Goal: Task Accomplishment & Management: Manage account settings

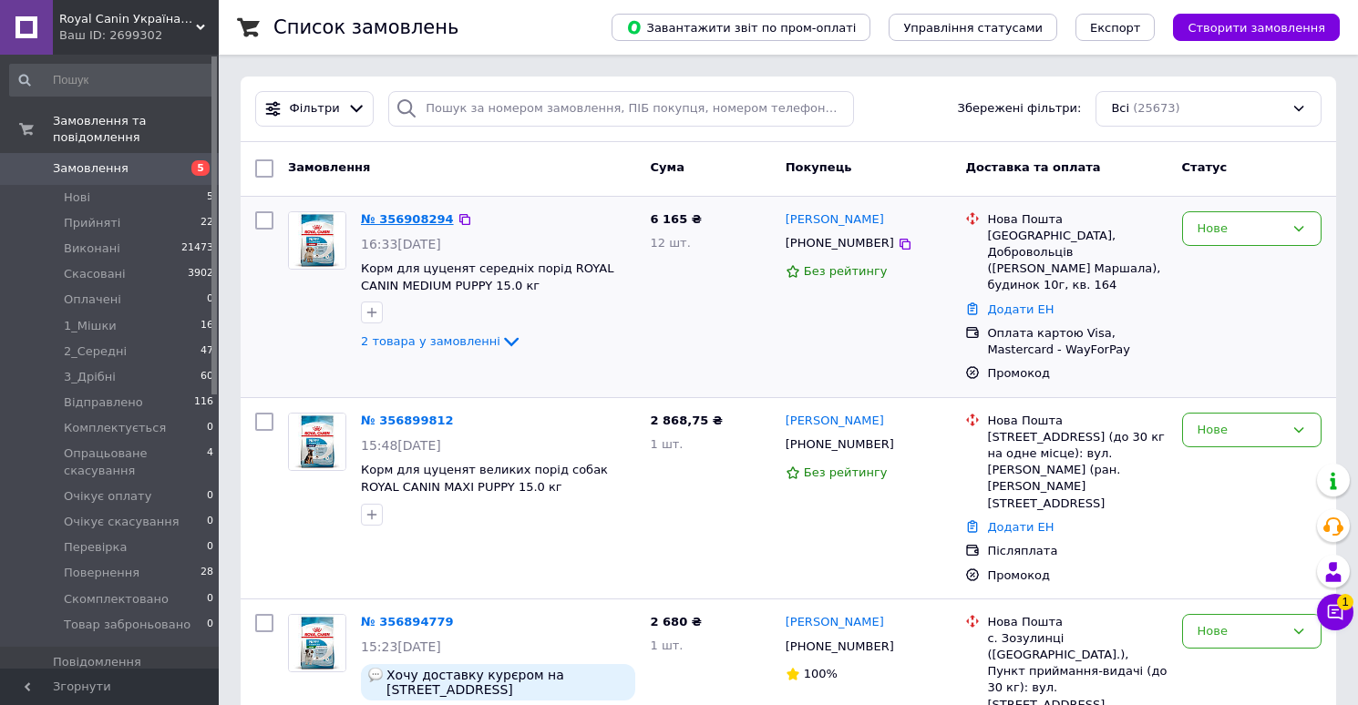
click at [415, 223] on link "№ 356908294" at bounding box center [407, 219] width 93 height 14
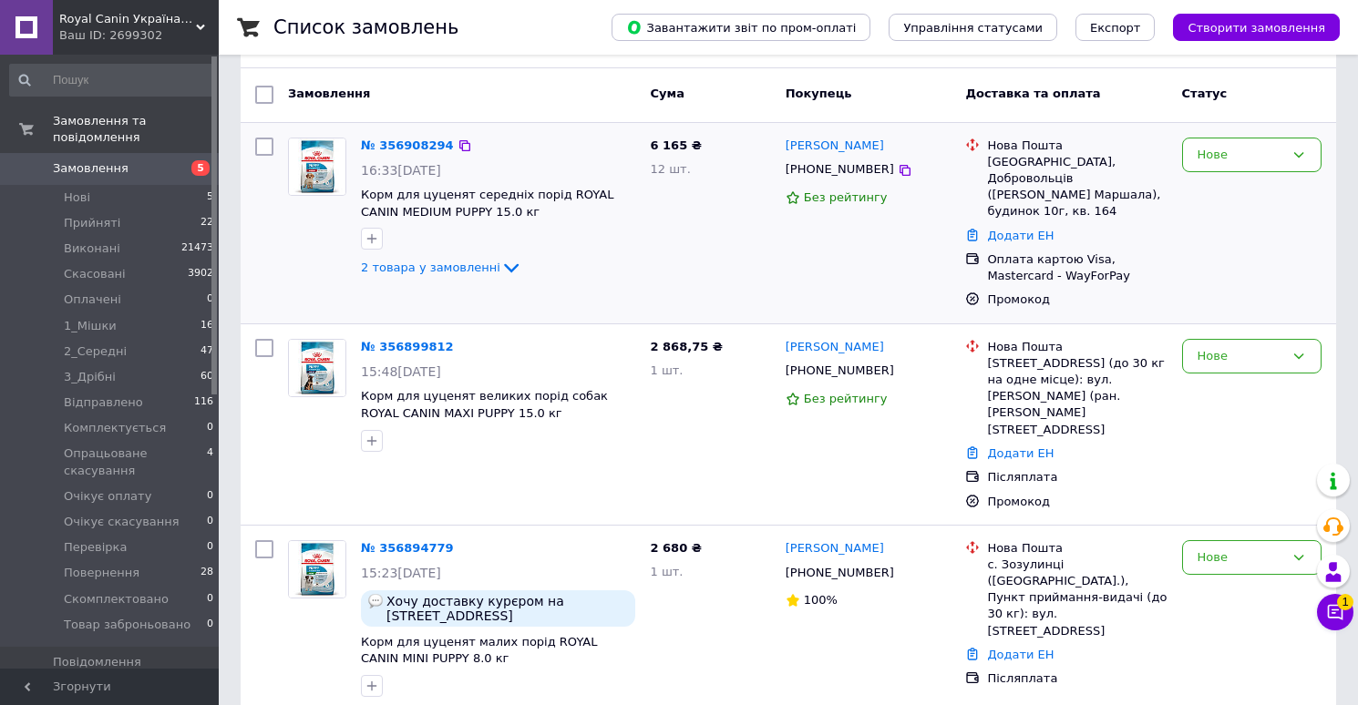
scroll to position [75, 0]
click at [412, 339] on link "№ 356899812" at bounding box center [407, 346] width 93 height 14
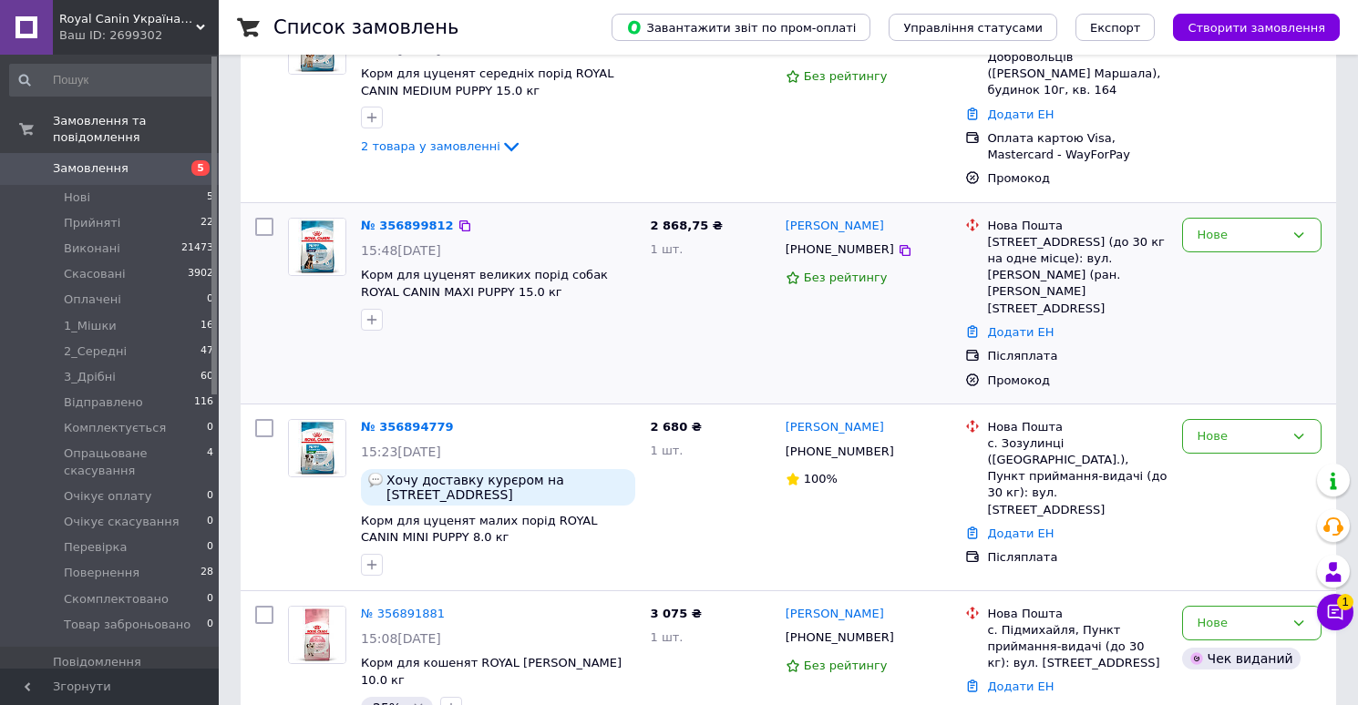
scroll to position [204, 0]
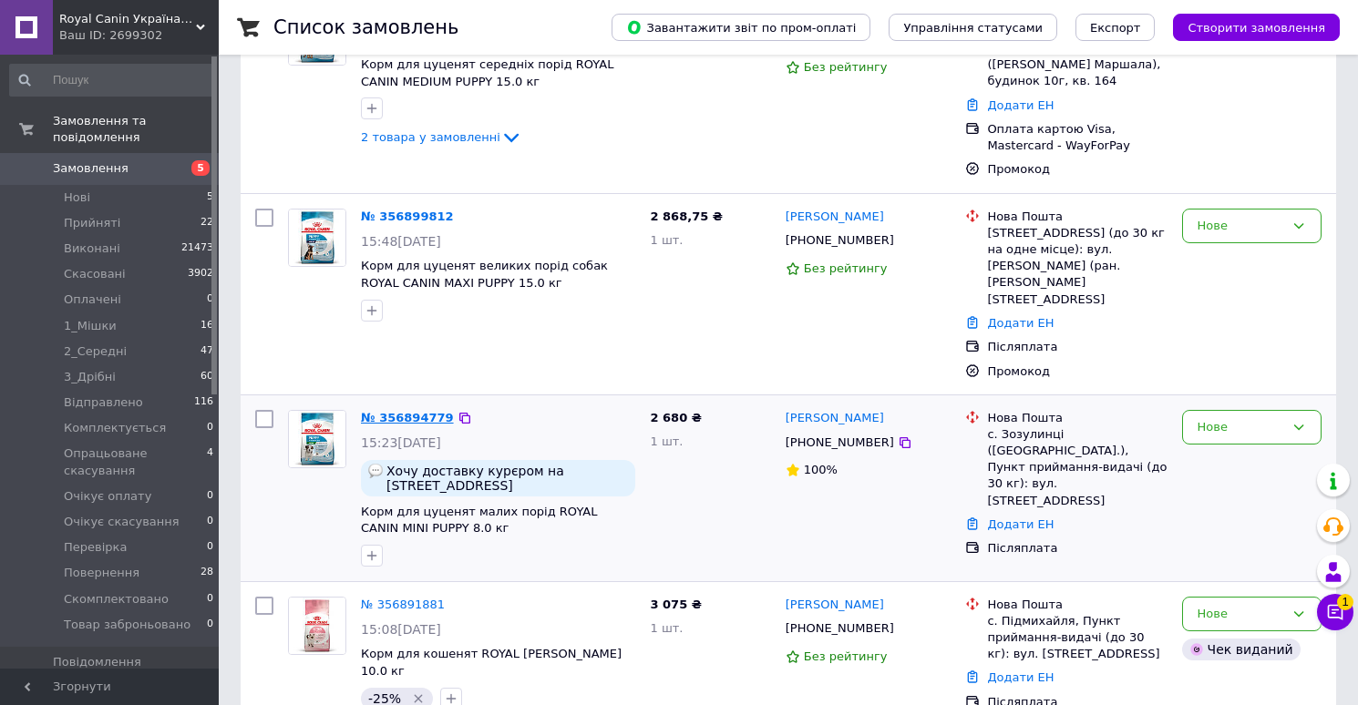
click at [403, 411] on link "№ 356894779" at bounding box center [407, 418] width 93 height 14
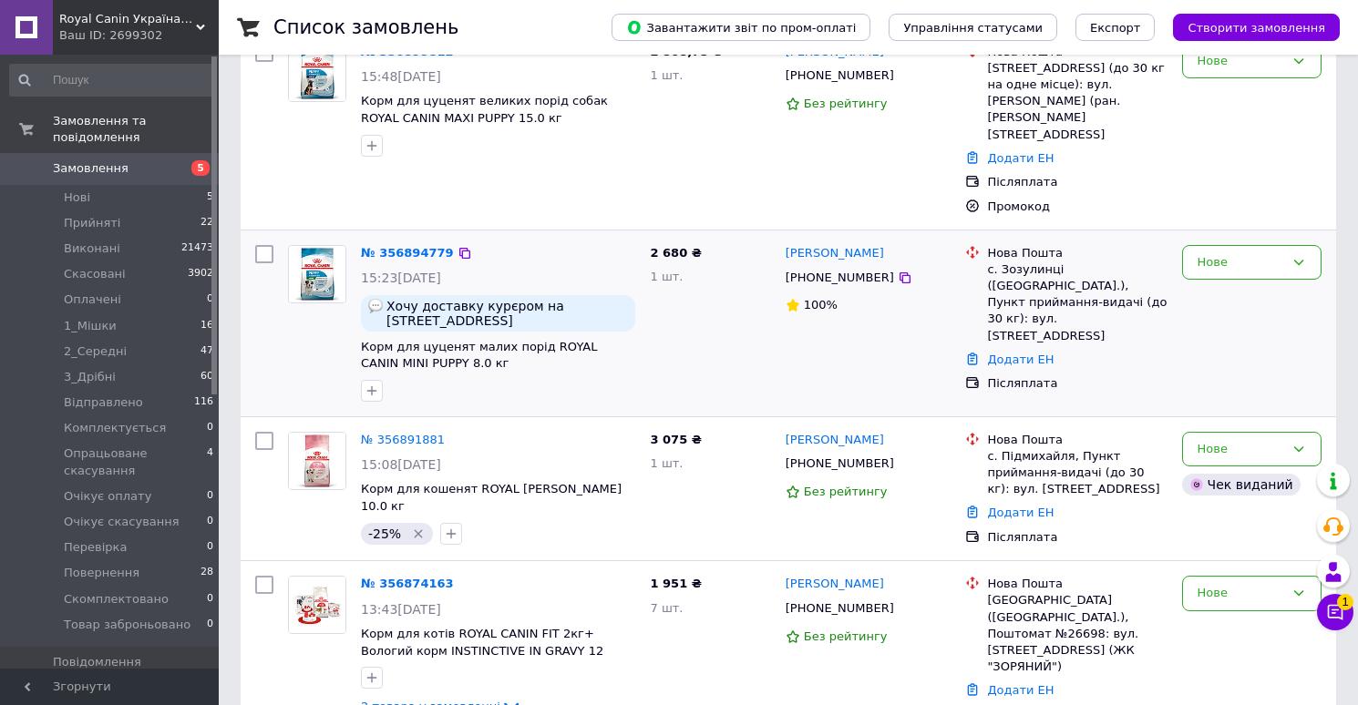
scroll to position [378, 0]
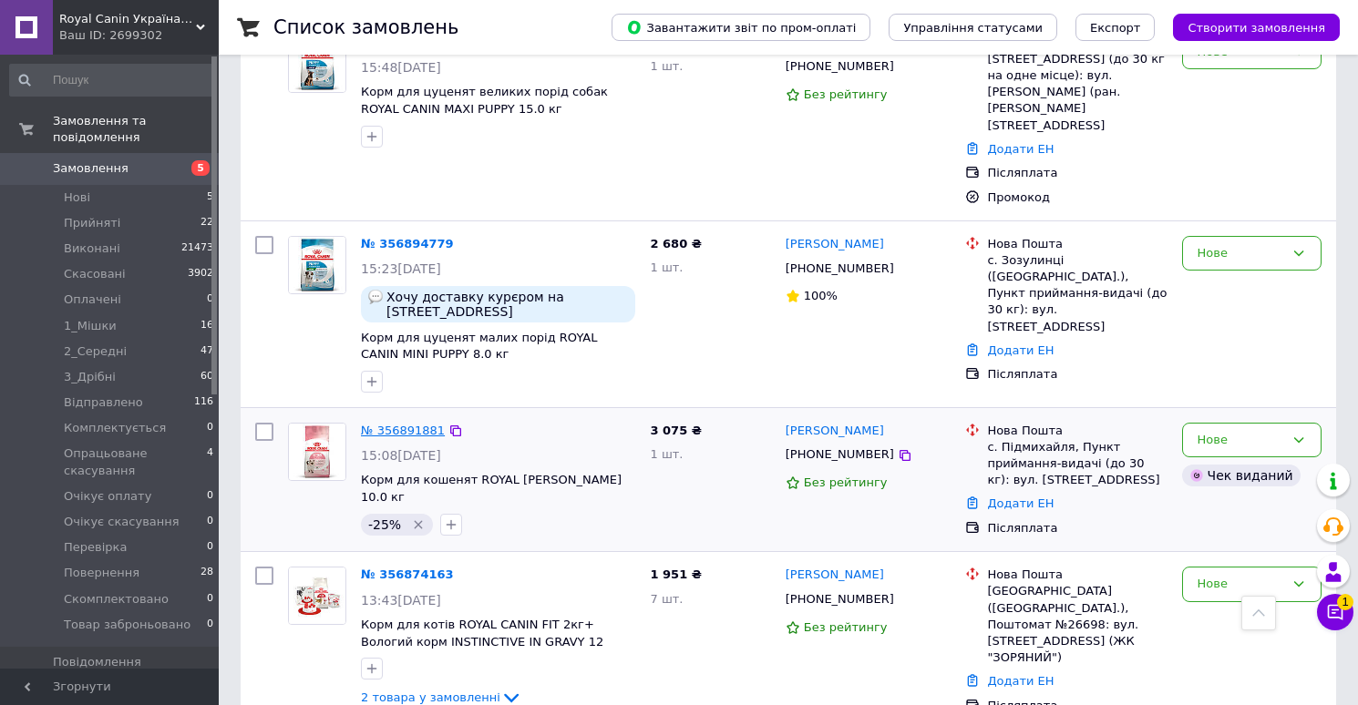
click at [417, 424] on link "№ 356891881" at bounding box center [403, 431] width 84 height 14
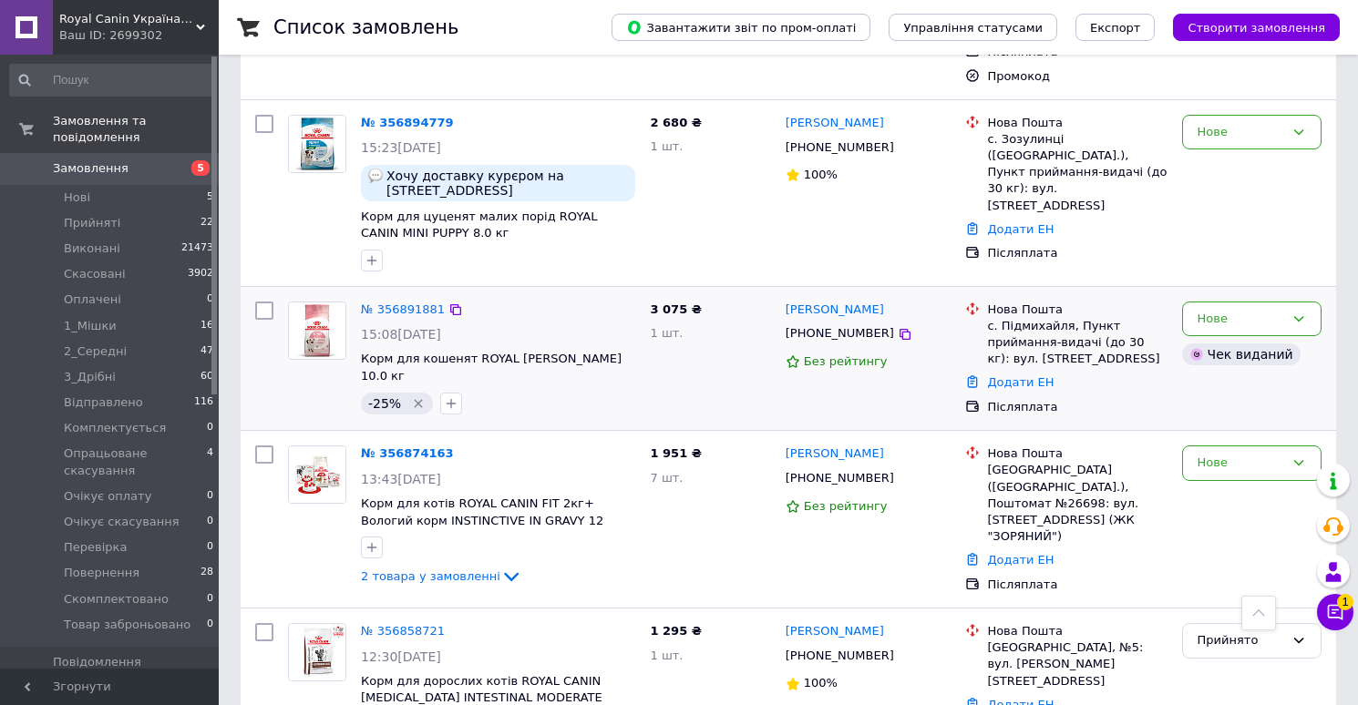
scroll to position [509, 0]
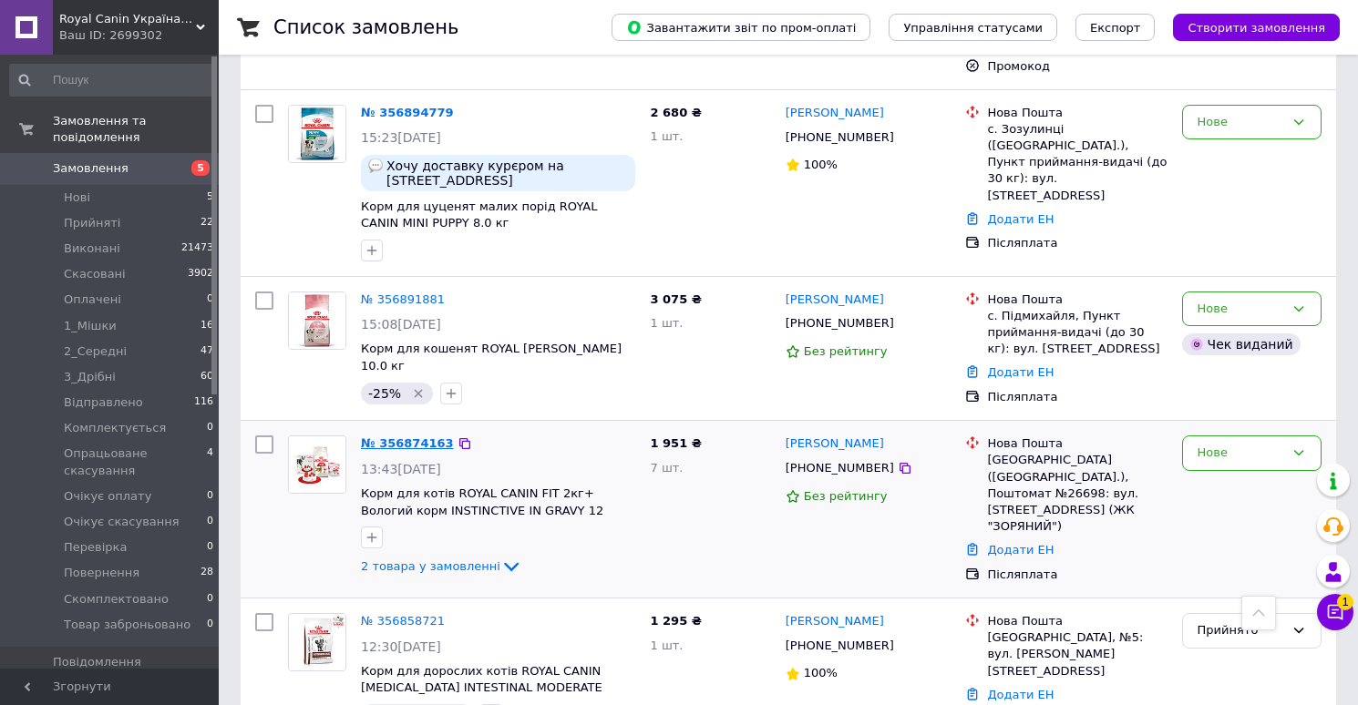
click at [422, 436] on link "№ 356874163" at bounding box center [407, 443] width 93 height 14
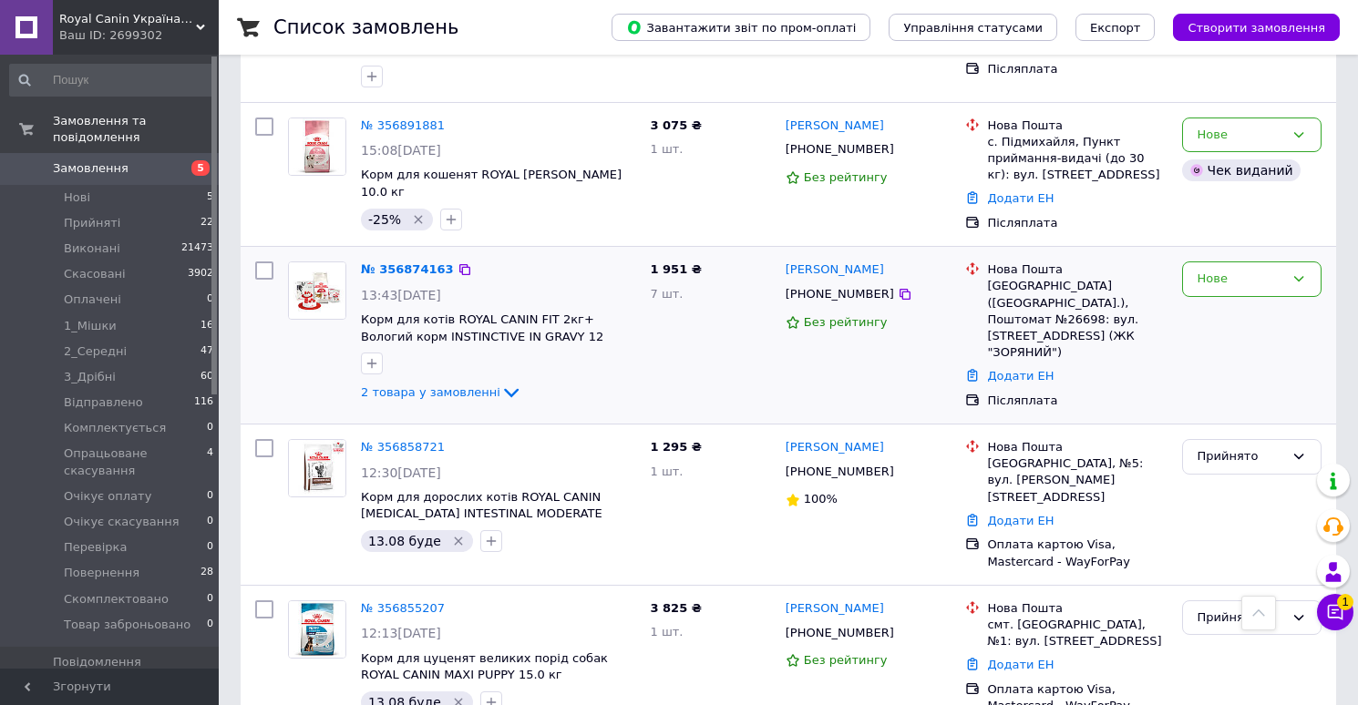
scroll to position [704, 0]
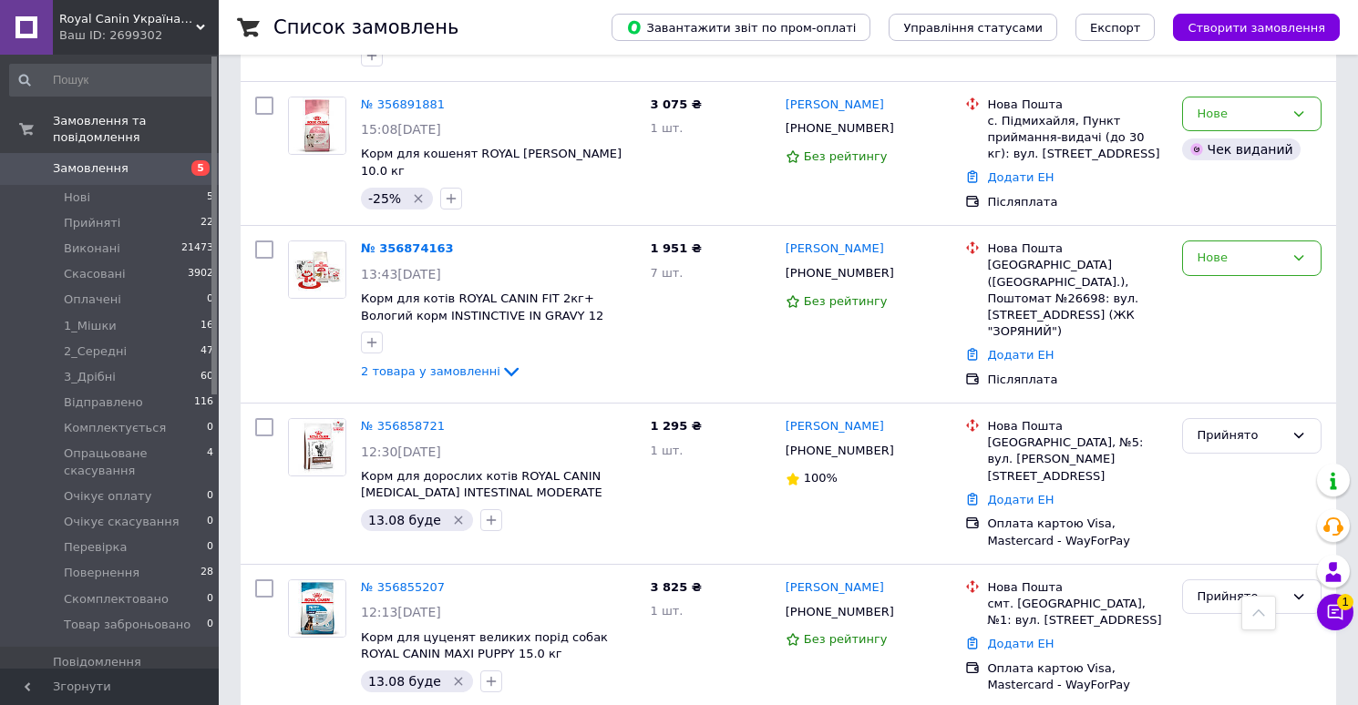
click at [110, 169] on span "Замовлення" at bounding box center [91, 168] width 76 height 16
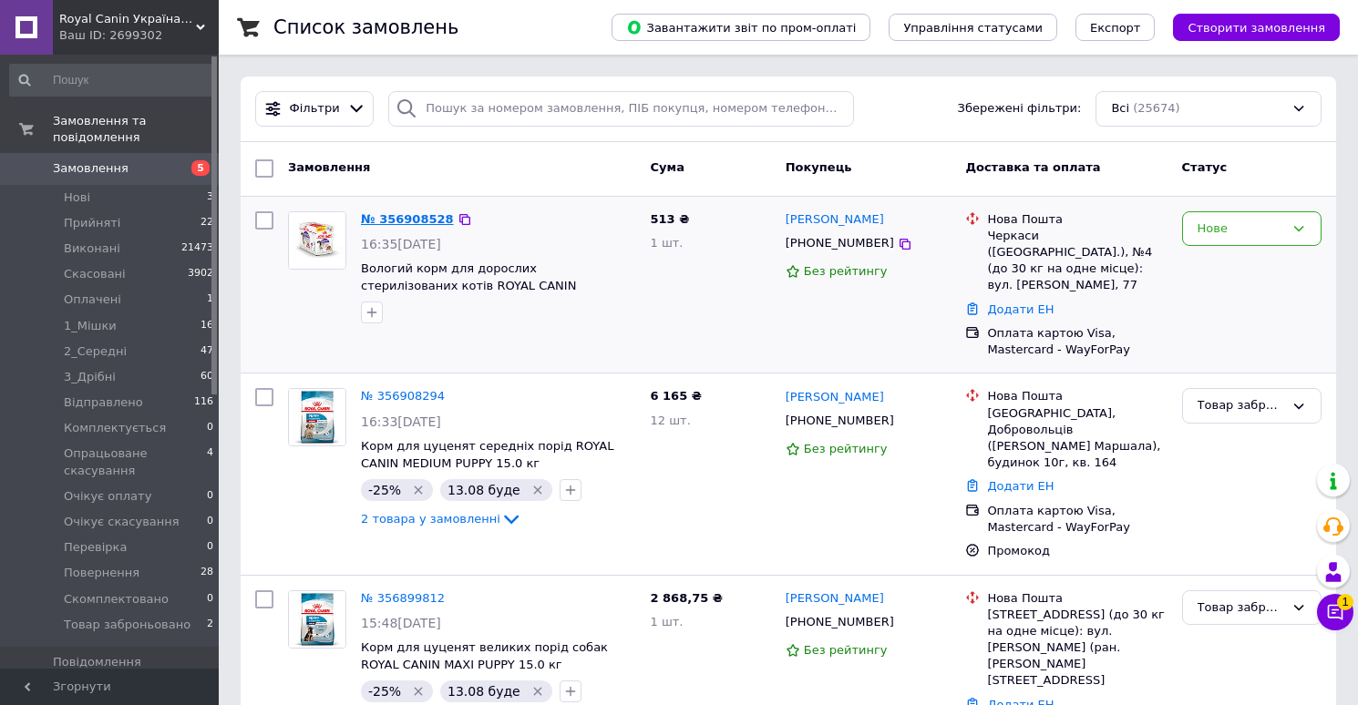
click at [414, 224] on link "№ 356908528" at bounding box center [407, 219] width 93 height 14
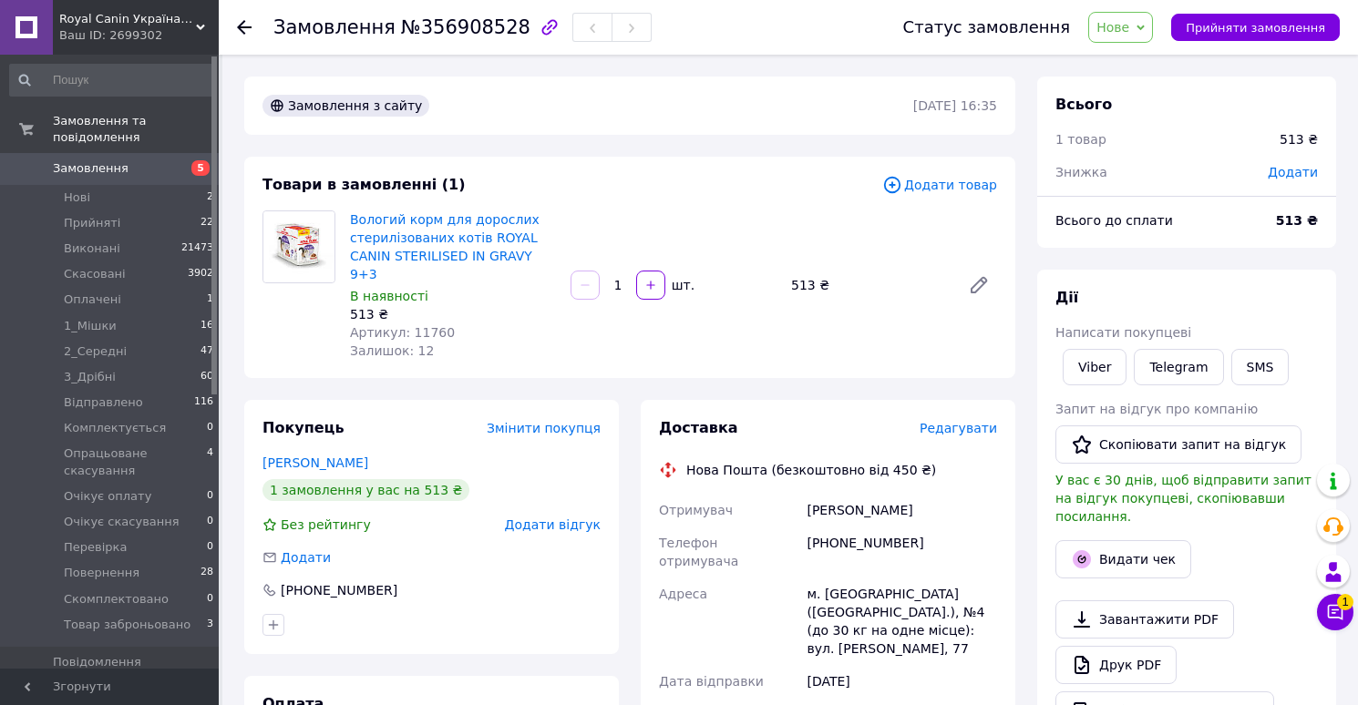
click at [466, 22] on span "№356908528" at bounding box center [465, 27] width 129 height 22
copy span "356908528"
click at [430, 325] on span "Артикул: 11760" at bounding box center [402, 332] width 105 height 15
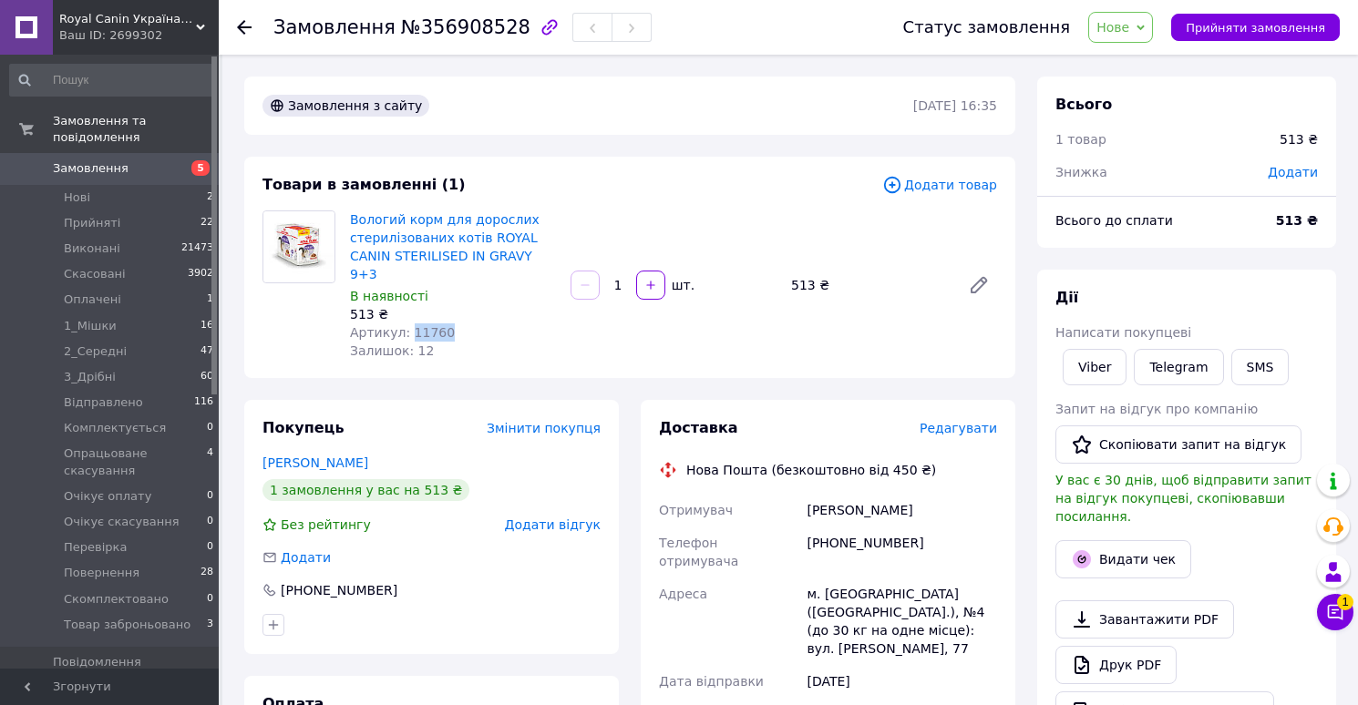
copy span "11760"
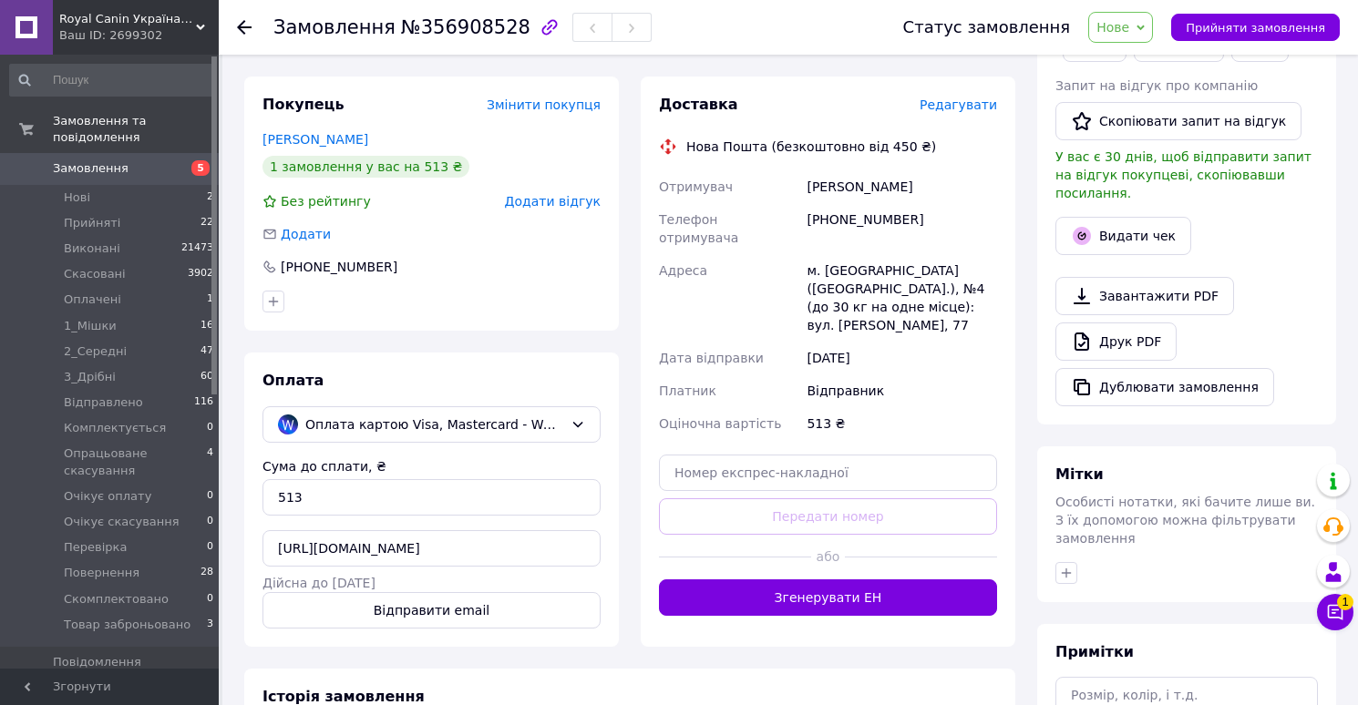
scroll to position [487, 0]
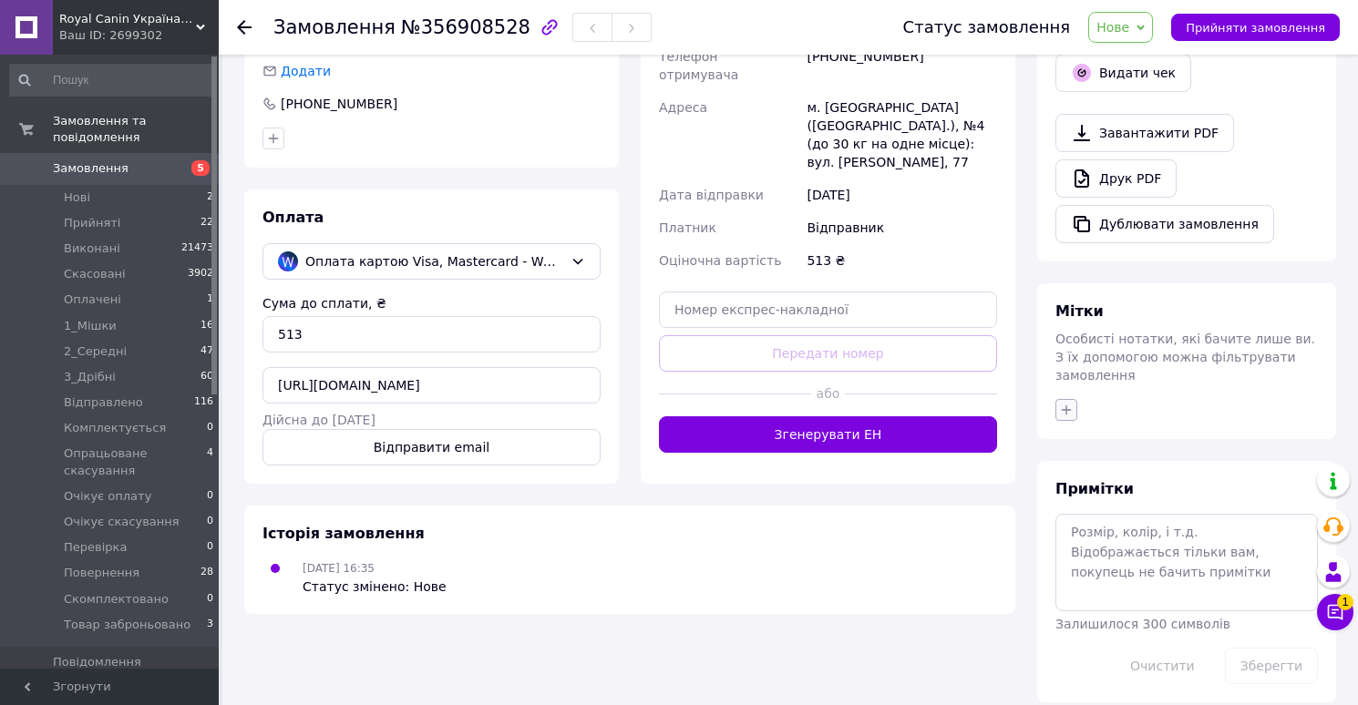
click at [1066, 405] on icon "button" at bounding box center [1066, 410] width 10 height 10
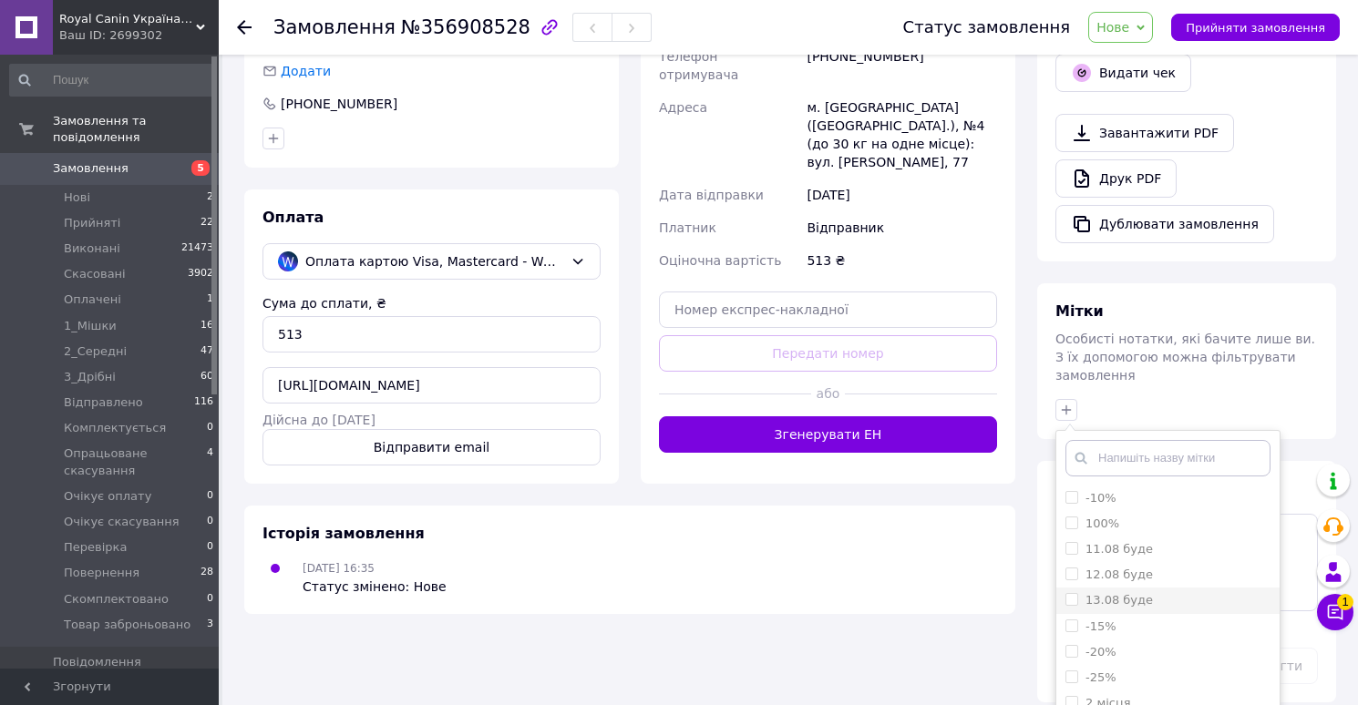
click at [1113, 592] on div "13.08 буде" at bounding box center [1118, 600] width 67 height 16
click at [1077, 593] on input "13.08 буде" at bounding box center [1071, 599] width 12 height 12
click at [1119, 593] on label "13.08 буде" at bounding box center [1118, 600] width 67 height 14
checkbox input "true"
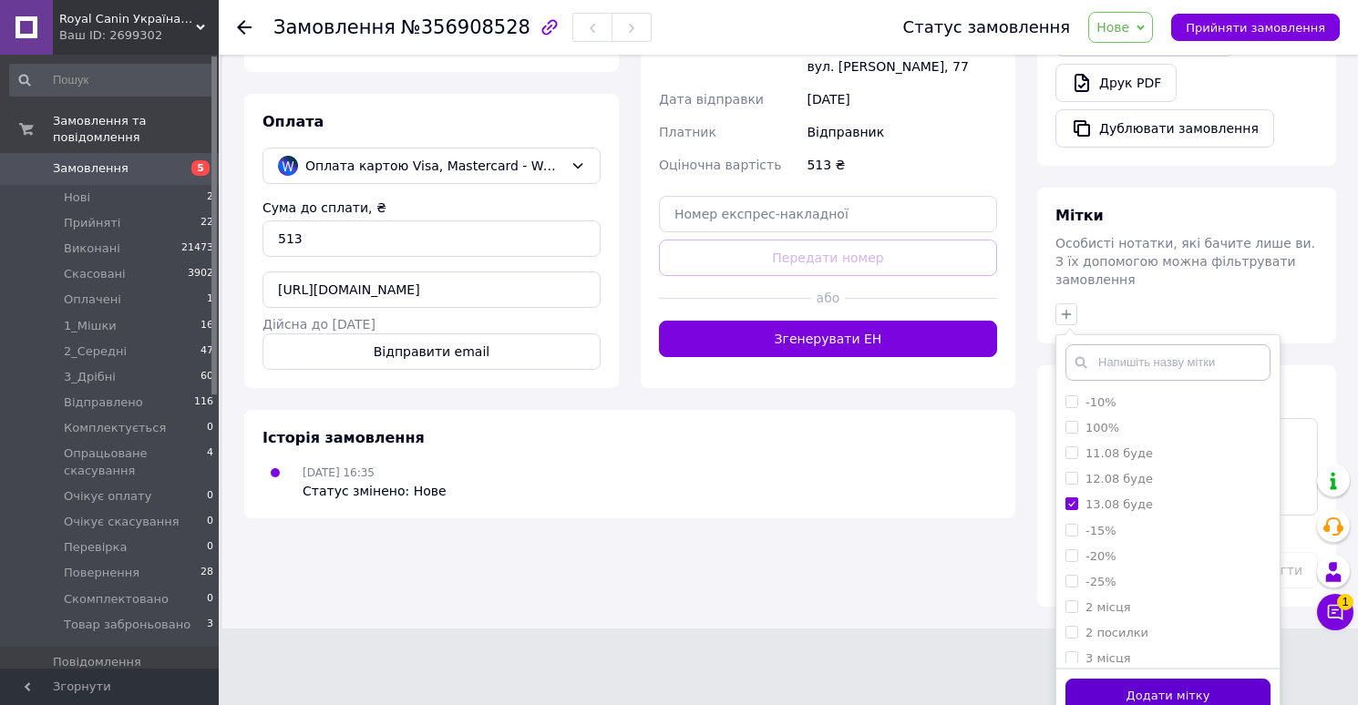
click at [1093, 679] on button "Додати мітку" at bounding box center [1167, 697] width 205 height 36
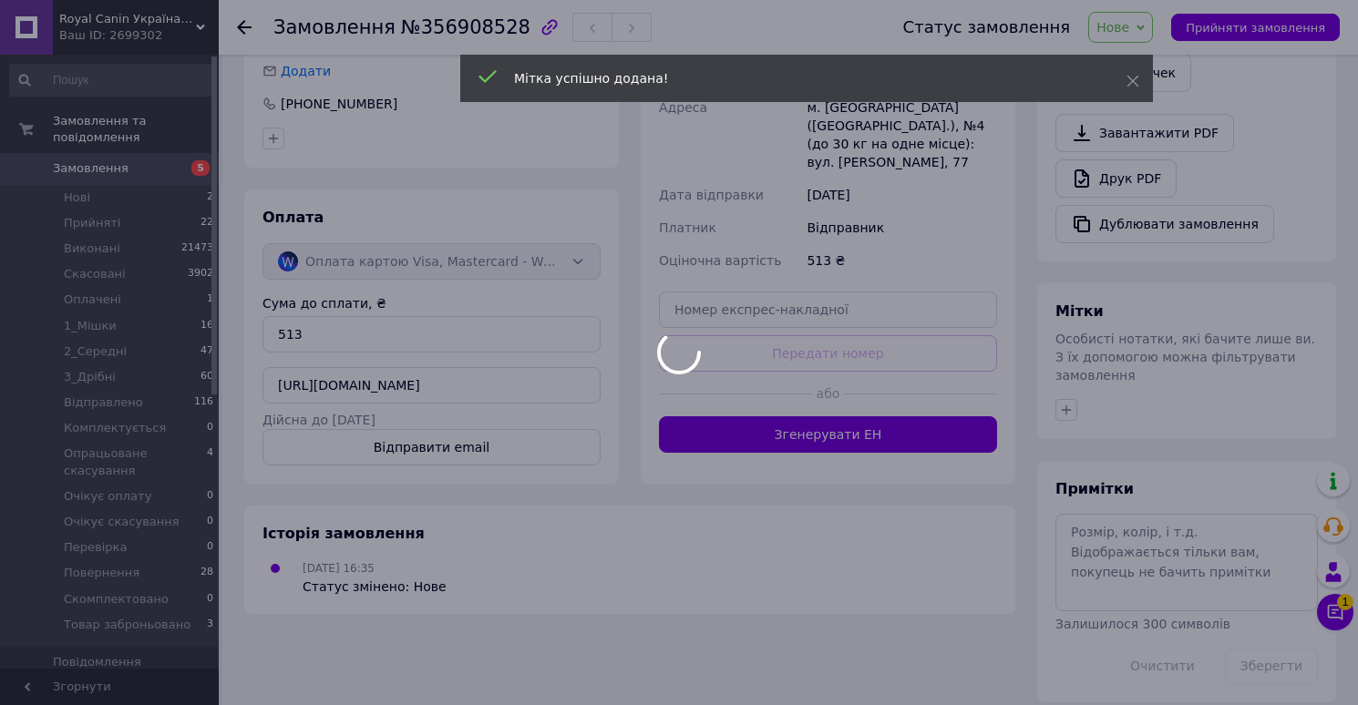
scroll to position [516, 0]
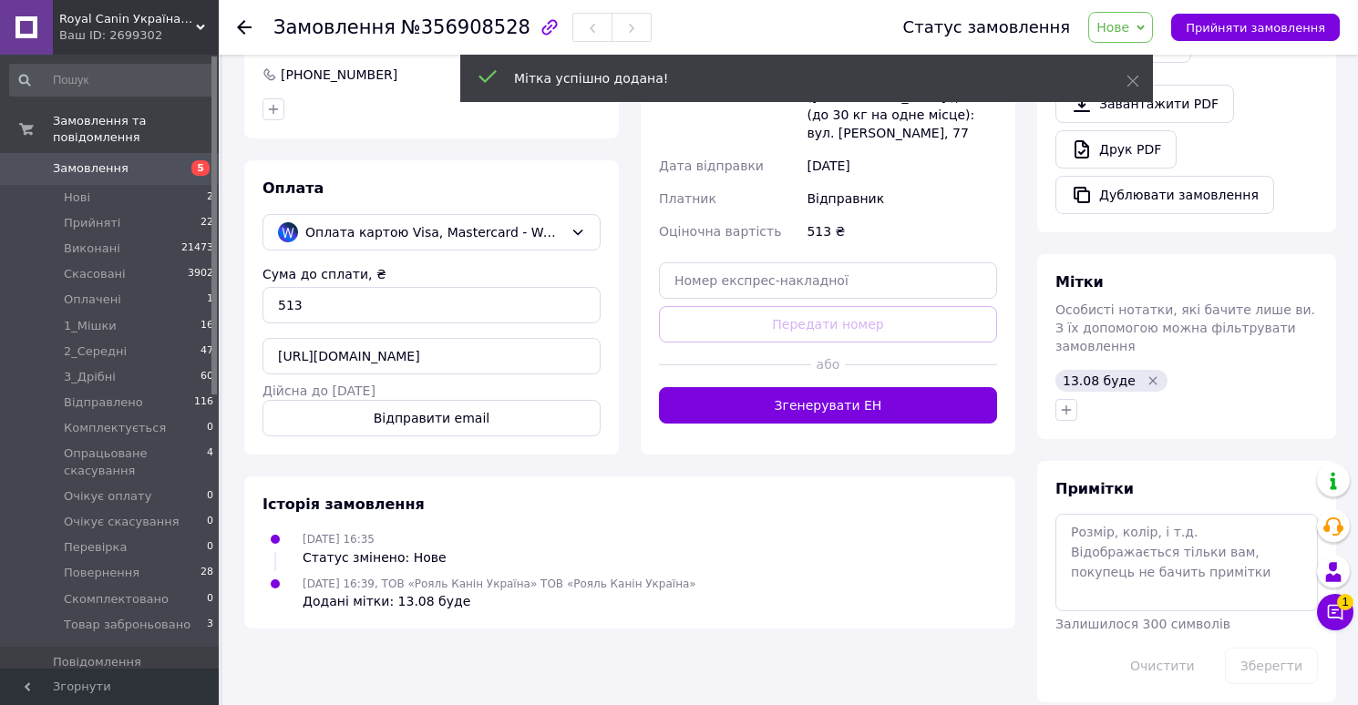
click at [1129, 24] on span "Нове" at bounding box center [1112, 27] width 33 height 15
click at [1132, 207] on li "Товар заброньовано" at bounding box center [1177, 207] width 177 height 27
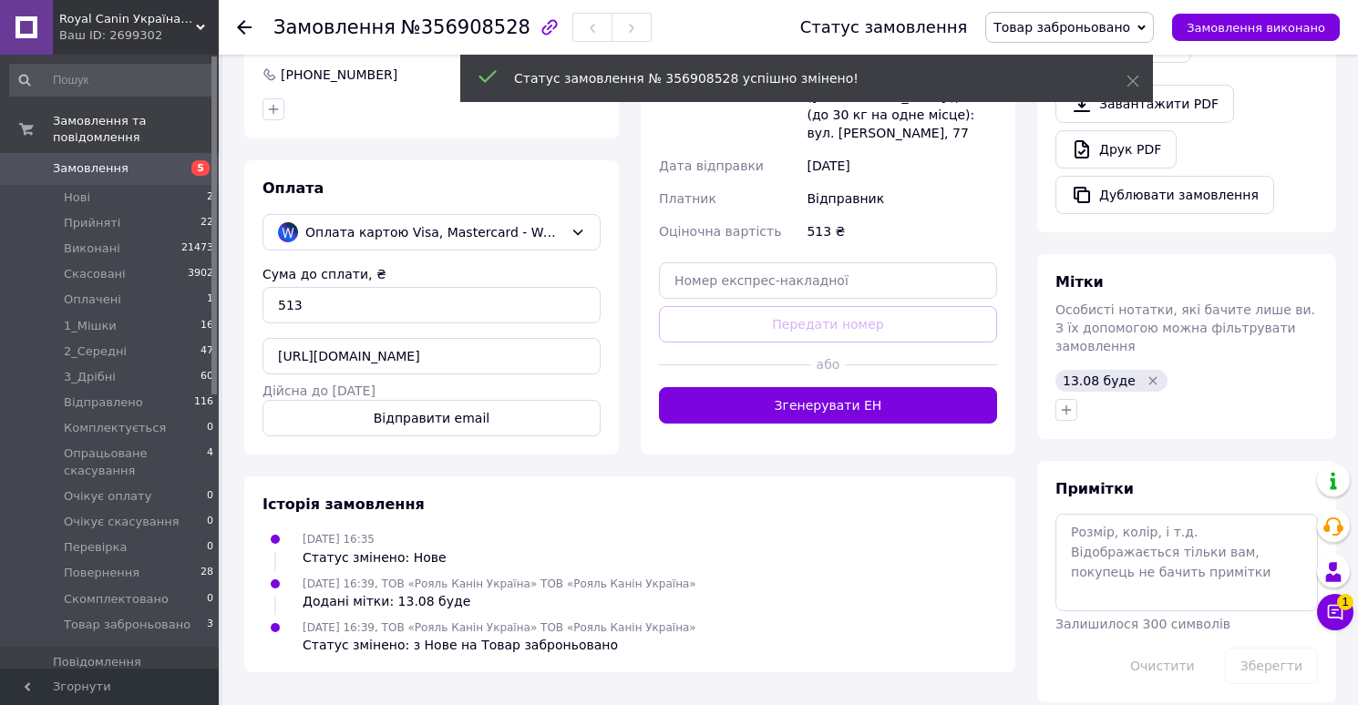
click at [118, 171] on span "Замовлення" at bounding box center [91, 168] width 76 height 16
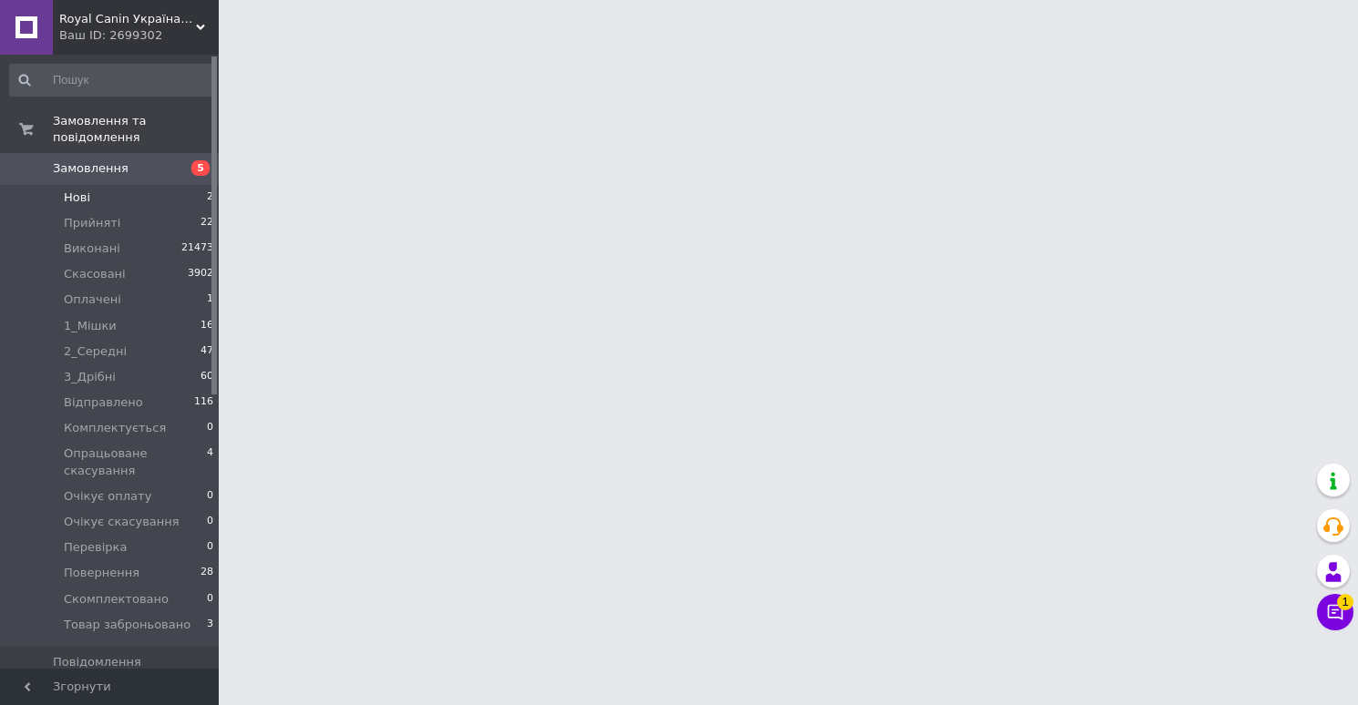
click at [123, 192] on li "Нові 2" at bounding box center [112, 198] width 224 height 26
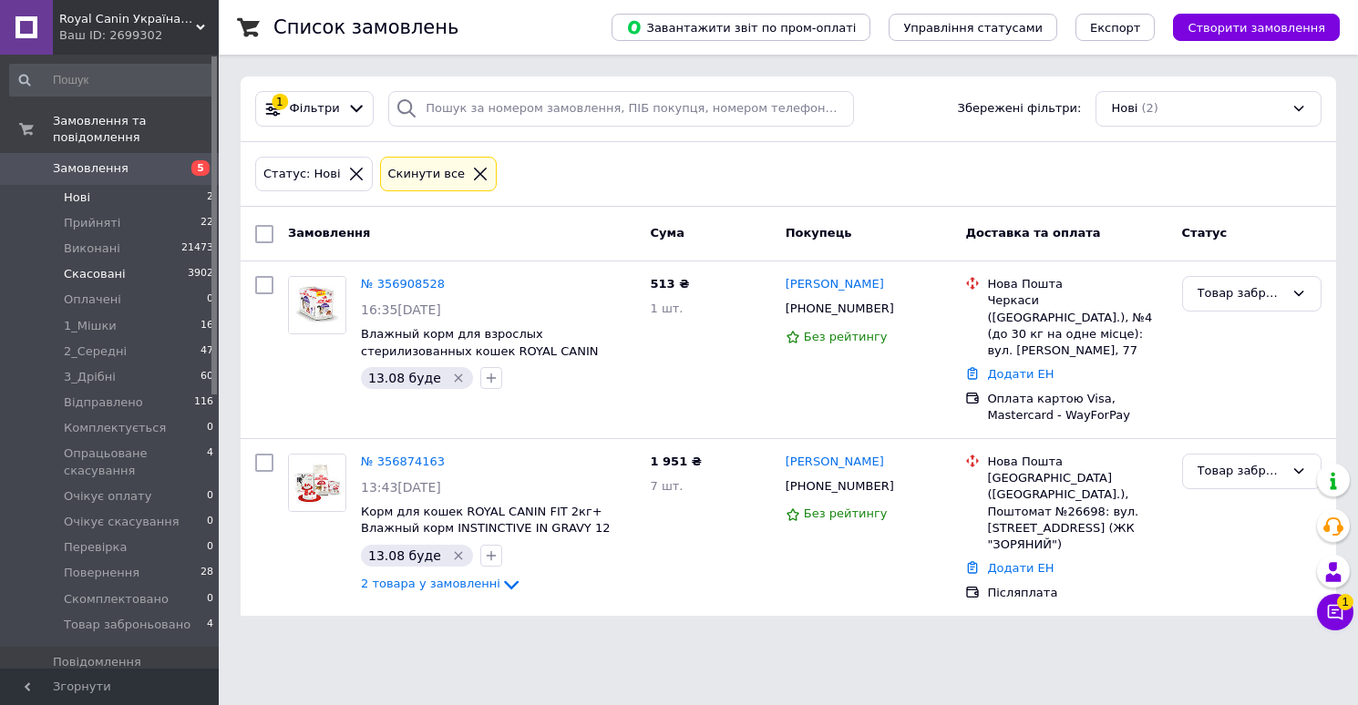
click at [95, 276] on span "Скасовані" at bounding box center [95, 274] width 62 height 16
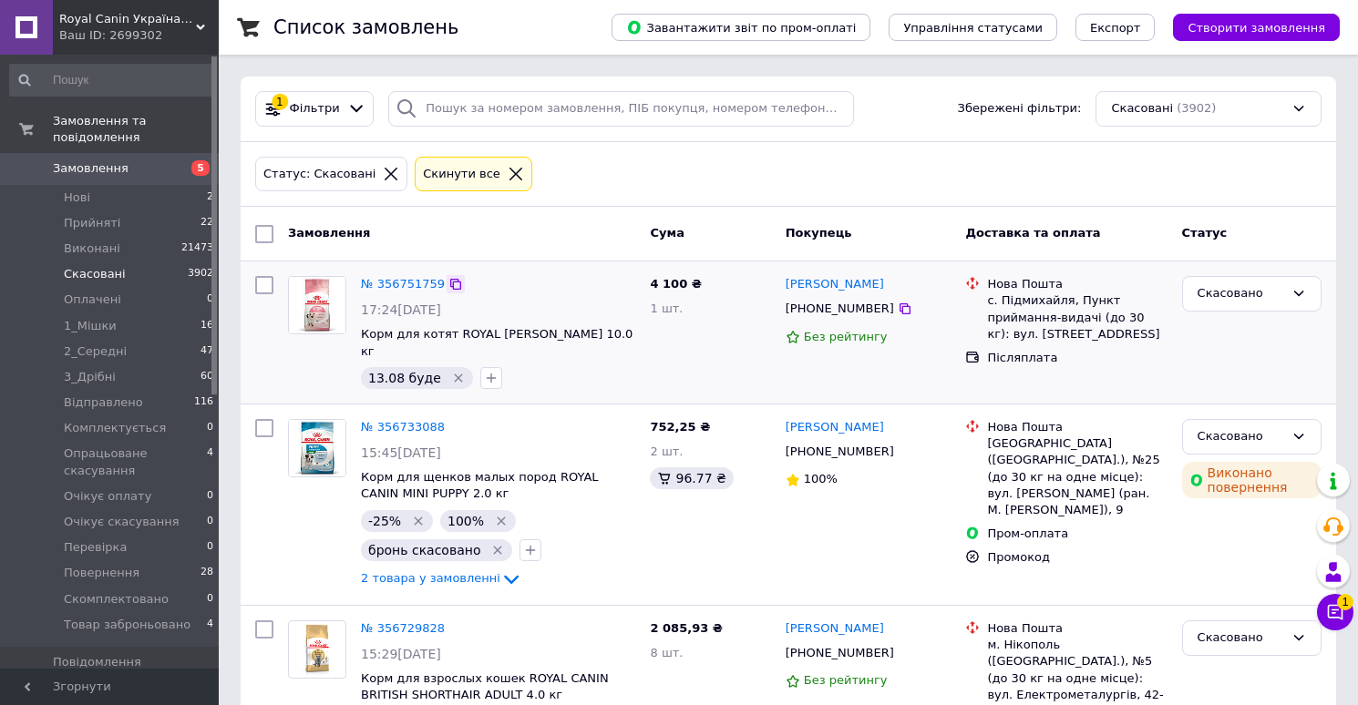
click at [454, 280] on icon at bounding box center [455, 284] width 15 height 15
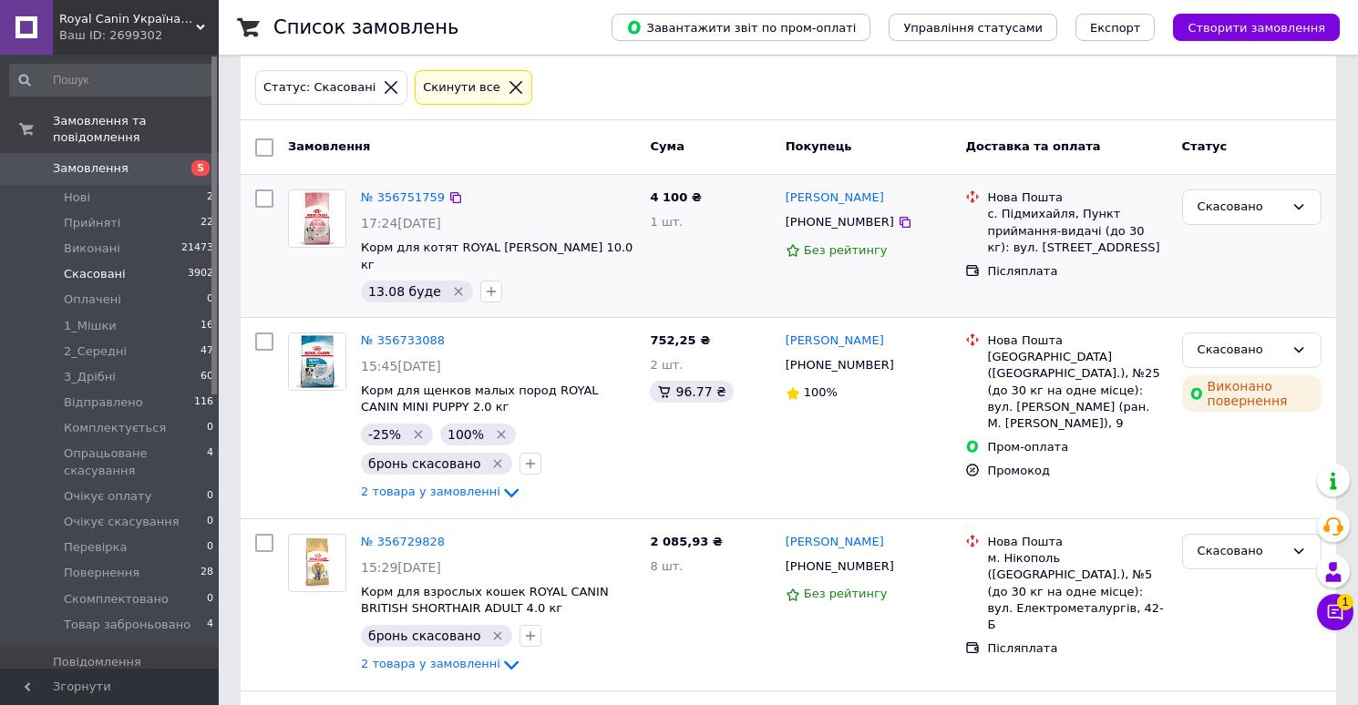
scroll to position [117, 0]
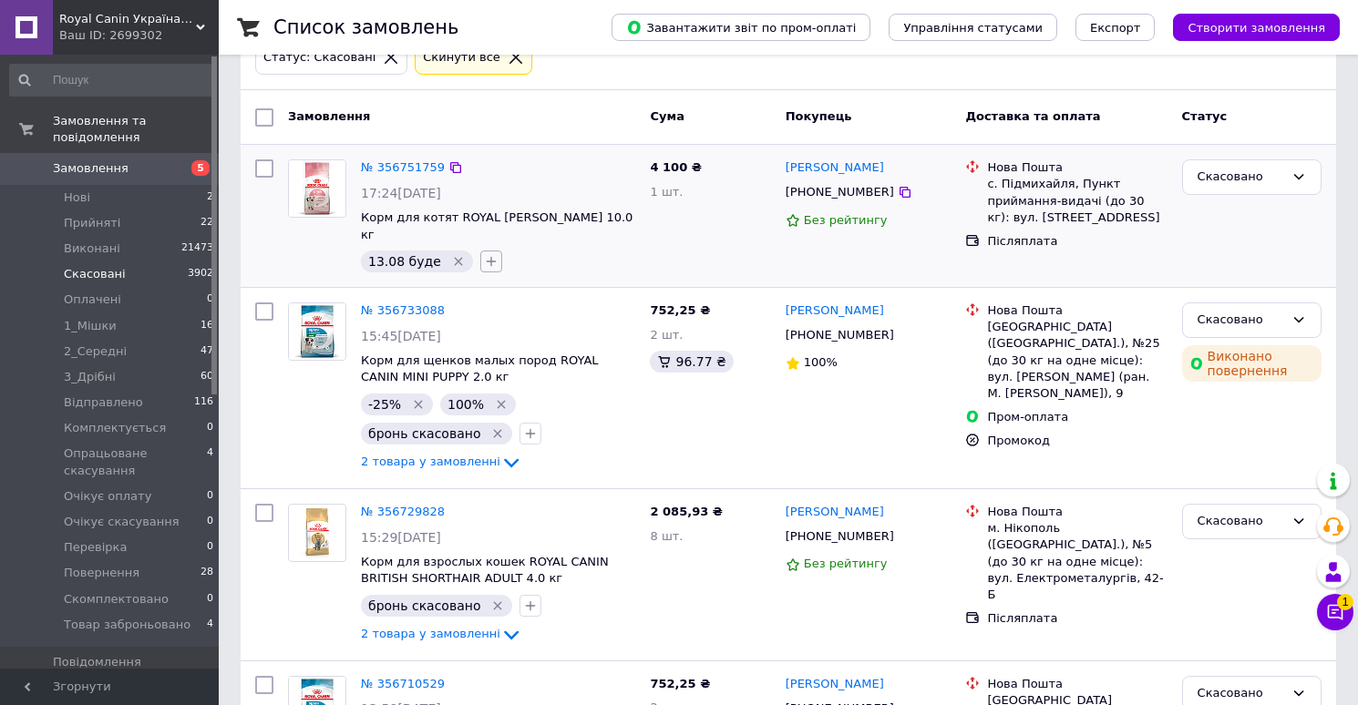
click at [484, 254] on icon "button" at bounding box center [491, 261] width 15 height 15
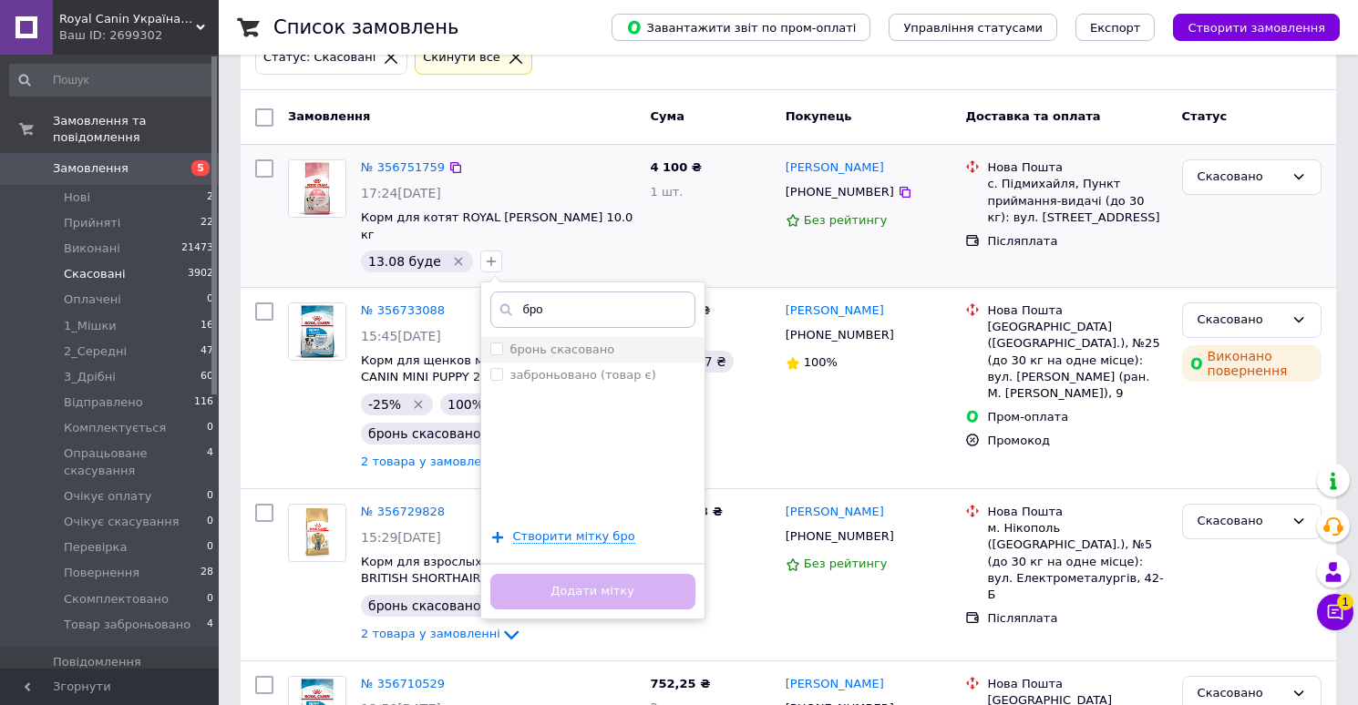
type input "бро"
click at [545, 343] on label "бронь скасовано" at bounding box center [562, 350] width 105 height 14
checkbox input "true"
click at [549, 574] on button "Додати мітку" at bounding box center [592, 592] width 205 height 36
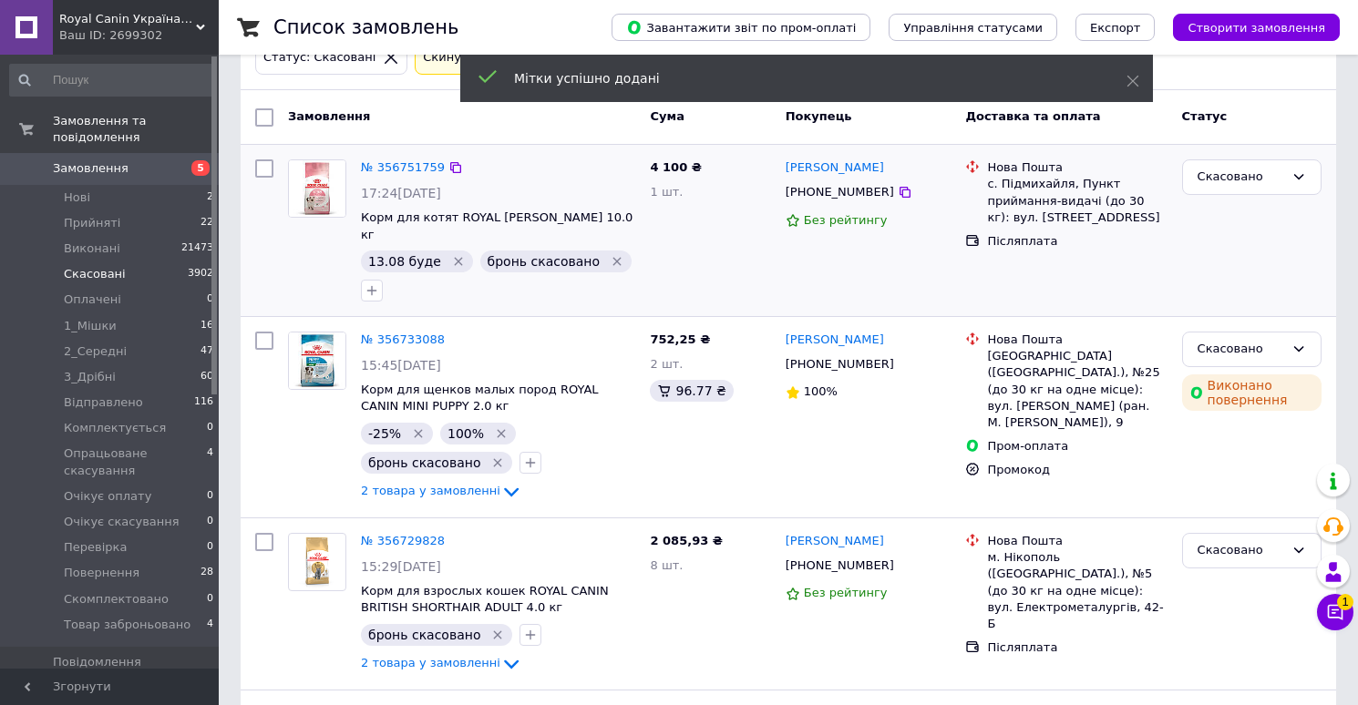
click at [451, 254] on icon "Видалити мітку" at bounding box center [458, 261] width 15 height 15
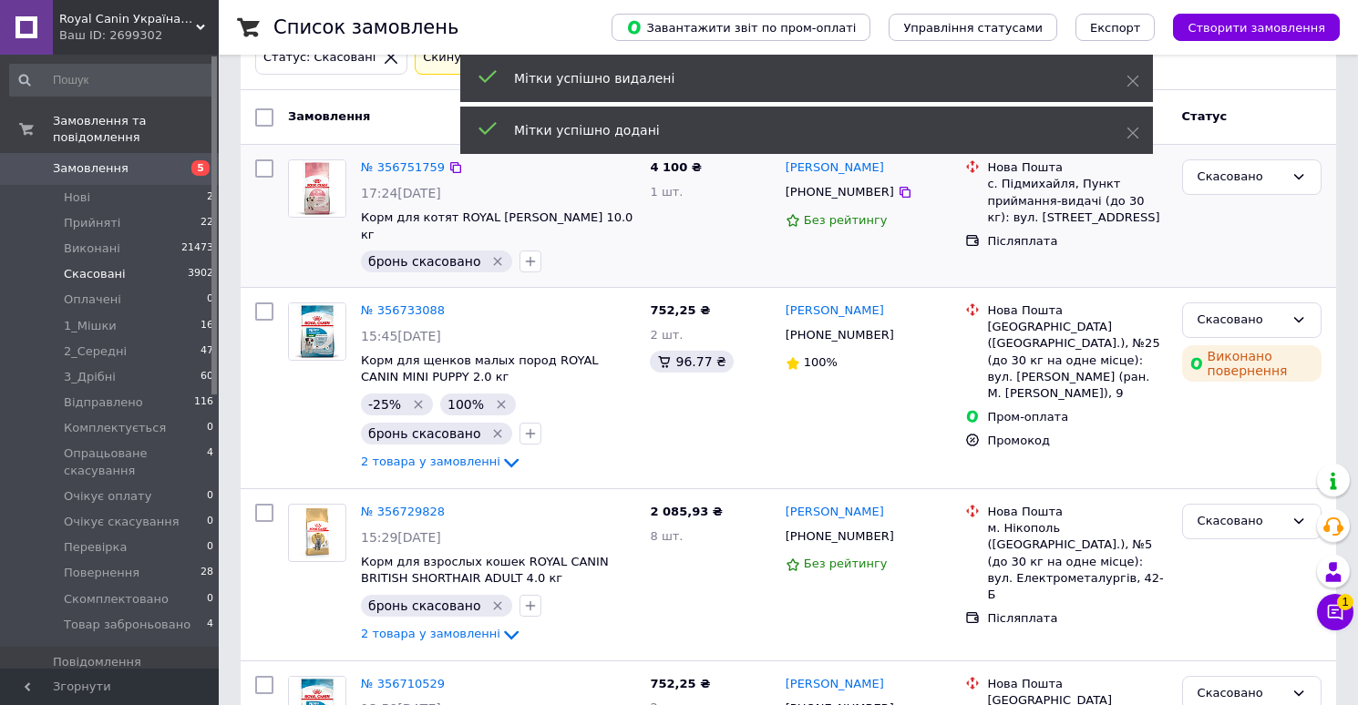
click at [118, 166] on span "Замовлення" at bounding box center [91, 168] width 76 height 16
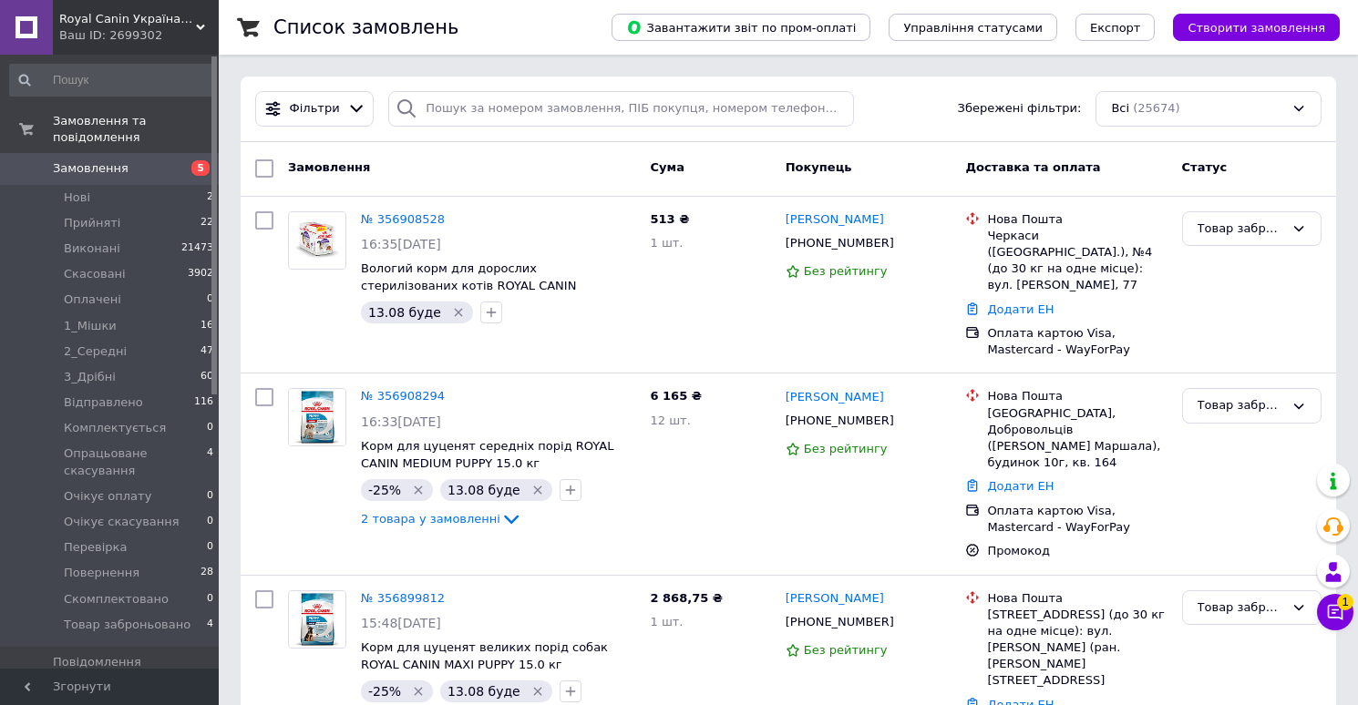
click at [79, 168] on span "Замовлення" at bounding box center [91, 168] width 76 height 16
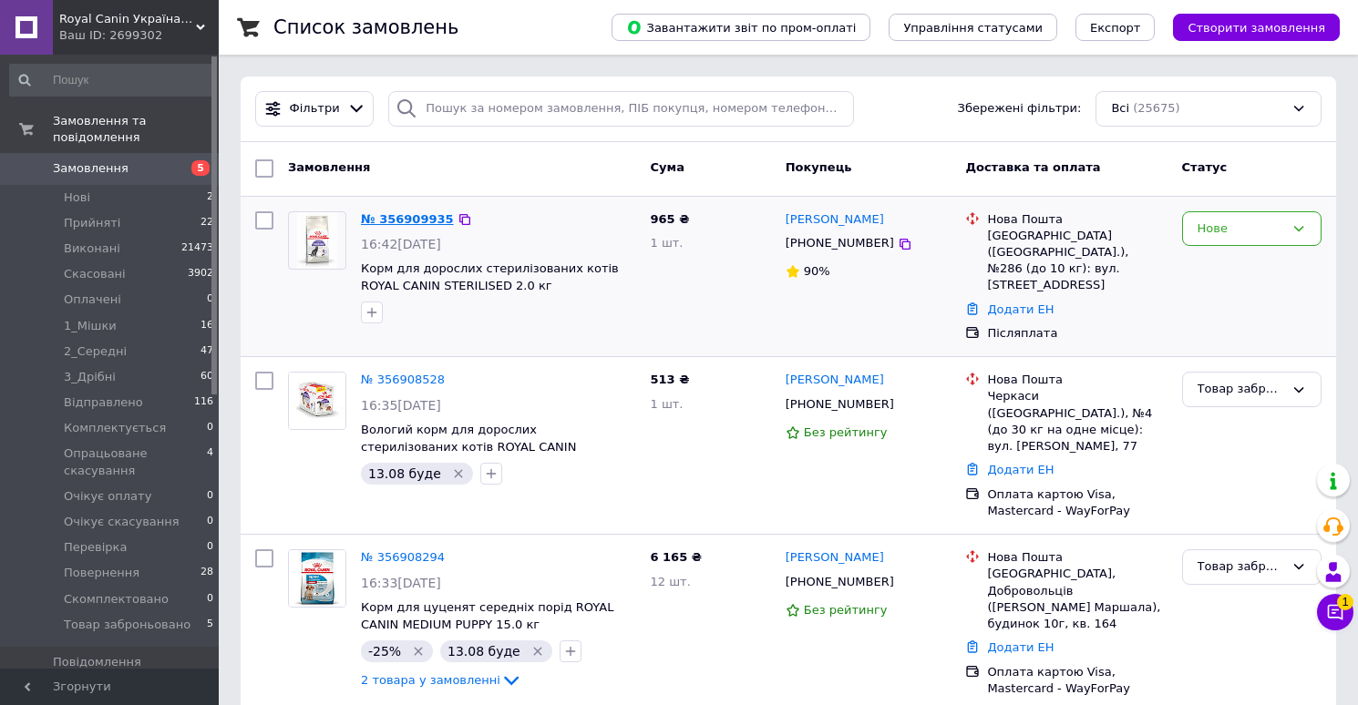
click at [418, 215] on link "№ 356909935" at bounding box center [407, 219] width 93 height 14
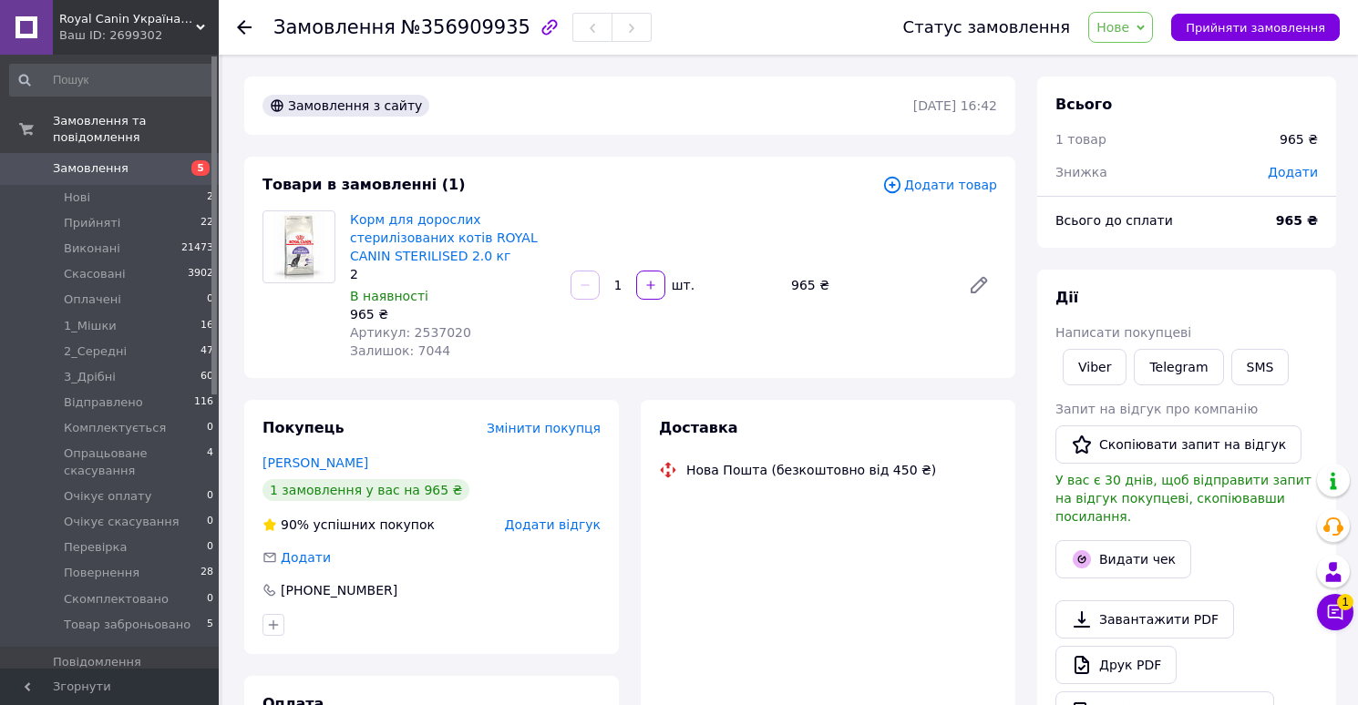
click at [446, 22] on span "№356909935" at bounding box center [465, 27] width 129 height 22
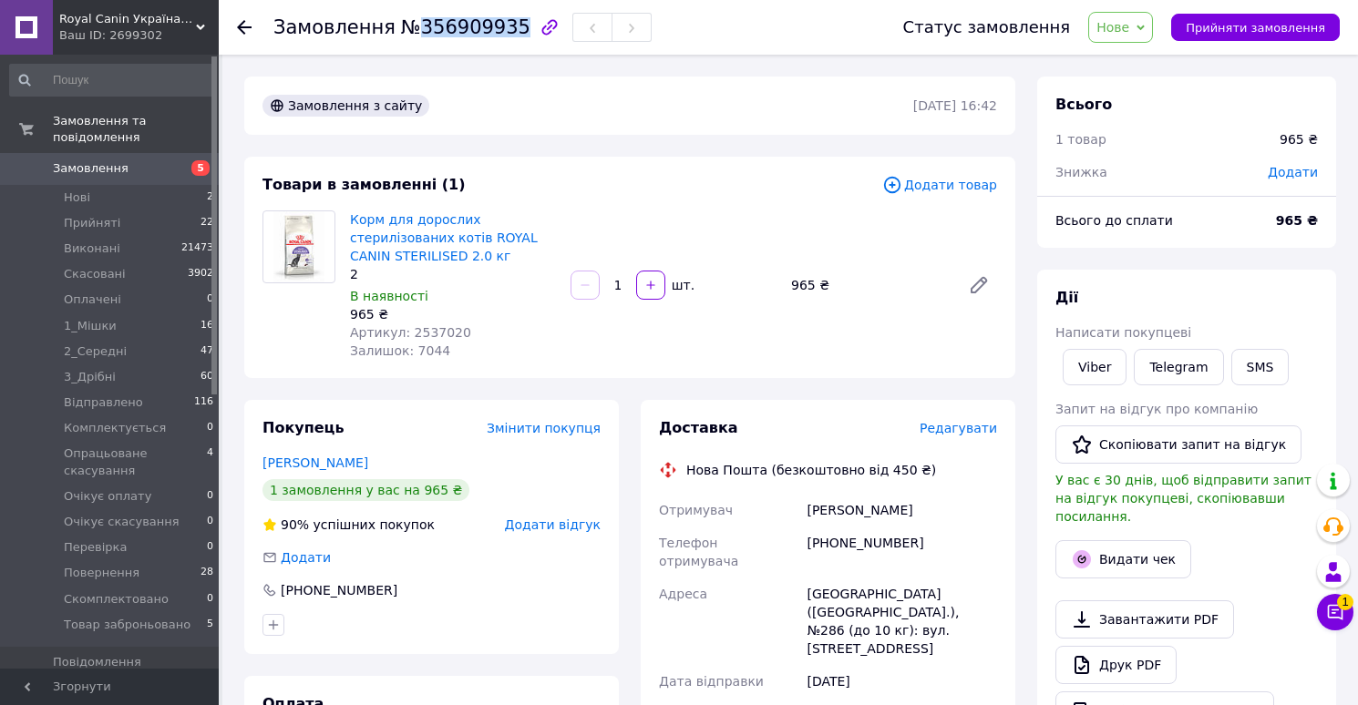
copy span "356909935"
click at [447, 323] on div "Артикул: 2537020" at bounding box center [453, 332] width 206 height 18
click at [440, 339] on span "Артикул: 2537020" at bounding box center [410, 332] width 121 height 15
copy span "2537020"
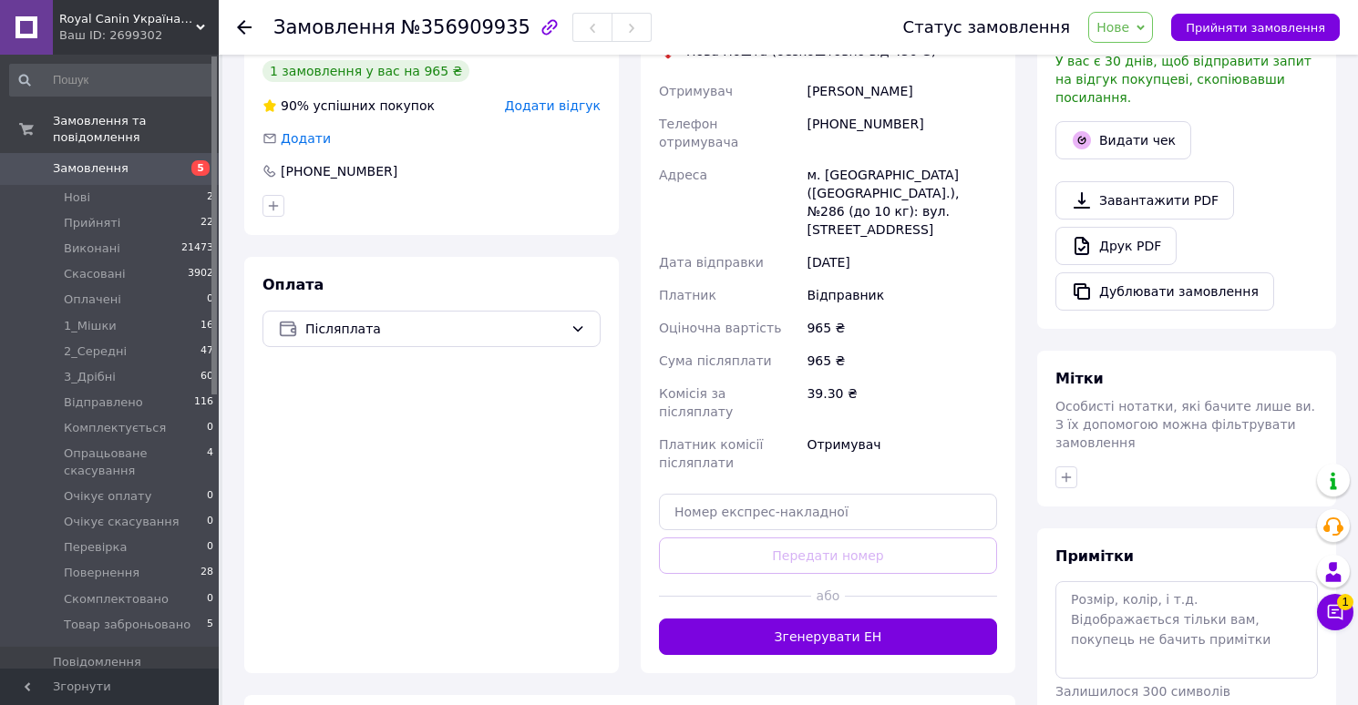
scroll to position [487, 0]
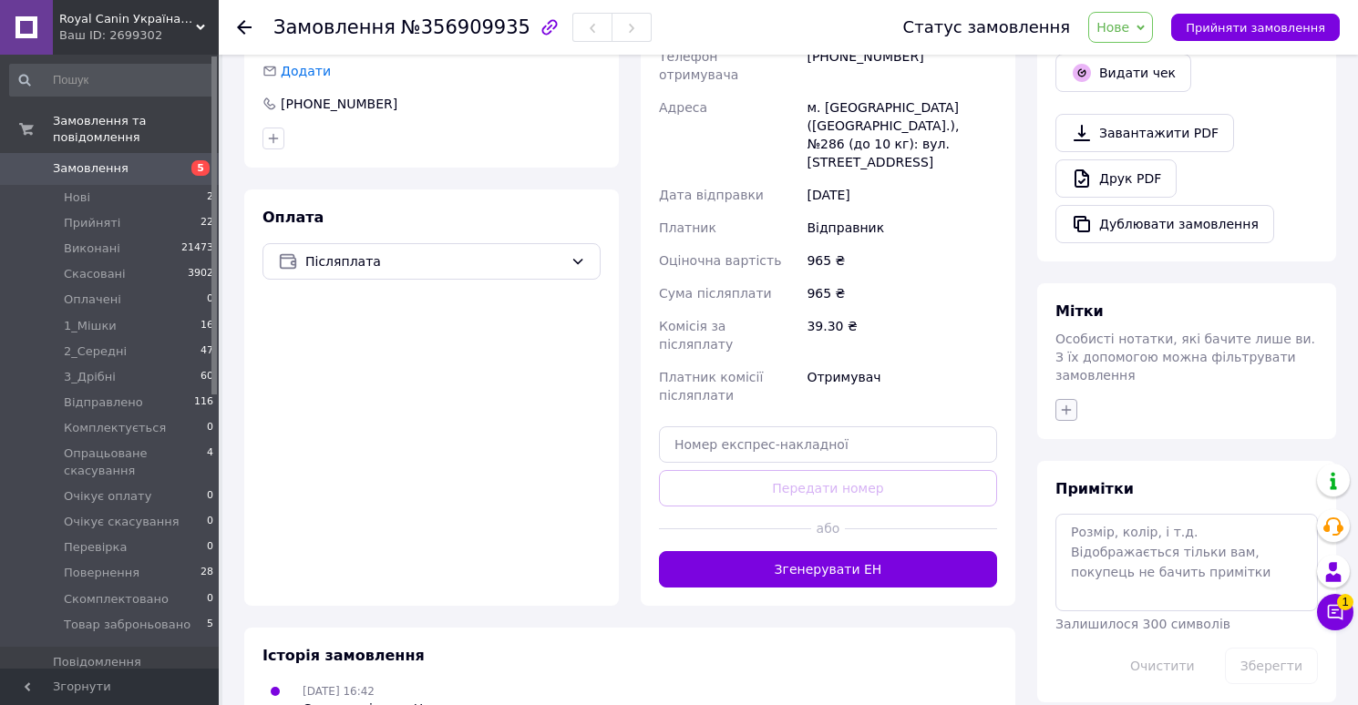
click at [1065, 403] on icon "button" at bounding box center [1066, 410] width 15 height 15
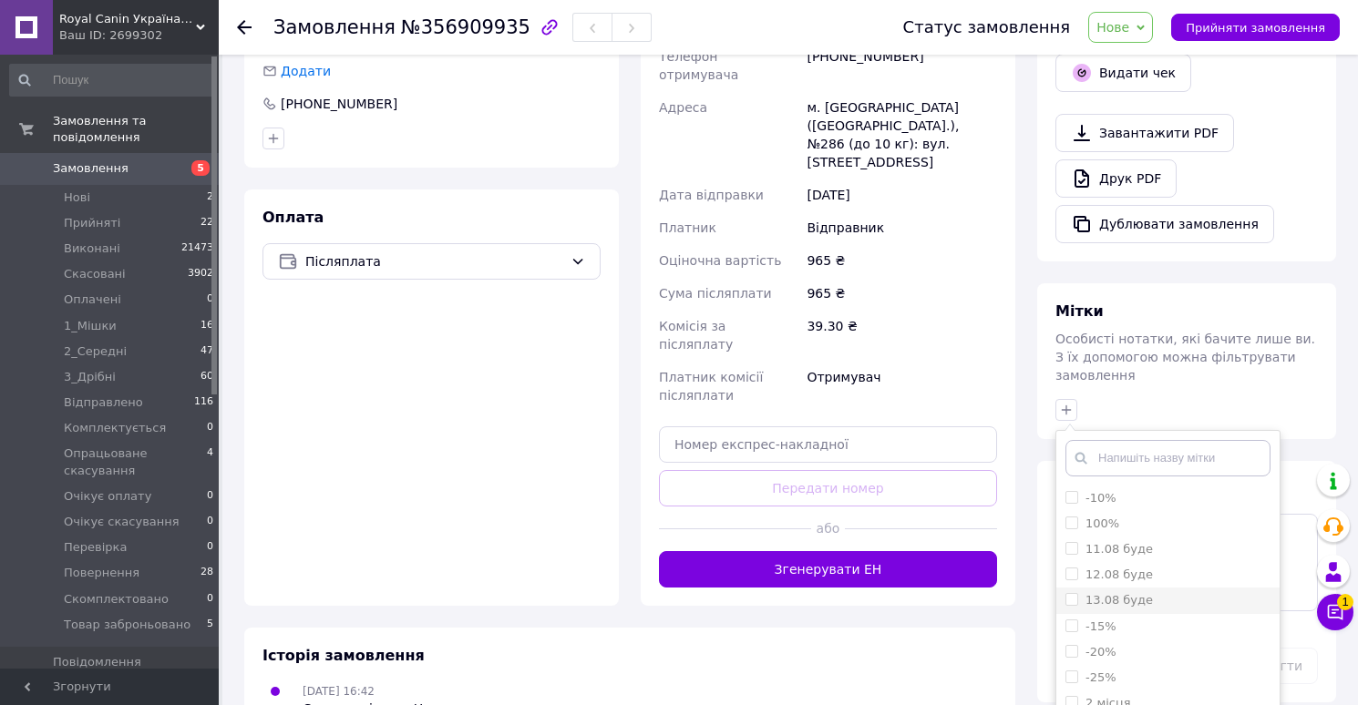
click at [1130, 593] on label "13.08 буде" at bounding box center [1118, 600] width 67 height 14
checkbox input "true"
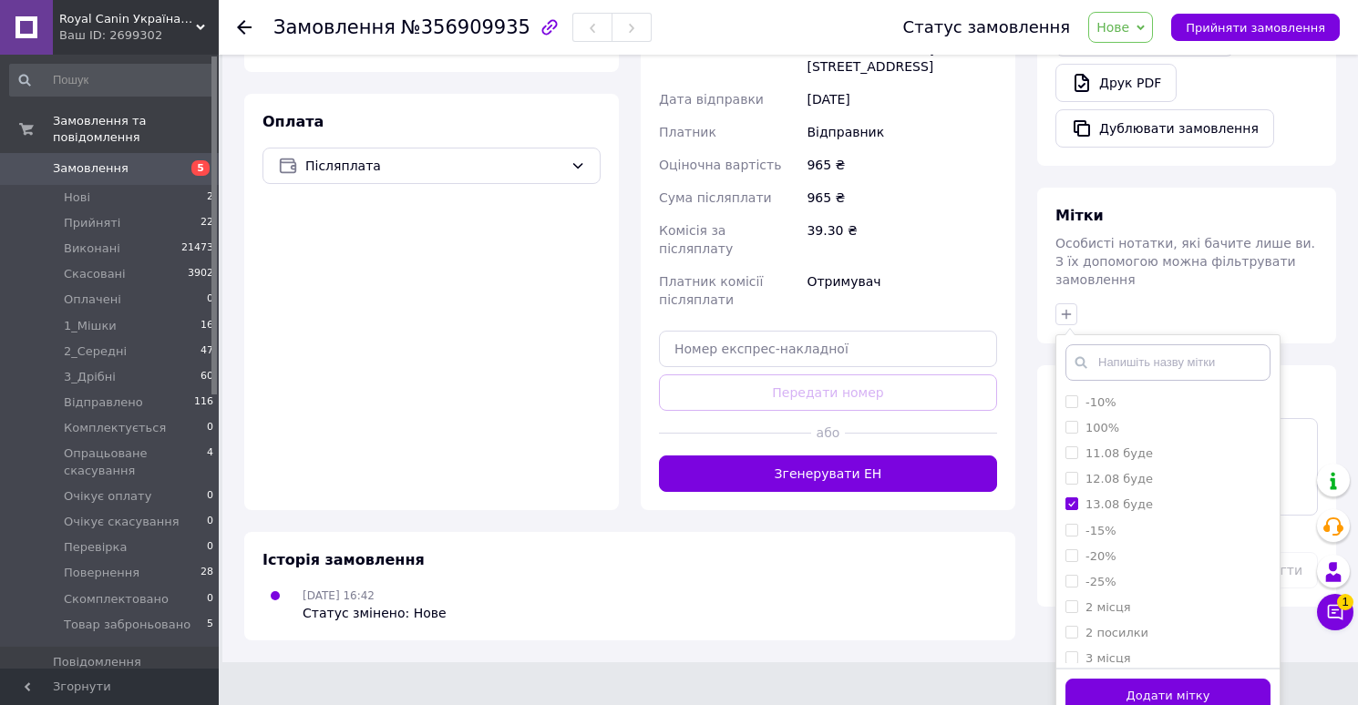
scroll to position [582, 0]
click at [1113, 679] on button "Додати мітку" at bounding box center [1167, 697] width 205 height 36
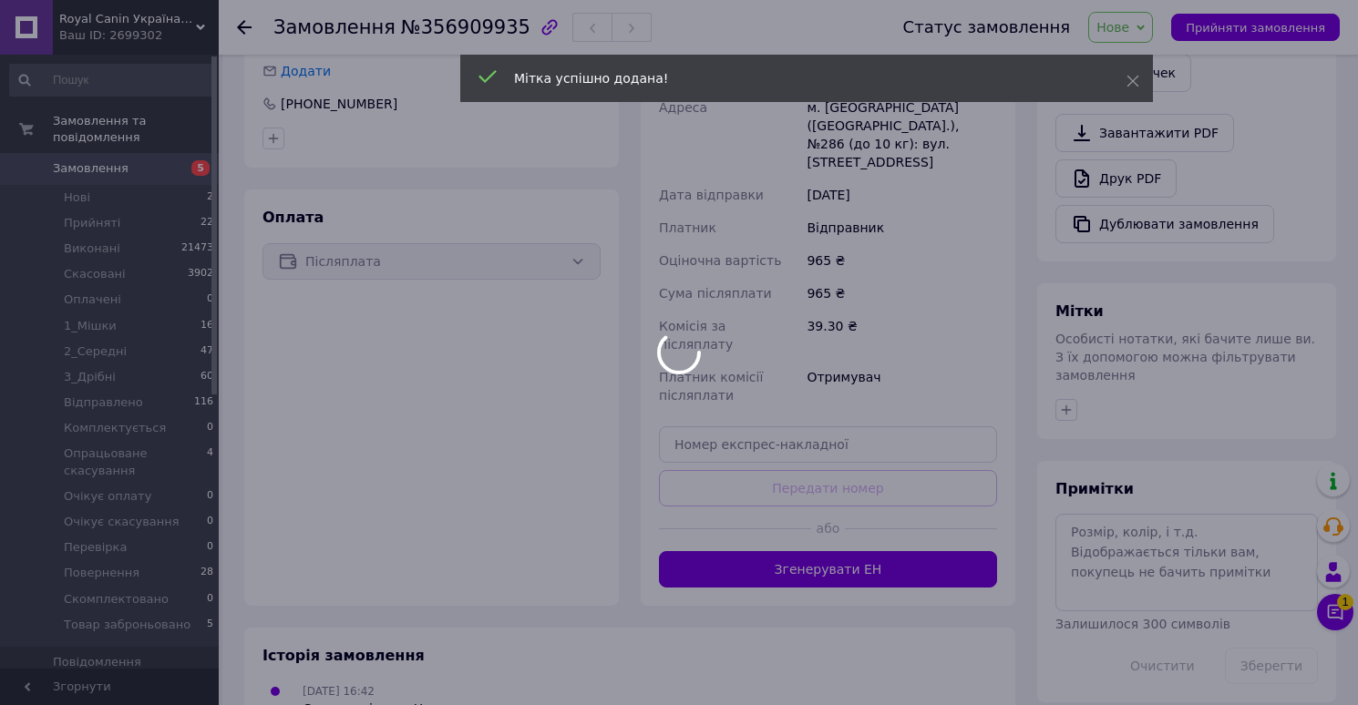
scroll to position [528, 0]
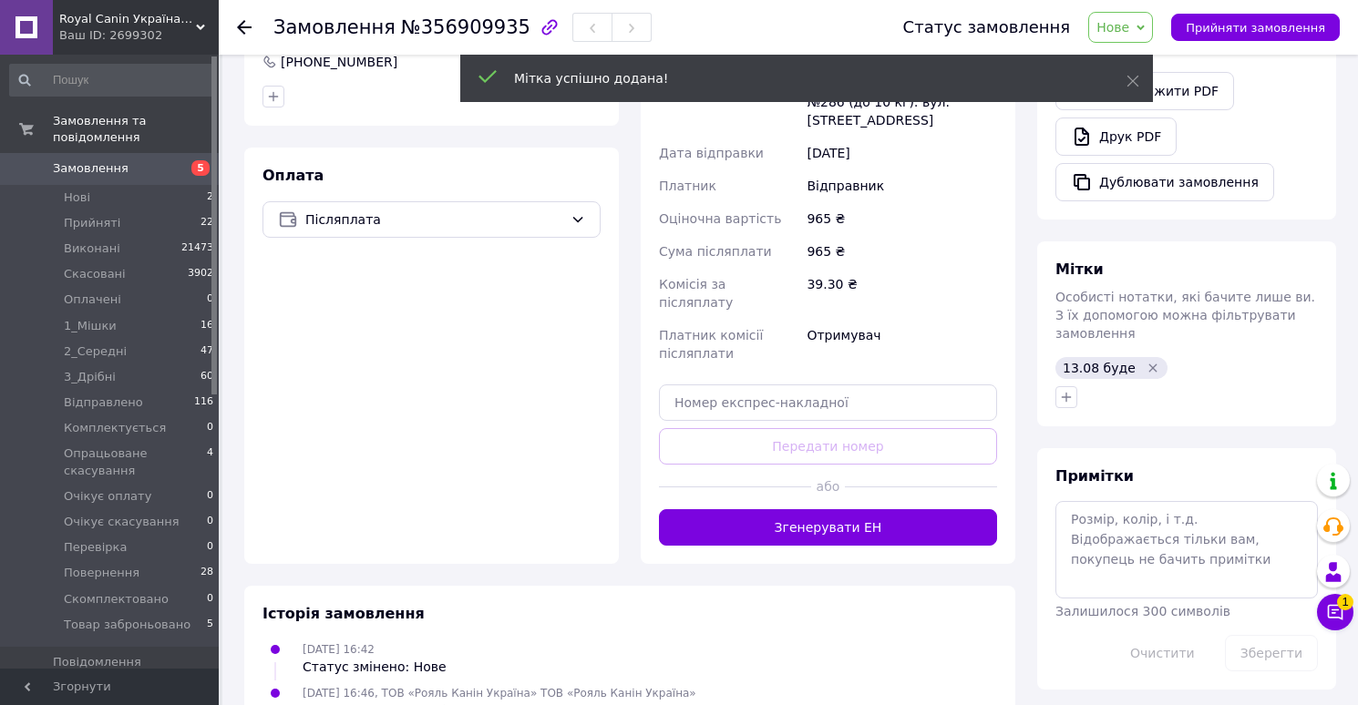
click at [1129, 26] on span "Нове" at bounding box center [1112, 27] width 33 height 15
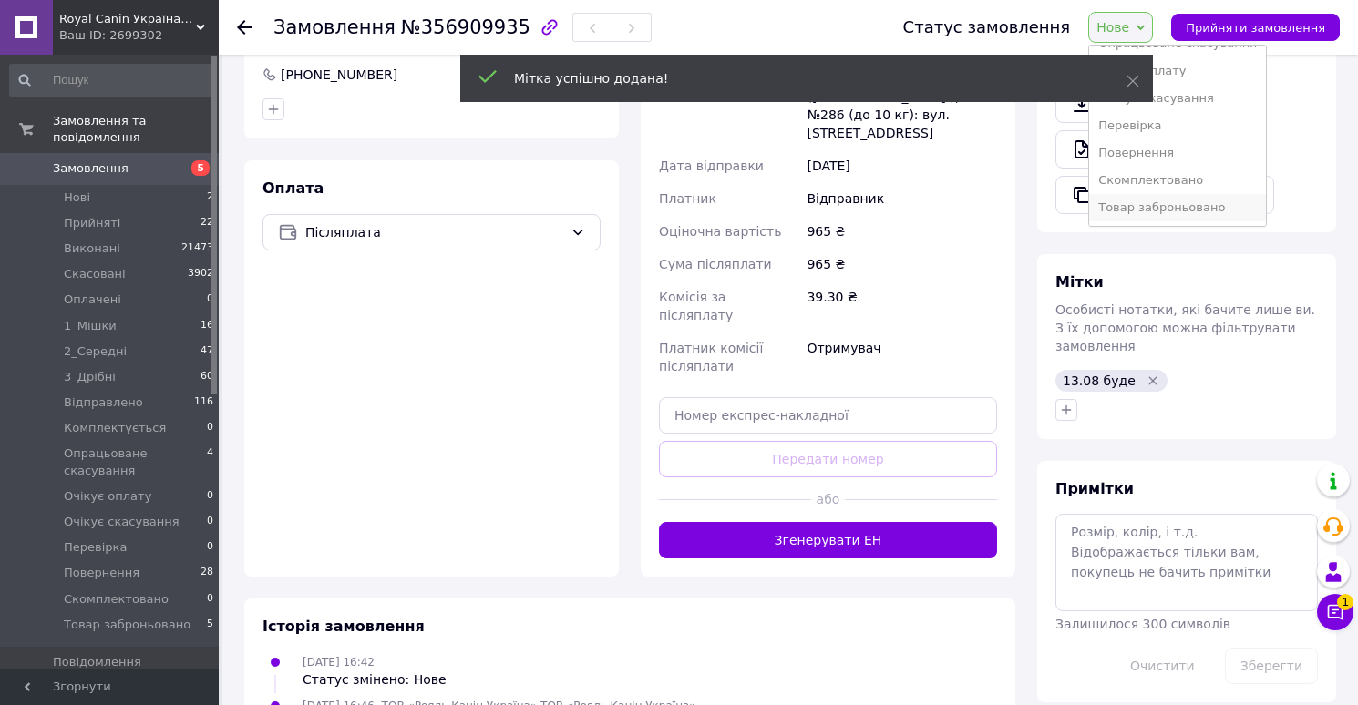
click at [1137, 207] on li "Товар заброньовано" at bounding box center [1177, 207] width 177 height 27
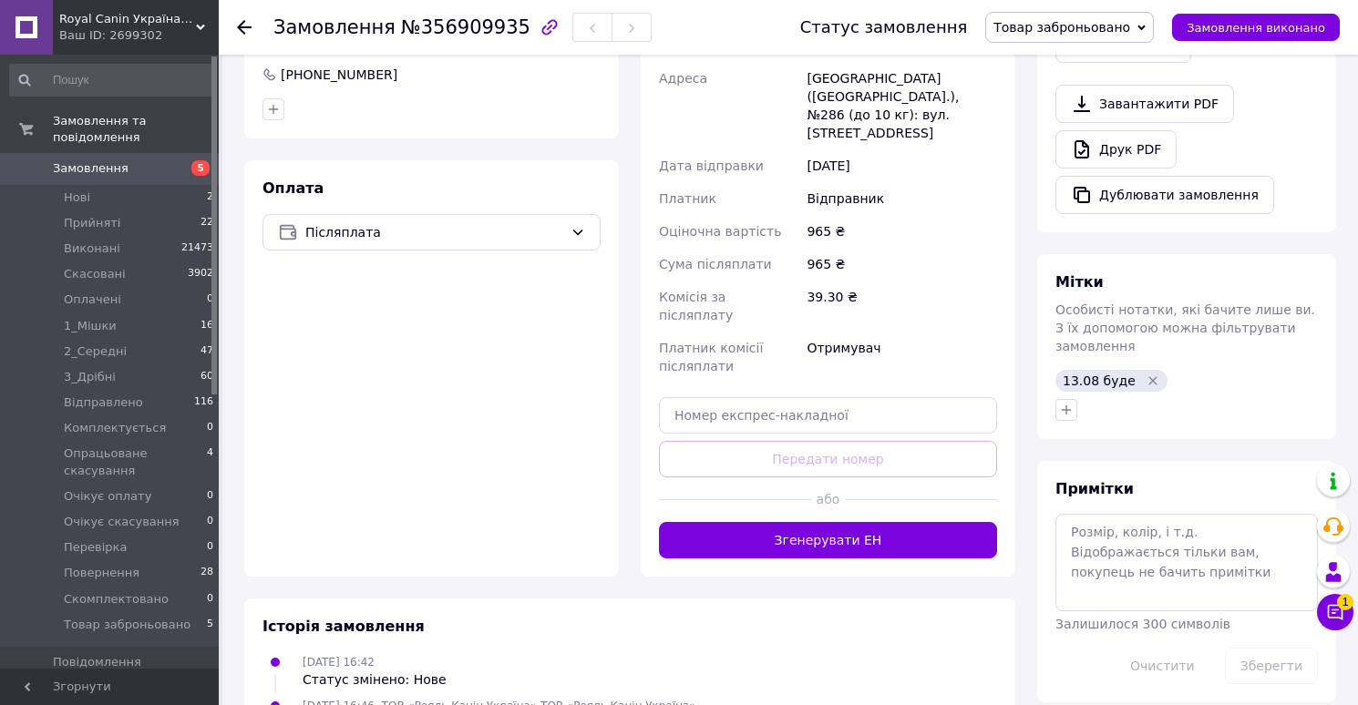
click at [105, 166] on span "Замовлення" at bounding box center [91, 168] width 76 height 16
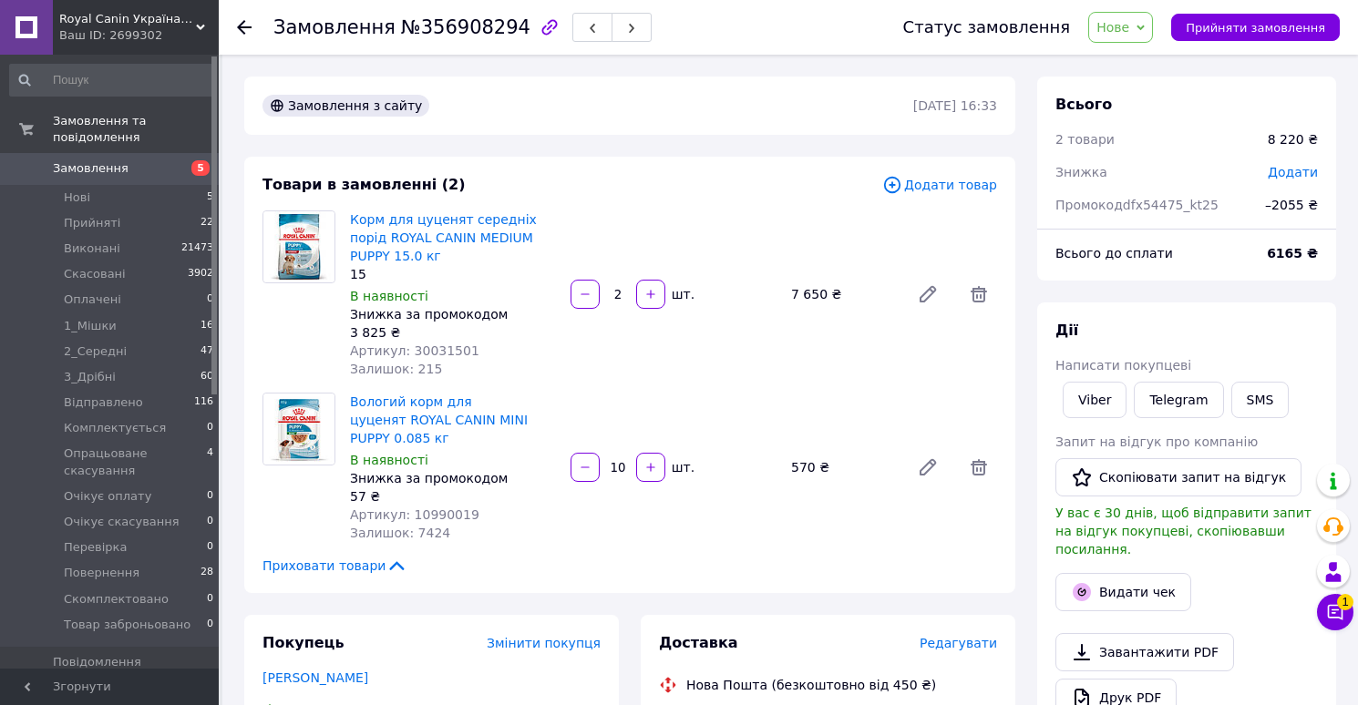
click at [472, 28] on span "№356908294" at bounding box center [465, 27] width 129 height 22
copy span "356908294"
click at [433, 354] on span "Артикул: 30031501" at bounding box center [414, 351] width 129 height 15
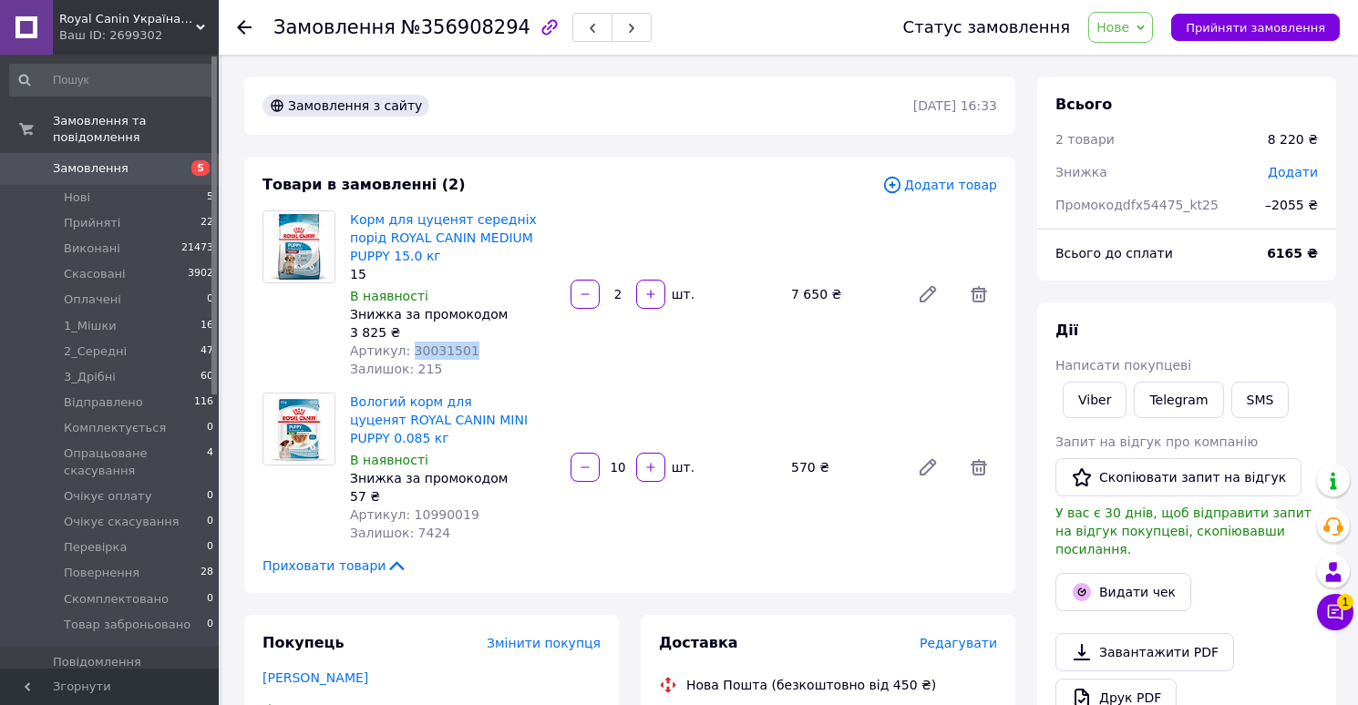
copy span "30031501"
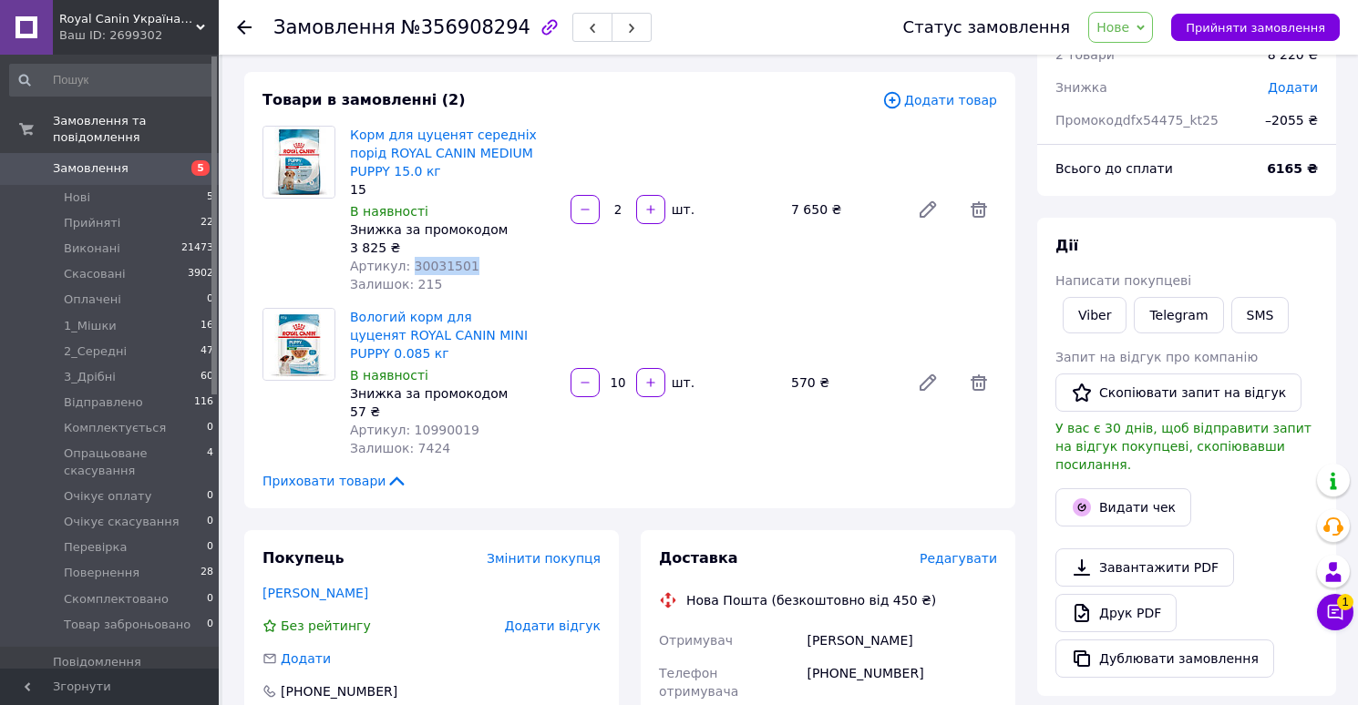
scroll to position [87, 0]
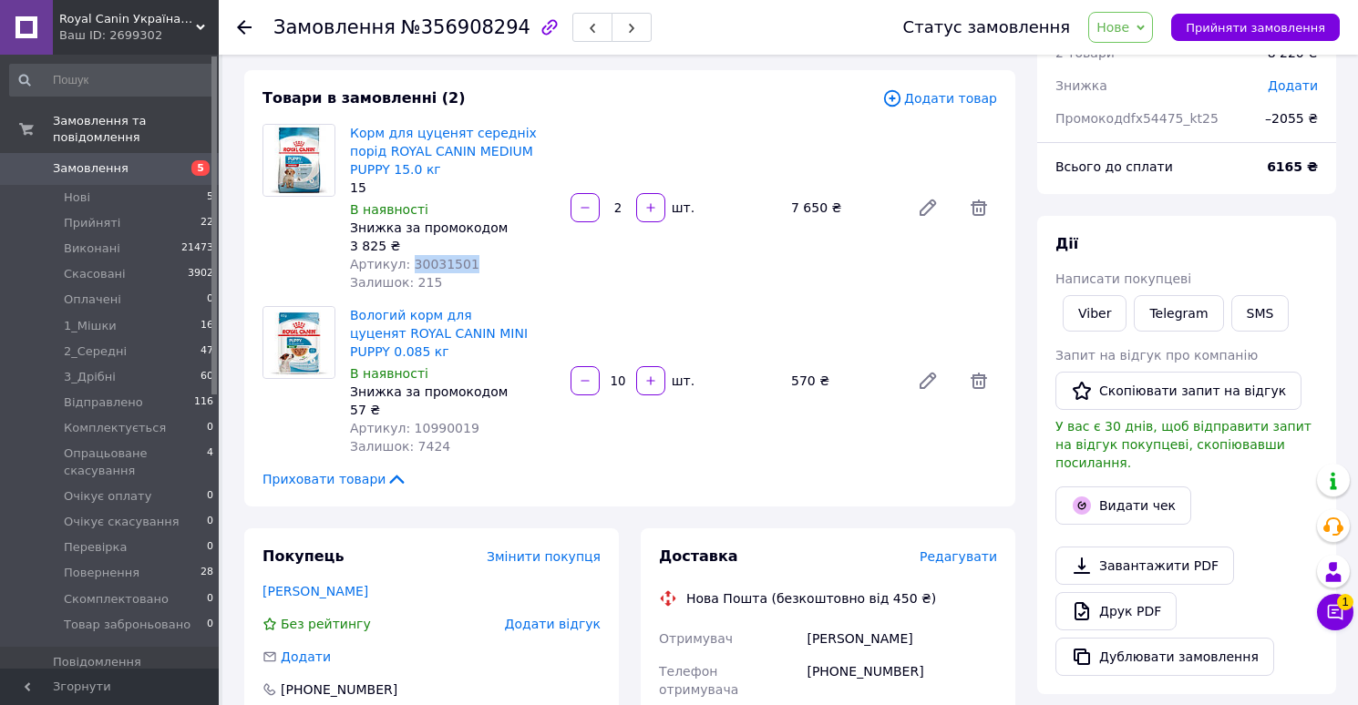
click at [450, 426] on span "Артикул: 10990019" at bounding box center [414, 428] width 129 height 15
copy span "10990019"
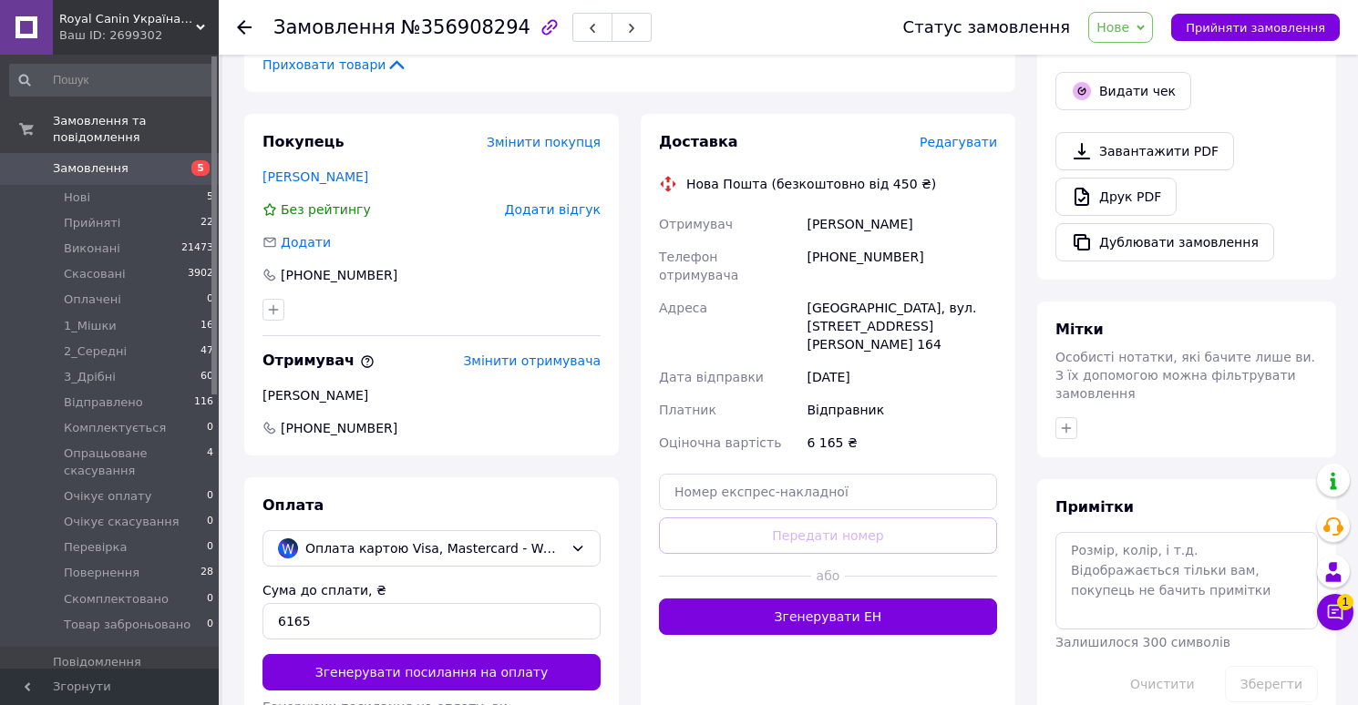
scroll to position [628, 0]
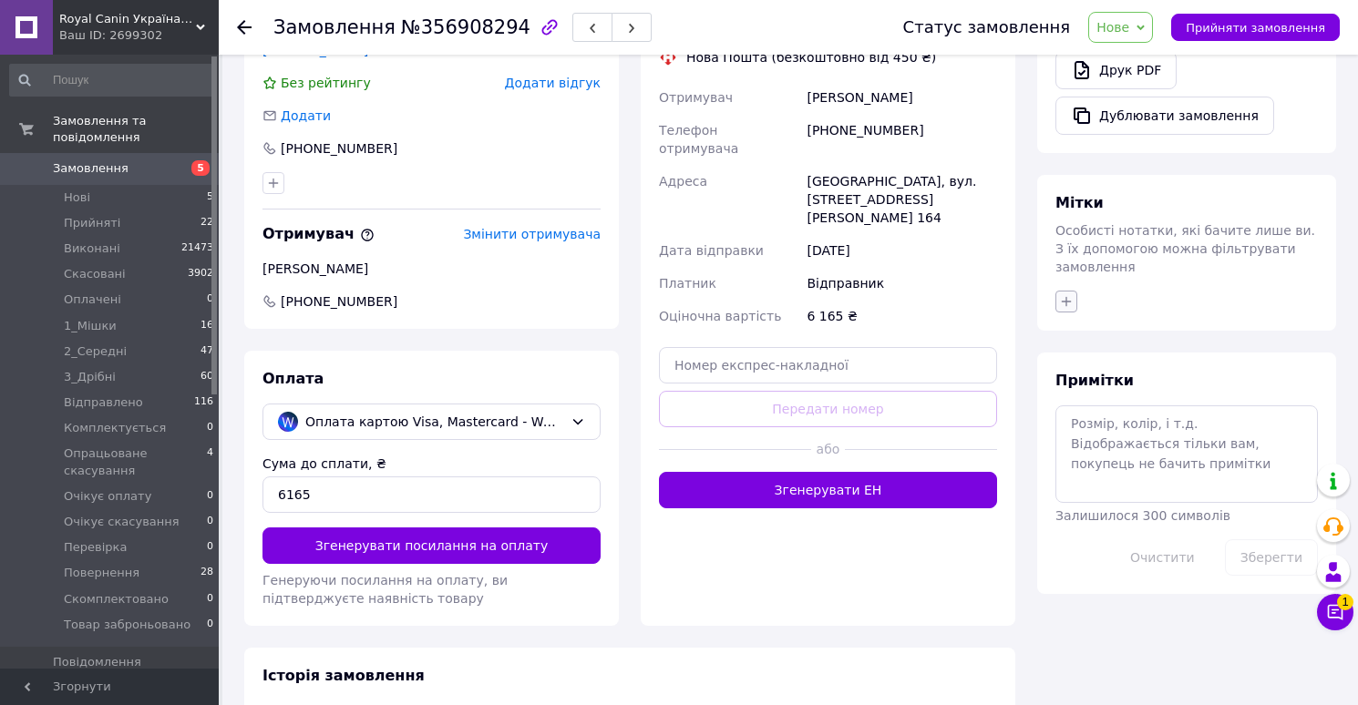
click at [1064, 294] on icon "button" at bounding box center [1066, 301] width 15 height 15
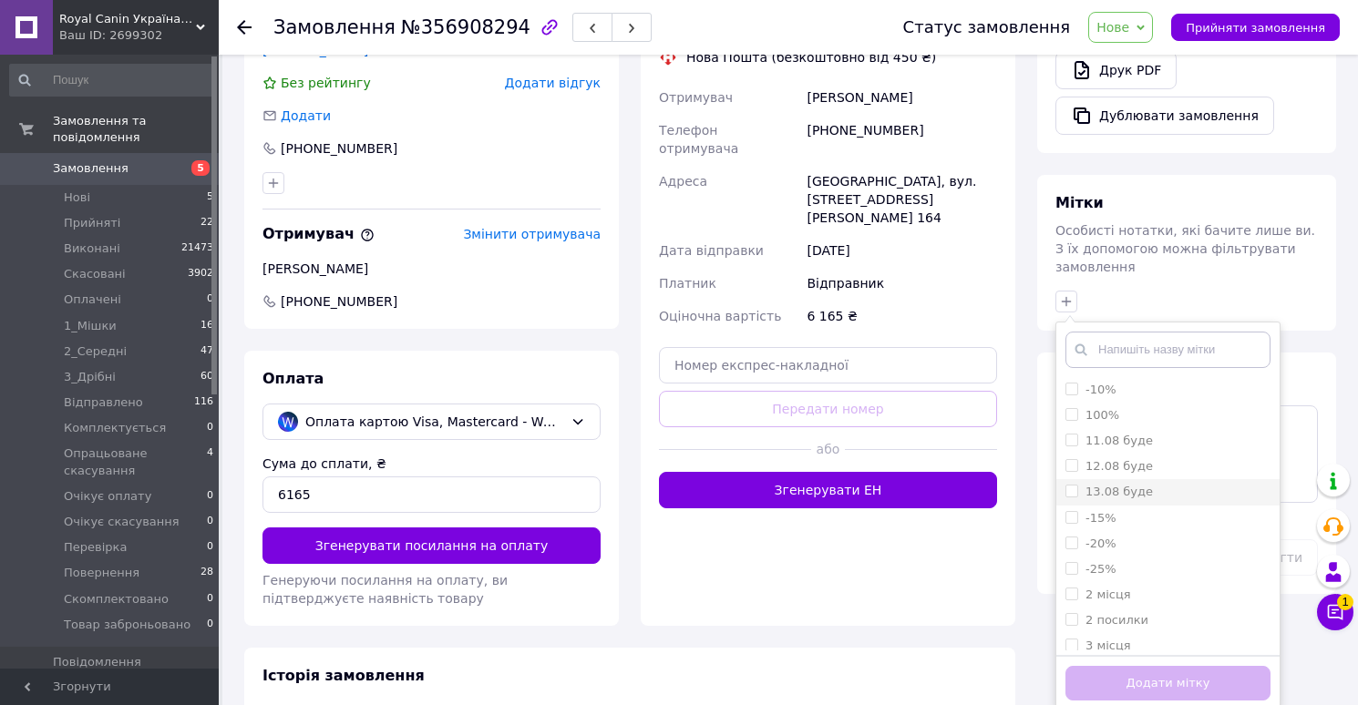
click at [1116, 484] on div "13.08 буде" at bounding box center [1118, 492] width 67 height 16
click at [1077, 485] on input "13.08 буде" at bounding box center [1071, 491] width 12 height 12
click at [1136, 485] on label "13.08 буде" at bounding box center [1118, 492] width 67 height 14
checkbox input "true"
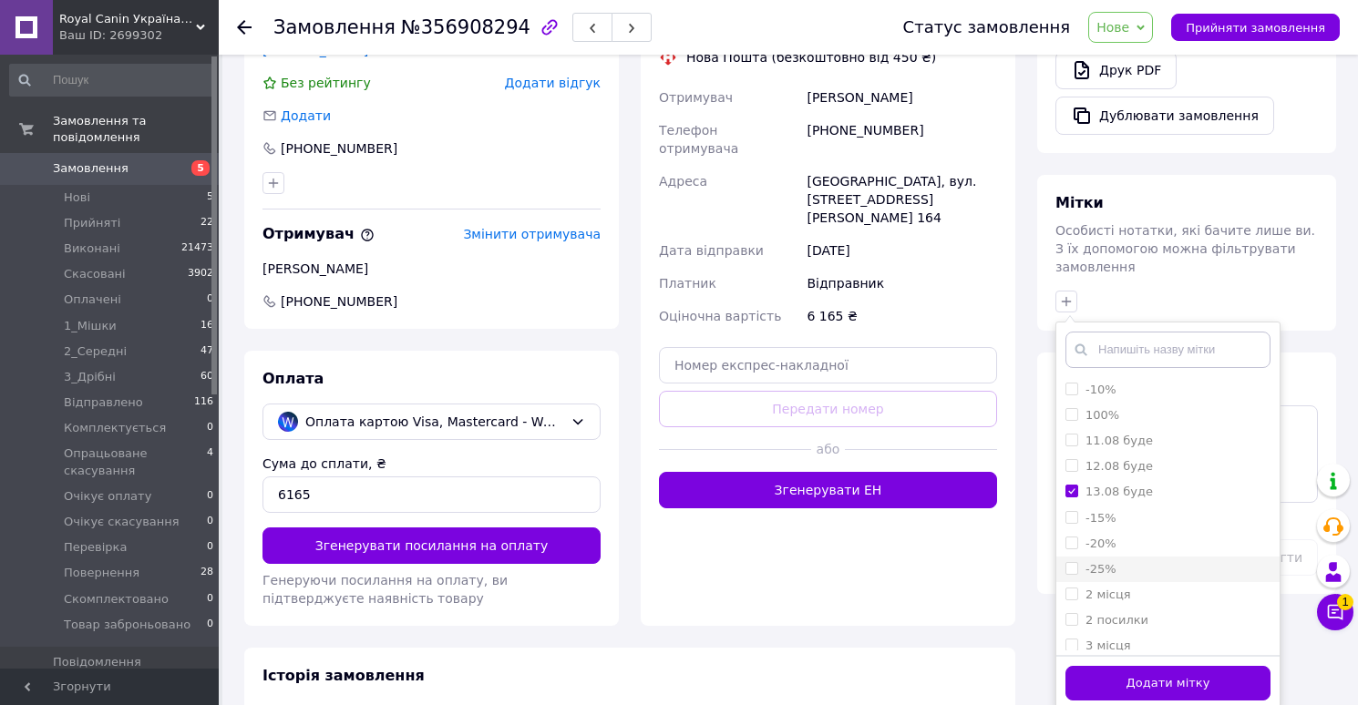
click at [1101, 562] on label "-25%" at bounding box center [1100, 569] width 31 height 14
checkbox input "true"
click at [1101, 678] on button "Додати мітку" at bounding box center [1167, 684] width 205 height 36
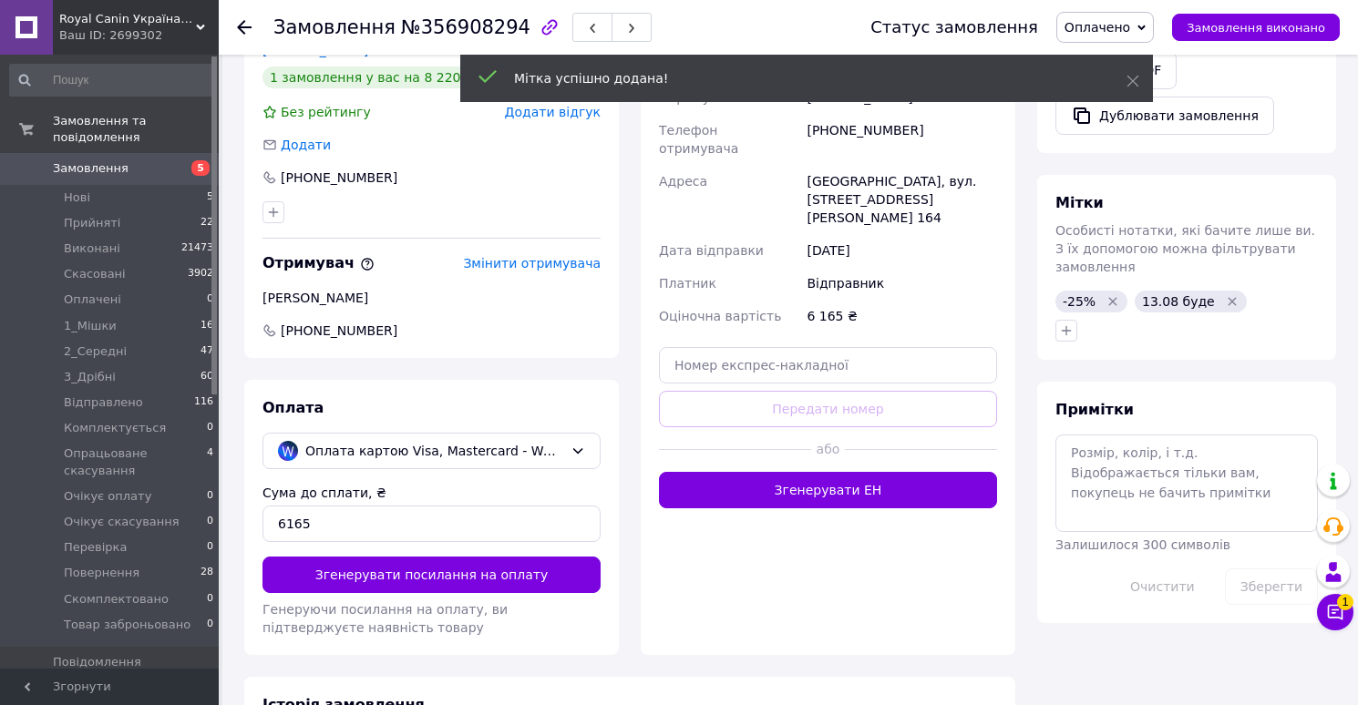
click at [1123, 30] on span "Оплачено" at bounding box center [1097, 27] width 66 height 15
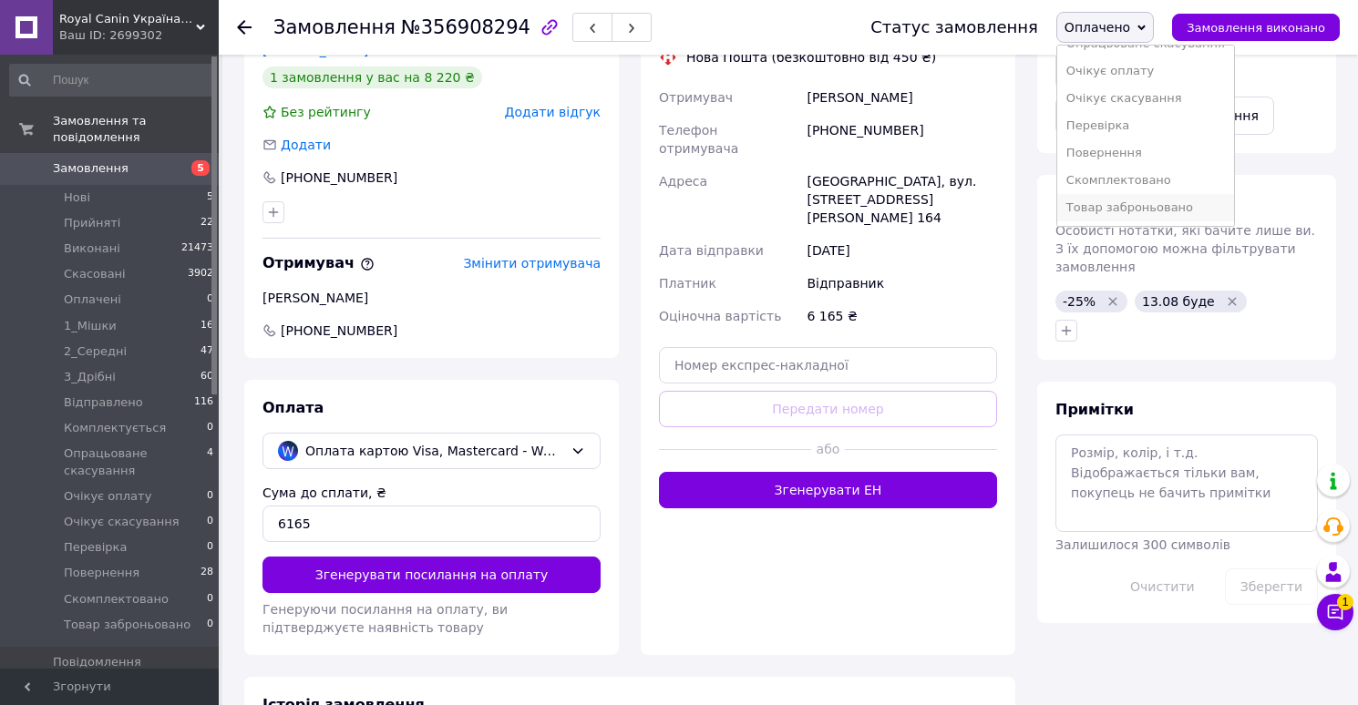
click at [1128, 206] on li "Товар заброньовано" at bounding box center [1145, 207] width 177 height 27
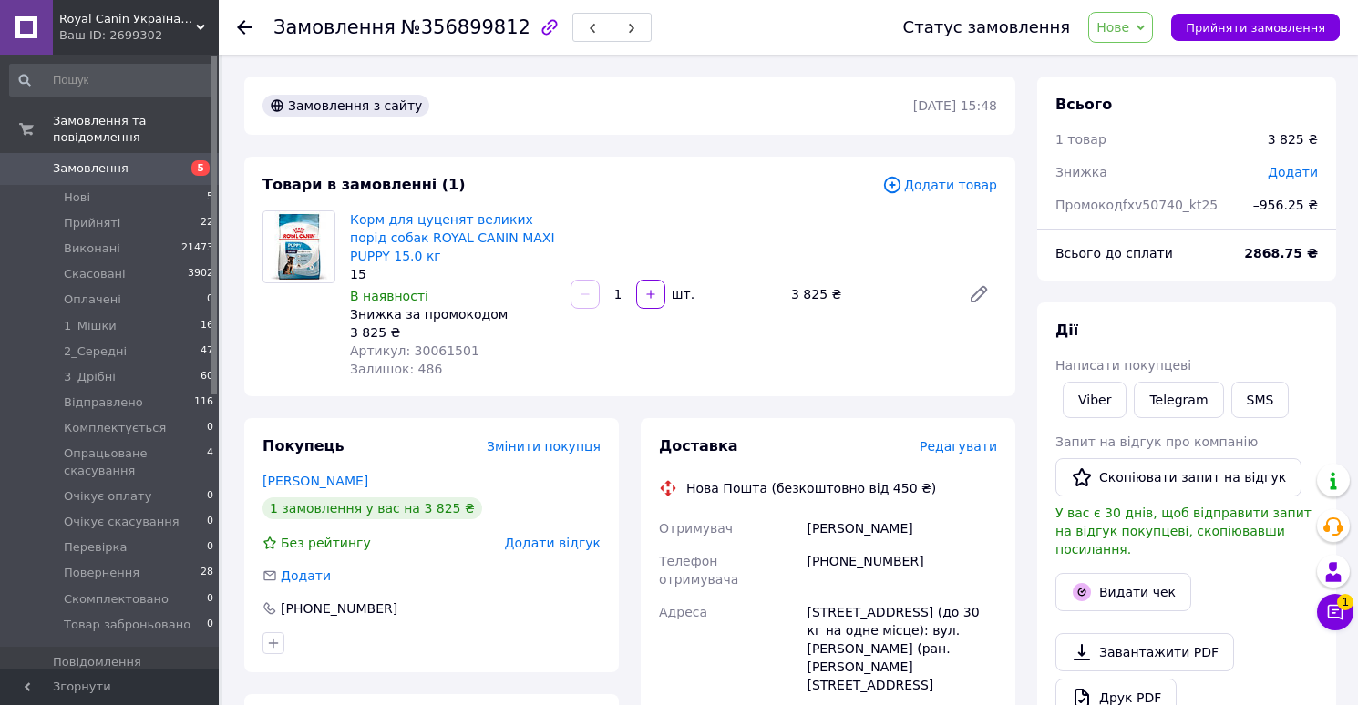
click at [459, 29] on span "№356899812" at bounding box center [465, 27] width 129 height 22
copy span "356899812"
click at [440, 351] on span "Артикул: 30061501" at bounding box center [414, 351] width 129 height 15
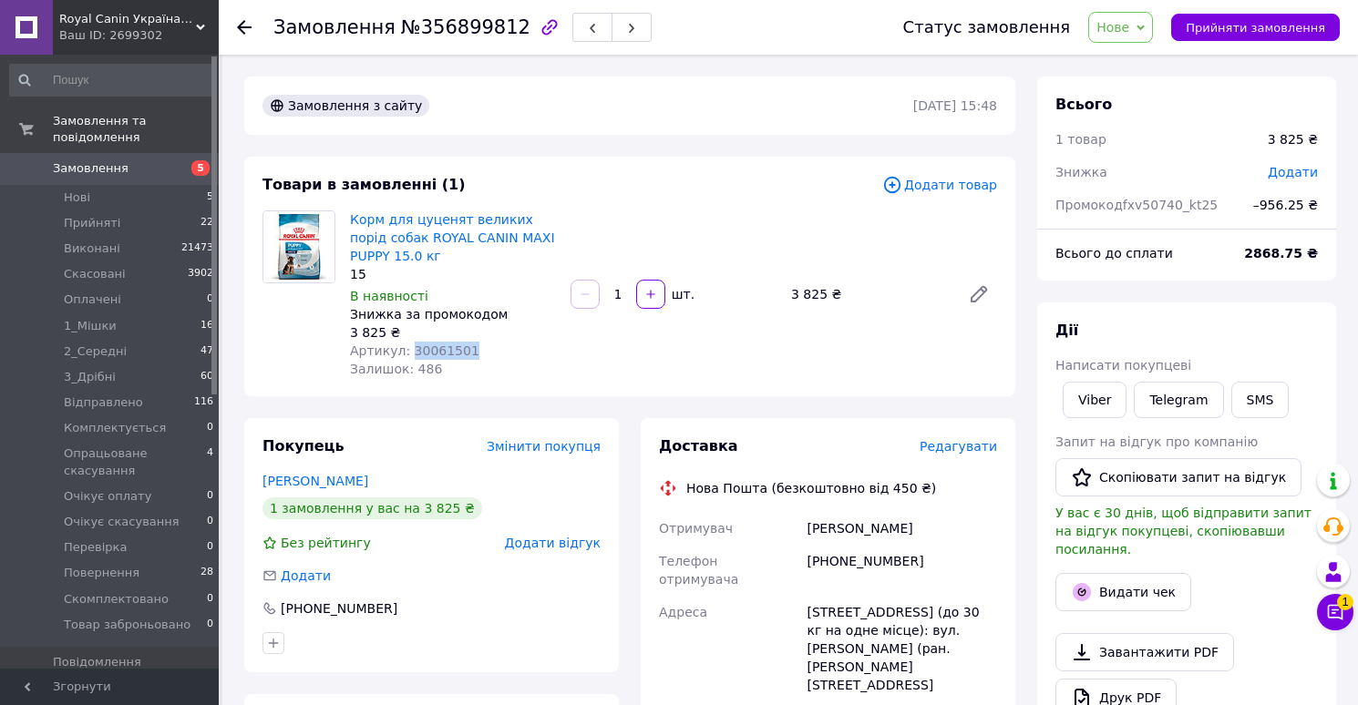
copy span "30061501"
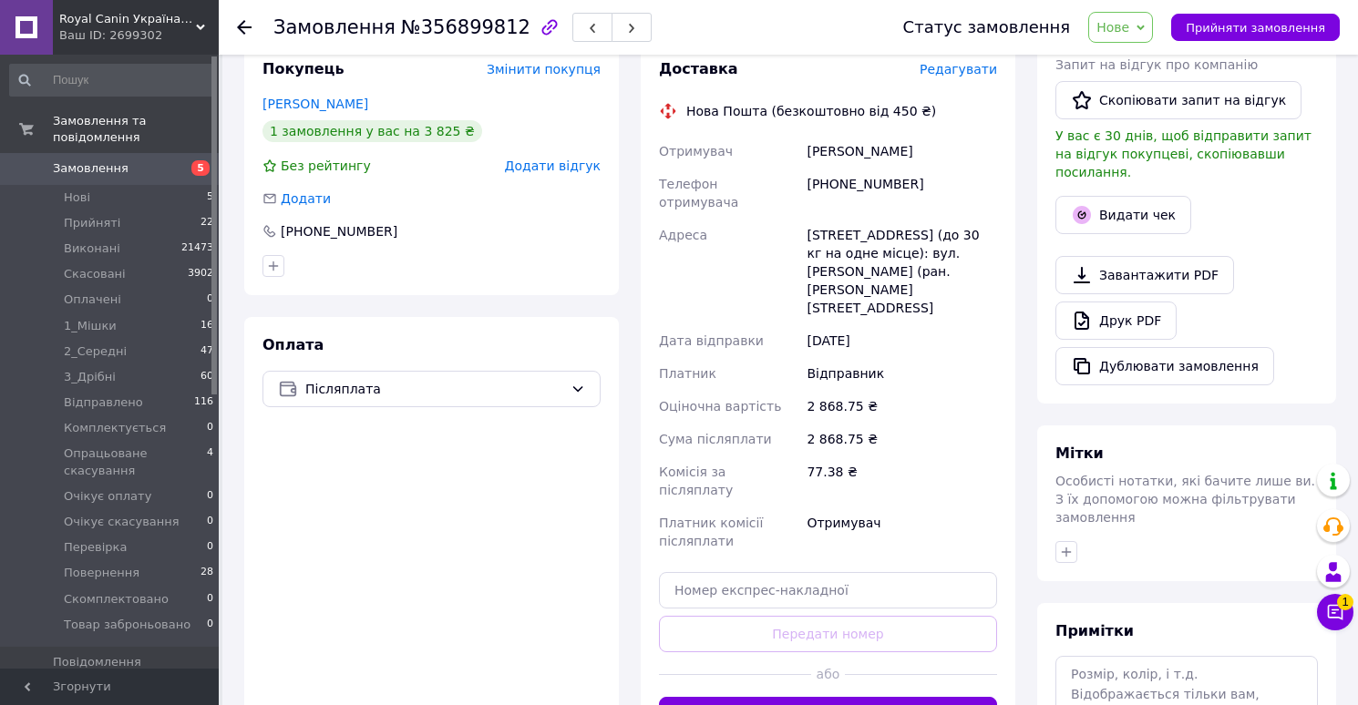
scroll to position [521, 0]
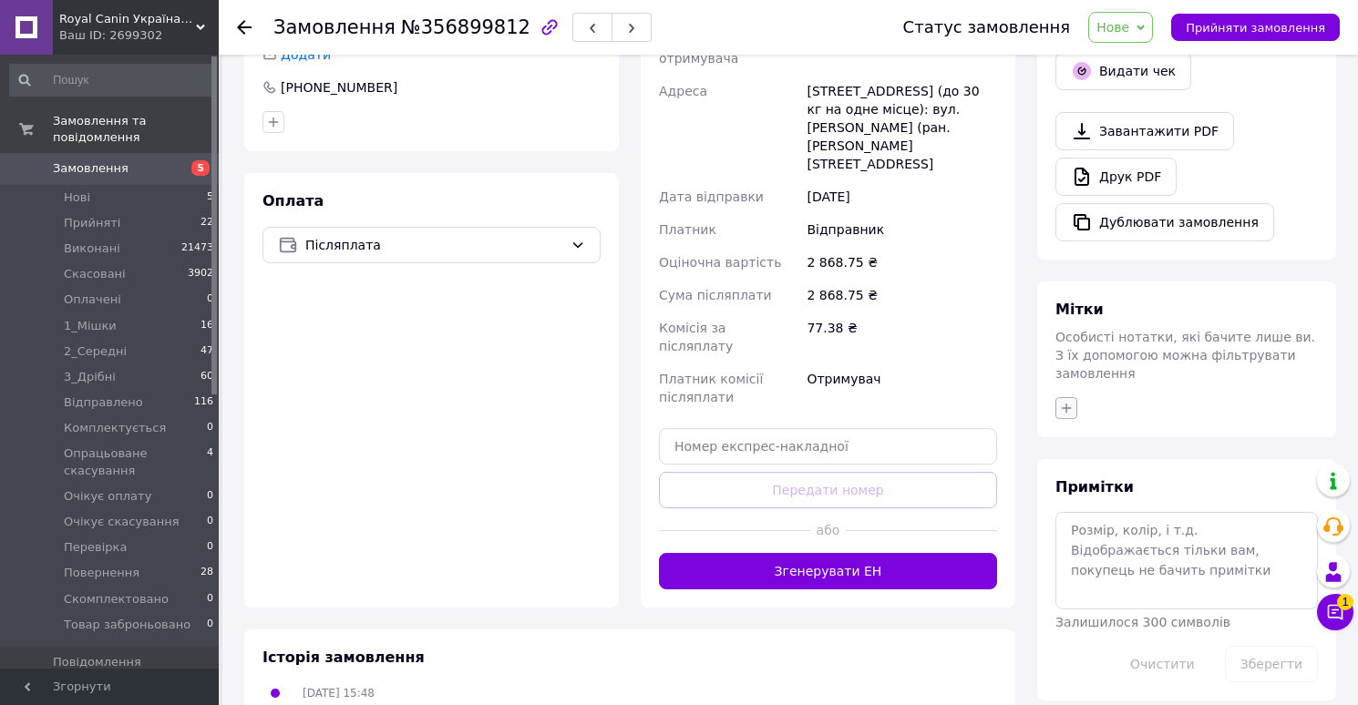
click at [1069, 401] on icon "button" at bounding box center [1066, 408] width 15 height 15
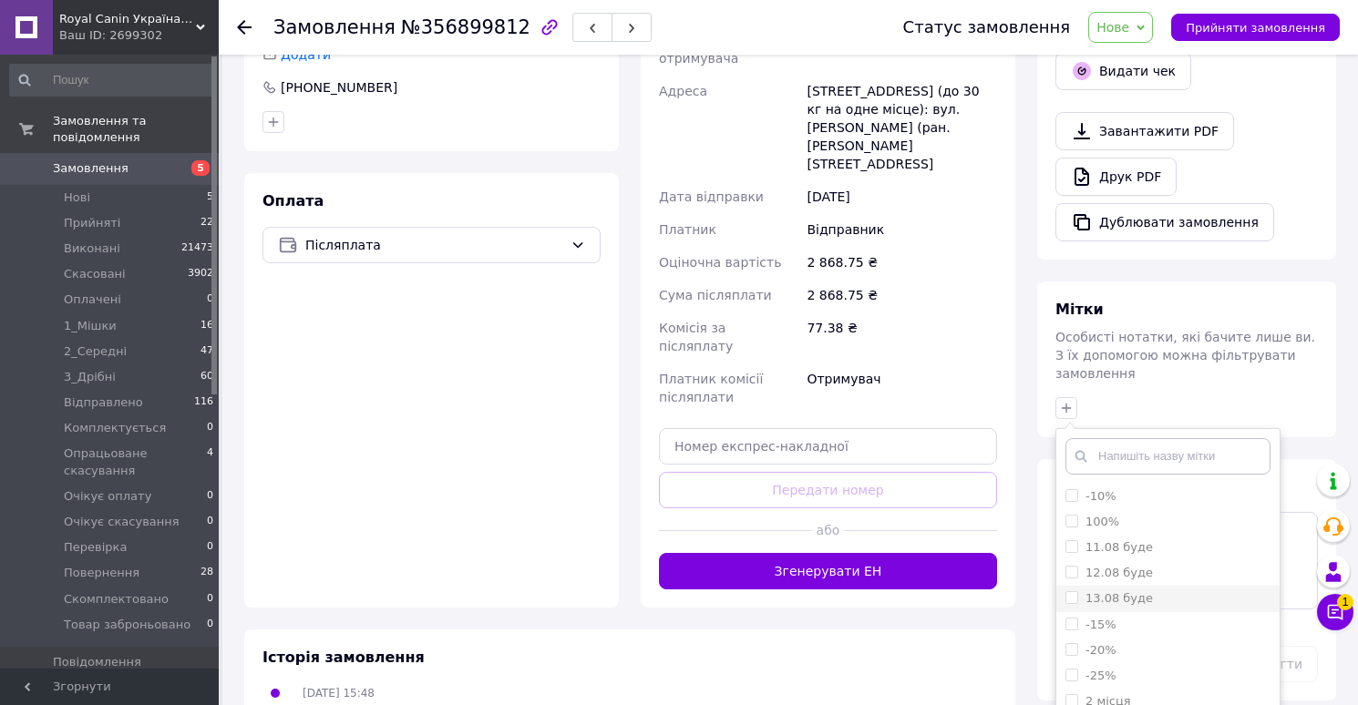
click at [1110, 591] on label "13.08 буде" at bounding box center [1118, 598] width 67 height 14
checkbox input "true"
click at [1095, 669] on label "-25%" at bounding box center [1100, 676] width 31 height 14
checkbox input "true"
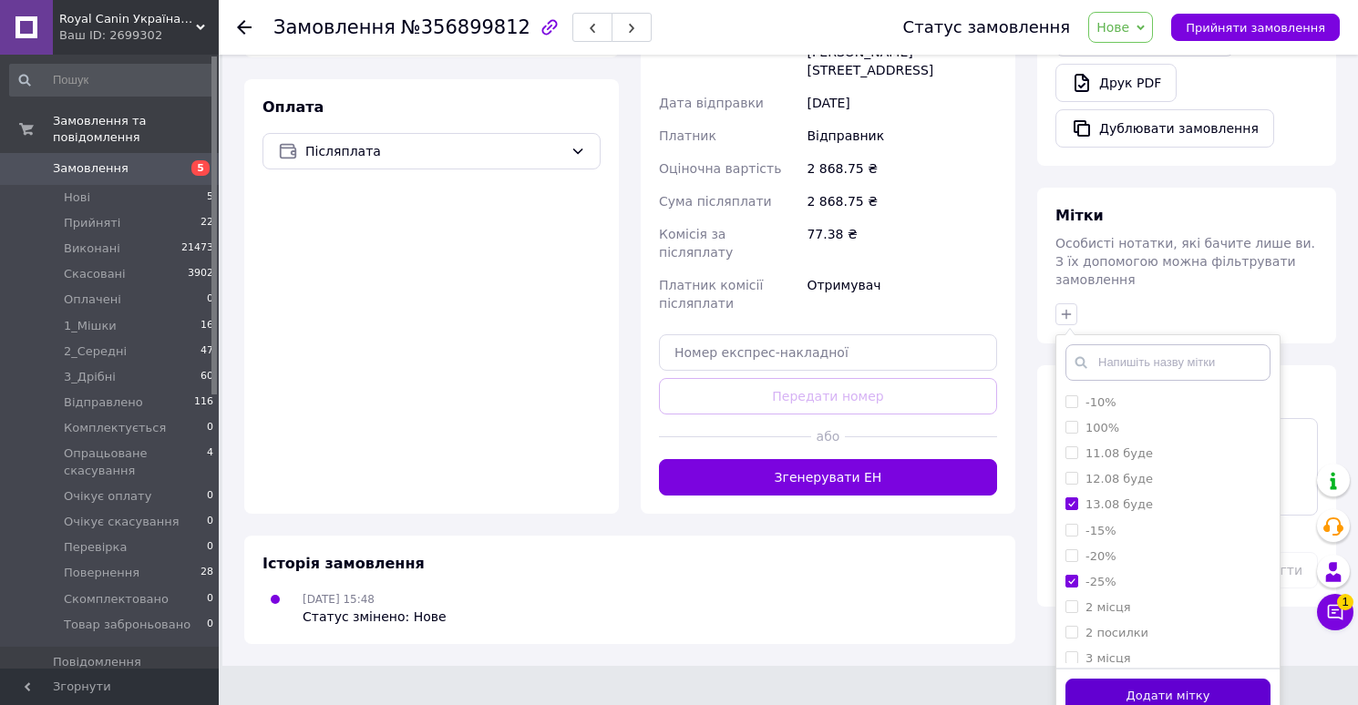
click at [1092, 679] on button "Додати мітку" at bounding box center [1167, 697] width 205 height 36
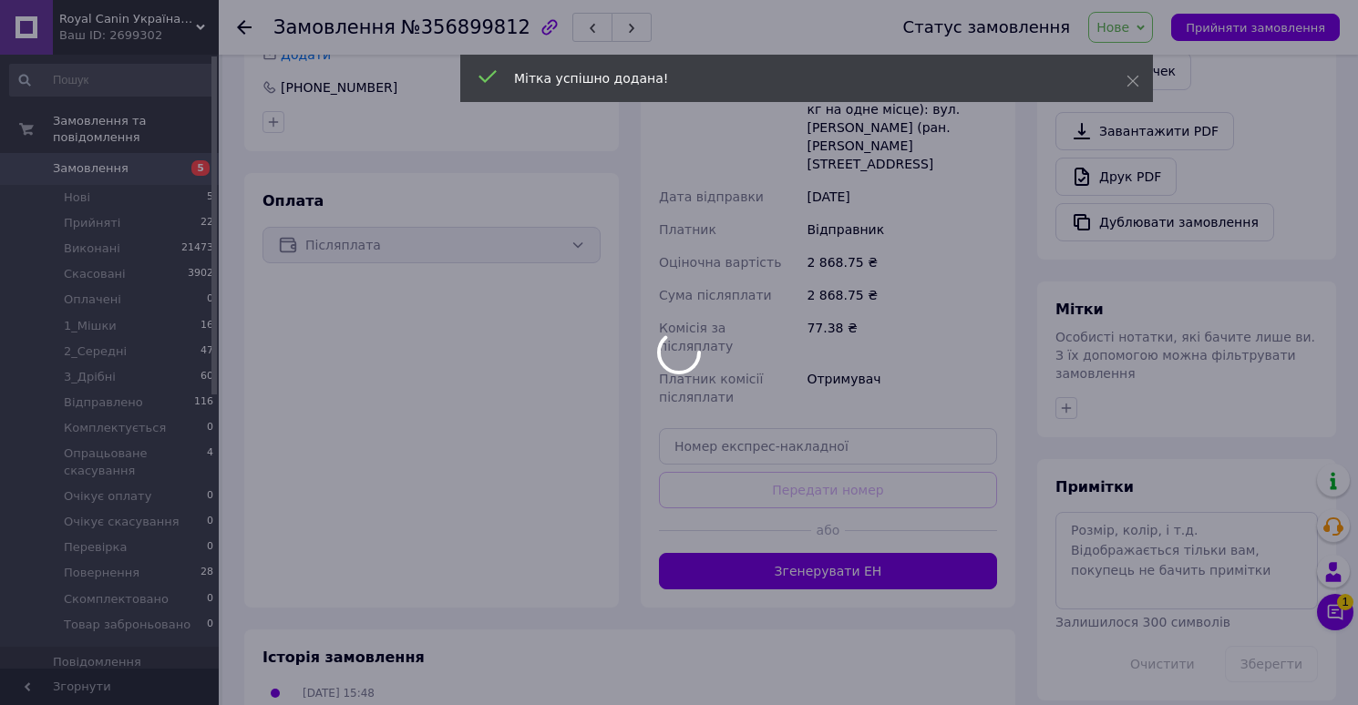
scroll to position [565, 0]
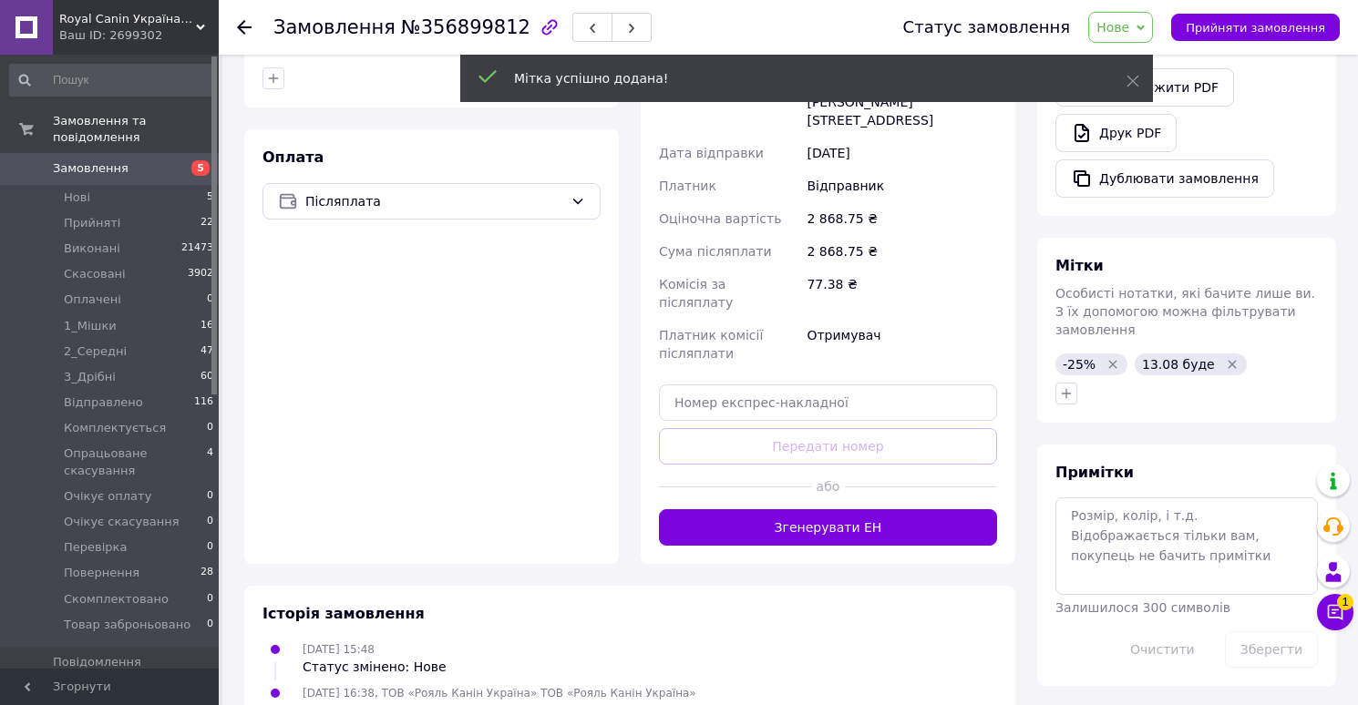
click at [1129, 30] on span "Нове" at bounding box center [1112, 27] width 33 height 15
click at [1137, 212] on li "Товар заброньовано" at bounding box center [1177, 207] width 177 height 27
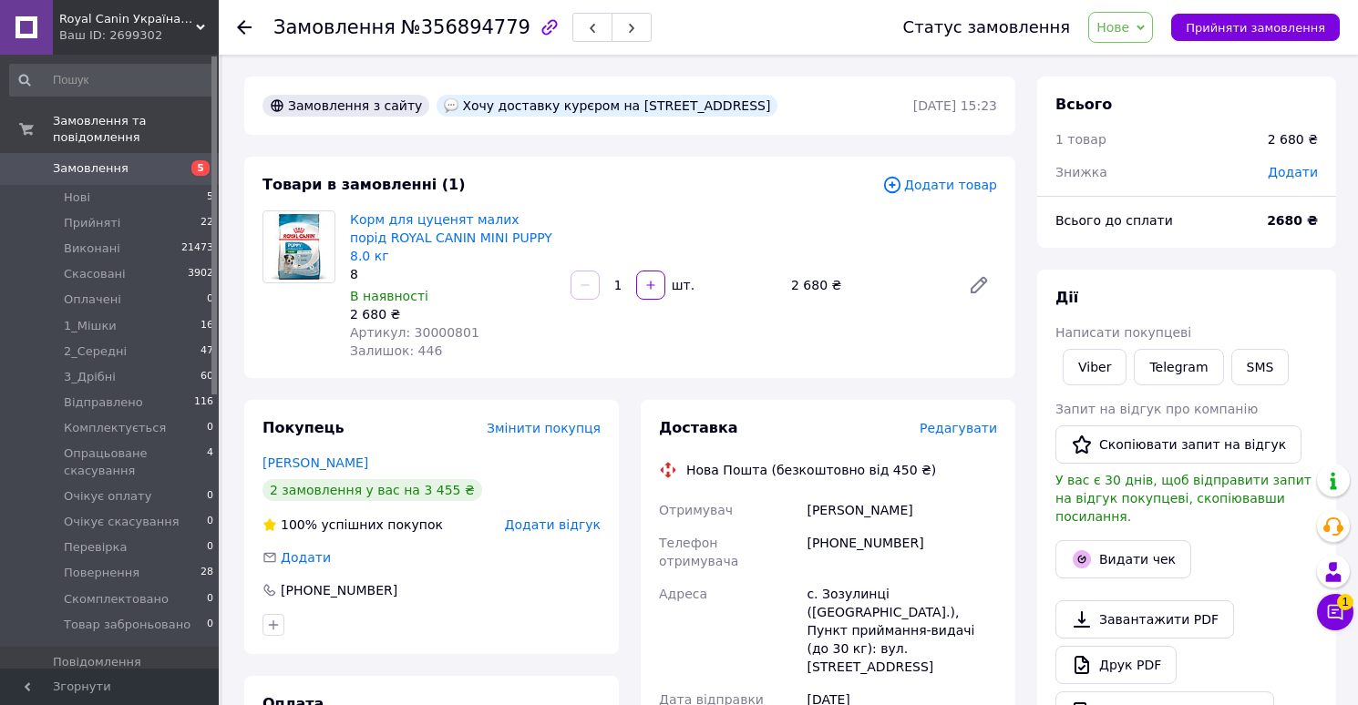
click at [442, 33] on span "№356894779" at bounding box center [465, 27] width 129 height 22
copy span "356894779"
click at [432, 340] on span "Артикул: 30000801" at bounding box center [414, 332] width 129 height 15
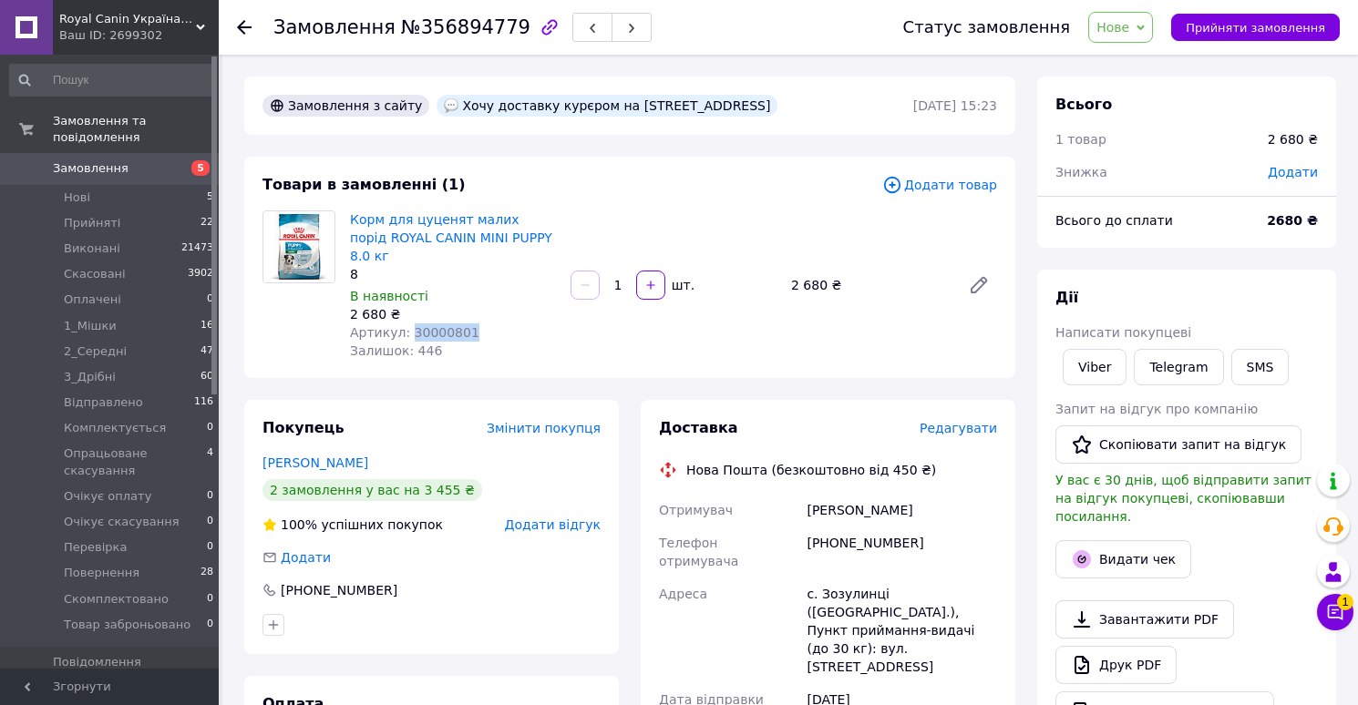
copy span "30000801"
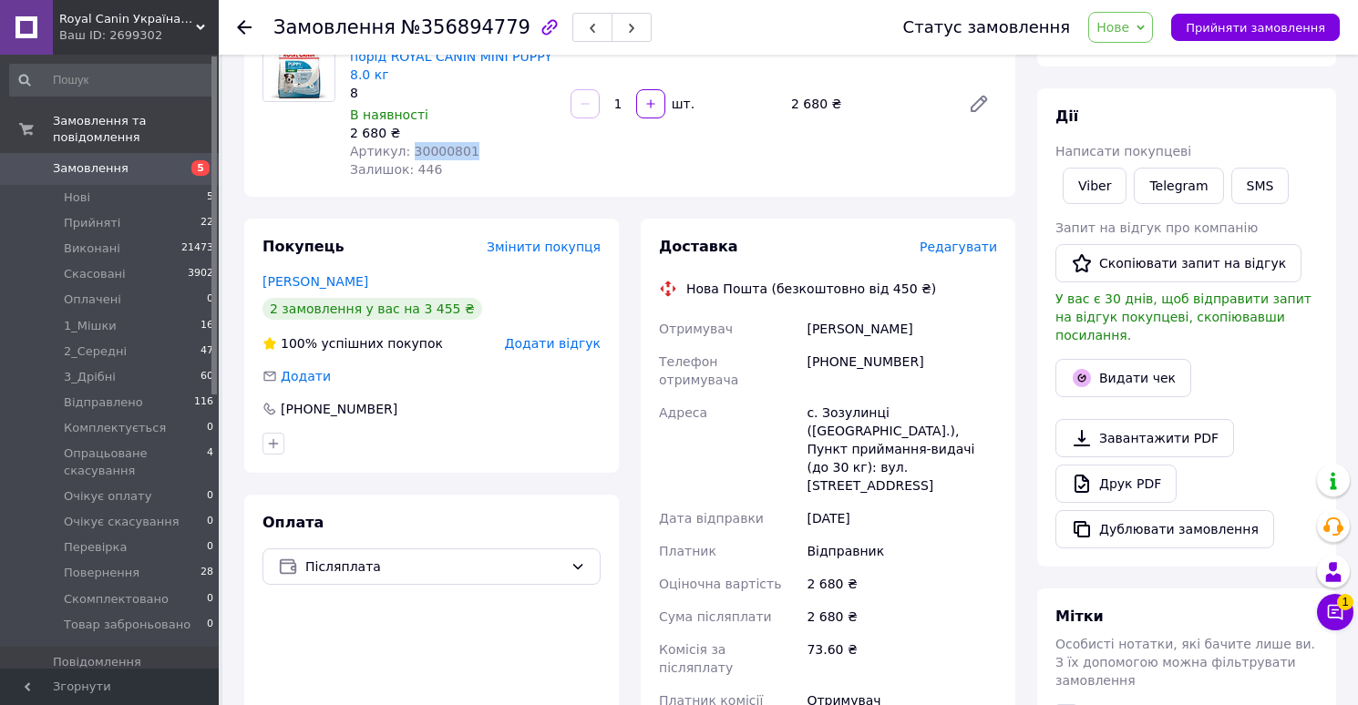
scroll to position [528, 0]
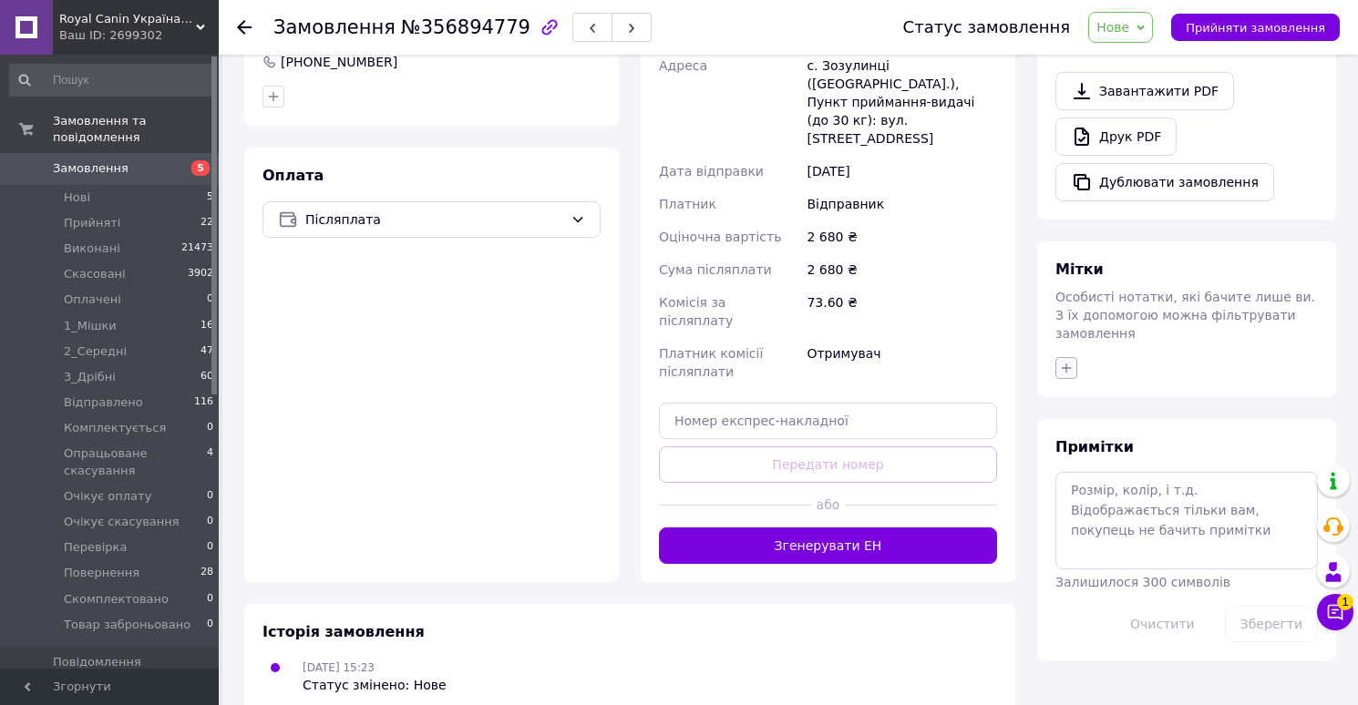
click at [1061, 361] on icon "button" at bounding box center [1066, 368] width 15 height 15
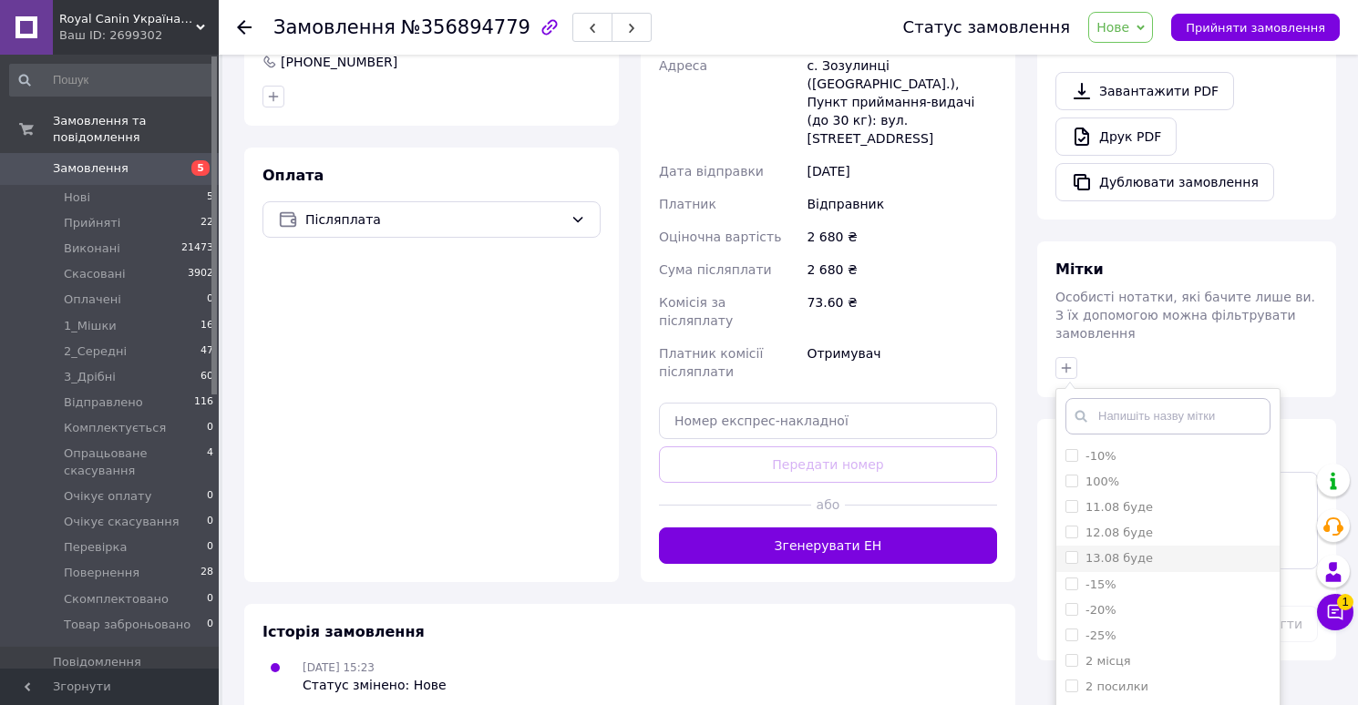
click at [1107, 551] on label "13.08 буде" at bounding box center [1118, 558] width 67 height 14
checkbox input "true"
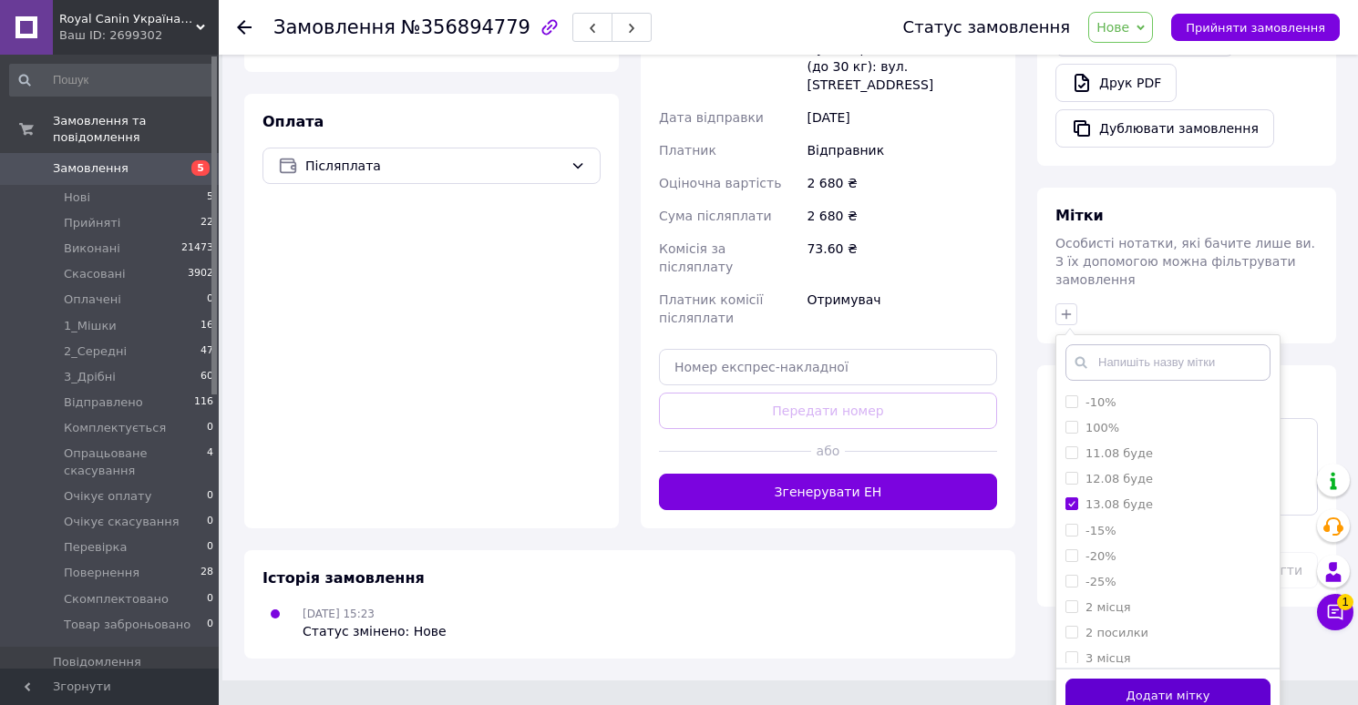
click at [1100, 679] on button "Додати мітку" at bounding box center [1167, 697] width 205 height 36
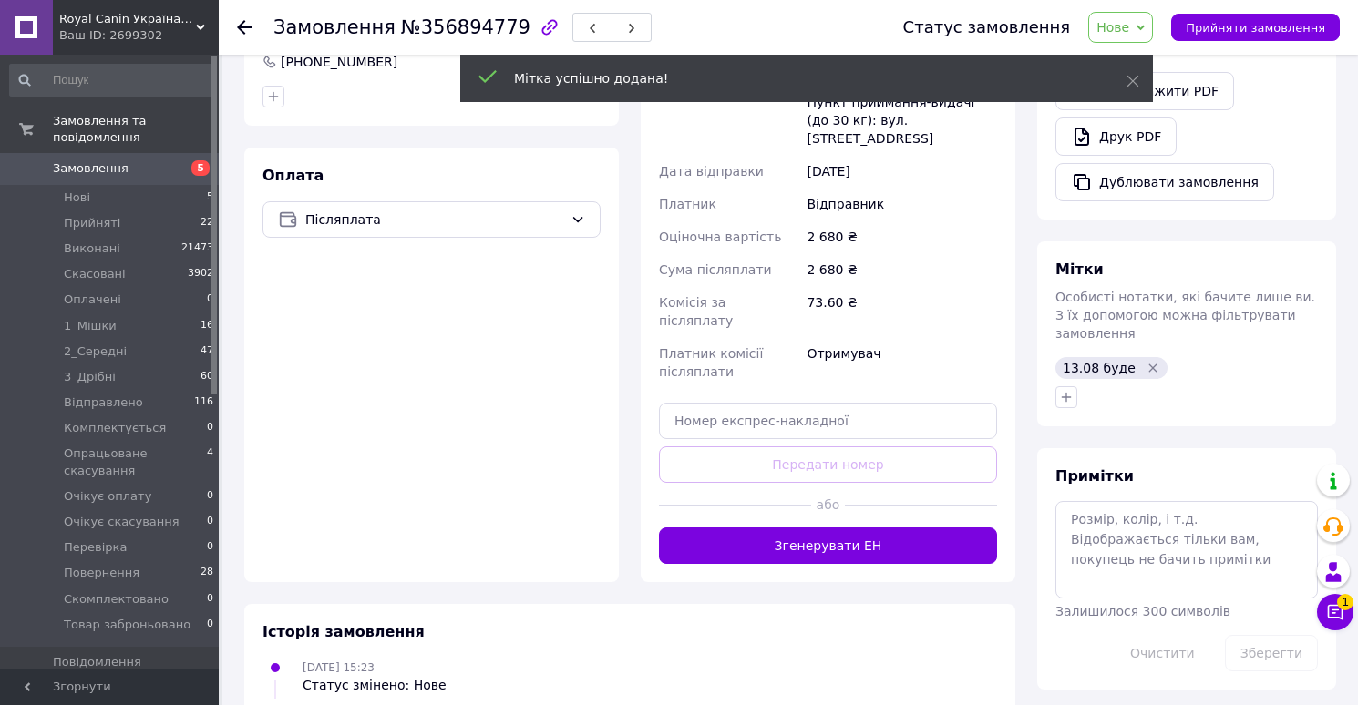
scroll to position [572, 0]
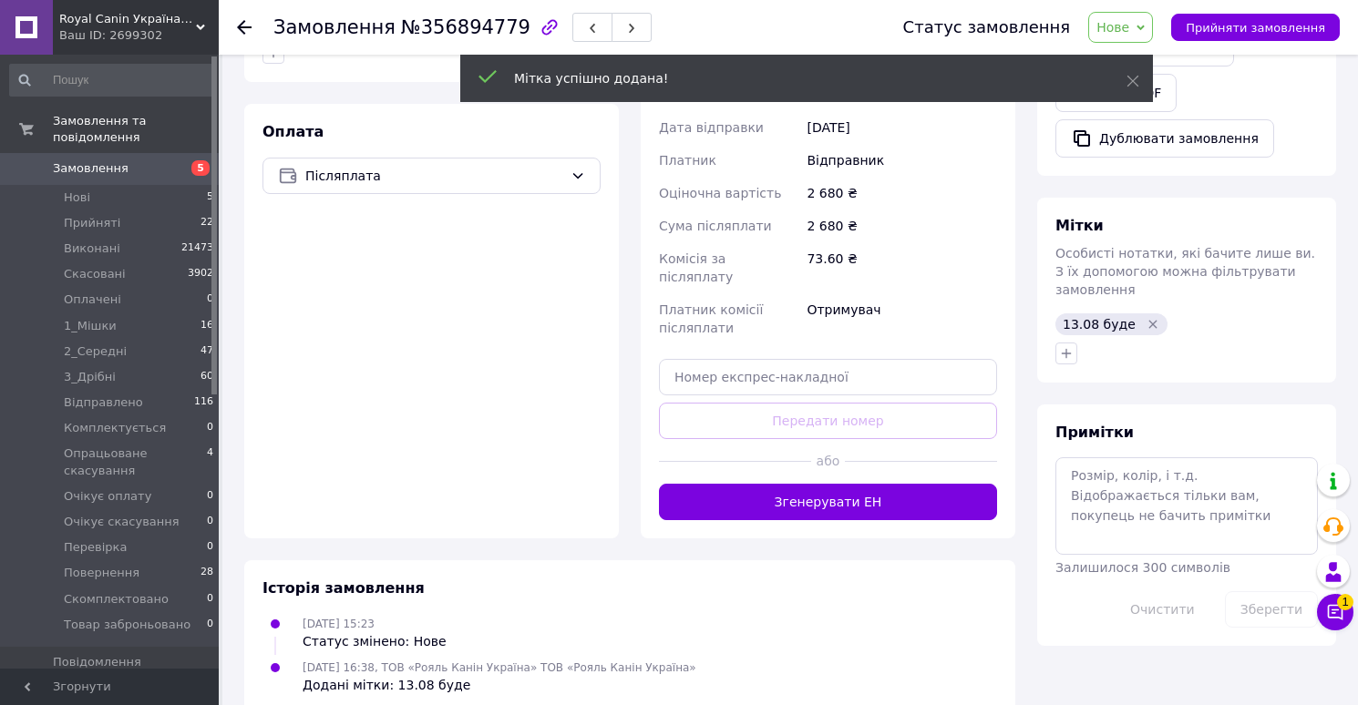
click at [1128, 28] on span "Нове" at bounding box center [1112, 27] width 33 height 15
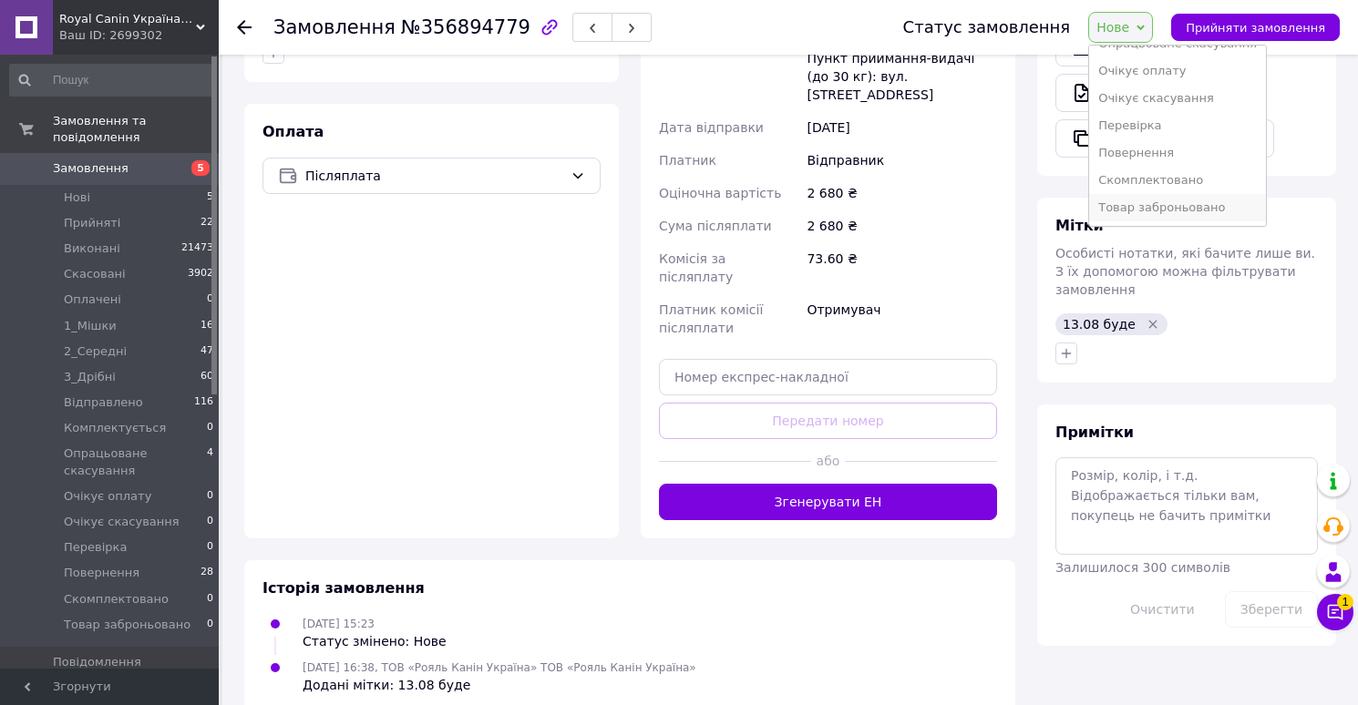
click at [1151, 210] on li "Товар заброньовано" at bounding box center [1177, 207] width 177 height 27
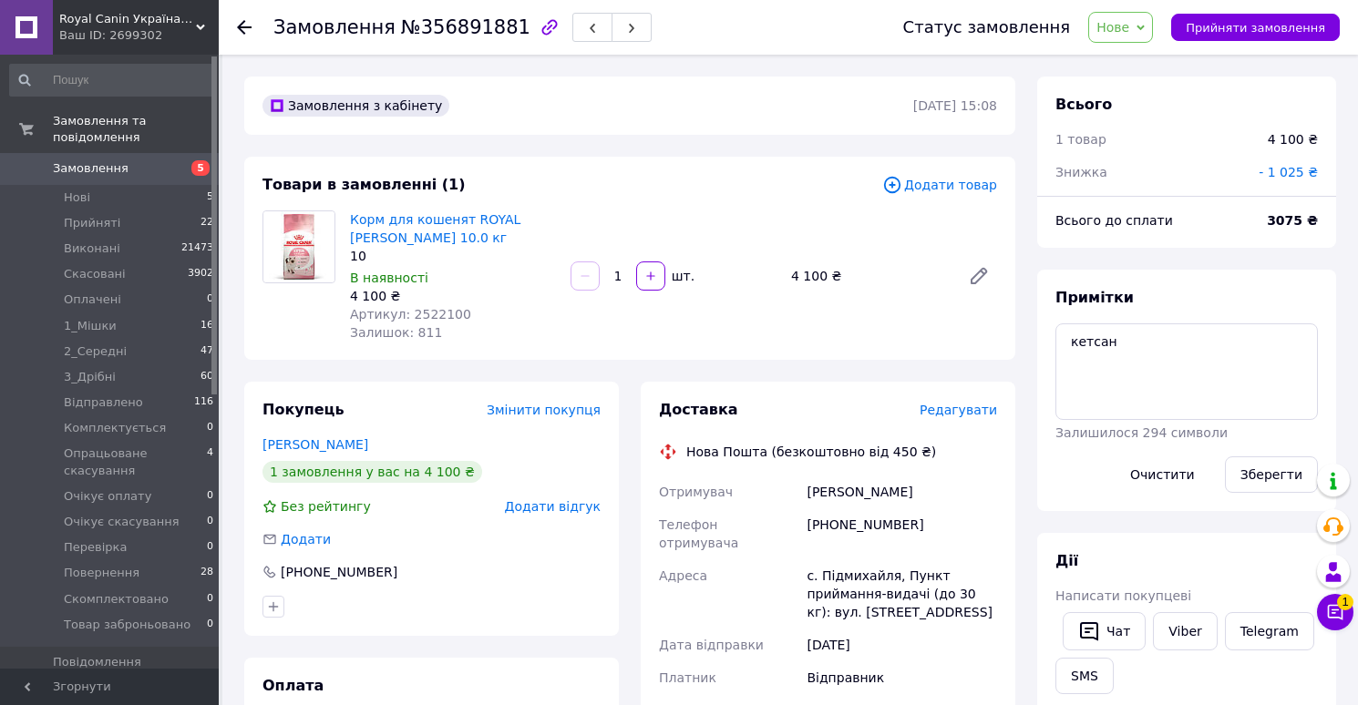
click at [475, 32] on span "№356891881" at bounding box center [465, 27] width 129 height 22
copy span "356891881"
click at [435, 310] on span "Артикул: 2522100" at bounding box center [410, 314] width 121 height 15
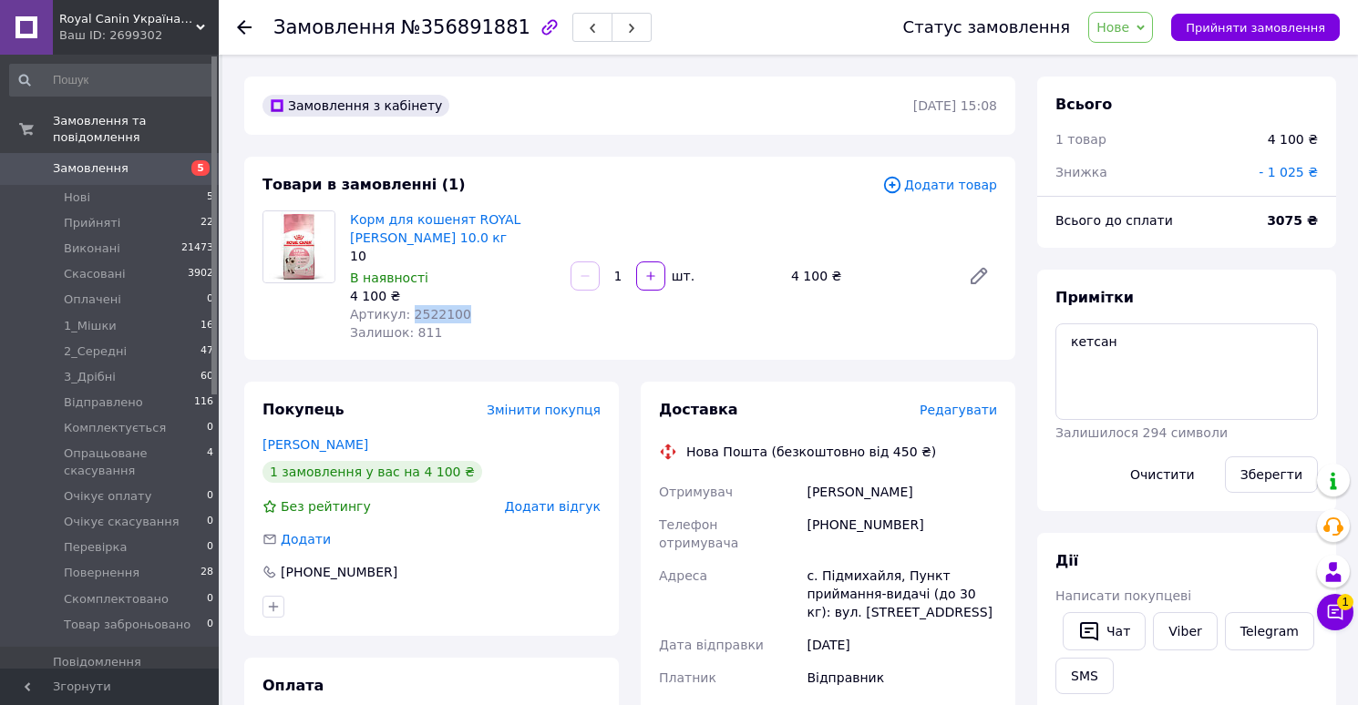
copy span "2522100"
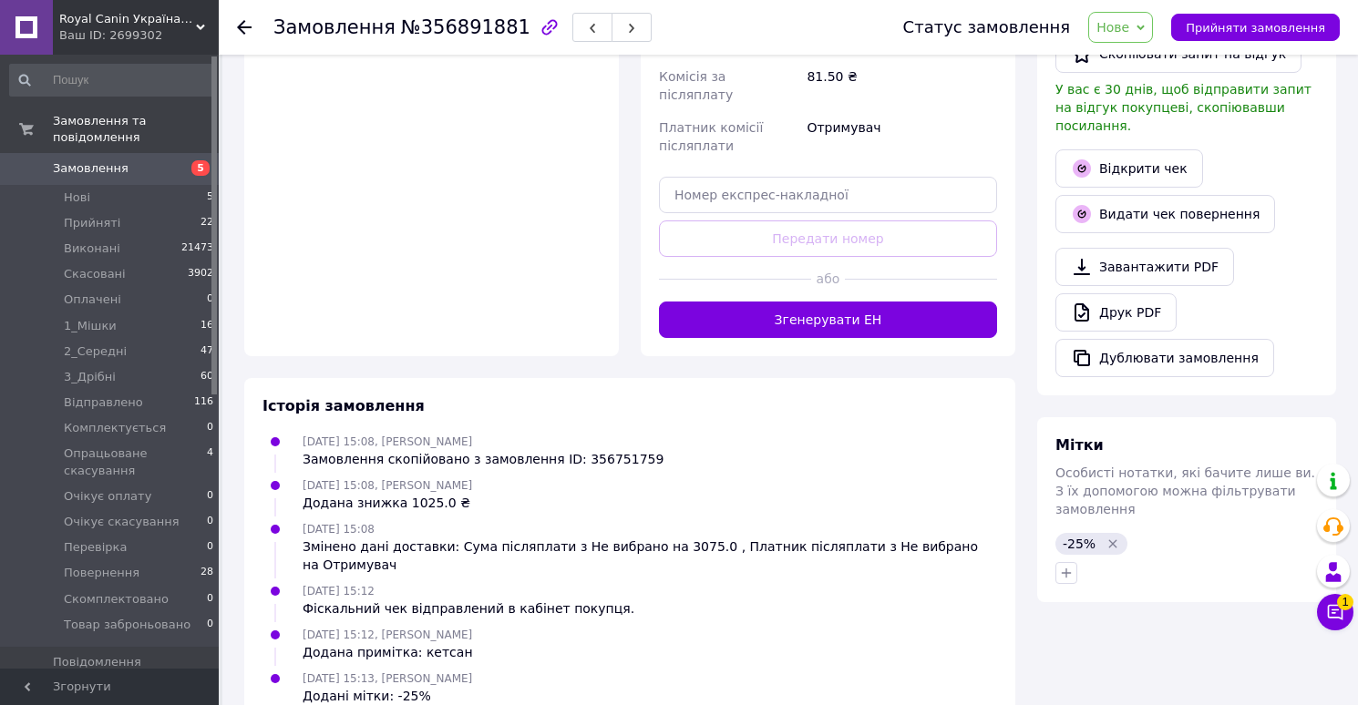
scroll to position [703, 0]
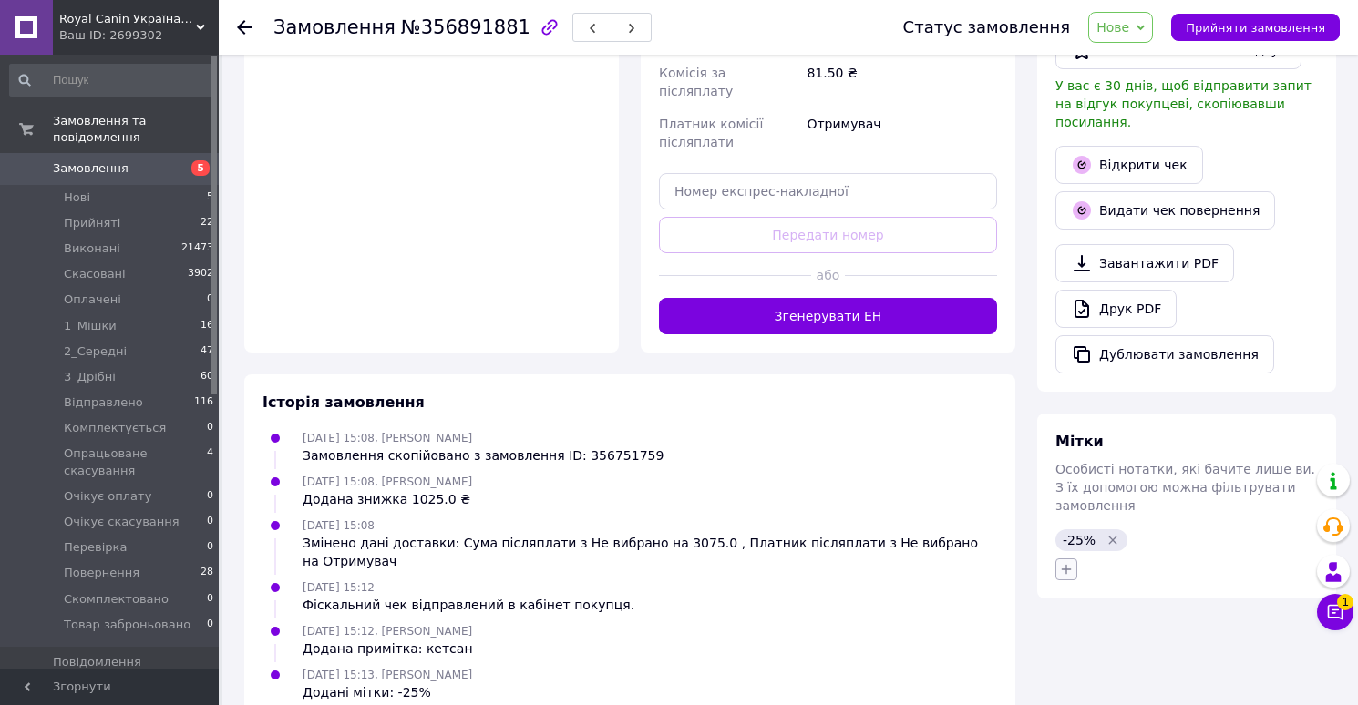
click at [1061, 562] on icon "button" at bounding box center [1066, 569] width 15 height 15
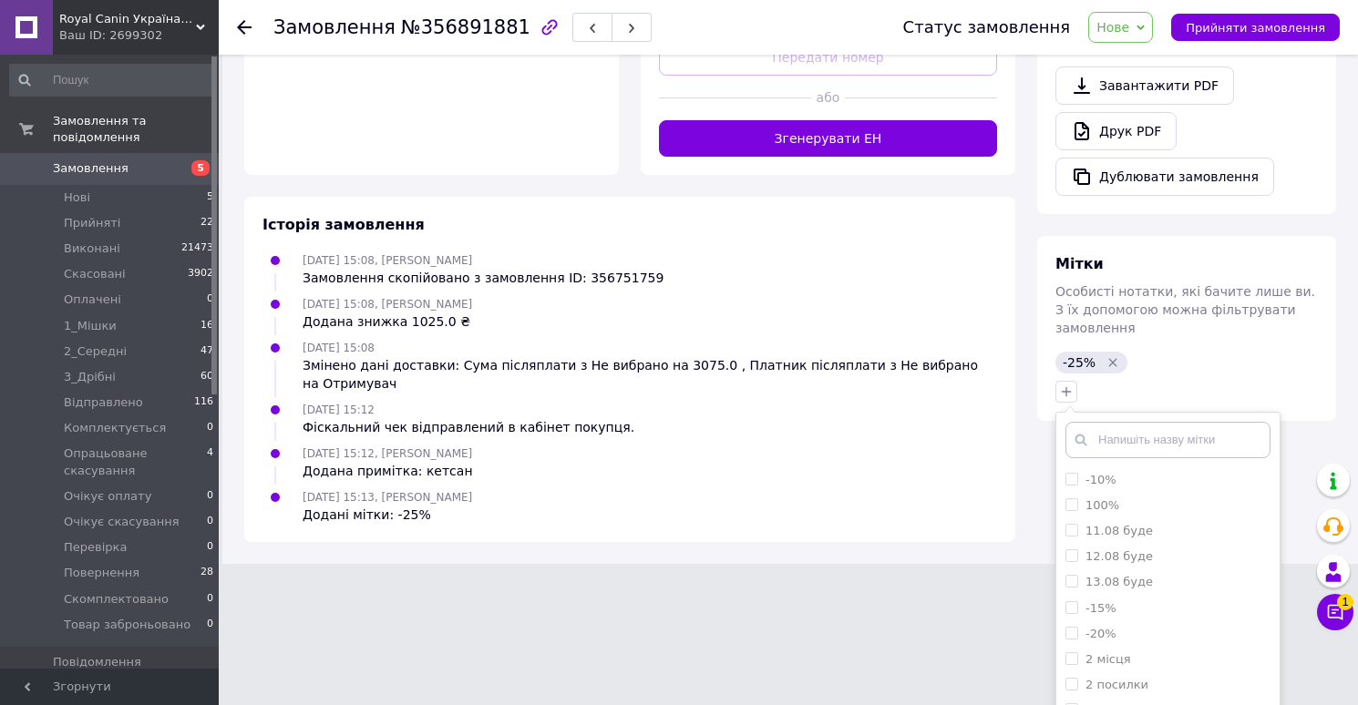
scroll to position [959, 0]
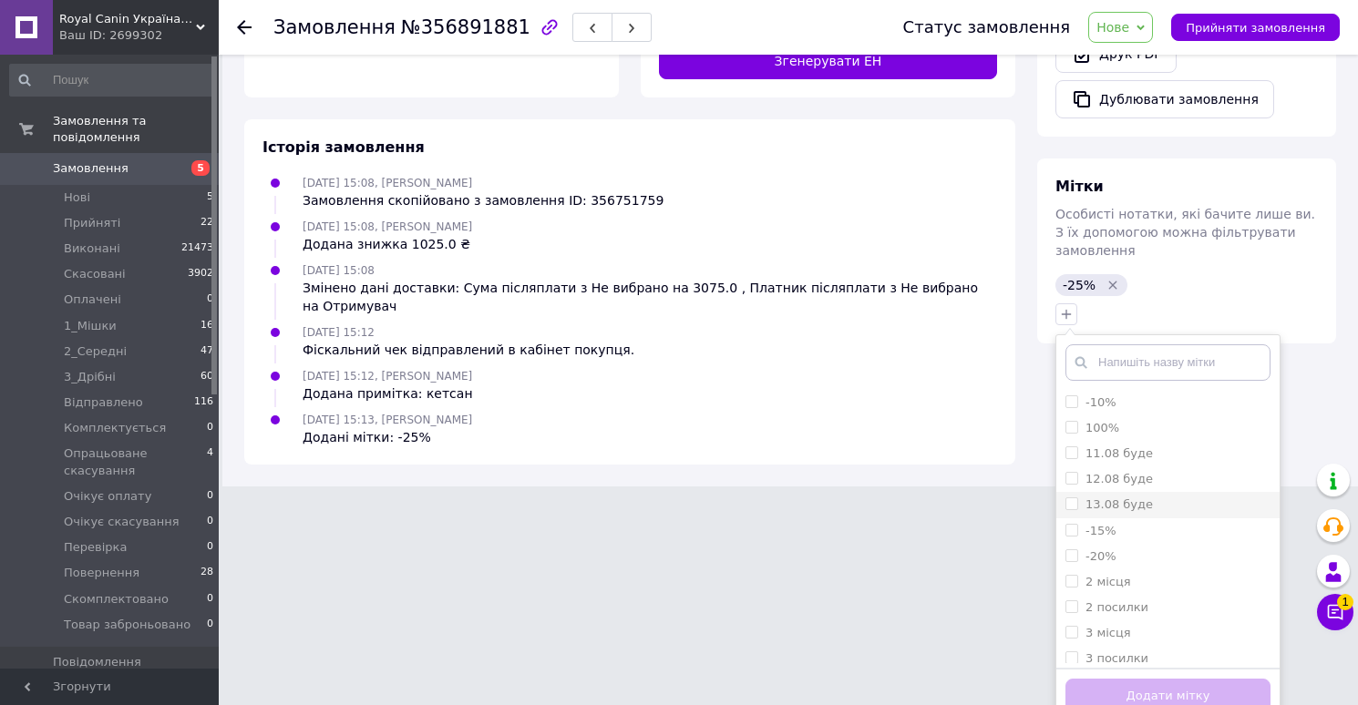
click at [1115, 497] on label "13.08 буде" at bounding box center [1118, 504] width 67 height 14
checkbox input "true"
click at [1105, 679] on button "Додати мітку" at bounding box center [1167, 697] width 205 height 36
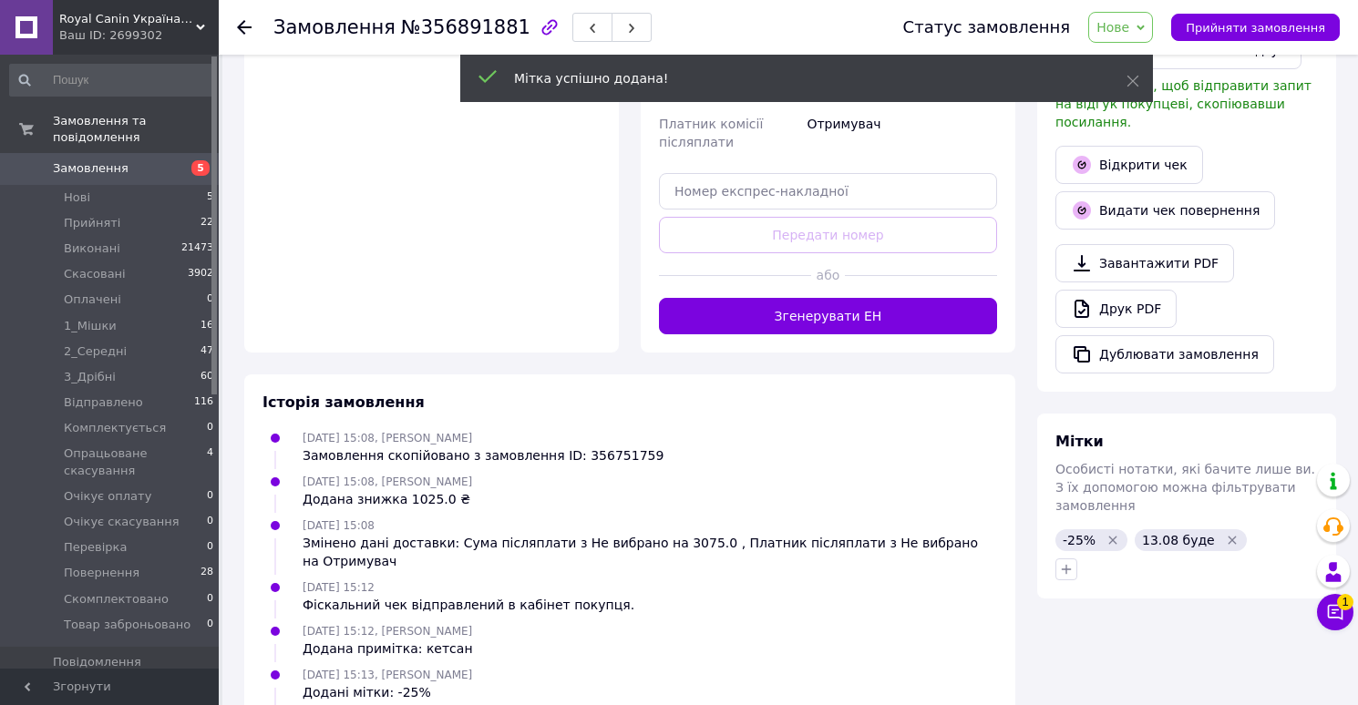
scroll to position [747, 0]
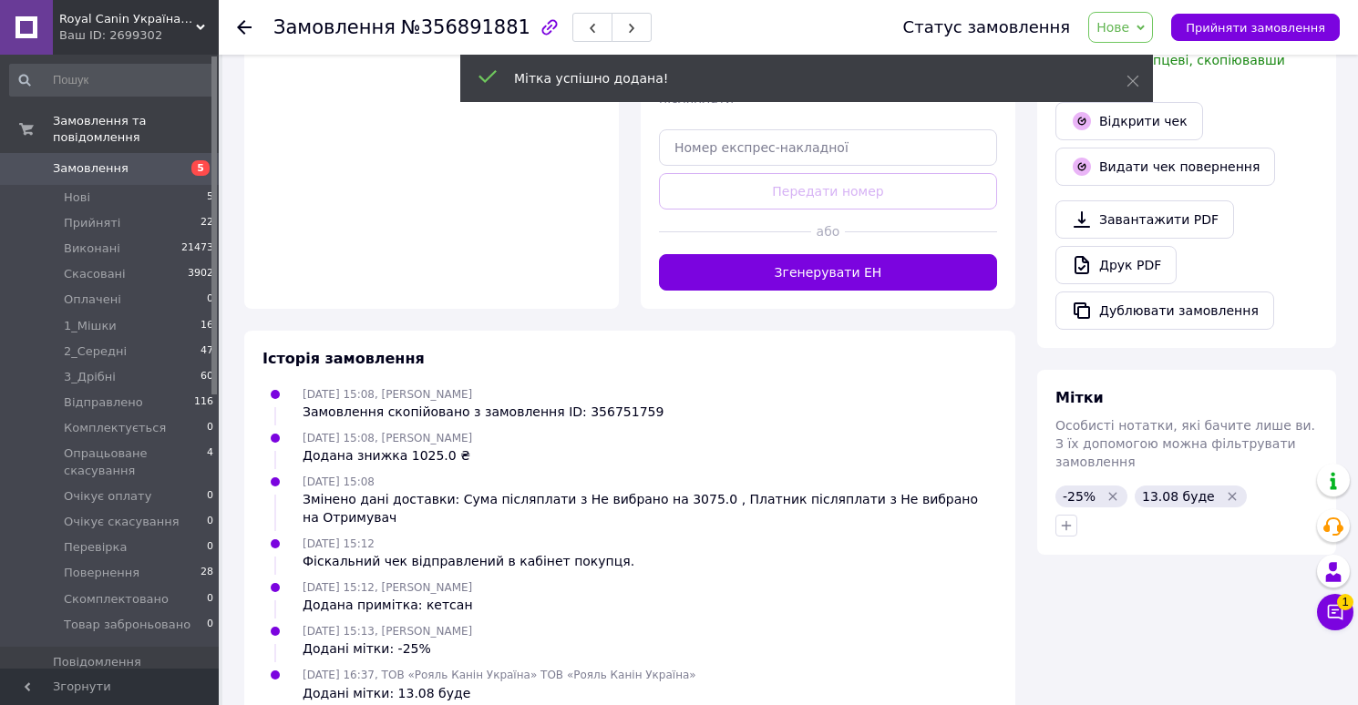
click at [1123, 33] on span "Нове" at bounding box center [1112, 27] width 33 height 15
click at [1133, 207] on li "Товар заброньовано" at bounding box center [1177, 207] width 177 height 27
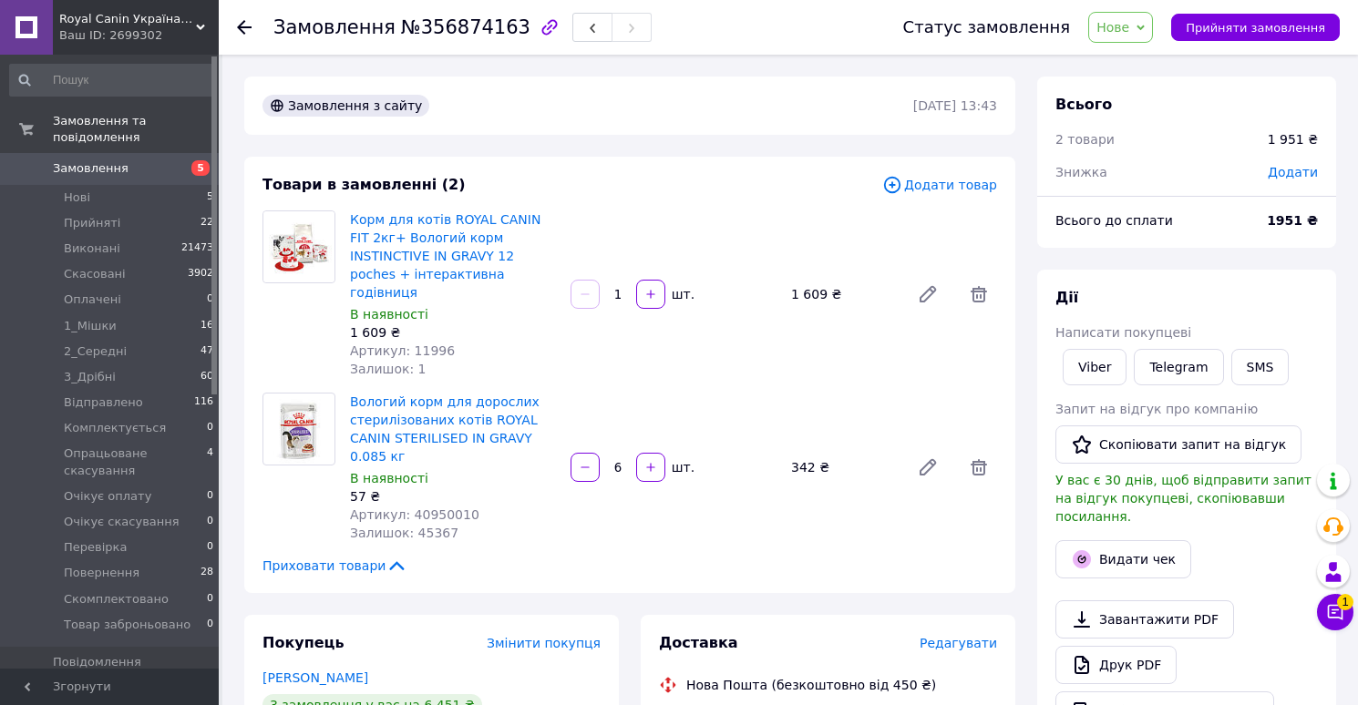
click at [476, 38] on div "Замовлення №356874163" at bounding box center [462, 27] width 378 height 31
click at [462, 27] on span "№356874163" at bounding box center [465, 27] width 129 height 22
copy span "356874163"
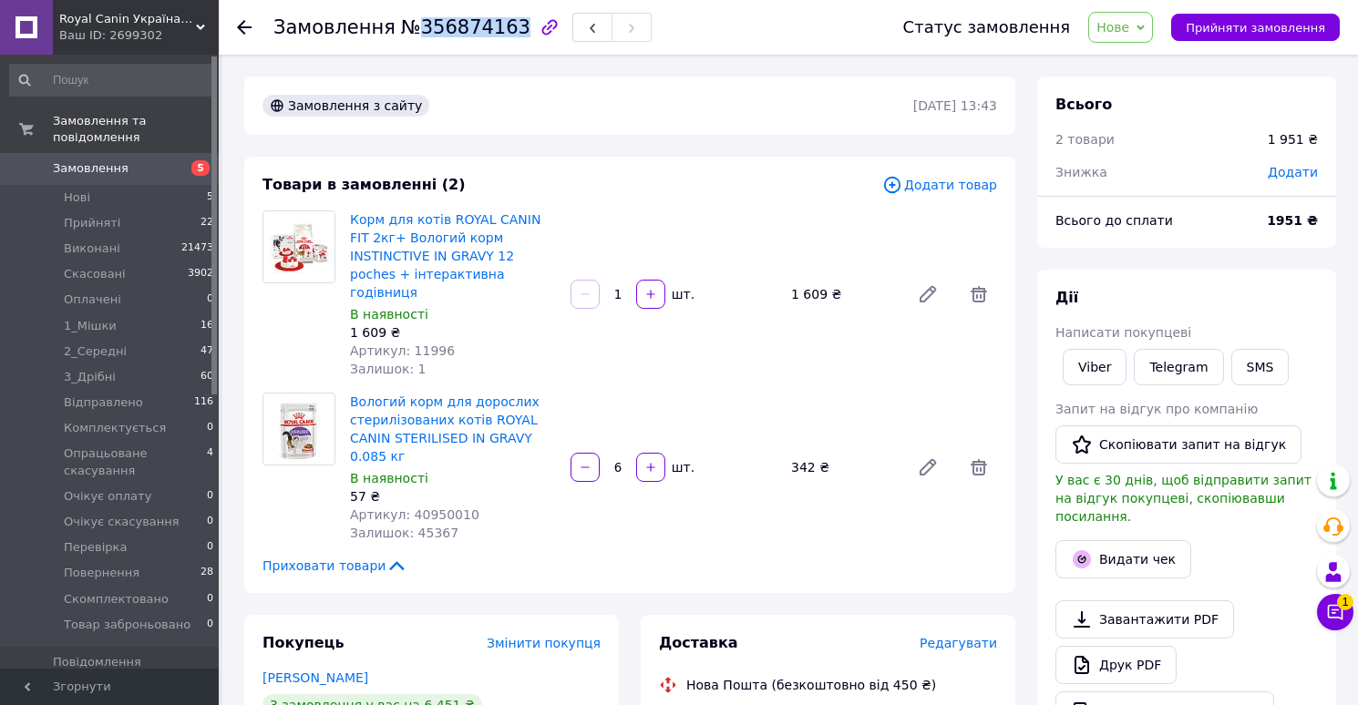
click at [438, 344] on span "Артикул: 11996" at bounding box center [402, 351] width 105 height 15
copy span "11996"
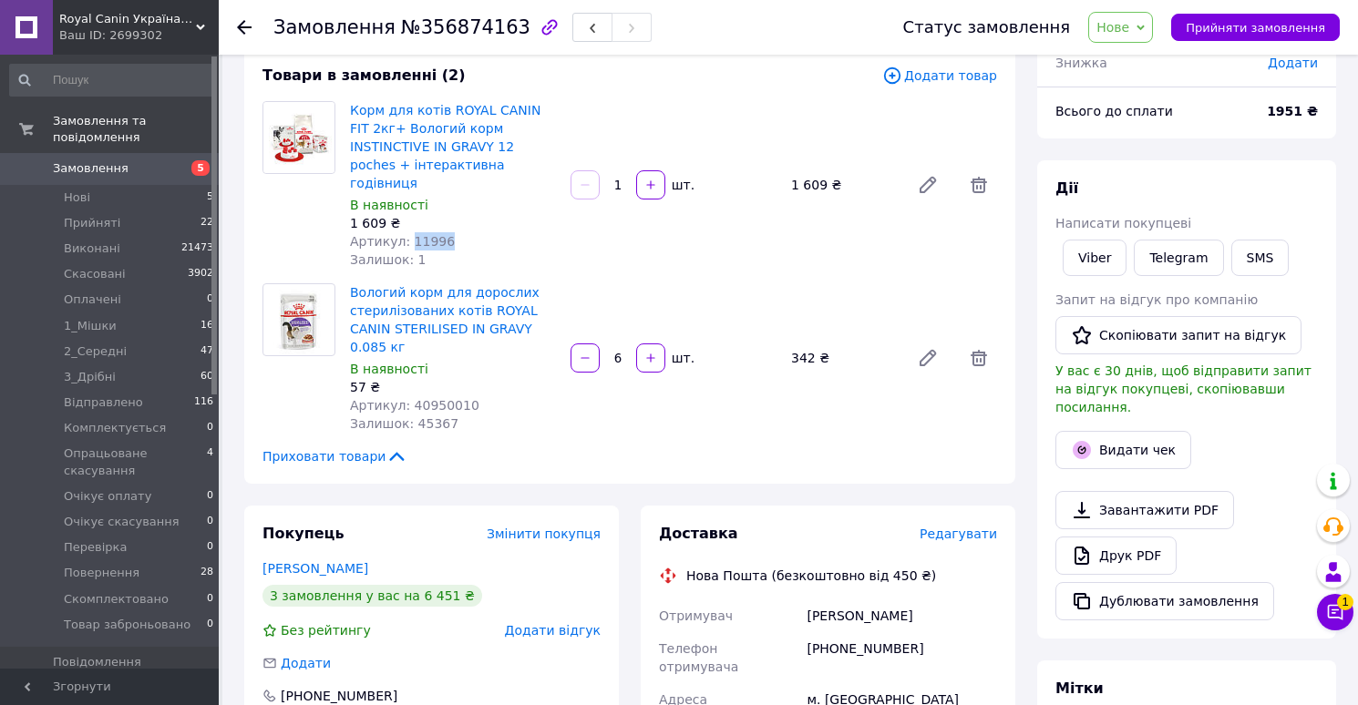
scroll to position [147, 0]
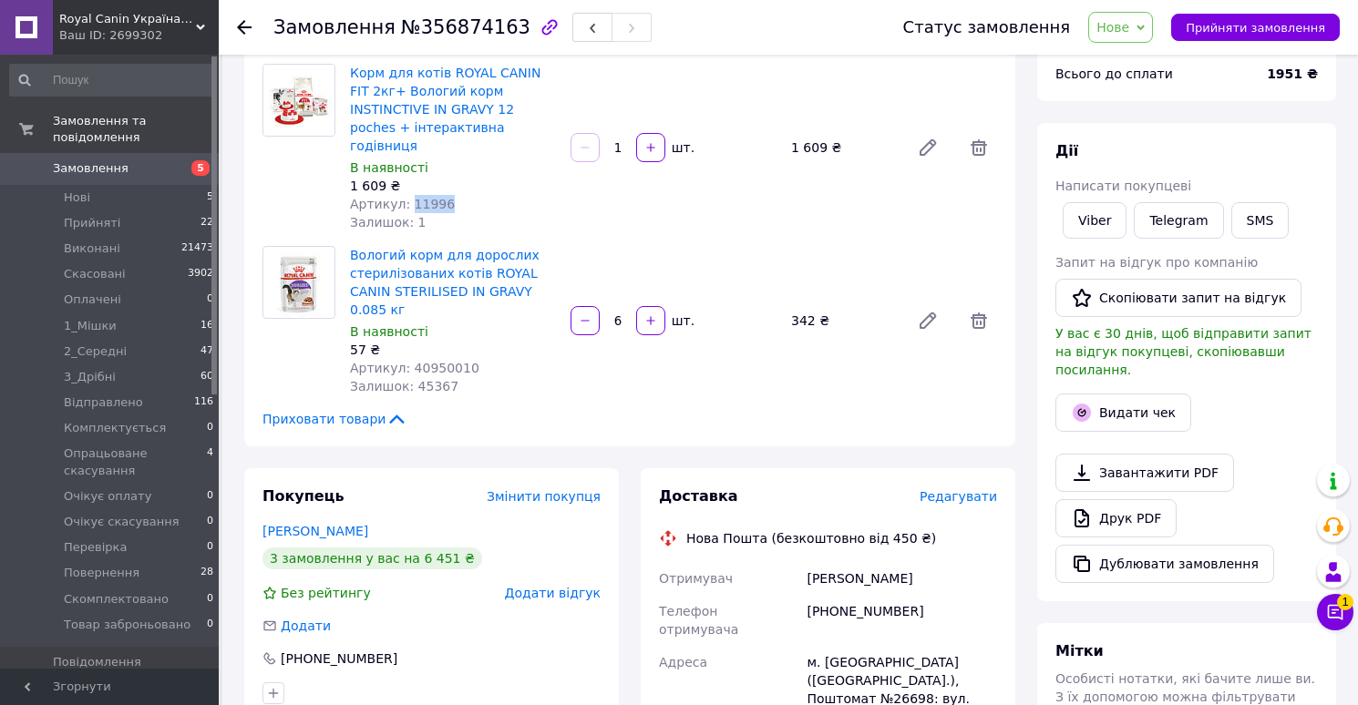
click at [441, 361] on span "Артикул: 40950010" at bounding box center [414, 368] width 129 height 15
copy span "40950010"
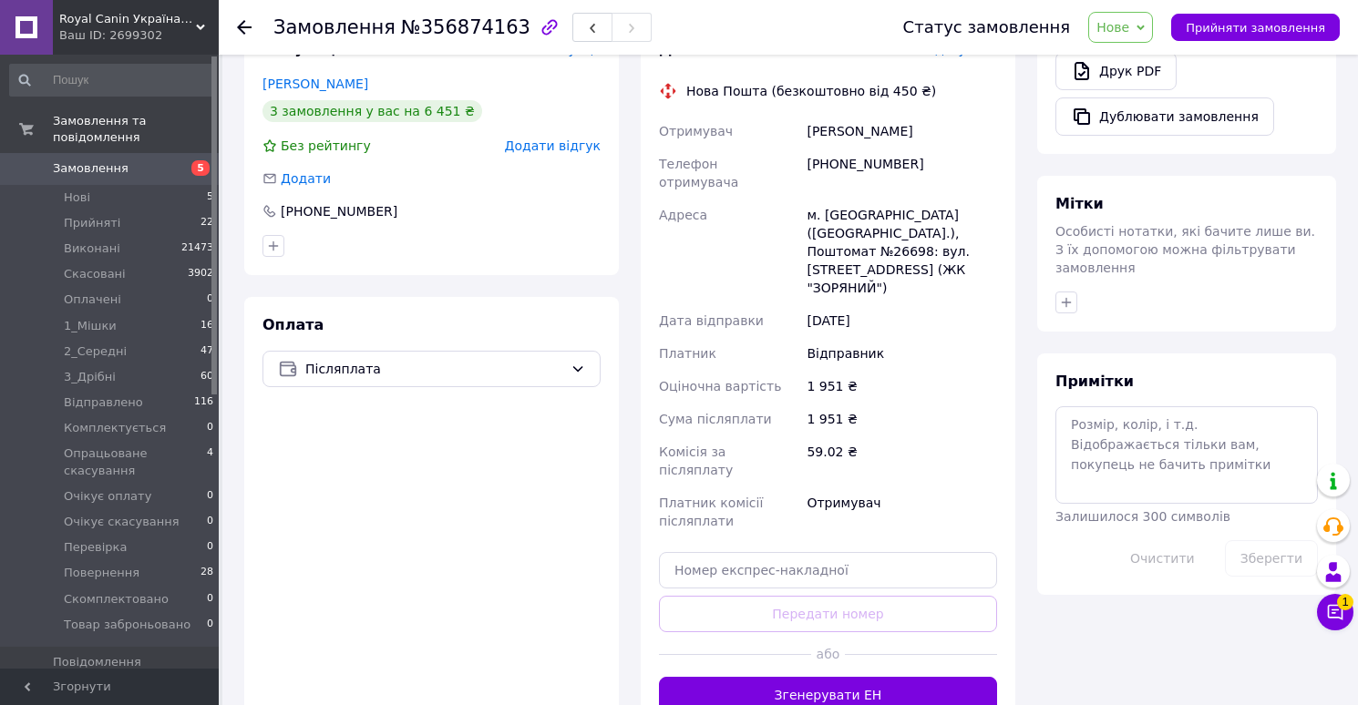
scroll to position [689, 0]
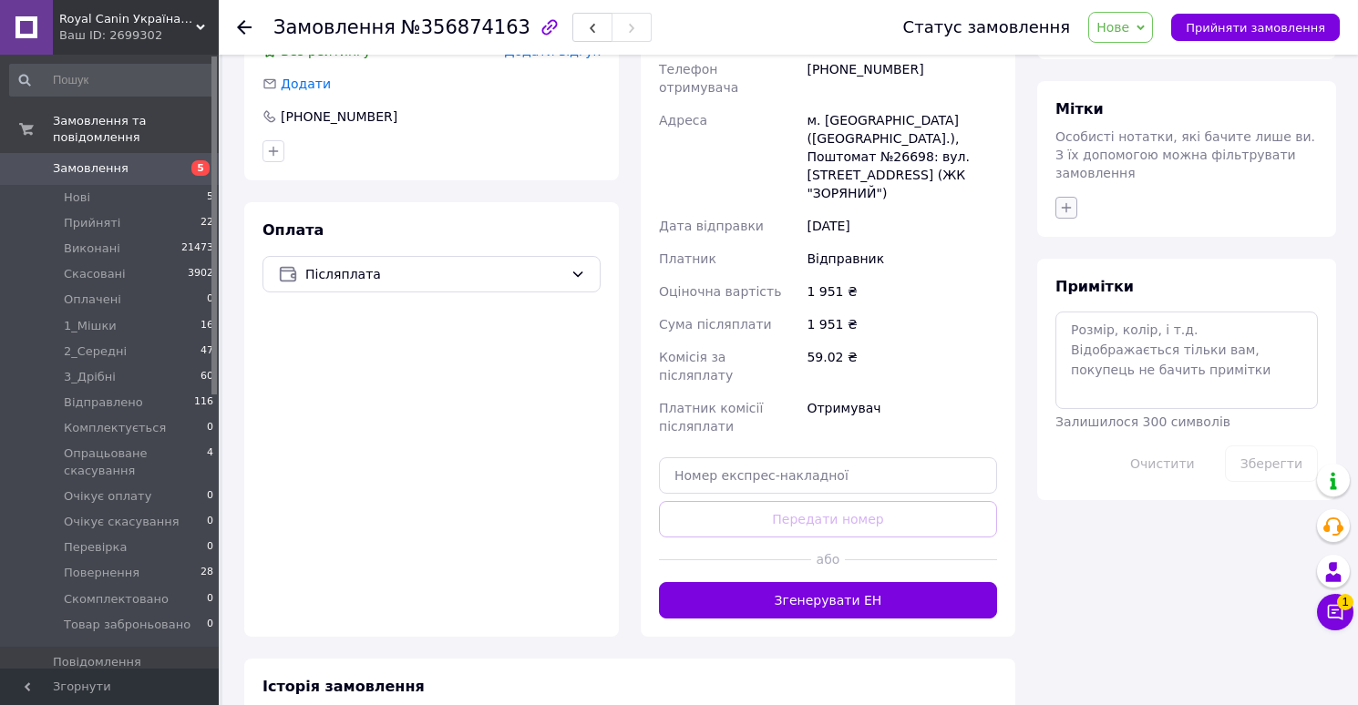
click at [1064, 200] on icon "button" at bounding box center [1066, 207] width 15 height 15
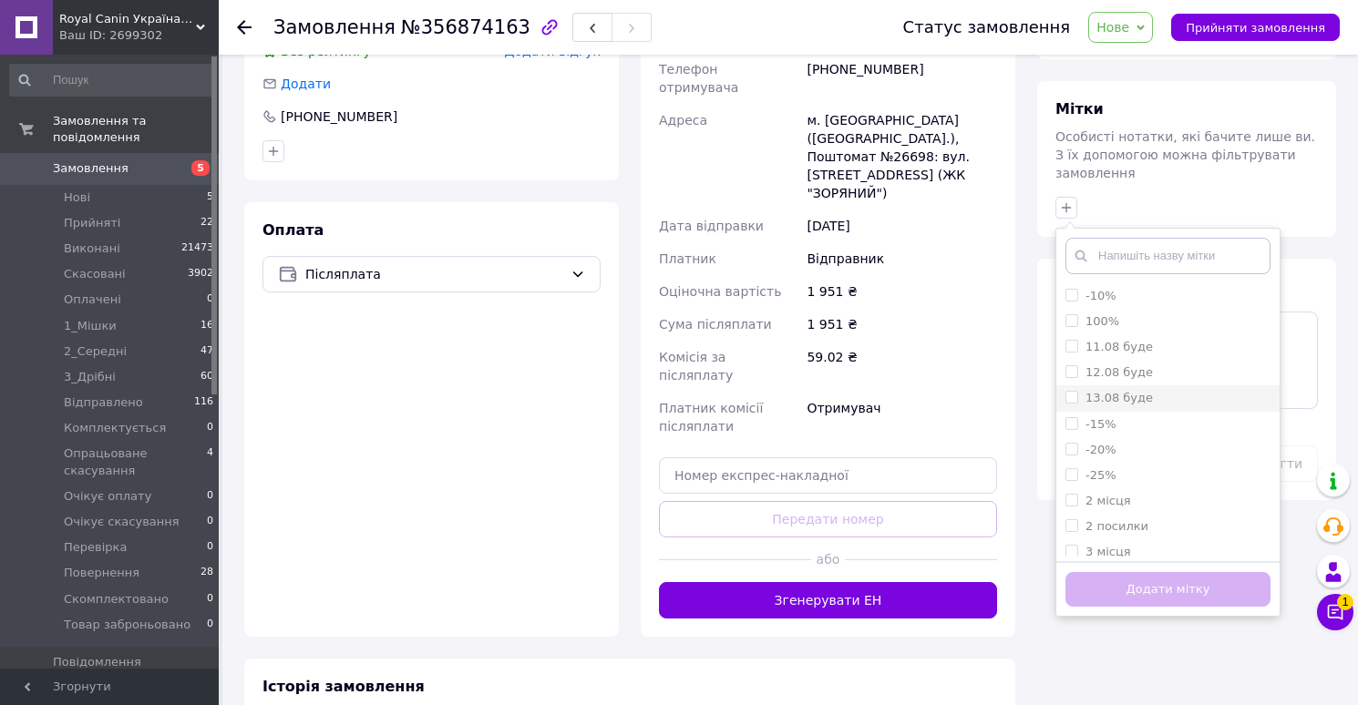
click at [1131, 391] on label "13.08 буде" at bounding box center [1118, 398] width 67 height 14
checkbox input "true"
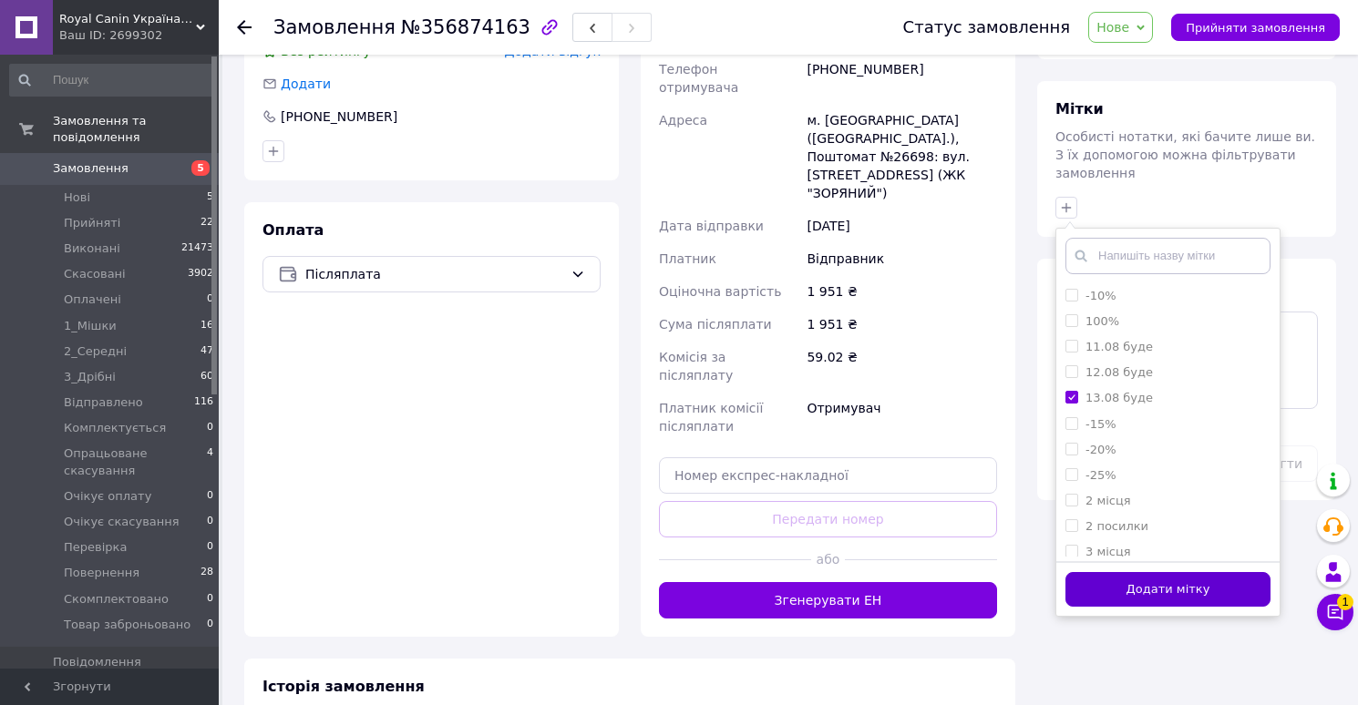
click at [1117, 572] on button "Додати мітку" at bounding box center [1167, 590] width 205 height 36
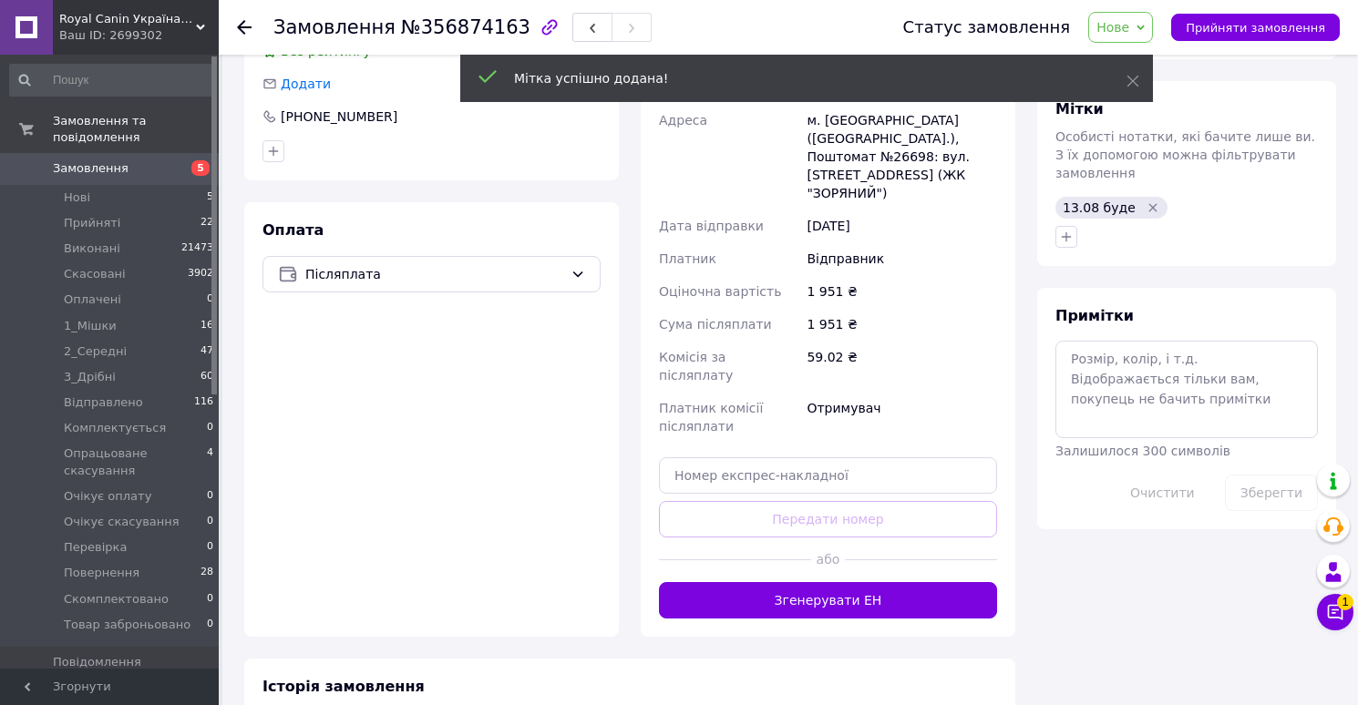
click at [1129, 32] on span "Нове" at bounding box center [1112, 27] width 33 height 15
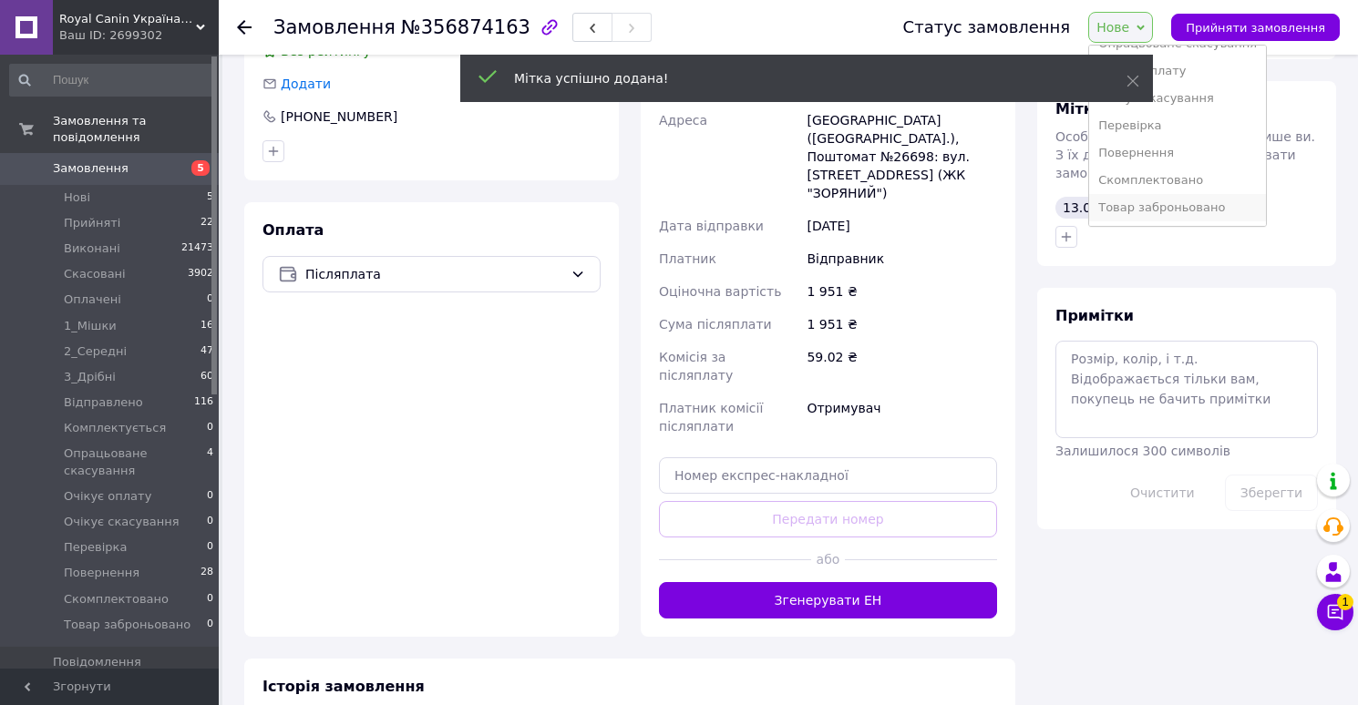
click at [1143, 207] on li "Товар заброньовано" at bounding box center [1177, 207] width 177 height 27
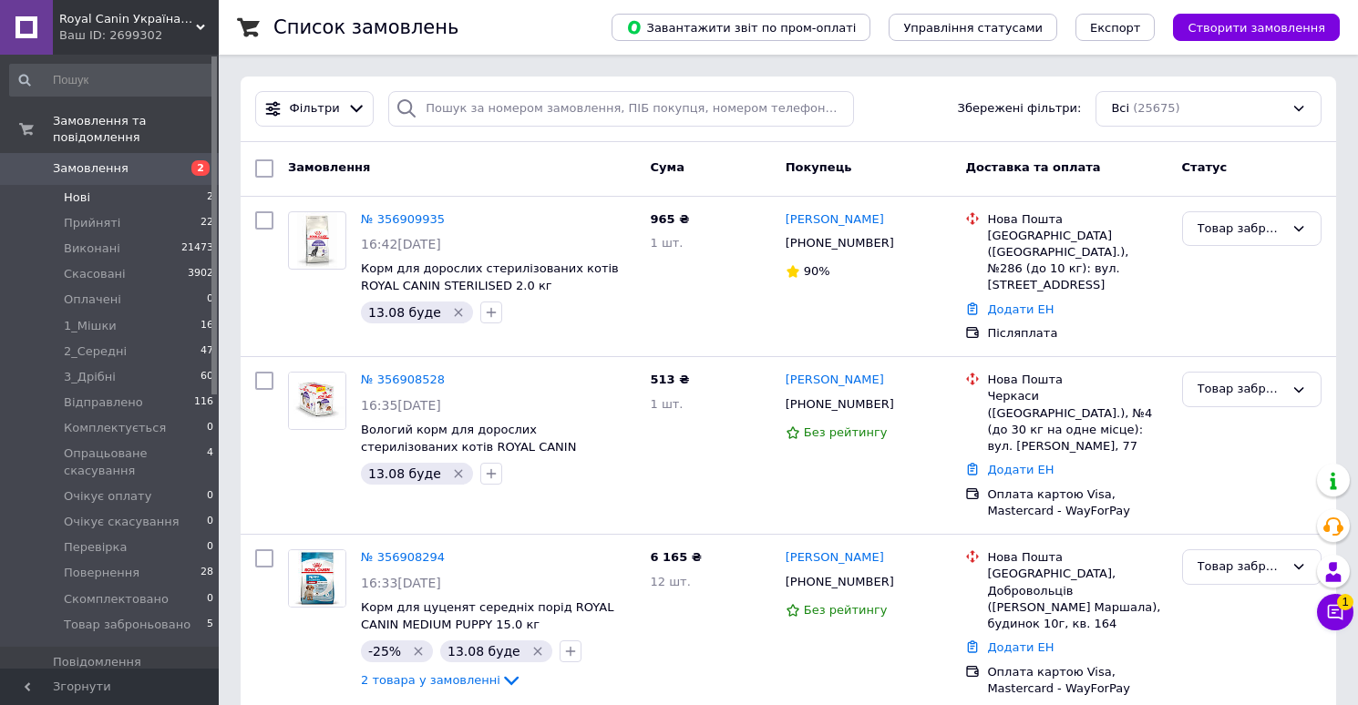
click at [75, 193] on span "Нові" at bounding box center [77, 198] width 26 height 16
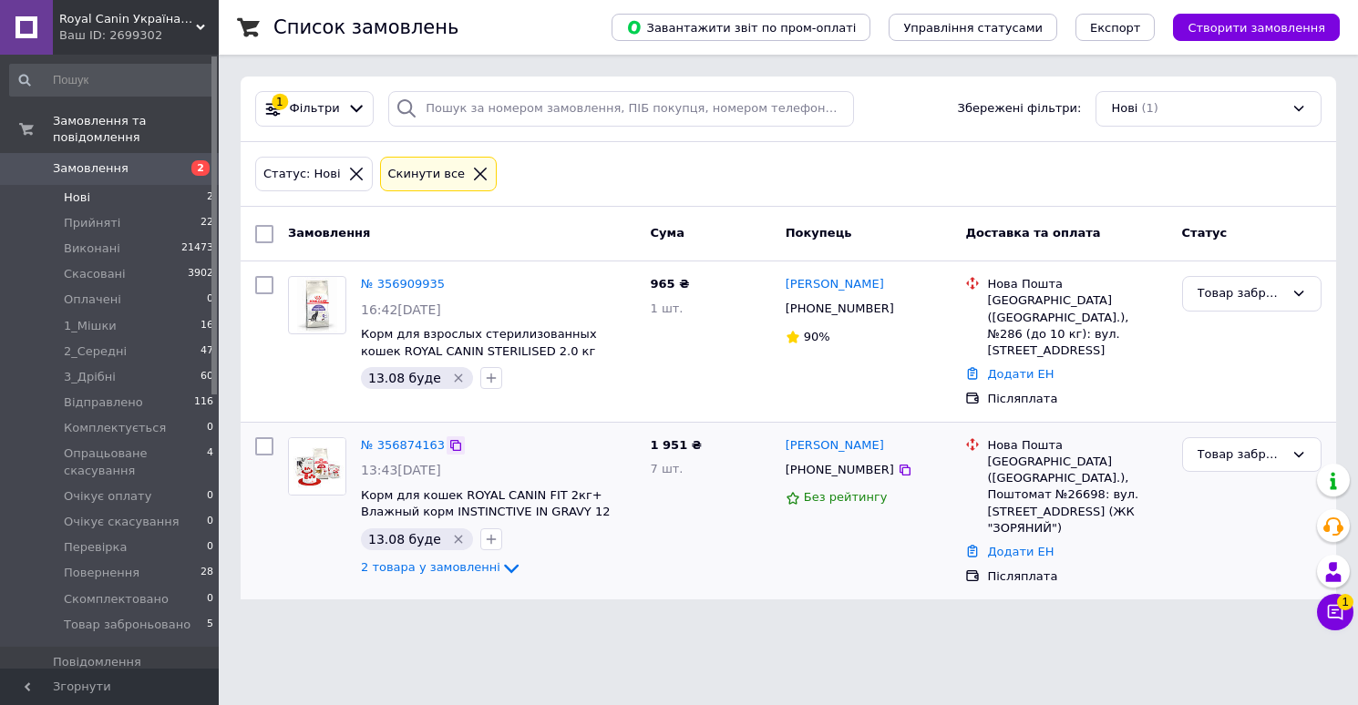
click at [456, 438] on icon at bounding box center [455, 445] width 15 height 15
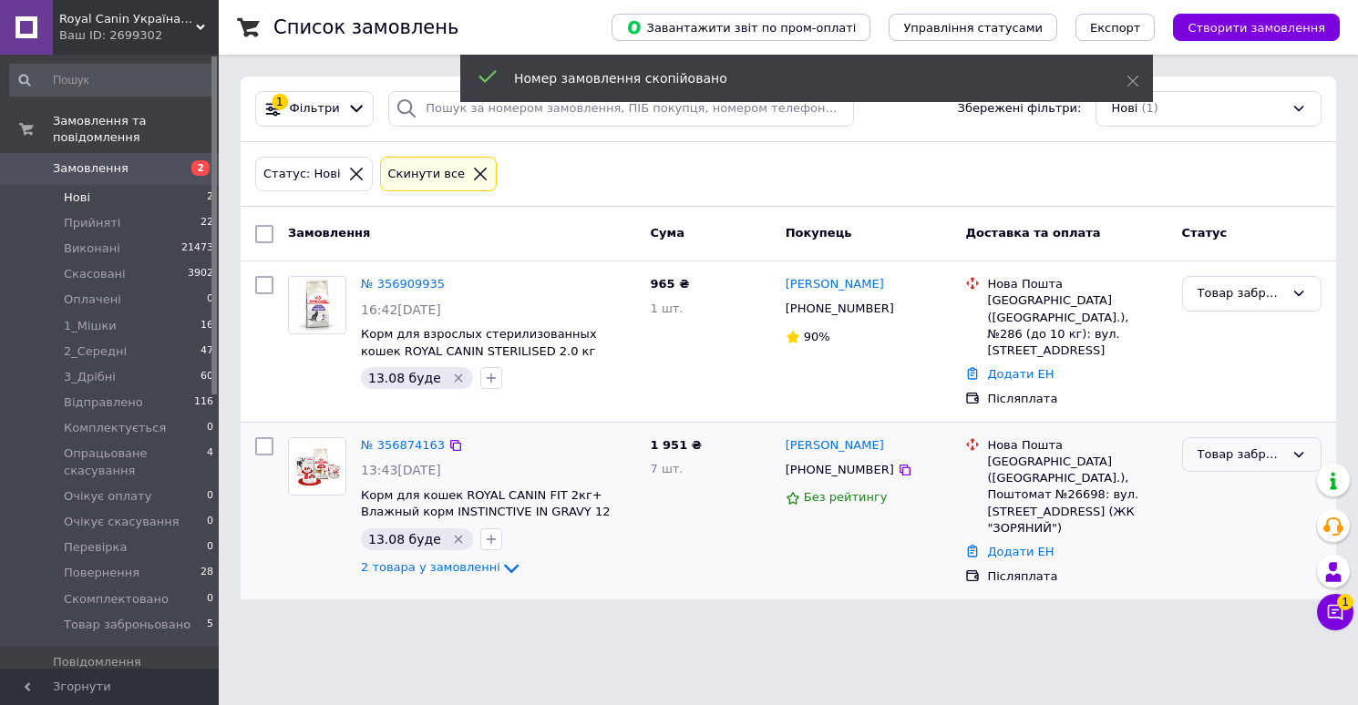
click at [1212, 446] on div "Товар заброньовано" at bounding box center [1240, 455] width 87 height 19
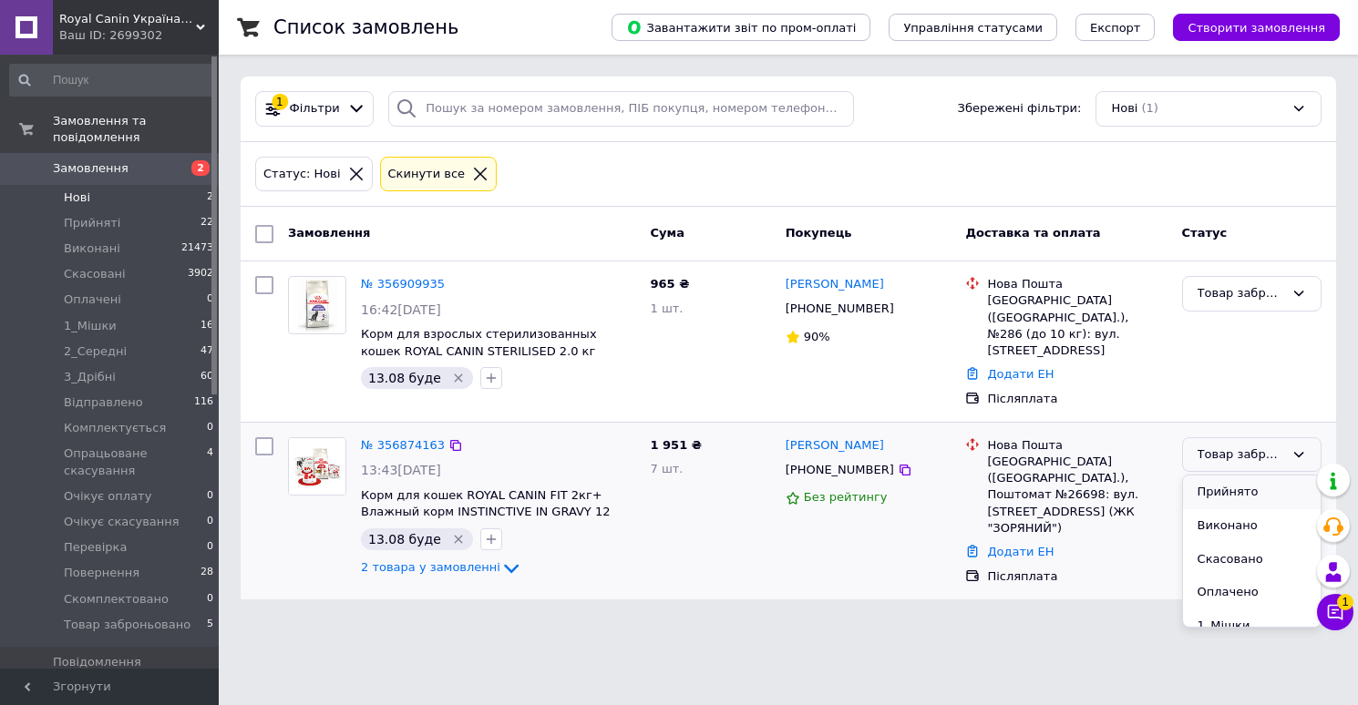
click at [1224, 476] on li "Прийнято" at bounding box center [1252, 493] width 138 height 34
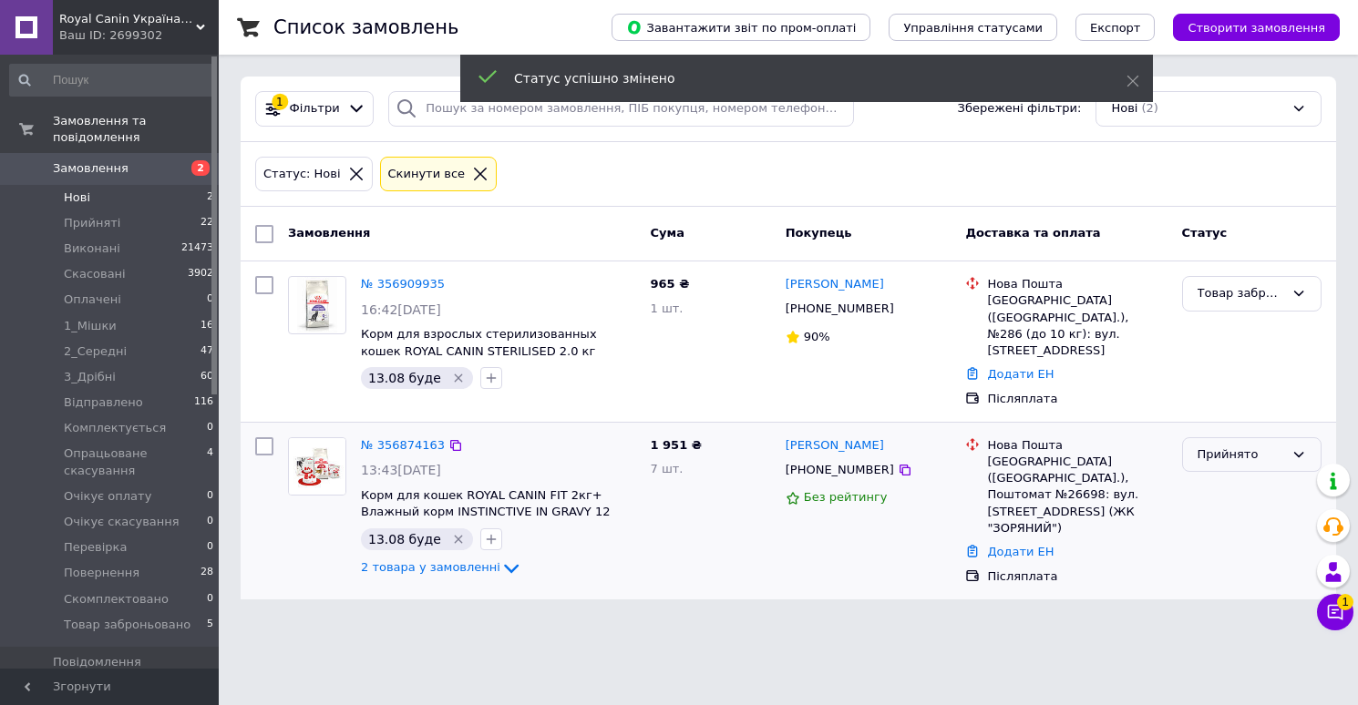
click at [1232, 446] on div "Прийнято" at bounding box center [1240, 455] width 87 height 19
click at [1224, 579] on li "Товар заброньовано" at bounding box center [1252, 602] width 138 height 52
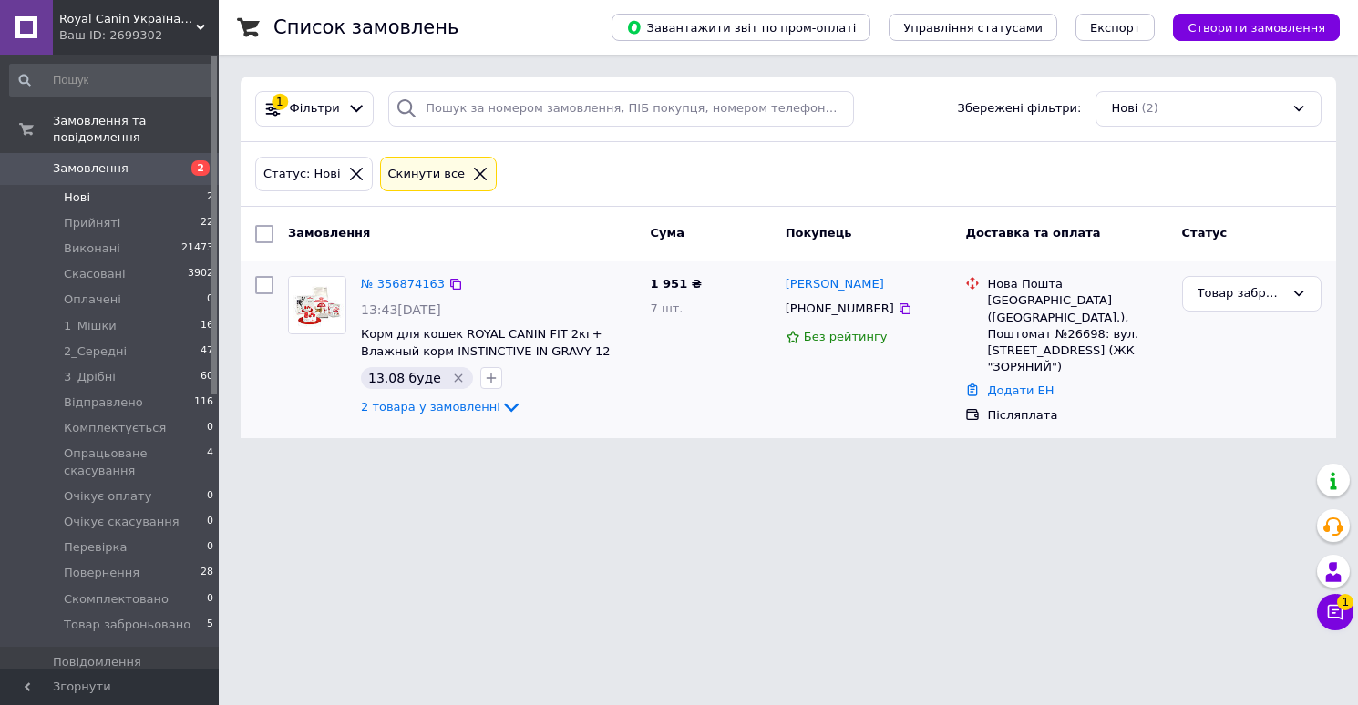
click at [94, 165] on span "Замовлення" at bounding box center [91, 168] width 76 height 16
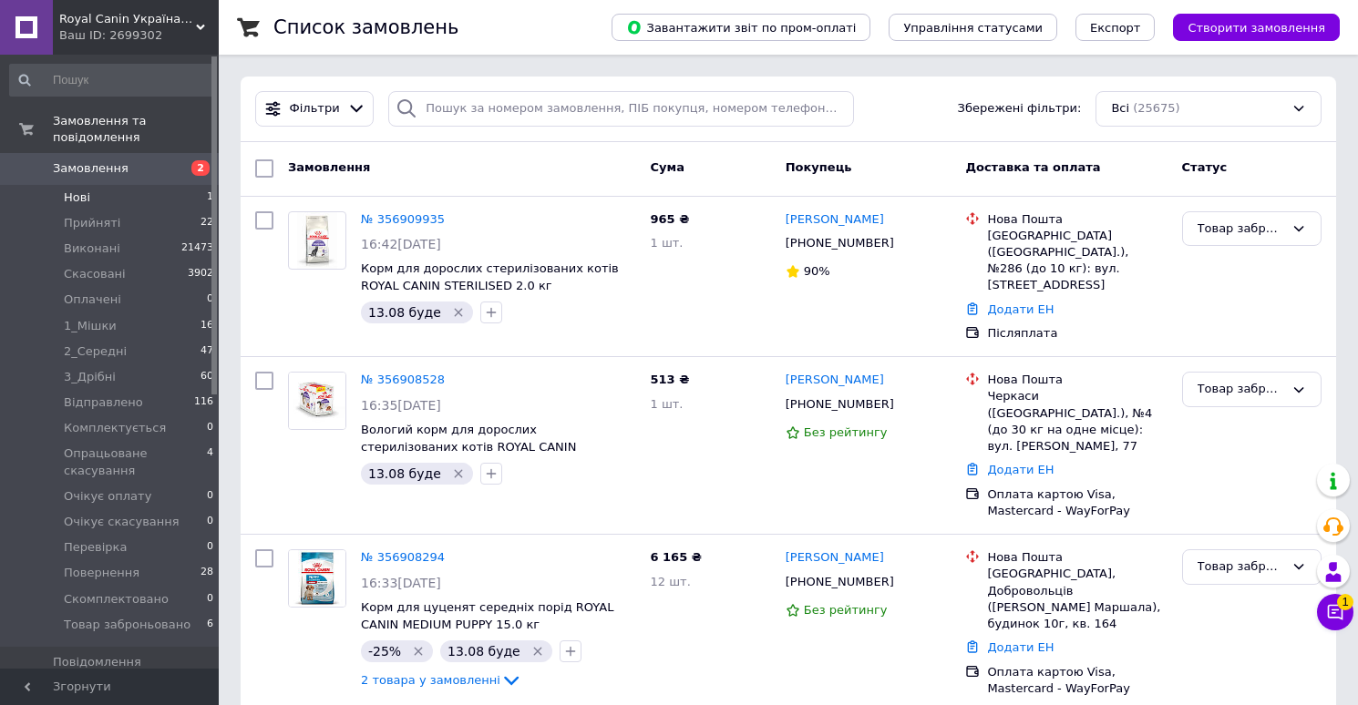
click at [92, 205] on li "Нові 1" at bounding box center [112, 198] width 224 height 26
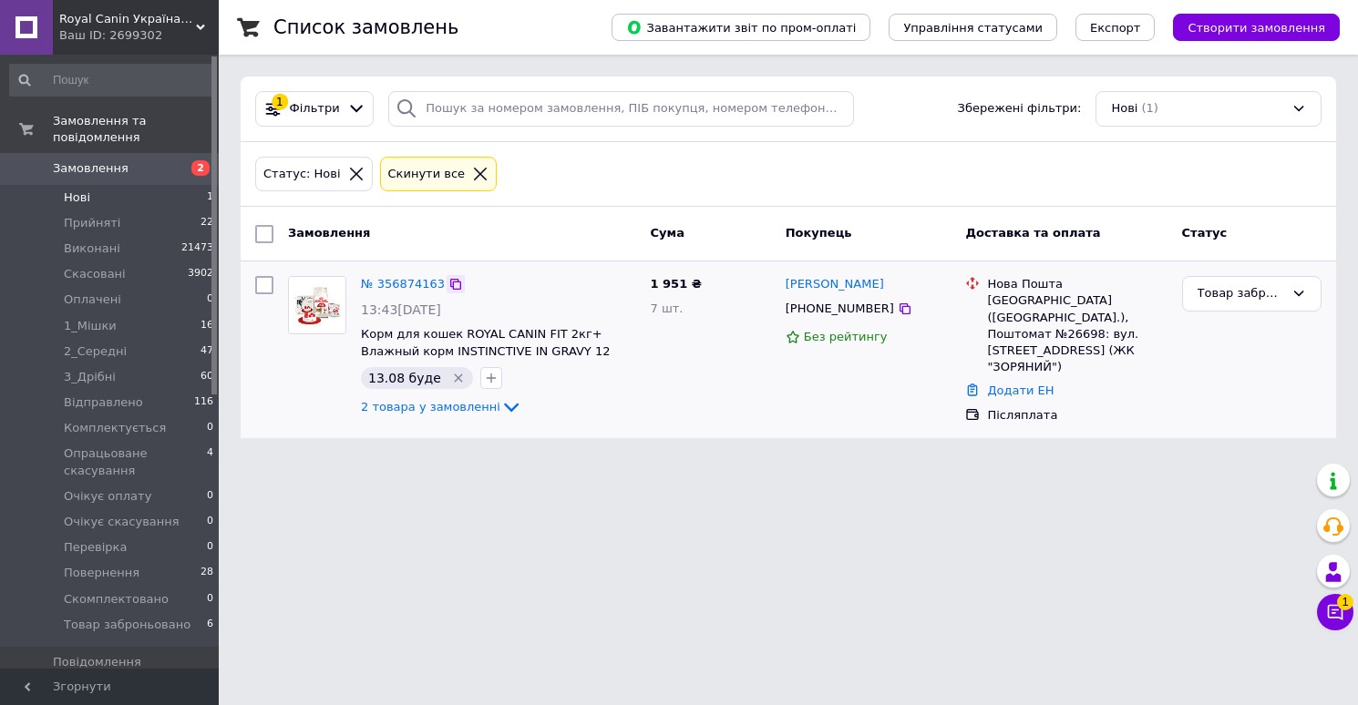
click at [454, 292] on icon at bounding box center [455, 284] width 15 height 15
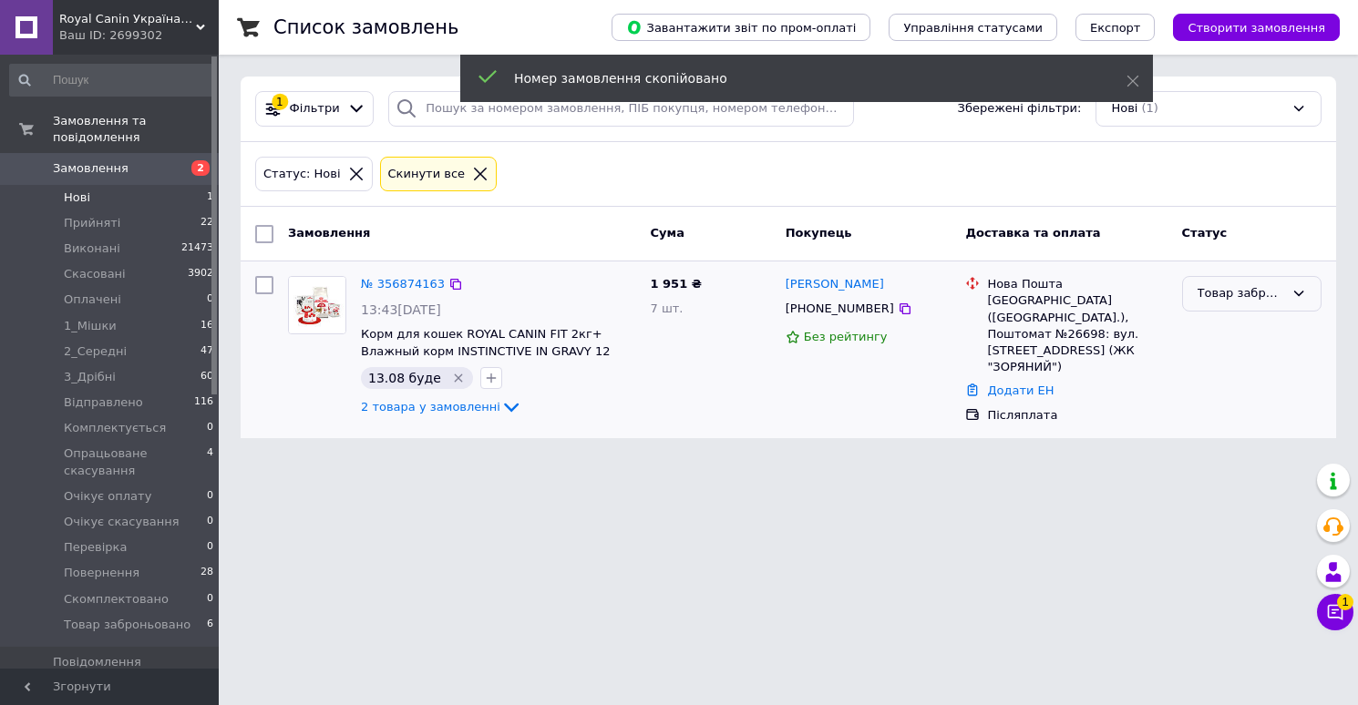
click at [1232, 292] on div "Товар заброньовано" at bounding box center [1240, 293] width 87 height 19
click at [1218, 324] on li "Прийнято" at bounding box center [1252, 332] width 138 height 34
click at [1236, 298] on div "Прийнято" at bounding box center [1240, 293] width 87 height 19
click at [1226, 449] on li "Товар заброньовано" at bounding box center [1252, 441] width 138 height 52
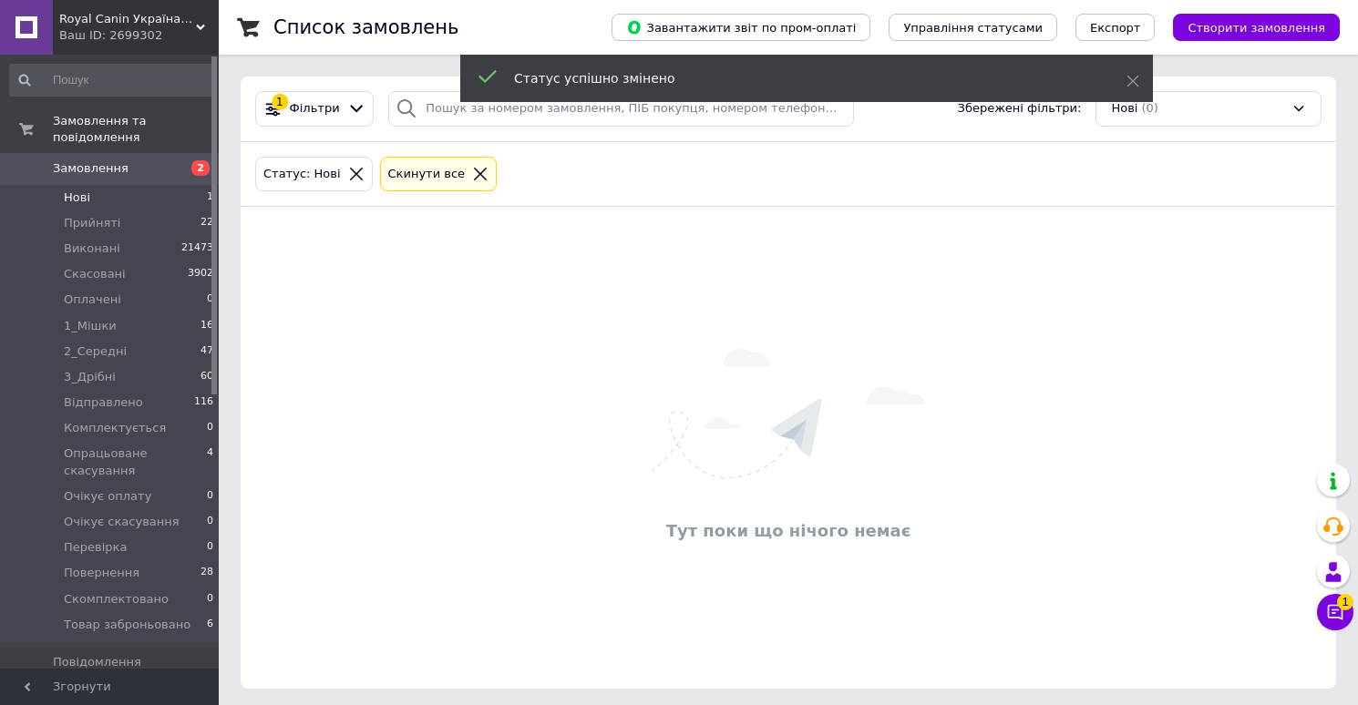
click at [99, 167] on span "Замовлення" at bounding box center [91, 168] width 76 height 16
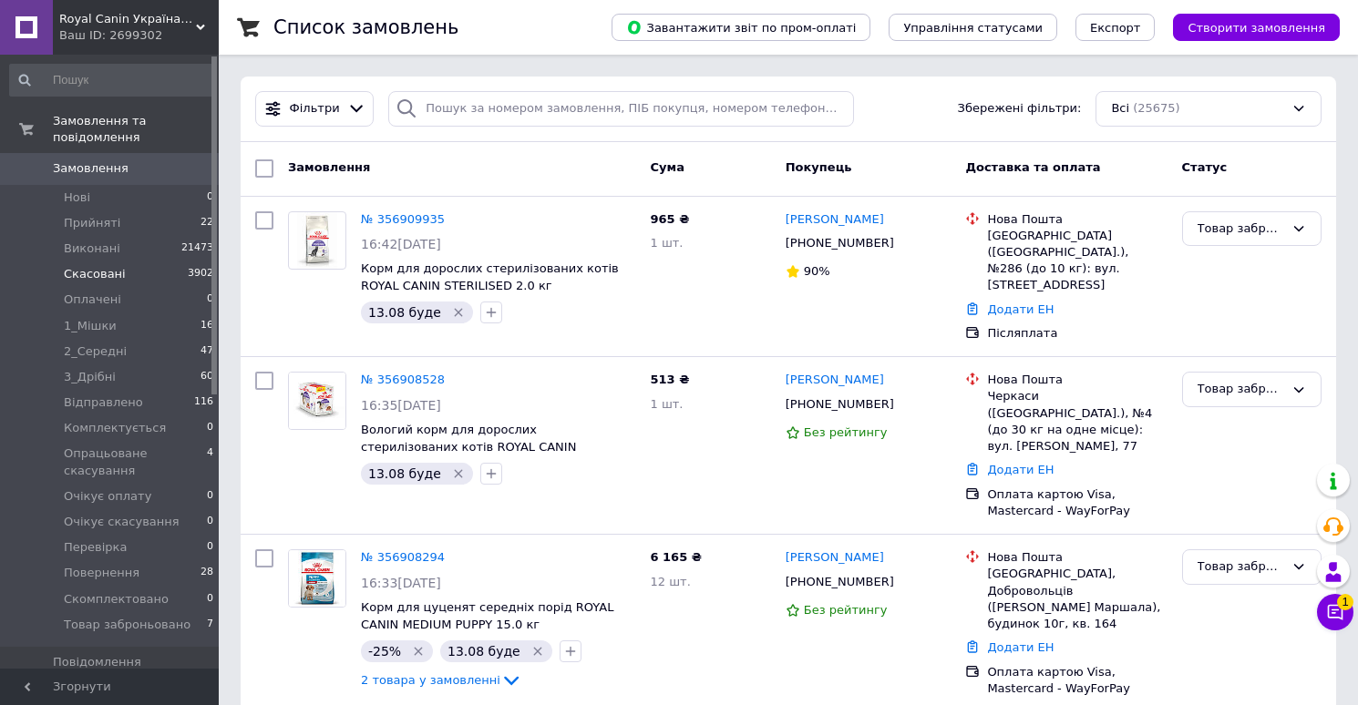
click at [108, 273] on span "Скасовані" at bounding box center [95, 274] width 62 height 16
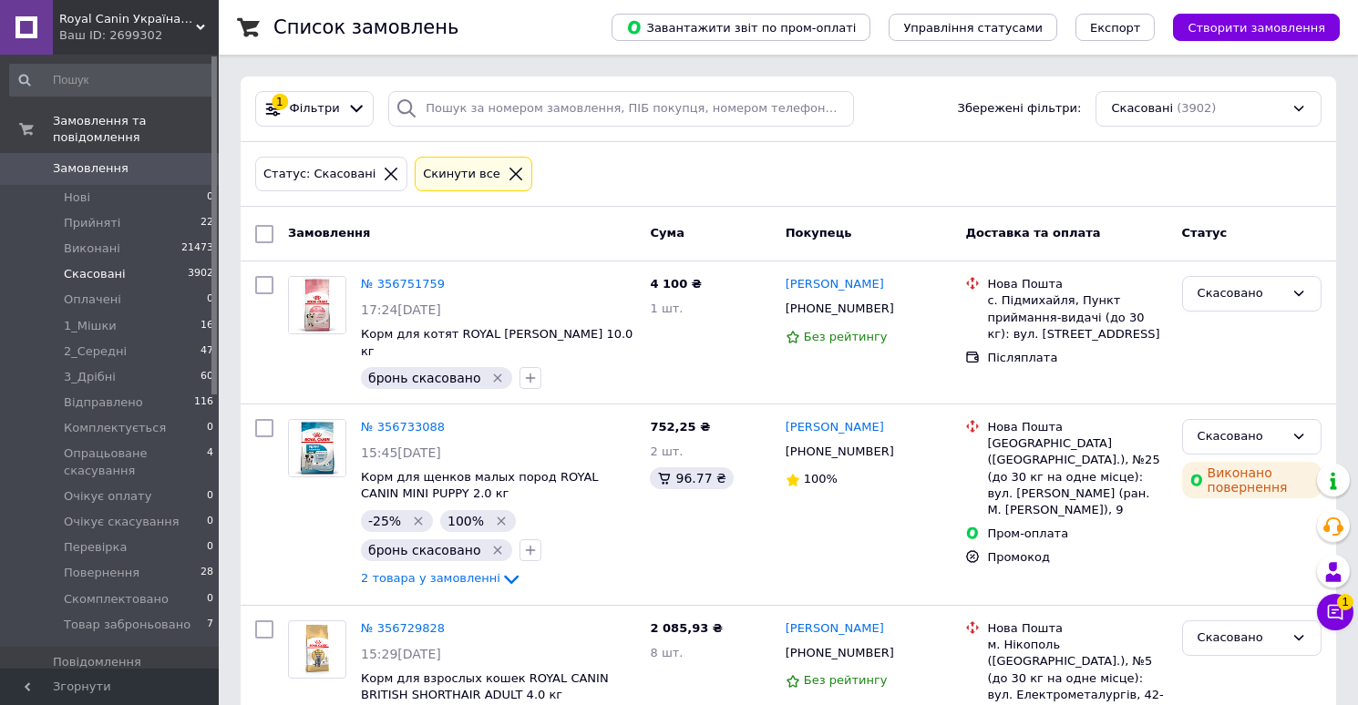
click at [122, 176] on span "Замовлення" at bounding box center [91, 168] width 76 height 16
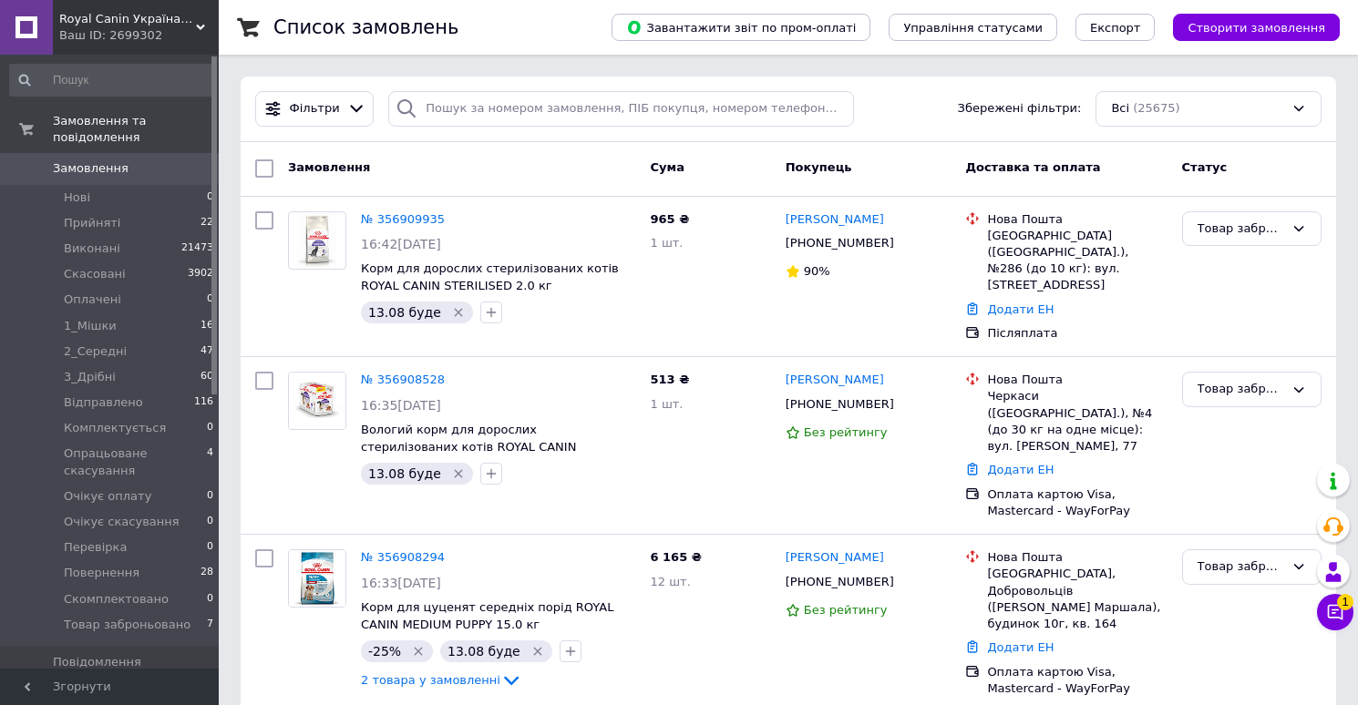
click at [98, 165] on span "Замовлення" at bounding box center [91, 168] width 76 height 16
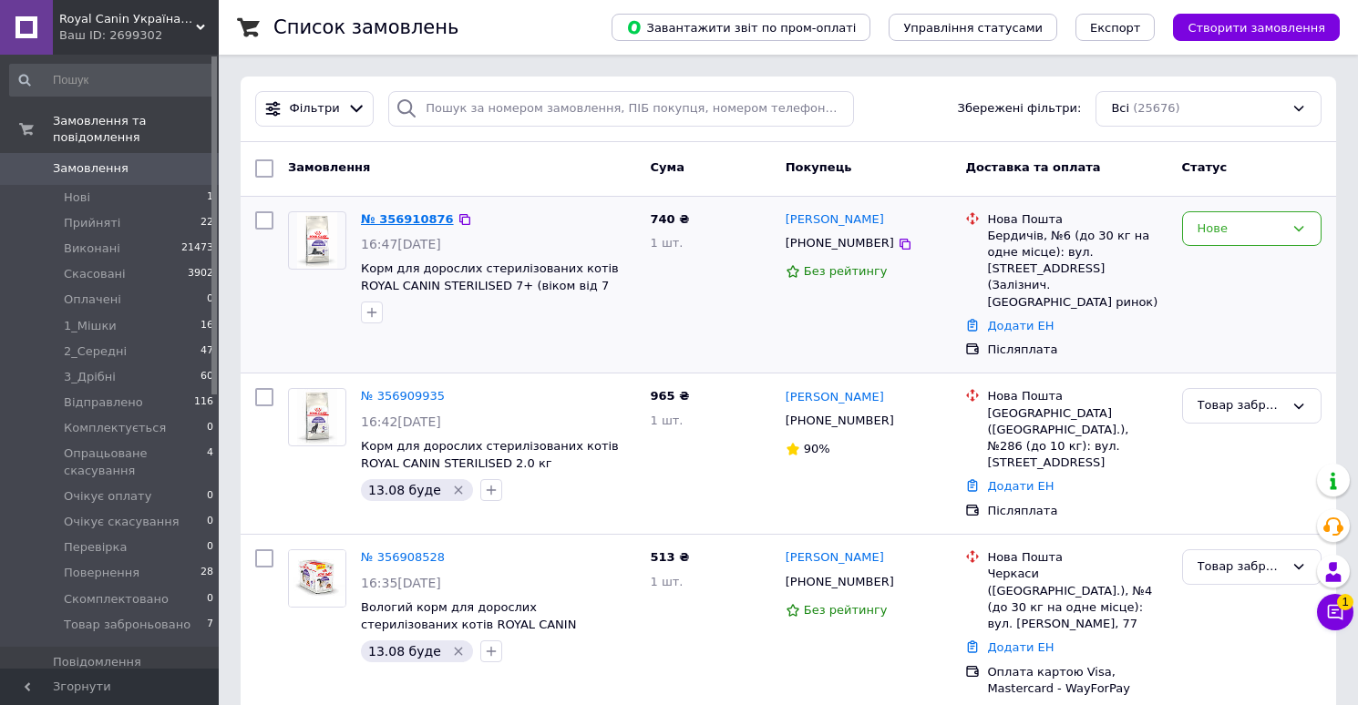
click at [408, 215] on link "№ 356910876" at bounding box center [407, 219] width 93 height 14
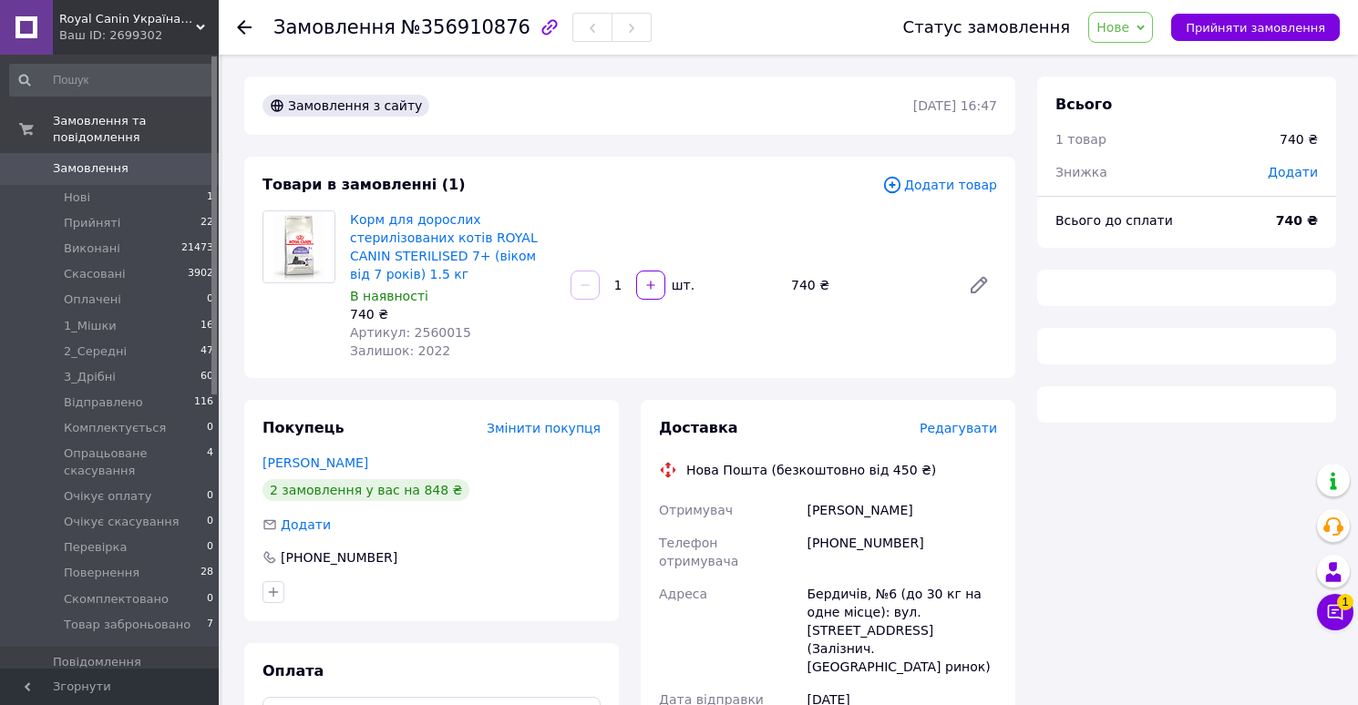
click at [458, 21] on span "№356910876" at bounding box center [465, 27] width 129 height 22
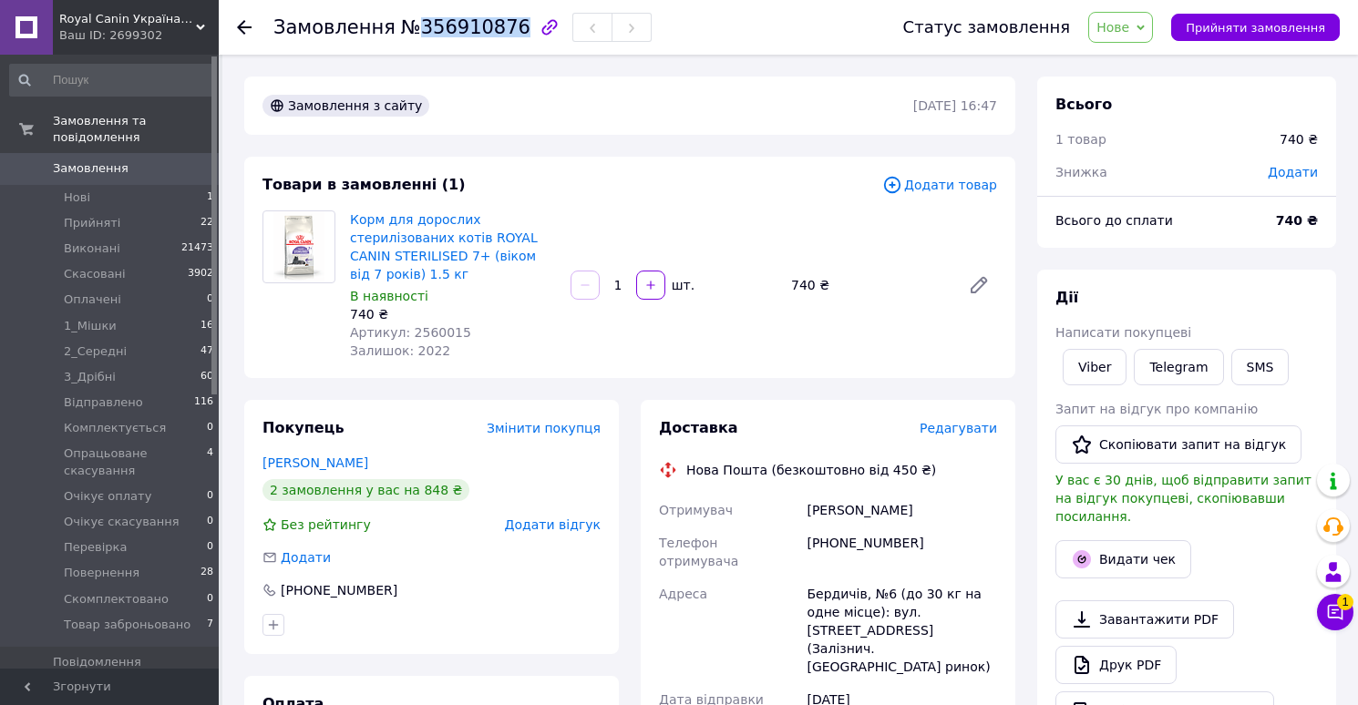
copy span "356910876"
click at [436, 334] on span "Артикул: 2560015" at bounding box center [410, 332] width 121 height 15
copy span "2560015"
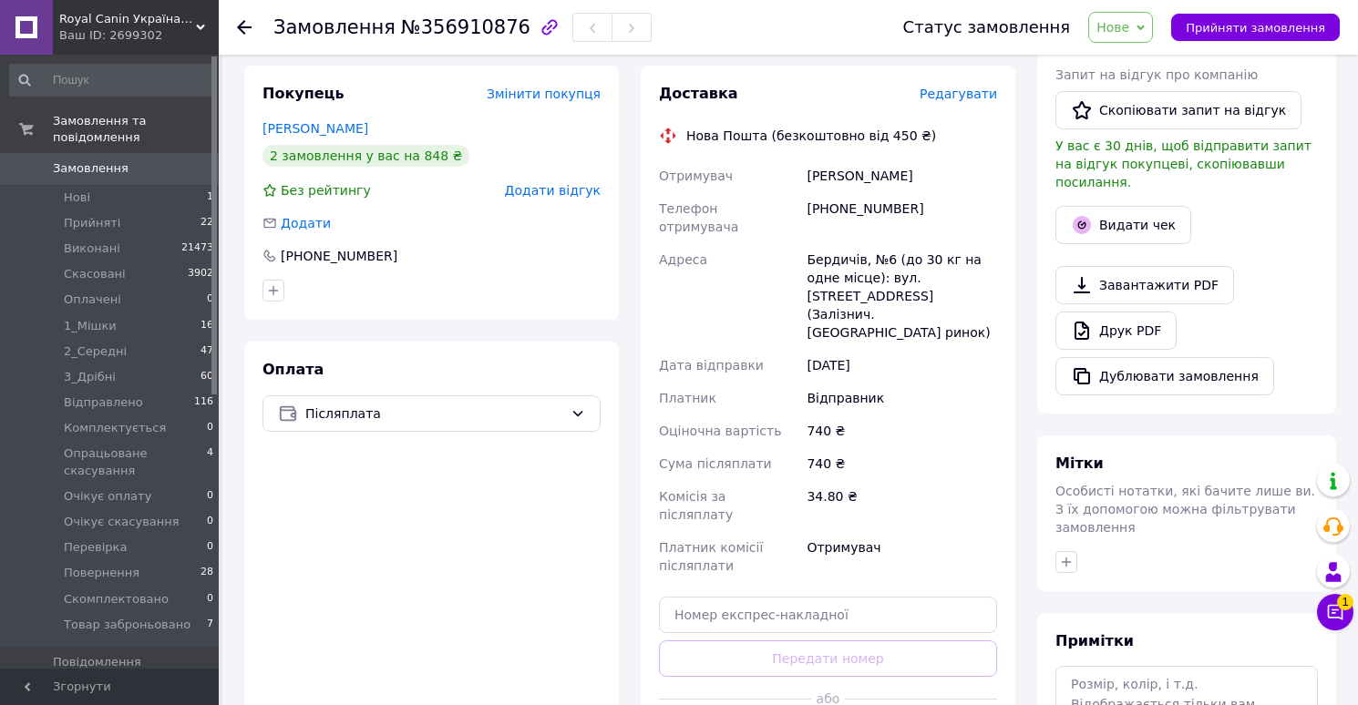
scroll to position [503, 0]
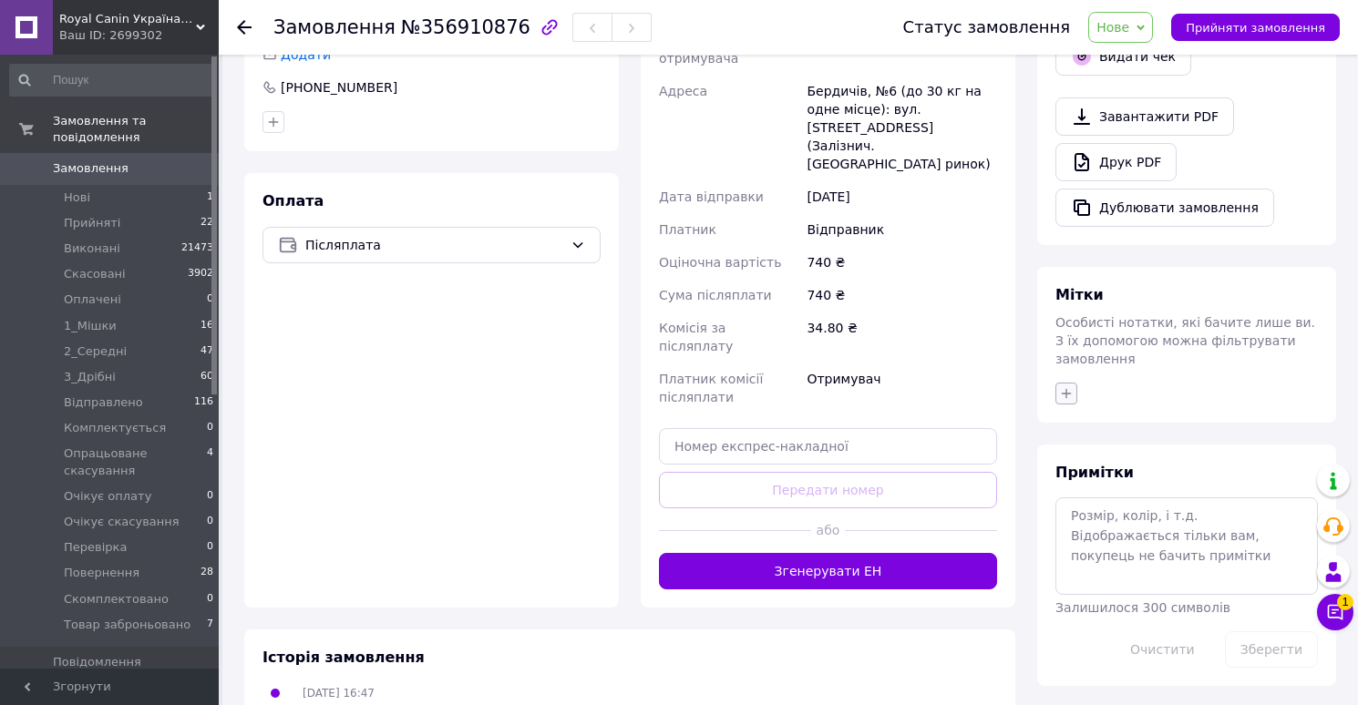
click at [1074, 383] on button "button" at bounding box center [1066, 394] width 22 height 22
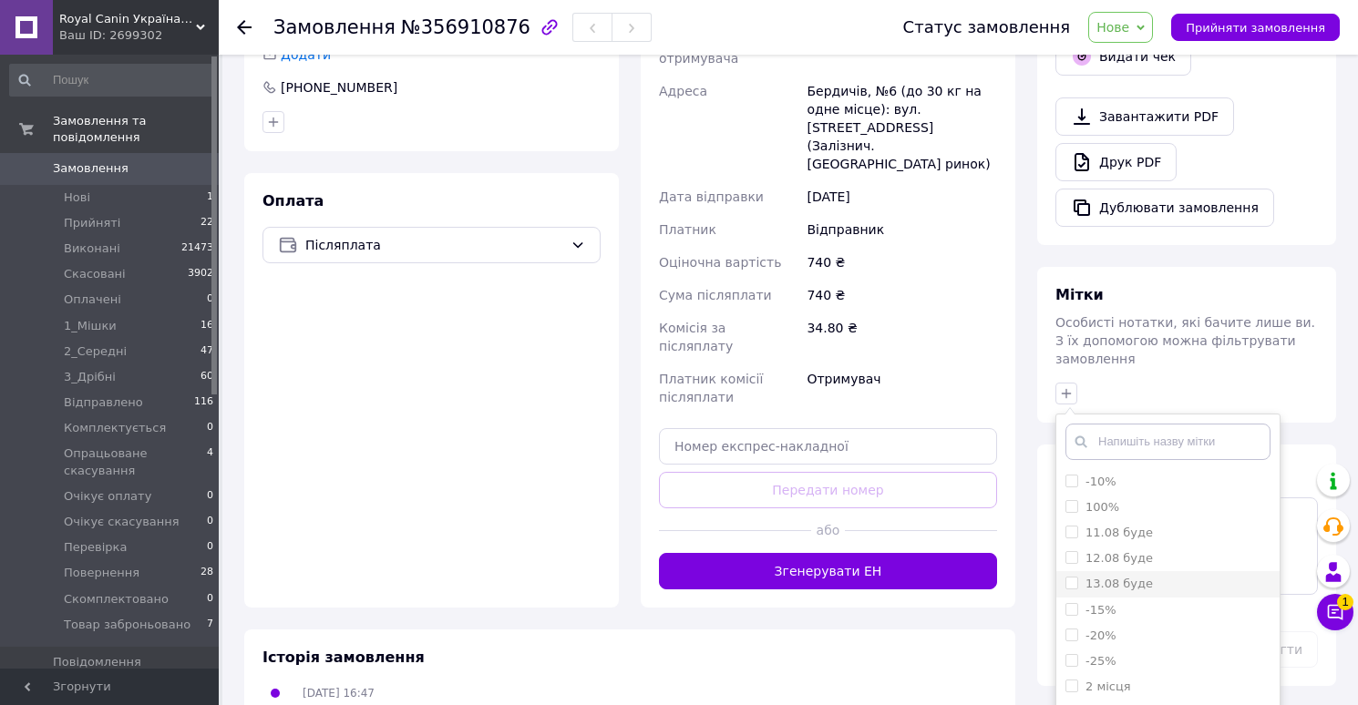
click at [1134, 576] on div "13.08 буде" at bounding box center [1118, 584] width 67 height 16
click at [1077, 577] on input "13.08 буде" at bounding box center [1071, 583] width 12 height 12
click at [1107, 577] on label "13.08 буде" at bounding box center [1118, 584] width 67 height 14
checkbox input "true"
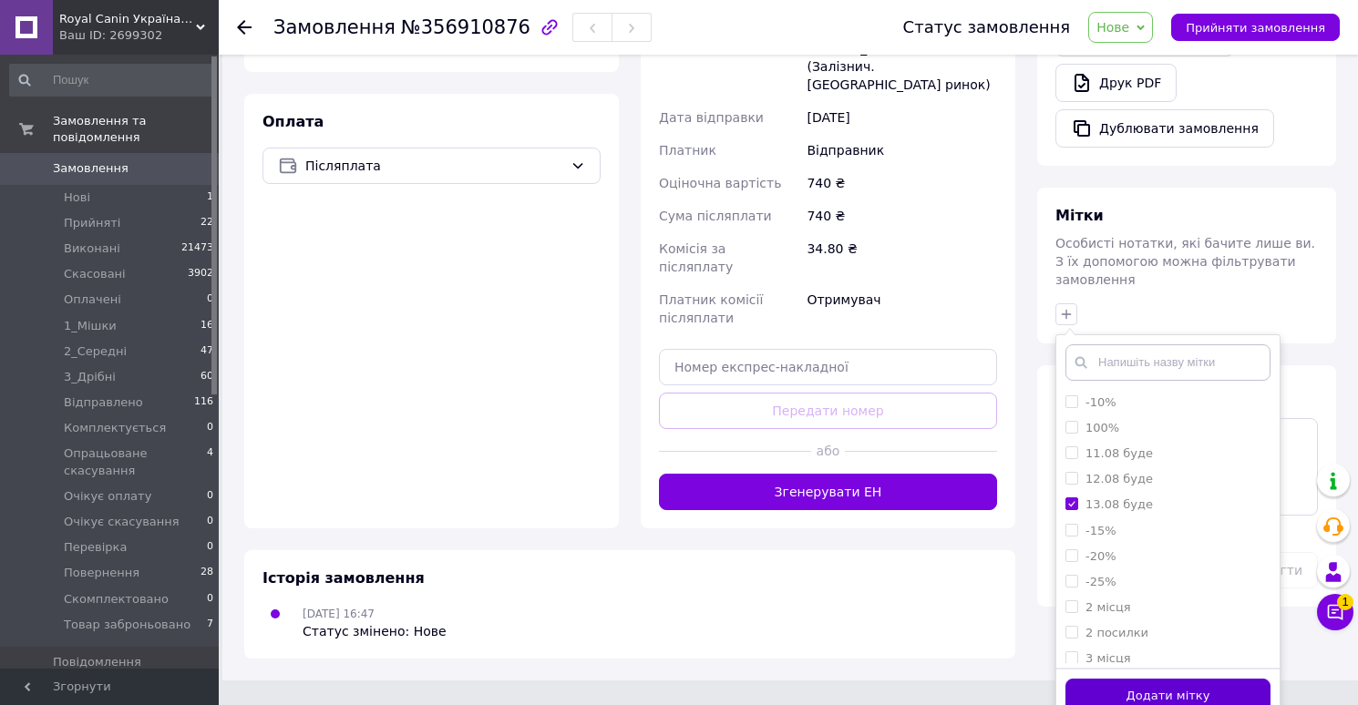
click at [1084, 688] on button "Додати мітку" at bounding box center [1167, 697] width 205 height 36
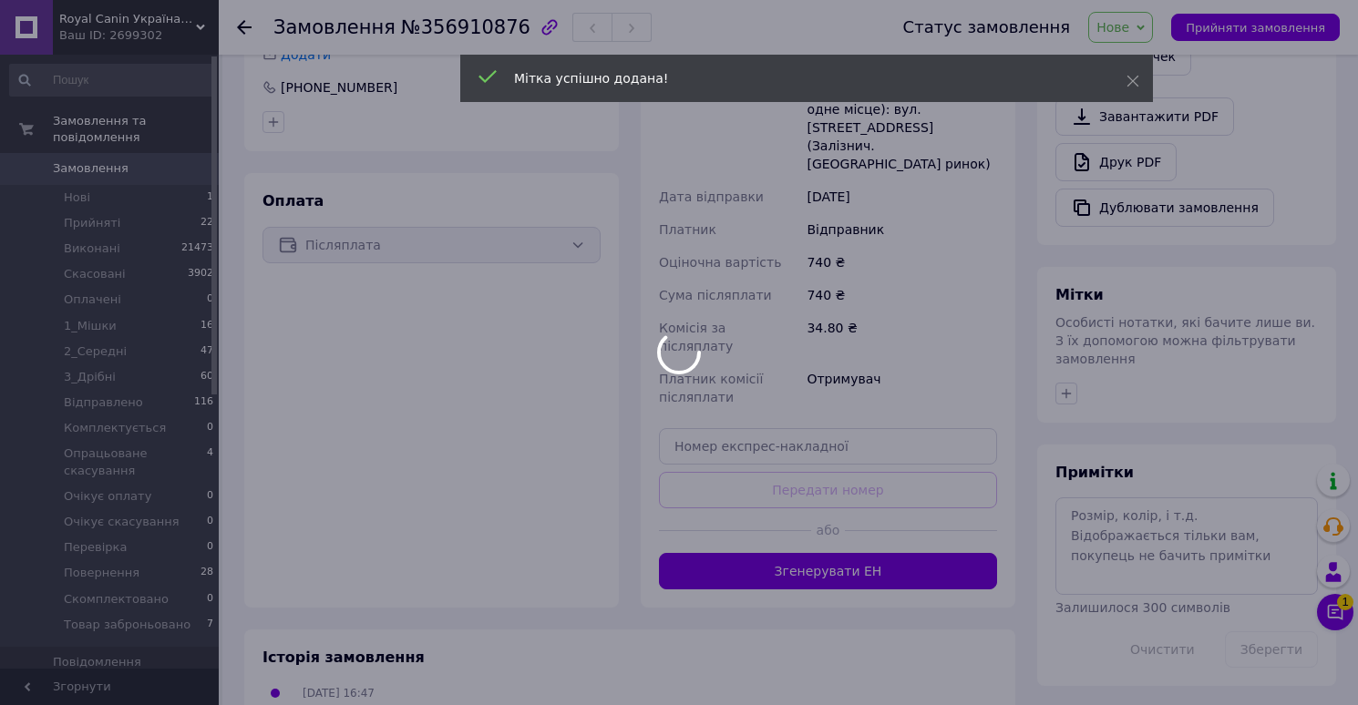
scroll to position [547, 0]
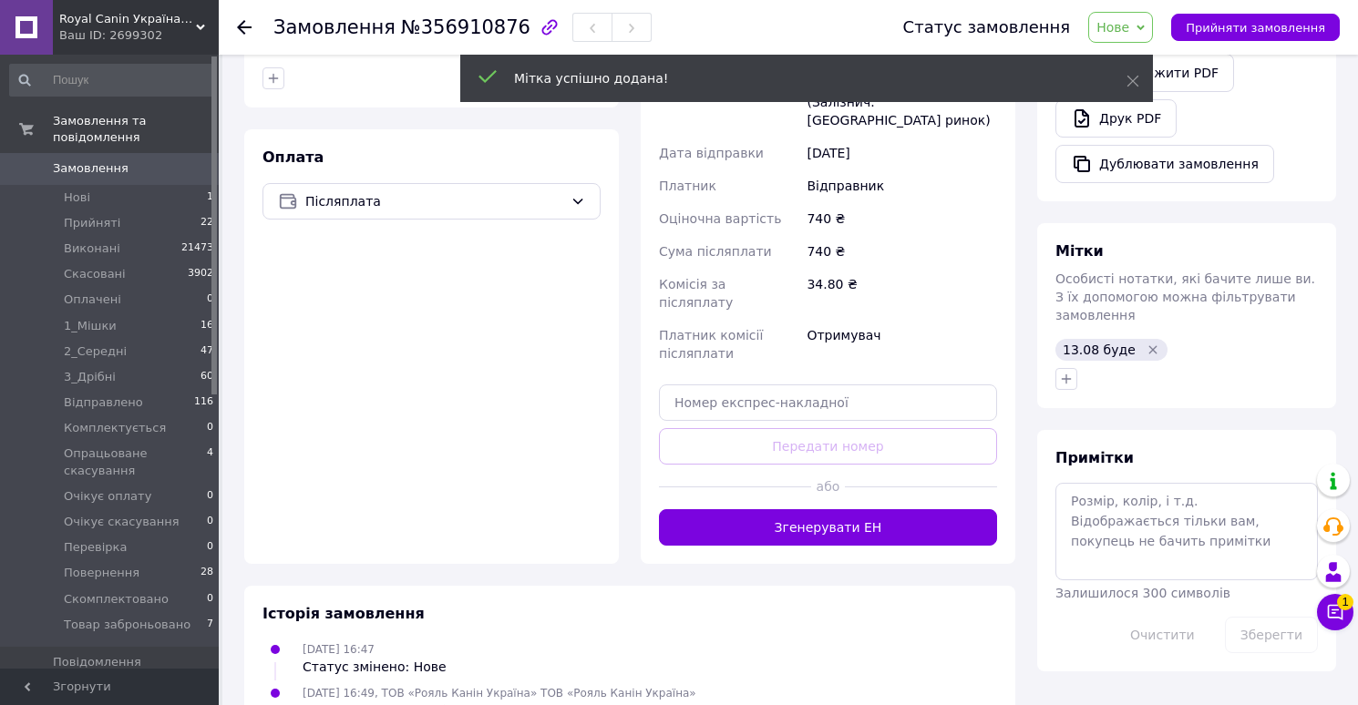
click at [1123, 27] on span "Нове" at bounding box center [1112, 27] width 33 height 15
click at [1137, 208] on li "Товар заброньовано" at bounding box center [1177, 207] width 177 height 27
click at [117, 168] on span "Замовлення" at bounding box center [91, 168] width 76 height 16
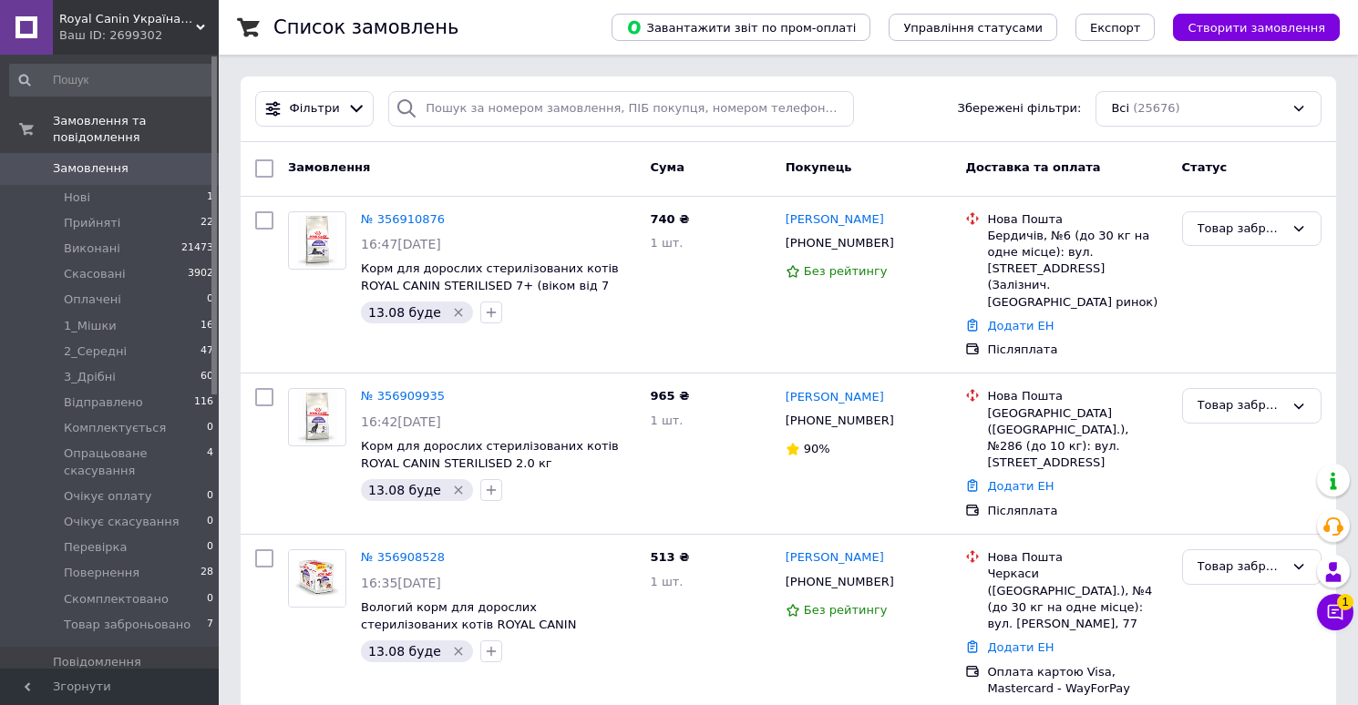
click at [98, 169] on span "Замовлення" at bounding box center [91, 168] width 76 height 16
click at [80, 169] on span "Замовлення" at bounding box center [91, 168] width 76 height 16
click at [113, 398] on span "Відправлено" at bounding box center [103, 403] width 79 height 16
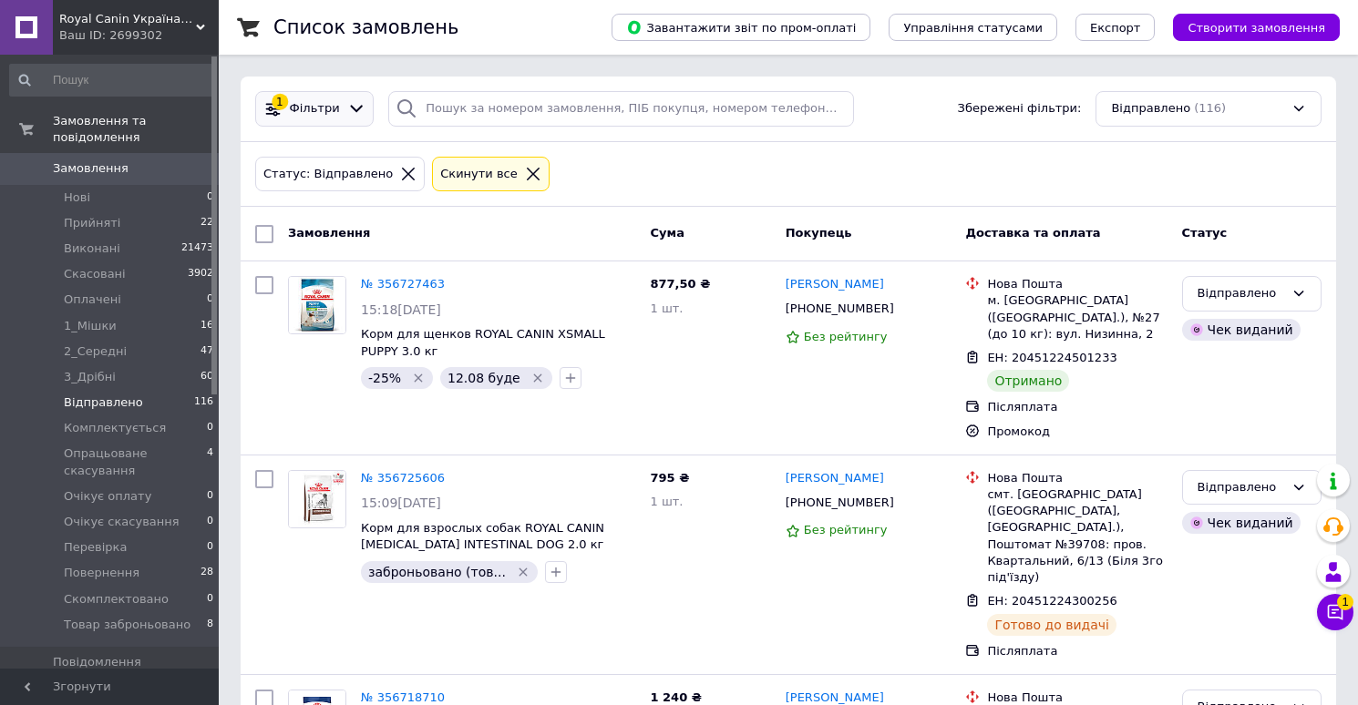
click at [314, 114] on span "Фільтри" at bounding box center [315, 108] width 50 height 17
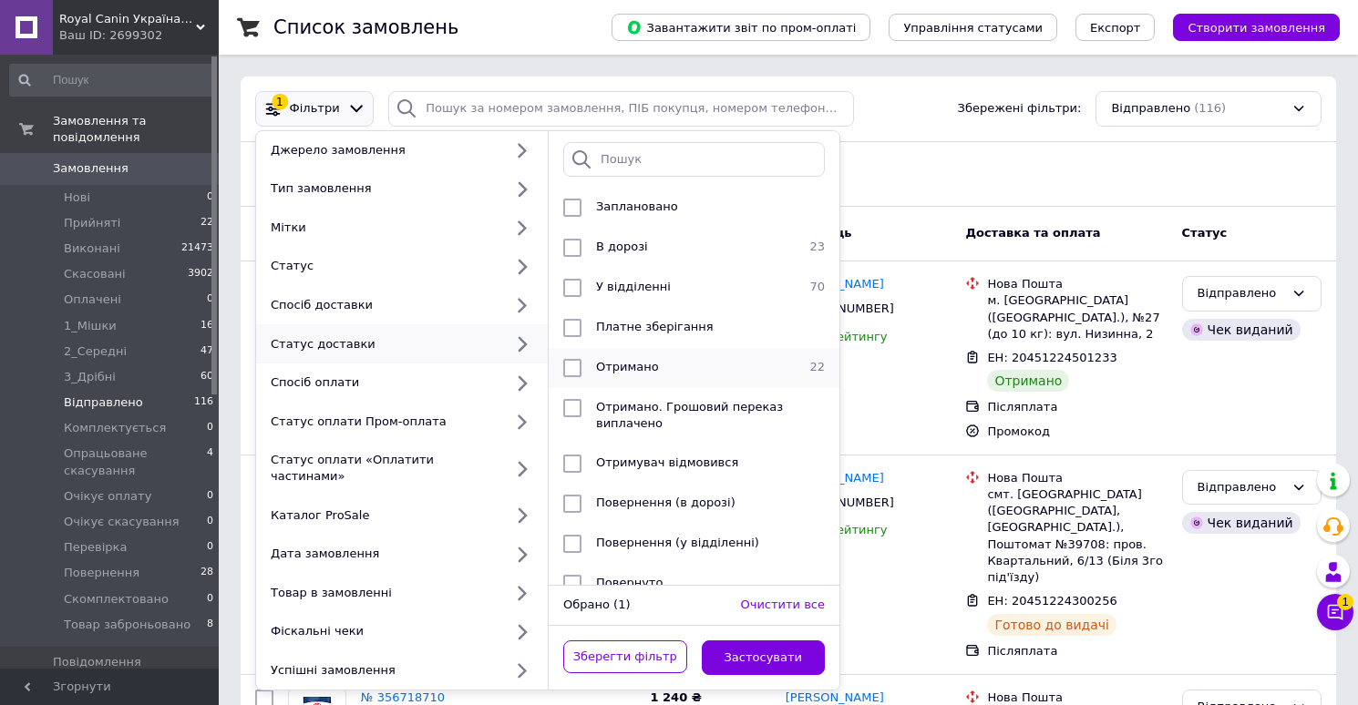
click at [642, 359] on div "Отримано" at bounding box center [692, 368] width 206 height 18
checkbox input "true"
click at [769, 641] on button "Застосувати" at bounding box center [764, 659] width 124 height 36
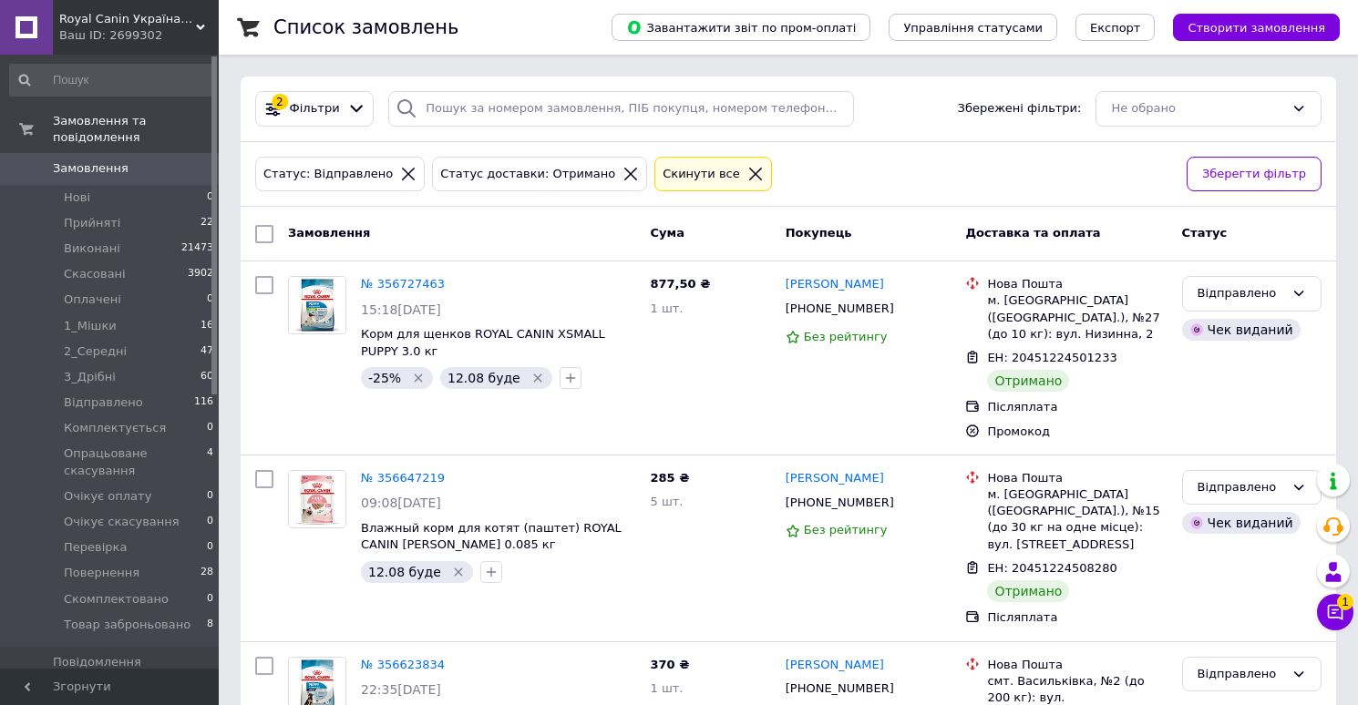
click at [263, 235] on input "checkbox" at bounding box center [264, 234] width 18 height 18
checkbox input "true"
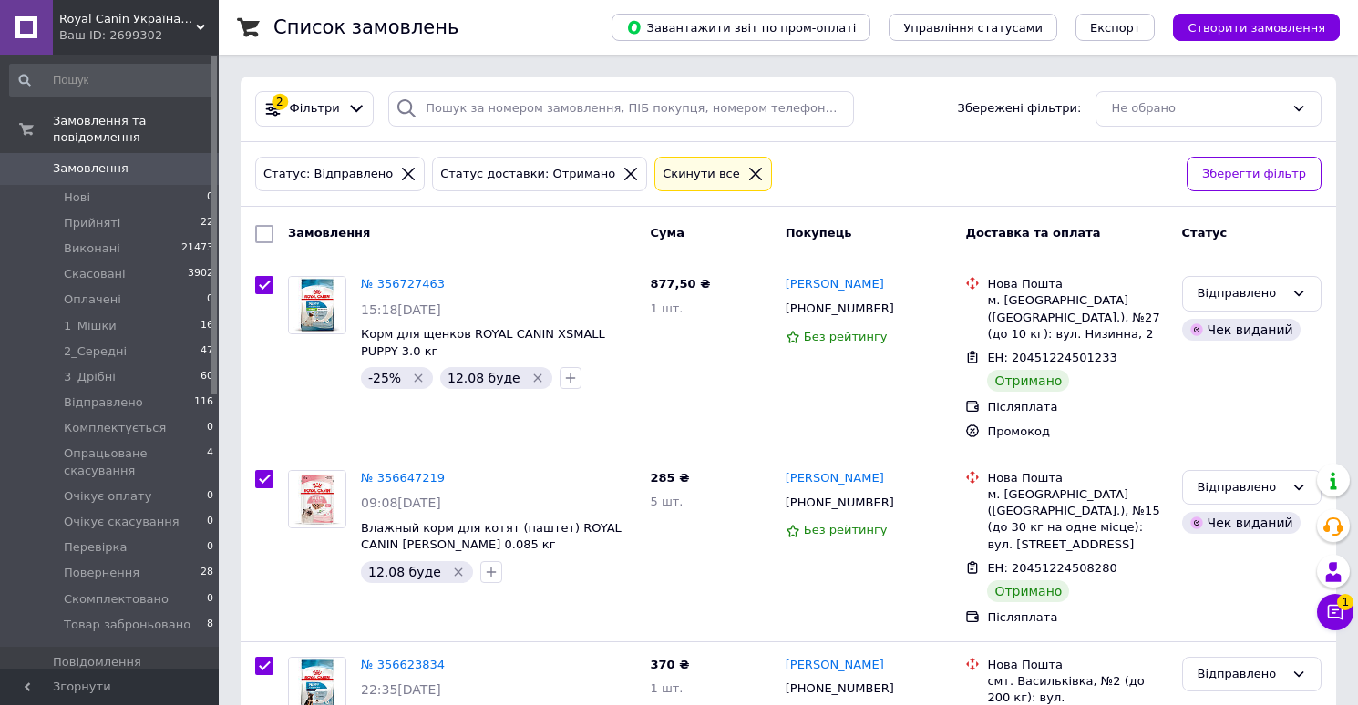
checkbox input "true"
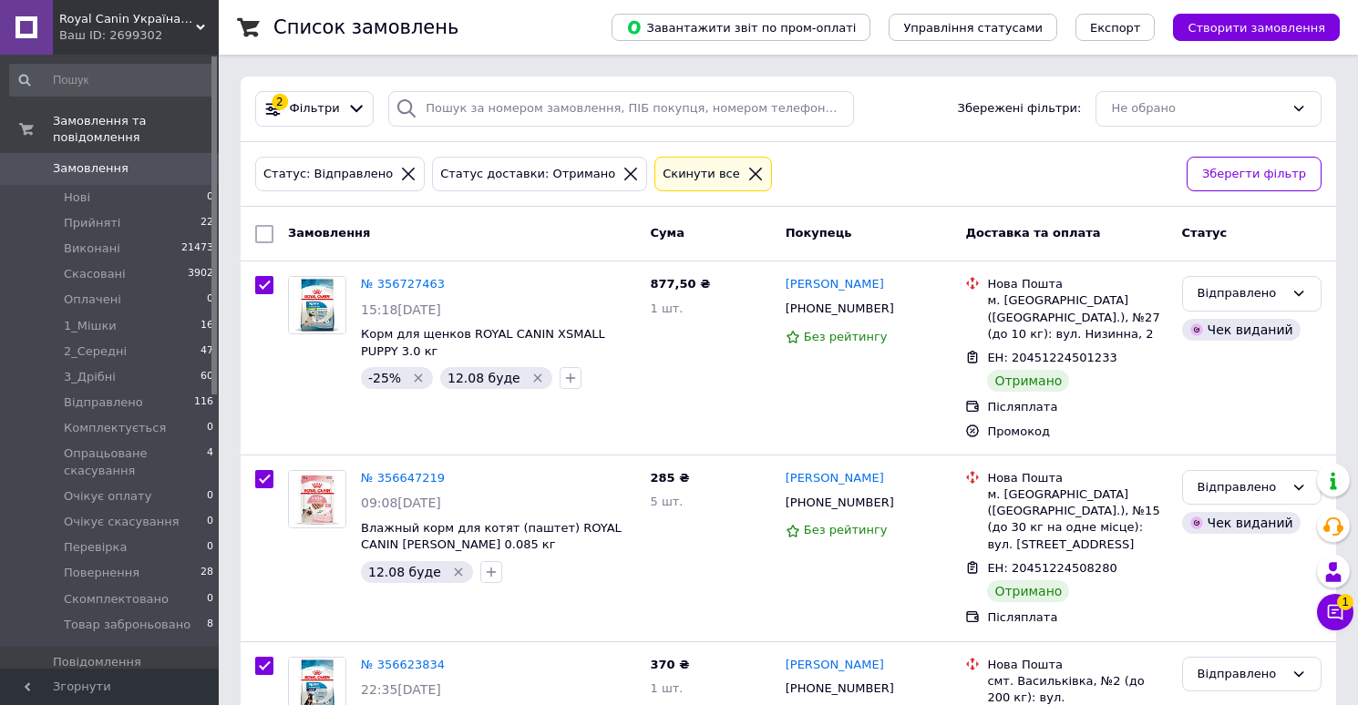
checkbox input "true"
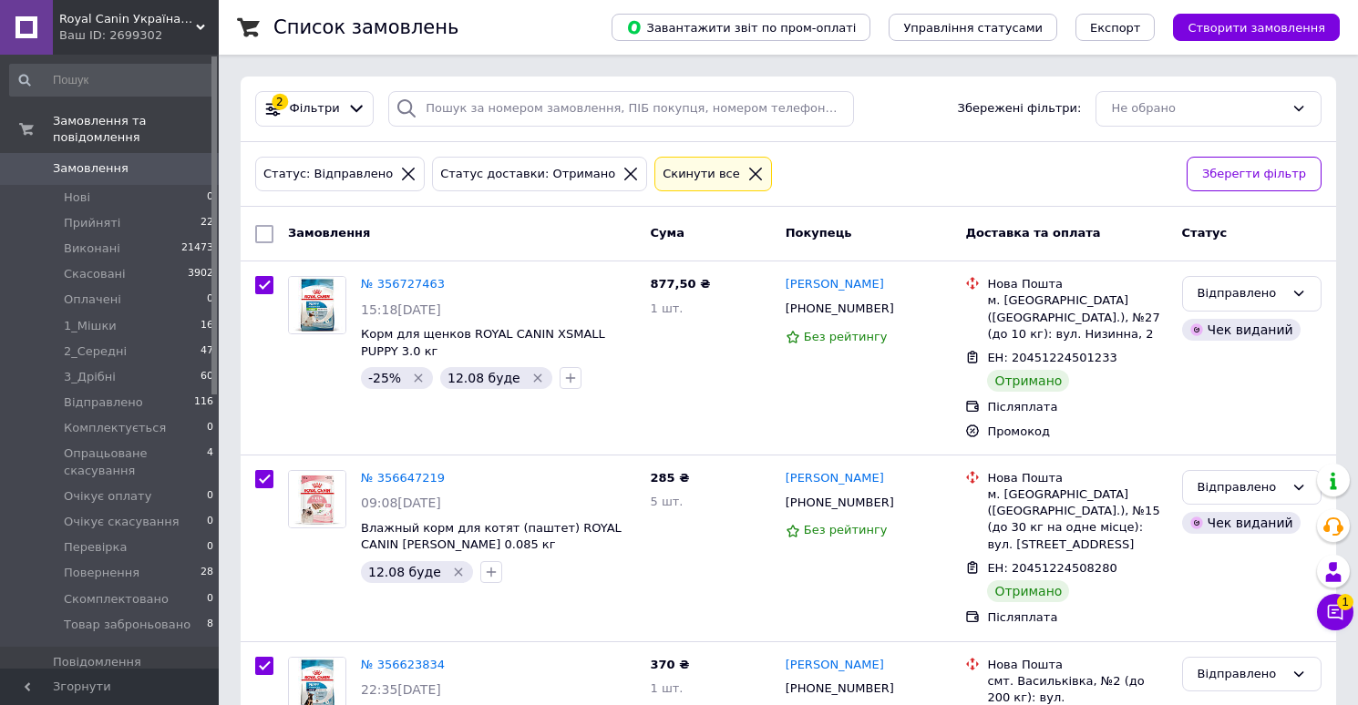
checkbox input "true"
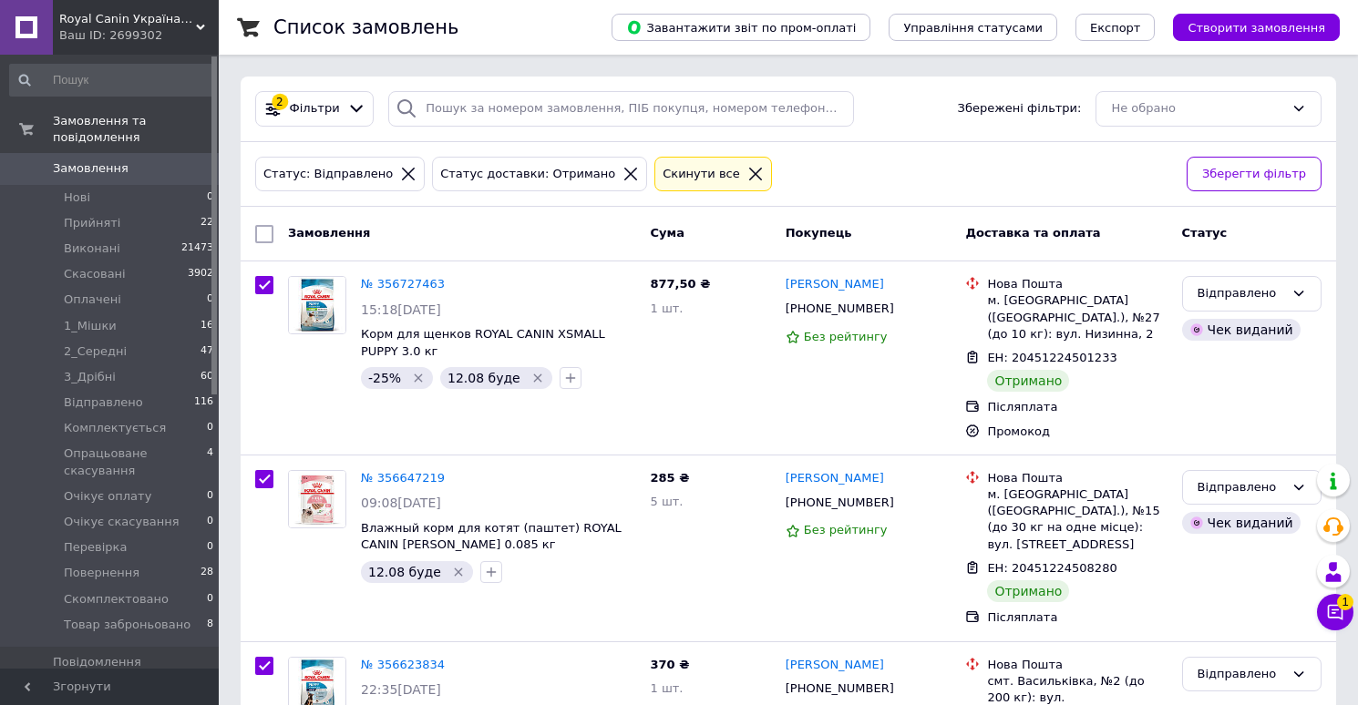
checkbox input "true"
click at [380, 238] on span "Дії для 22 замовлень" at bounding box center [353, 234] width 131 height 16
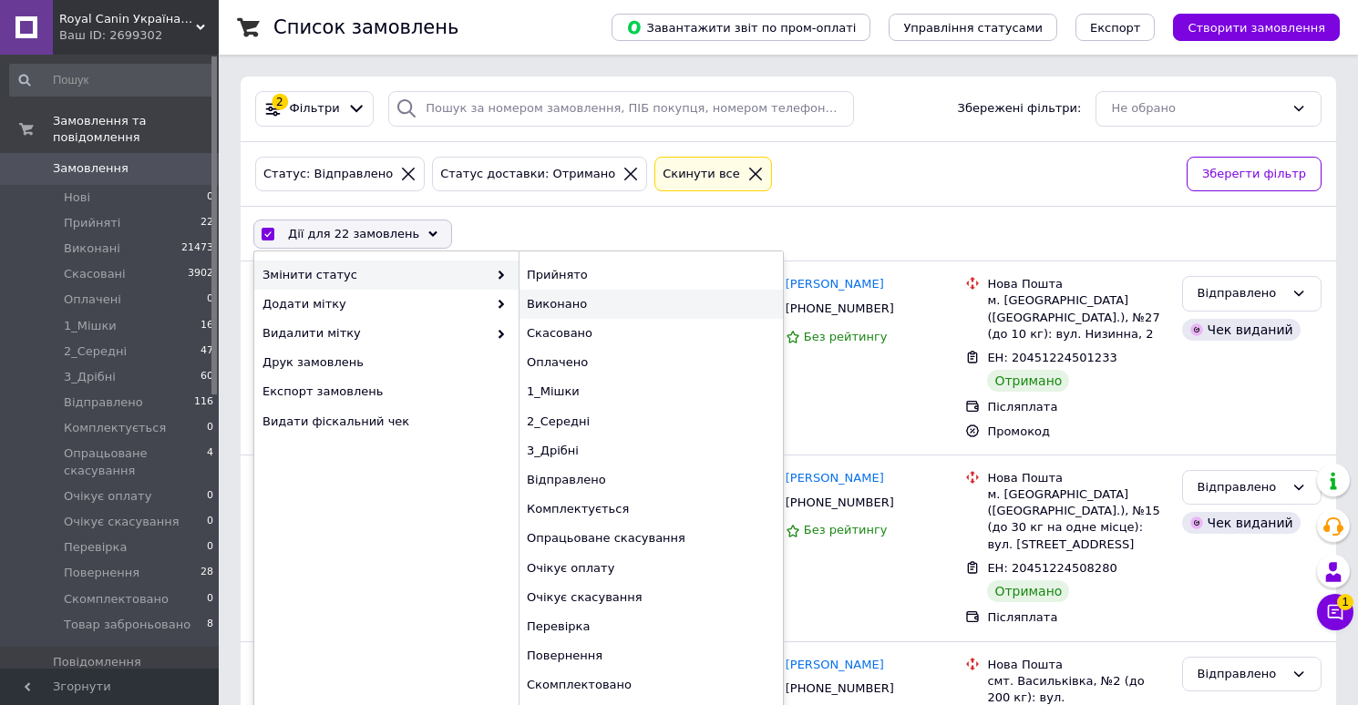
click at [579, 309] on div "Виконано" at bounding box center [650, 304] width 264 height 29
checkbox input "false"
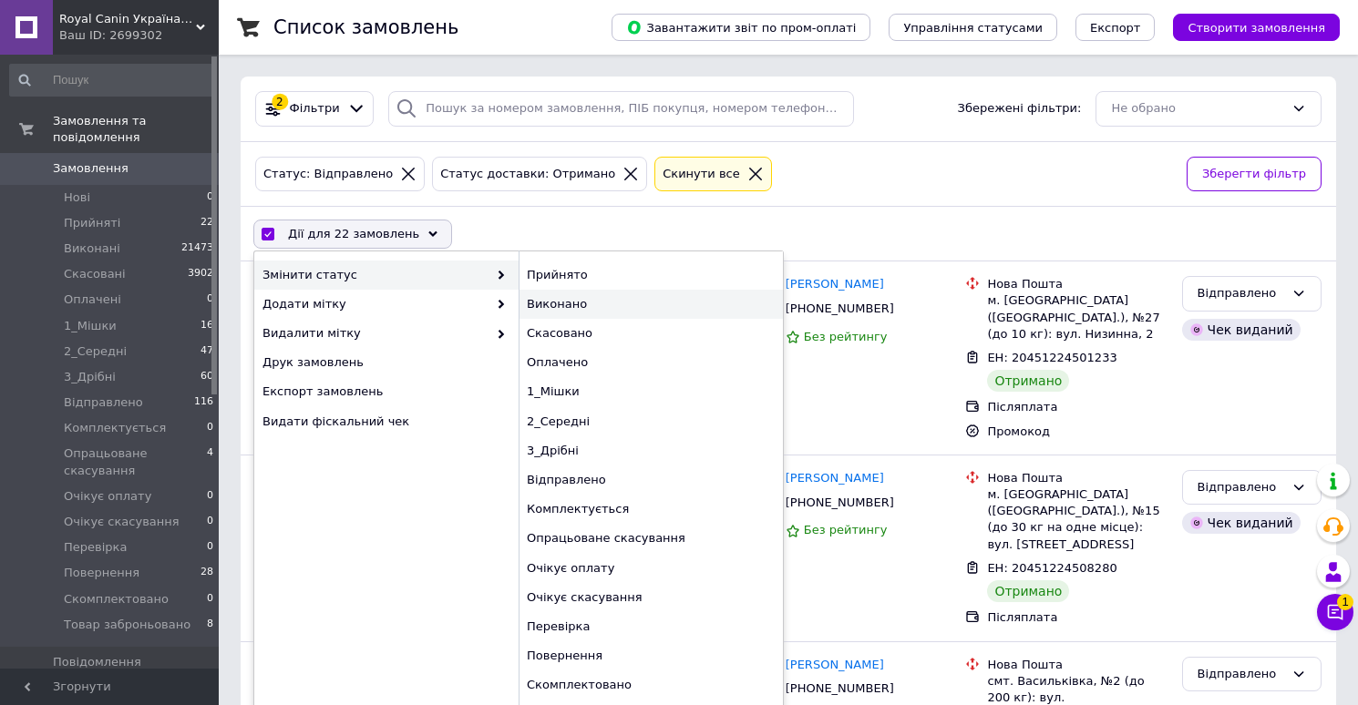
checkbox input "false"
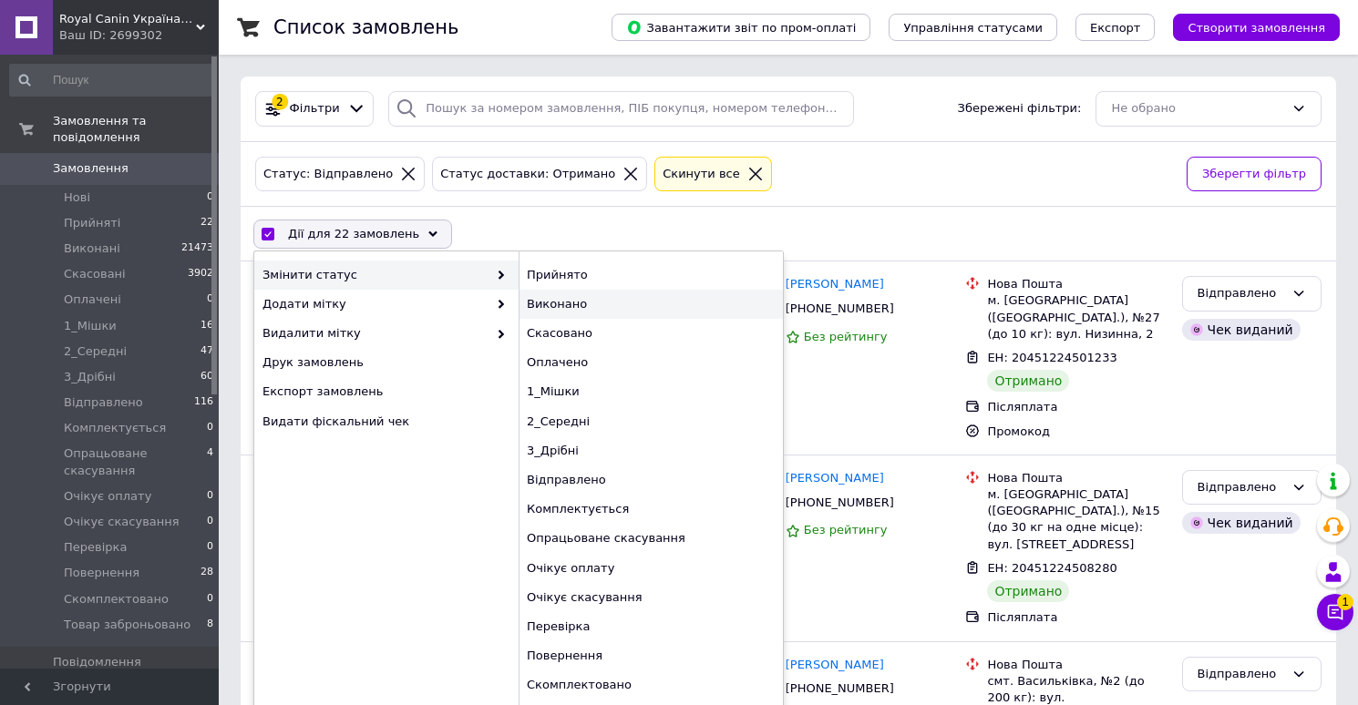
checkbox input "false"
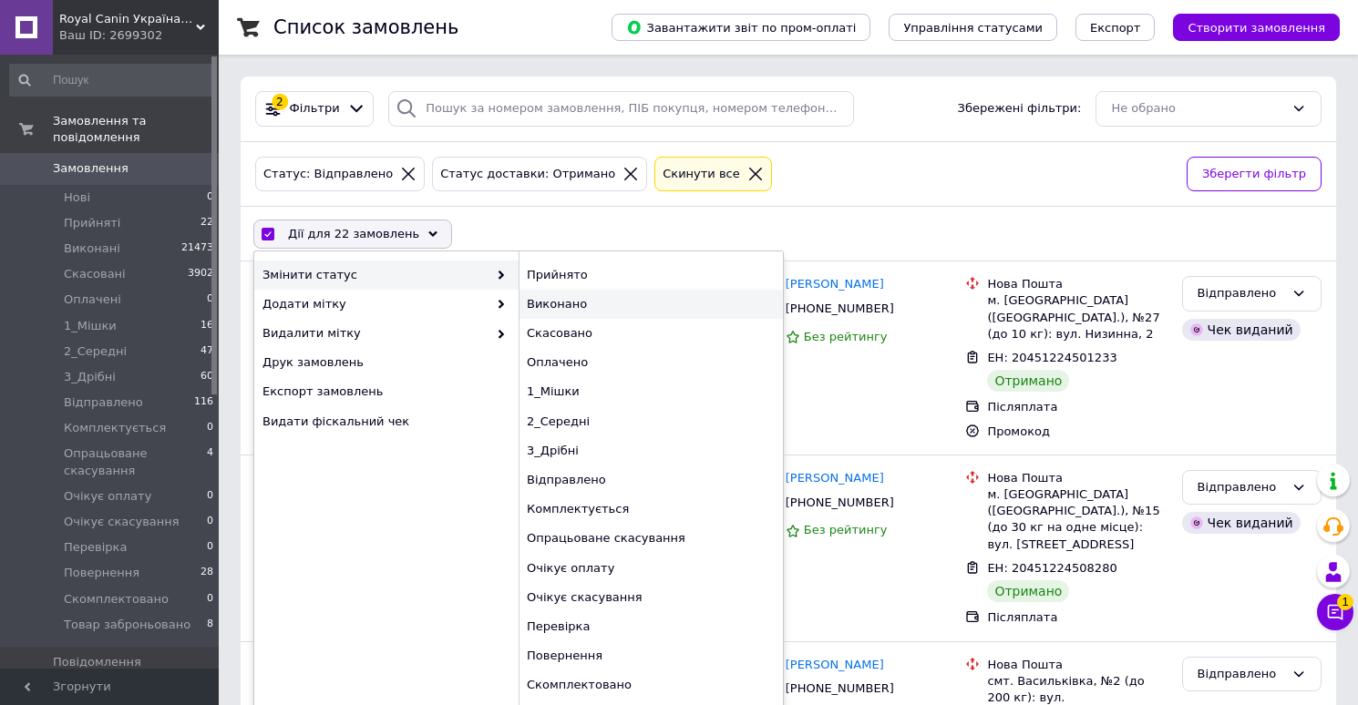
checkbox input "false"
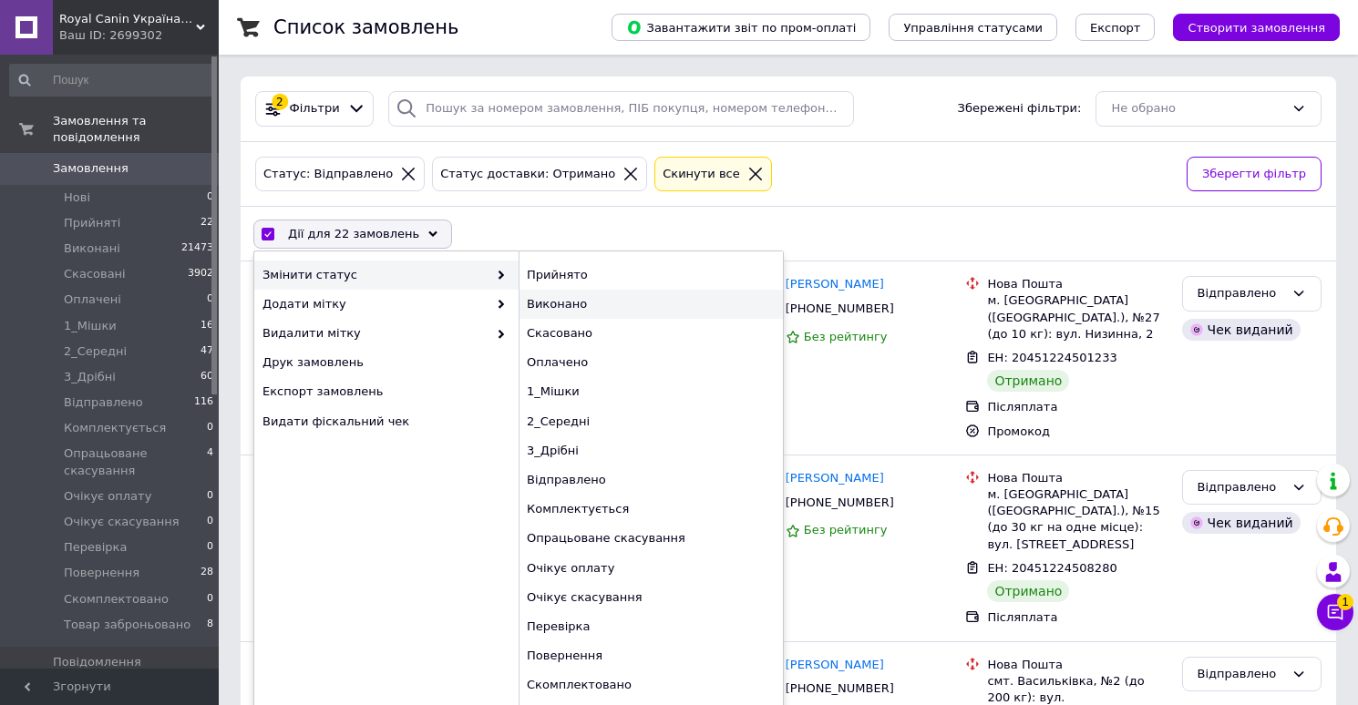
checkbox input "false"
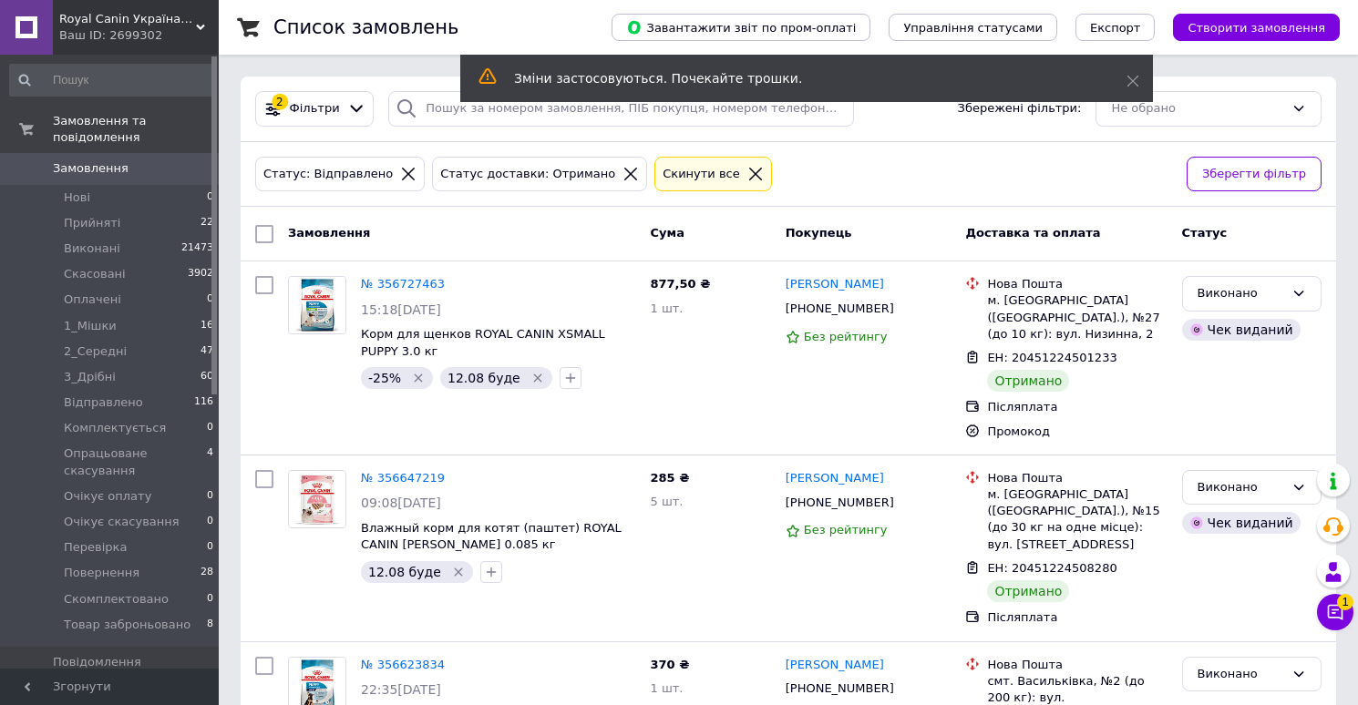
click at [92, 170] on span "Замовлення" at bounding box center [91, 168] width 76 height 16
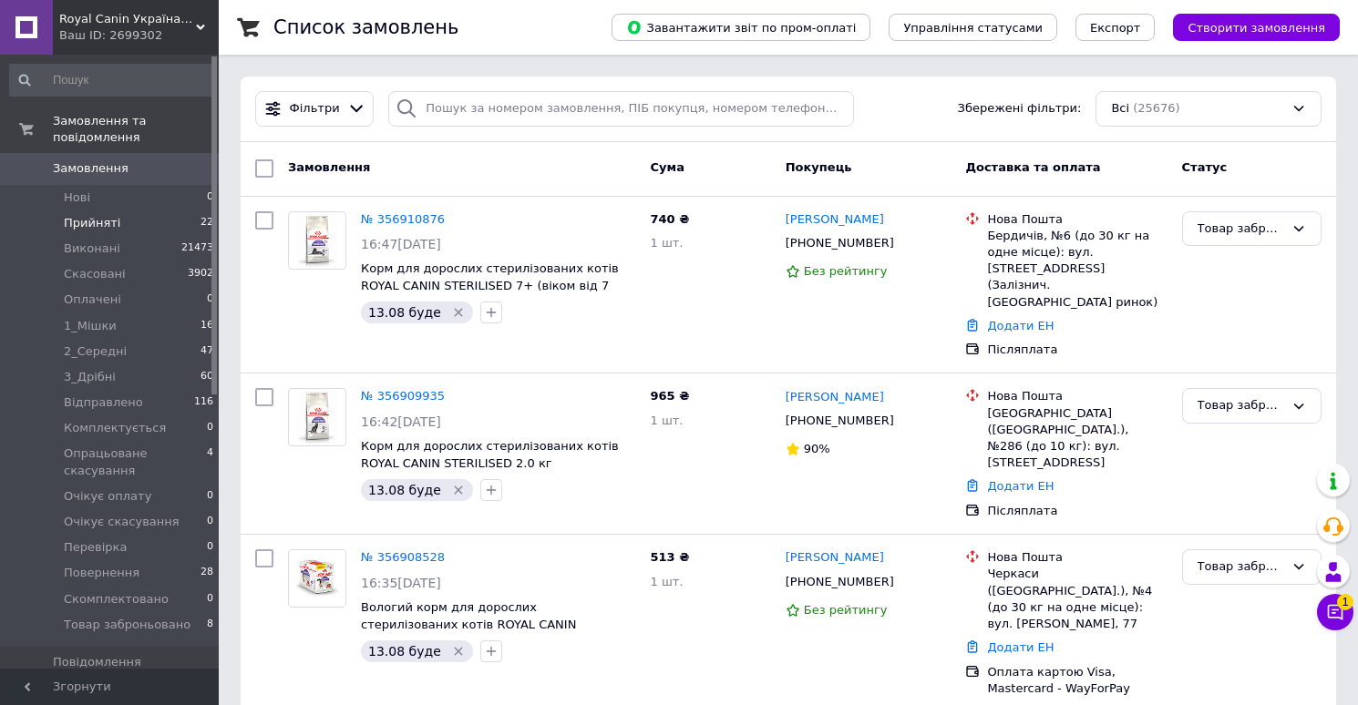
click at [122, 220] on li "Прийняті 22" at bounding box center [112, 223] width 224 height 26
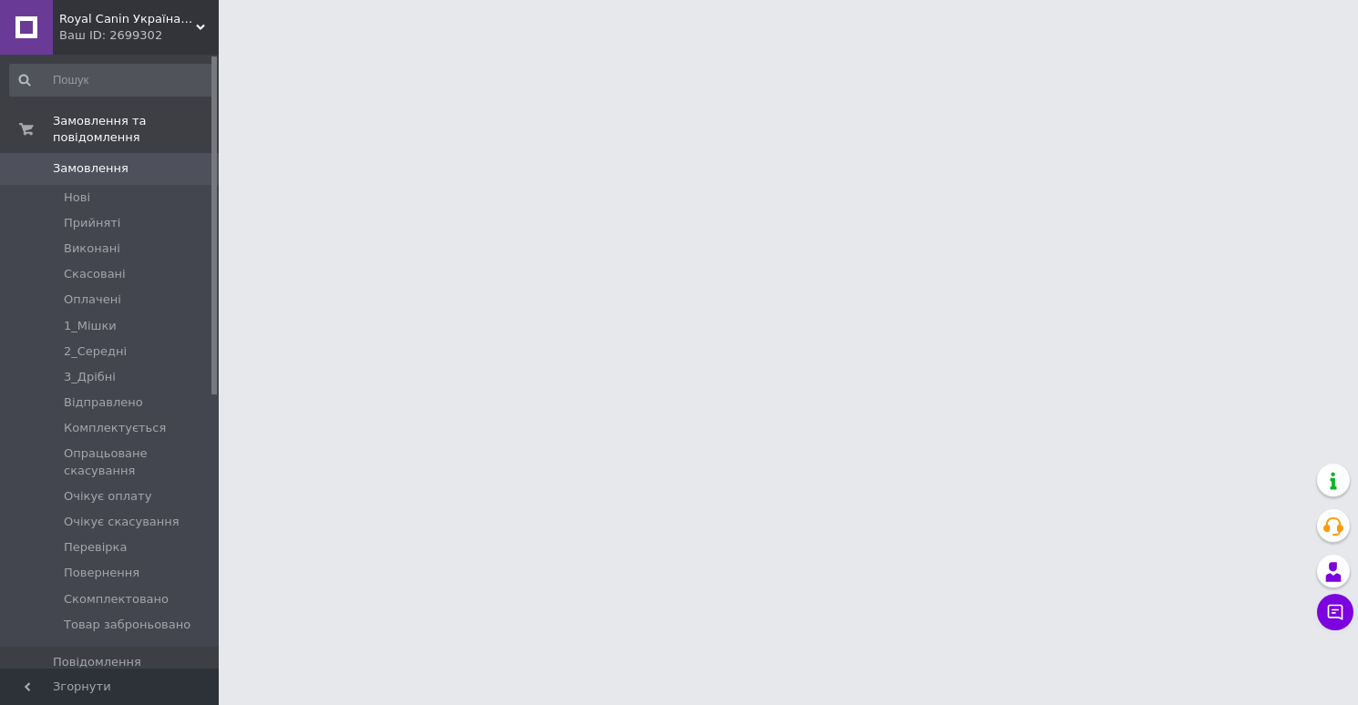
click at [764, 46] on html "Royal Canin Україна (Інтернет-магазин) Ваш ID: 2699302 Сайт Royal Canin Україна…" at bounding box center [679, 23] width 1358 height 46
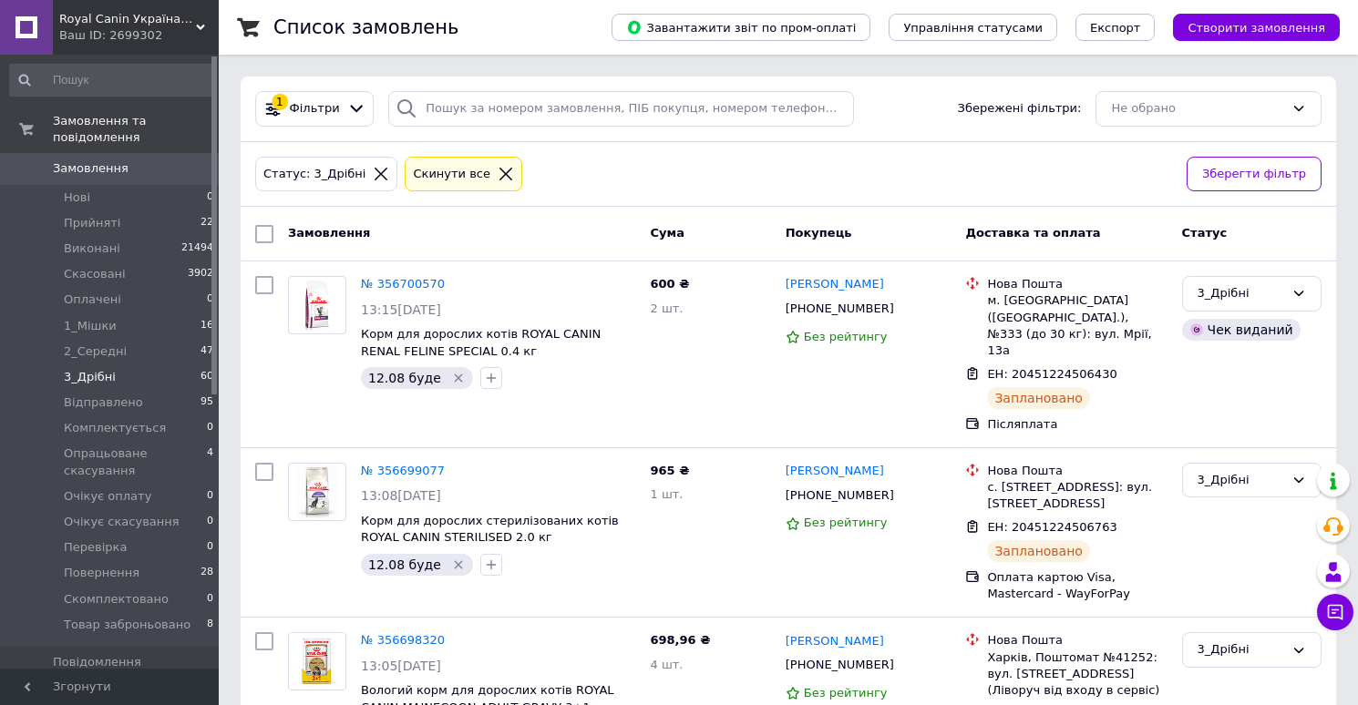
scroll to position [7068, 0]
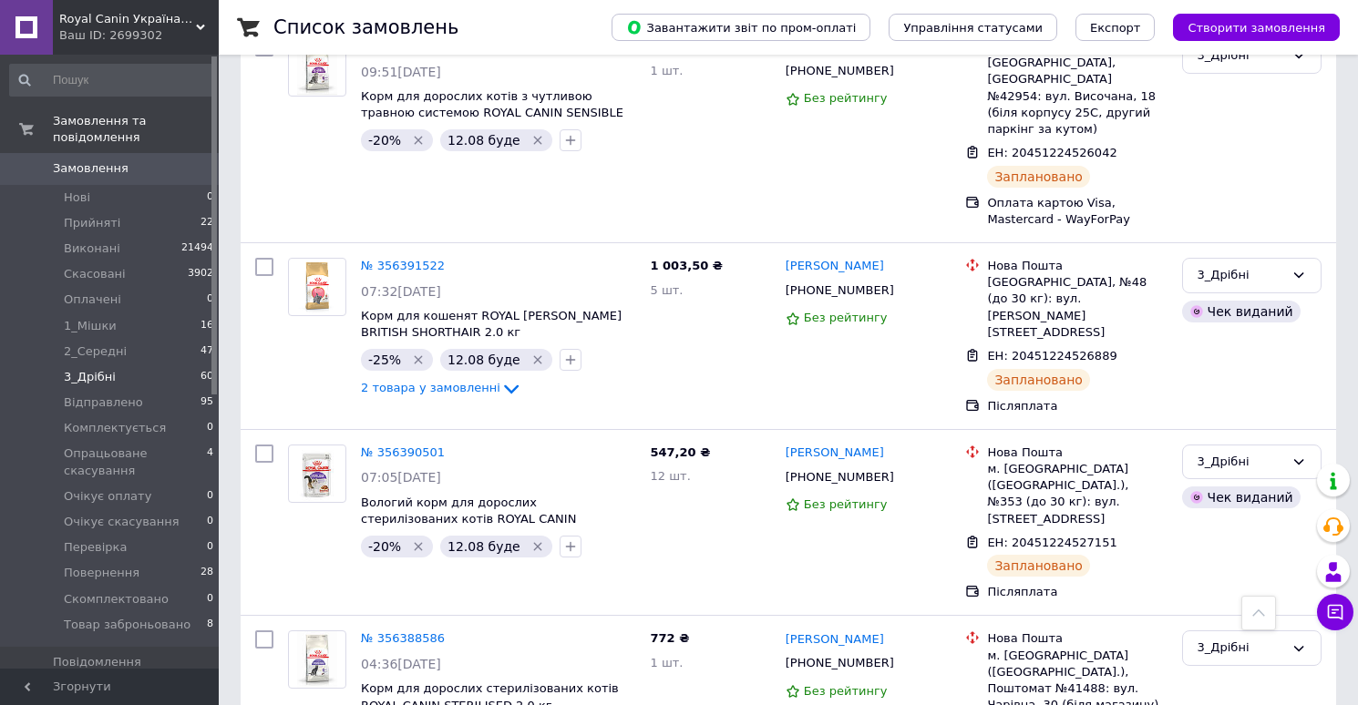
checkbox input "true"
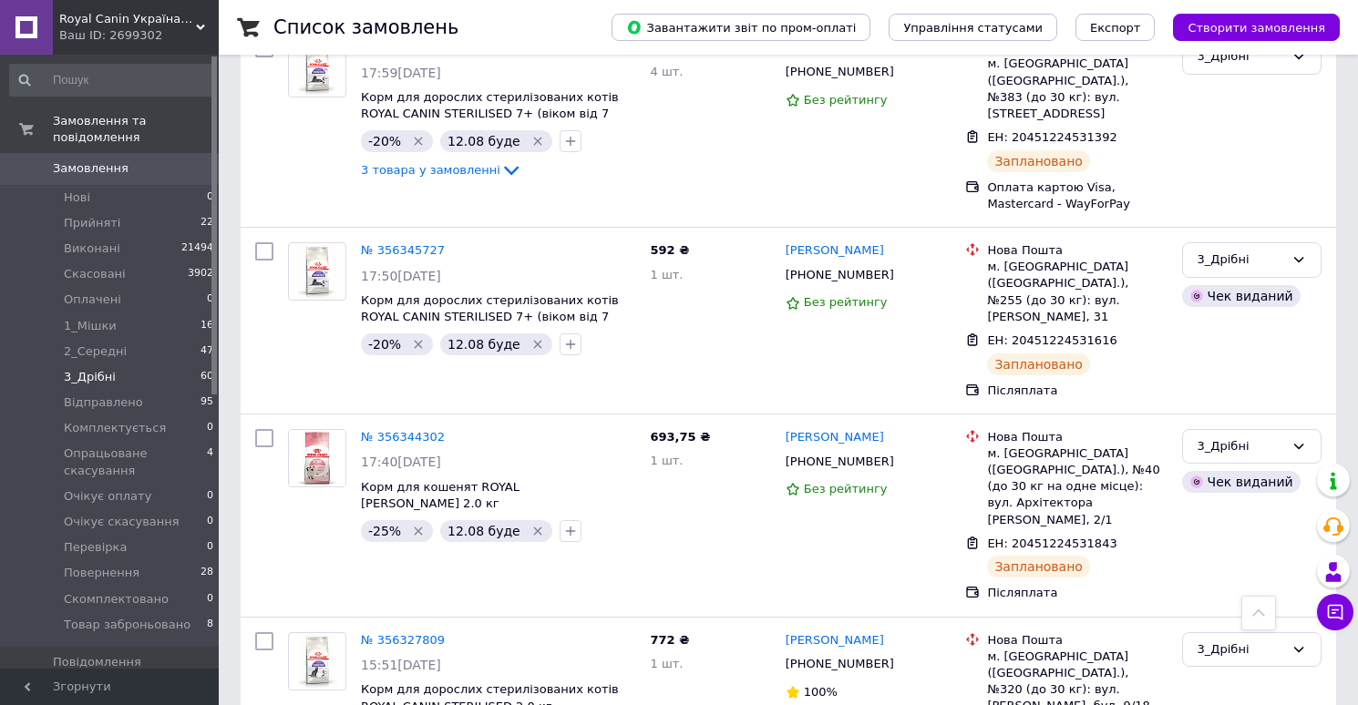
scroll to position [2789, 0]
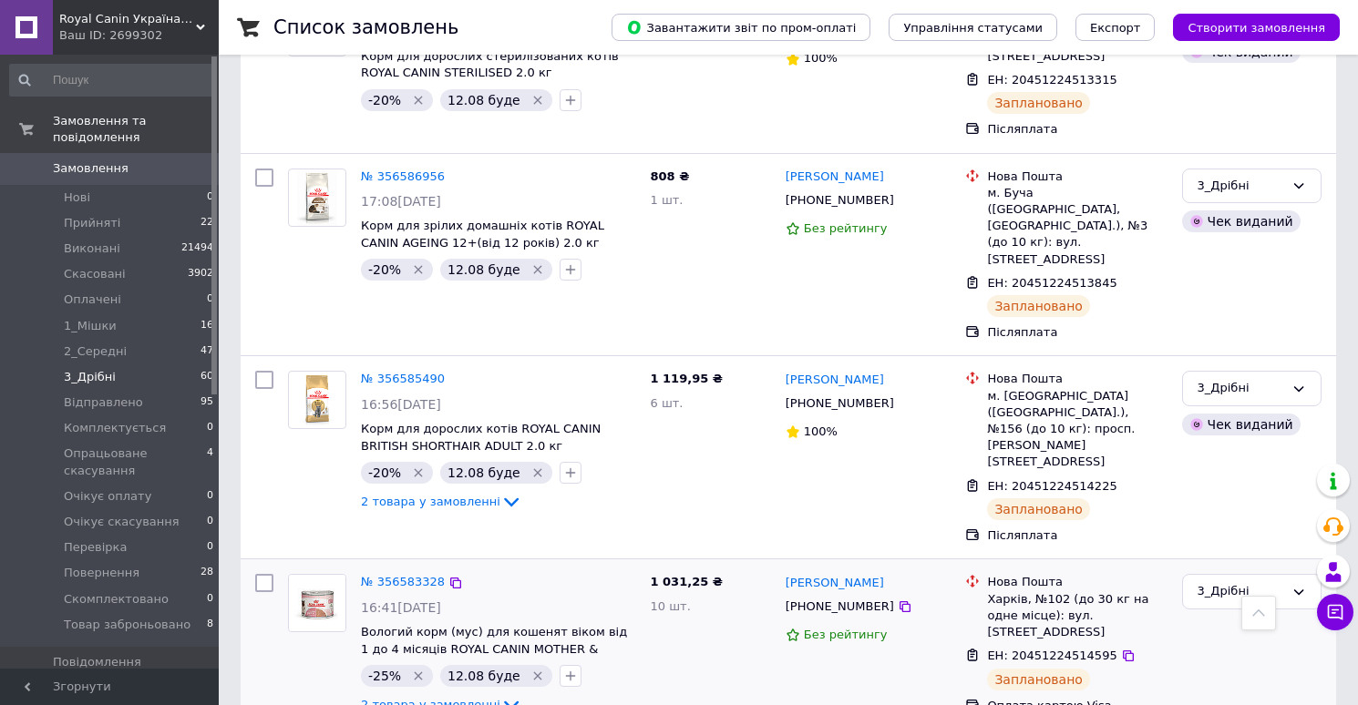
click at [261, 574] on input "checkbox" at bounding box center [264, 583] width 18 height 18
checkbox input "true"
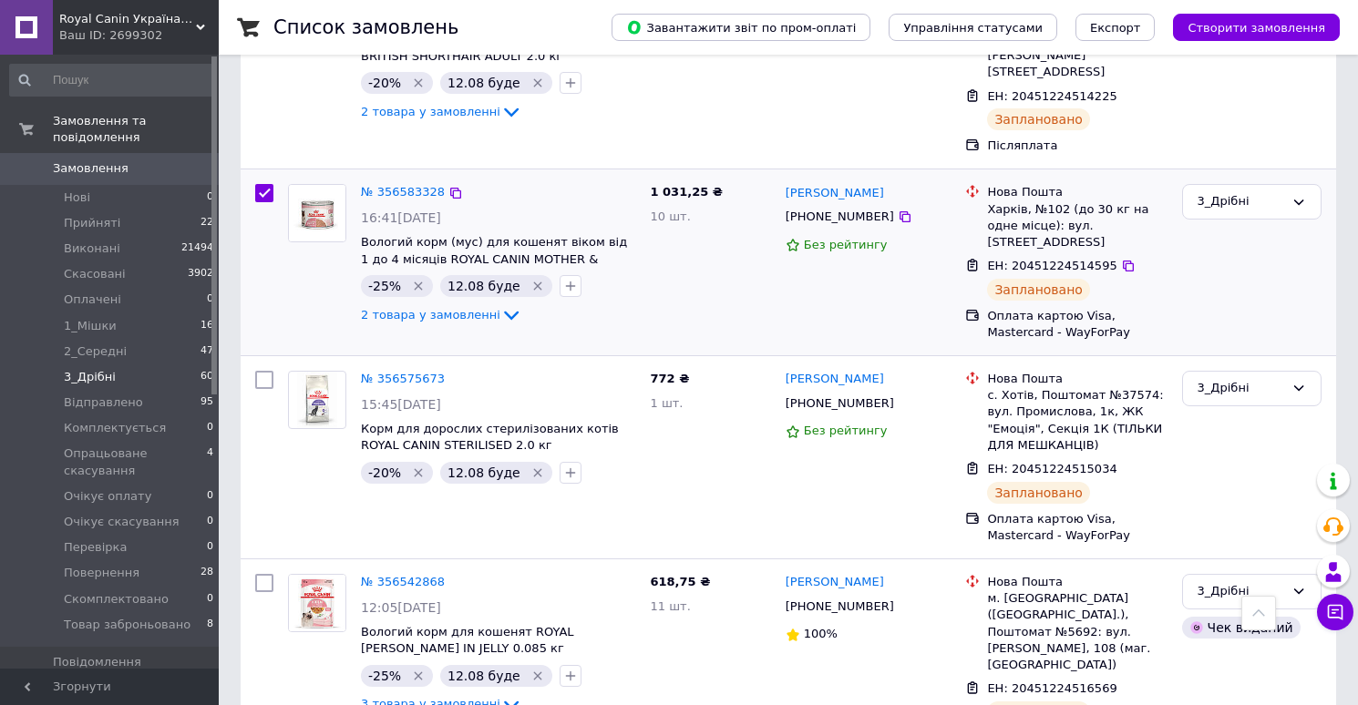
scroll to position [8328, 0]
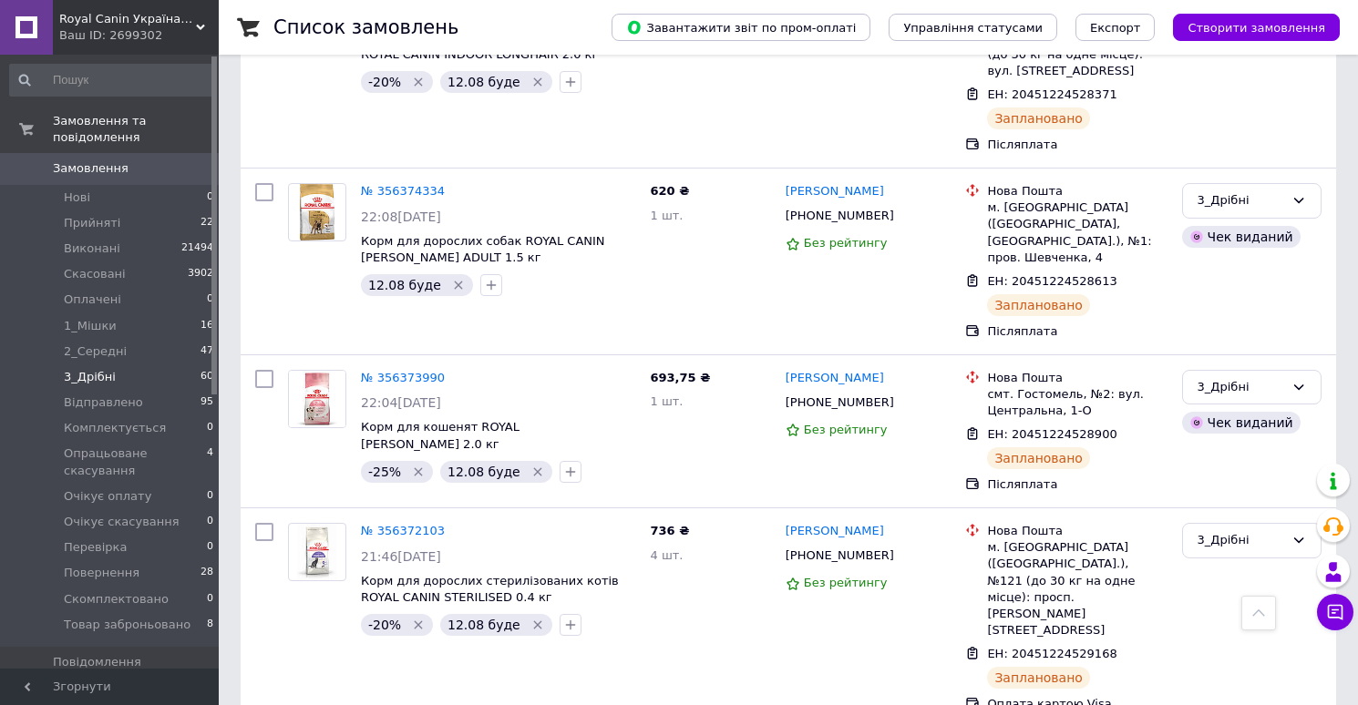
checkbox input "true"
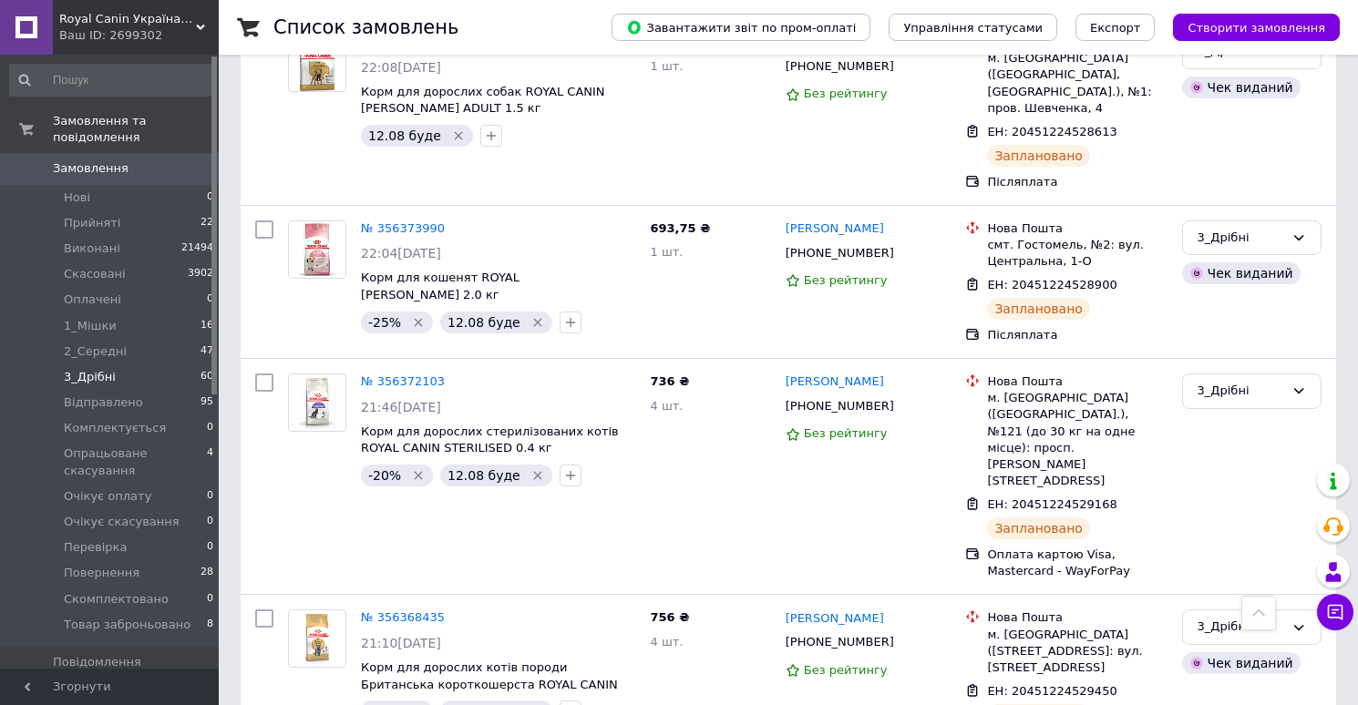
scroll to position [8489, 0]
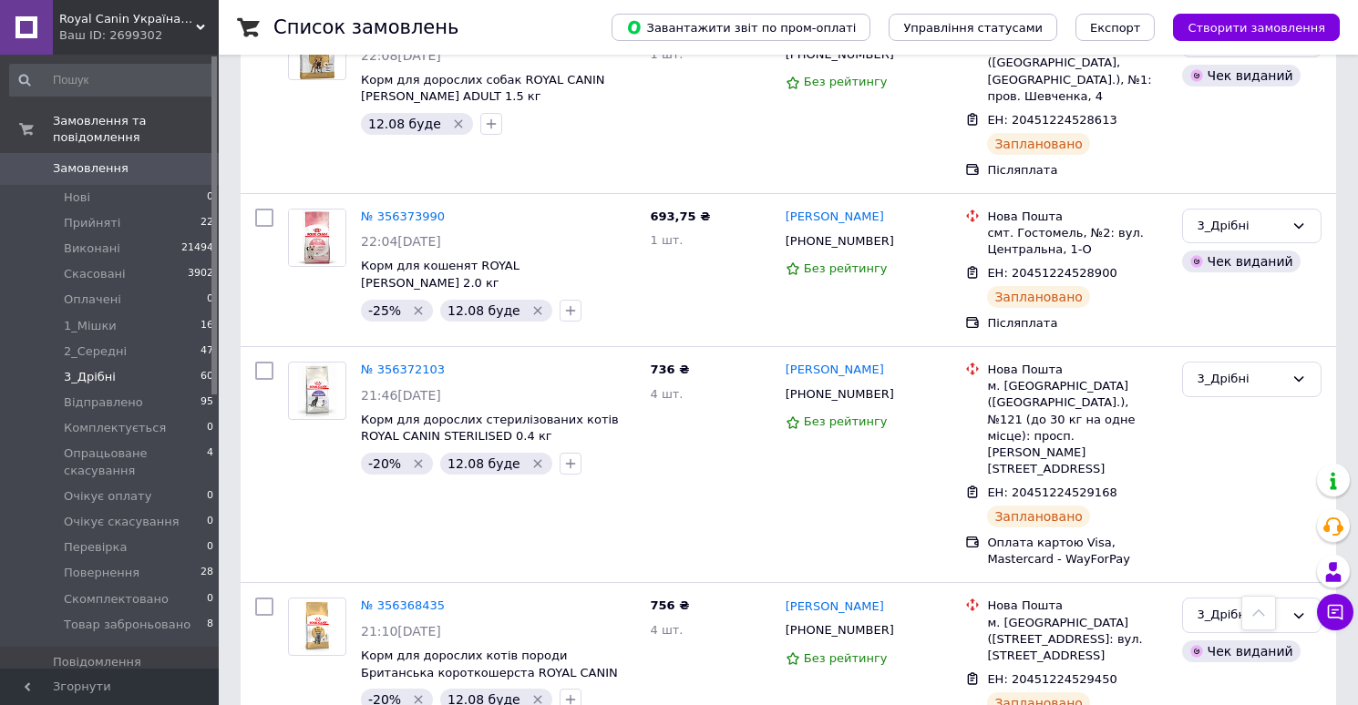
checkbox input "true"
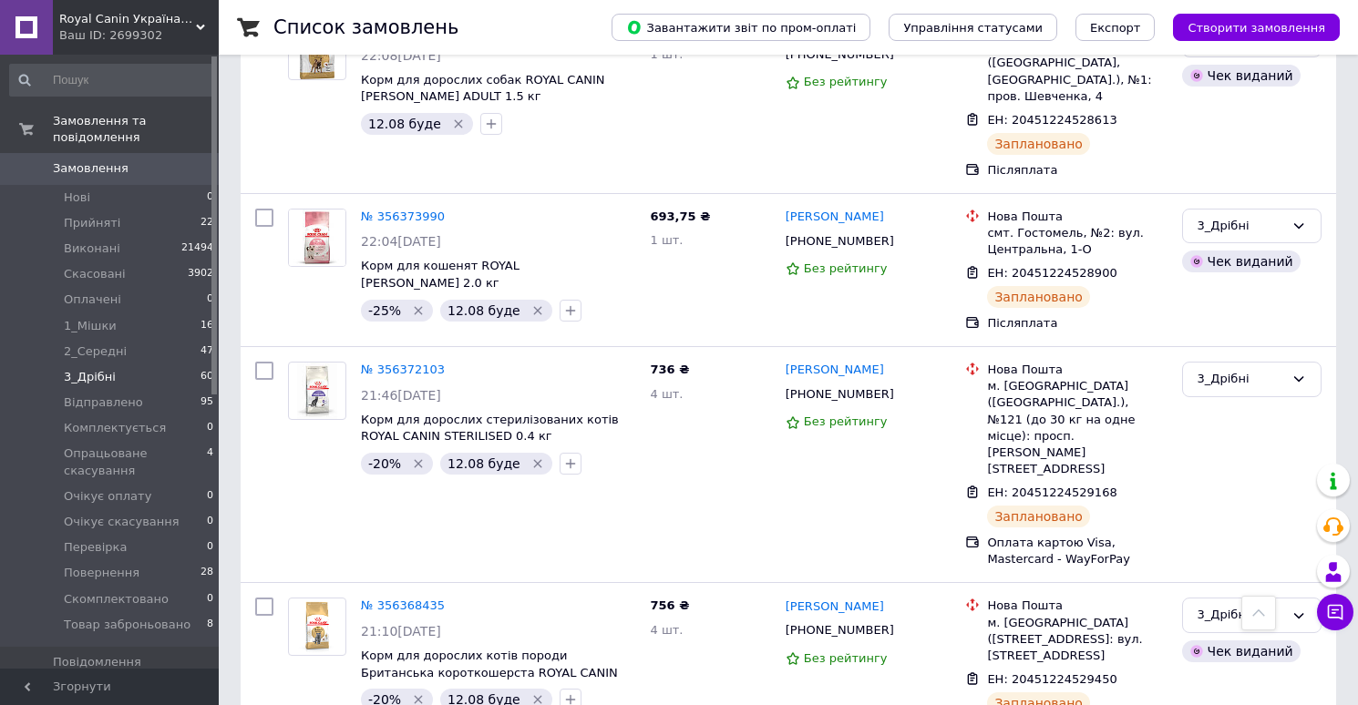
checkbox input "true"
checkbox input "false"
checkbox input "true"
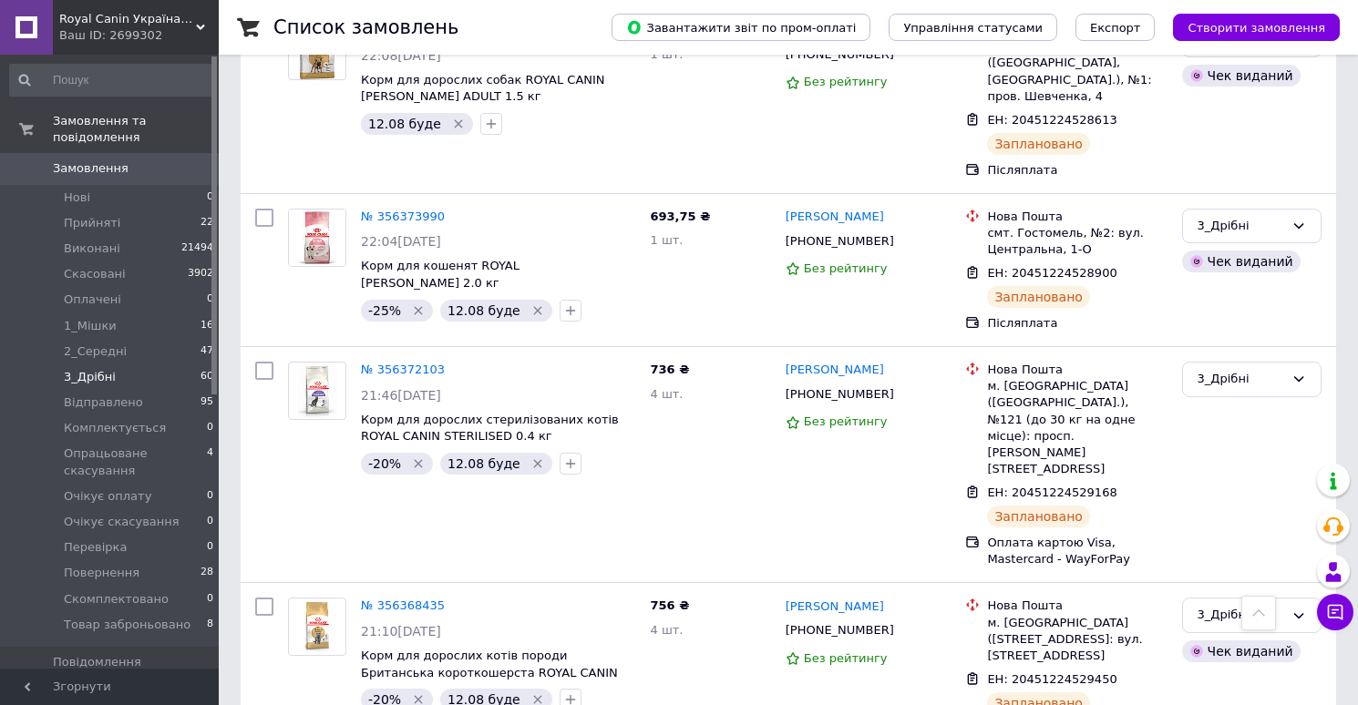
checkbox input "true"
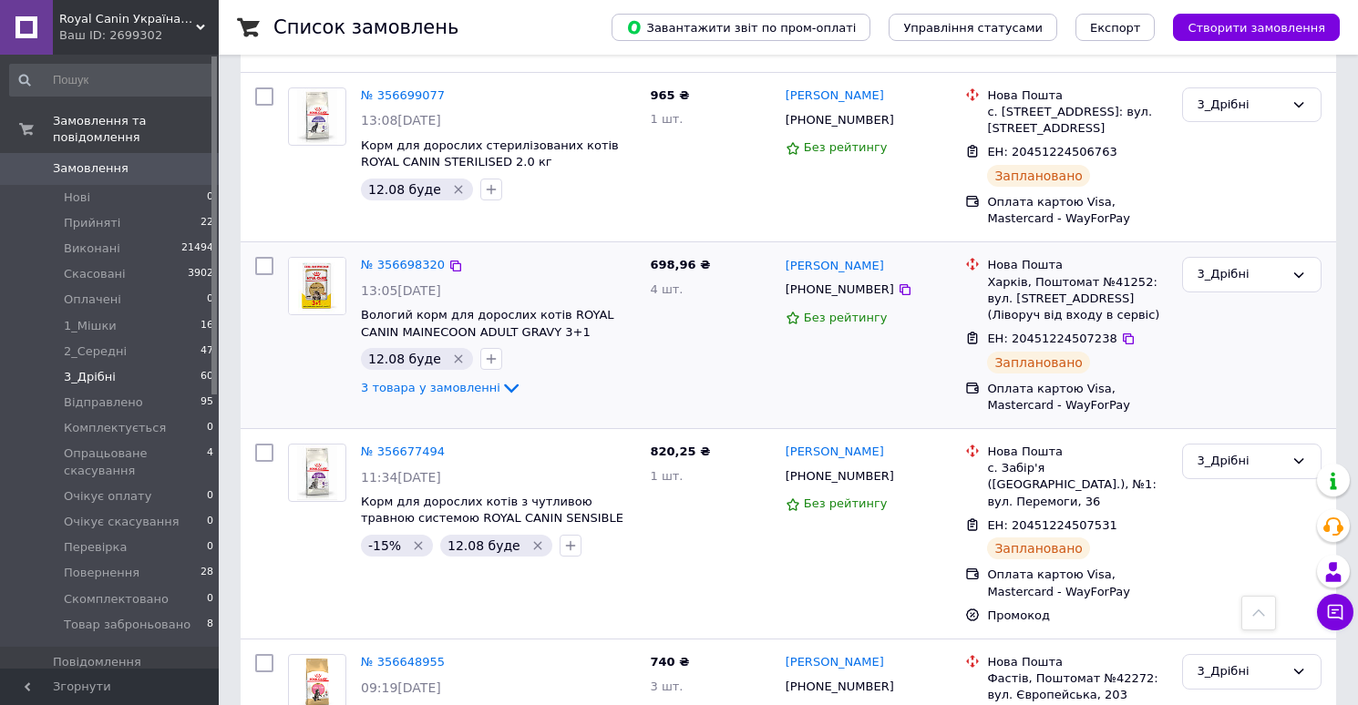
scroll to position [0, 0]
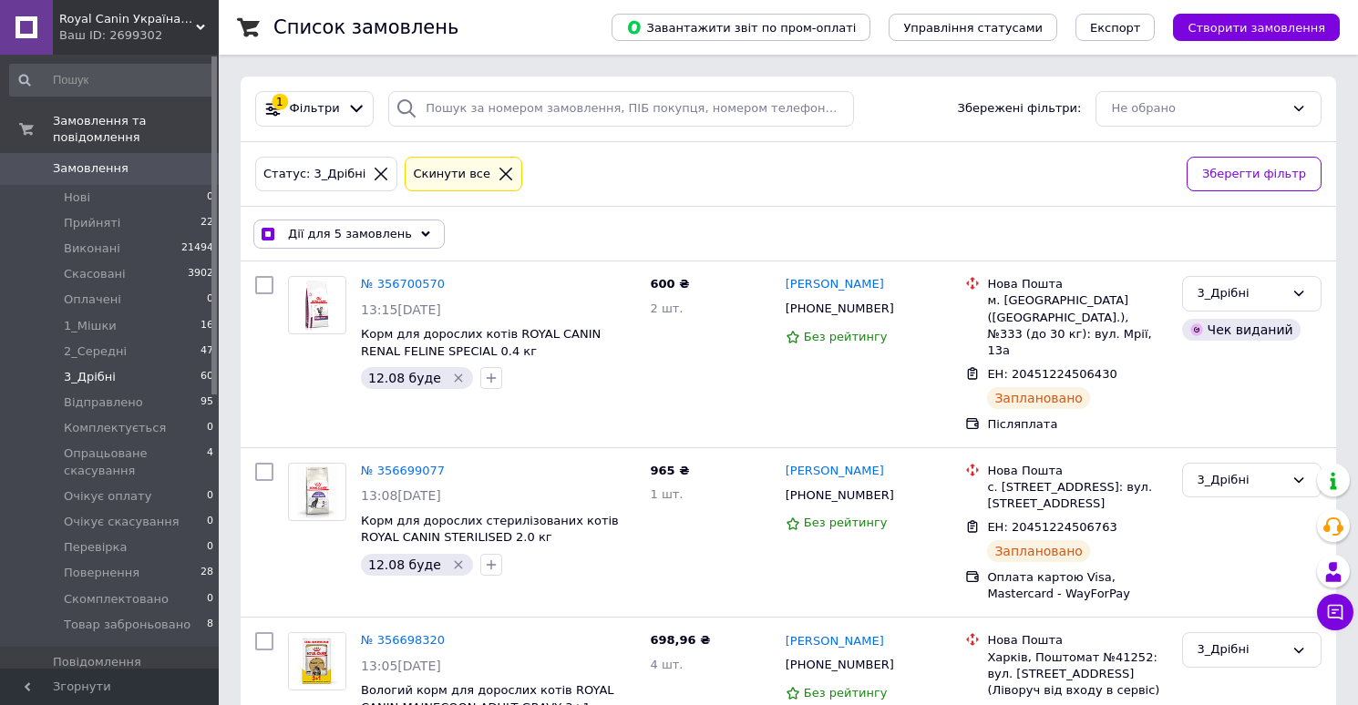
click at [341, 232] on span "Дії для 5 замовлень" at bounding box center [350, 234] width 124 height 16
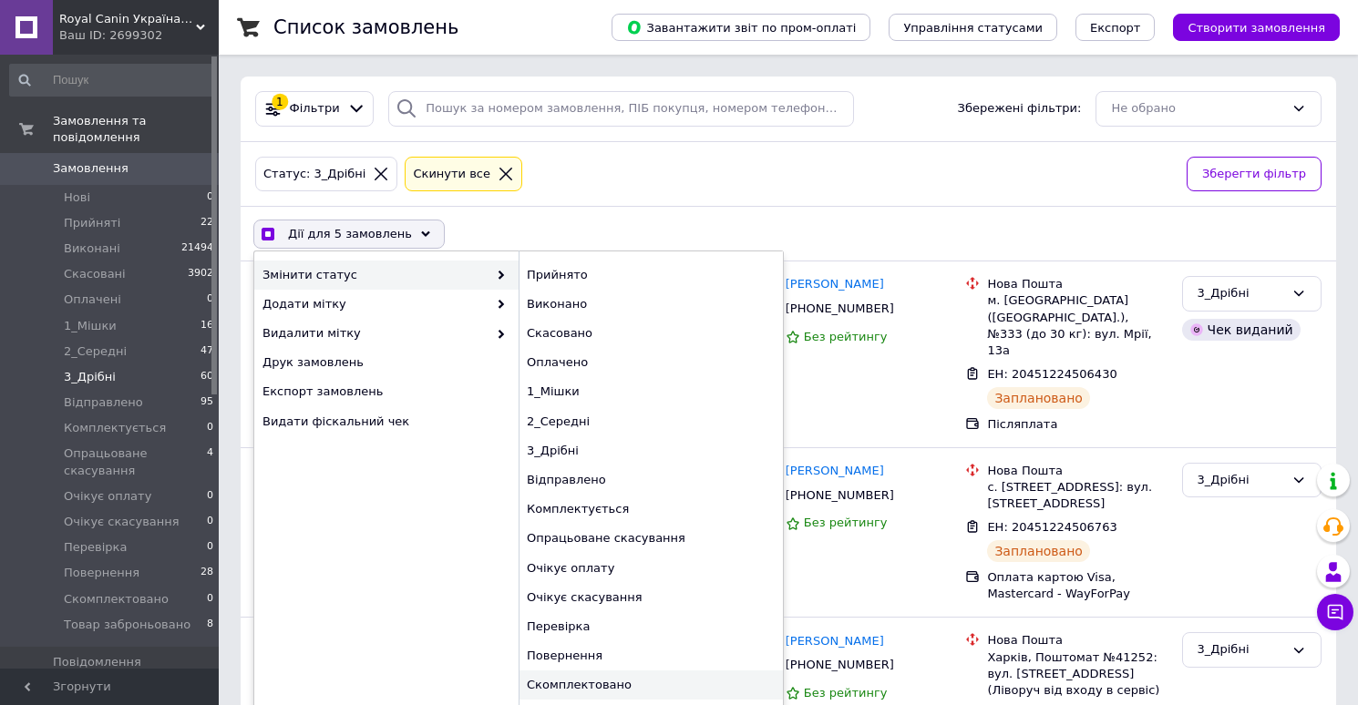
checkbox input "true"
click at [557, 684] on div "Скомплектовано" at bounding box center [650, 685] width 264 height 29
checkbox input "false"
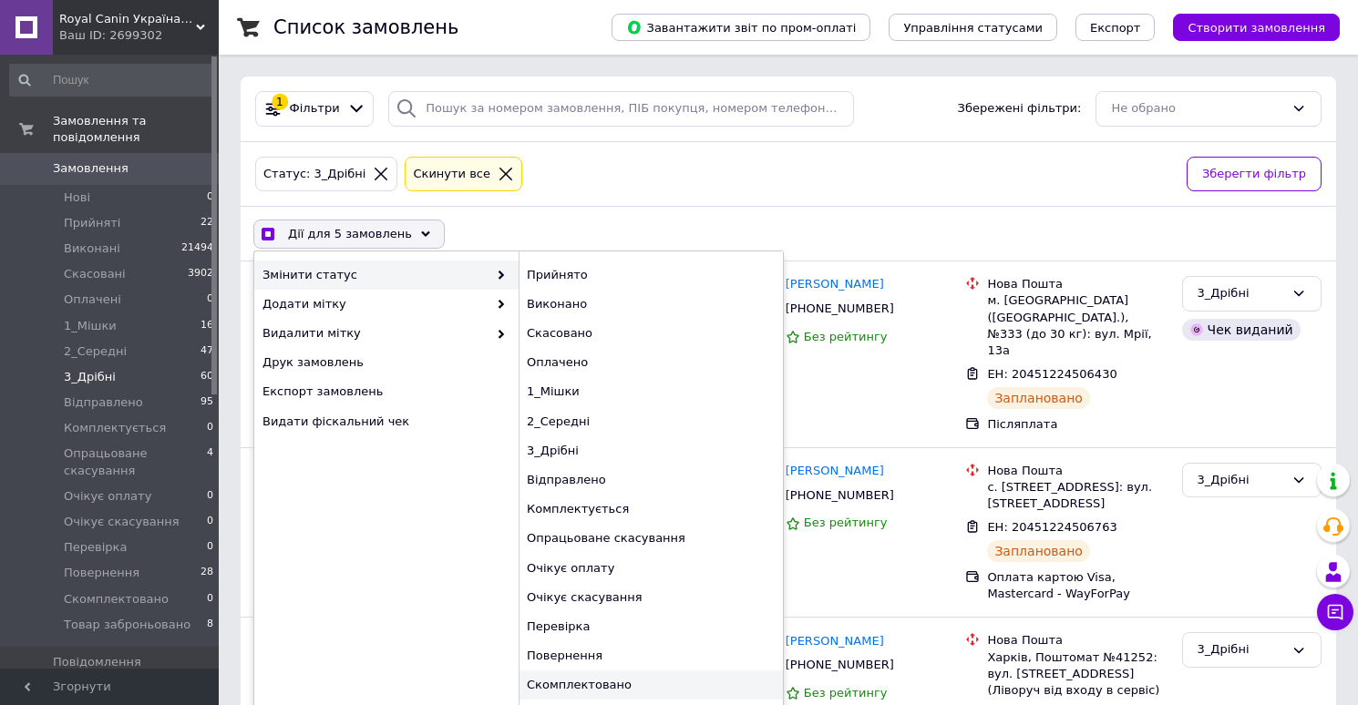
checkbox input "false"
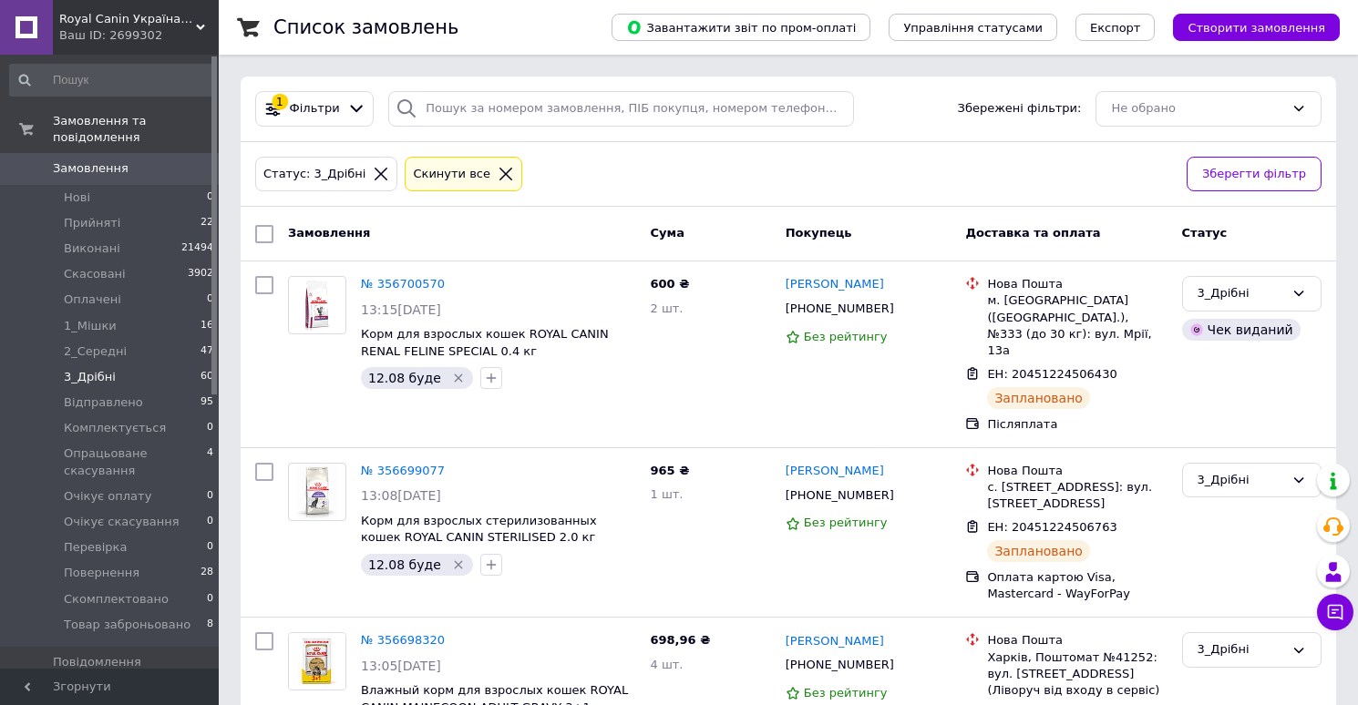
click at [128, 170] on span "Замовлення" at bounding box center [111, 168] width 116 height 16
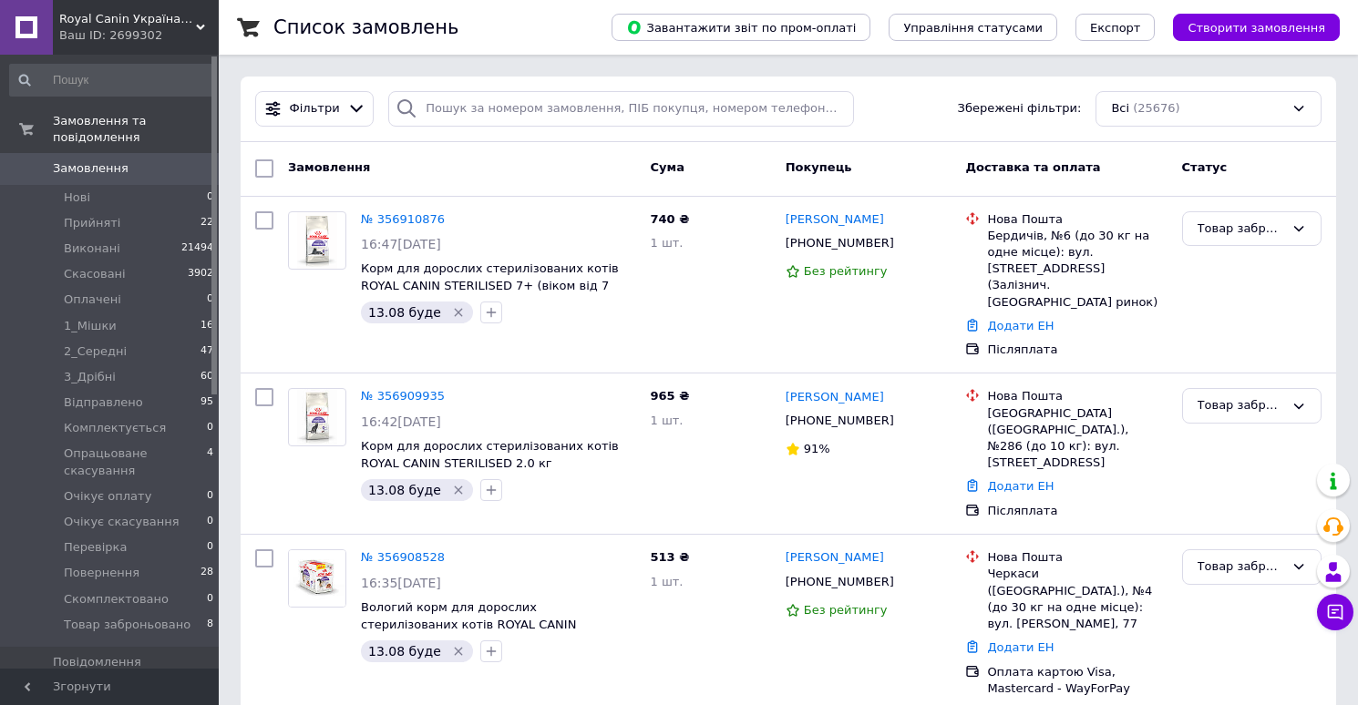
click at [118, 165] on span "Замовлення" at bounding box center [91, 168] width 76 height 16
click at [139, 597] on span "Скомплектовано" at bounding box center [116, 599] width 105 height 16
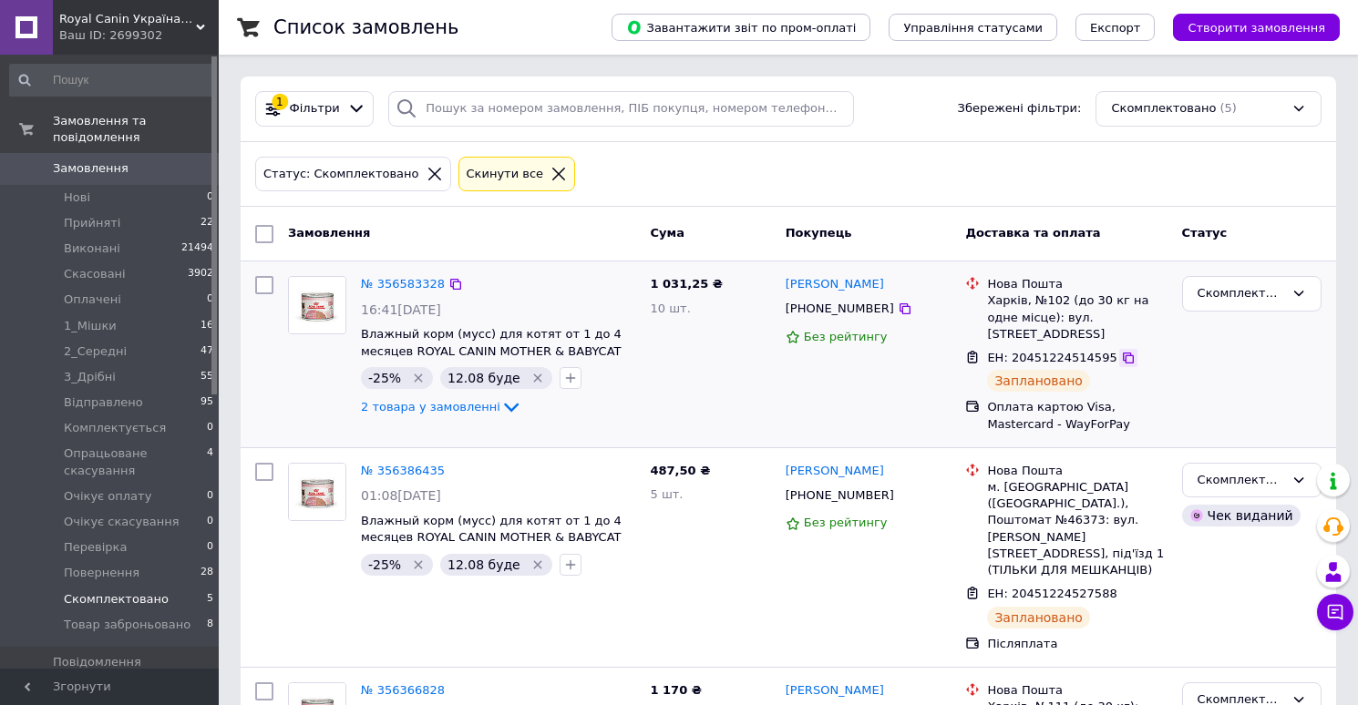
click at [1121, 354] on icon at bounding box center [1128, 358] width 15 height 15
click at [1122, 587] on icon at bounding box center [1128, 594] width 15 height 15
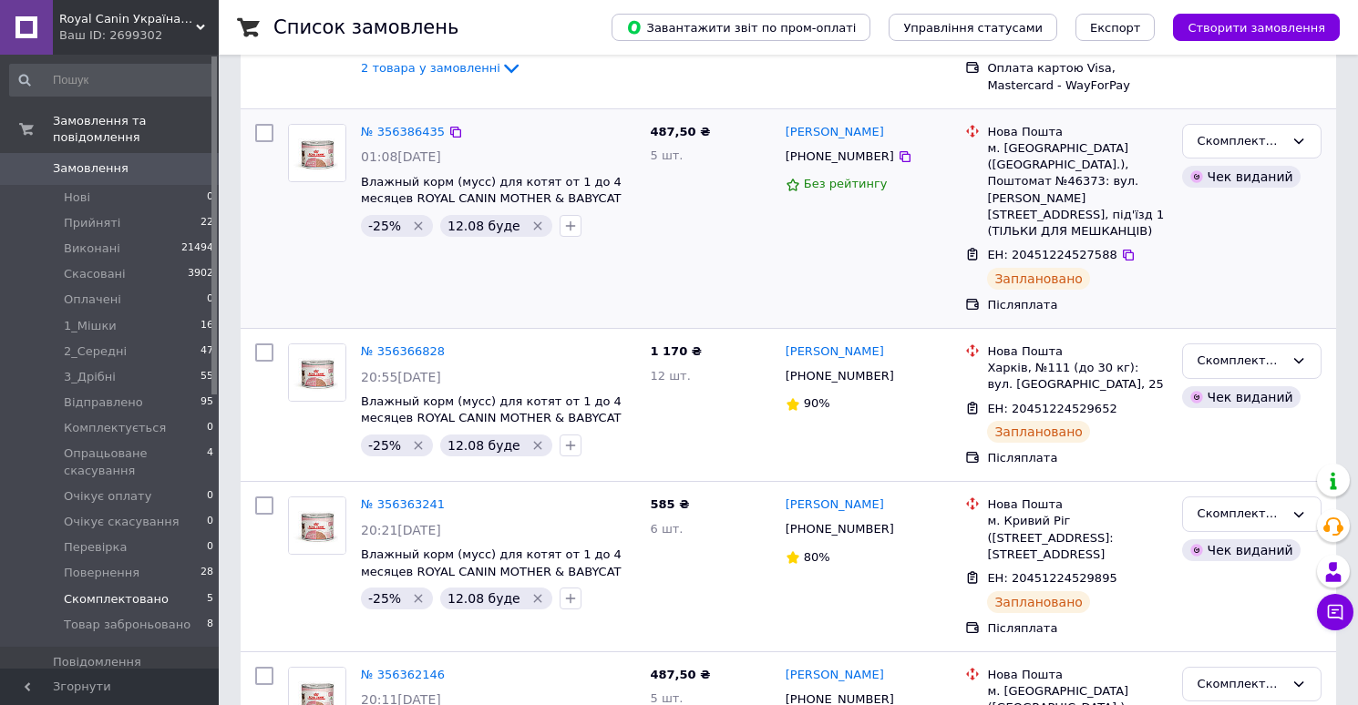
scroll to position [345, 0]
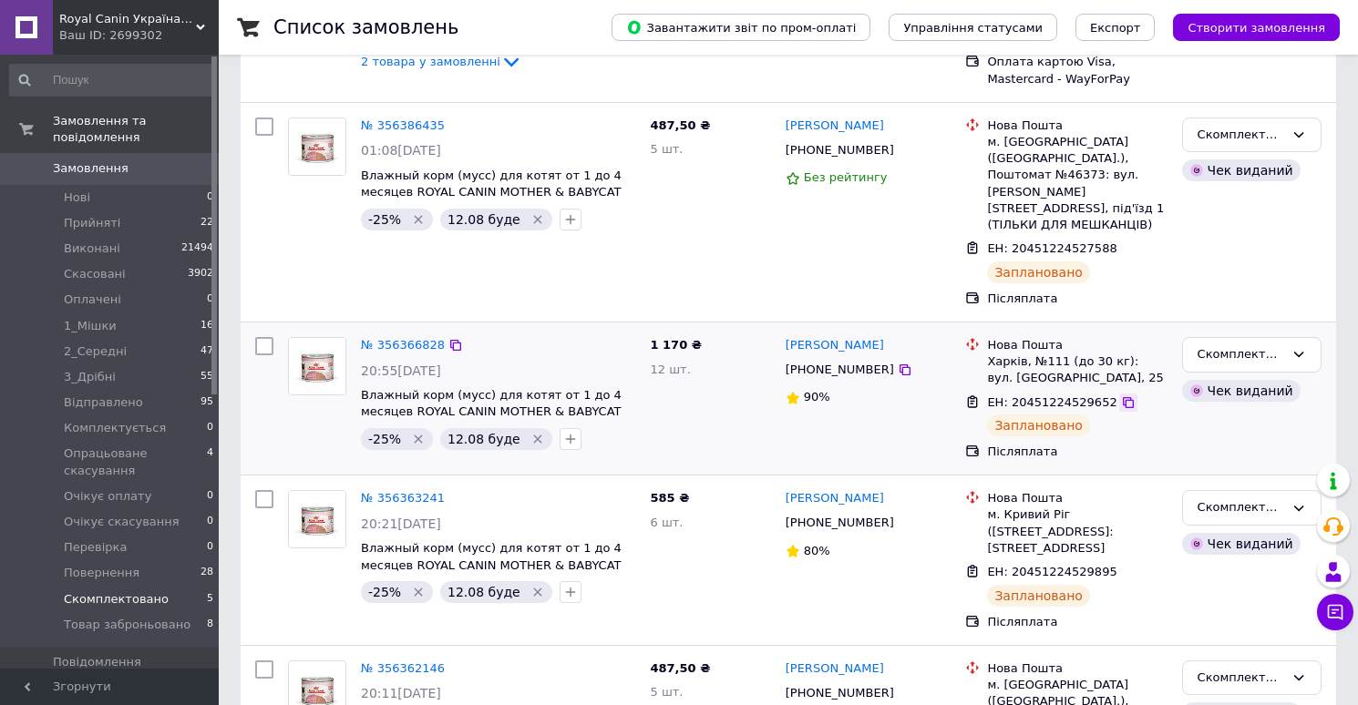
click at [1123, 397] on icon at bounding box center [1128, 402] width 11 height 11
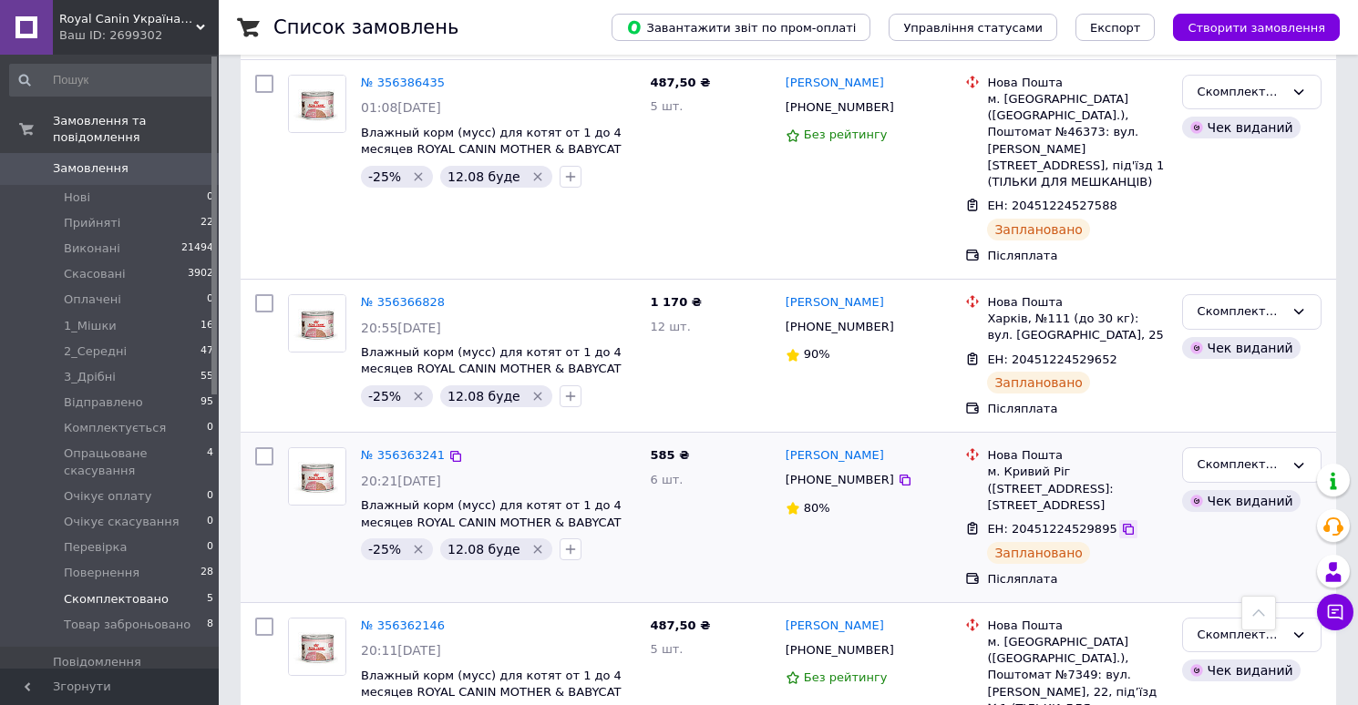
click at [1123, 529] on icon at bounding box center [1128, 529] width 15 height 15
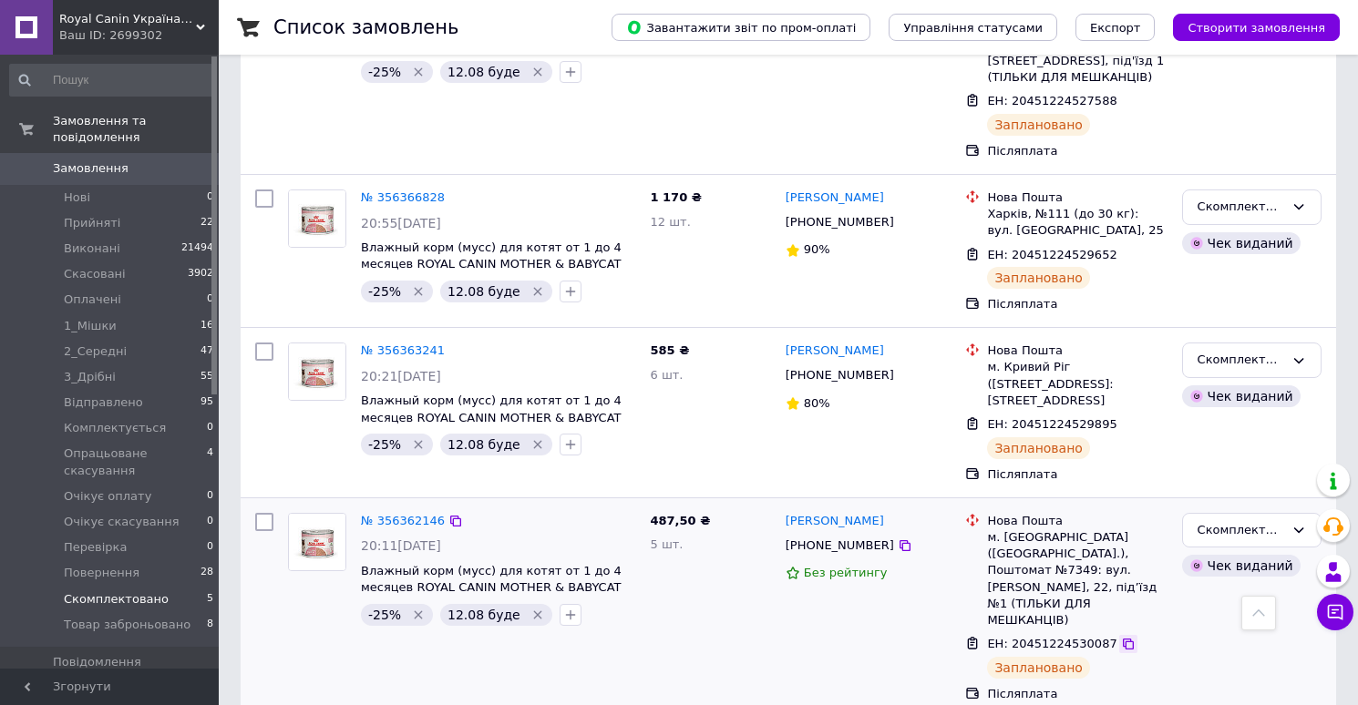
click at [1123, 639] on icon at bounding box center [1128, 644] width 11 height 11
click at [103, 222] on span "Прийняті" at bounding box center [92, 223] width 56 height 16
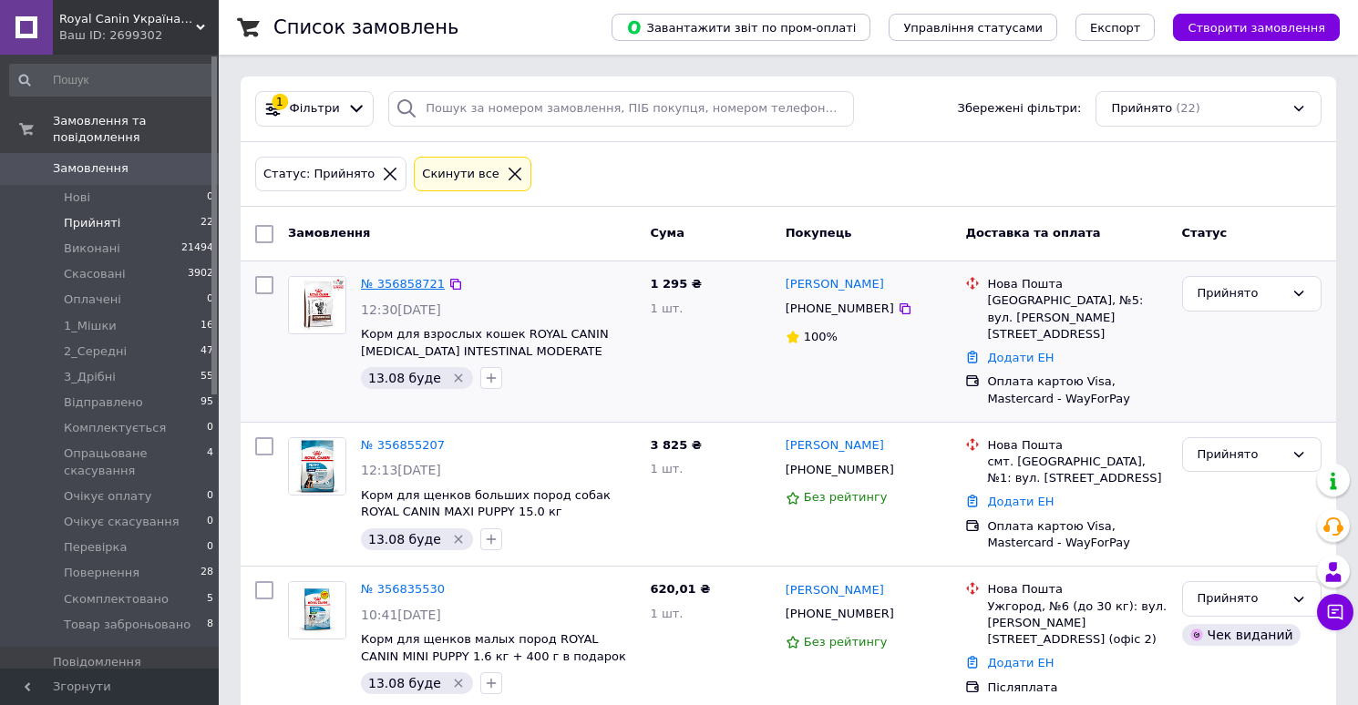
click at [427, 283] on link "№ 356858721" at bounding box center [403, 284] width 84 height 14
click at [415, 438] on link "№ 356855207" at bounding box center [403, 445] width 84 height 14
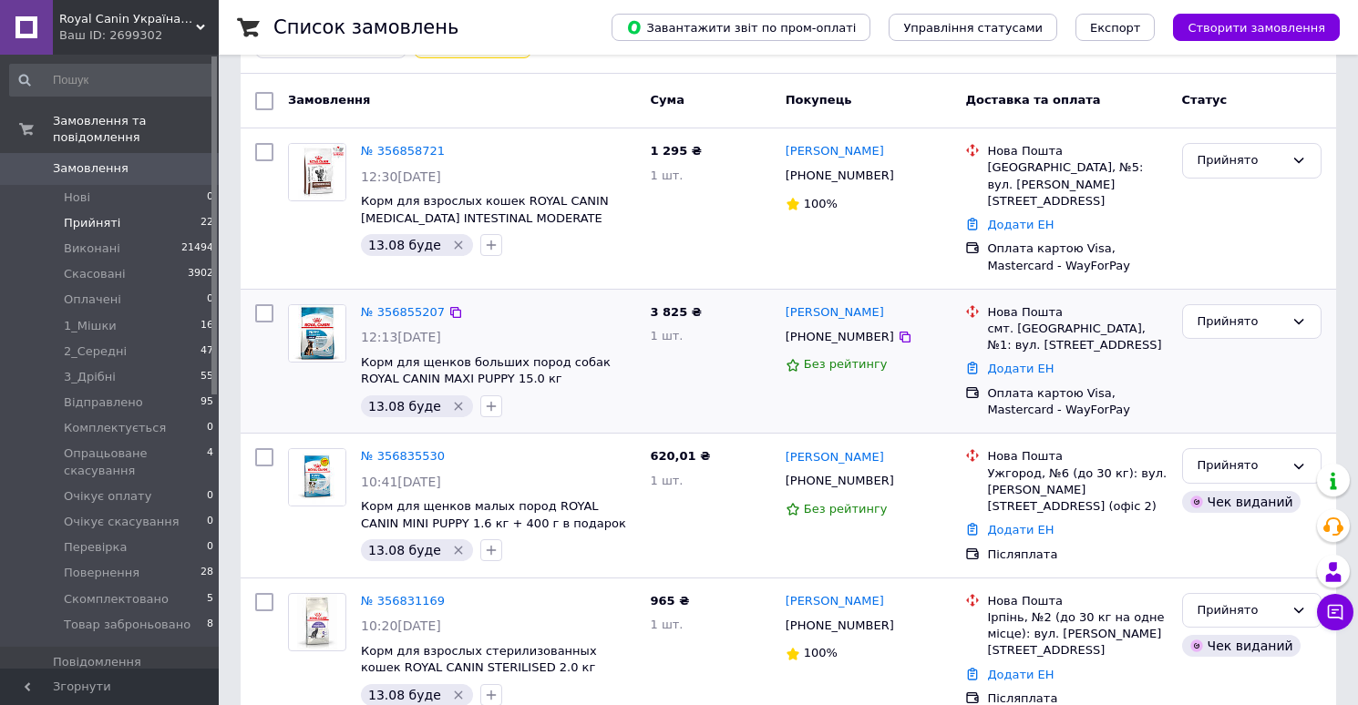
scroll to position [149, 0]
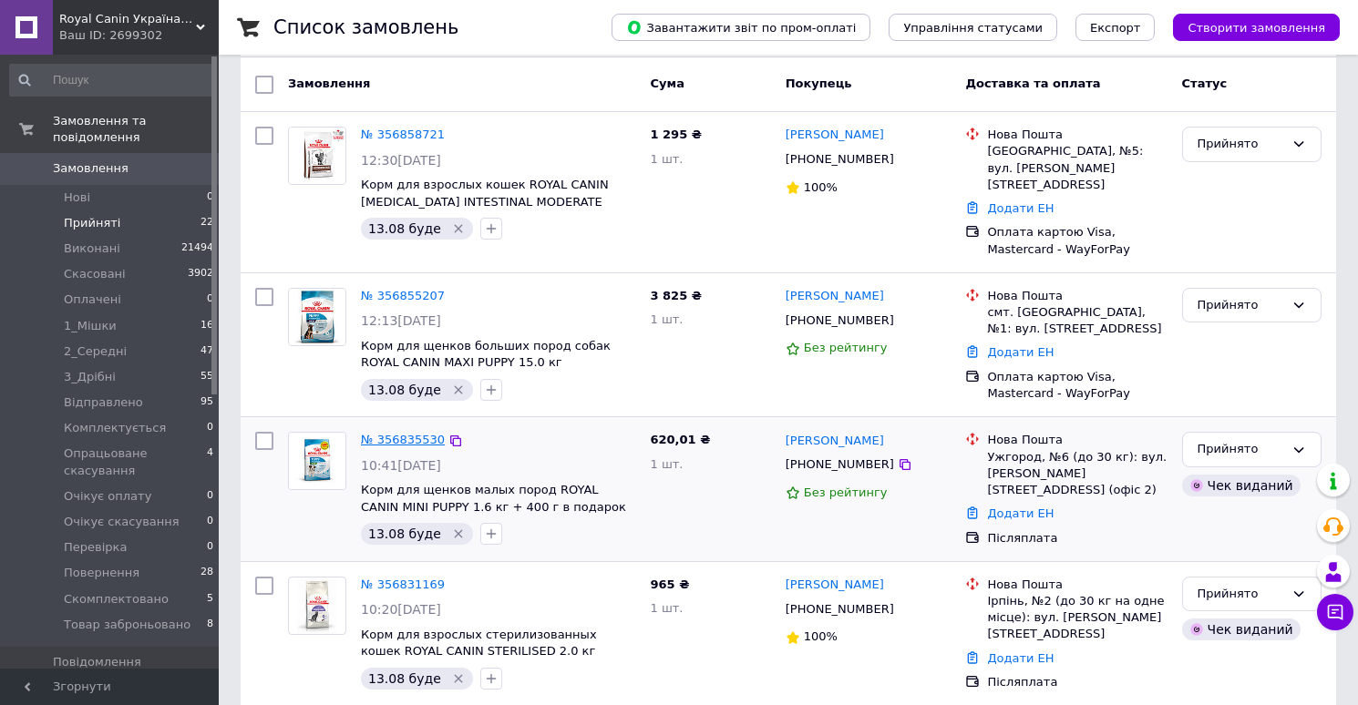
click at [407, 433] on link "№ 356835530" at bounding box center [403, 440] width 84 height 14
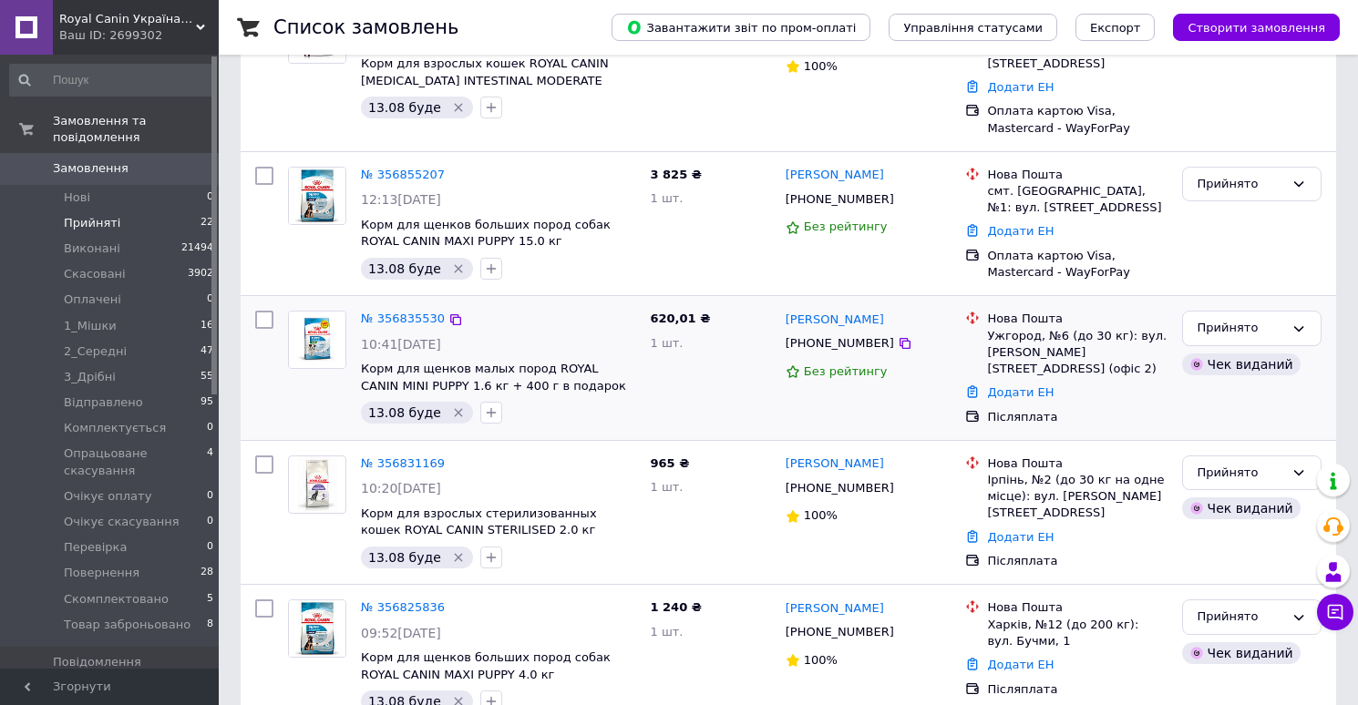
scroll to position [283, 0]
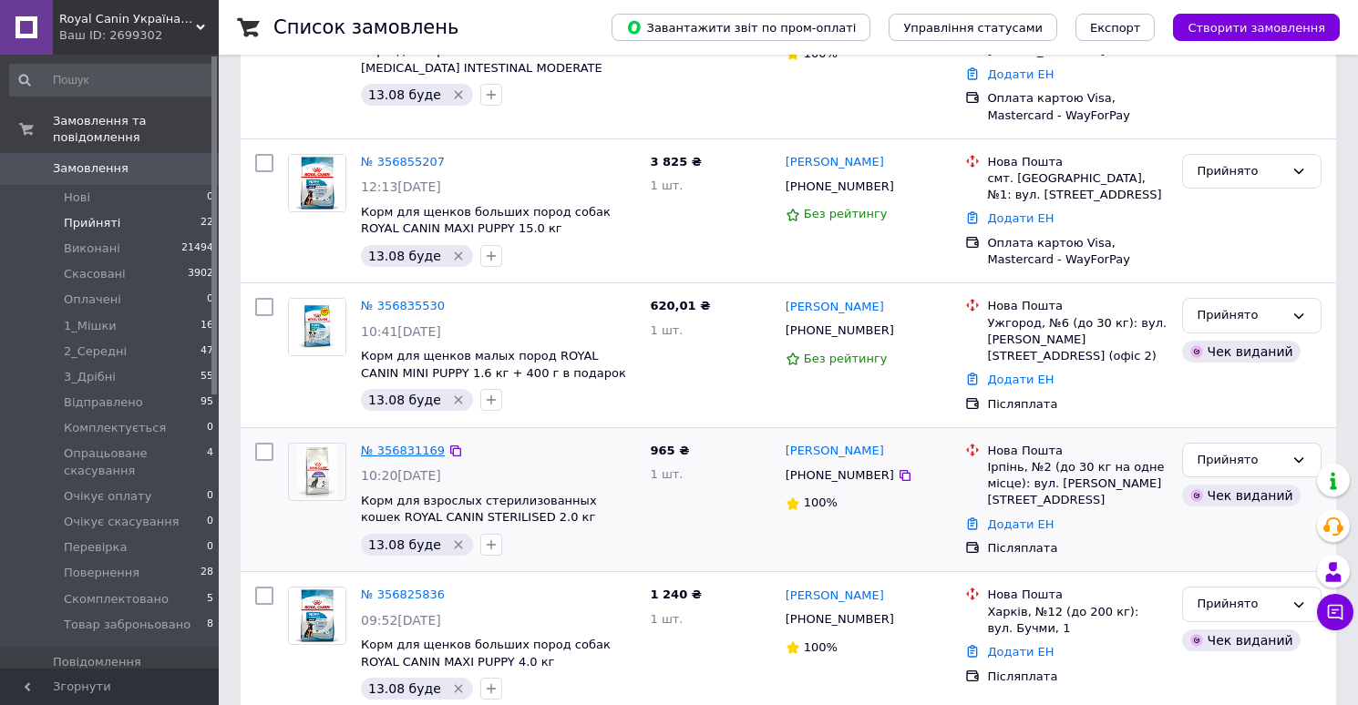
click at [420, 444] on link "№ 356831169" at bounding box center [403, 451] width 84 height 14
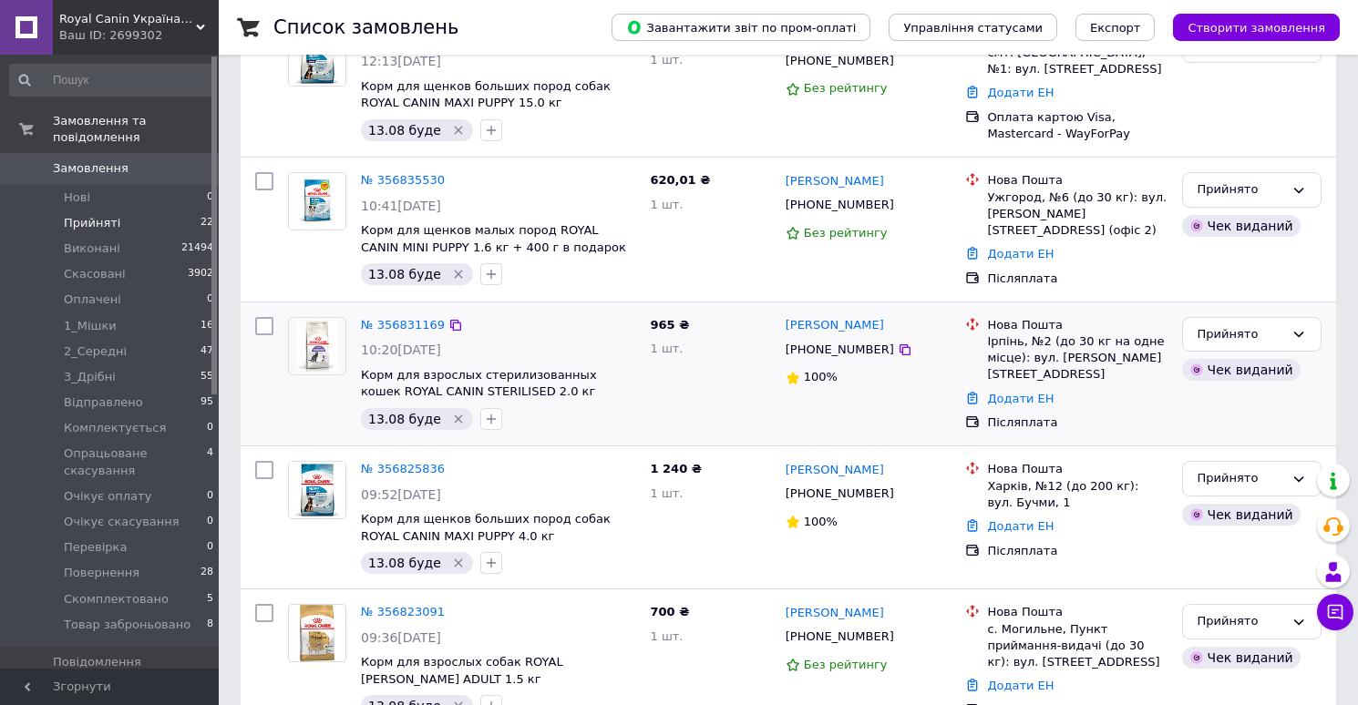
scroll to position [417, 0]
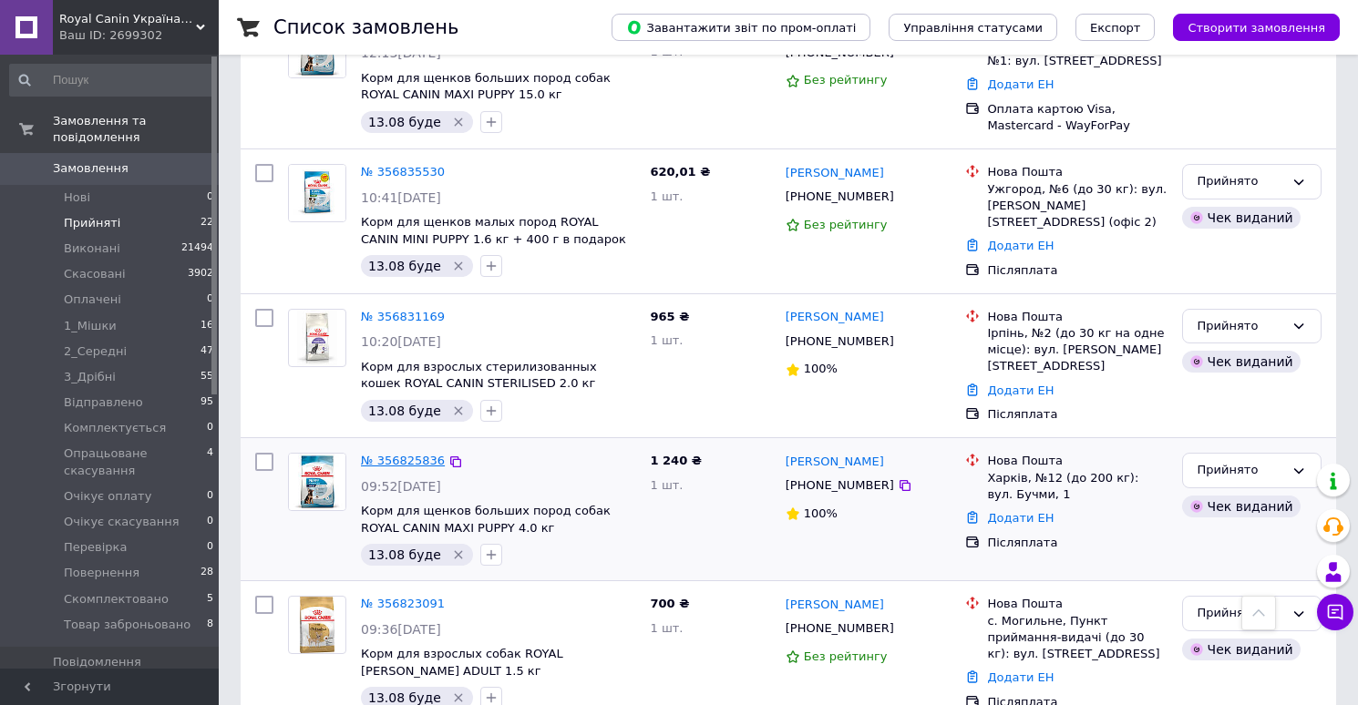
click at [413, 454] on link "№ 356825836" at bounding box center [403, 461] width 84 height 14
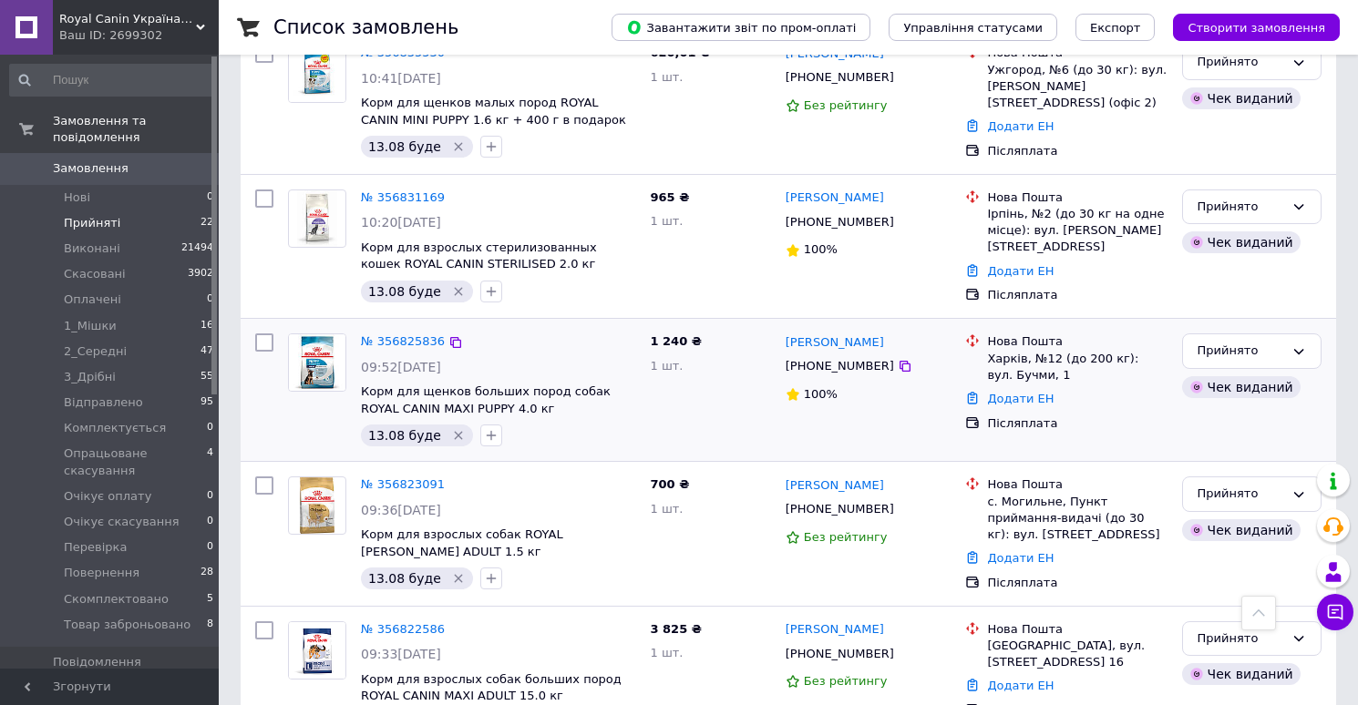
scroll to position [540, 0]
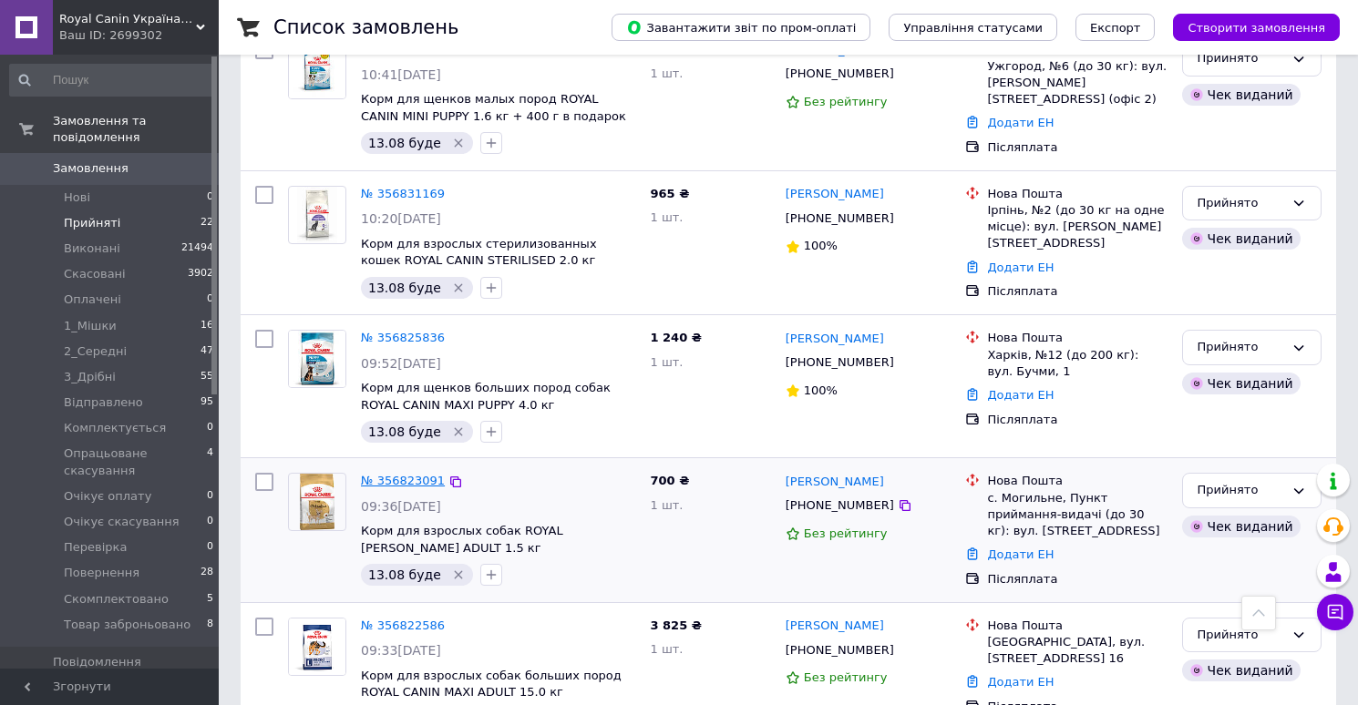
click at [414, 474] on link "№ 356823091" at bounding box center [403, 481] width 84 height 14
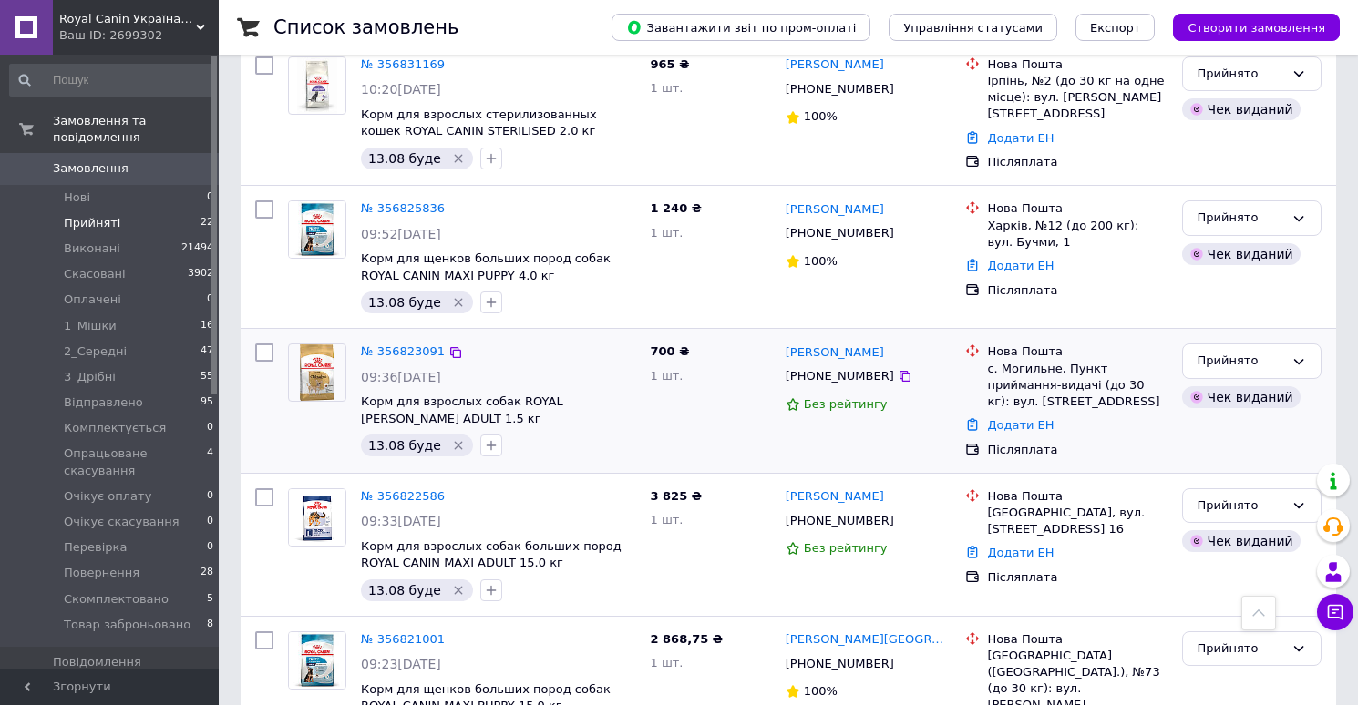
scroll to position [677, 0]
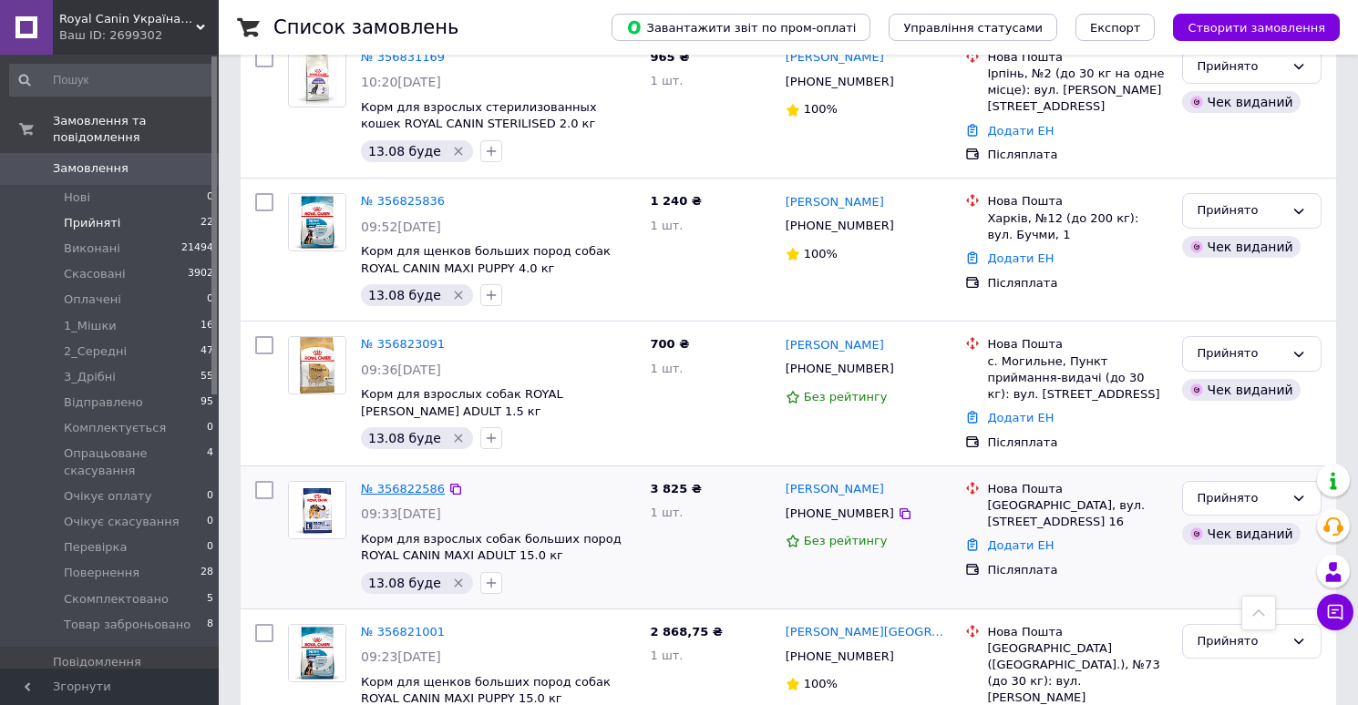
click at [422, 482] on link "№ 356822586" at bounding box center [403, 489] width 84 height 14
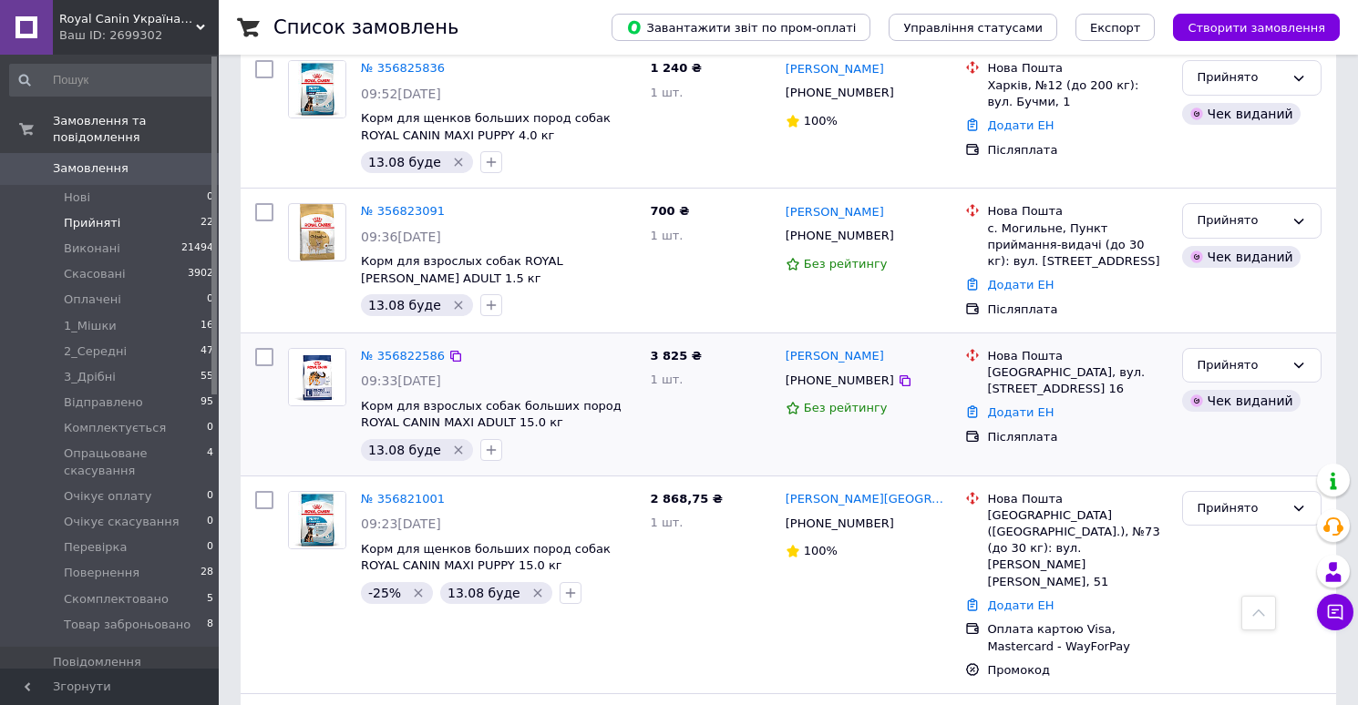
scroll to position [821, 0]
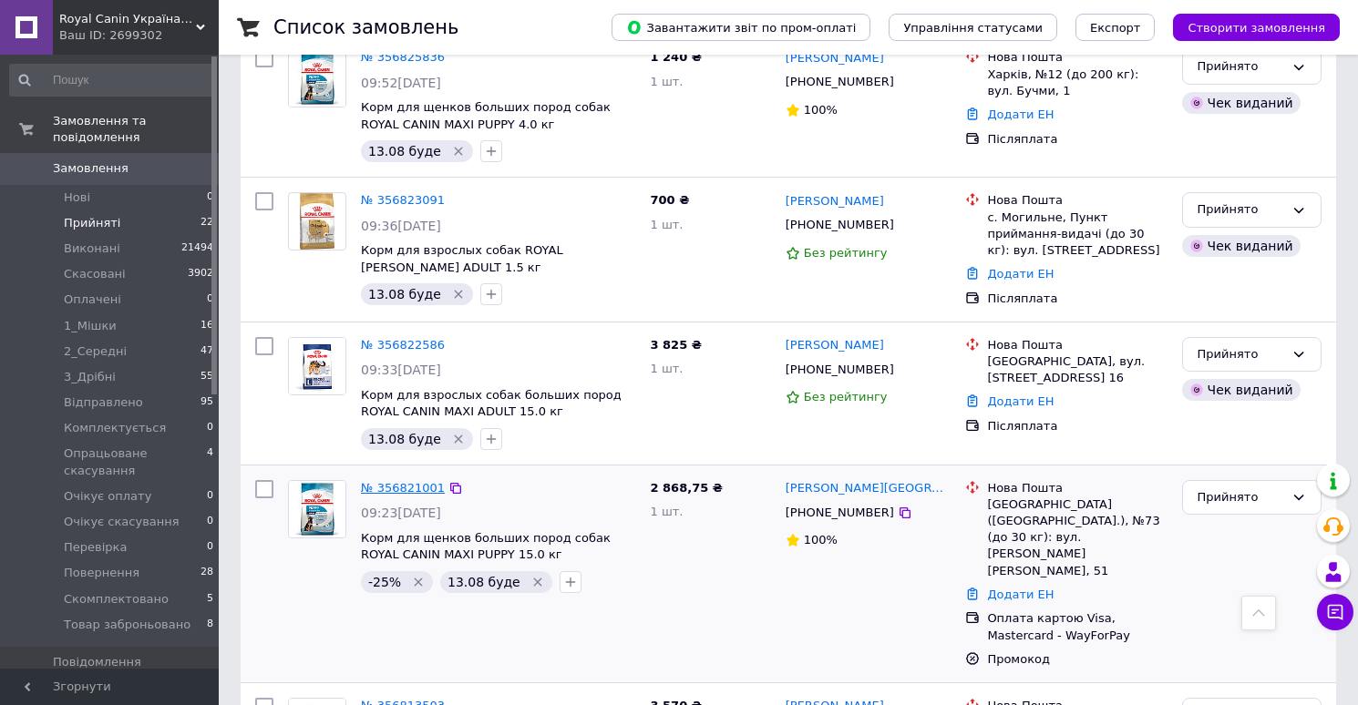
click at [422, 481] on link "№ 356821001" at bounding box center [403, 488] width 84 height 14
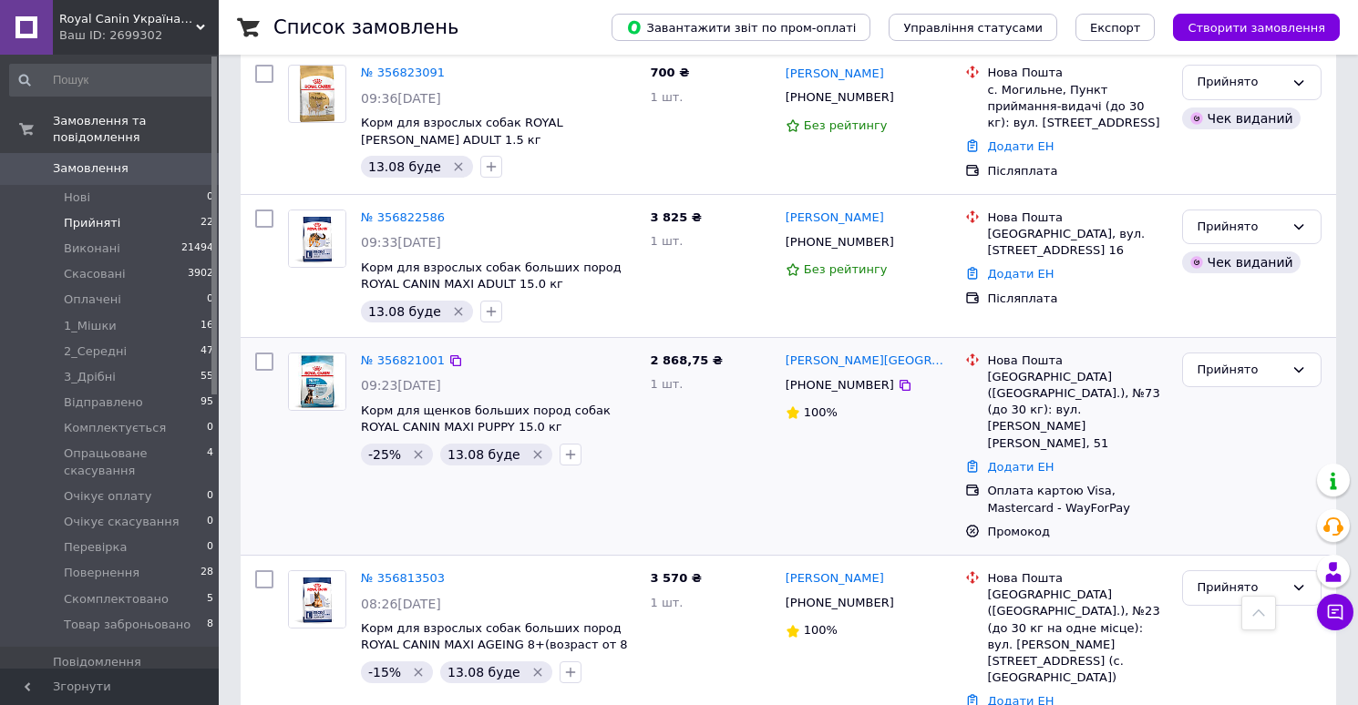
scroll to position [953, 0]
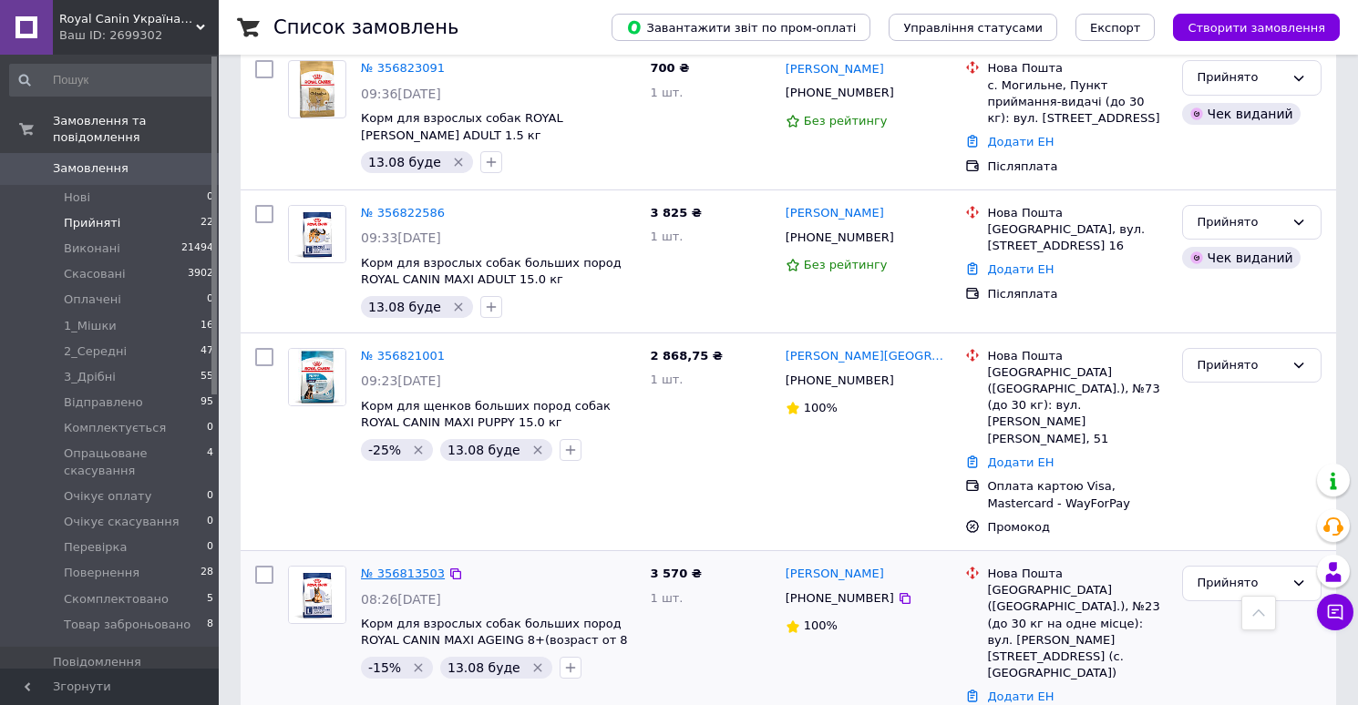
click at [407, 567] on link "№ 356813503" at bounding box center [403, 574] width 84 height 14
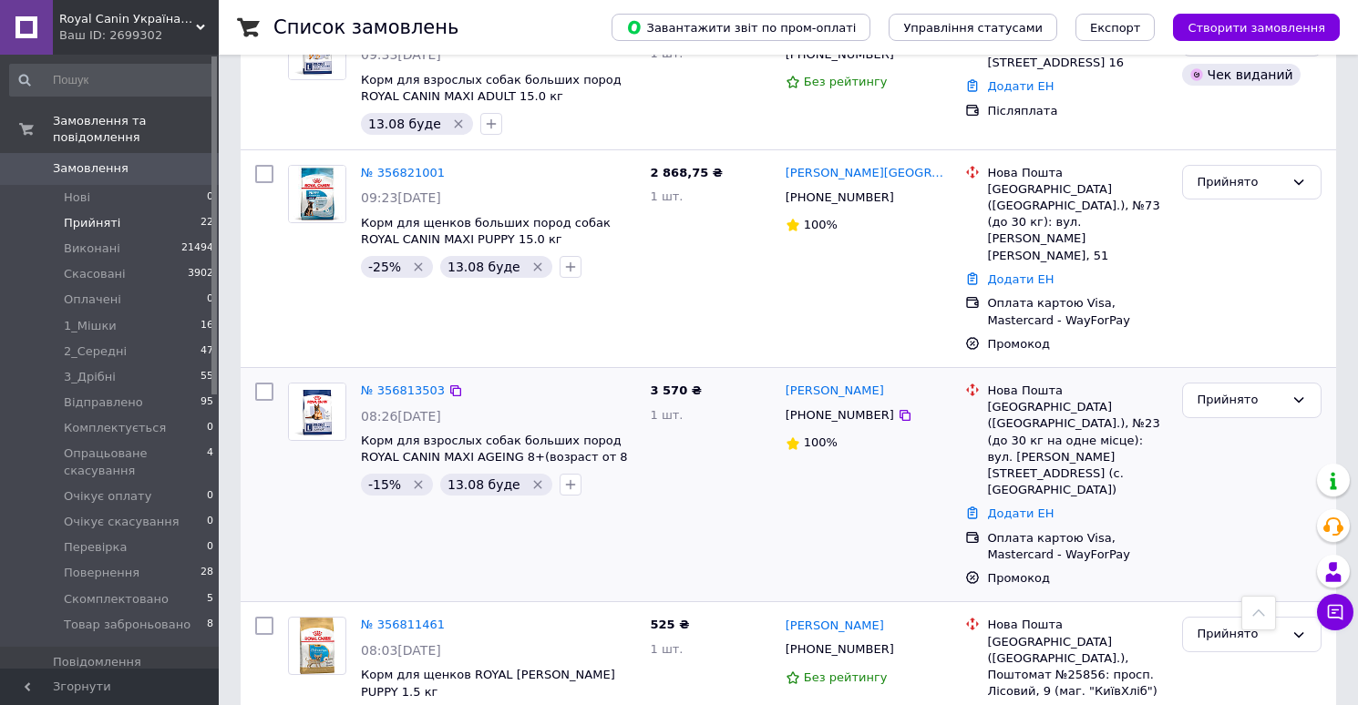
scroll to position [1143, 0]
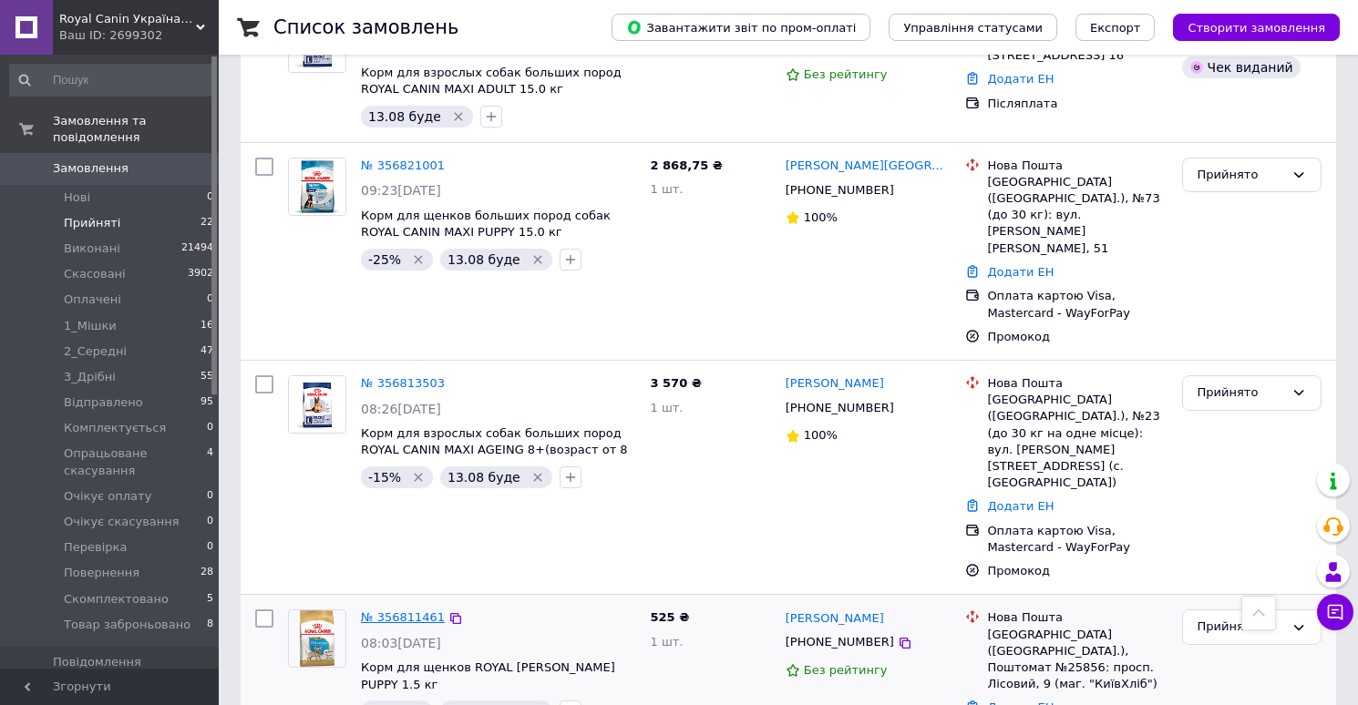
click at [421, 610] on link "№ 356811461" at bounding box center [403, 617] width 84 height 14
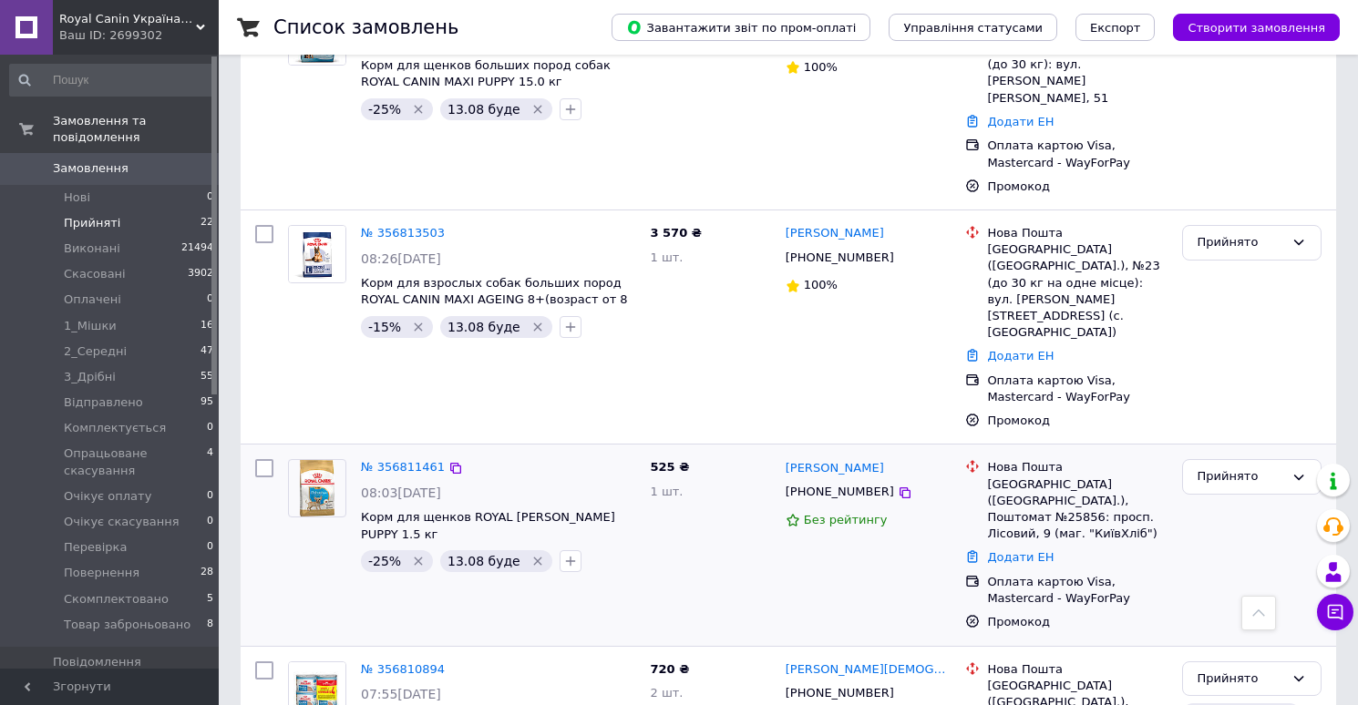
scroll to position [1301, 0]
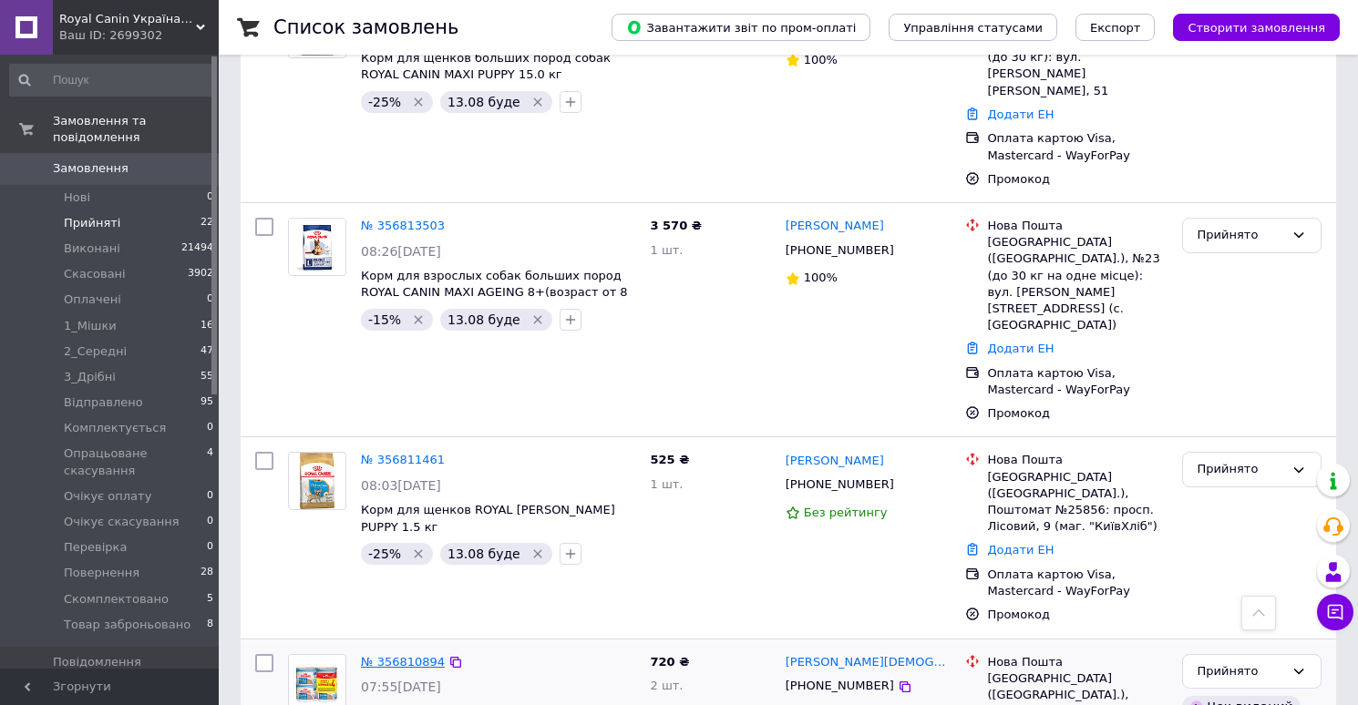
click at [421, 655] on link "№ 356810894" at bounding box center [403, 662] width 84 height 14
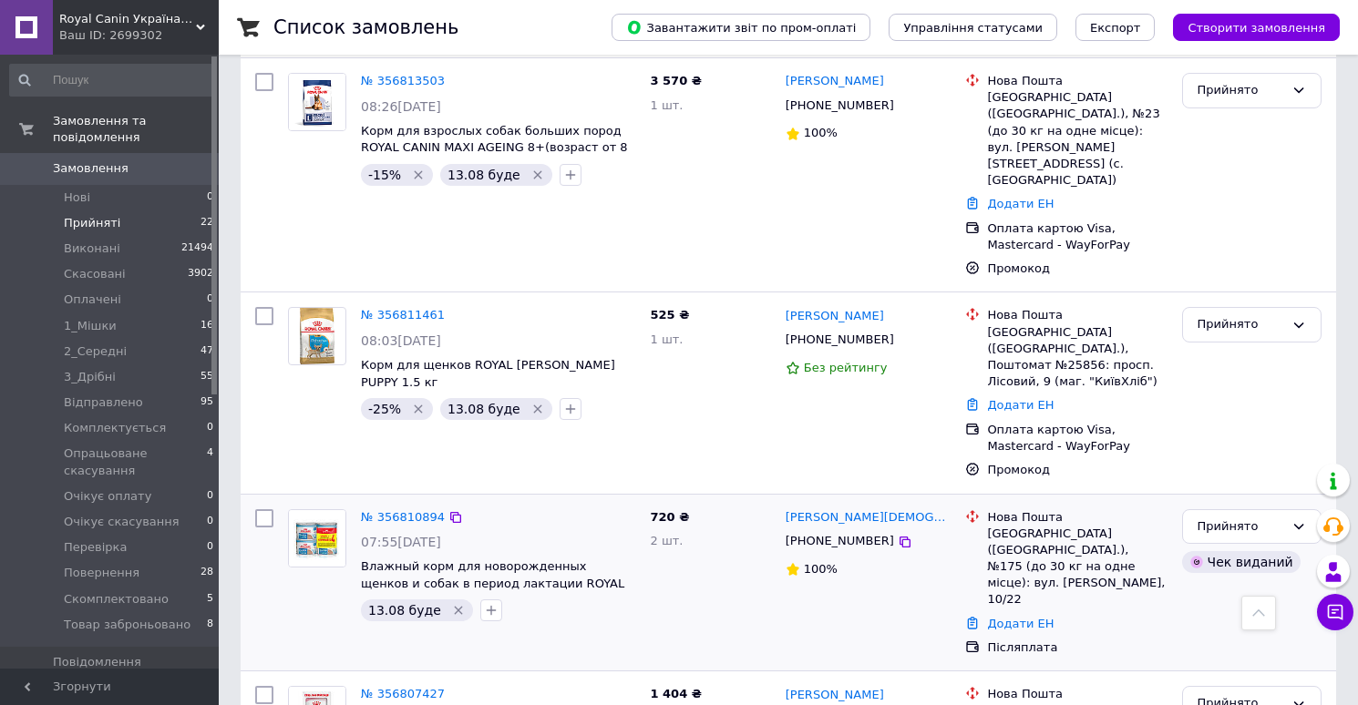
scroll to position [1448, 0]
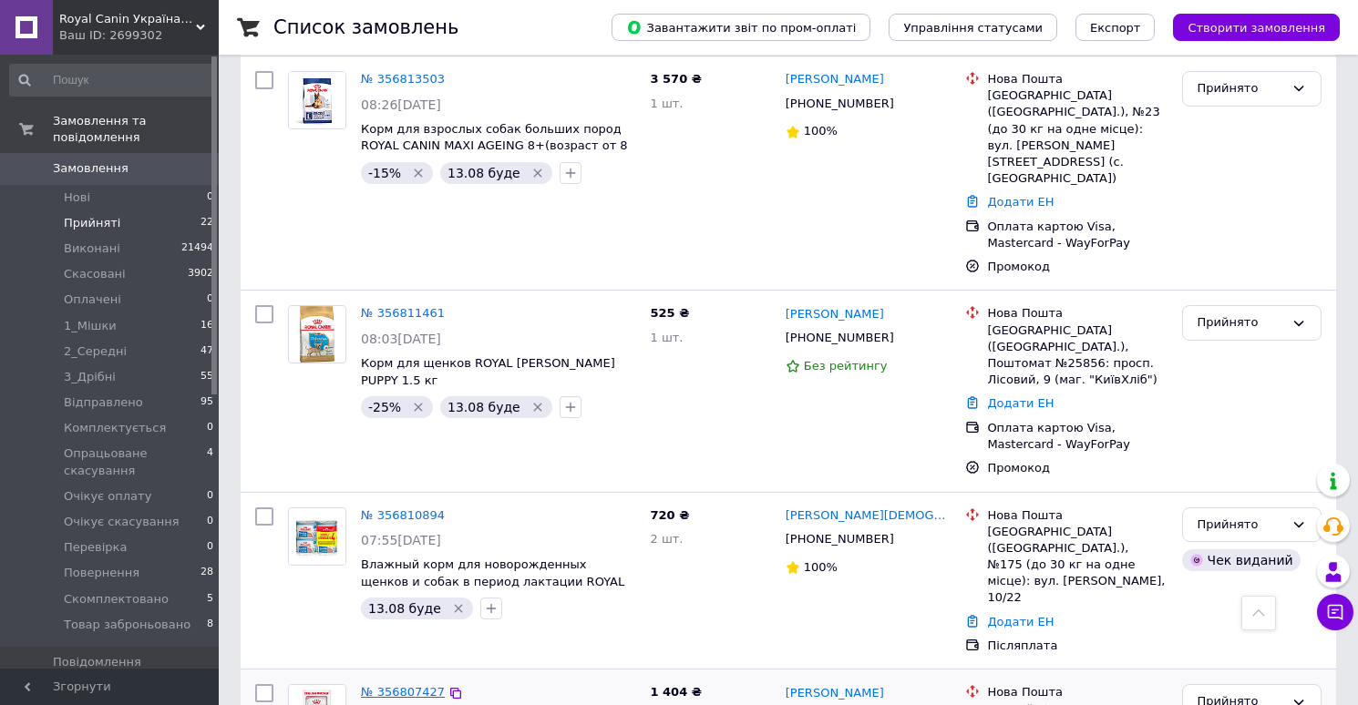
click at [412, 685] on link "№ 356807427" at bounding box center [403, 692] width 84 height 14
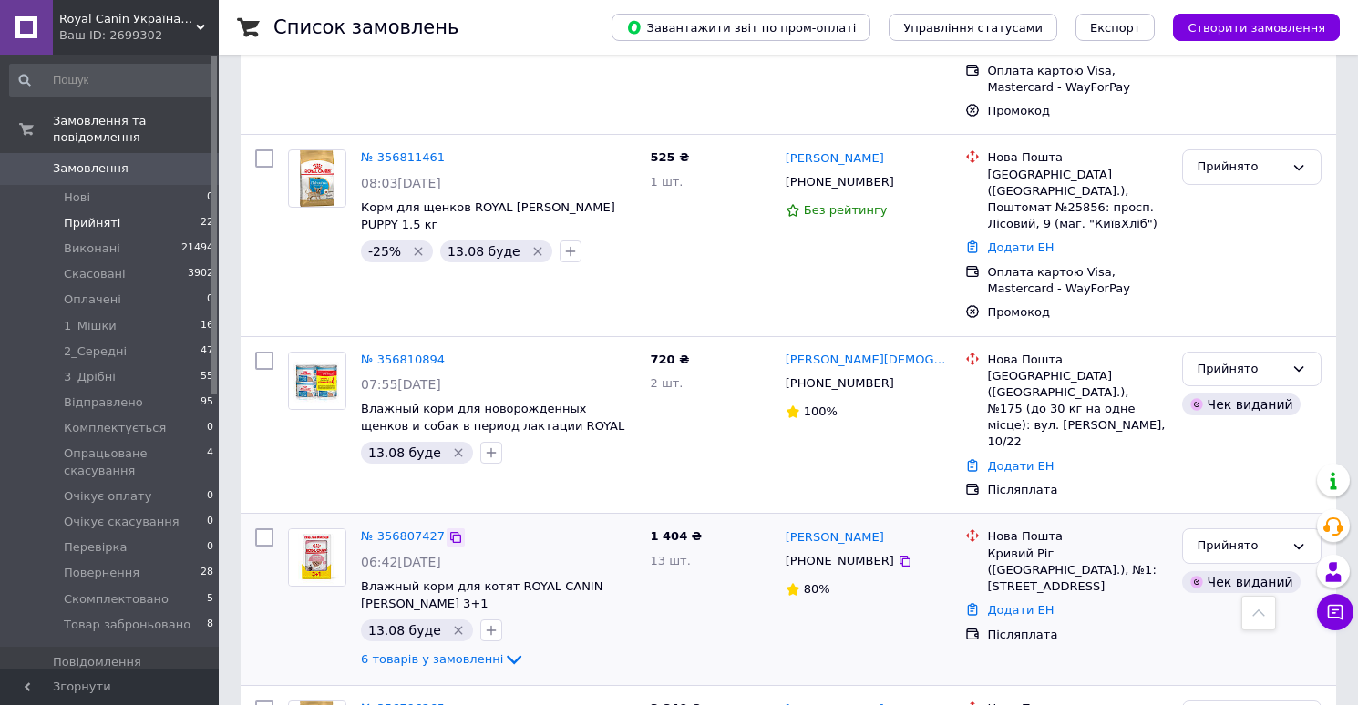
scroll to position [1628, 0]
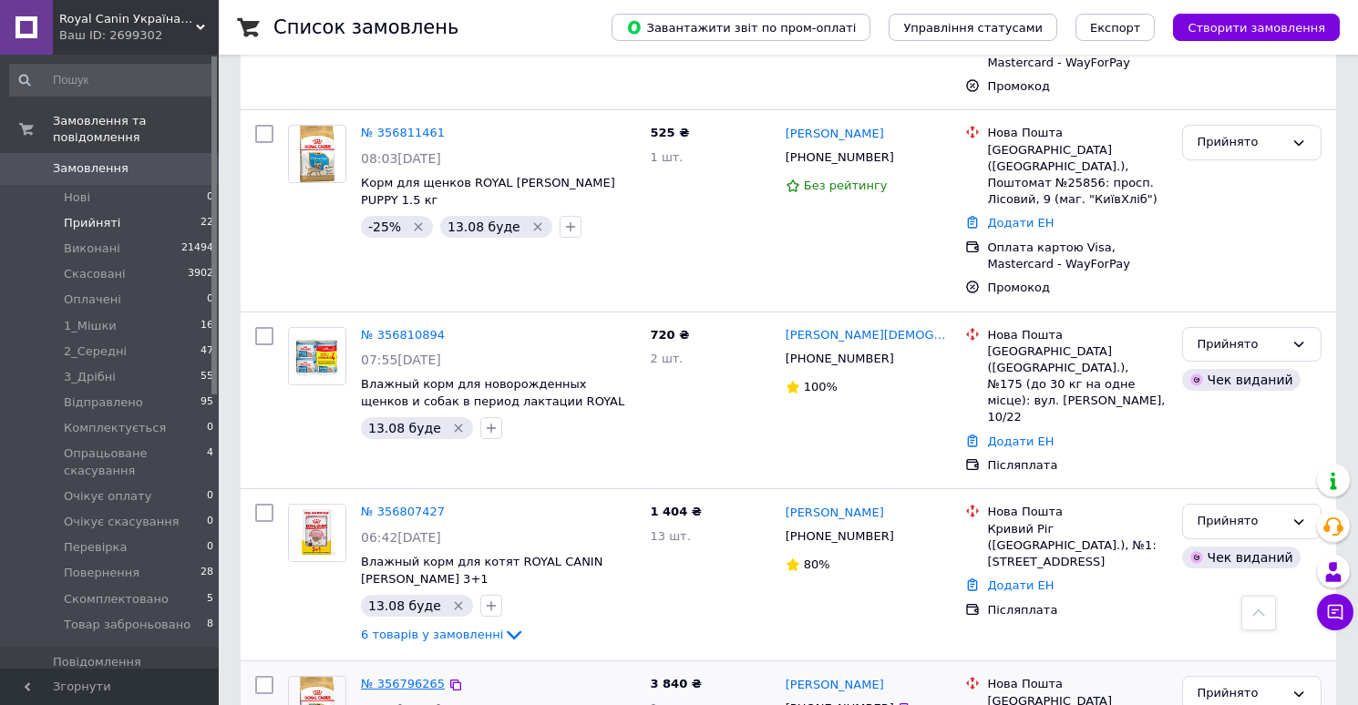
click at [419, 677] on link "№ 356796265" at bounding box center [403, 684] width 84 height 14
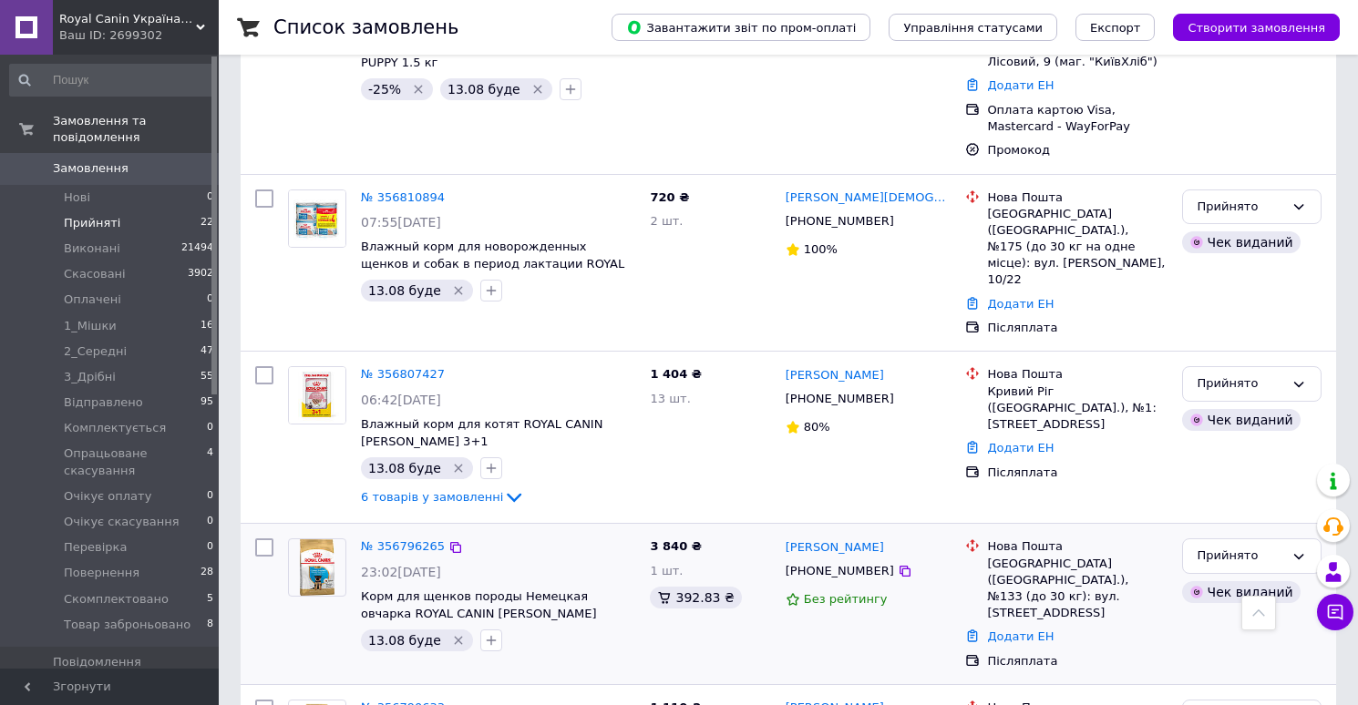
scroll to position [1773, 0]
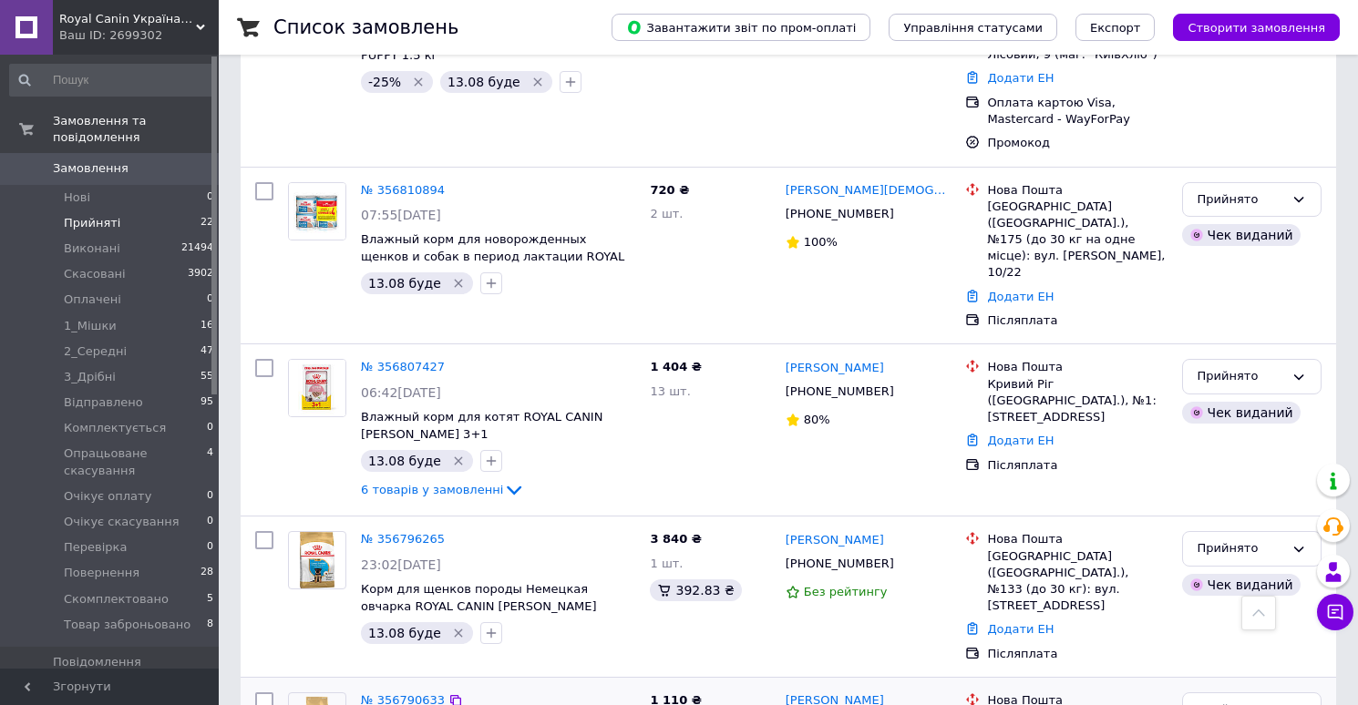
click at [424, 693] on link "№ 356790633" at bounding box center [403, 700] width 84 height 14
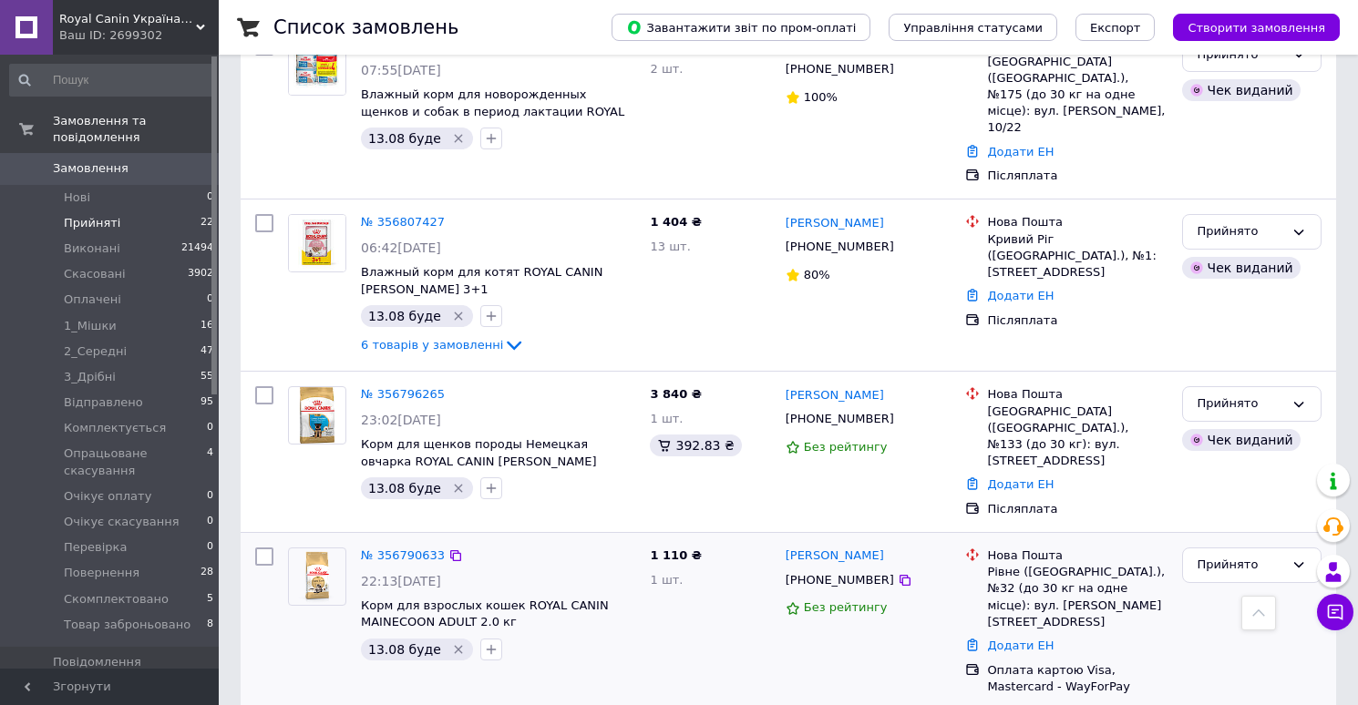
scroll to position [1933, 0]
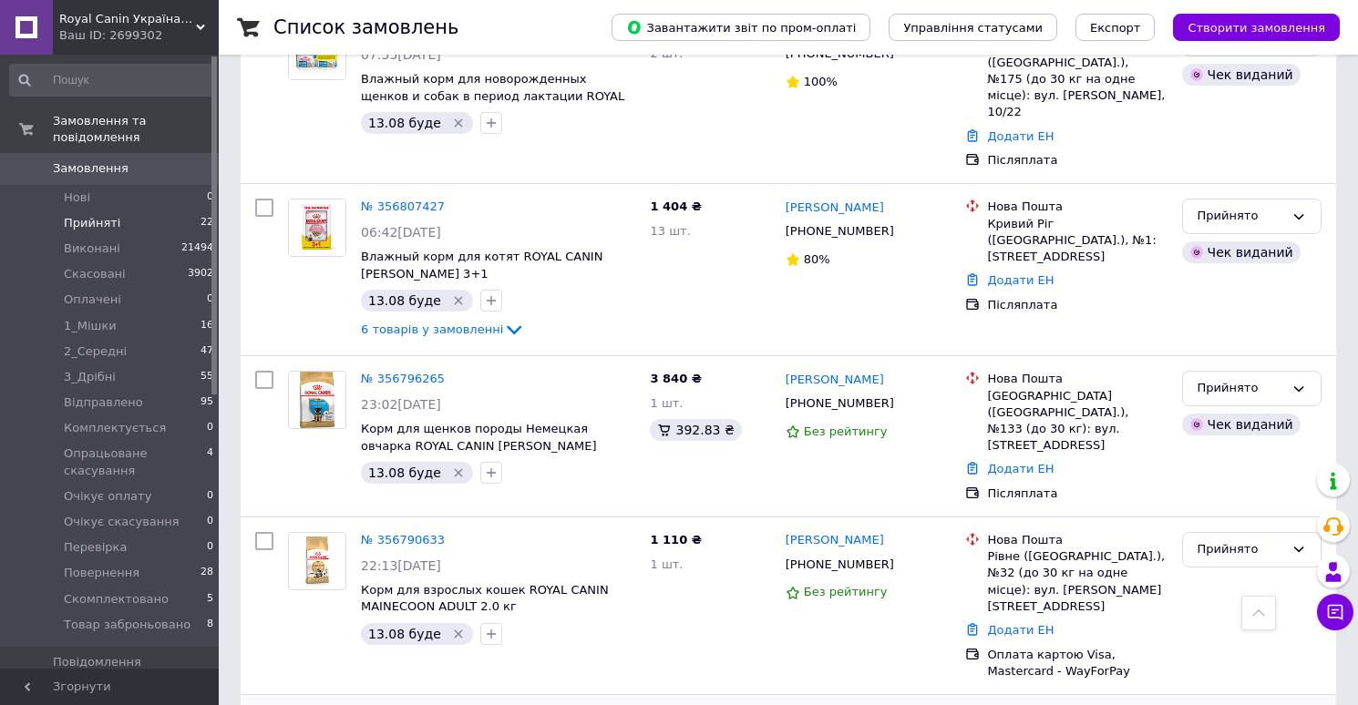
click at [415, 704] on link "№ 356782446" at bounding box center [403, 718] width 84 height 14
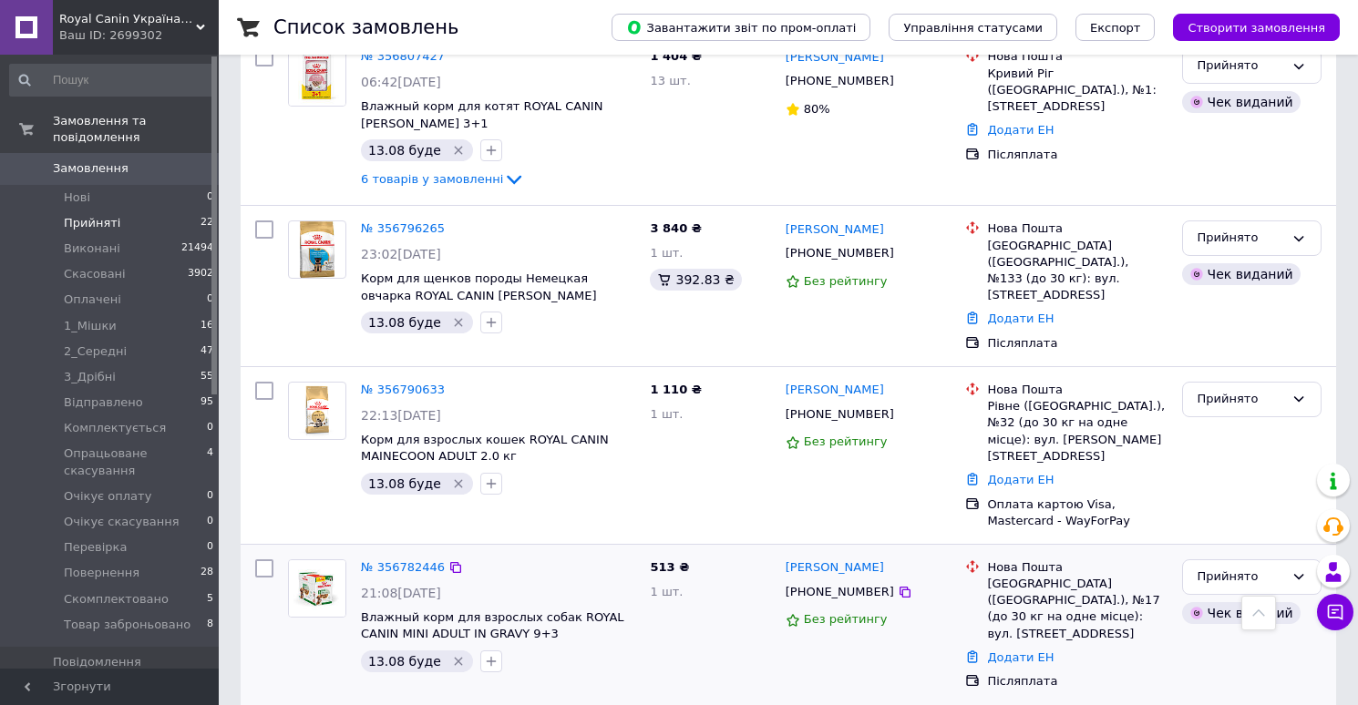
scroll to position [2086, 0]
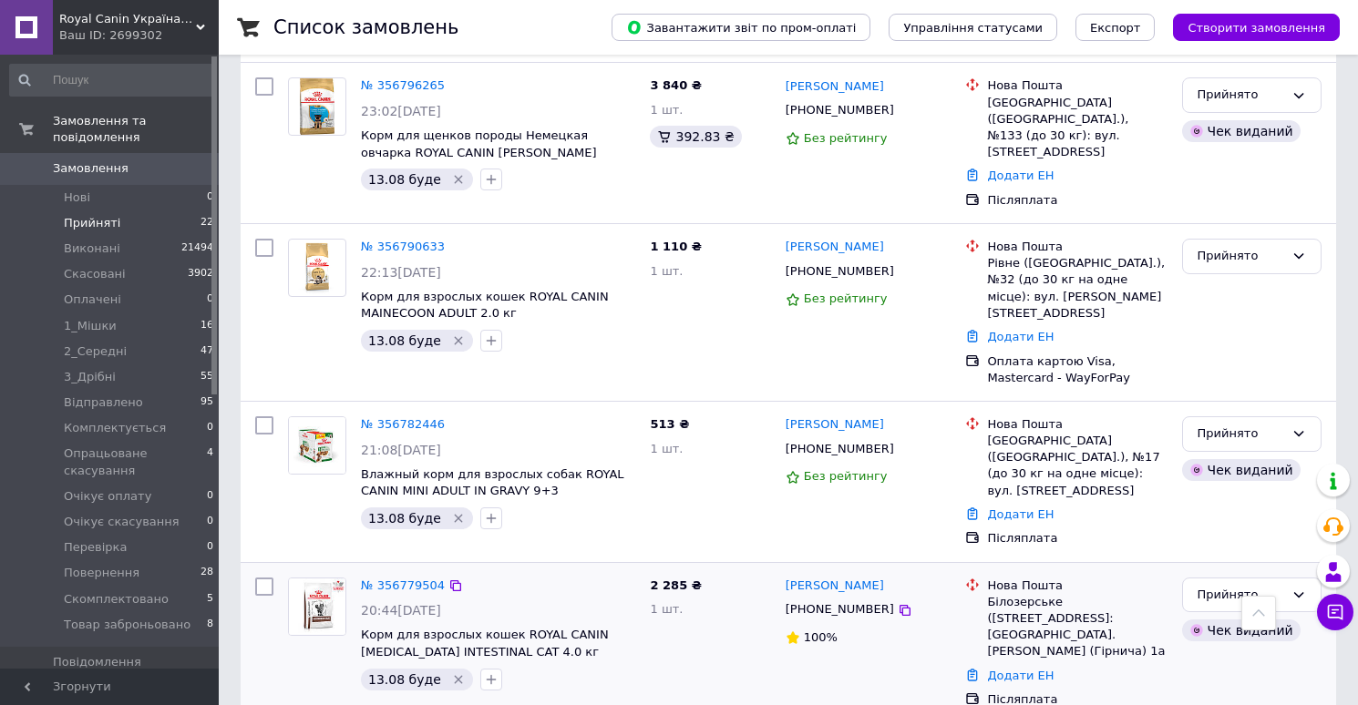
scroll to position [2236, 0]
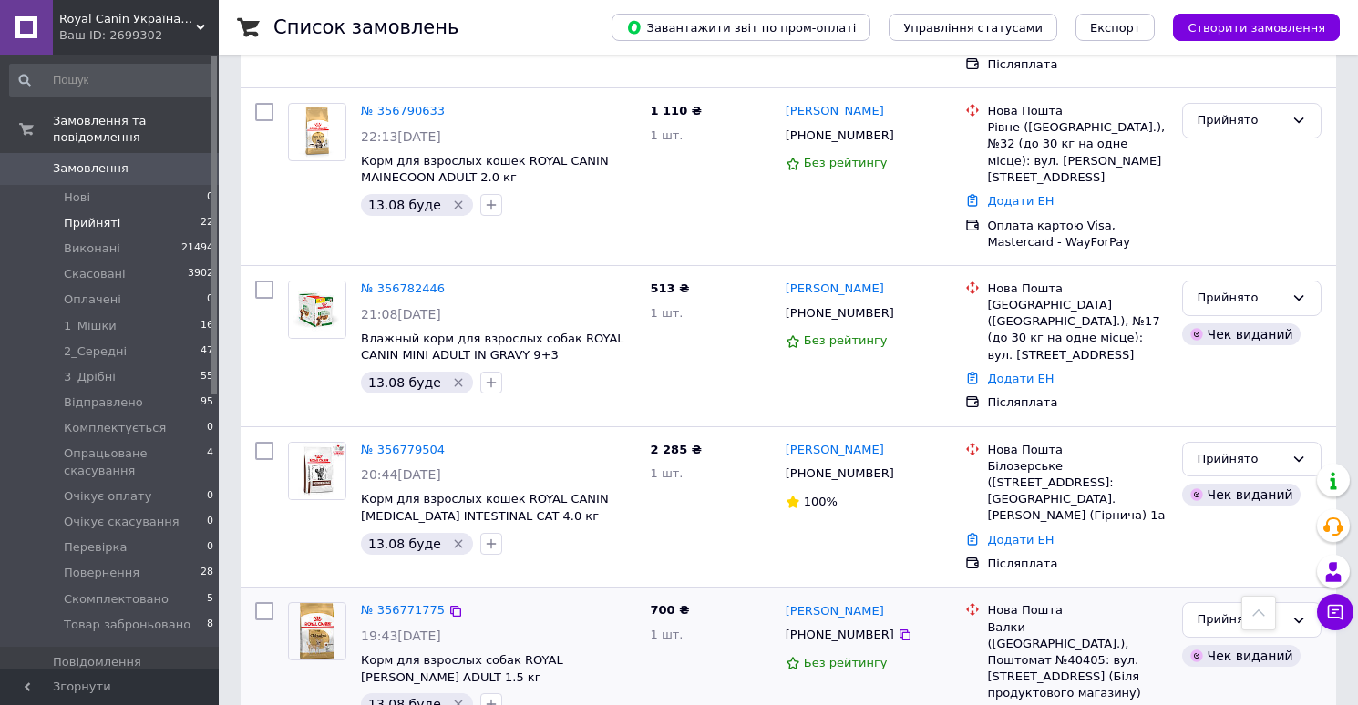
scroll to position [2382, 0]
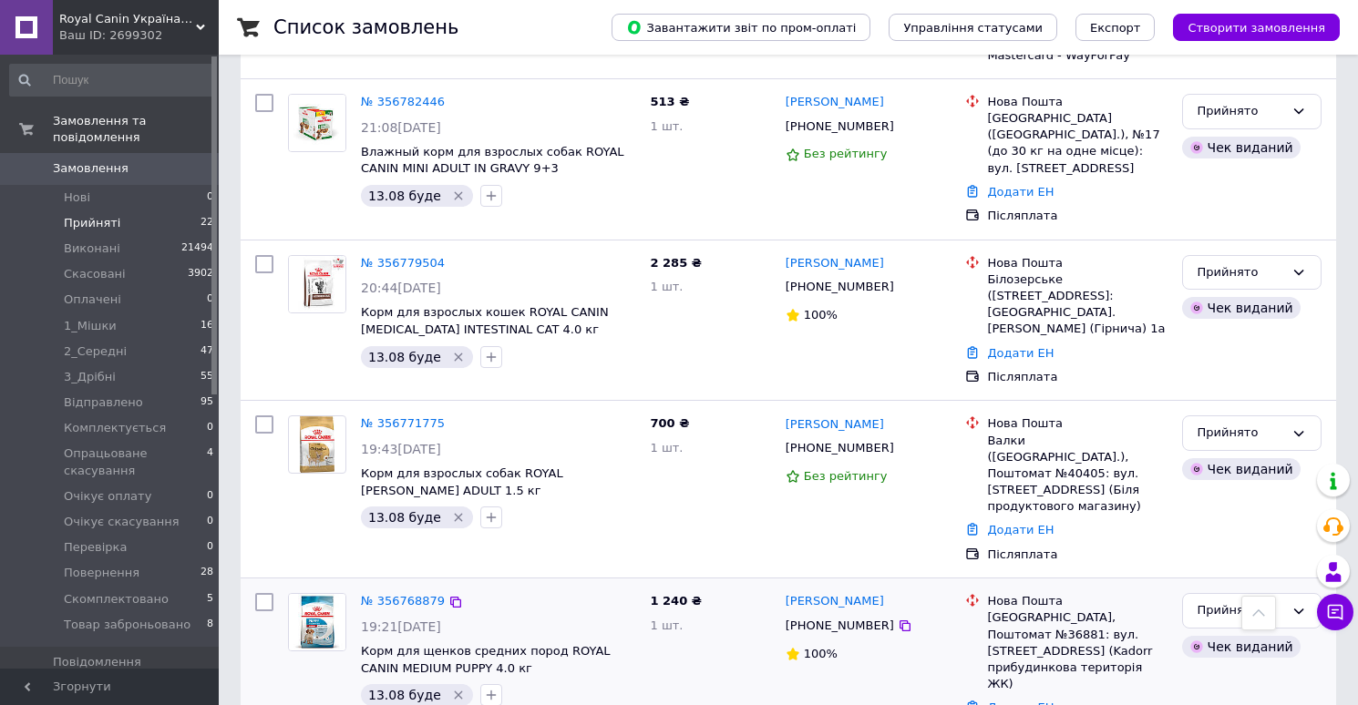
scroll to position [2568, 0]
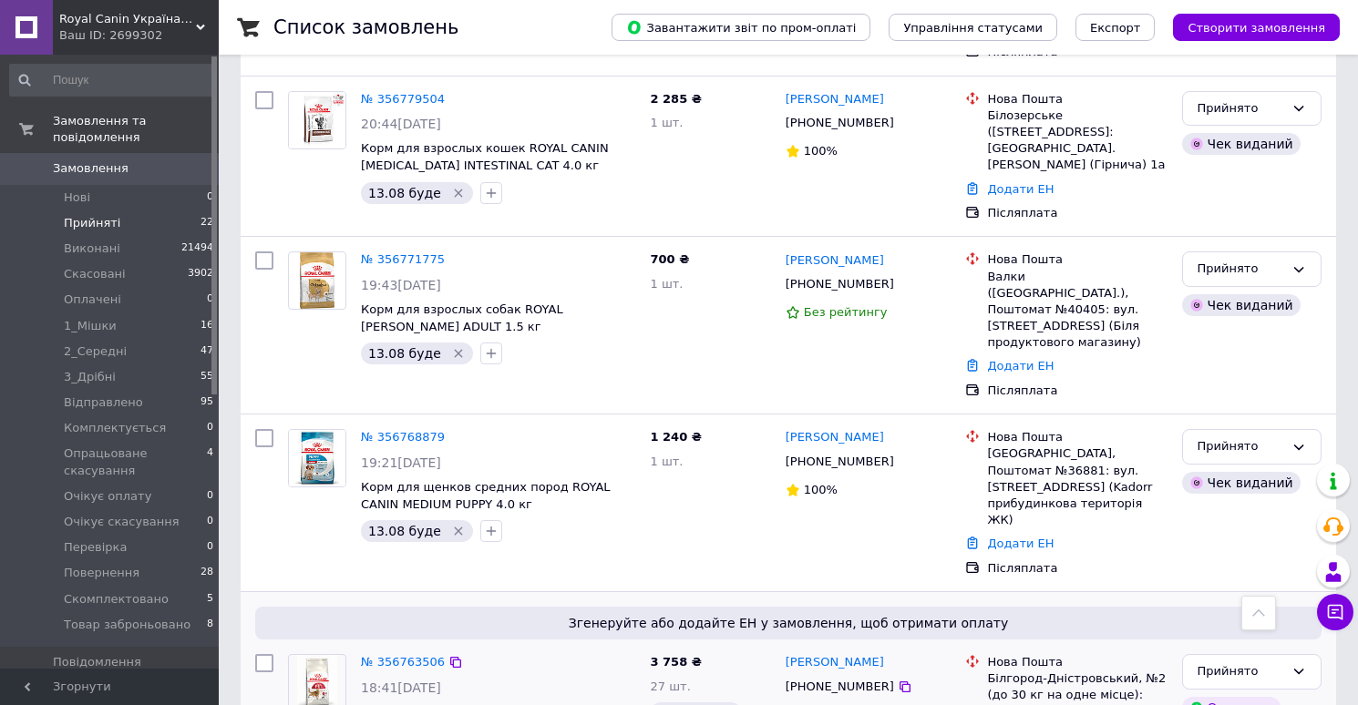
scroll to position [2736, 0]
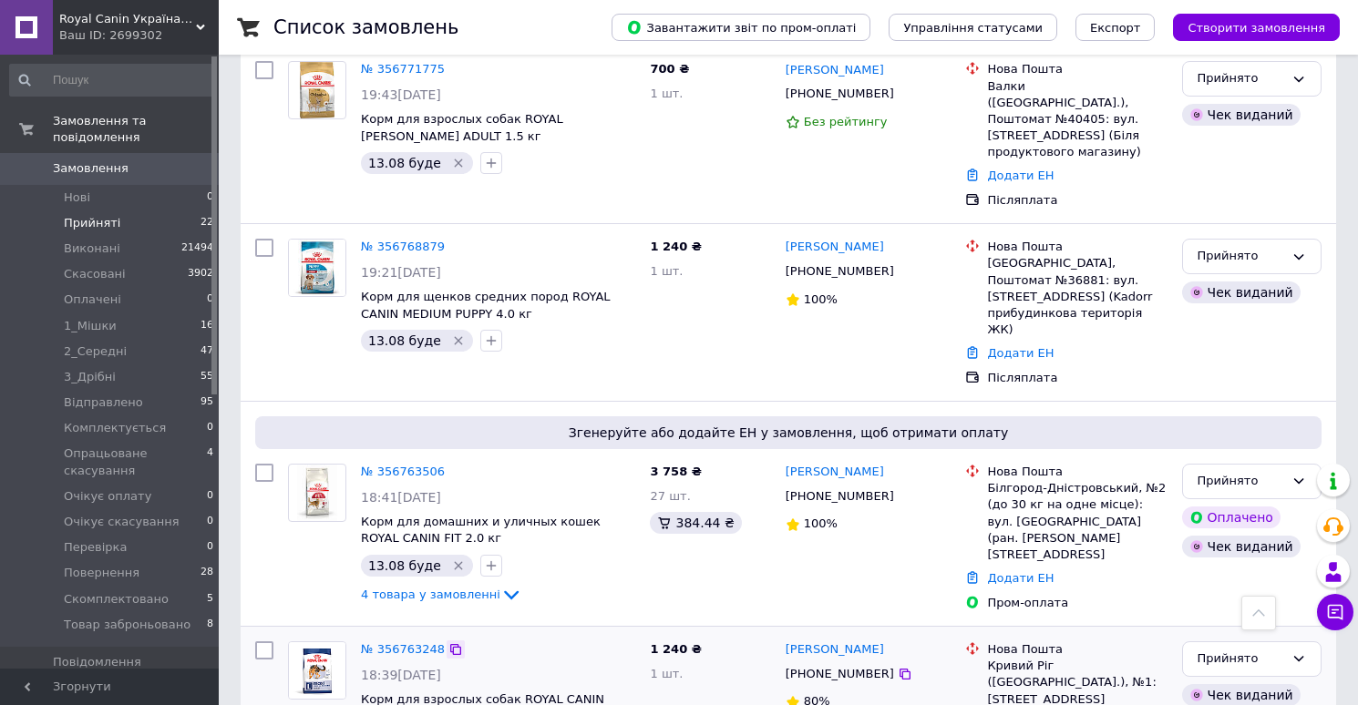
scroll to position [2905, 0]
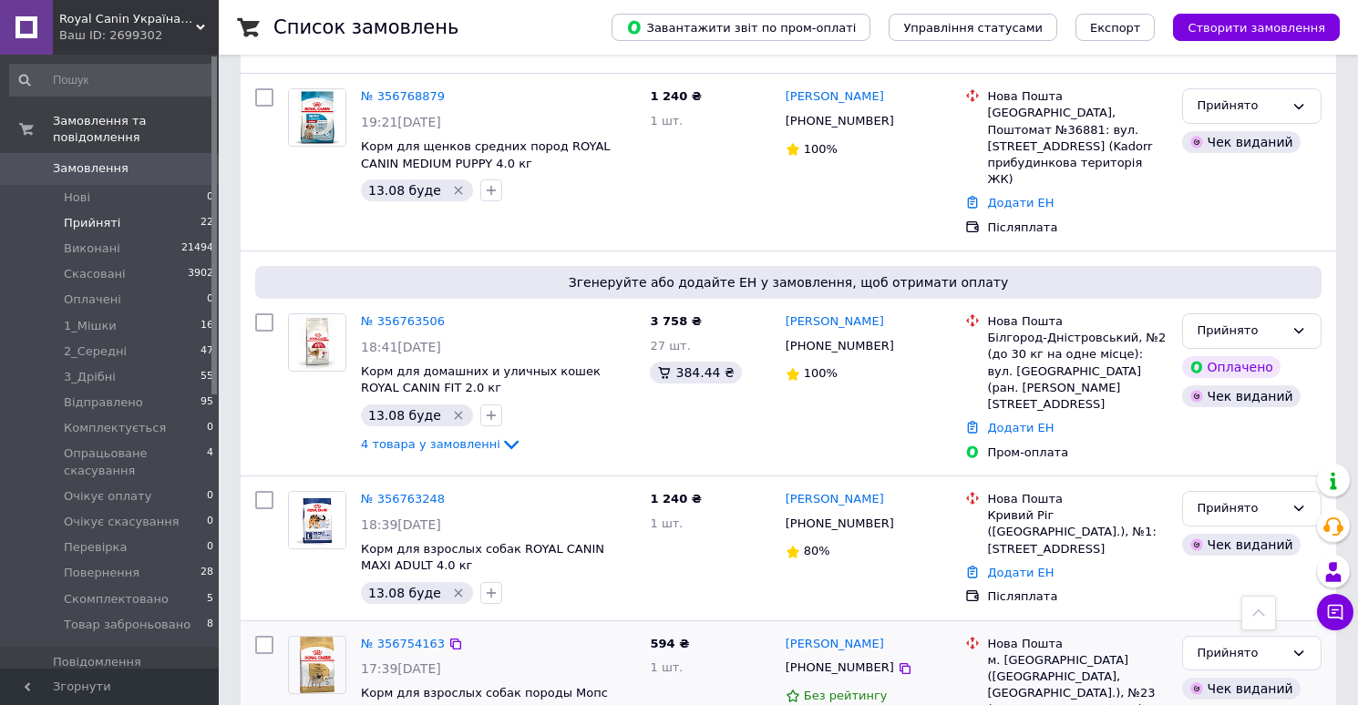
scroll to position [3055, 0]
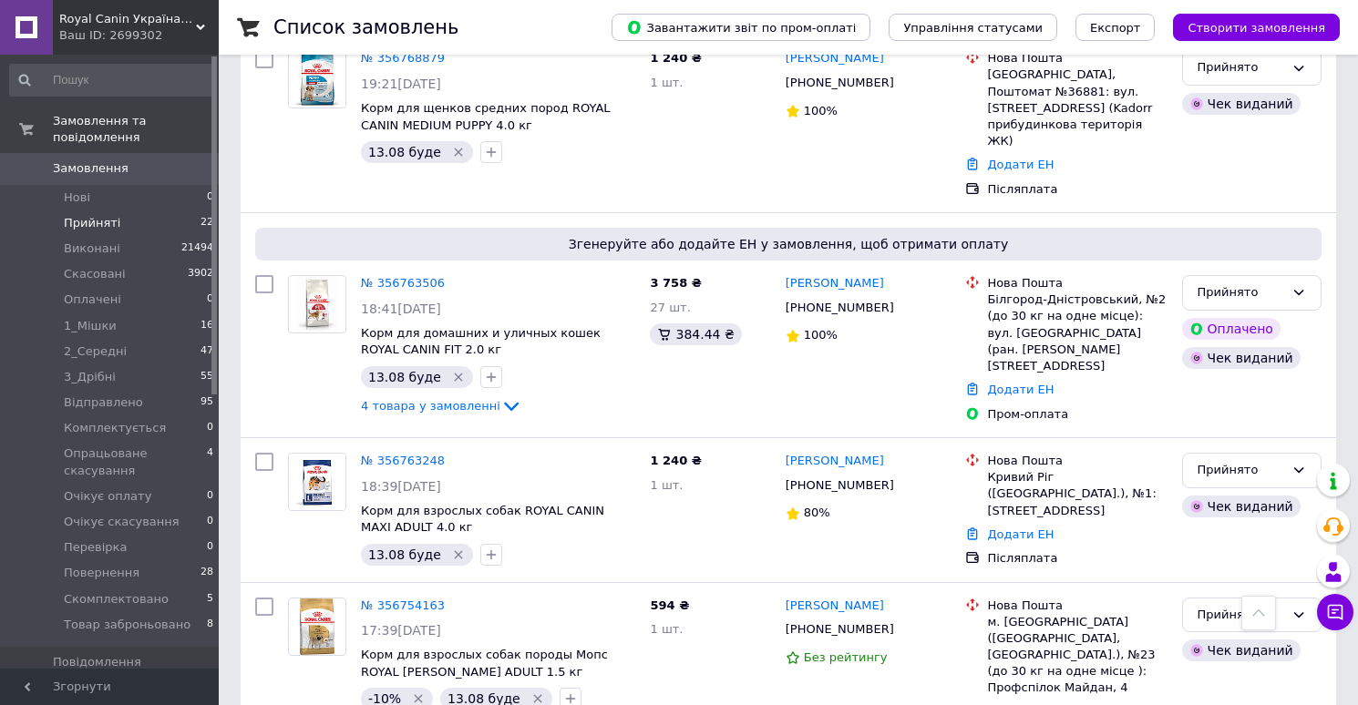
click at [94, 164] on span "Замовлення" at bounding box center [91, 168] width 76 height 16
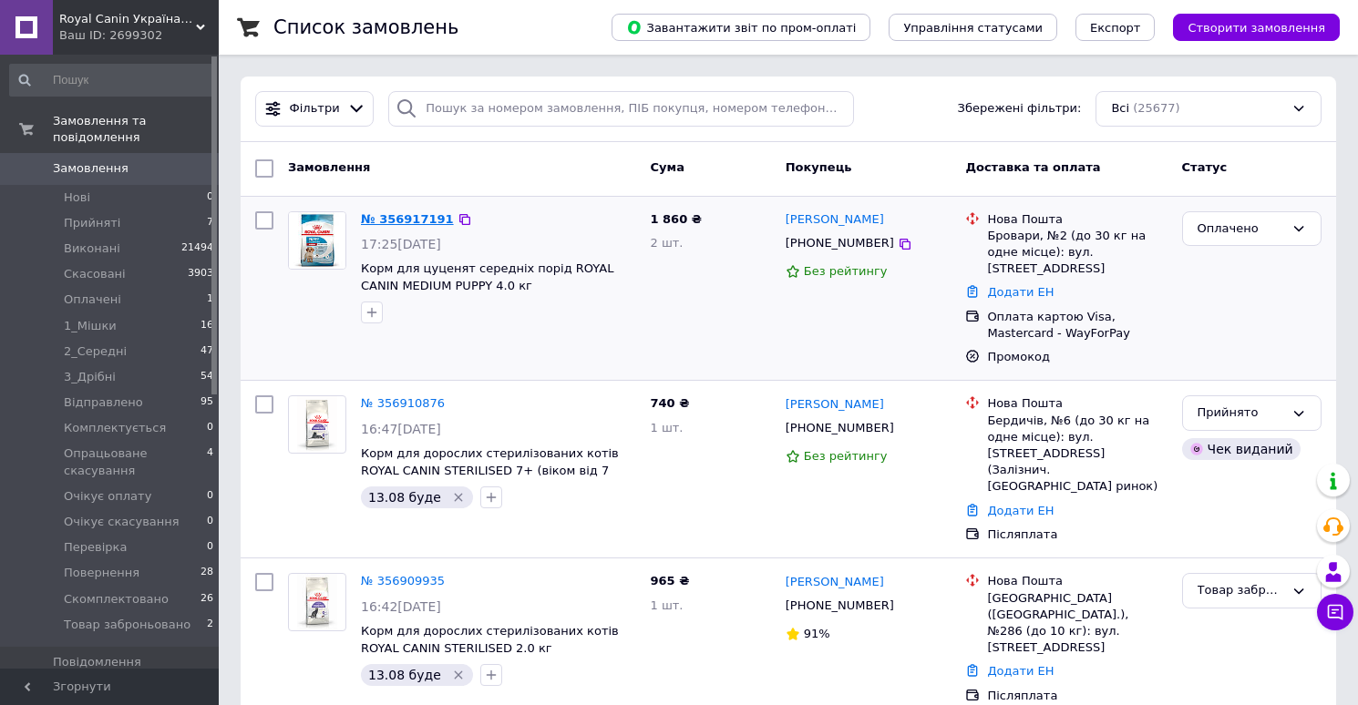
click at [399, 217] on link "№ 356917191" at bounding box center [407, 219] width 93 height 14
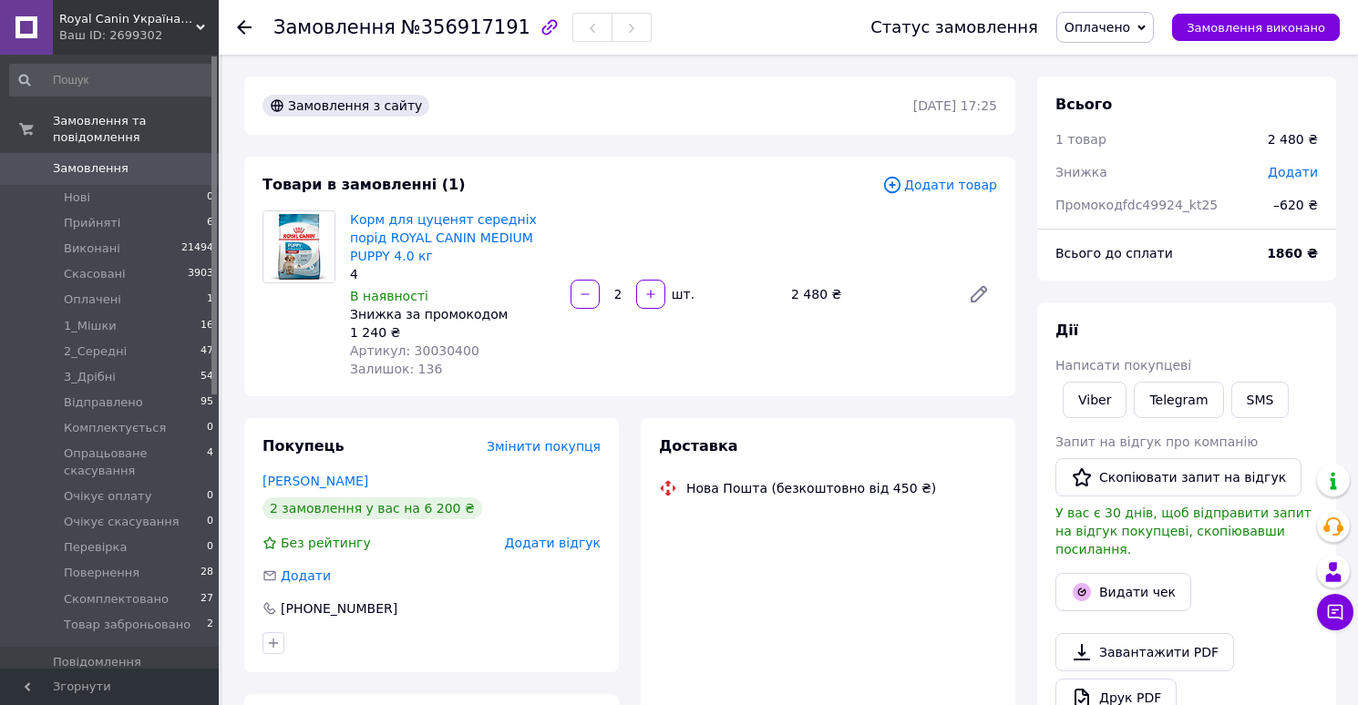
click at [463, 25] on span "№356917191" at bounding box center [465, 27] width 129 height 22
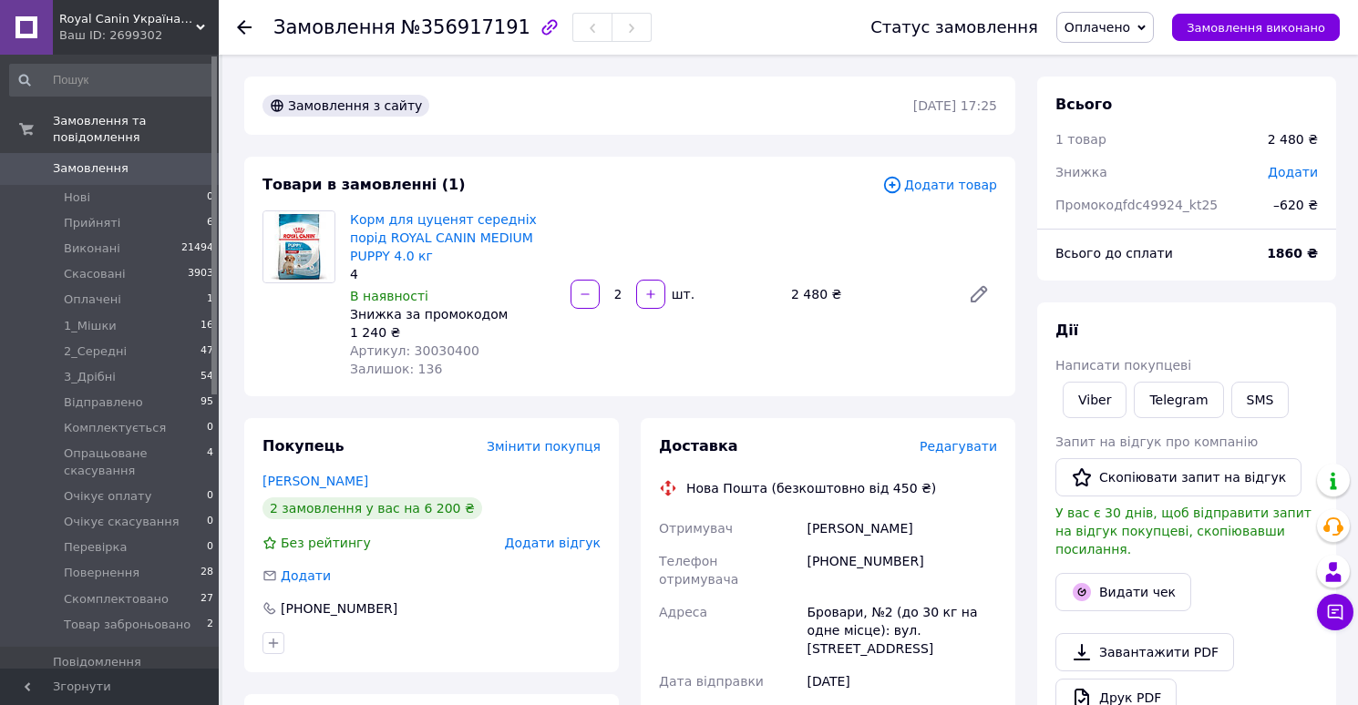
click at [463, 25] on span "№356917191" at bounding box center [465, 27] width 129 height 22
copy span "356917191"
click at [447, 354] on span "Артикул: 30030400" at bounding box center [414, 351] width 129 height 15
copy span "30030400"
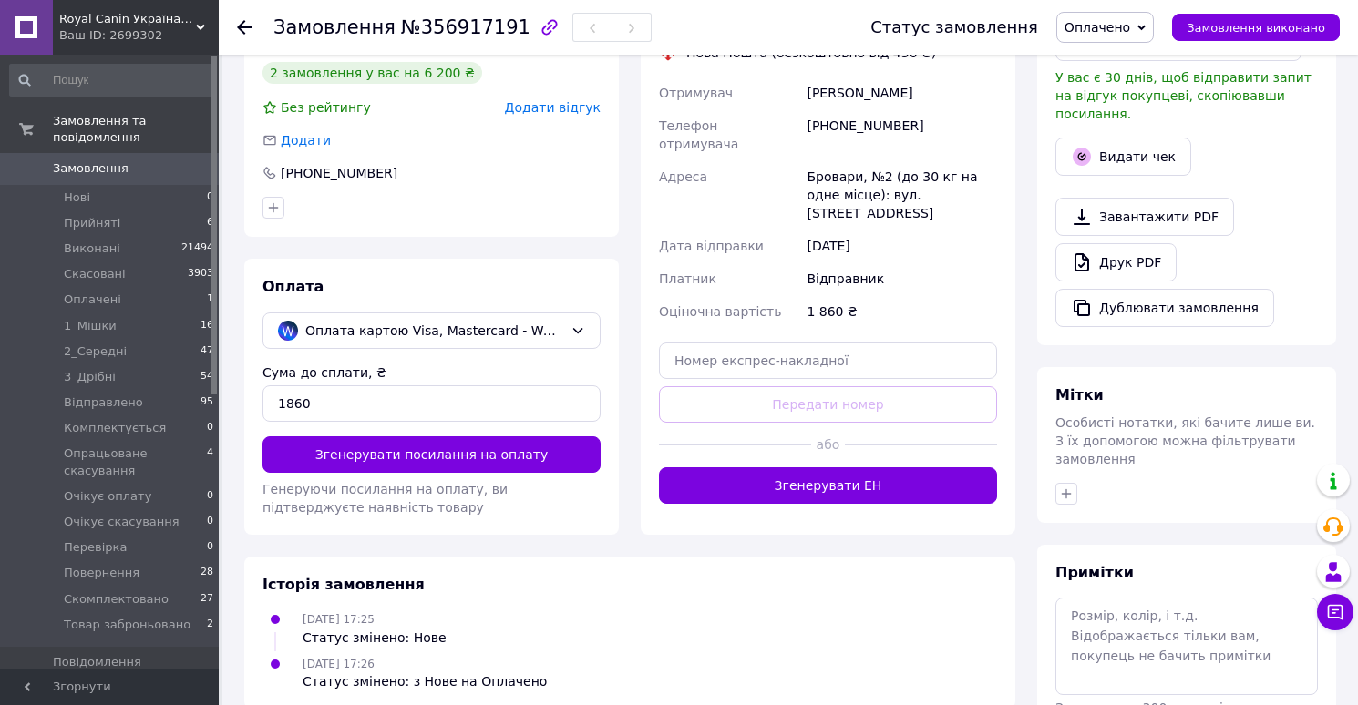
scroll to position [519, 0]
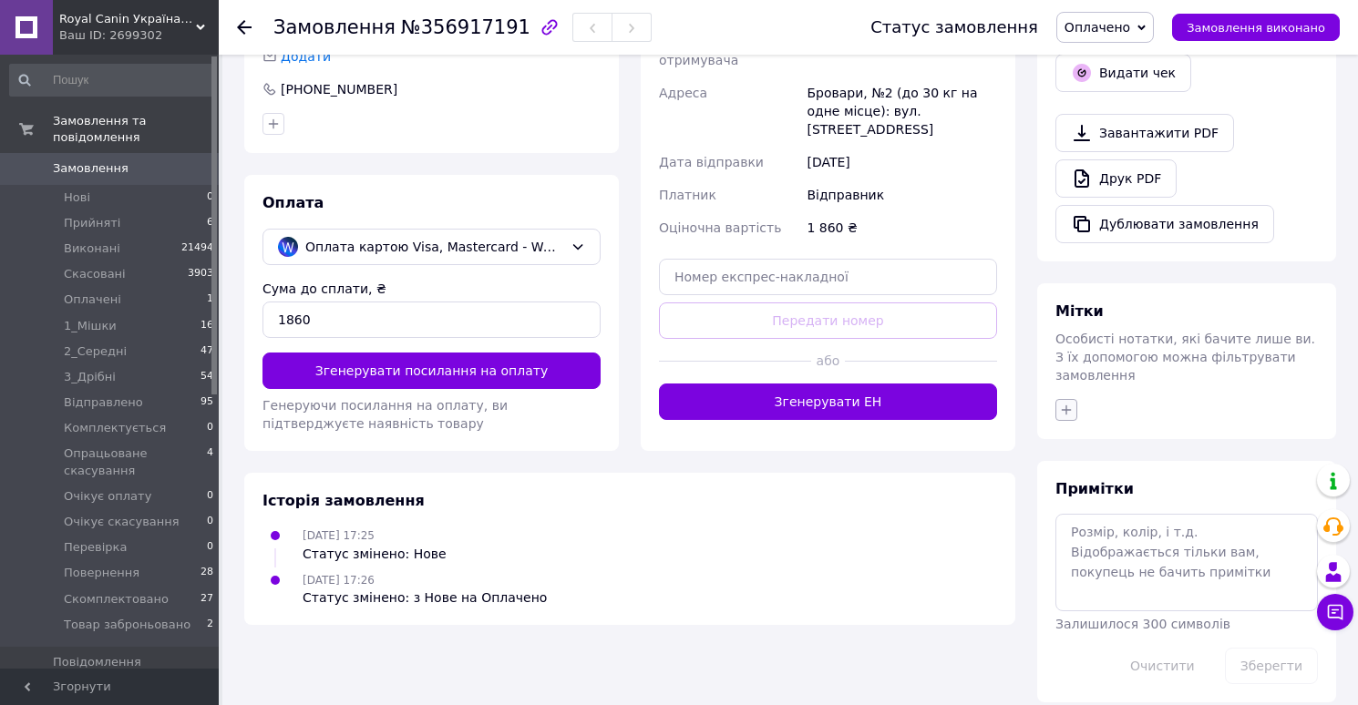
click at [1071, 403] on icon "button" at bounding box center [1066, 410] width 15 height 15
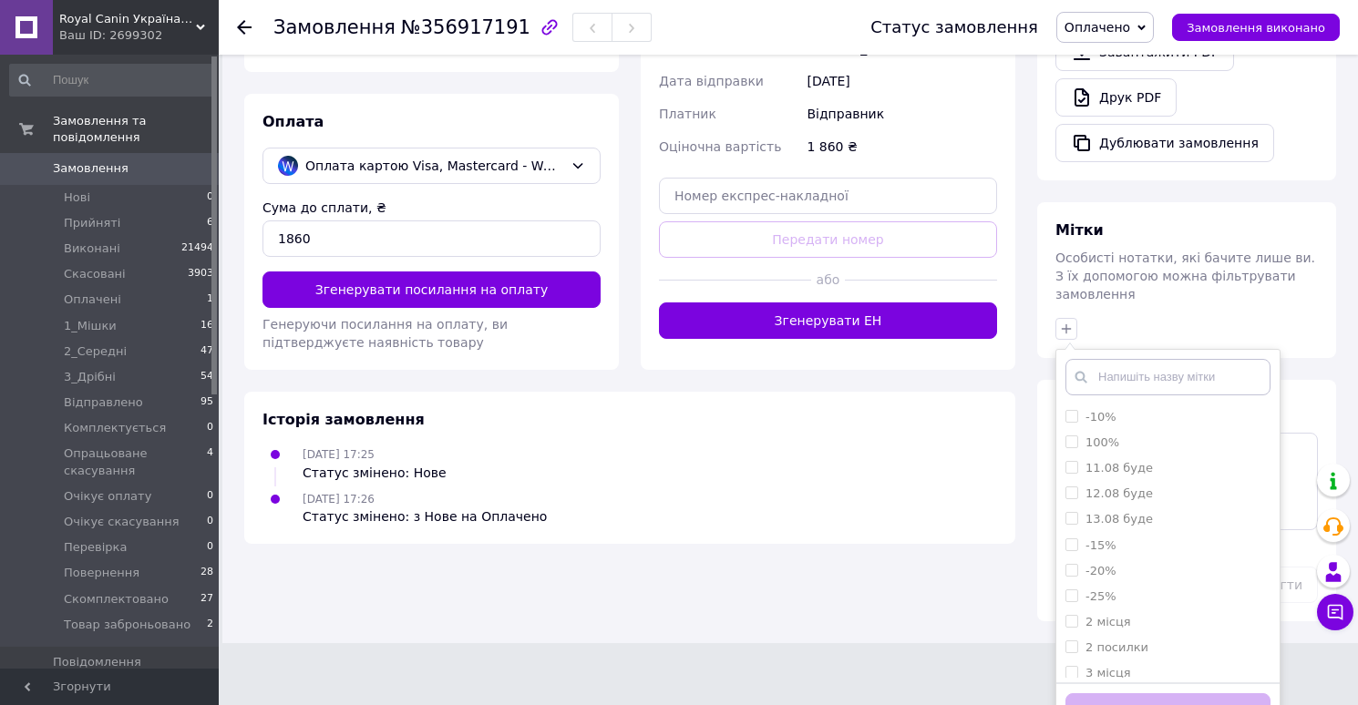
scroll to position [615, 0]
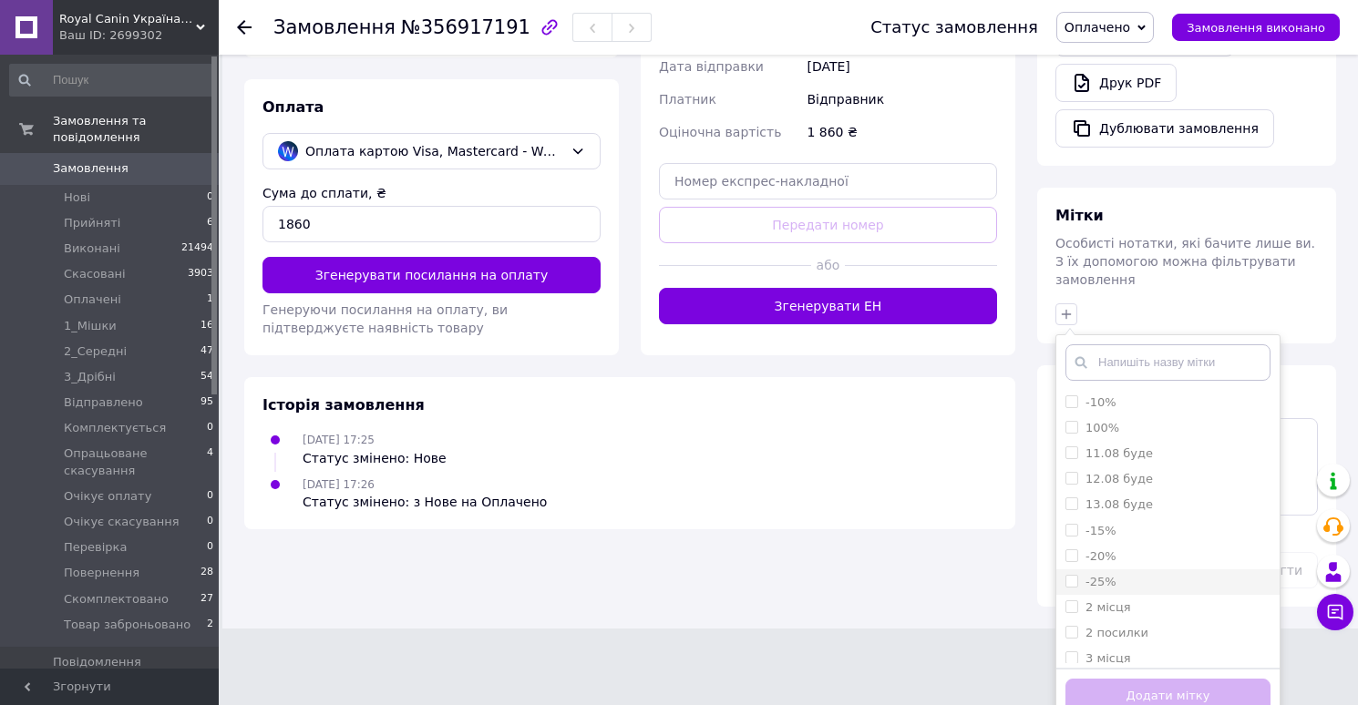
click at [1109, 569] on li "-25%" at bounding box center [1167, 582] width 223 height 26
checkbox input "true"
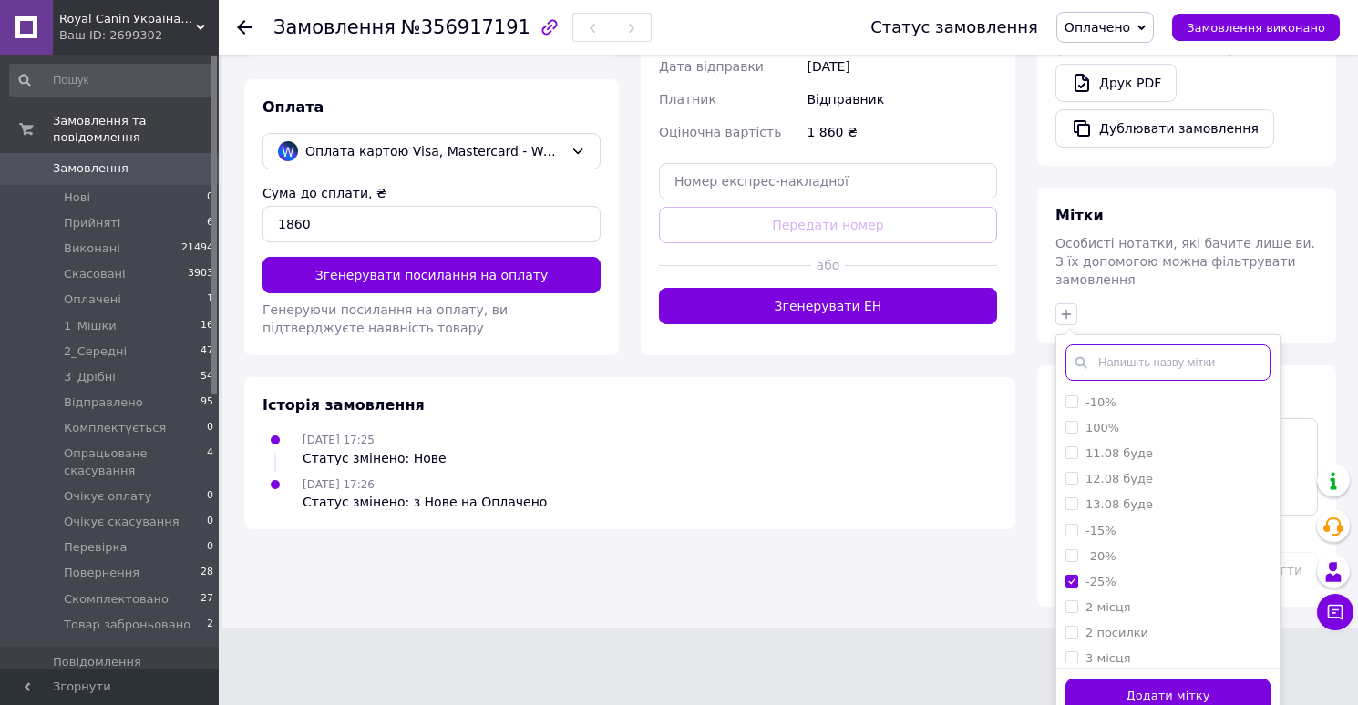
click at [1137, 346] on input "text" at bounding box center [1167, 362] width 205 height 36
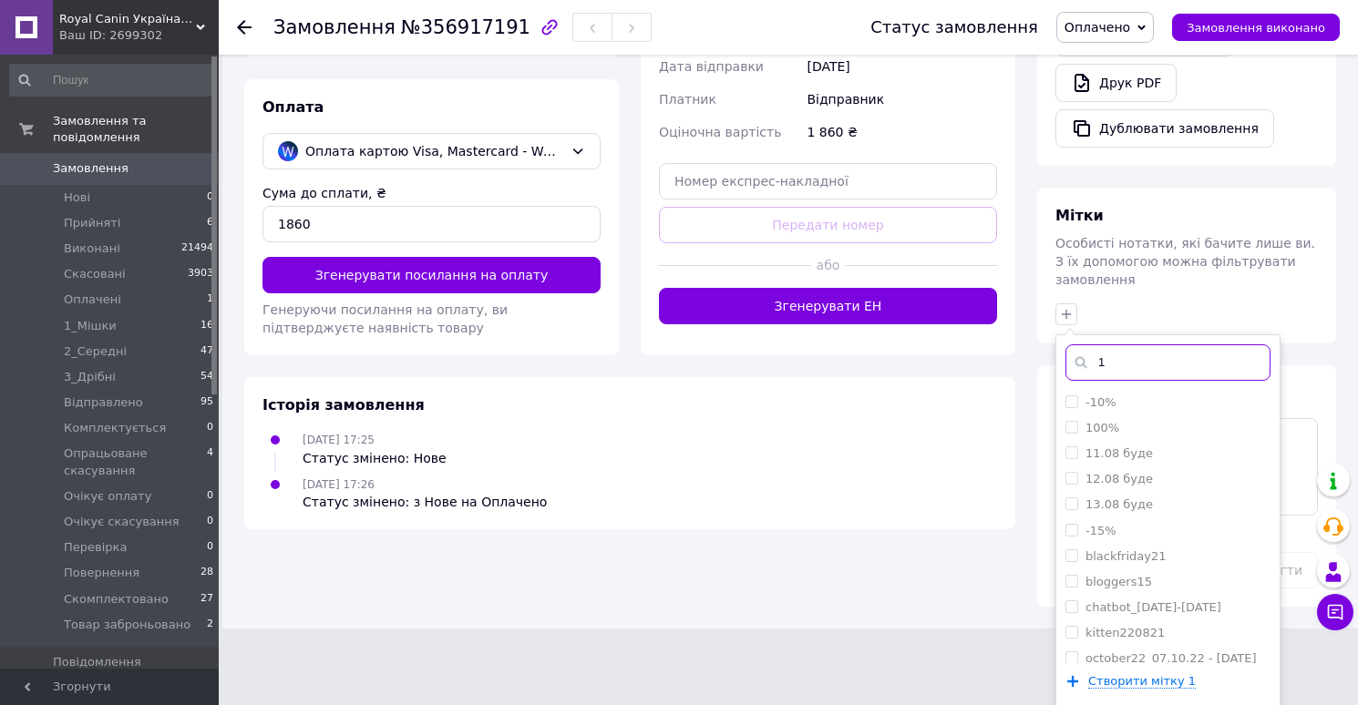
scroll to position [519, 0]
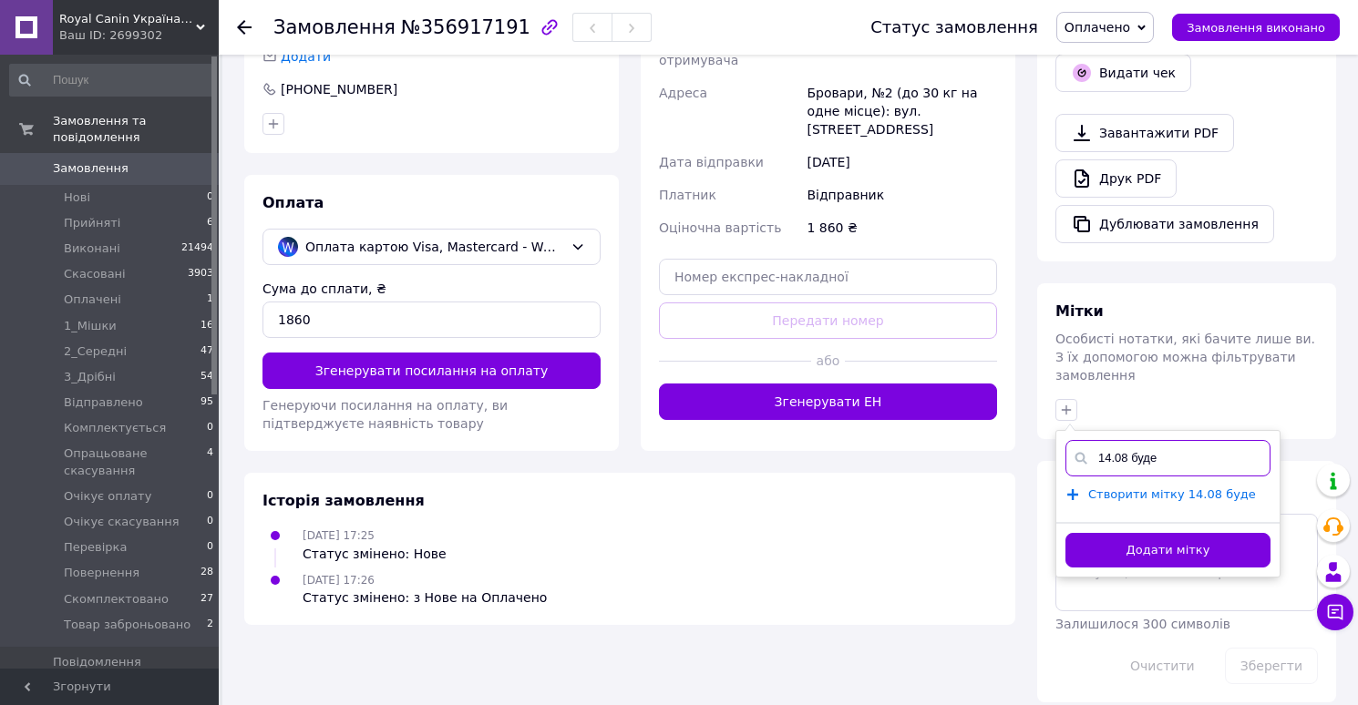
type input "14.08 буде"
click at [1135, 487] on span "Створити мітку 14.08 буде" at bounding box center [1172, 494] width 168 height 15
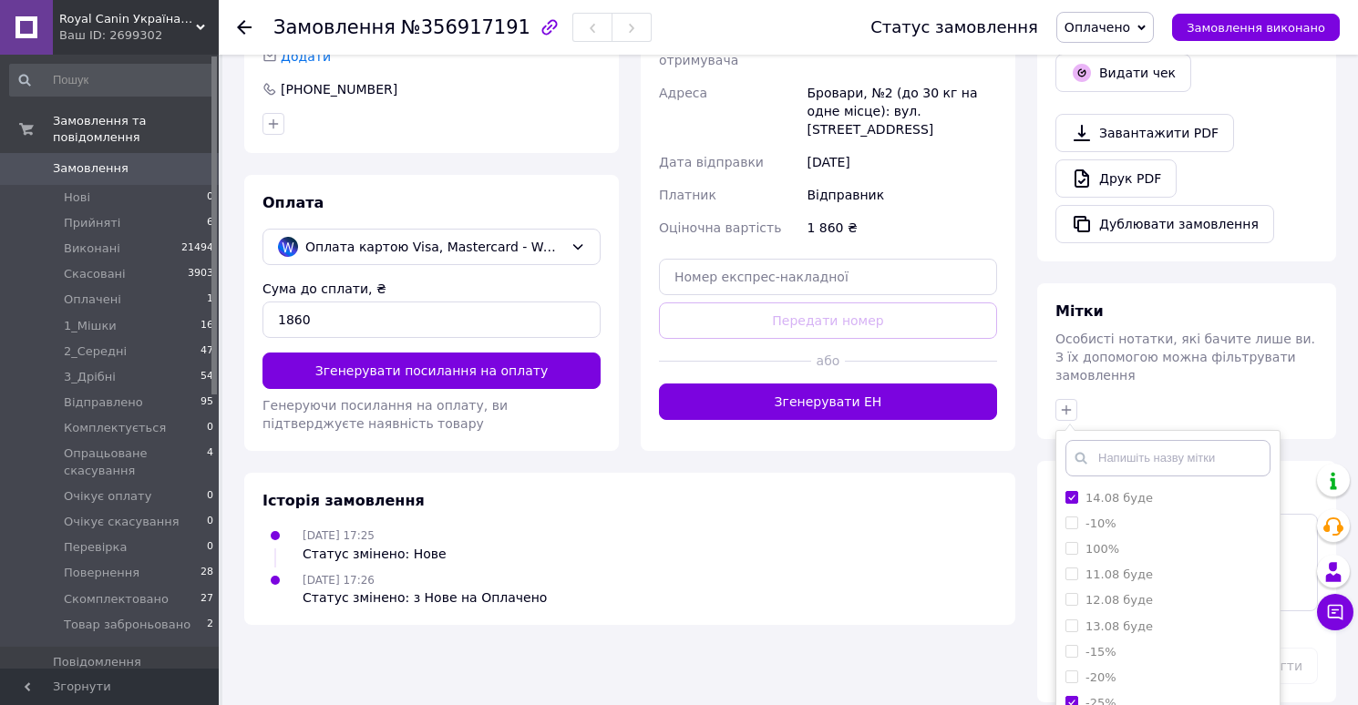
scroll to position [615, 0]
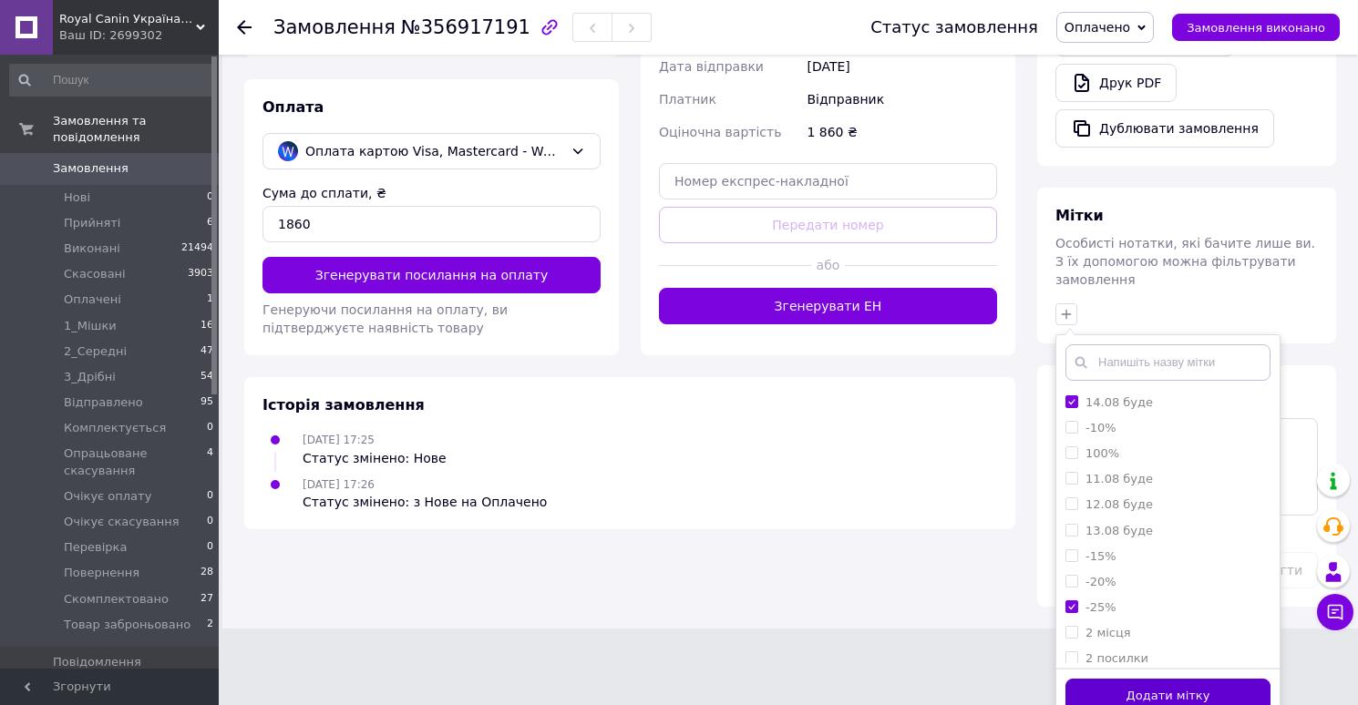
click at [1109, 679] on button "Додати мітку" at bounding box center [1167, 697] width 205 height 36
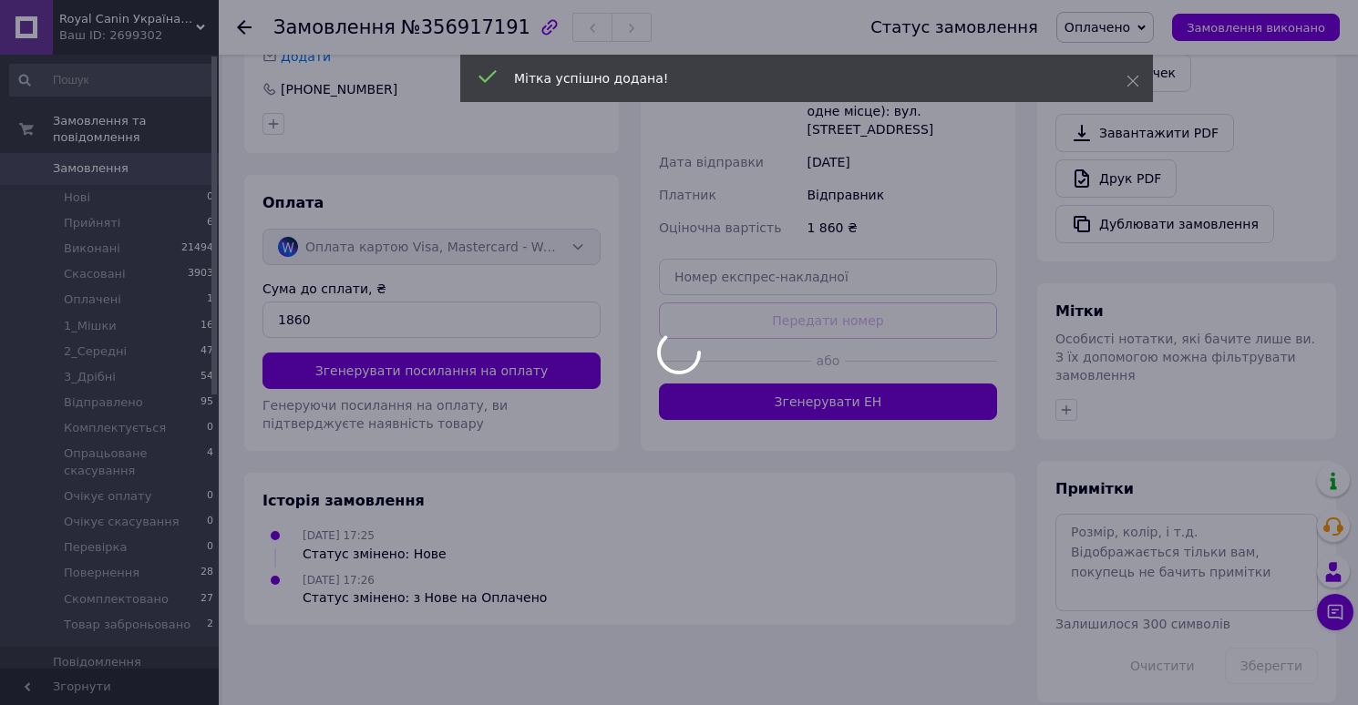
scroll to position [549, 0]
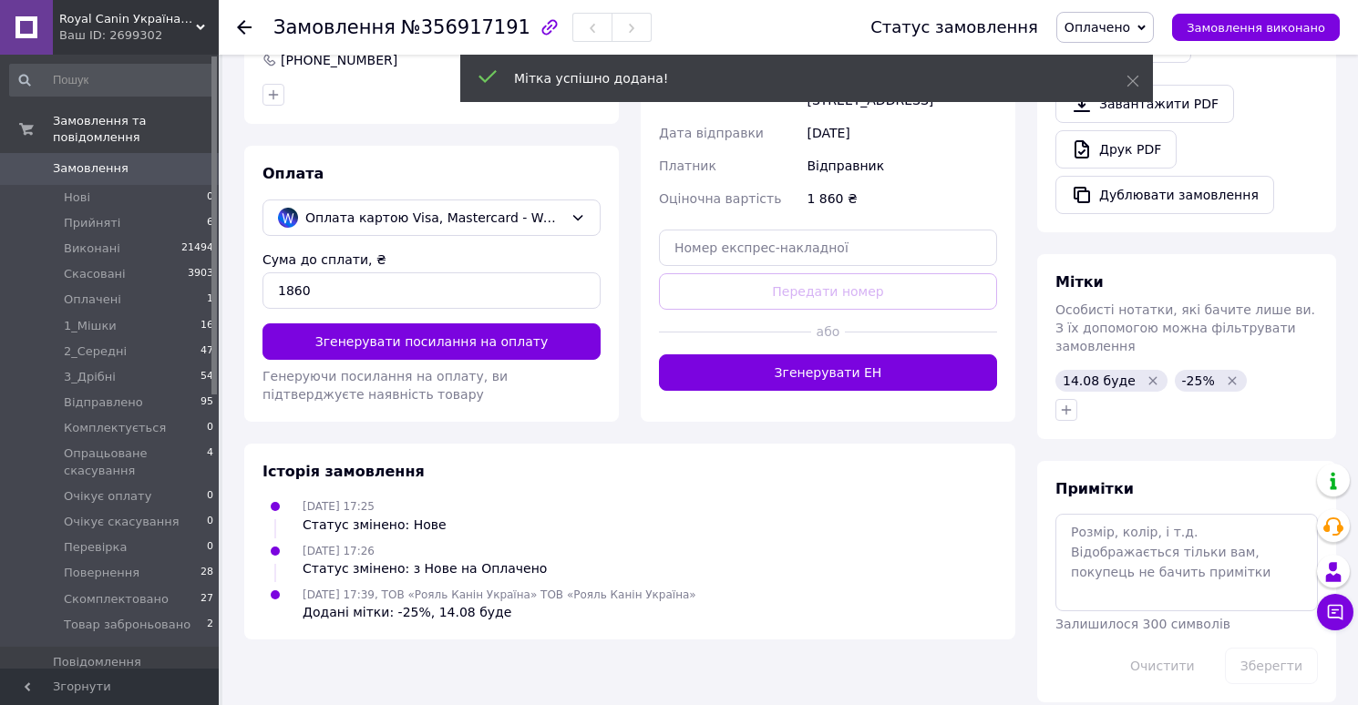
click at [1113, 30] on span "Оплачено" at bounding box center [1097, 27] width 66 height 15
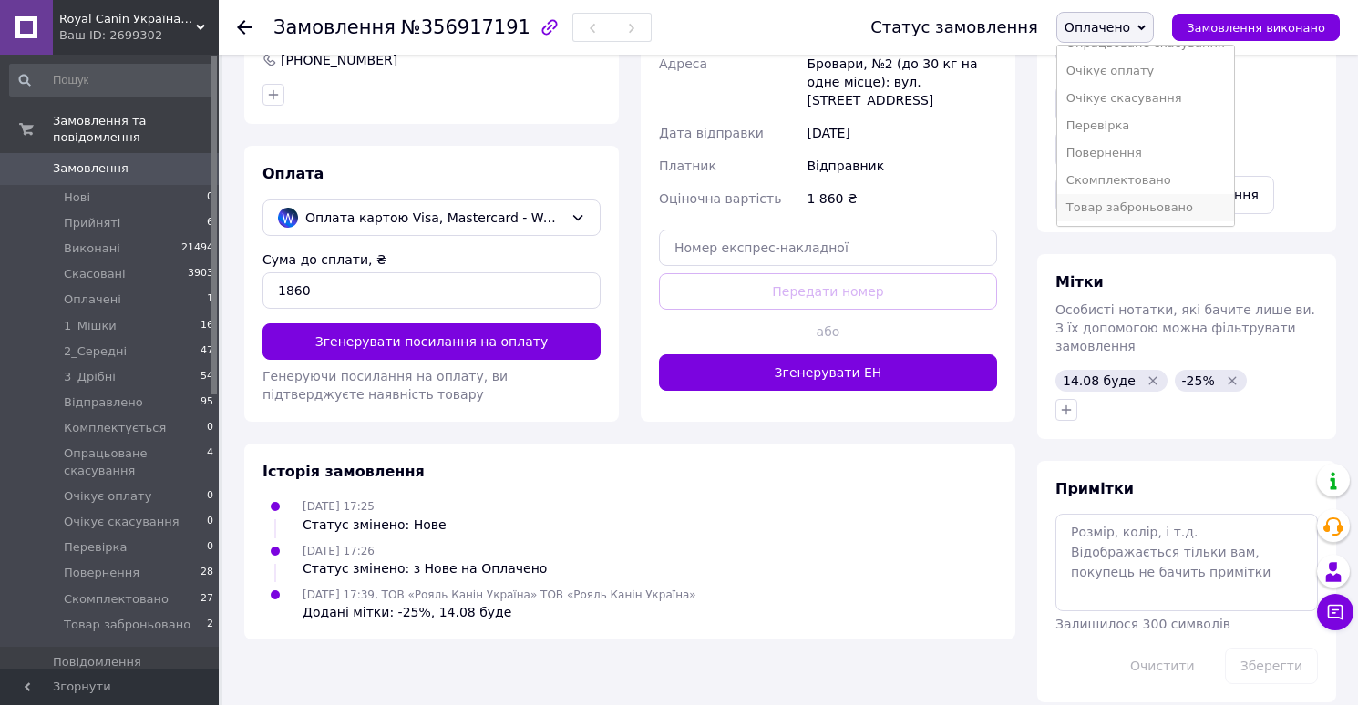
click at [1114, 209] on li "Товар заброньовано" at bounding box center [1145, 207] width 177 height 27
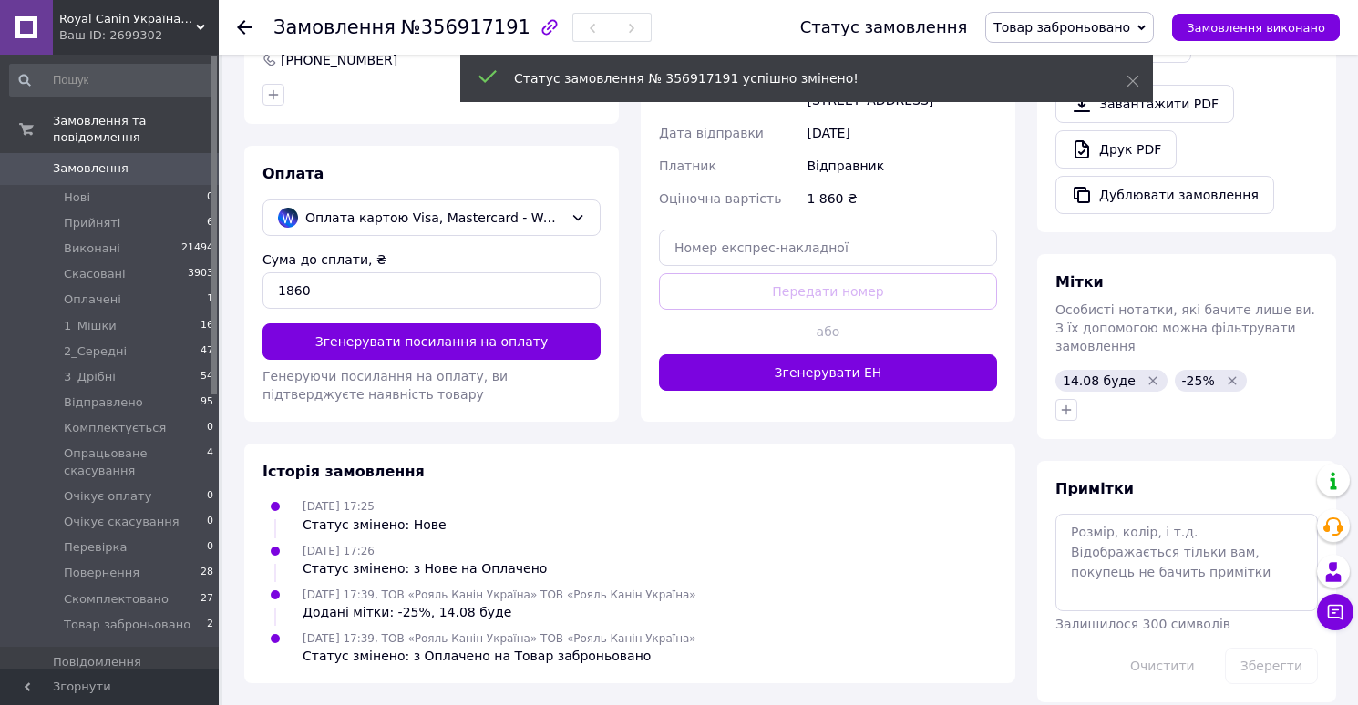
click at [97, 176] on span "Замовлення" at bounding box center [91, 168] width 76 height 16
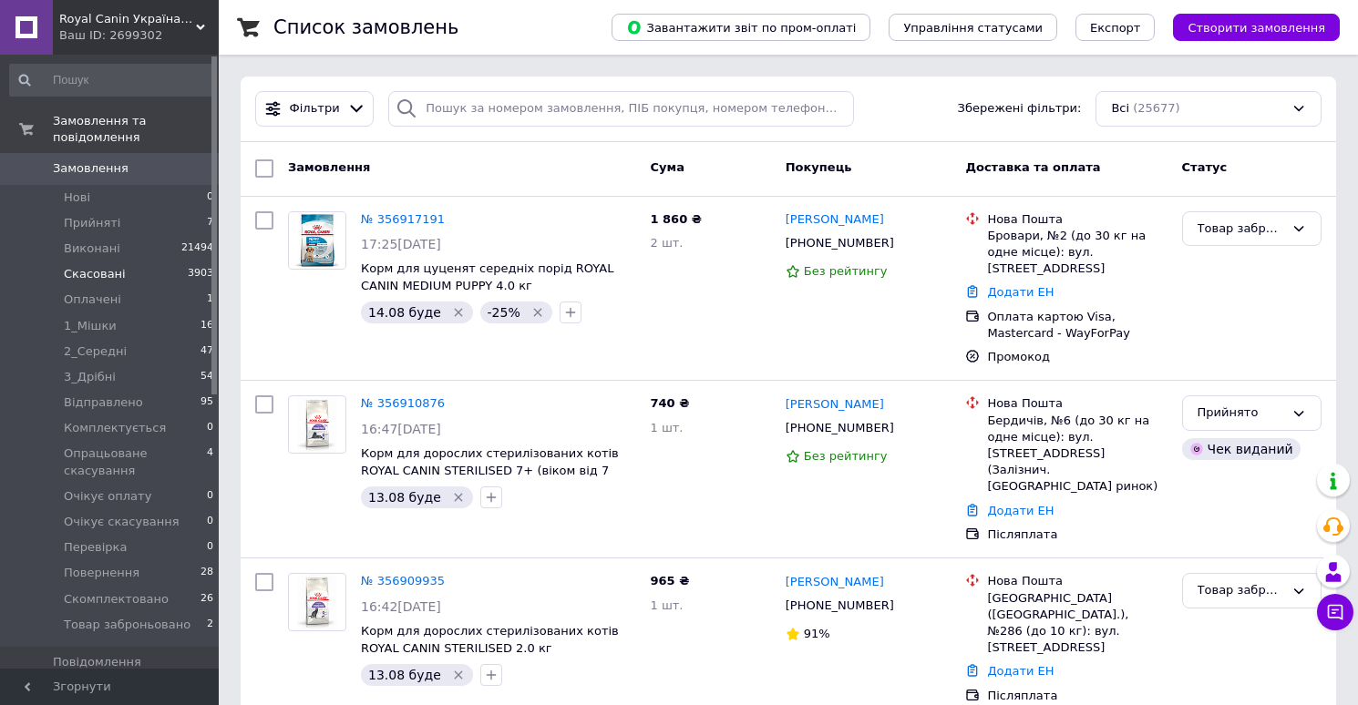
click at [126, 277] on li "Скасовані 3903" at bounding box center [112, 274] width 224 height 26
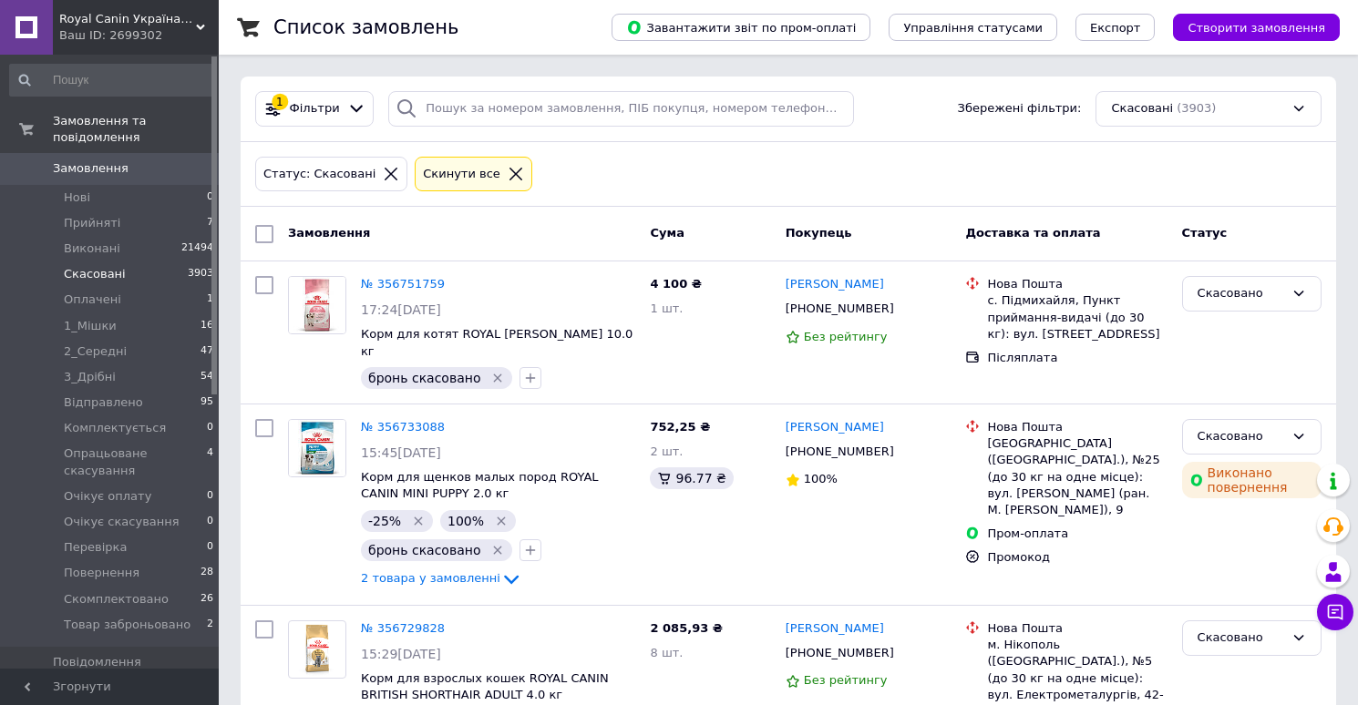
click at [97, 177] on link "Замовлення 0" at bounding box center [112, 168] width 224 height 31
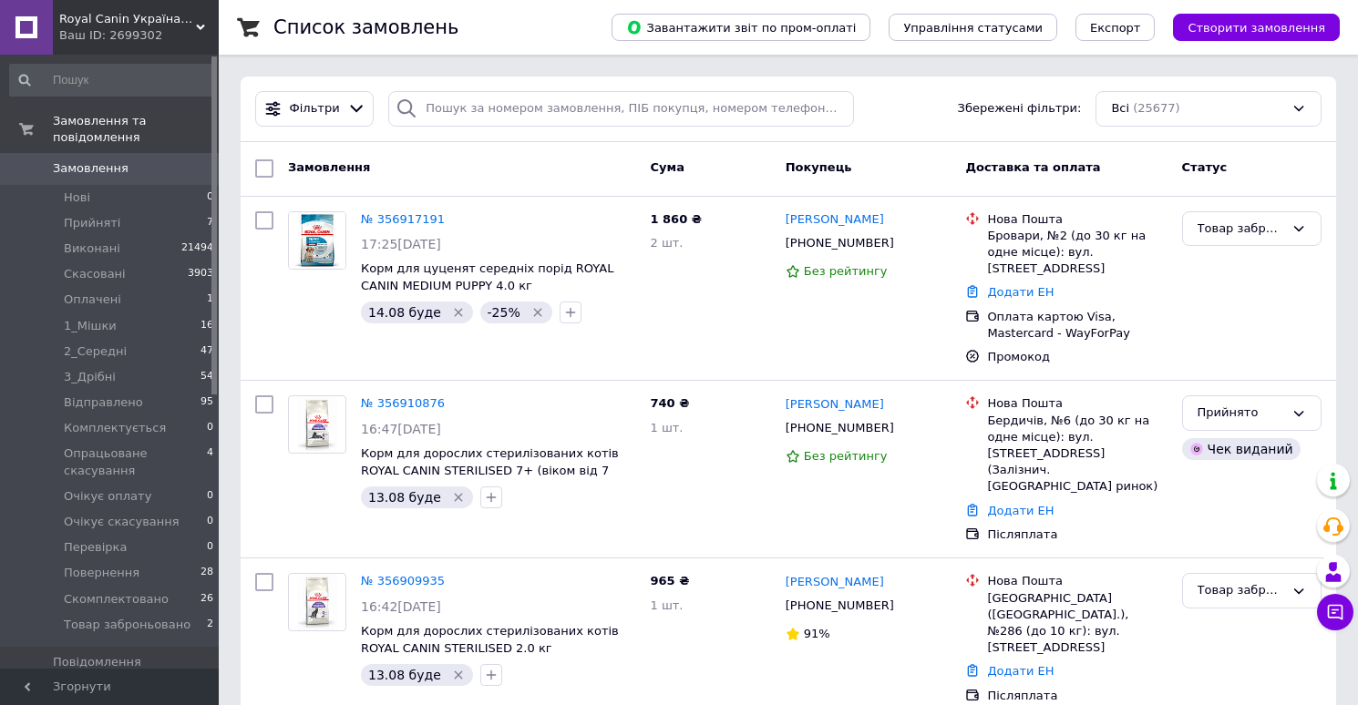
click at [106, 170] on span "Замовлення" at bounding box center [91, 168] width 76 height 16
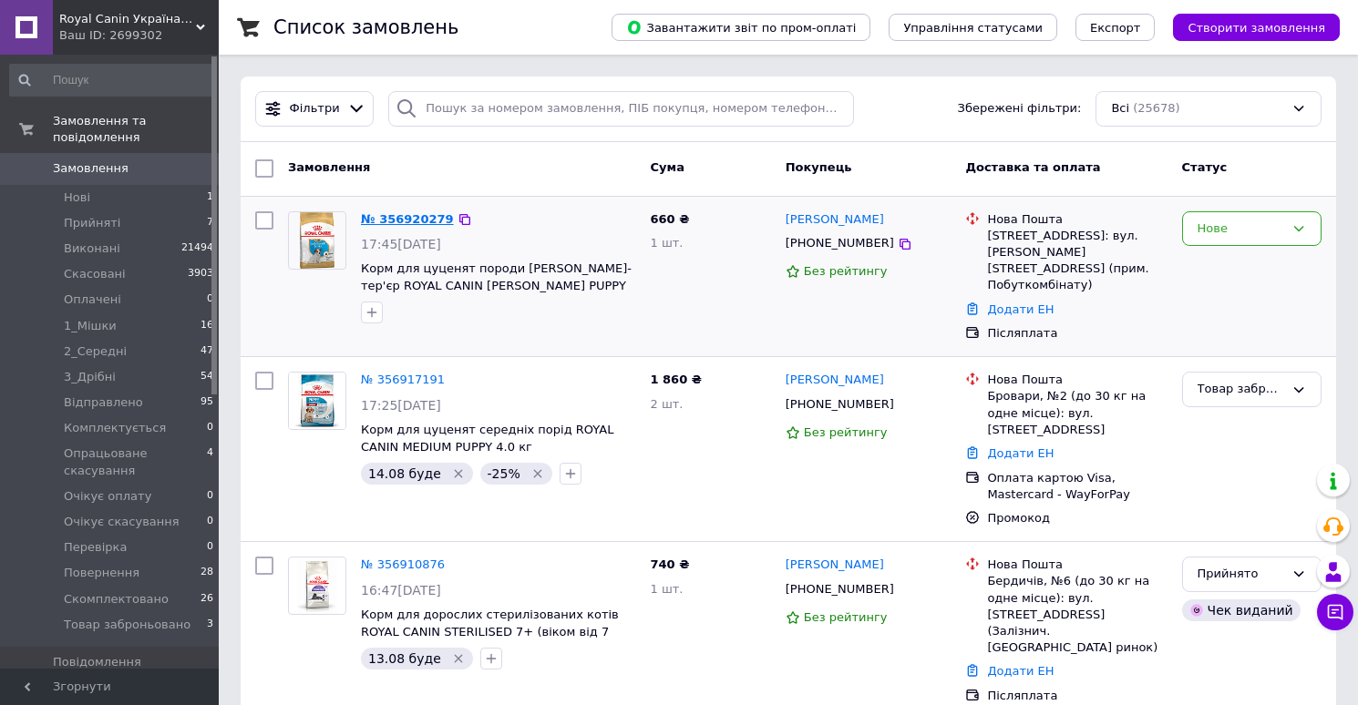
click at [401, 221] on link "№ 356920279" at bounding box center [407, 219] width 93 height 14
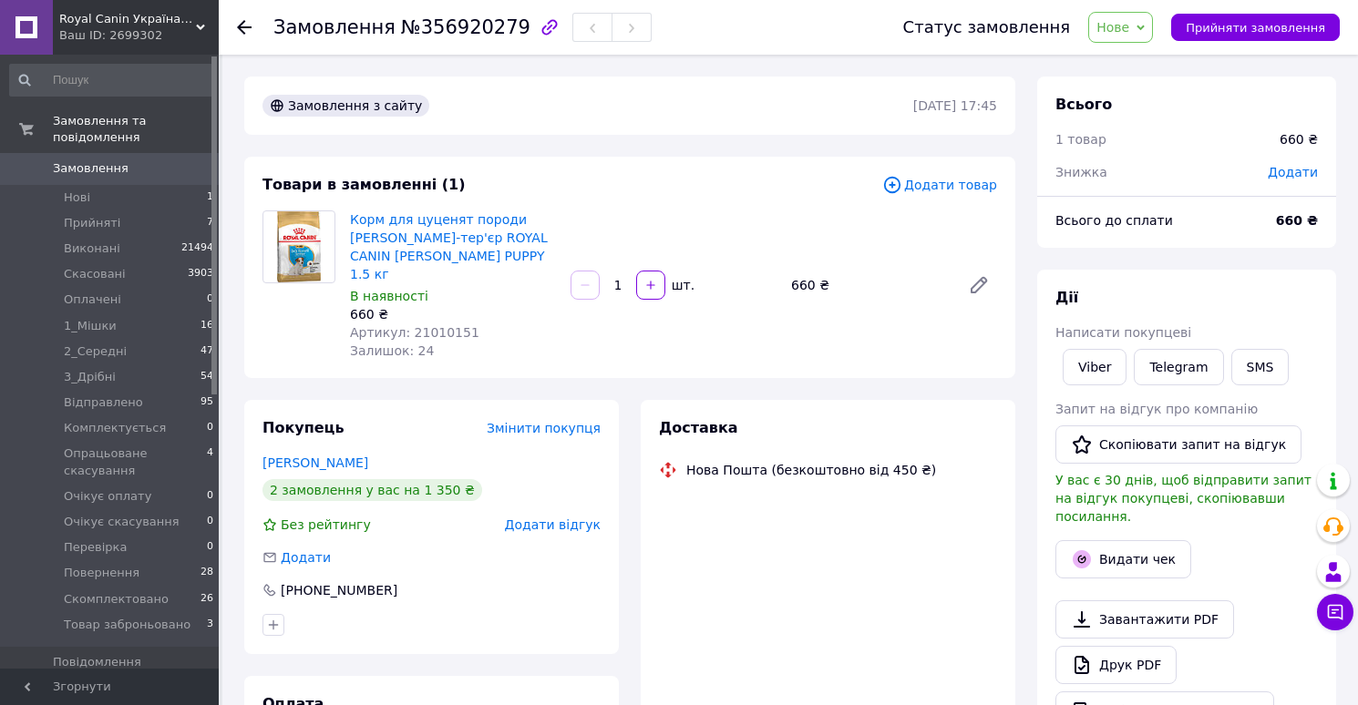
click at [460, 30] on span "№356920279" at bounding box center [465, 27] width 129 height 22
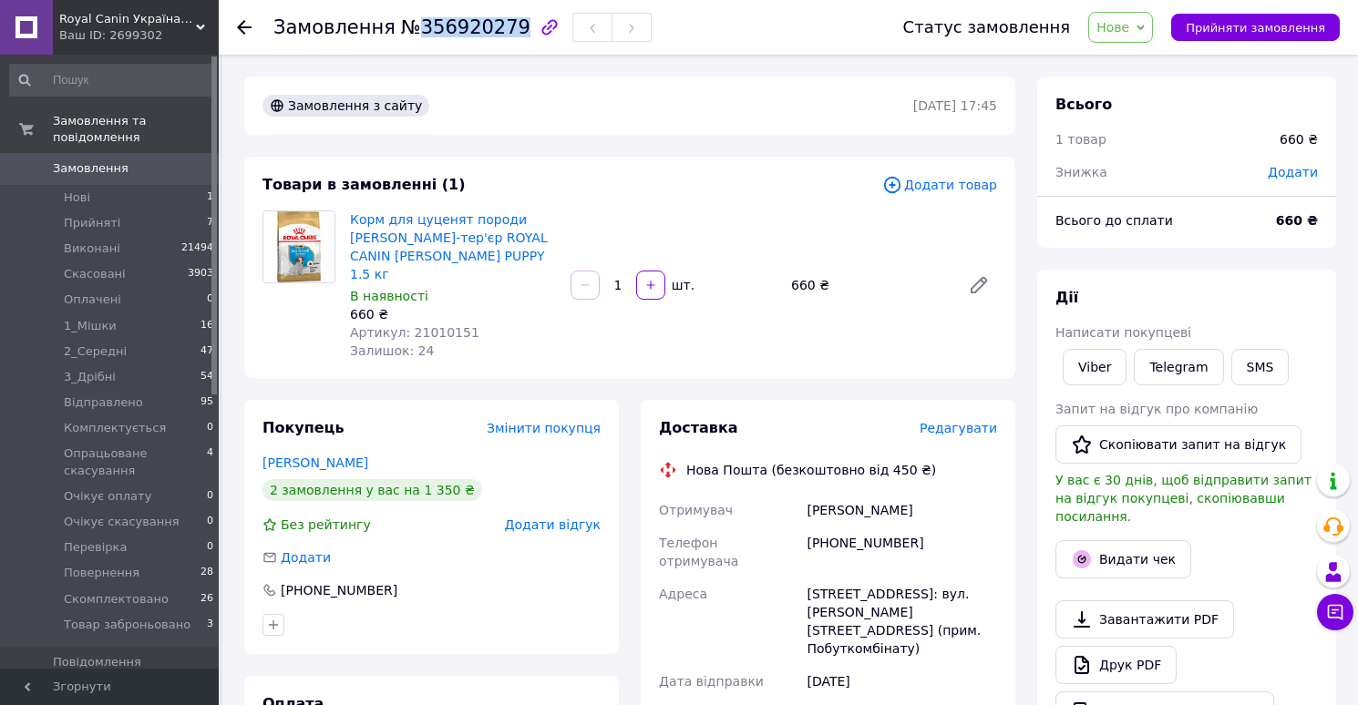
copy span "356920279"
click at [442, 325] on span "Артикул: 21010151" at bounding box center [414, 332] width 129 height 15
copy span "21010151"
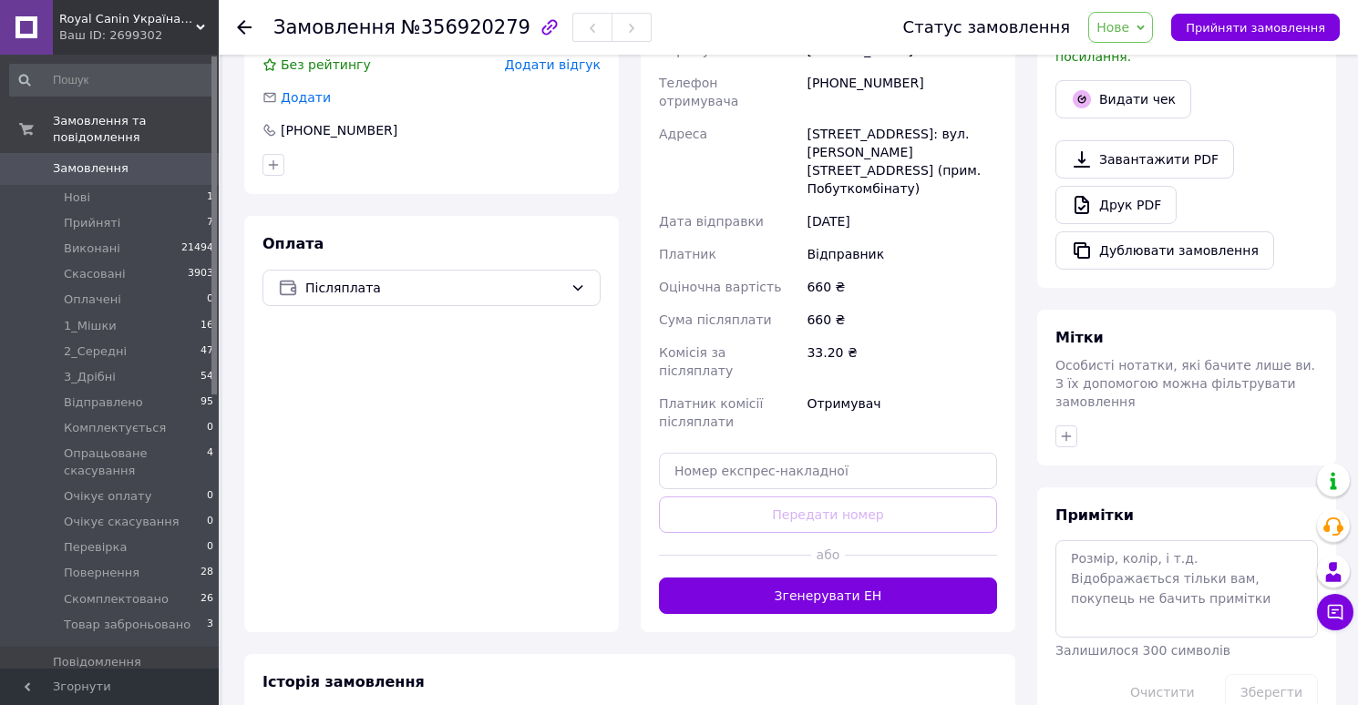
scroll to position [487, 0]
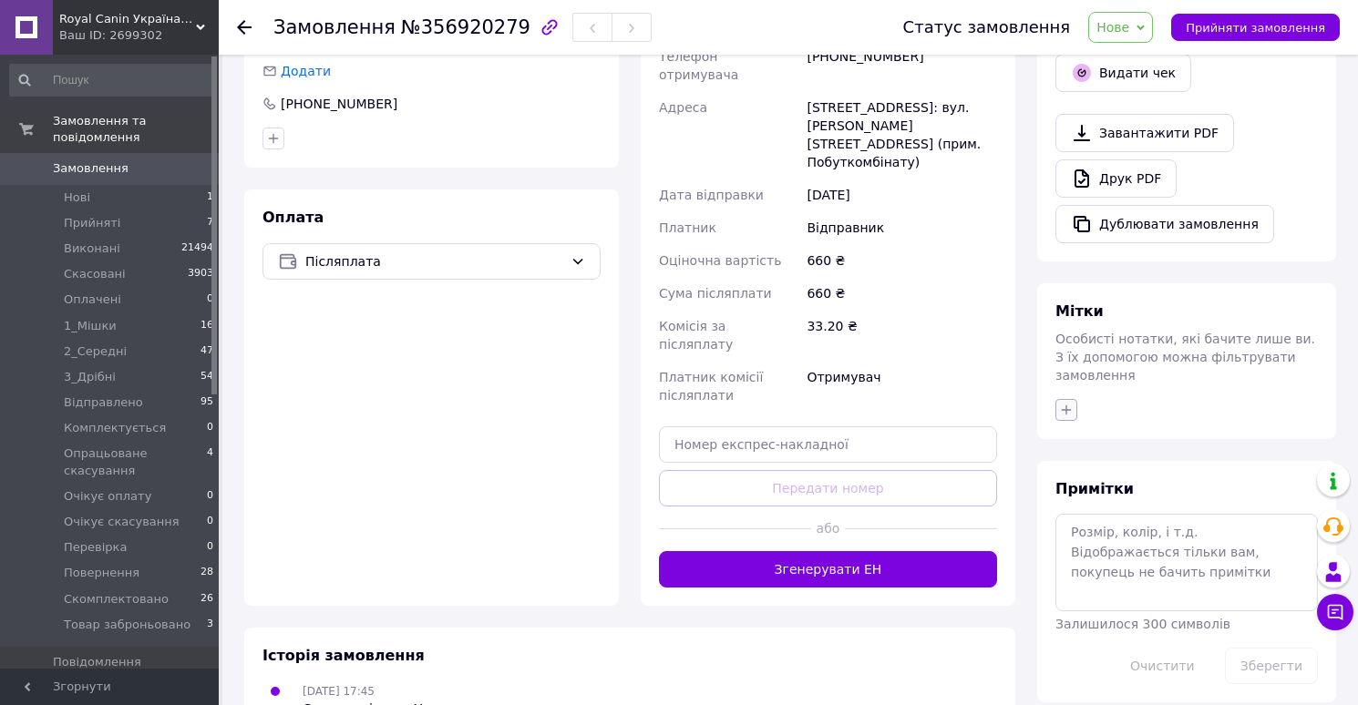
click at [1065, 403] on icon "button" at bounding box center [1066, 410] width 15 height 15
click at [1103, 620] on label "14.08 буде" at bounding box center [1118, 627] width 67 height 14
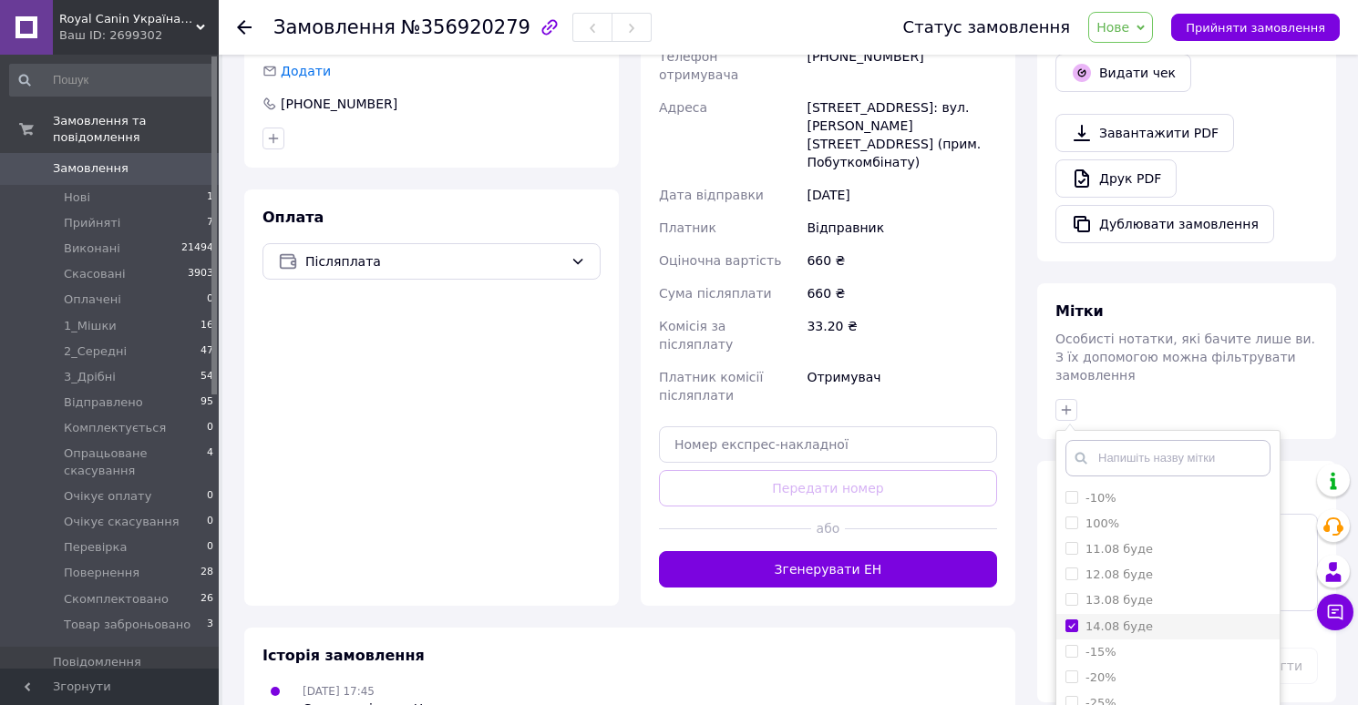
checkbox input "true"
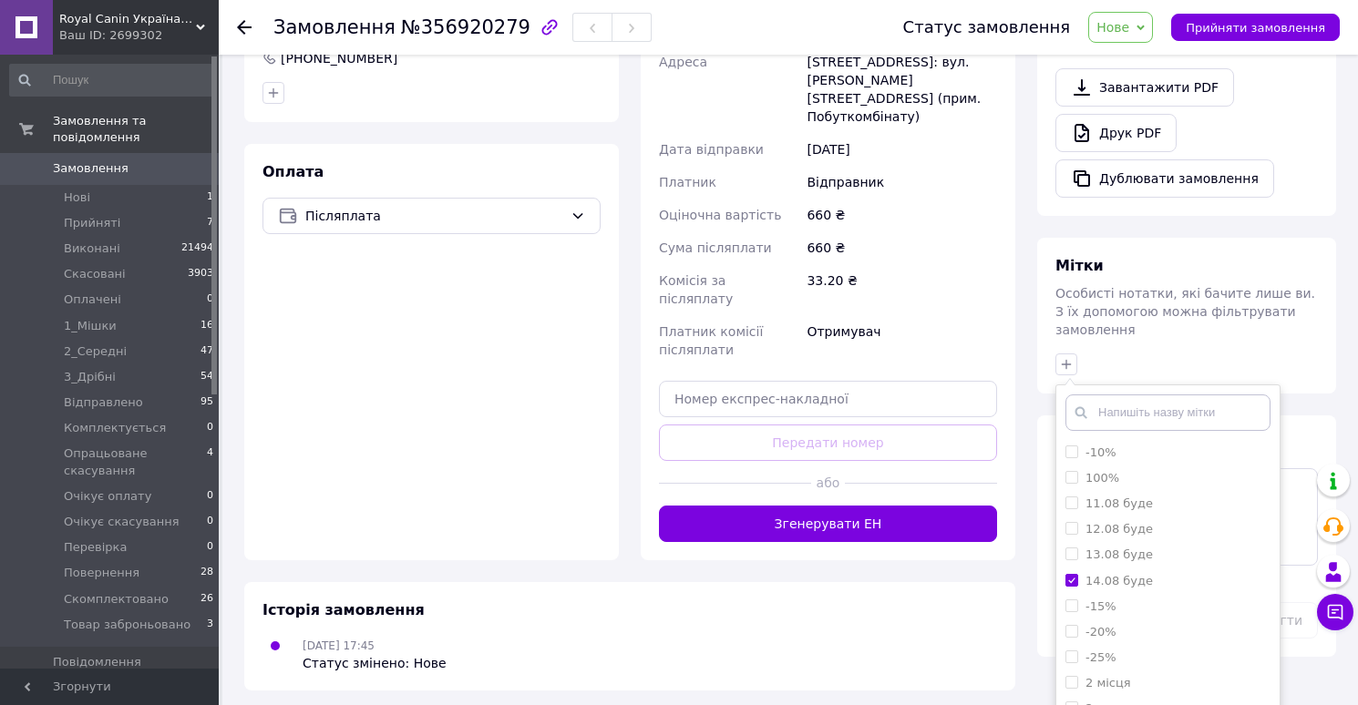
scroll to position [582, 0]
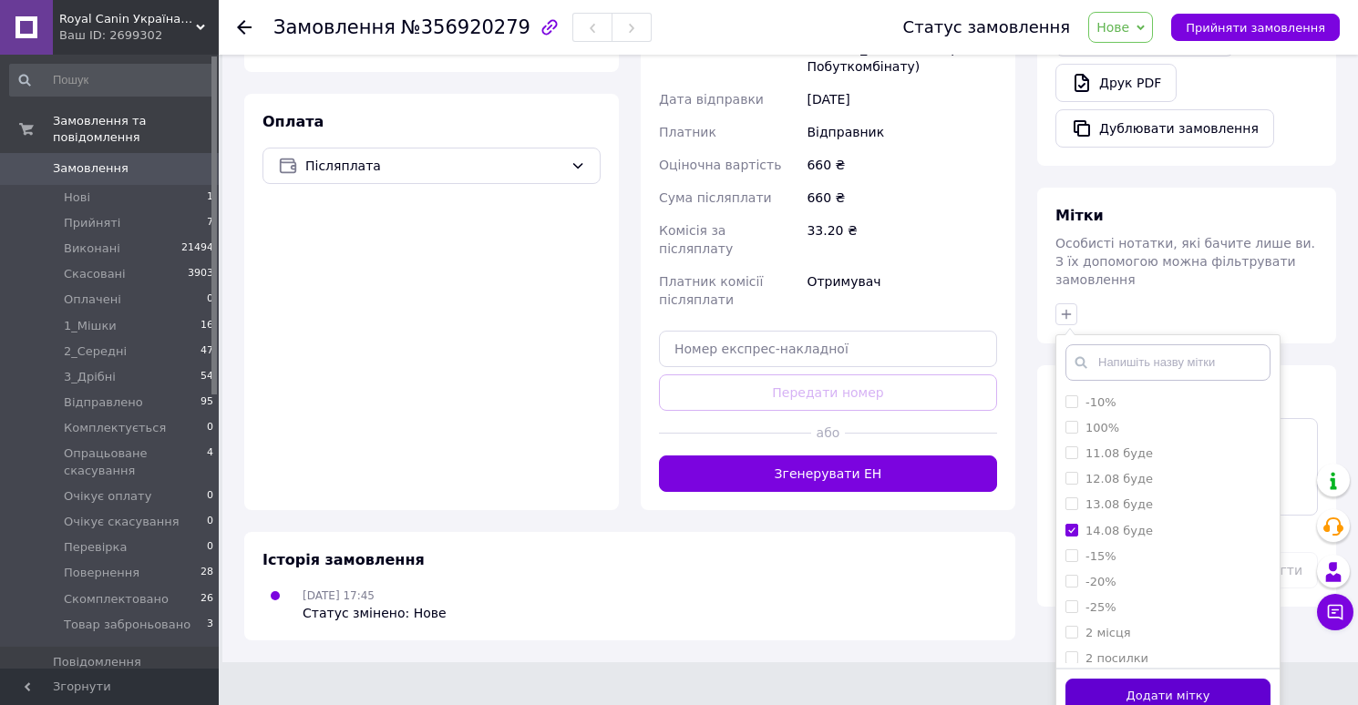
click at [1091, 685] on button "Додати мітку" at bounding box center [1167, 697] width 205 height 36
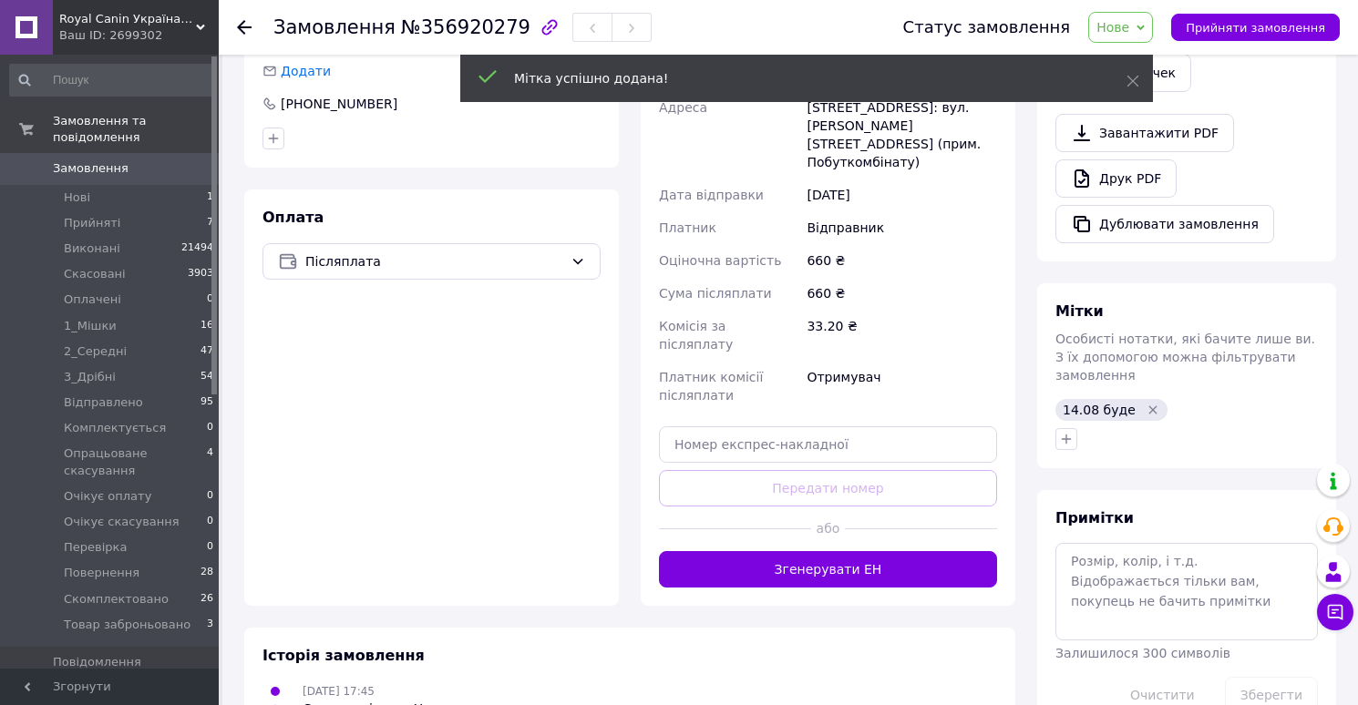
scroll to position [516, 0]
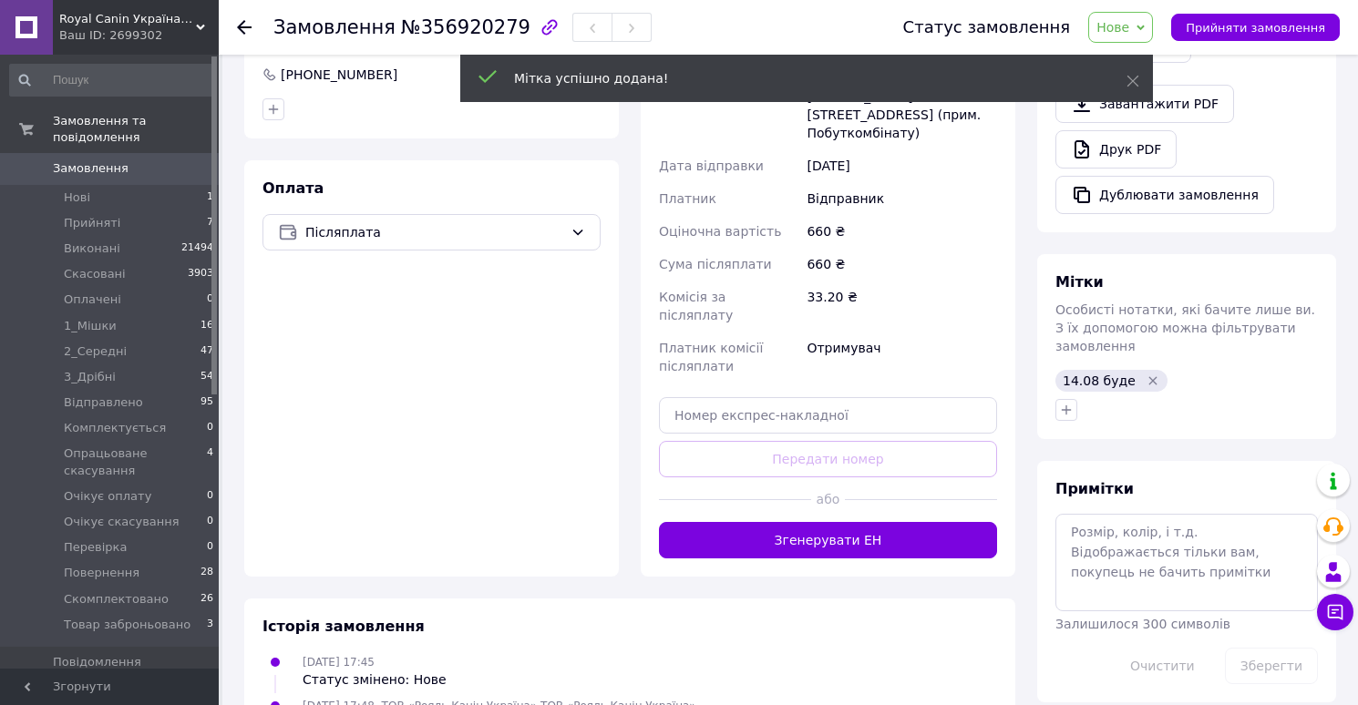
click at [1133, 35] on span "Нове" at bounding box center [1120, 27] width 65 height 31
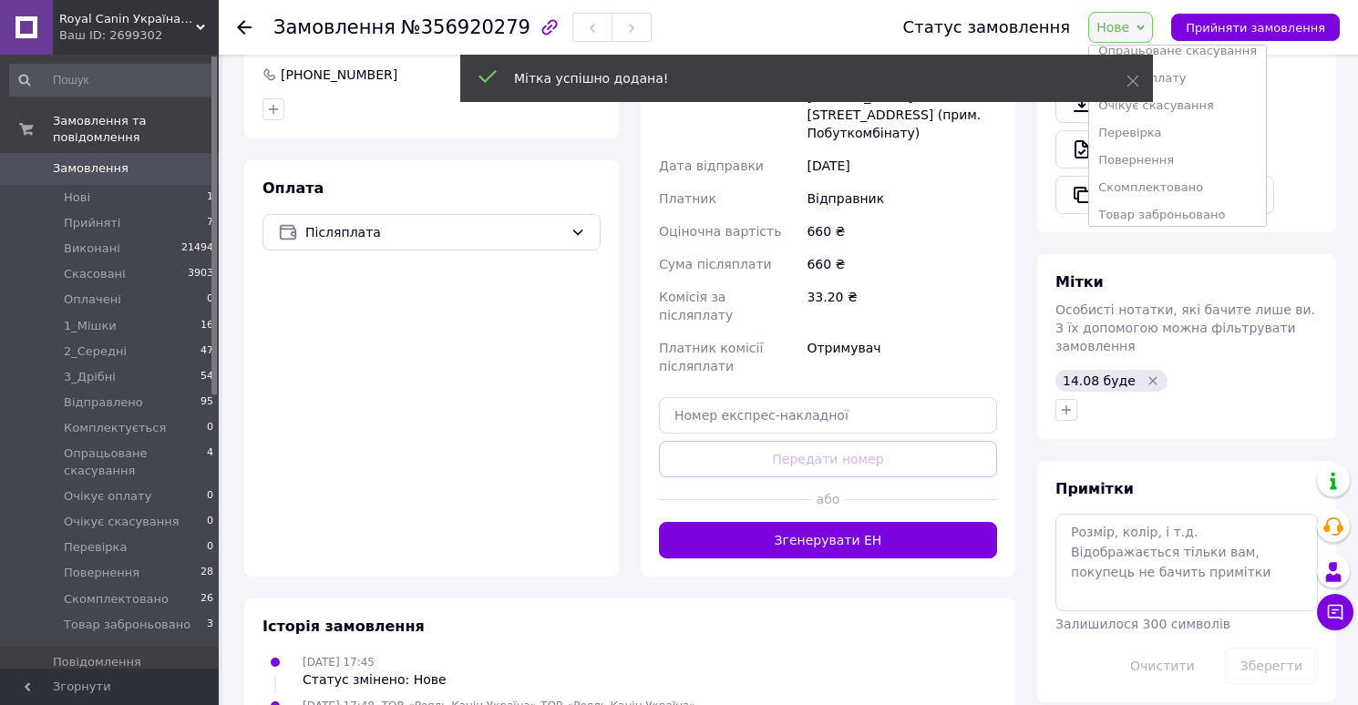
scroll to position [266, 0]
click at [1130, 200] on li "Товар заброньовано" at bounding box center [1177, 207] width 177 height 27
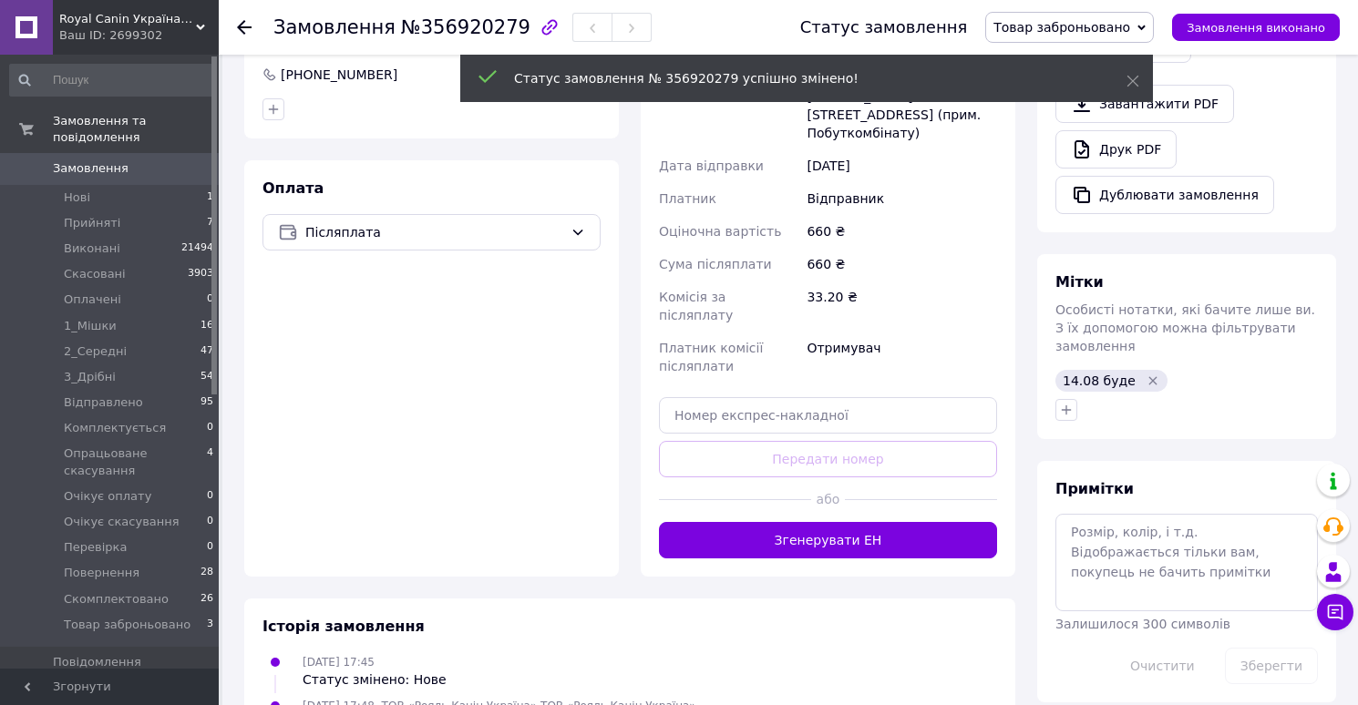
click at [107, 171] on span "Замовлення" at bounding box center [91, 168] width 76 height 16
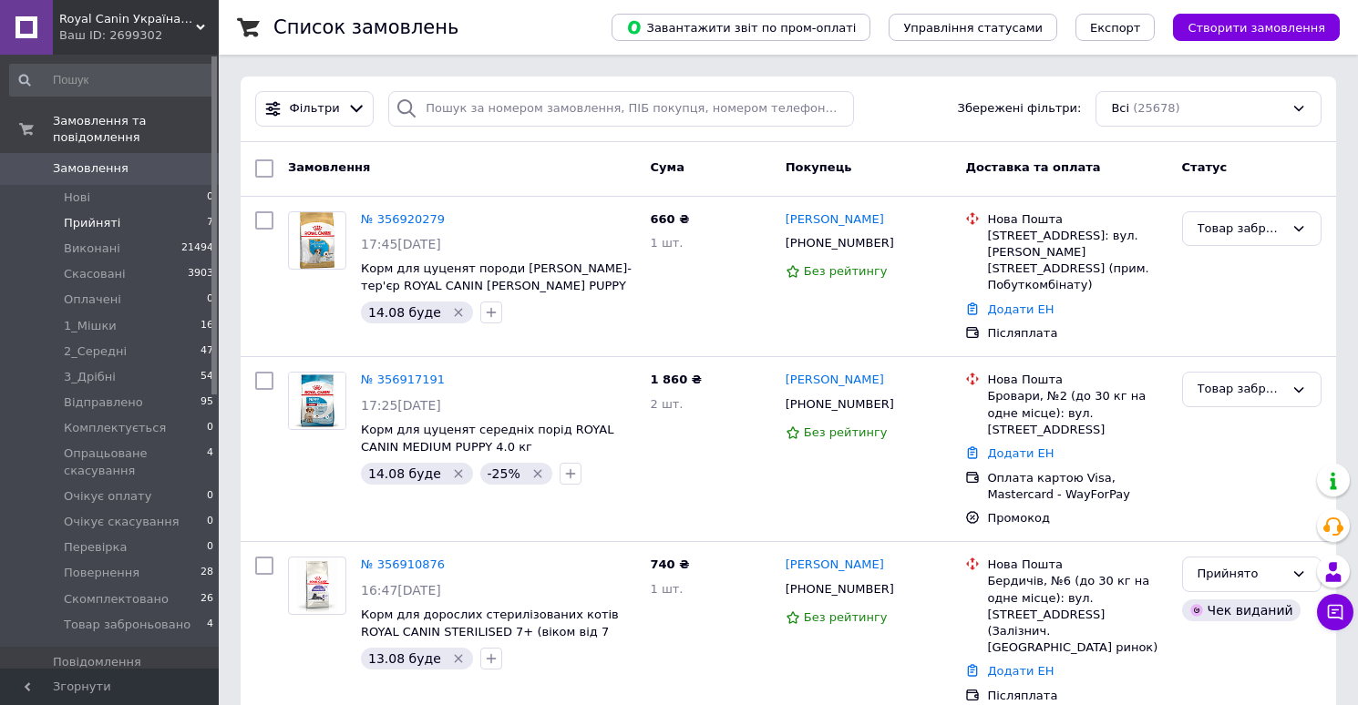
click at [113, 220] on span "Прийняті" at bounding box center [92, 223] width 56 height 16
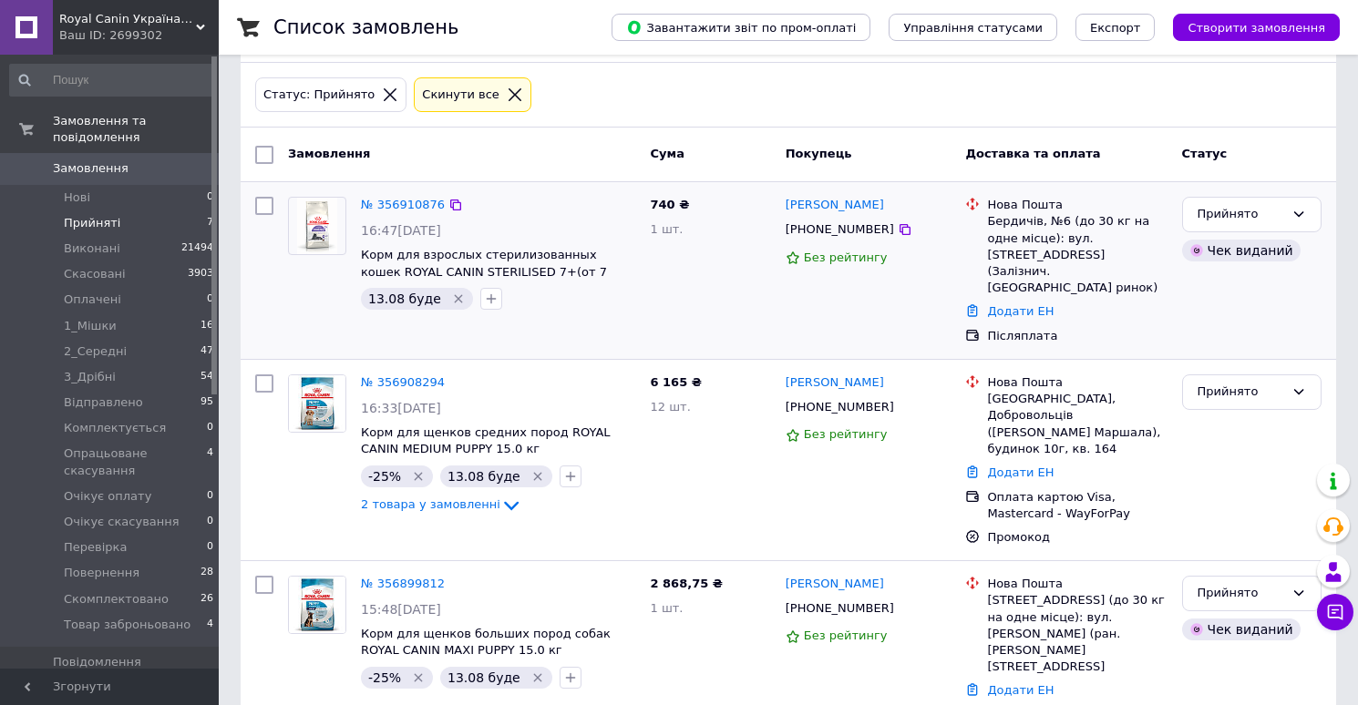
scroll to position [25, 0]
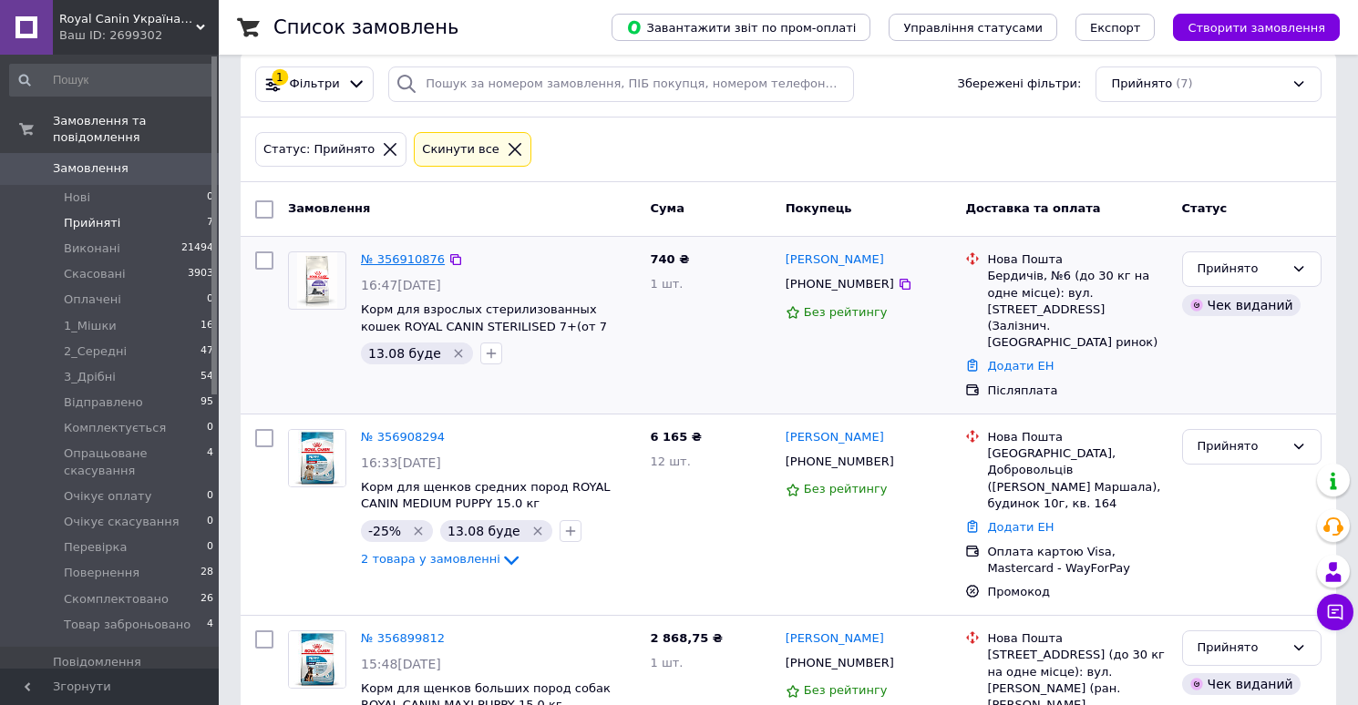
click at [394, 258] on link "№ 356910876" at bounding box center [403, 259] width 84 height 14
click at [405, 430] on link "№ 356908294" at bounding box center [403, 437] width 84 height 14
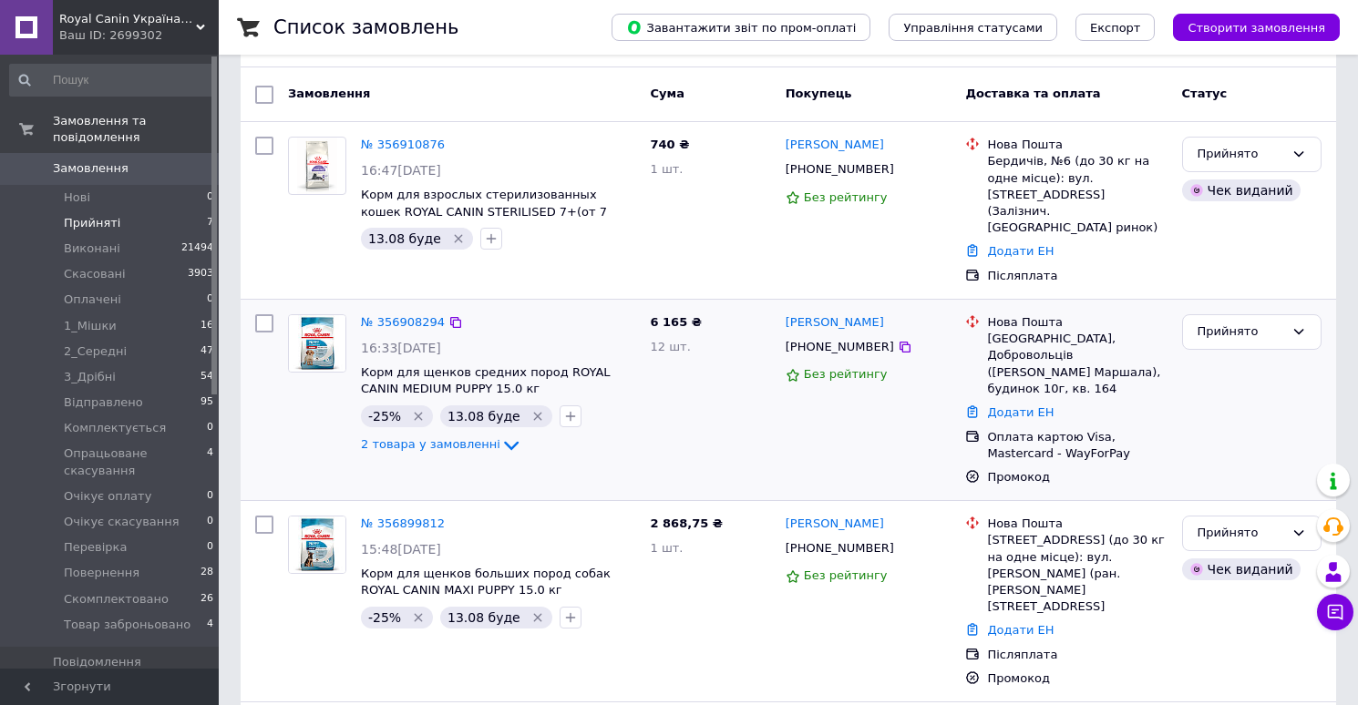
scroll to position [144, 0]
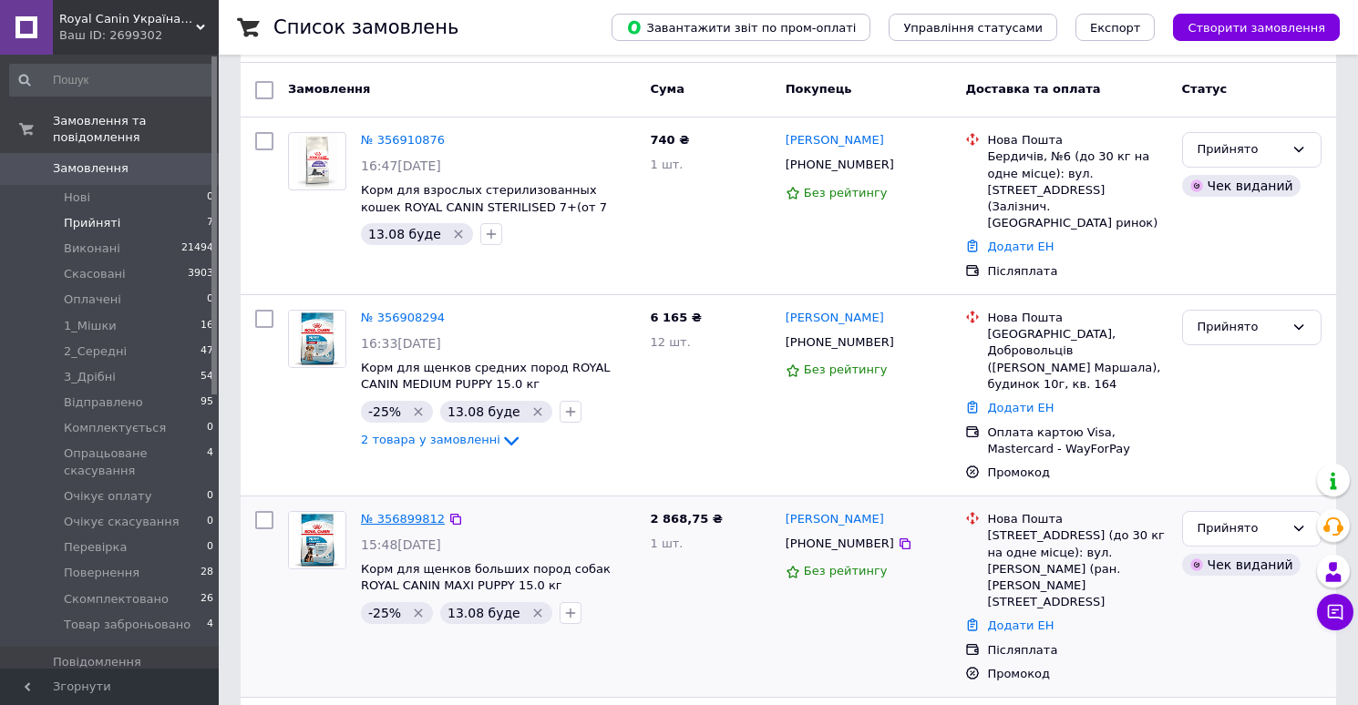
click at [400, 512] on link "№ 356899812" at bounding box center [403, 519] width 84 height 14
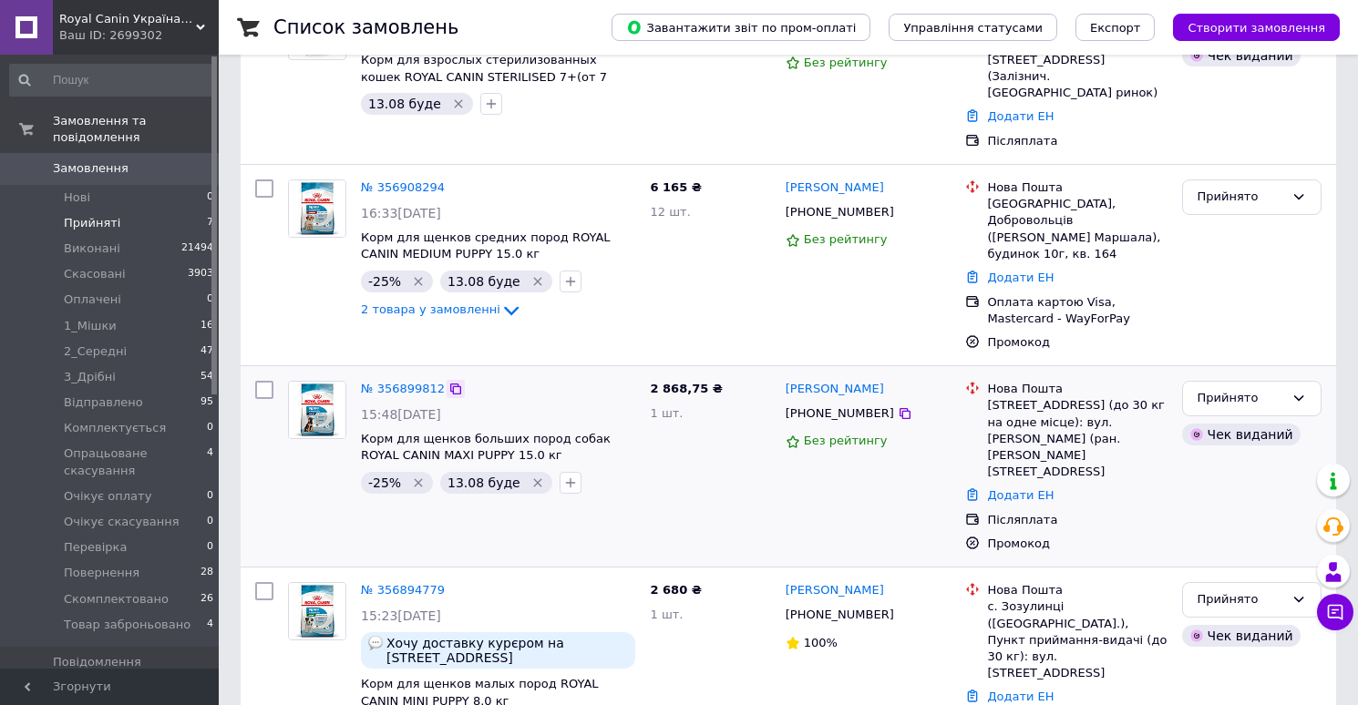
scroll to position [282, 0]
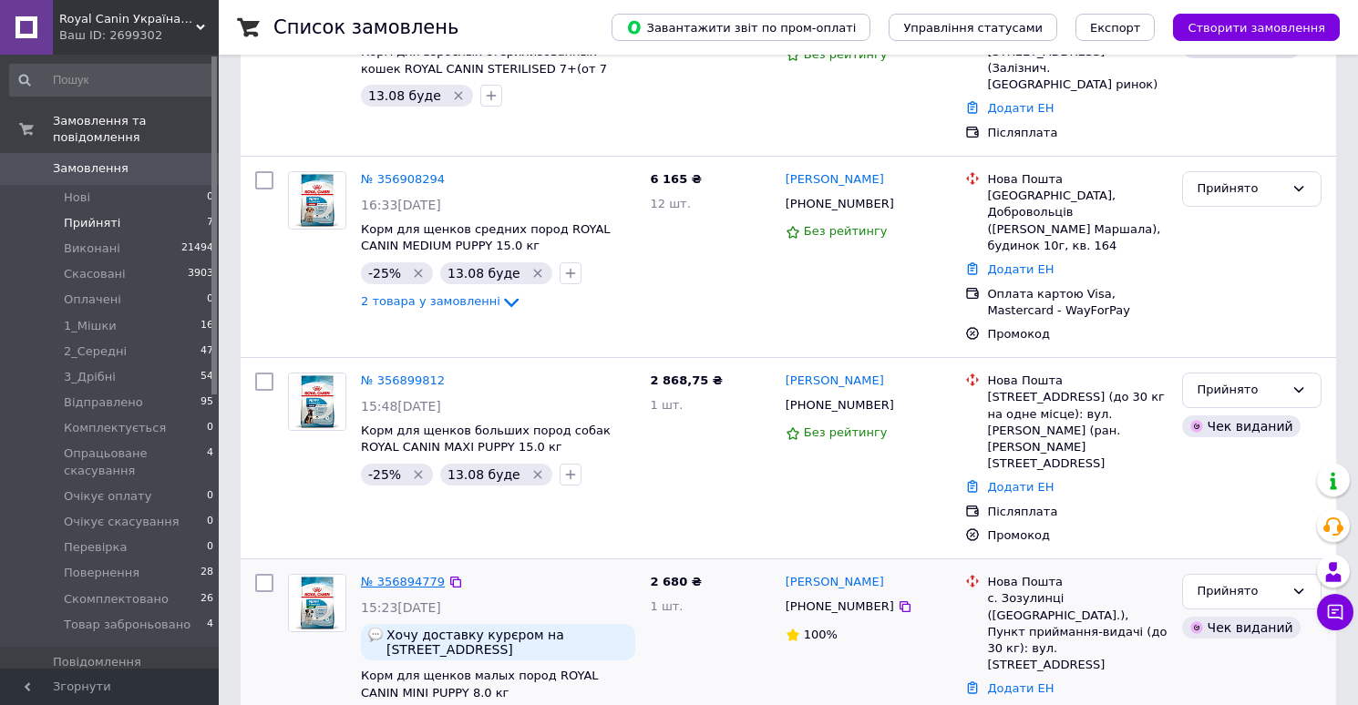
click at [416, 575] on link "№ 356894779" at bounding box center [403, 582] width 84 height 14
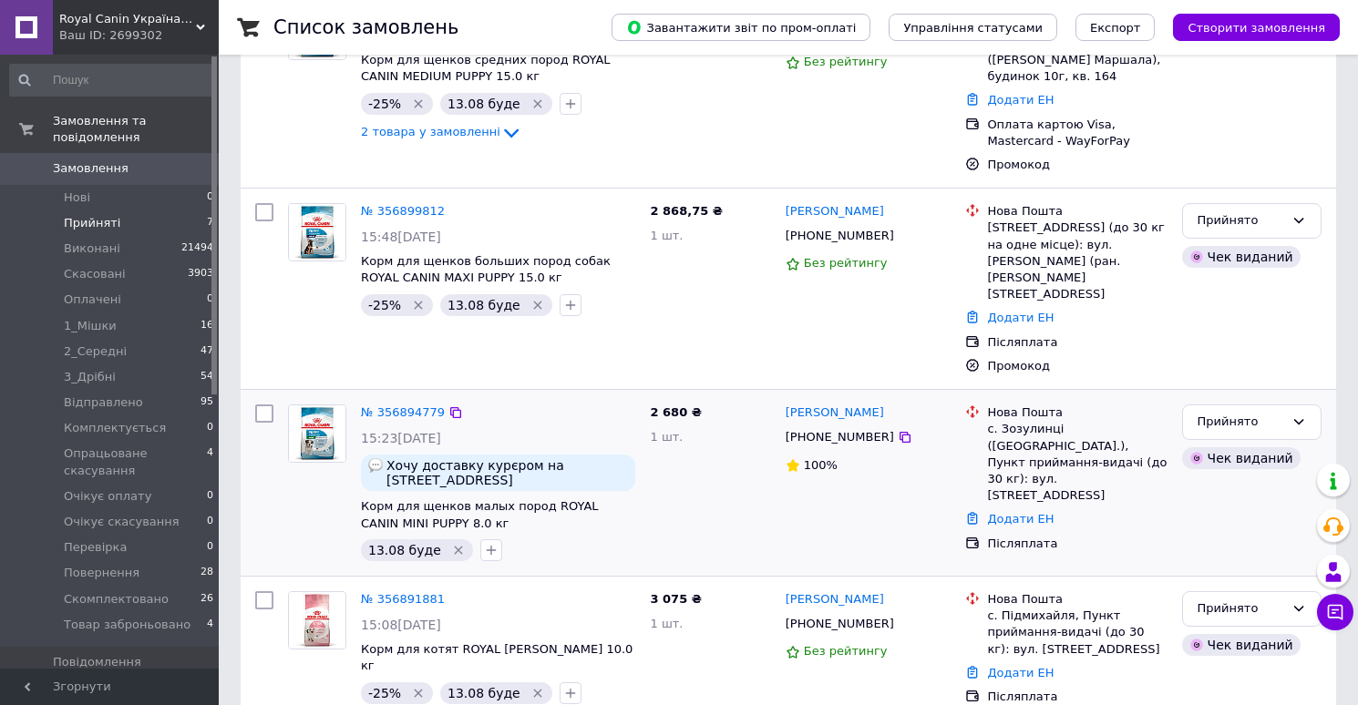
scroll to position [477, 0]
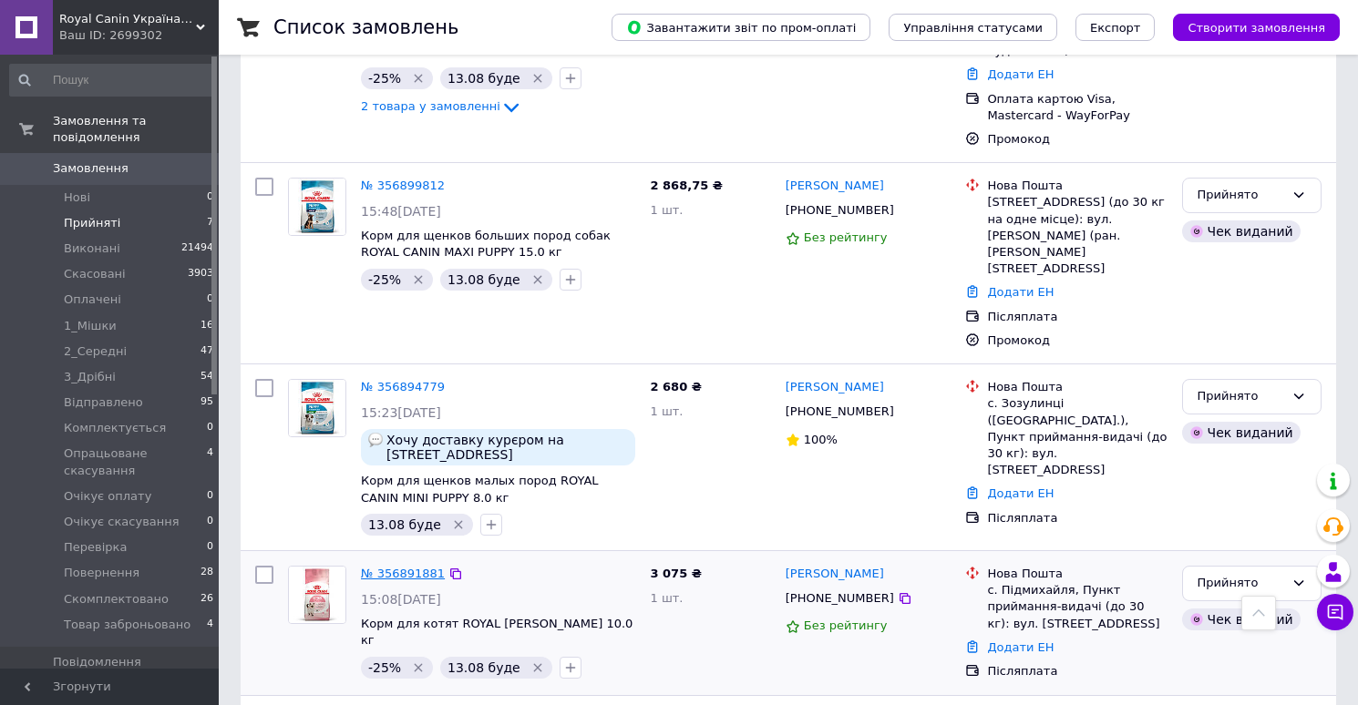
click at [418, 567] on link "№ 356891881" at bounding box center [403, 574] width 84 height 14
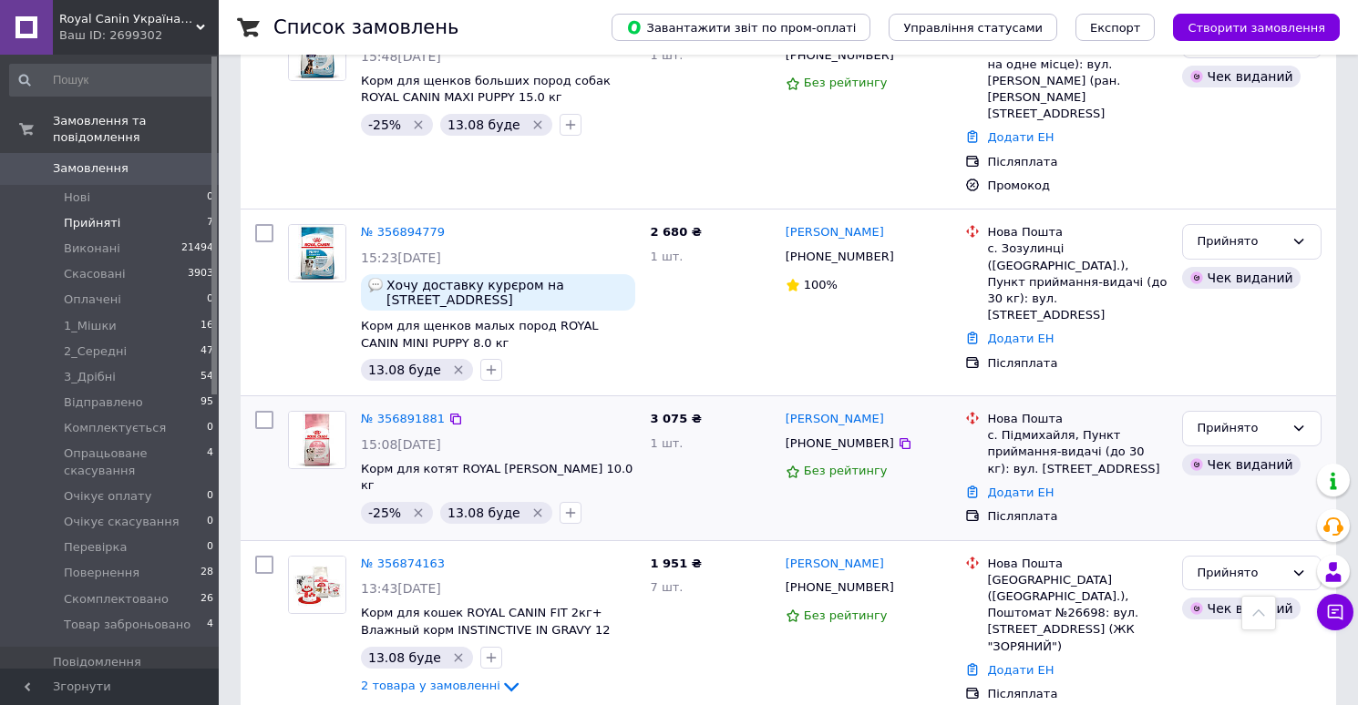
scroll to position [656, 0]
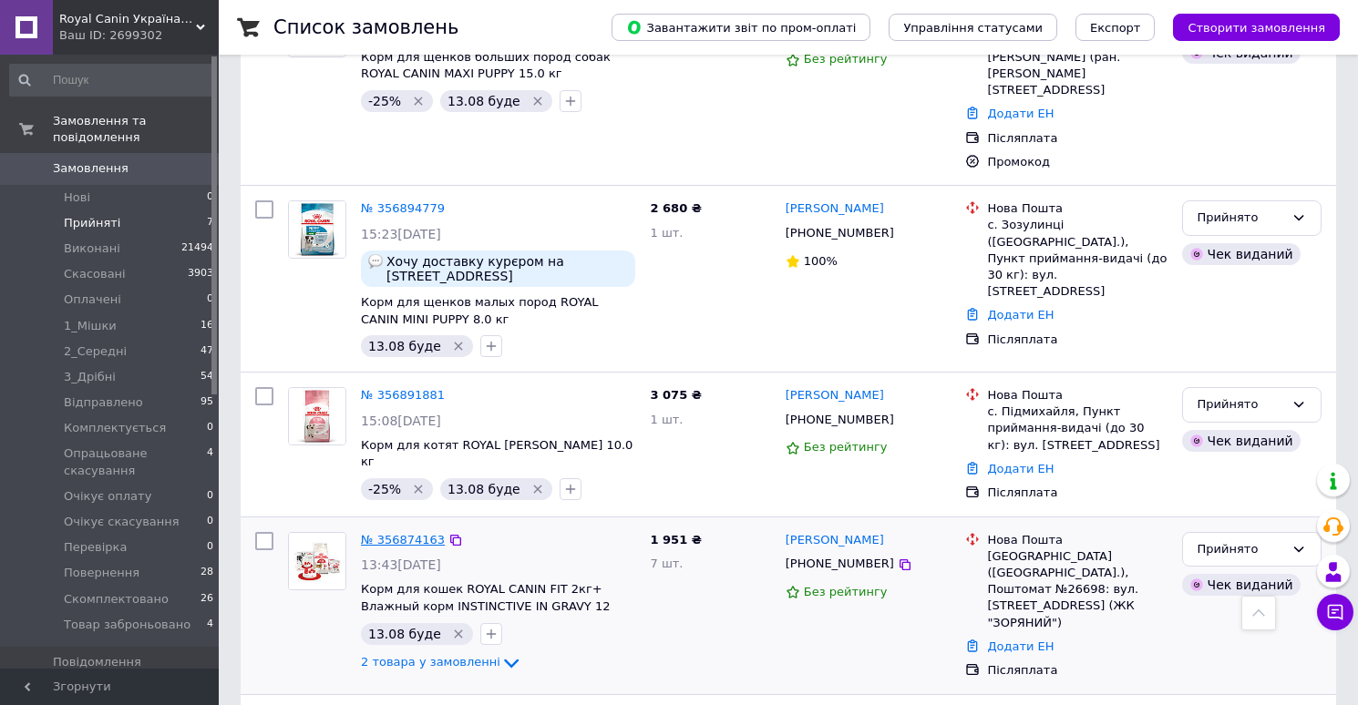
click at [415, 533] on link "№ 356874163" at bounding box center [403, 540] width 84 height 14
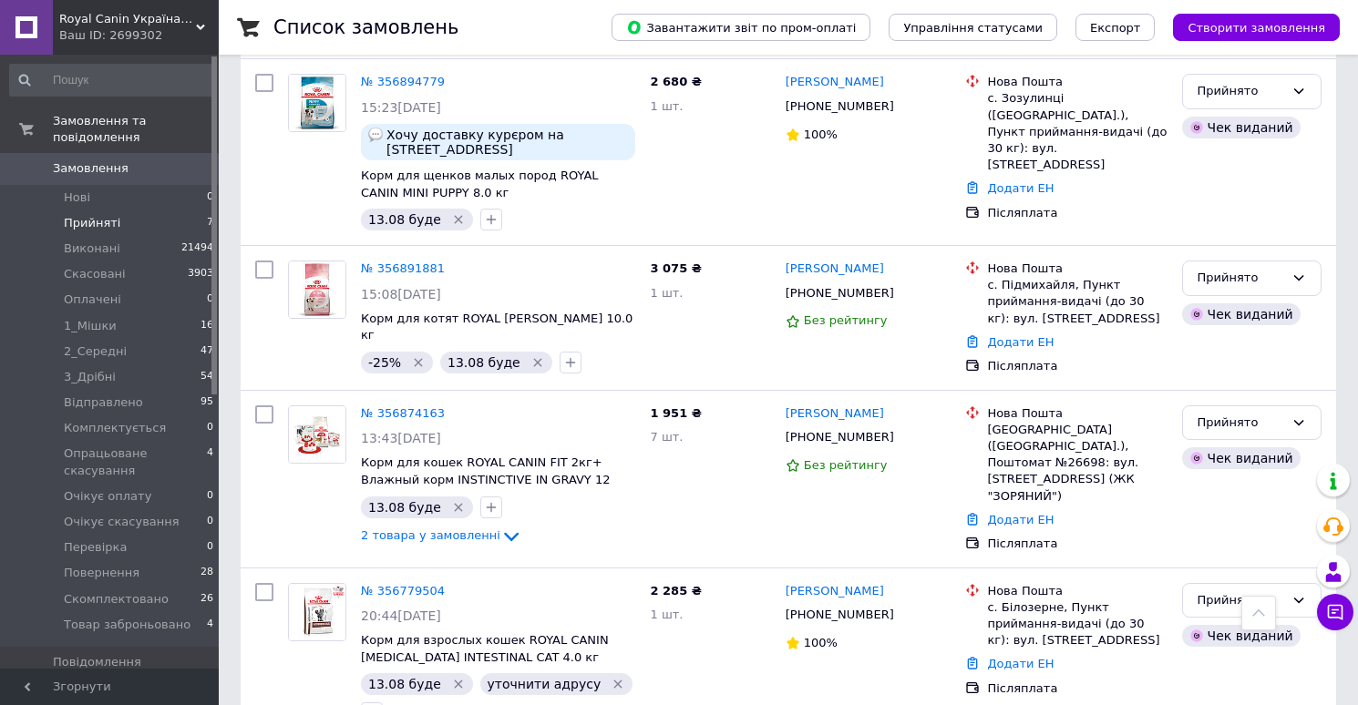
click at [108, 168] on span "Замовлення" at bounding box center [91, 168] width 76 height 16
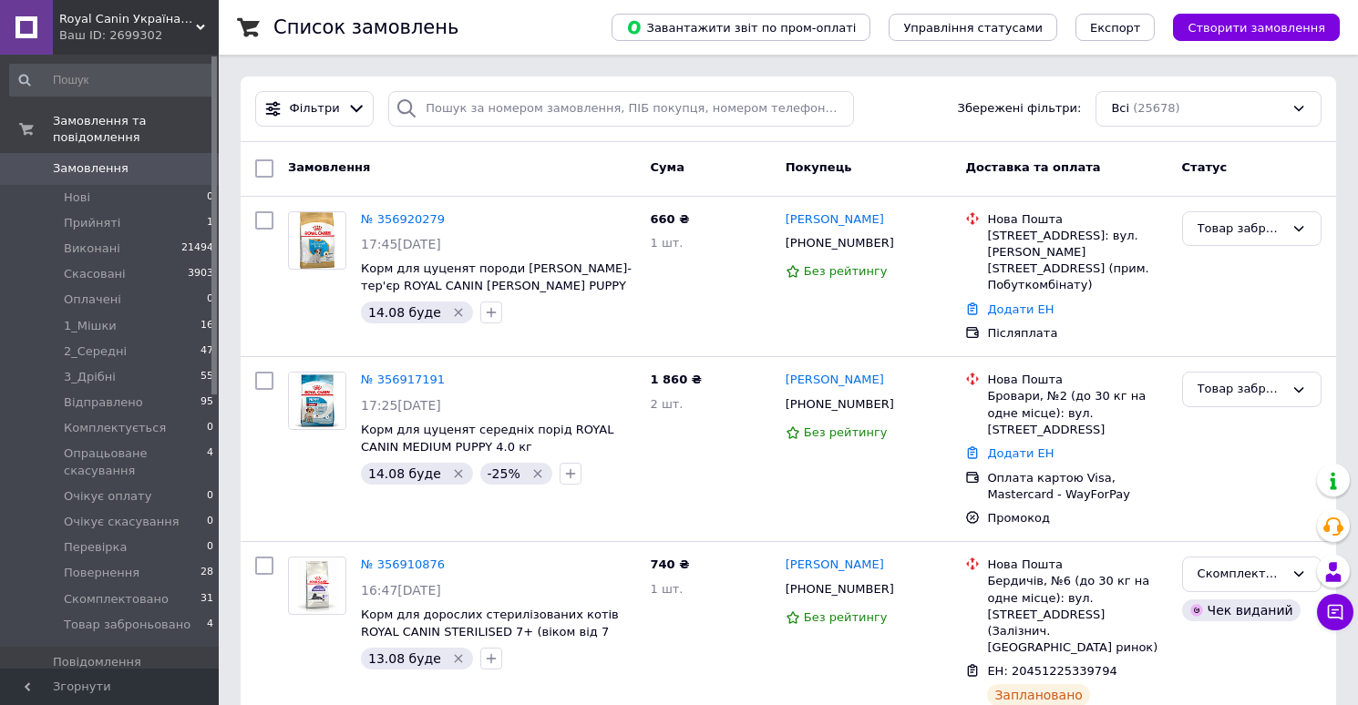
click at [95, 170] on span "Замовлення" at bounding box center [91, 168] width 76 height 16
click at [508, 100] on input "search" at bounding box center [621, 109] width 466 height 36
paste input "356813503"
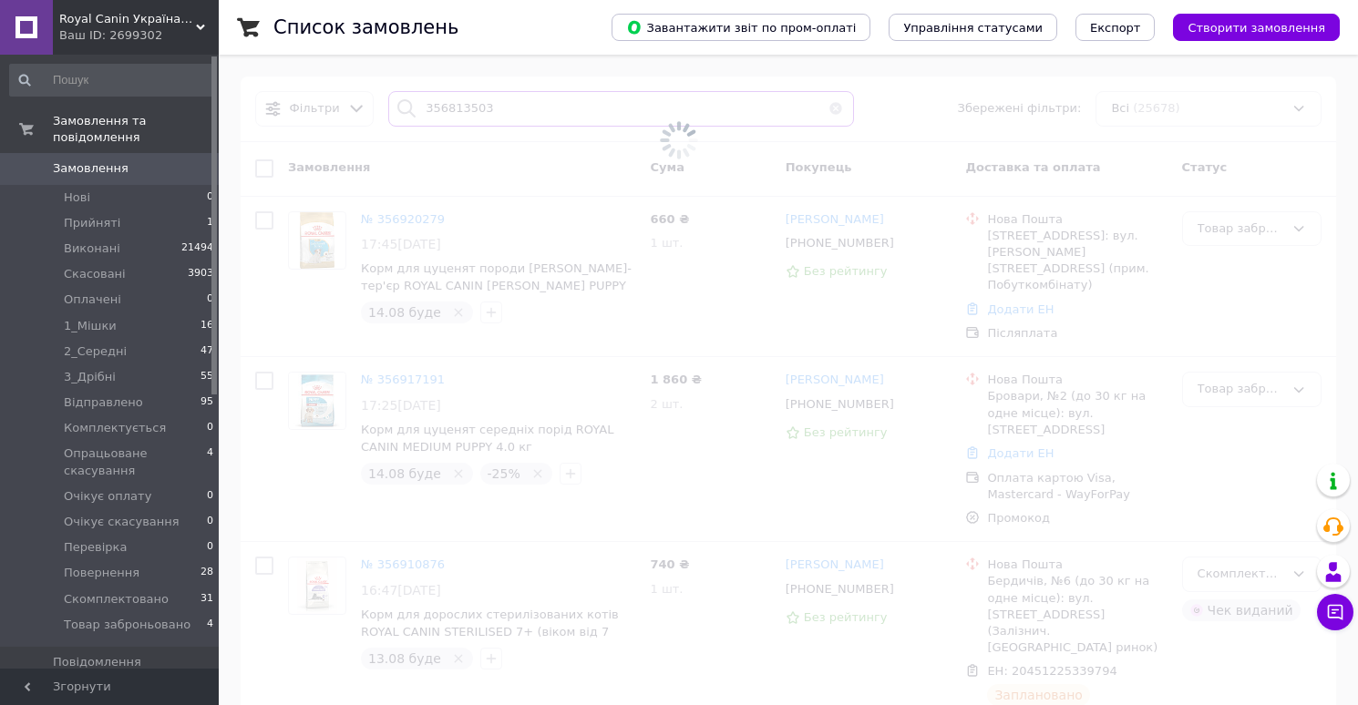
type input "356813503"
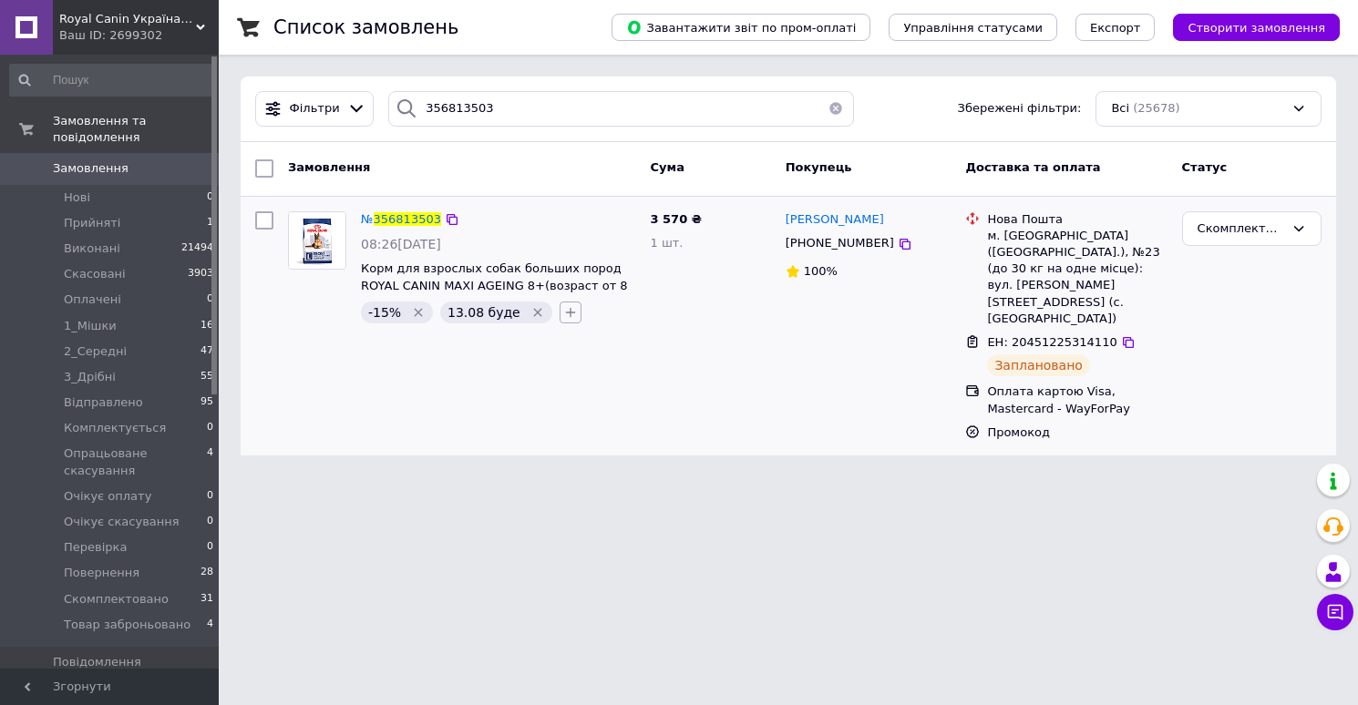
click at [565, 318] on button "button" at bounding box center [570, 313] width 22 height 22
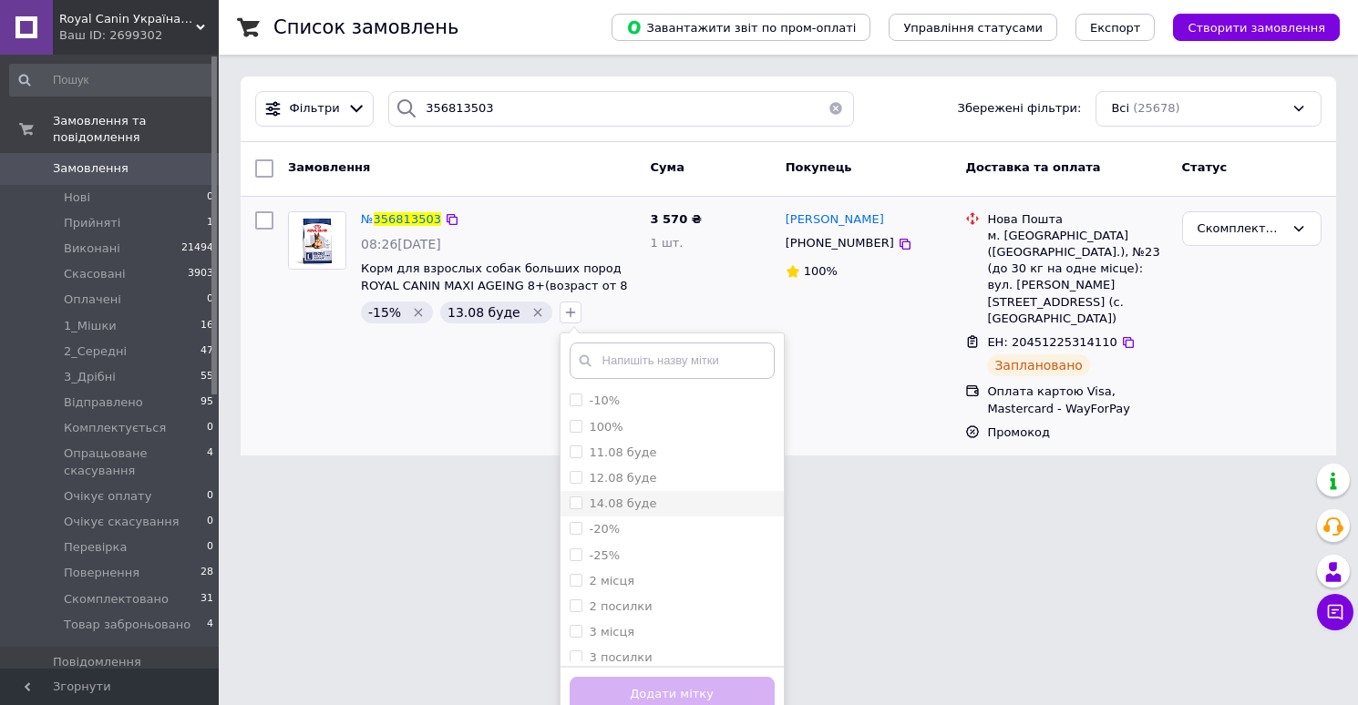
click at [612, 499] on label "14.08 буде" at bounding box center [623, 504] width 67 height 14
checkbox input "true"
click at [583, 687] on button "Додати мітку" at bounding box center [671, 695] width 205 height 36
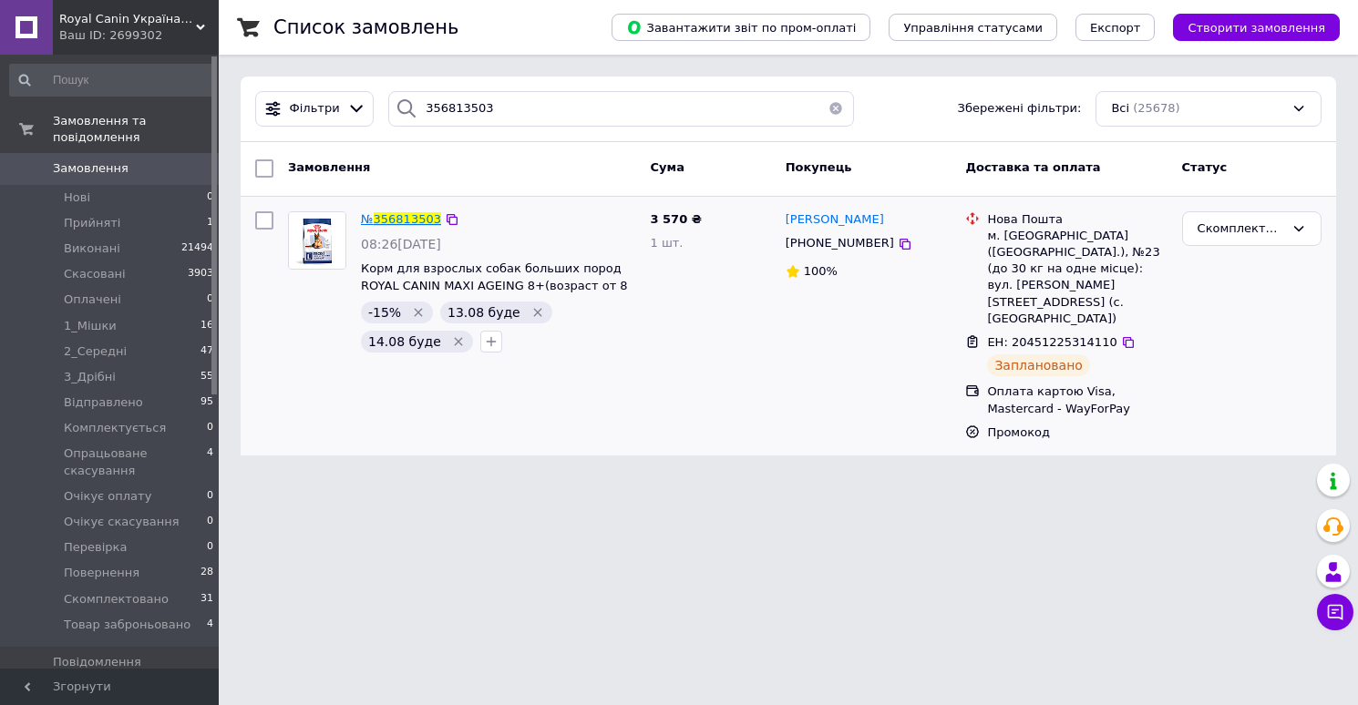
click at [401, 223] on span "356813503" at bounding box center [407, 219] width 67 height 14
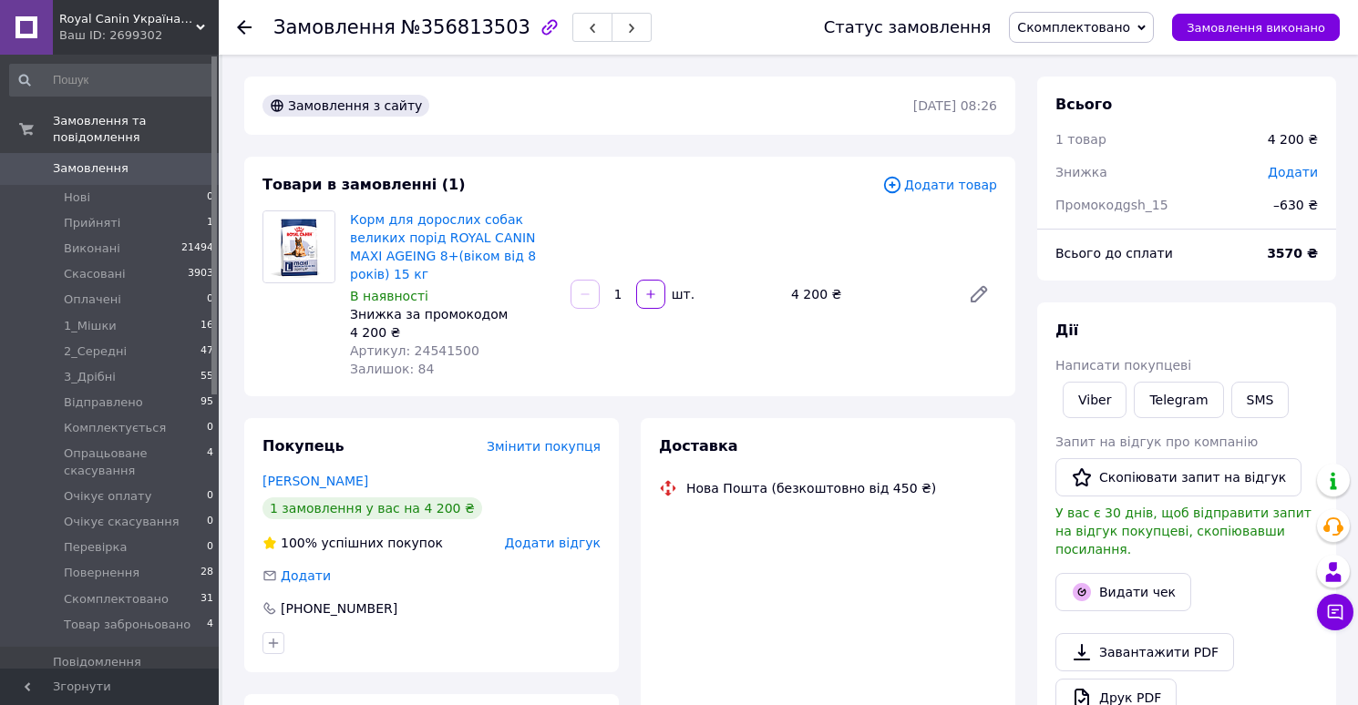
scroll to position [29, 0]
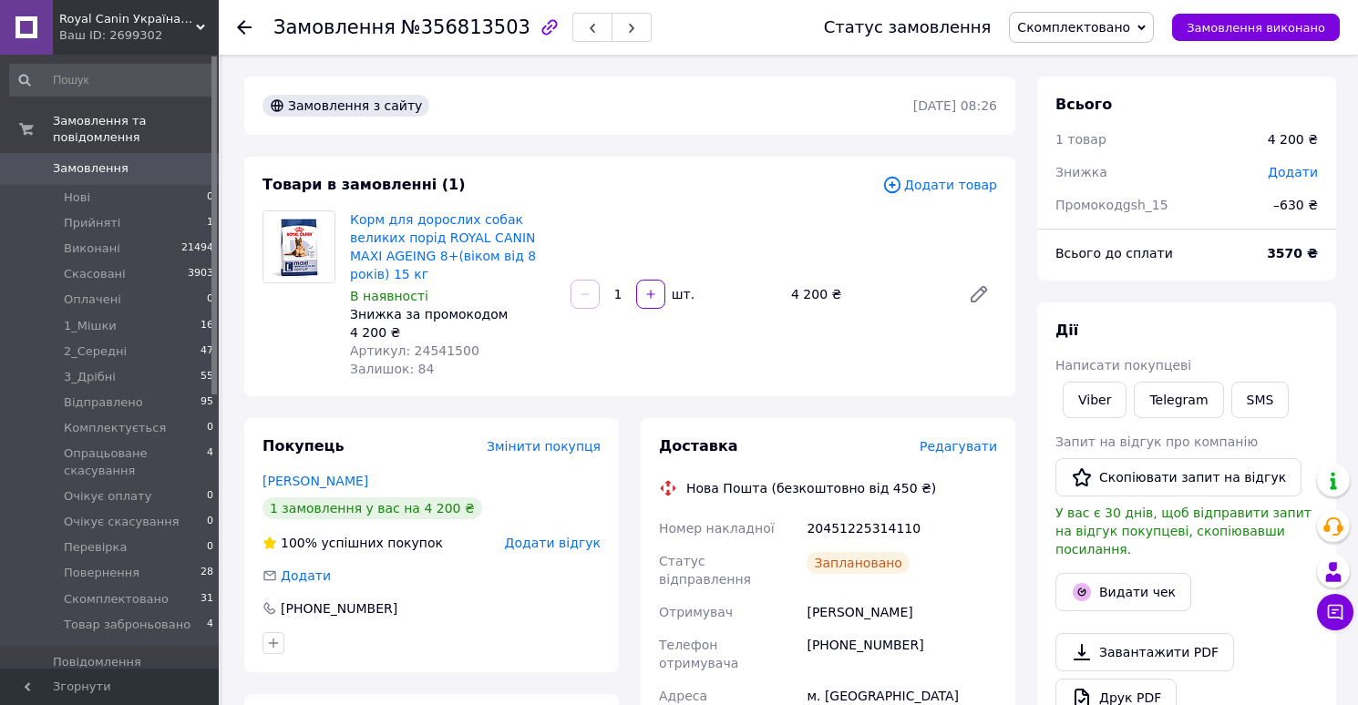
click at [972, 447] on span "Редагувати" at bounding box center [957, 446] width 77 height 15
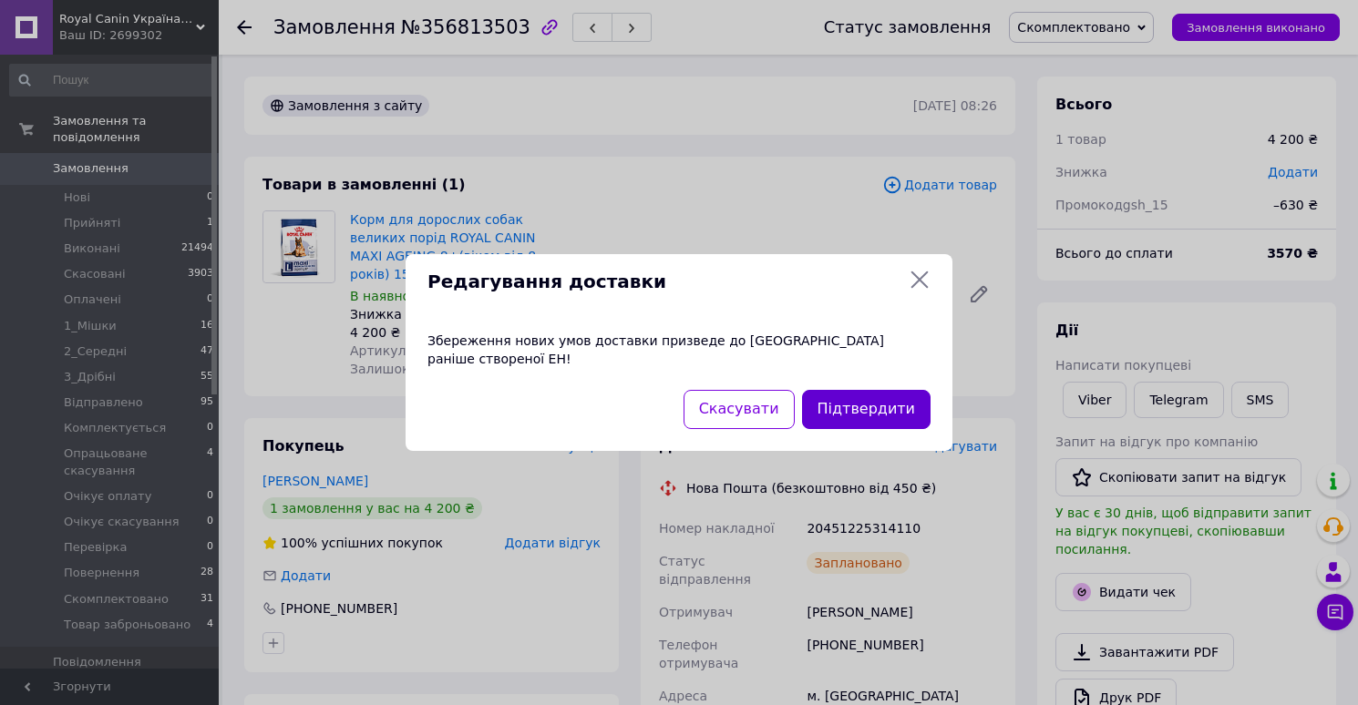
click at [866, 397] on button "Підтвердити" at bounding box center [866, 409] width 128 height 39
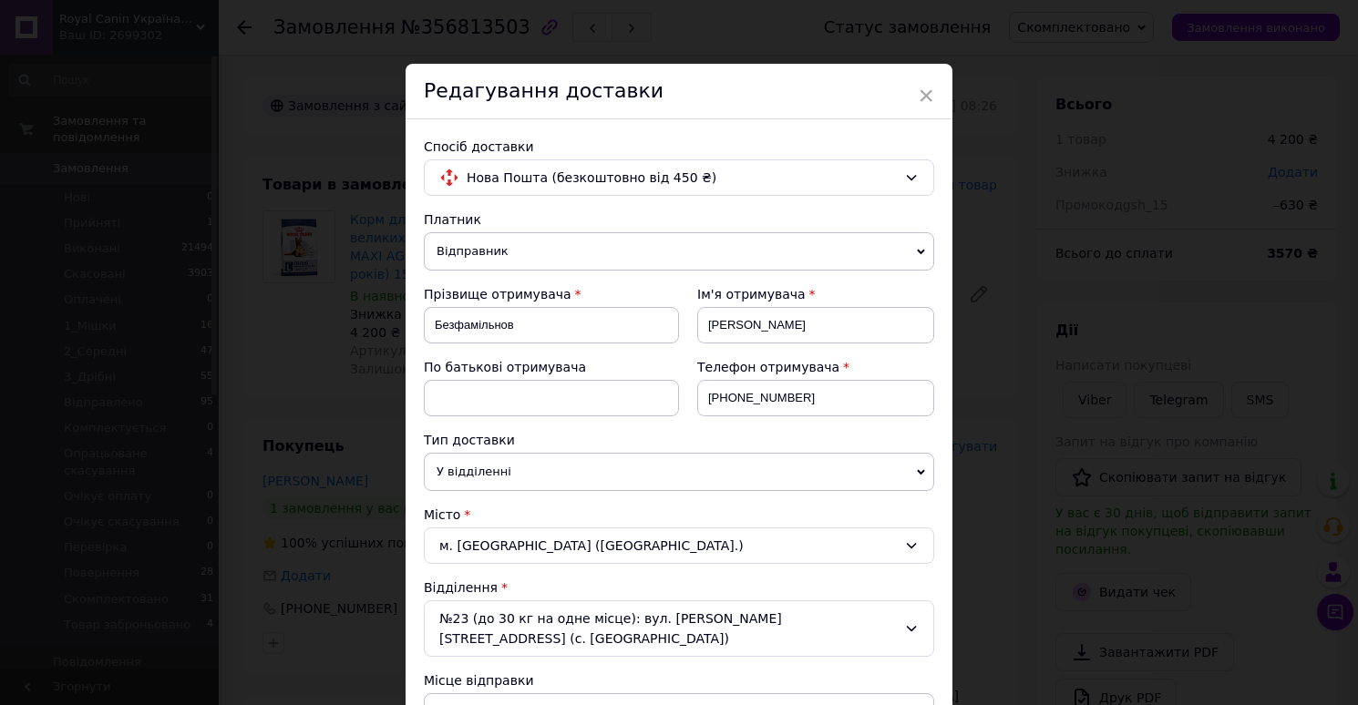
scroll to position [556, 0]
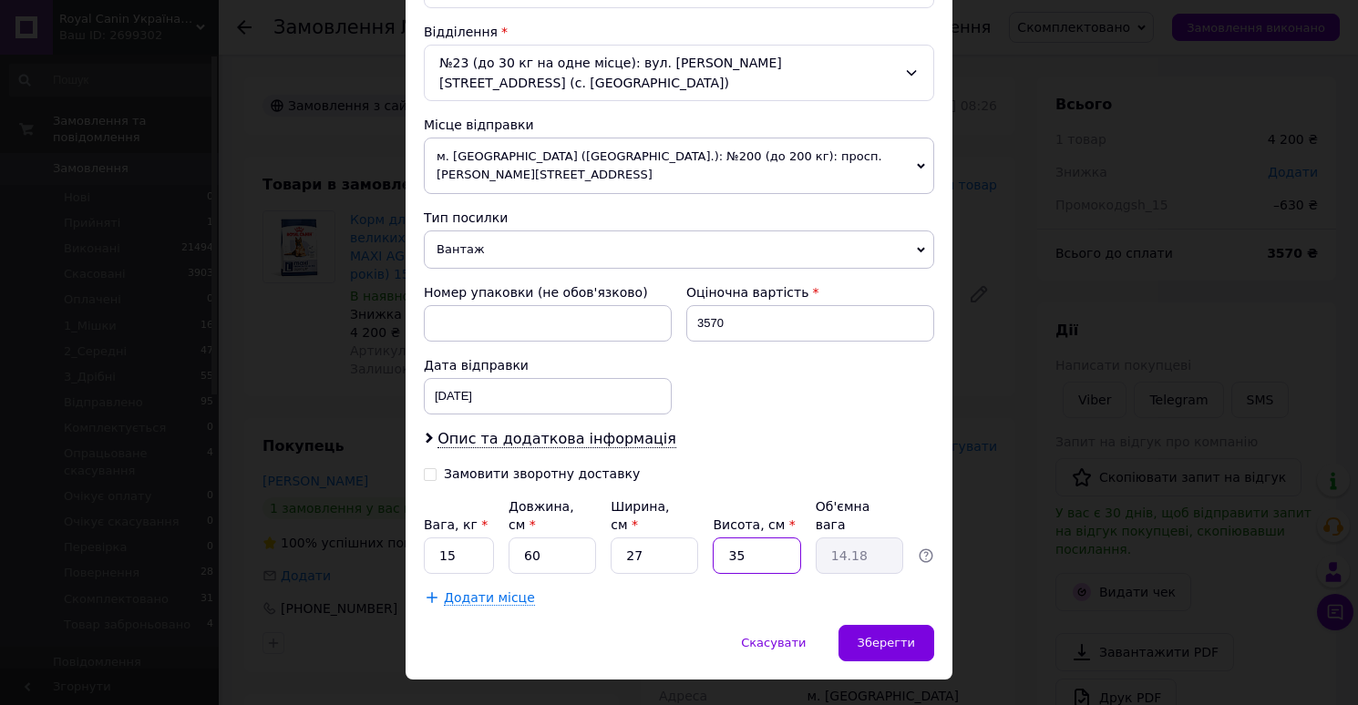
click at [762, 538] on input "35" at bounding box center [756, 556] width 87 height 36
type input "3"
type input "1.22"
type input "33"
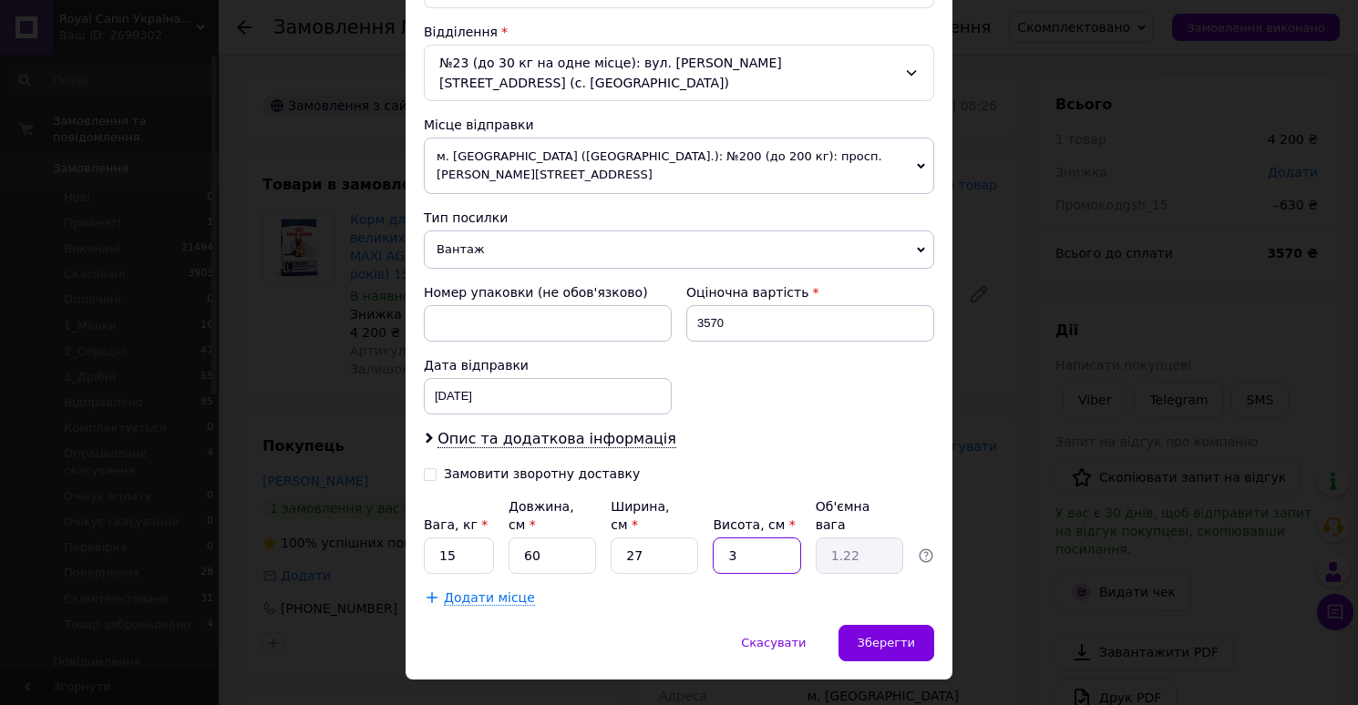
type input "13.37"
type input "33"
click at [881, 636] on span "Зберегти" at bounding box center [885, 643] width 57 height 14
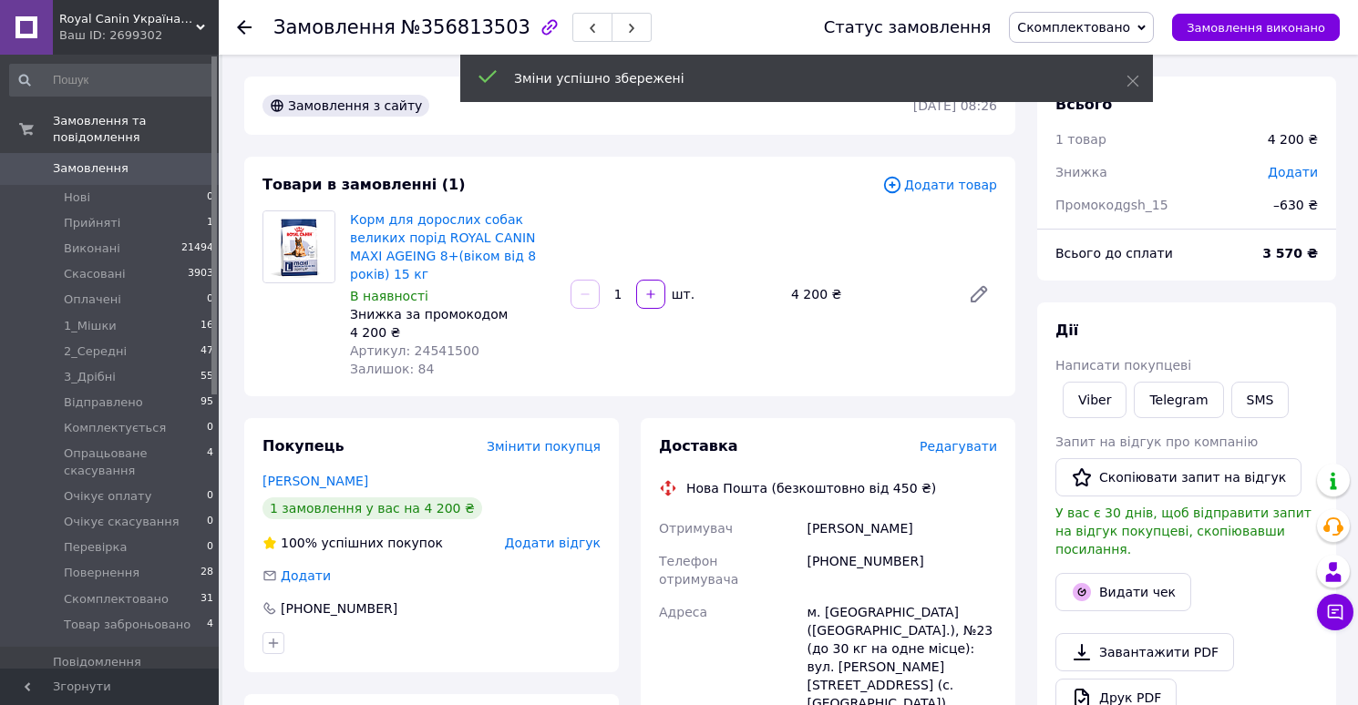
scroll to position [117, 0]
click at [1078, 37] on span "Скомплектовано" at bounding box center [1081, 27] width 145 height 31
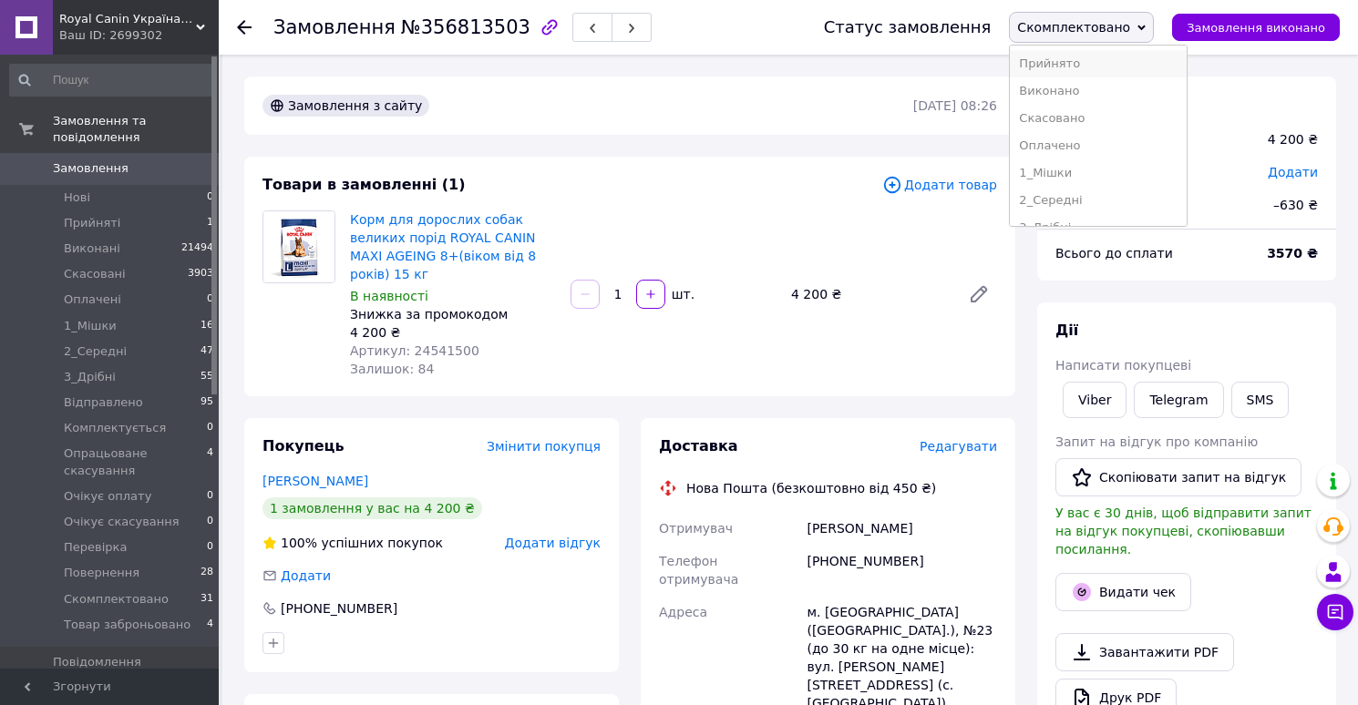
click at [1094, 65] on li "Прийнято" at bounding box center [1098, 63] width 177 height 27
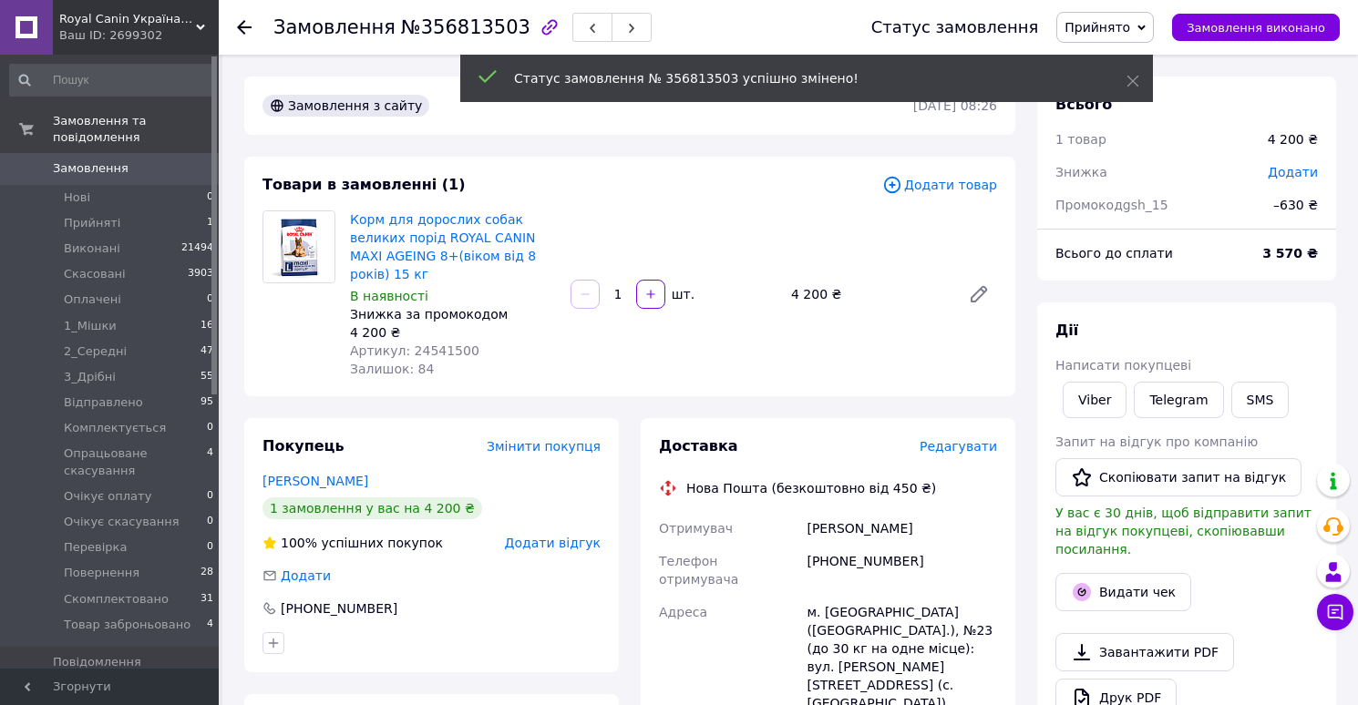
scroll to position [160, 0]
click at [103, 171] on span "Замовлення" at bounding box center [91, 168] width 76 height 16
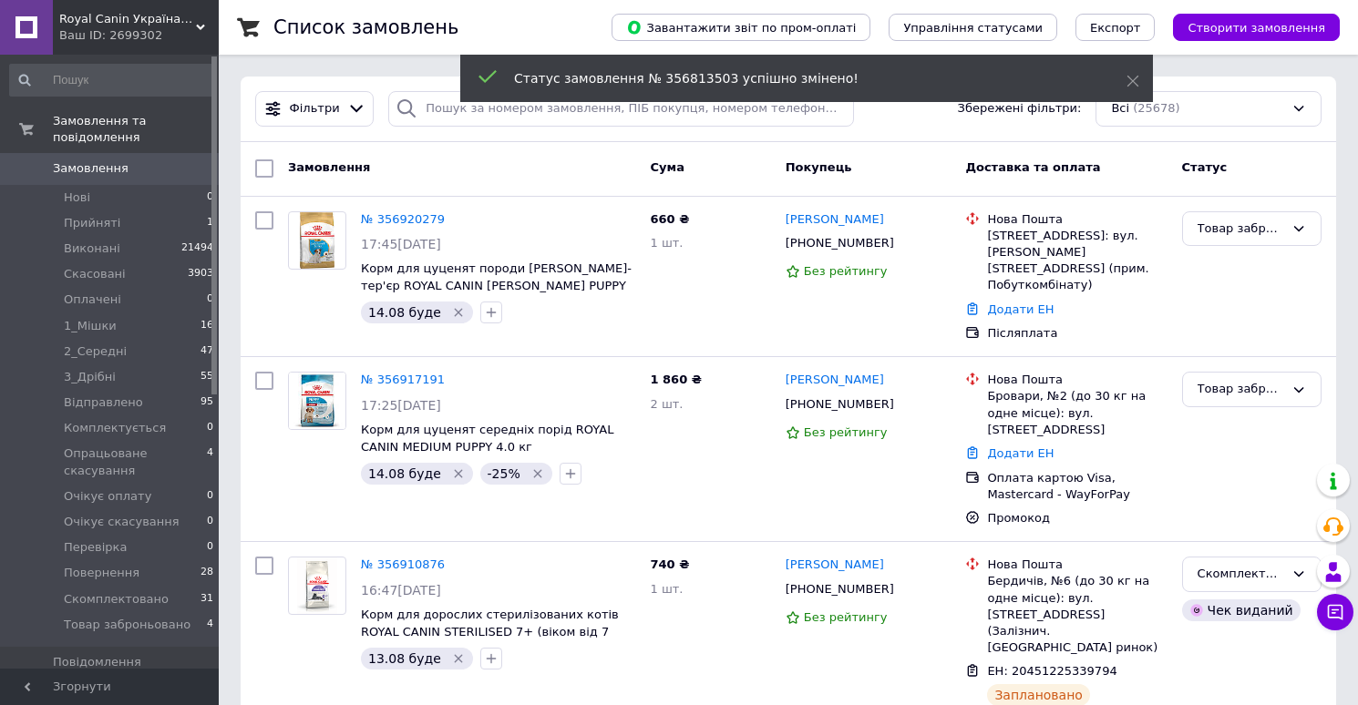
click at [118, 177] on span "Замовлення" at bounding box center [91, 168] width 76 height 16
click at [77, 227] on span "Прийняті" at bounding box center [92, 223] width 56 height 16
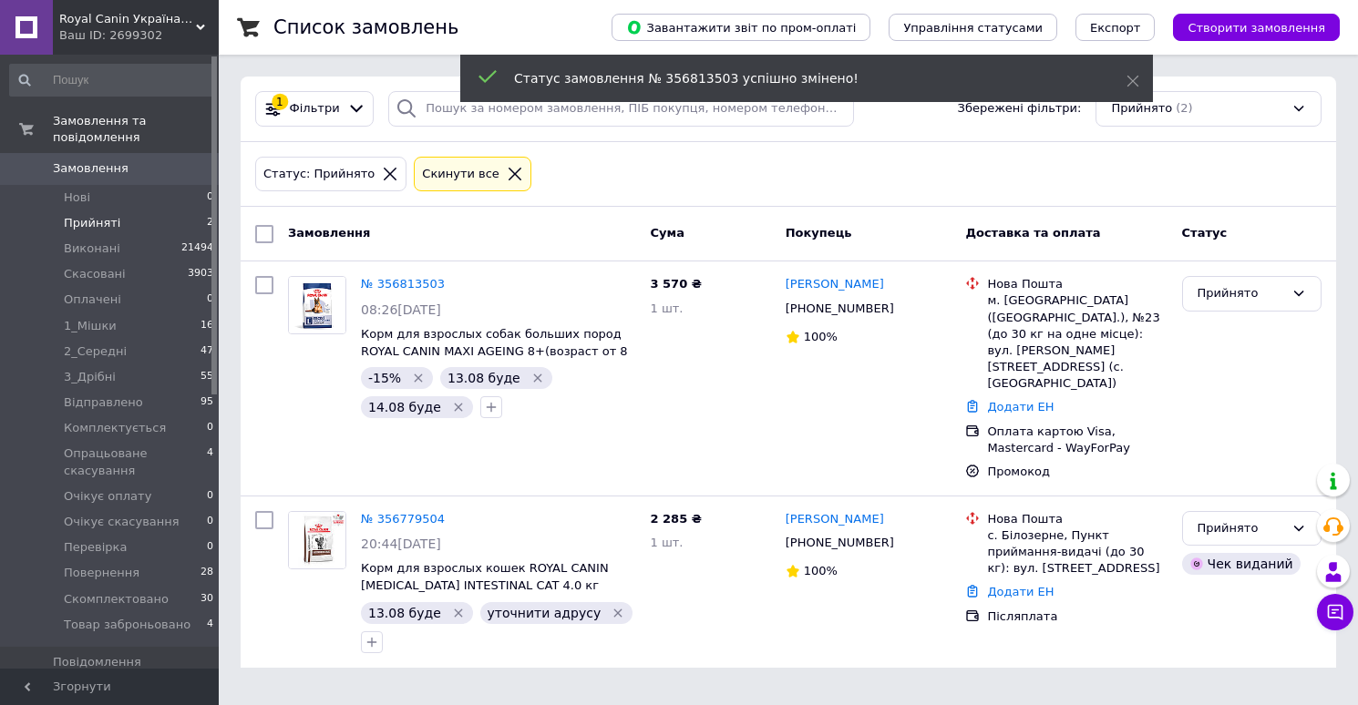
click at [119, 170] on span "Замовлення" at bounding box center [91, 168] width 76 height 16
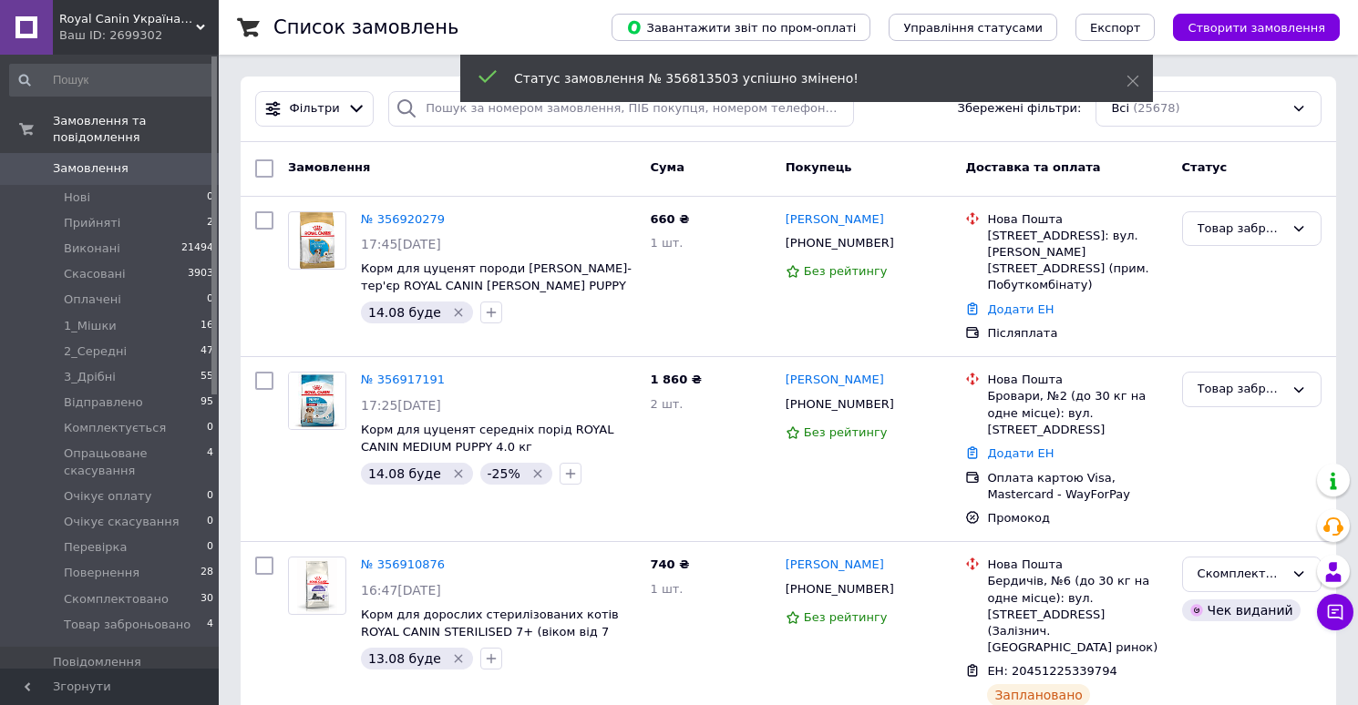
click at [79, 169] on span "Замовлення" at bounding box center [91, 168] width 76 height 16
click at [112, 172] on span "Замовлення" at bounding box center [91, 168] width 76 height 16
click at [91, 273] on span "Скасовані" at bounding box center [95, 274] width 62 height 16
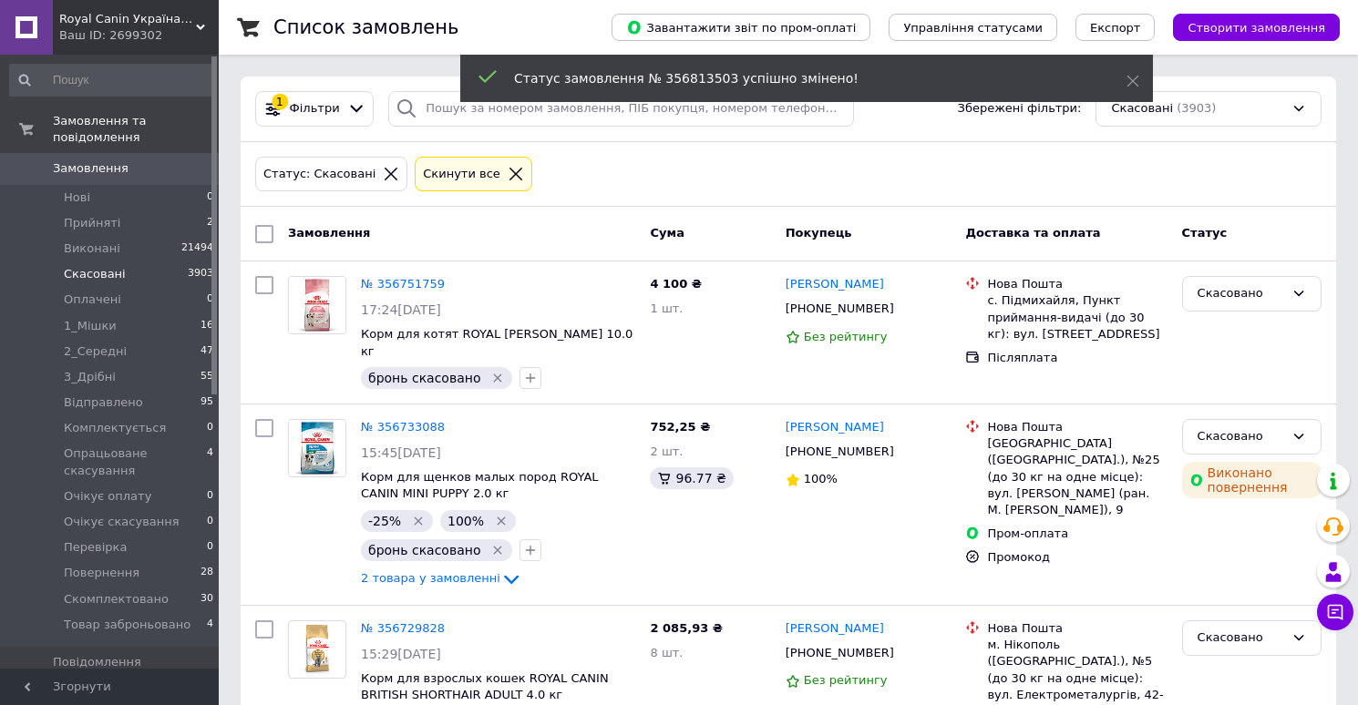
click at [116, 171] on span "Замовлення" at bounding box center [91, 168] width 76 height 16
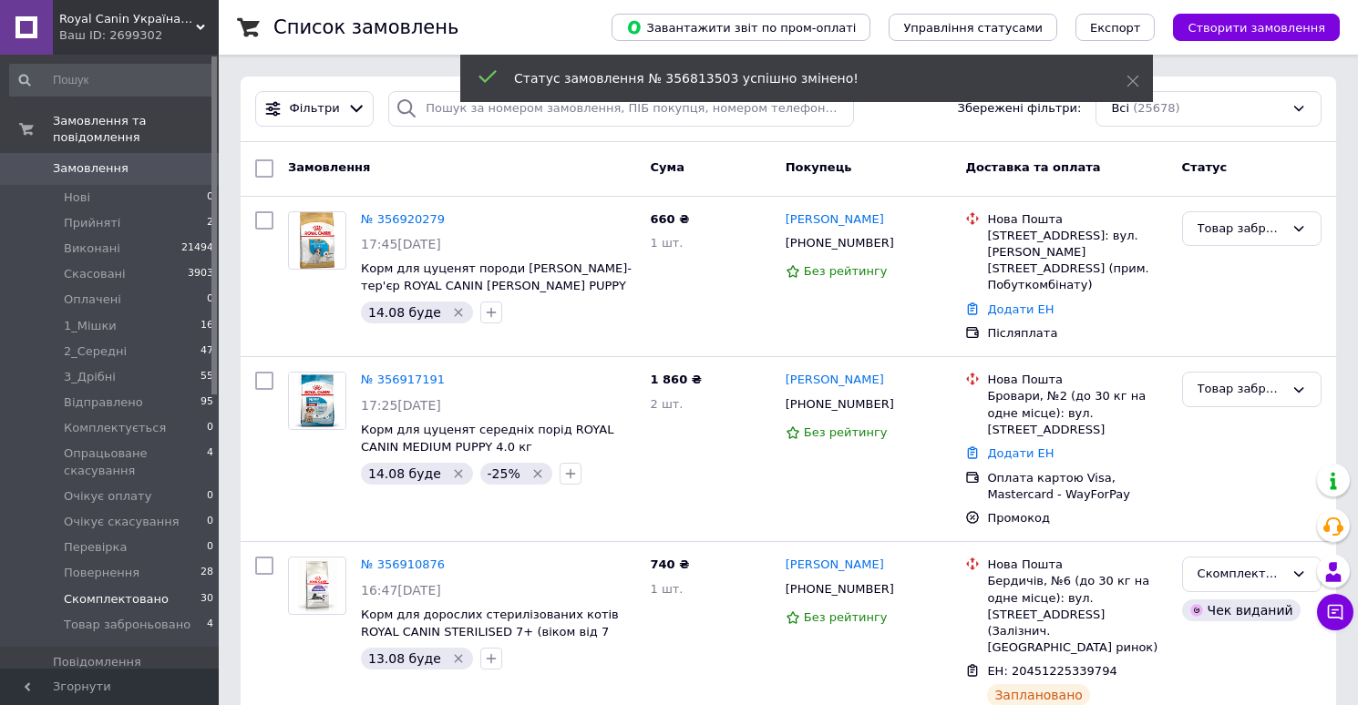
click at [124, 600] on span "Скомплектовано" at bounding box center [116, 599] width 105 height 16
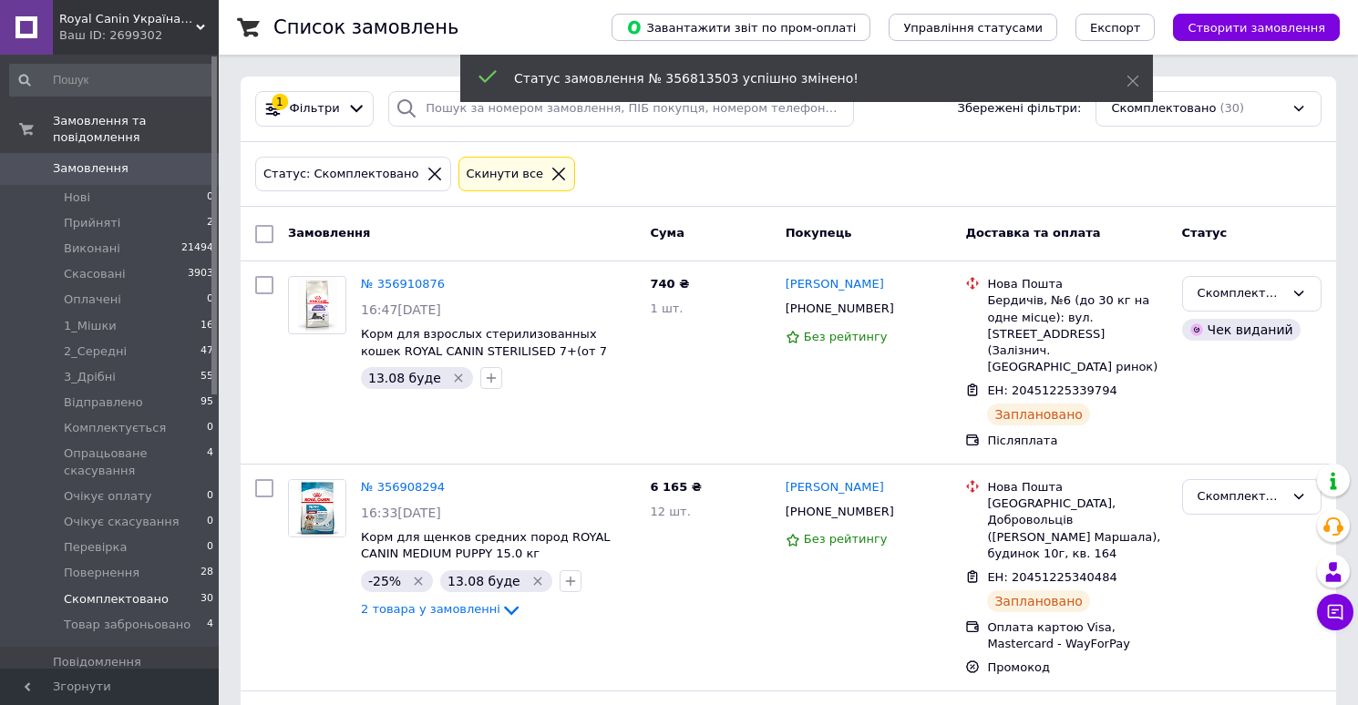
scroll to position [3040, 0]
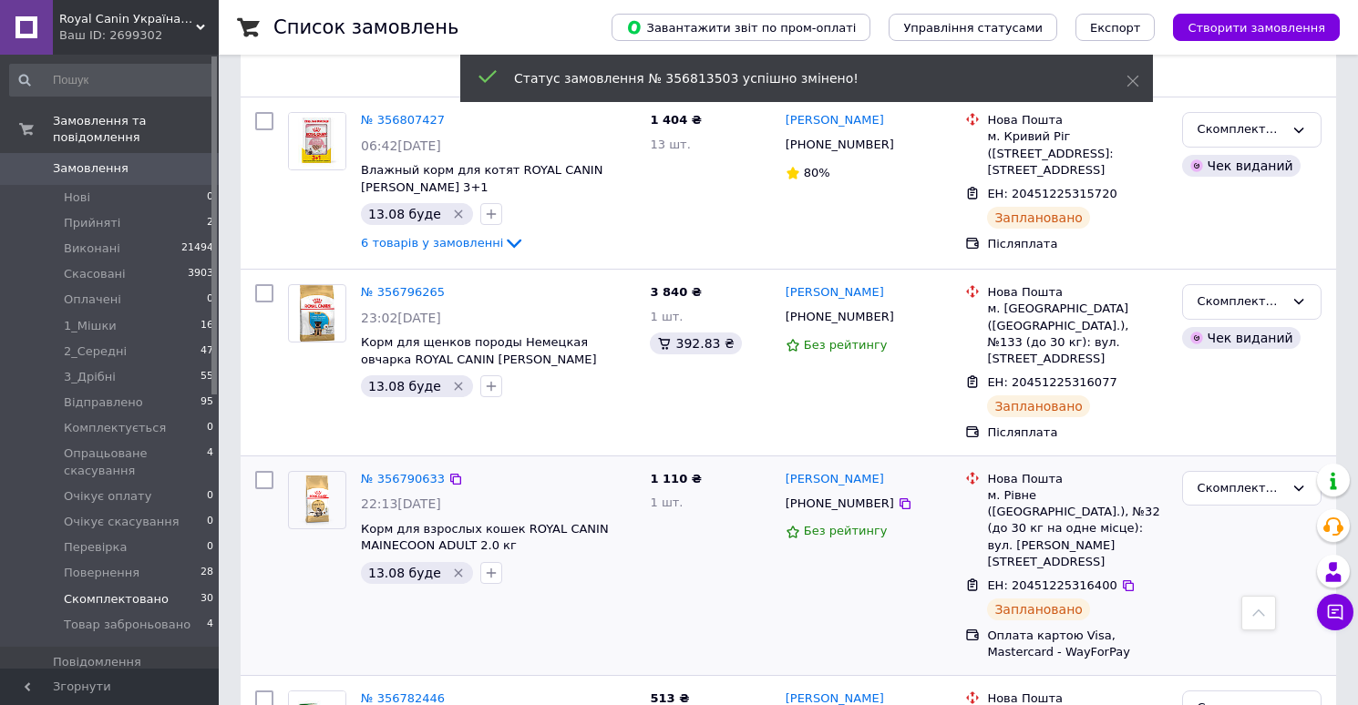
click at [269, 471] on input "checkbox" at bounding box center [264, 480] width 18 height 18
checkbox input "true"
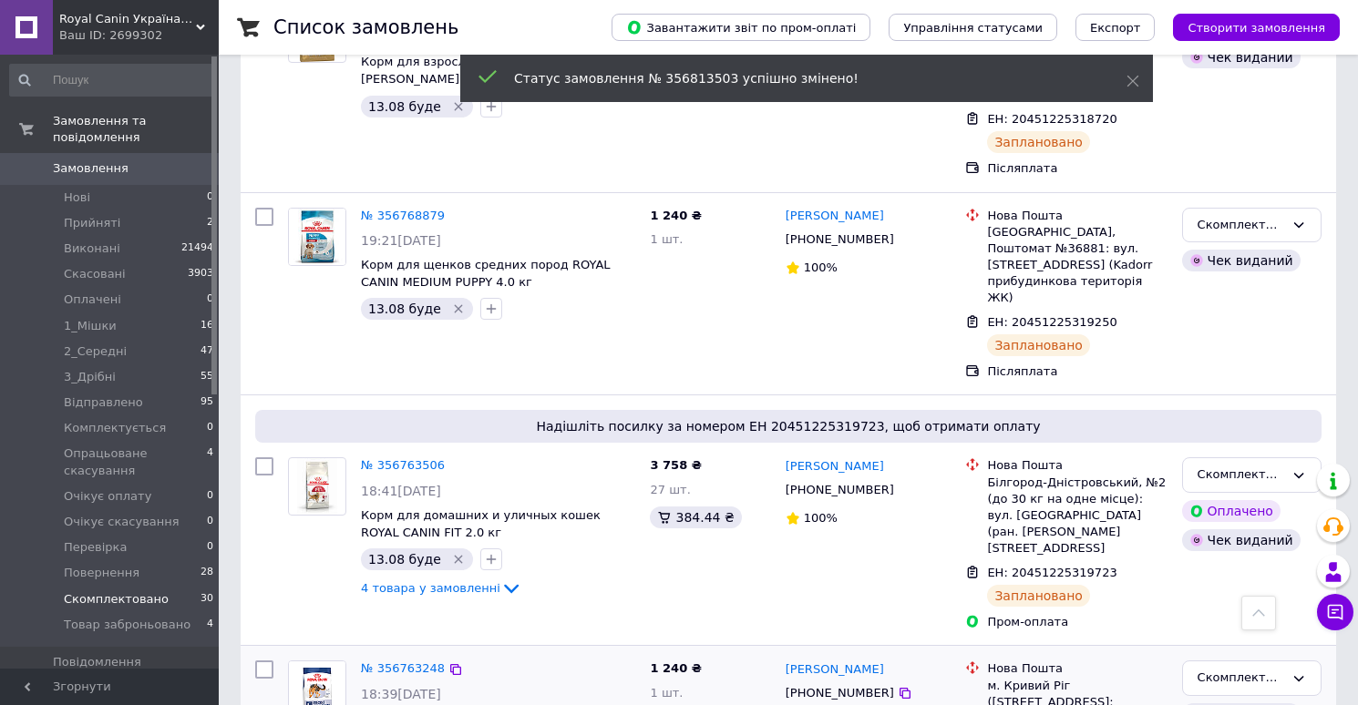
scroll to position [1616, 0]
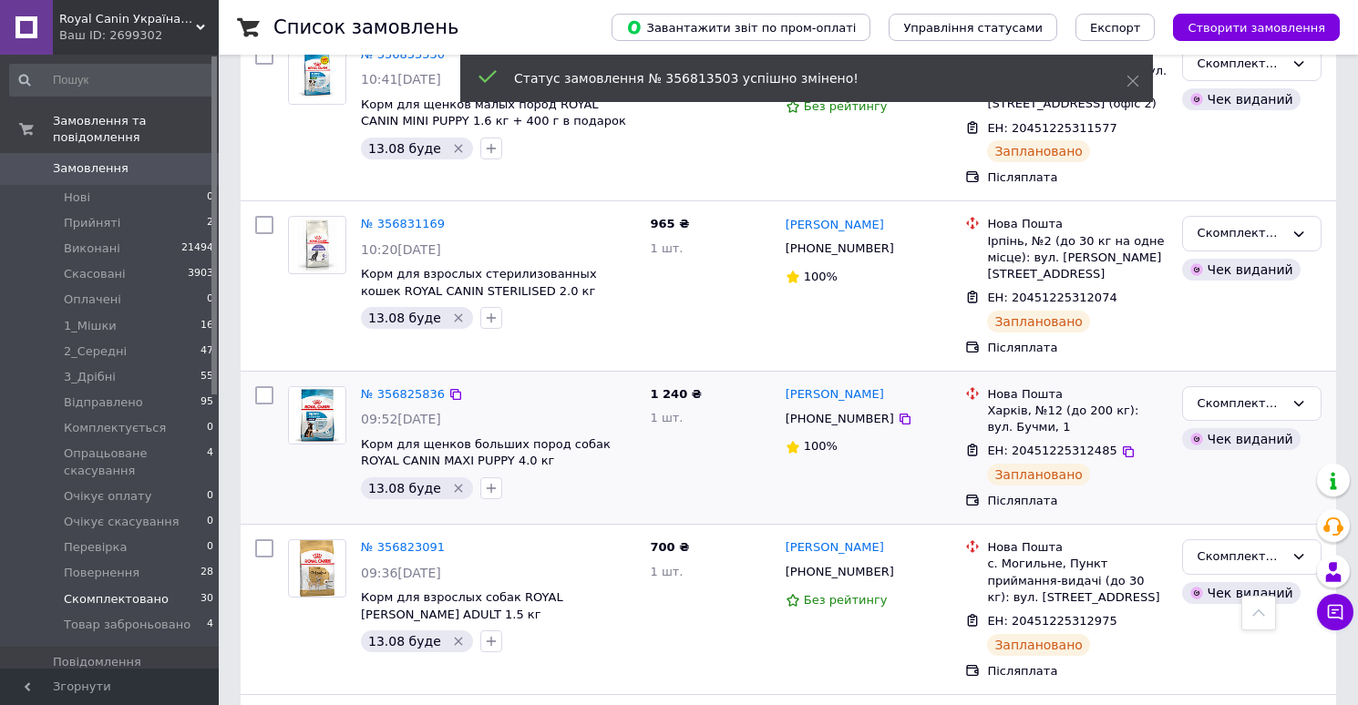
click at [258, 386] on input "checkbox" at bounding box center [264, 395] width 18 height 18
checkbox input "true"
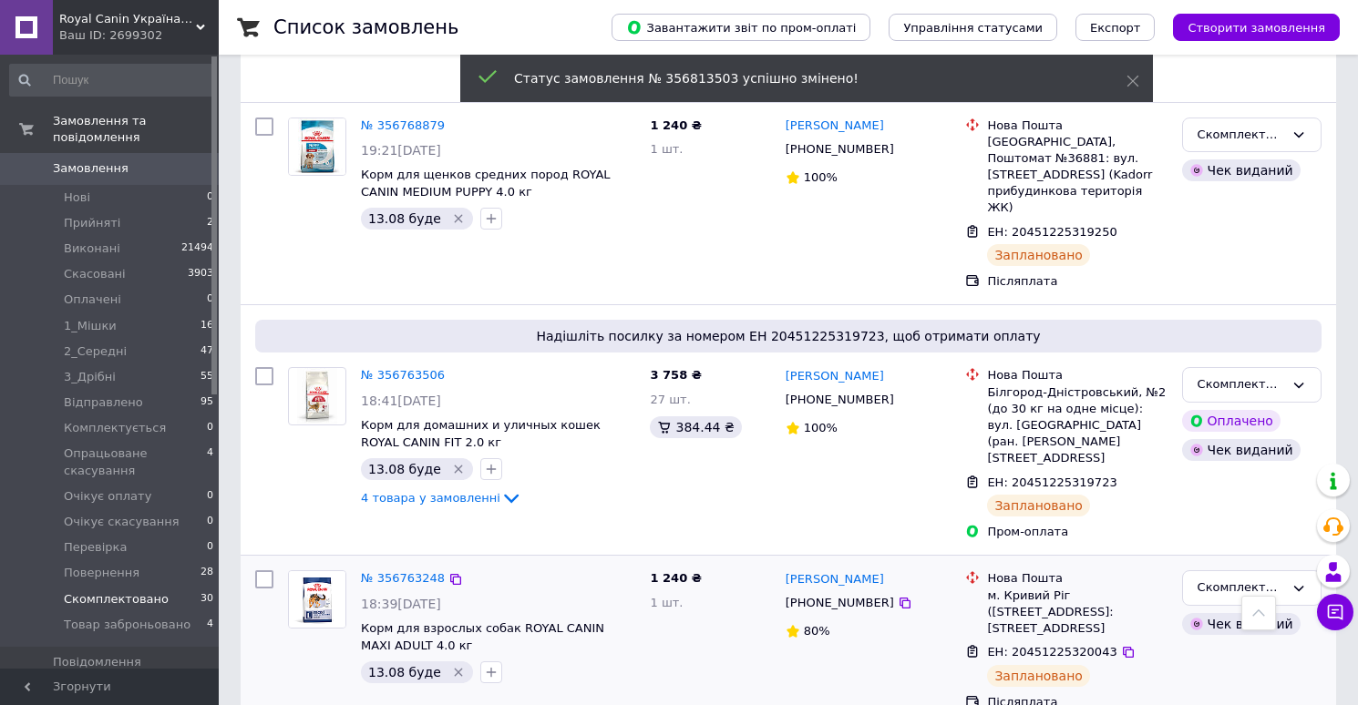
click at [258, 570] on input "checkbox" at bounding box center [264, 579] width 18 height 18
checkbox input "true"
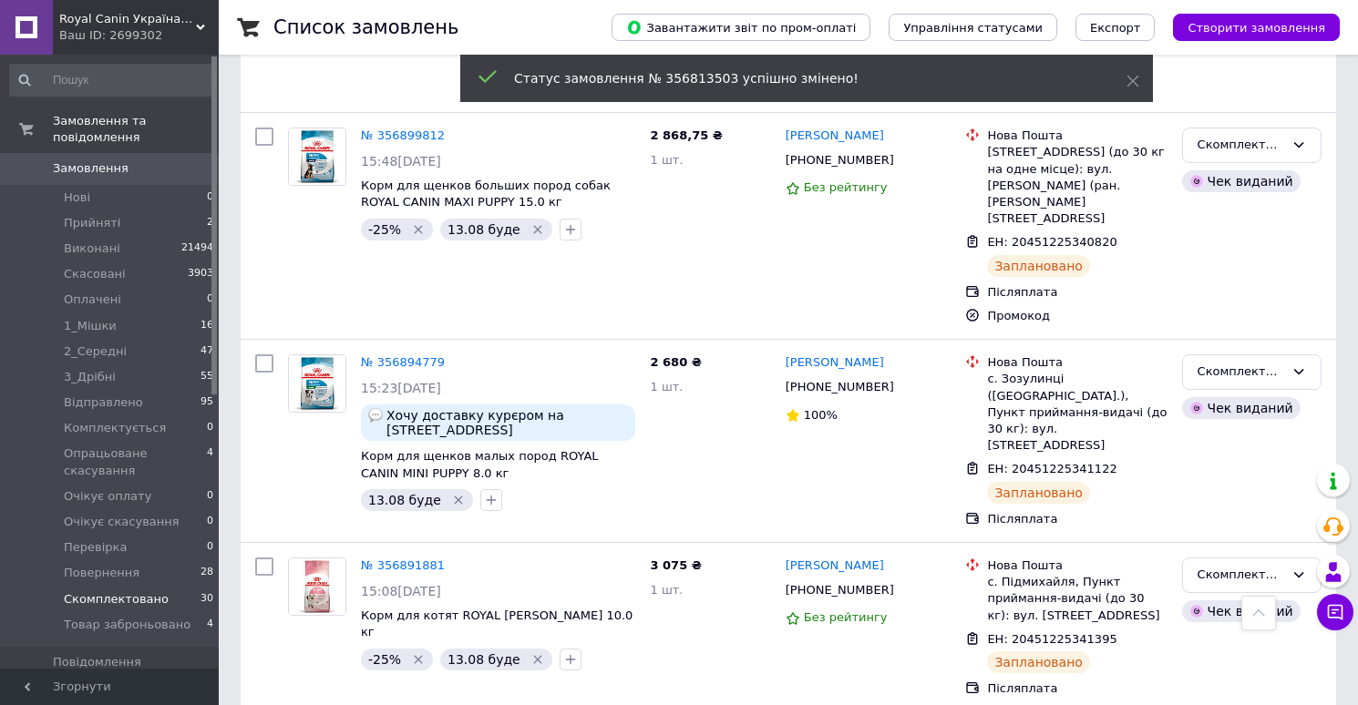
scroll to position [0, 0]
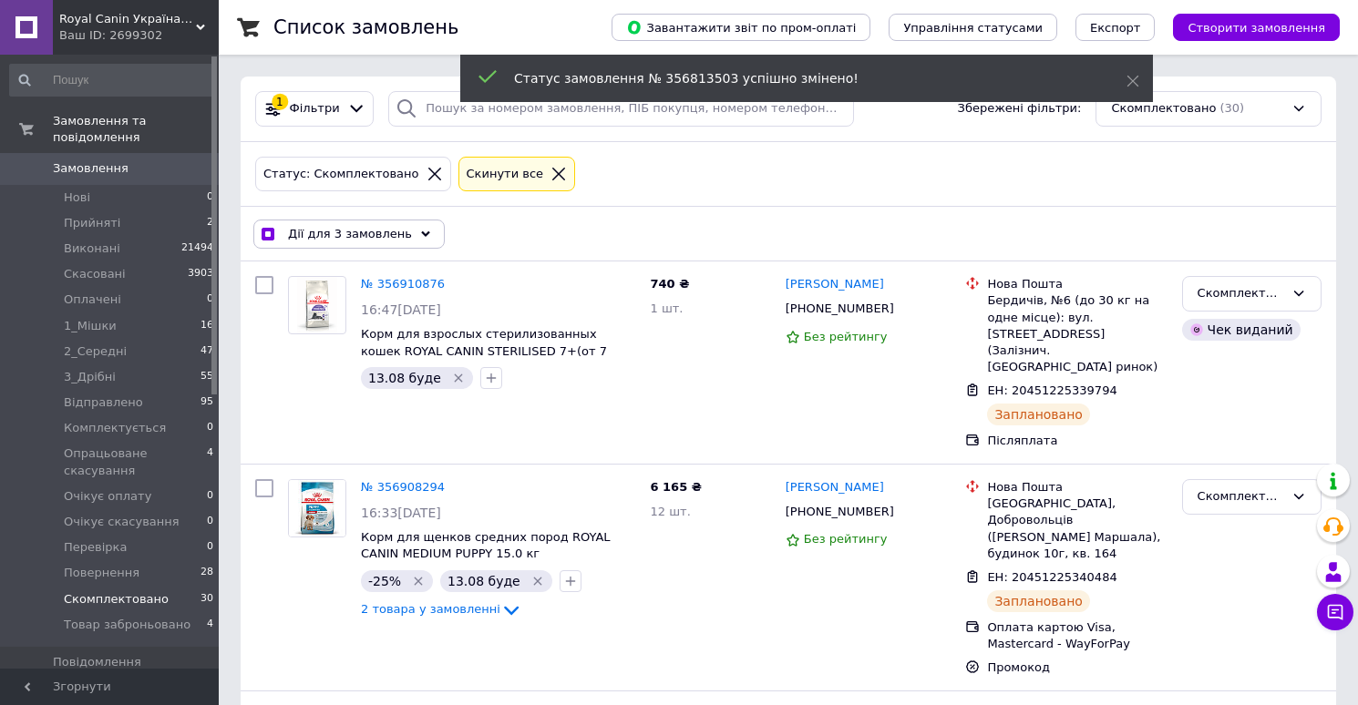
click at [355, 236] on span "Дії для 3 замовлень" at bounding box center [350, 234] width 124 height 16
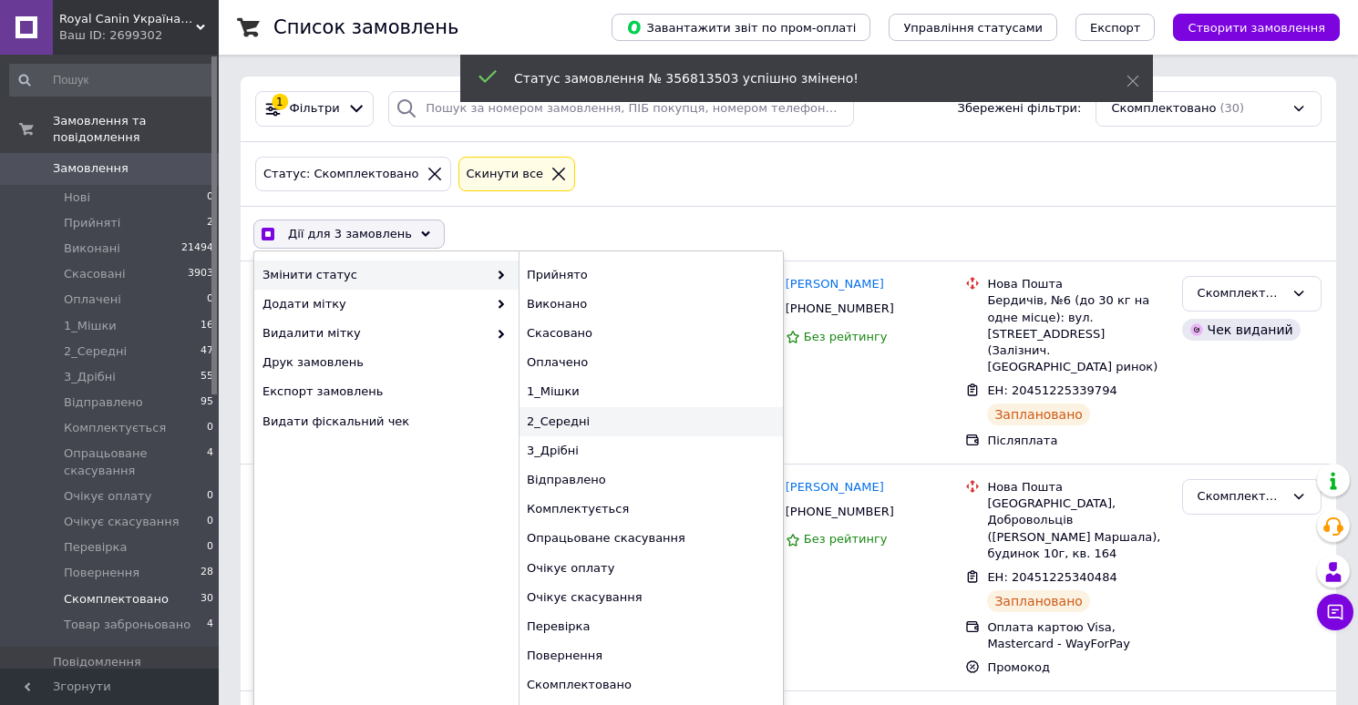
checkbox input "true"
click at [578, 503] on div "Комплектується" at bounding box center [650, 509] width 264 height 29
checkbox input "false"
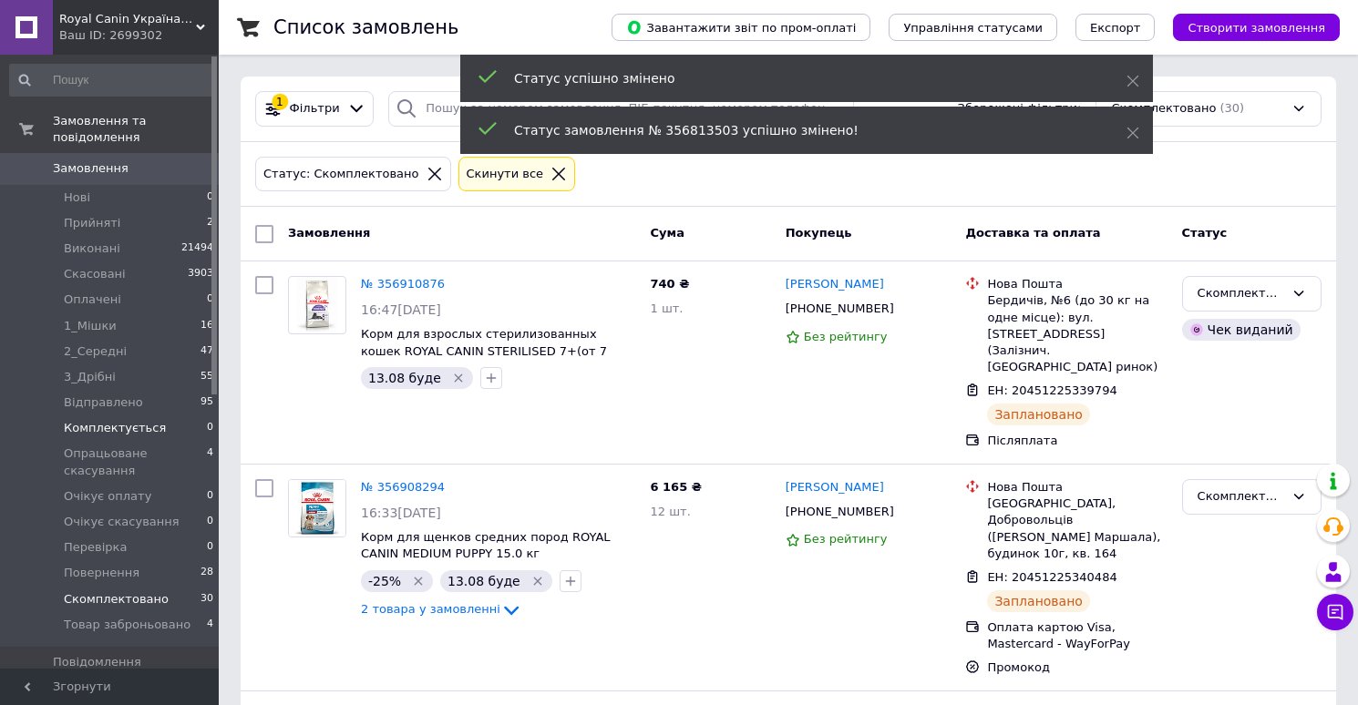
click at [128, 426] on span "Комплектується" at bounding box center [115, 428] width 102 height 16
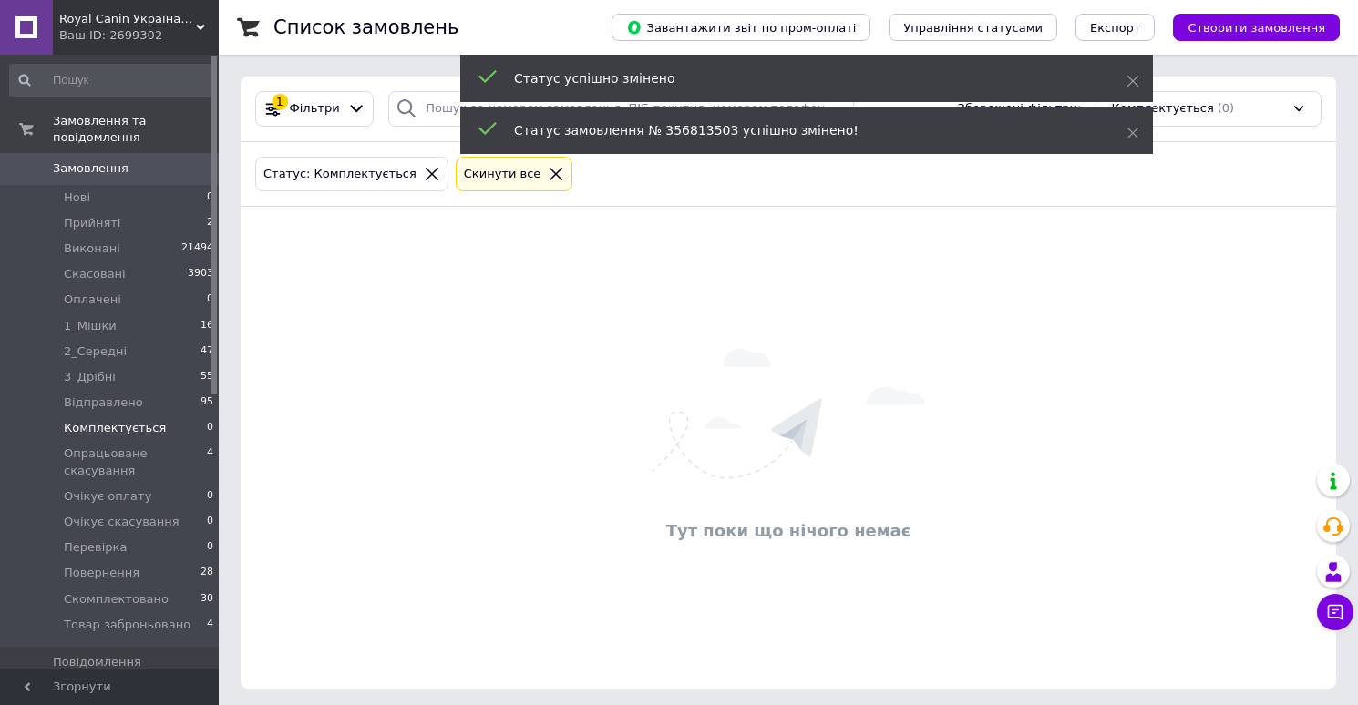
click at [107, 168] on span "Замовлення" at bounding box center [91, 168] width 76 height 16
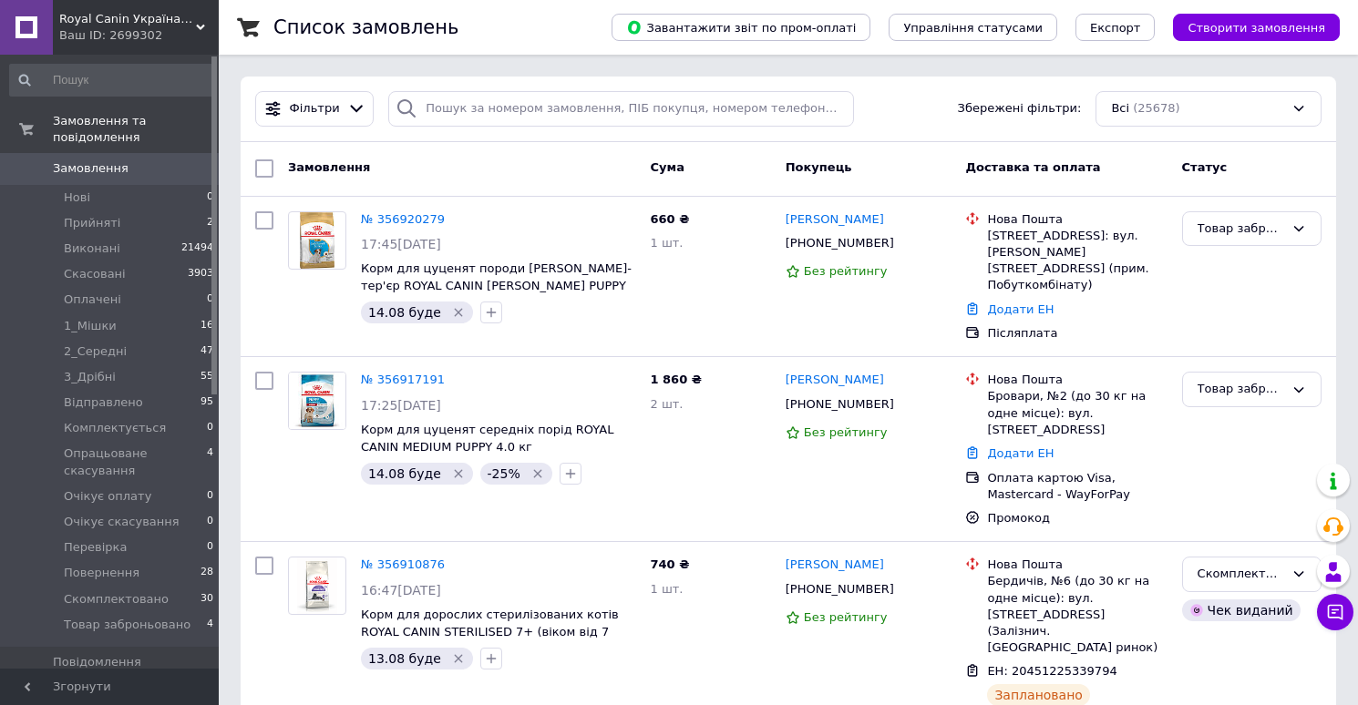
click at [112, 170] on span "Замовлення" at bounding box center [91, 168] width 76 height 16
click at [120, 173] on span "Замовлення" at bounding box center [91, 168] width 76 height 16
click at [126, 434] on span "Комплектується" at bounding box center [115, 428] width 102 height 16
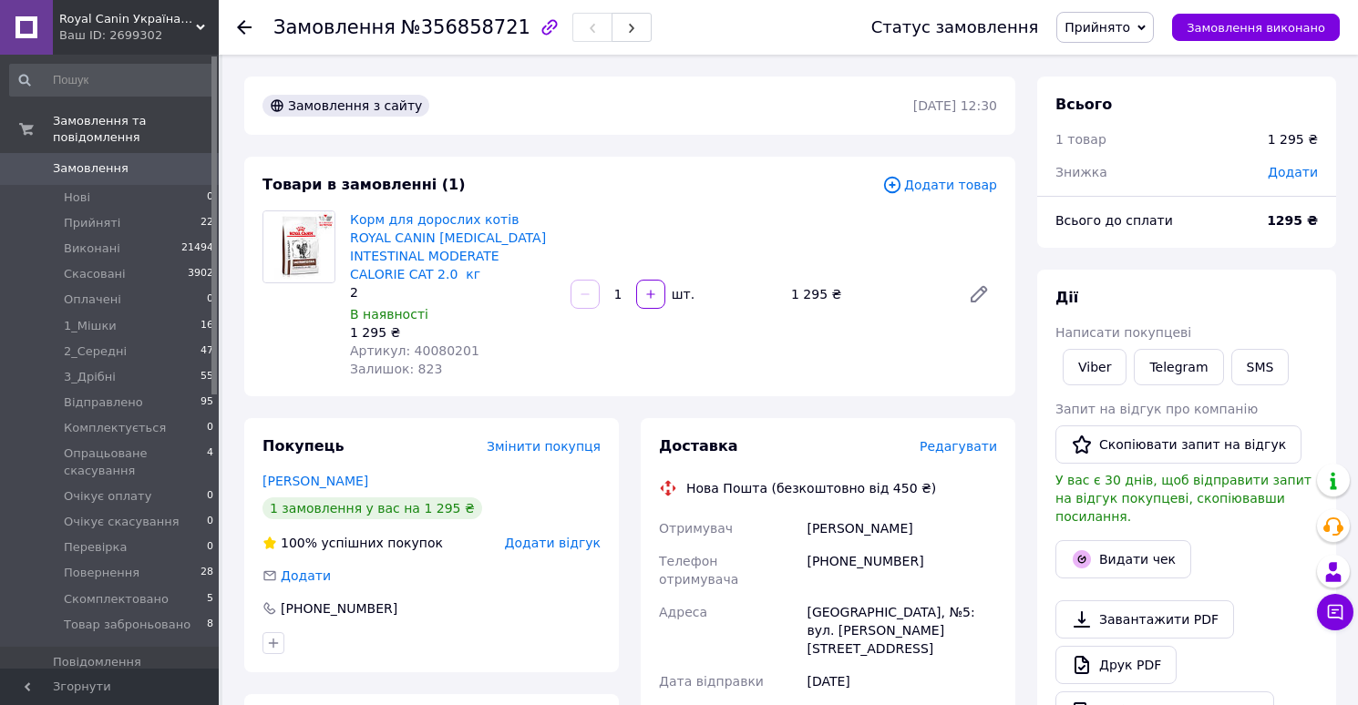
click at [960, 439] on span "Редагувати" at bounding box center [957, 446] width 77 height 15
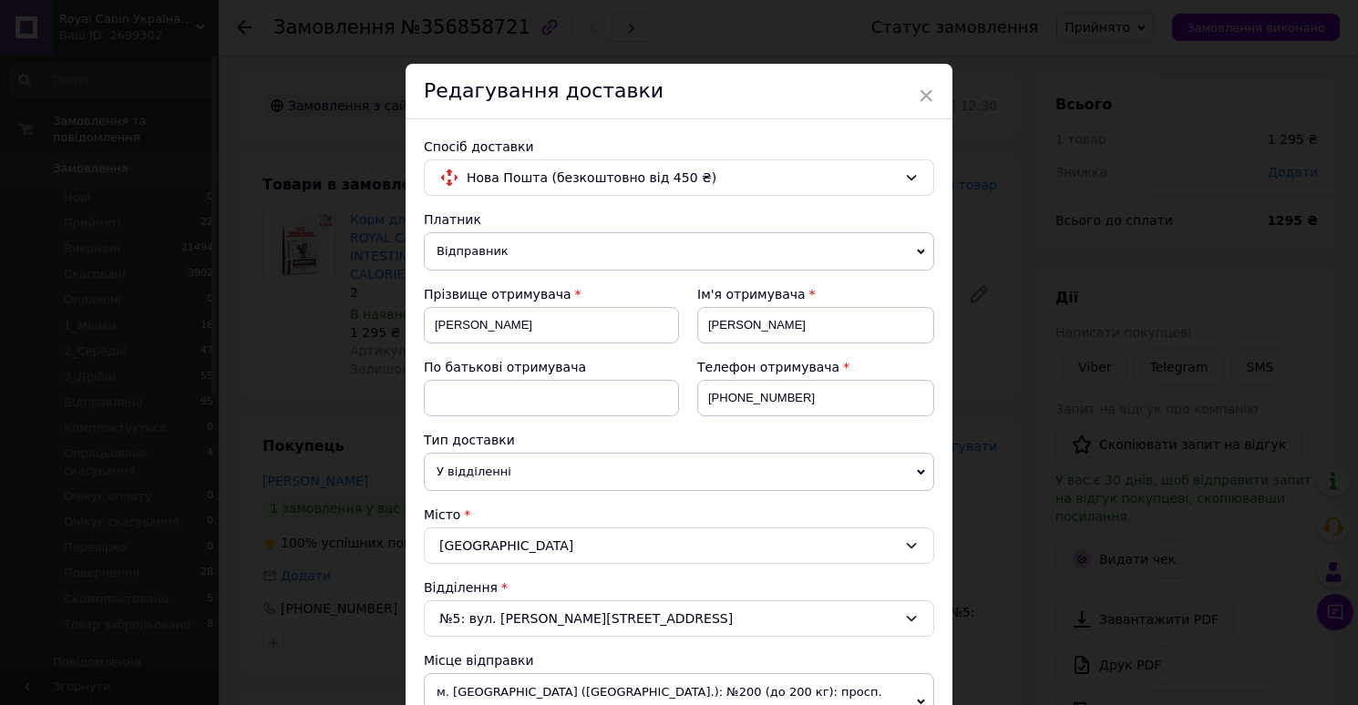
scroll to position [760, 0]
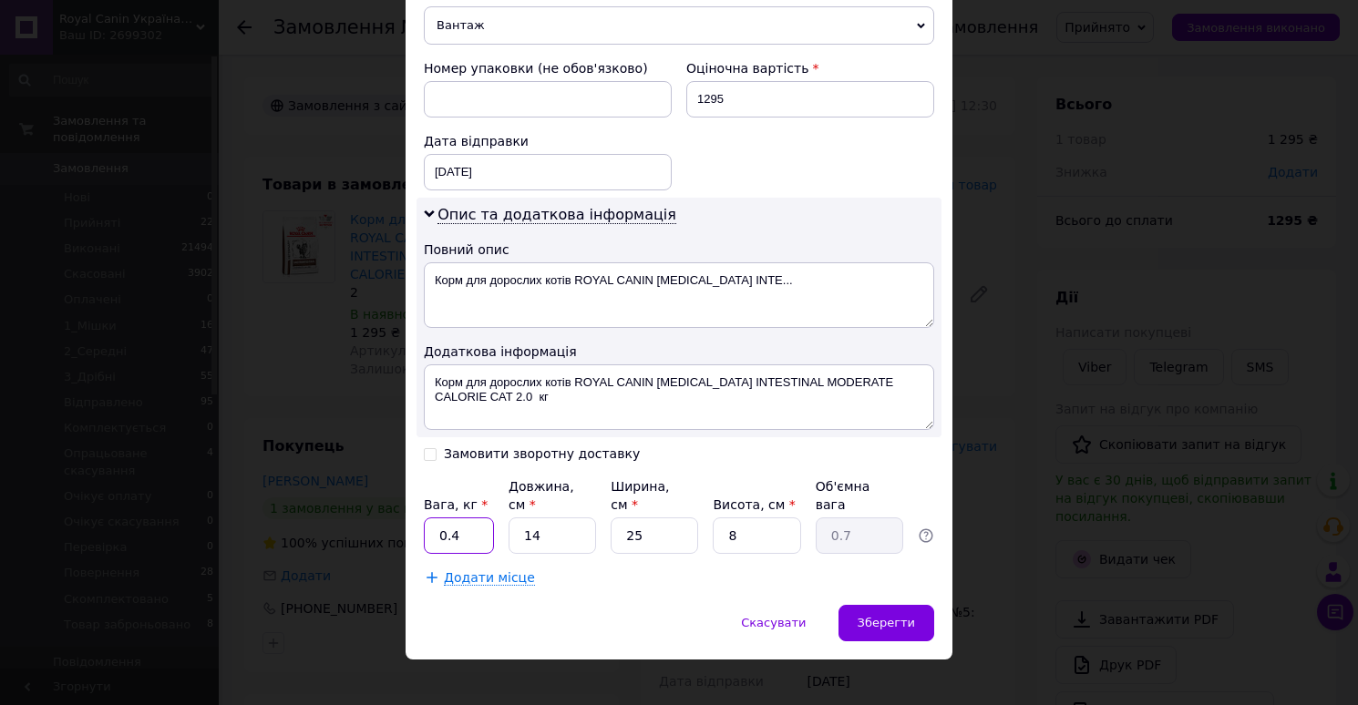
click at [472, 518] on input "0.4" at bounding box center [459, 536] width 70 height 36
type input "2"
click at [563, 518] on input "14" at bounding box center [551, 536] width 87 height 36
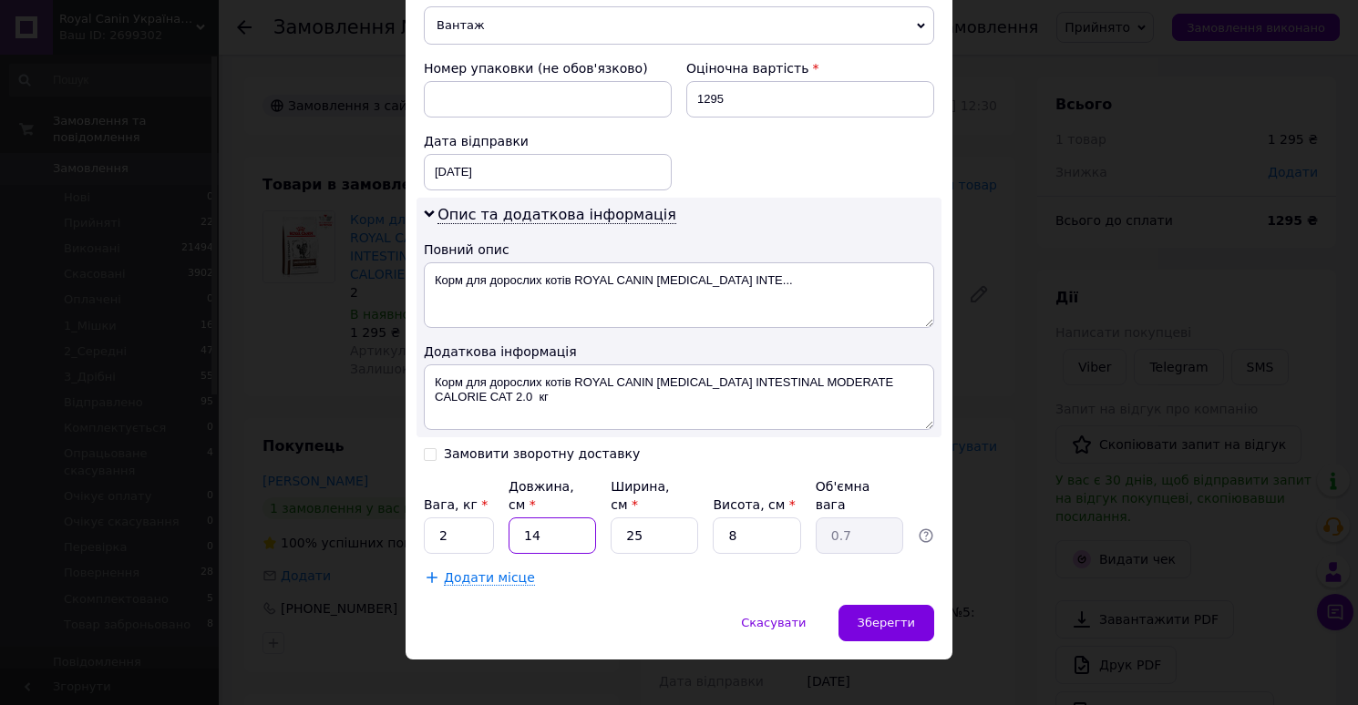
type input "3"
type input "0.15"
type input "32"
type input "1.6"
type input "32"
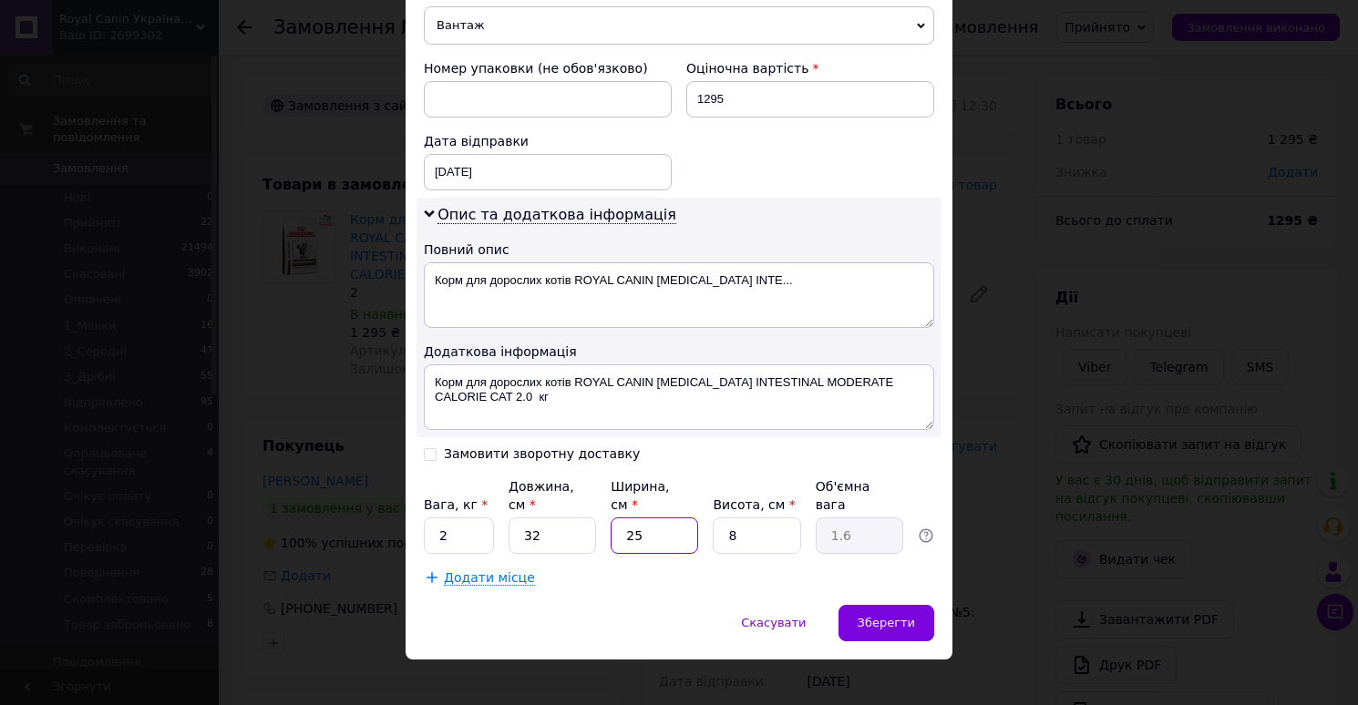
click at [656, 518] on input "25" at bounding box center [653, 536] width 87 height 36
type input "2"
type input "0.13"
type input "22"
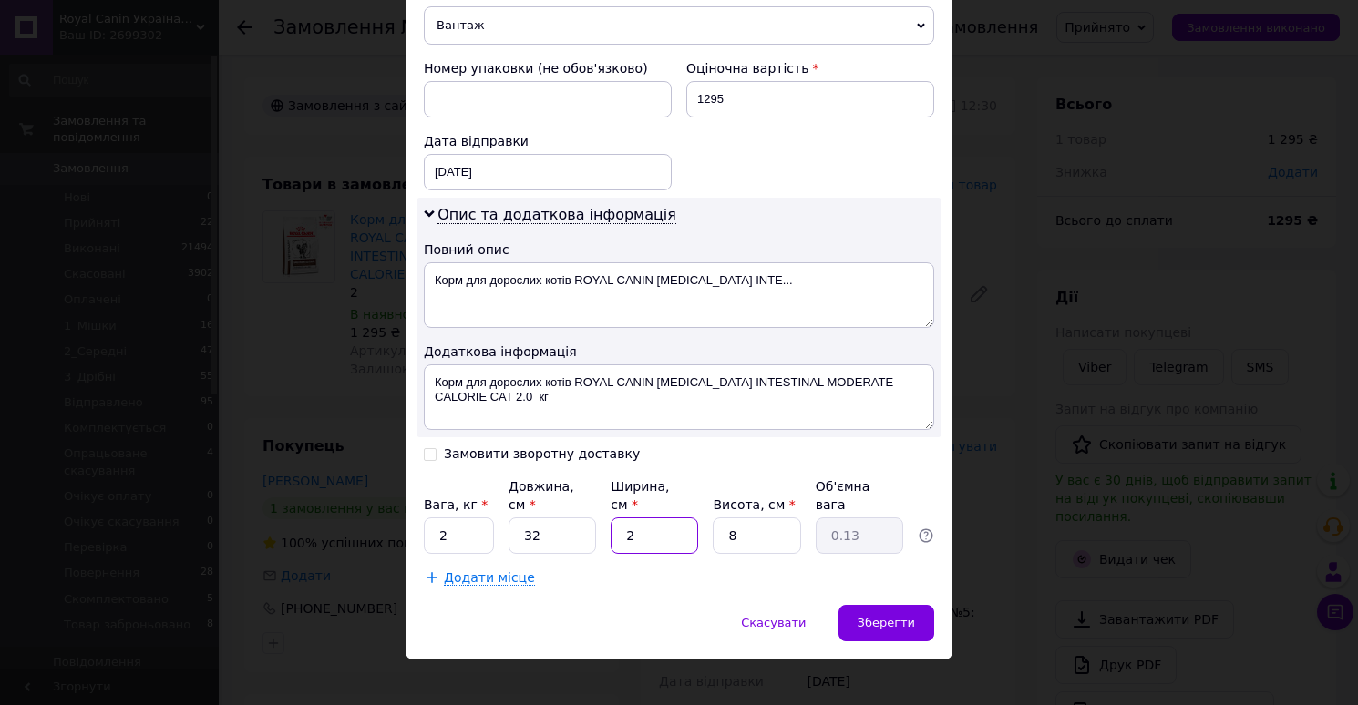
type input "1.41"
type input "22"
click at [753, 518] on input "8" at bounding box center [756, 536] width 87 height 36
type input "1"
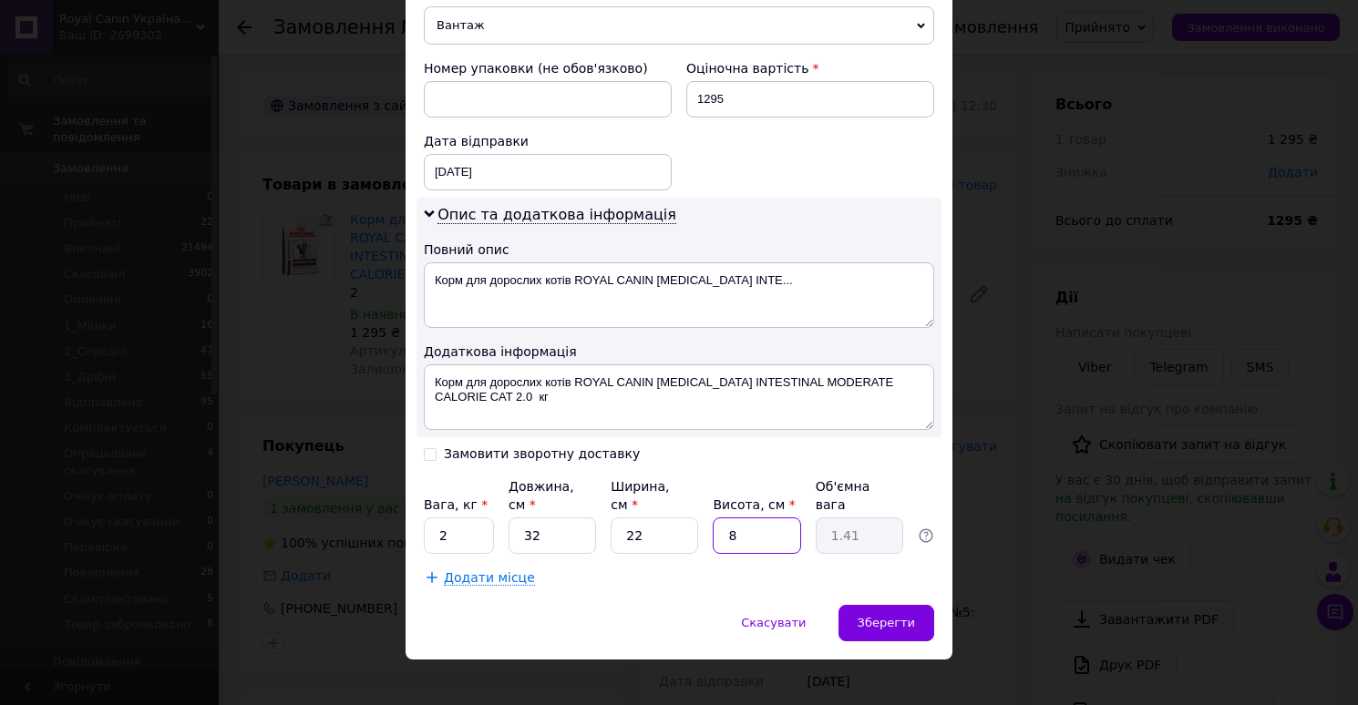
type input "0.18"
type input "11"
type input "1.94"
type input "11"
click at [866, 614] on div "Зберегти" at bounding box center [886, 623] width 96 height 36
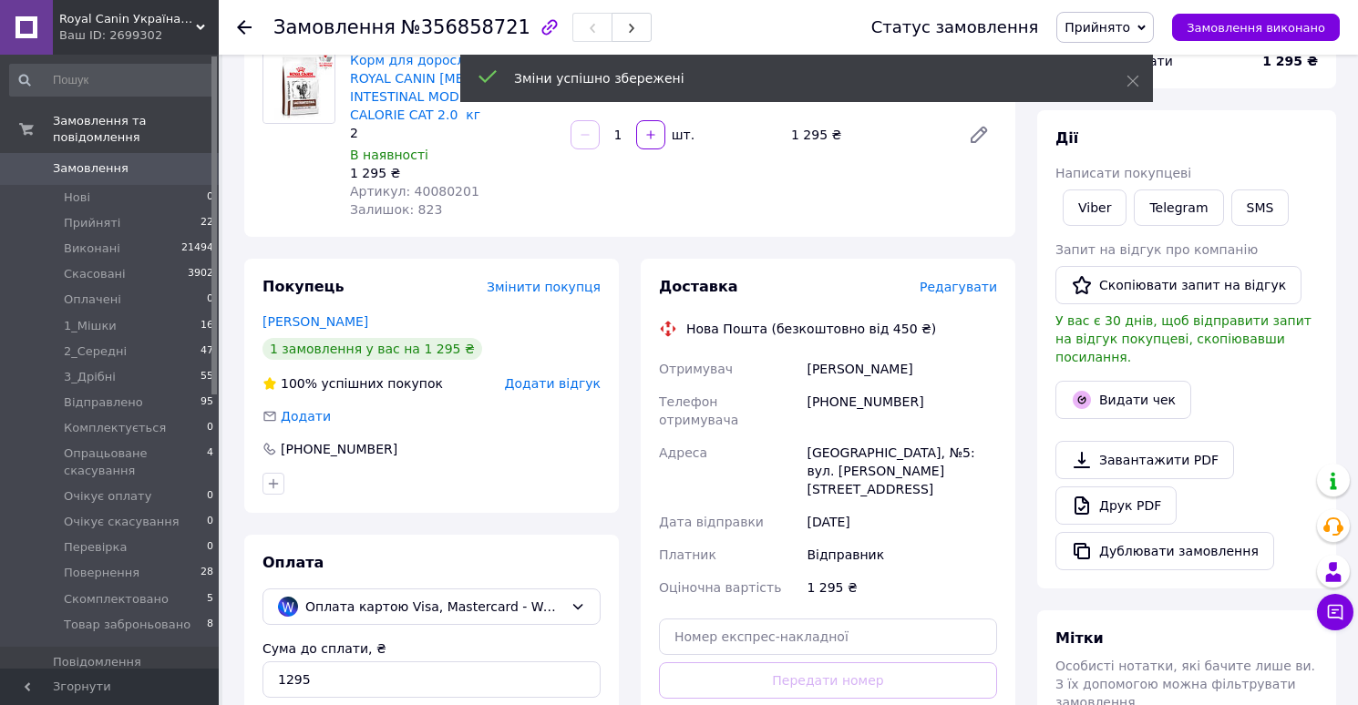
scroll to position [394, 0]
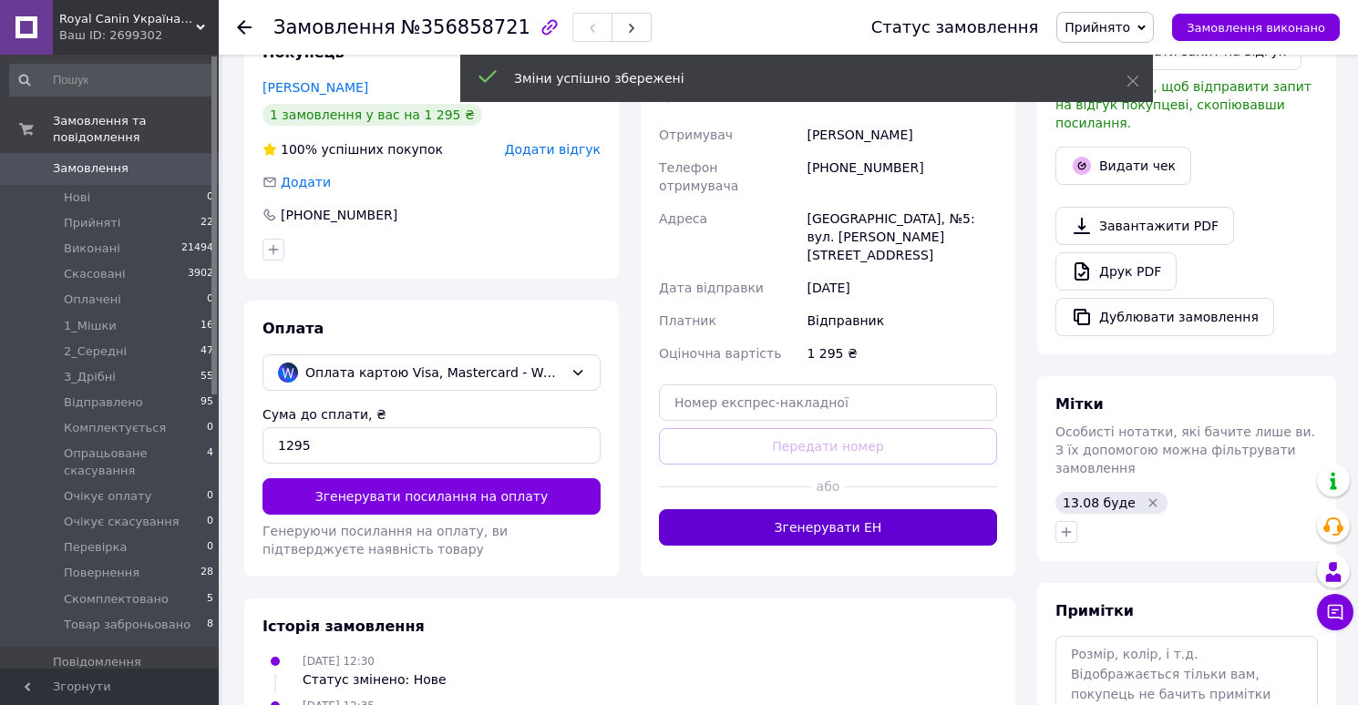
click at [836, 509] on button "Згенерувати ЕН" at bounding box center [828, 527] width 338 height 36
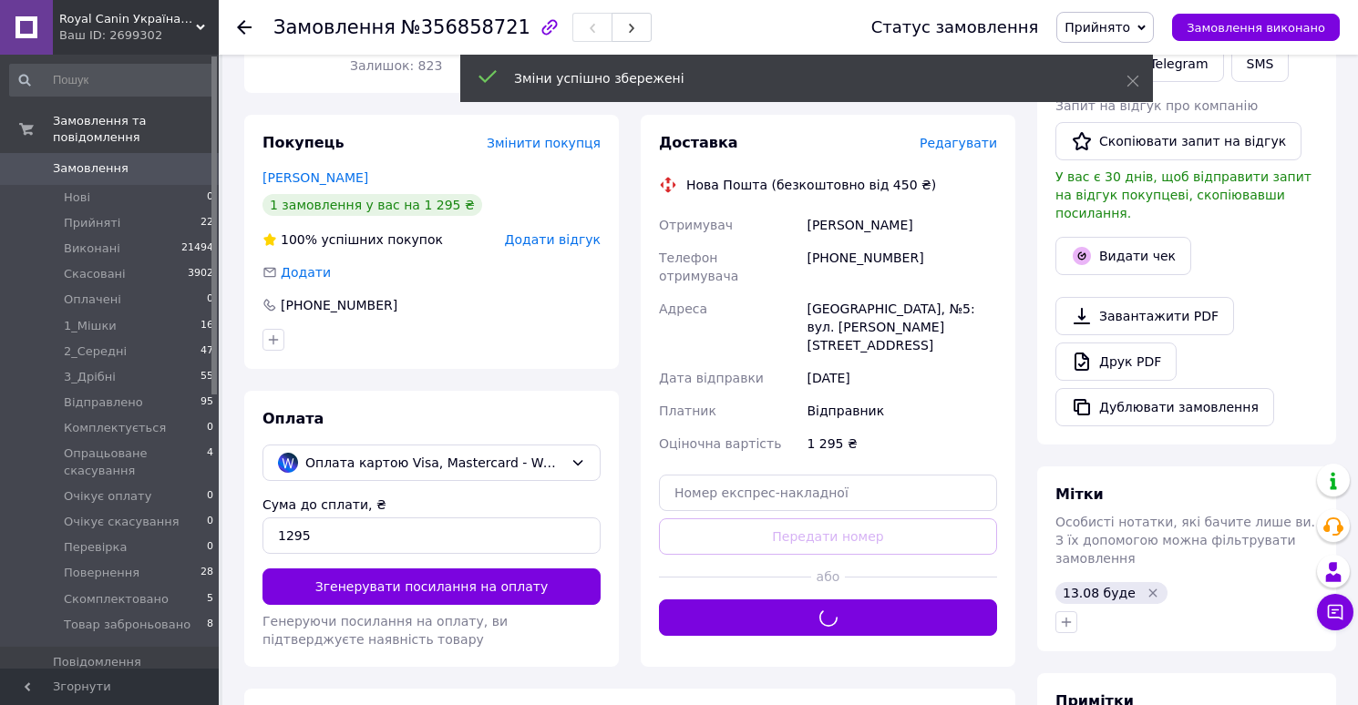
scroll to position [292, 0]
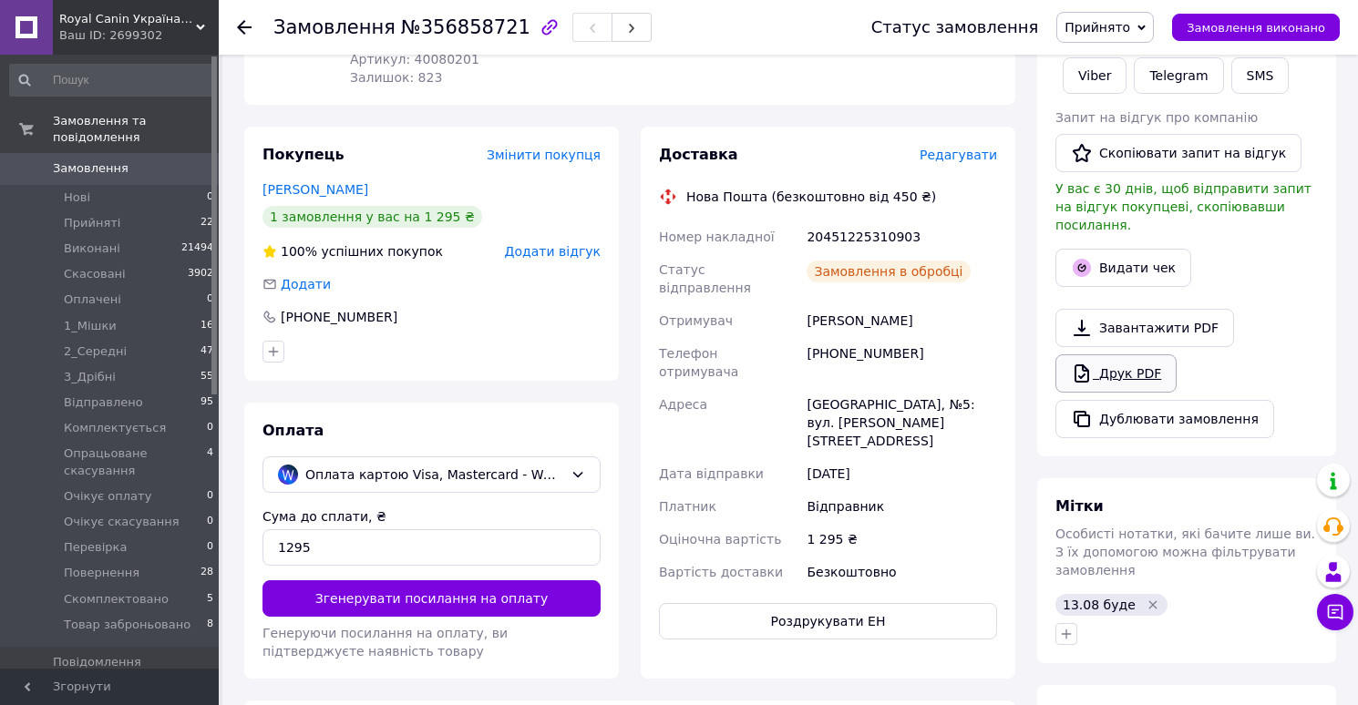
click at [1078, 364] on icon at bounding box center [1081, 373] width 15 height 18
click at [1117, 34] on span "Прийнято" at bounding box center [1097, 27] width 66 height 15
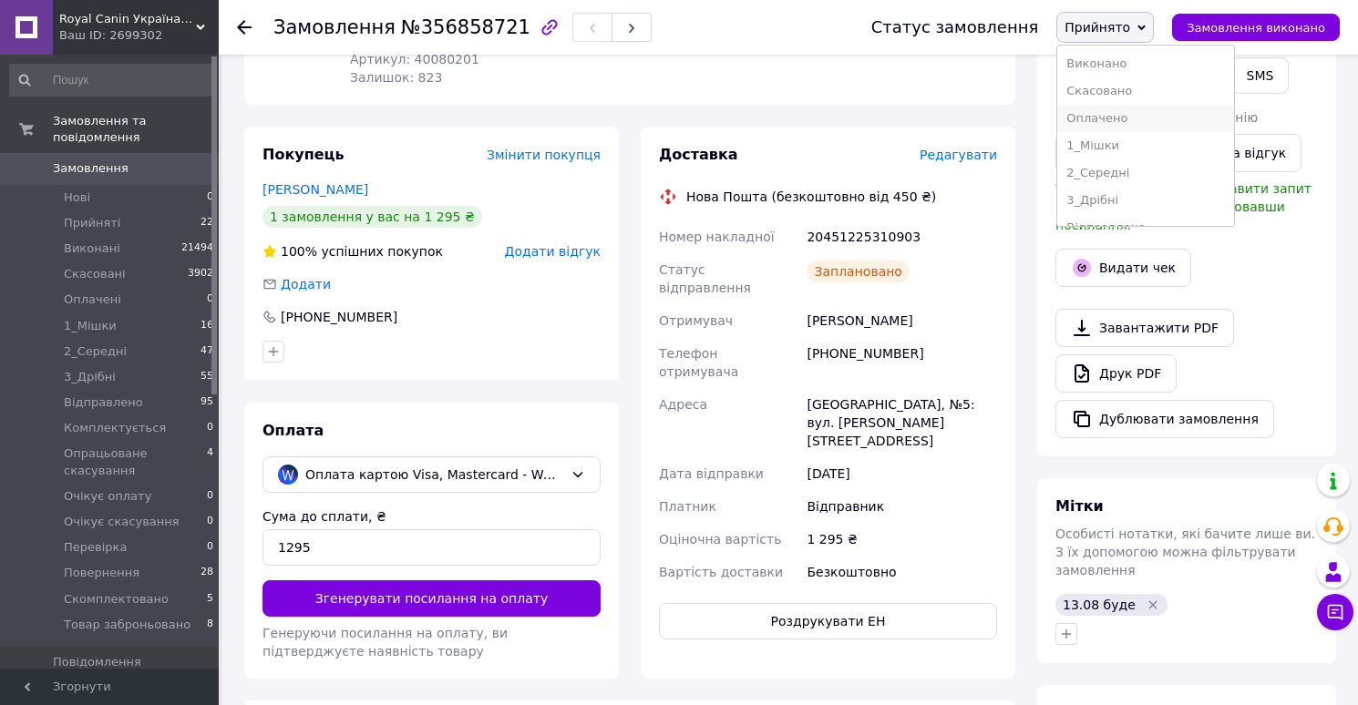
scroll to position [239, 0]
click at [1099, 176] on li "Скомплектовано" at bounding box center [1145, 180] width 177 height 27
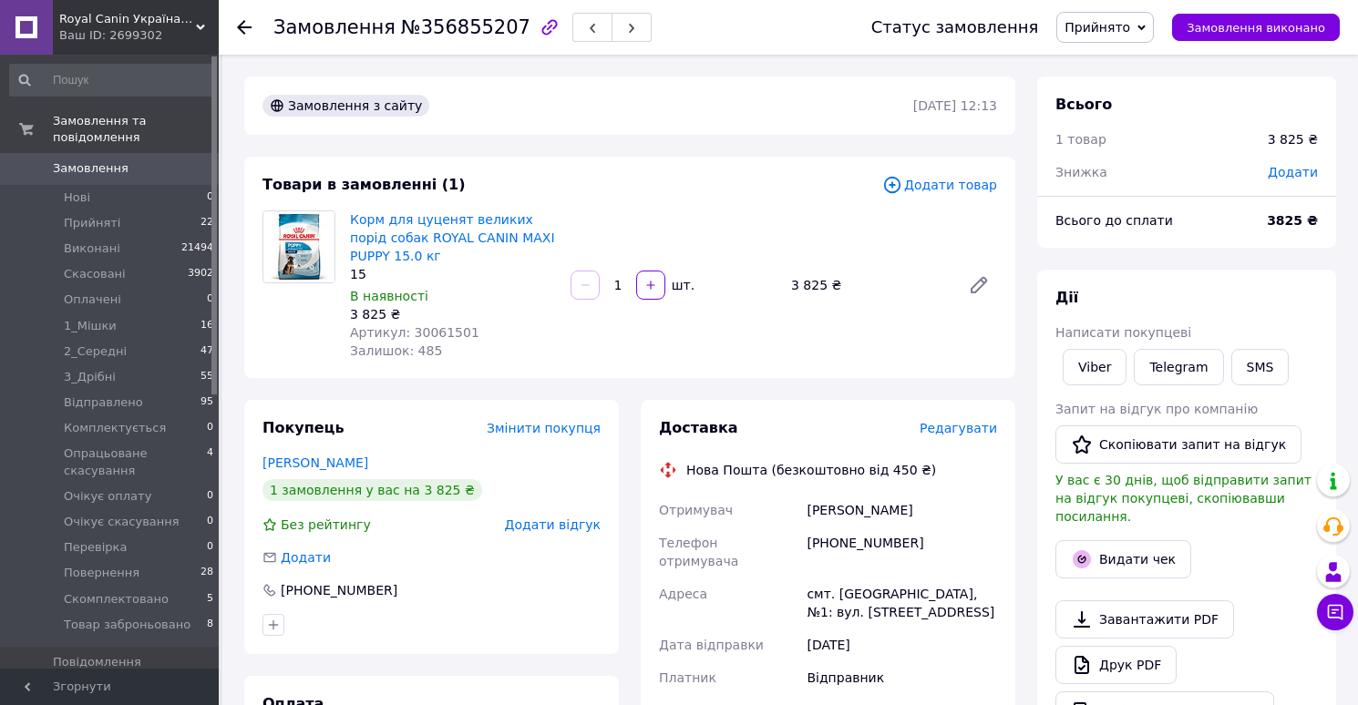
scroll to position [30, 0]
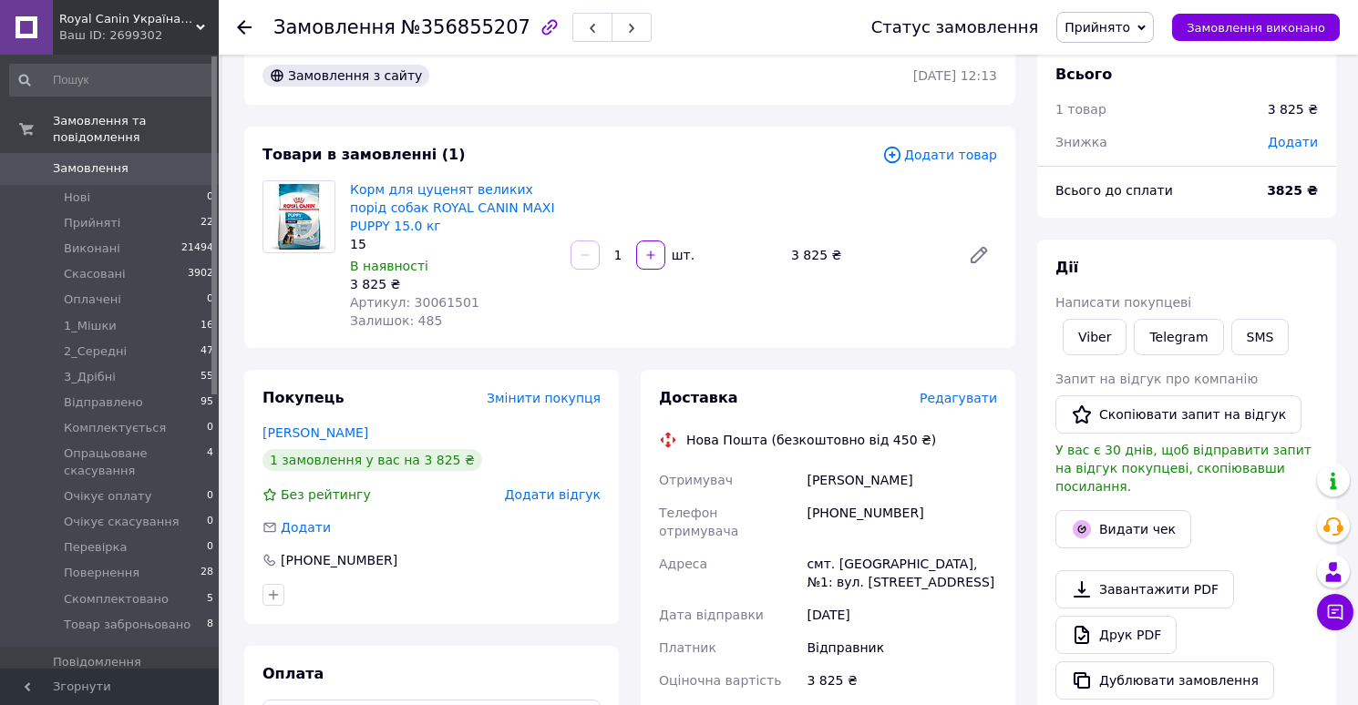
click at [948, 399] on span "Редагувати" at bounding box center [957, 398] width 77 height 15
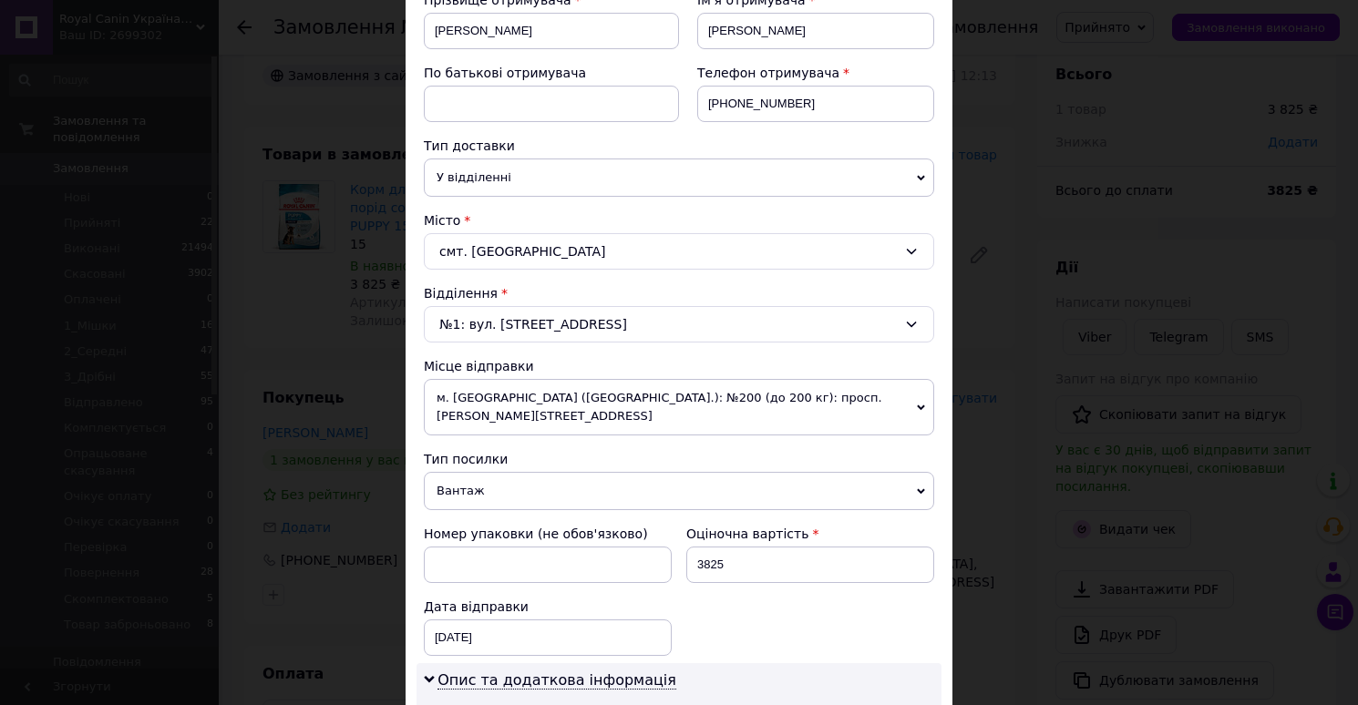
scroll to position [760, 0]
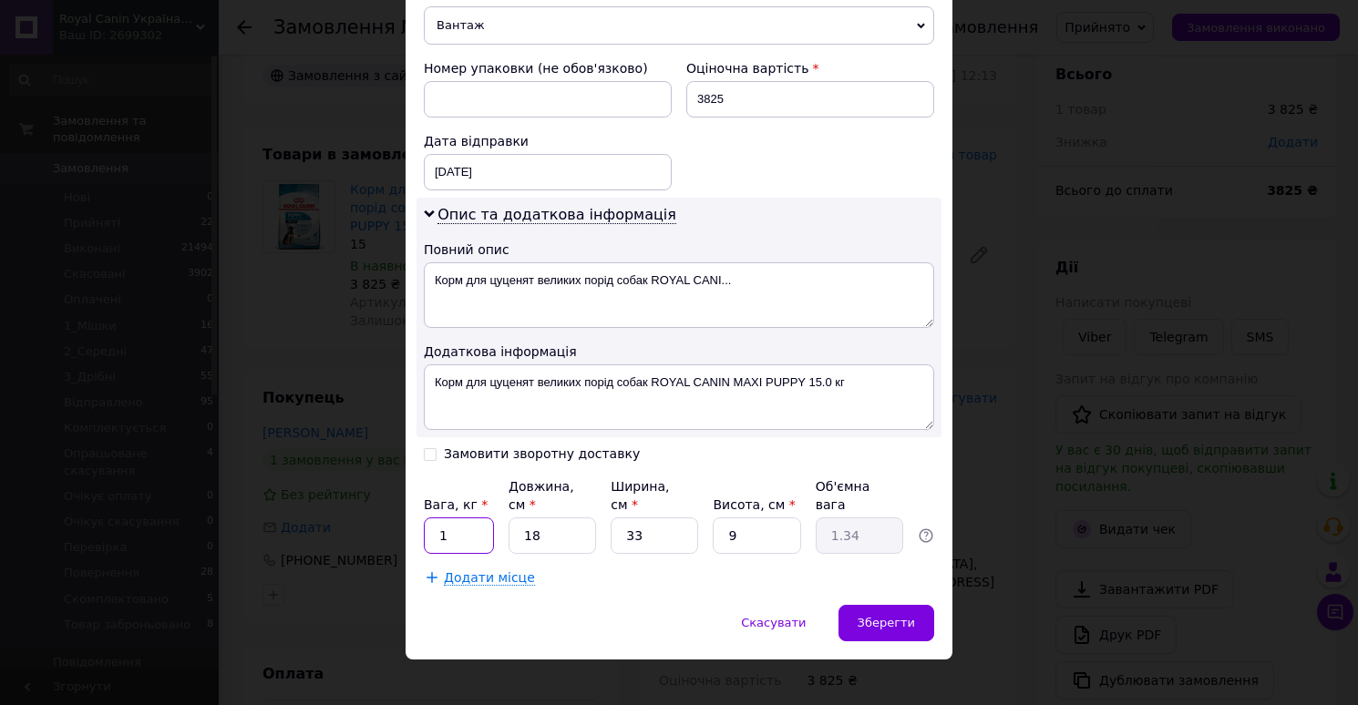
click at [464, 522] on input "1" at bounding box center [459, 536] width 70 height 36
type input "15"
click at [543, 522] on input "18" at bounding box center [551, 536] width 87 height 36
type input "6"
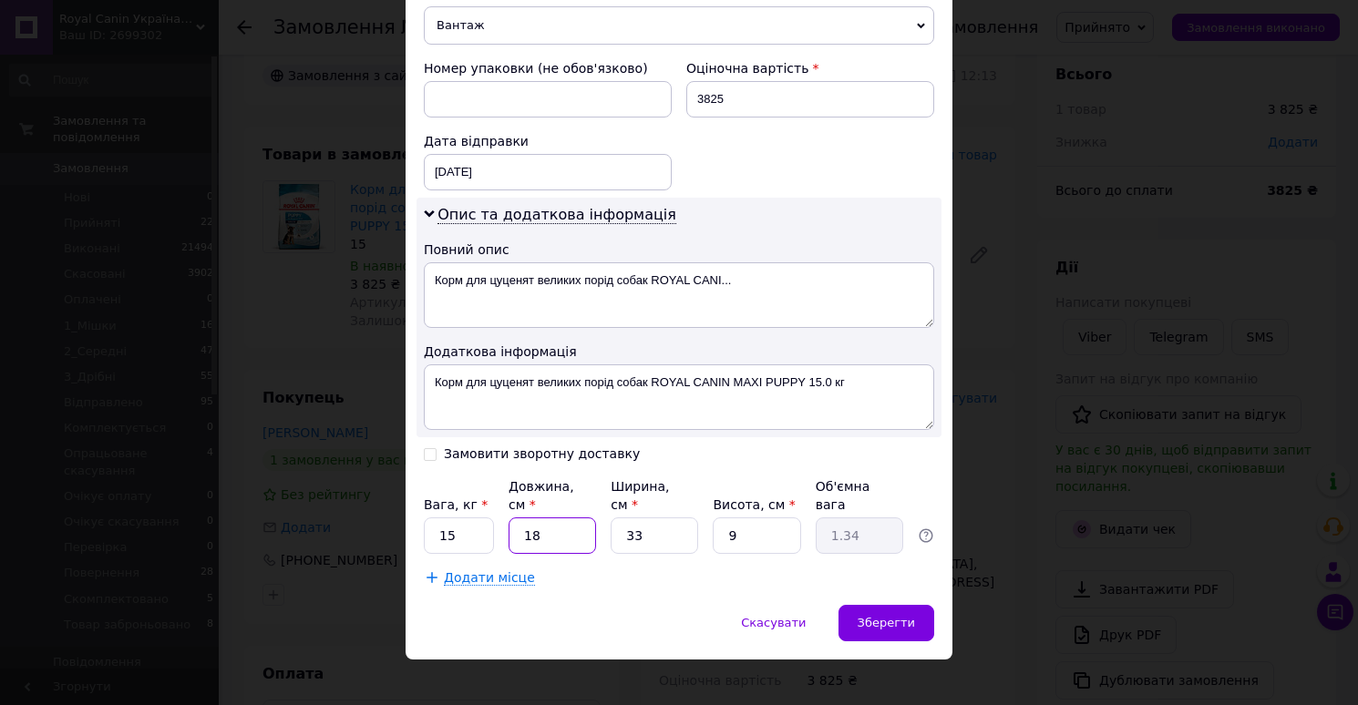
type input "0.45"
type input "60"
type input "4.46"
type input "60"
click at [764, 524] on input "9" at bounding box center [756, 536] width 87 height 36
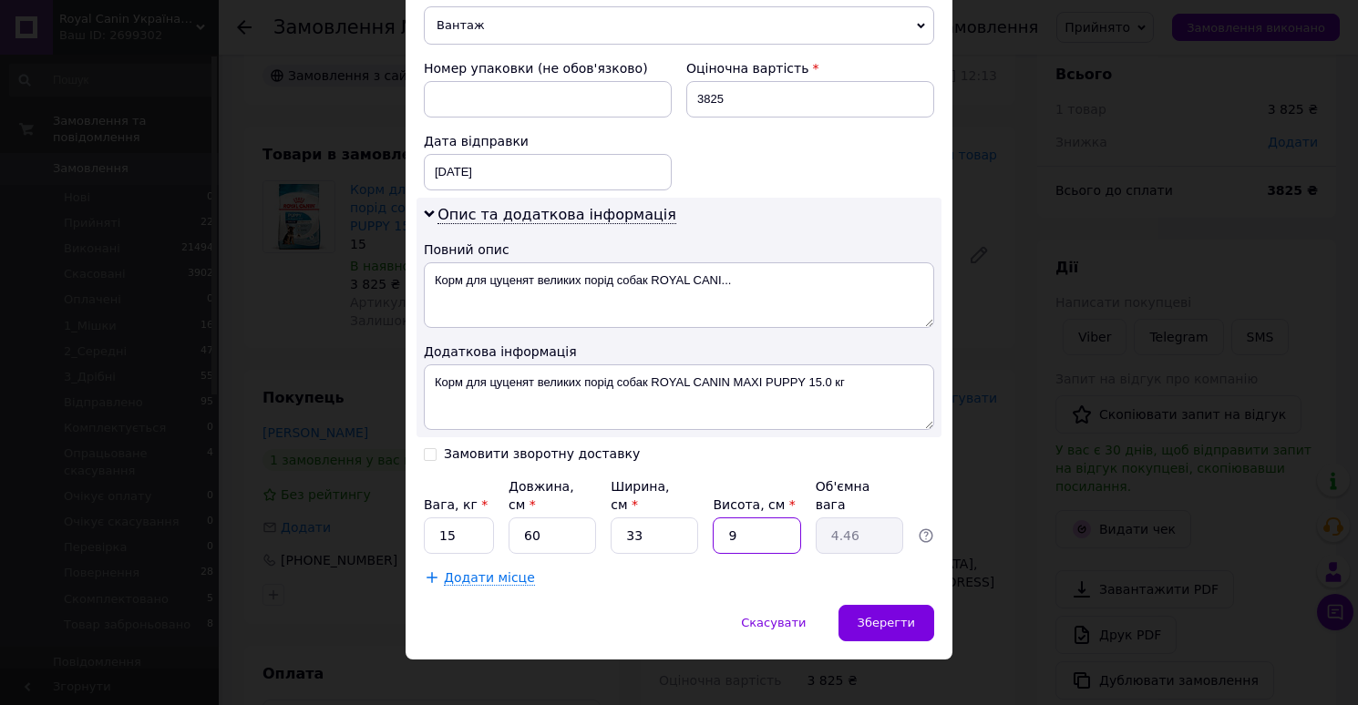
click at [764, 524] on input "9" at bounding box center [756, 536] width 87 height 36
type input "2"
type input "0.99"
type input "27"
type input "13.37"
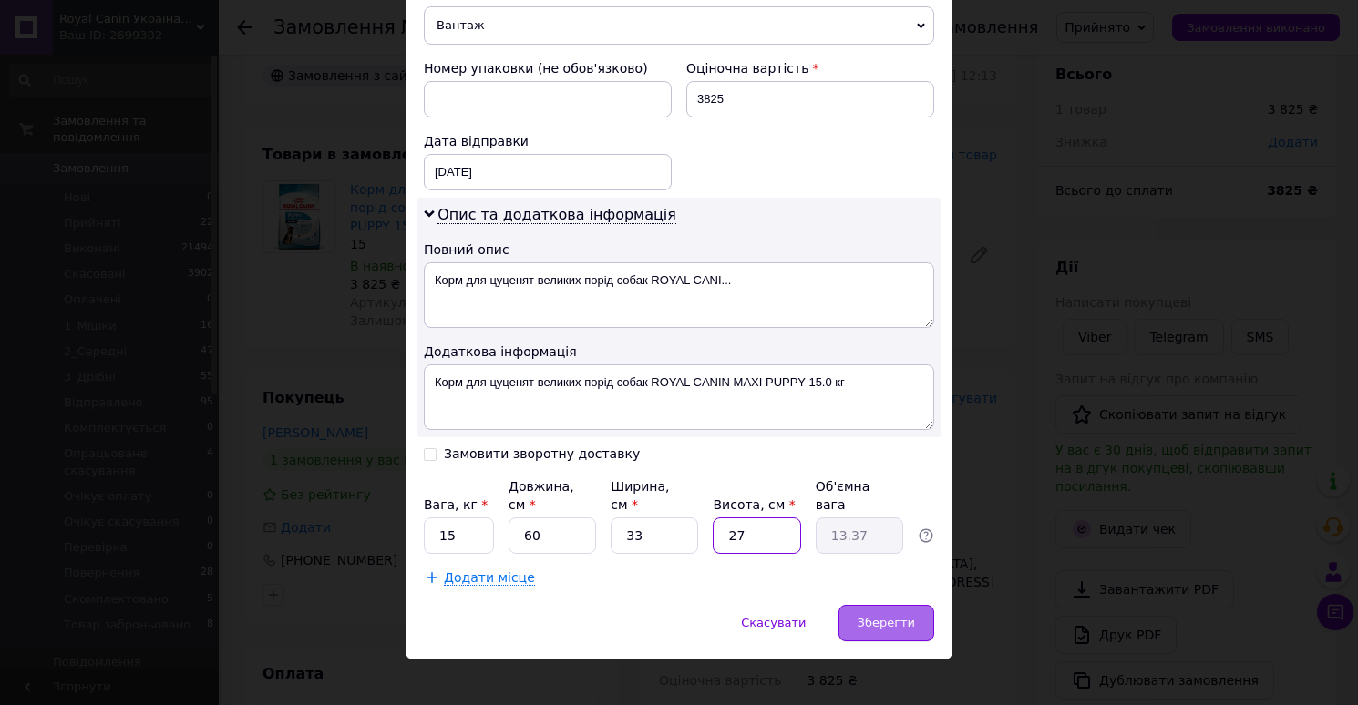
type input "27"
click at [874, 616] on span "Зберегти" at bounding box center [885, 623] width 57 height 14
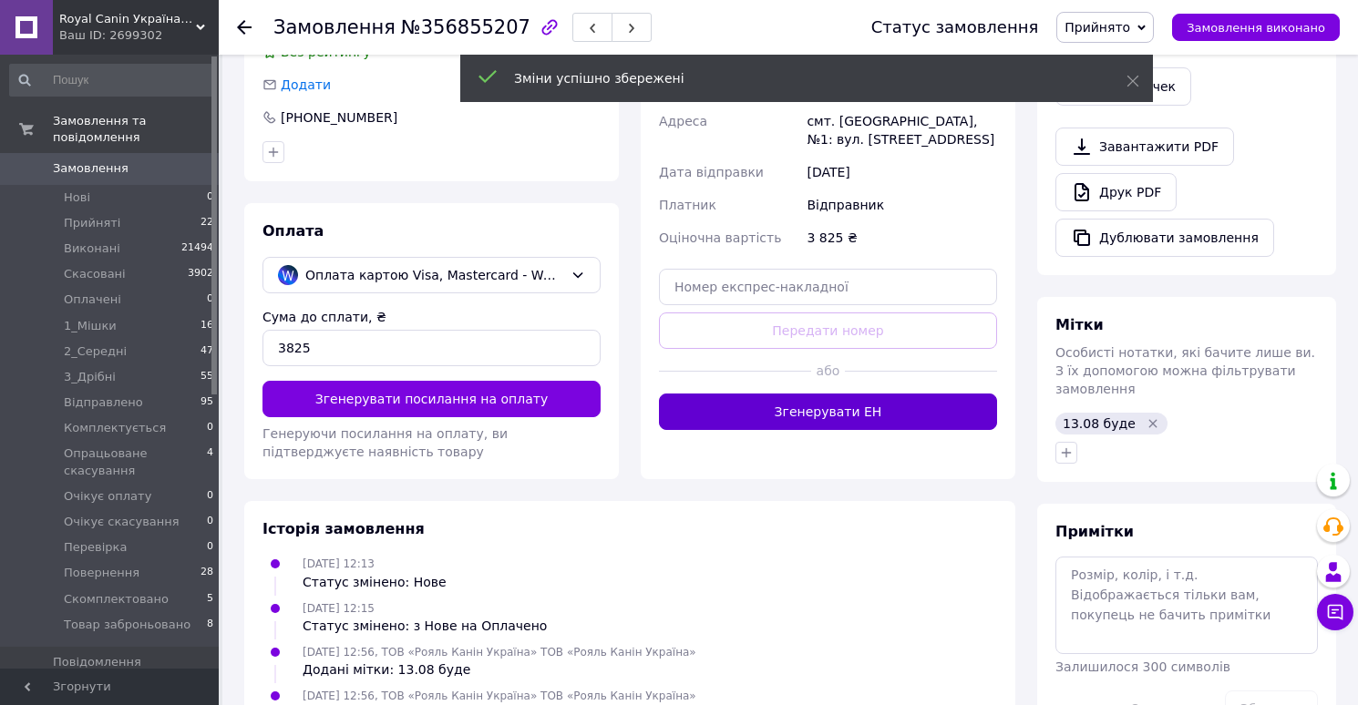
click at [811, 399] on button "Згенерувати ЕН" at bounding box center [828, 412] width 338 height 36
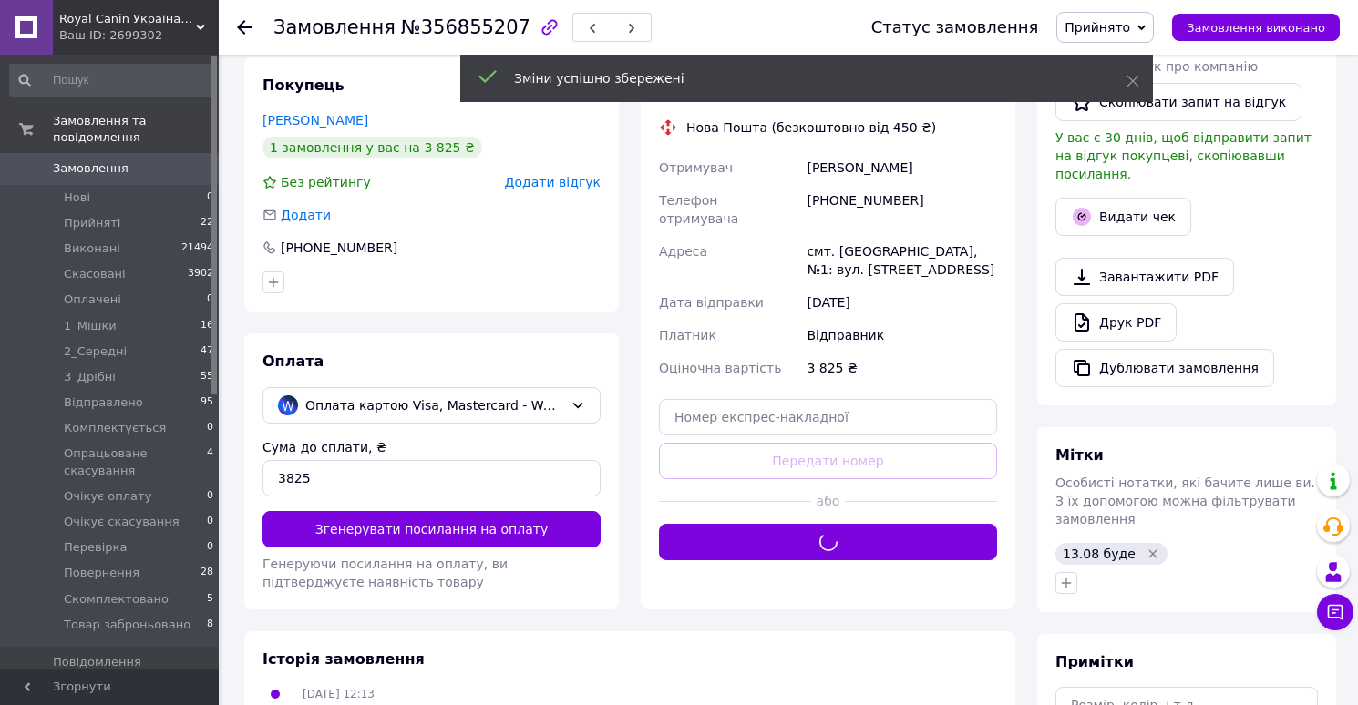
scroll to position [336, 0]
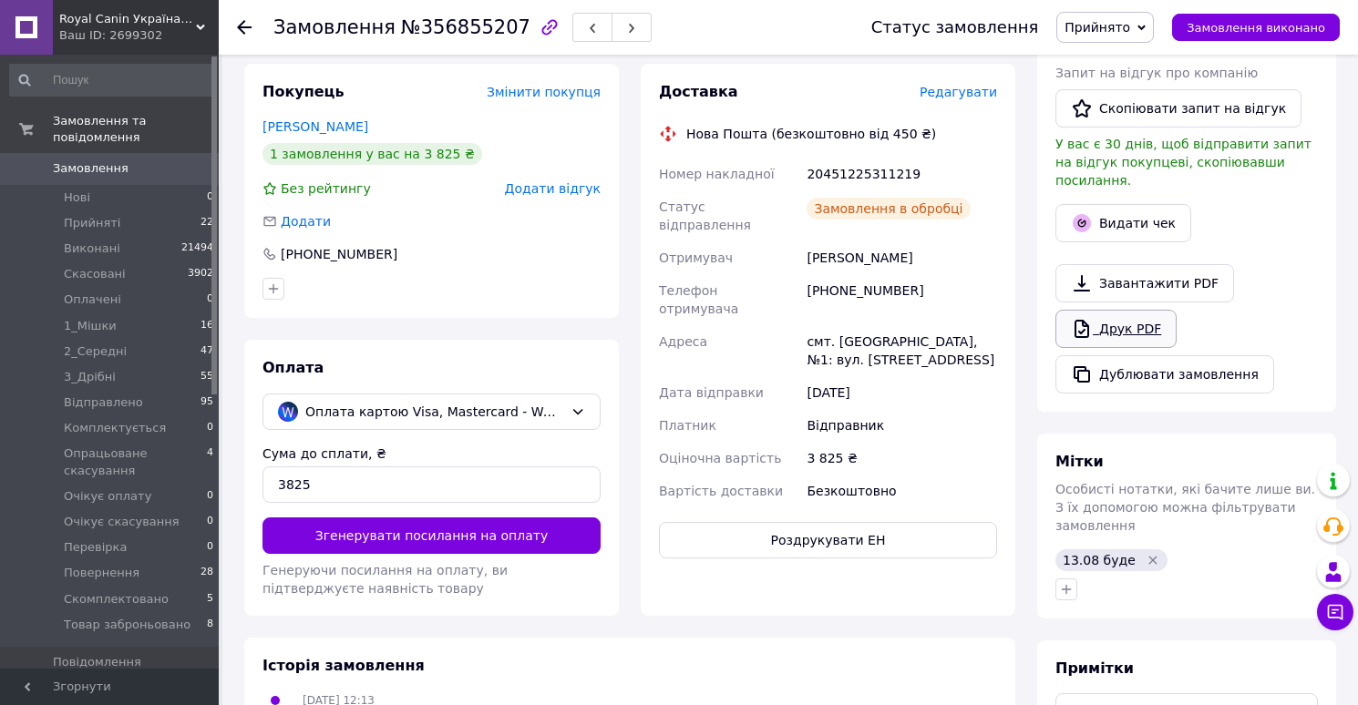
click at [1093, 312] on link "Друк PDF" at bounding box center [1115, 329] width 121 height 38
click at [1112, 24] on span "Прийнято" at bounding box center [1097, 27] width 66 height 15
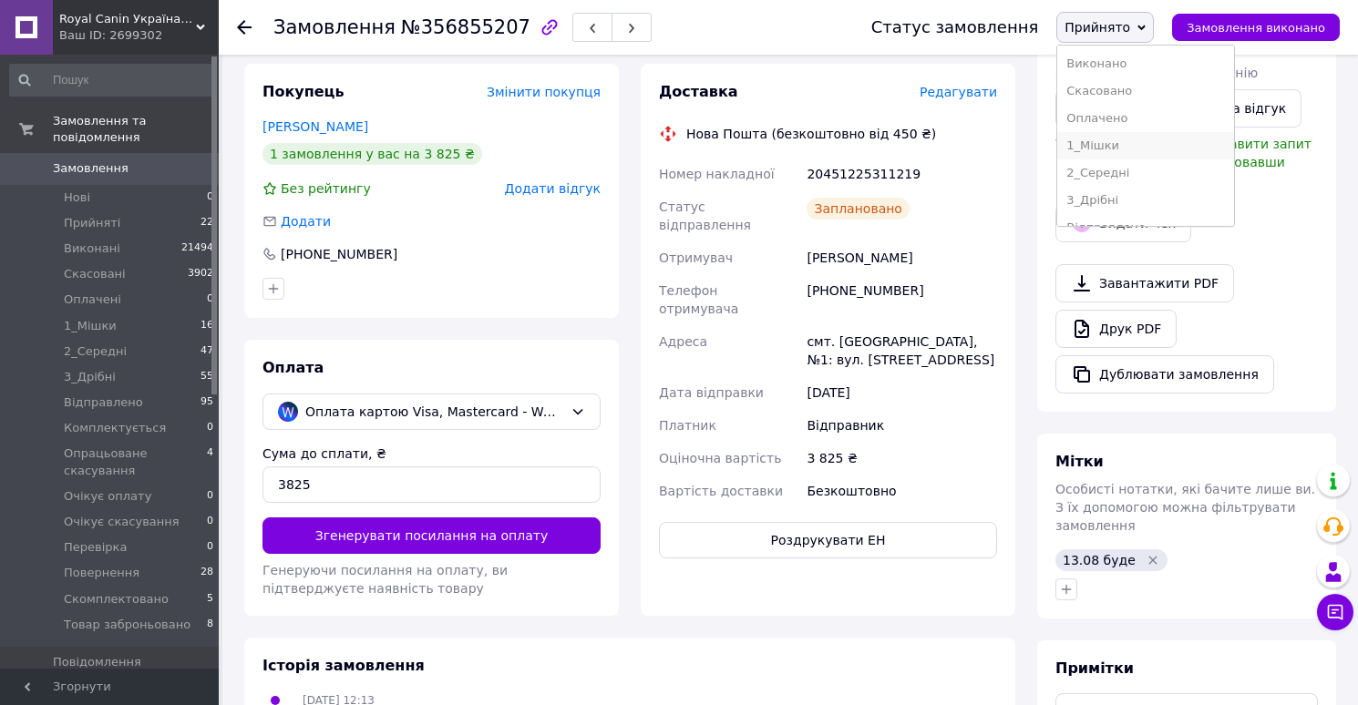
scroll to position [239, 0]
click at [1107, 179] on li "Скомплектовано" at bounding box center [1145, 180] width 177 height 27
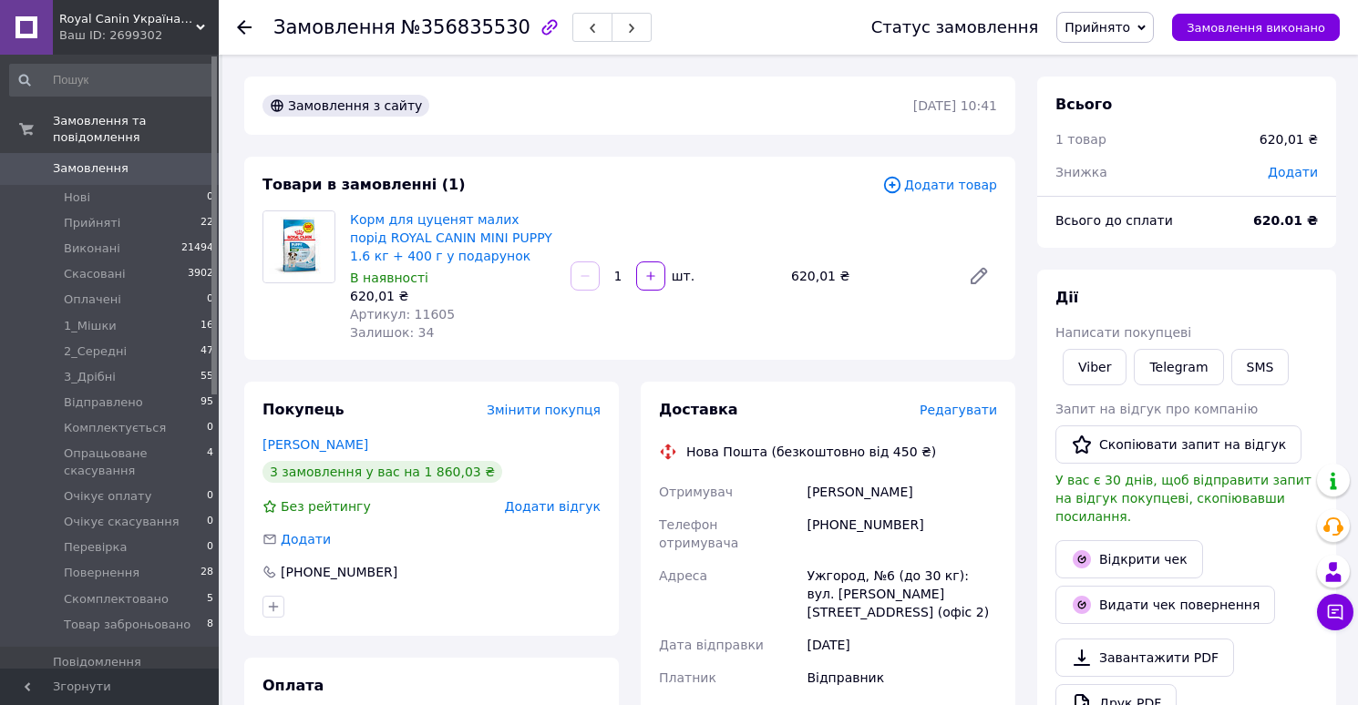
scroll to position [34, 0]
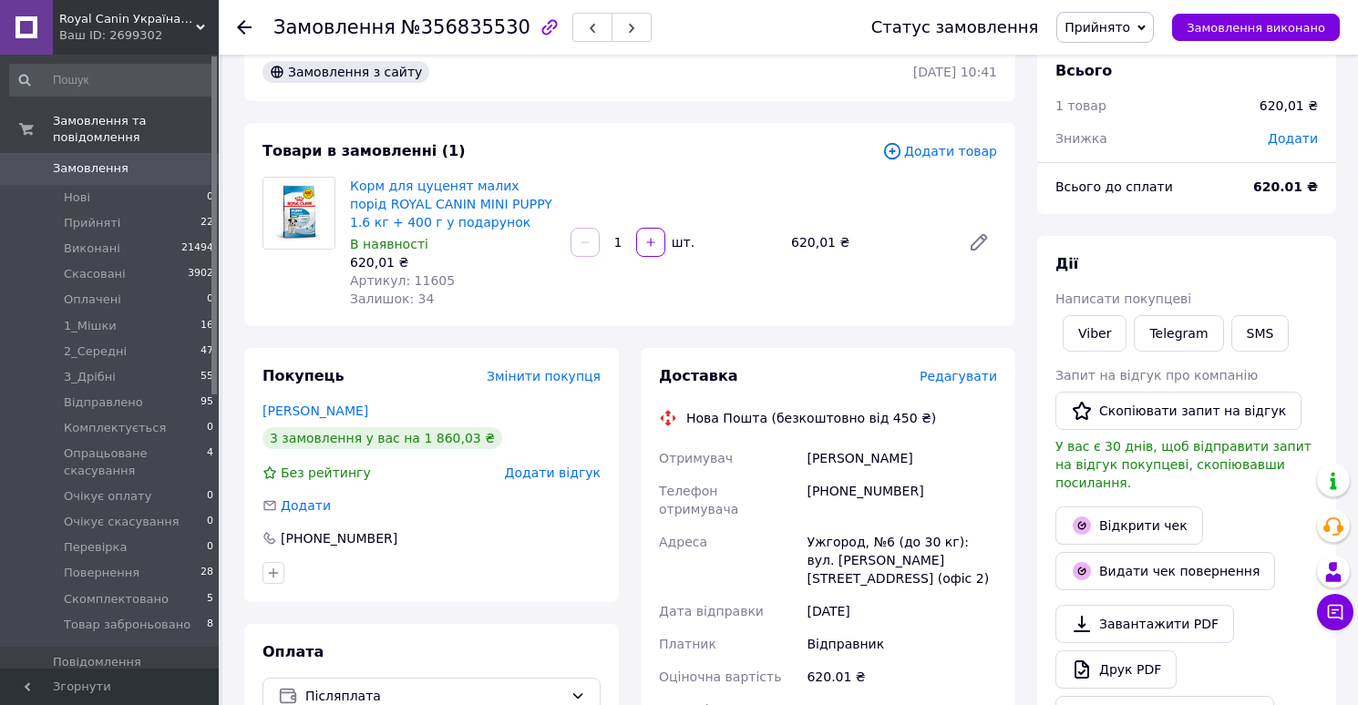
click at [941, 381] on span "Редагувати" at bounding box center [957, 376] width 77 height 15
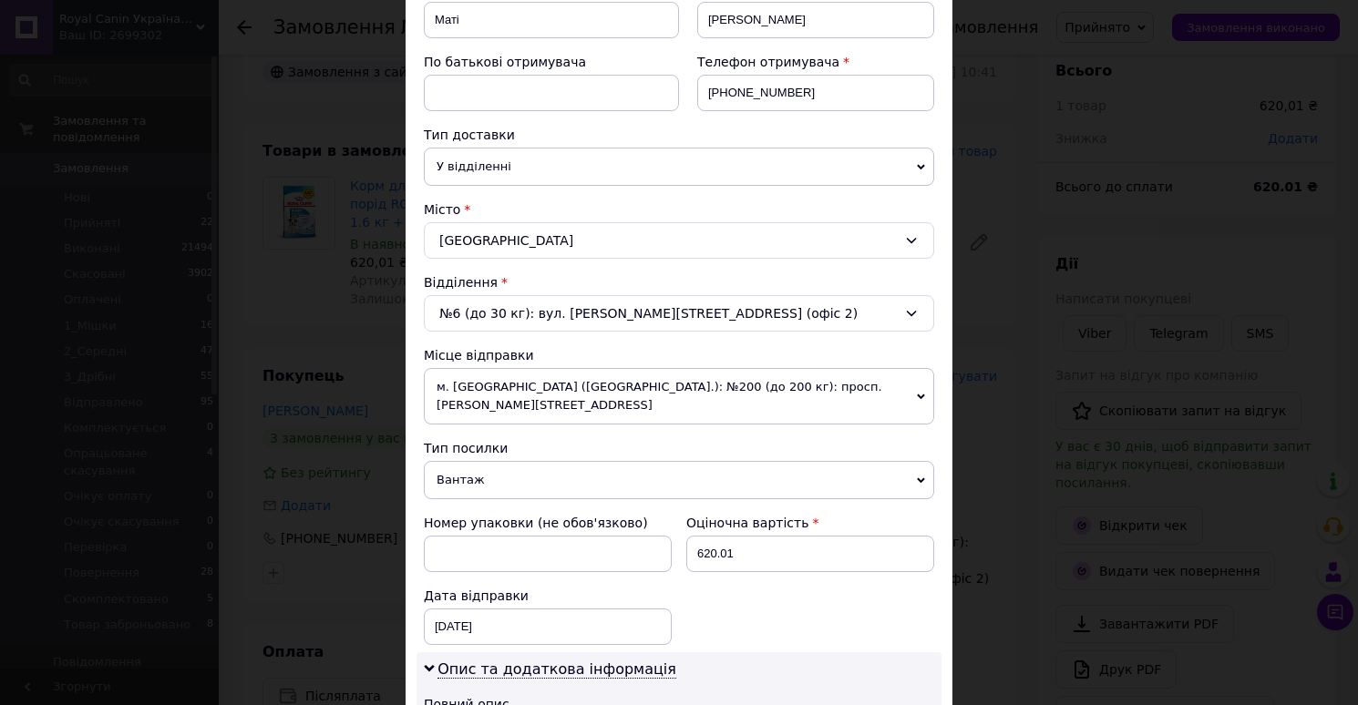
scroll to position [907, 0]
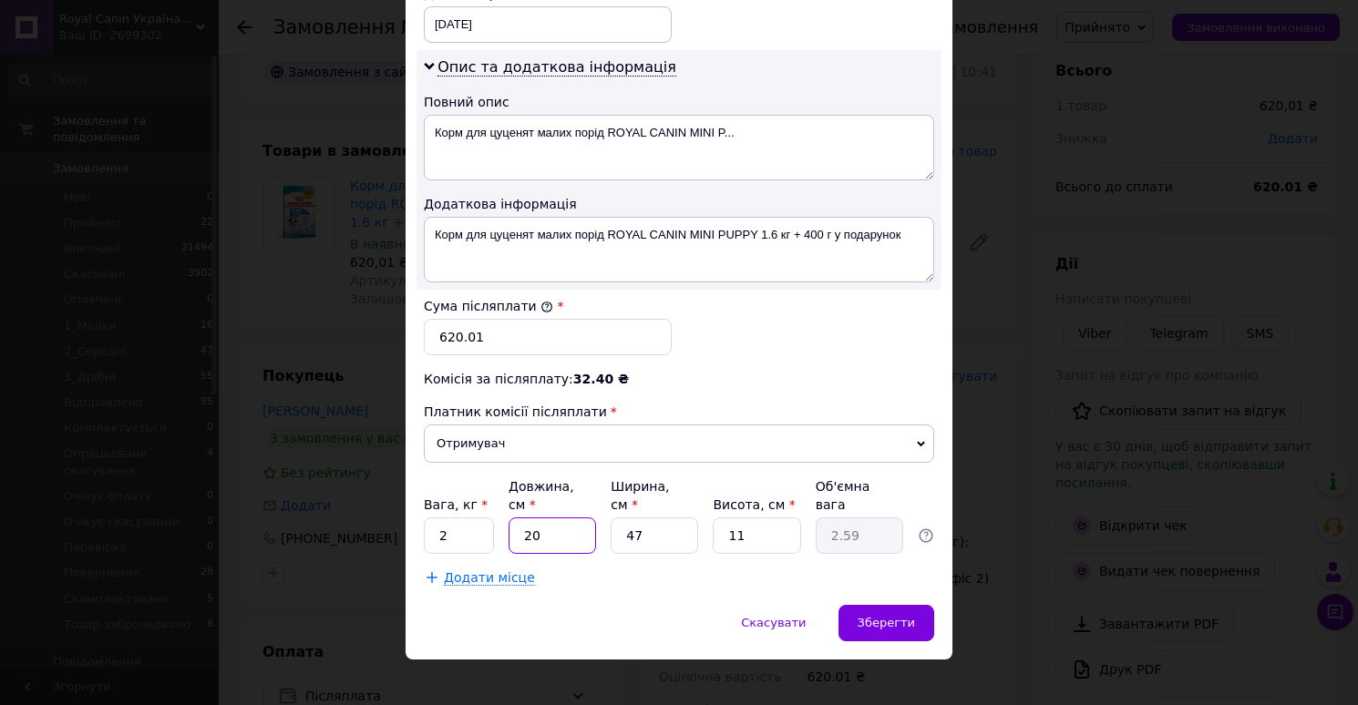
click at [561, 518] on input "20" at bounding box center [551, 536] width 87 height 36
type input "3"
type input "0.39"
type input "32"
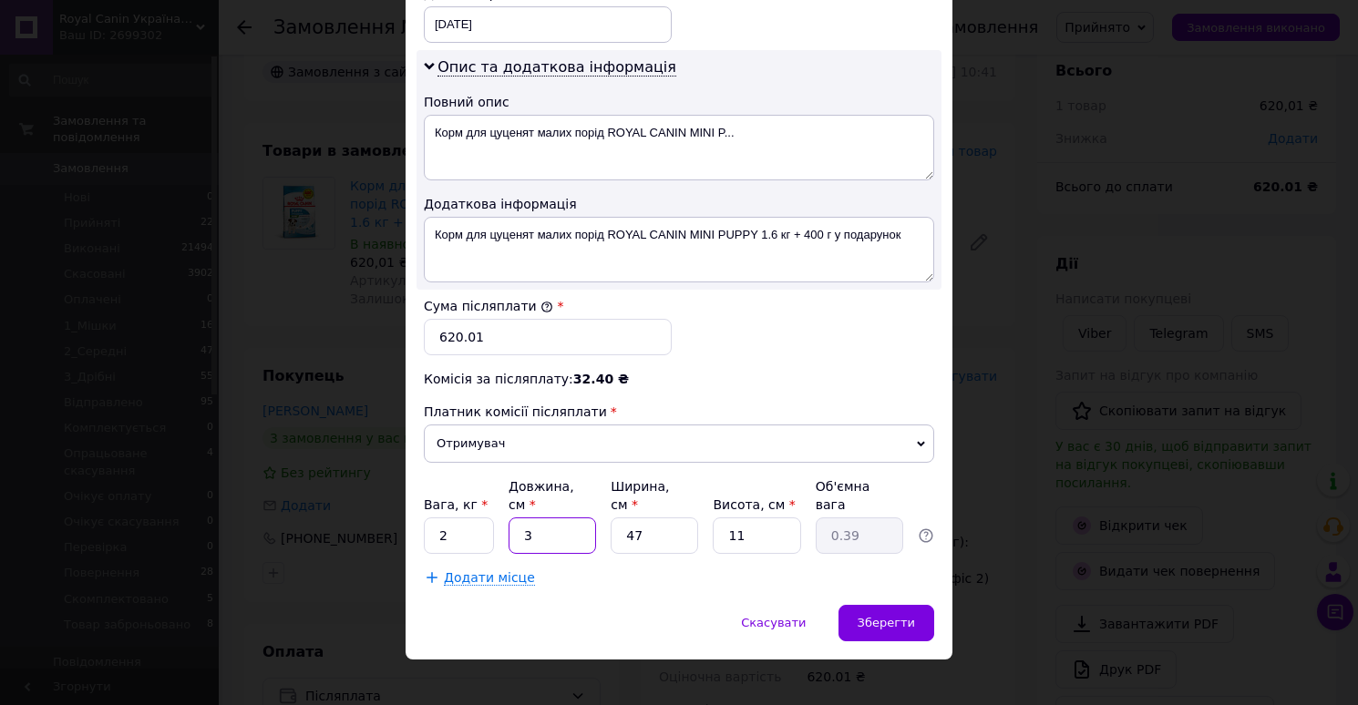
type input "4.14"
type input "32"
click at [653, 521] on input "47" at bounding box center [653, 536] width 87 height 36
type input "2"
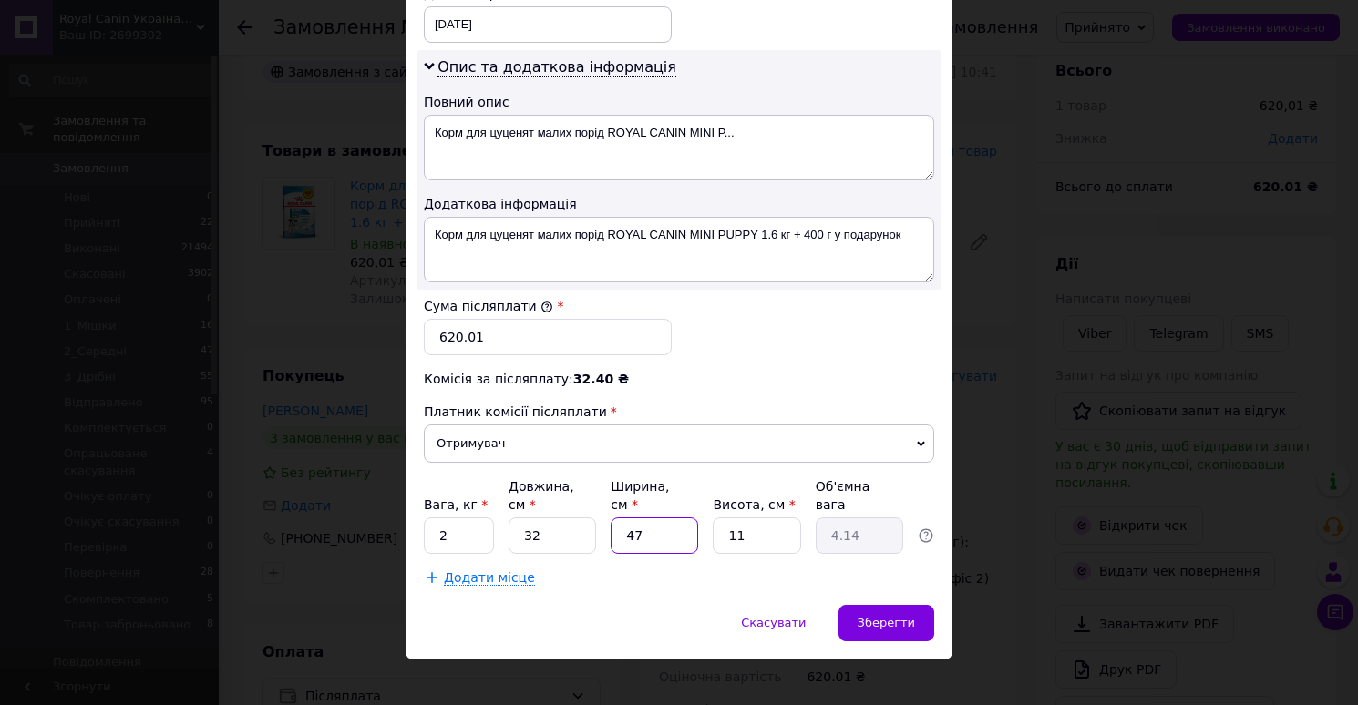
type input "0.18"
type input "22"
type input "1.94"
type input "22"
click at [863, 605] on div "Зберегти" at bounding box center [886, 623] width 96 height 36
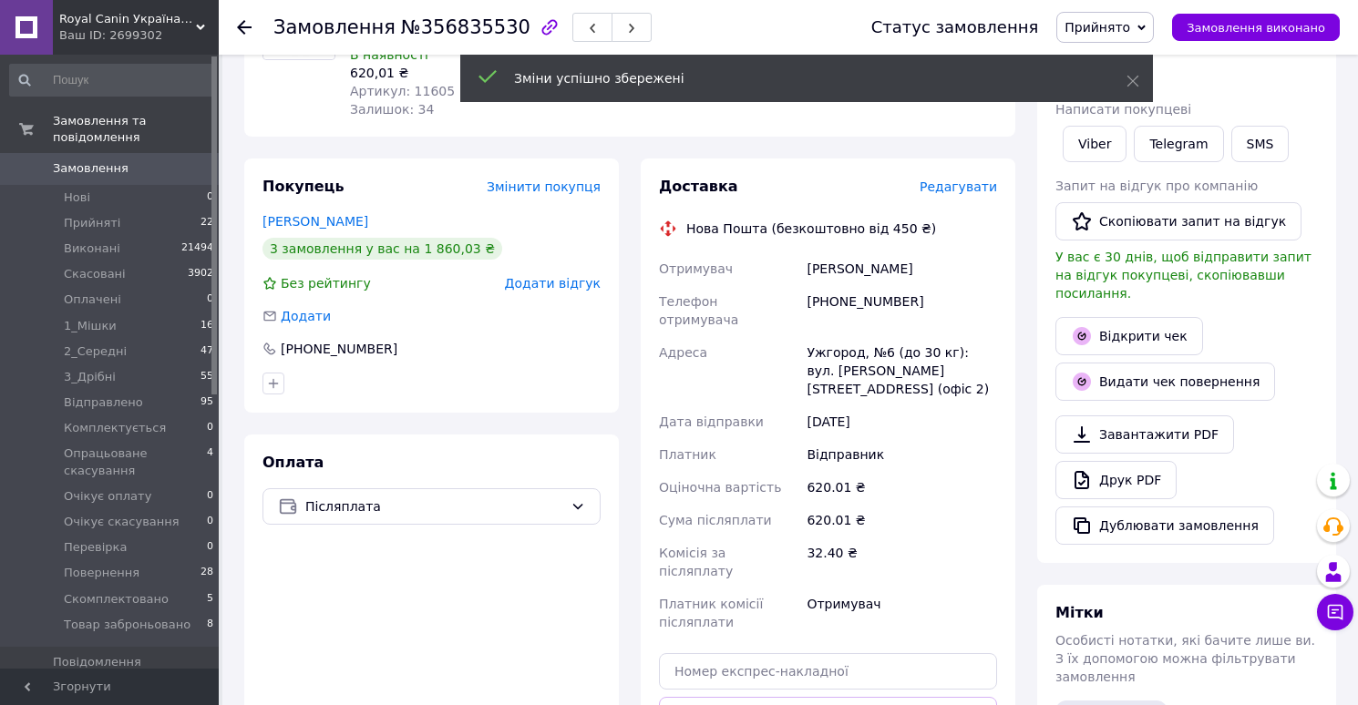
scroll to position [667, 0]
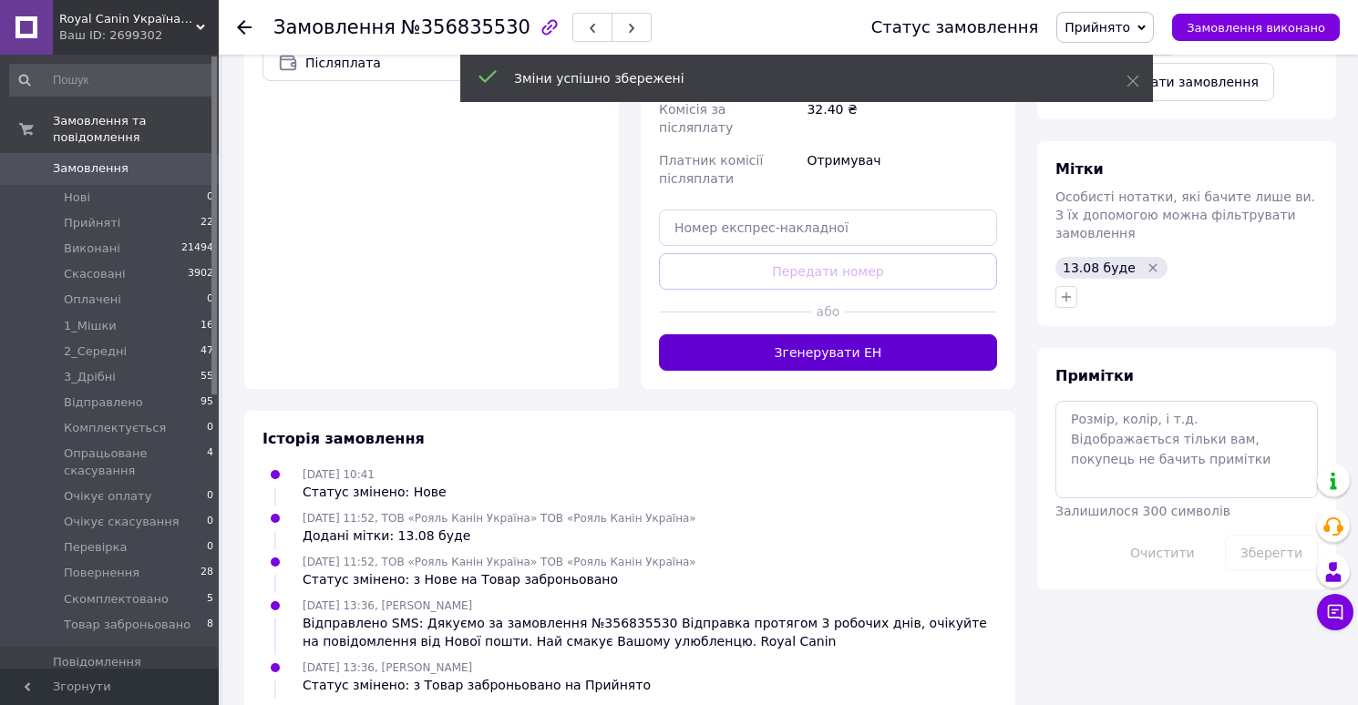
click at [839, 334] on button "Згенерувати ЕН" at bounding box center [828, 352] width 338 height 36
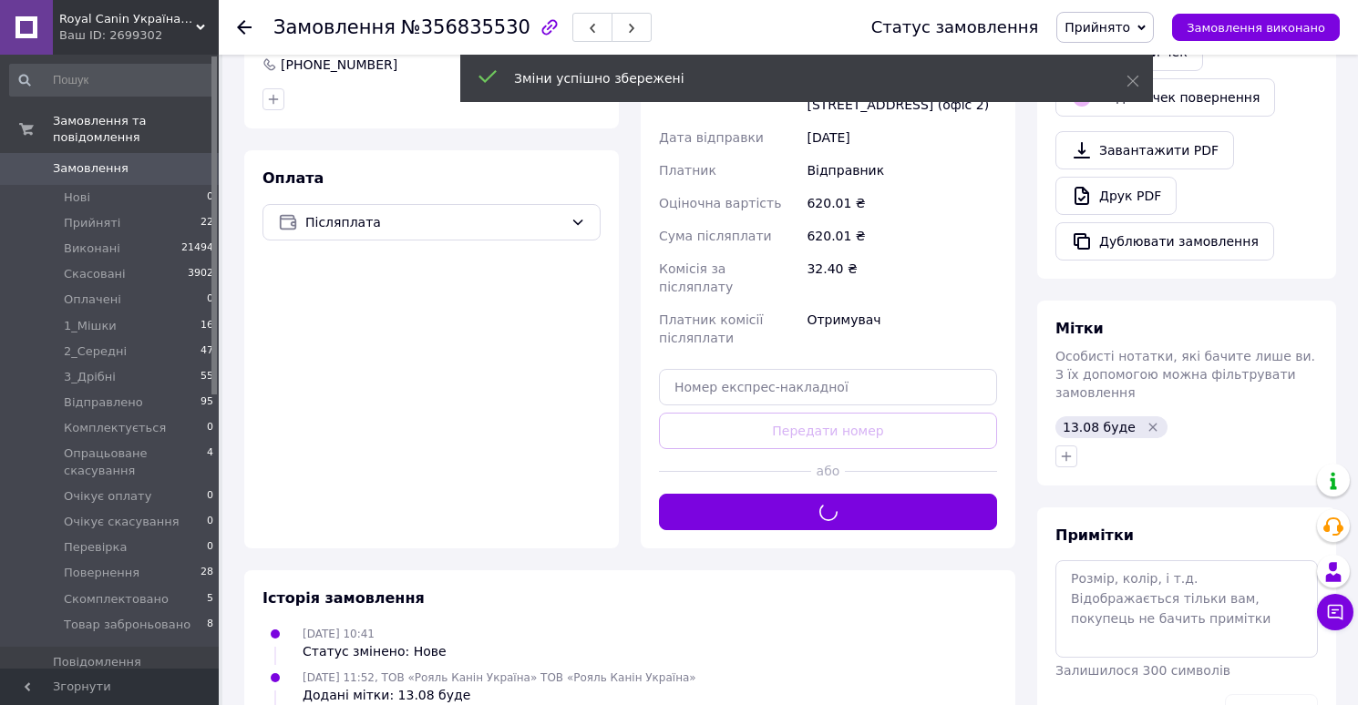
scroll to position [361, 0]
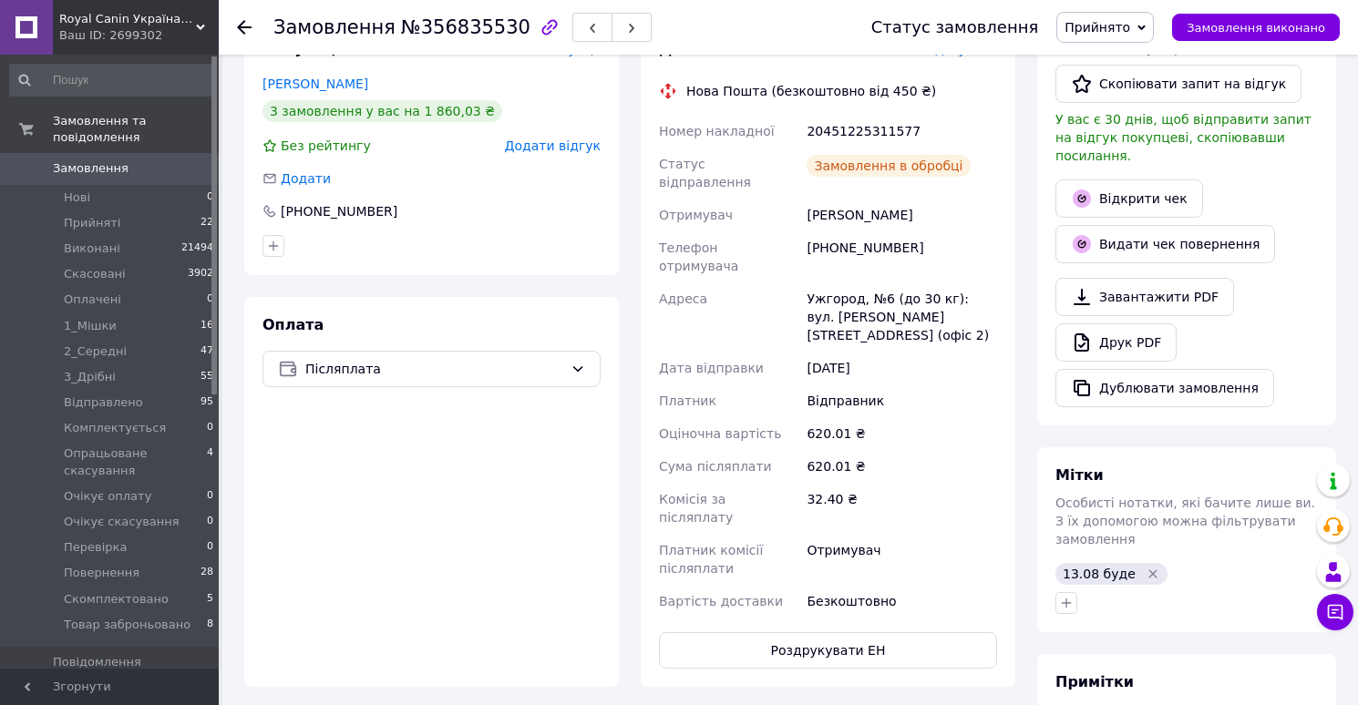
click at [1110, 330] on link "Друк PDF" at bounding box center [1115, 342] width 121 height 38
click at [1117, 35] on span "Прийнято" at bounding box center [1104, 27] width 97 height 31
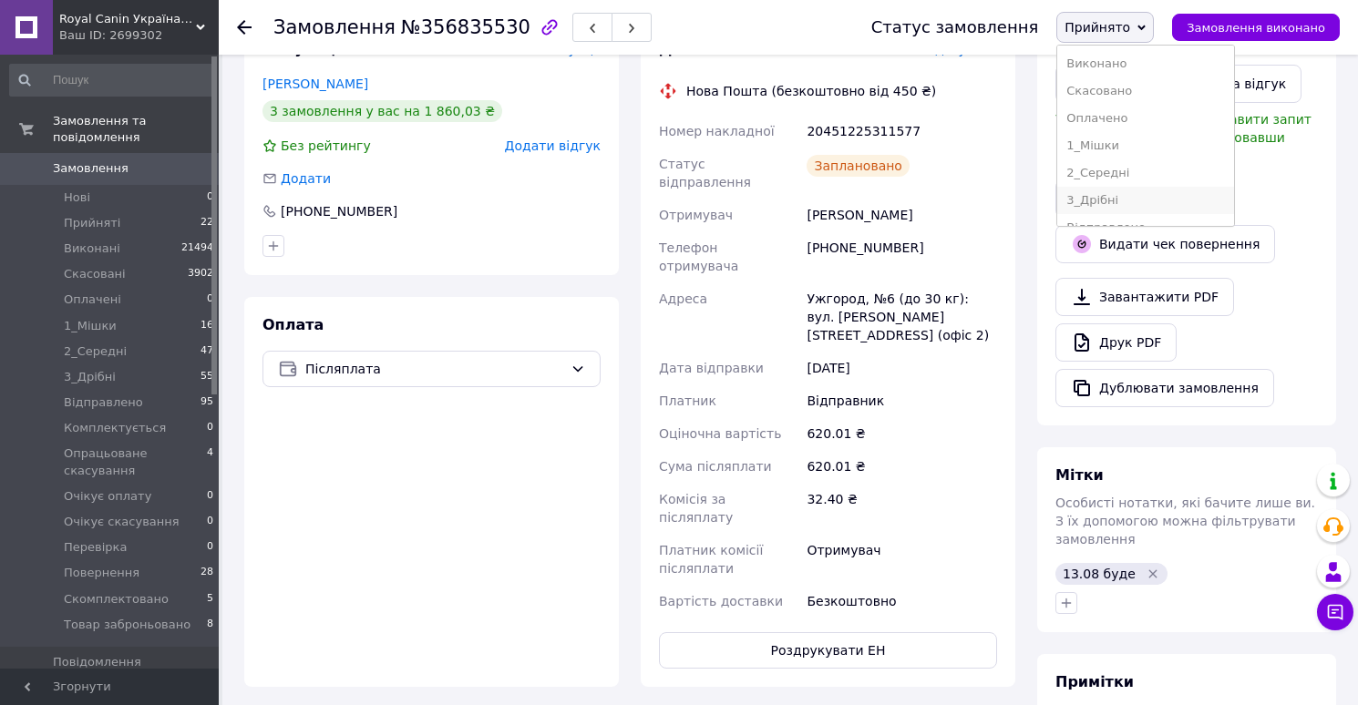
scroll to position [239, 0]
click at [1102, 179] on li "Скомплектовано" at bounding box center [1145, 180] width 177 height 27
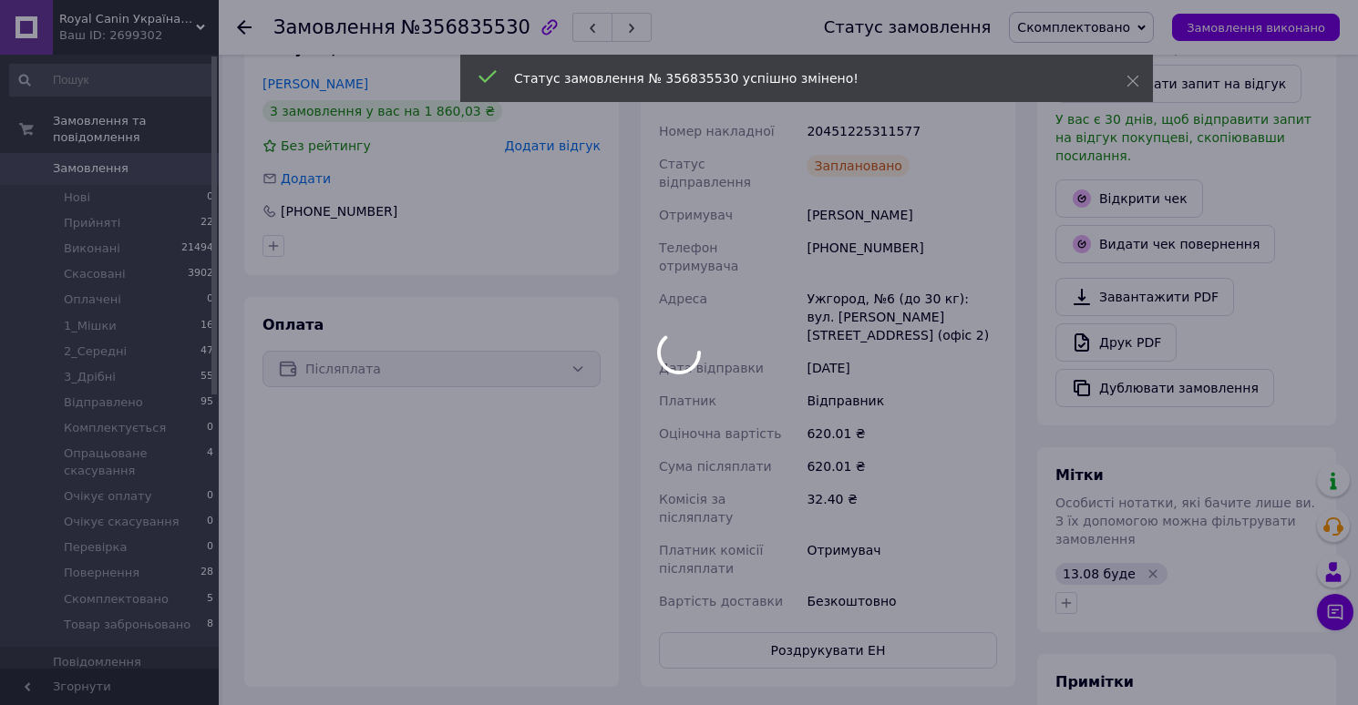
scroll to position [11, 0]
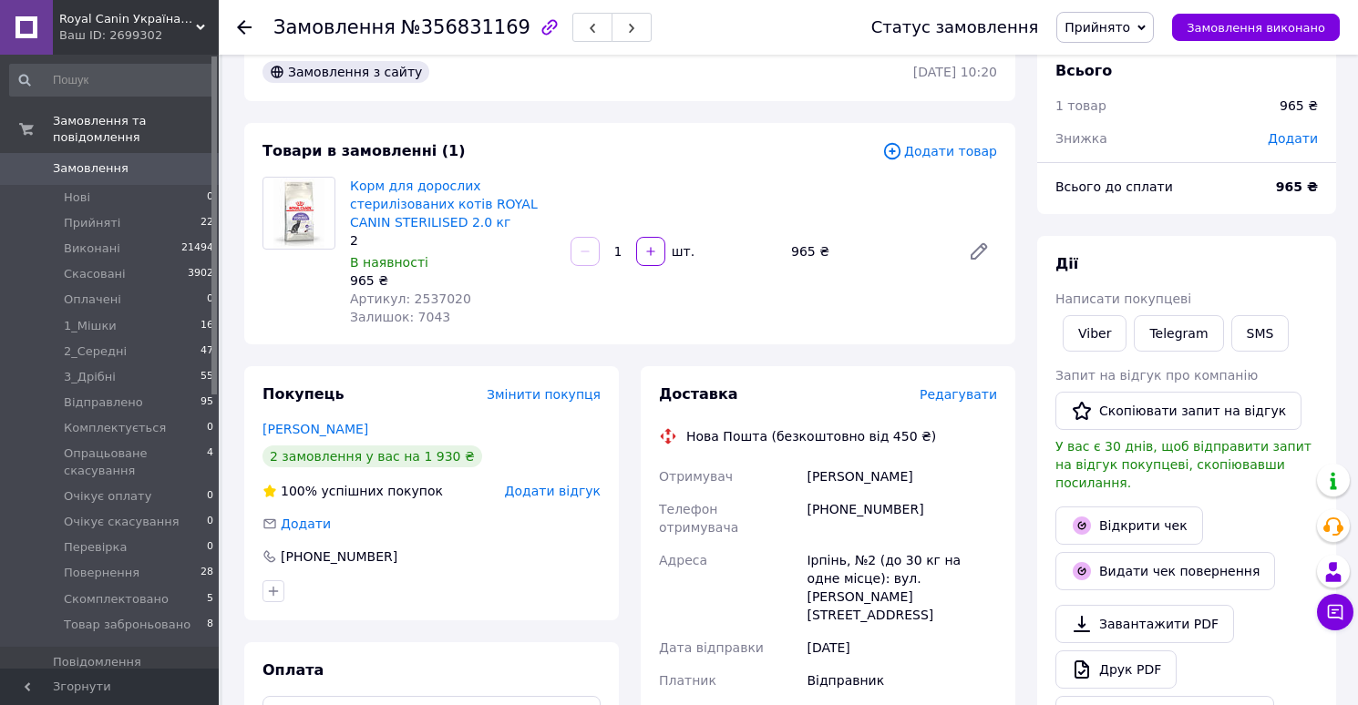
scroll to position [47, 0]
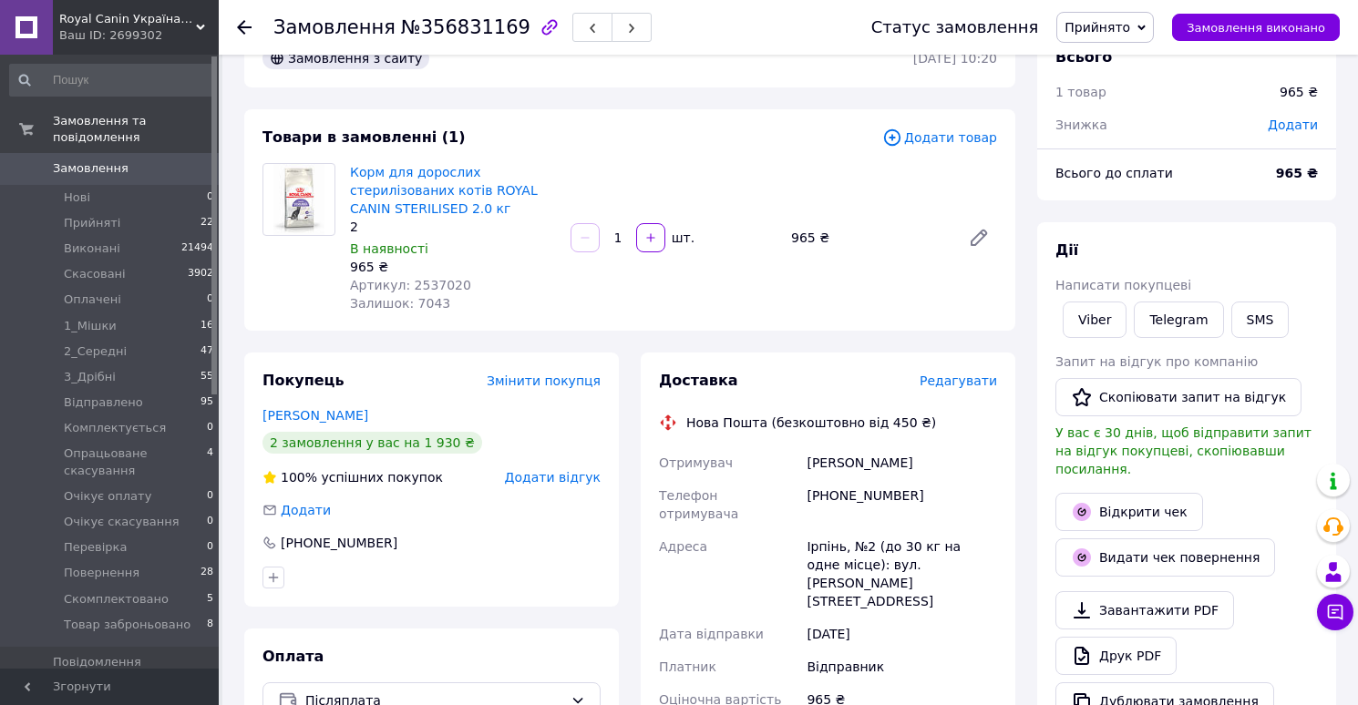
click at [952, 380] on span "Редагувати" at bounding box center [957, 381] width 77 height 15
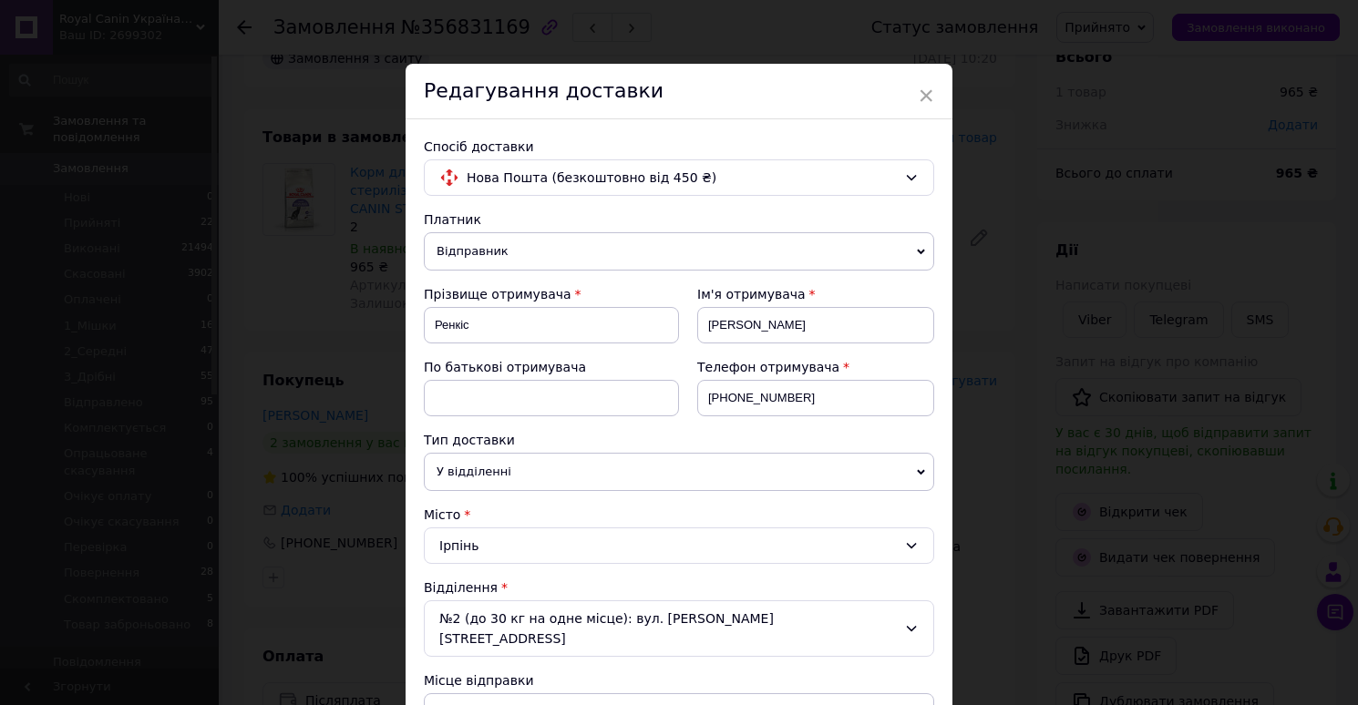
scroll to position [907, 0]
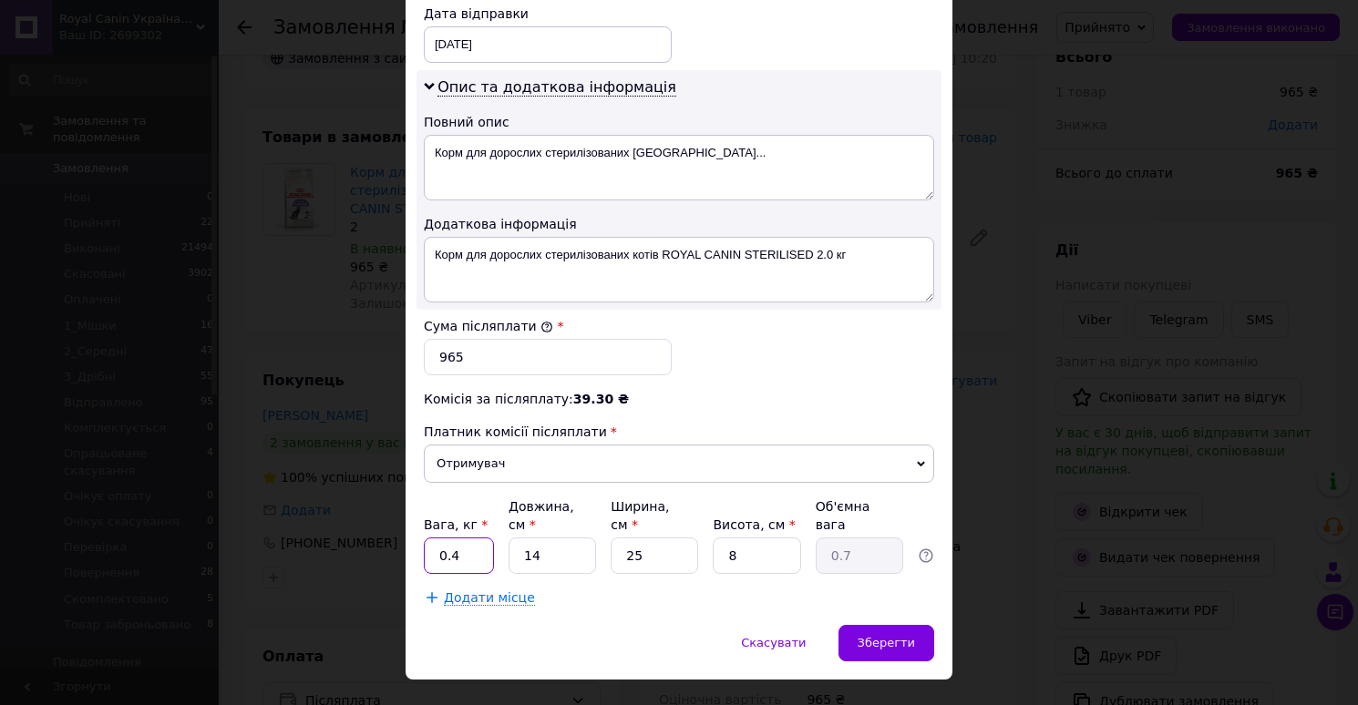
click at [480, 538] on input "0.4" at bounding box center [459, 556] width 70 height 36
type input "2"
click at [586, 538] on input "14" at bounding box center [551, 556] width 87 height 36
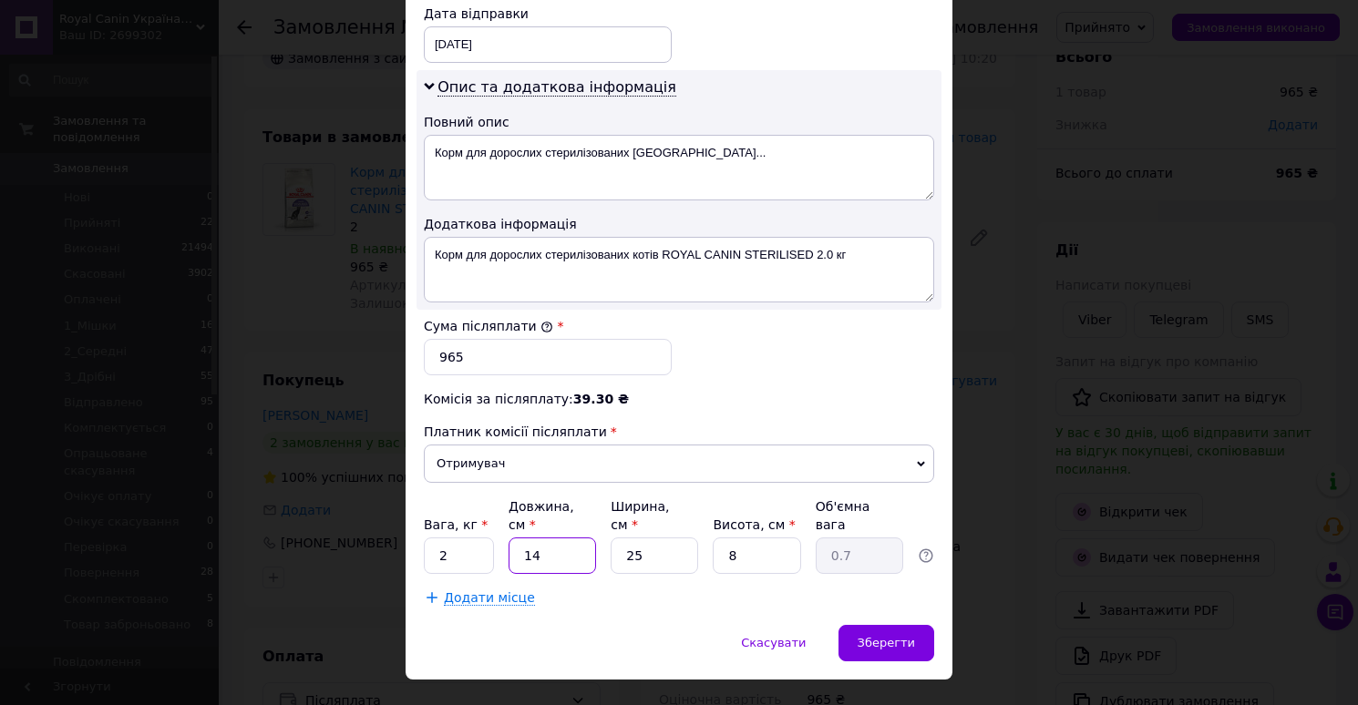
type input "3"
type input "0.15"
type input "32"
type input "1.6"
type input "32"
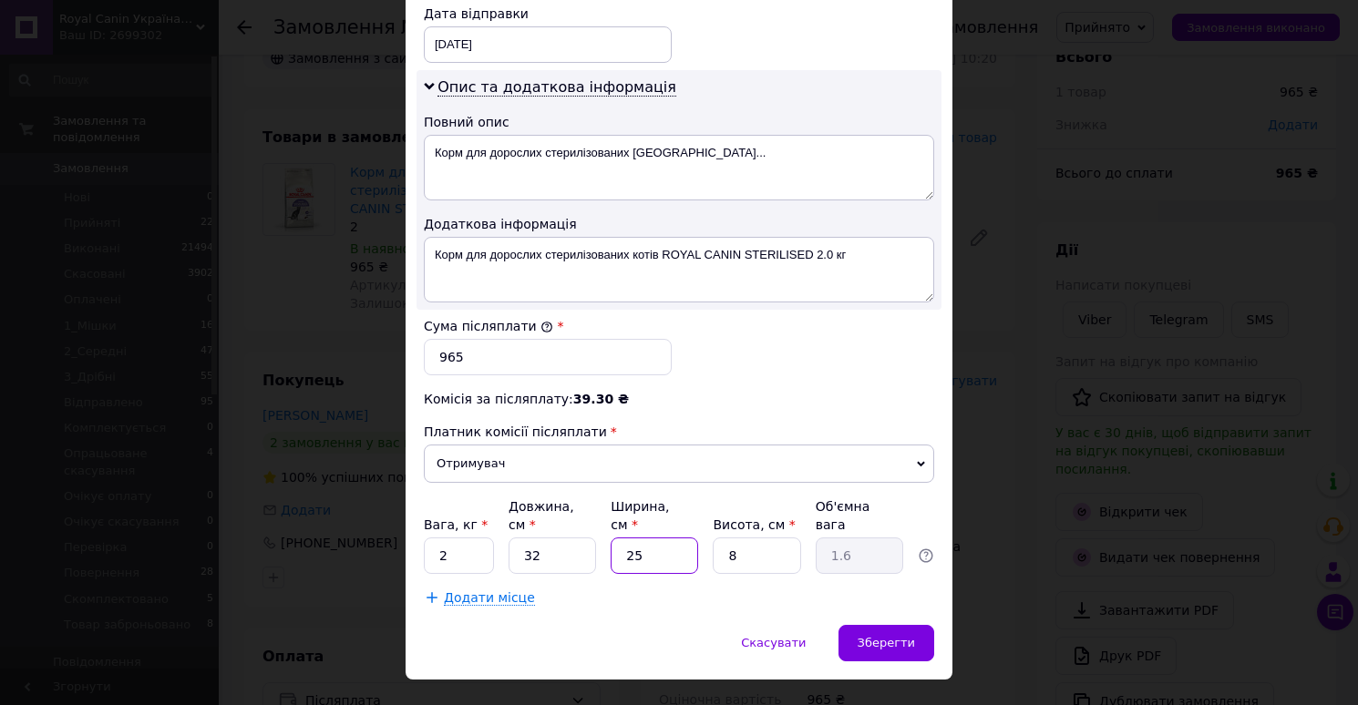
click at [653, 538] on input "25" at bounding box center [653, 556] width 87 height 36
type input "2"
type input "0.13"
type input "22"
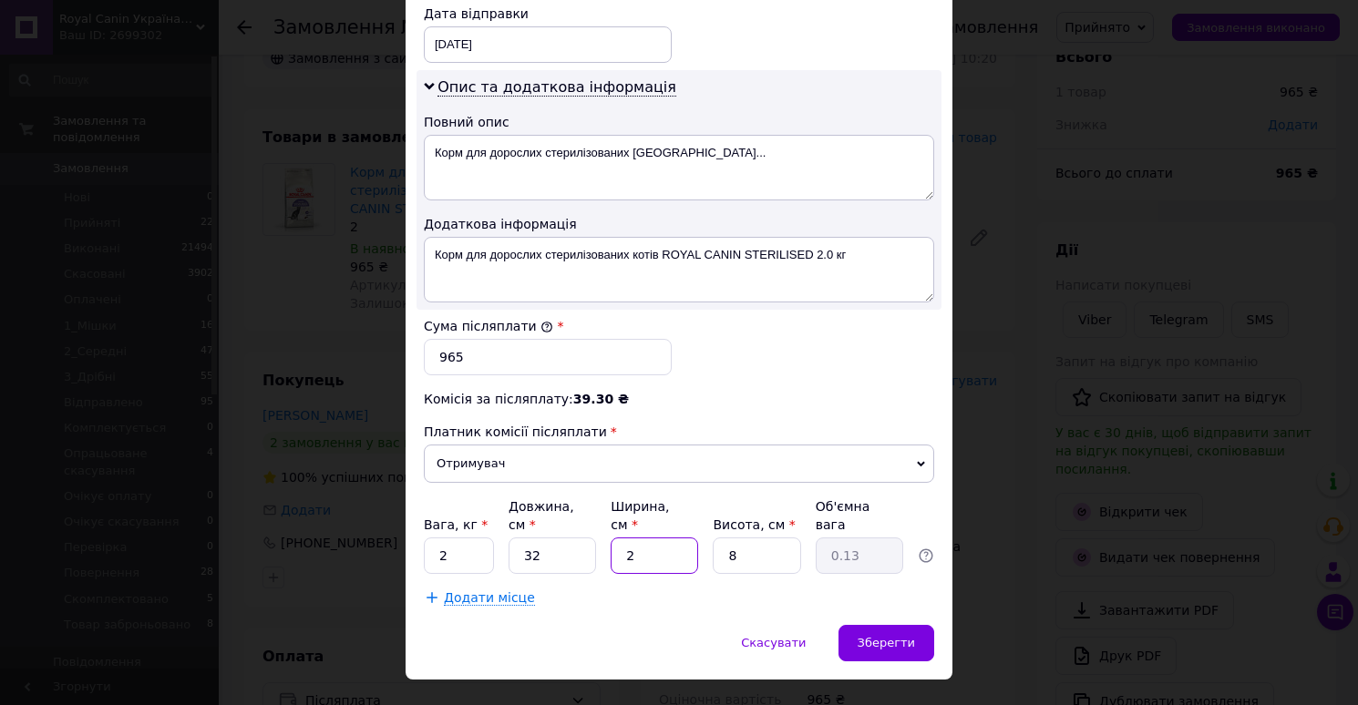
type input "1.41"
type input "22"
click at [762, 538] on input "8" at bounding box center [756, 556] width 87 height 36
type input "1"
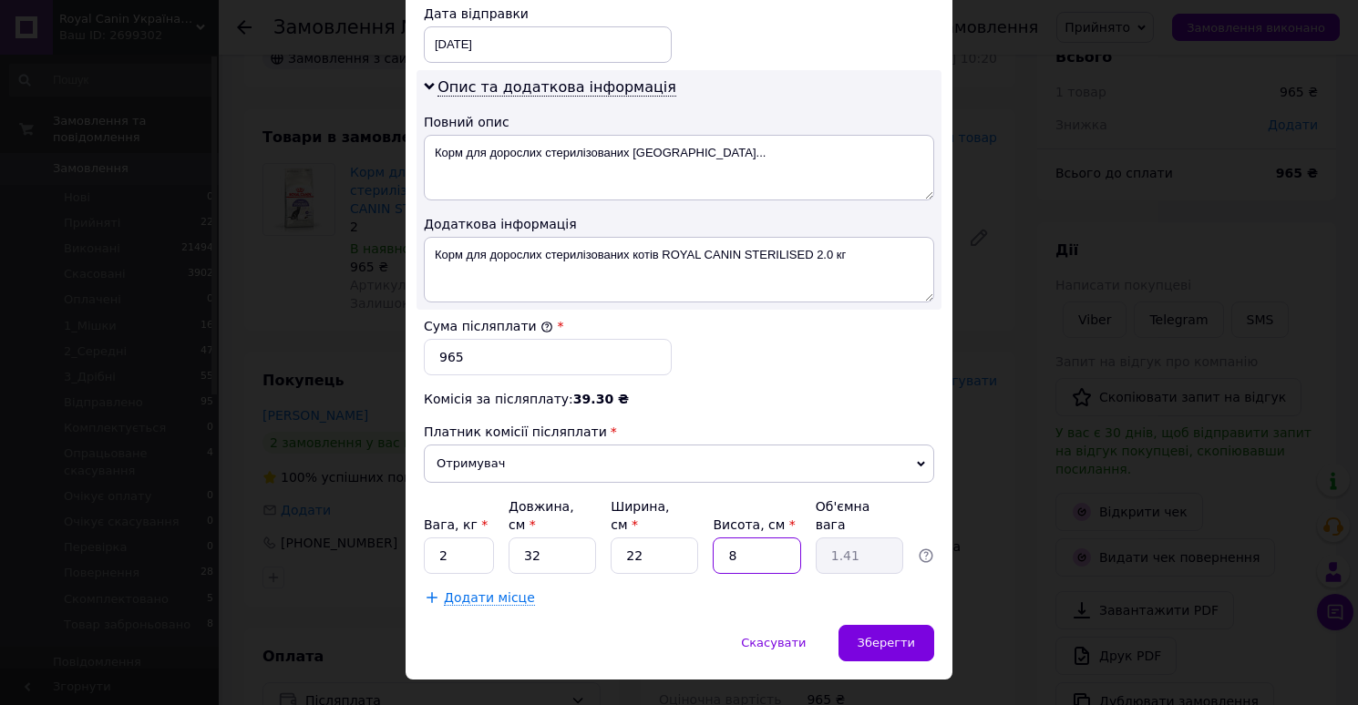
type input "0.18"
type input "11"
type input "1.94"
type input "11"
click at [870, 625] on div "Зберегти" at bounding box center [886, 643] width 96 height 36
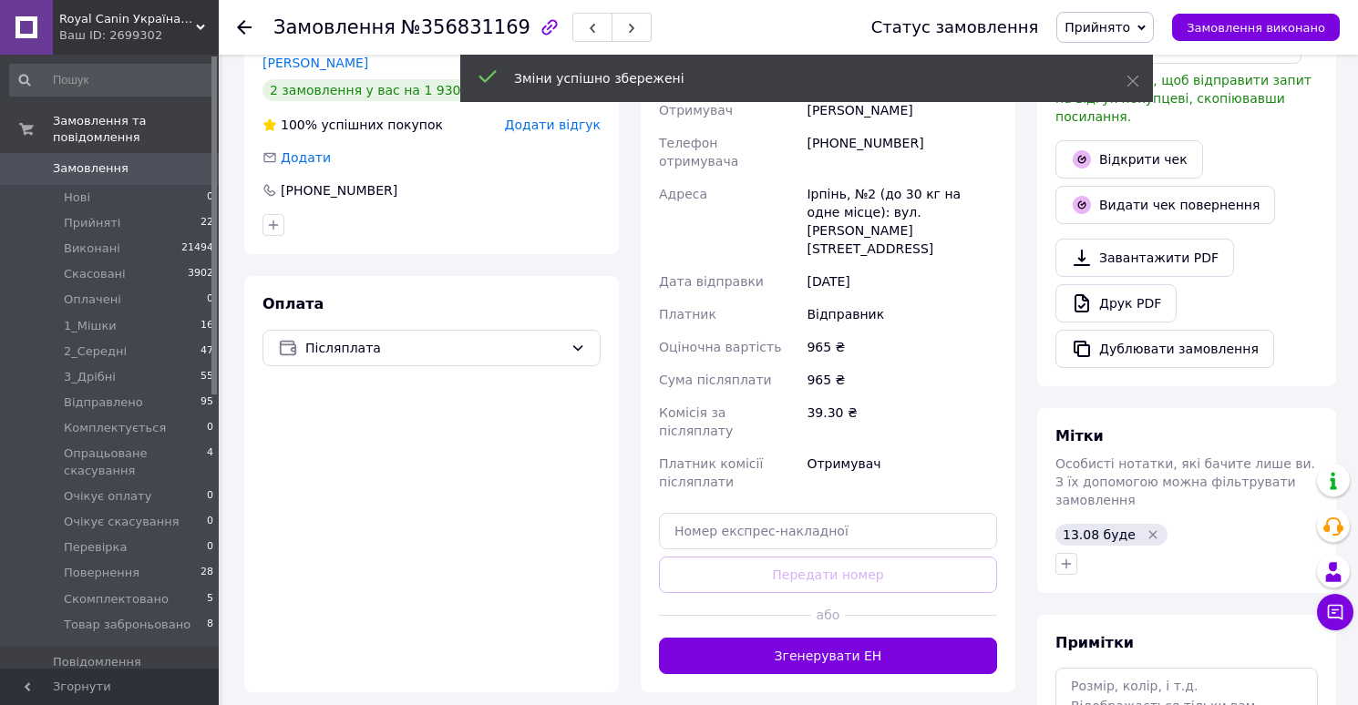
scroll to position [440, 0]
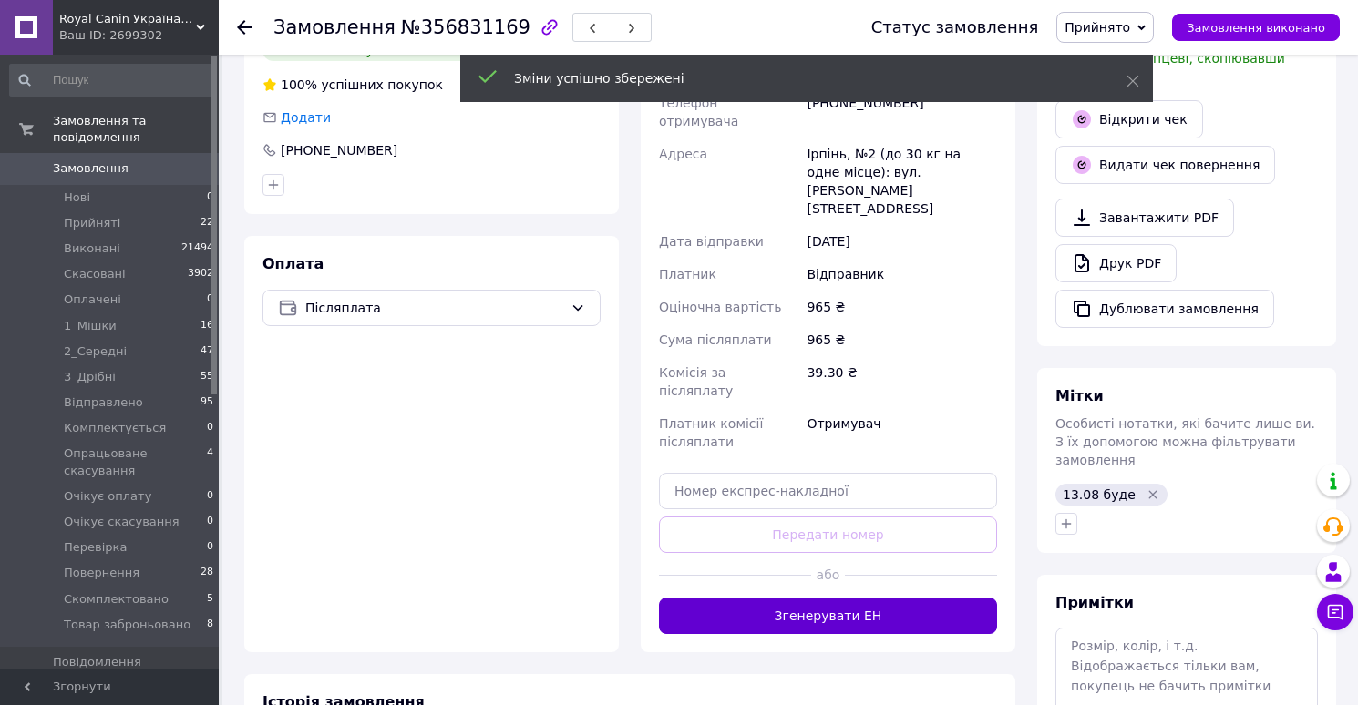
click at [806, 598] on button "Згенерувати ЕН" at bounding box center [828, 616] width 338 height 36
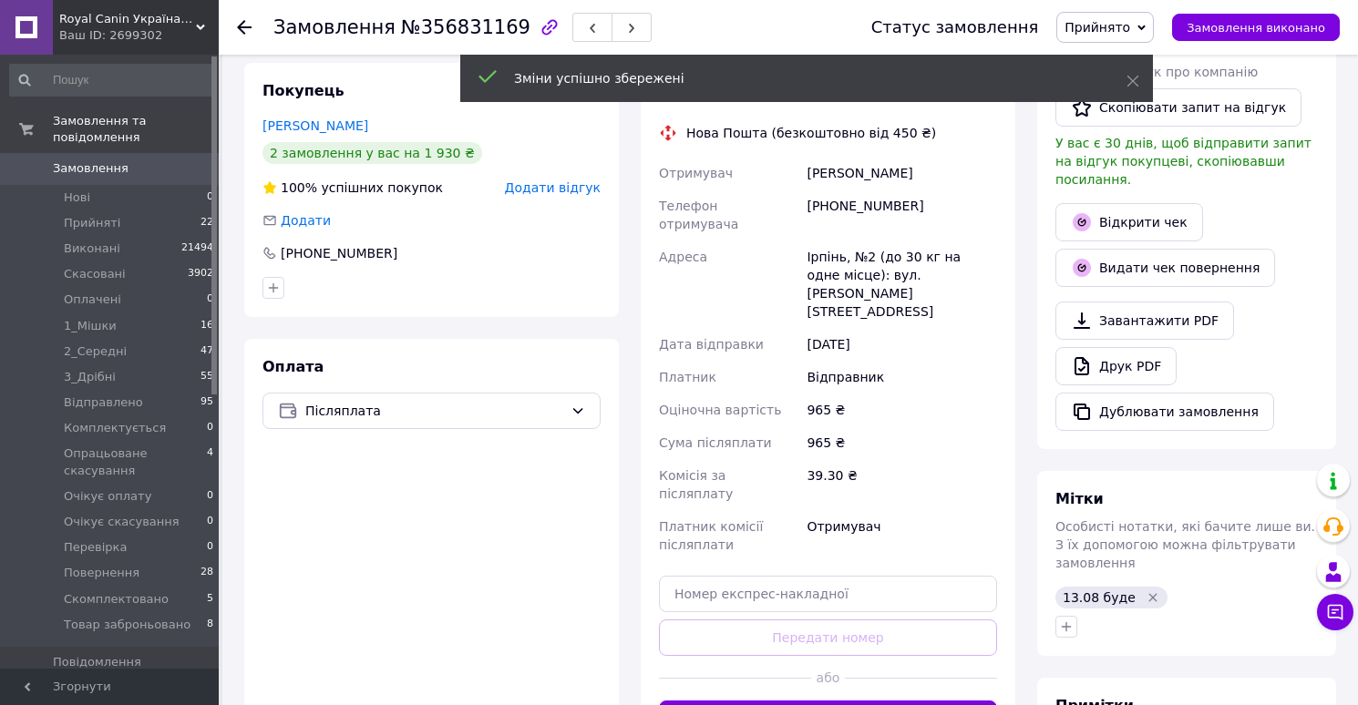
scroll to position [336, 0]
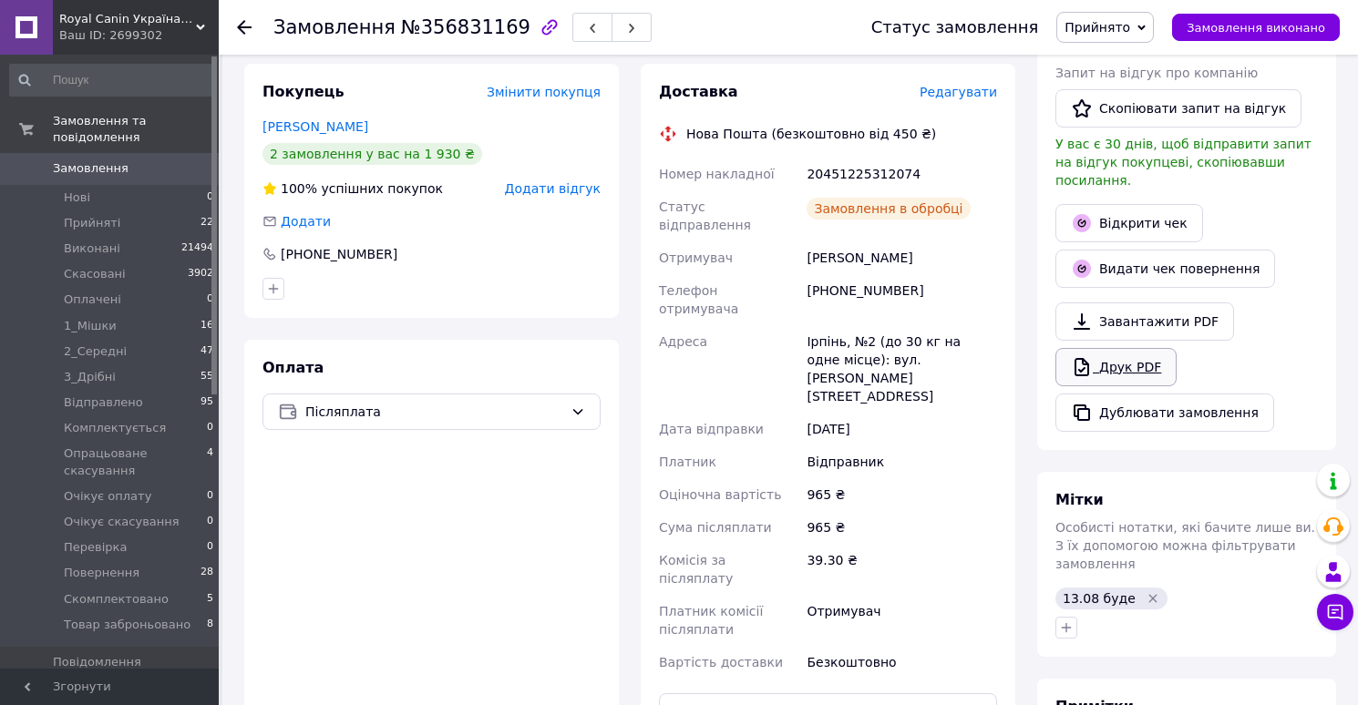
click at [1106, 359] on link "Друк PDF" at bounding box center [1115, 367] width 121 height 38
click at [1095, 27] on span "Прийнято" at bounding box center [1097, 27] width 66 height 15
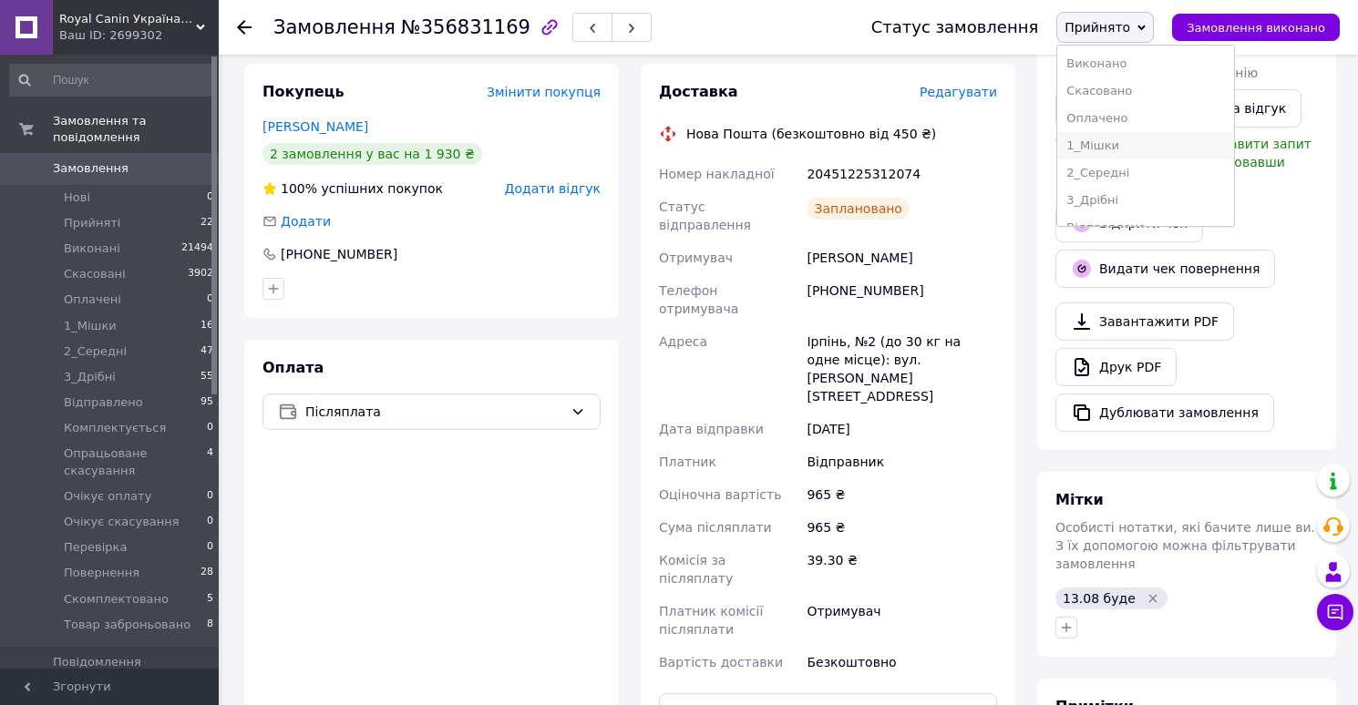
scroll to position [239, 0]
click at [1100, 179] on li "Скомплектовано" at bounding box center [1145, 180] width 177 height 27
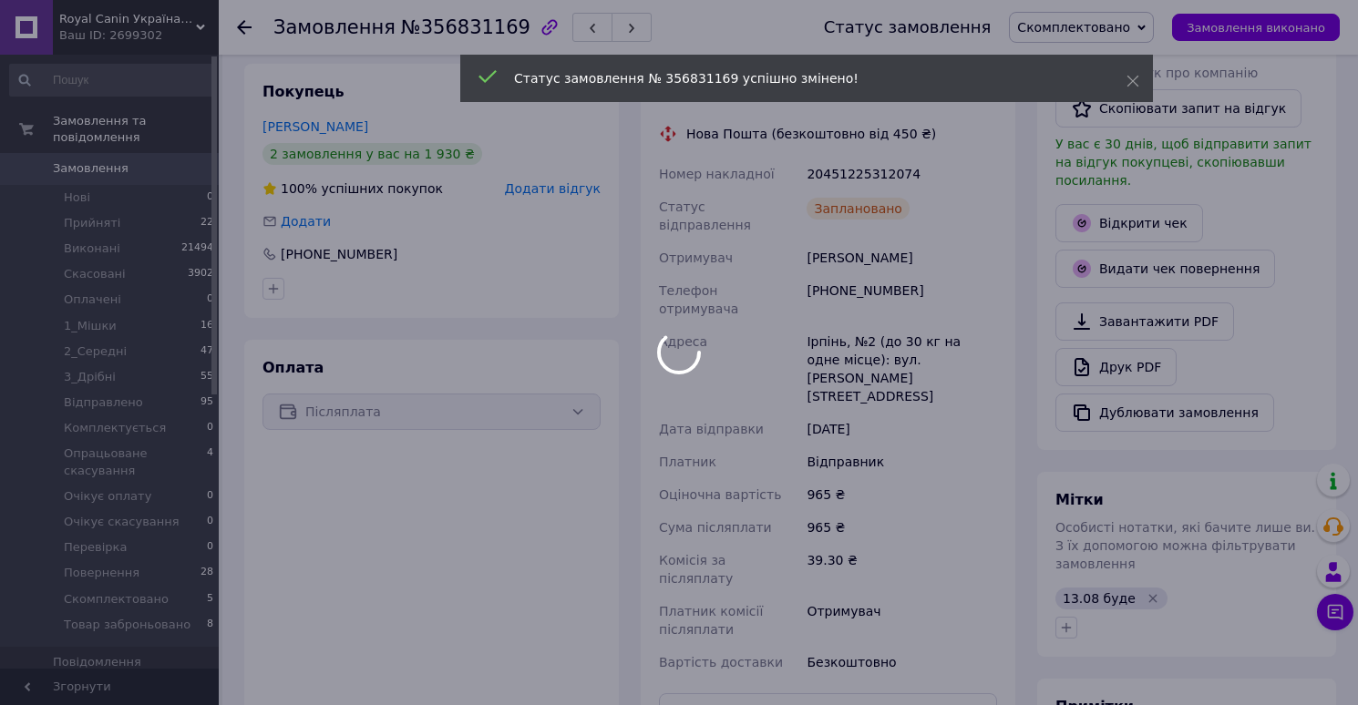
scroll to position [11, 0]
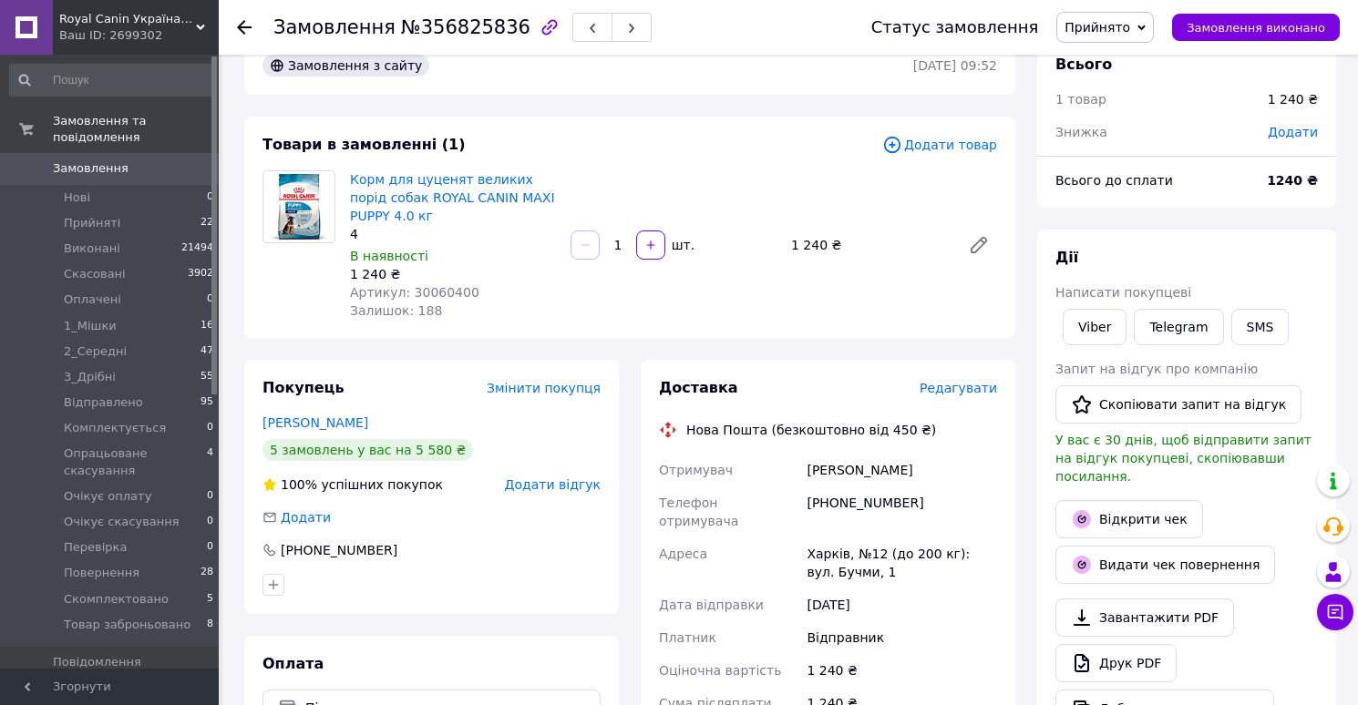
scroll to position [41, 0]
click at [949, 388] on span "Редагувати" at bounding box center [957, 387] width 77 height 15
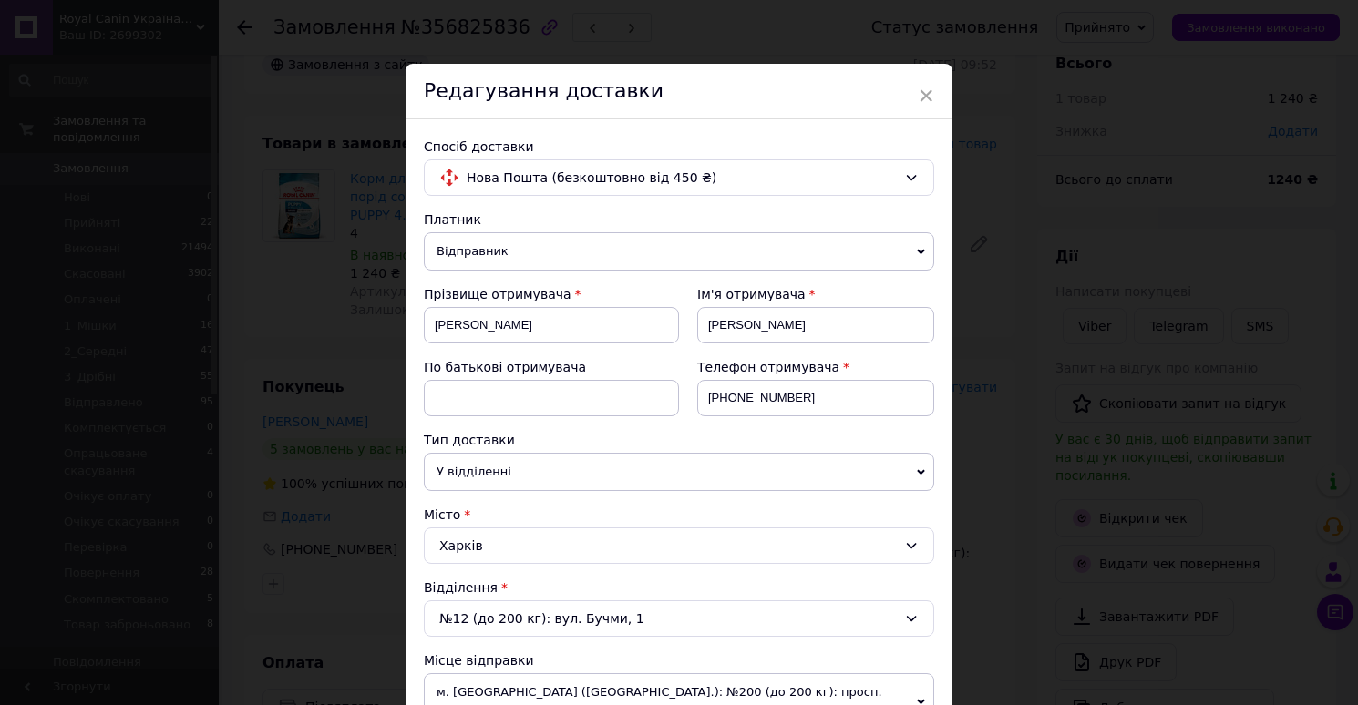
scroll to position [907, 0]
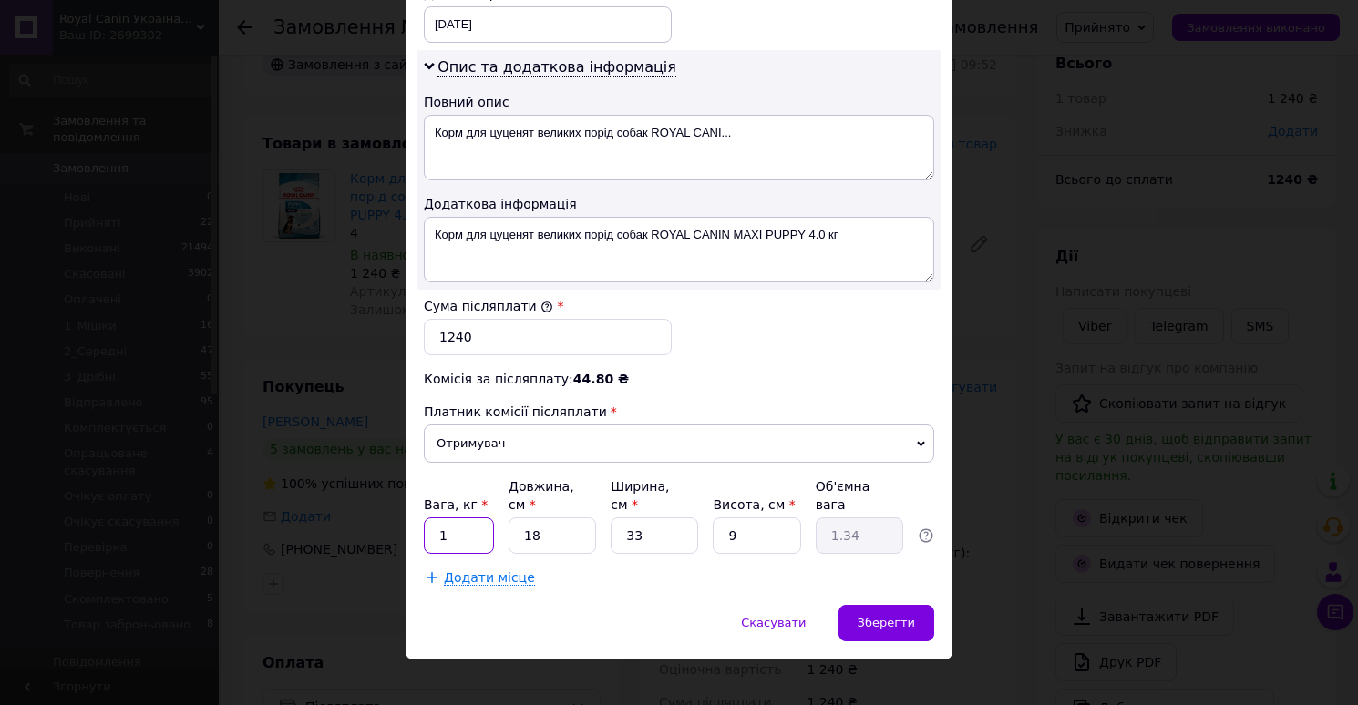
click at [466, 518] on input "1" at bounding box center [459, 536] width 70 height 36
type input "4"
click at [546, 518] on input "18" at bounding box center [551, 536] width 87 height 36
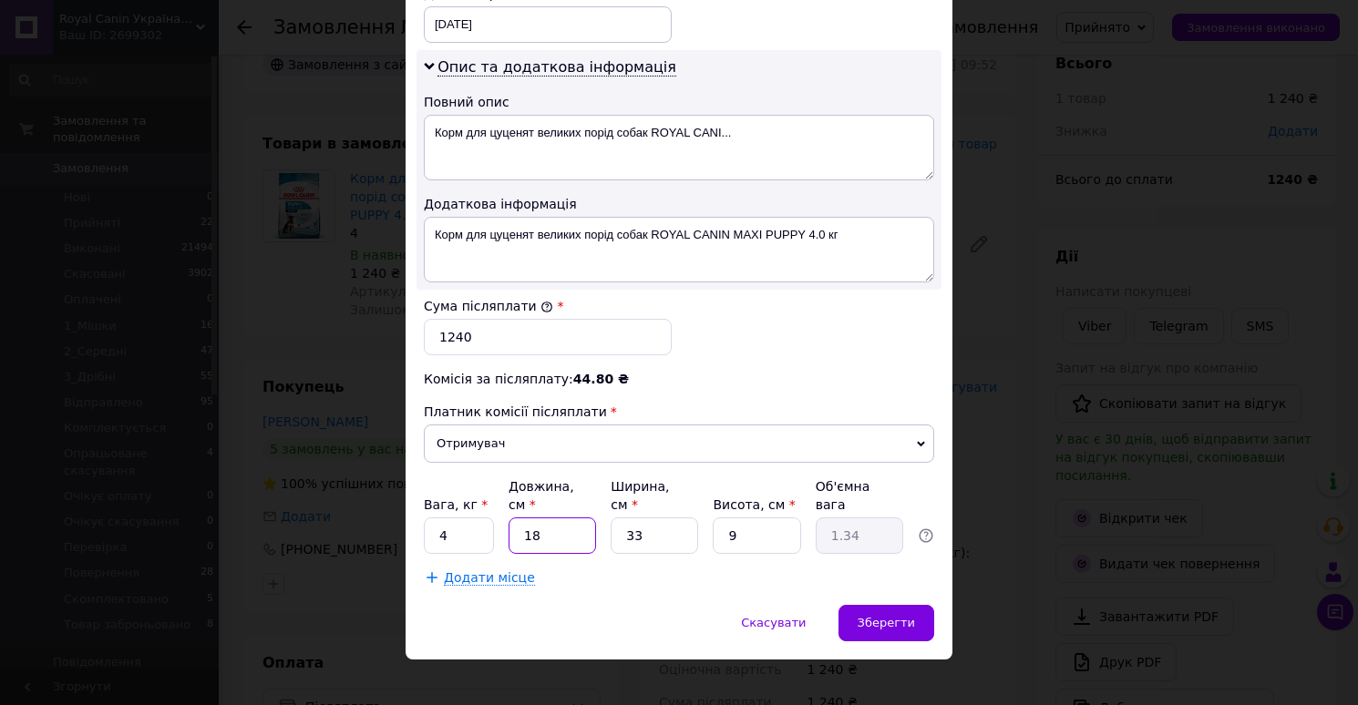
type input "3"
type input "0.22"
type input "34"
type input "2.52"
type input "34"
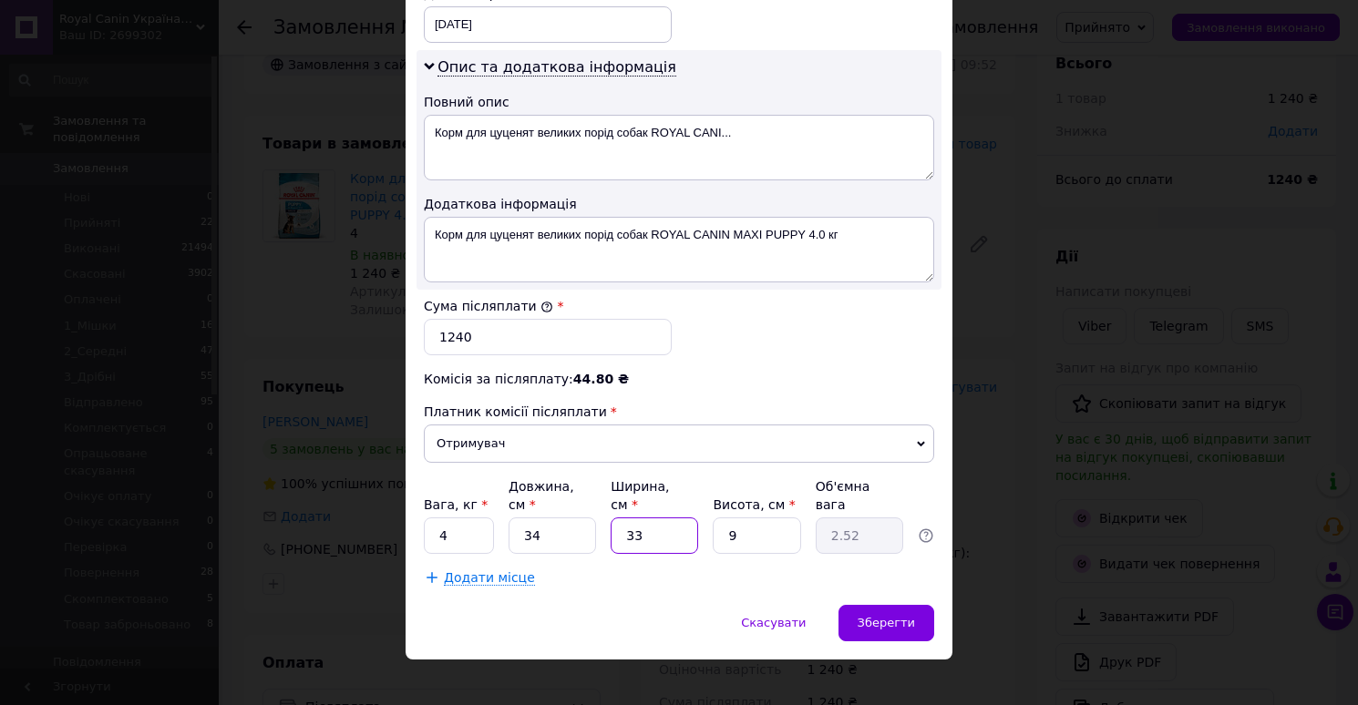
click at [659, 523] on input "33" at bounding box center [653, 536] width 87 height 36
type input "2"
type input "0.15"
type input "24"
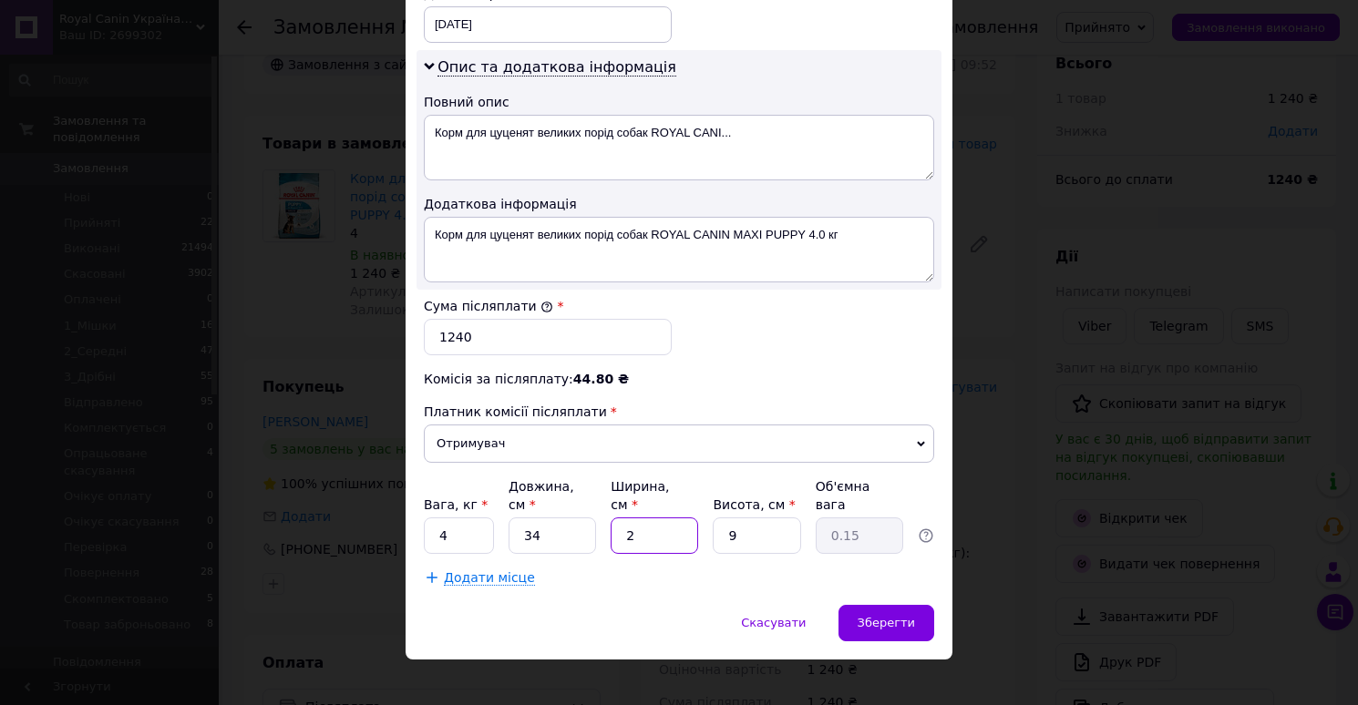
type input "1.84"
type input "24"
click at [748, 518] on input "9" at bounding box center [756, 536] width 87 height 36
type input "1"
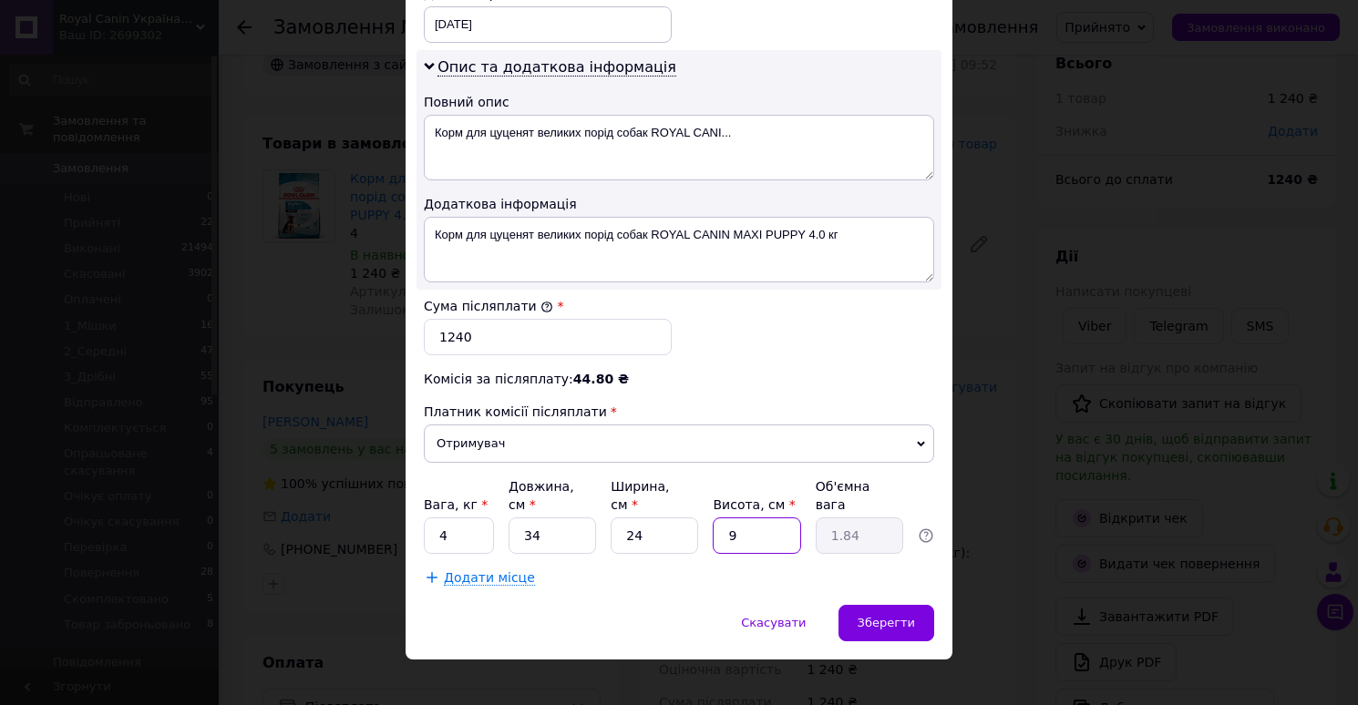
type input "0.2"
type input "14"
type input "2.86"
type input "14"
click at [870, 616] on span "Зберегти" at bounding box center [885, 623] width 57 height 14
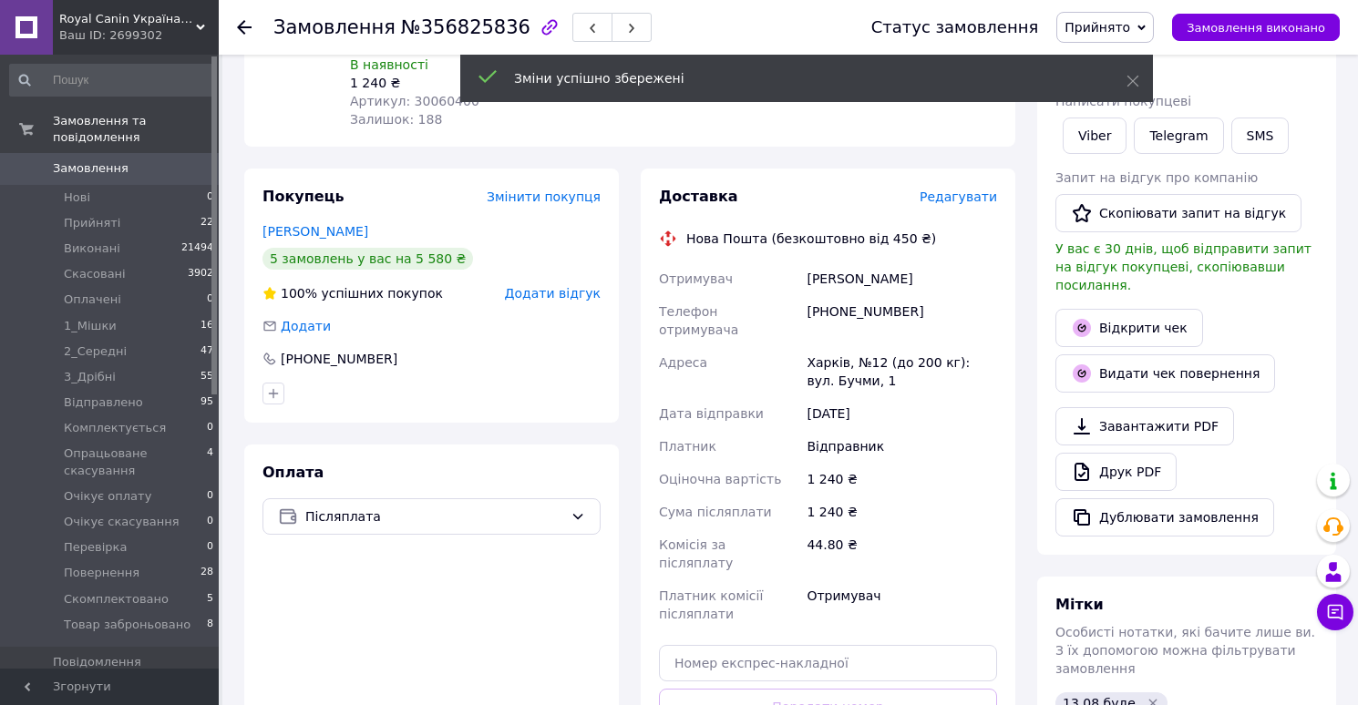
scroll to position [408, 0]
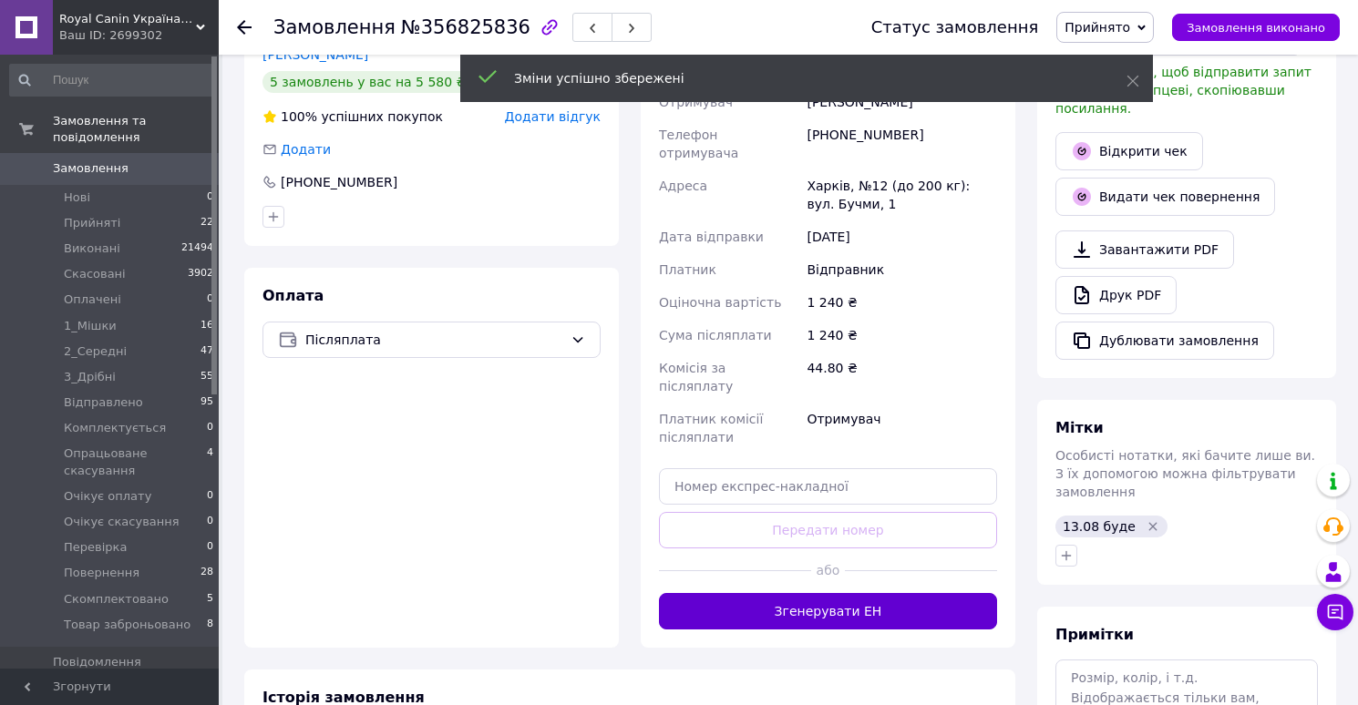
click at [822, 593] on button "Згенерувати ЕН" at bounding box center [828, 611] width 338 height 36
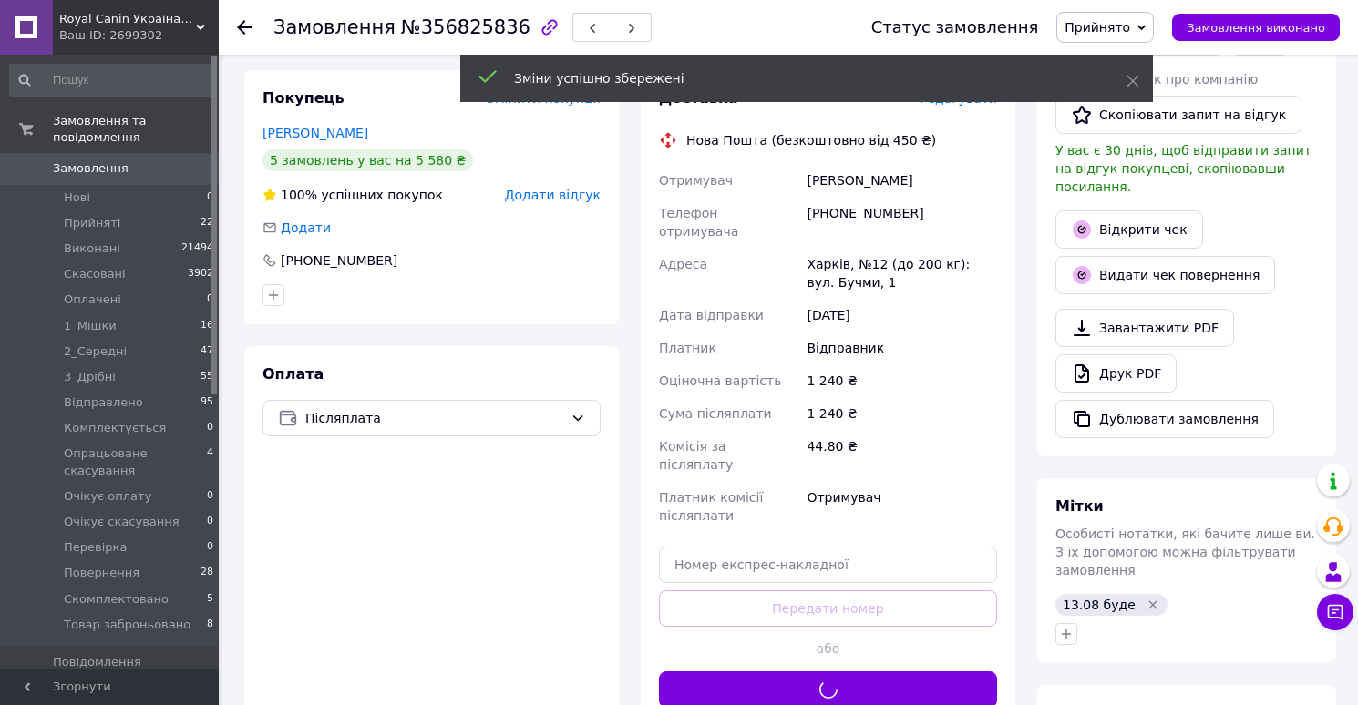
scroll to position [312, 0]
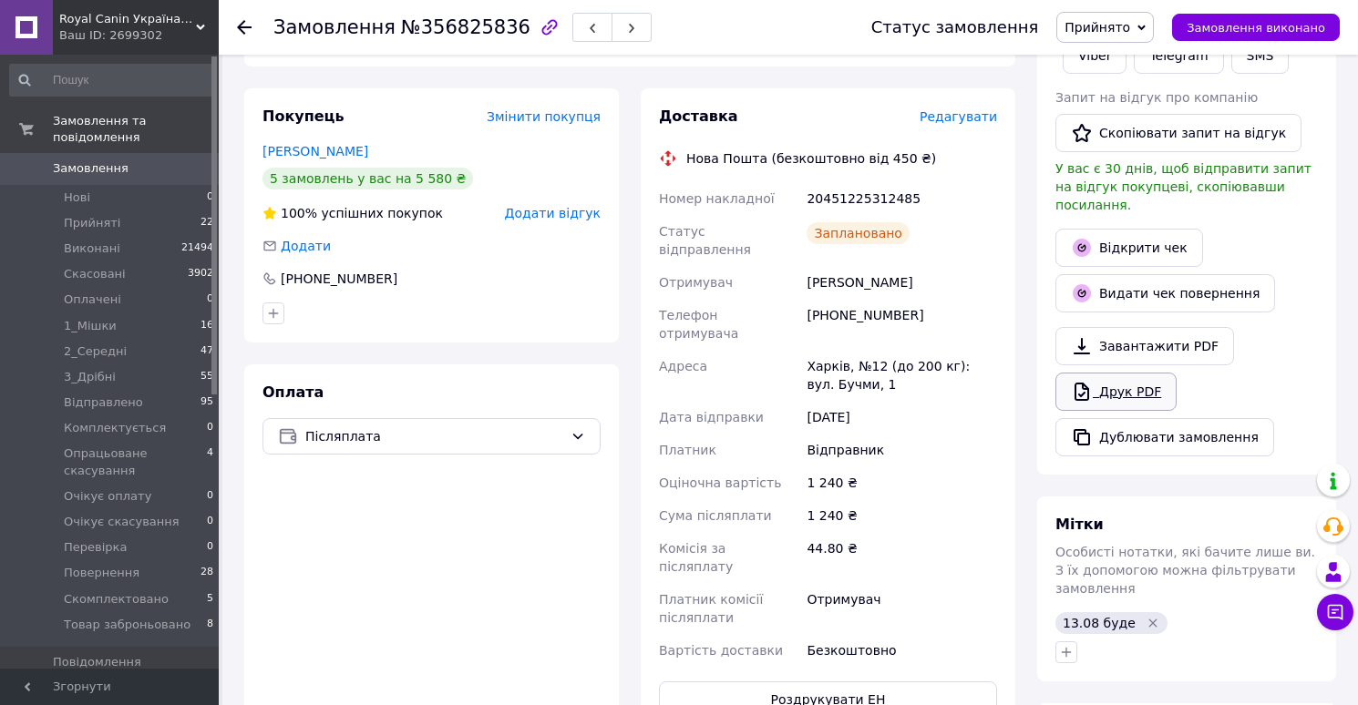
click at [1102, 373] on link "Друк PDF" at bounding box center [1115, 392] width 121 height 38
click at [1112, 26] on span "Прийнято" at bounding box center [1097, 27] width 66 height 15
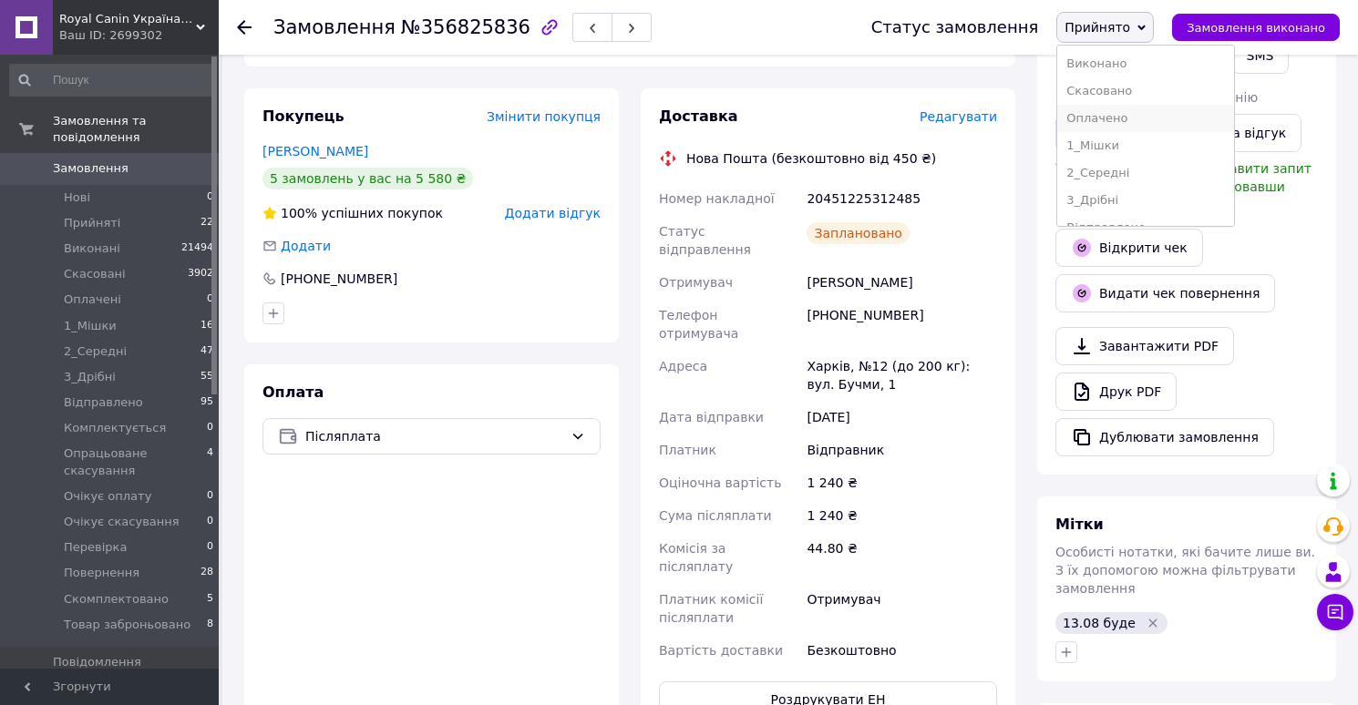
scroll to position [239, 0]
click at [1097, 174] on li "Скомплектовано" at bounding box center [1145, 180] width 177 height 27
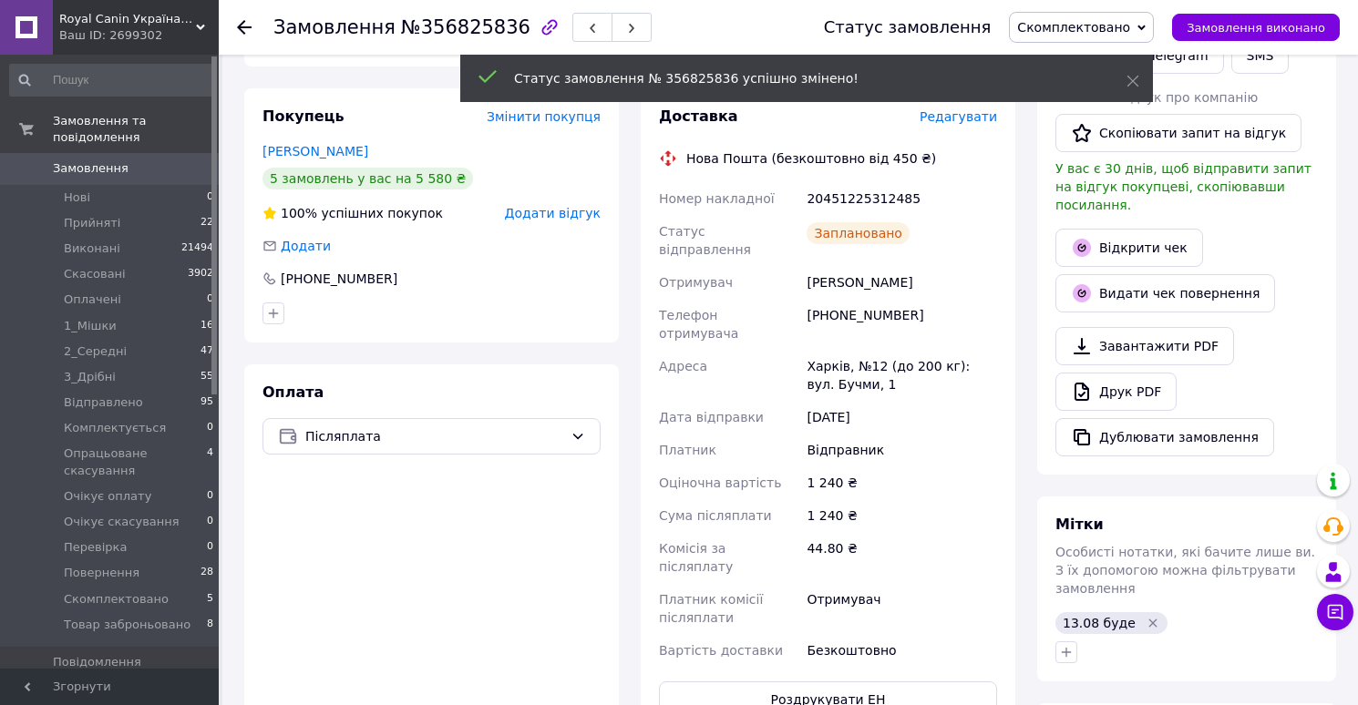
scroll to position [11, 0]
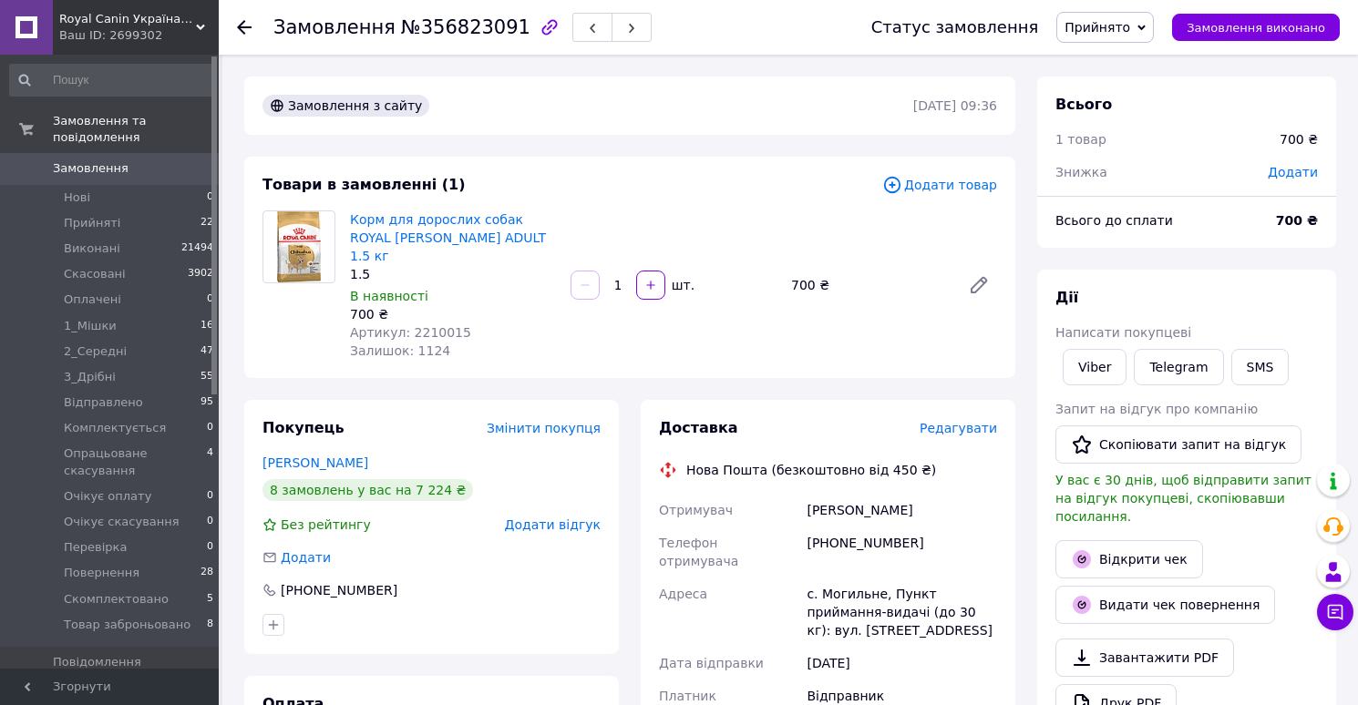
scroll to position [26, 0]
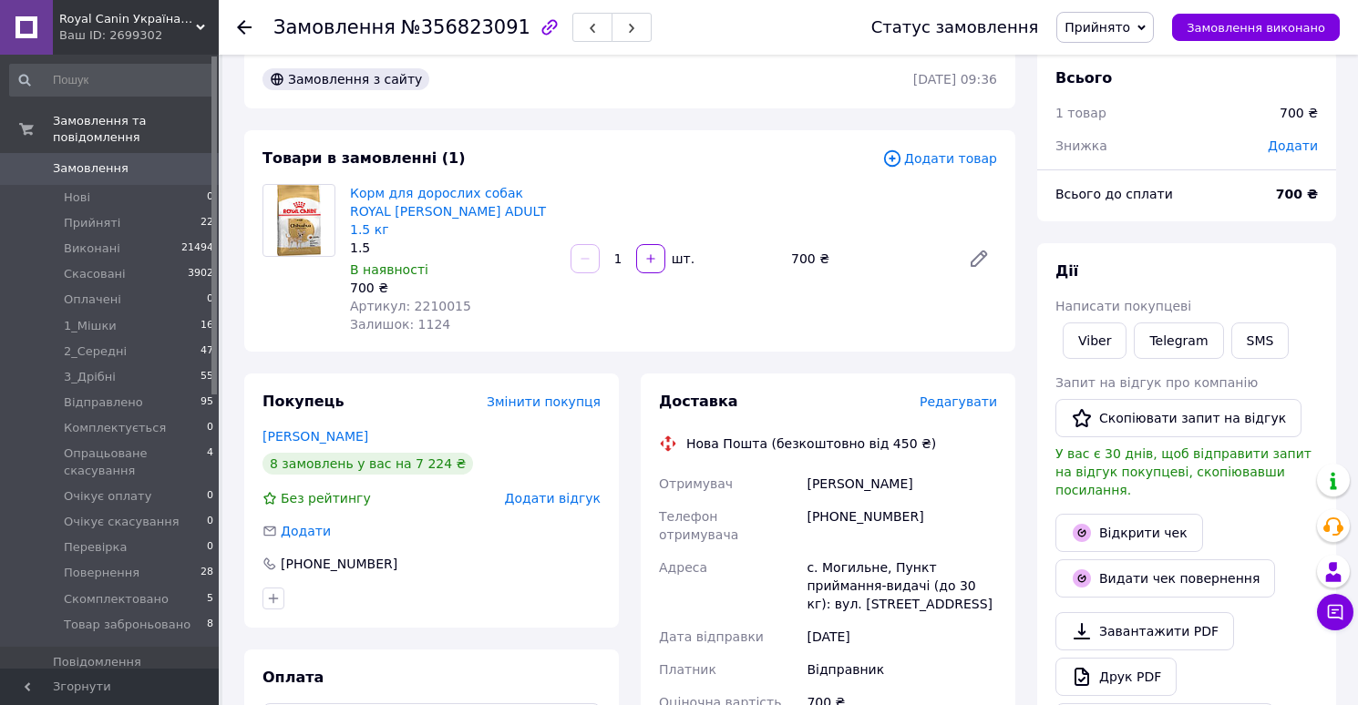
click at [948, 395] on span "Редагувати" at bounding box center [957, 402] width 77 height 15
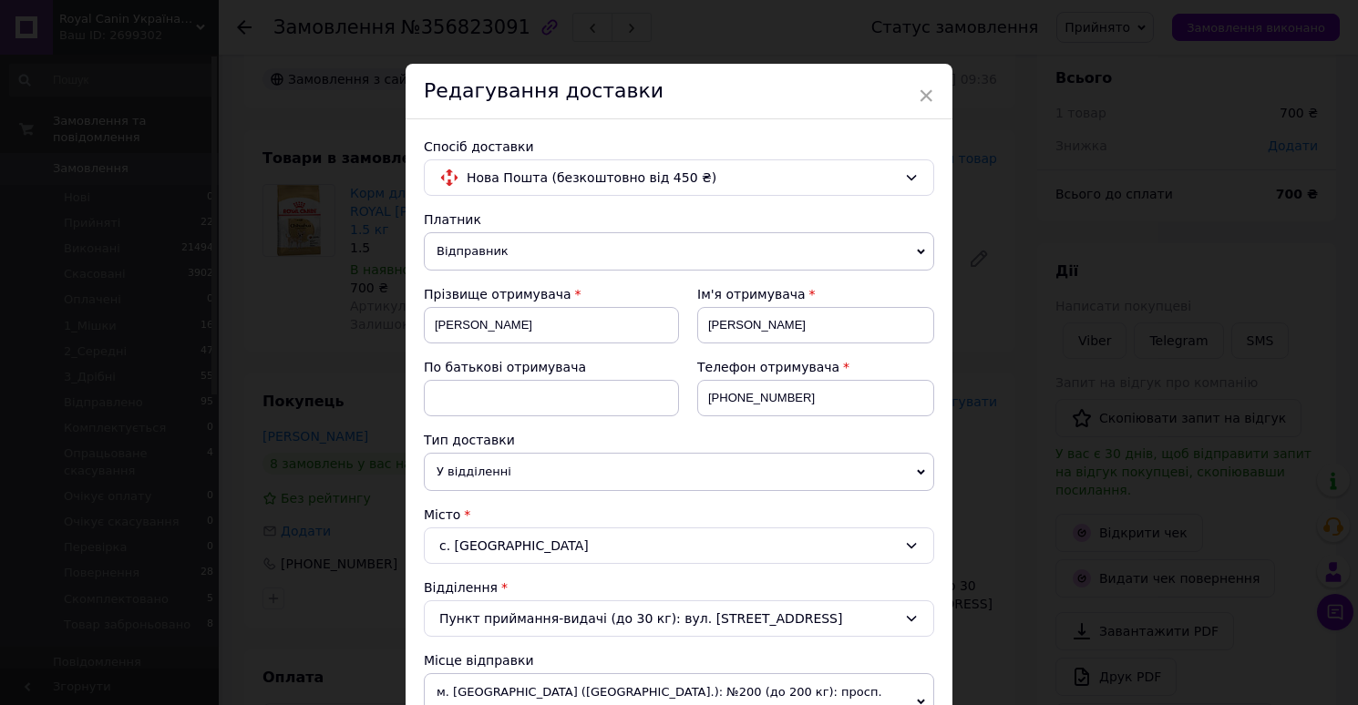
scroll to position [907, 0]
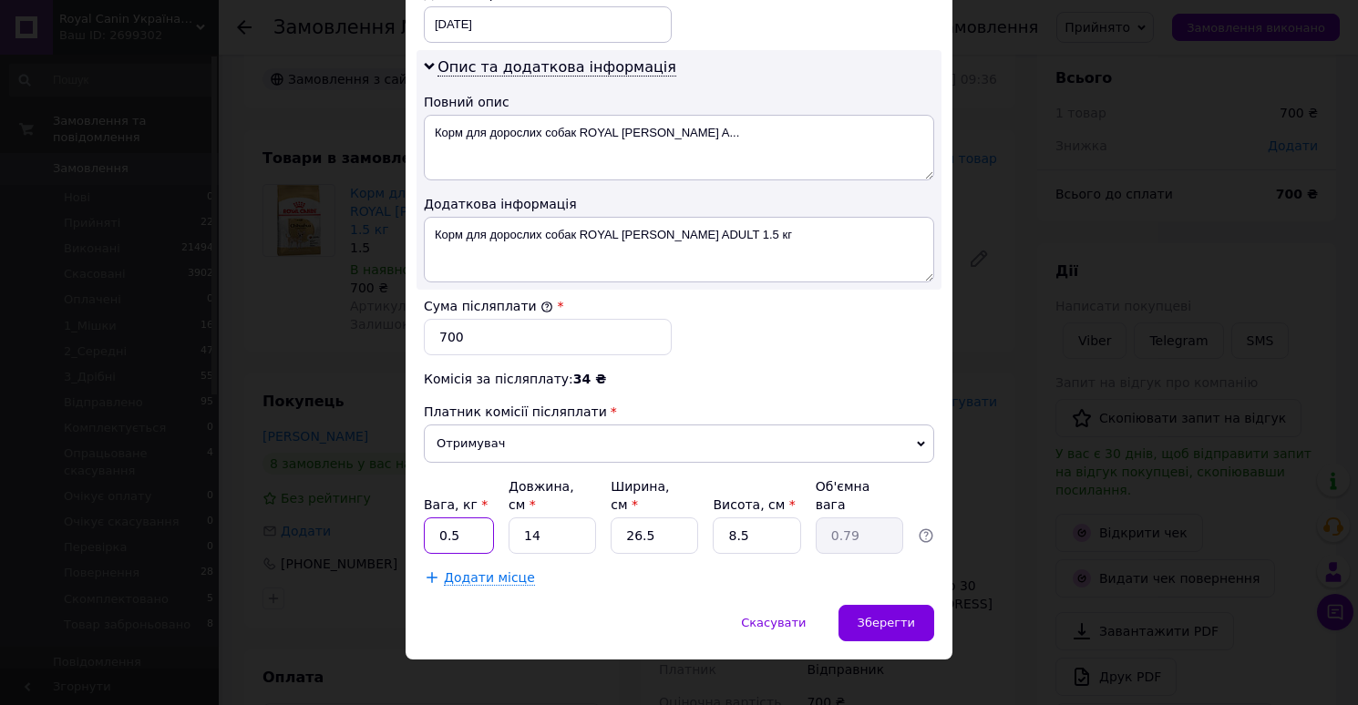
click at [436, 530] on input "0.5" at bounding box center [459, 536] width 70 height 36
click at [440, 518] on input "0.5" at bounding box center [459, 536] width 70 height 36
type input "1.5"
click at [559, 518] on input "14" at bounding box center [551, 536] width 87 height 36
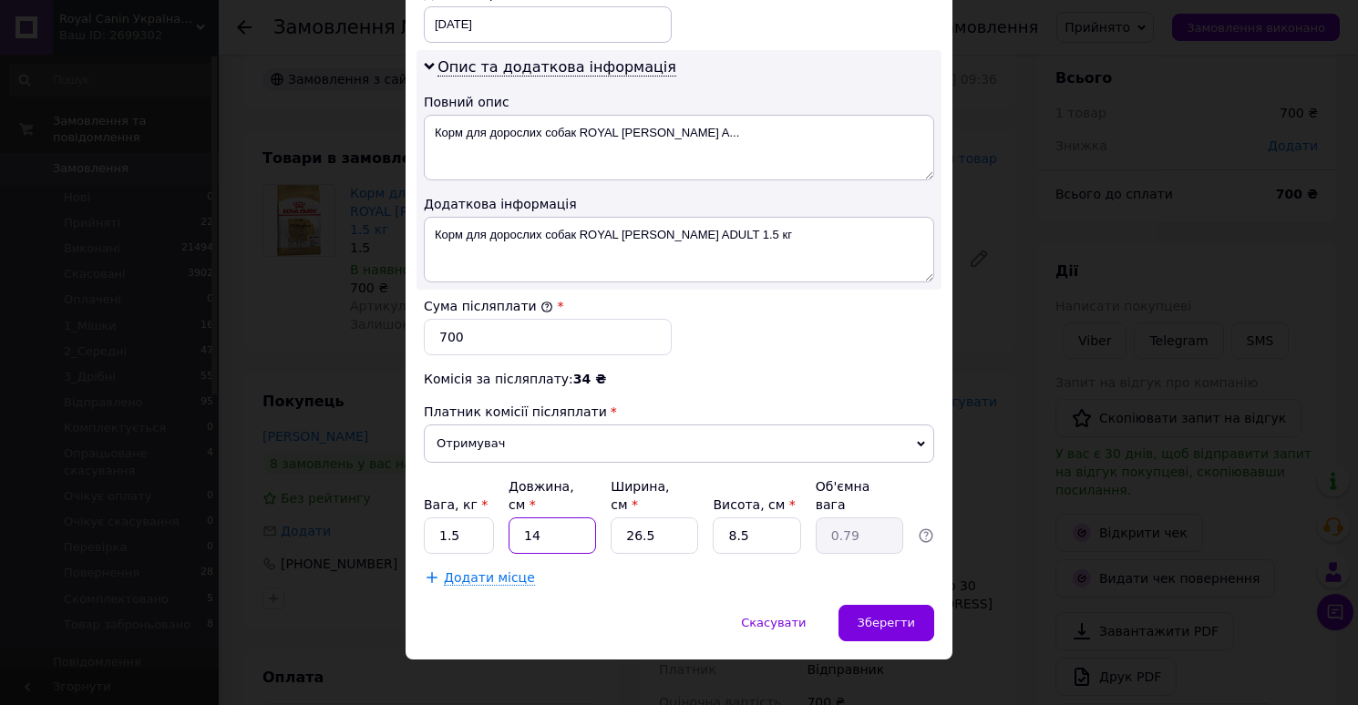
type input "3"
type input "0.17"
type input "30"
type input "1.69"
type input "30"
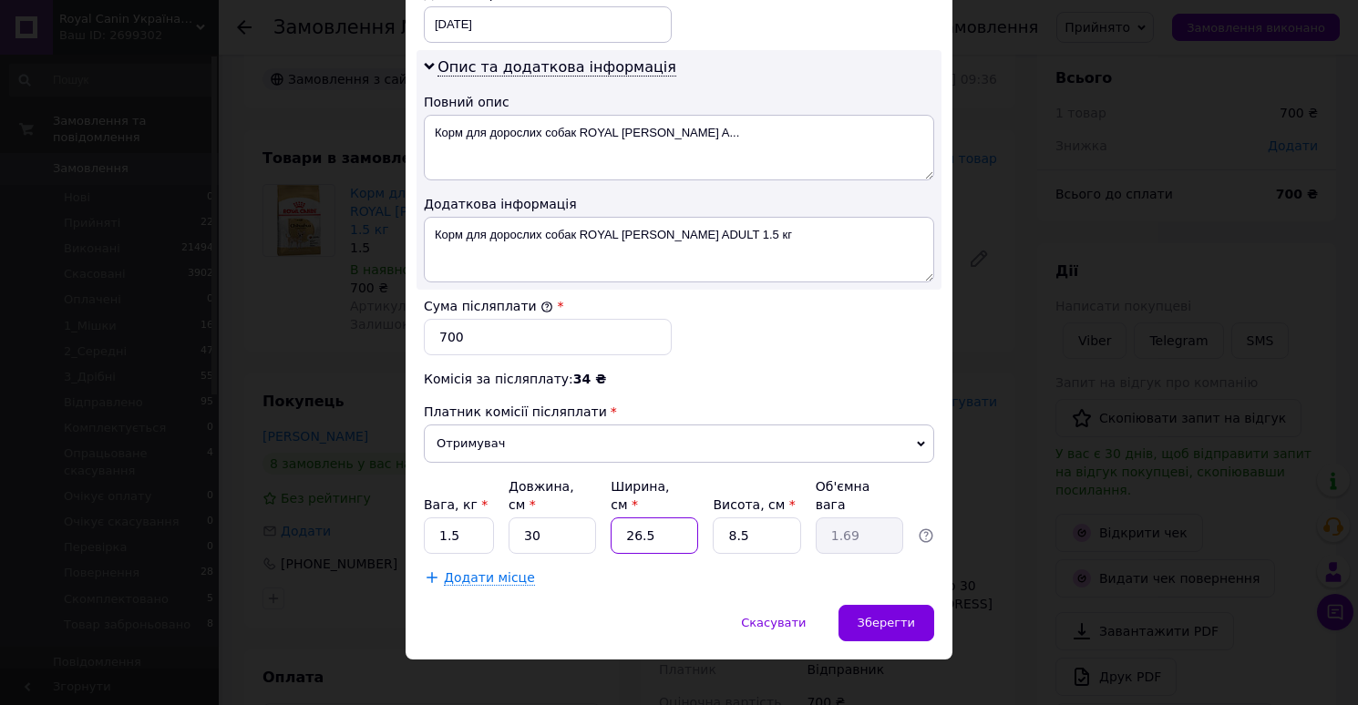
click at [652, 518] on input "26.5" at bounding box center [653, 536] width 87 height 36
click at [685, 522] on input "26.520" at bounding box center [653, 536] width 87 height 36
type input "2"
type input "0.13"
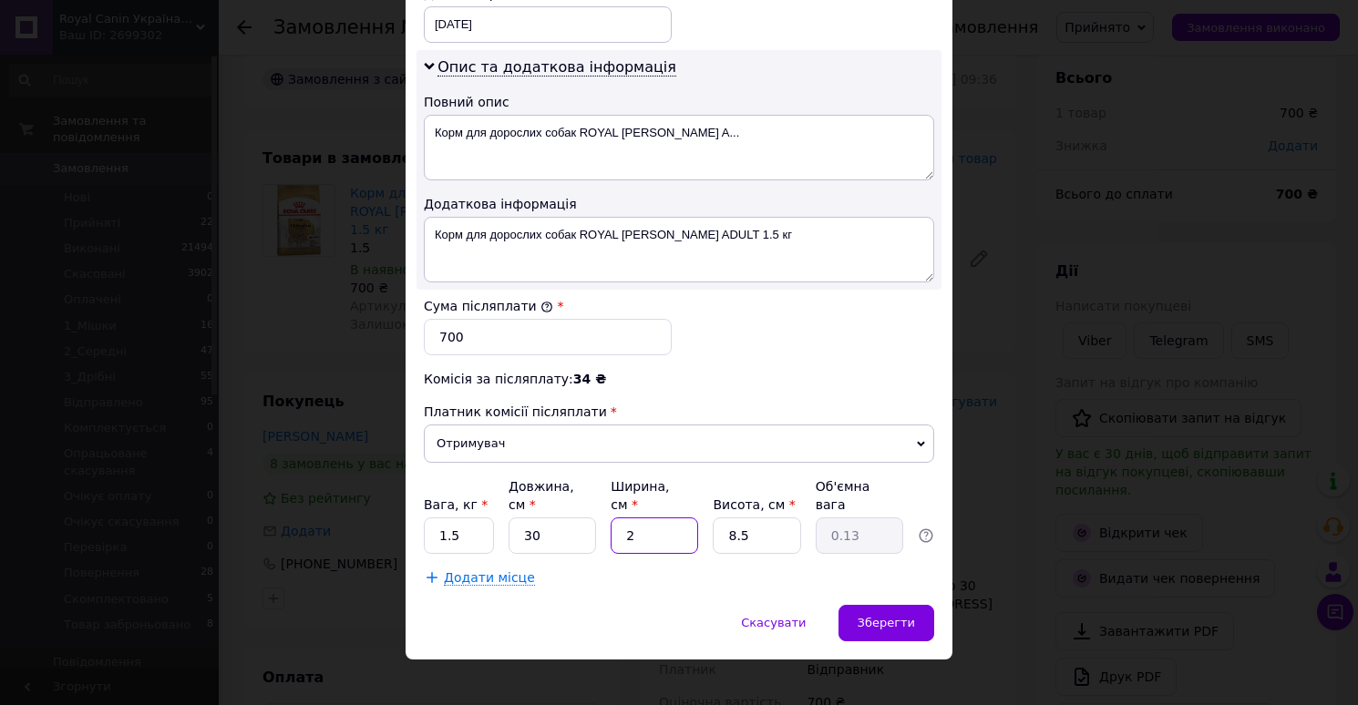
type input "20"
type input "1.27"
type input "20"
click at [760, 518] on input "8.5" at bounding box center [756, 536] width 87 height 36
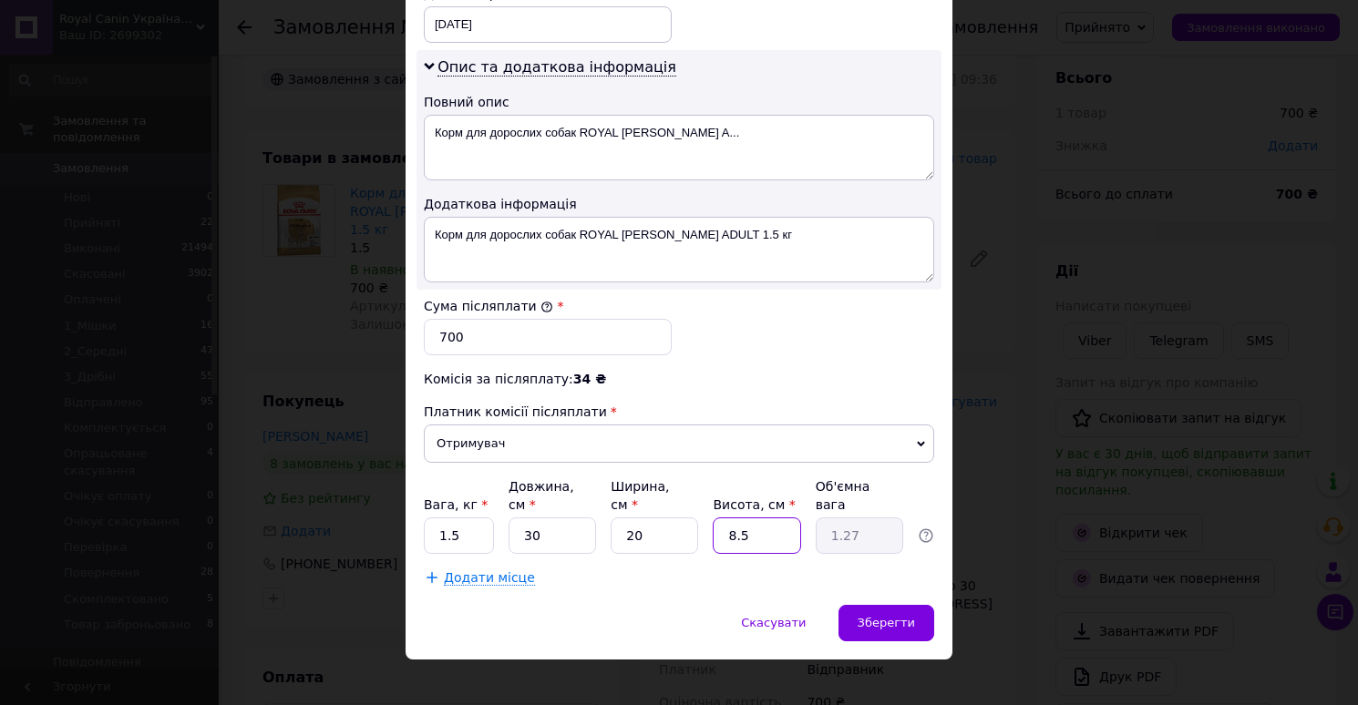
type input "1"
type input "0.15"
type input "10"
type input "1.5"
type input "10"
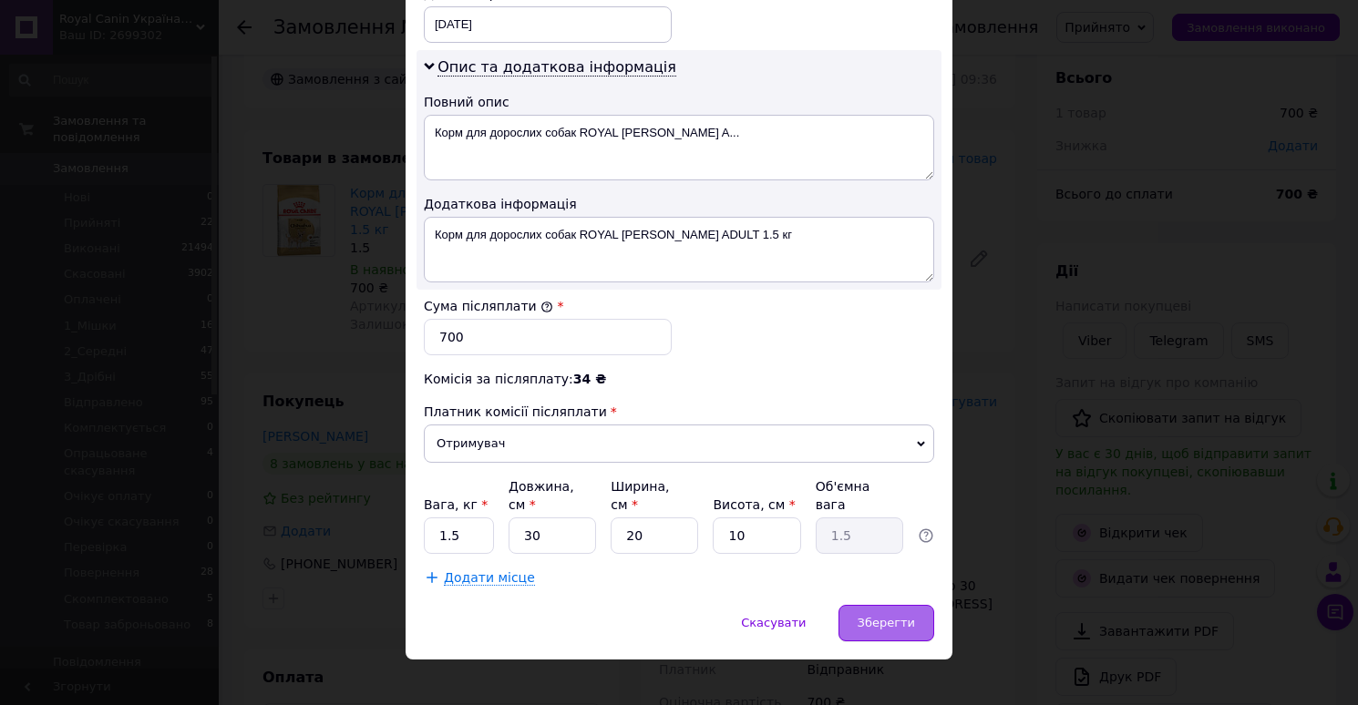
click at [859, 605] on div "Зберегти" at bounding box center [886, 623] width 96 height 36
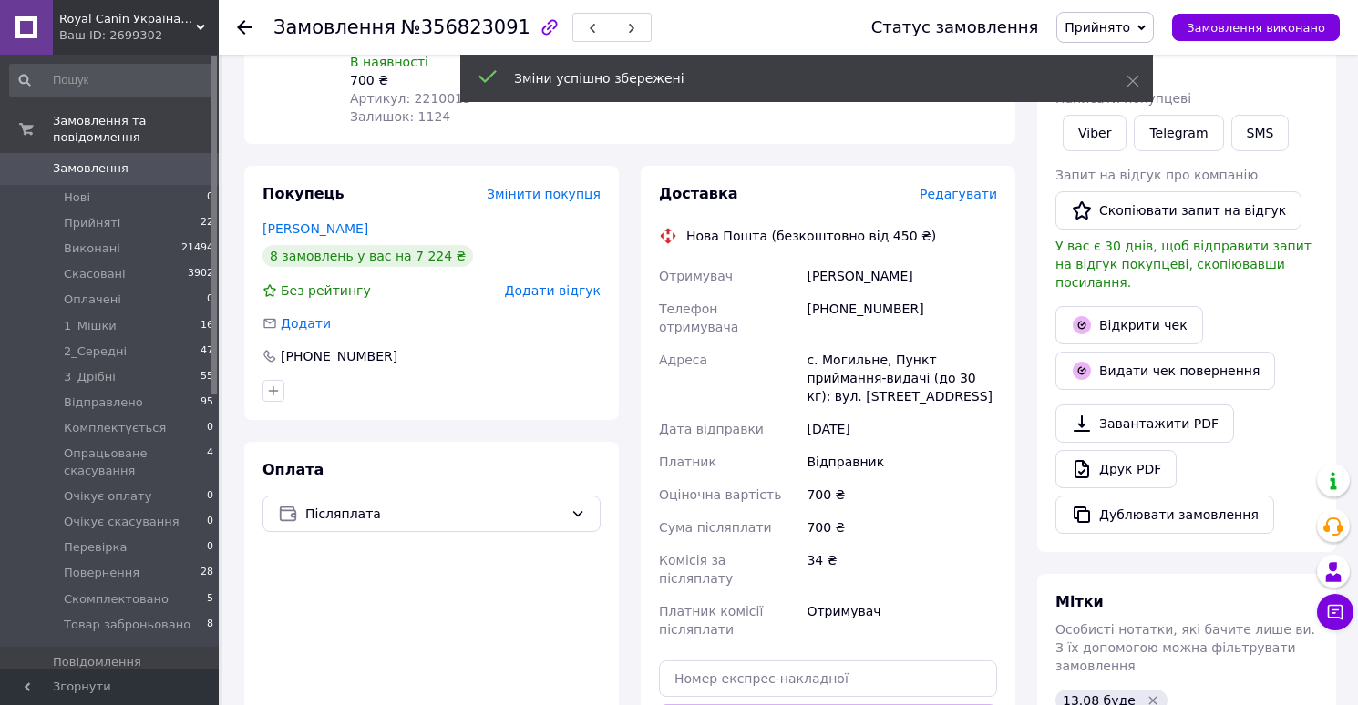
scroll to position [440, 0]
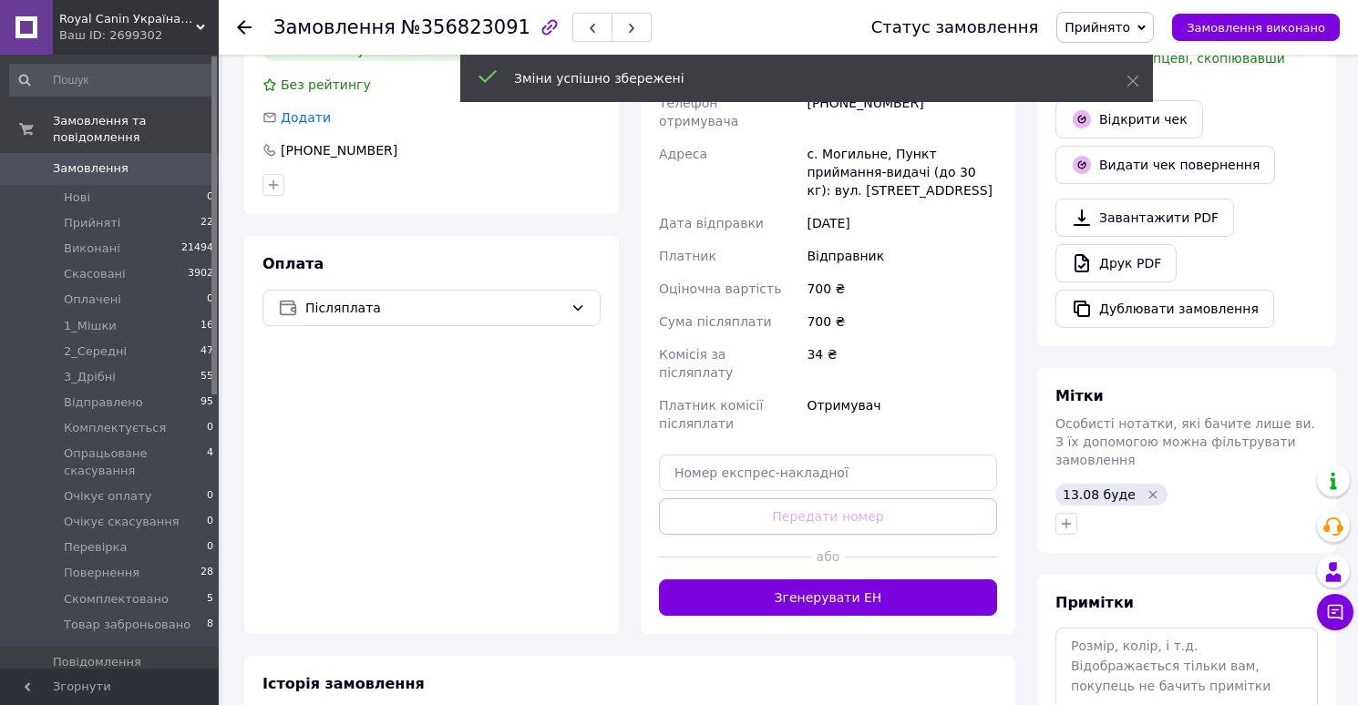
click at [823, 563] on div "Доставка Редагувати Нова Пошта (безкоштовно від 450 ₴) Отримувач [PERSON_NAME] …" at bounding box center [828, 297] width 374 height 674
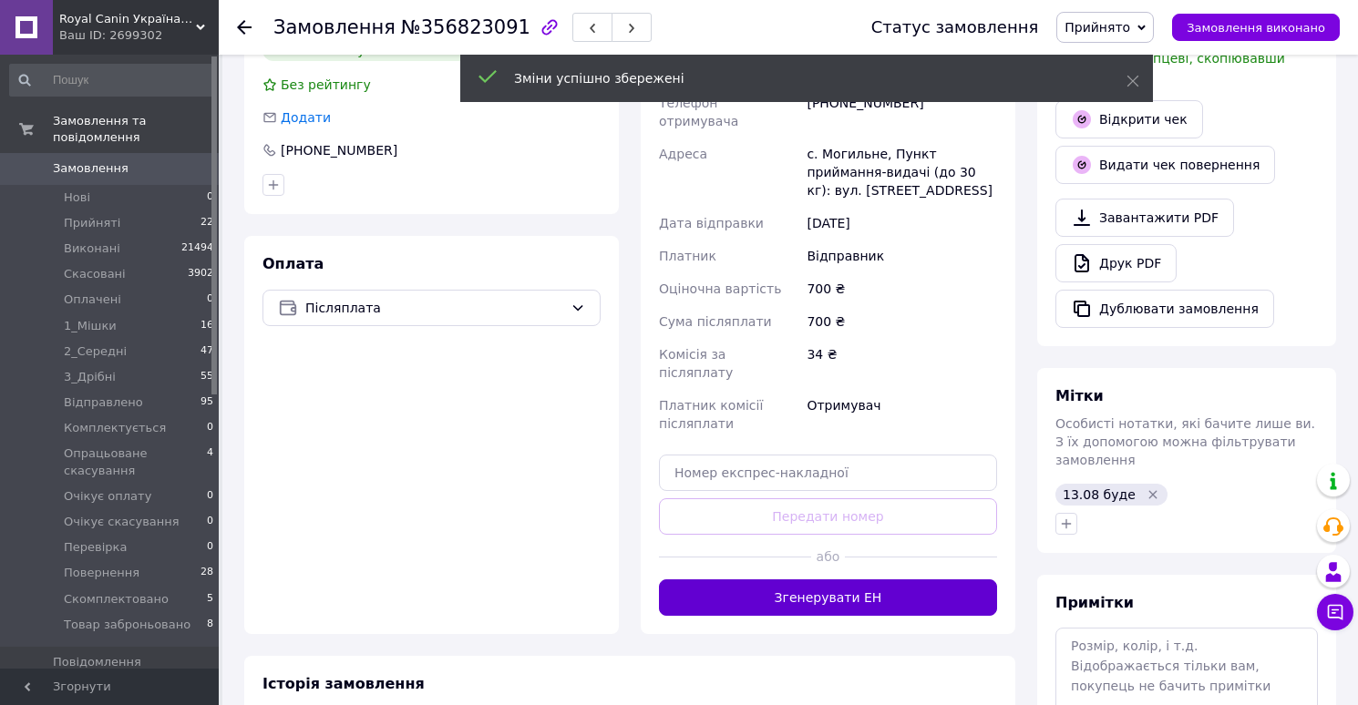
click at [841, 579] on button "Згенерувати ЕН" at bounding box center [828, 597] width 338 height 36
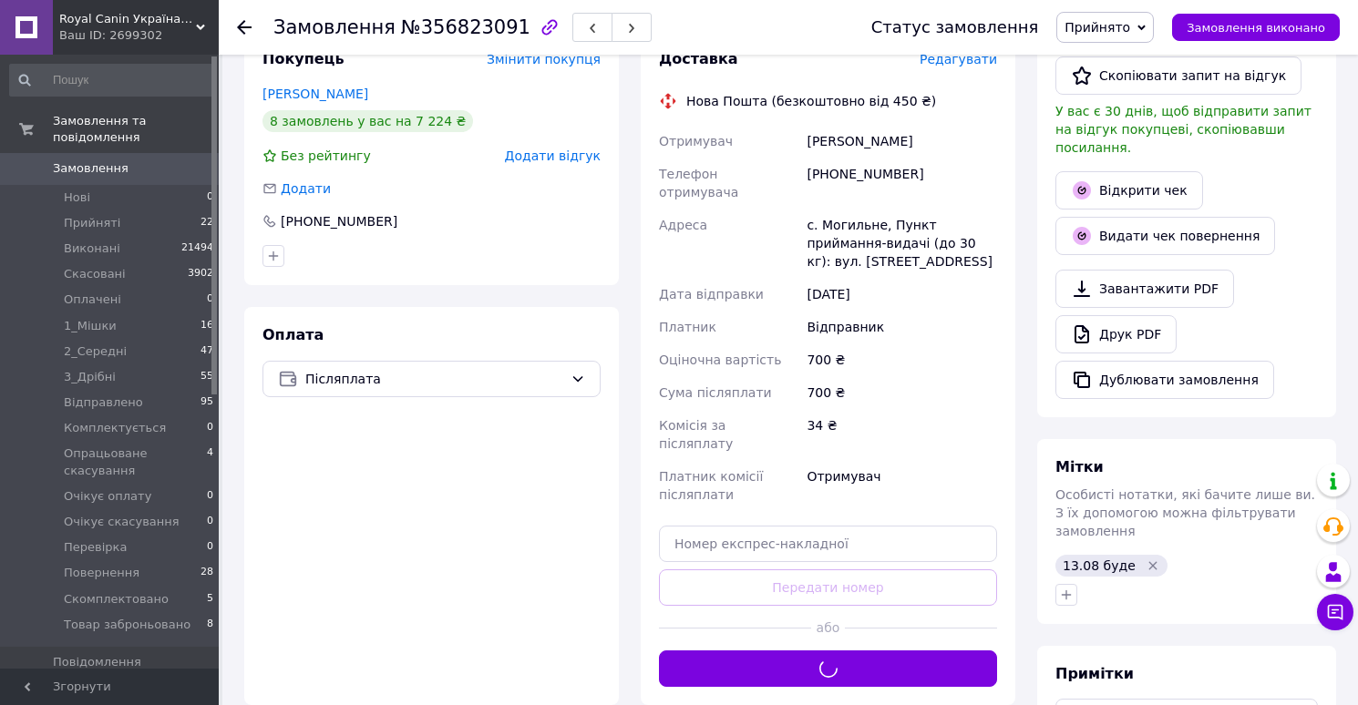
scroll to position [356, 0]
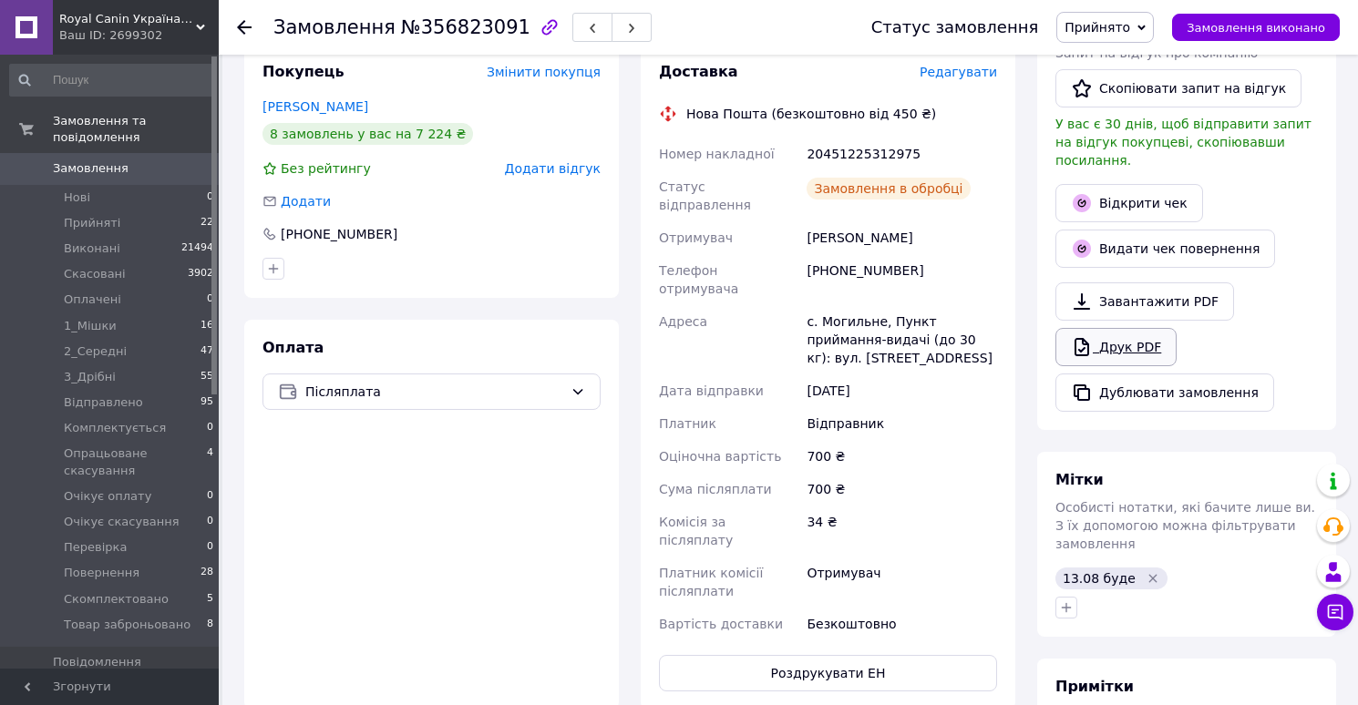
click at [1087, 338] on icon at bounding box center [1081, 347] width 15 height 18
click at [1098, 37] on span "Прийнято" at bounding box center [1104, 27] width 97 height 31
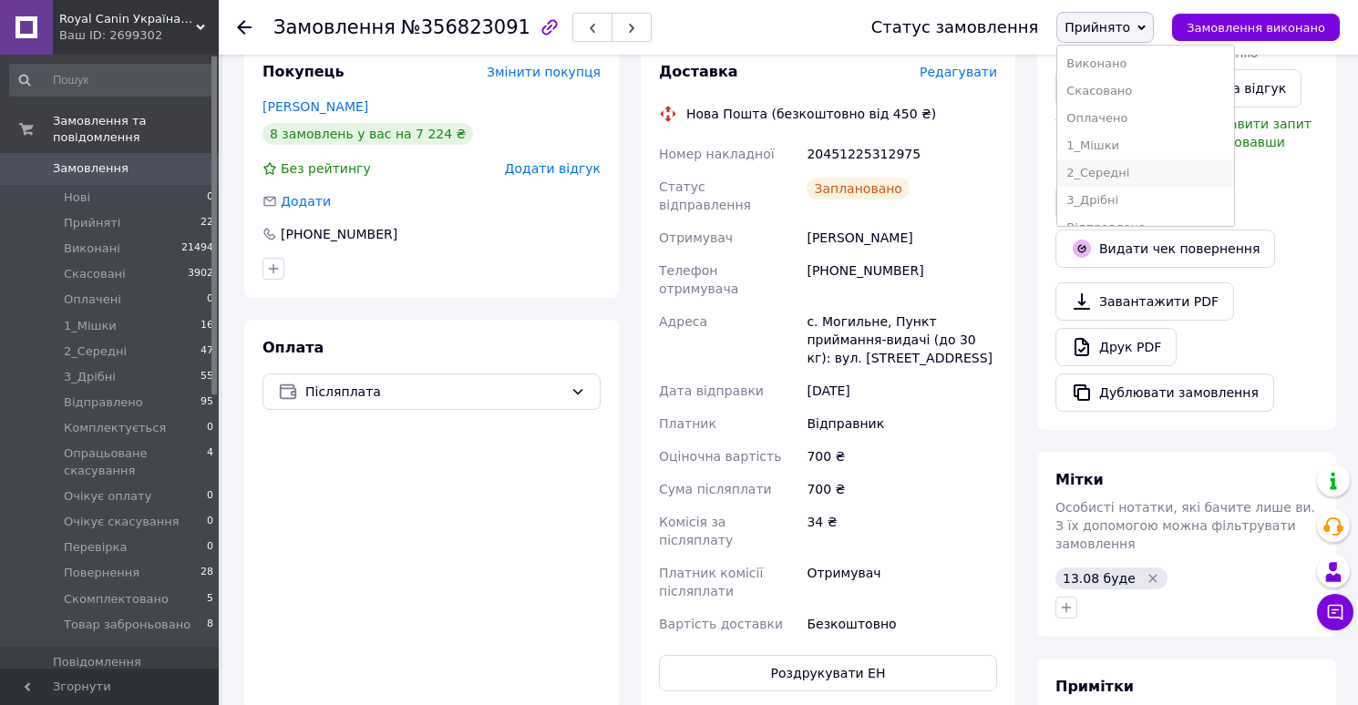
scroll to position [239, 0]
click at [1105, 182] on li "Скомплектовано" at bounding box center [1145, 180] width 177 height 27
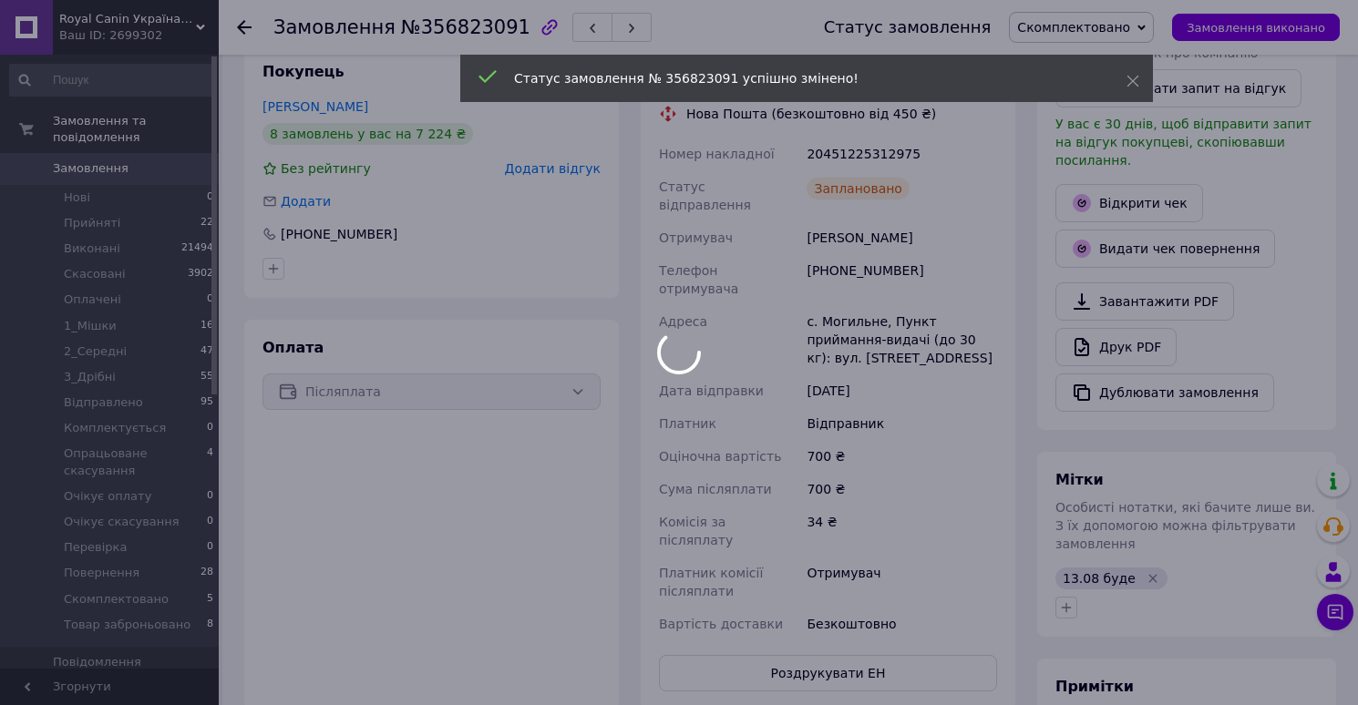
scroll to position [11, 0]
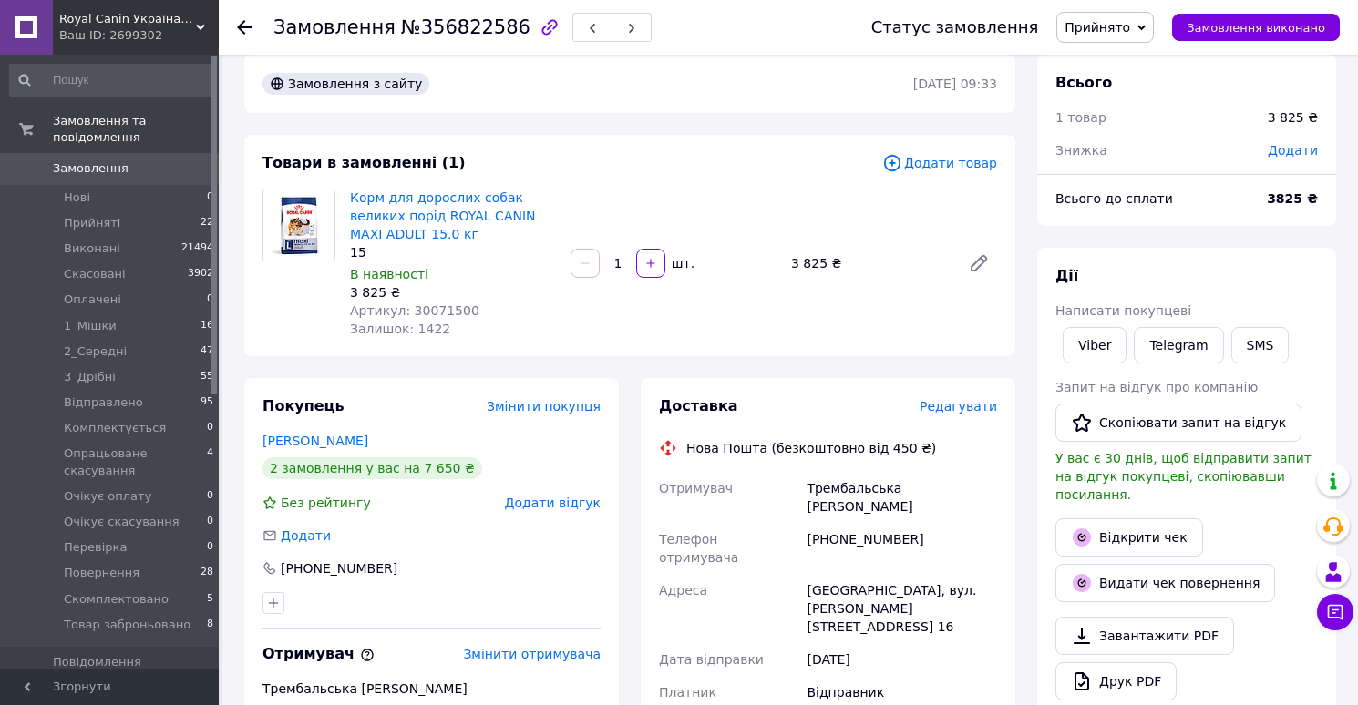
scroll to position [36, 0]
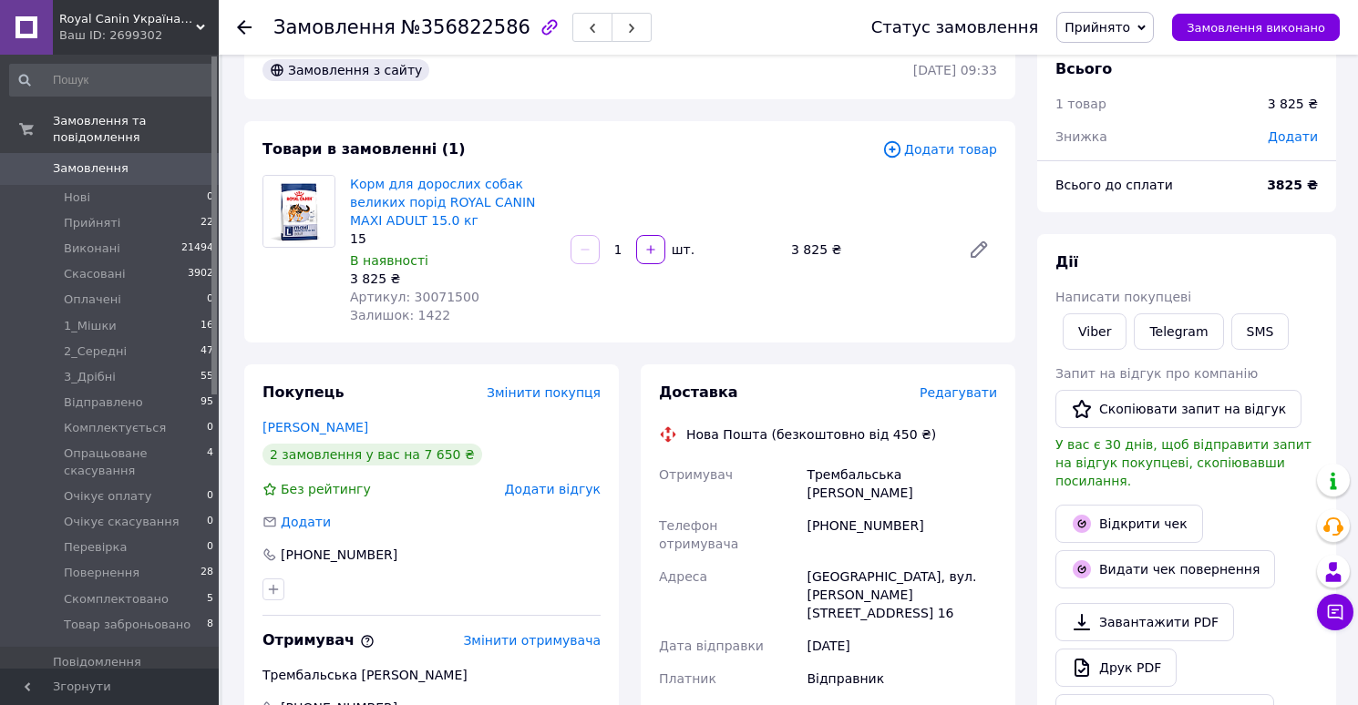
click at [932, 395] on span "Редагувати" at bounding box center [957, 392] width 77 height 15
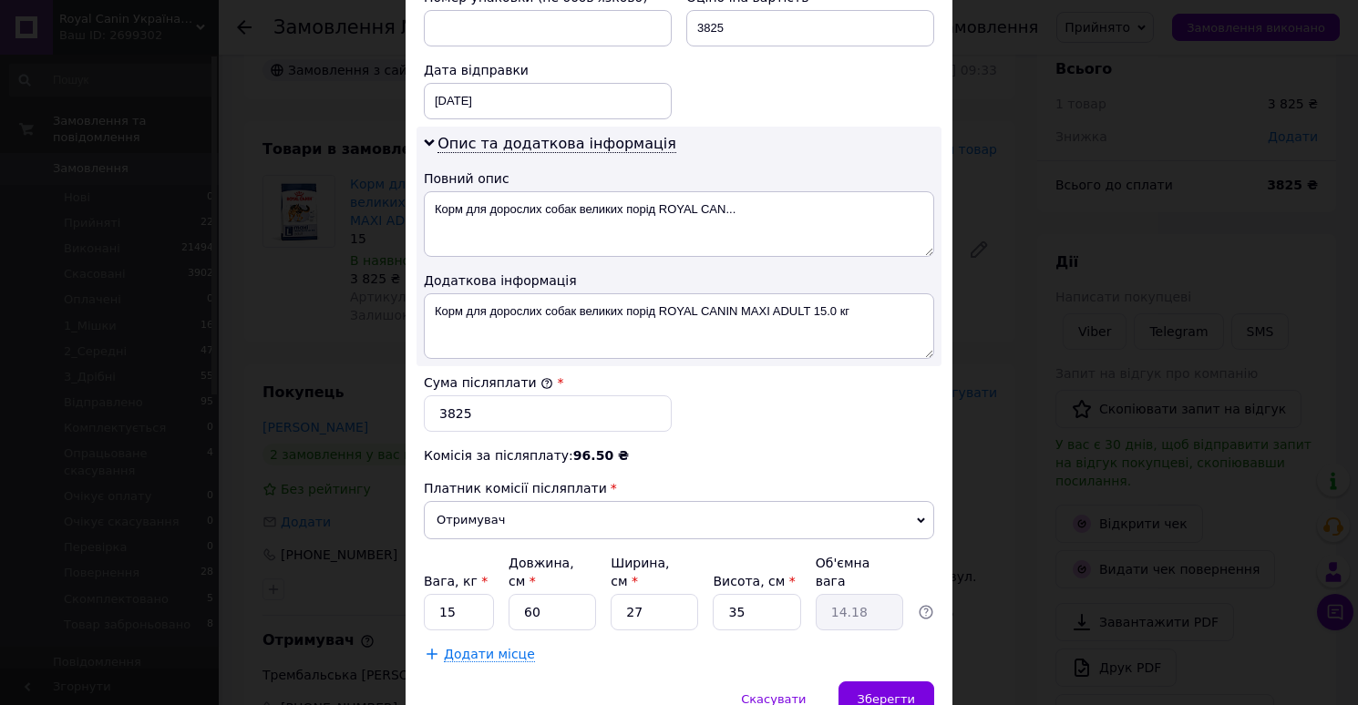
scroll to position [980, 0]
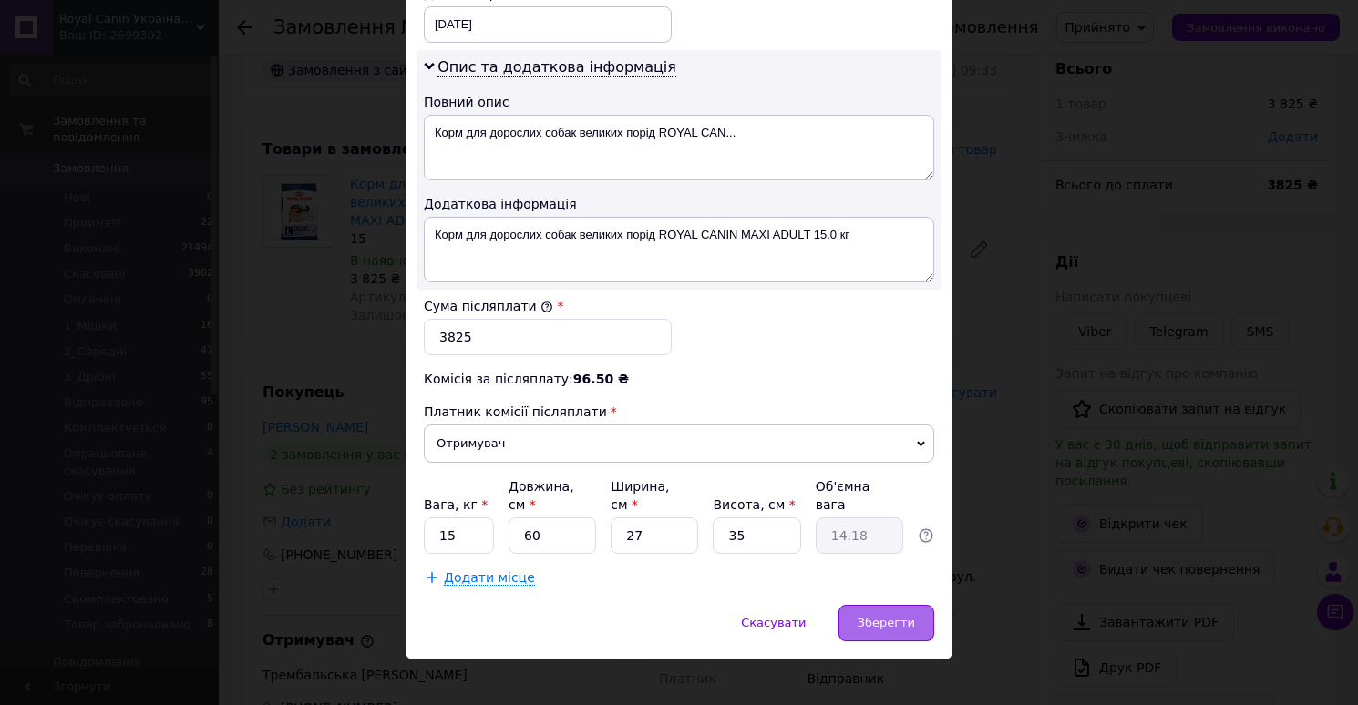
click at [868, 616] on span "Зберегти" at bounding box center [885, 623] width 57 height 14
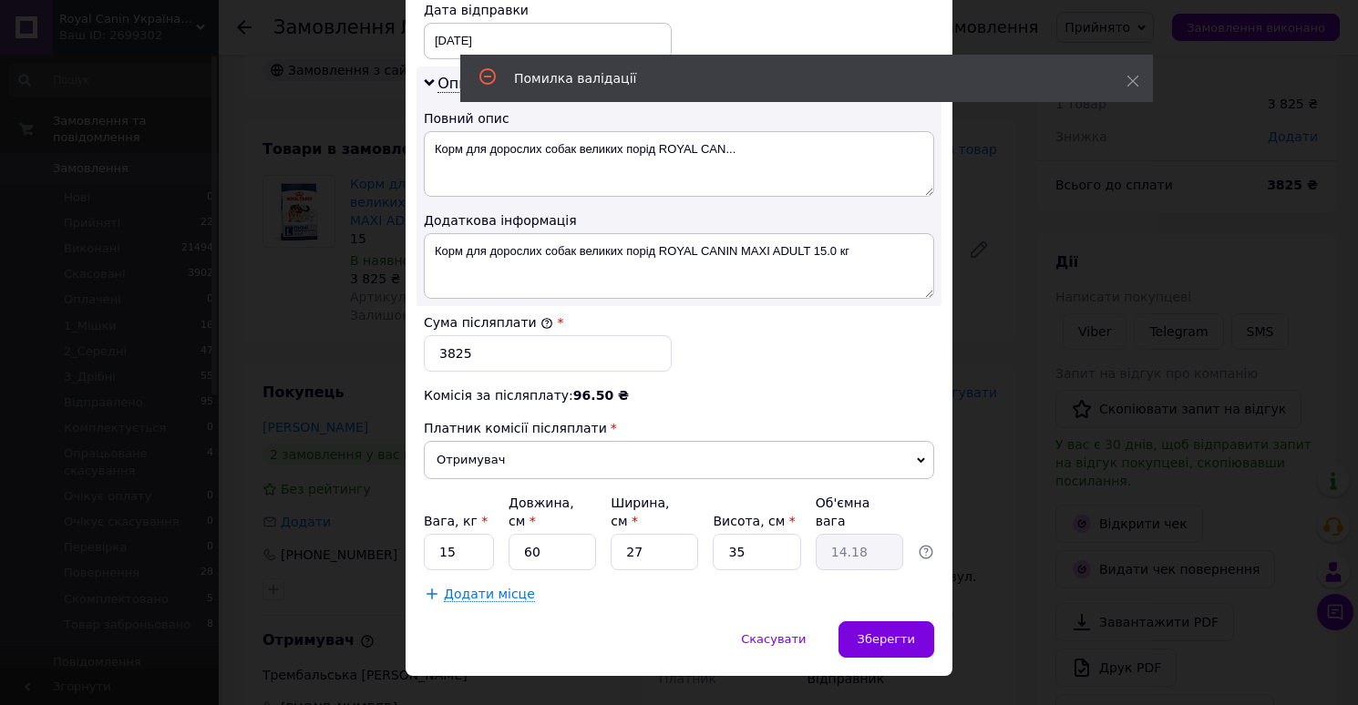
scroll to position [46, 0]
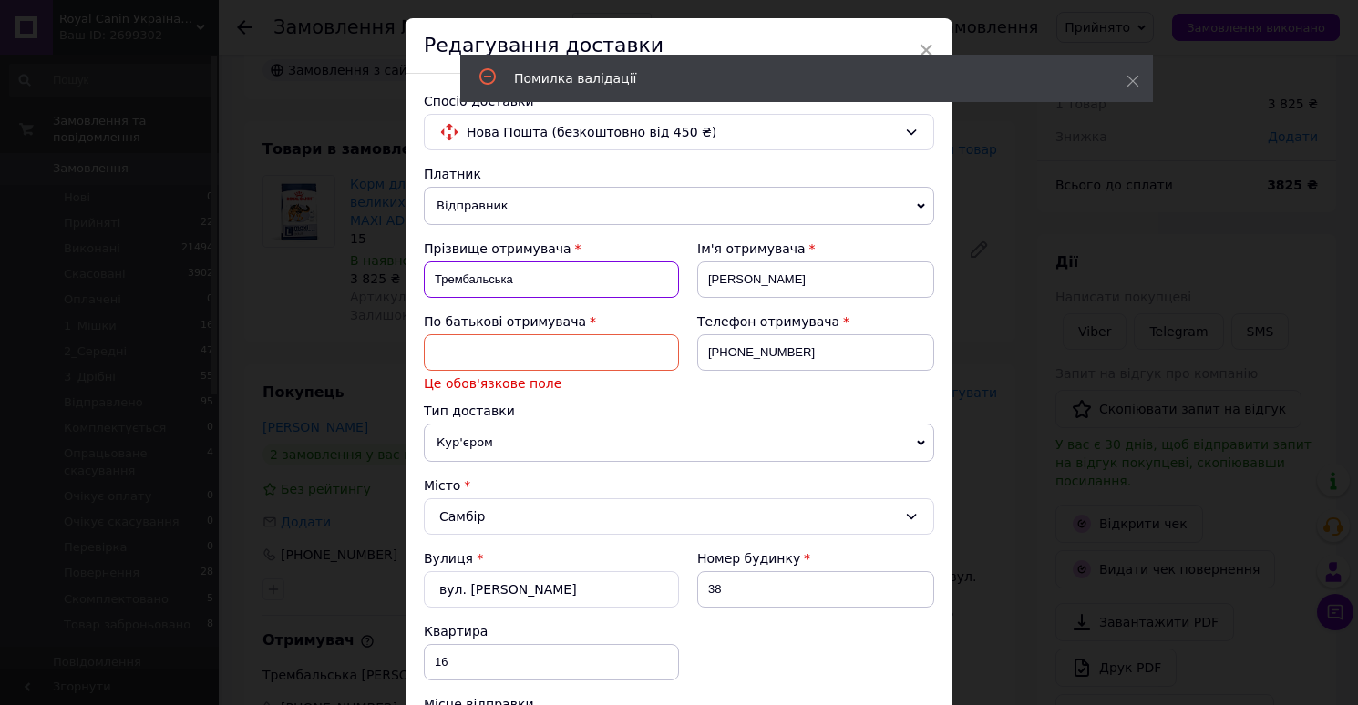
click at [462, 275] on input "Трембальська" at bounding box center [551, 279] width 255 height 36
click at [471, 353] on input at bounding box center [551, 352] width 255 height 36
paste input "Трембальська"
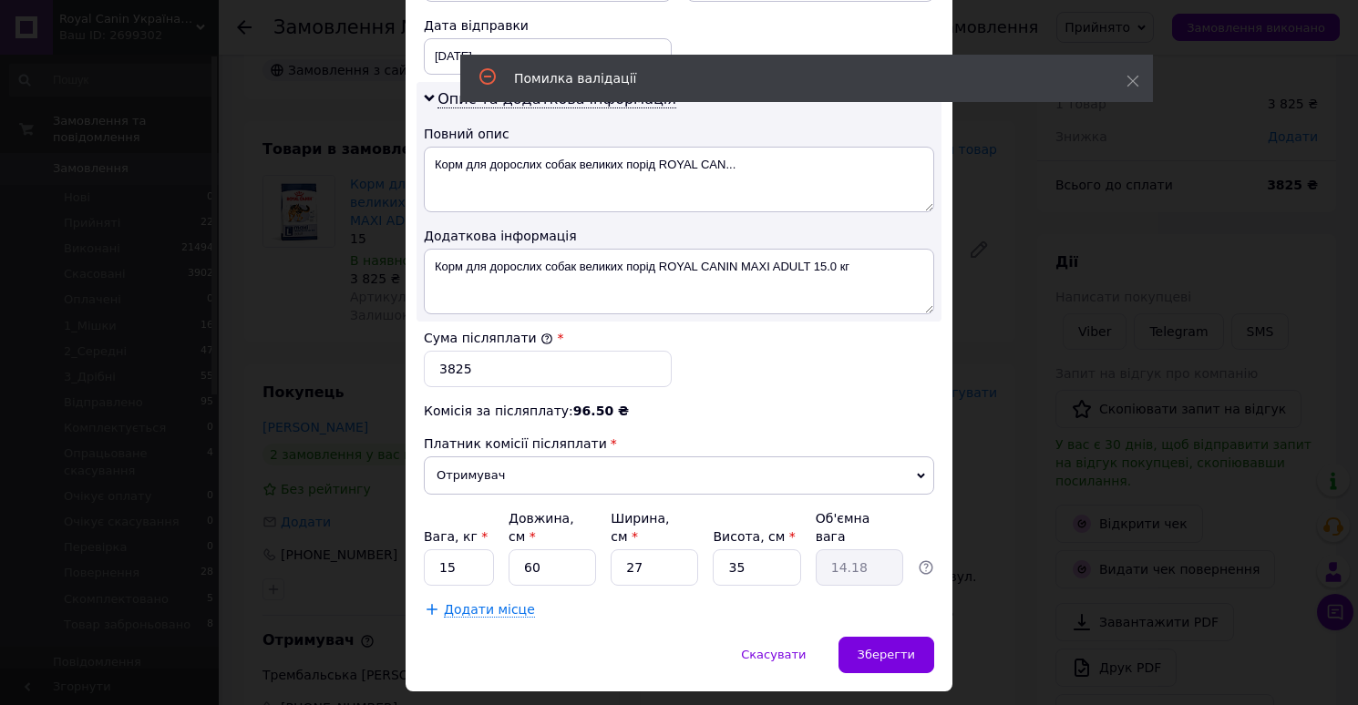
scroll to position [980, 0]
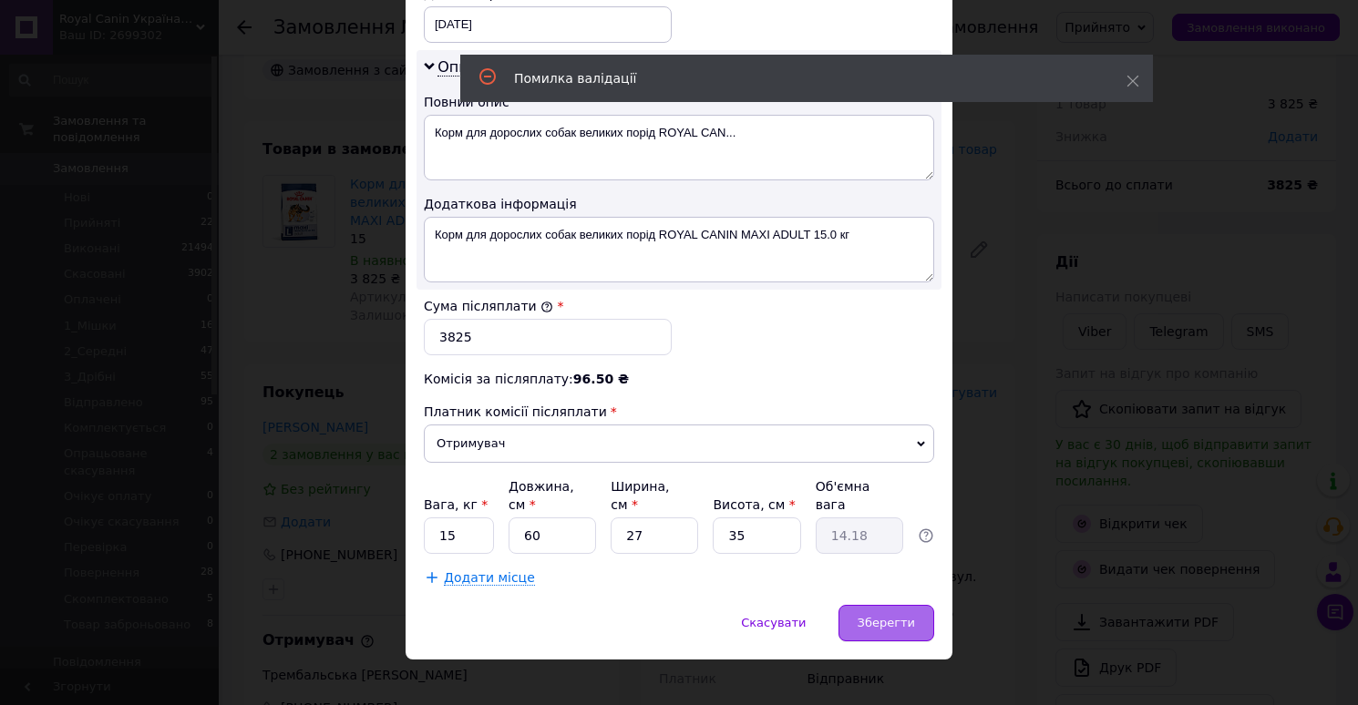
type input "Трембальська"
click at [863, 616] on span "Зберегти" at bounding box center [885, 623] width 57 height 14
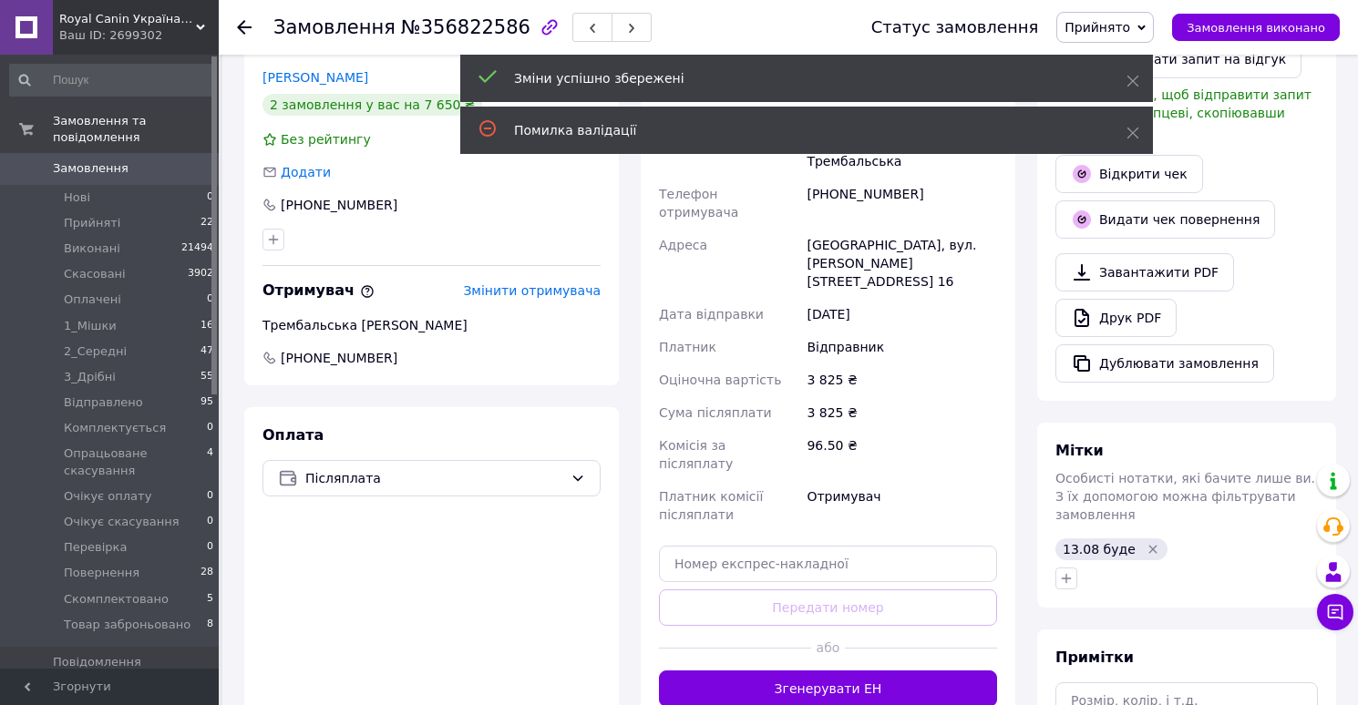
scroll to position [397, 0]
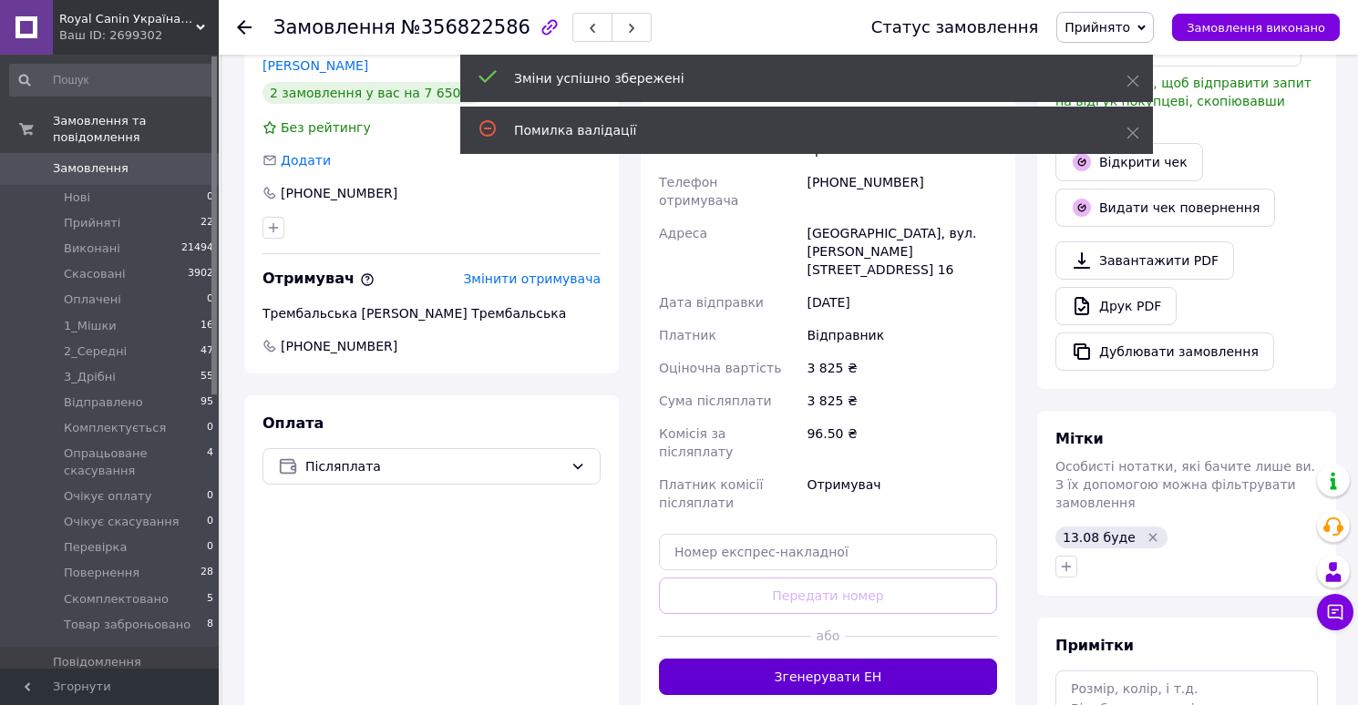
click at [805, 659] on button "Згенерувати ЕН" at bounding box center [828, 677] width 338 height 36
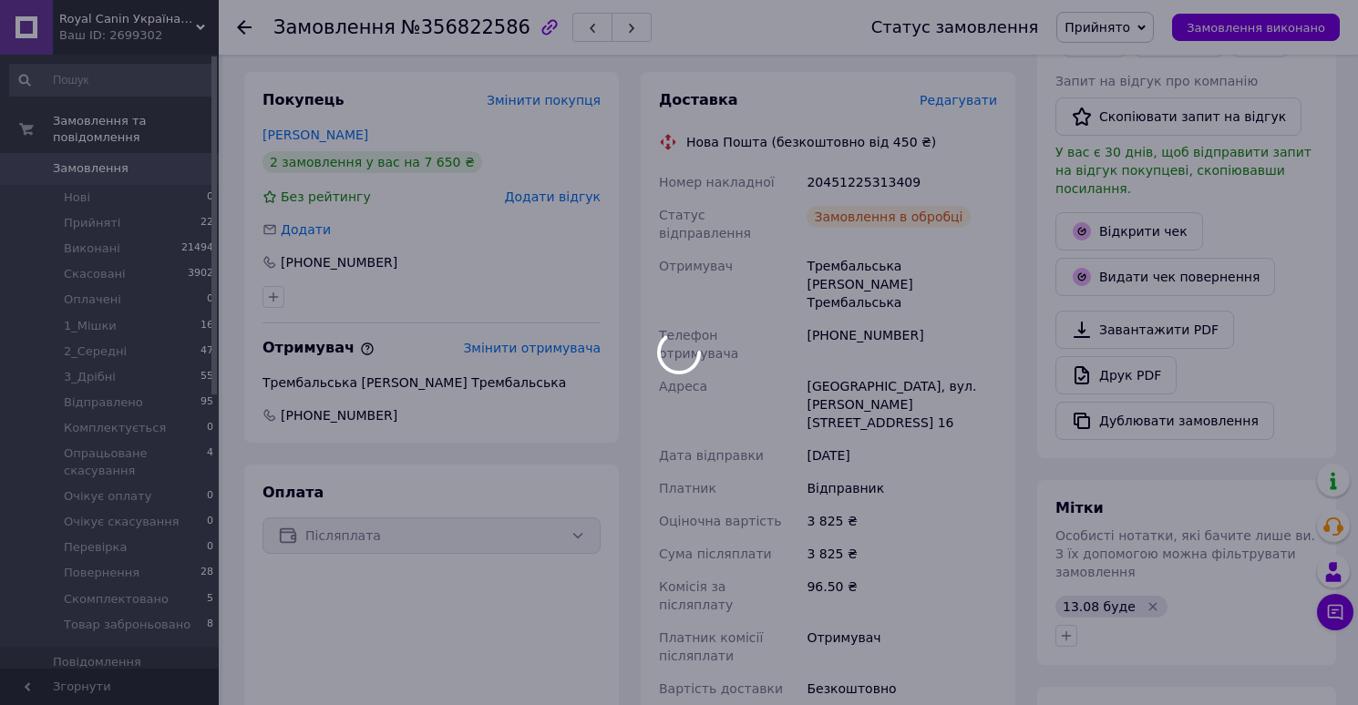
scroll to position [330, 0]
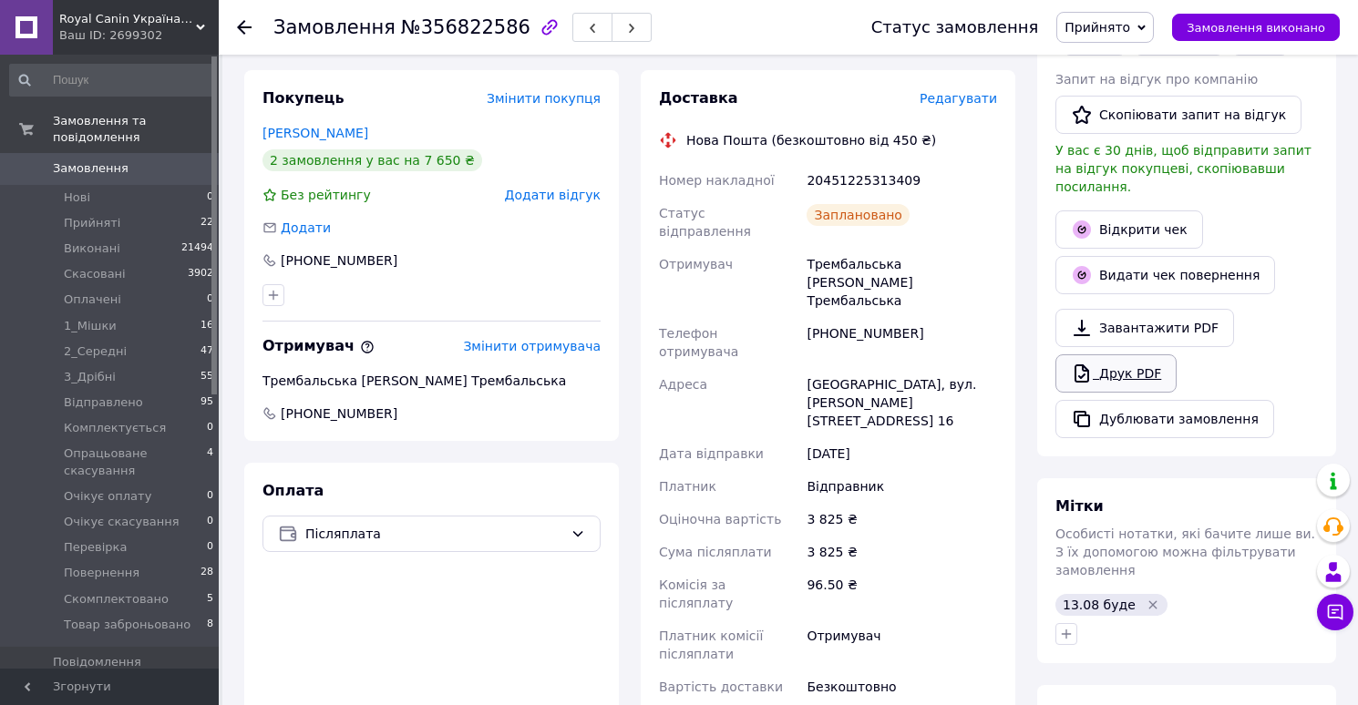
click at [1116, 364] on link "Друк PDF" at bounding box center [1115, 373] width 121 height 38
click at [1111, 27] on span "Прийнято" at bounding box center [1097, 27] width 66 height 15
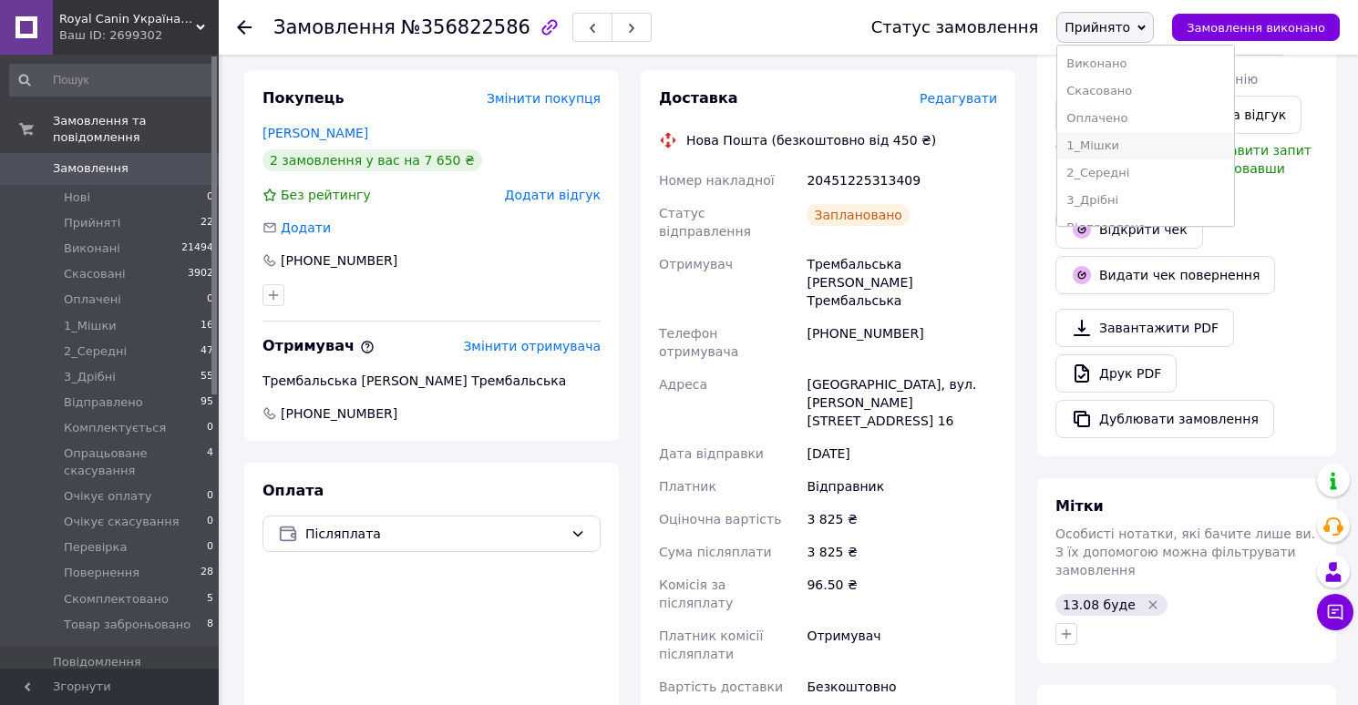
scroll to position [239, 0]
click at [1098, 177] on li "Скомплектовано" at bounding box center [1145, 180] width 177 height 27
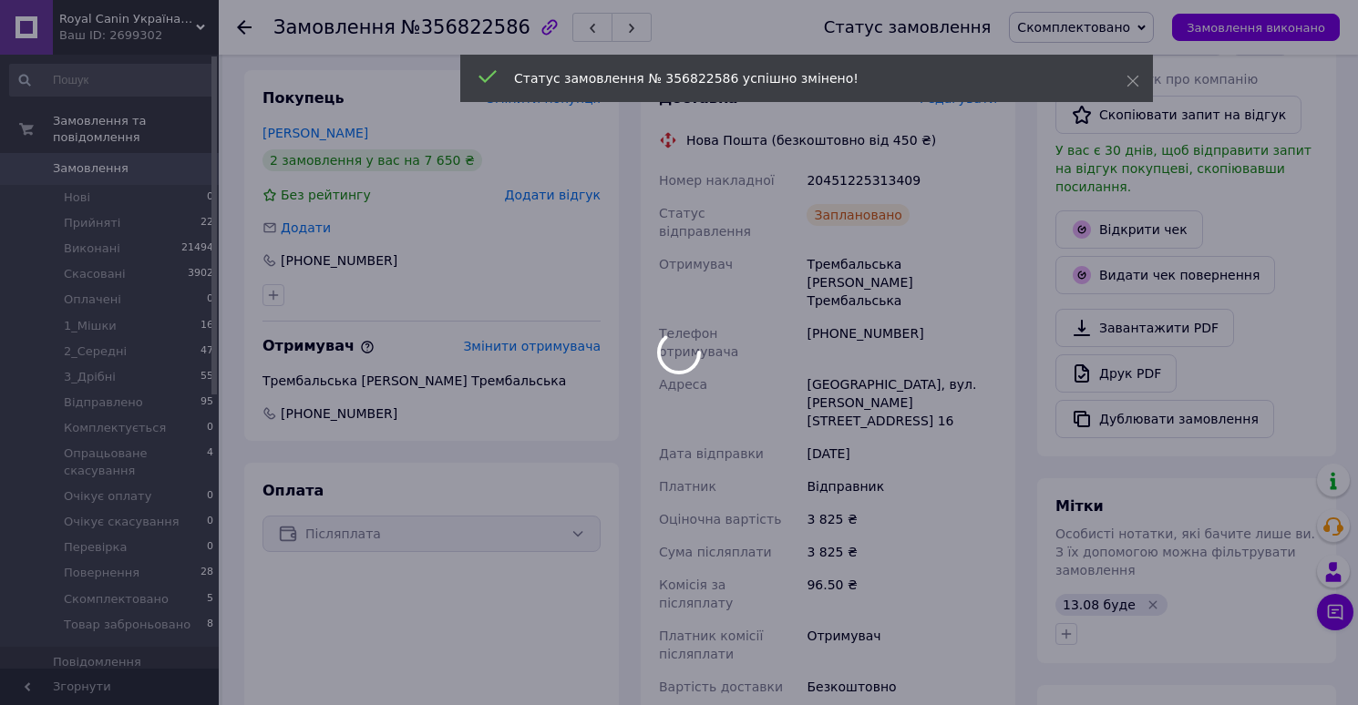
scroll to position [29, 0]
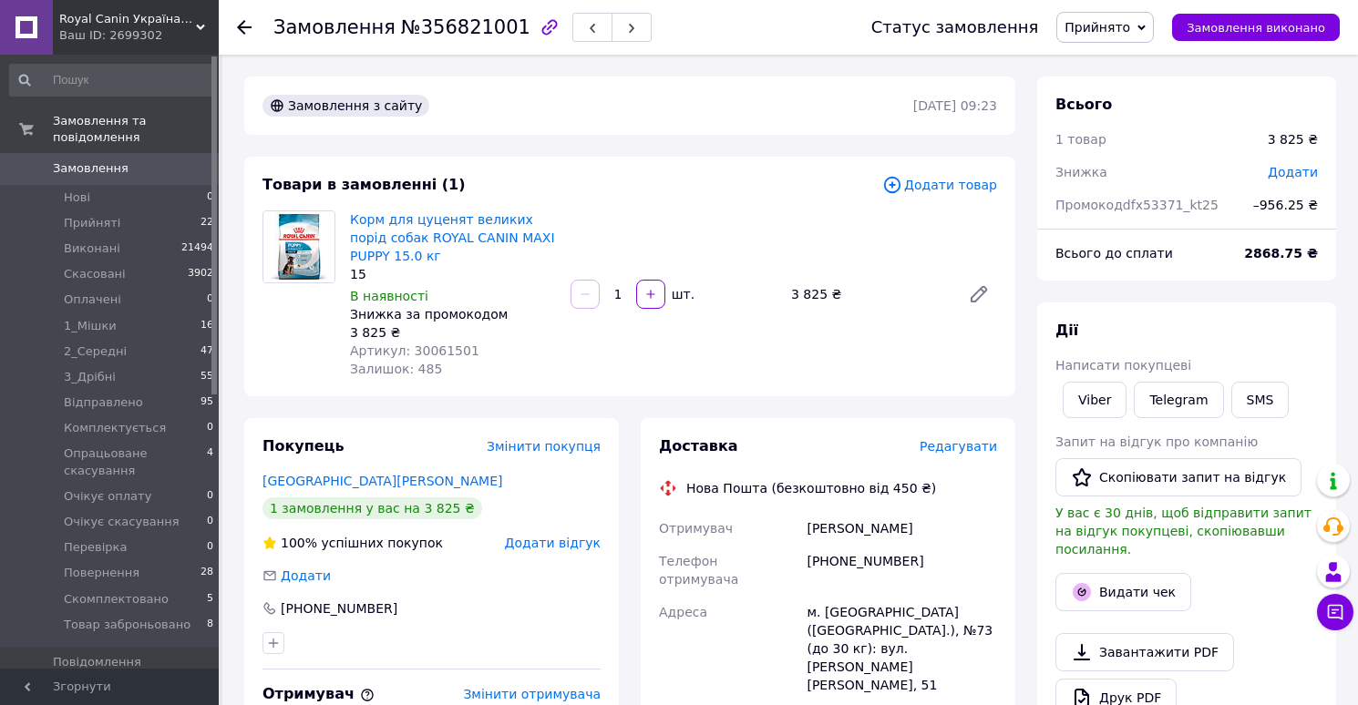
scroll to position [36, 0]
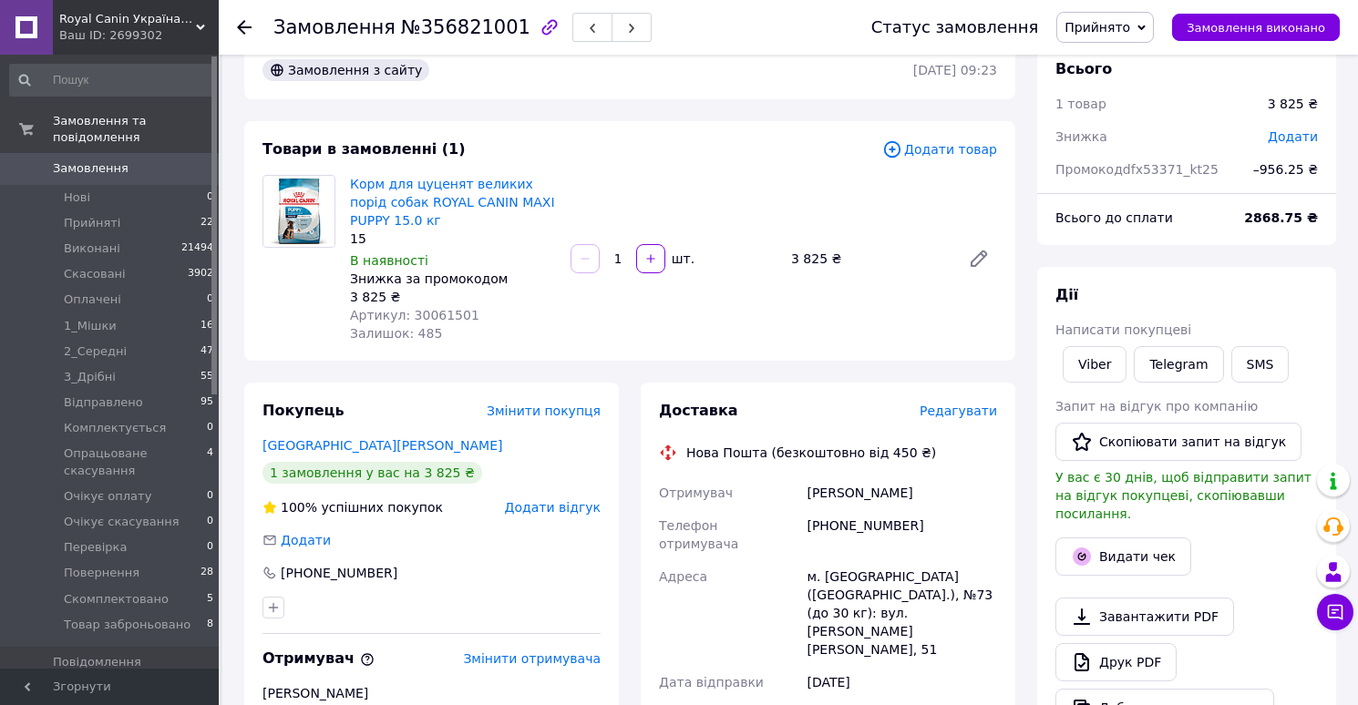
click at [949, 413] on span "Редагувати" at bounding box center [957, 411] width 77 height 15
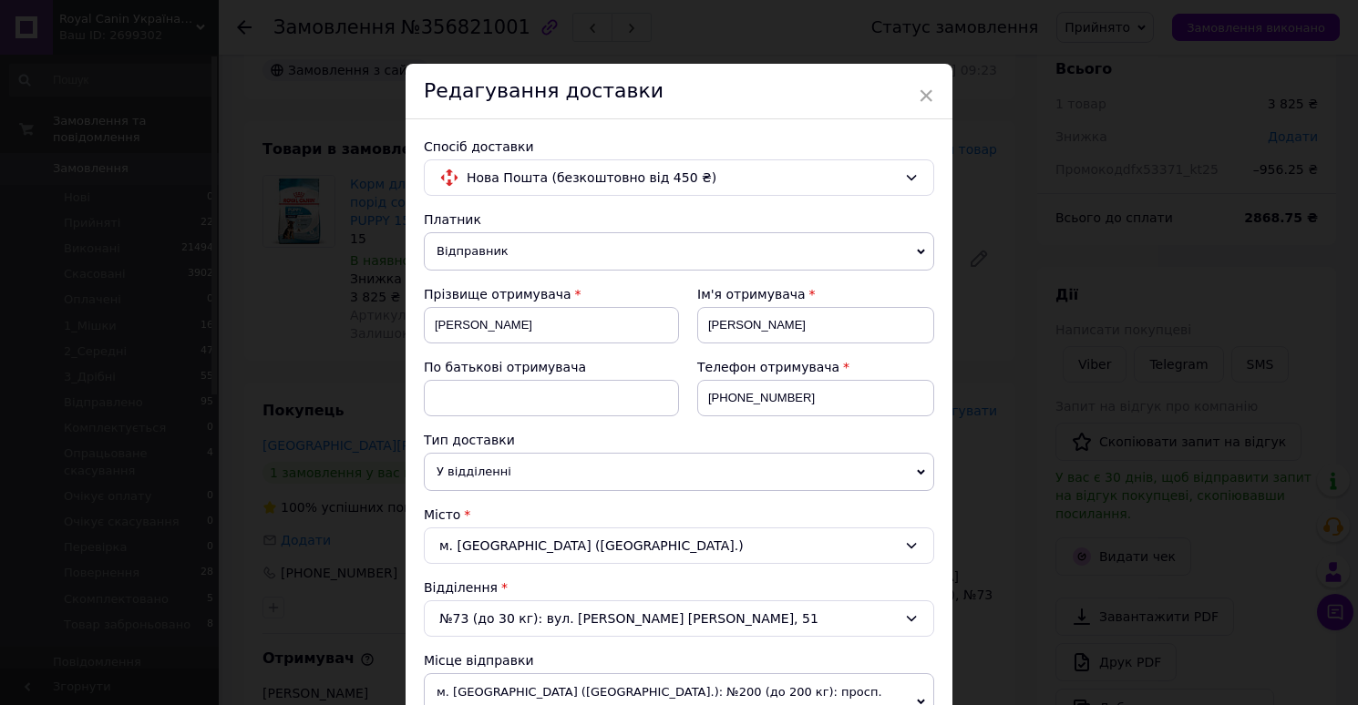
scroll to position [760, 0]
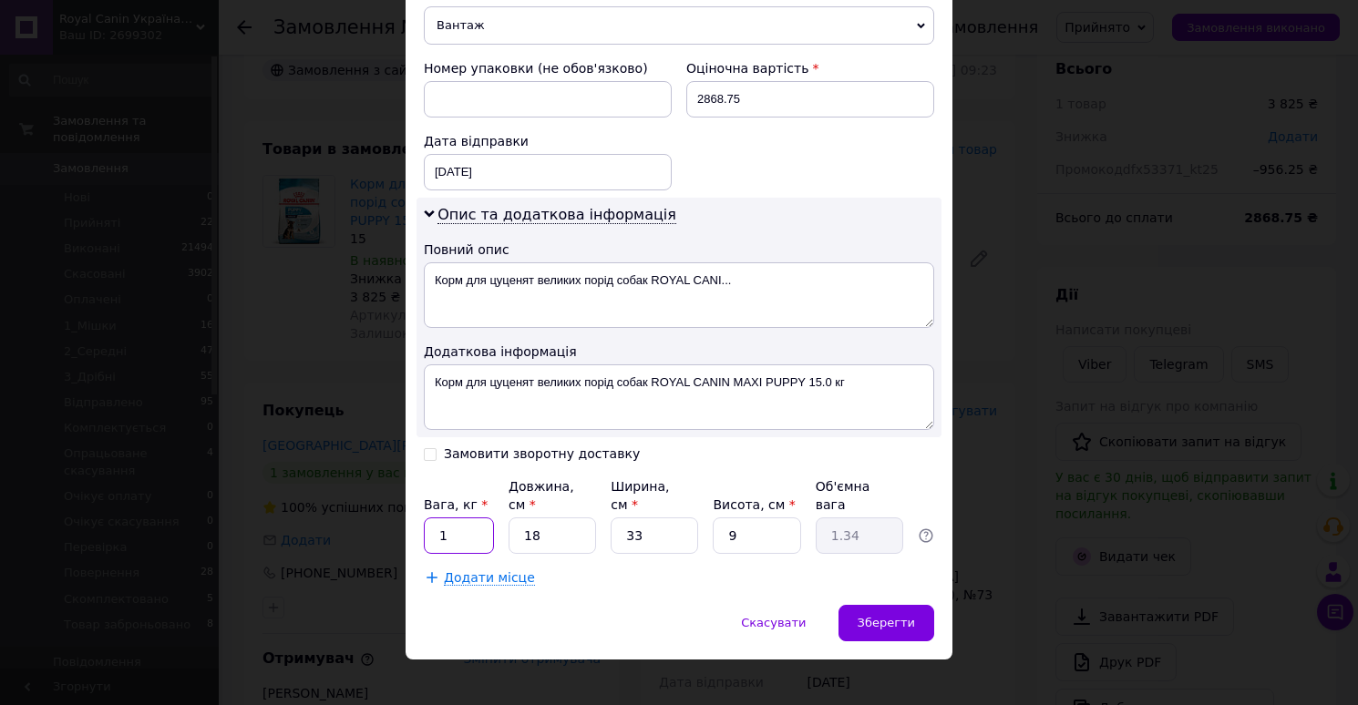
click at [469, 518] on input "1" at bounding box center [459, 536] width 70 height 36
type input "15"
click at [550, 518] on input "18" at bounding box center [551, 536] width 87 height 36
type input "186"
type input "13.81"
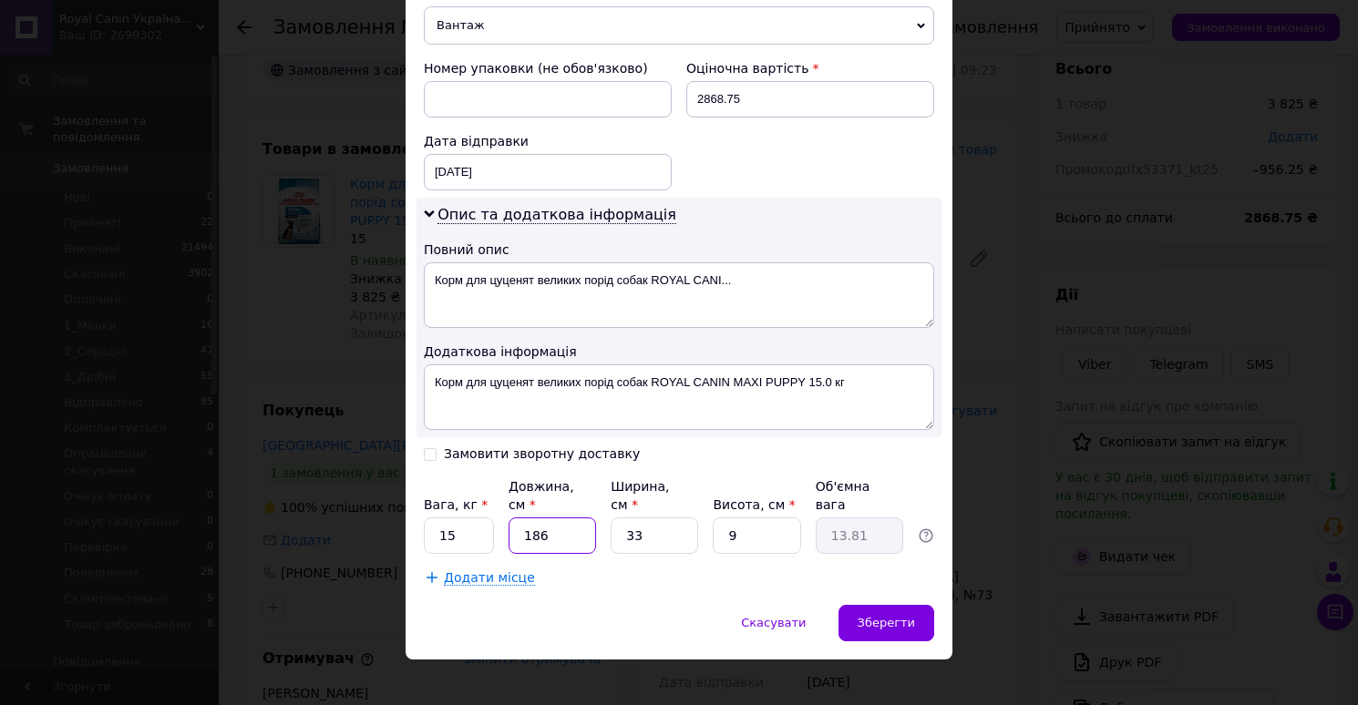
type input "1860"
type input "138.1"
click at [577, 518] on input "1860" at bounding box center [551, 536] width 87 height 36
type input "6"
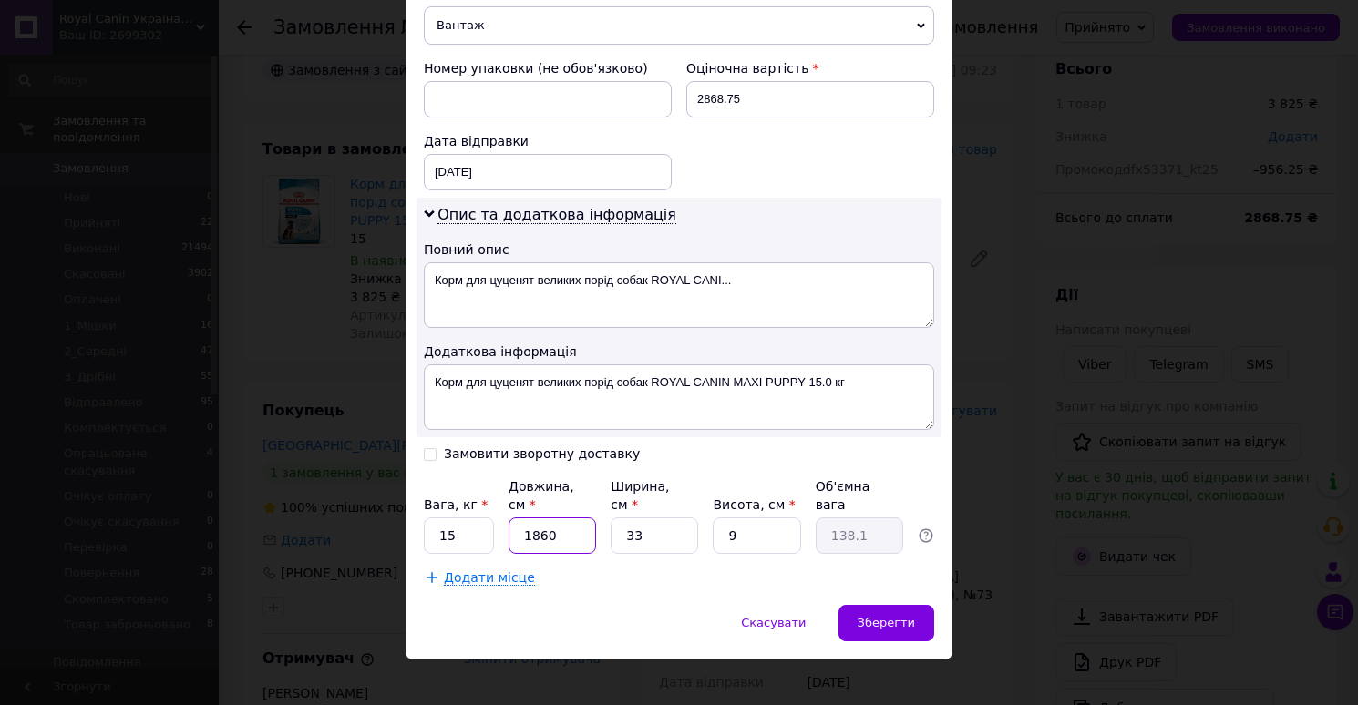
type input "0.45"
type input "60"
type input "4.46"
type input "60"
click at [780, 518] on input "9" at bounding box center [756, 536] width 87 height 36
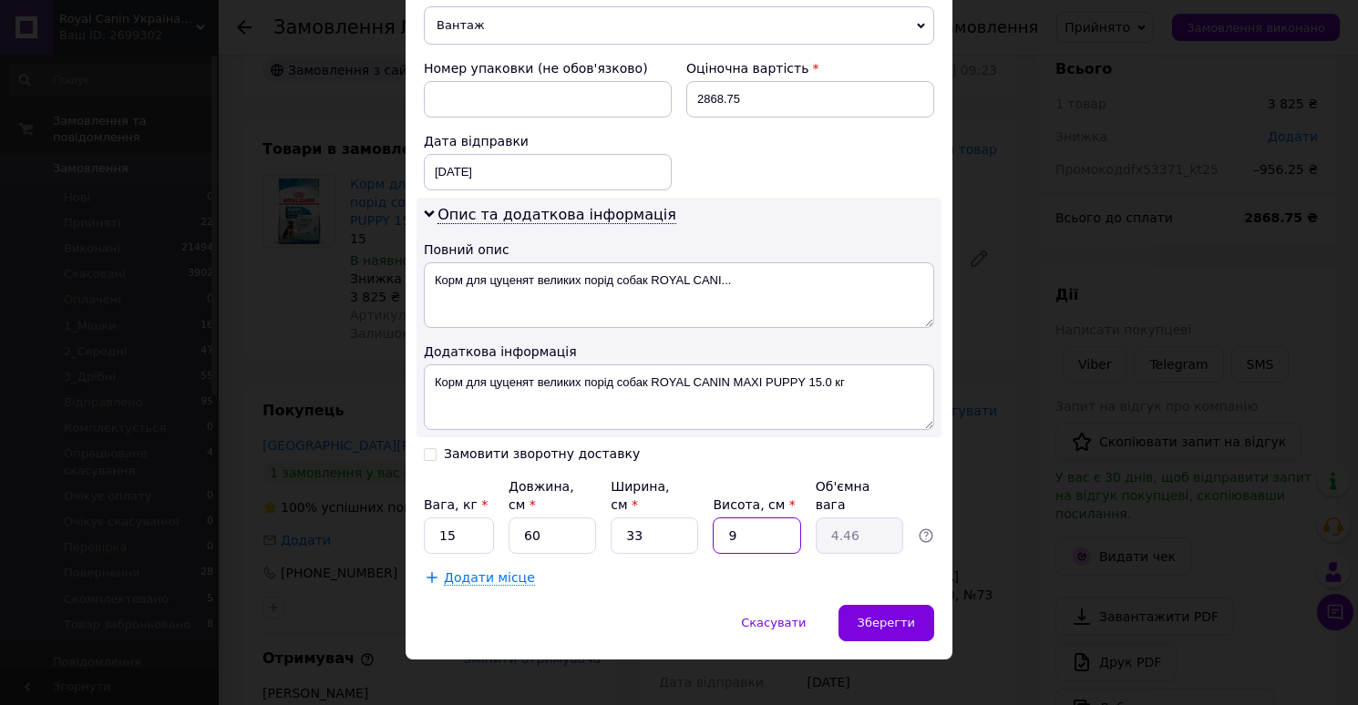
click at [780, 518] on input "9" at bounding box center [756, 536] width 87 height 36
type input "2"
type input "0.99"
type input "27"
type input "13.37"
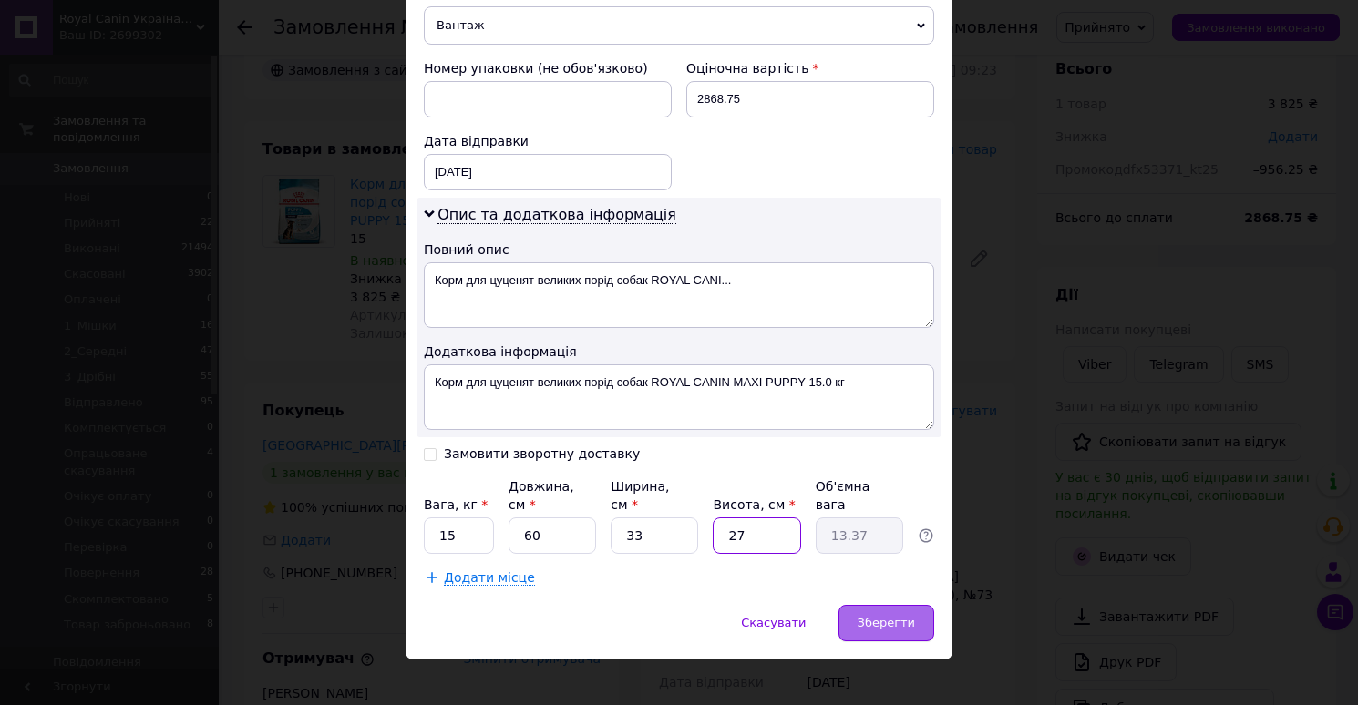
type input "27"
click at [877, 616] on span "Зберегти" at bounding box center [885, 623] width 57 height 14
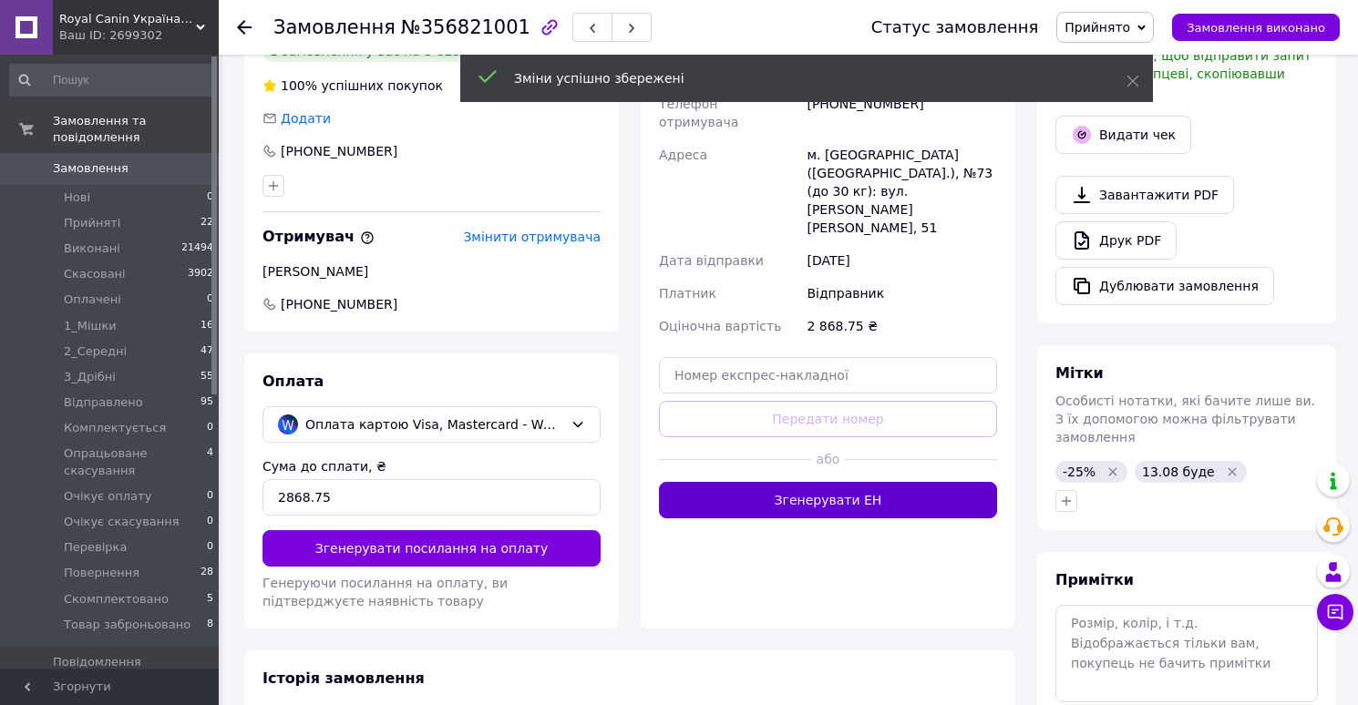
click at [831, 482] on button "Згенерувати ЕН" at bounding box center [828, 500] width 338 height 36
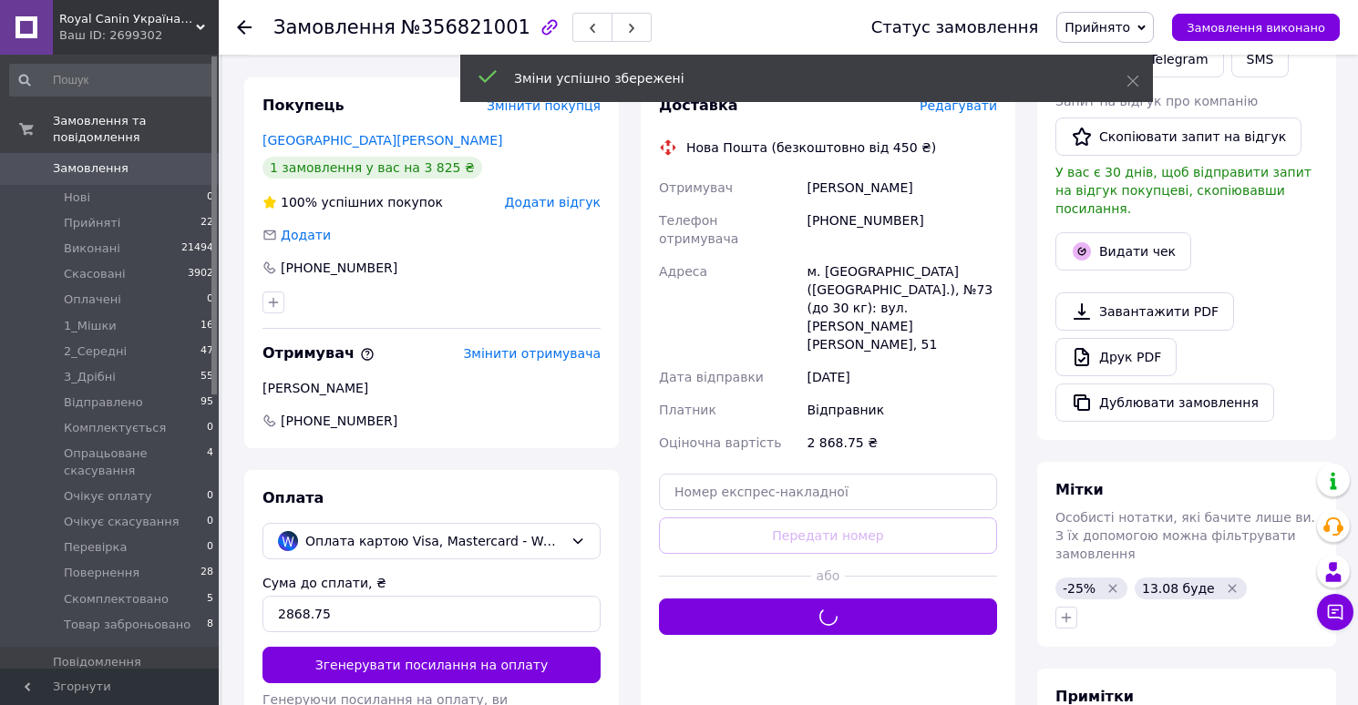
scroll to position [331, 0]
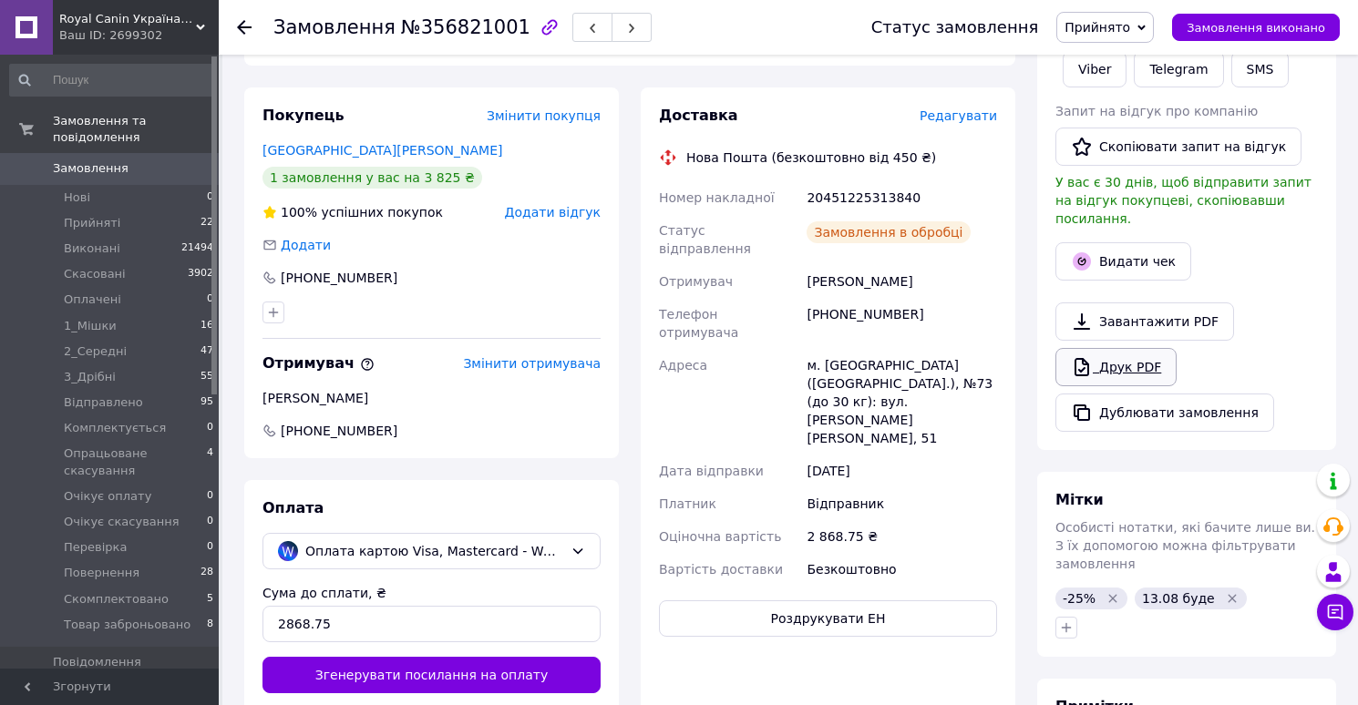
click at [1103, 360] on link "Друк PDF" at bounding box center [1115, 367] width 121 height 38
click at [1109, 35] on span "Прийнято" at bounding box center [1104, 27] width 97 height 31
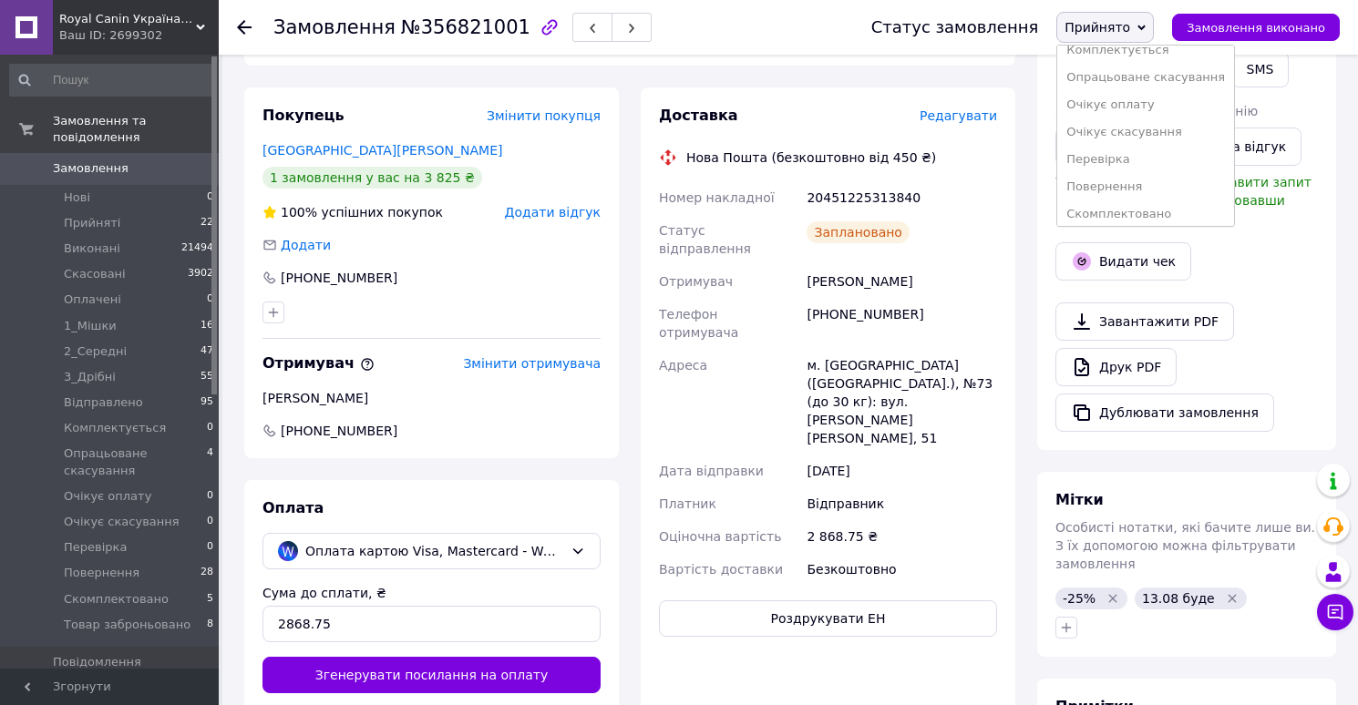
scroll to position [239, 0]
click at [1105, 170] on li "Скомплектовано" at bounding box center [1145, 180] width 177 height 27
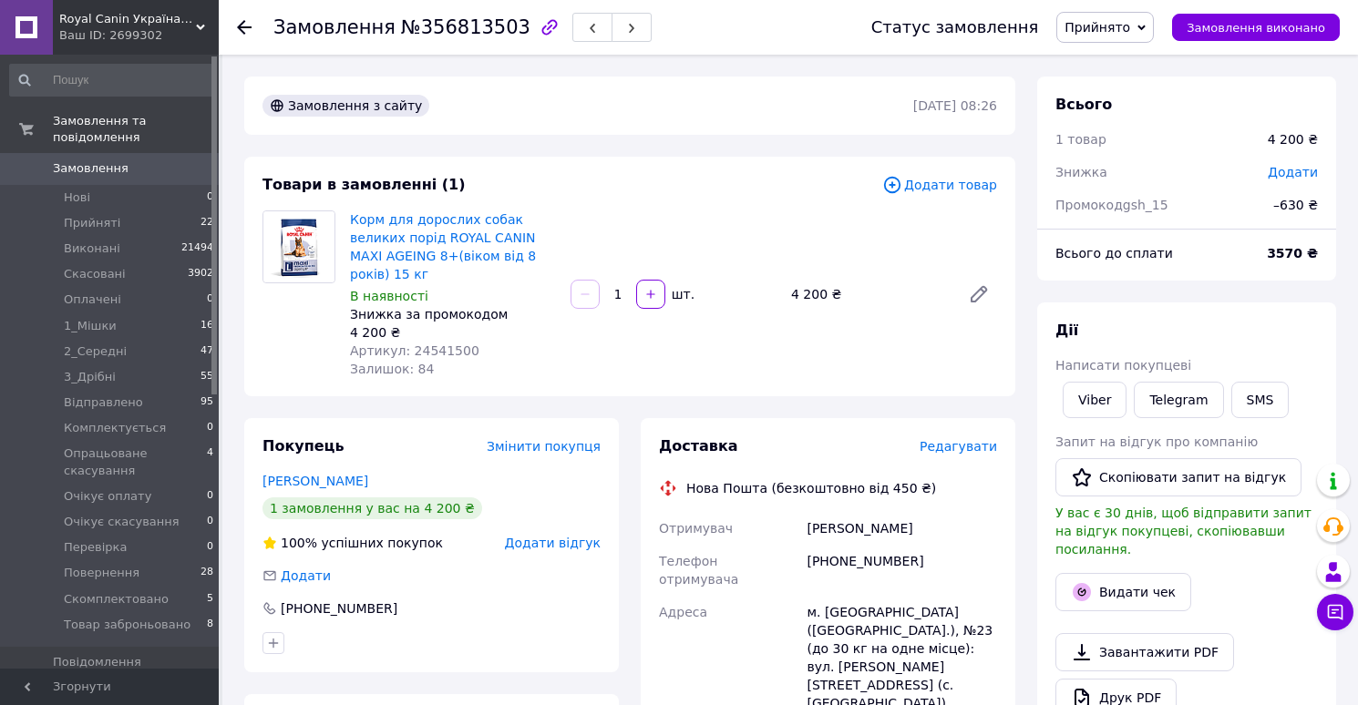
scroll to position [58, 0]
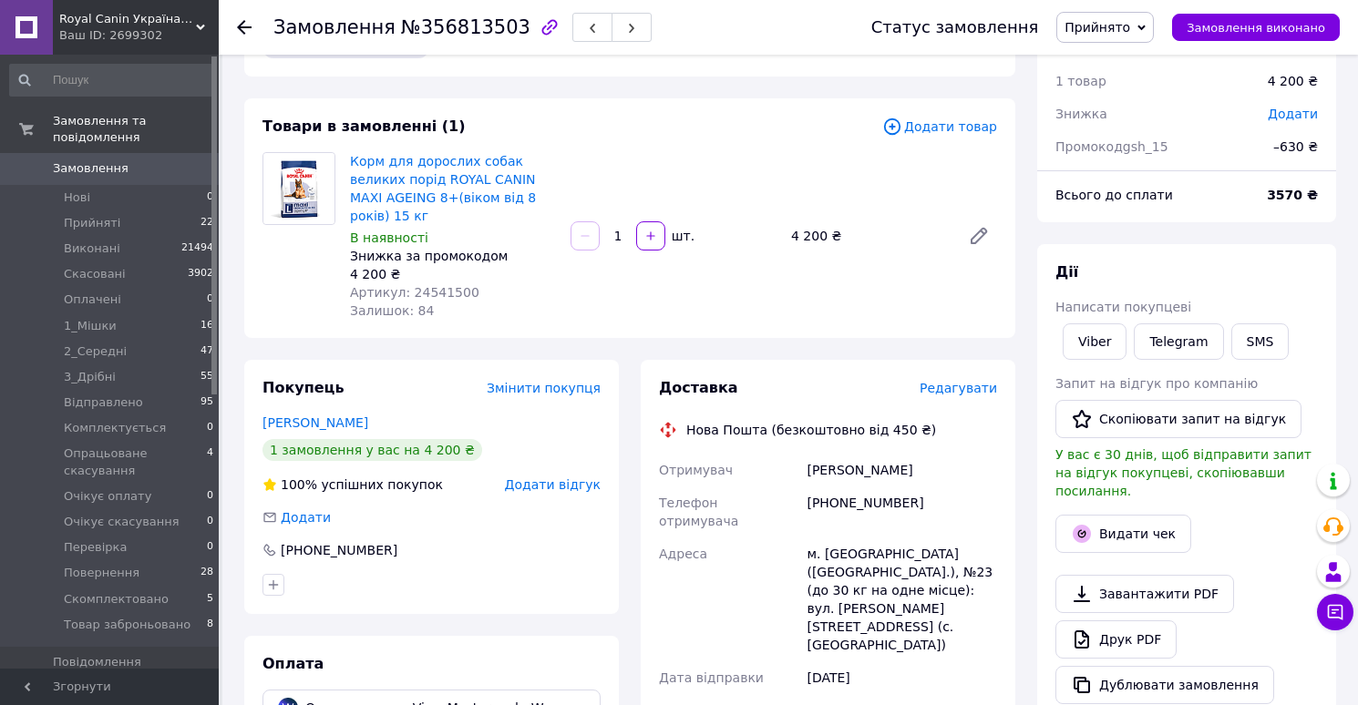
click at [950, 387] on span "Редагувати" at bounding box center [957, 388] width 77 height 15
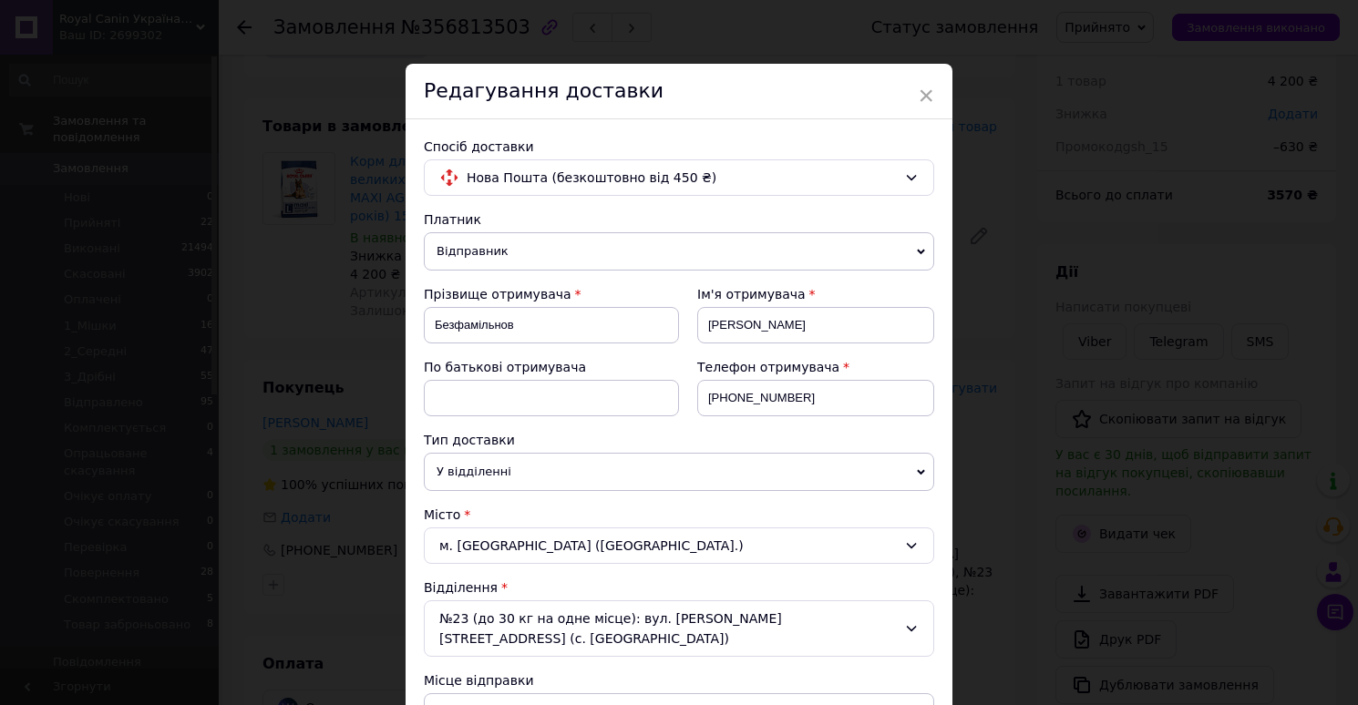
scroll to position [760, 0]
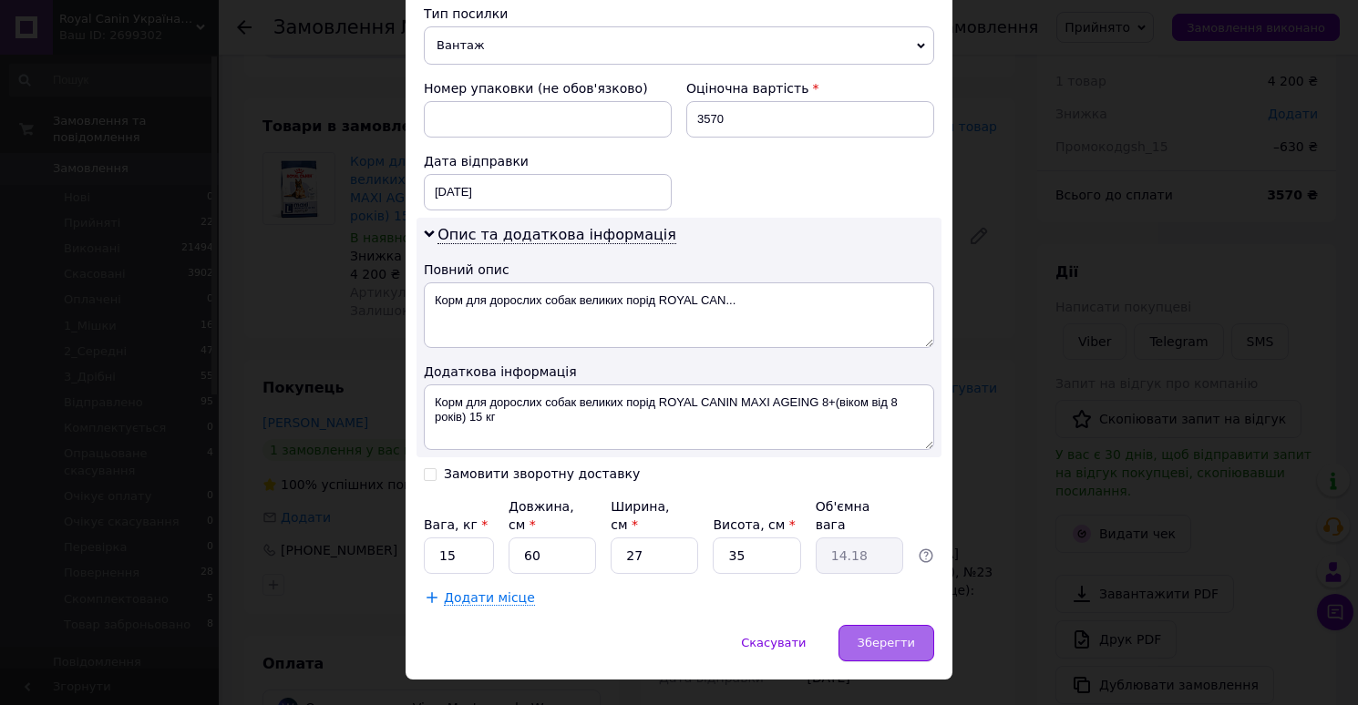
click at [877, 636] on span "Зберегти" at bounding box center [885, 643] width 57 height 14
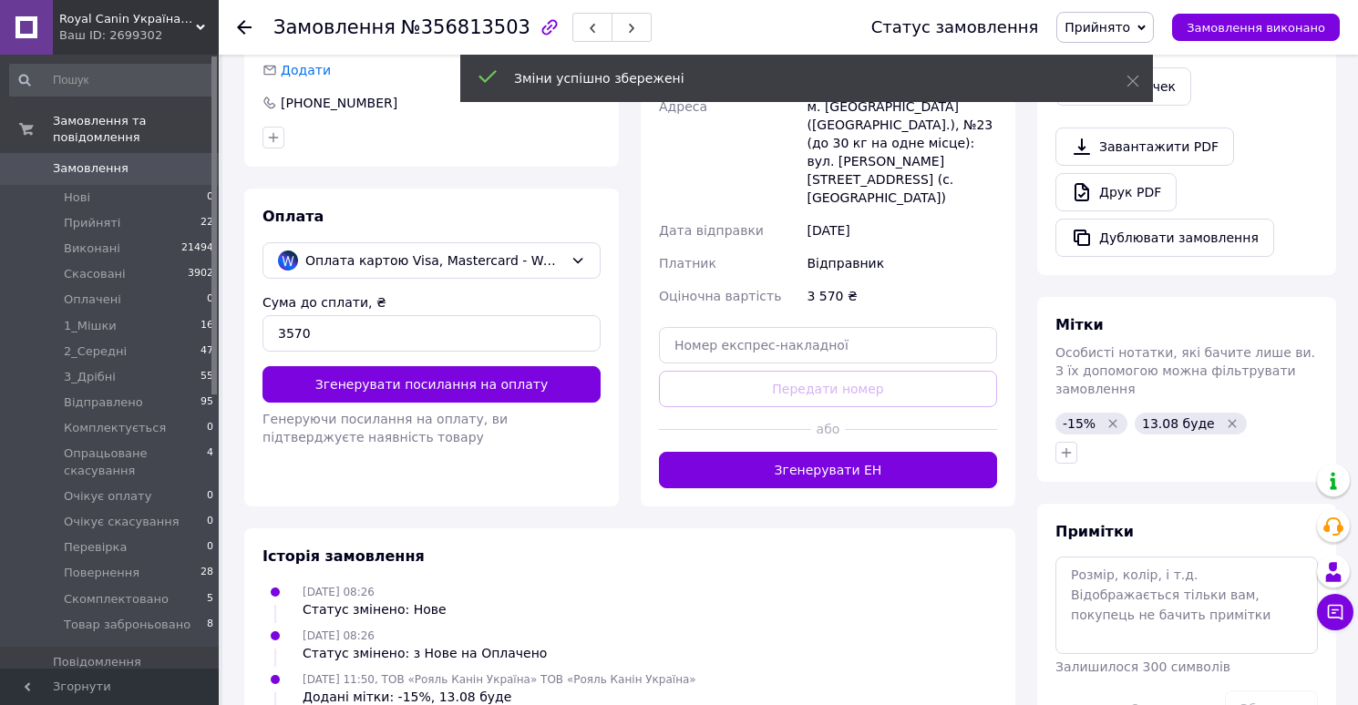
scroll to position [525, 0]
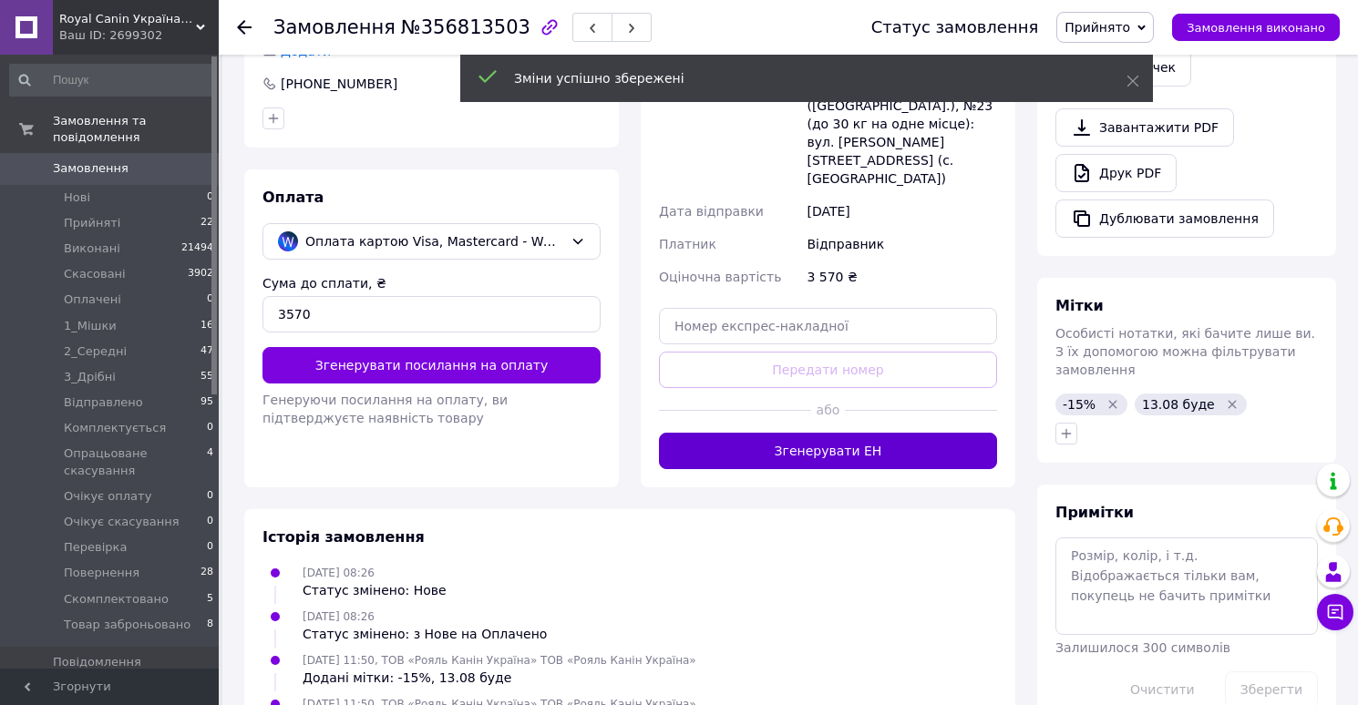
click at [835, 433] on button "Згенерувати ЕН" at bounding box center [828, 451] width 338 height 36
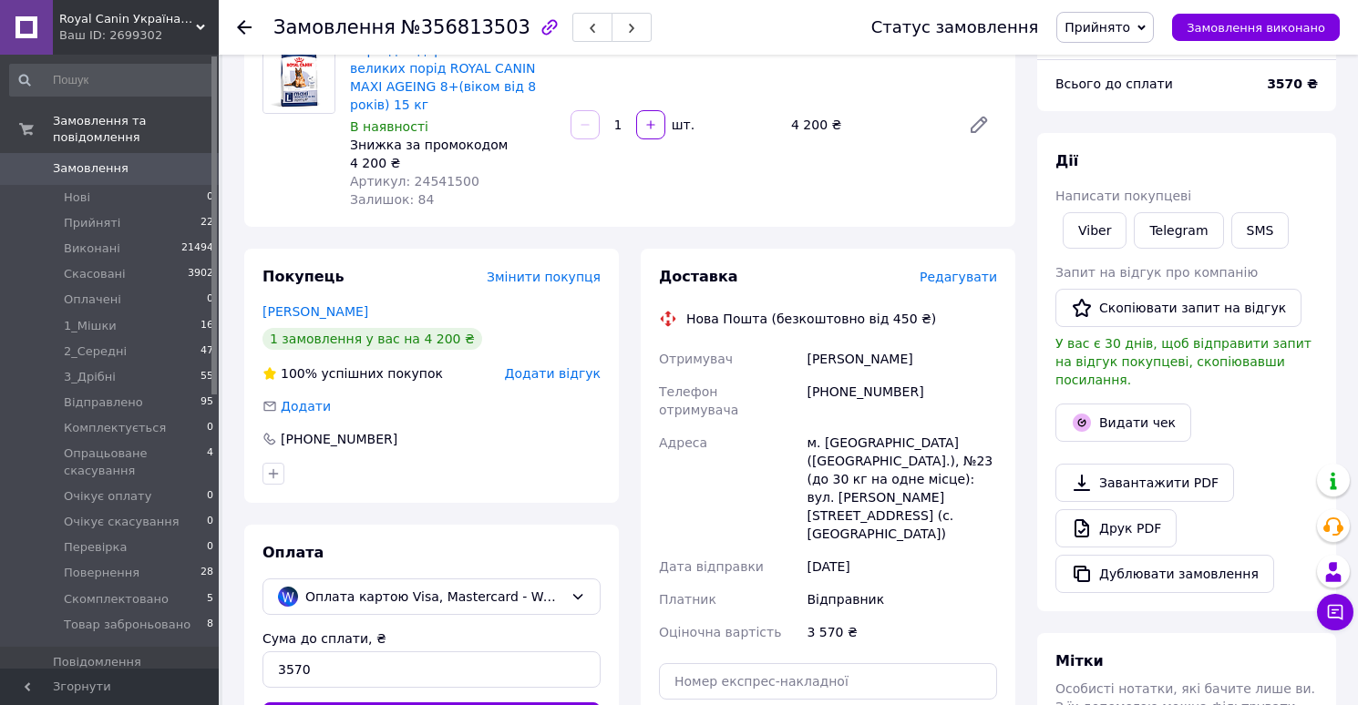
scroll to position [157, 0]
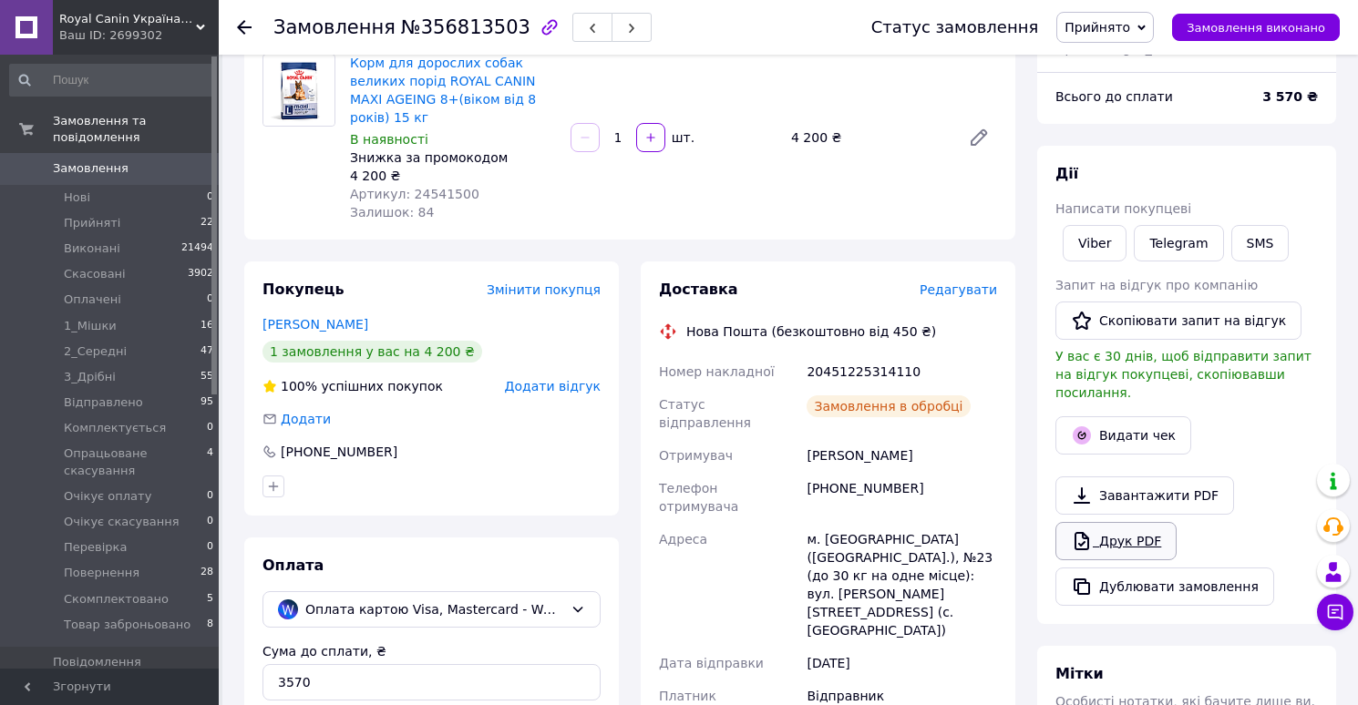
click at [1105, 526] on link "Друк PDF" at bounding box center [1115, 541] width 121 height 38
click at [1095, 30] on span "Прийнято" at bounding box center [1097, 27] width 66 height 15
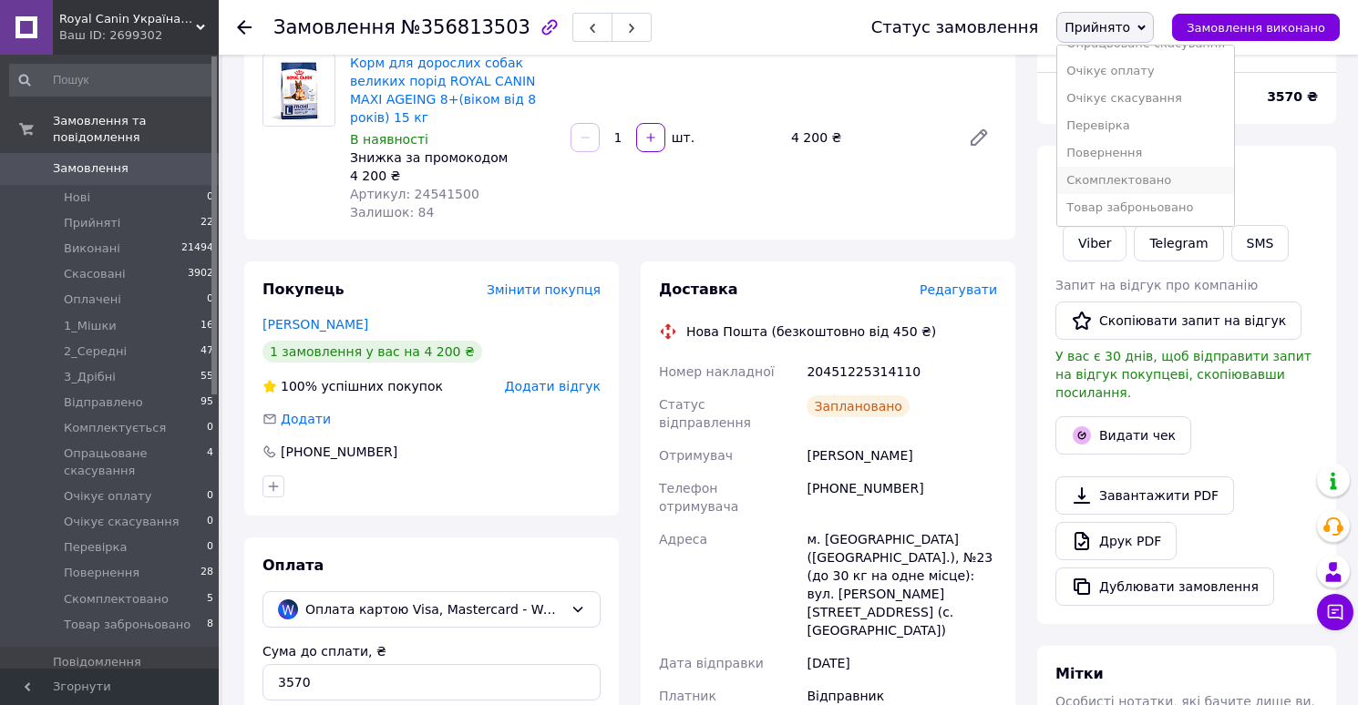
click at [1095, 179] on li "Скомплектовано" at bounding box center [1145, 180] width 177 height 27
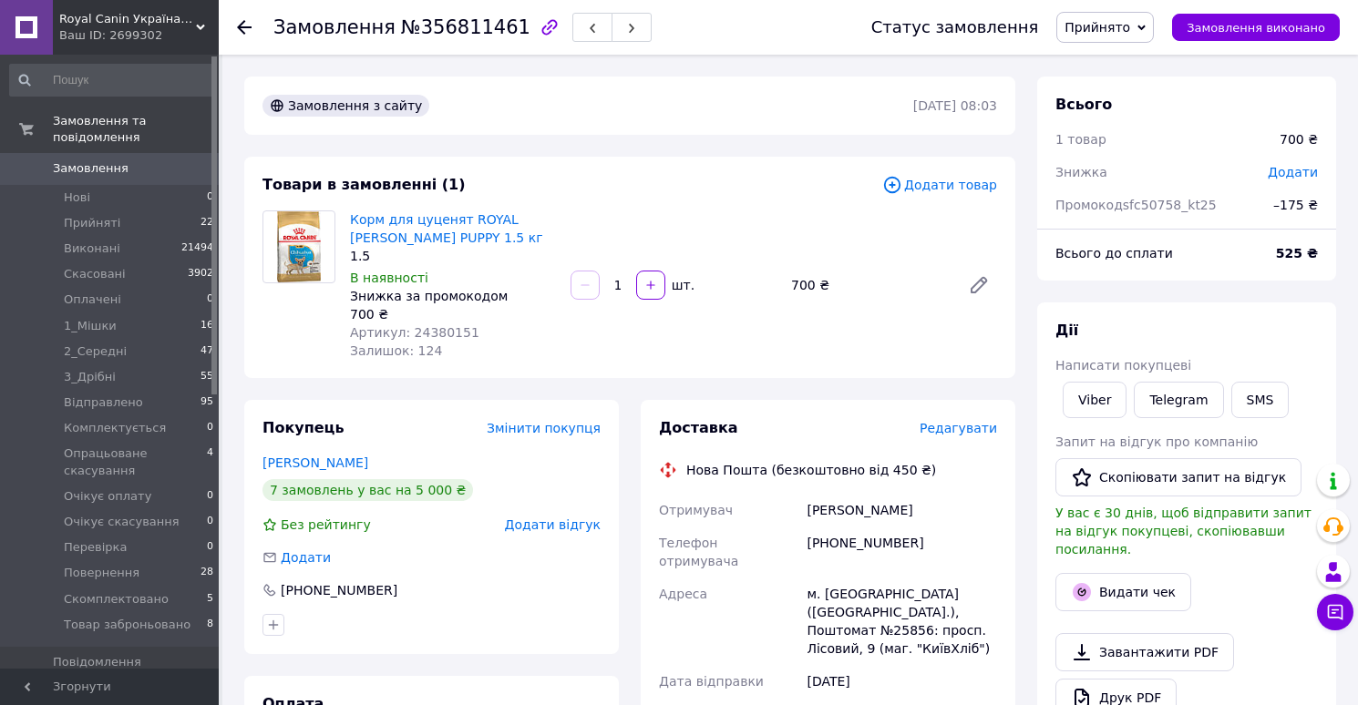
scroll to position [31, 0]
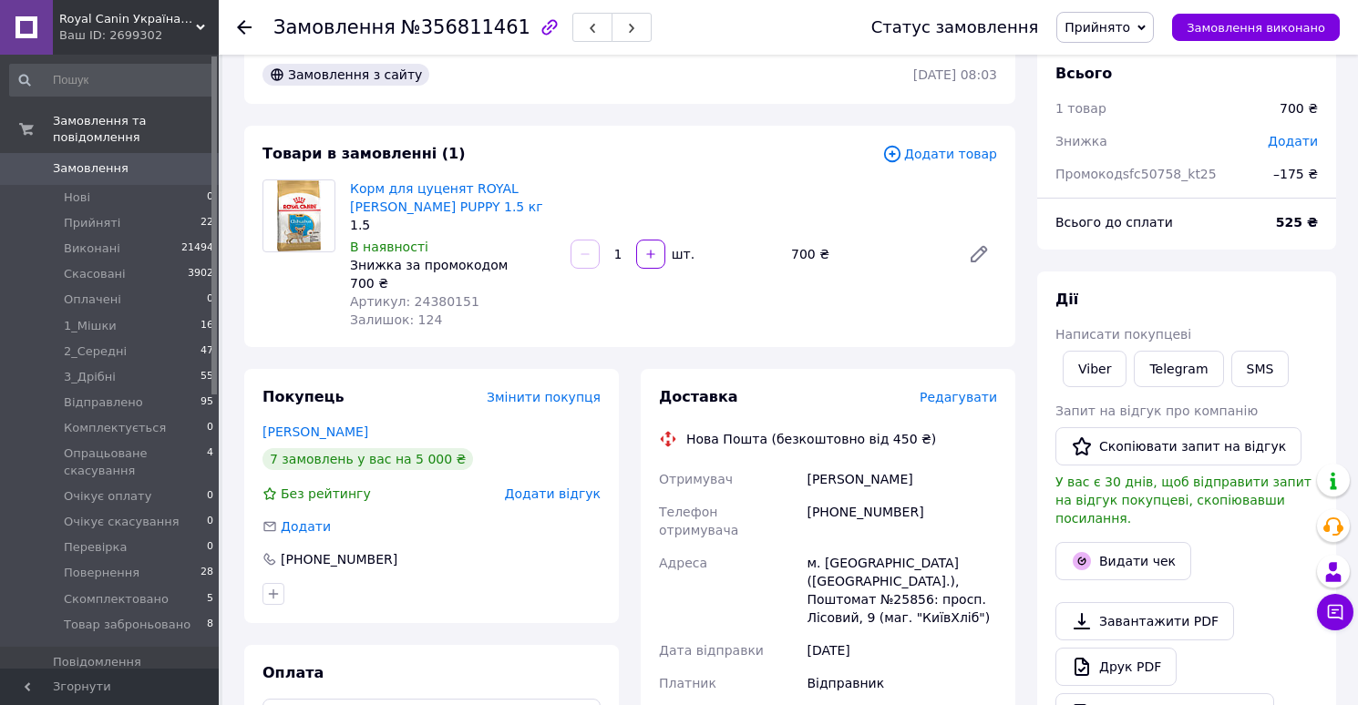
click at [960, 393] on span "Редагувати" at bounding box center [957, 397] width 77 height 15
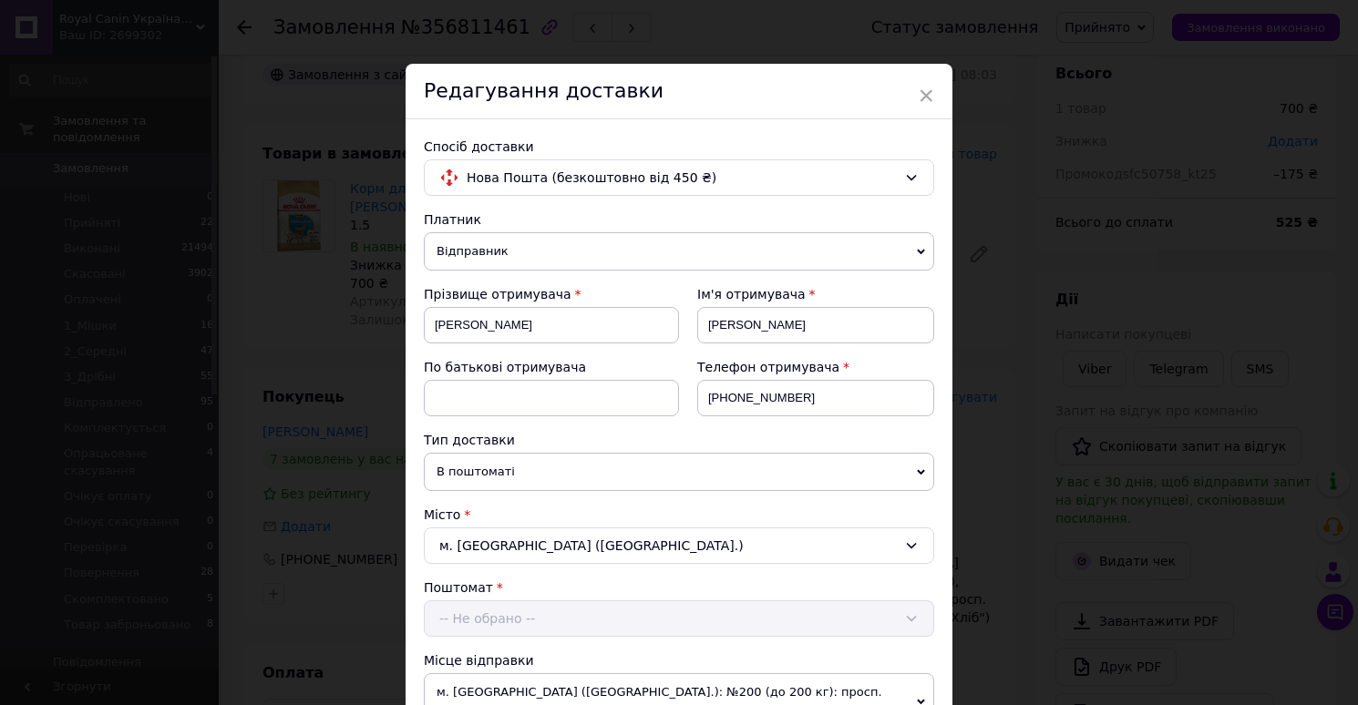
scroll to position [760, 0]
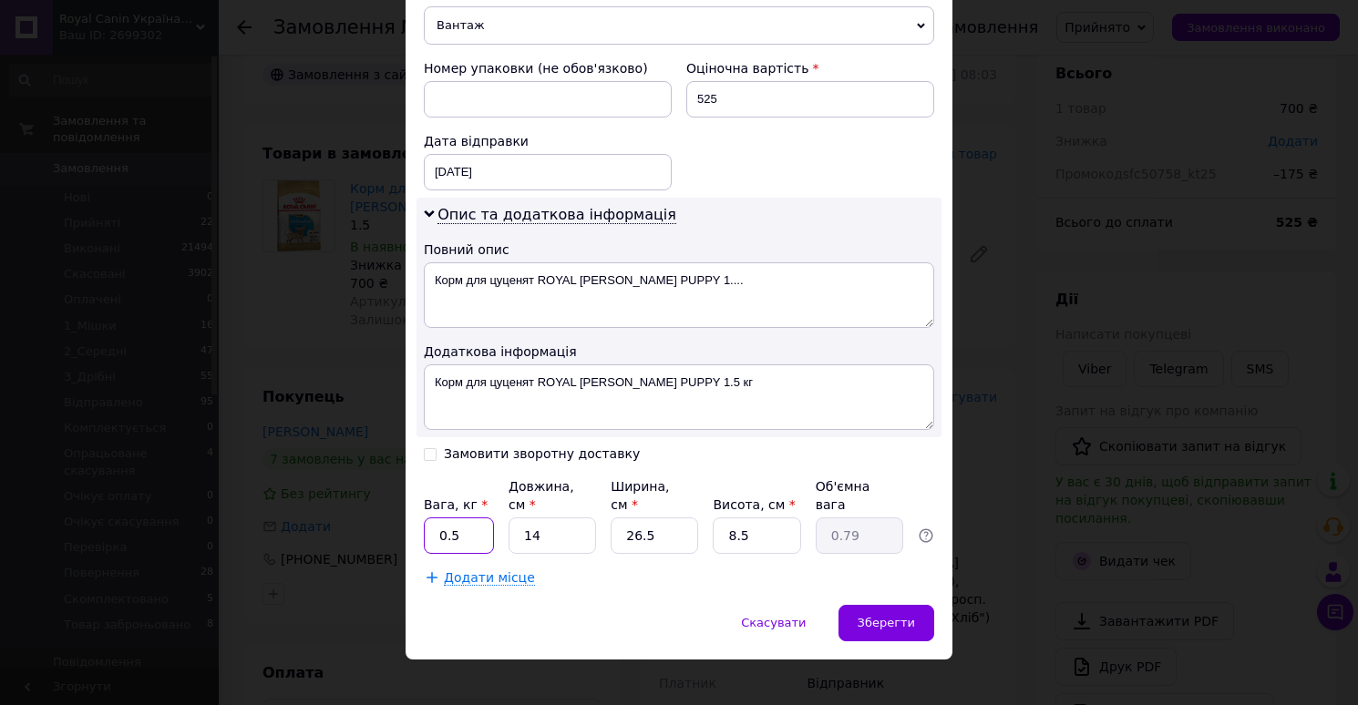
click at [433, 518] on input "0.5" at bounding box center [459, 536] width 70 height 36
type input "1.5"
click at [569, 518] on input "14" at bounding box center [551, 536] width 87 height 36
type input "3"
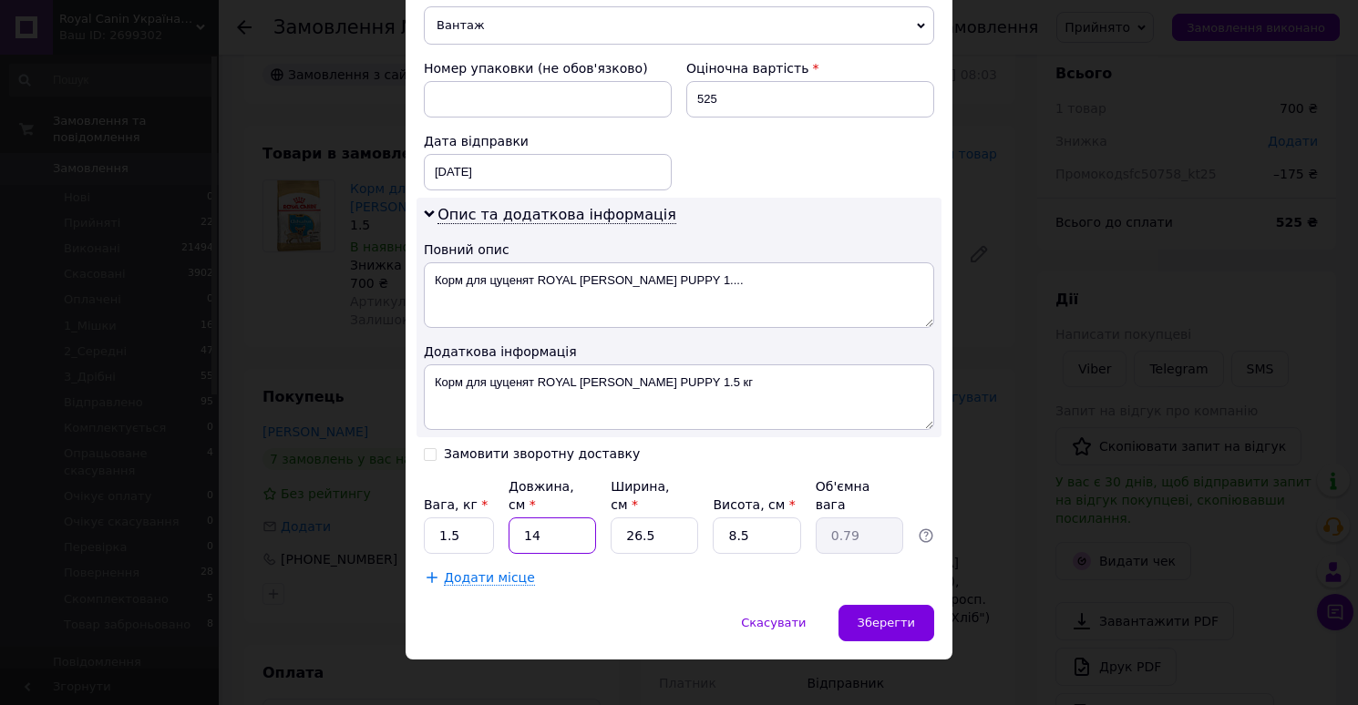
type input "0.17"
type input "30"
type input "1.69"
type input "30"
click at [663, 518] on input "26.5" at bounding box center [653, 536] width 87 height 36
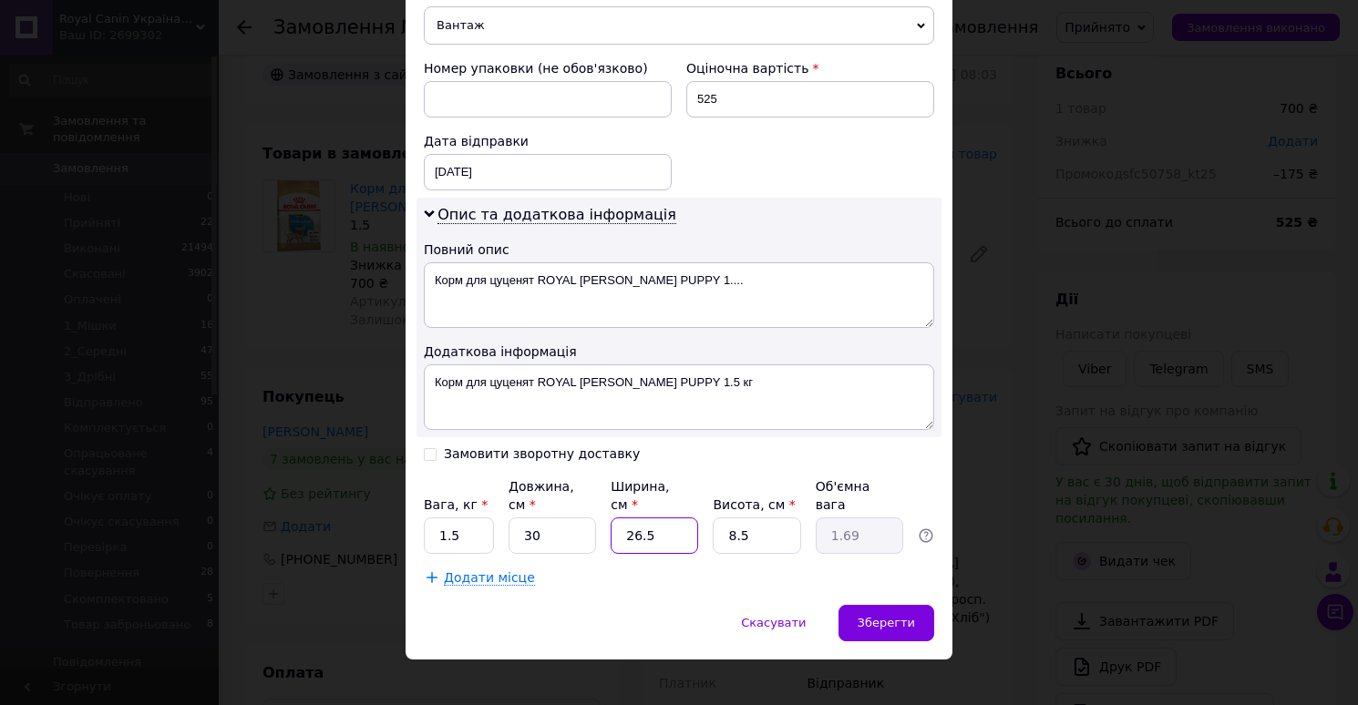
click at [663, 518] on input "26.5" at bounding box center [653, 536] width 87 height 36
type input "2"
type input "0.13"
type input "20"
type input "1.27"
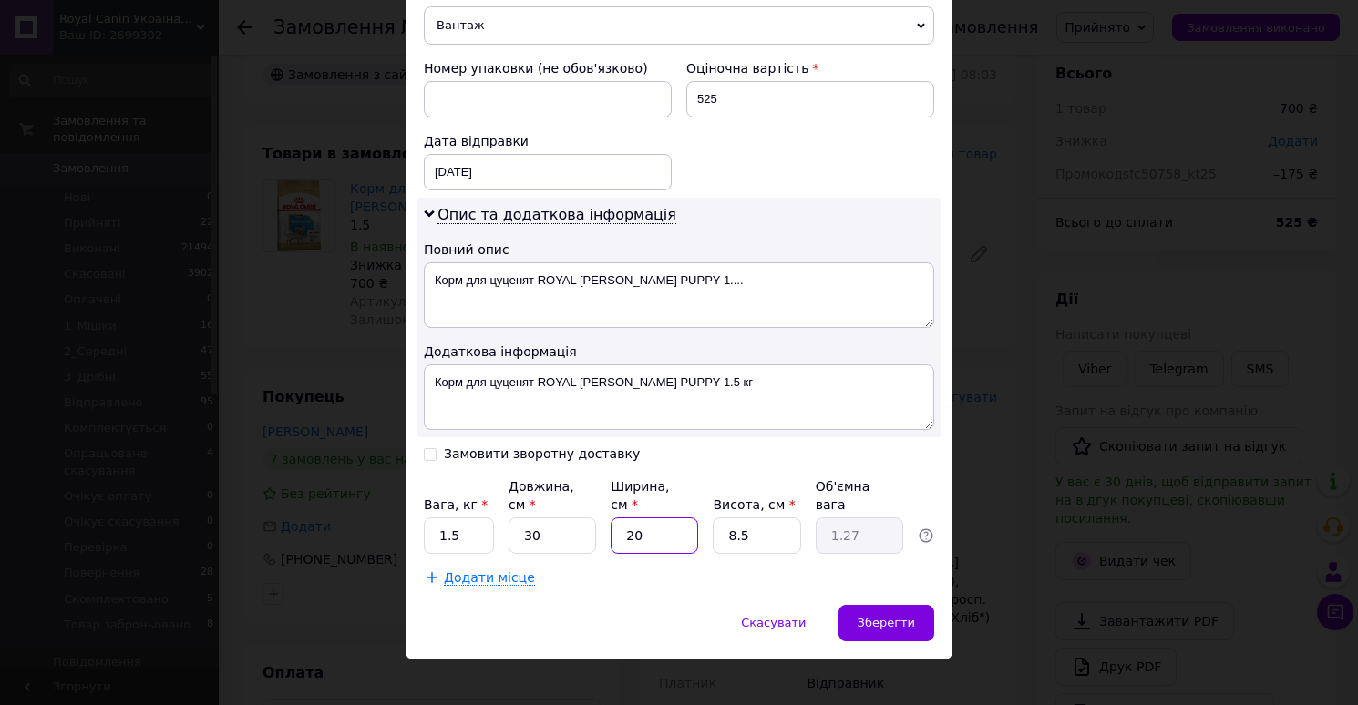
type input "20"
click at [761, 518] on input "8.5" at bounding box center [756, 536] width 87 height 36
type input "1"
type input "0.15"
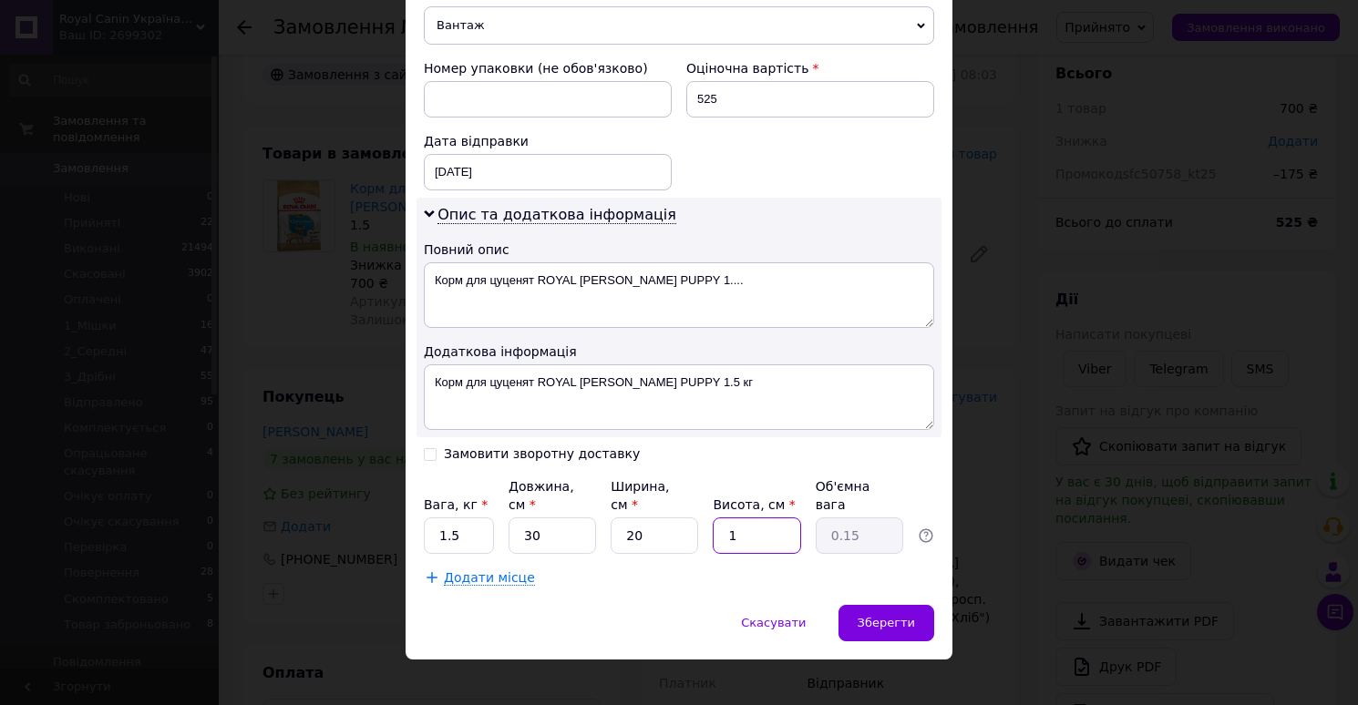
type input "10"
type input "1.5"
type input "10"
click at [877, 616] on span "Зберегти" at bounding box center [885, 623] width 57 height 14
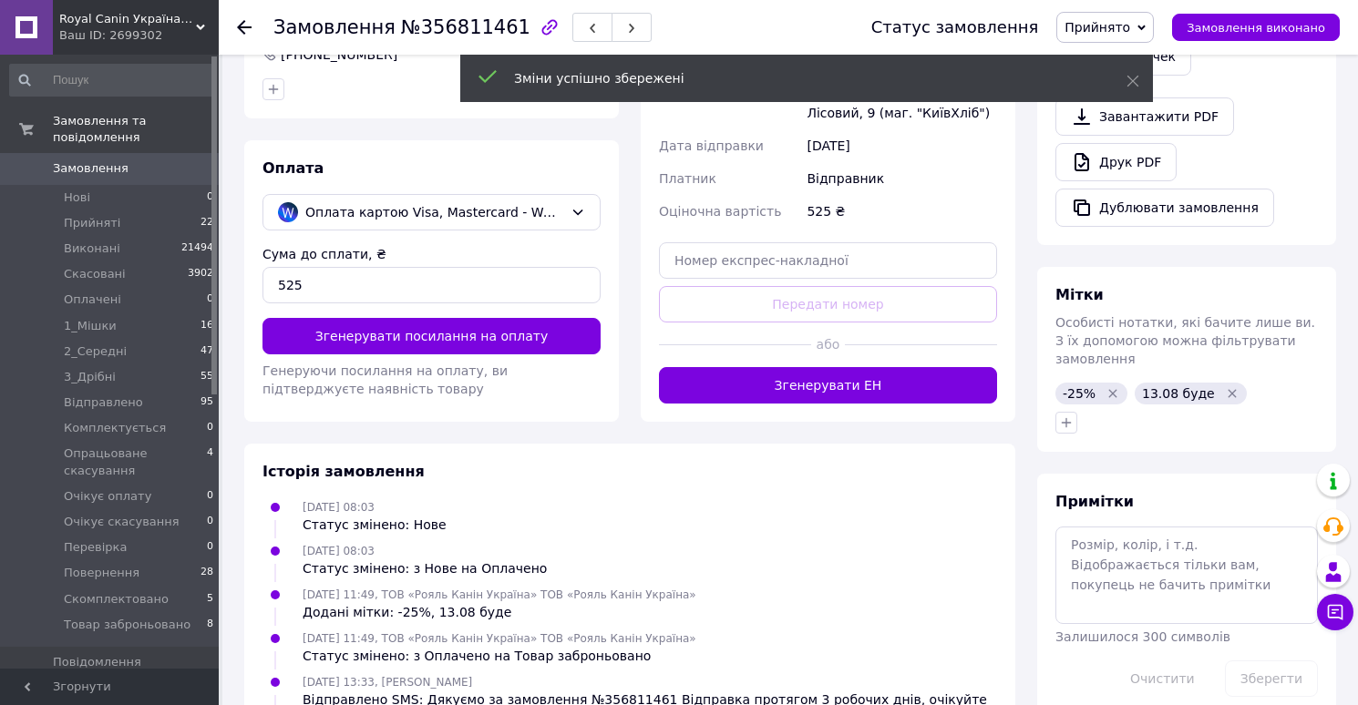
scroll to position [548, 0]
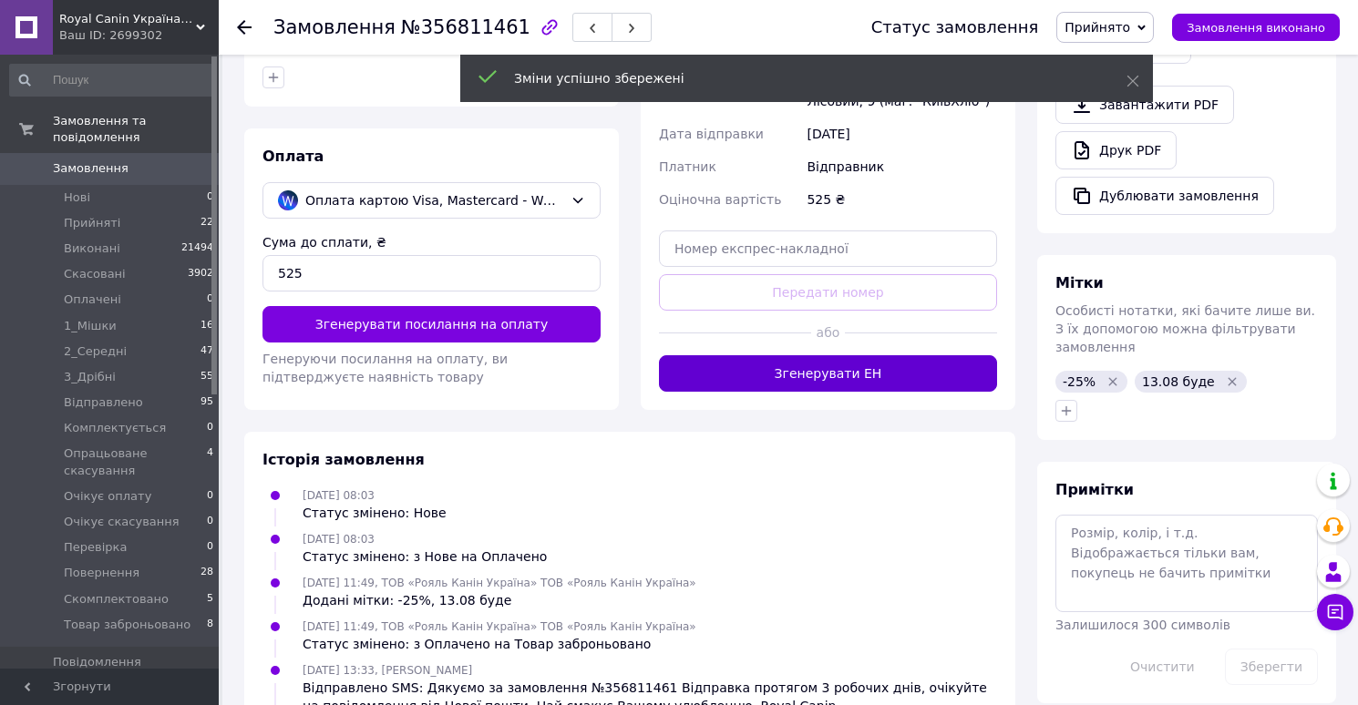
click at [836, 355] on button "Згенерувати ЕН" at bounding box center [828, 373] width 338 height 36
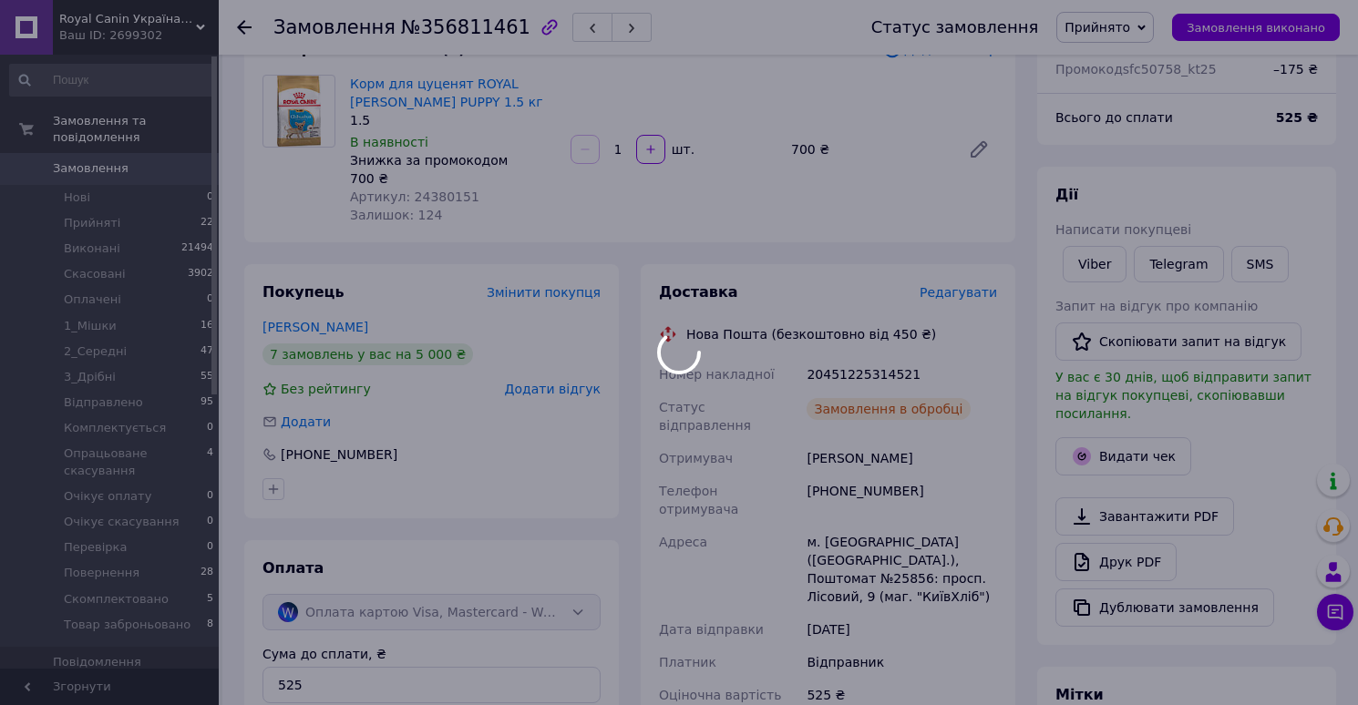
scroll to position [155, 0]
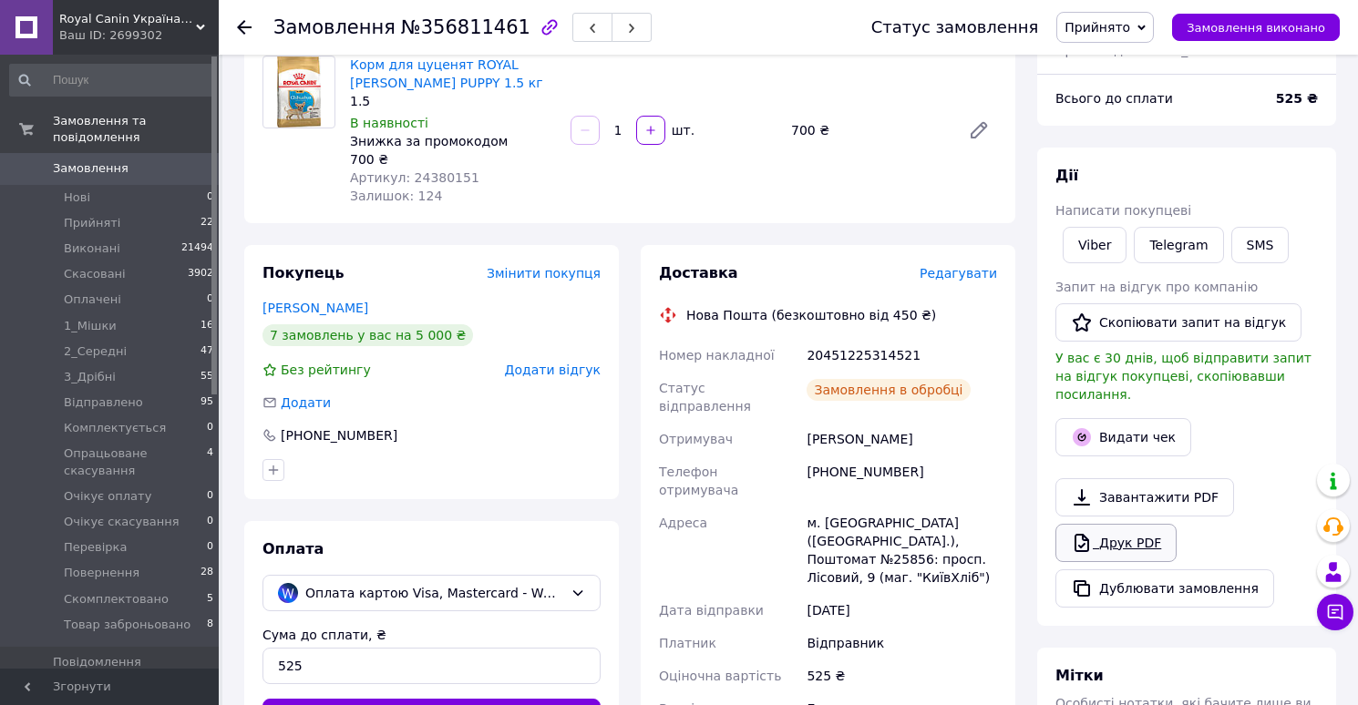
click at [1102, 524] on link "Друк PDF" at bounding box center [1115, 543] width 121 height 38
click at [1114, 36] on span "Прийнято" at bounding box center [1104, 27] width 97 height 31
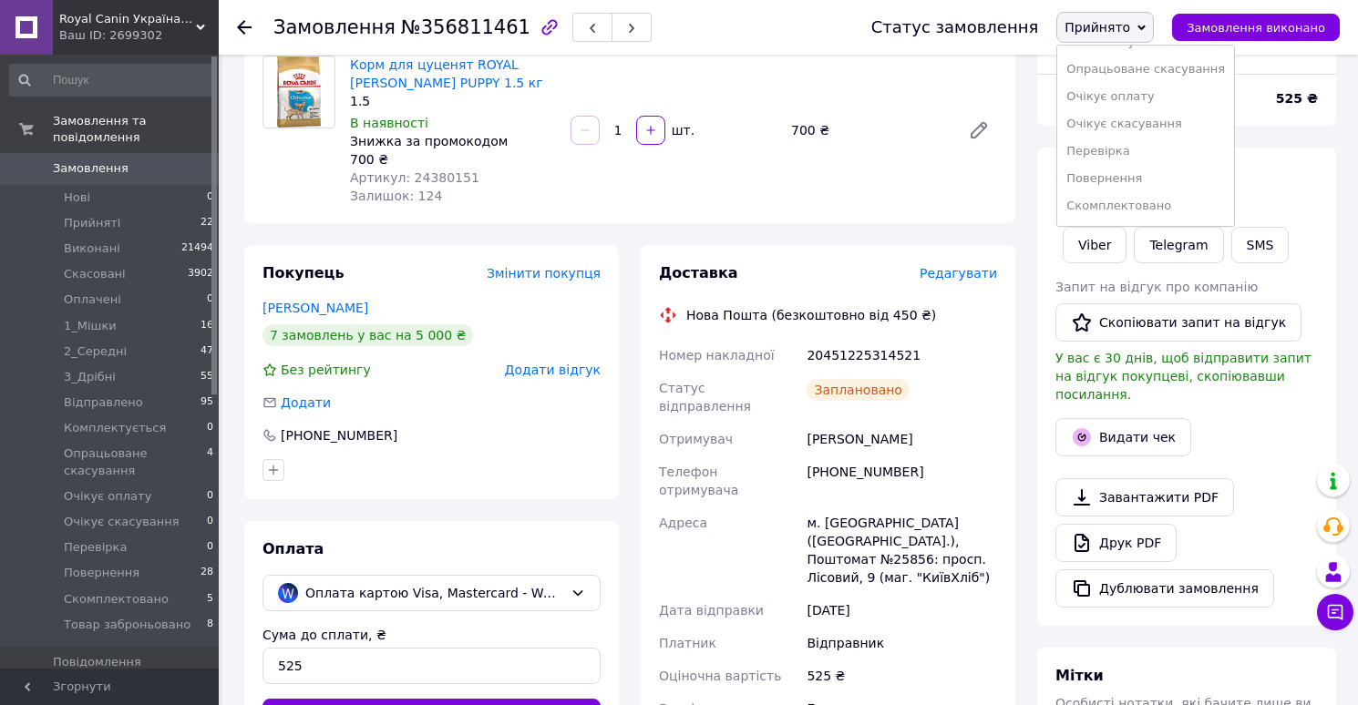
scroll to position [239, 0]
click at [1095, 180] on li "Скомплектовано" at bounding box center [1145, 180] width 177 height 27
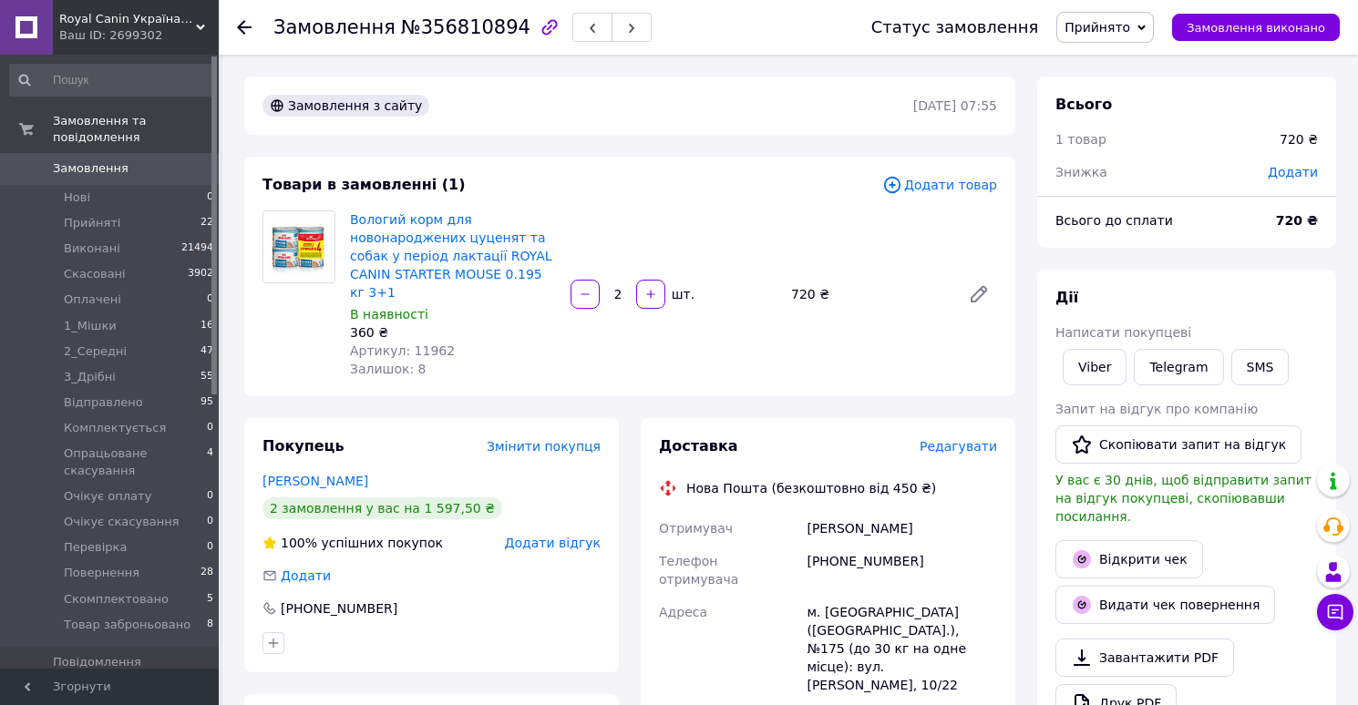
scroll to position [54, 0]
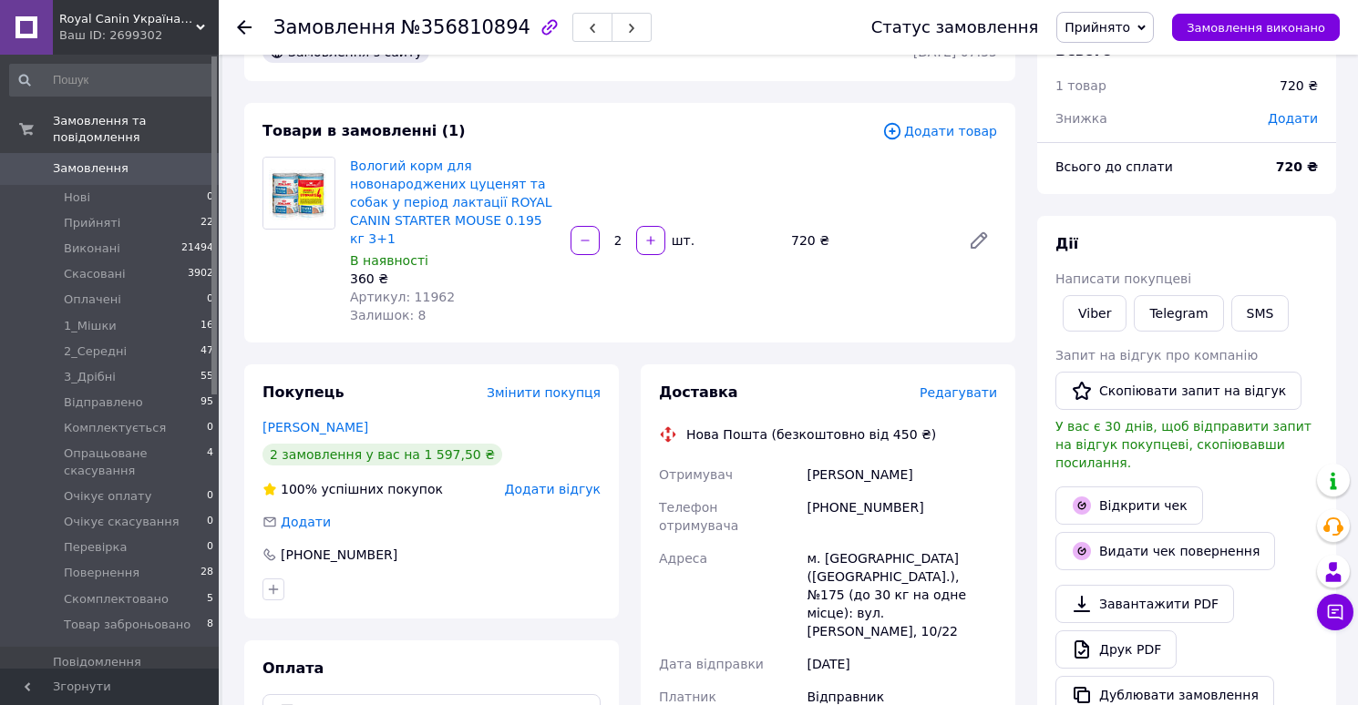
click at [966, 395] on span "Редагувати" at bounding box center [957, 392] width 77 height 15
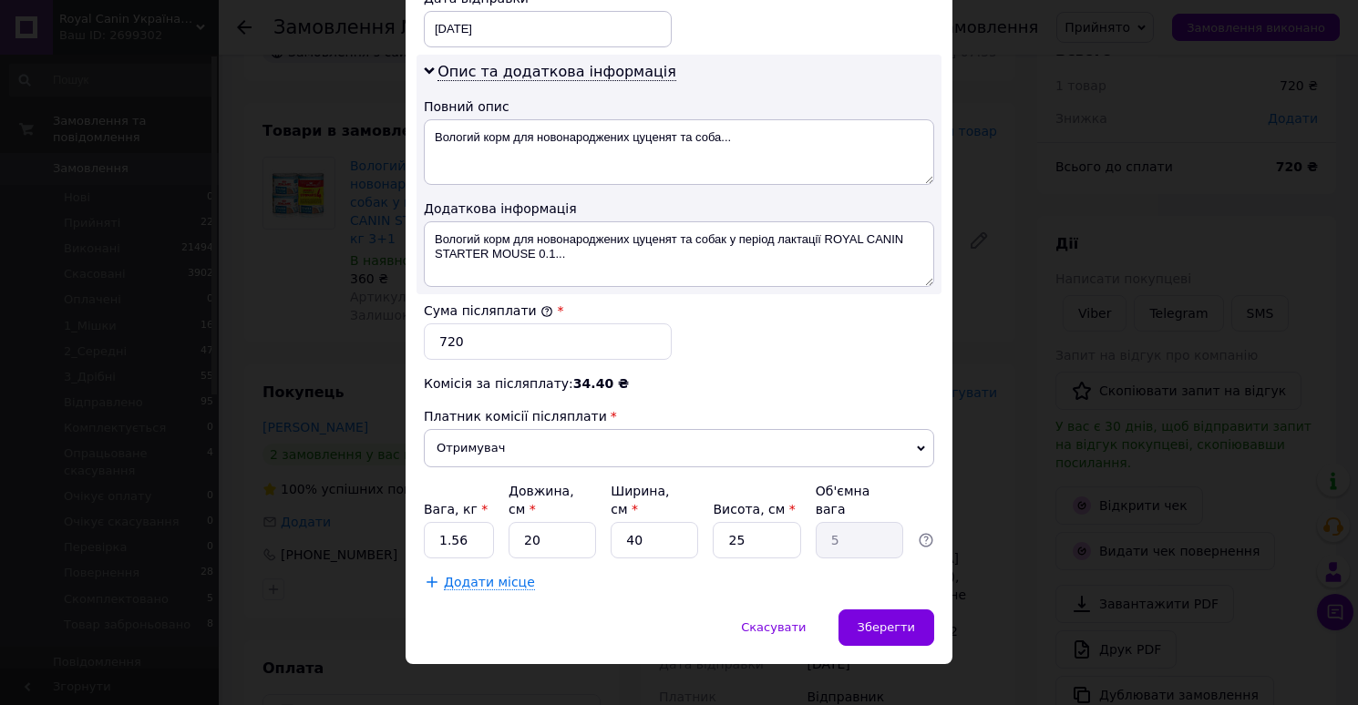
scroll to position [907, 0]
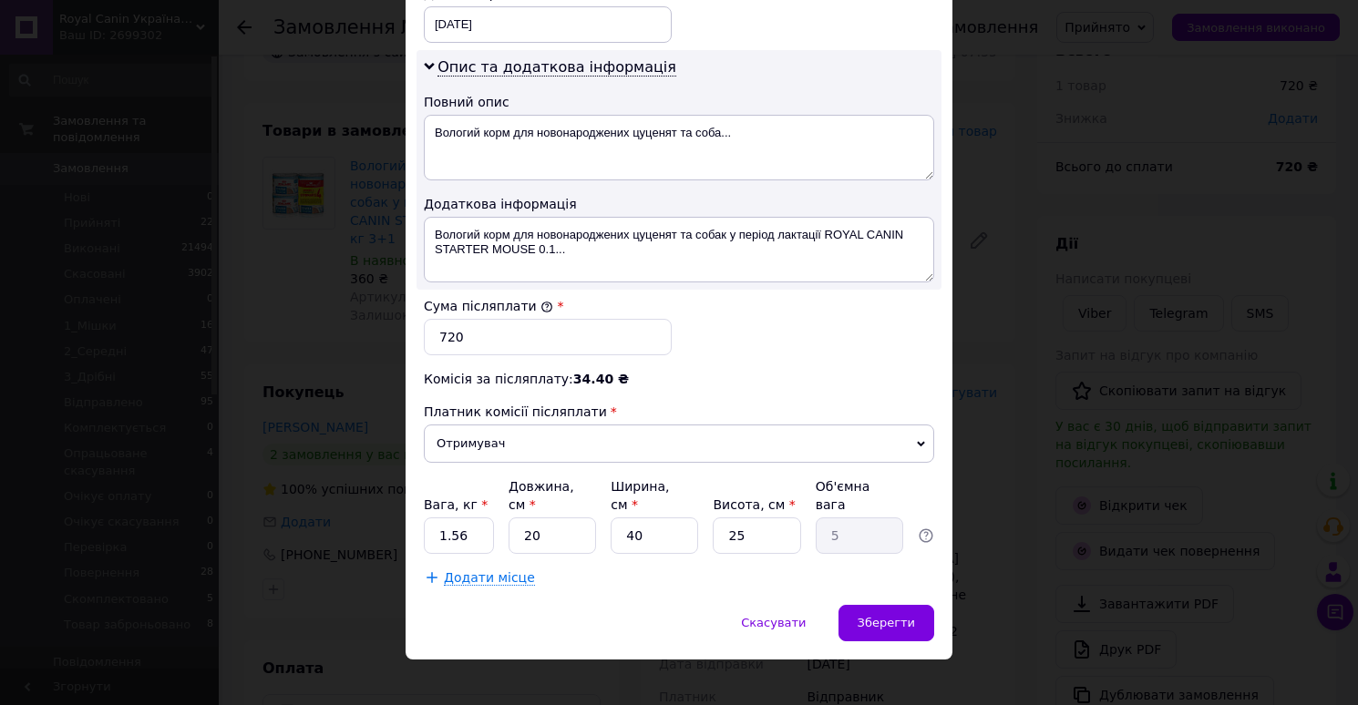
click at [967, 285] on div "× Редагування доставки Спосіб доставки Нова Пошта (безкоштовно від 450 ₴) Платн…" at bounding box center [679, 352] width 1358 height 705
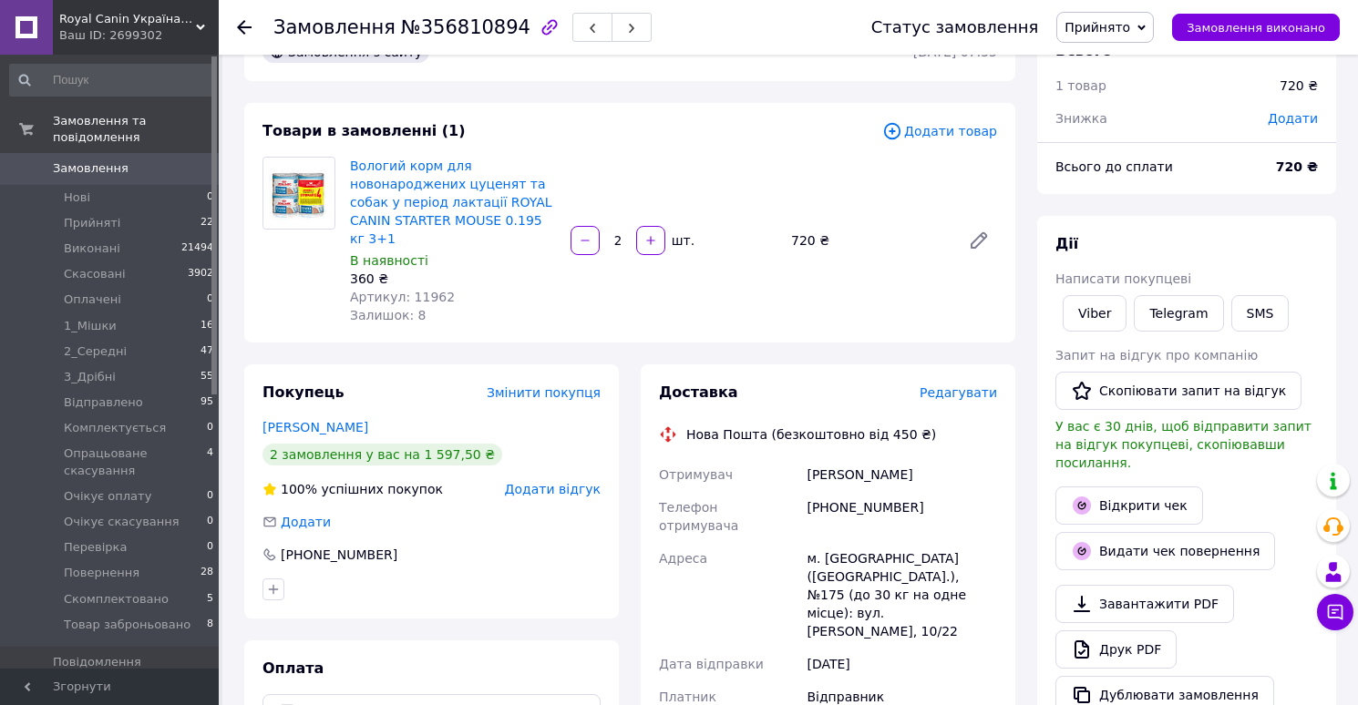
click at [961, 396] on span "Редагувати" at bounding box center [957, 392] width 77 height 15
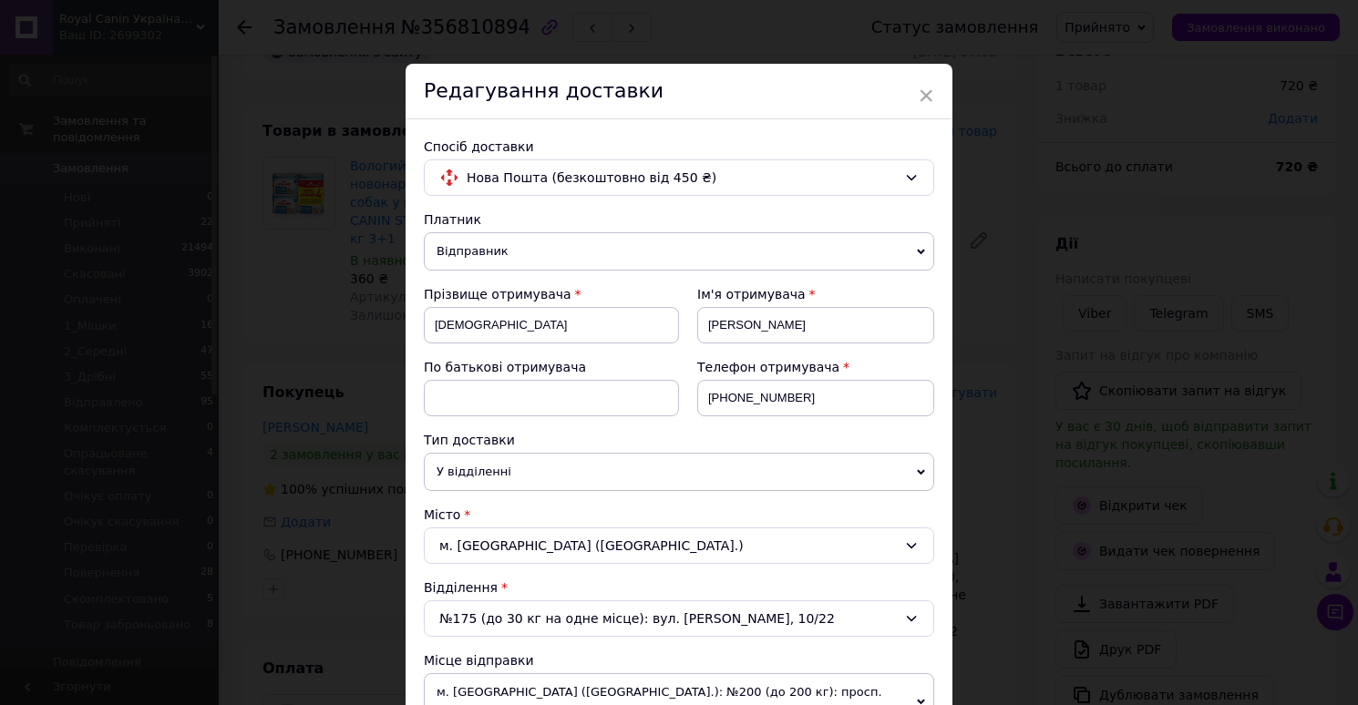
scroll to position [703, 0]
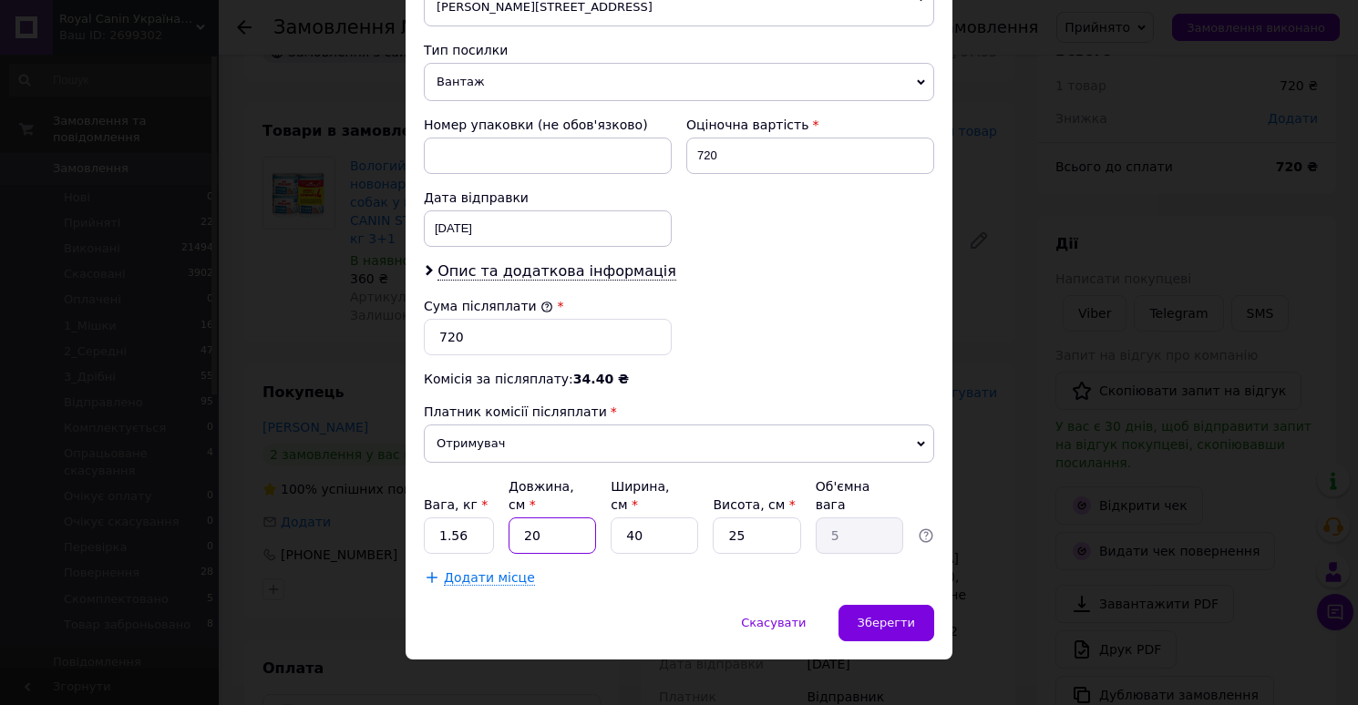
click at [563, 520] on input "20" at bounding box center [551, 536] width 87 height 36
type input "3"
type input "0.75"
type input "32"
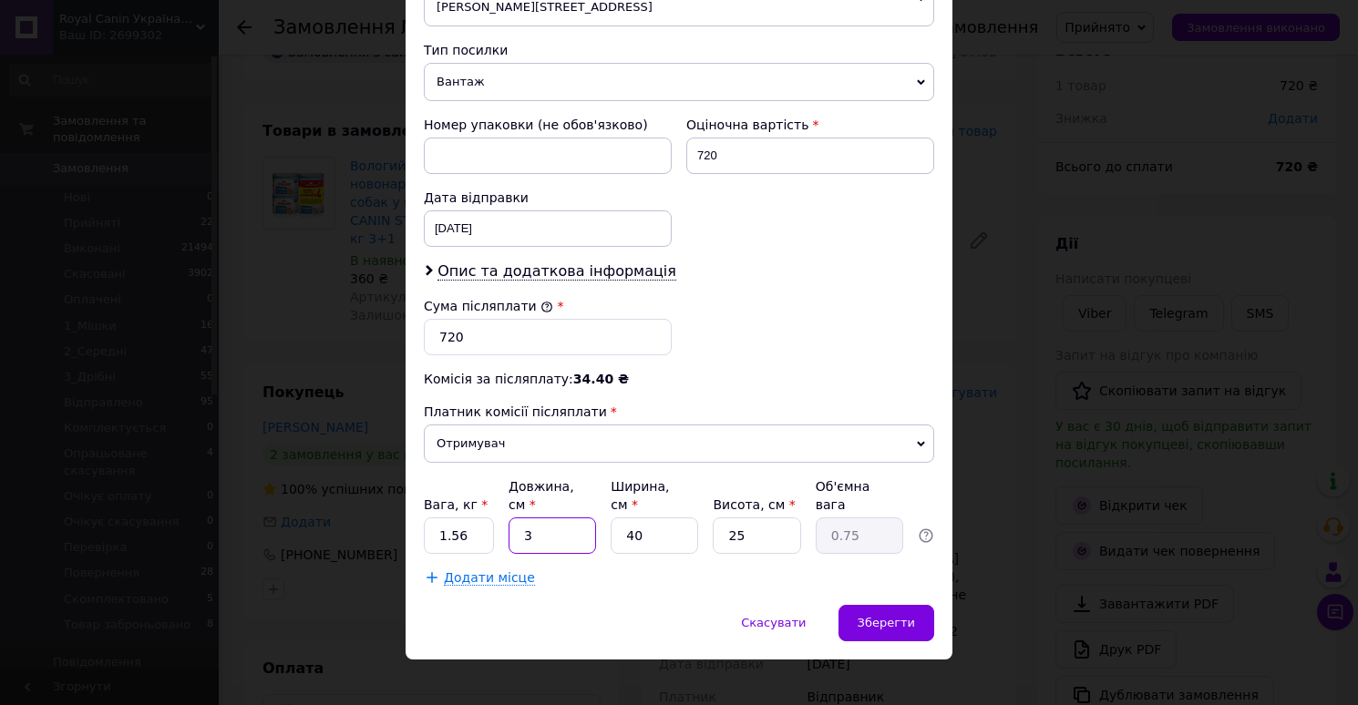
type input "8"
type input "32"
click at [655, 521] on input "40" at bounding box center [653, 536] width 87 height 36
type input "2"
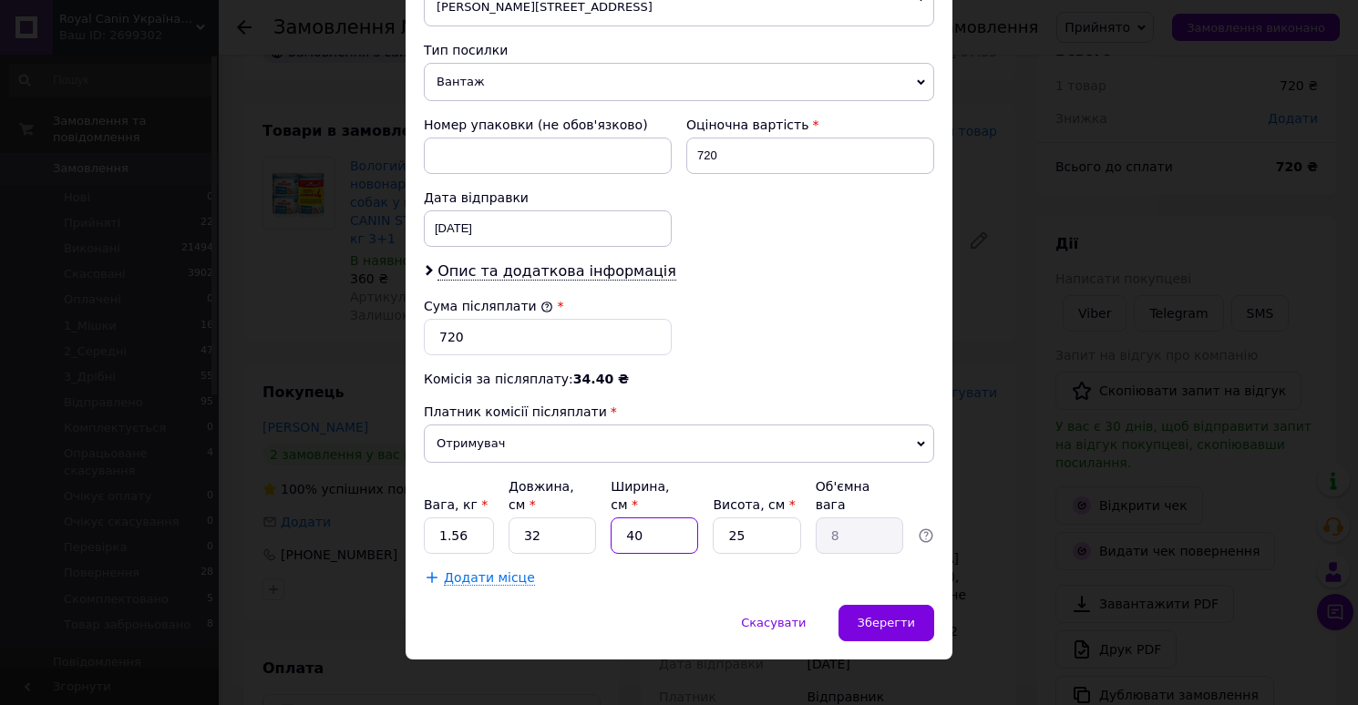
type input "0.4"
type input "22"
type input "4.4"
type input "22"
click at [756, 518] on input "25" at bounding box center [756, 536] width 87 height 36
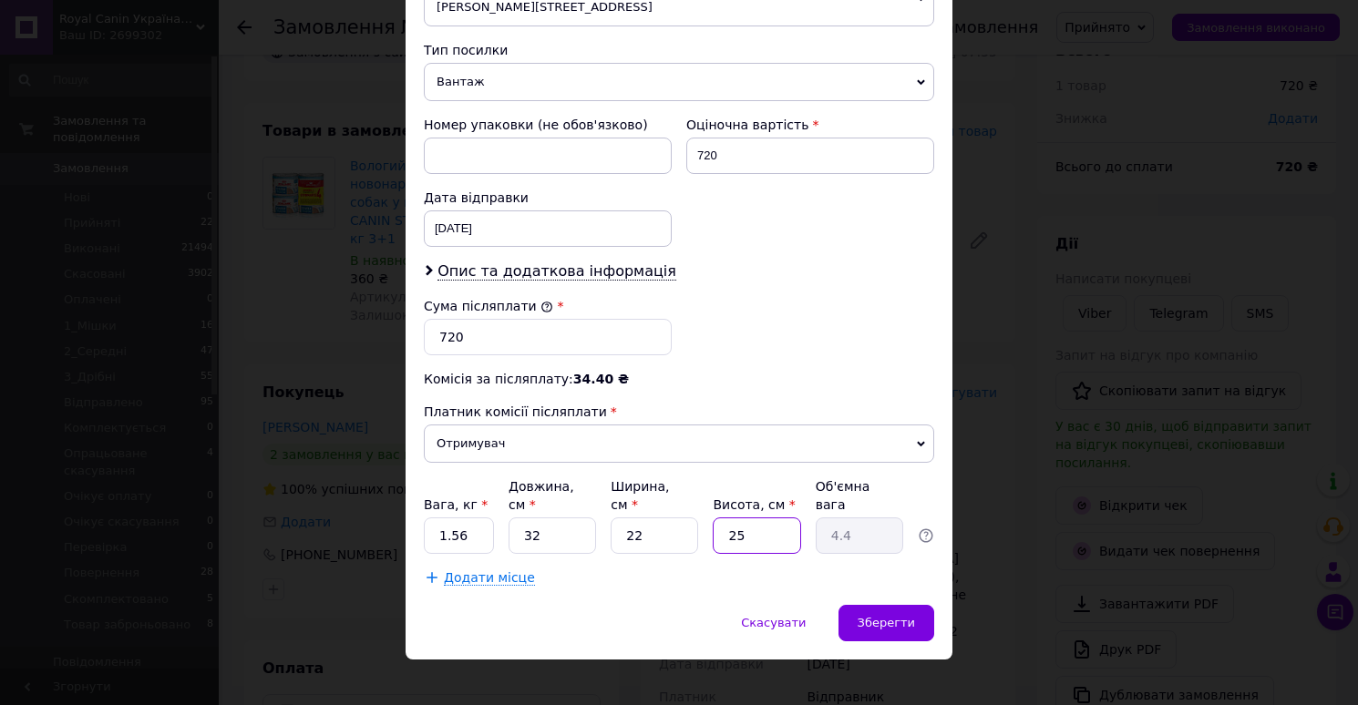
click at [756, 518] on input "25" at bounding box center [756, 536] width 87 height 36
type input "1"
type input "0.18"
type input "11"
type input "1.94"
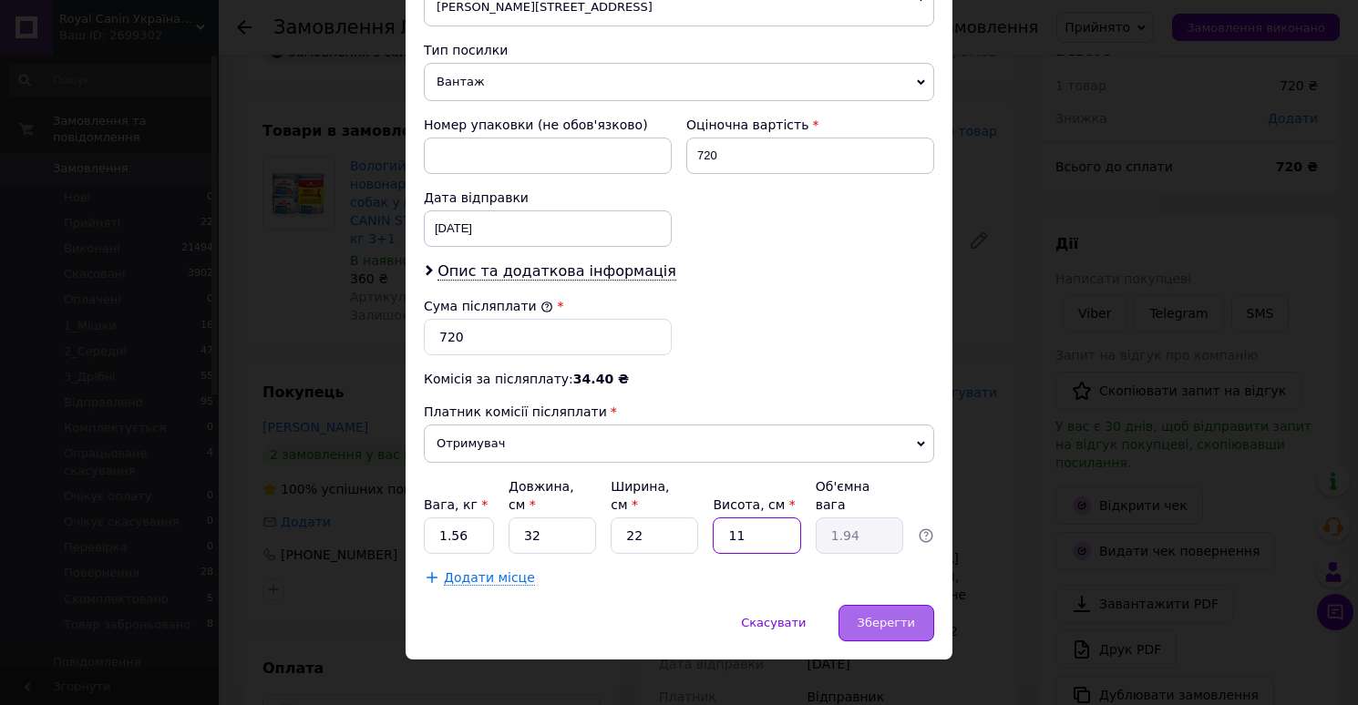
type input "11"
click at [885, 605] on div "Зберегти" at bounding box center [886, 623] width 96 height 36
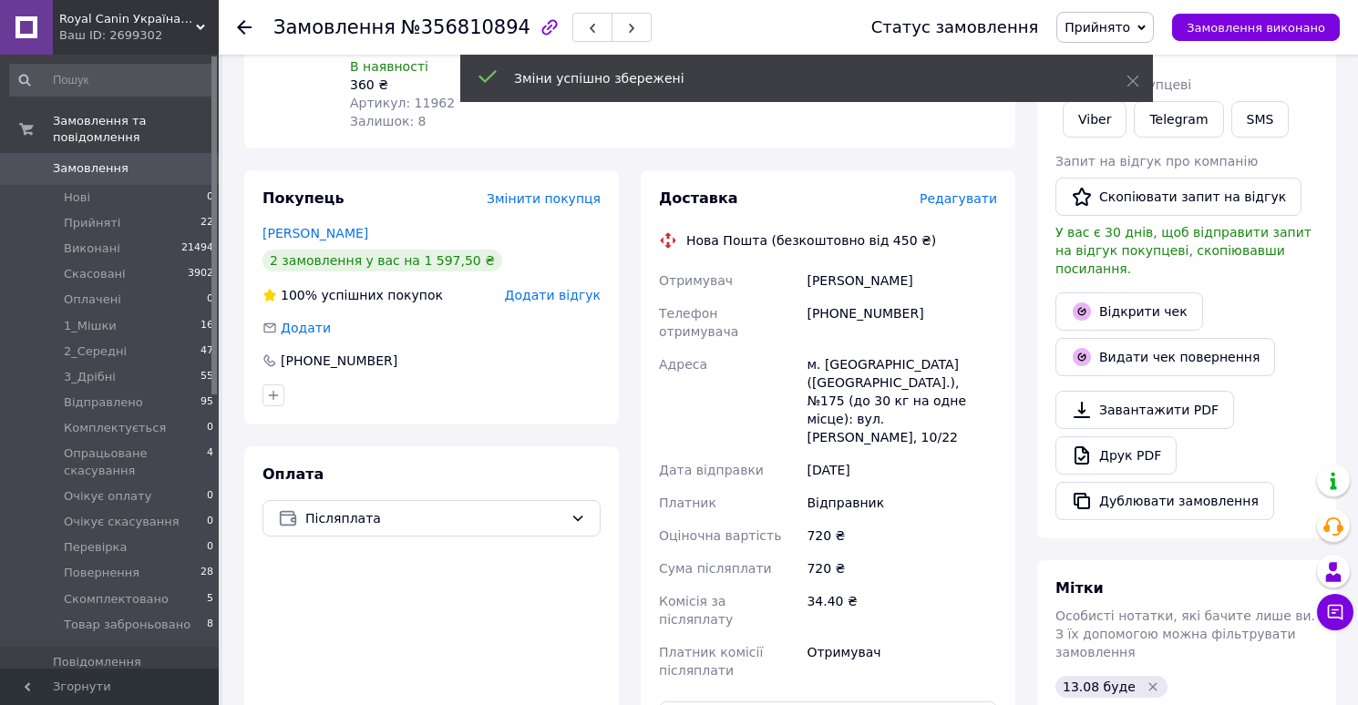
scroll to position [405, 0]
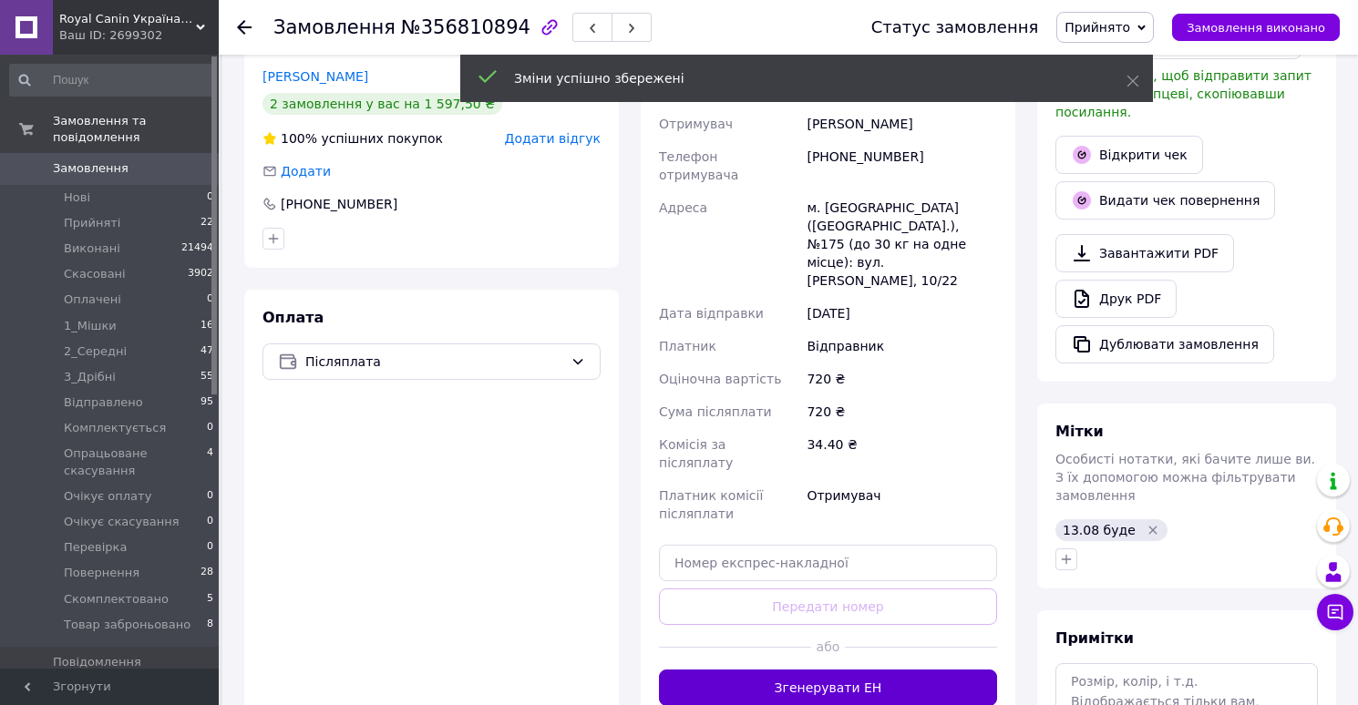
click at [824, 670] on button "Згенерувати ЕН" at bounding box center [828, 688] width 338 height 36
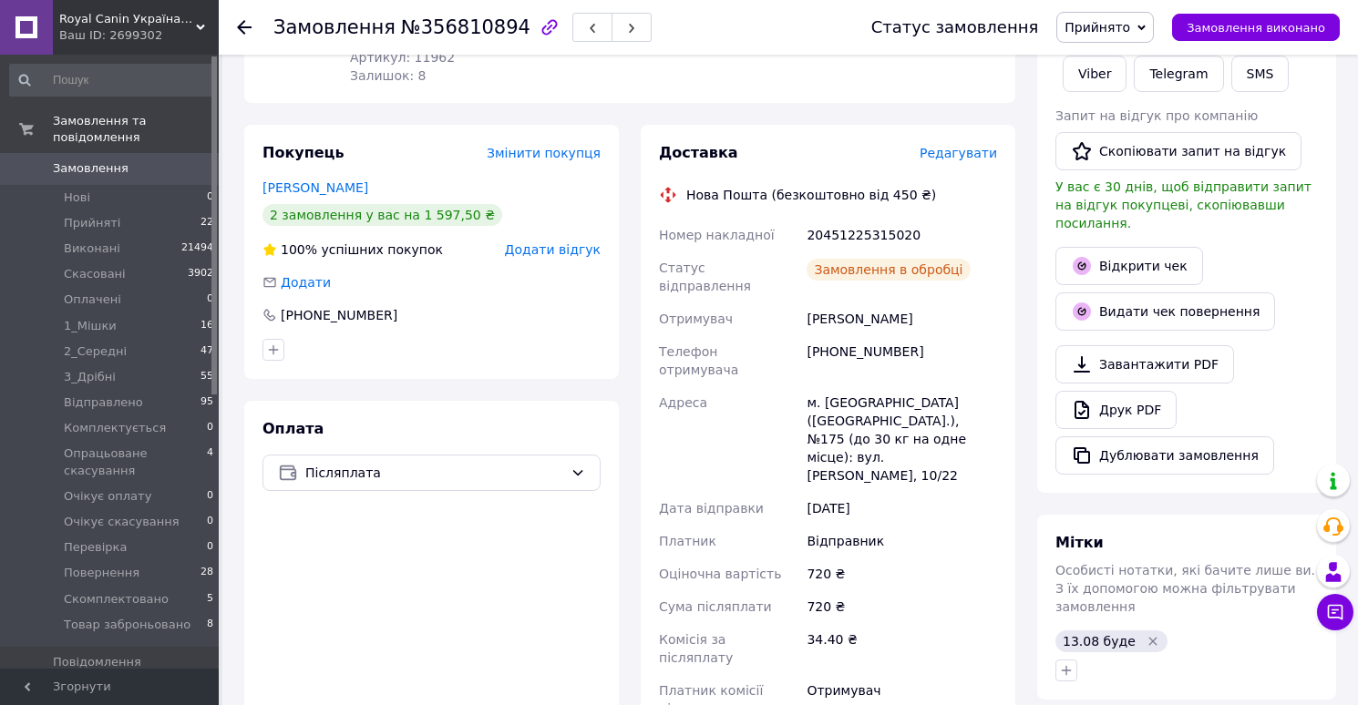
scroll to position [4, 0]
click at [1110, 391] on link "Друк PDF" at bounding box center [1115, 410] width 121 height 38
click at [1106, 28] on span "Прийнято" at bounding box center [1097, 27] width 66 height 15
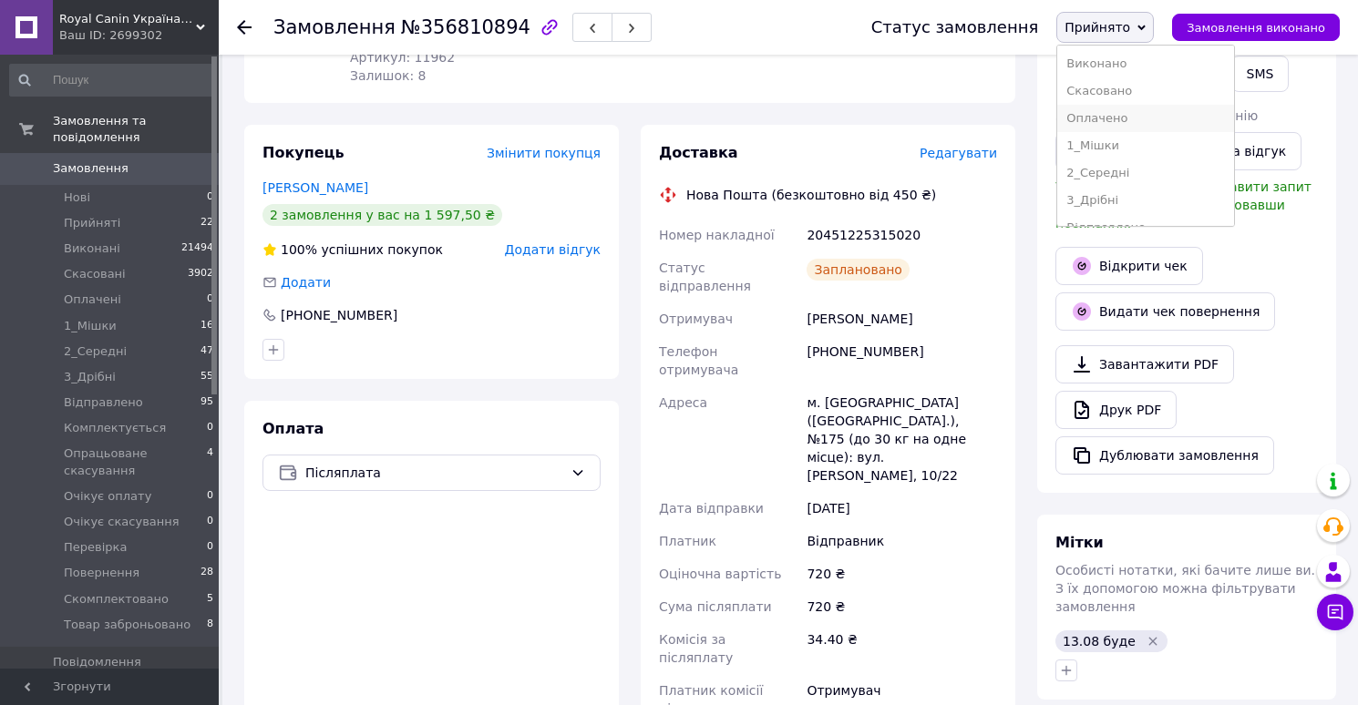
scroll to position [239, 0]
click at [1103, 179] on li "Скомплектовано" at bounding box center [1145, 180] width 177 height 27
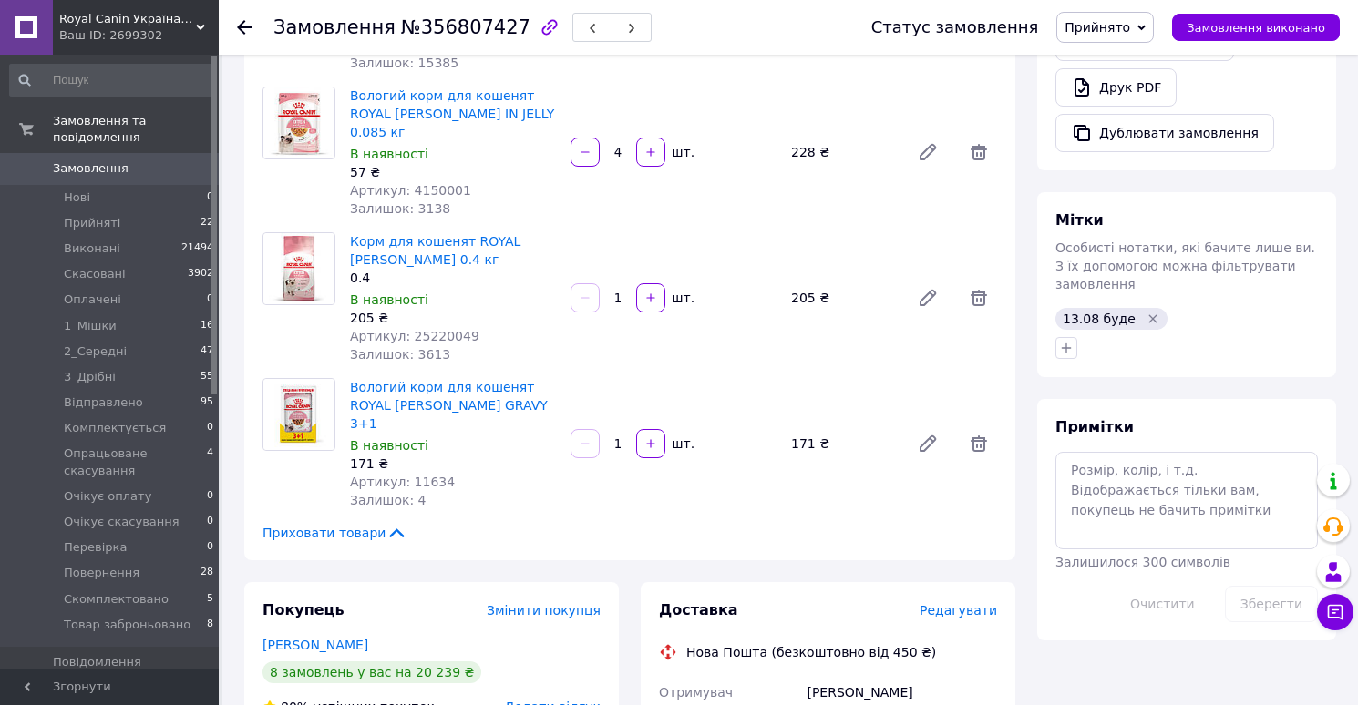
scroll to position [640, 0]
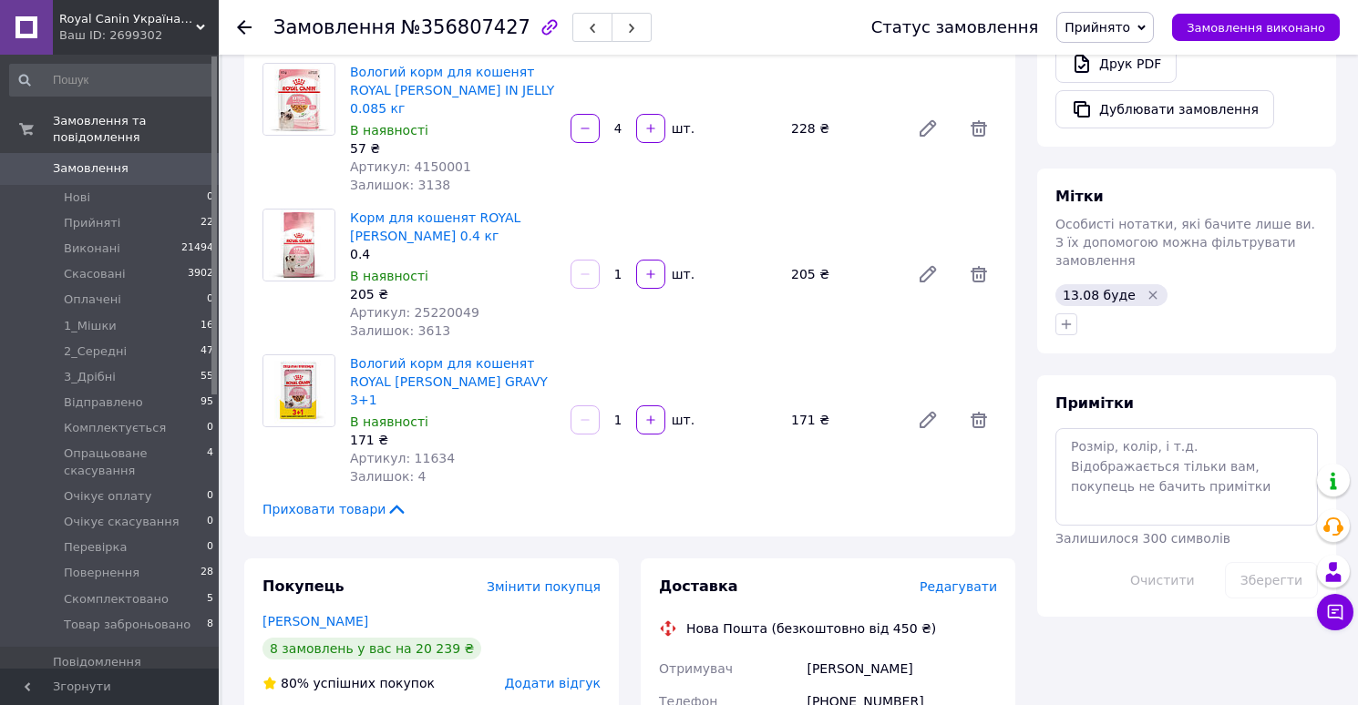
click at [950, 579] on span "Редагувати" at bounding box center [957, 586] width 77 height 15
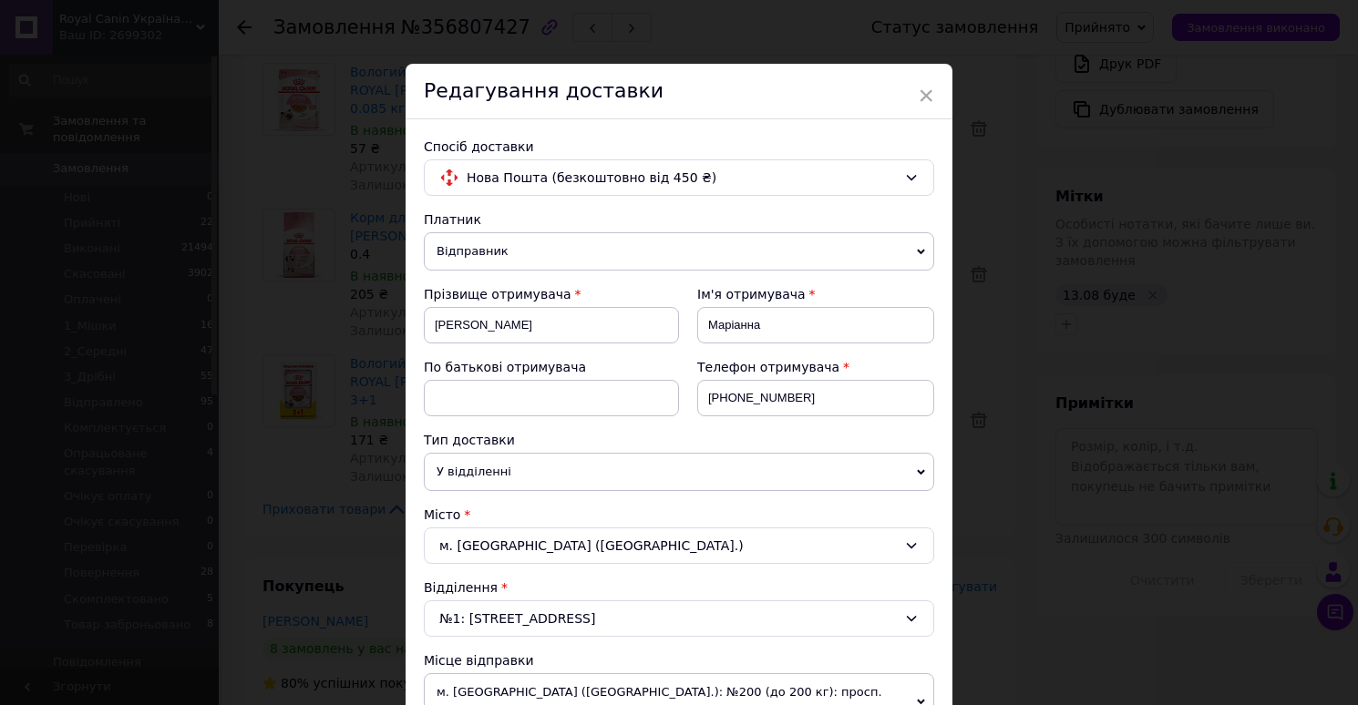
scroll to position [907, 0]
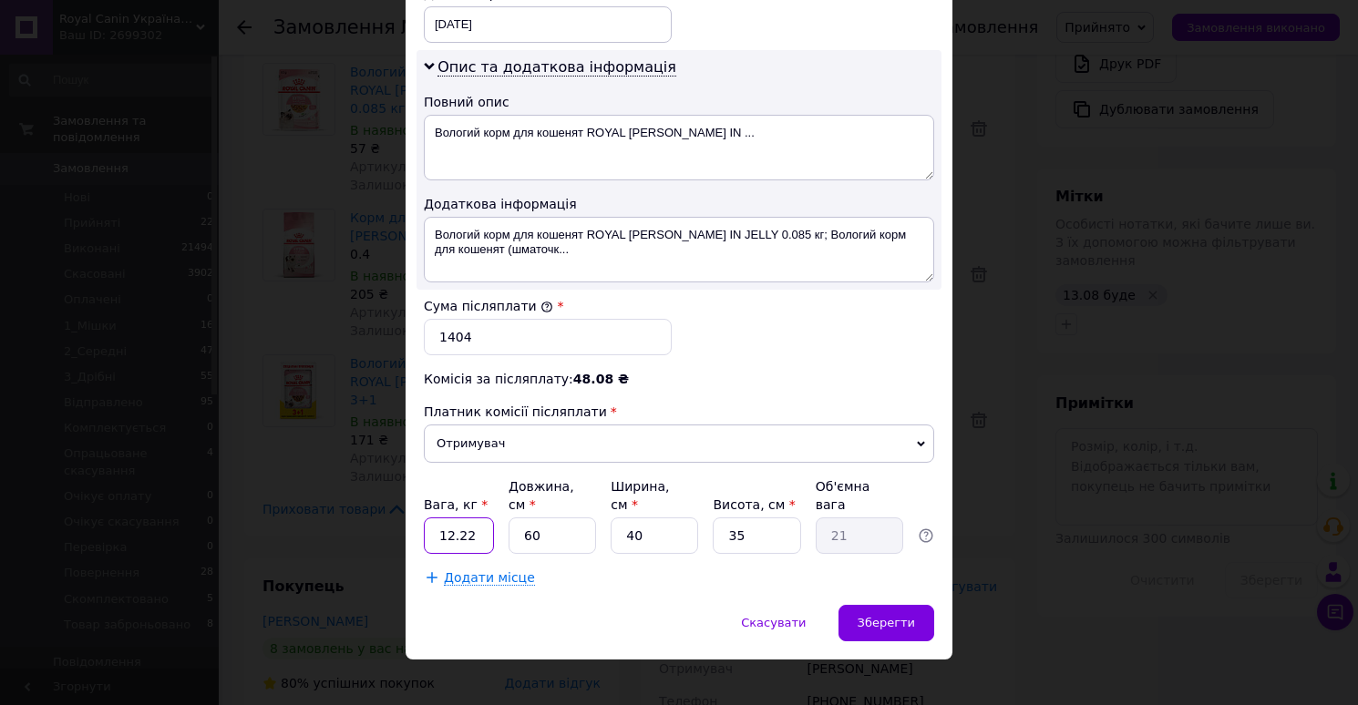
click at [441, 520] on input "12.22" at bounding box center [459, 536] width 70 height 36
type input "2.22"
click at [549, 521] on input "60" at bounding box center [551, 536] width 87 height 36
type input "3"
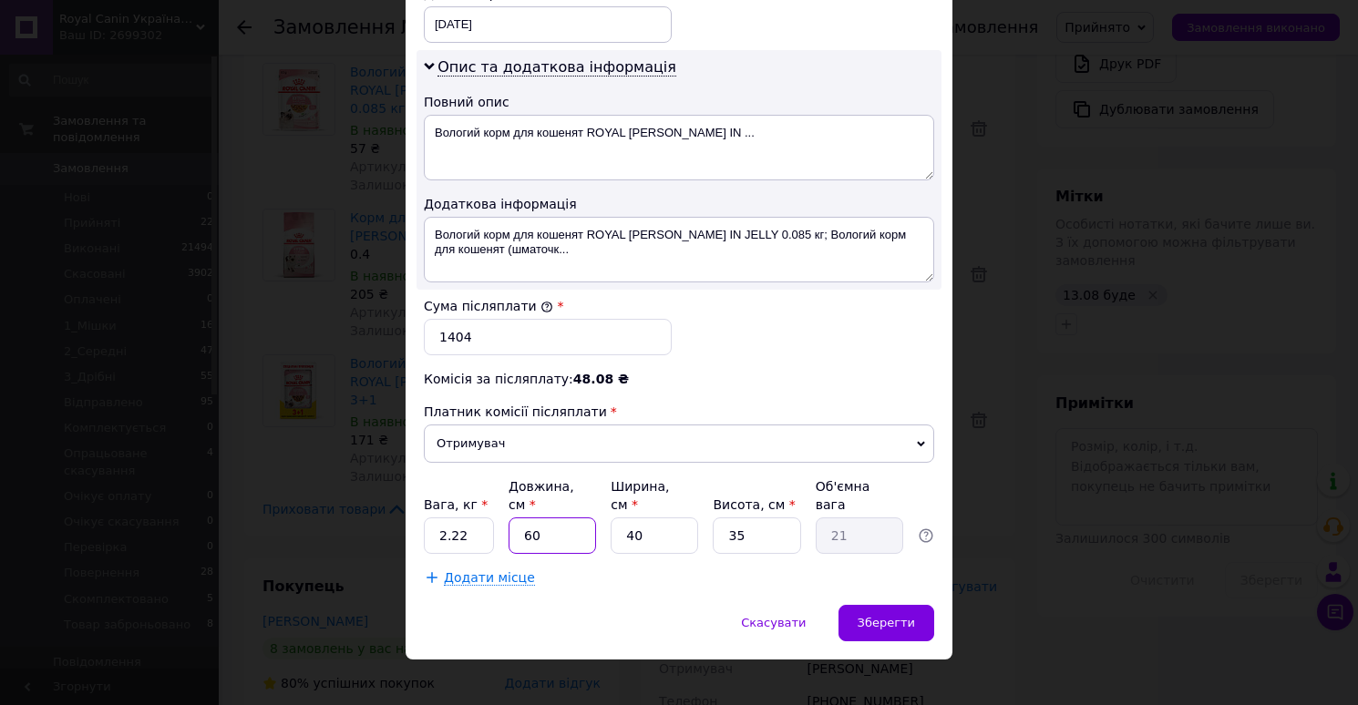
type input "1.05"
type input "32"
type input "11.2"
type input "32"
click at [661, 520] on input "40" at bounding box center [653, 536] width 87 height 36
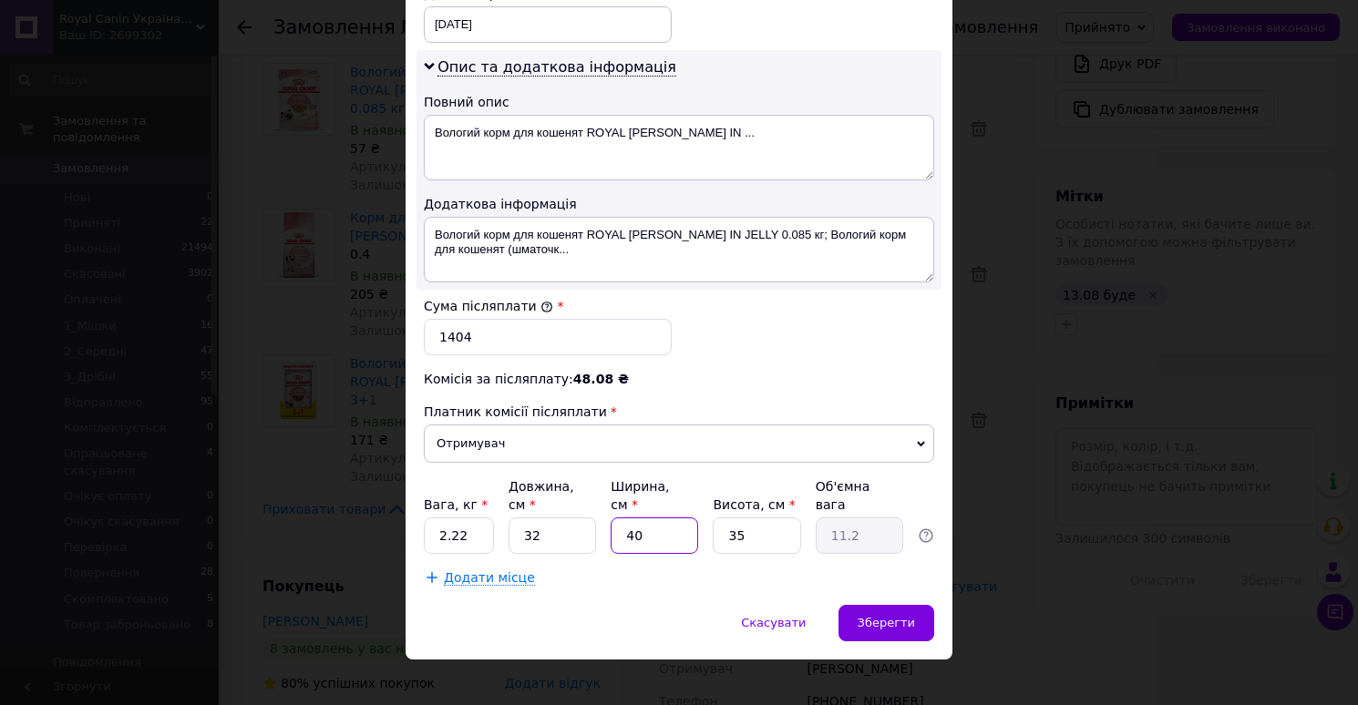
click at [661, 520] on input "40" at bounding box center [653, 536] width 87 height 36
type input "2"
type input "0.56"
type input "22"
type input "6.16"
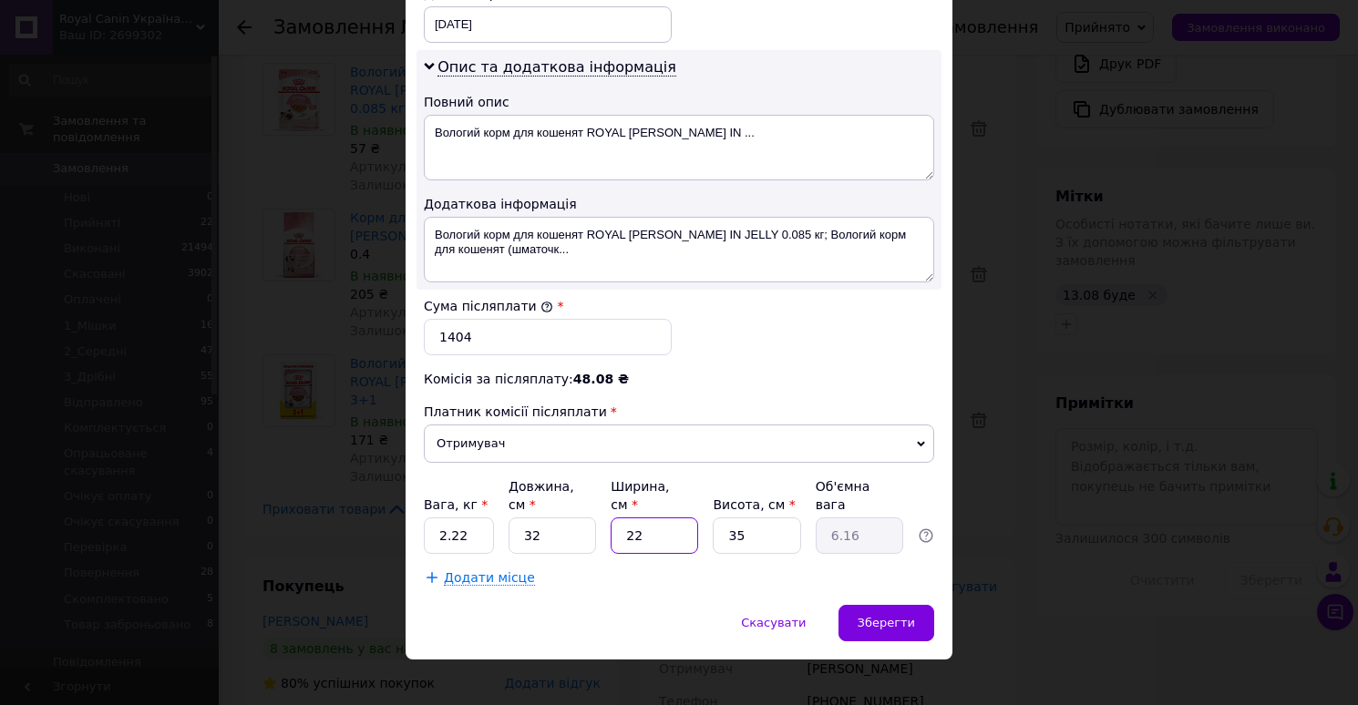
type input "22"
click at [563, 520] on input "32" at bounding box center [551, 536] width 87 height 36
type input "3"
type input "0.58"
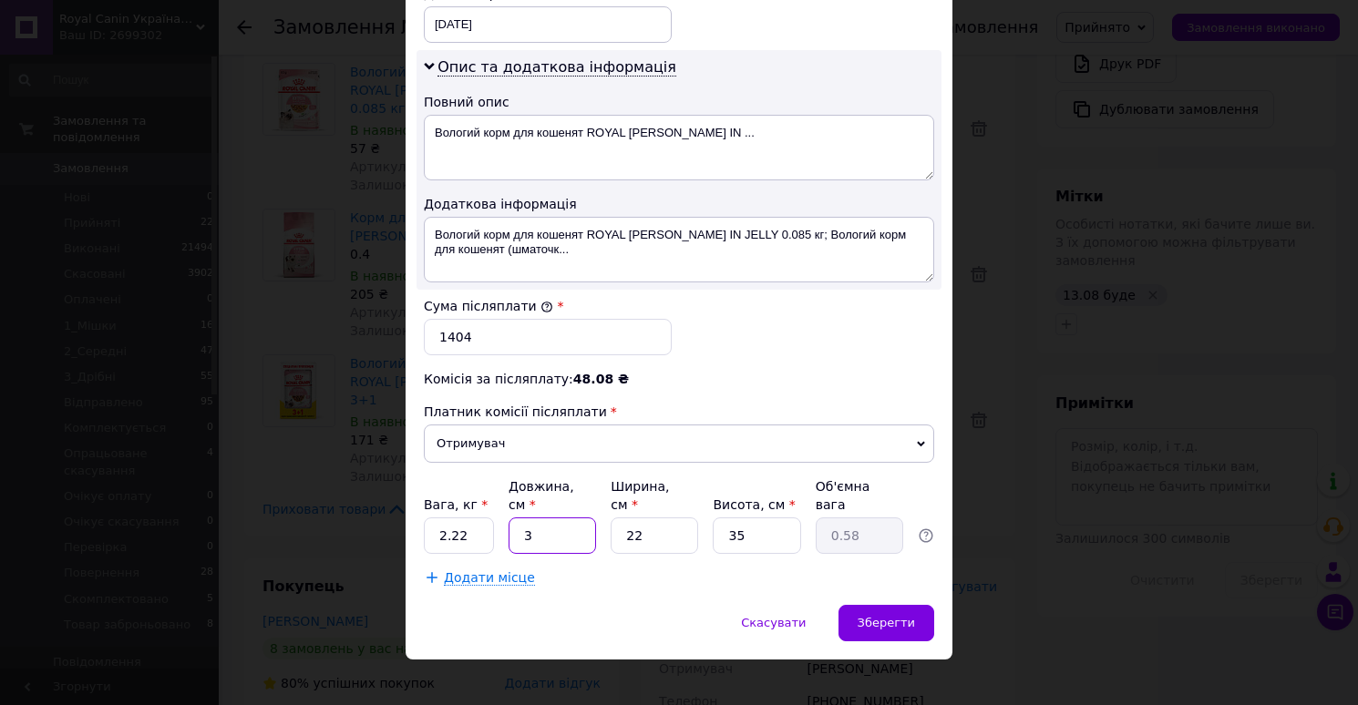
type input "34"
type input "6.55"
type input "34"
click at [647, 518] on input "22" at bounding box center [653, 536] width 87 height 36
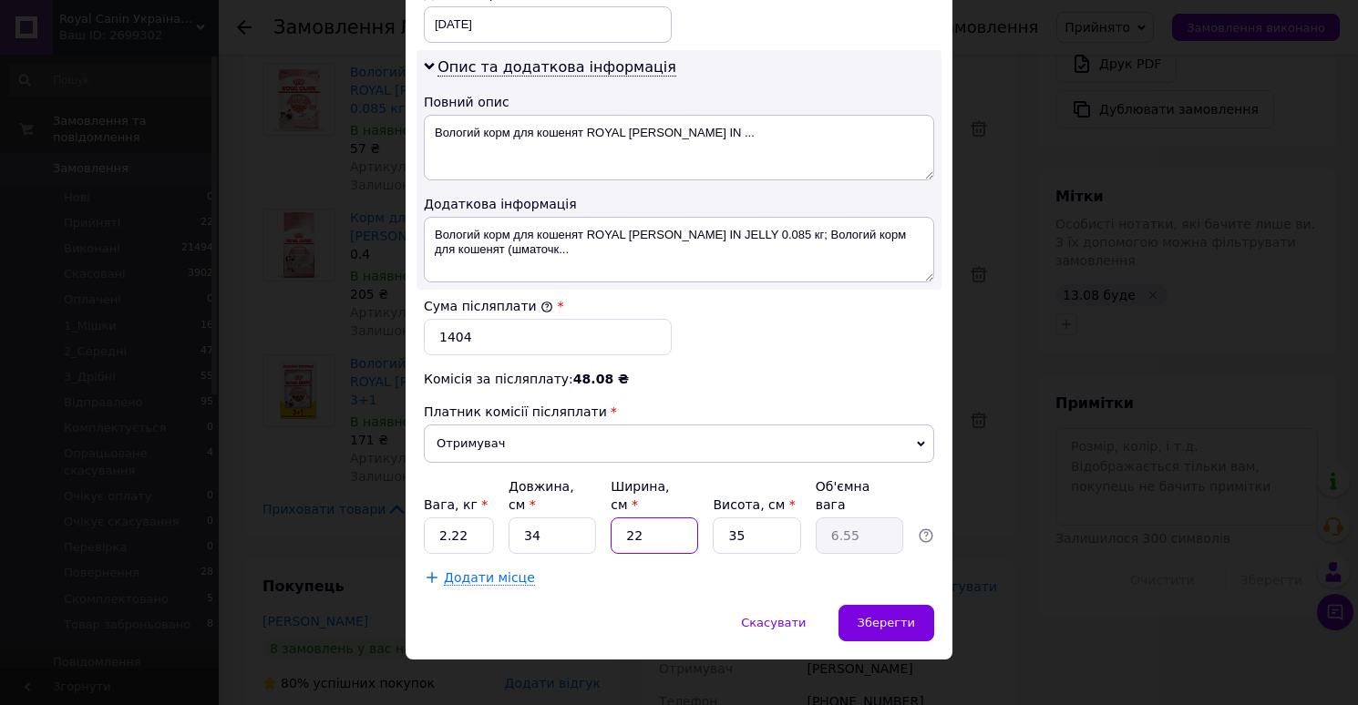
type input "2"
type input "0.6"
type input "24"
type input "7.14"
type input "24"
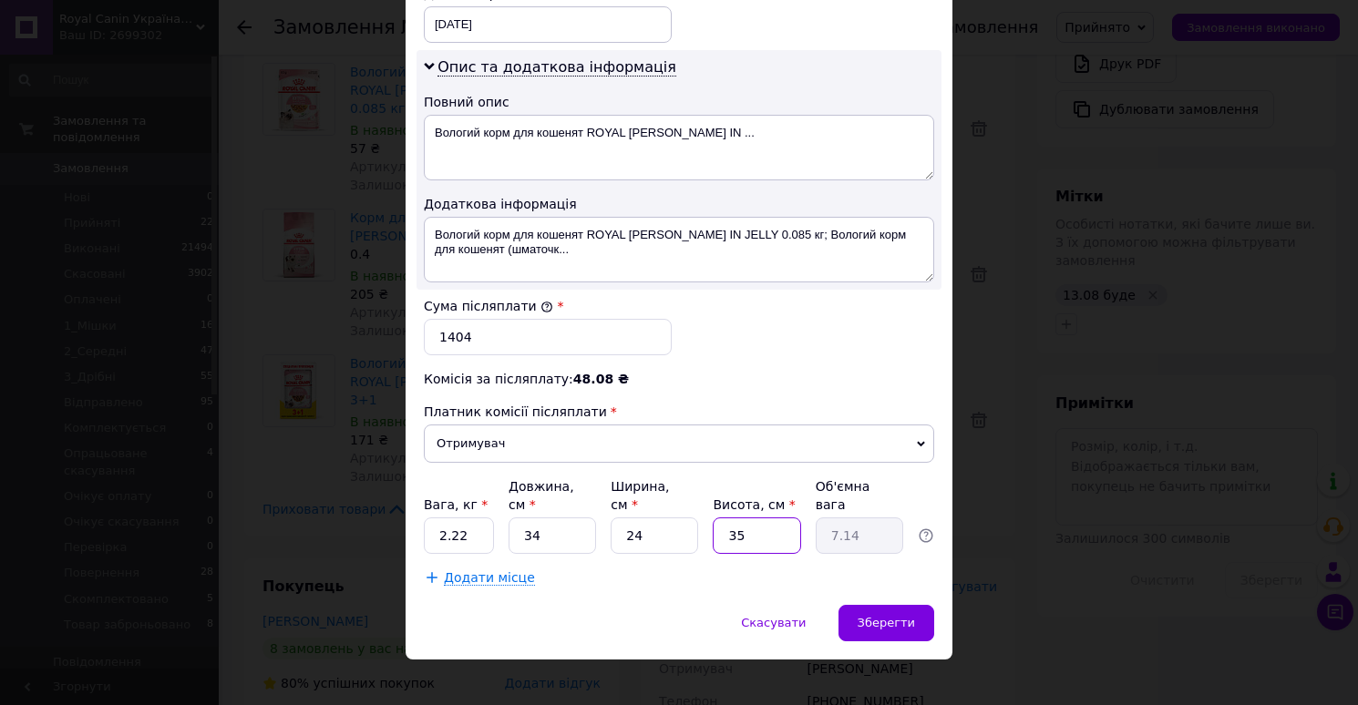
click at [754, 518] on input "35" at bounding box center [756, 536] width 87 height 36
type input "1"
type input "0.2"
type input "14"
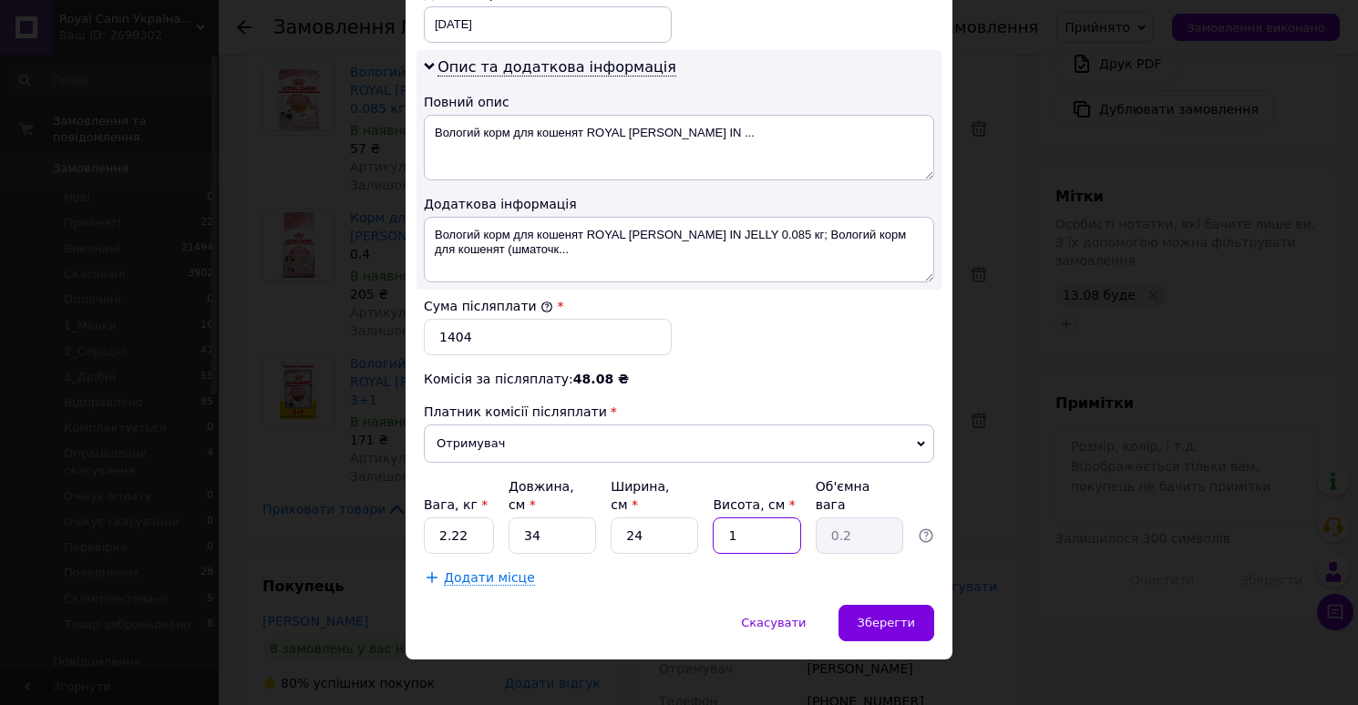
type input "2.86"
type input "14"
click at [863, 605] on div "Зберегти" at bounding box center [886, 623] width 96 height 36
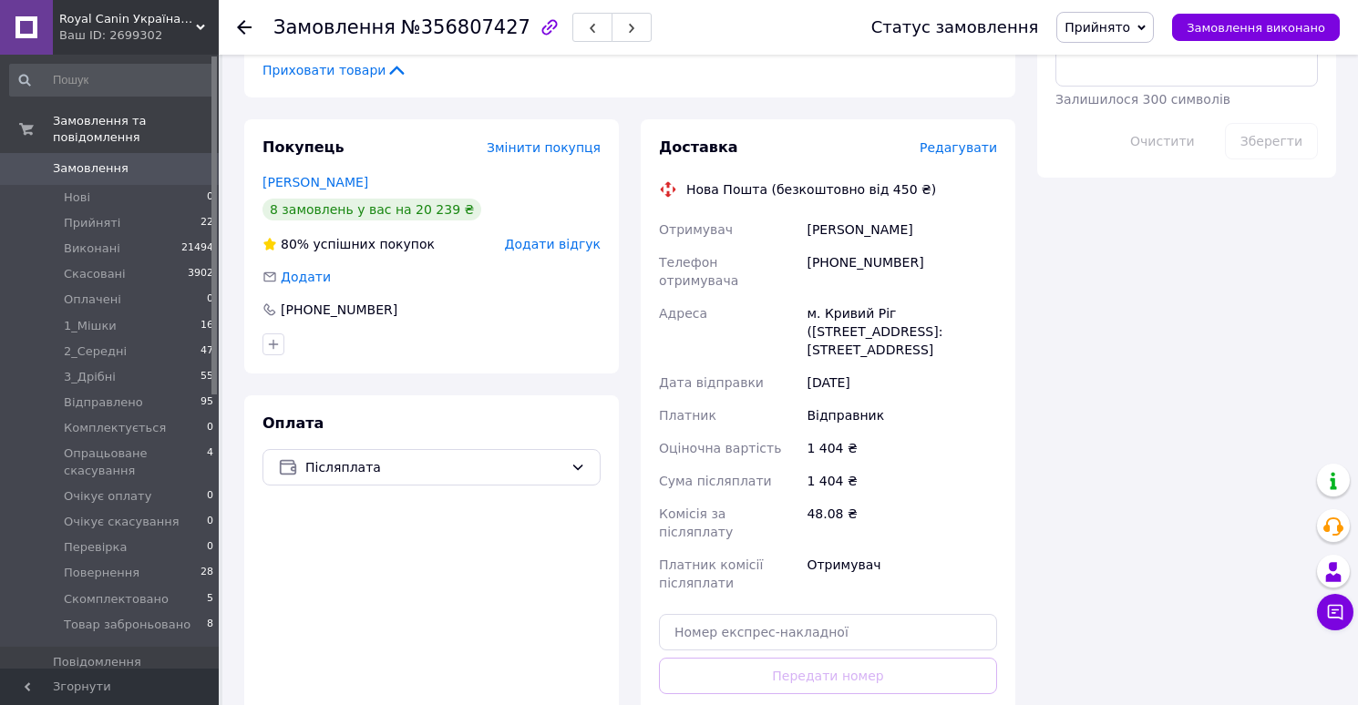
scroll to position [1128, 0]
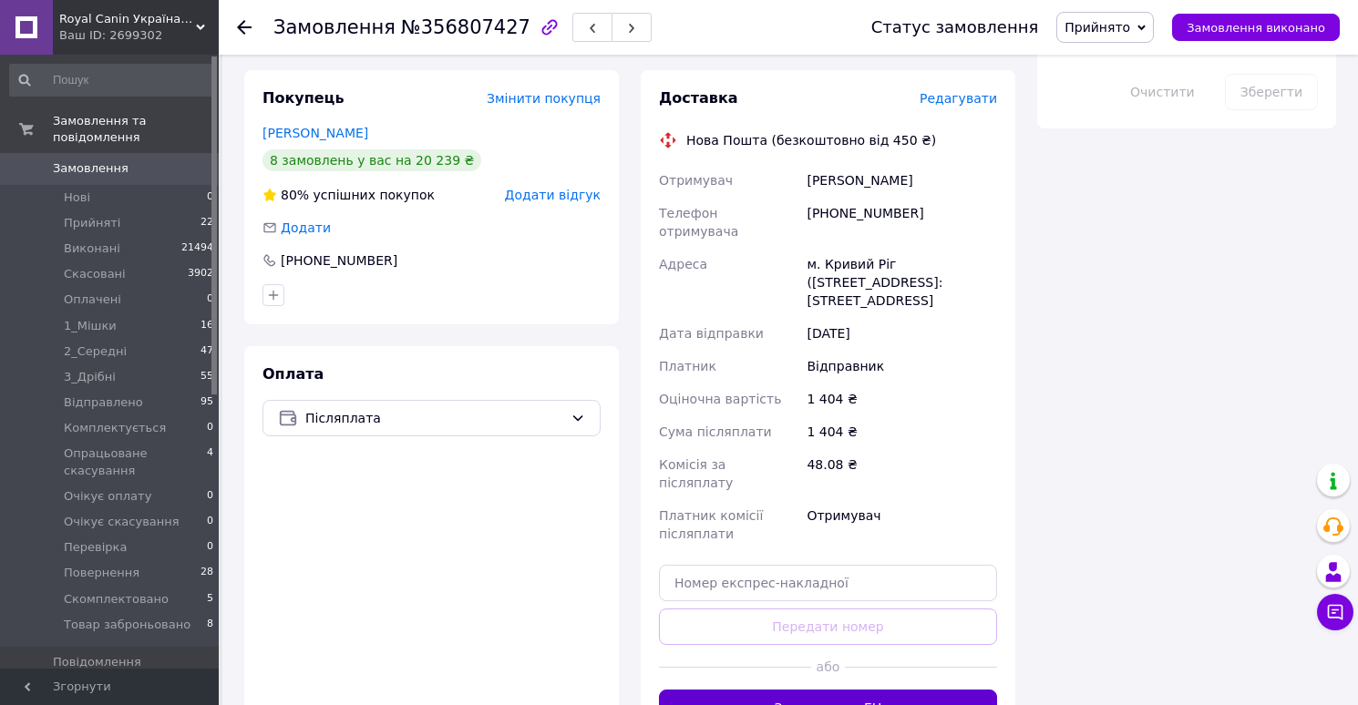
click at [788, 690] on button "Згенерувати ЕН" at bounding box center [828, 708] width 338 height 36
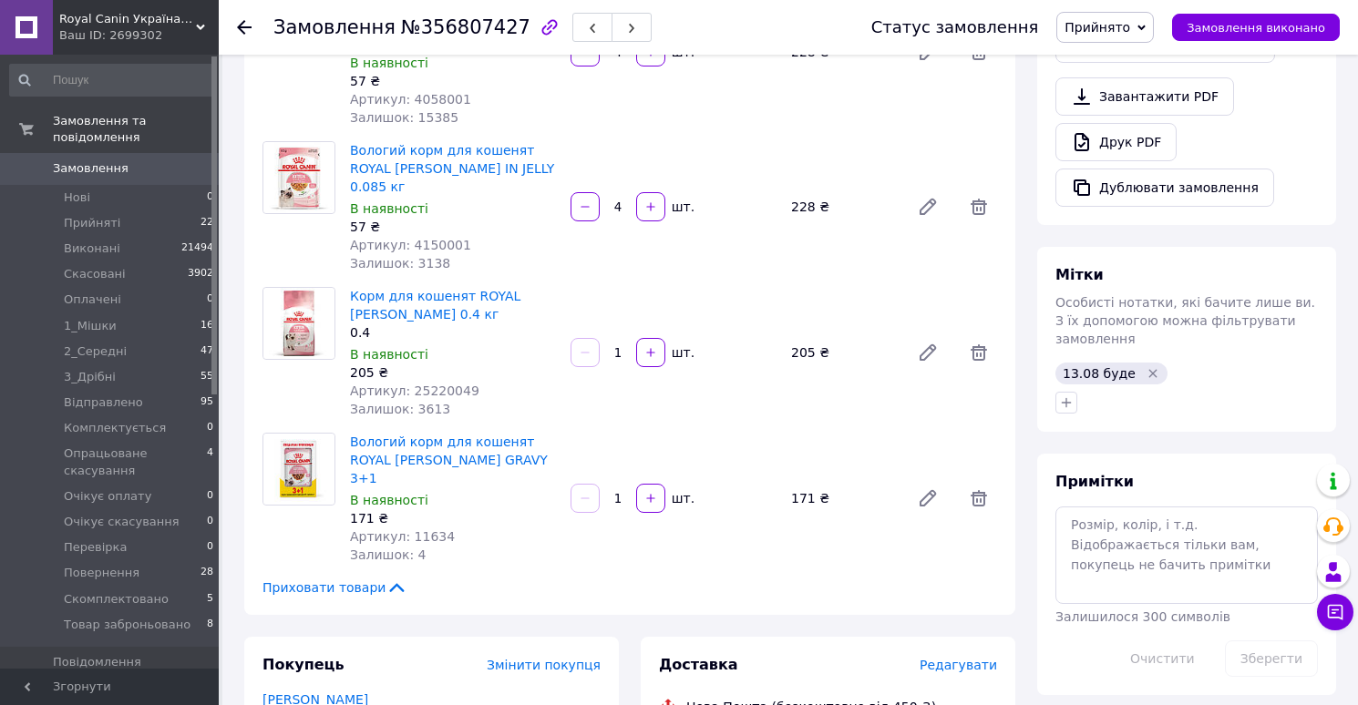
scroll to position [559, 0]
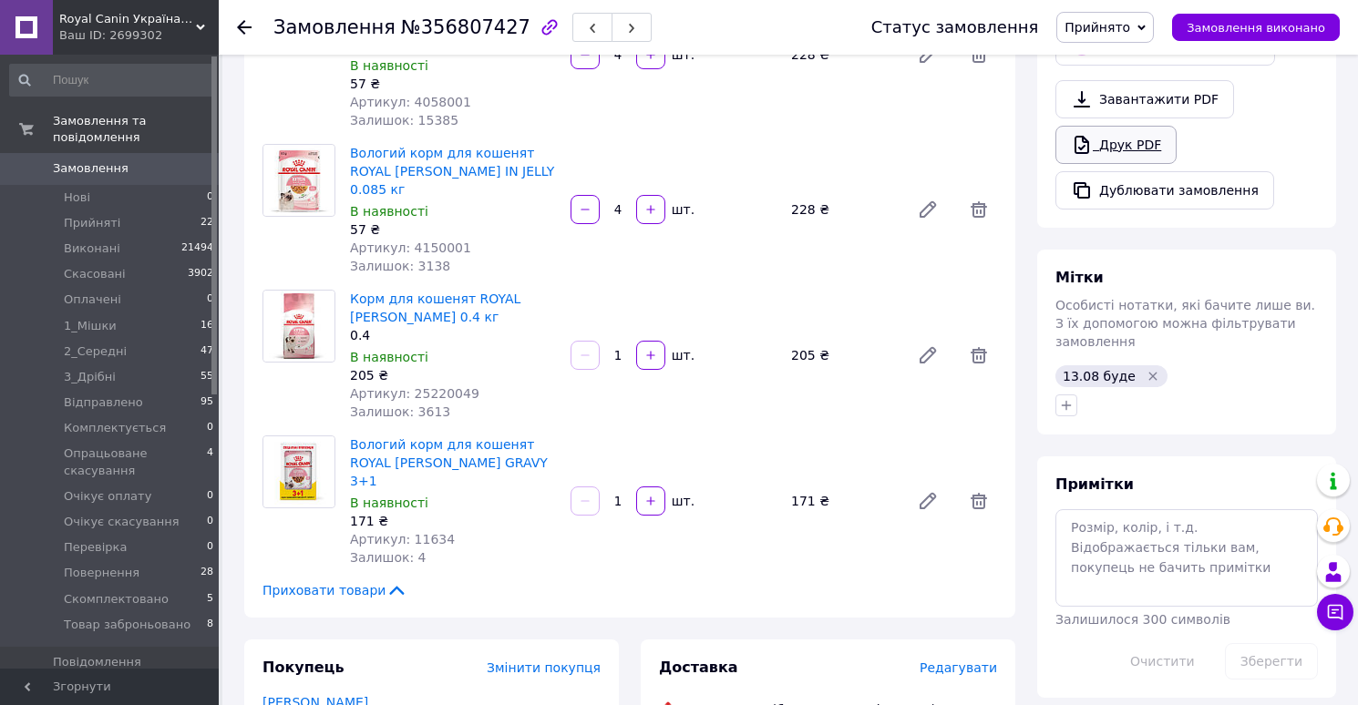
click at [1106, 126] on link "Друк PDF" at bounding box center [1115, 145] width 121 height 38
click at [1095, 22] on span "Прийнято" at bounding box center [1097, 27] width 66 height 15
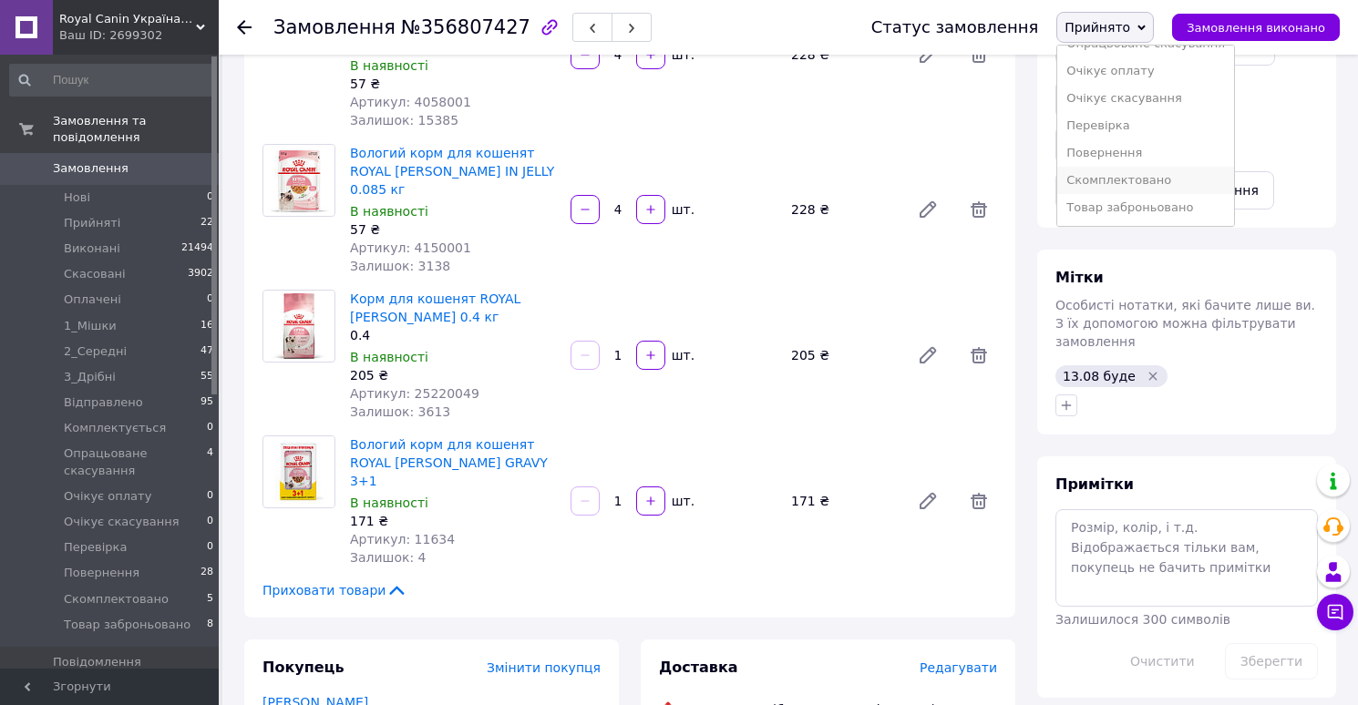
click at [1101, 178] on li "Скомплектовано" at bounding box center [1145, 180] width 177 height 27
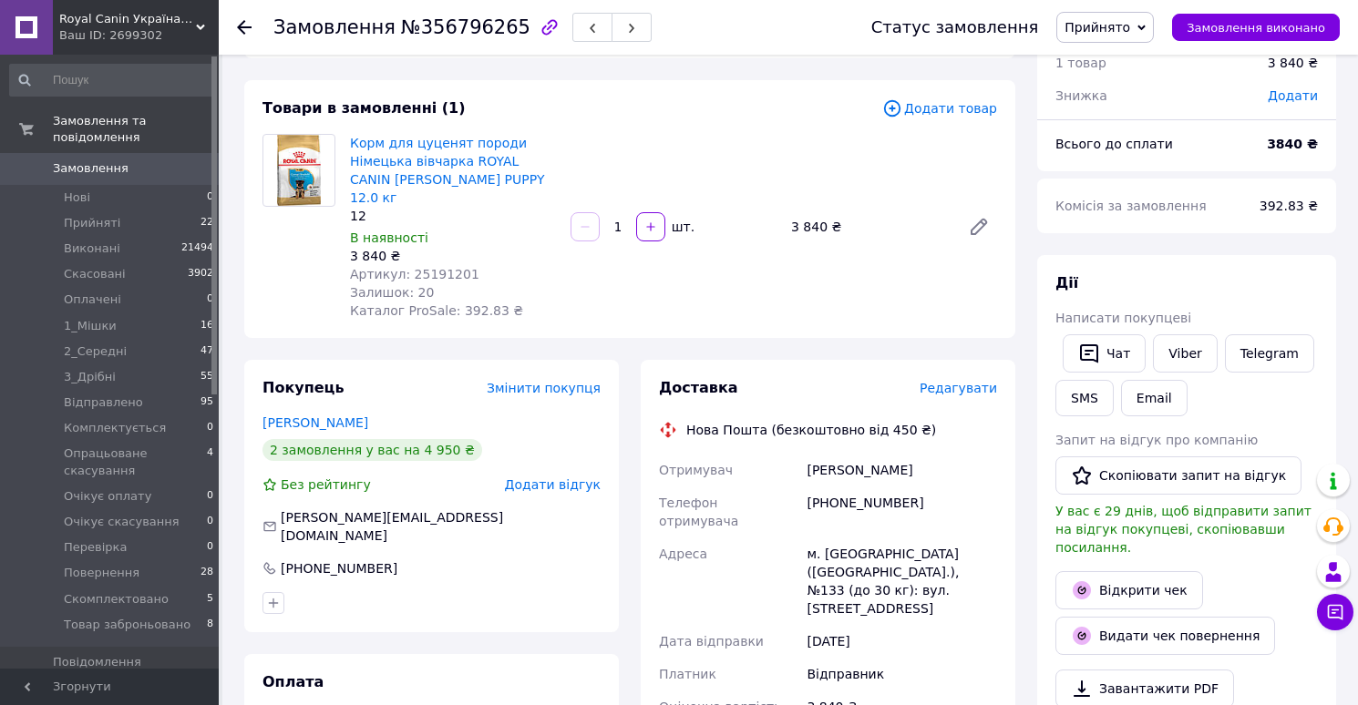
scroll to position [81, 0]
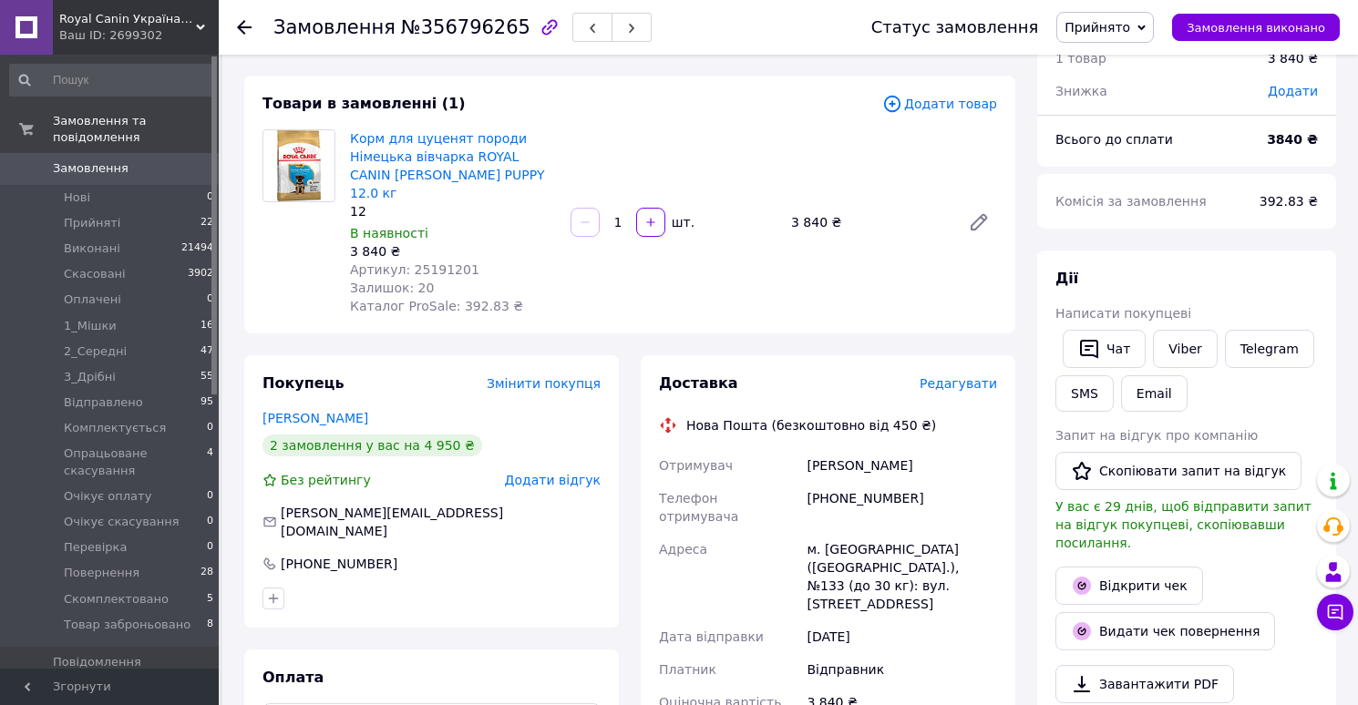
click at [953, 389] on span "Редагувати" at bounding box center [957, 383] width 77 height 15
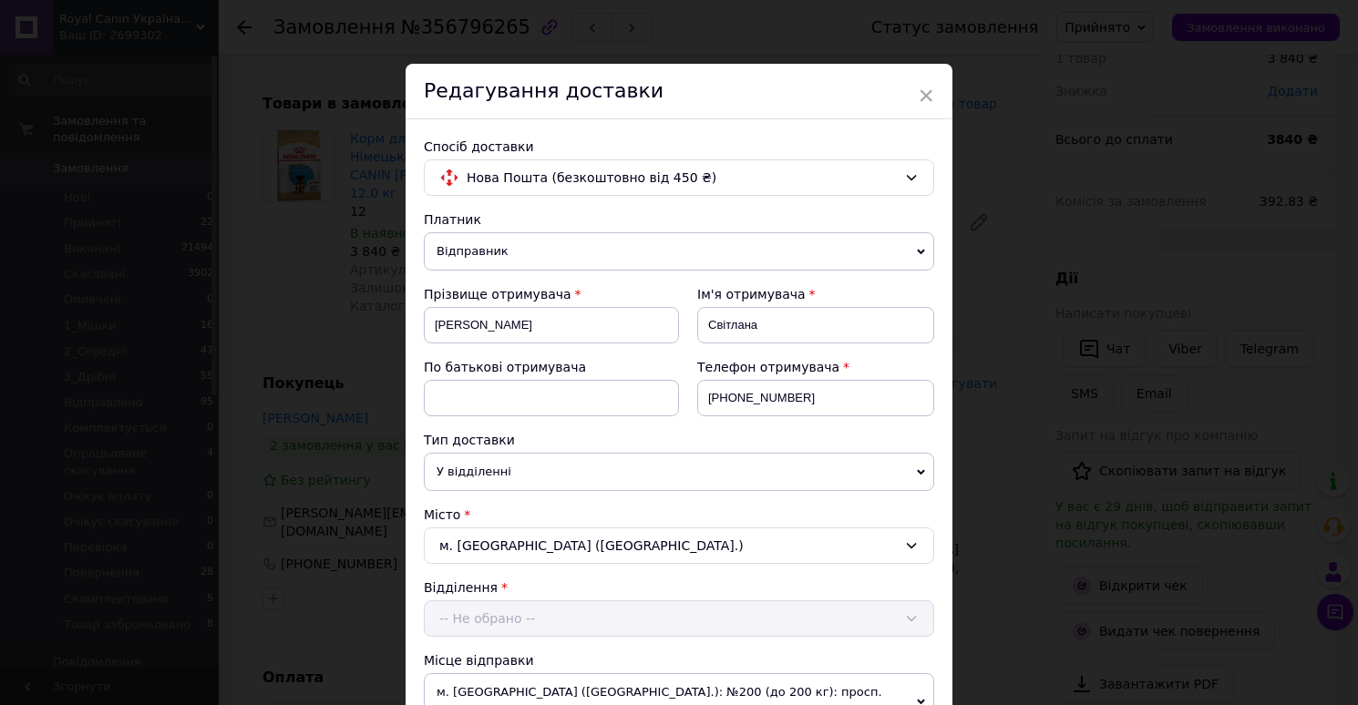
scroll to position [907, 0]
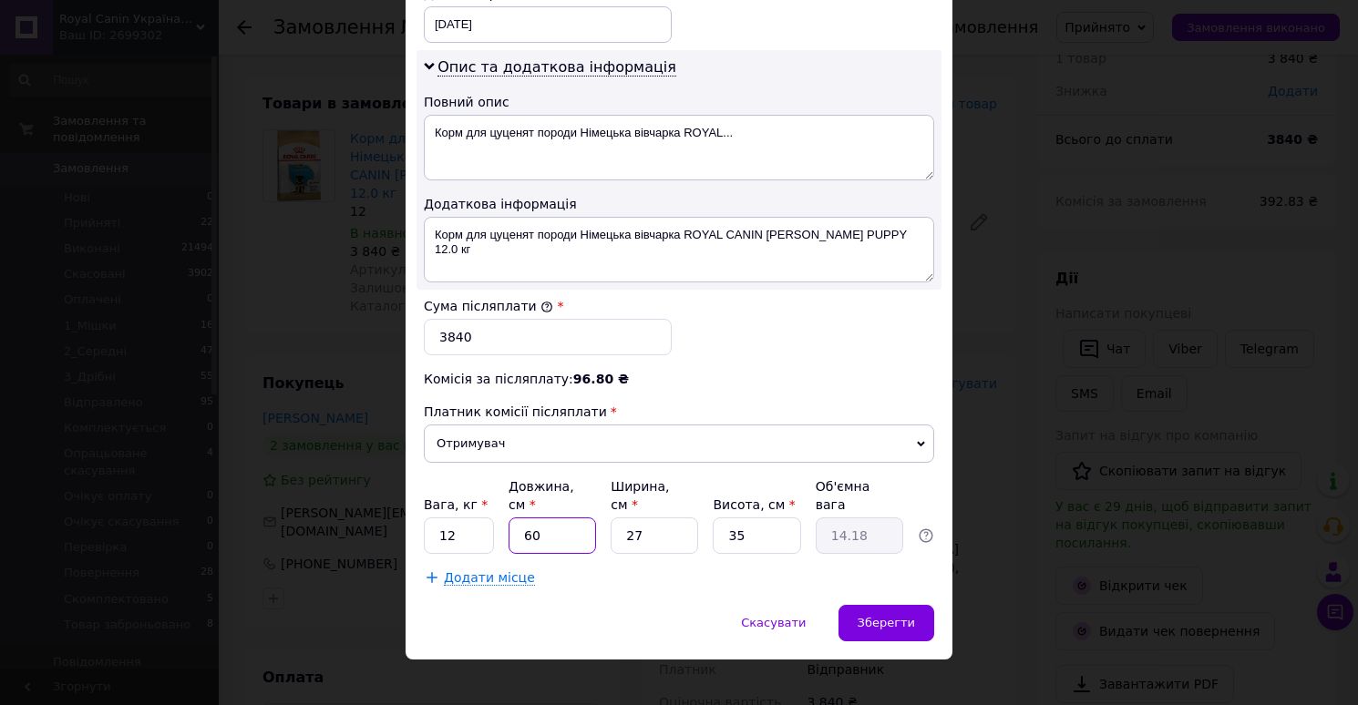
click at [568, 518] on input "60" at bounding box center [551, 536] width 87 height 36
type input "5"
type input "1.18"
type input "50"
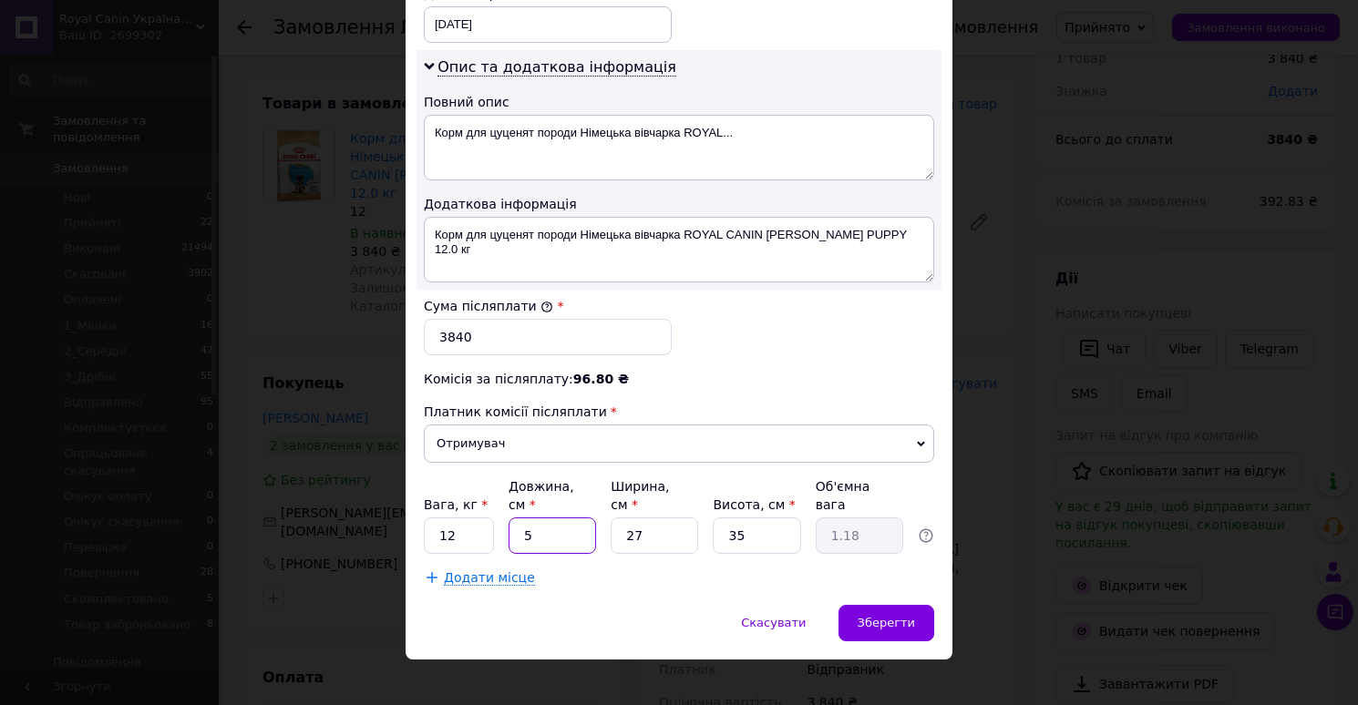
type input "11.81"
type input "50"
click at [657, 518] on input "27" at bounding box center [653, 536] width 87 height 36
type input "2"
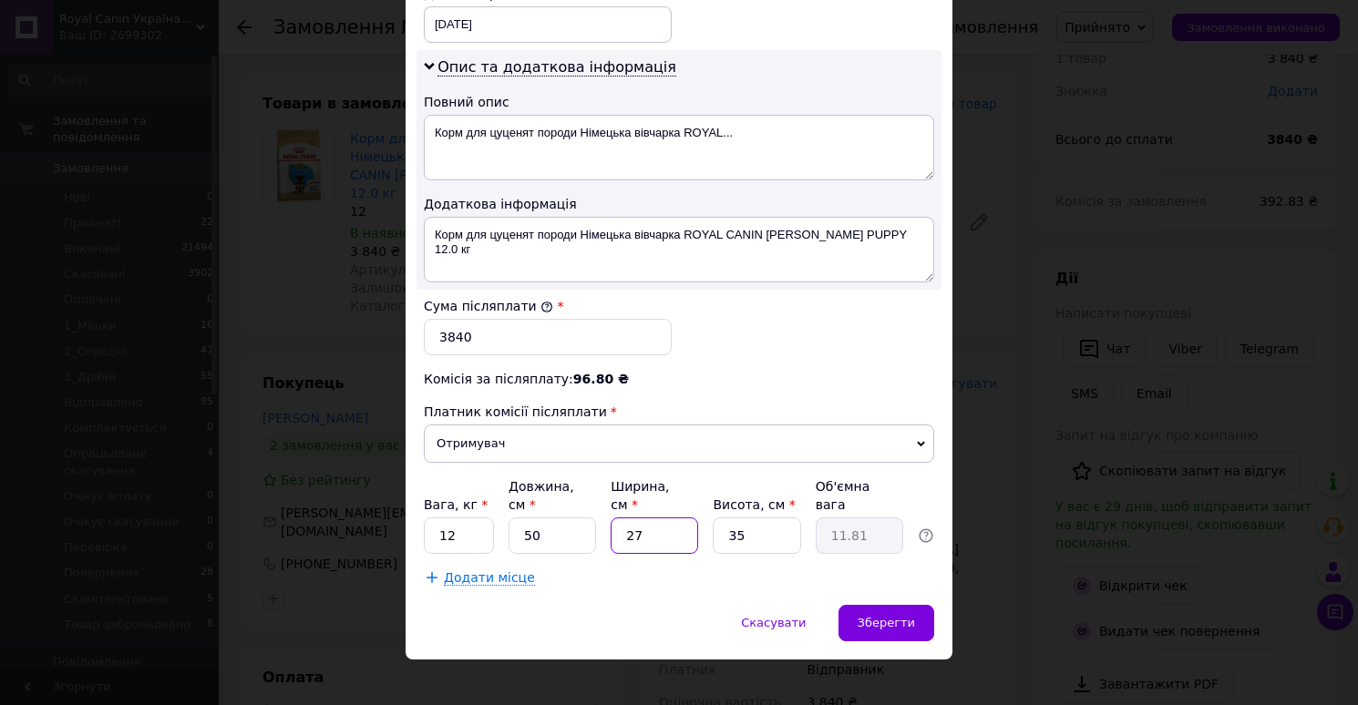
type input "0.88"
type input "25"
type input "10.94"
type input "25"
click at [747, 518] on input "35" at bounding box center [756, 536] width 87 height 36
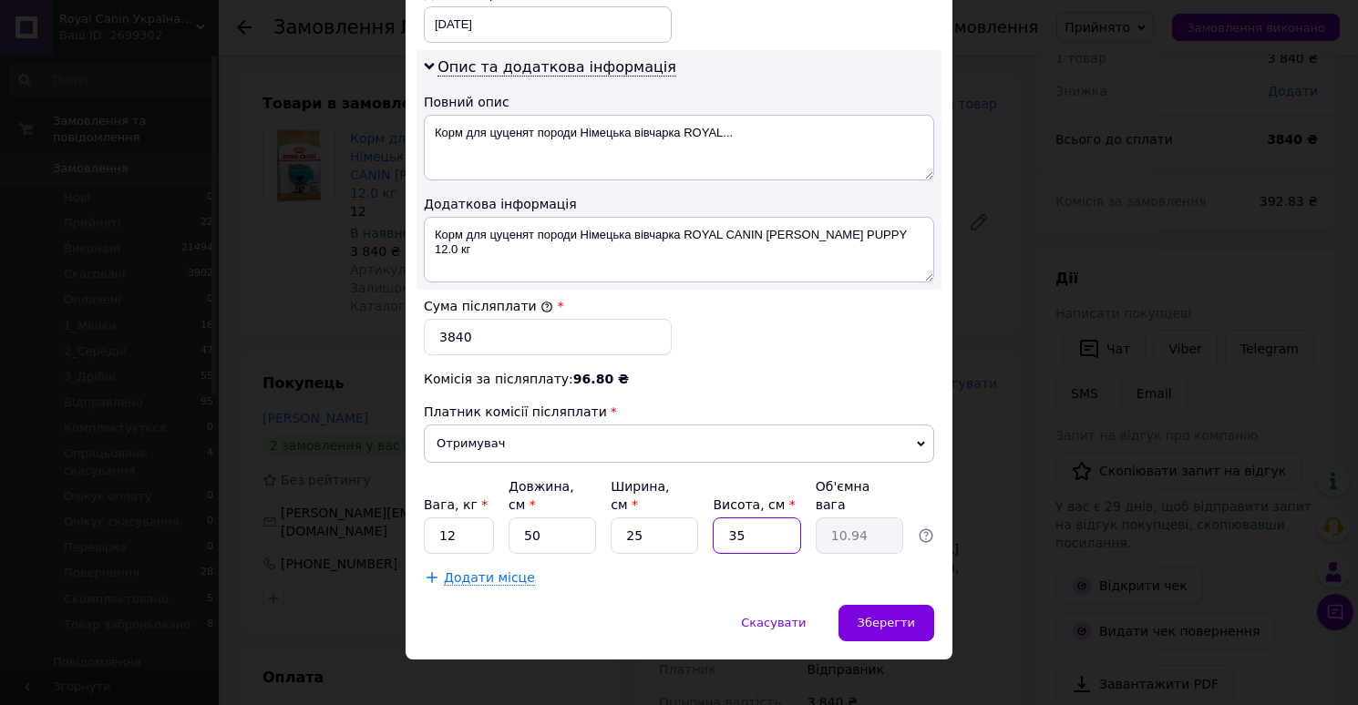
click at [747, 518] on input "35" at bounding box center [756, 536] width 87 height 36
type input "3"
type input "0.94"
type input "30"
type input "9.38"
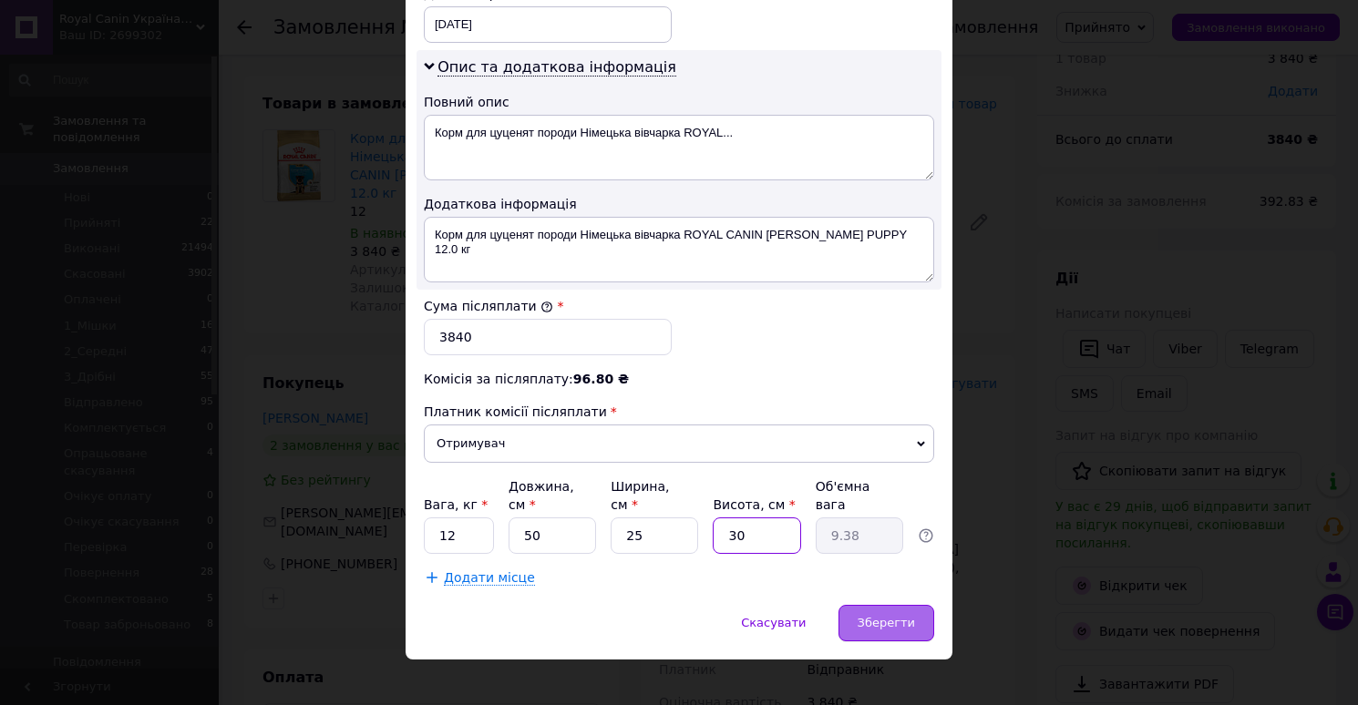
type input "30"
click at [873, 616] on span "Зберегти" at bounding box center [885, 623] width 57 height 14
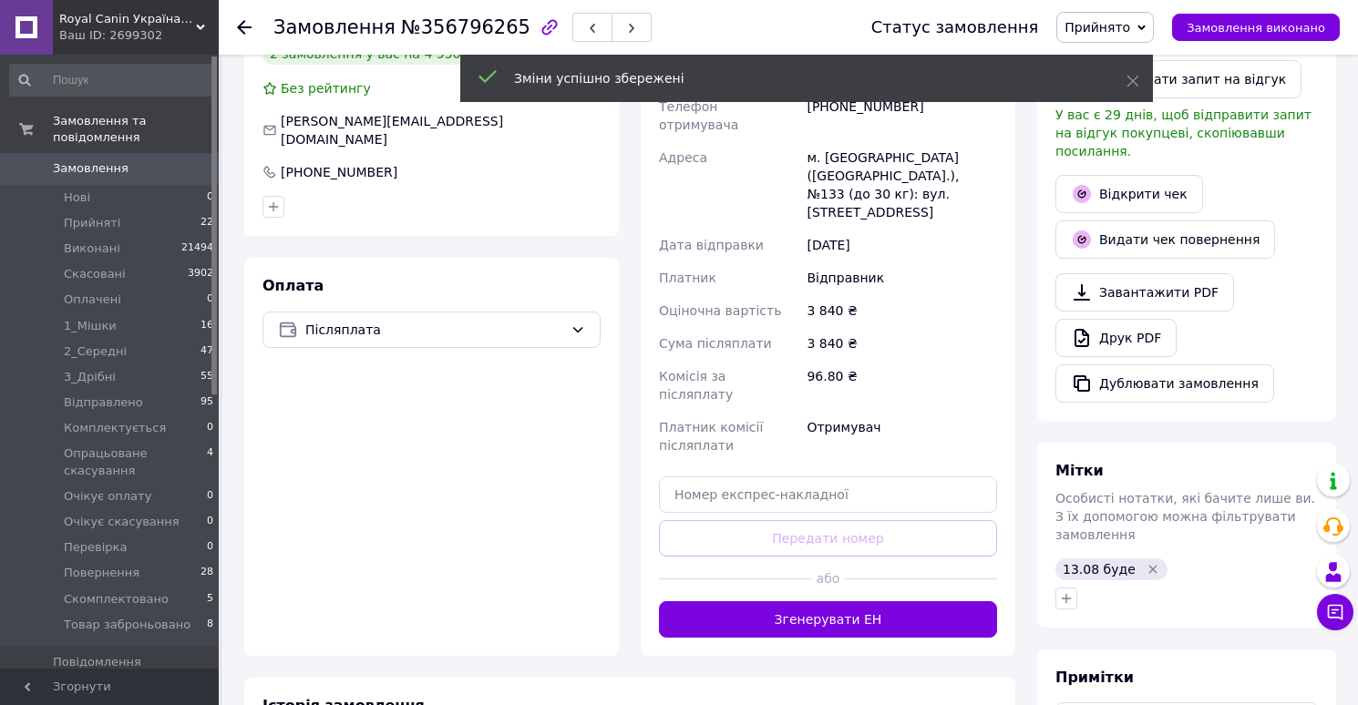
scroll to position [560, 0]
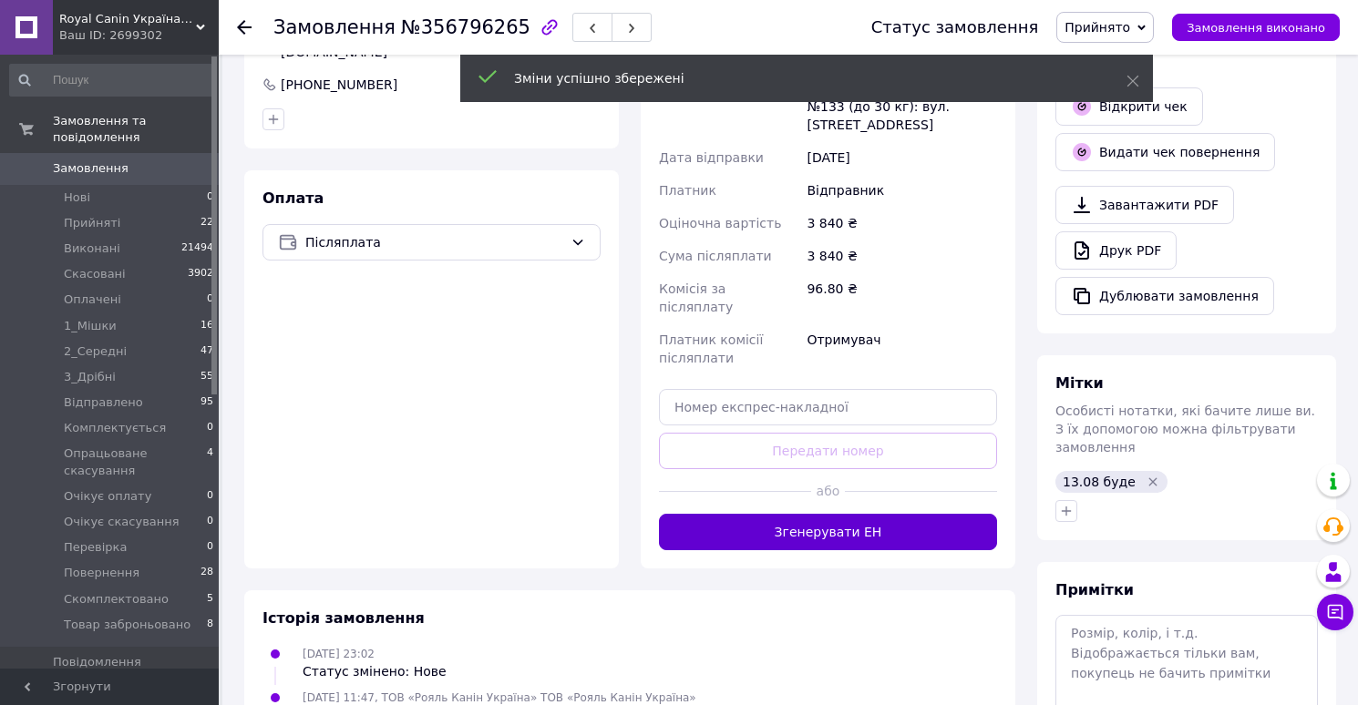
click at [828, 514] on button "Згенерувати ЕН" at bounding box center [828, 532] width 338 height 36
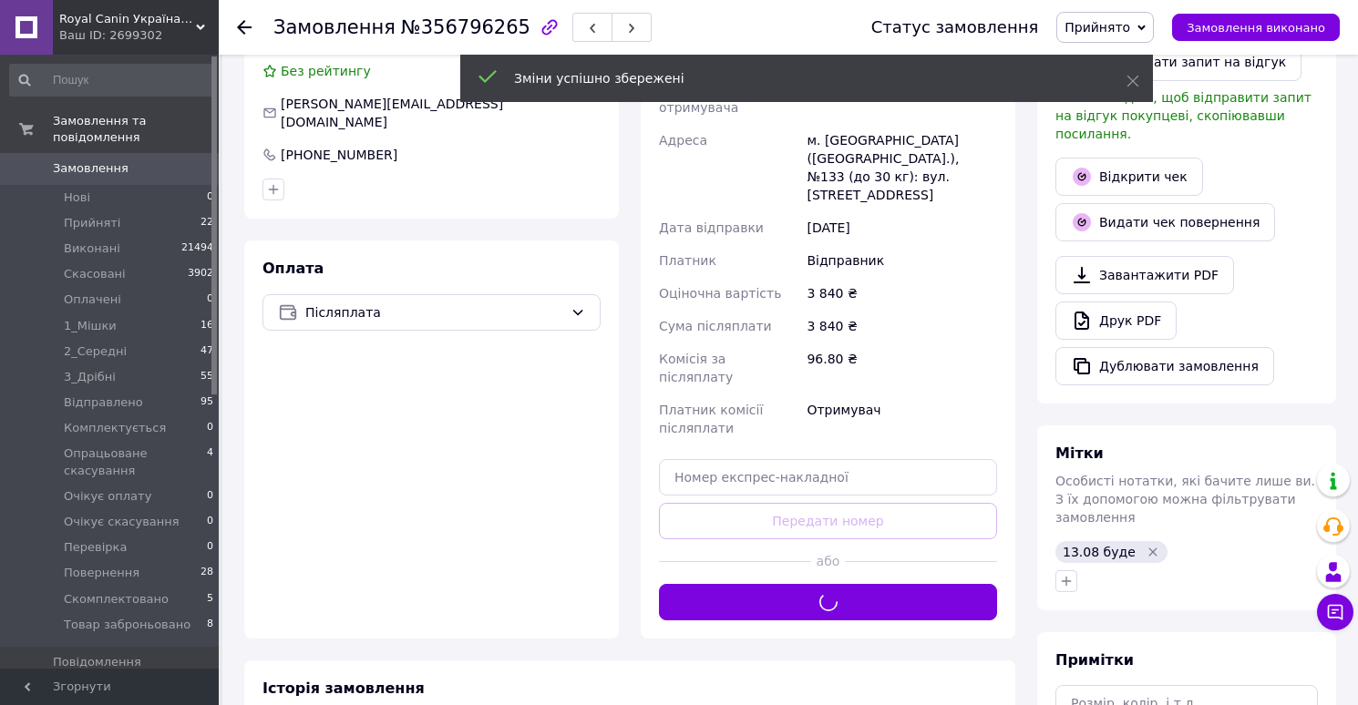
scroll to position [482, 0]
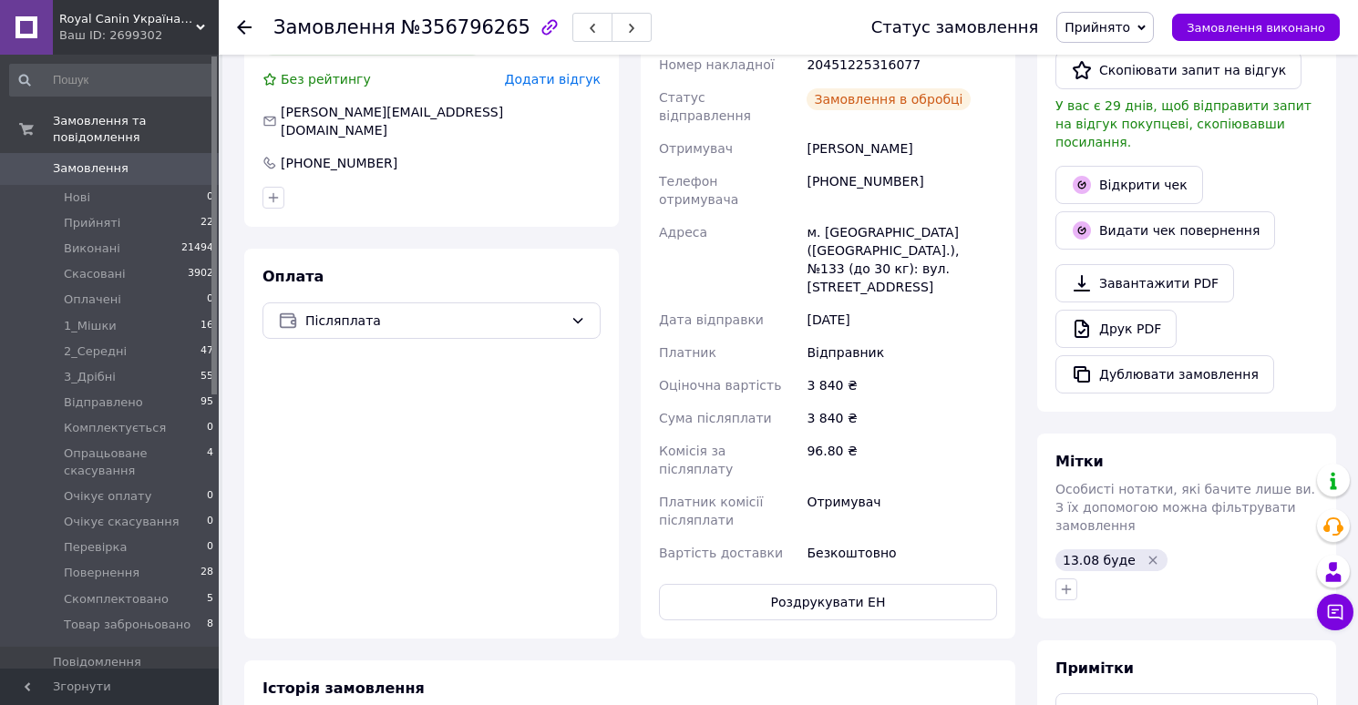
click at [1107, 310] on link "Друк PDF" at bounding box center [1115, 329] width 121 height 38
click at [1113, 36] on span "Прийнято" at bounding box center [1104, 27] width 97 height 31
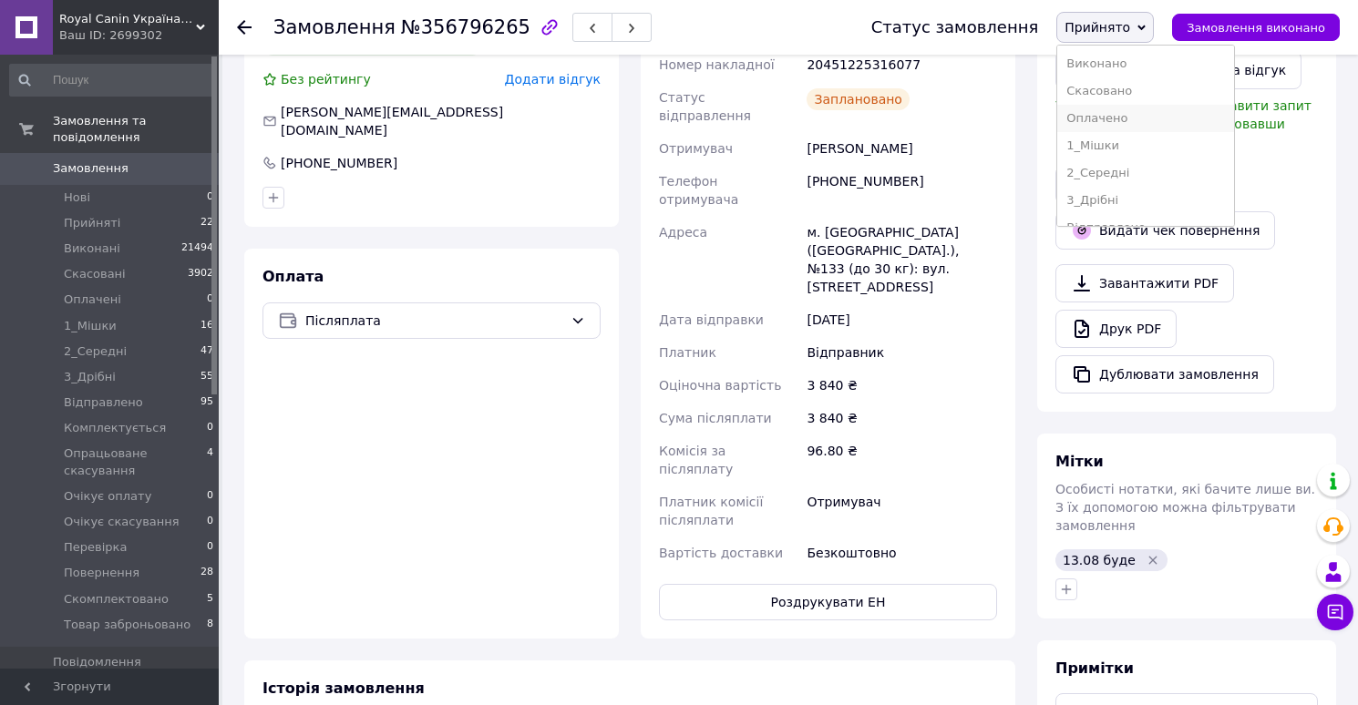
scroll to position [239, 0]
click at [1107, 182] on li "Скомплектовано" at bounding box center [1145, 180] width 177 height 27
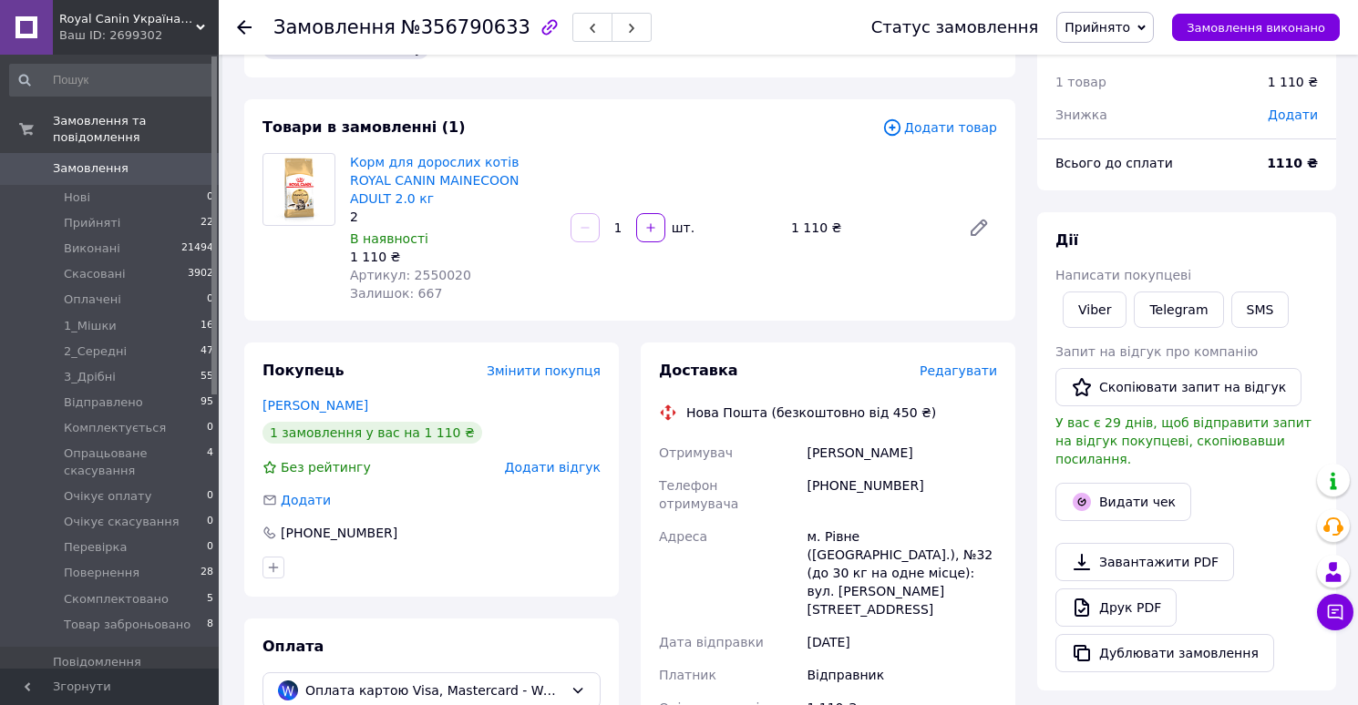
scroll to position [59, 0]
click at [946, 362] on span "Редагувати" at bounding box center [957, 369] width 77 height 15
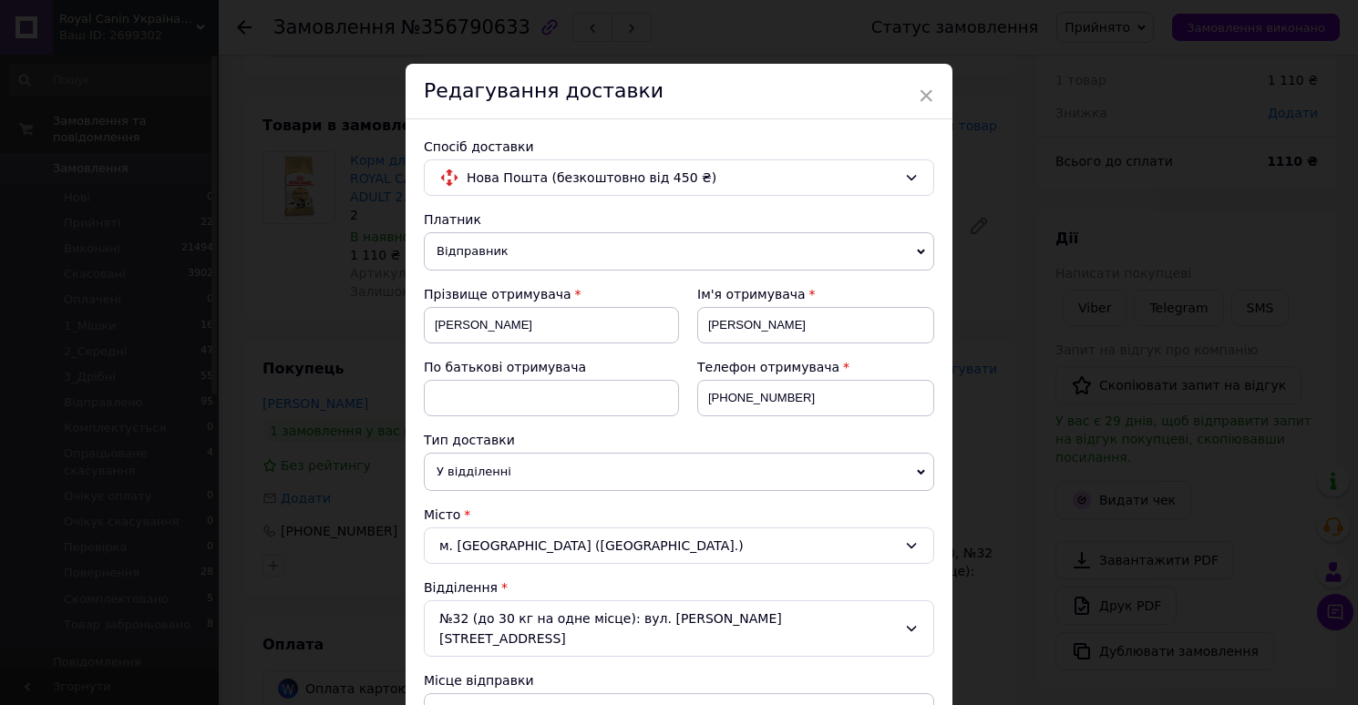
scroll to position [760, 0]
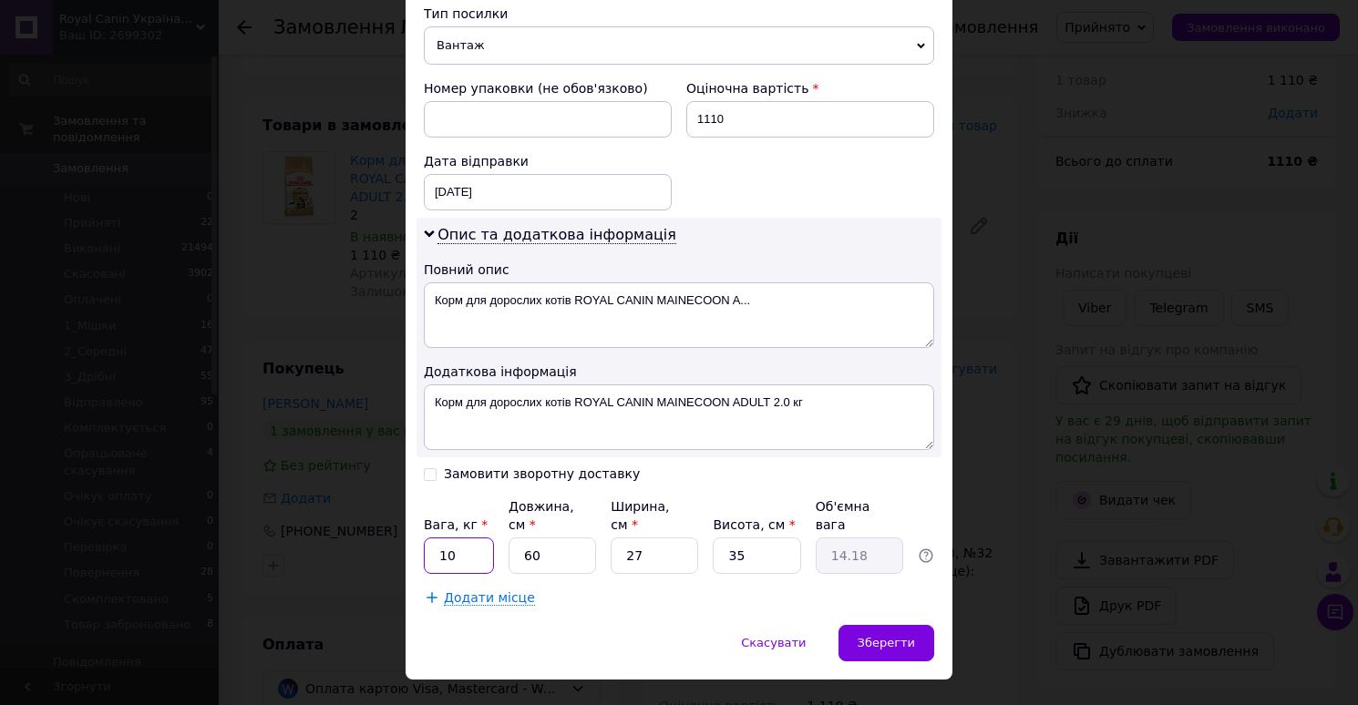
click at [469, 538] on input "10" at bounding box center [459, 556] width 70 height 36
type input "2"
click at [559, 538] on input "60" at bounding box center [551, 556] width 87 height 36
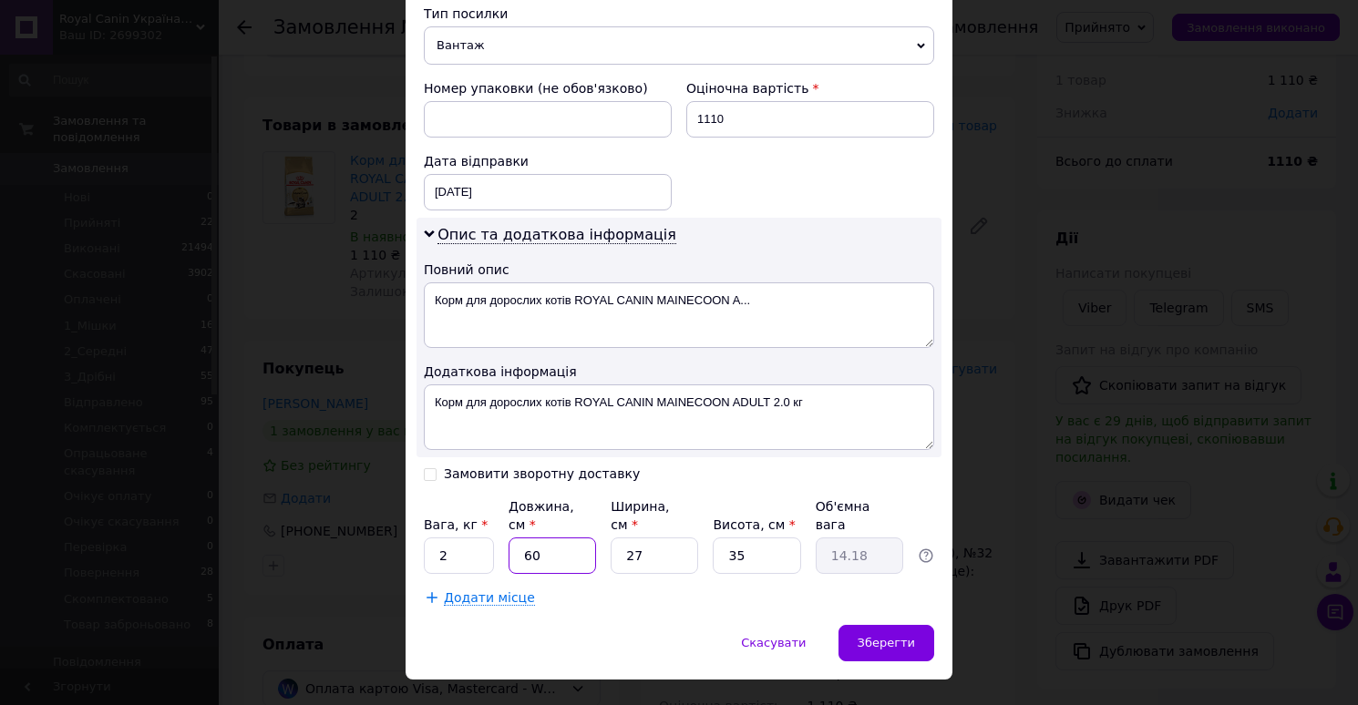
type input "3"
type input "0.71"
type input "32"
type input "7.56"
type input "32"
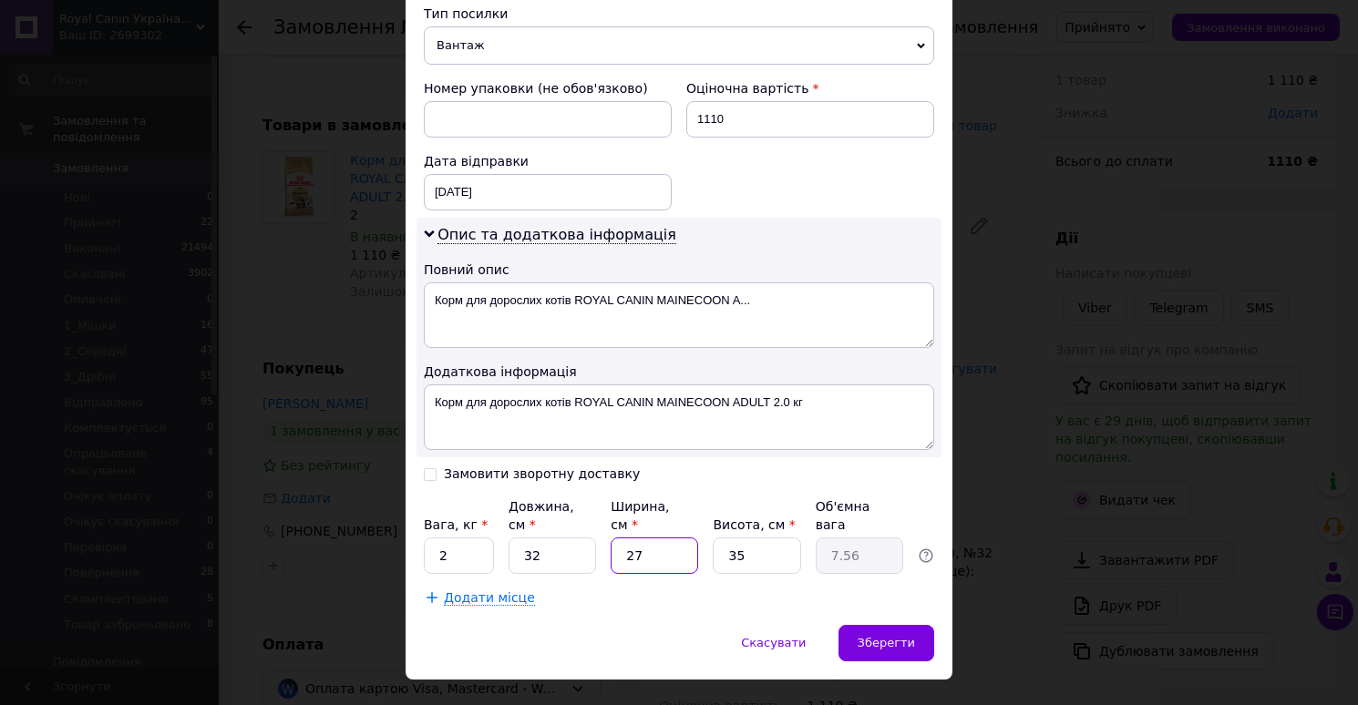
click at [668, 538] on input "27" at bounding box center [653, 556] width 87 height 36
type input "2"
type input "0.56"
type input "22"
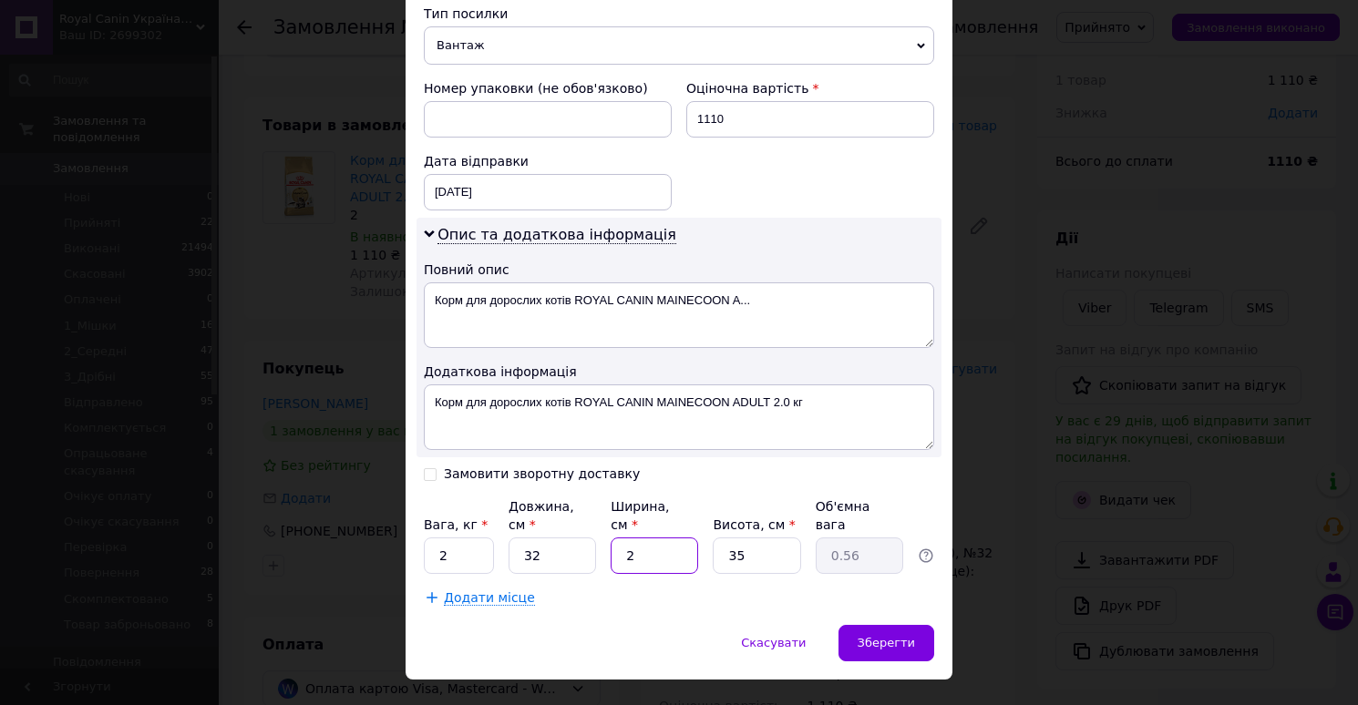
type input "6.16"
type input "22"
click at [752, 538] on input "35" at bounding box center [756, 556] width 87 height 36
type input "1"
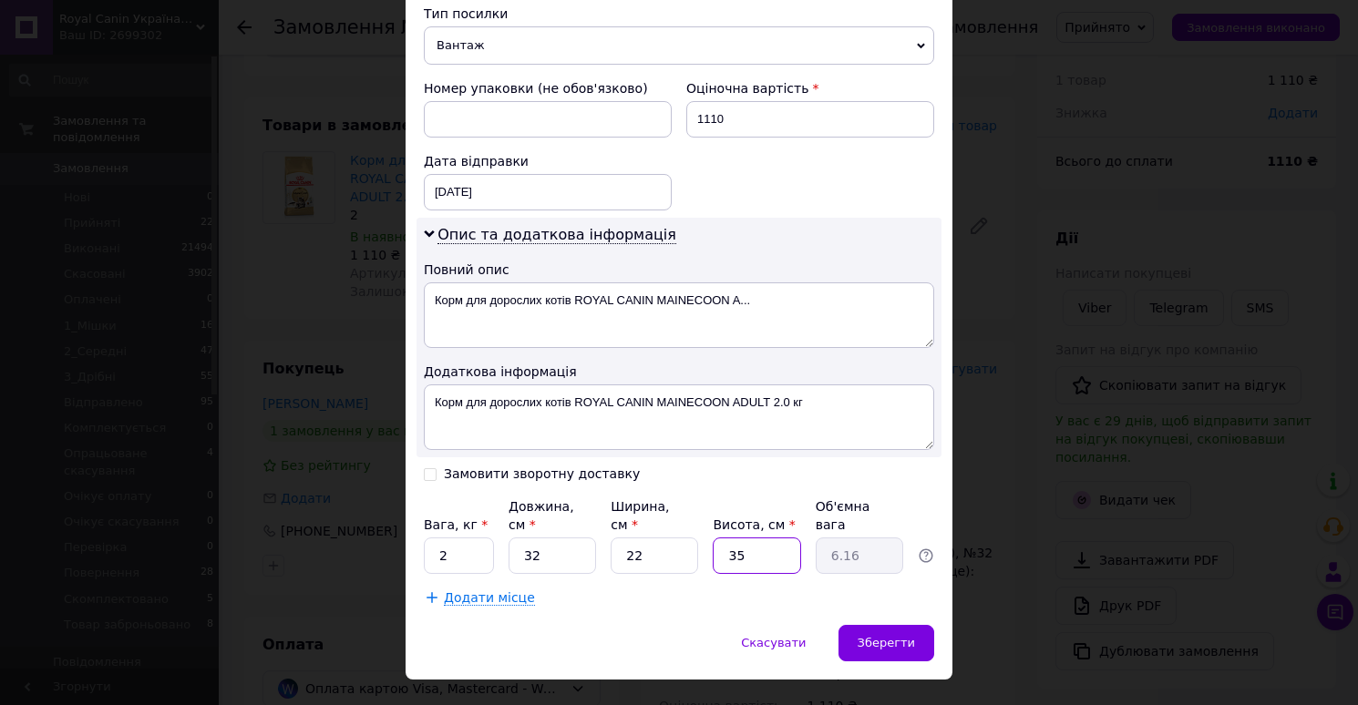
type input "0.18"
type input "11"
type input "1.94"
type input "11"
click at [875, 625] on div "Зберегти" at bounding box center [886, 643] width 96 height 36
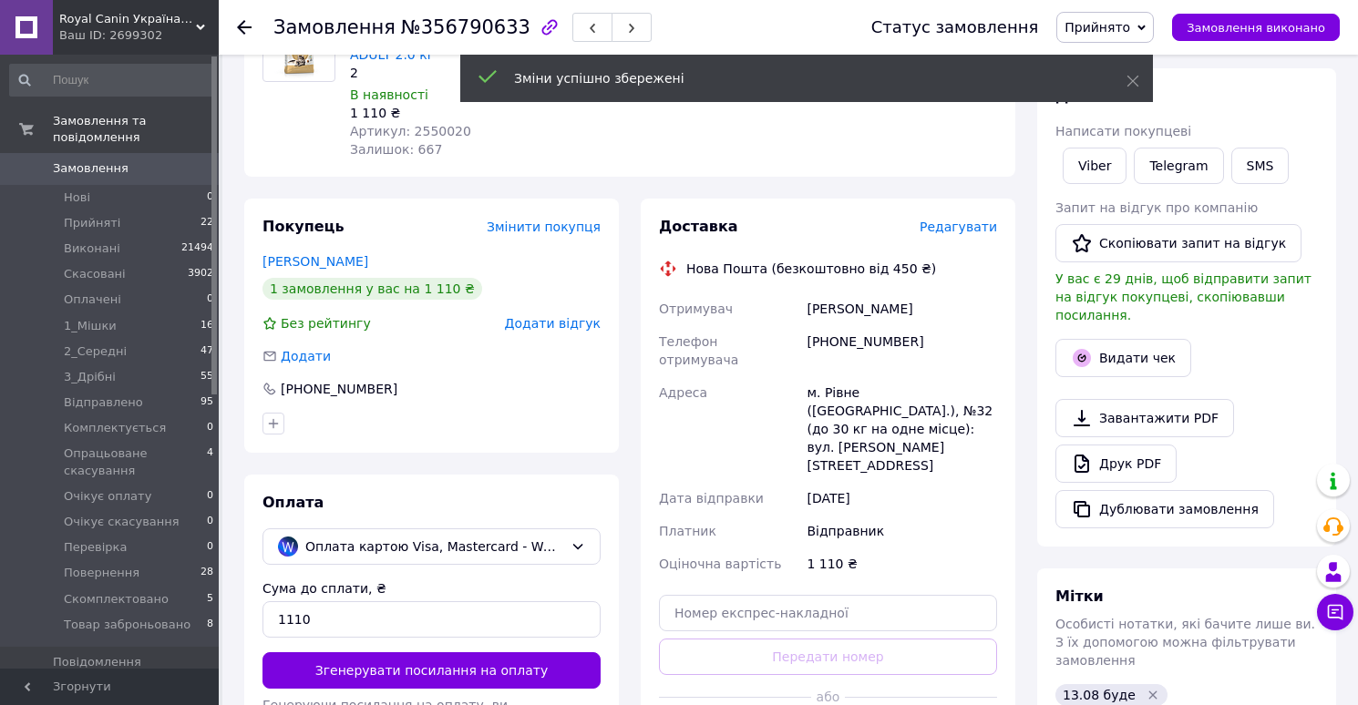
scroll to position [426, 0]
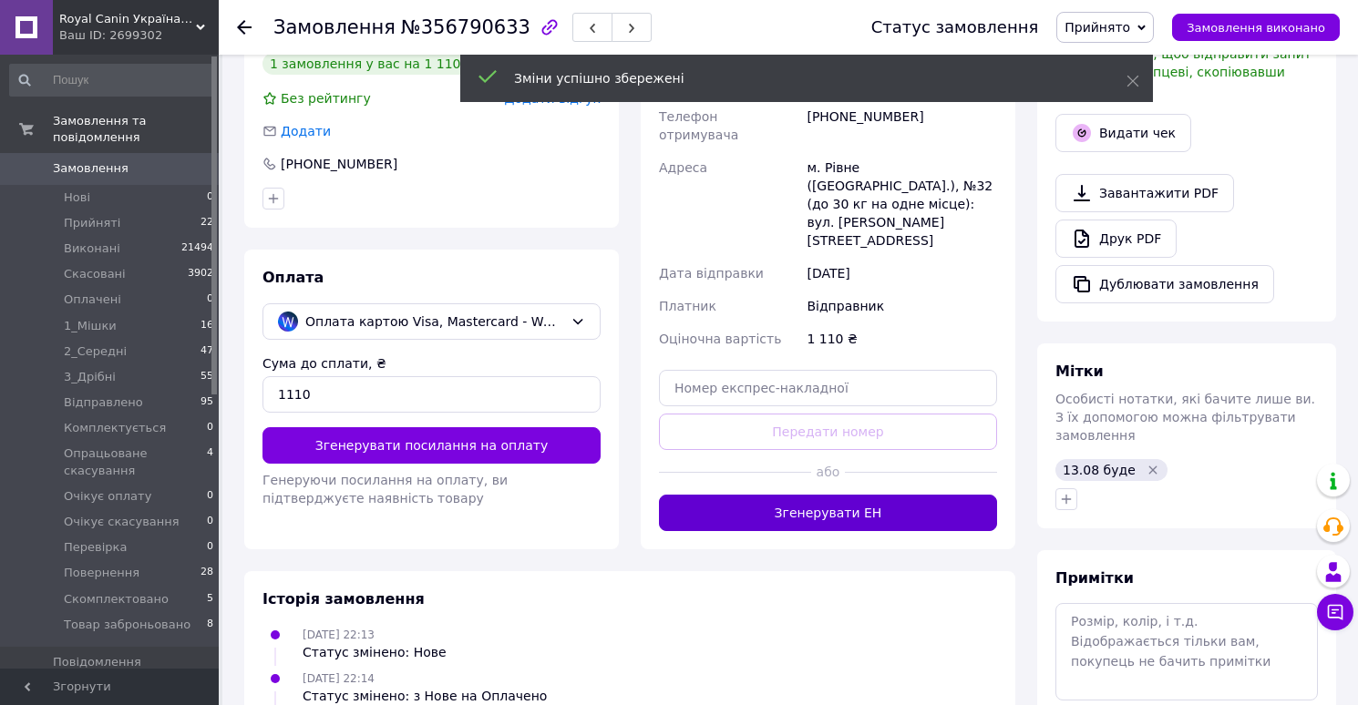
click at [861, 495] on button "Згенерувати ЕН" at bounding box center [828, 513] width 338 height 36
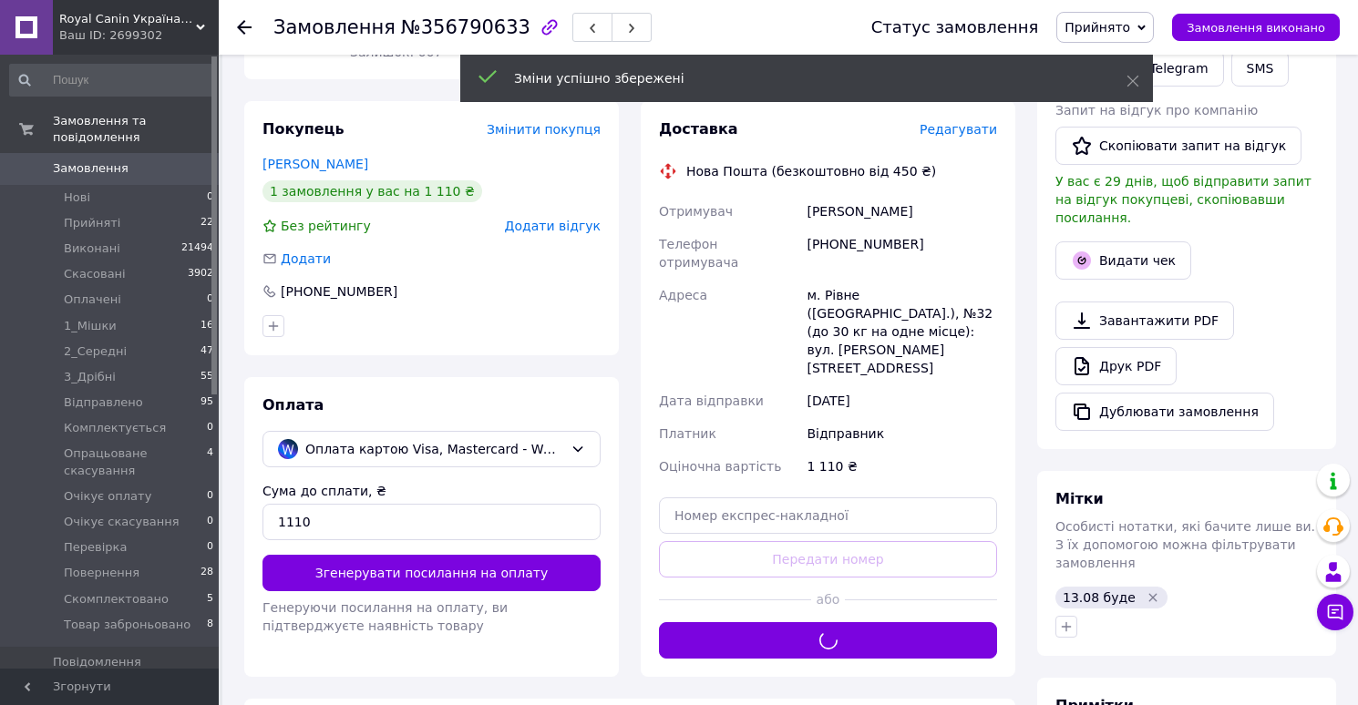
scroll to position [272, 0]
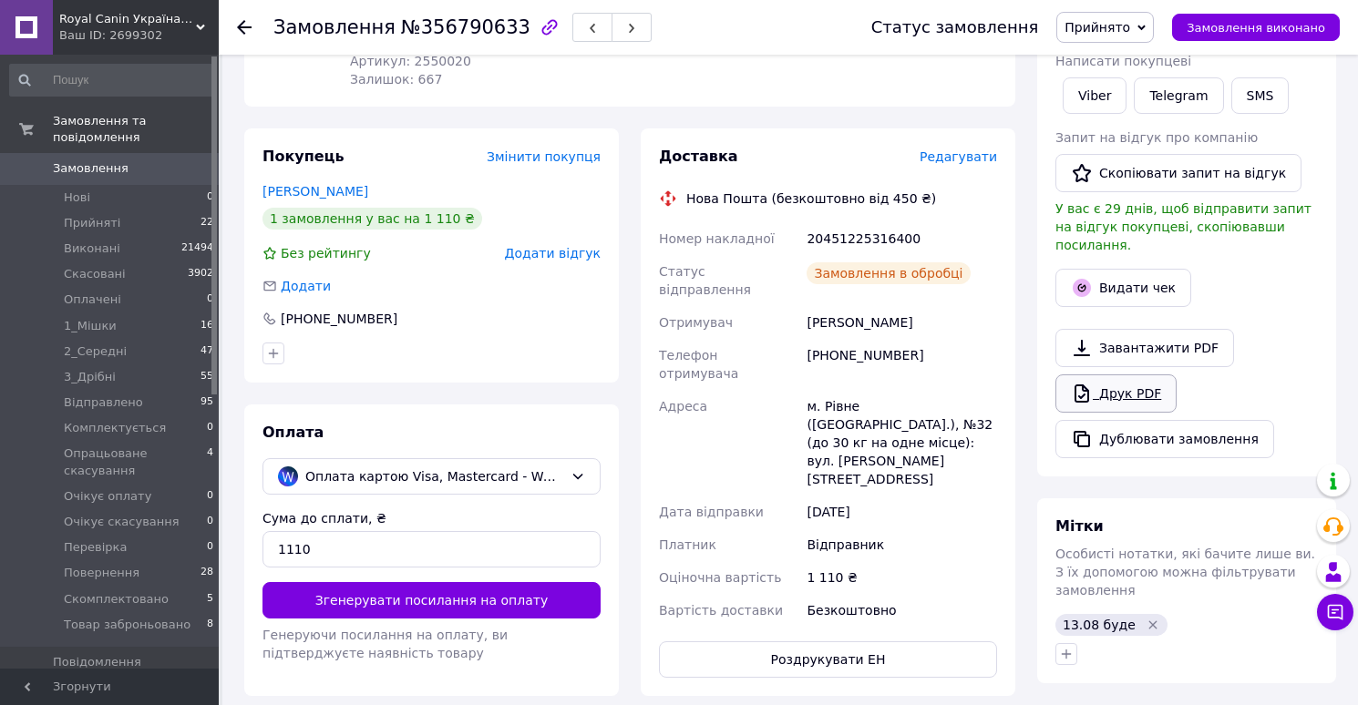
click at [1094, 377] on link "Друк PDF" at bounding box center [1115, 393] width 121 height 38
click at [1113, 36] on span "Прийнято" at bounding box center [1104, 27] width 97 height 31
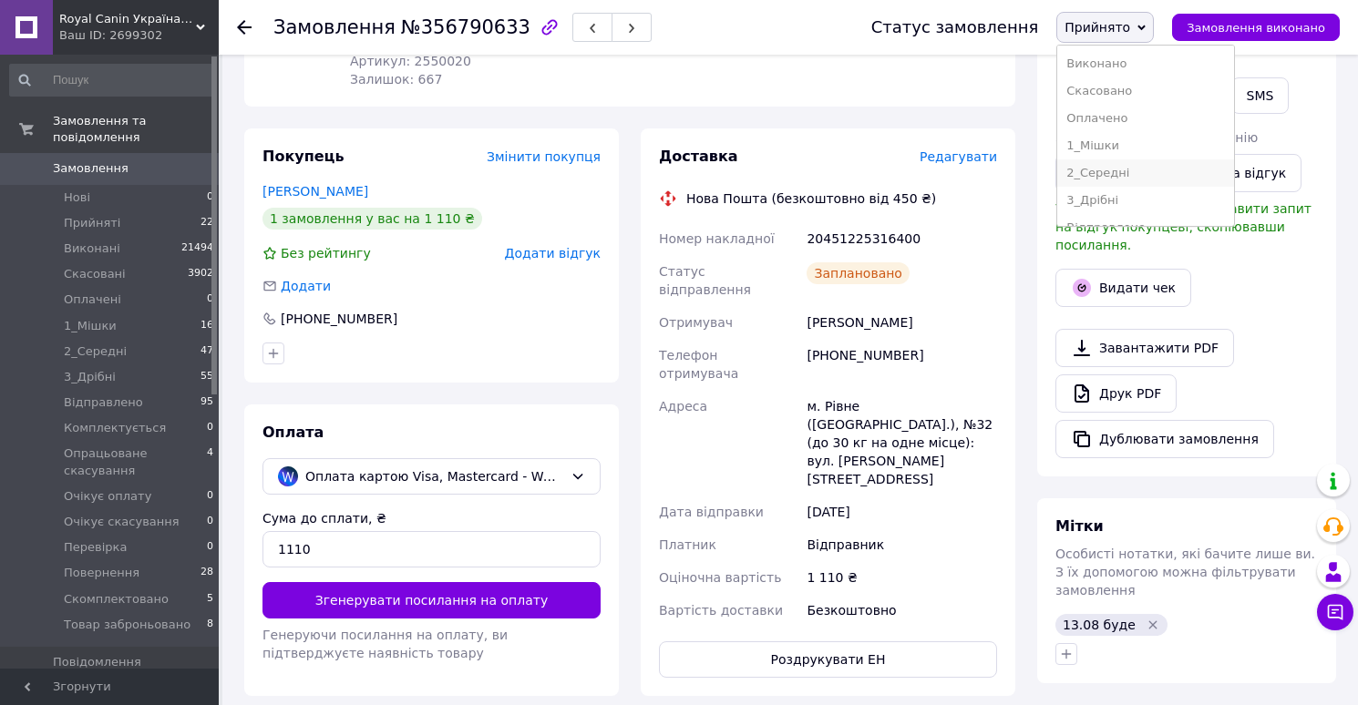
scroll to position [239, 0]
click at [1102, 171] on li "Скомплектовано" at bounding box center [1145, 180] width 177 height 27
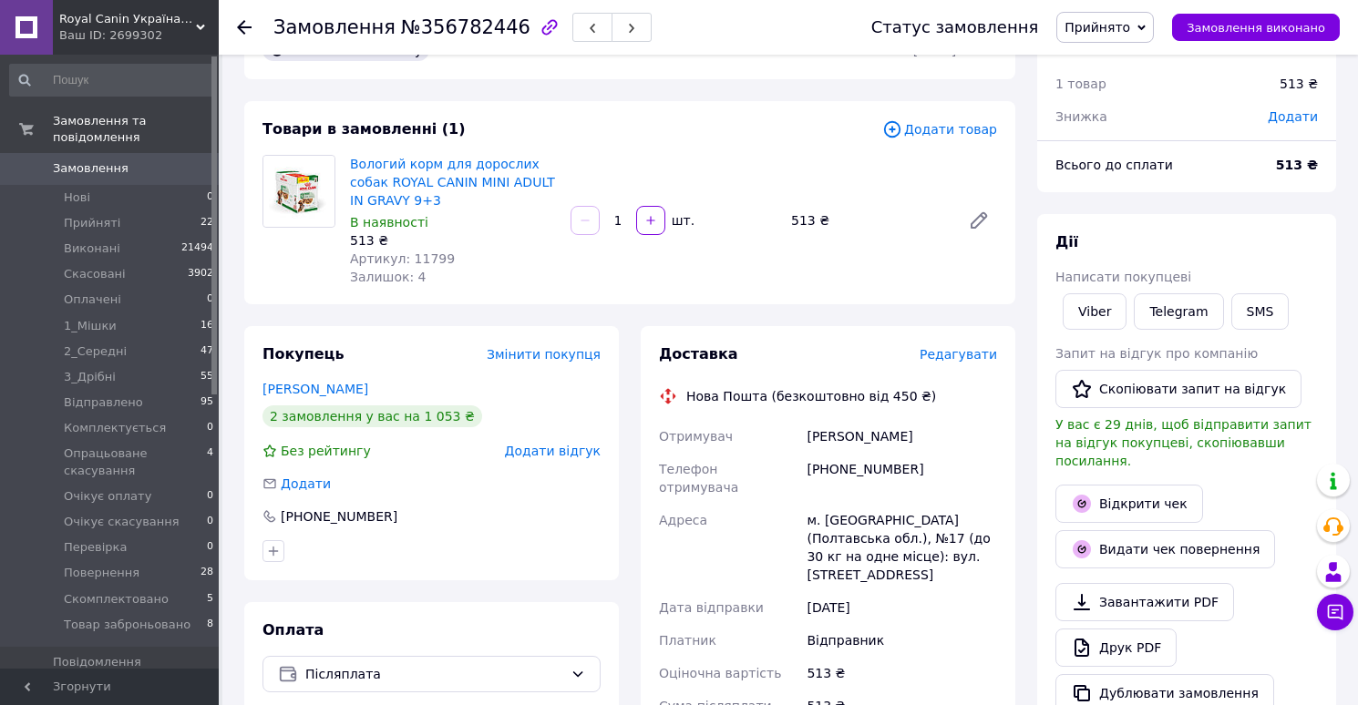
scroll to position [58, 0]
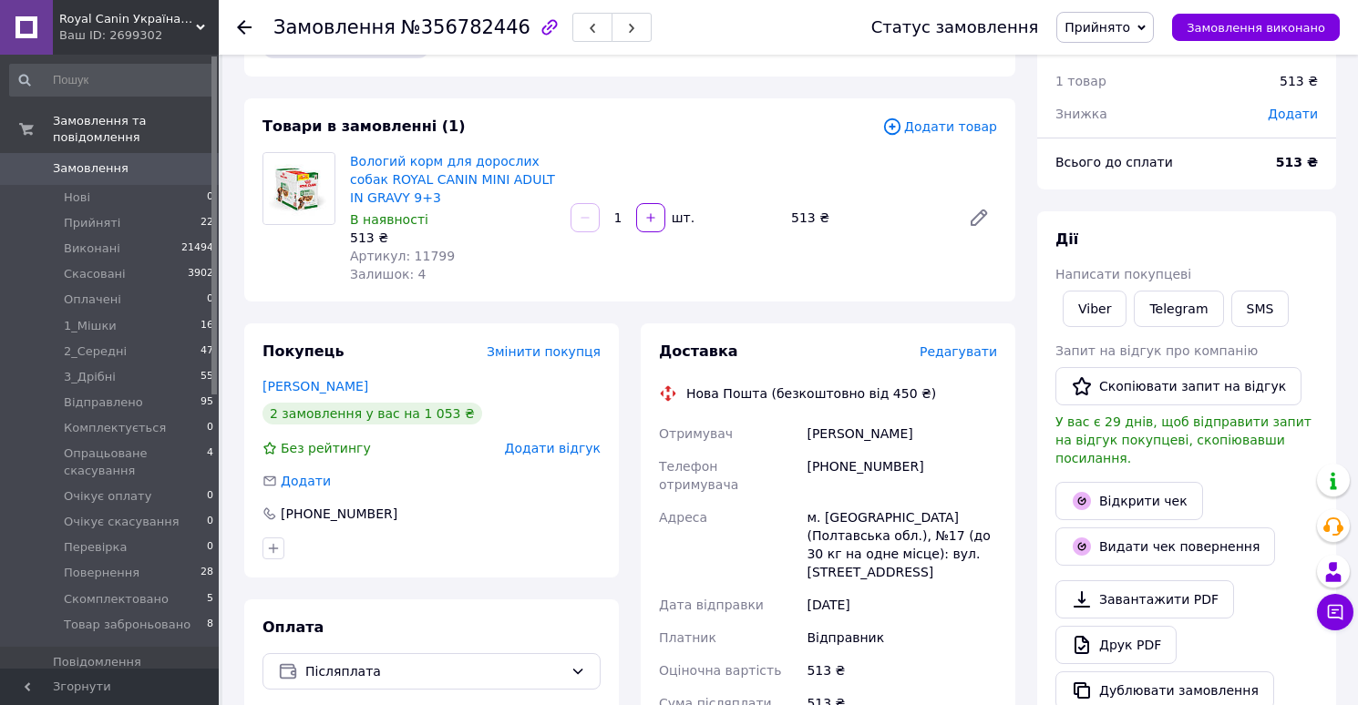
click at [966, 358] on span "Редагувати" at bounding box center [957, 351] width 77 height 15
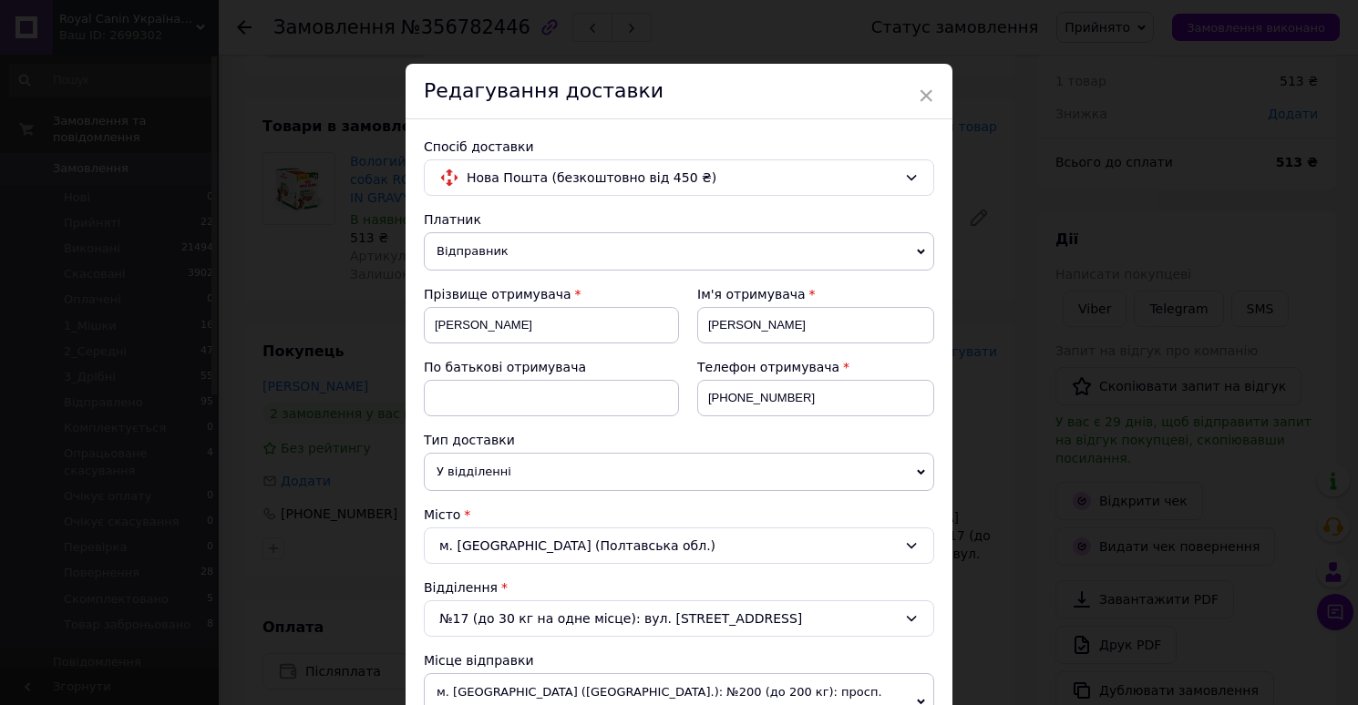
scroll to position [907, 0]
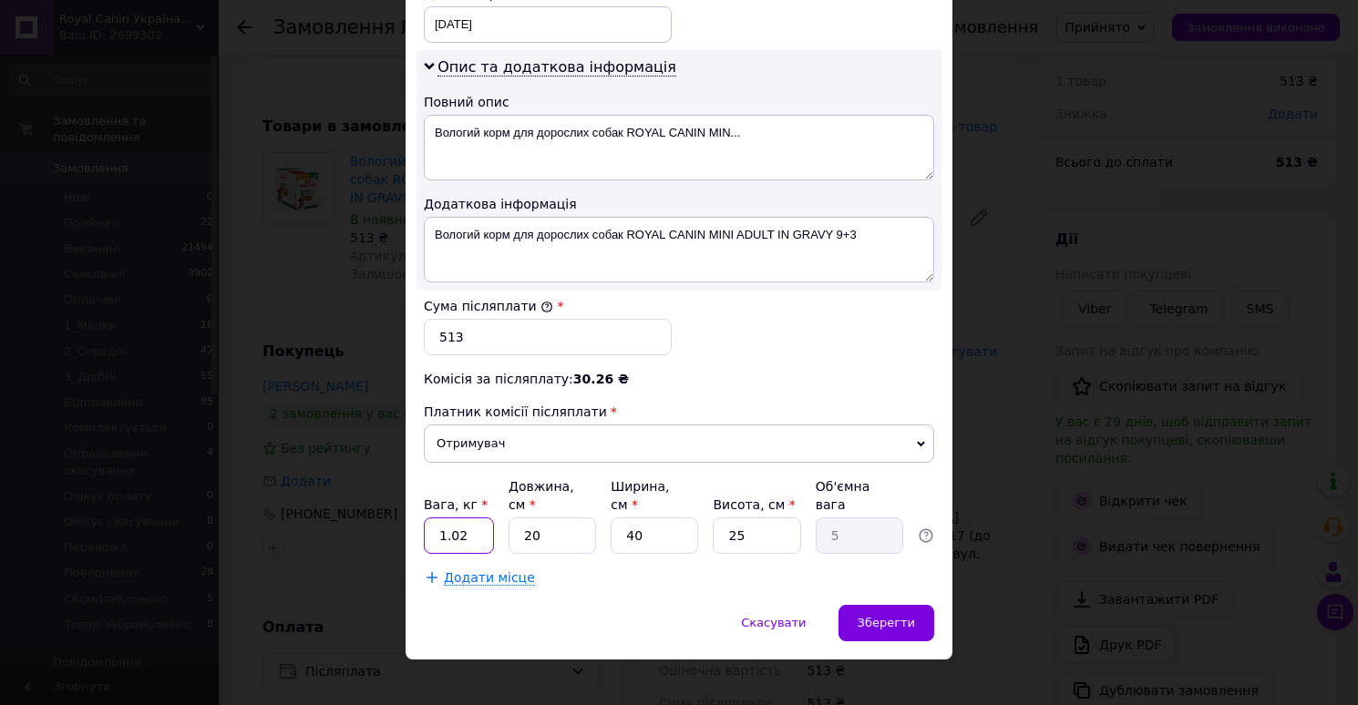
click at [474, 529] on input "1.02" at bounding box center [459, 536] width 70 height 36
type input "1"
click at [557, 518] on input "20" at bounding box center [551, 536] width 87 height 36
type input "1"
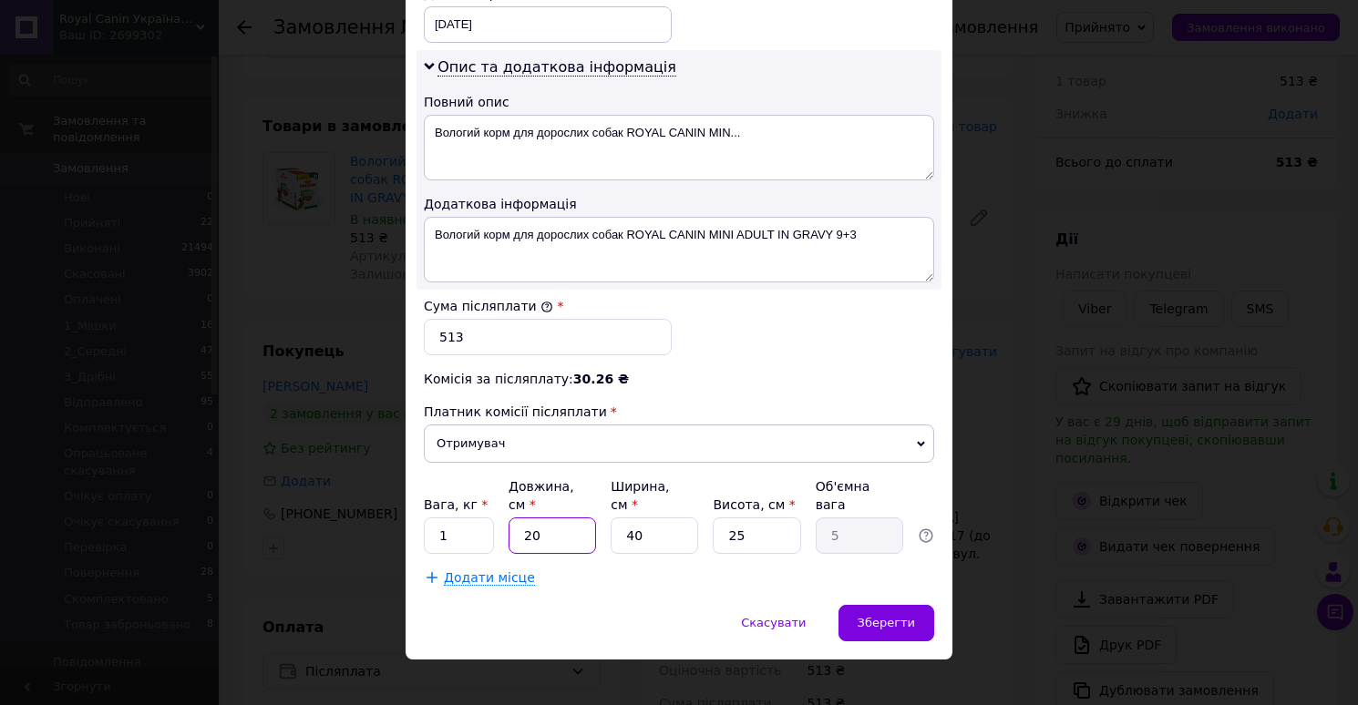
type input "0.25"
type input "14"
type input "3.5"
type input "14"
click at [658, 523] on input "40" at bounding box center [653, 536] width 87 height 36
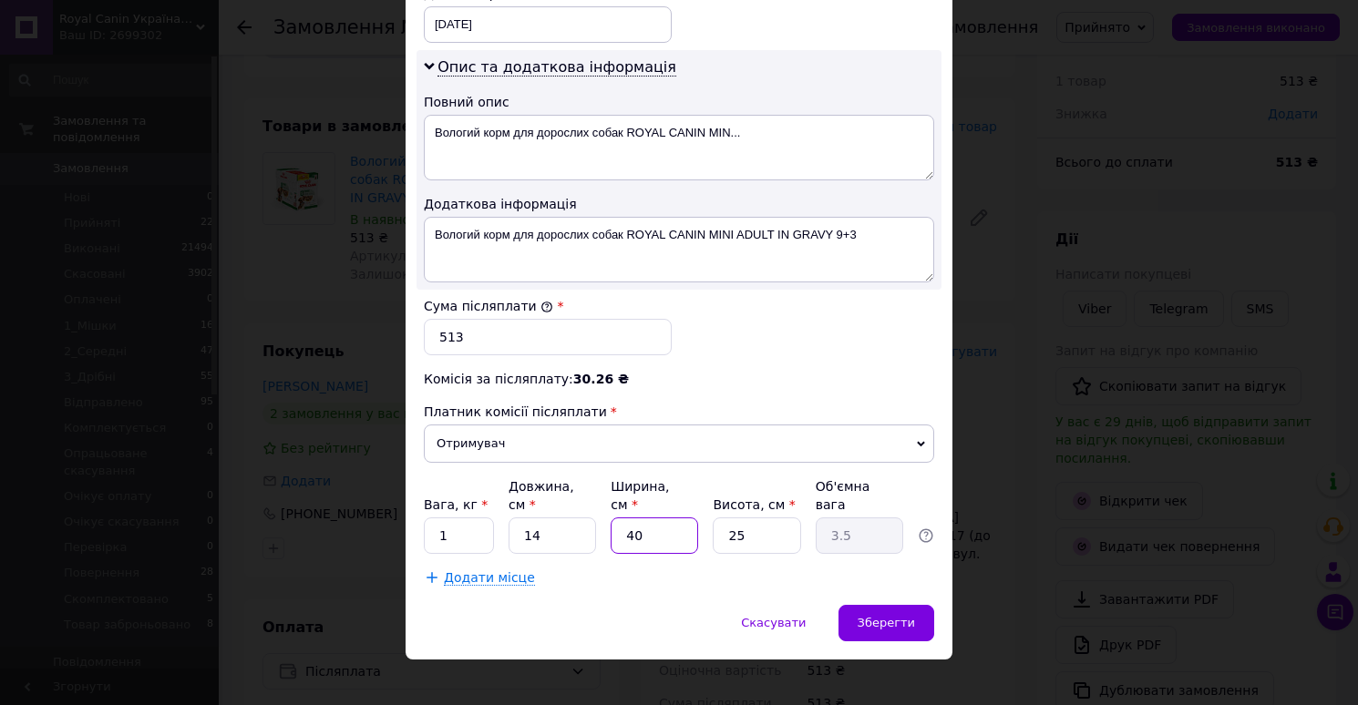
click at [658, 523] on input "40" at bounding box center [653, 536] width 87 height 36
type input "1"
type input "0.1"
type input "14"
type input "1.23"
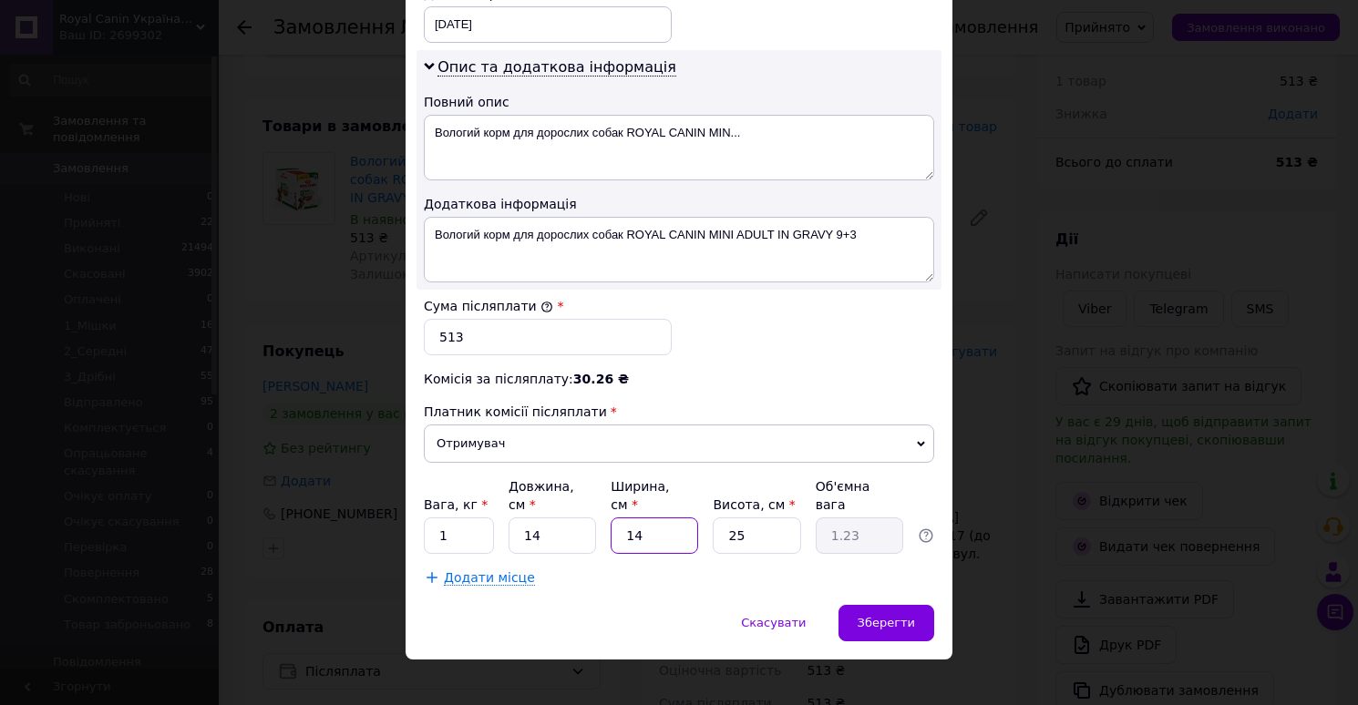
type input "14"
click at [754, 518] on input "25" at bounding box center [756, 536] width 87 height 36
type input "1"
type input "0.1"
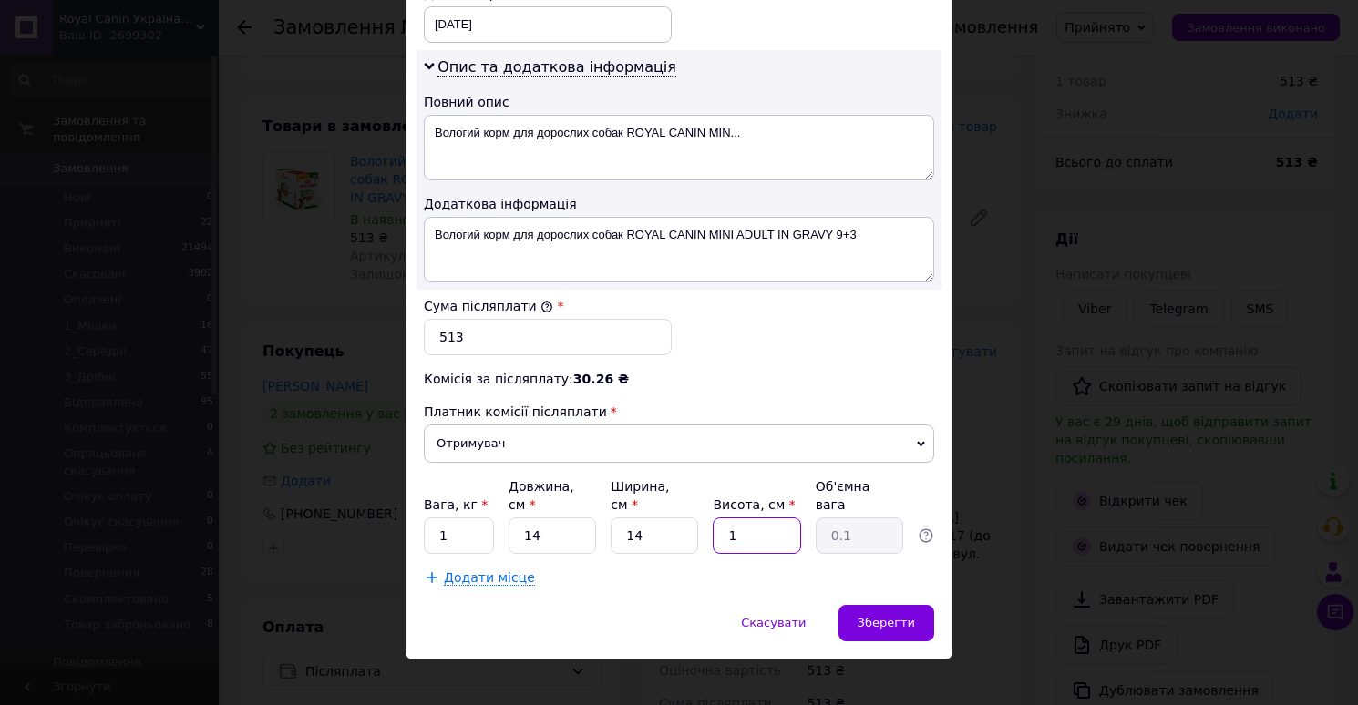
type input "19"
type input "0.93"
type input "19"
click at [866, 616] on span "Зберегти" at bounding box center [885, 623] width 57 height 14
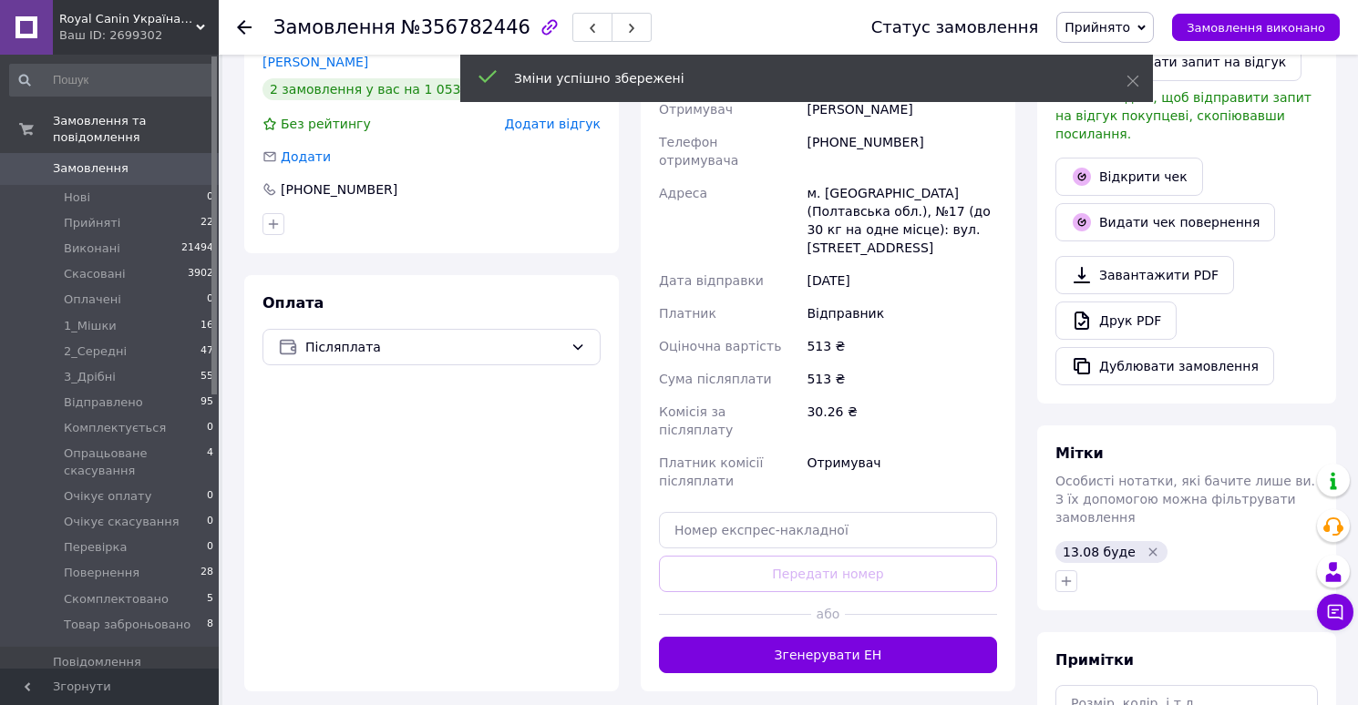
scroll to position [400, 0]
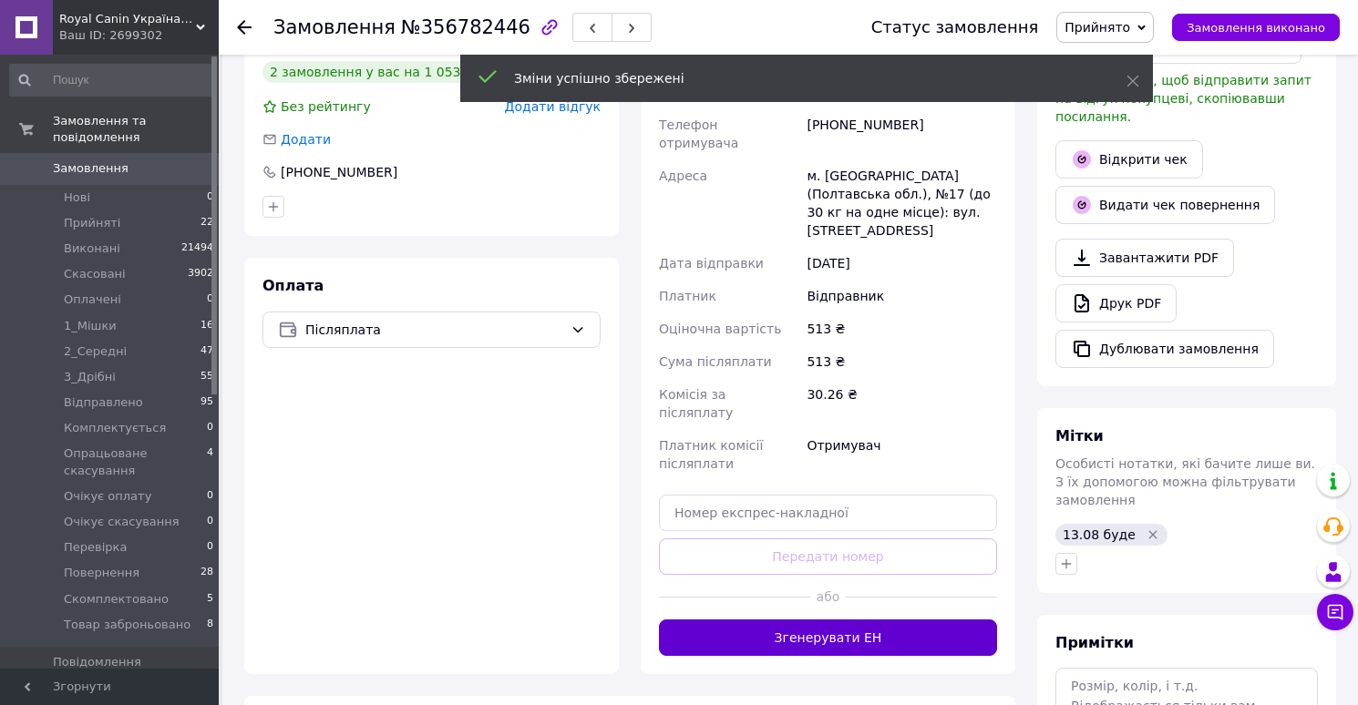
click at [818, 620] on button "Згенерувати ЕН" at bounding box center [828, 638] width 338 height 36
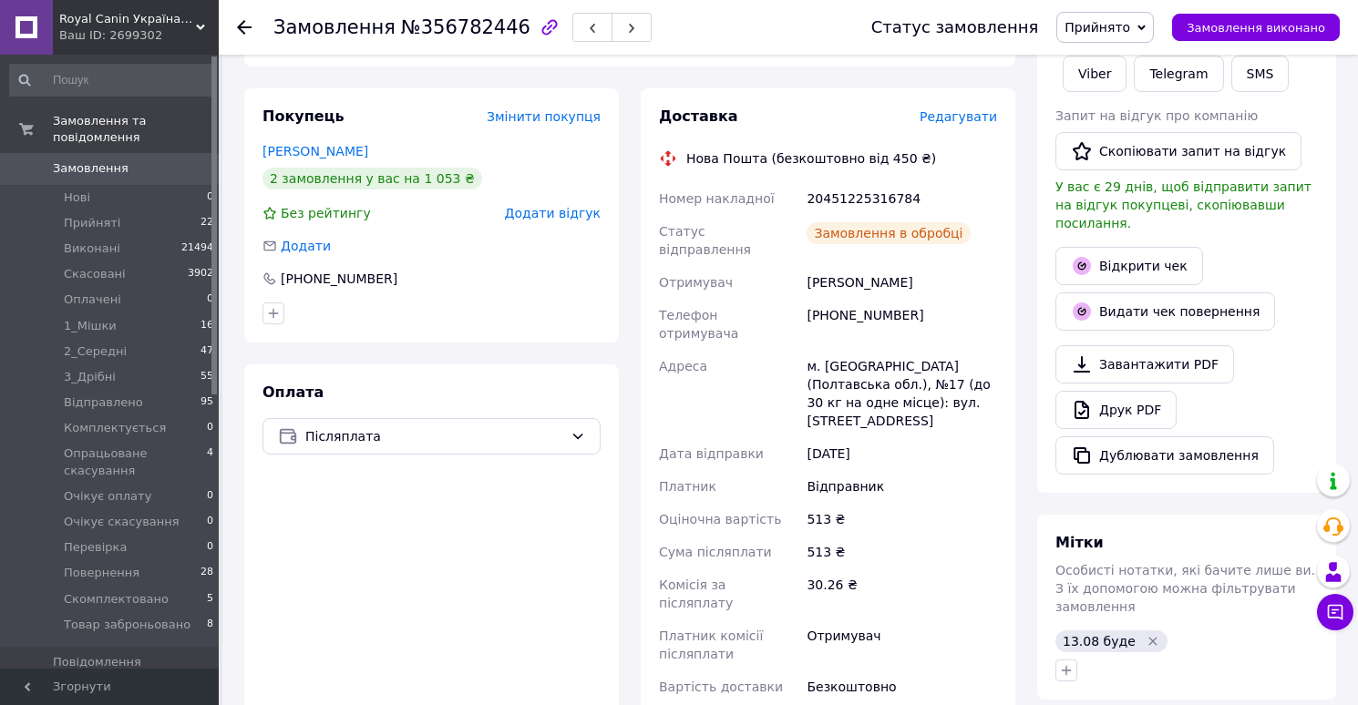
scroll to position [4, 0]
click at [1113, 399] on link "Друк PDF" at bounding box center [1115, 410] width 121 height 38
click at [1108, 35] on span "Прийнято" at bounding box center [1104, 27] width 97 height 31
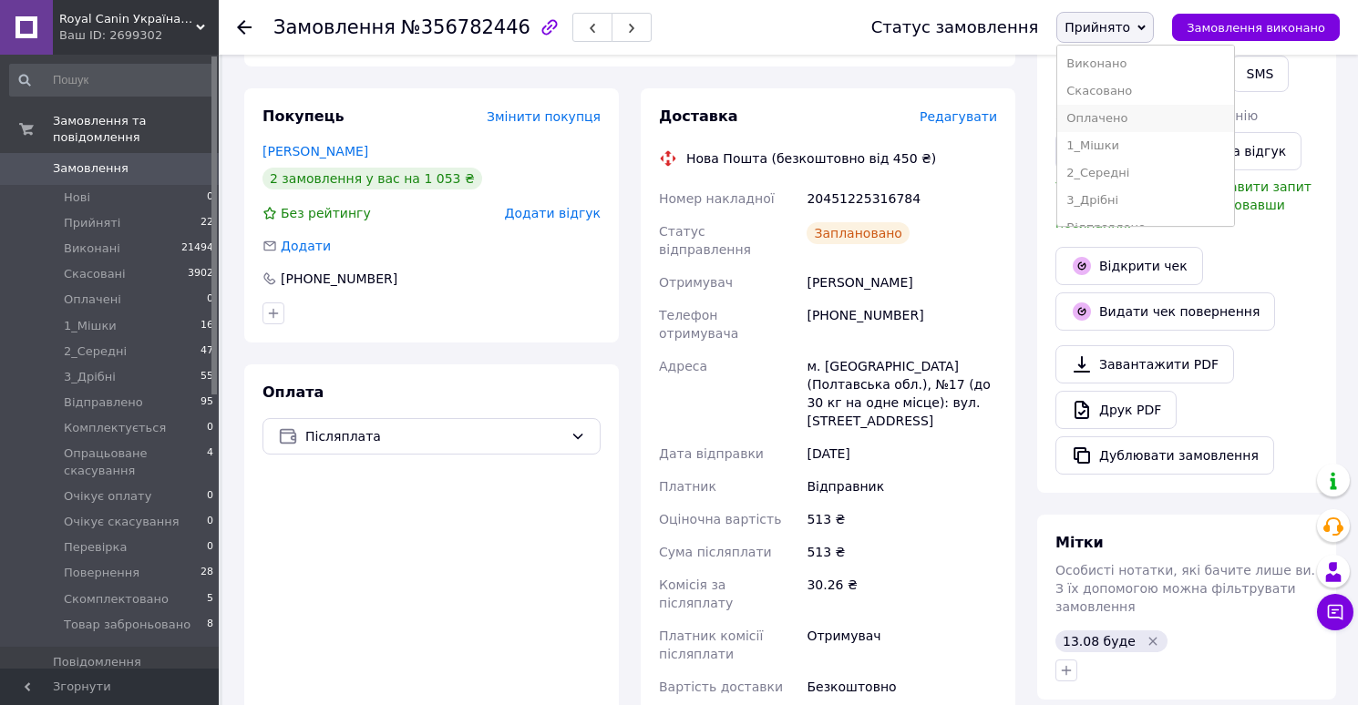
scroll to position [239, 0]
click at [1102, 174] on li "Скомплектовано" at bounding box center [1145, 180] width 177 height 27
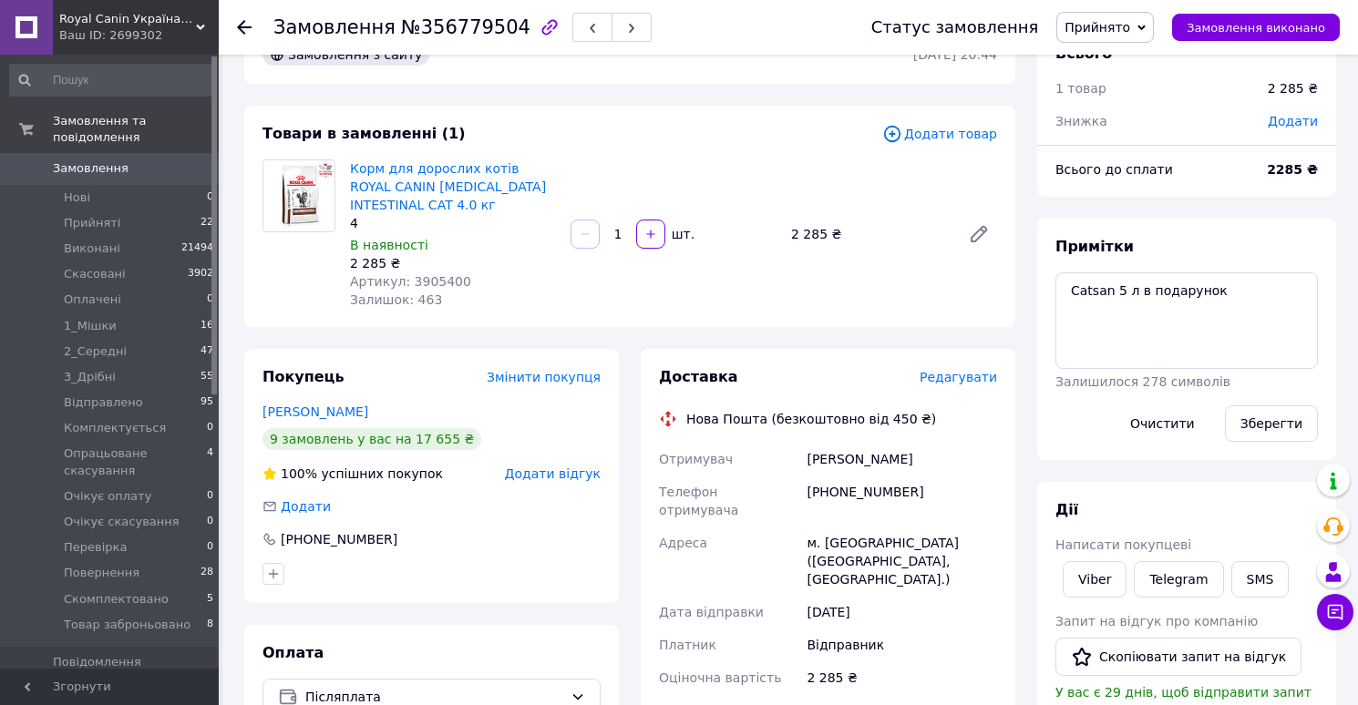
scroll to position [53, 0]
click at [947, 377] on span "Редагувати" at bounding box center [957, 375] width 77 height 15
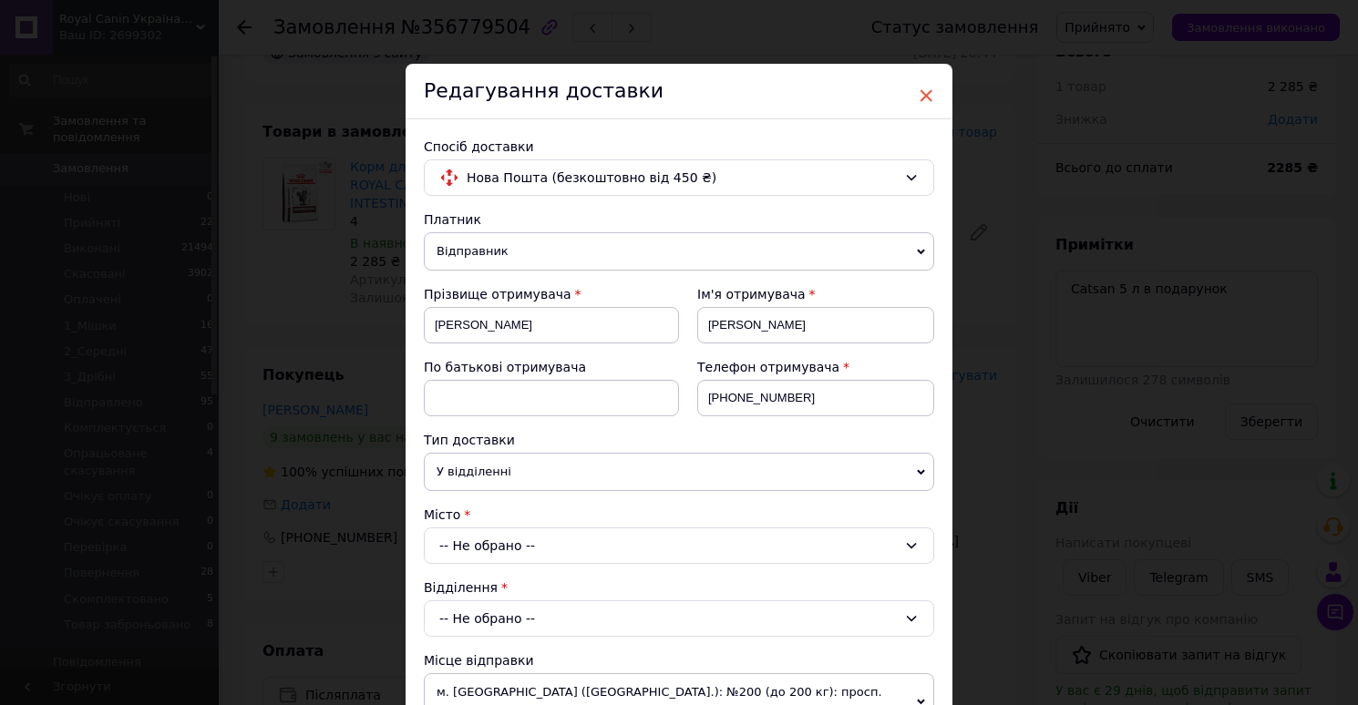
click at [927, 93] on span "×" at bounding box center [926, 95] width 16 height 31
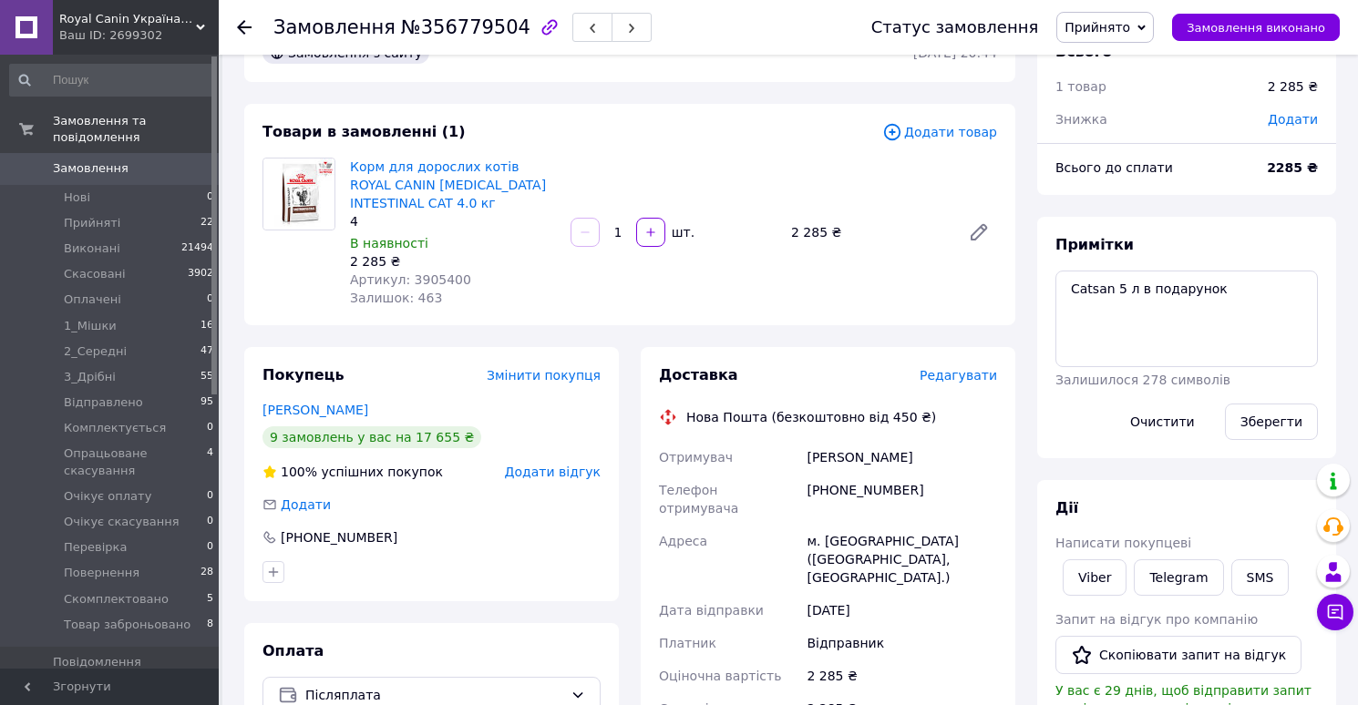
click at [976, 379] on span "Редагувати" at bounding box center [957, 375] width 77 height 15
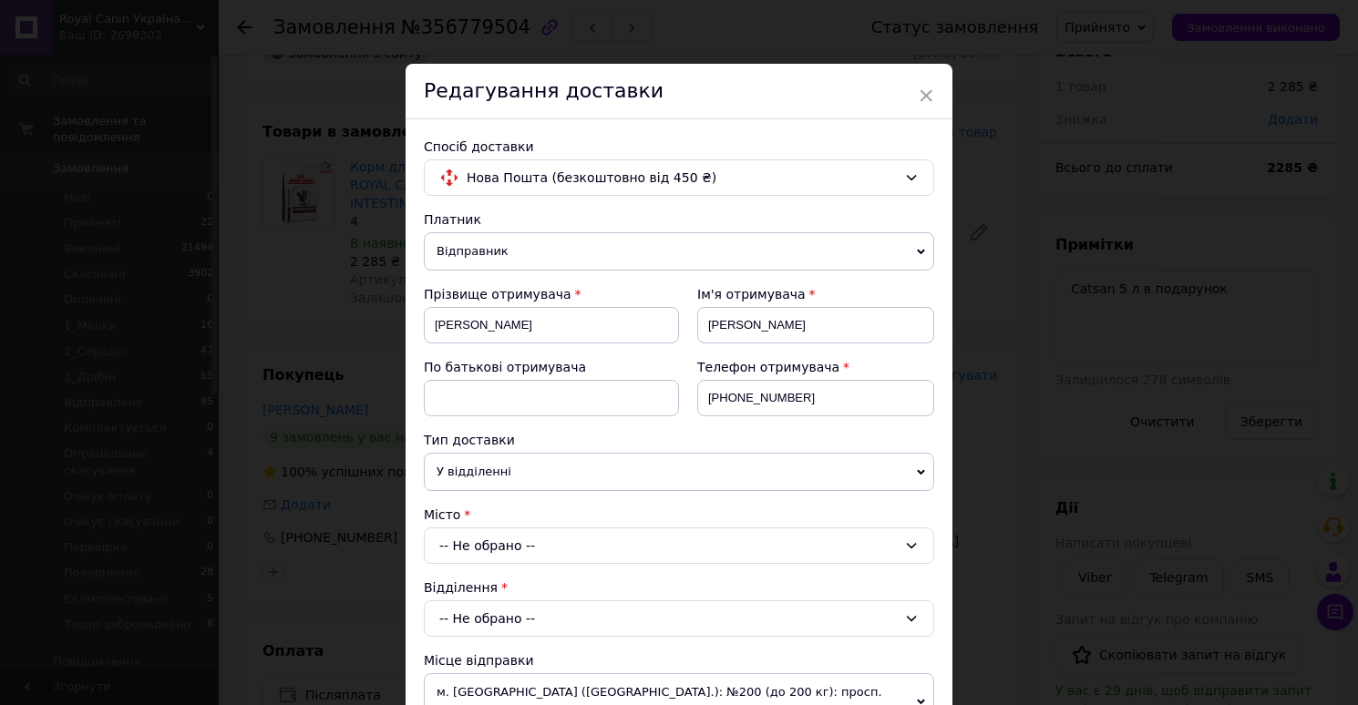
scroll to position [703, 0]
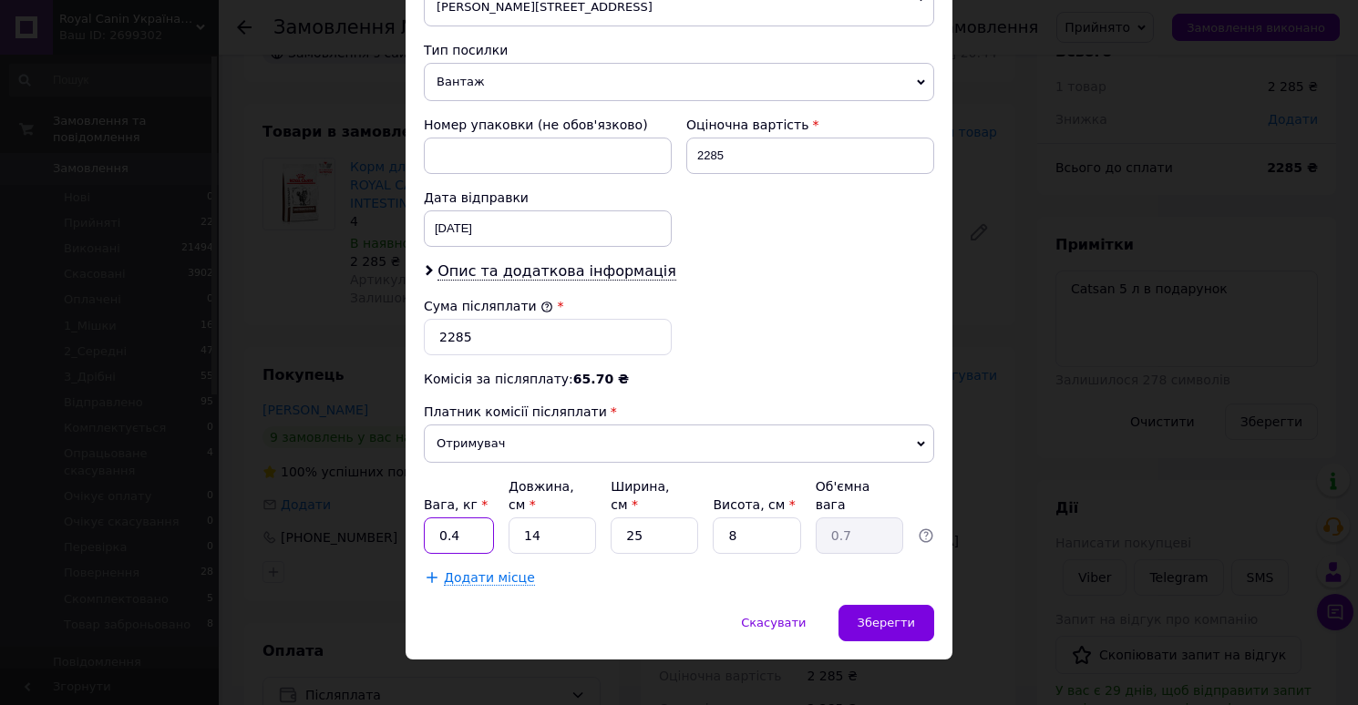
click at [463, 523] on input "0.4" at bounding box center [459, 536] width 70 height 36
type input "6"
click at [559, 518] on input "14" at bounding box center [551, 536] width 87 height 36
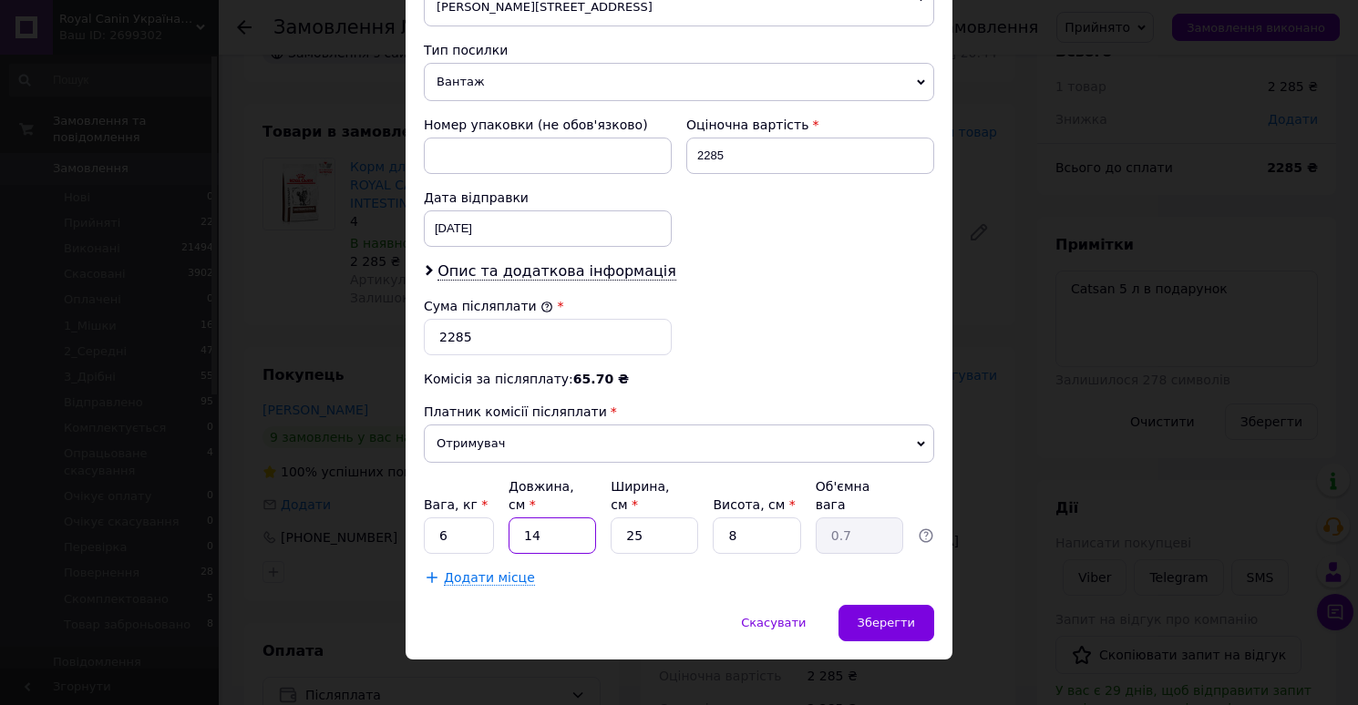
type input "3"
type input "0.15"
type input "38"
type input "1.9"
type input "38"
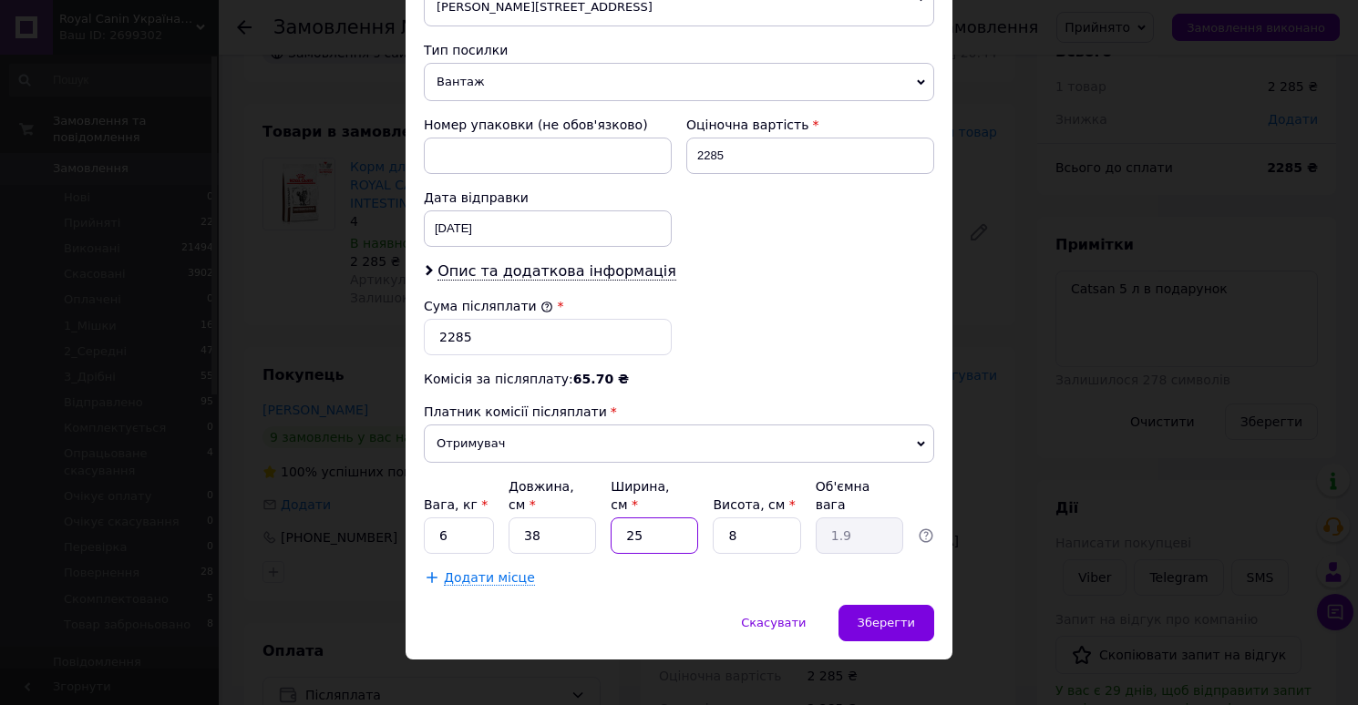
click at [650, 518] on input "25" at bounding box center [653, 536] width 87 height 36
type input "2"
type input "0.15"
type input "28"
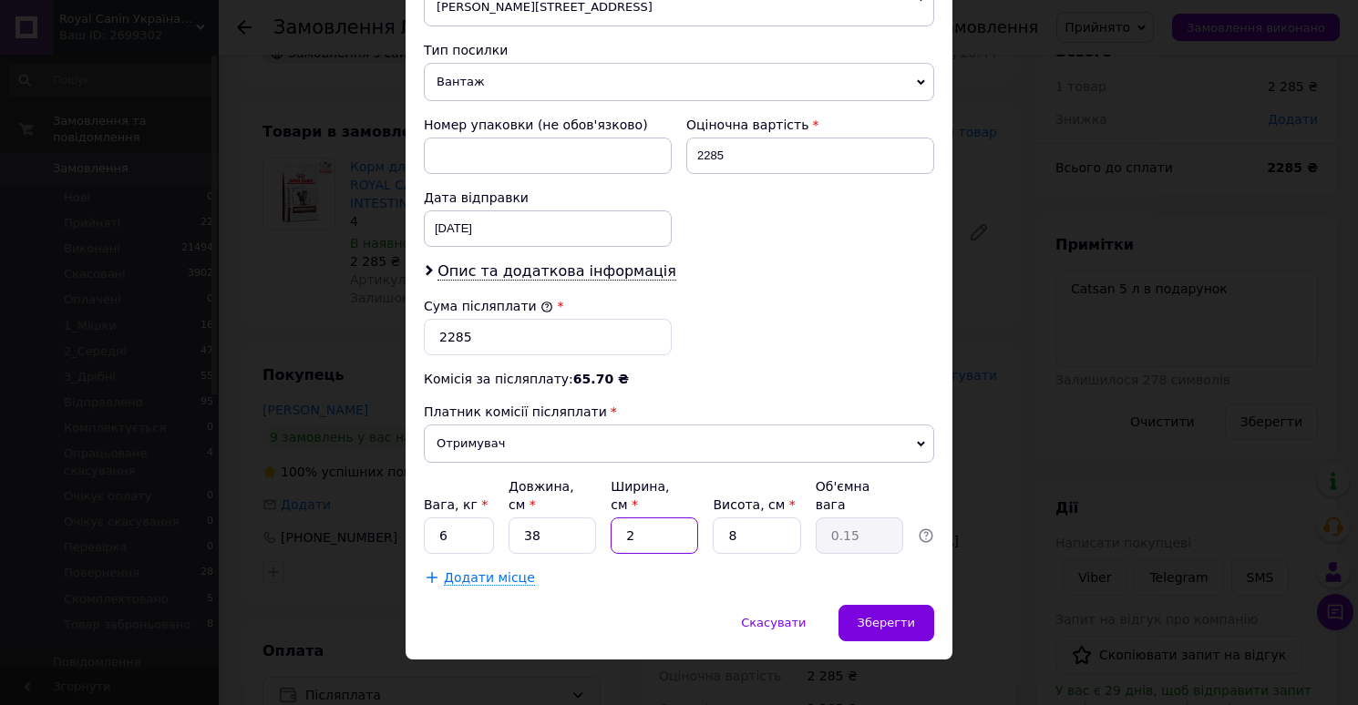
type input "2.13"
type input "28"
click at [745, 523] on input "8" at bounding box center [756, 536] width 87 height 36
type input "2"
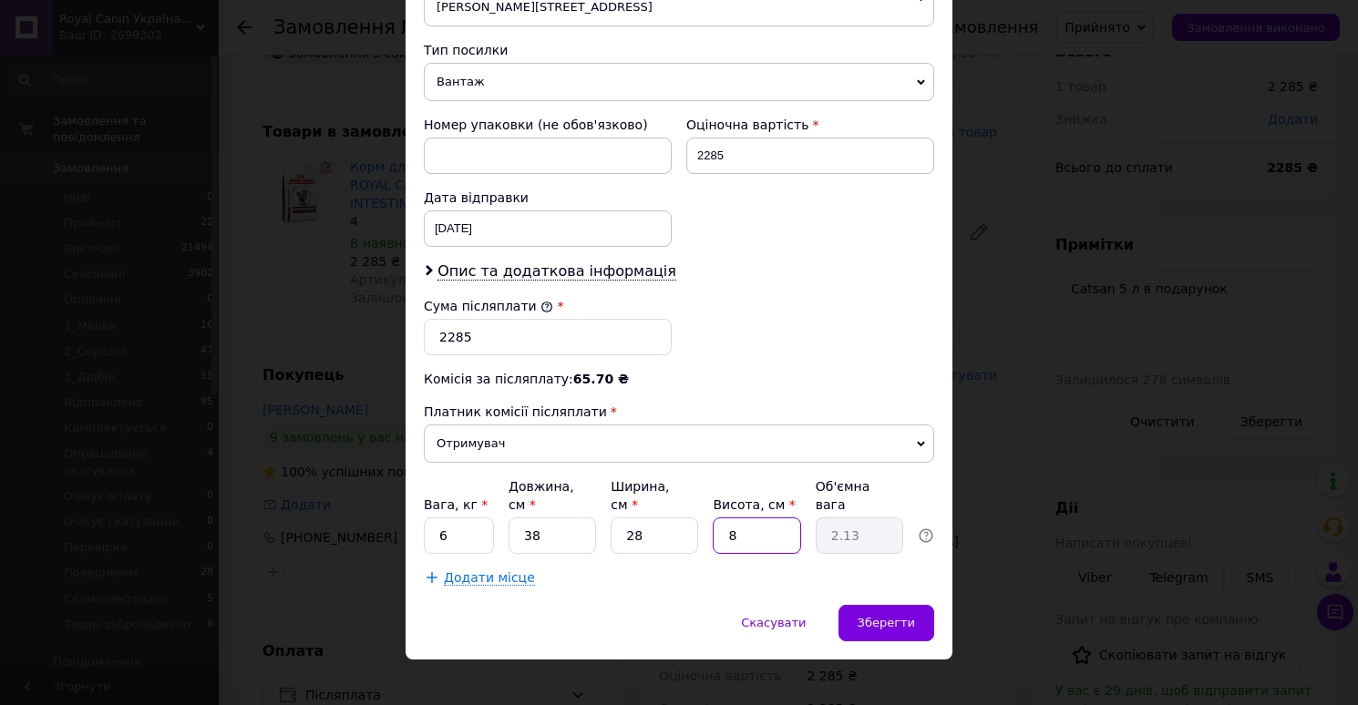
type input "0.53"
type input "22"
type input "5.85"
type input "22"
click at [869, 616] on span "Зберегти" at bounding box center [885, 623] width 57 height 14
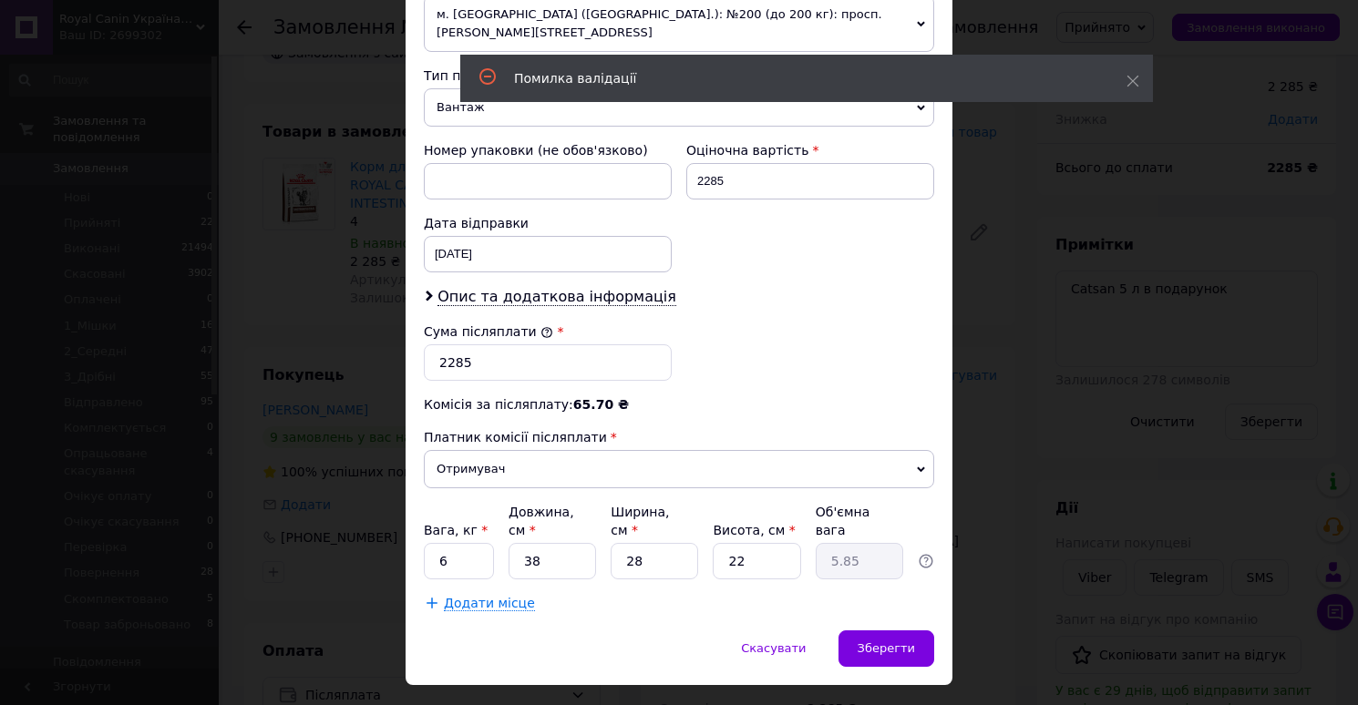
scroll to position [729, 0]
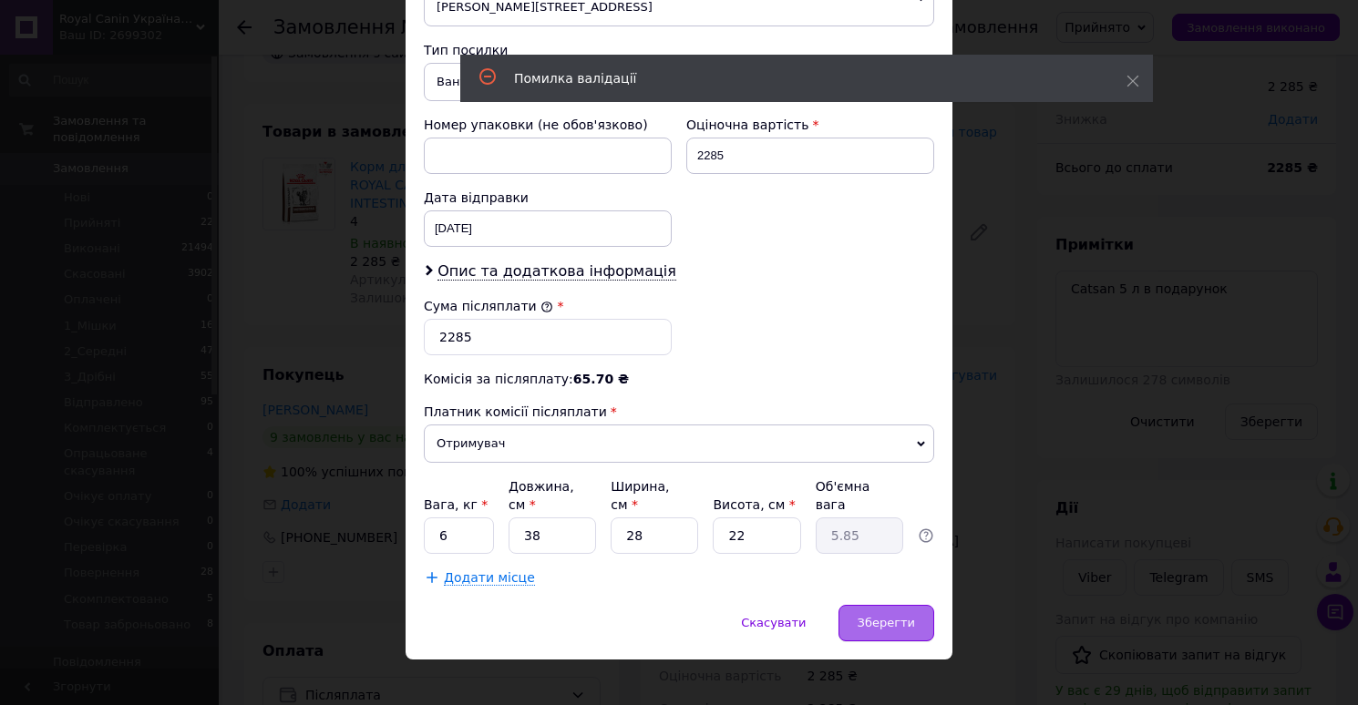
click at [874, 616] on span "Зберегти" at bounding box center [885, 623] width 57 height 14
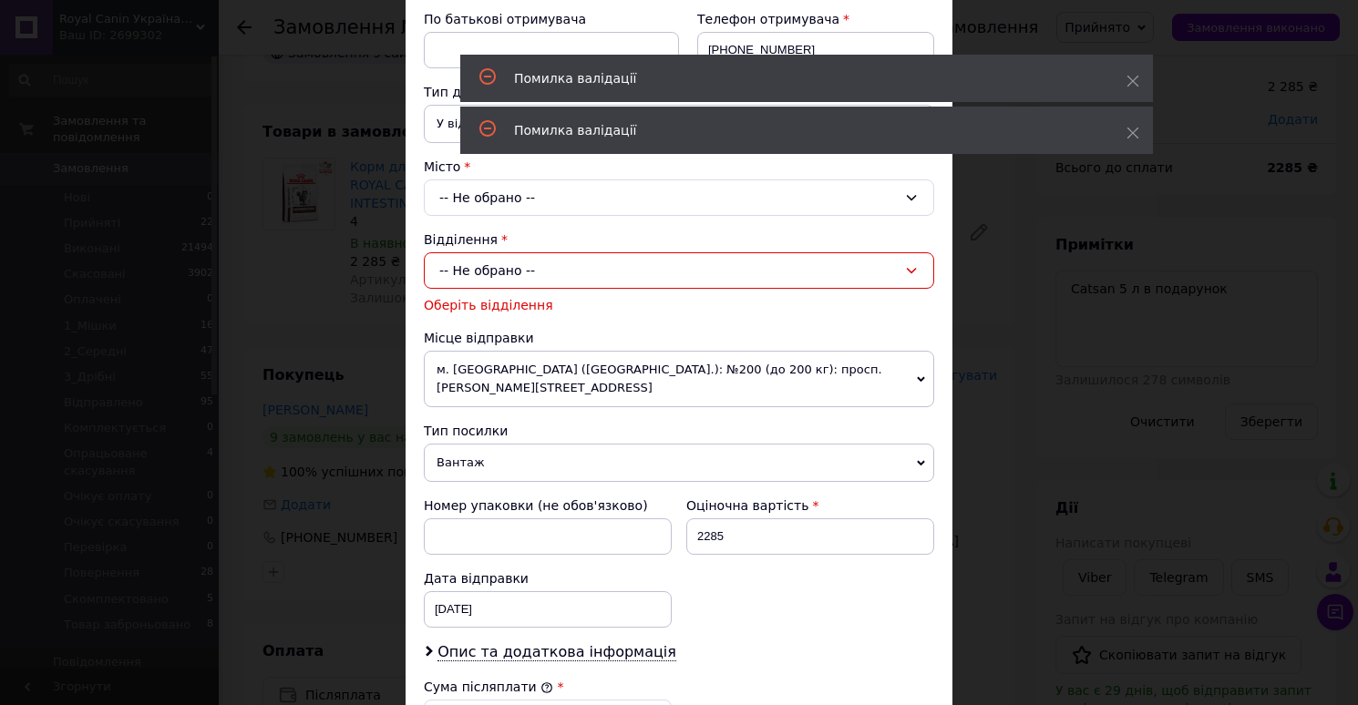
scroll to position [345, 0]
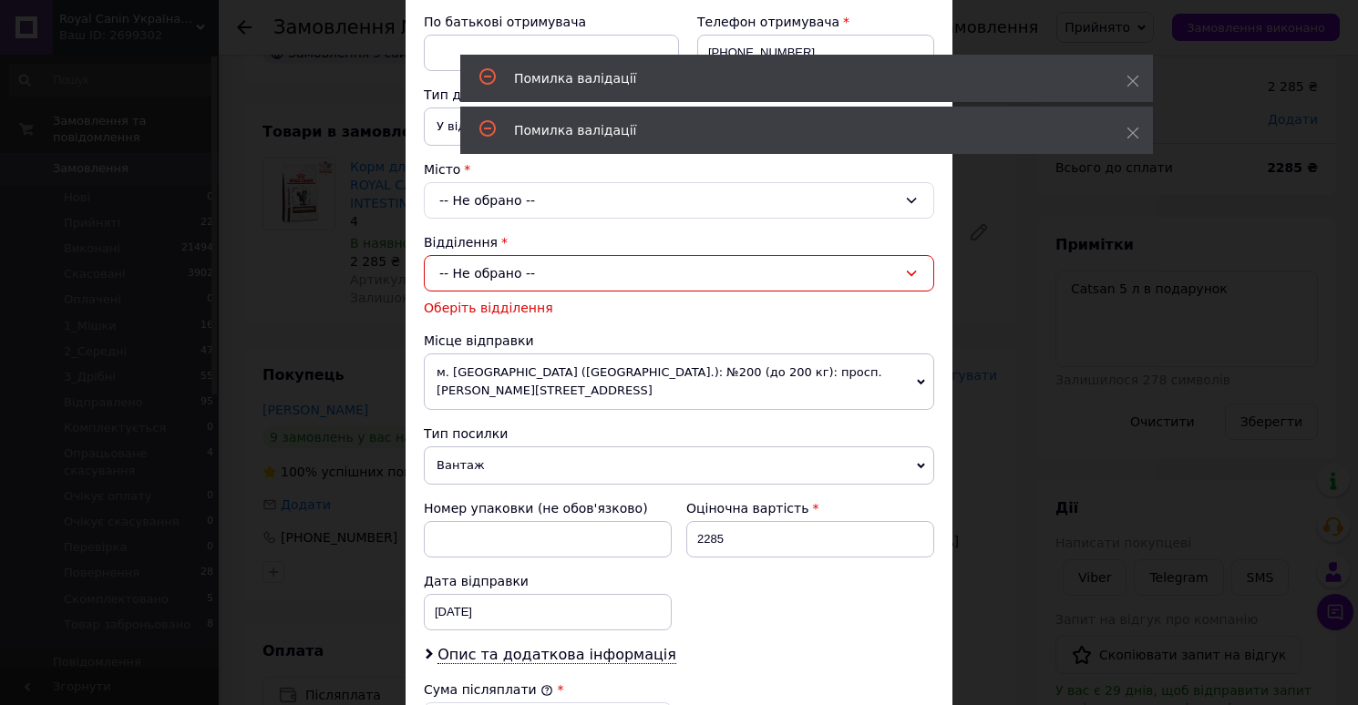
click at [703, 268] on div "-- Не обрано --" at bounding box center [679, 273] width 510 height 36
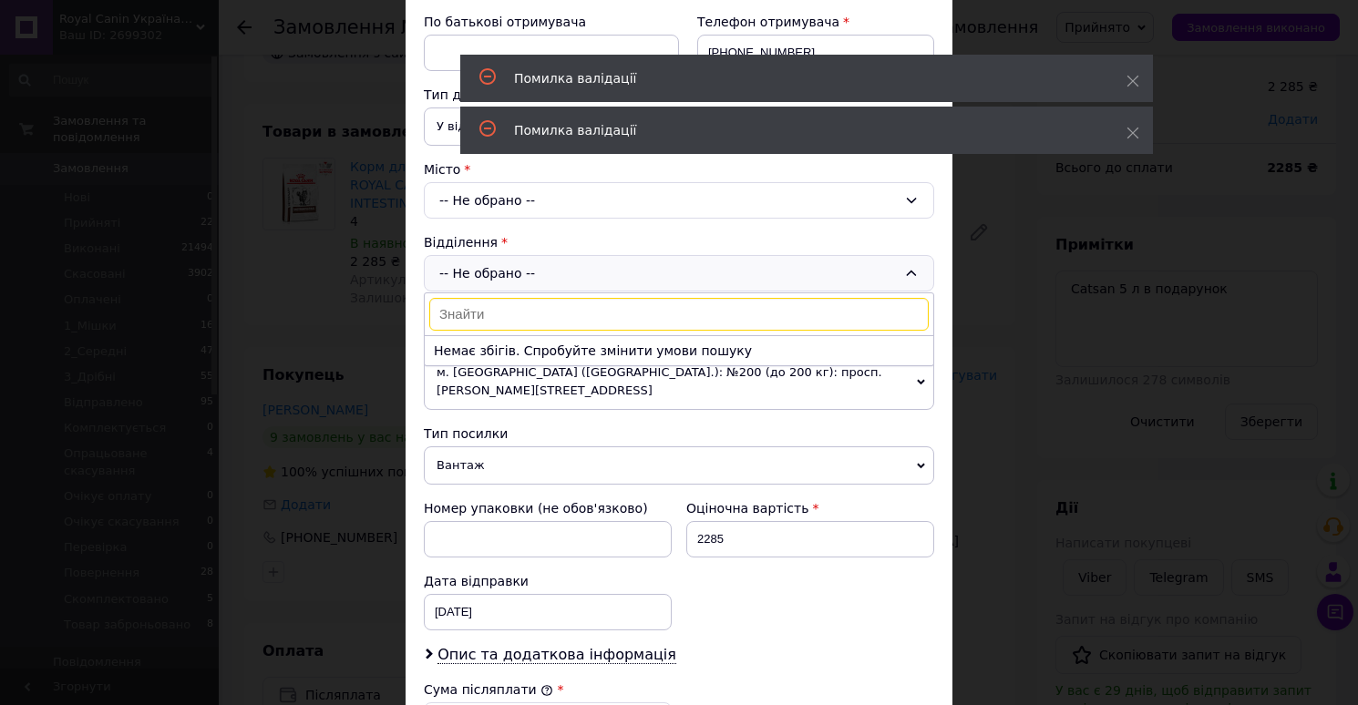
click at [698, 260] on div "-- Не обрано -- Немає збігів. Спробуйте змінити умови пошуку" at bounding box center [679, 273] width 510 height 36
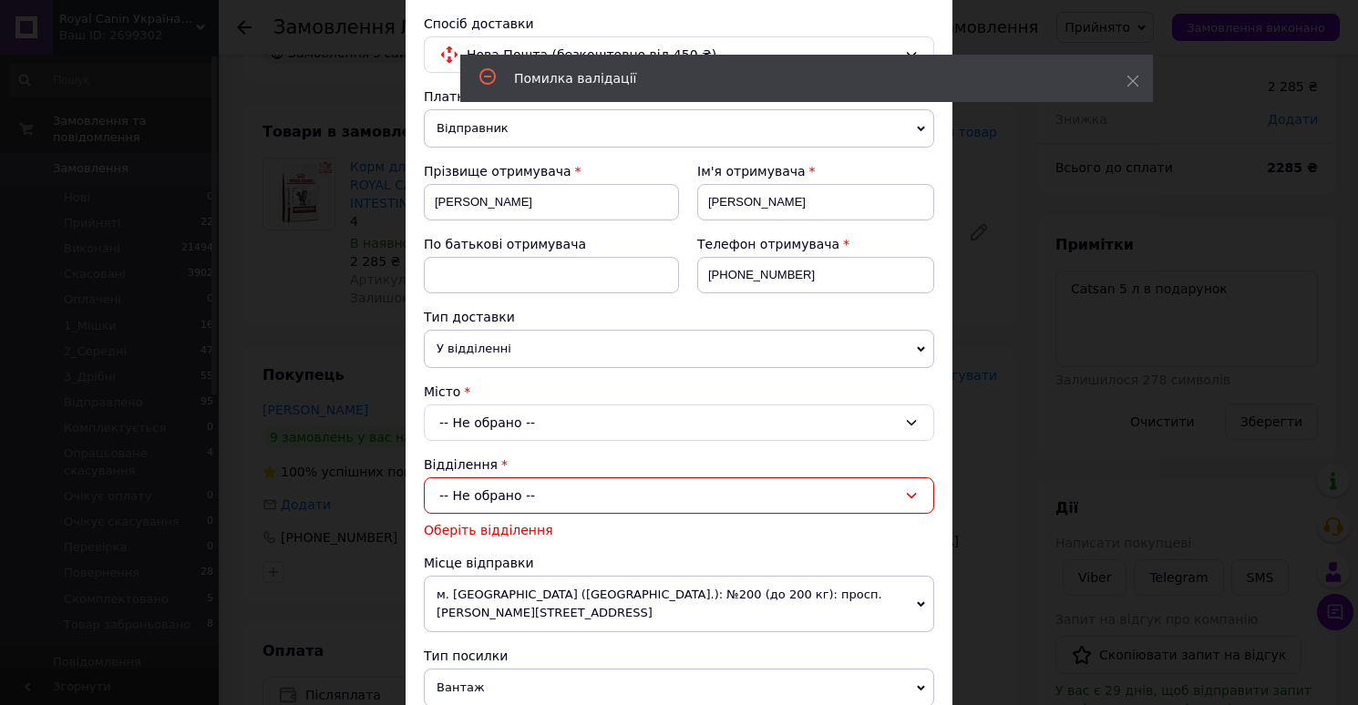
scroll to position [0, 0]
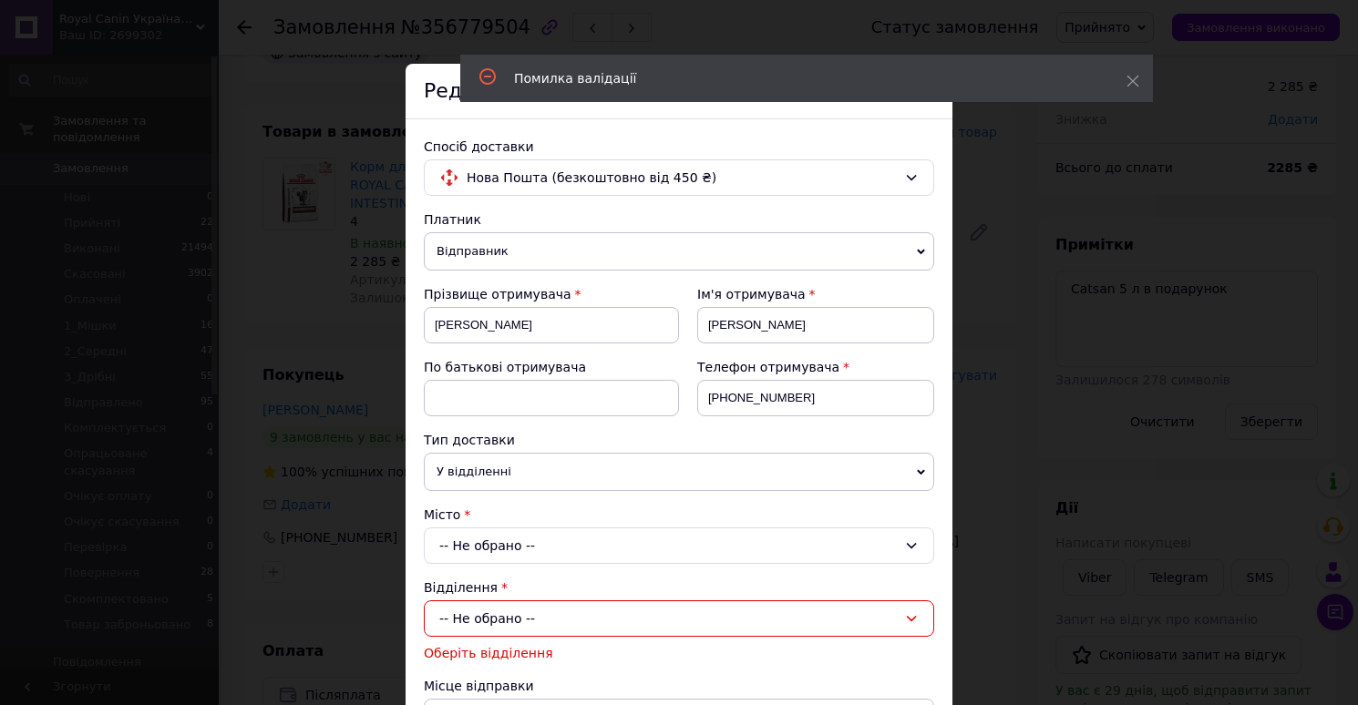
click at [969, 318] on div "× Редагування доставки Спосіб доставки Нова Пошта (безкоштовно від 450 ₴) Платн…" at bounding box center [679, 352] width 1358 height 705
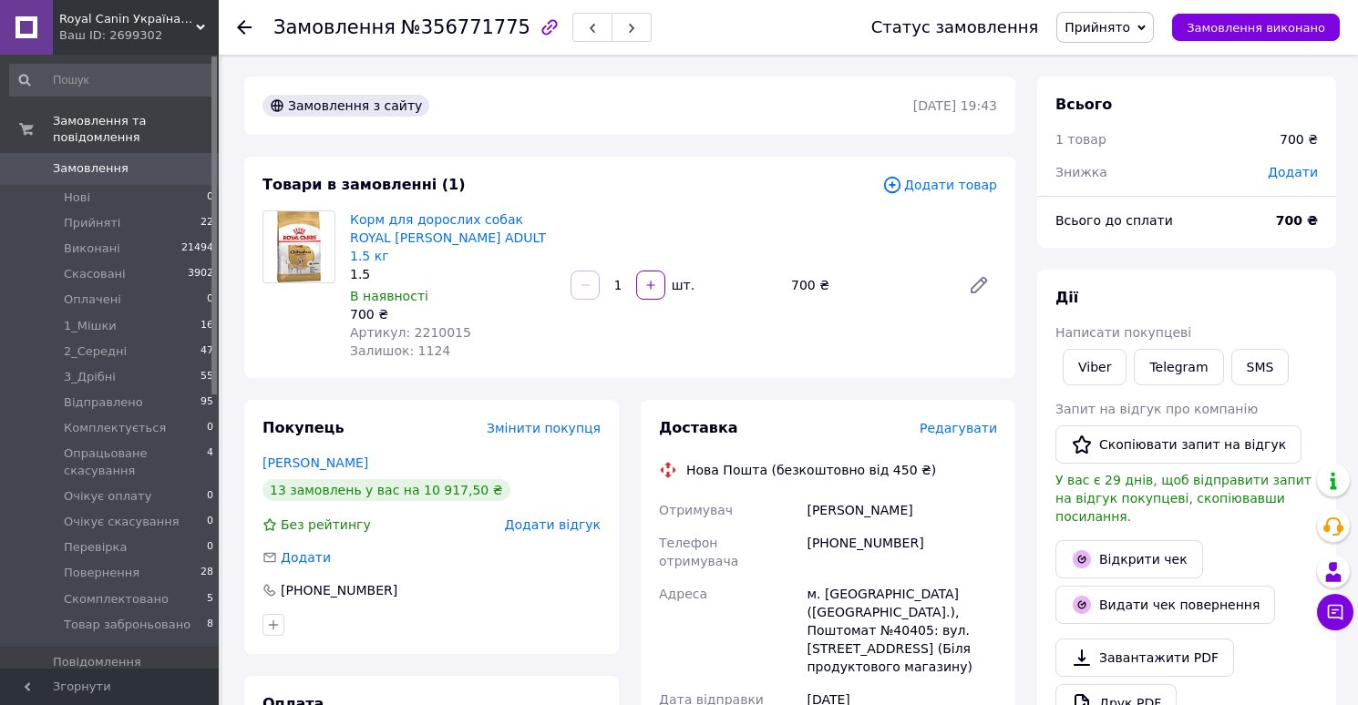
scroll to position [40, 0]
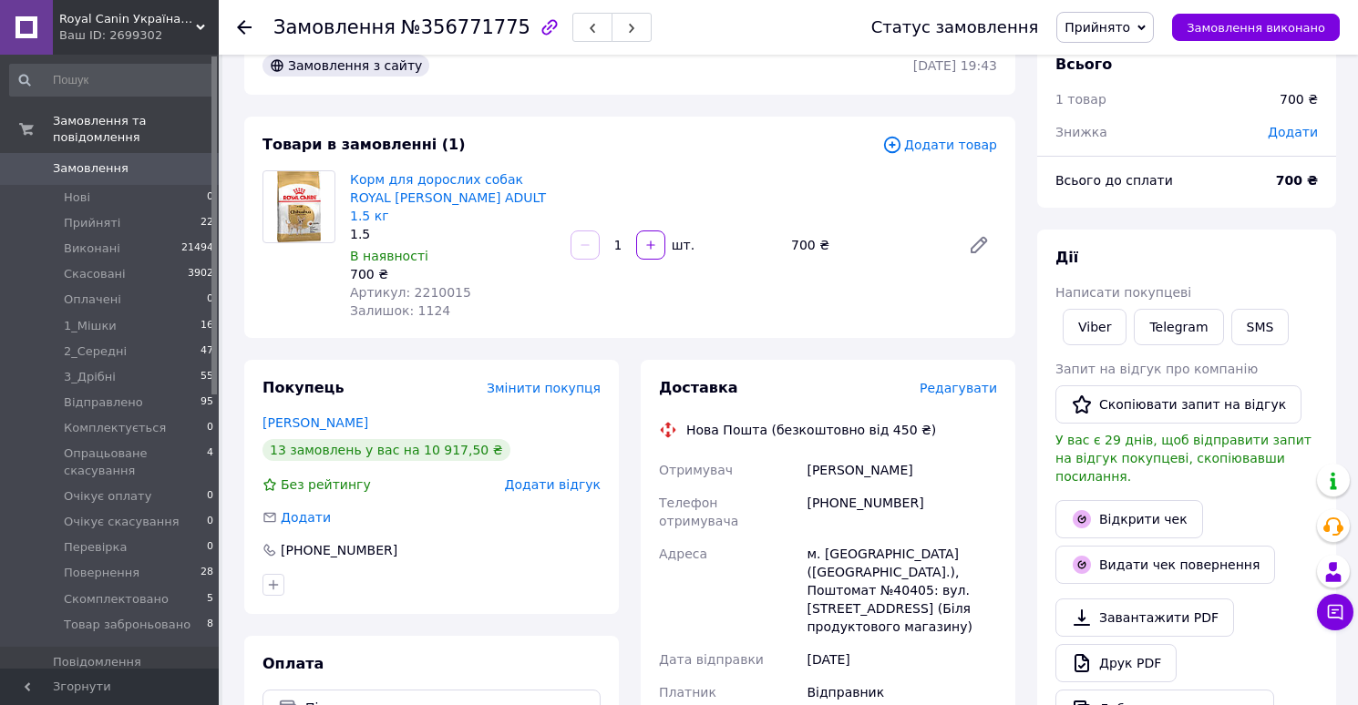
click at [955, 381] on span "Редагувати" at bounding box center [957, 388] width 77 height 15
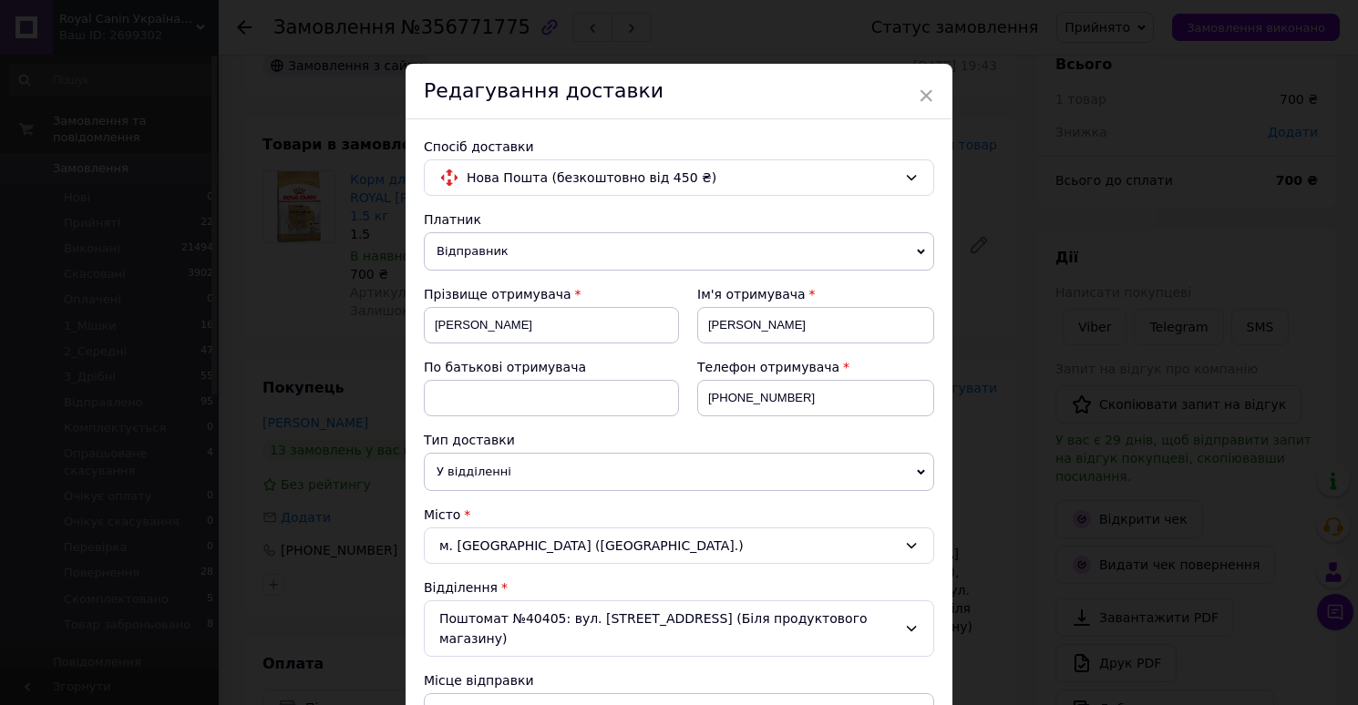
scroll to position [907, 0]
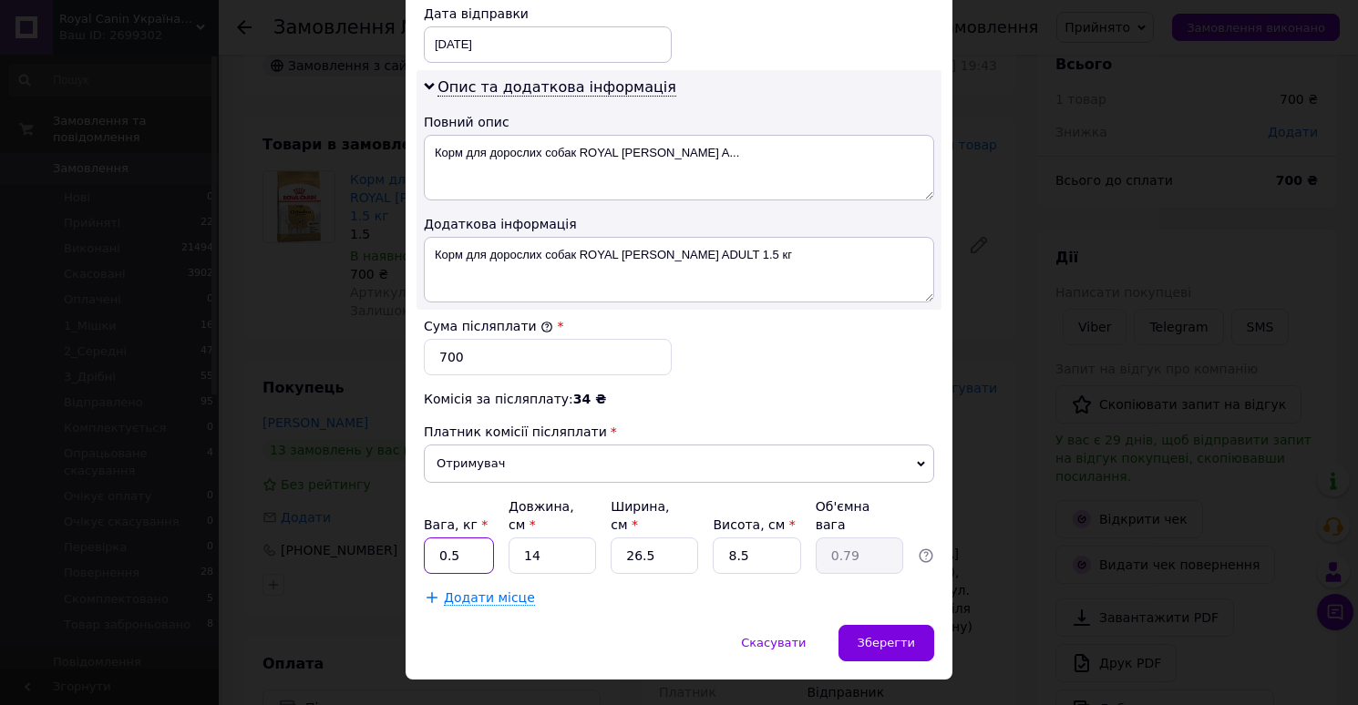
click at [433, 538] on input "0.5" at bounding box center [459, 556] width 70 height 36
type input "1.5"
click at [576, 538] on input "14" at bounding box center [551, 556] width 87 height 36
type input "3"
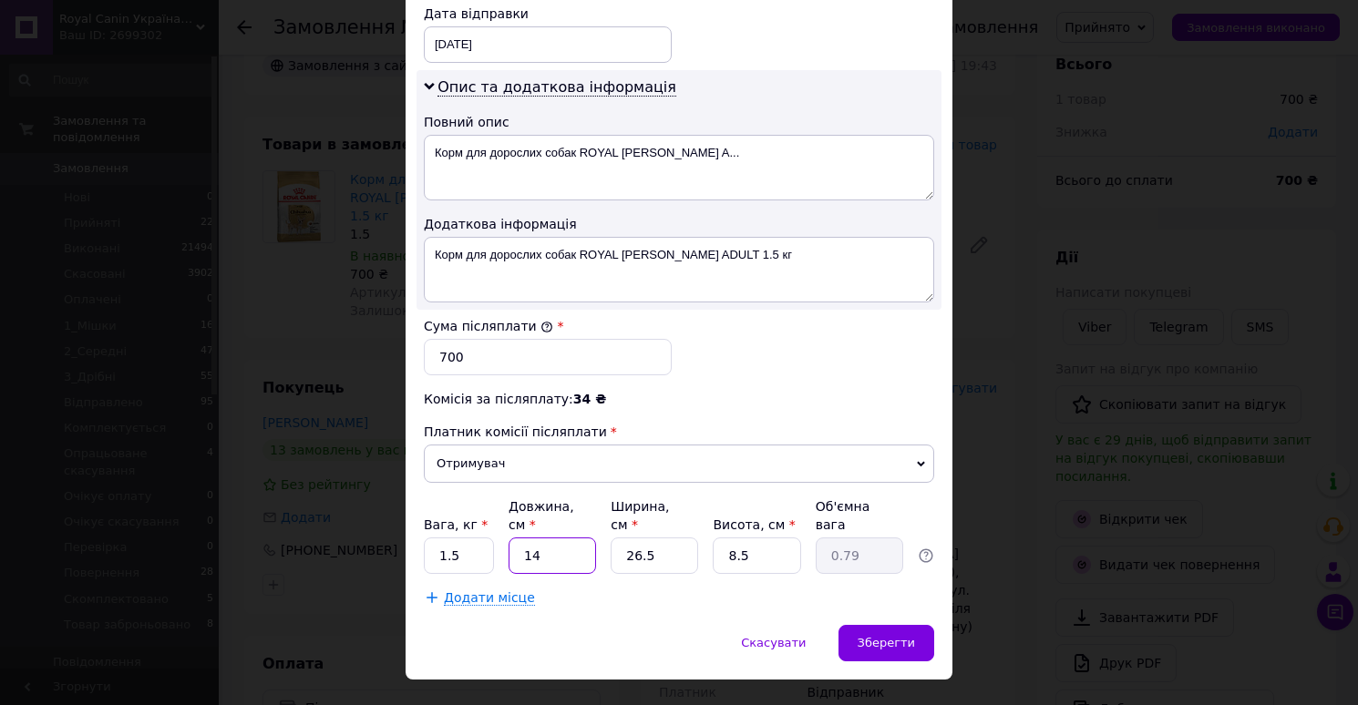
type input "0.17"
type input "30"
type input "1.69"
type input "30"
click at [670, 538] on input "26.5" at bounding box center [653, 556] width 87 height 36
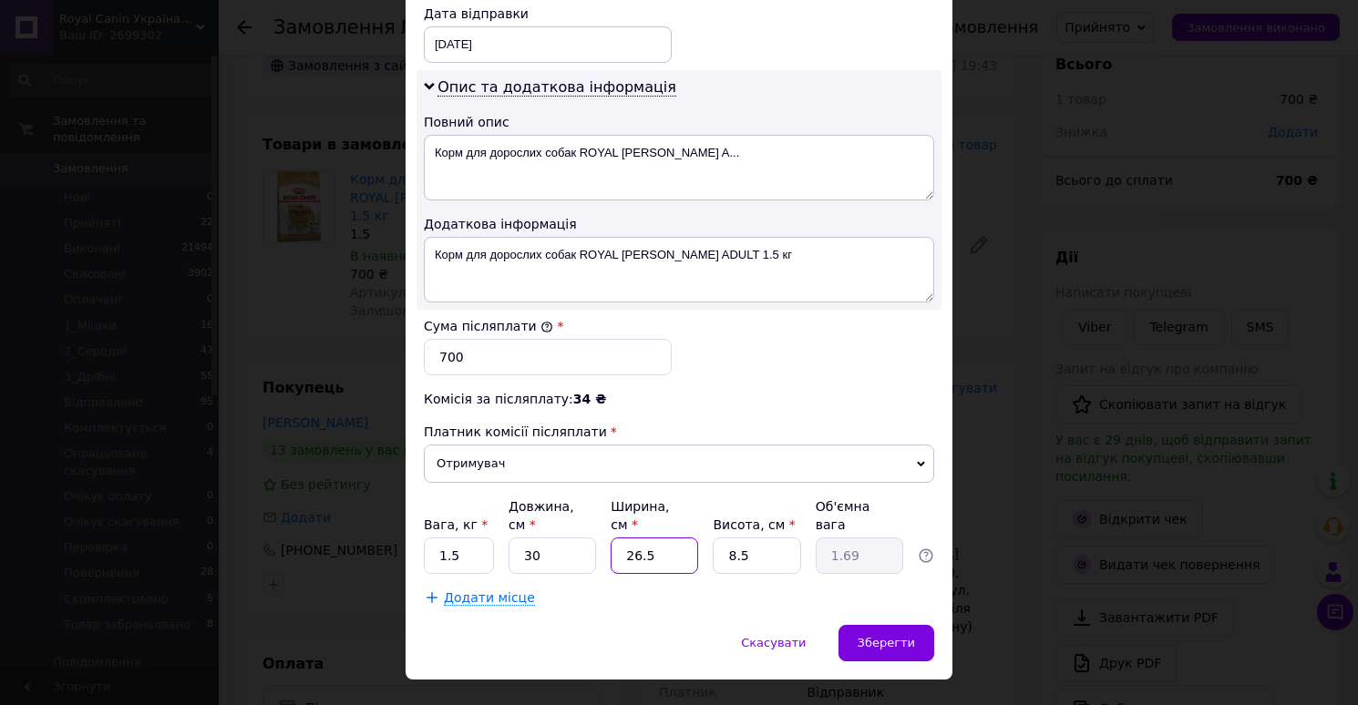
click at [670, 538] on input "26.5" at bounding box center [653, 556] width 87 height 36
type input "2"
type input "0.13"
type input "20"
type input "1.27"
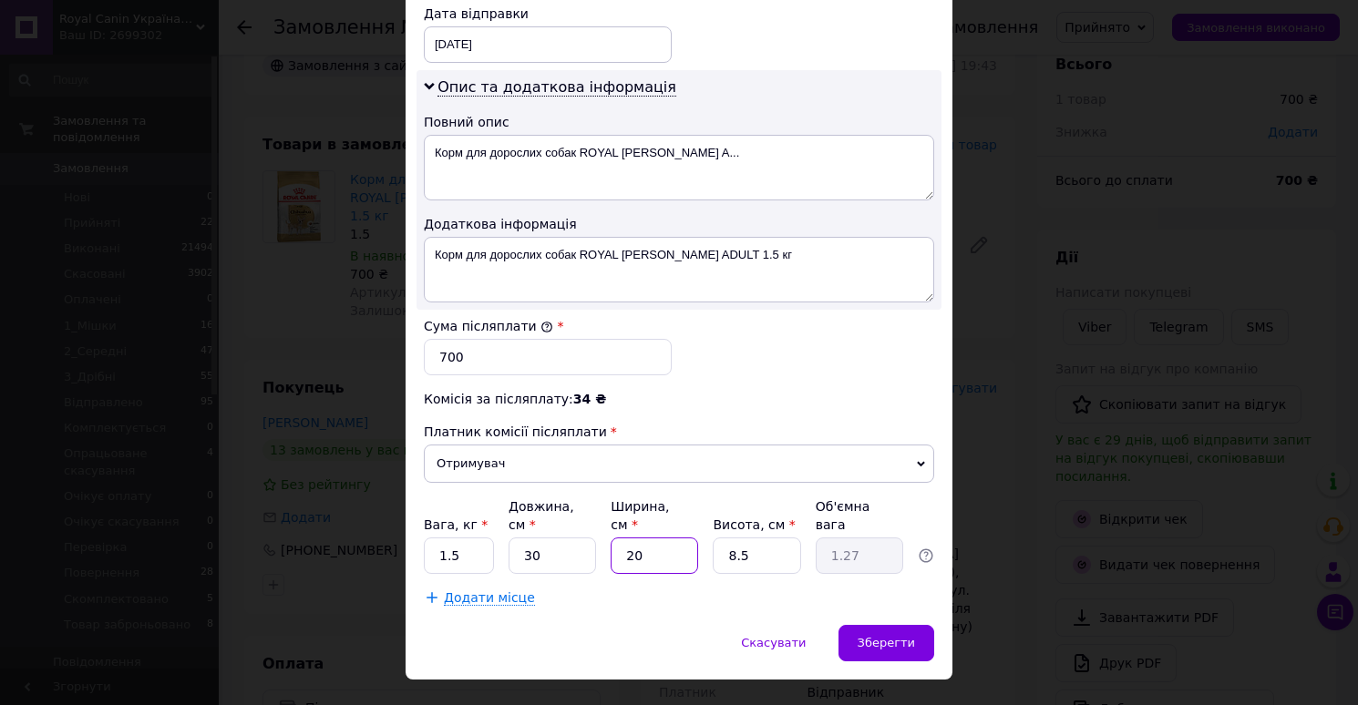
type input "20"
click at [748, 538] on input "8.5" at bounding box center [756, 556] width 87 height 36
type input "1"
type input "0.15"
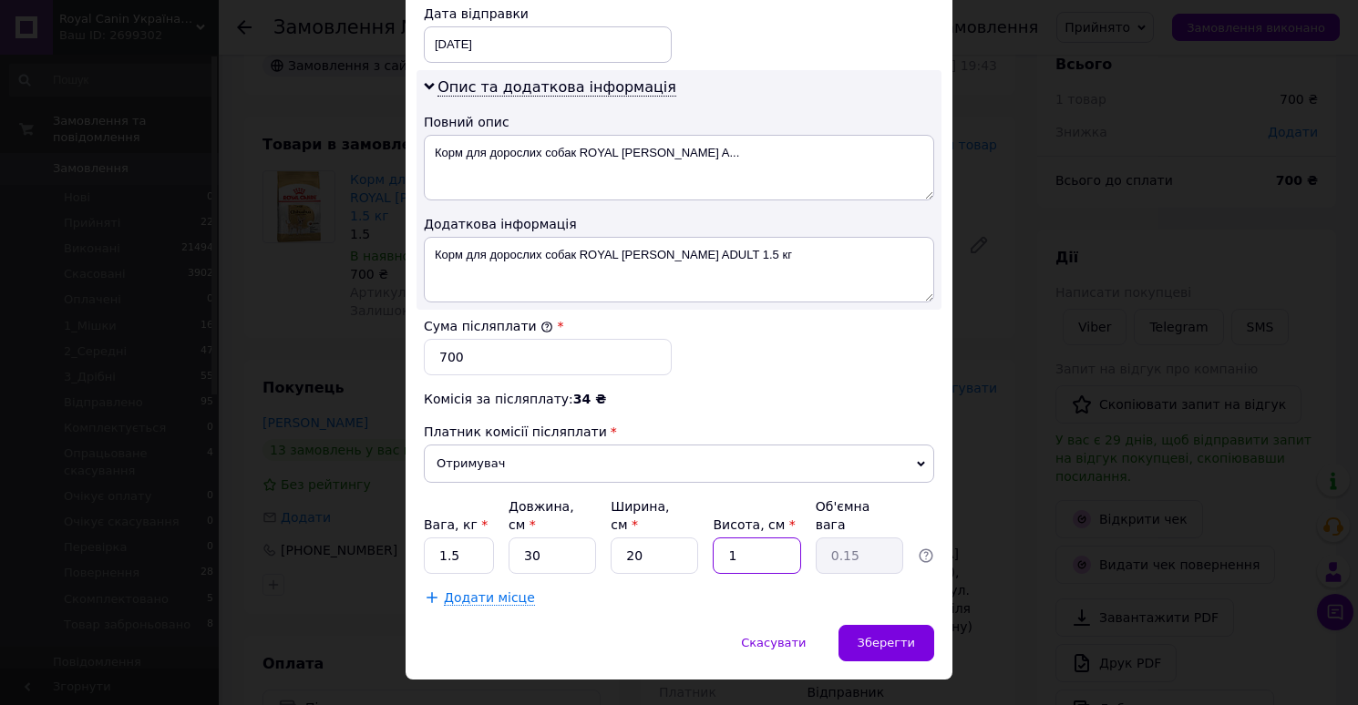
type input "10"
type input "1.5"
type input "10"
click at [864, 636] on span "Зберегти" at bounding box center [885, 643] width 57 height 14
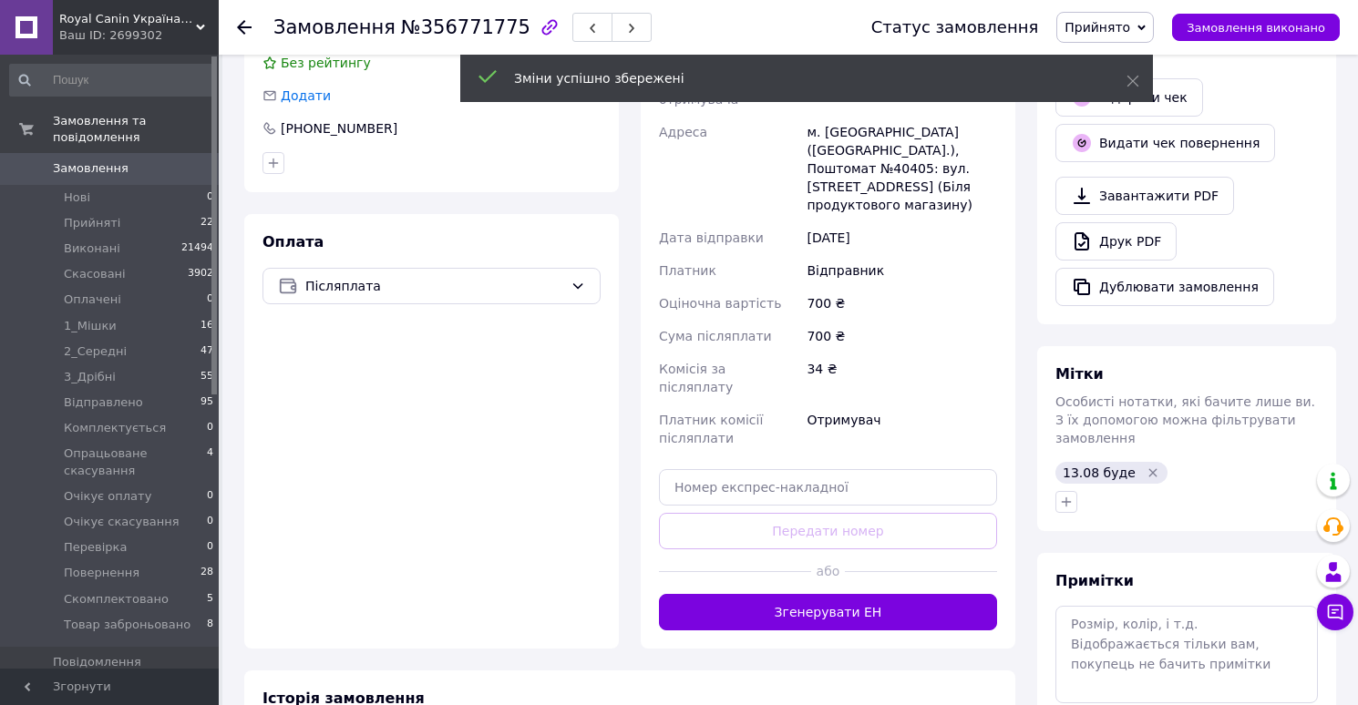
scroll to position [520, 0]
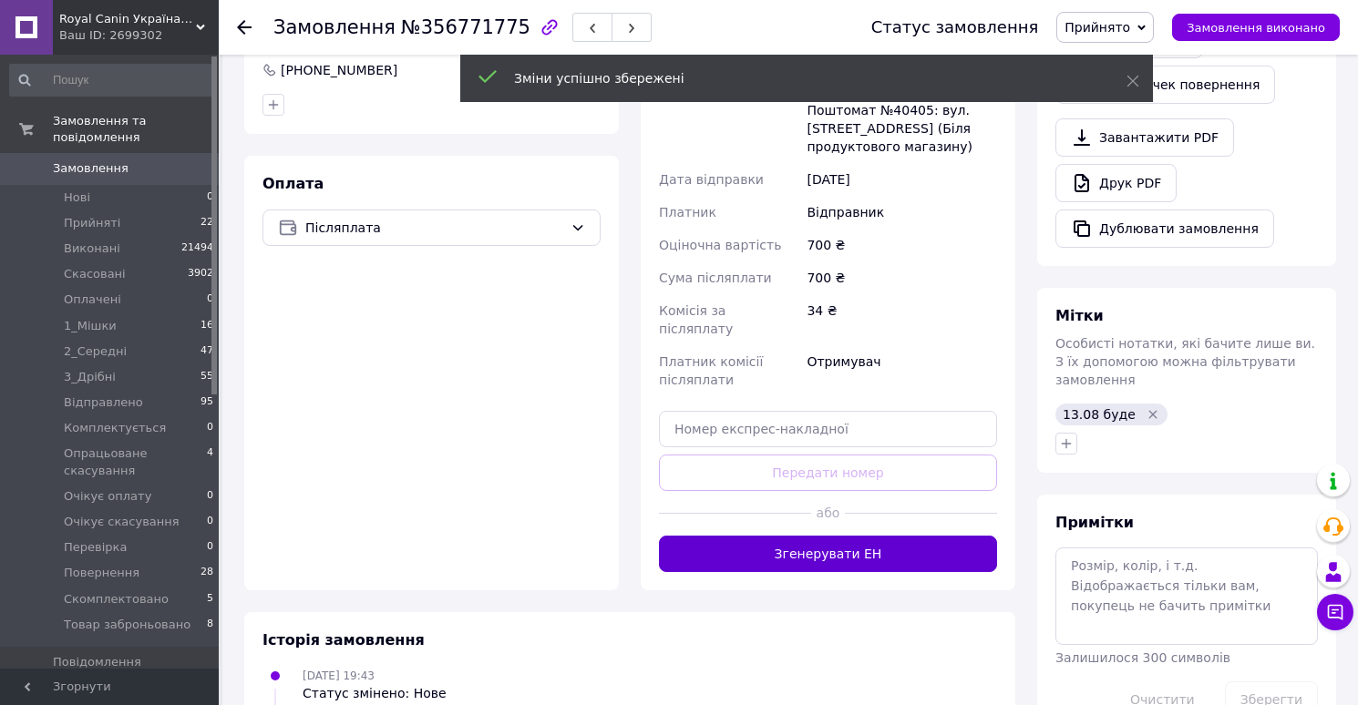
click at [843, 536] on button "Згенерувати ЕН" at bounding box center [828, 554] width 338 height 36
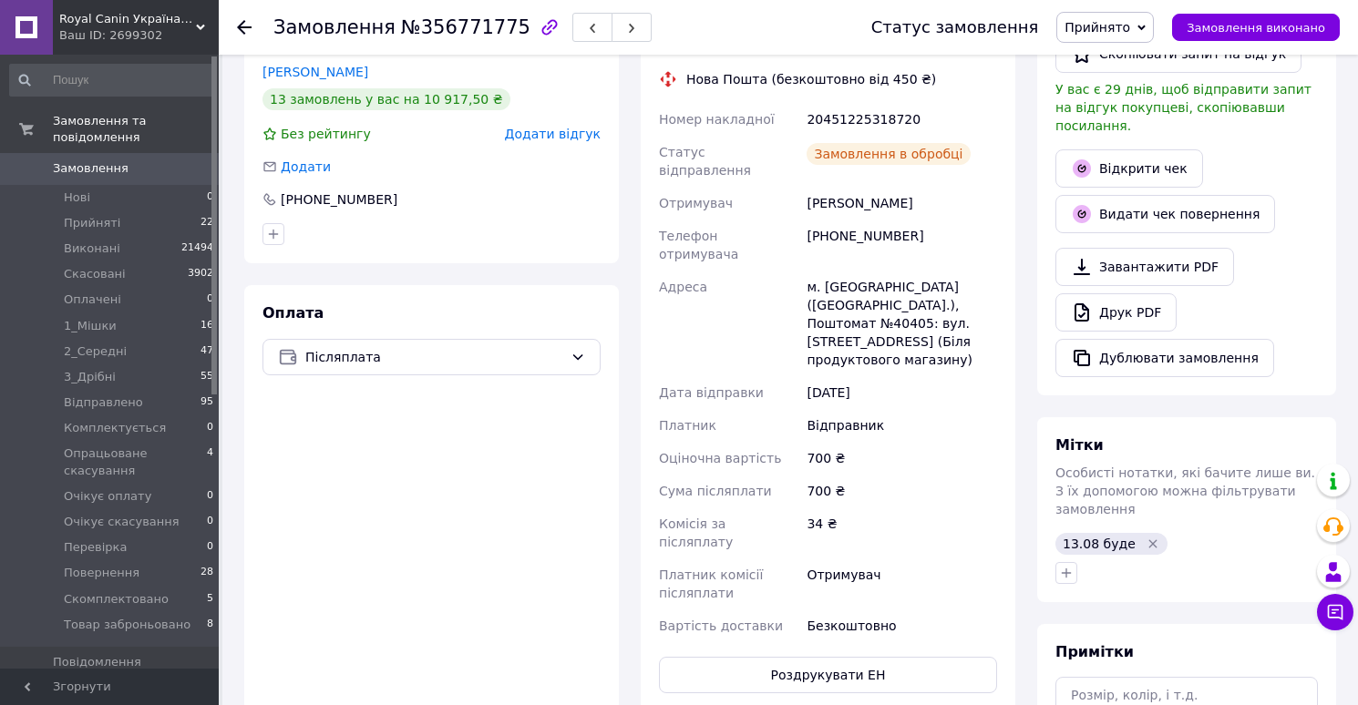
scroll to position [4, 0]
click at [1108, 300] on link "Друк PDF" at bounding box center [1115, 312] width 121 height 38
click at [1111, 24] on span "Прийнято" at bounding box center [1097, 27] width 66 height 15
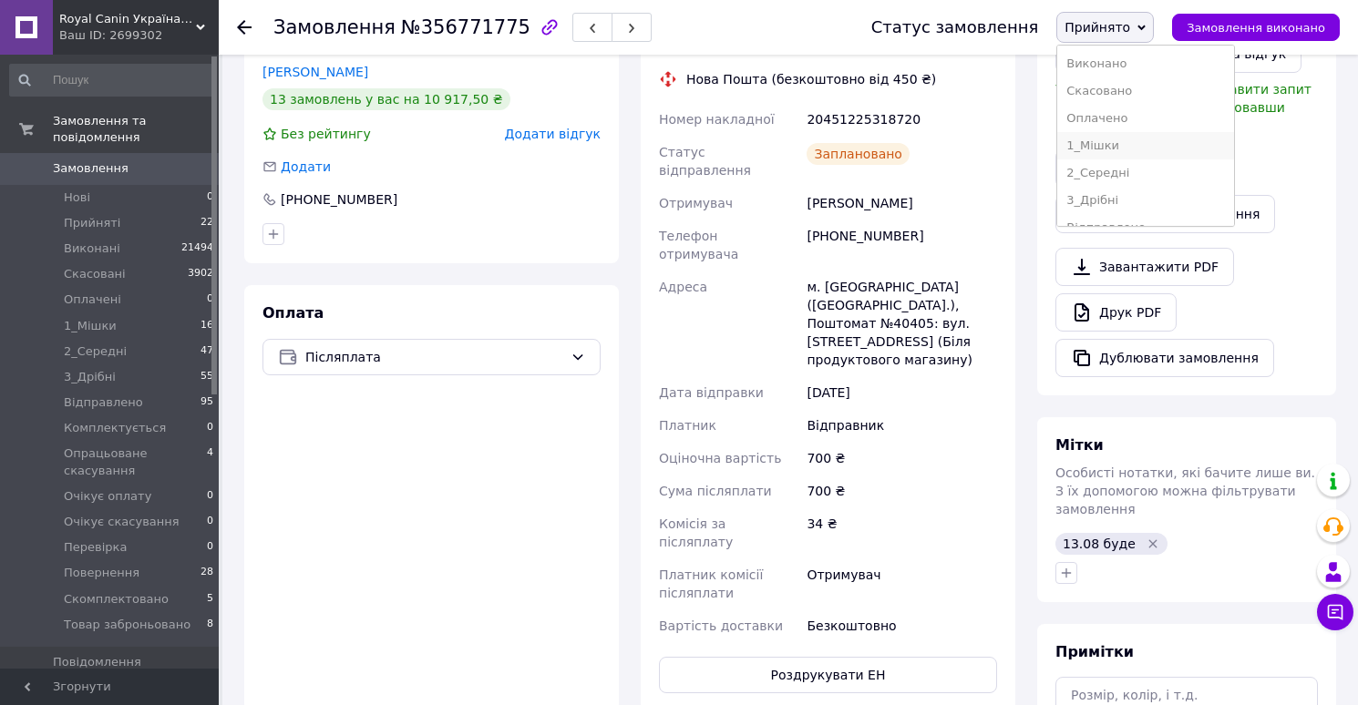
scroll to position [239, 0]
click at [1102, 182] on li "Скомплектовано" at bounding box center [1145, 180] width 177 height 27
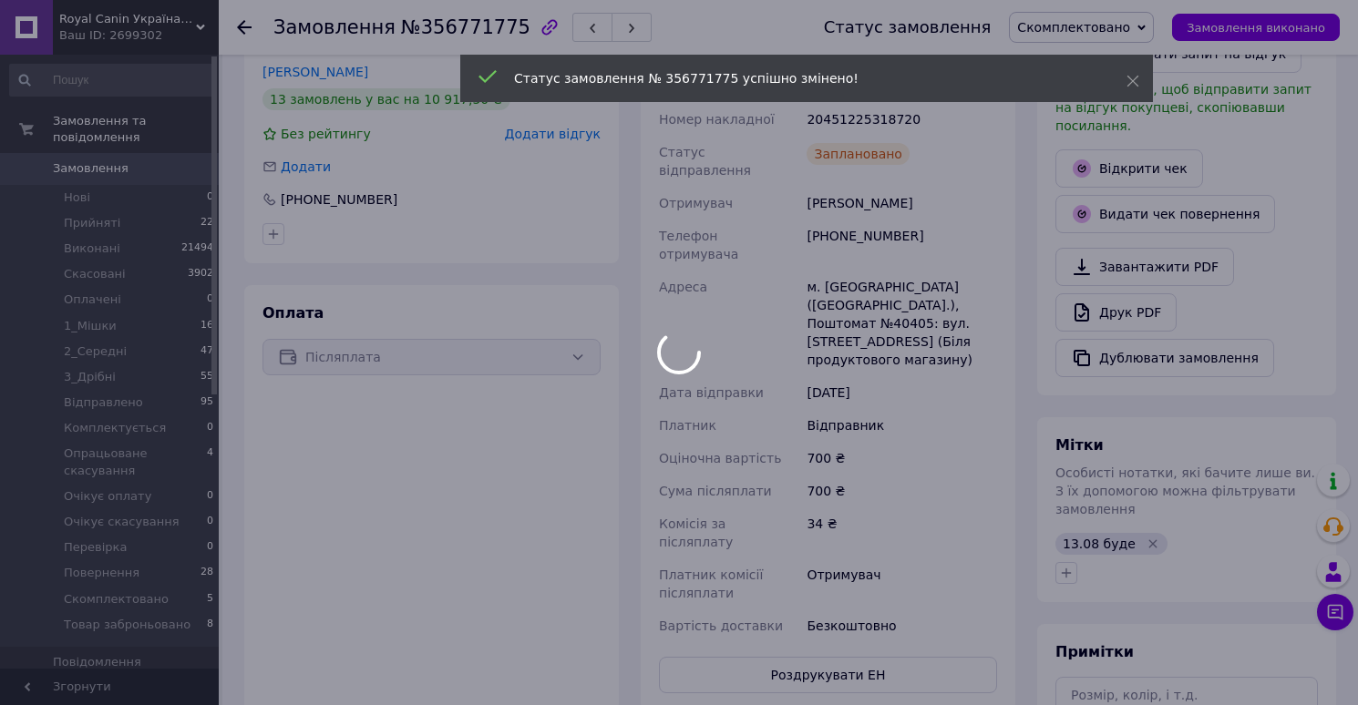
scroll to position [47, 0]
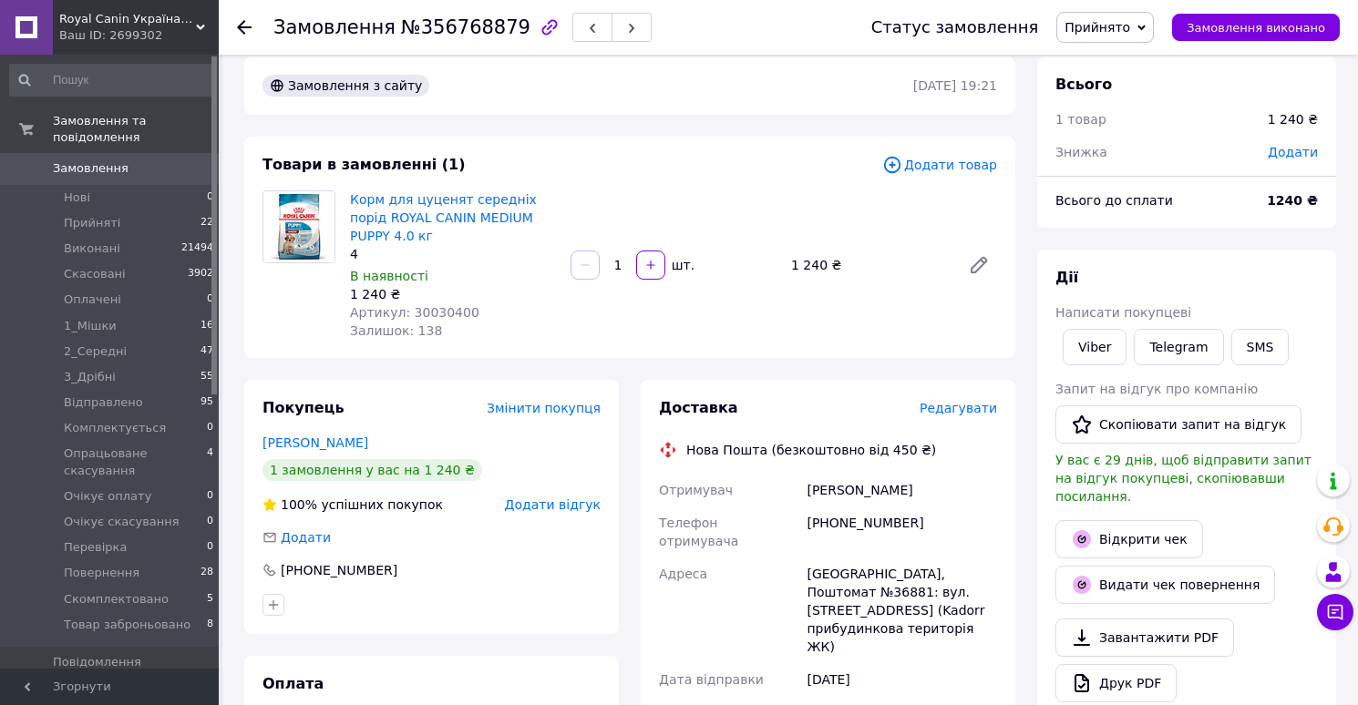
scroll to position [29, 0]
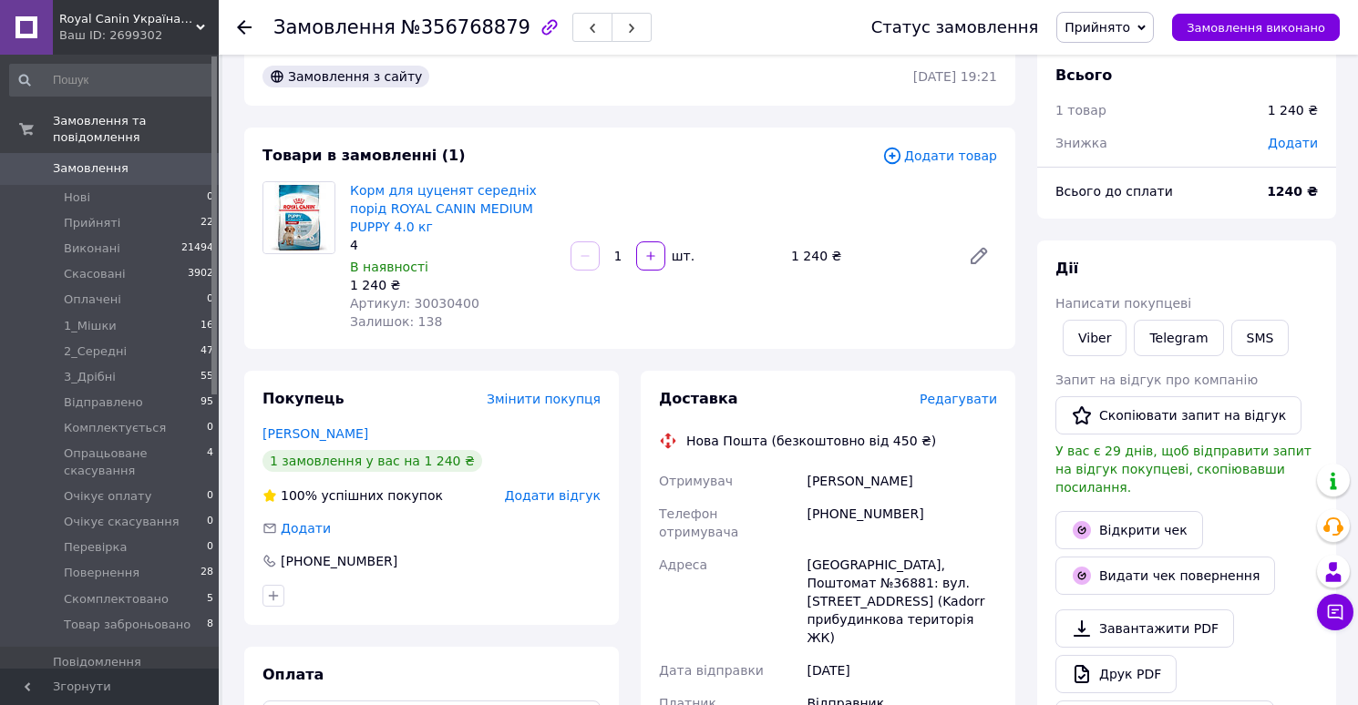
click at [962, 394] on span "Редагувати" at bounding box center [957, 399] width 77 height 15
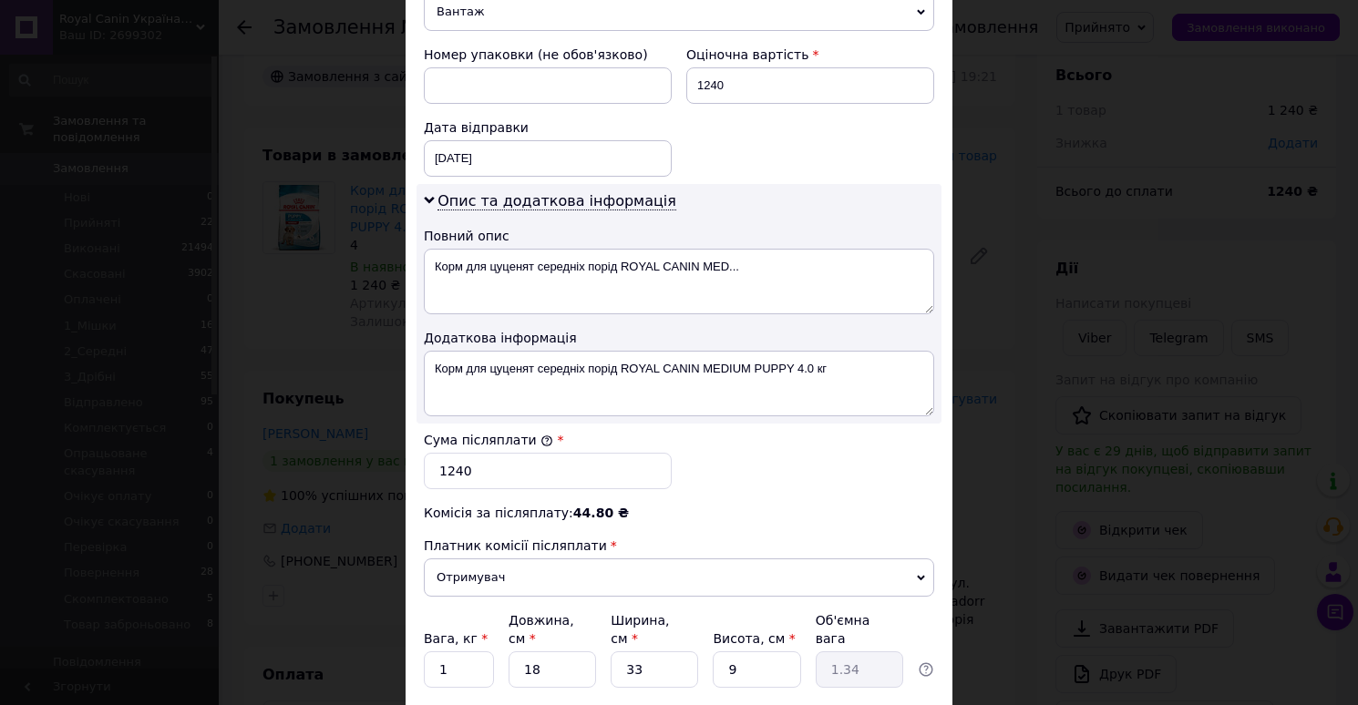
scroll to position [928, 0]
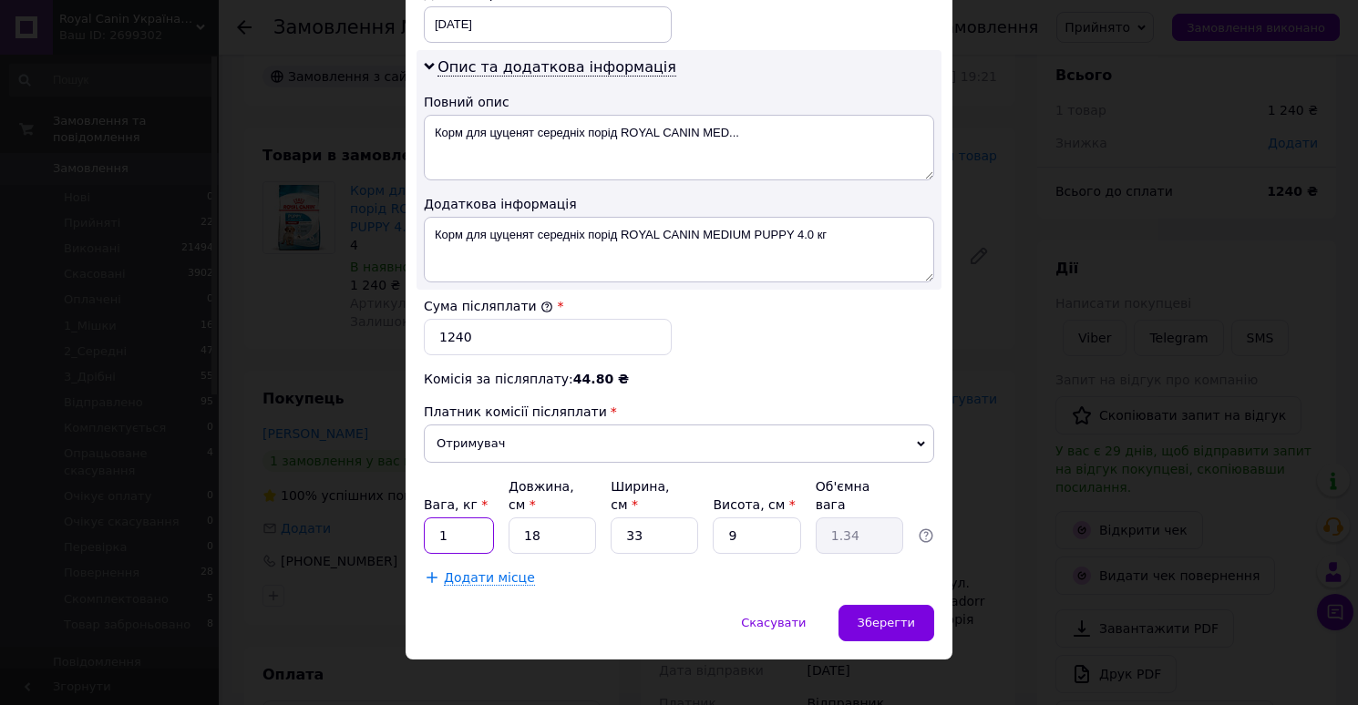
click at [452, 520] on input "1" at bounding box center [459, 536] width 70 height 36
type input "4"
click at [552, 518] on input "18" at bounding box center [551, 536] width 87 height 36
type input "184"
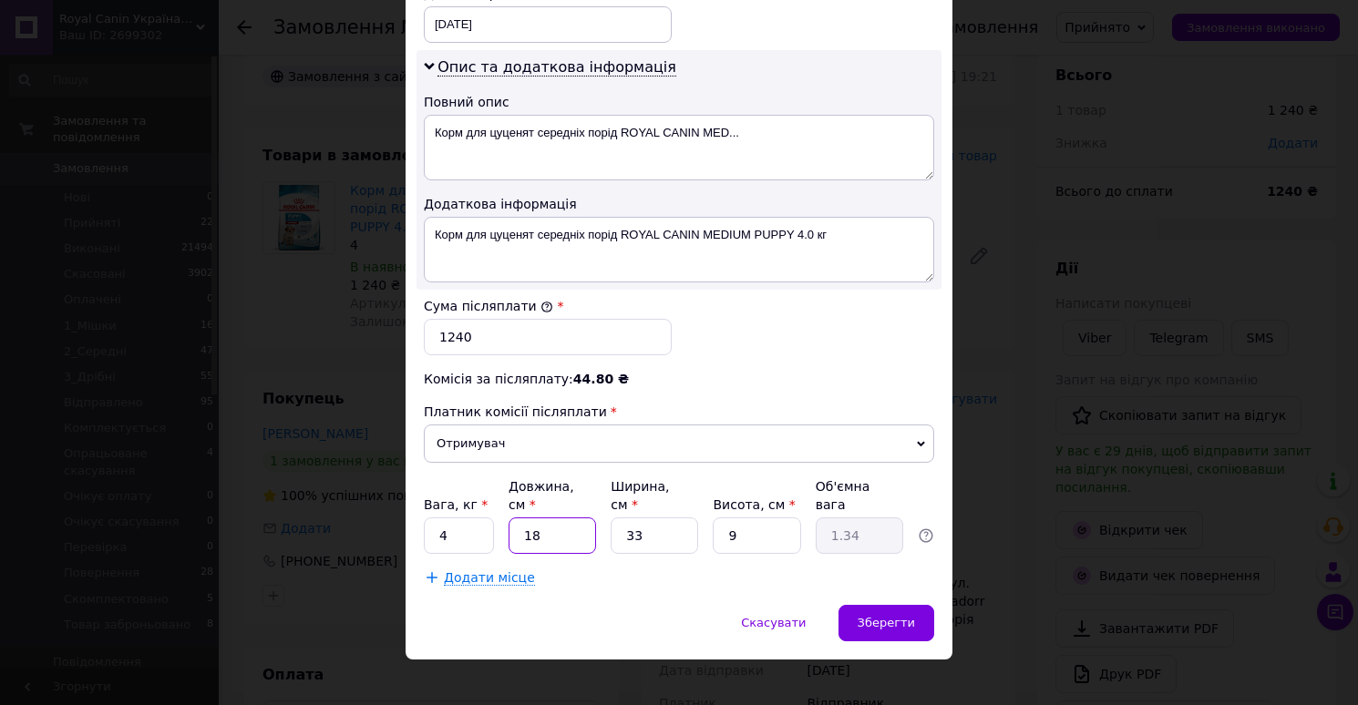
type input "13.66"
type input "1840"
type input "136.62"
click at [590, 518] on input "1840" at bounding box center [551, 536] width 87 height 36
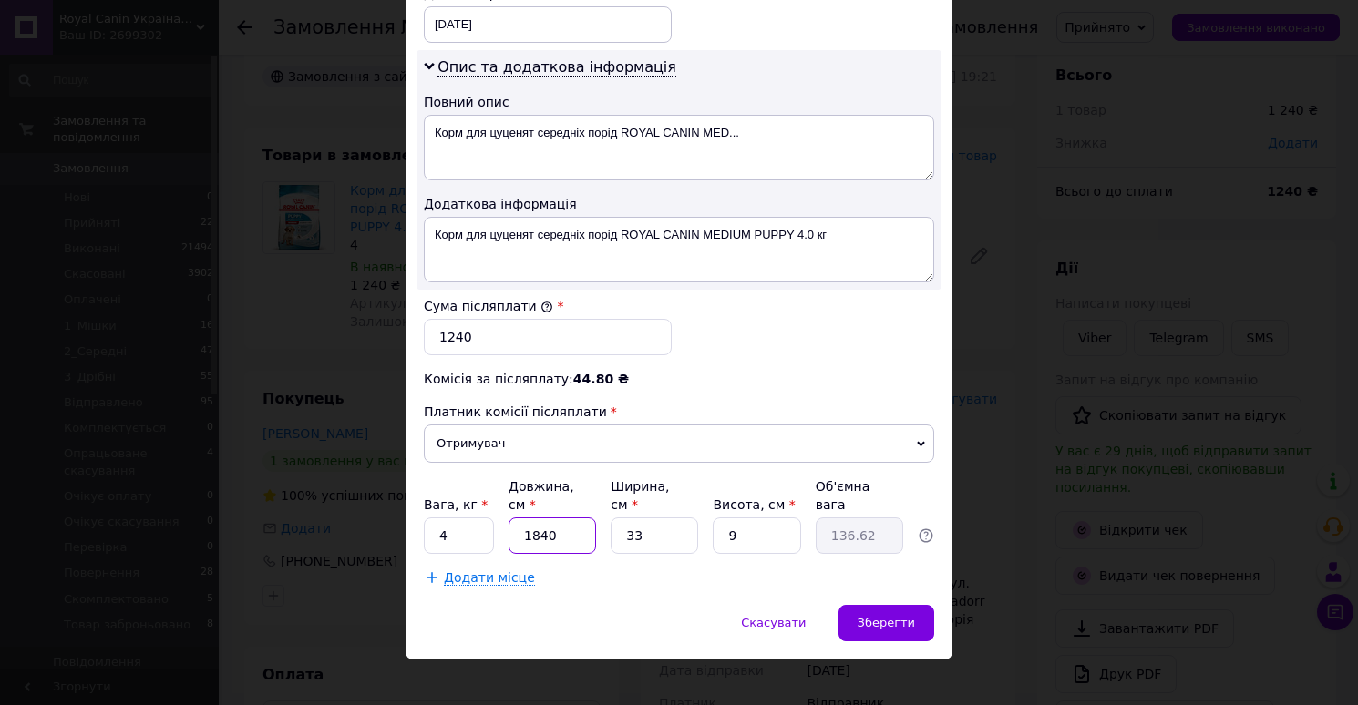
type input "4"
type input "0.3"
type input "40"
type input "2.97"
type input "40"
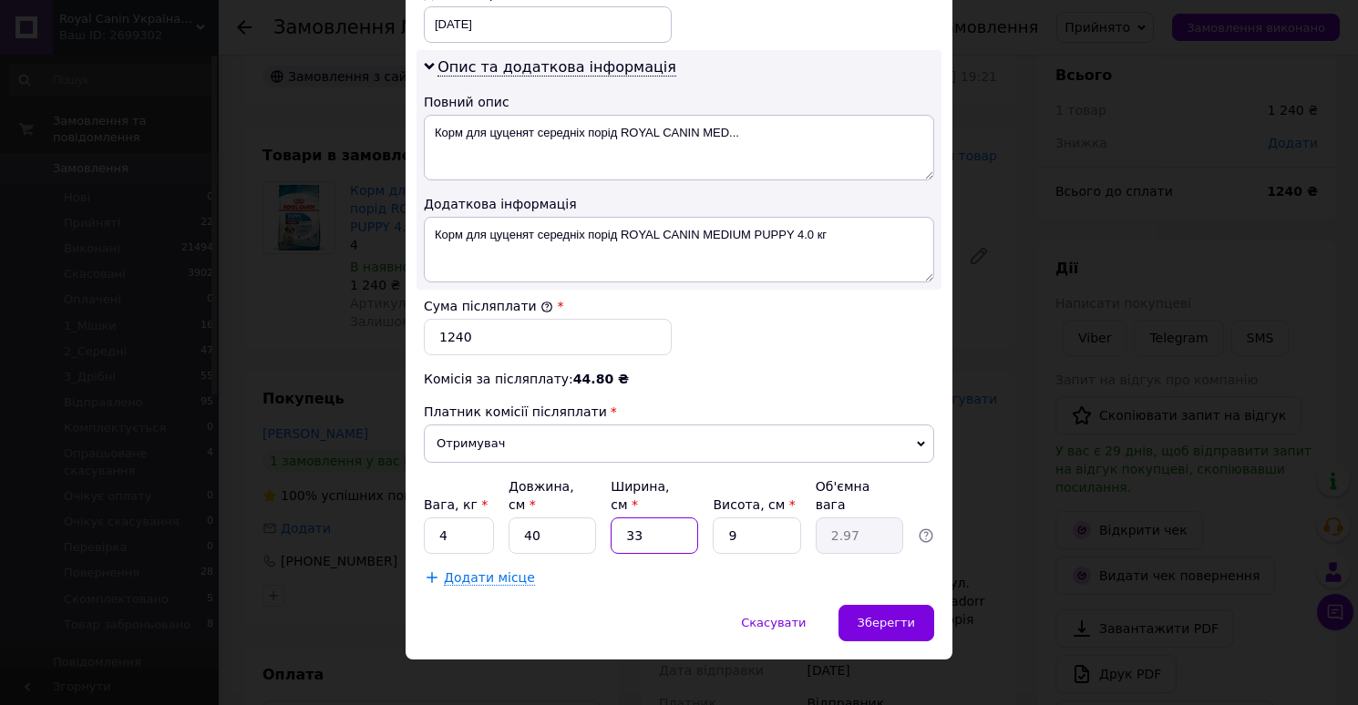
click at [666, 518] on input "33" at bounding box center [653, 536] width 87 height 36
type input "2"
type input "0.18"
type input "25"
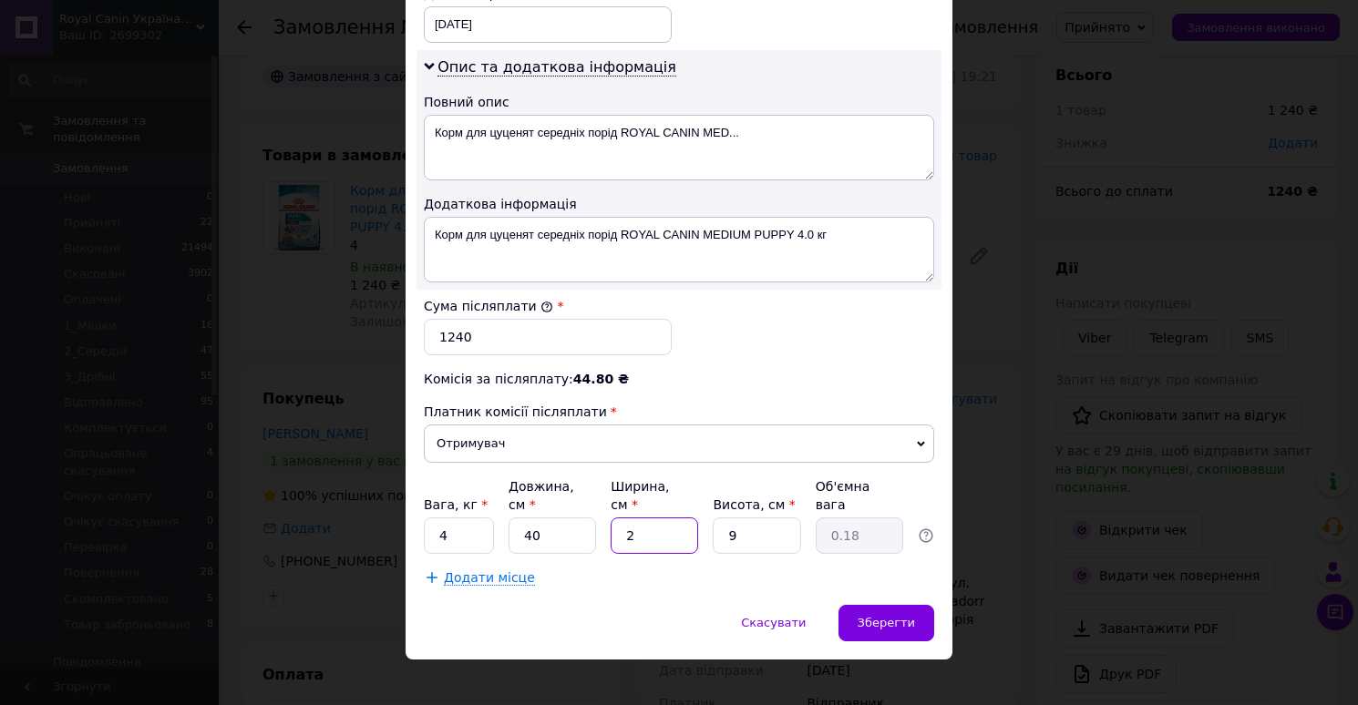
type input "2.25"
type input "25"
click at [747, 518] on input "9" at bounding box center [756, 536] width 87 height 36
type input "2"
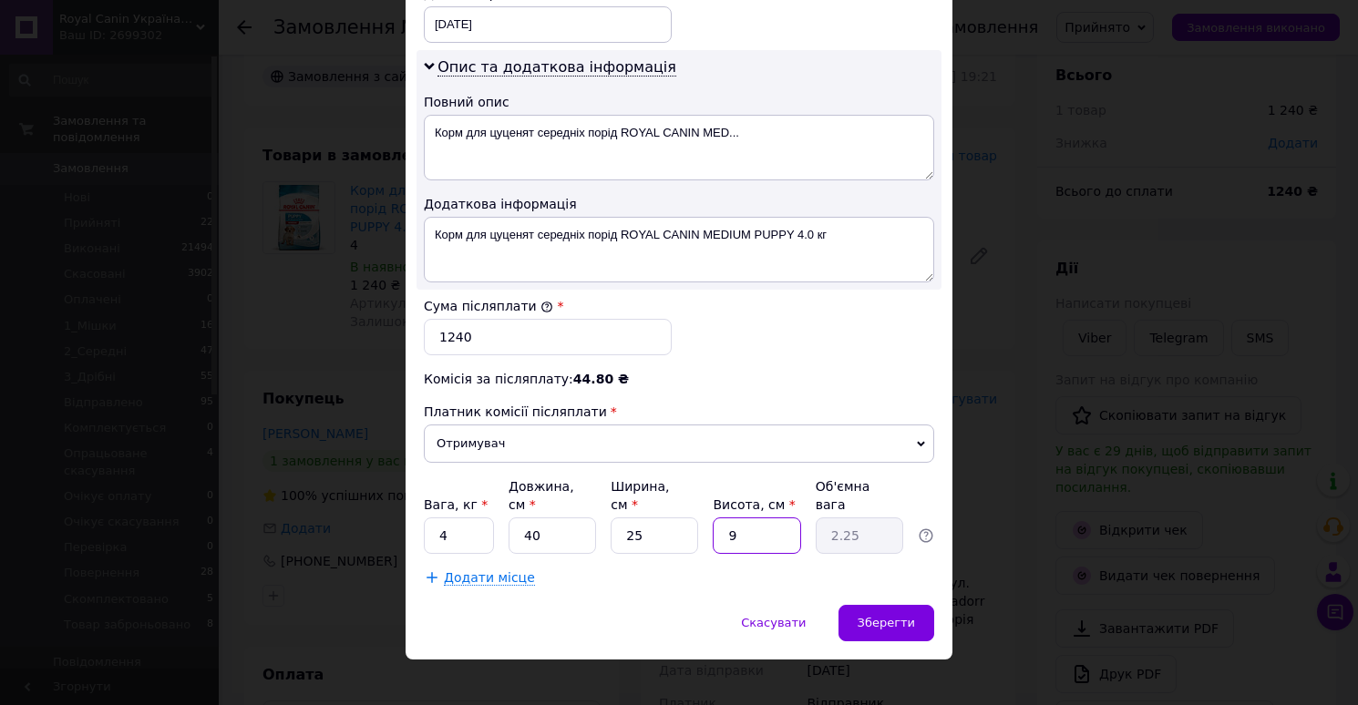
type input "0.5"
type input "20"
type input "5"
type input "20"
click at [863, 605] on div "Зберегти" at bounding box center [886, 623] width 96 height 36
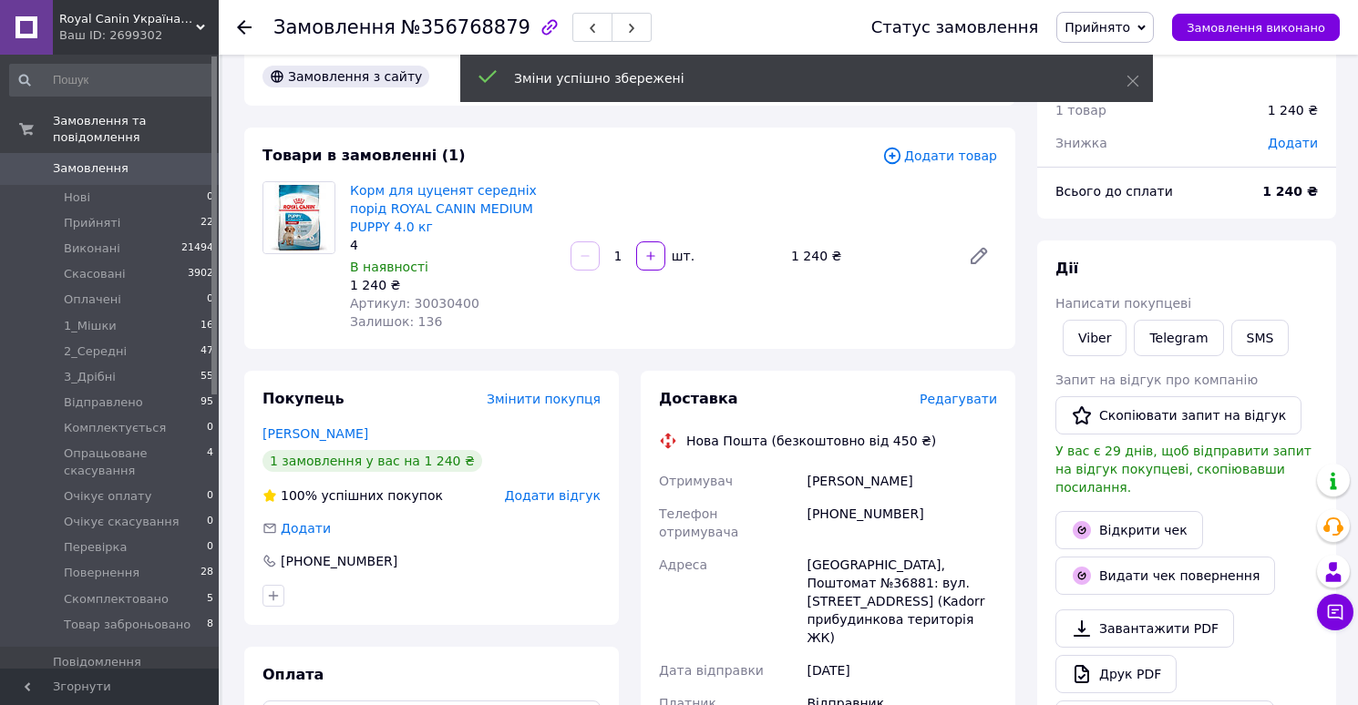
click at [948, 398] on span "Редагувати" at bounding box center [957, 399] width 77 height 15
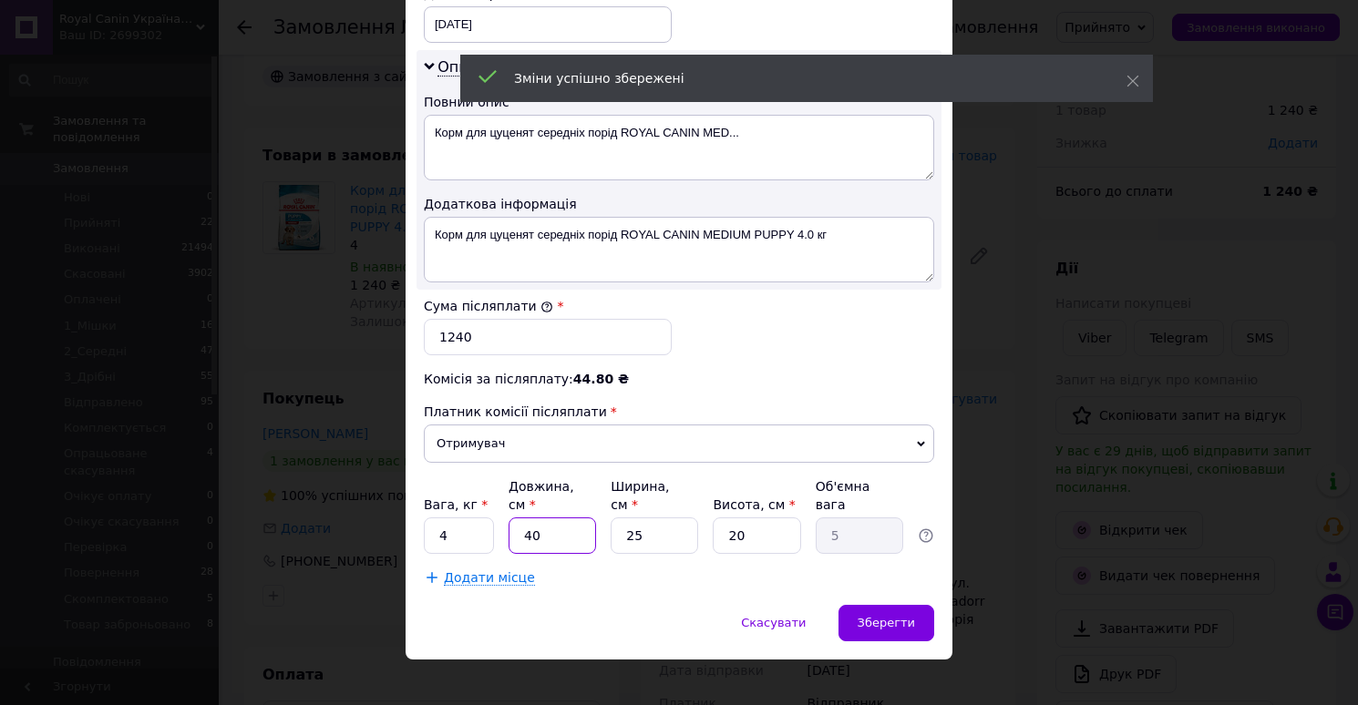
click at [557, 518] on input "40" at bounding box center [551, 536] width 87 height 36
type input "3"
type input "0.38"
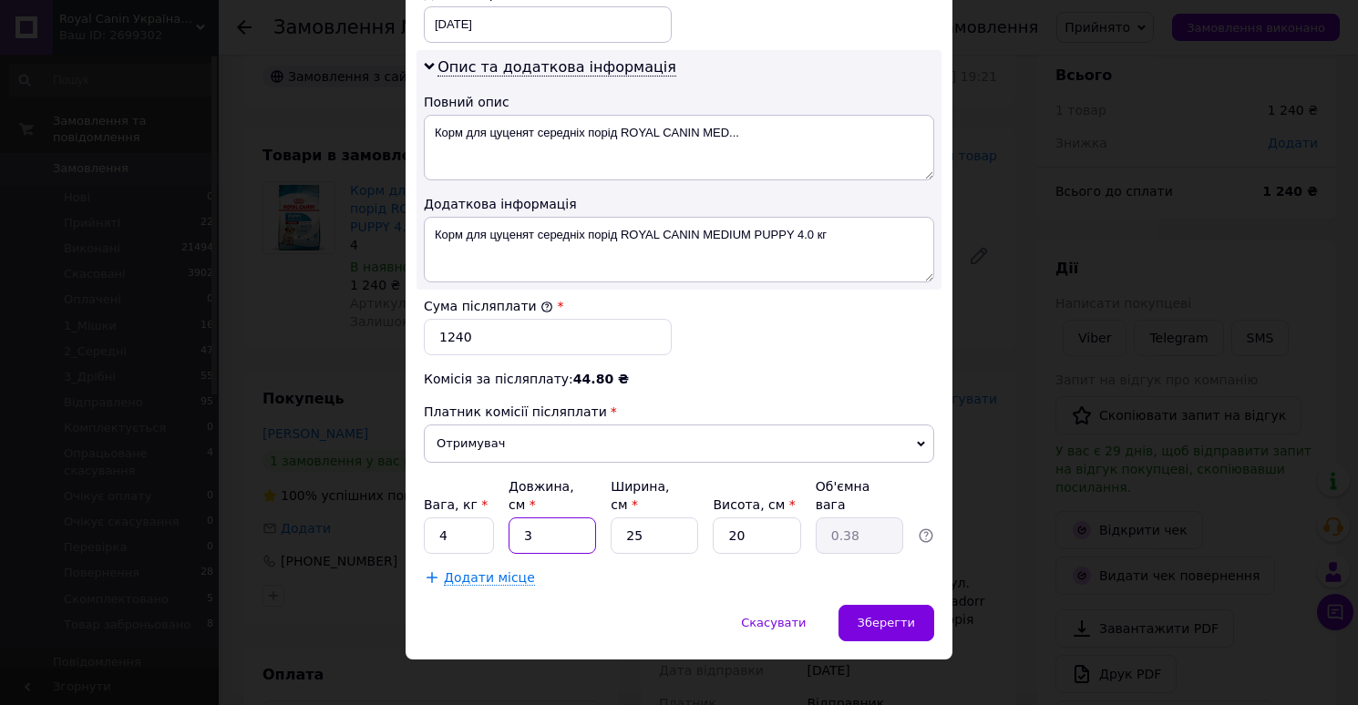
type input "34"
type input "4.25"
type input "34"
click at [657, 518] on input "25" at bounding box center [653, 536] width 87 height 36
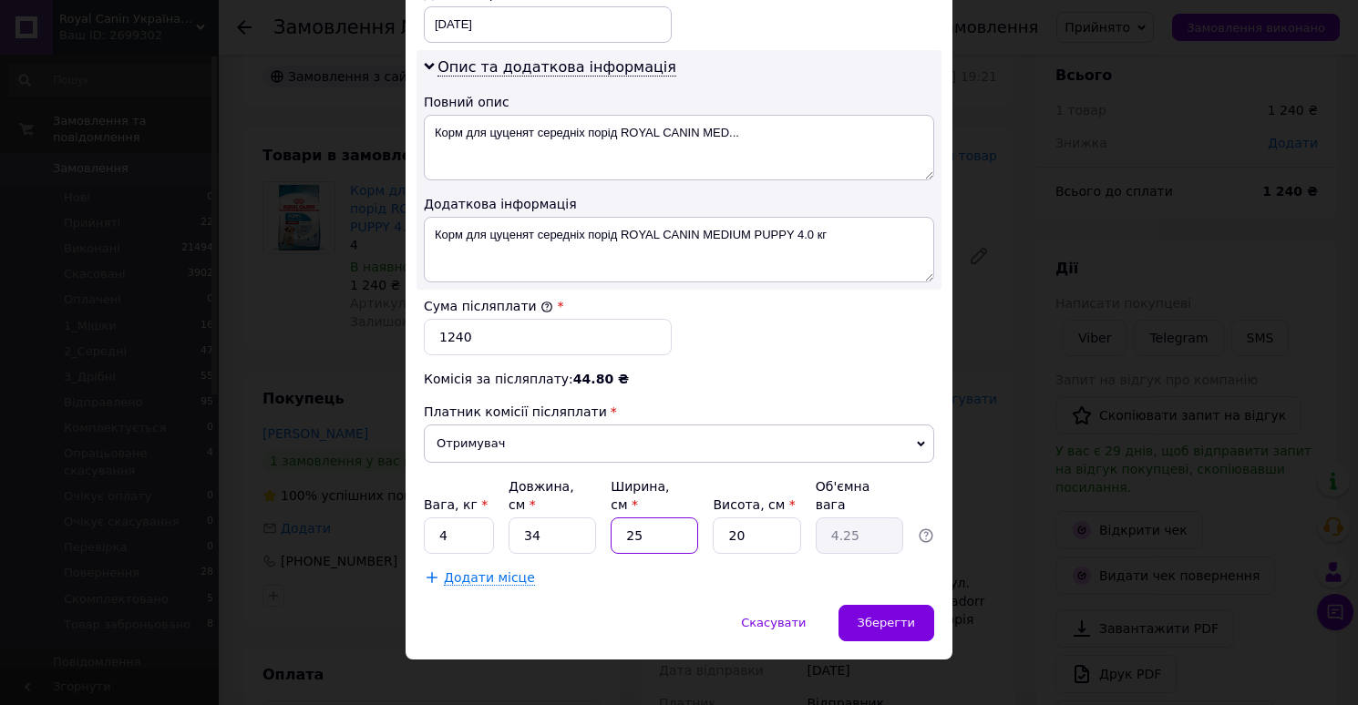
type input "2"
type input "0.34"
type input "24"
type input "4.08"
type input "24"
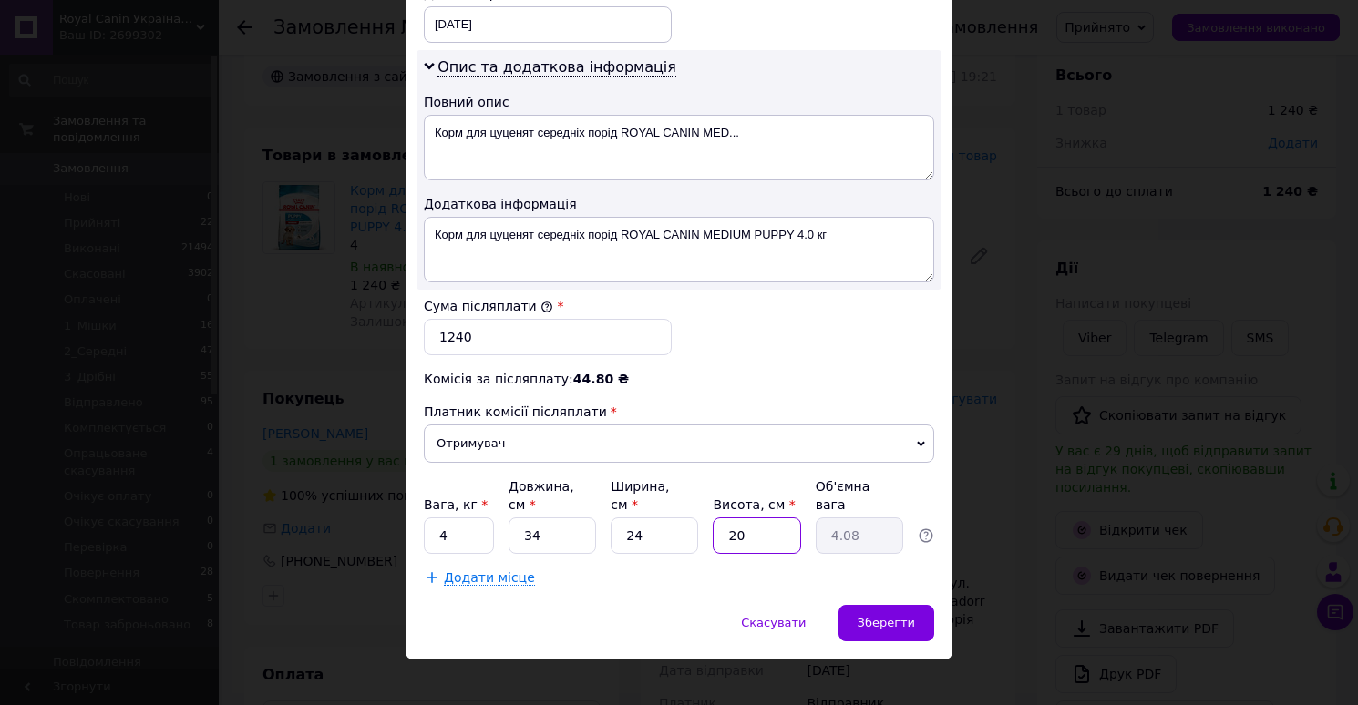
click at [752, 521] on input "20" at bounding box center [756, 536] width 87 height 36
type input "1"
type input "0.2"
type input "14"
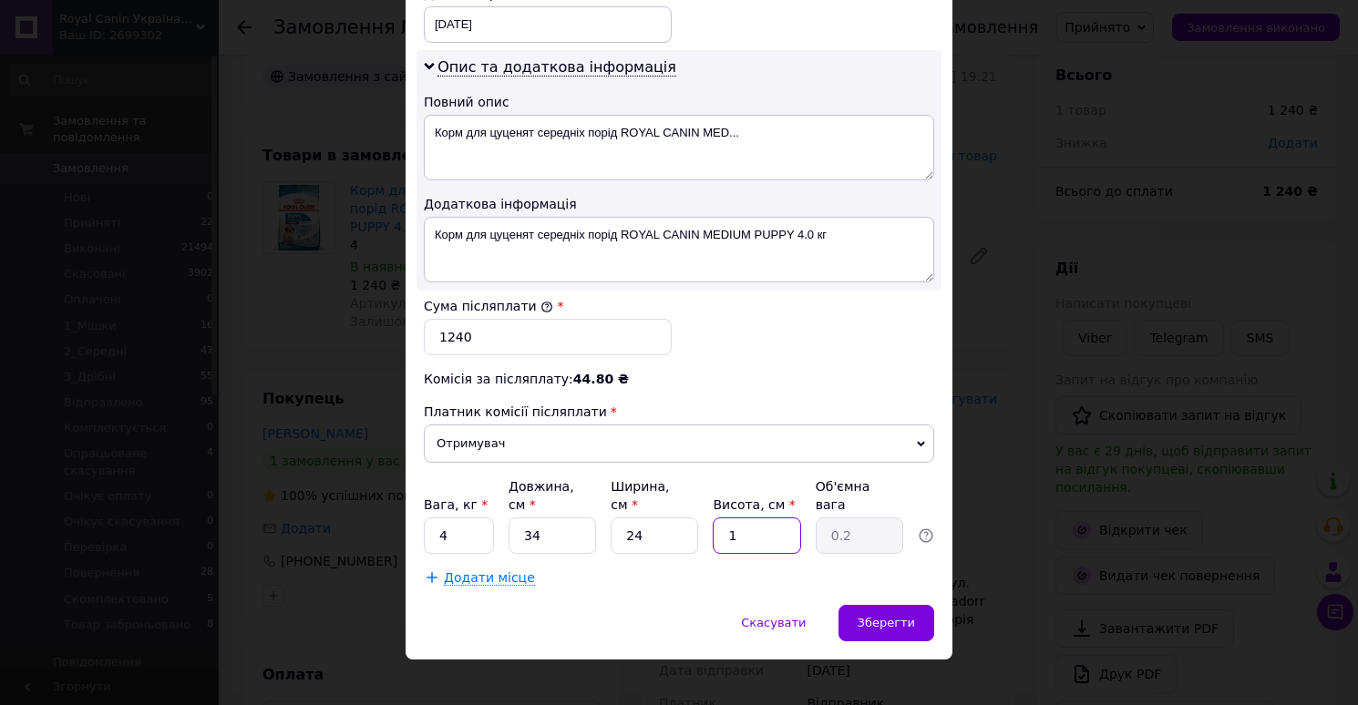
type input "2.86"
type input "14"
click at [860, 616] on span "Зберегти" at bounding box center [885, 623] width 57 height 14
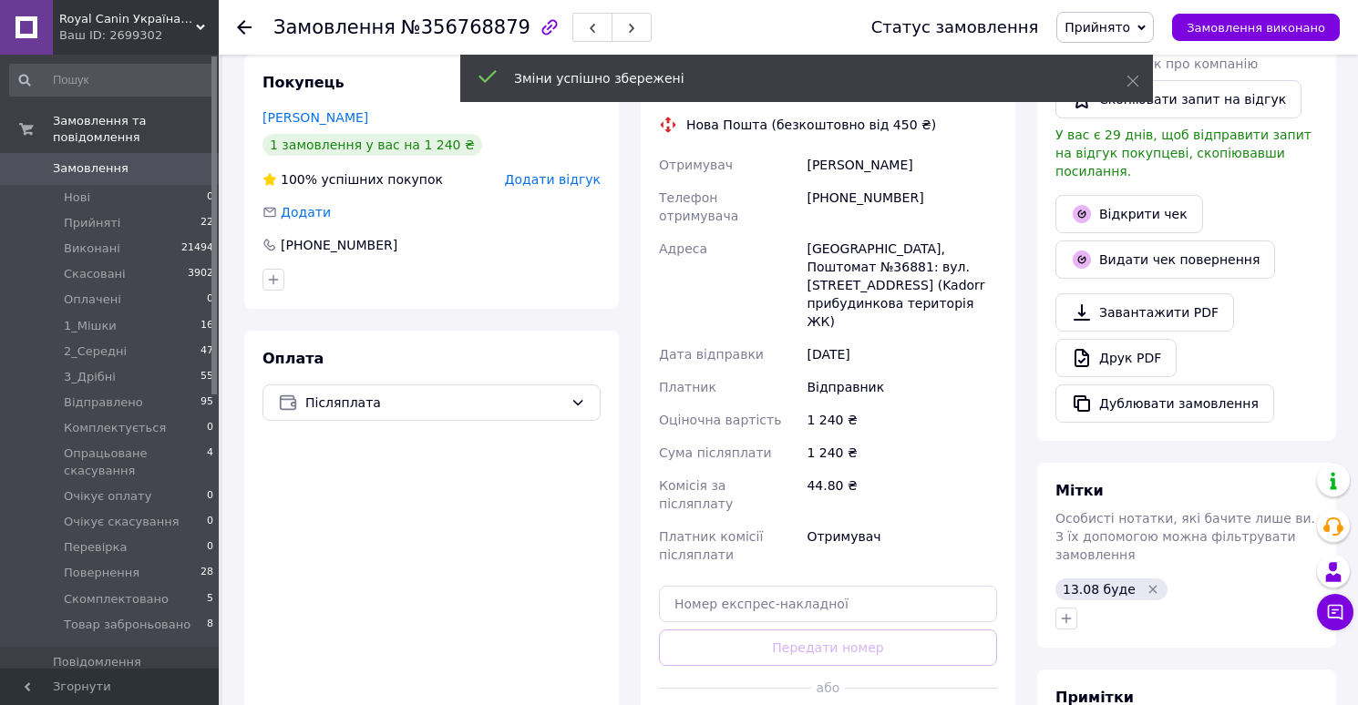
scroll to position [405, 0]
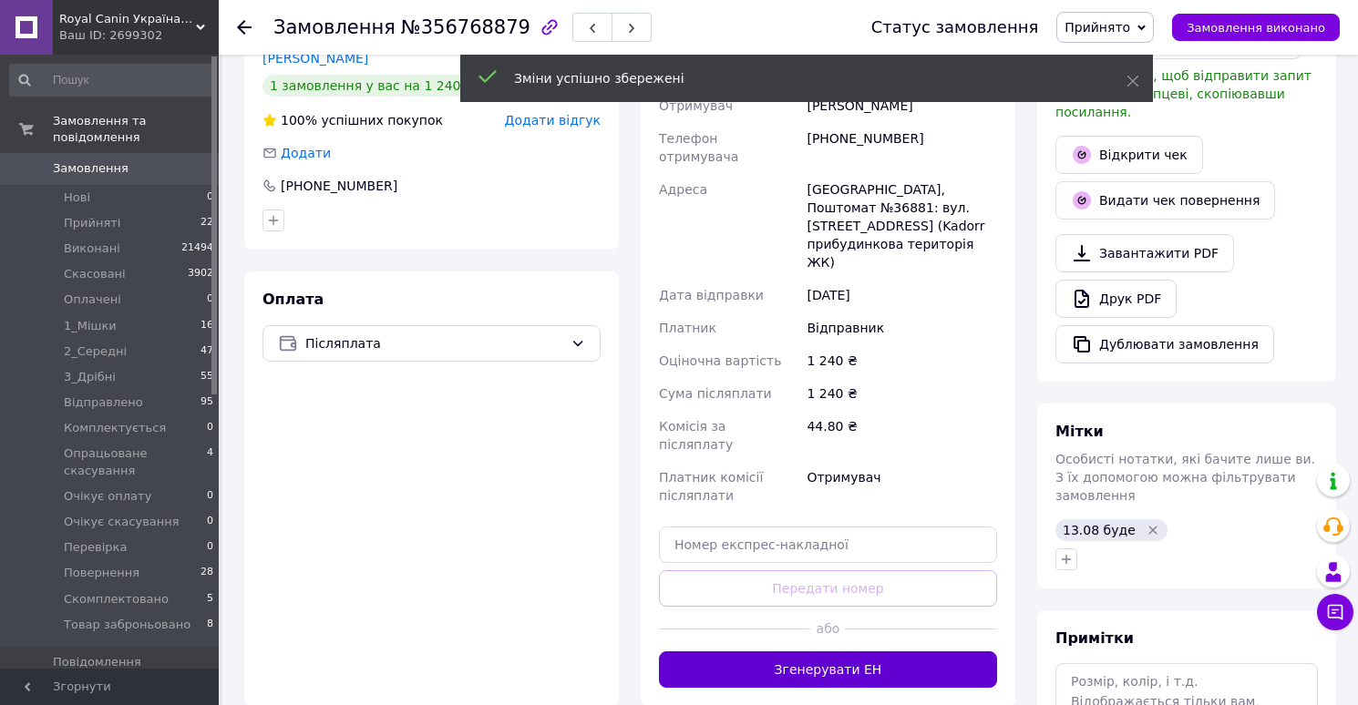
click at [818, 651] on button "Згенерувати ЕН" at bounding box center [828, 669] width 338 height 36
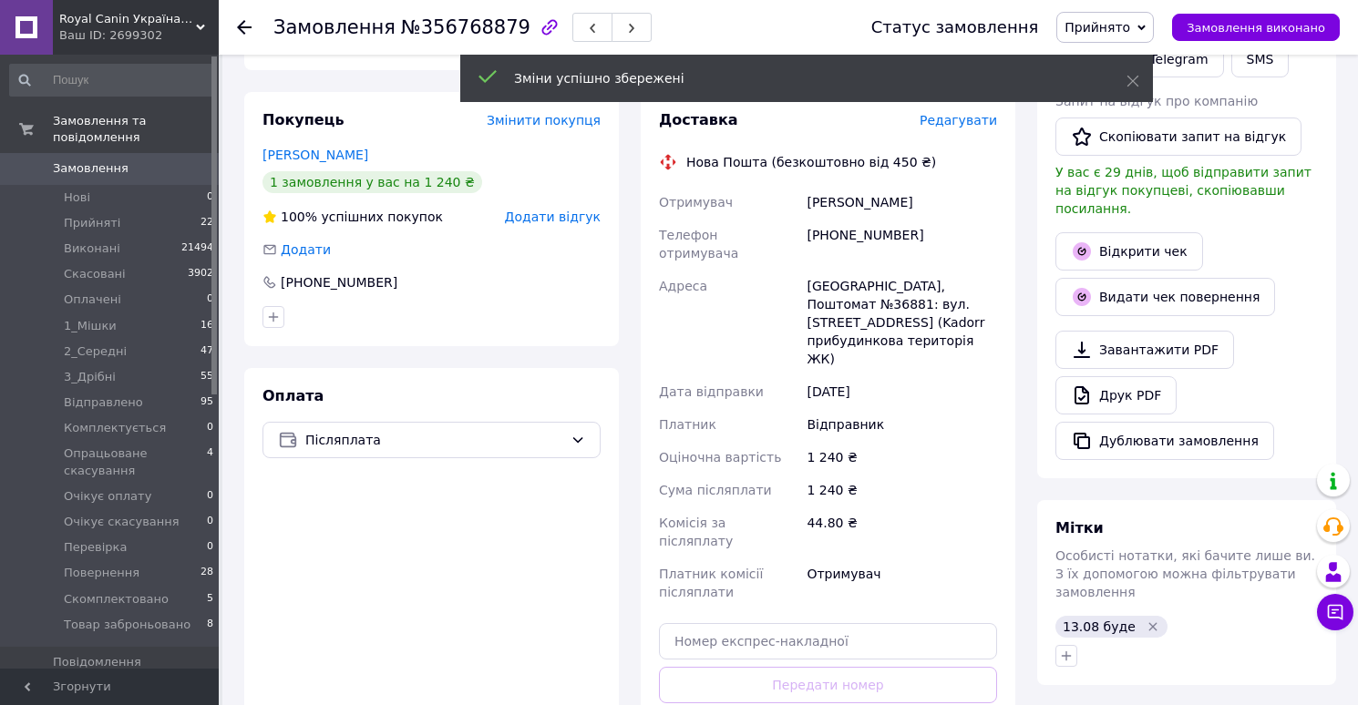
scroll to position [292, 0]
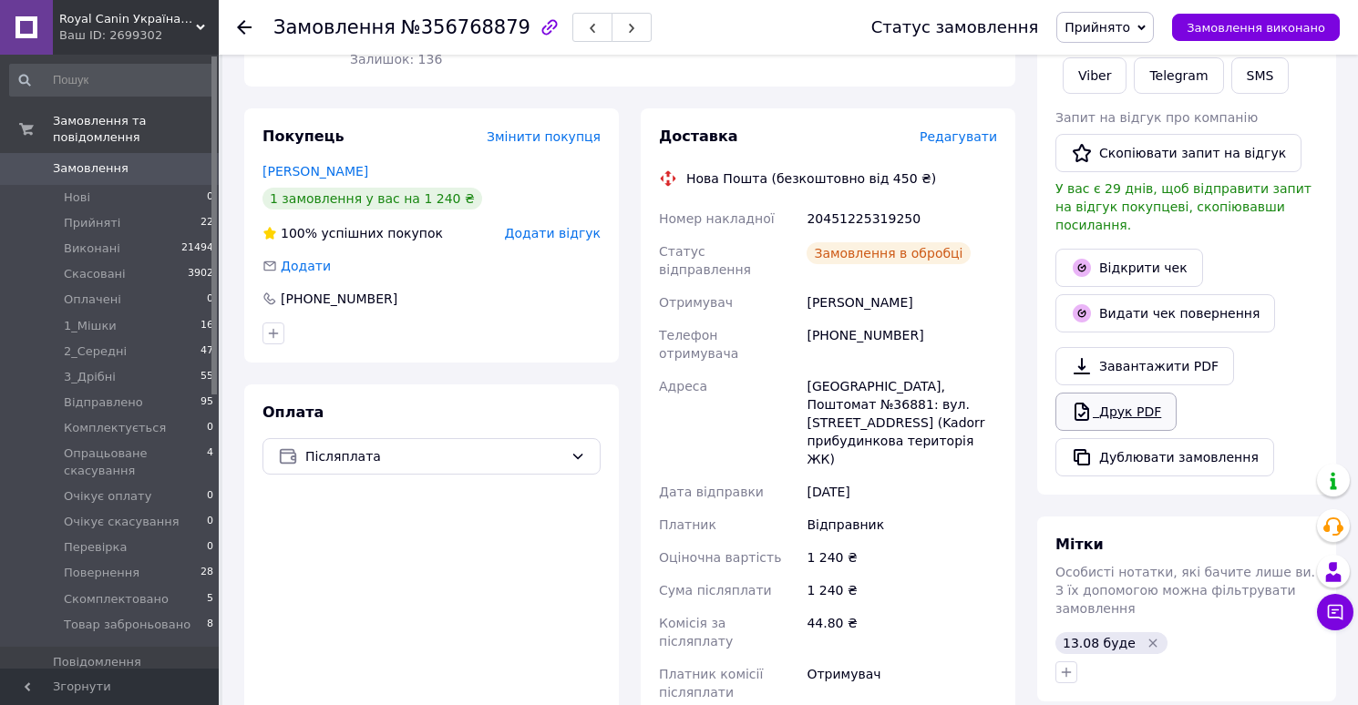
click at [1106, 395] on link "Друк PDF" at bounding box center [1115, 412] width 121 height 38
click at [1111, 32] on span "Прийнято" at bounding box center [1097, 27] width 66 height 15
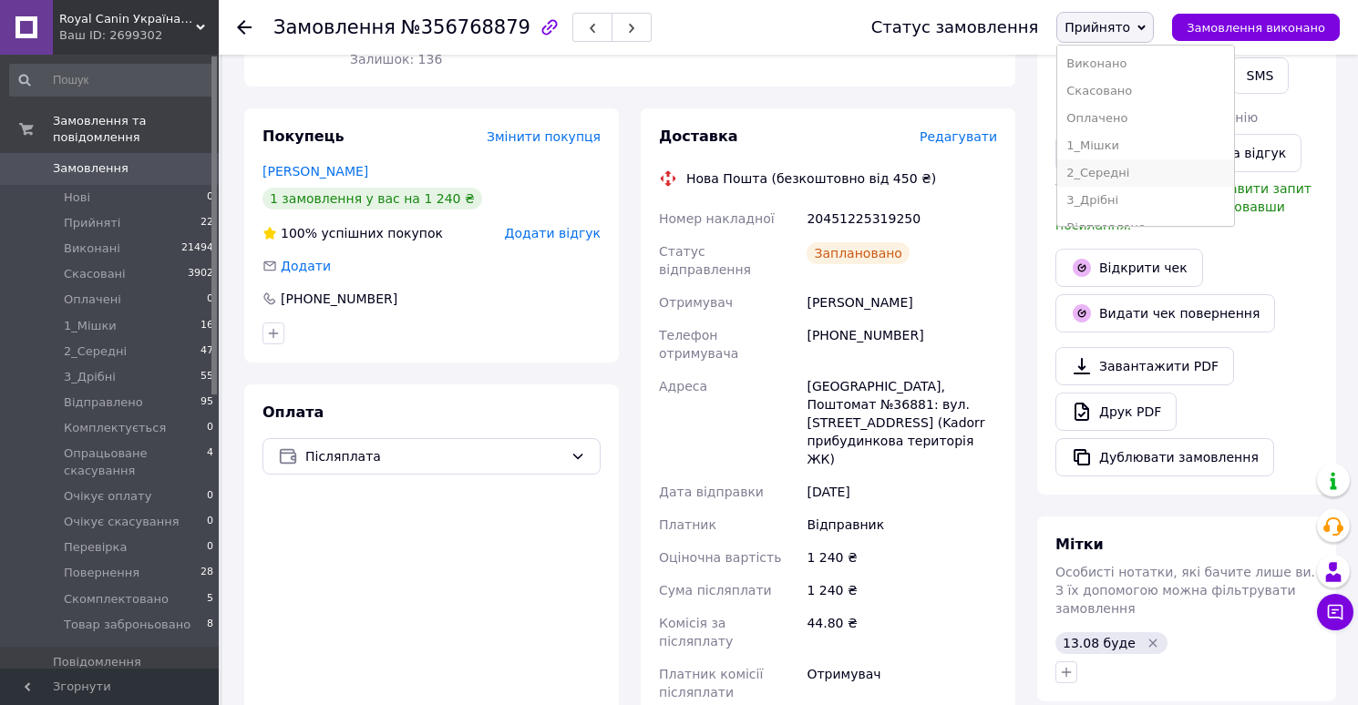
scroll to position [239, 0]
click at [1104, 184] on li "Скомплектовано" at bounding box center [1145, 180] width 177 height 27
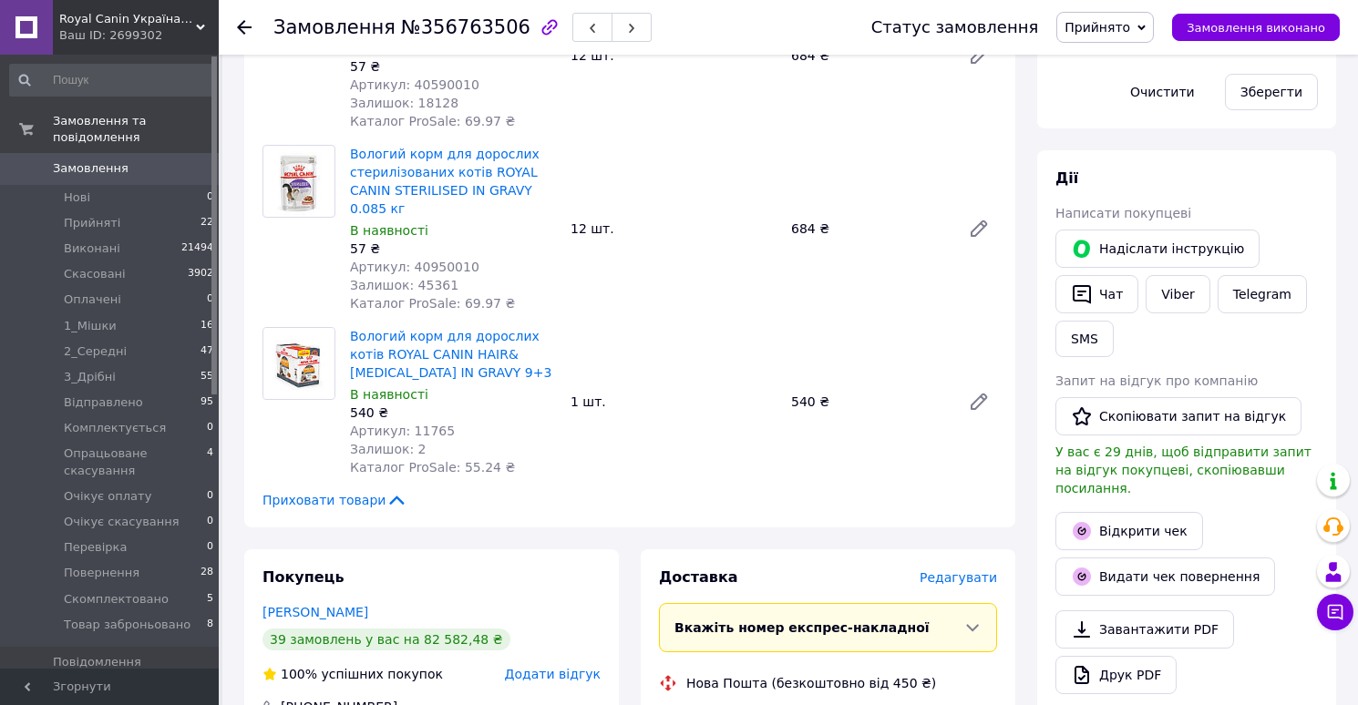
scroll to position [477, 0]
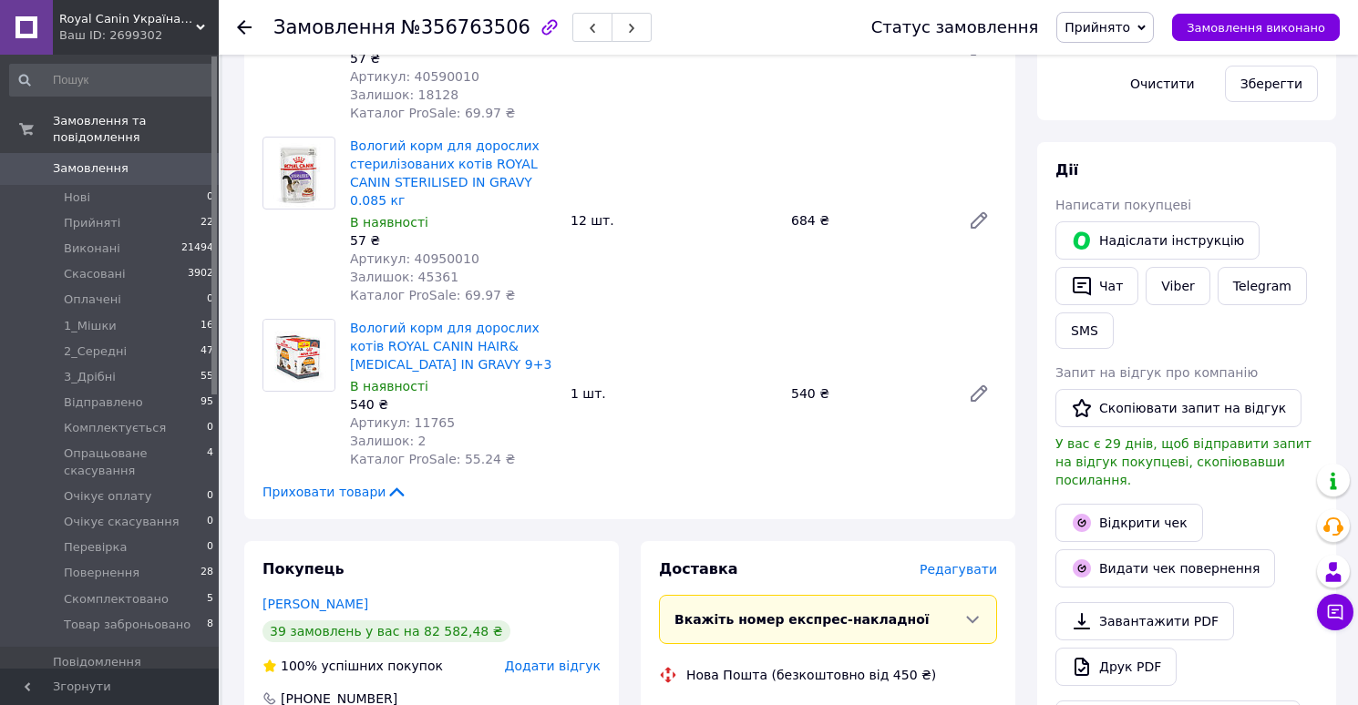
click at [954, 562] on span "Редагувати" at bounding box center [957, 569] width 77 height 15
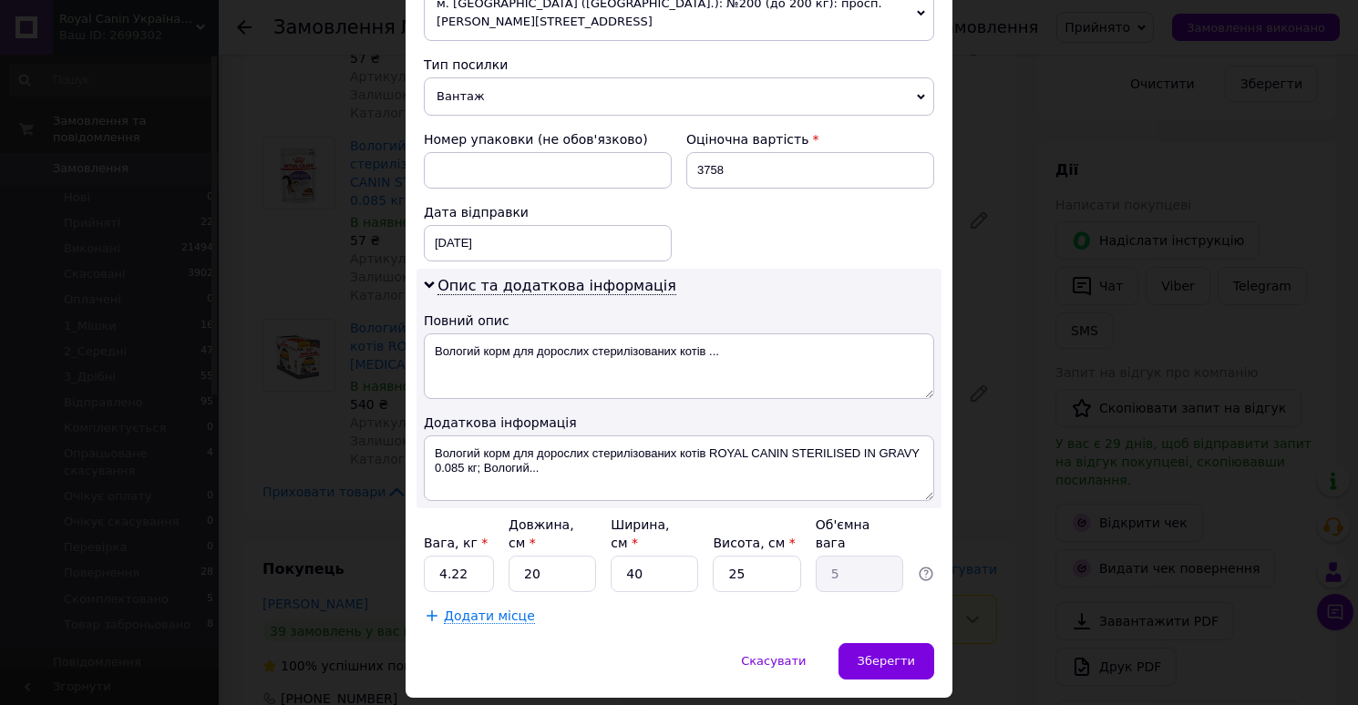
scroll to position [727, 0]
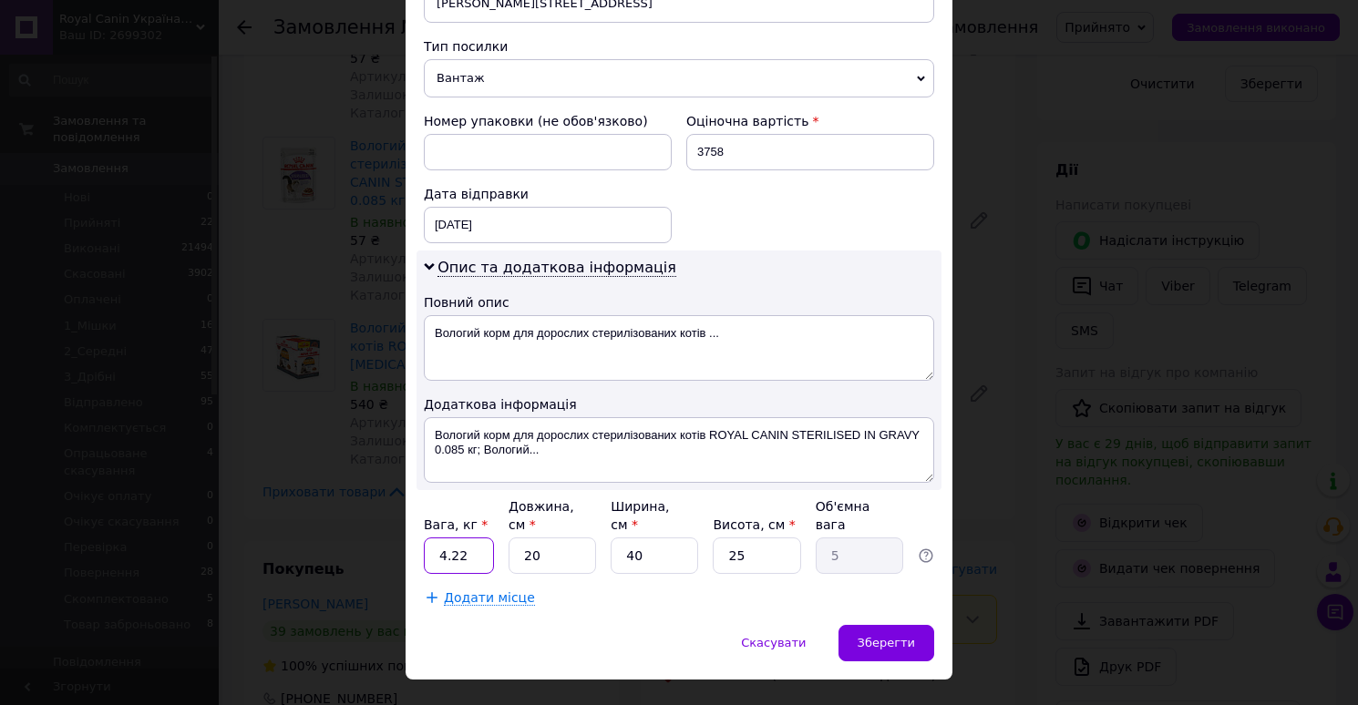
click at [471, 538] on input "4.22" at bounding box center [459, 556] width 70 height 36
type input "7"
click at [563, 538] on input "20" at bounding box center [551, 556] width 87 height 36
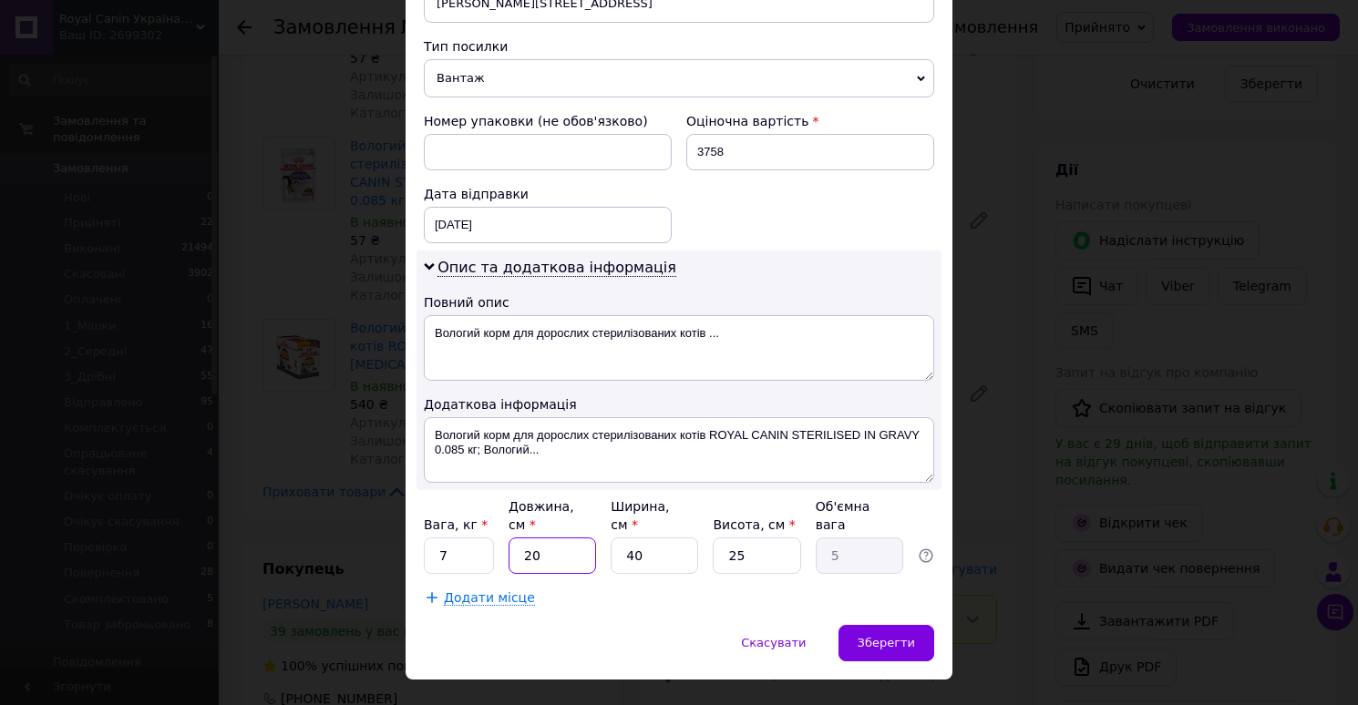
type input "3"
type input "0.75"
type input "38"
type input "9.5"
type input "38"
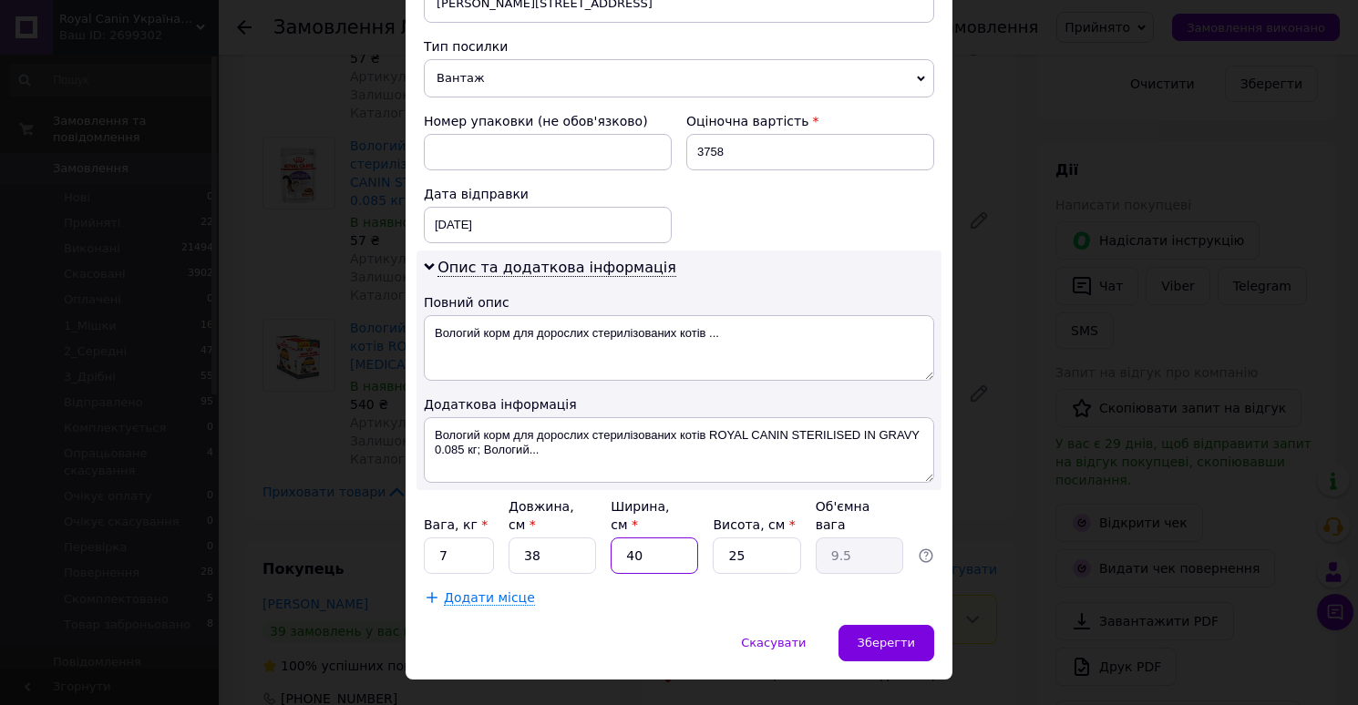
click at [670, 538] on input "40" at bounding box center [653, 556] width 87 height 36
type input "2"
type input "0.48"
type input "28"
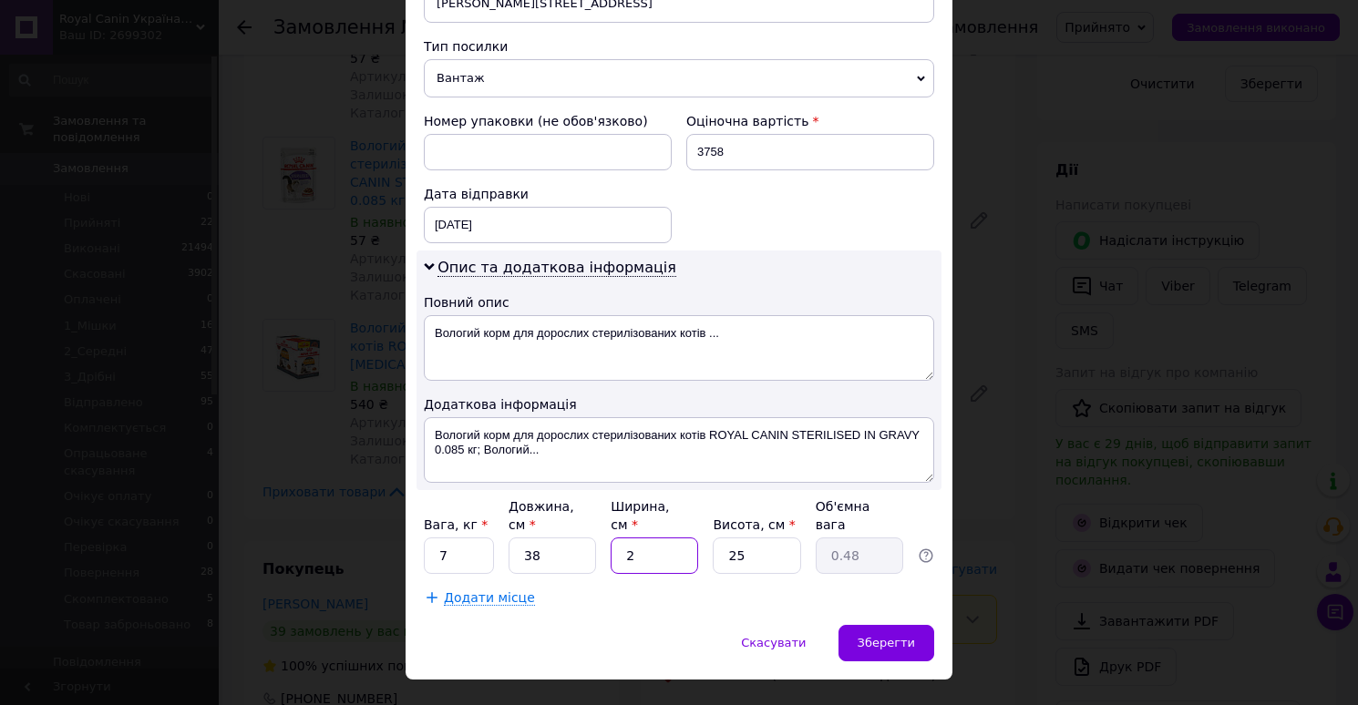
type input "6.65"
type input "28"
click at [769, 538] on input "25" at bounding box center [756, 556] width 87 height 36
type input "2"
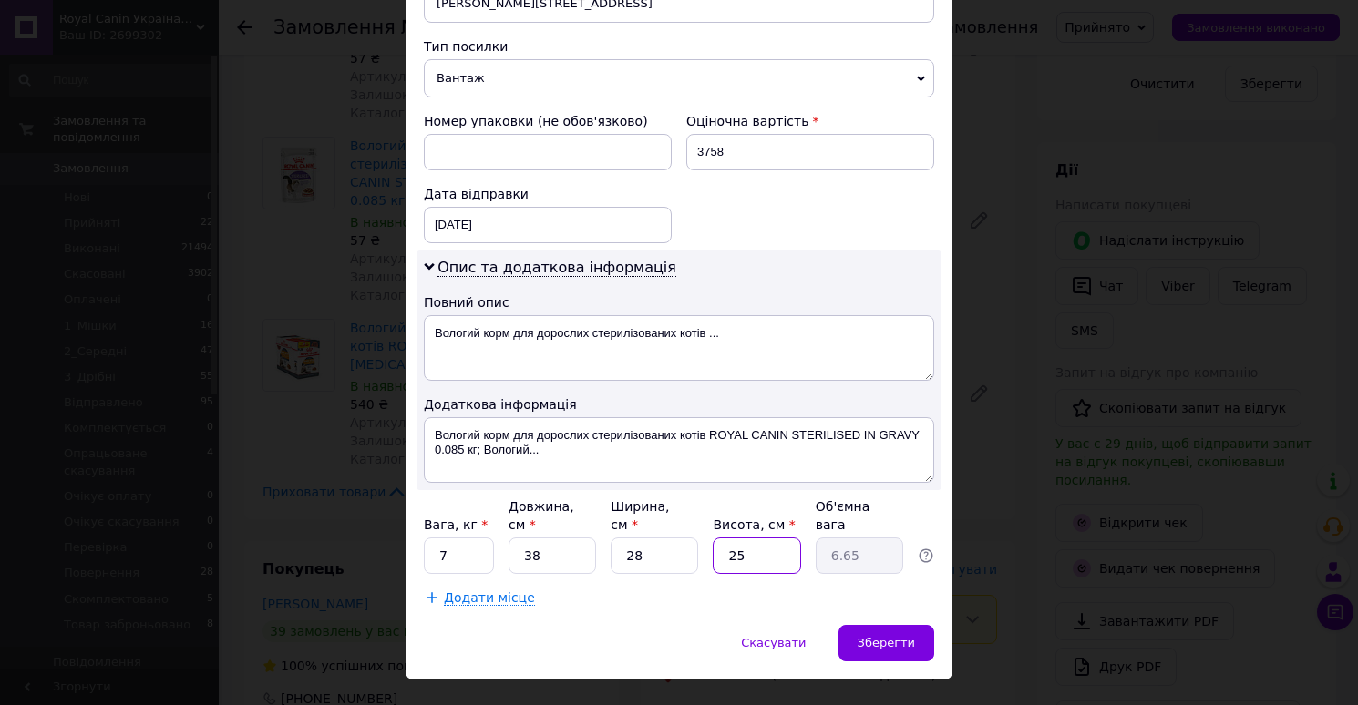
type input "0.53"
type input "22"
type input "5.85"
type input "22"
click at [891, 625] on div "Зберегти" at bounding box center [886, 643] width 96 height 36
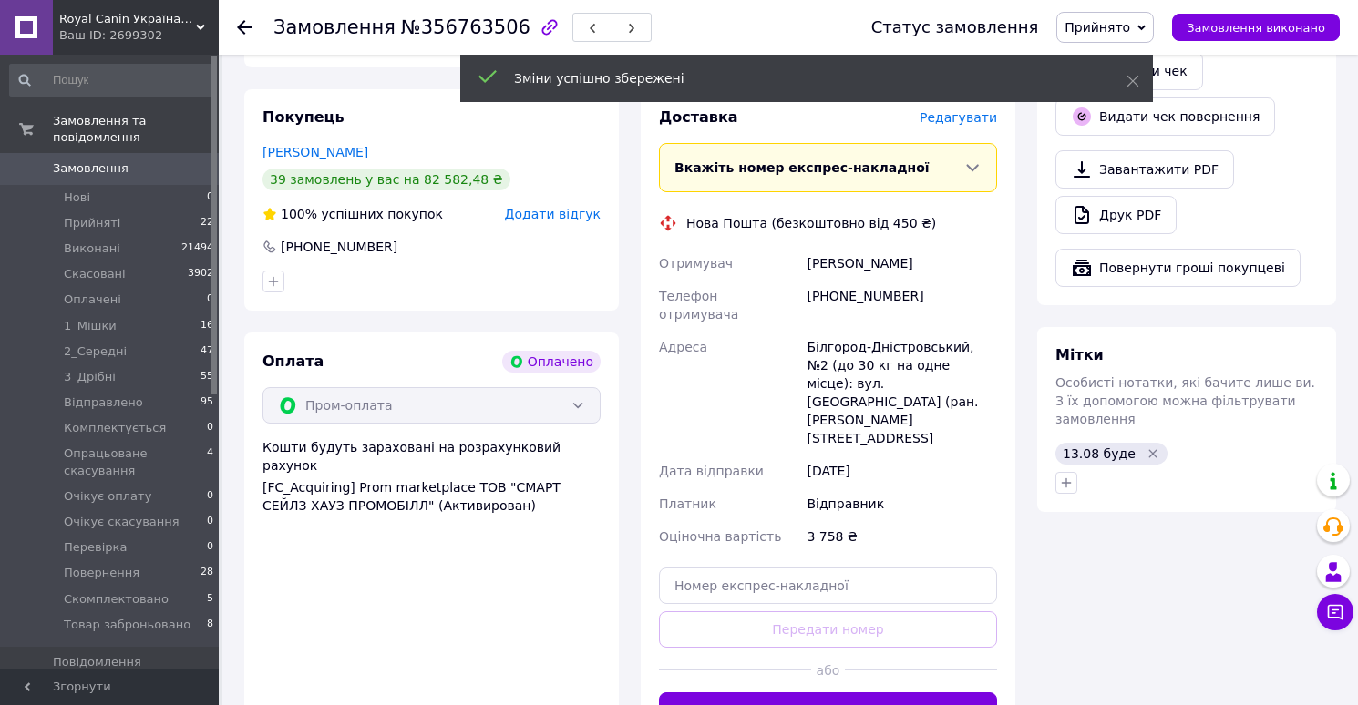
scroll to position [959, 0]
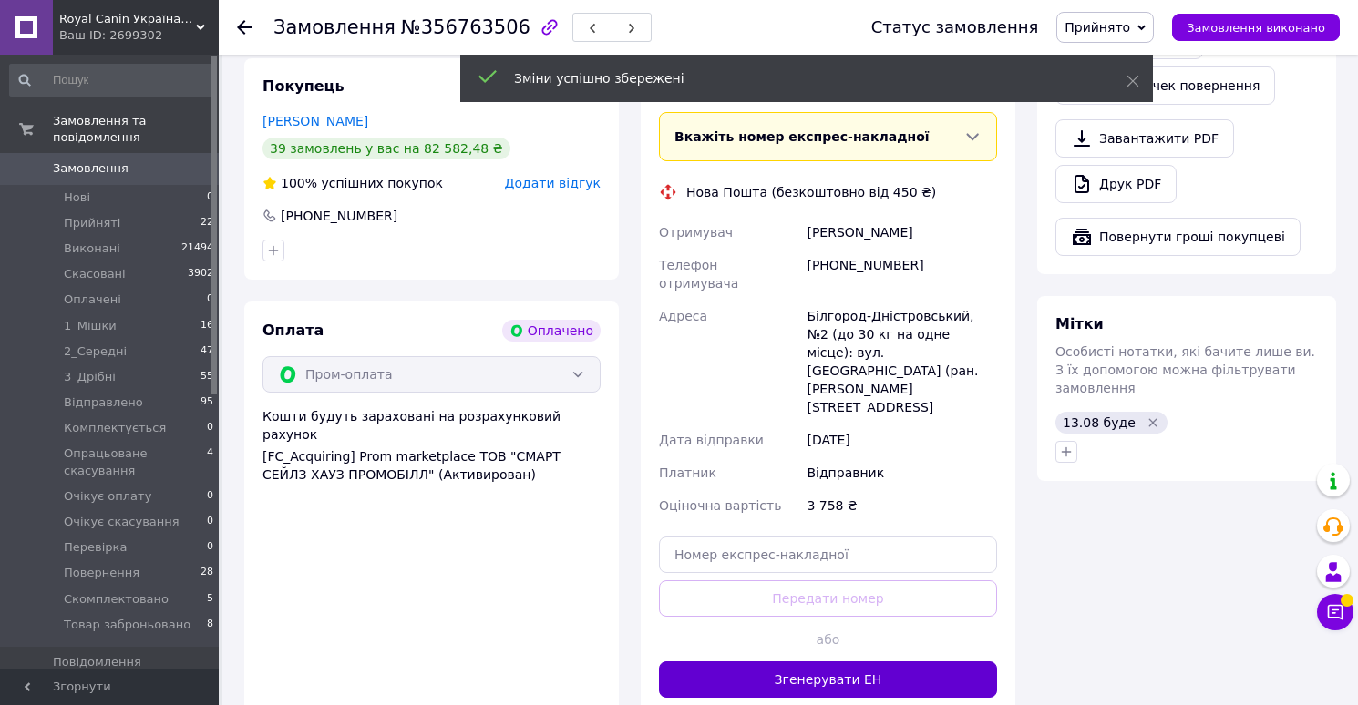
click at [796, 661] on button "Згенерувати ЕН" at bounding box center [828, 679] width 338 height 36
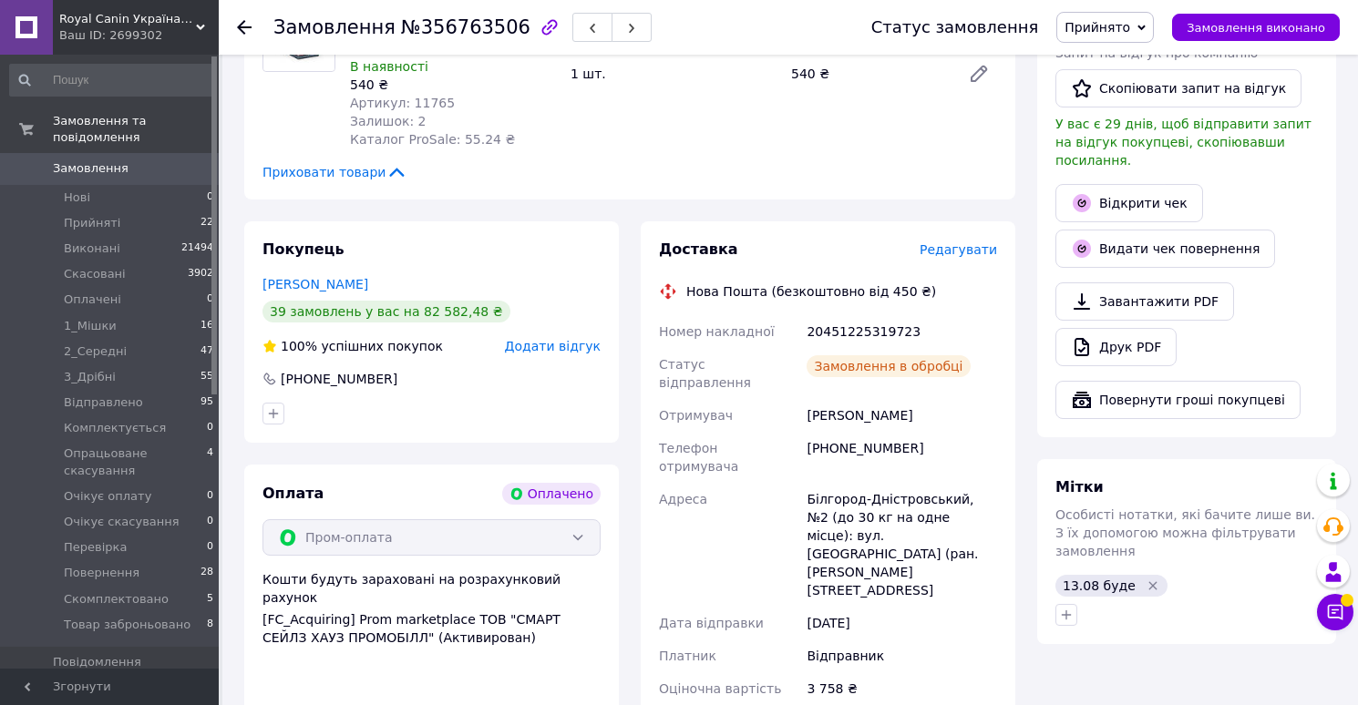
scroll to position [793, 0]
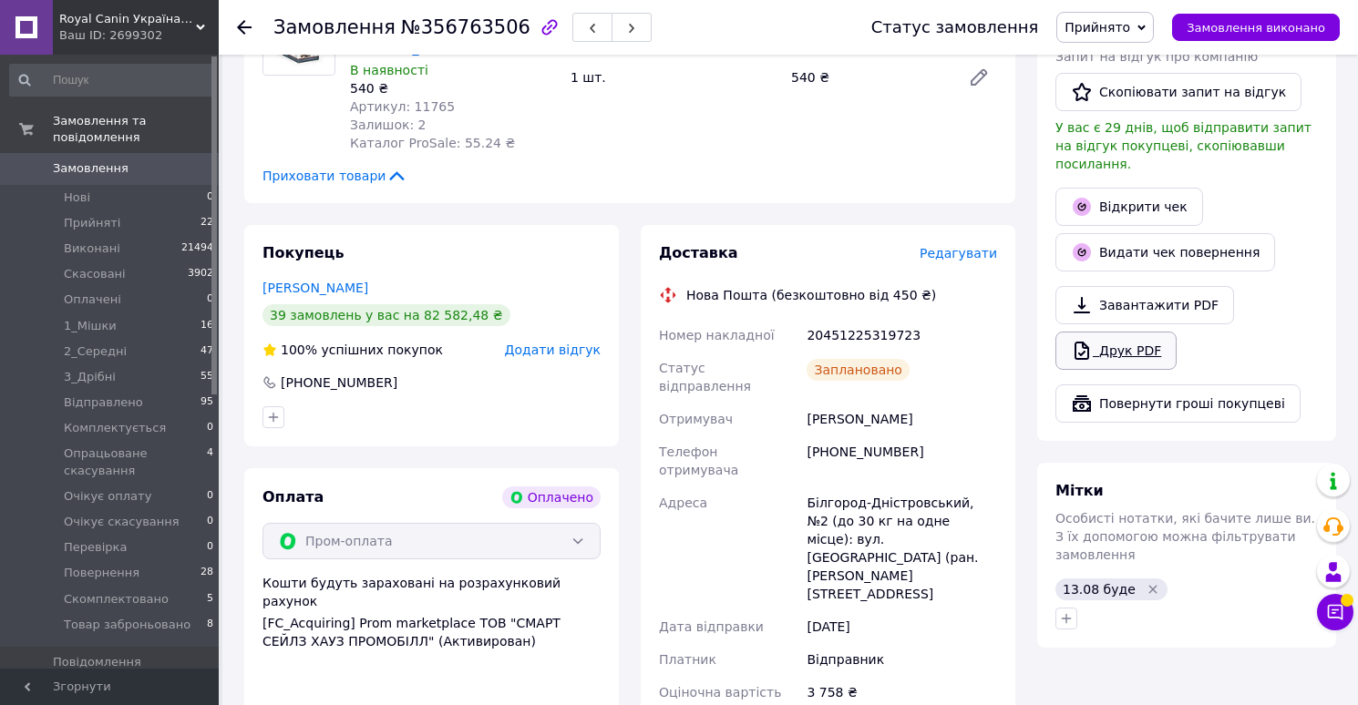
click at [1102, 332] on link "Друк PDF" at bounding box center [1115, 351] width 121 height 38
click at [1123, 24] on span "Прийнято" at bounding box center [1097, 27] width 66 height 15
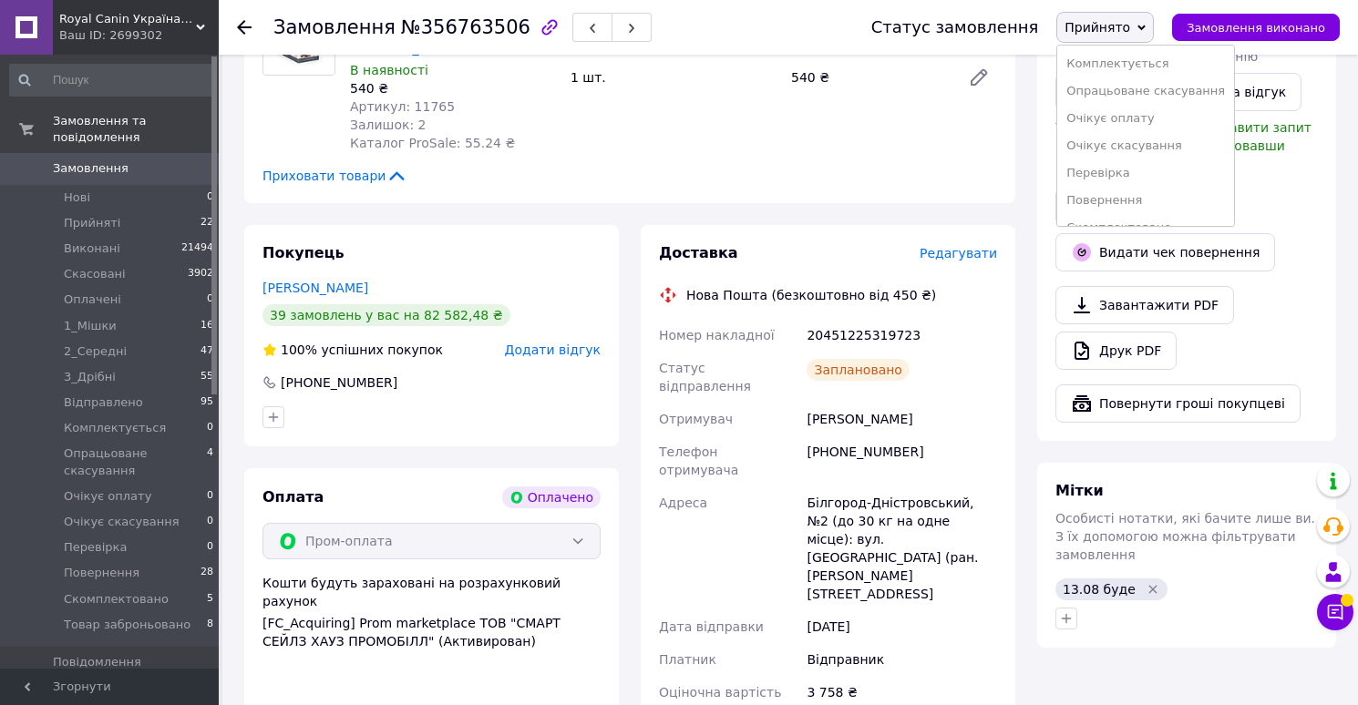
scroll to position [239, 0]
click at [1113, 177] on li "Скомплектовано" at bounding box center [1145, 180] width 177 height 27
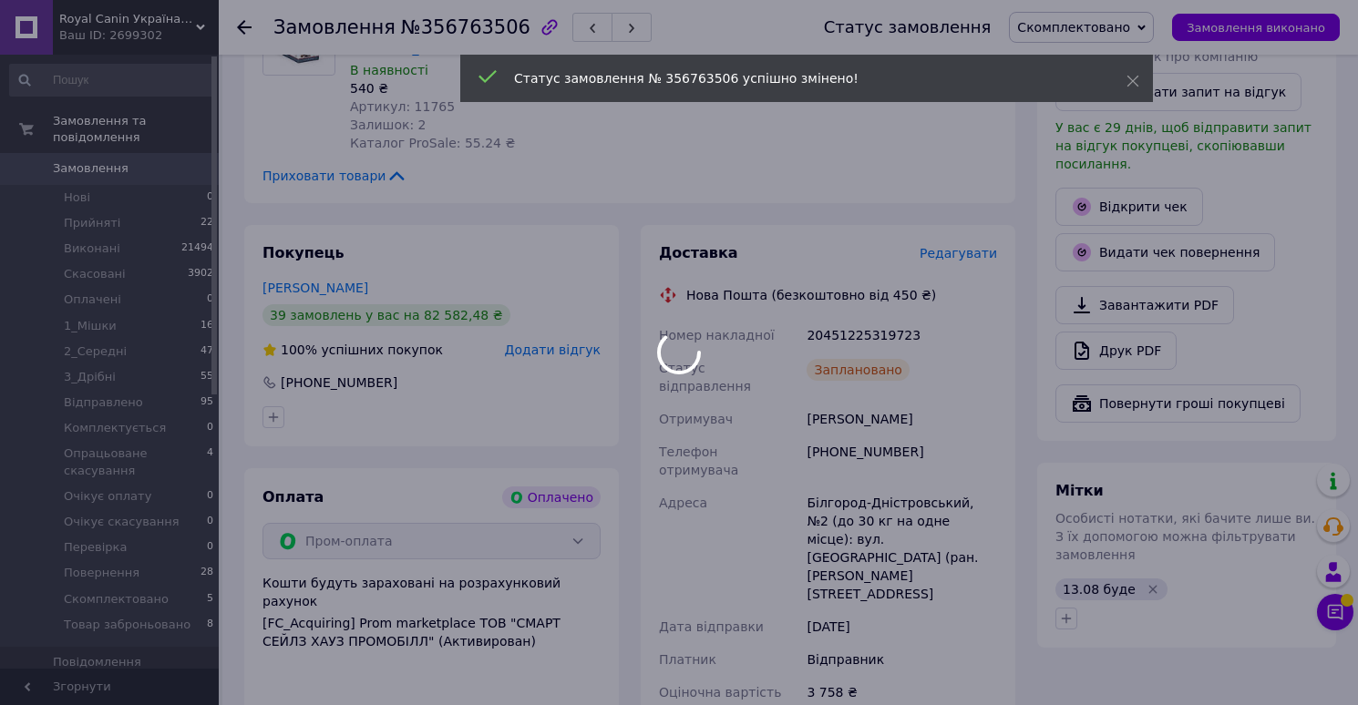
scroll to position [80, 0]
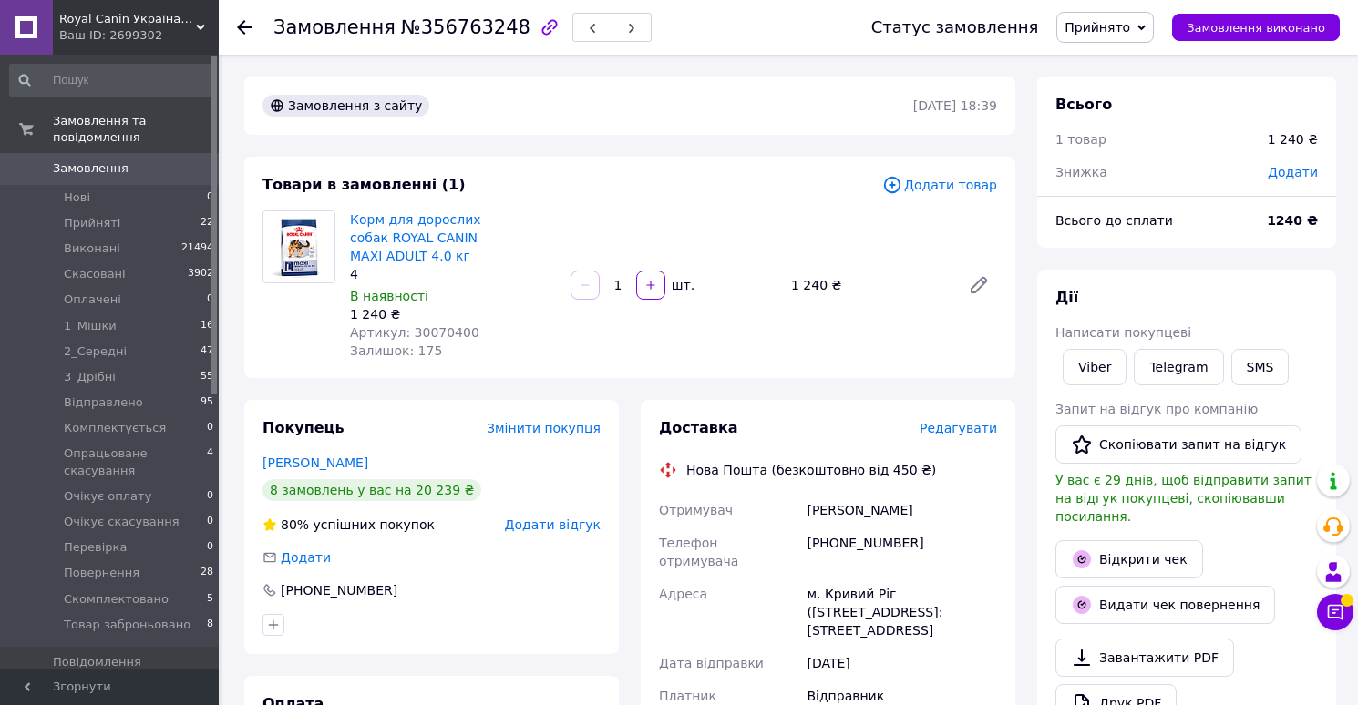
scroll to position [30, 0]
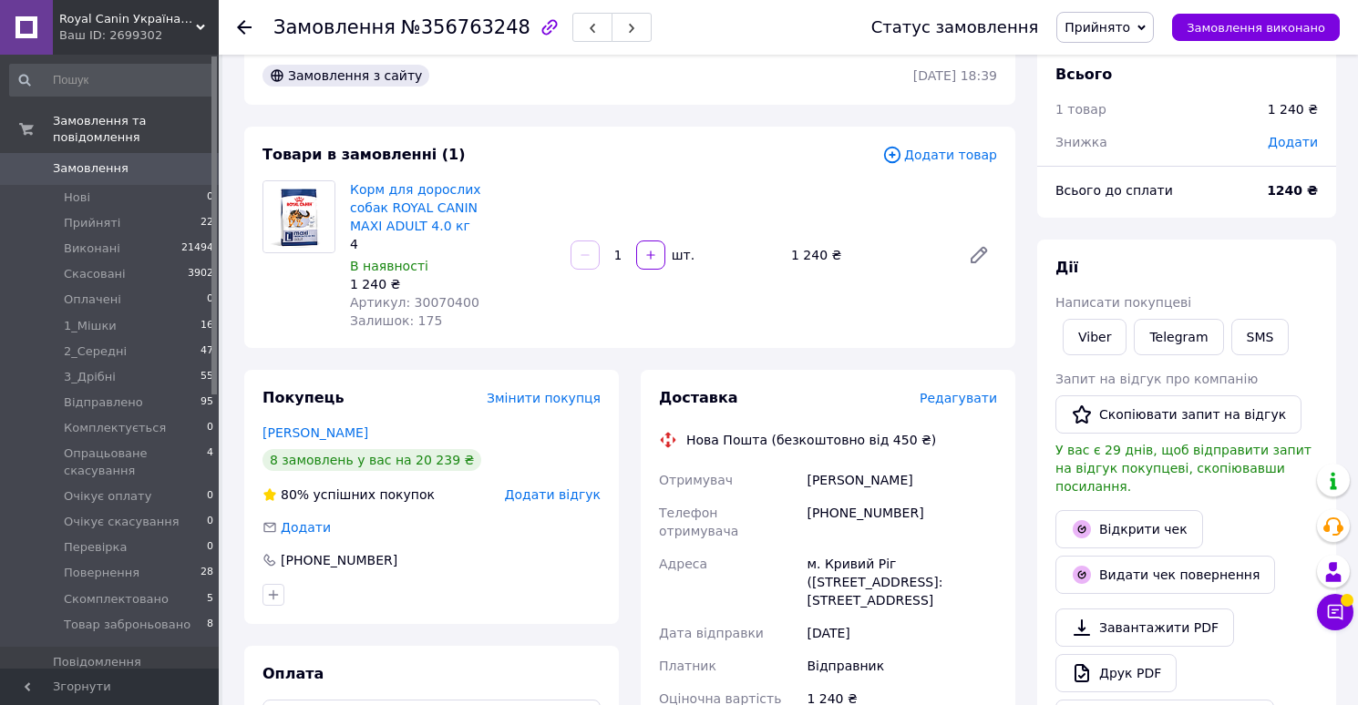
click at [937, 391] on span "Редагувати" at bounding box center [957, 398] width 77 height 15
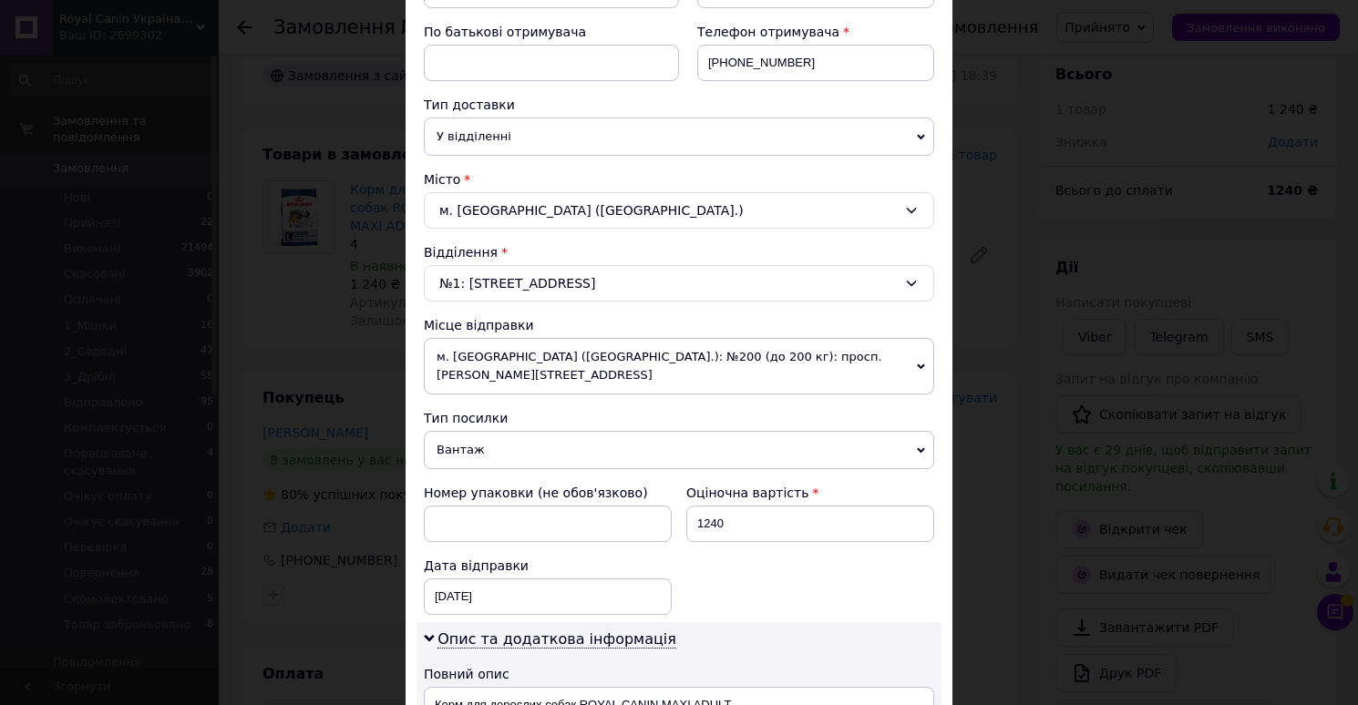
scroll to position [907, 0]
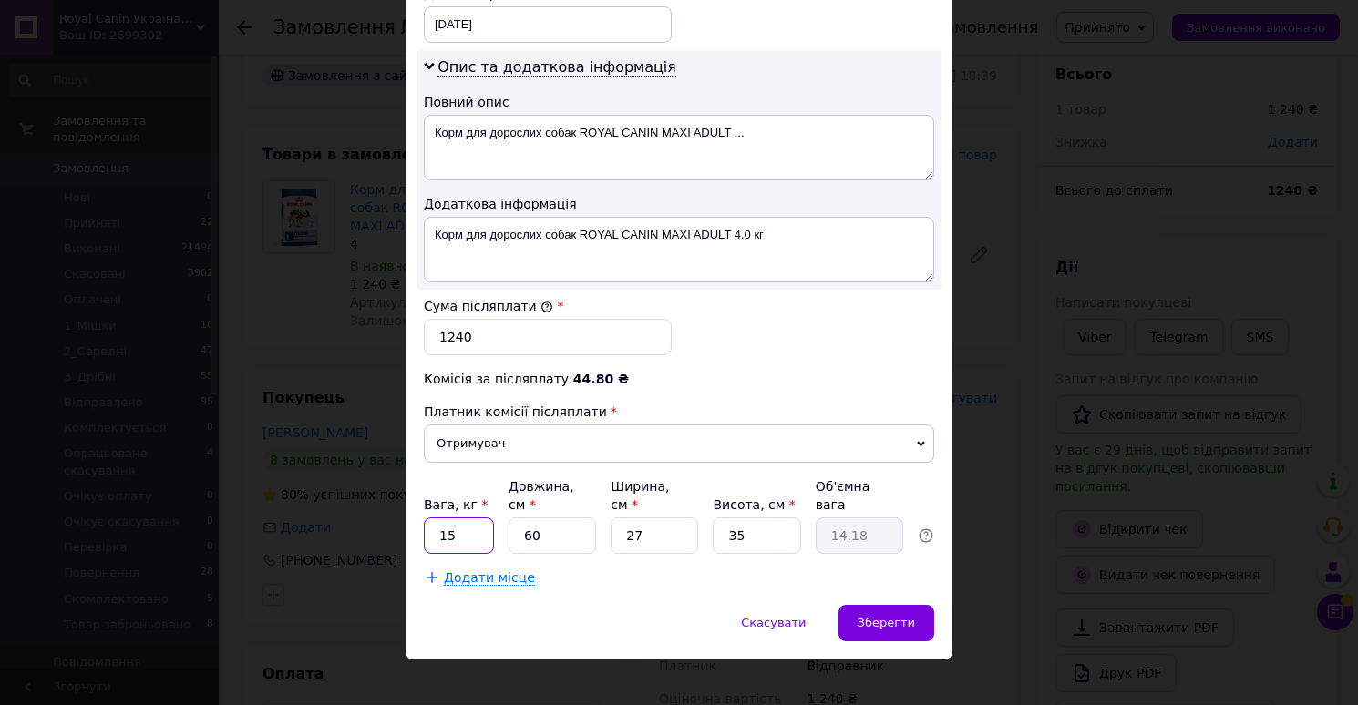
click at [466, 522] on input "15" at bounding box center [459, 536] width 70 height 36
type input "4"
click at [553, 518] on input "60" at bounding box center [551, 536] width 87 height 36
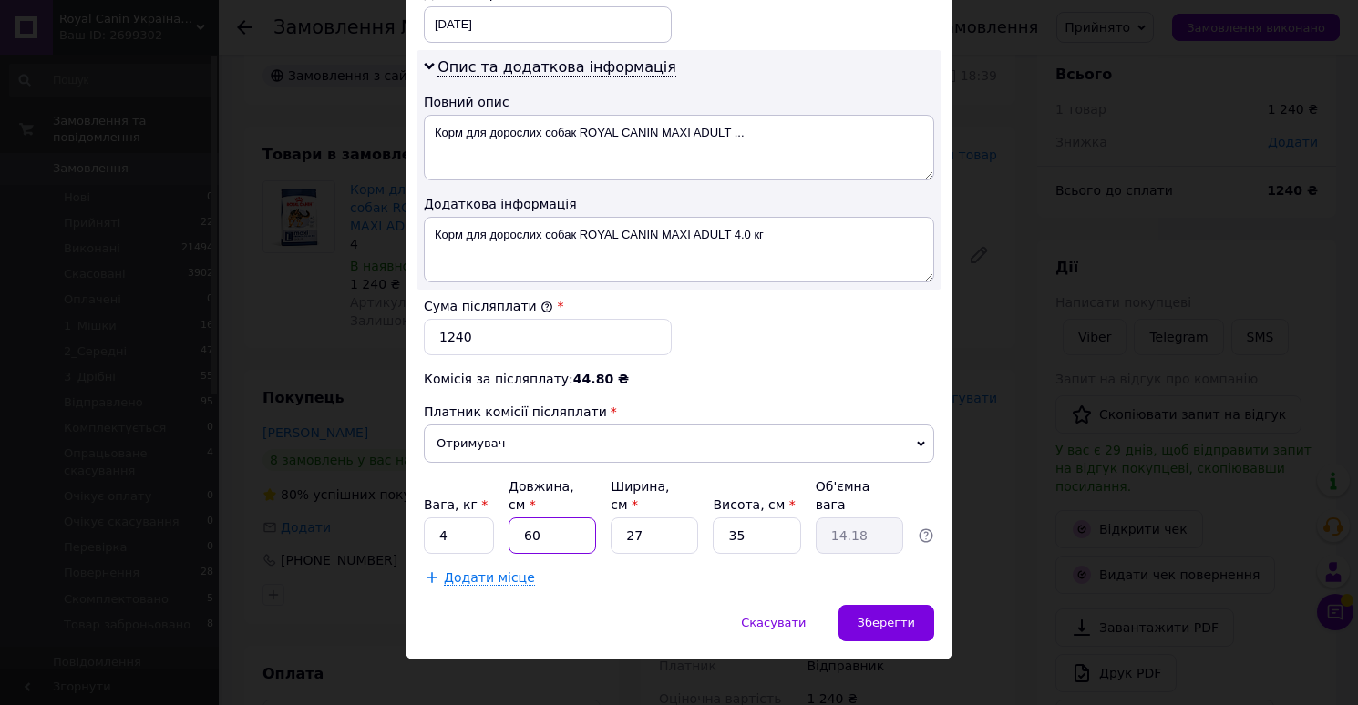
type input "3"
type input "0.71"
type input "34"
type input "8.03"
type input "34"
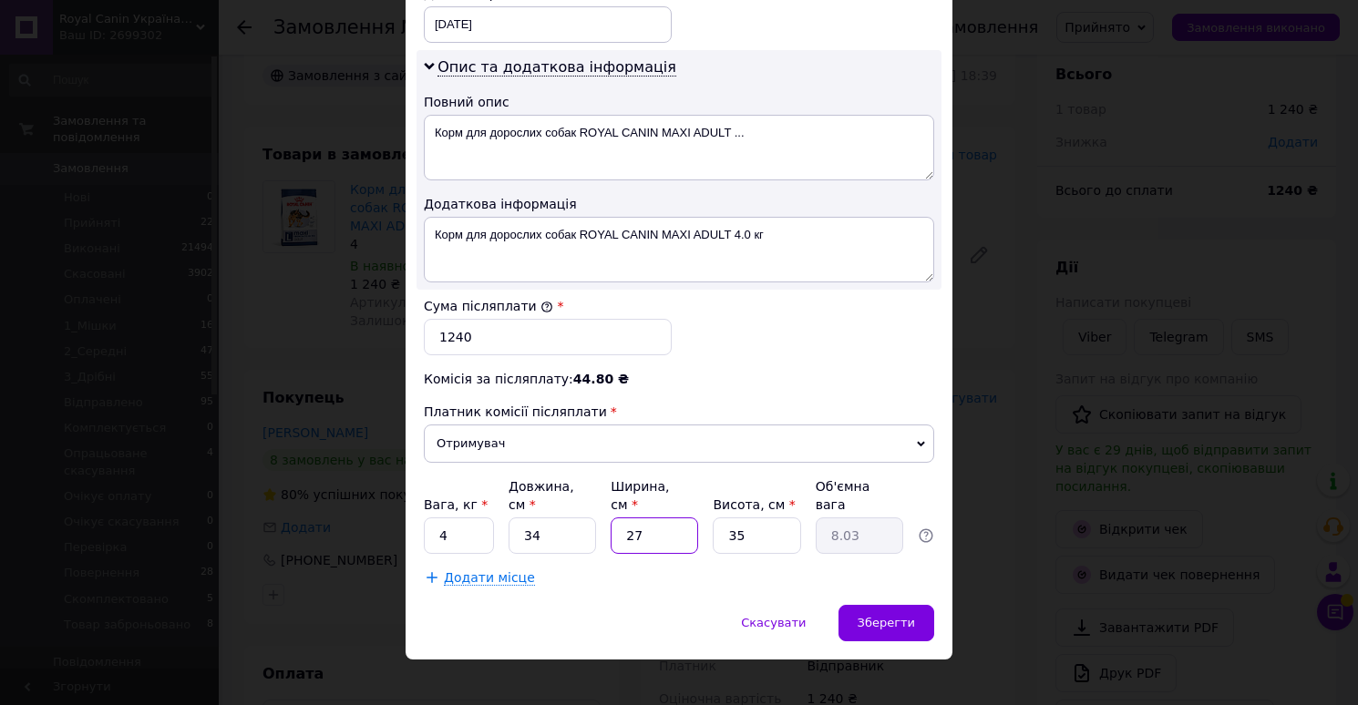
click at [655, 518] on input "27" at bounding box center [653, 536] width 87 height 36
type input "2"
type input "0.6"
type input "24"
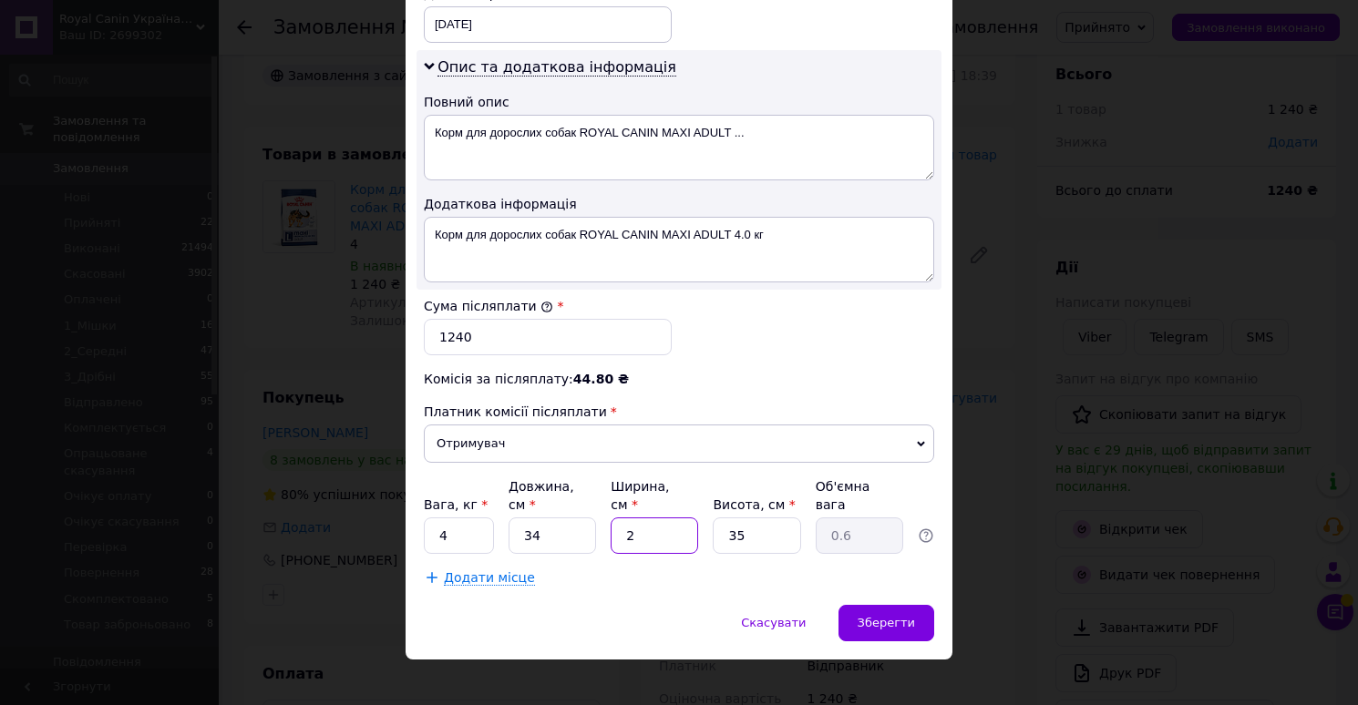
type input "7.14"
type input "24"
click at [743, 518] on input "35" at bounding box center [756, 536] width 87 height 36
type input "1"
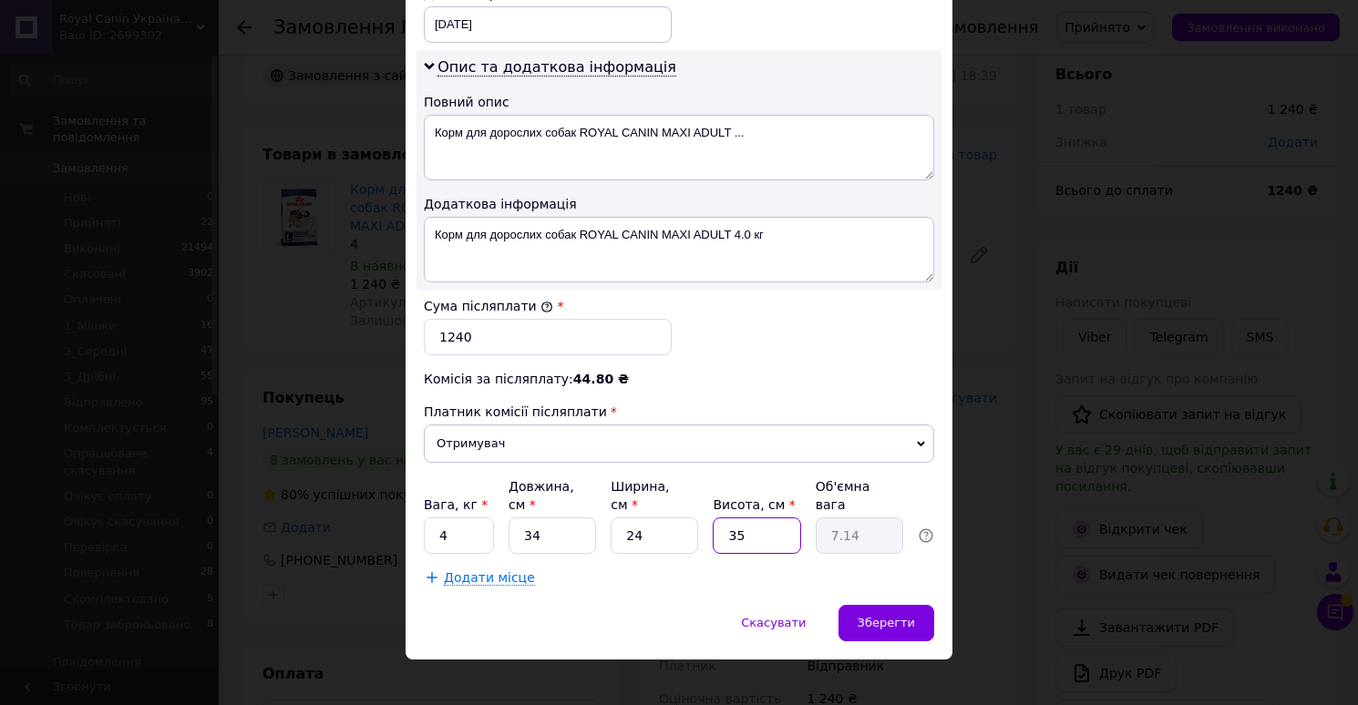
type input "0.2"
type input "14"
type input "2.86"
type input "14"
click at [882, 616] on span "Зберегти" at bounding box center [885, 623] width 57 height 14
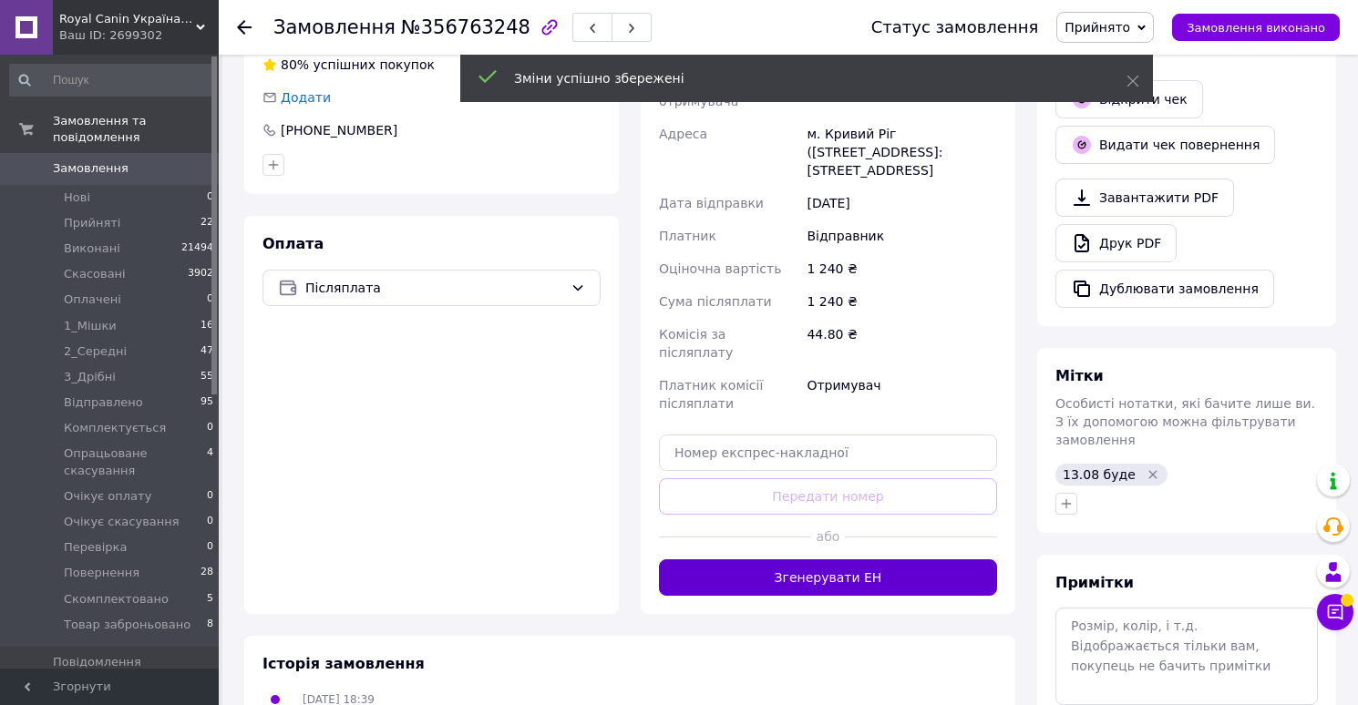
scroll to position [507, 0]
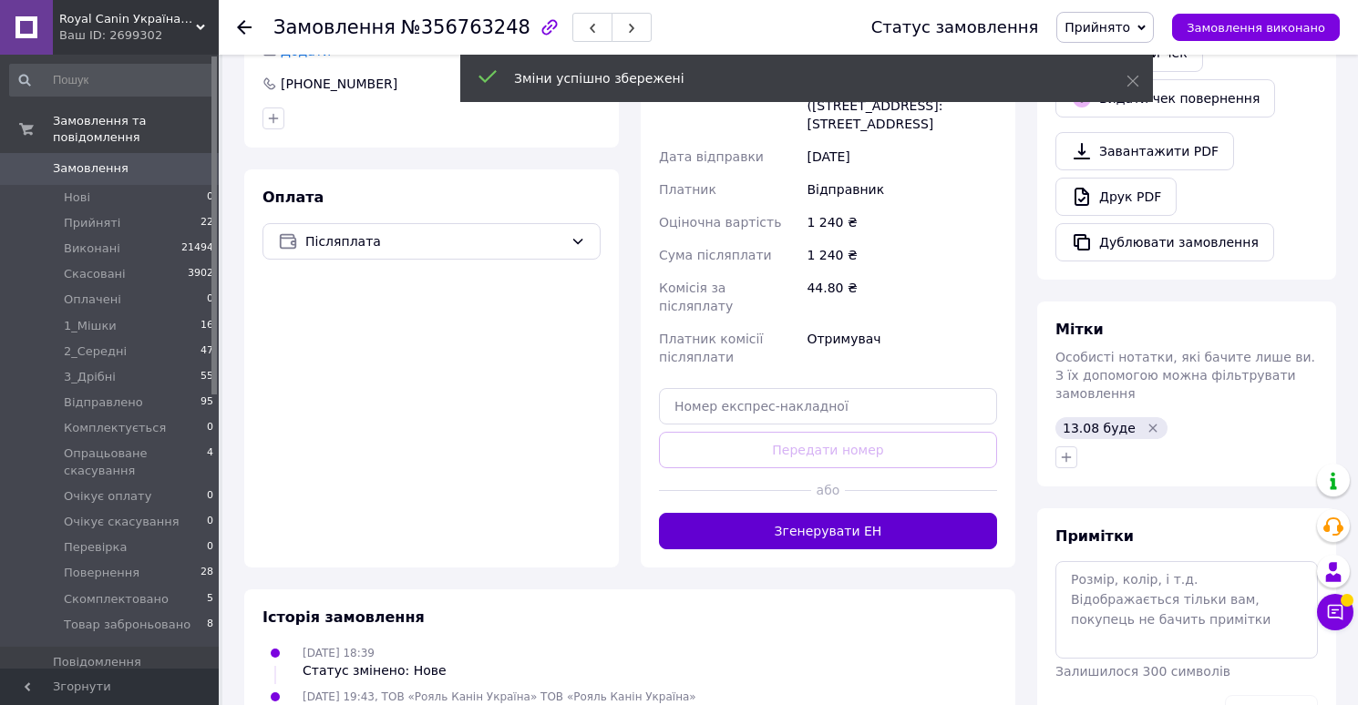
click at [846, 513] on button "Згенерувати ЕН" at bounding box center [828, 531] width 338 height 36
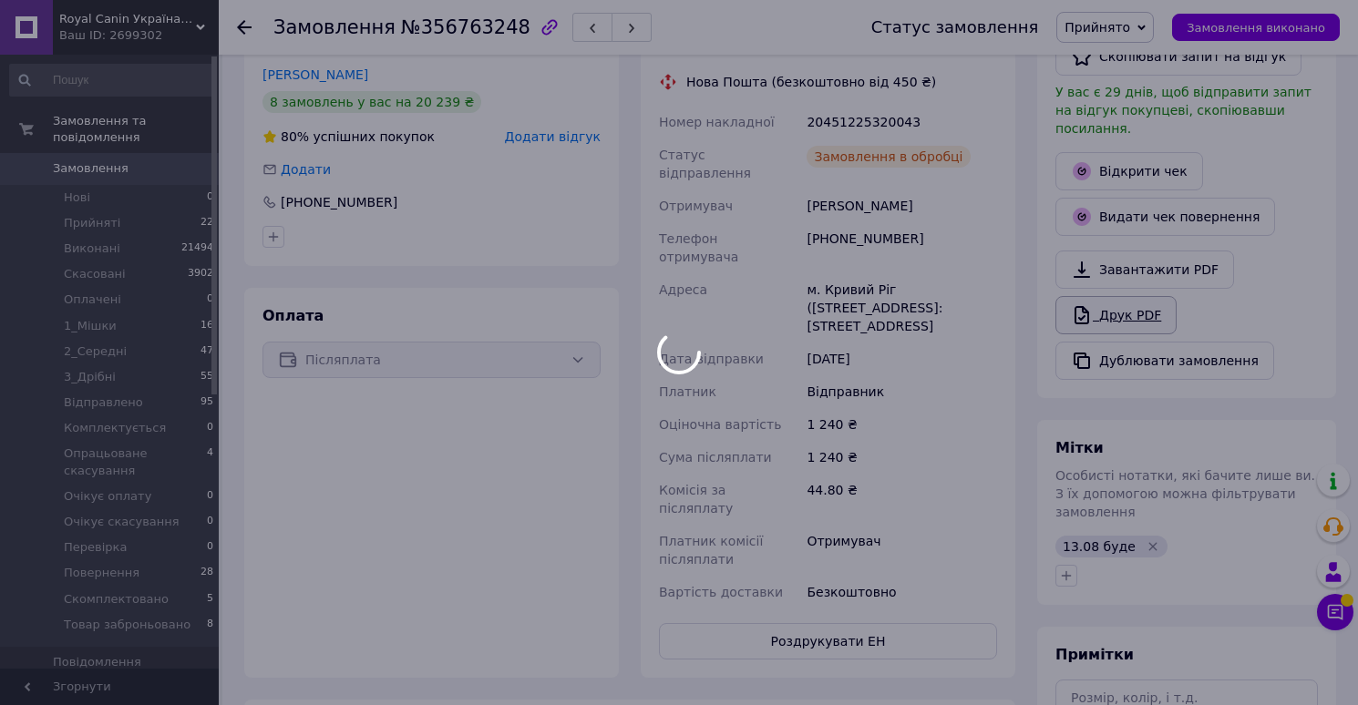
scroll to position [4, 0]
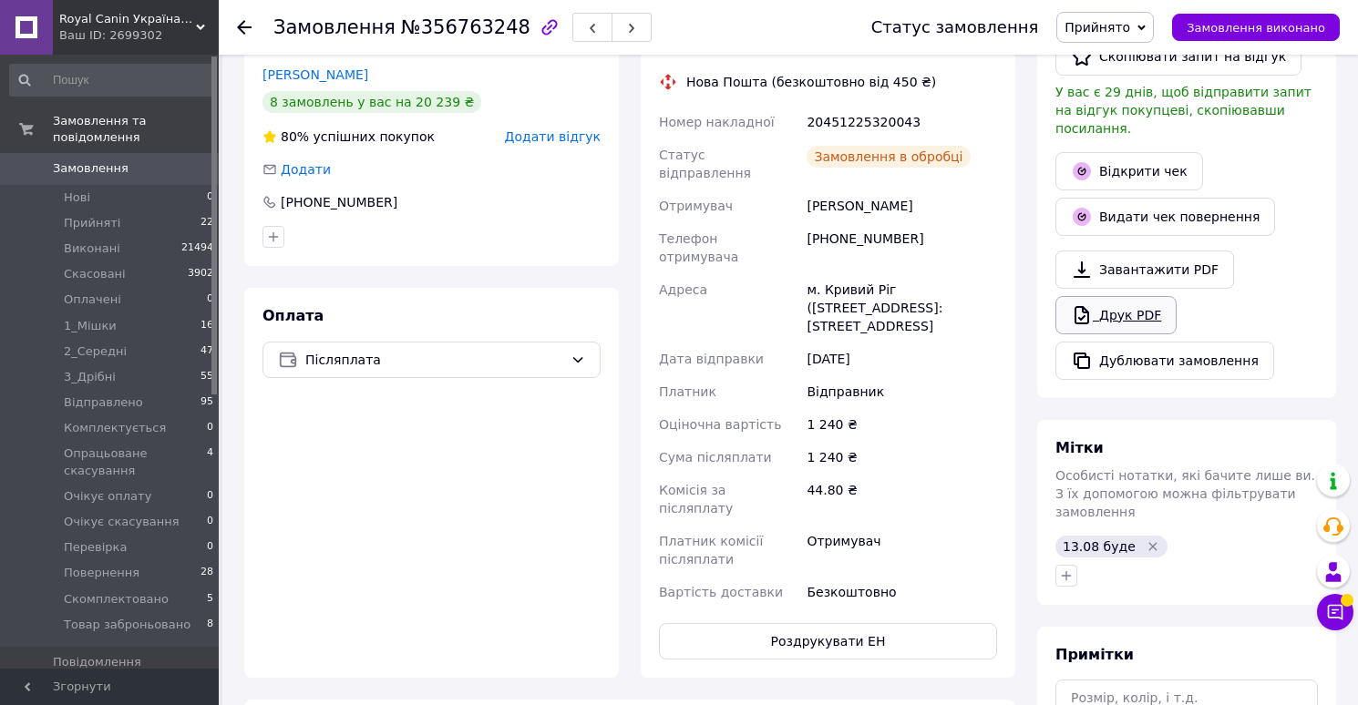
click at [1108, 296] on link "Друк PDF" at bounding box center [1115, 315] width 121 height 38
click at [1108, 33] on span "Прийнято" at bounding box center [1097, 27] width 66 height 15
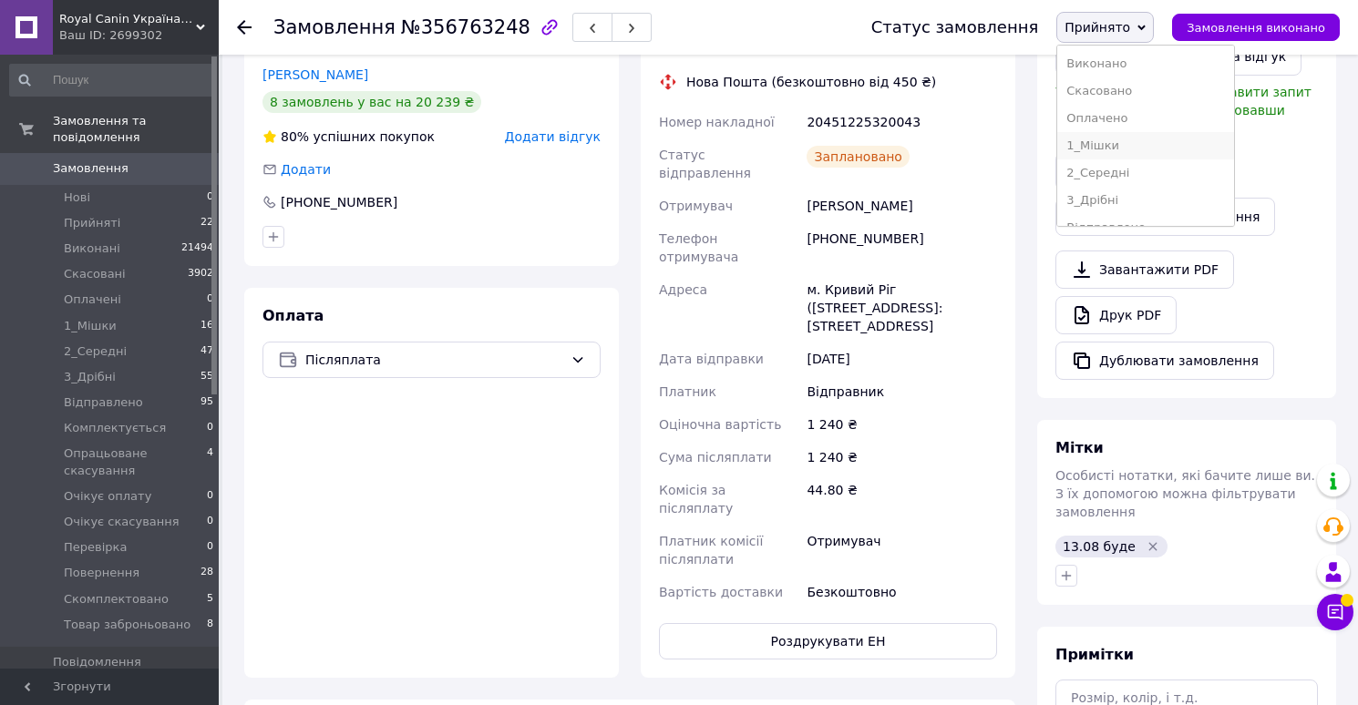
scroll to position [239, 0]
click at [1096, 186] on li "Скомплектовано" at bounding box center [1145, 180] width 177 height 27
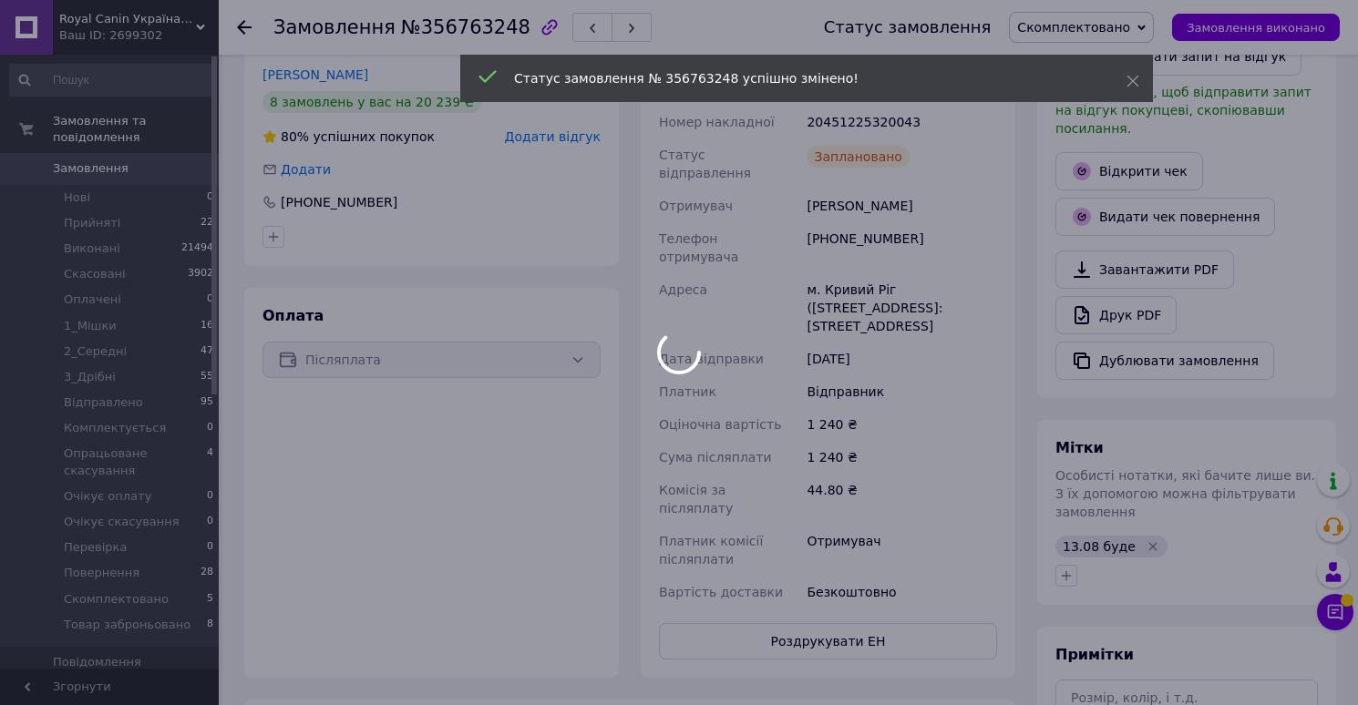
scroll to position [47, 0]
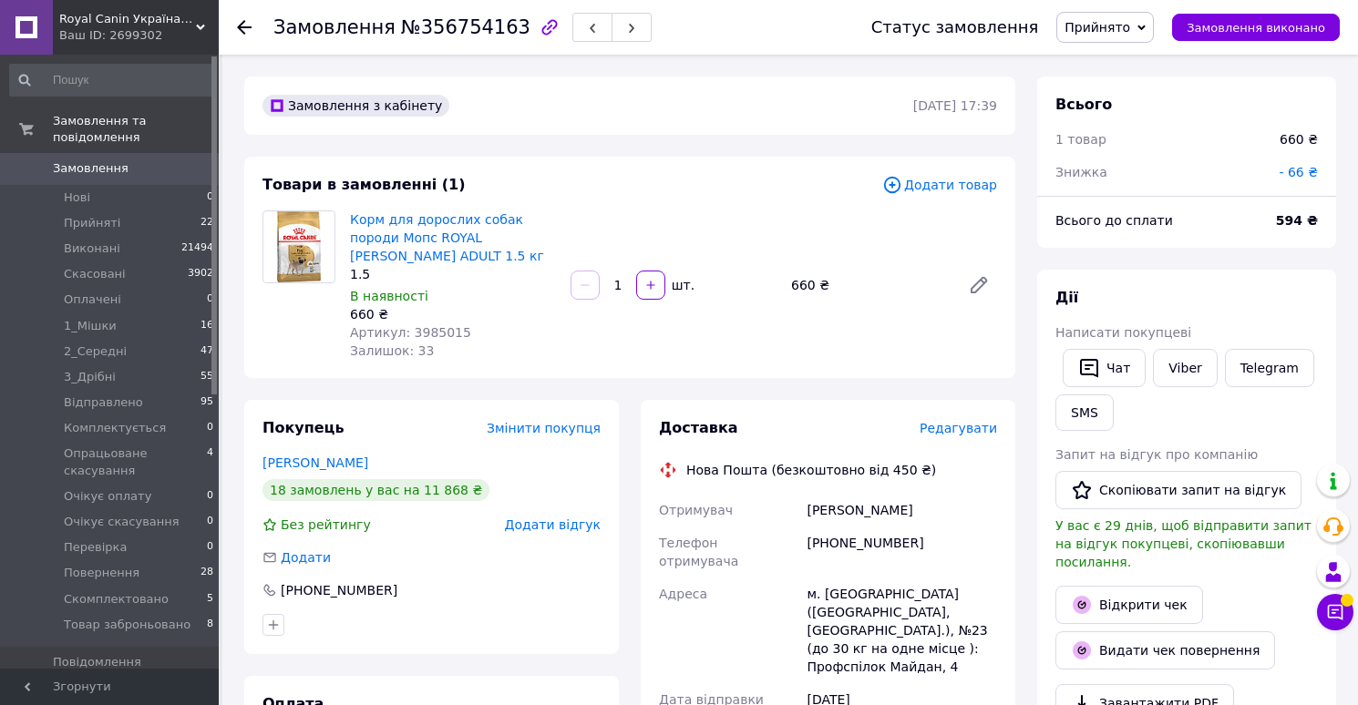
scroll to position [45, 0]
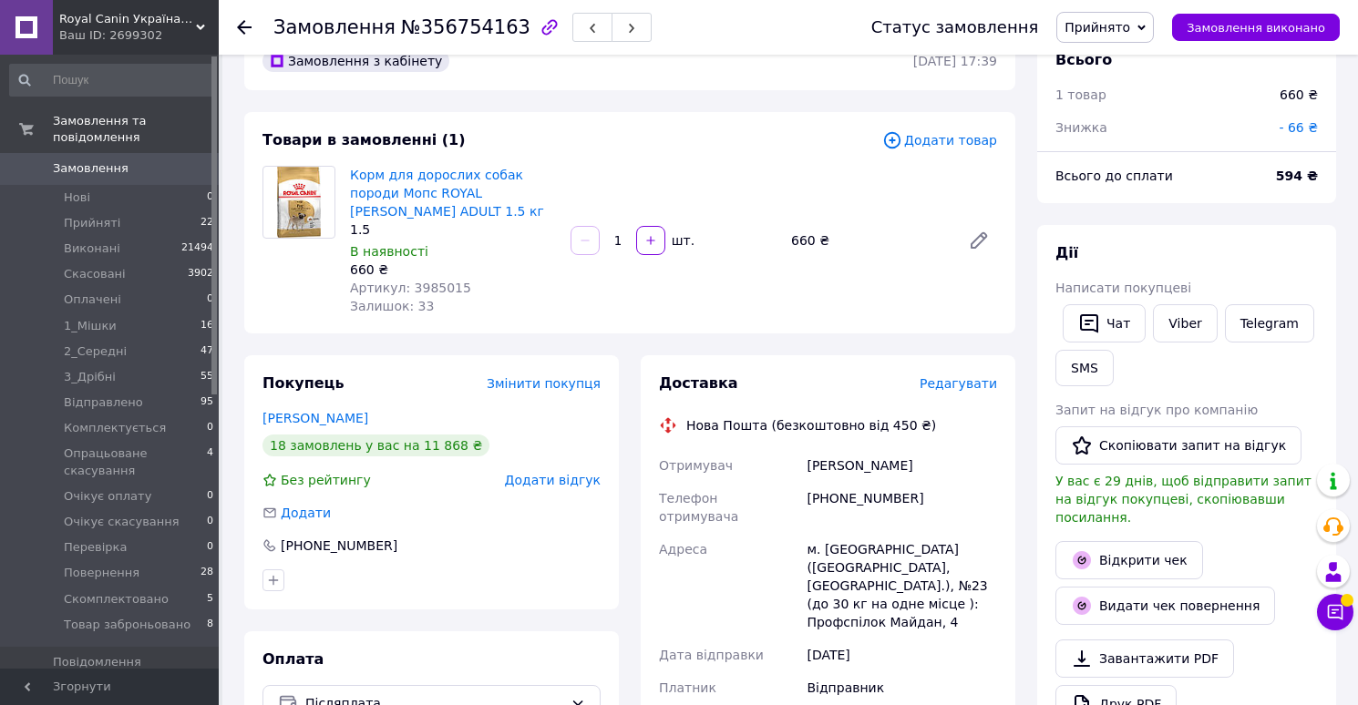
click at [949, 376] on span "Редагувати" at bounding box center [957, 383] width 77 height 15
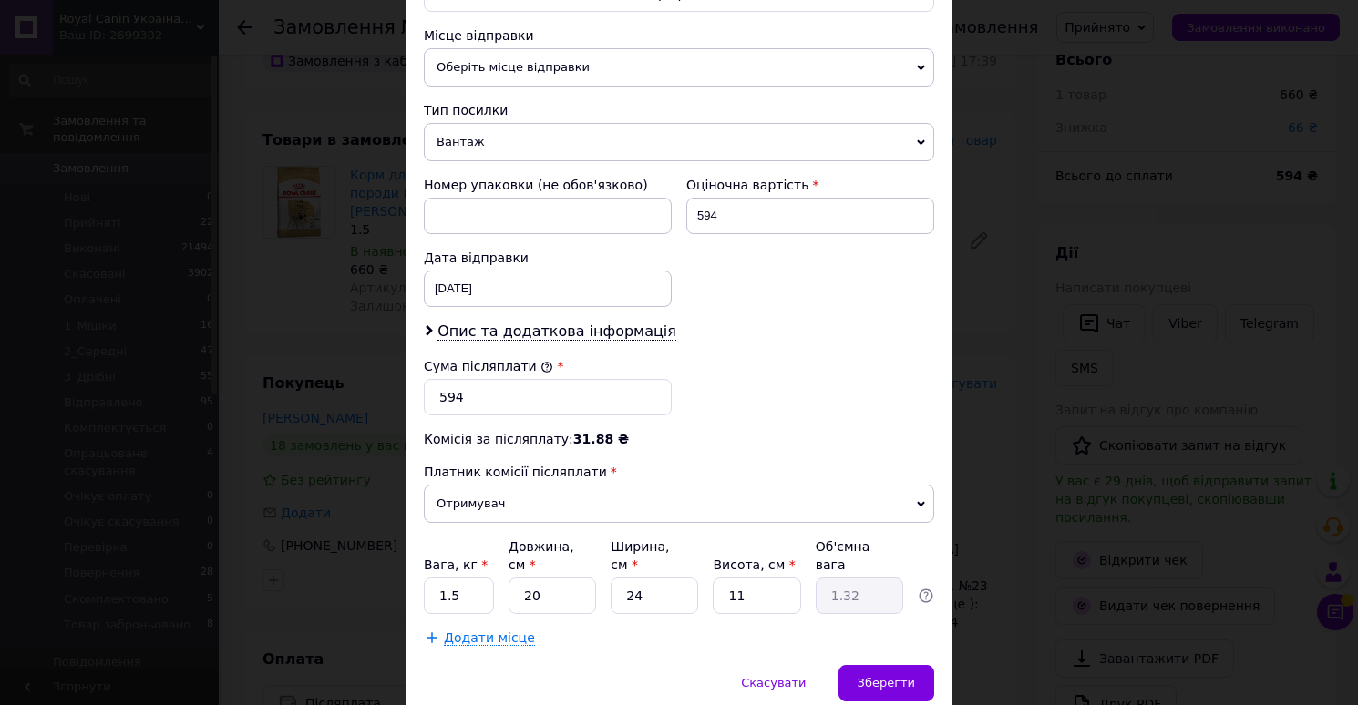
scroll to position [703, 0]
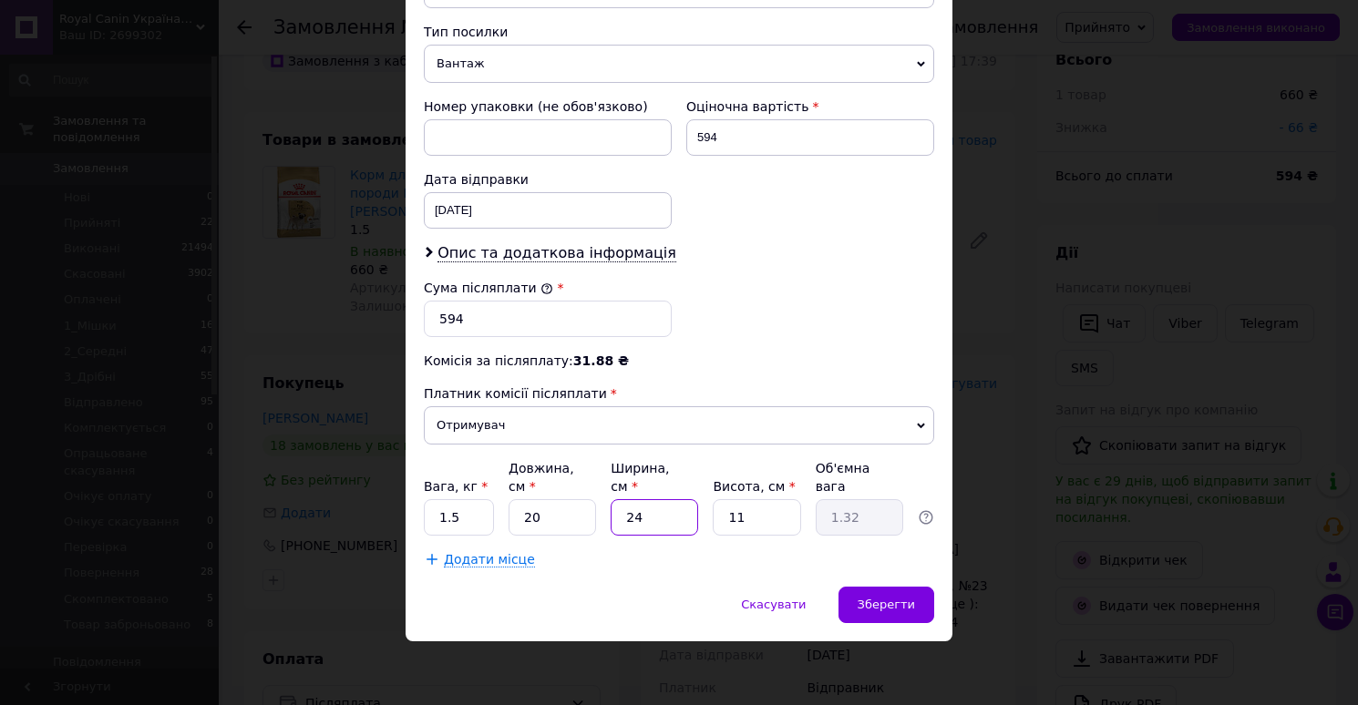
click at [677, 520] on input "24" at bounding box center [653, 517] width 87 height 36
type input "3"
type input "0.17"
type input "30"
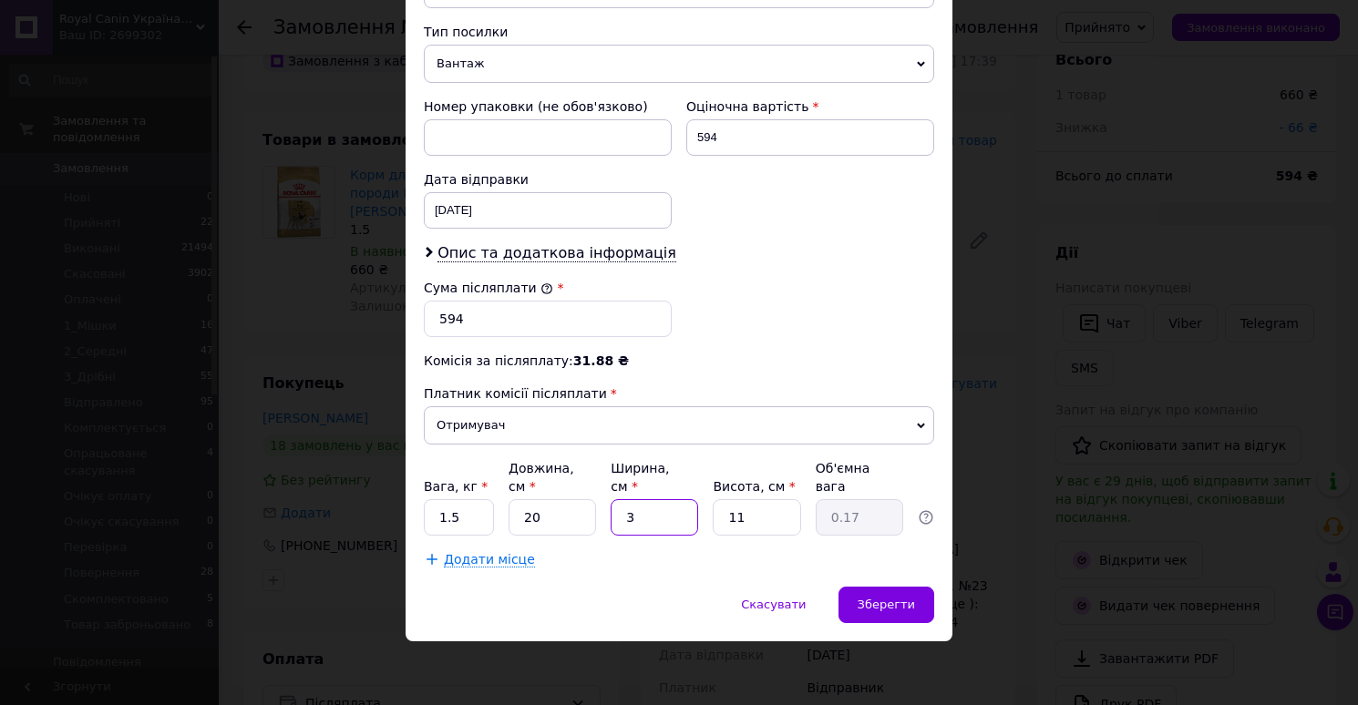
type input "1.65"
type input "30"
click at [773, 510] on input "11" at bounding box center [756, 517] width 87 height 36
type input "1"
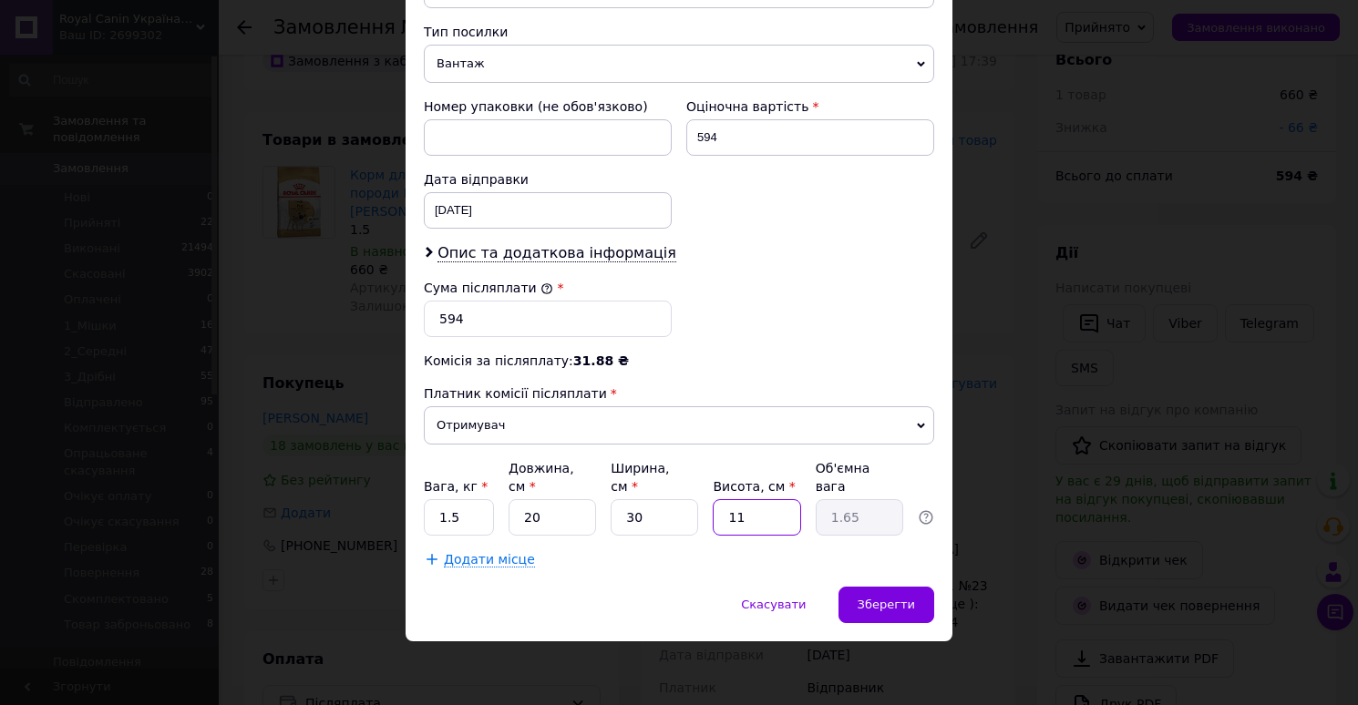
type input "0.15"
type input "10"
type input "1.5"
type input "10"
click at [877, 591] on div "Зберегти" at bounding box center [886, 605] width 96 height 36
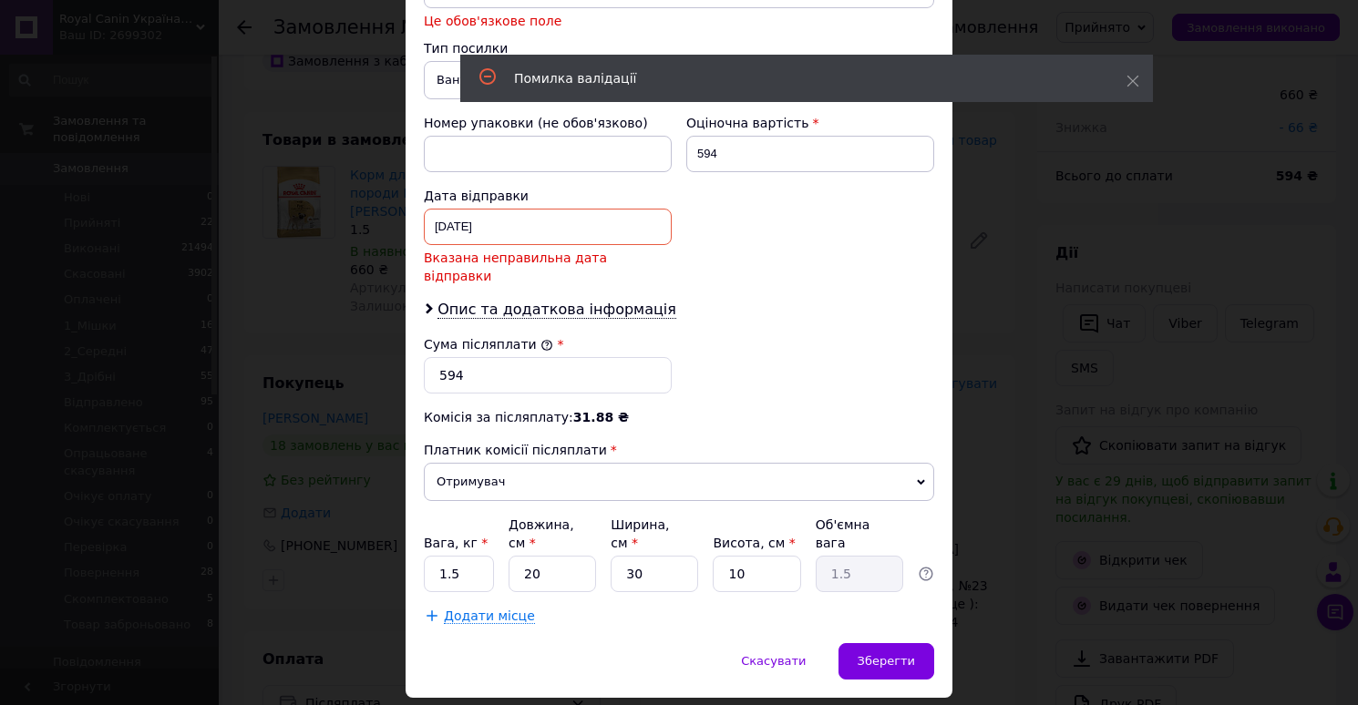
scroll to position [340, 0]
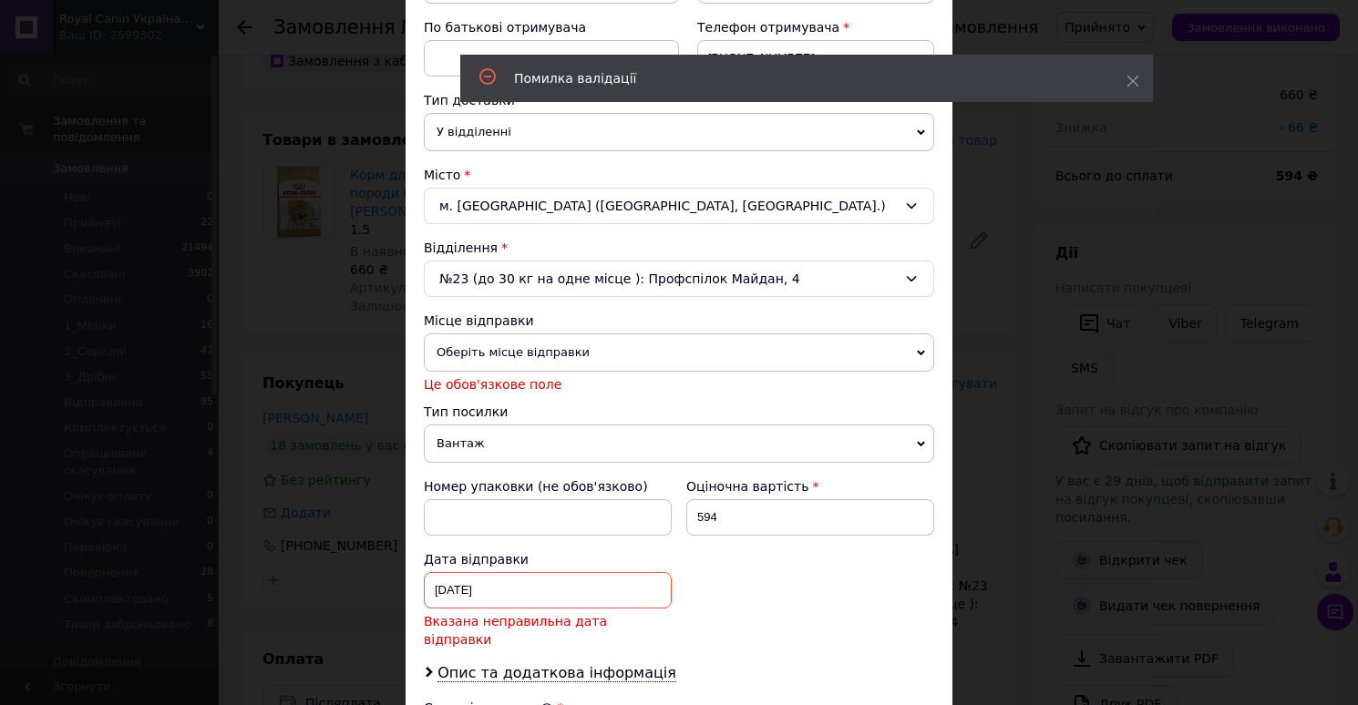
click at [606, 364] on span "Оберіть місце відправки" at bounding box center [679, 352] width 510 height 38
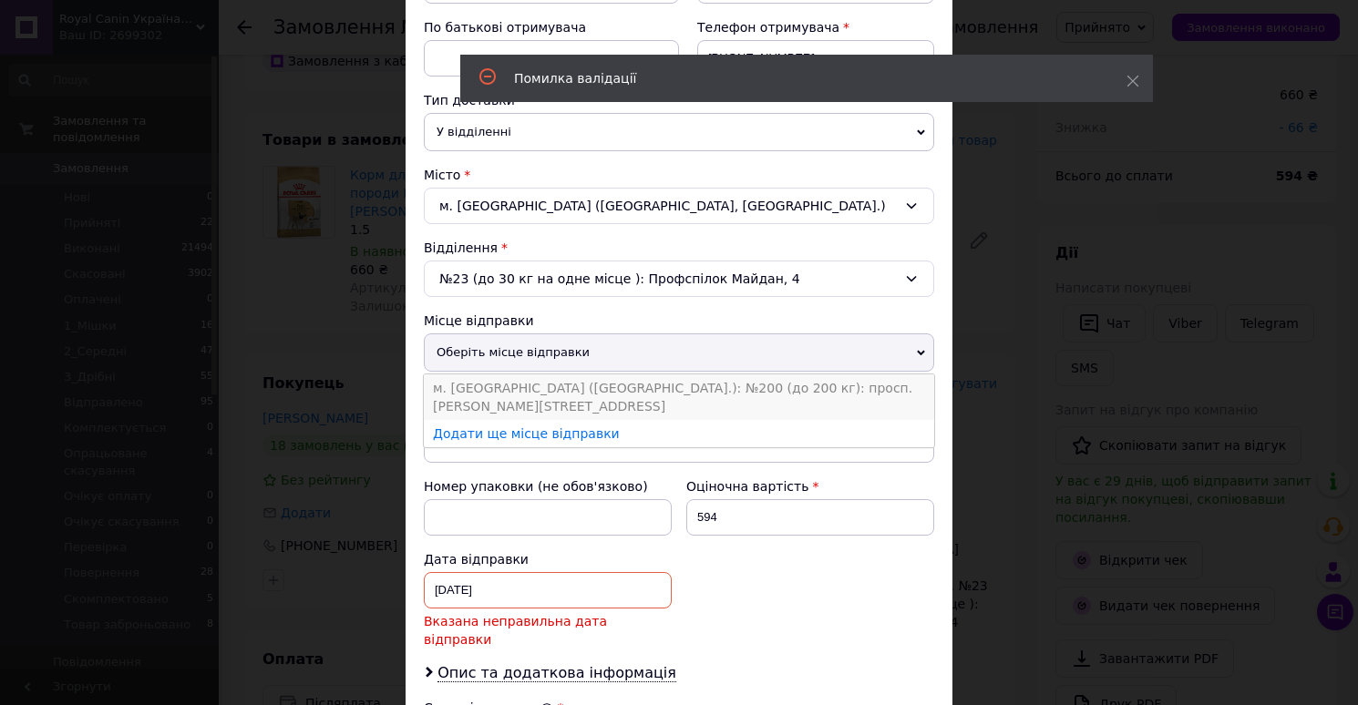
click at [596, 383] on li "м. [GEOGRAPHIC_DATA] ([GEOGRAPHIC_DATA].): №200 (до 200 кг): просп. [PERSON_NAM…" at bounding box center [679, 397] width 510 height 46
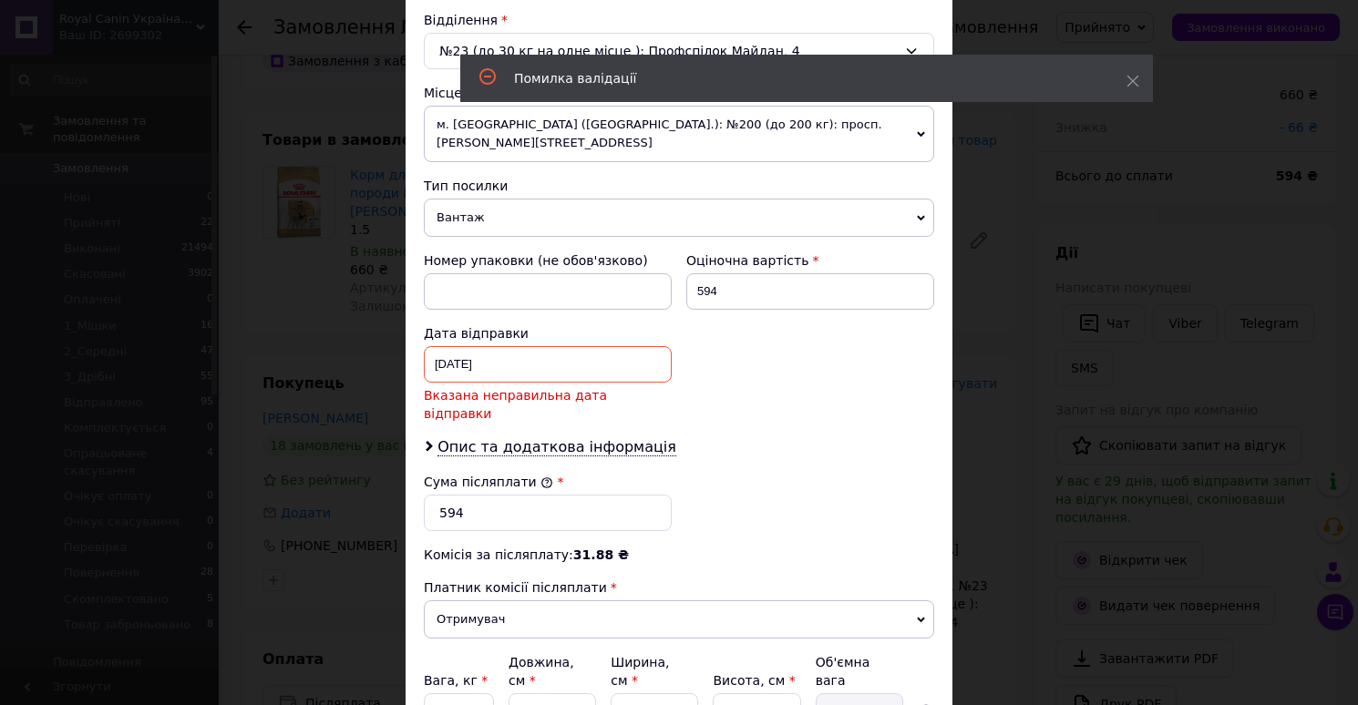
scroll to position [585, 0]
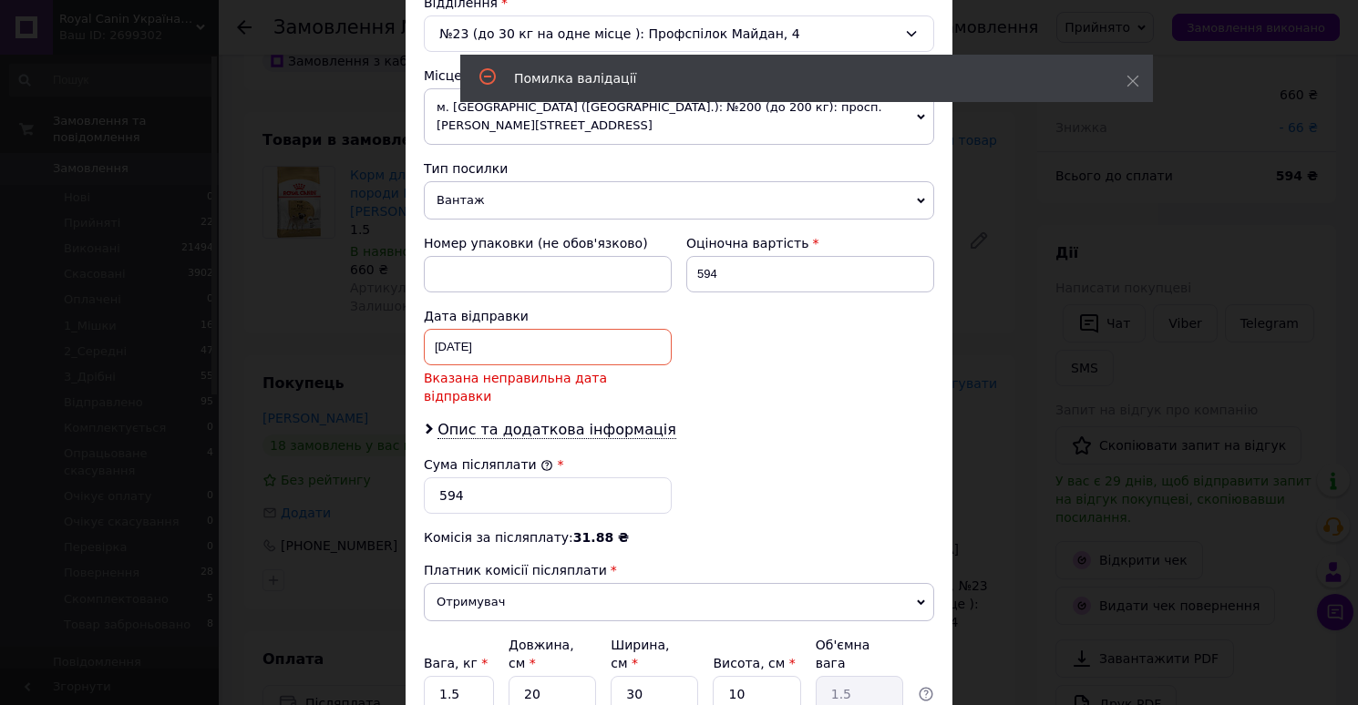
click at [542, 339] on div "[DATE] < 2025 > < Июнь > Пн Вт Ср Чт Пт Сб Вс 26 27 28 29 30 31 1 2 3 4 5 6 7 8…" at bounding box center [548, 347] width 248 height 36
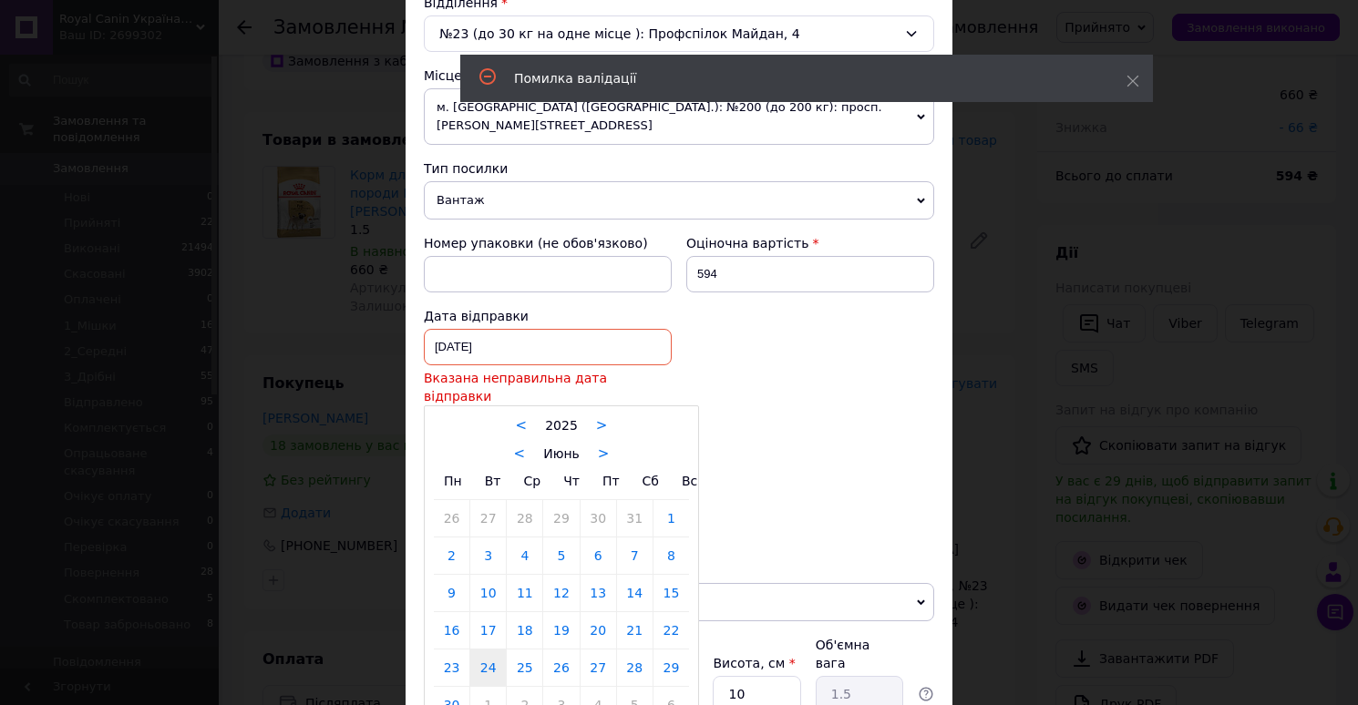
click at [588, 444] on div "< Июнь >" at bounding box center [561, 453] width 255 height 19
click at [598, 446] on link ">" at bounding box center [604, 454] width 12 height 16
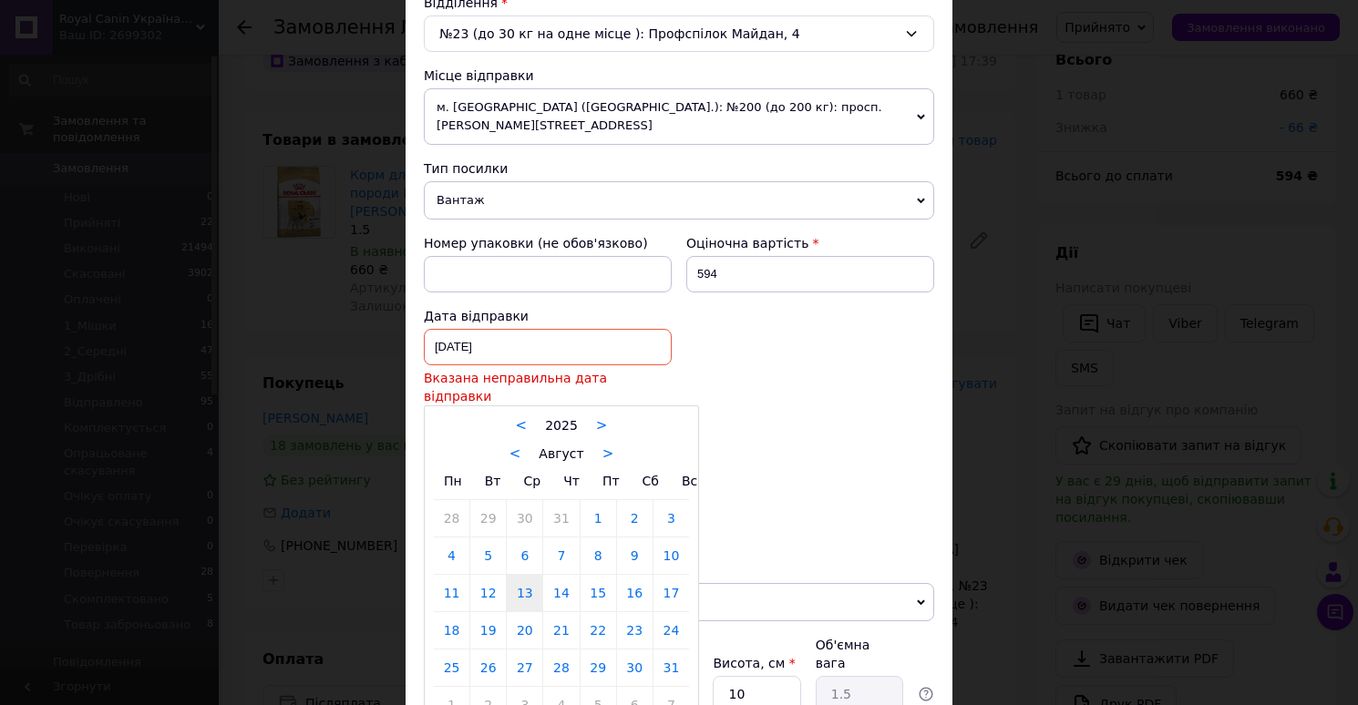
click at [522, 575] on link "13" at bounding box center [525, 593] width 36 height 36
type input "[DATE]"
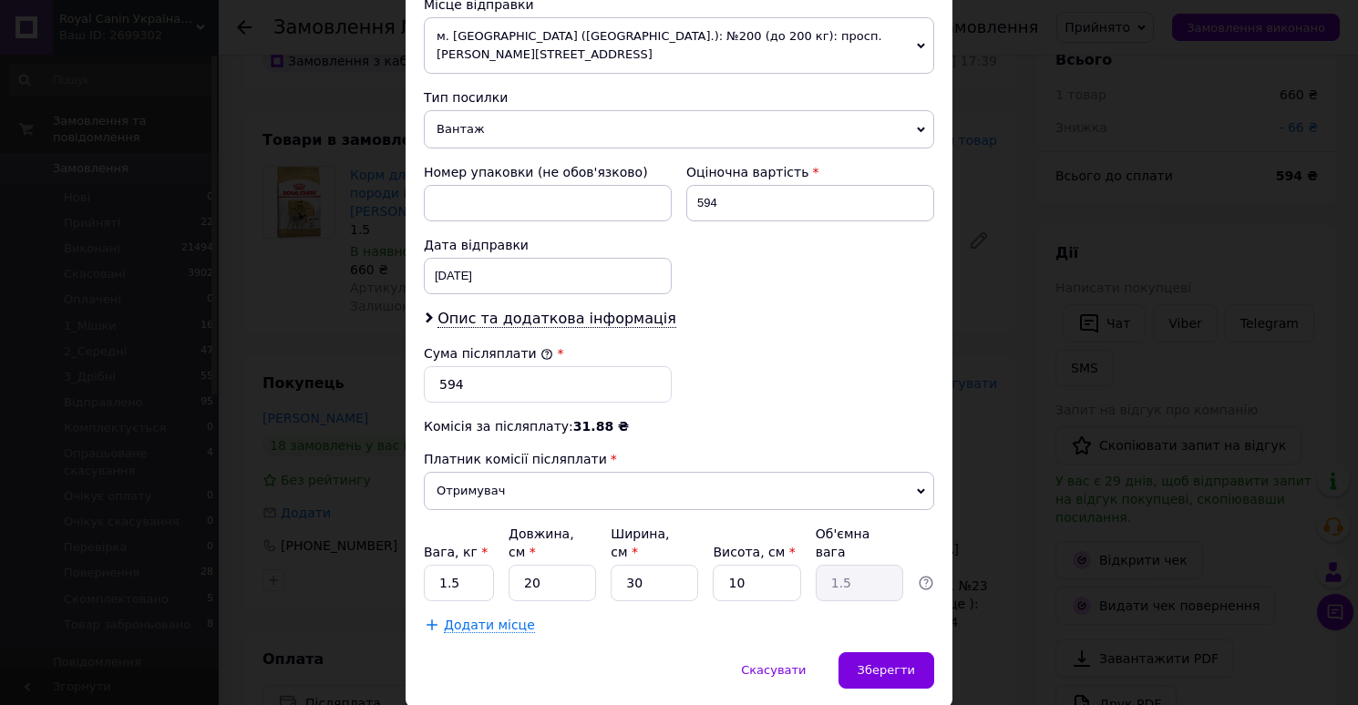
scroll to position [703, 0]
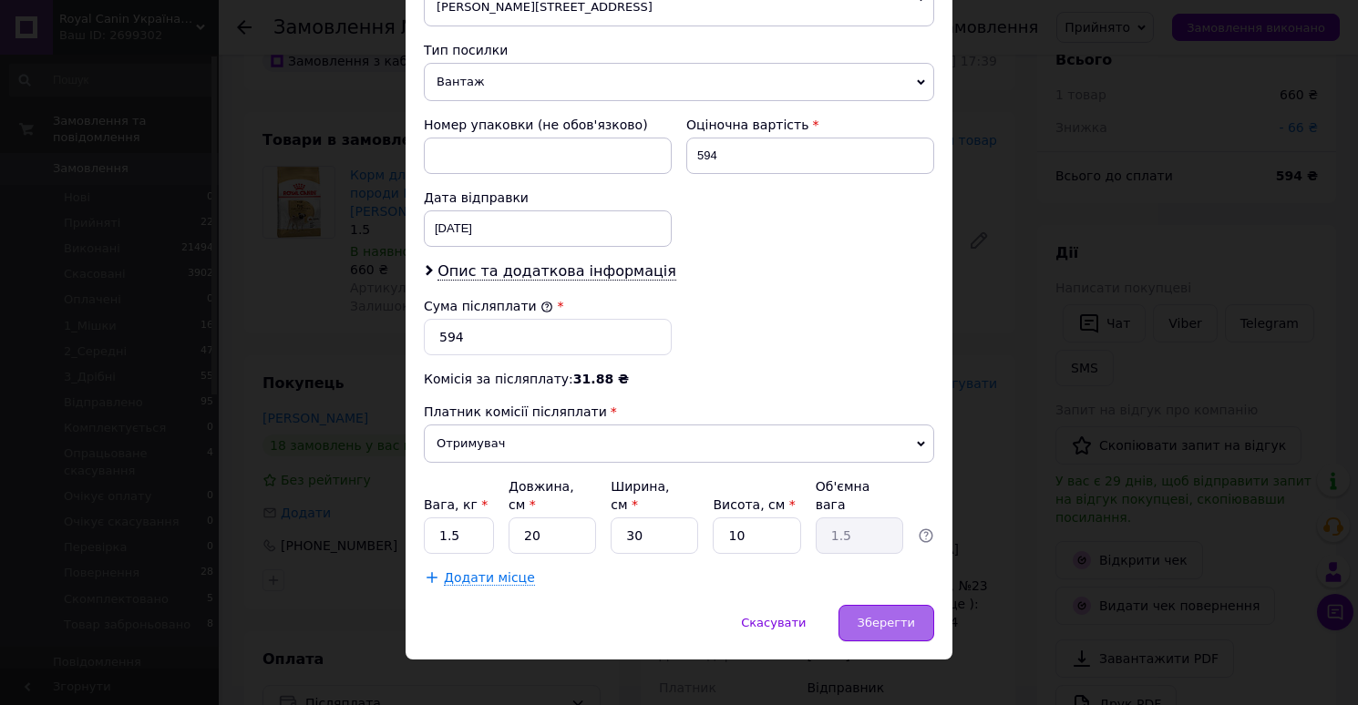
click at [893, 616] on span "Зберегти" at bounding box center [885, 623] width 57 height 14
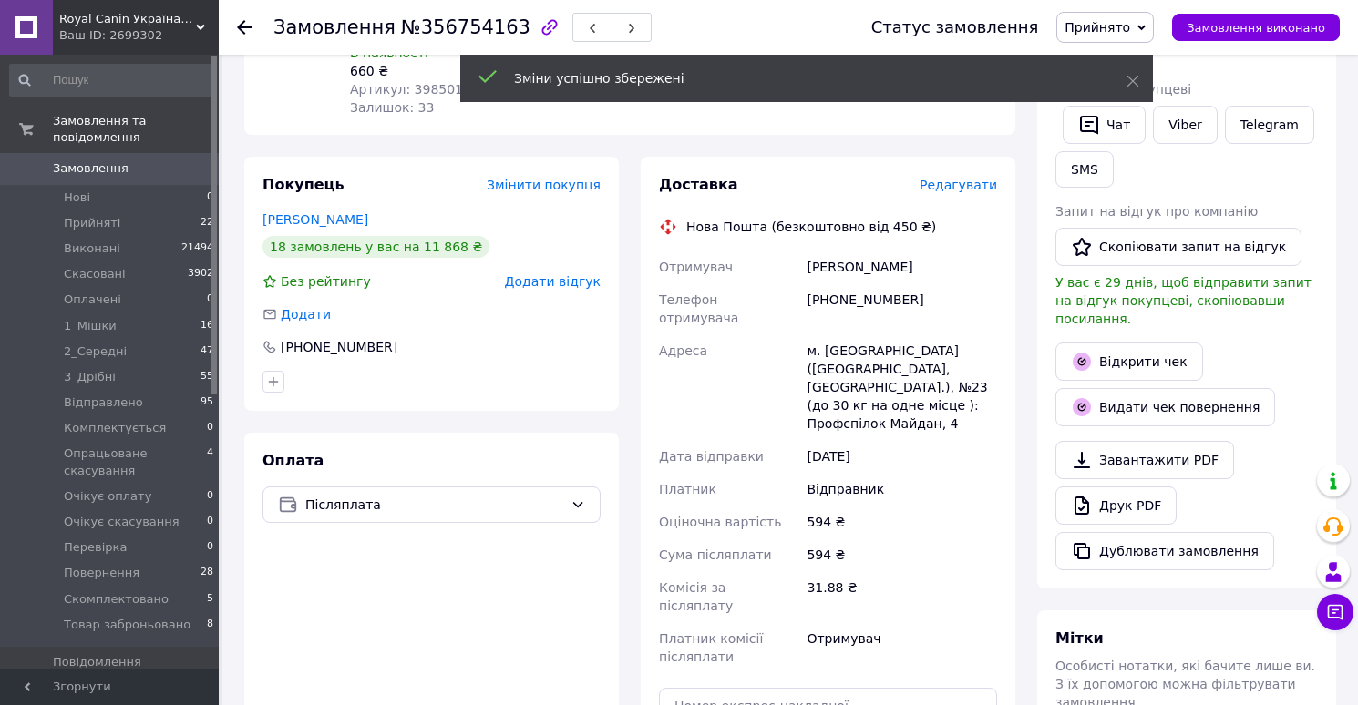
scroll to position [413, 0]
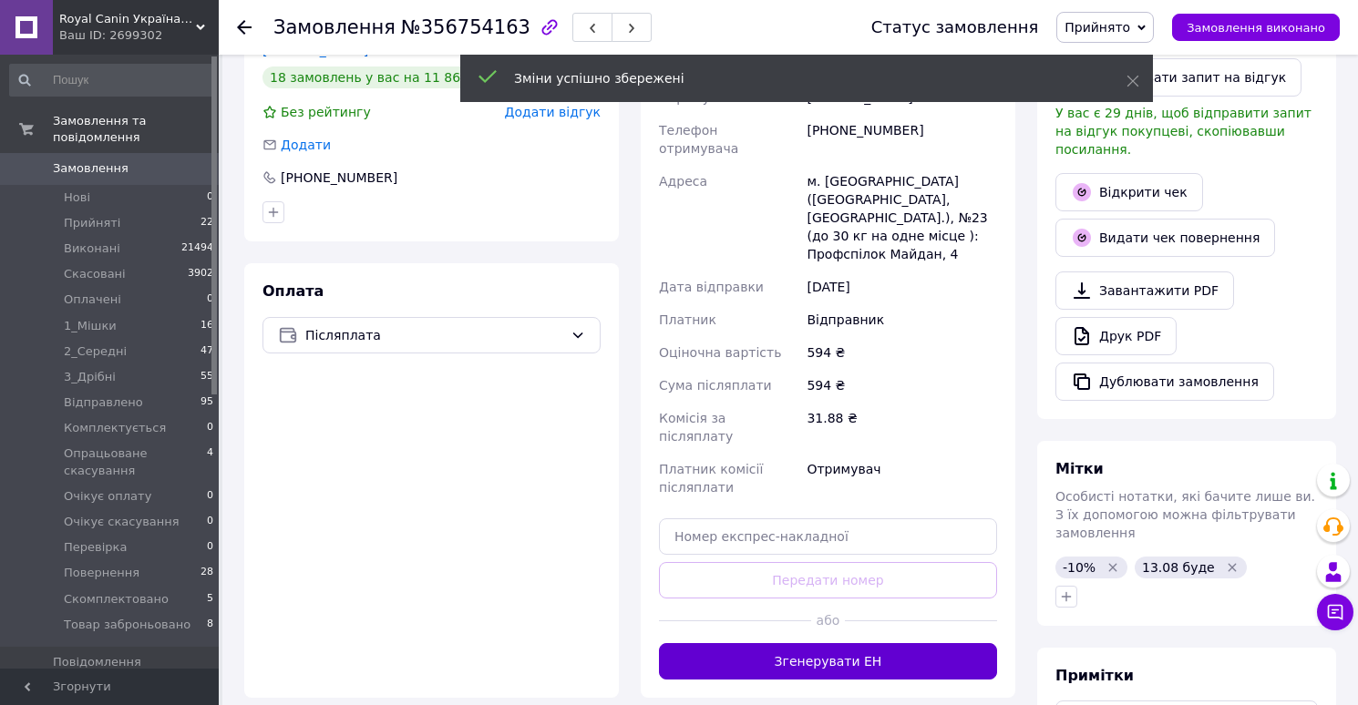
click at [828, 643] on button "Згенерувати ЕН" at bounding box center [828, 661] width 338 height 36
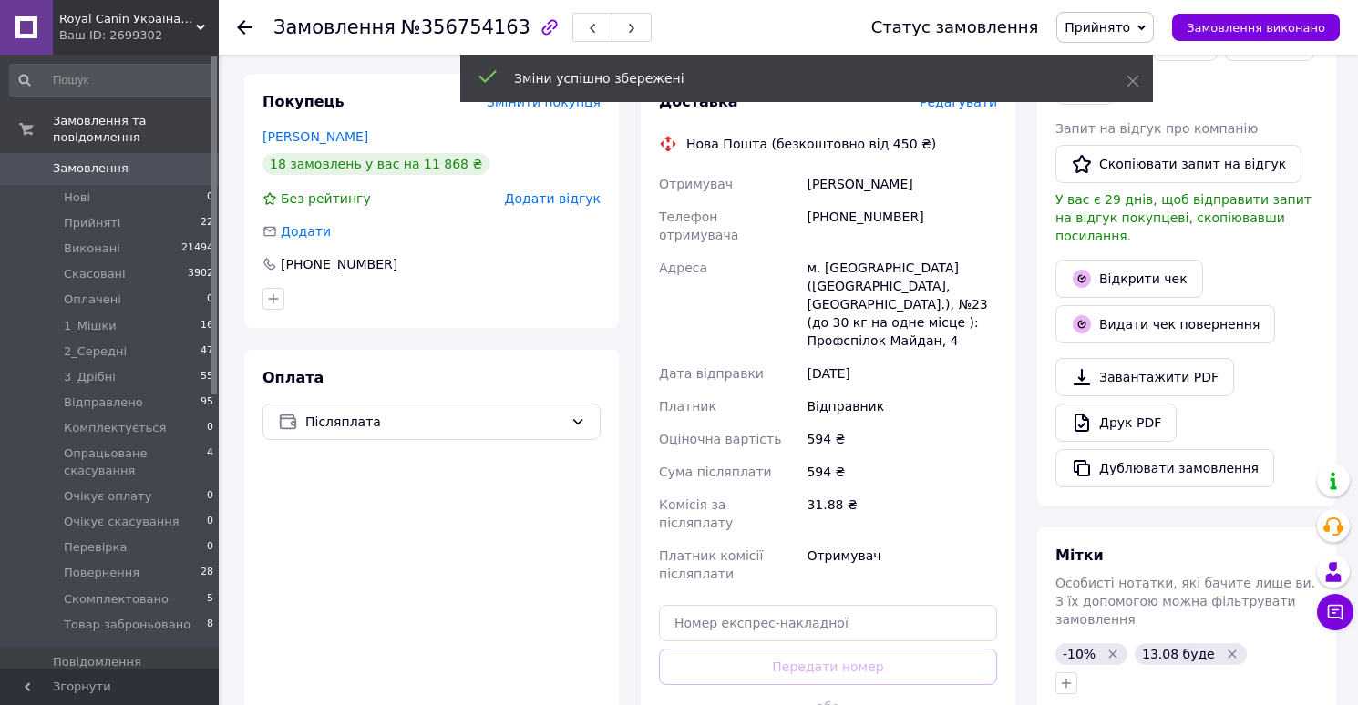
scroll to position [322, 0]
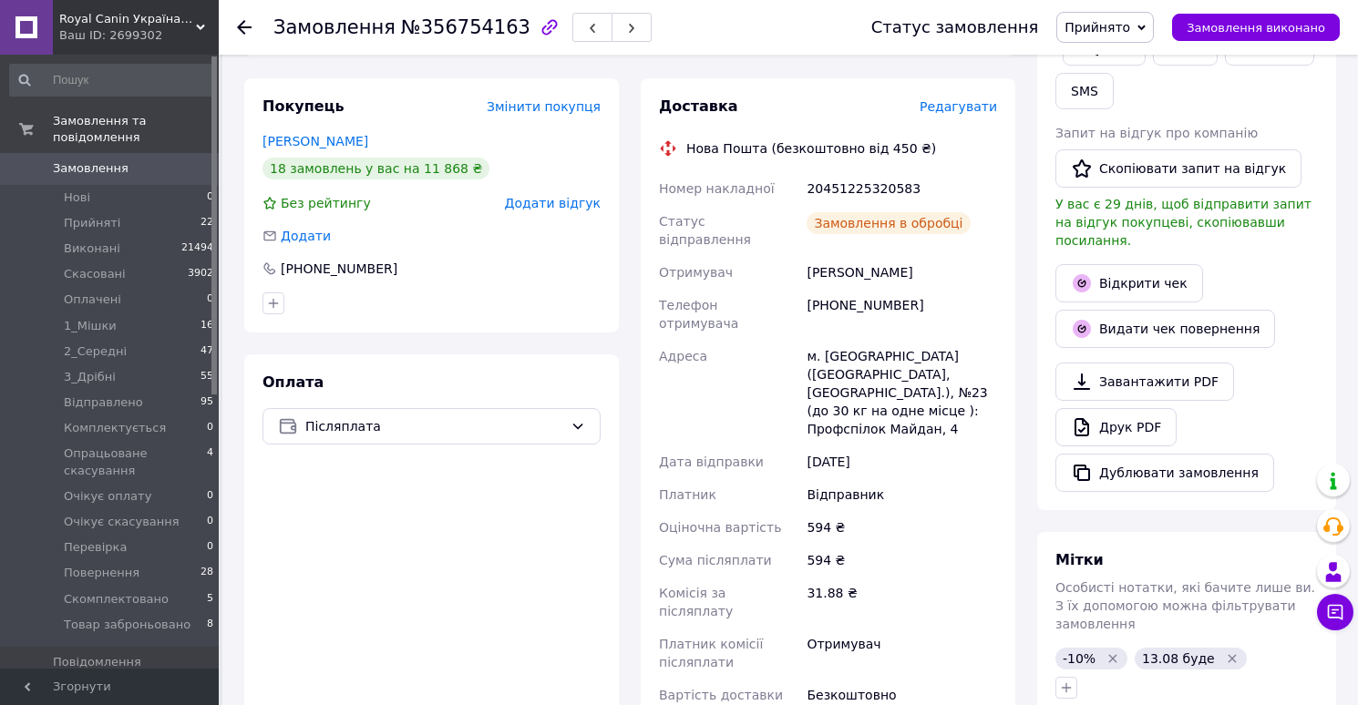
click at [1113, 410] on link "Друк PDF" at bounding box center [1115, 427] width 121 height 38
click at [1125, 36] on span "Прийнято" at bounding box center [1104, 27] width 97 height 31
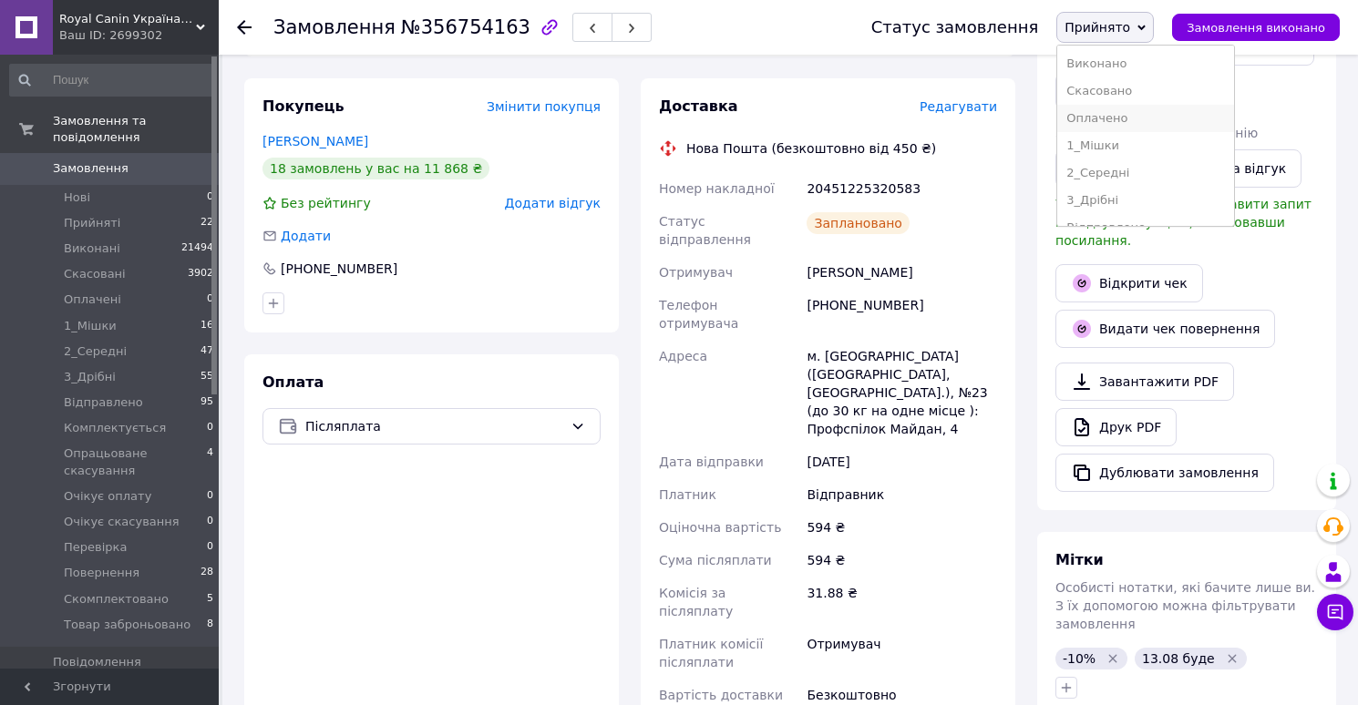
scroll to position [239, 0]
click at [1114, 172] on li "Скомплектовано" at bounding box center [1145, 180] width 177 height 27
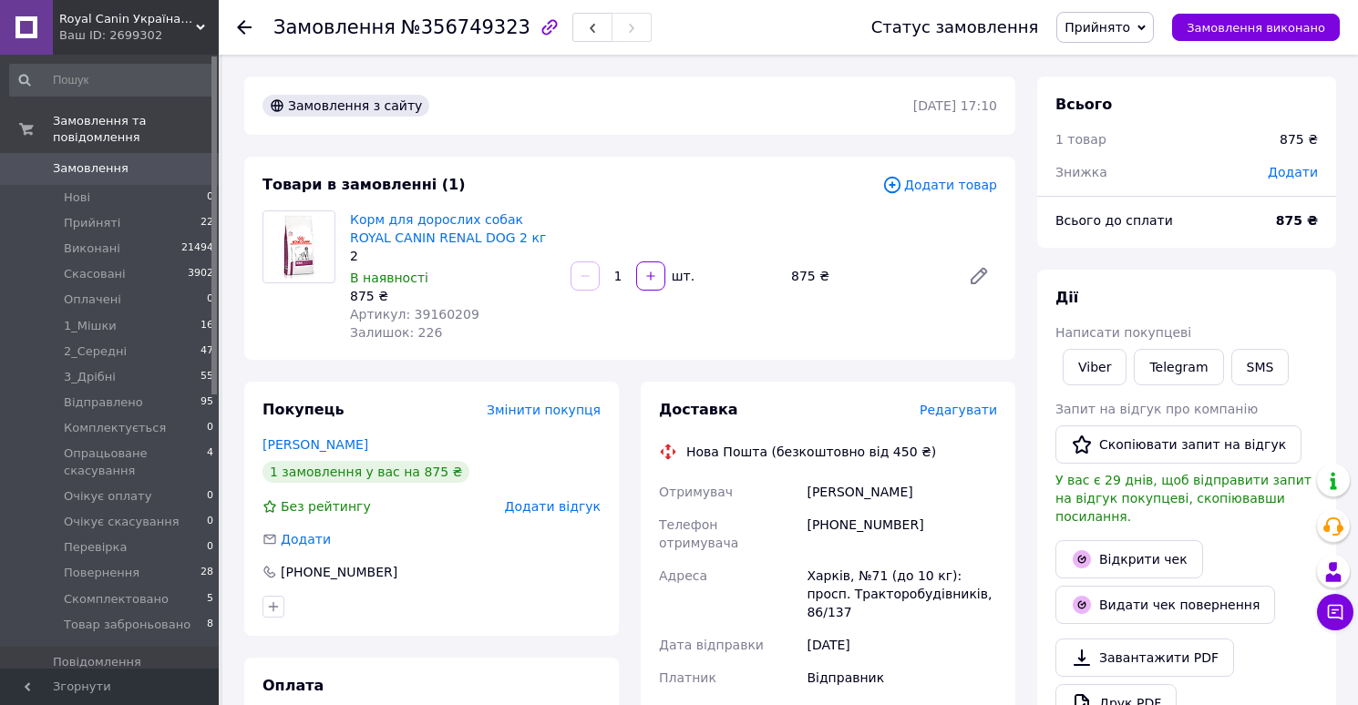
scroll to position [32, 0]
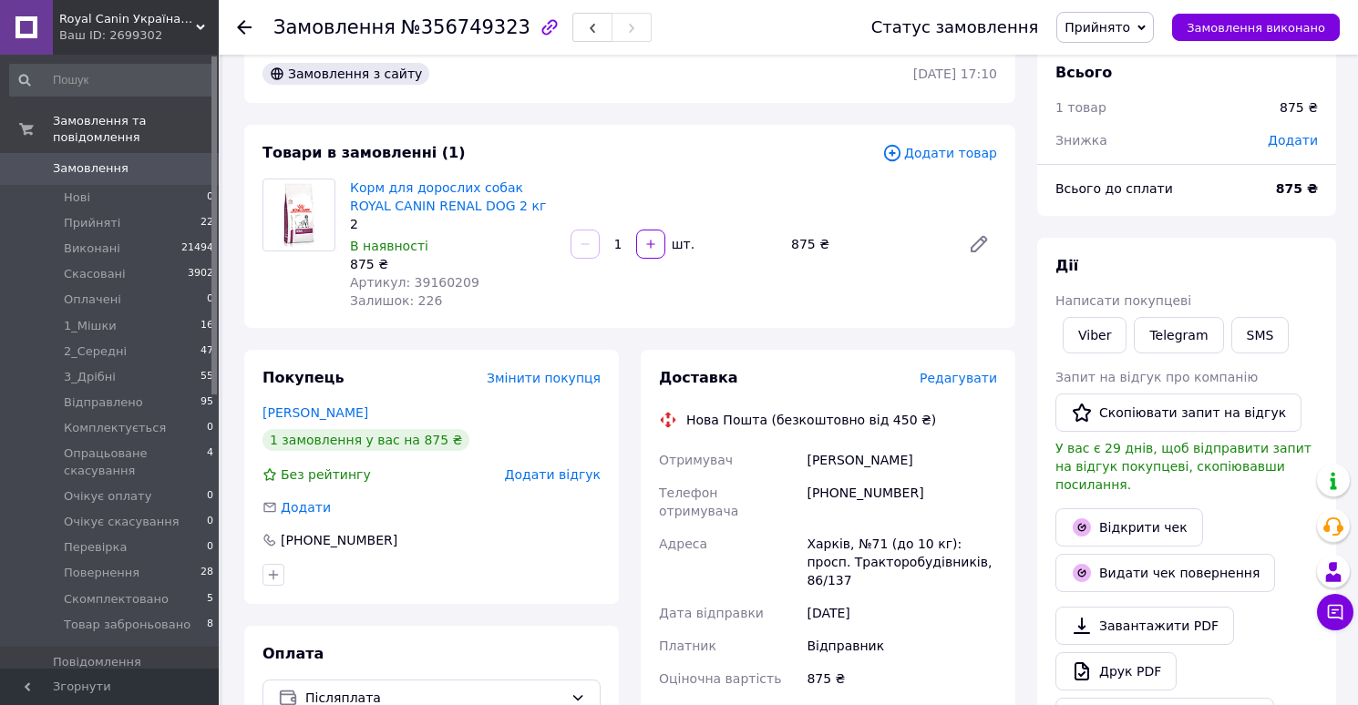
click at [959, 378] on span "Редагувати" at bounding box center [957, 378] width 77 height 15
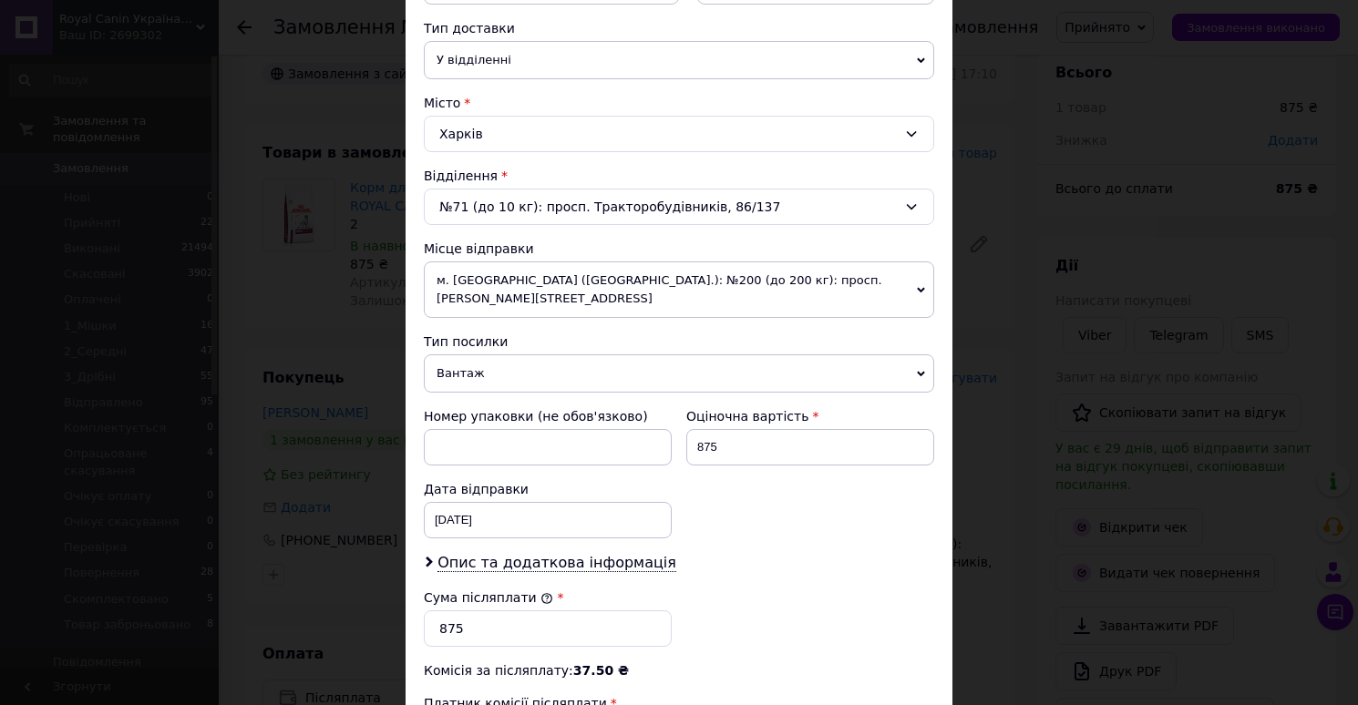
scroll to position [703, 0]
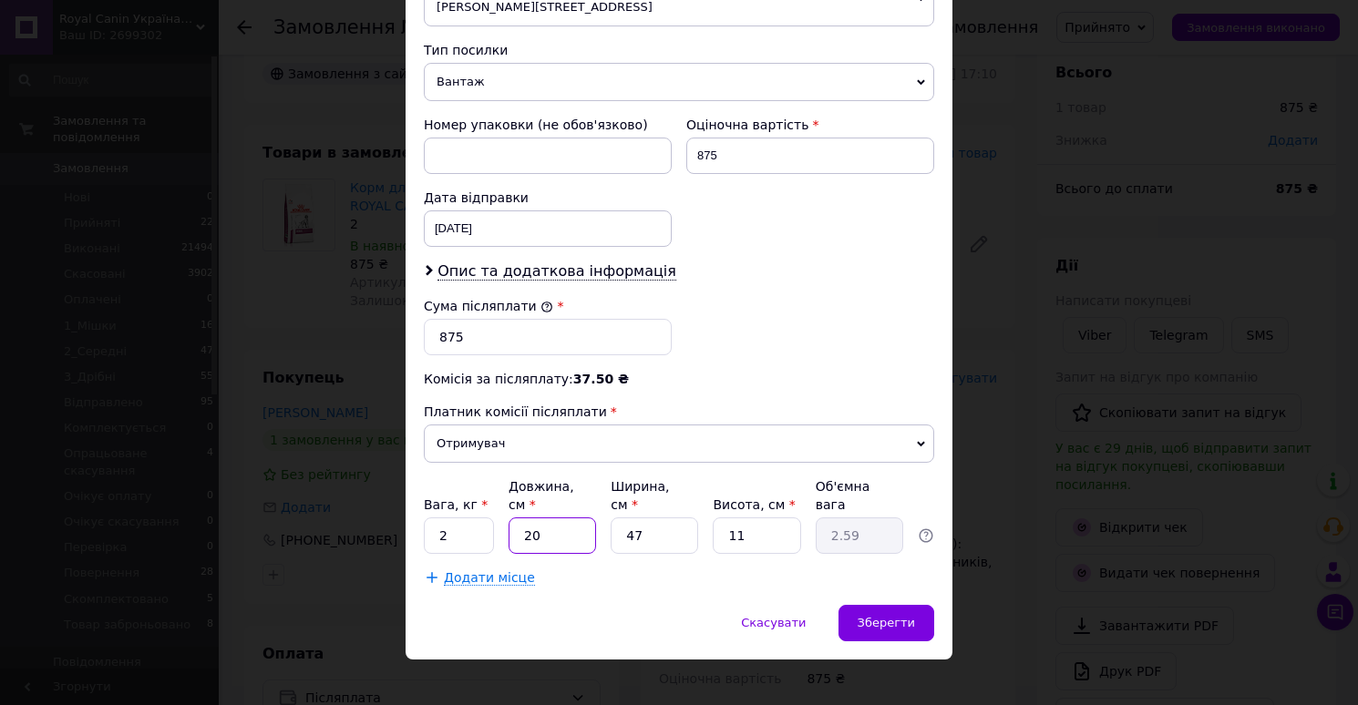
click at [544, 518] on input "20" at bounding box center [551, 536] width 87 height 36
type input "3"
type input "0.39"
type input "32"
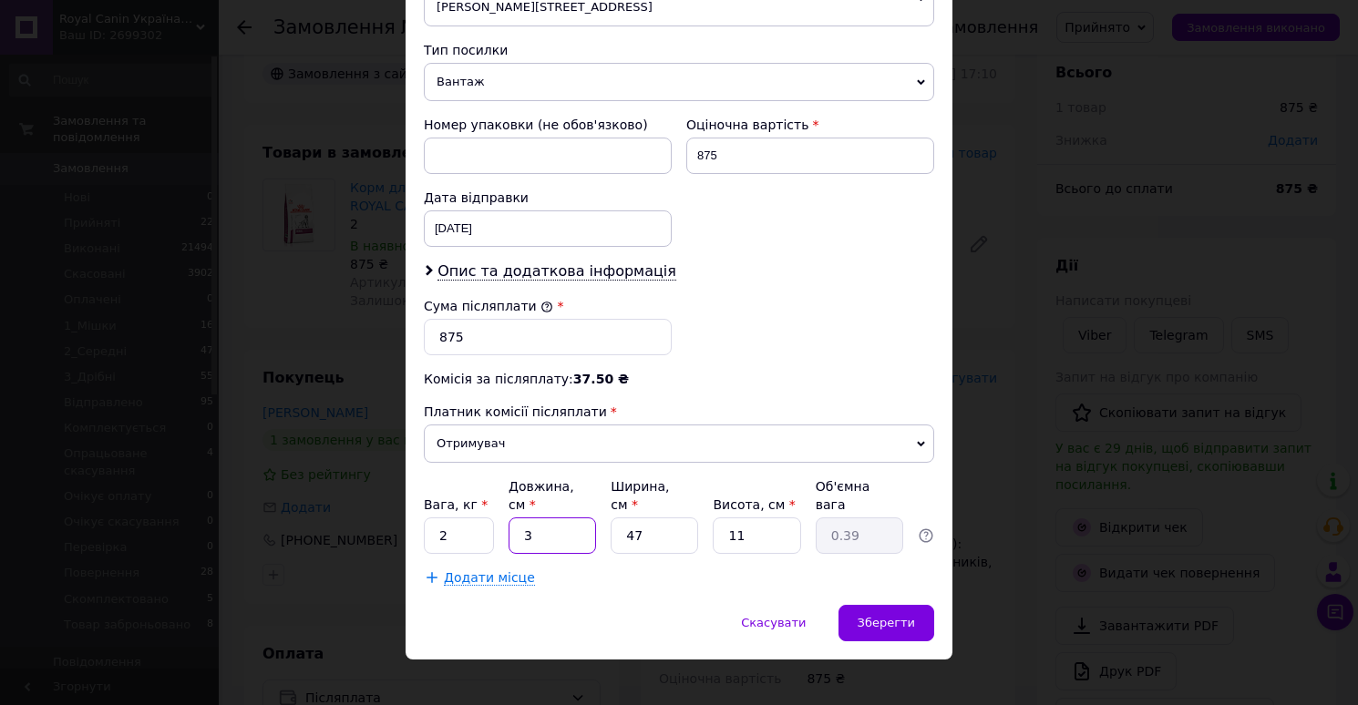
type input "4.14"
type input "32"
click at [668, 518] on input "47" at bounding box center [653, 536] width 87 height 36
type input "2"
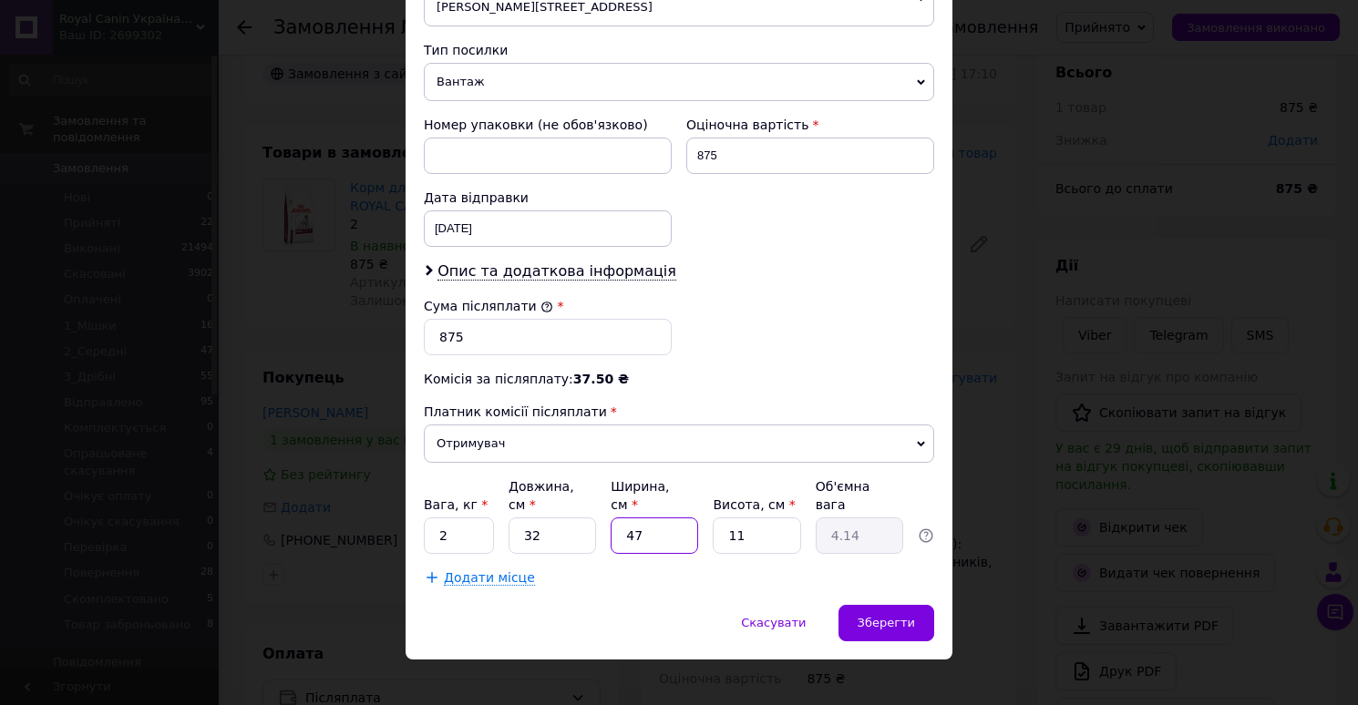
type input "0.18"
type input "22"
type input "1.94"
type input "22"
click at [878, 616] on span "Зберегти" at bounding box center [885, 623] width 57 height 14
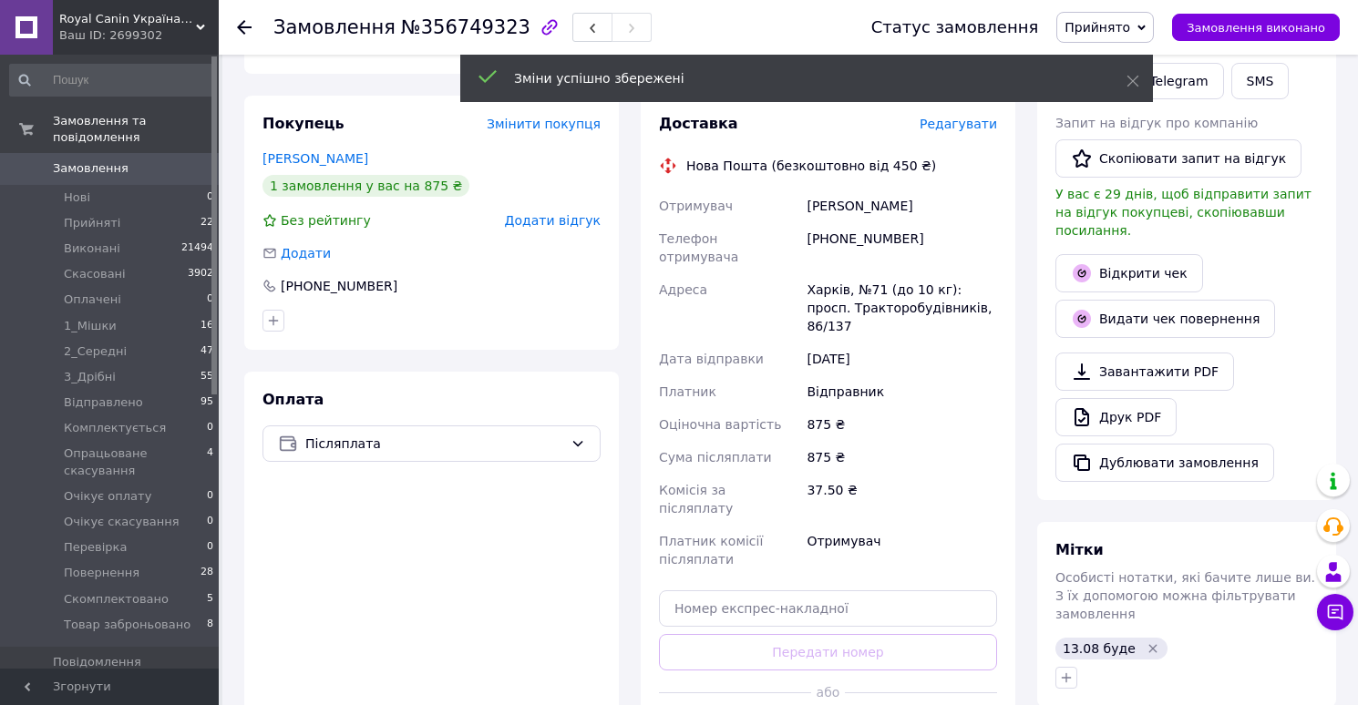
scroll to position [497, 0]
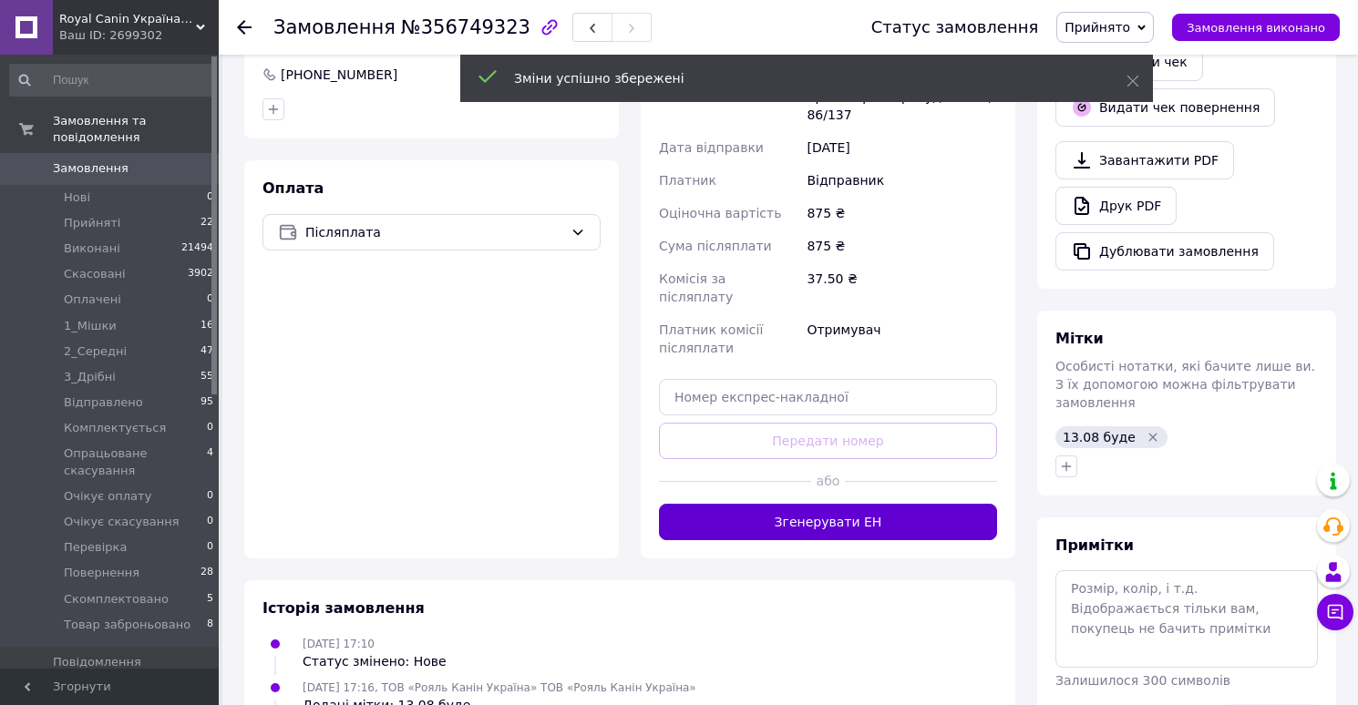
click at [864, 504] on button "Згенерувати ЕН" at bounding box center [828, 522] width 338 height 36
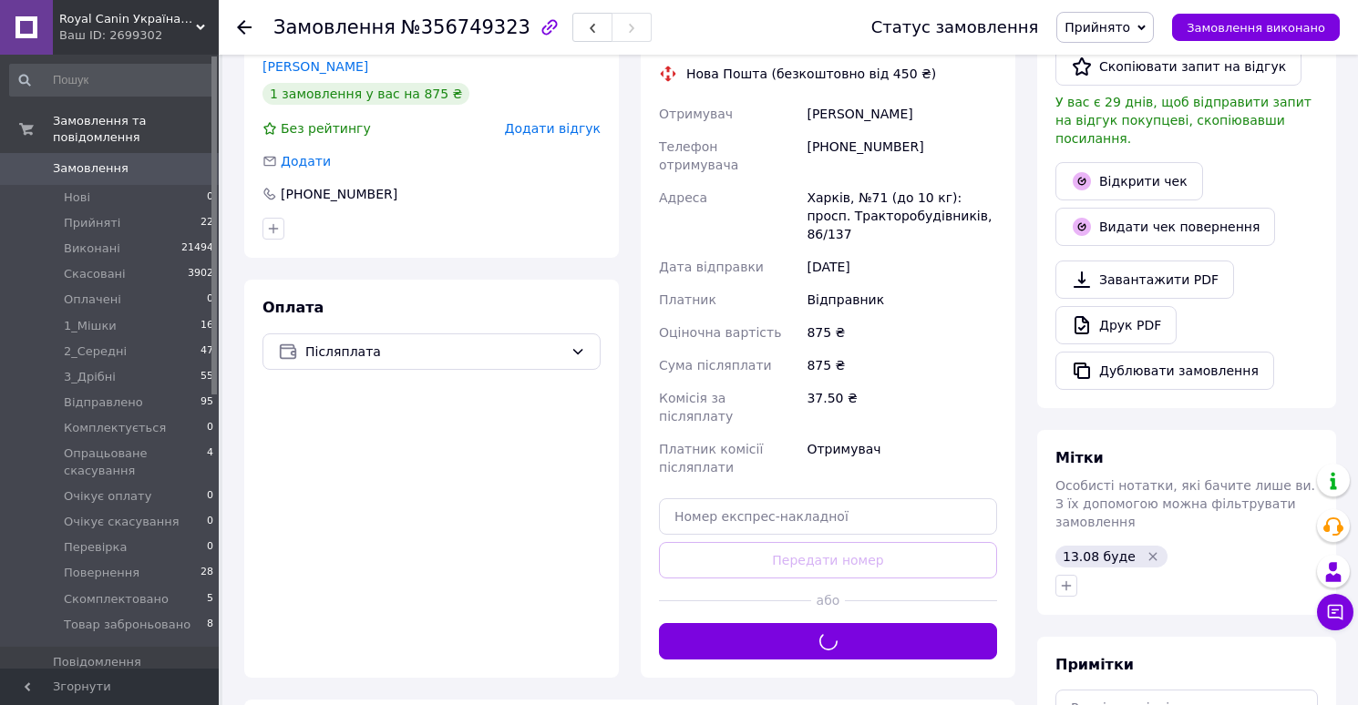
scroll to position [376, 0]
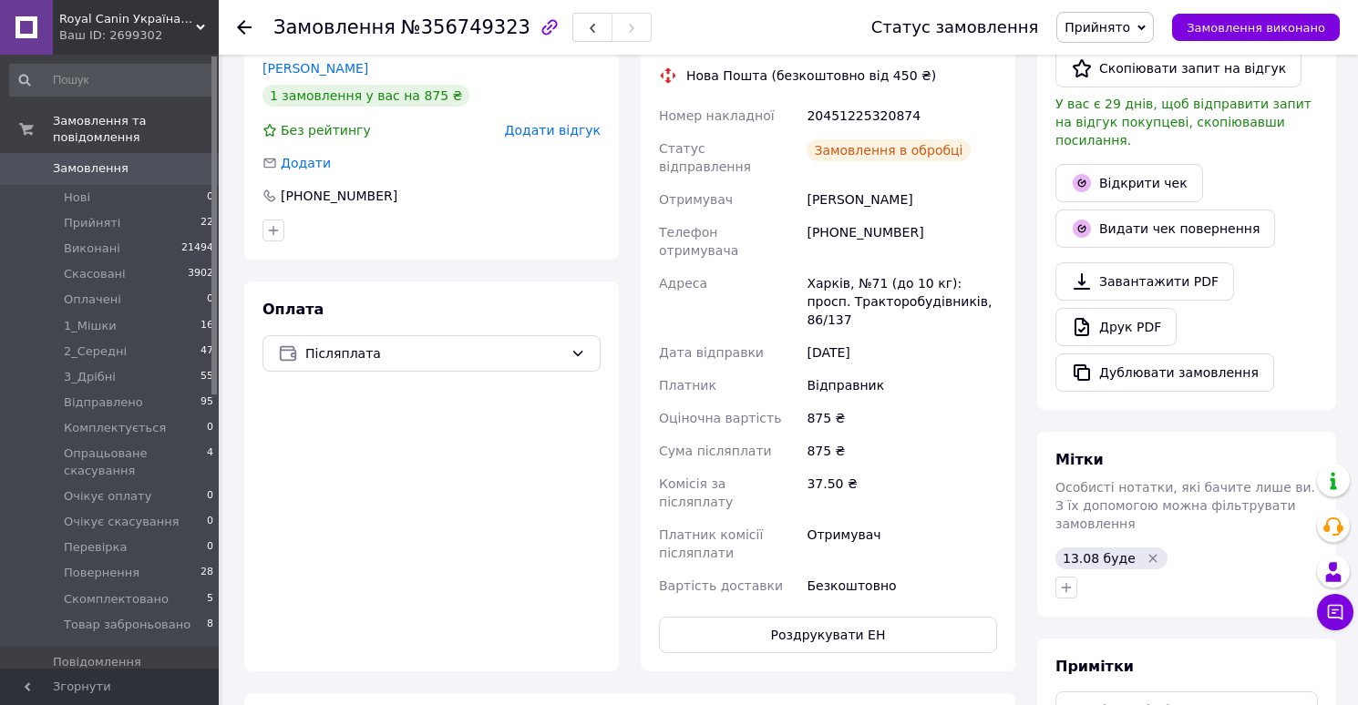
click at [1113, 319] on link "Друк PDF" at bounding box center [1115, 327] width 121 height 38
click at [1113, 25] on span "Прийнято" at bounding box center [1097, 27] width 66 height 15
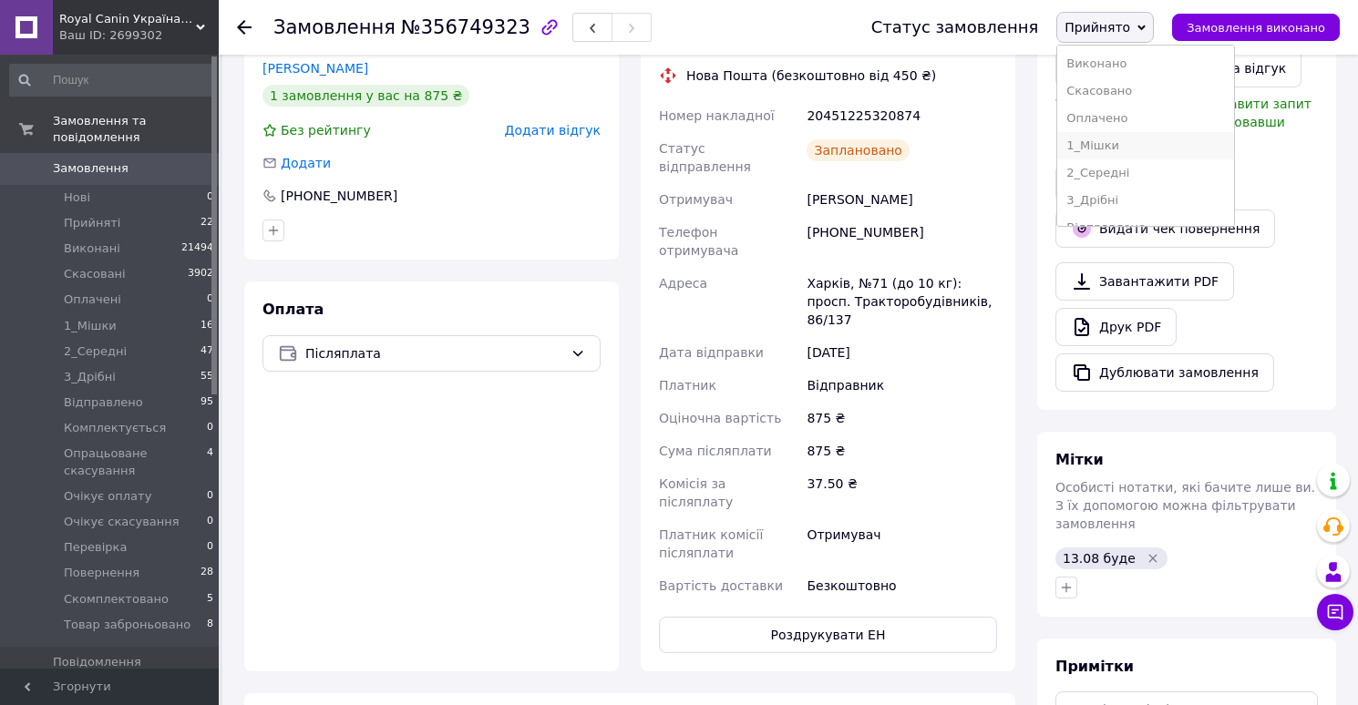
scroll to position [239, 0]
click at [1103, 180] on li "Скомплектовано" at bounding box center [1145, 180] width 177 height 27
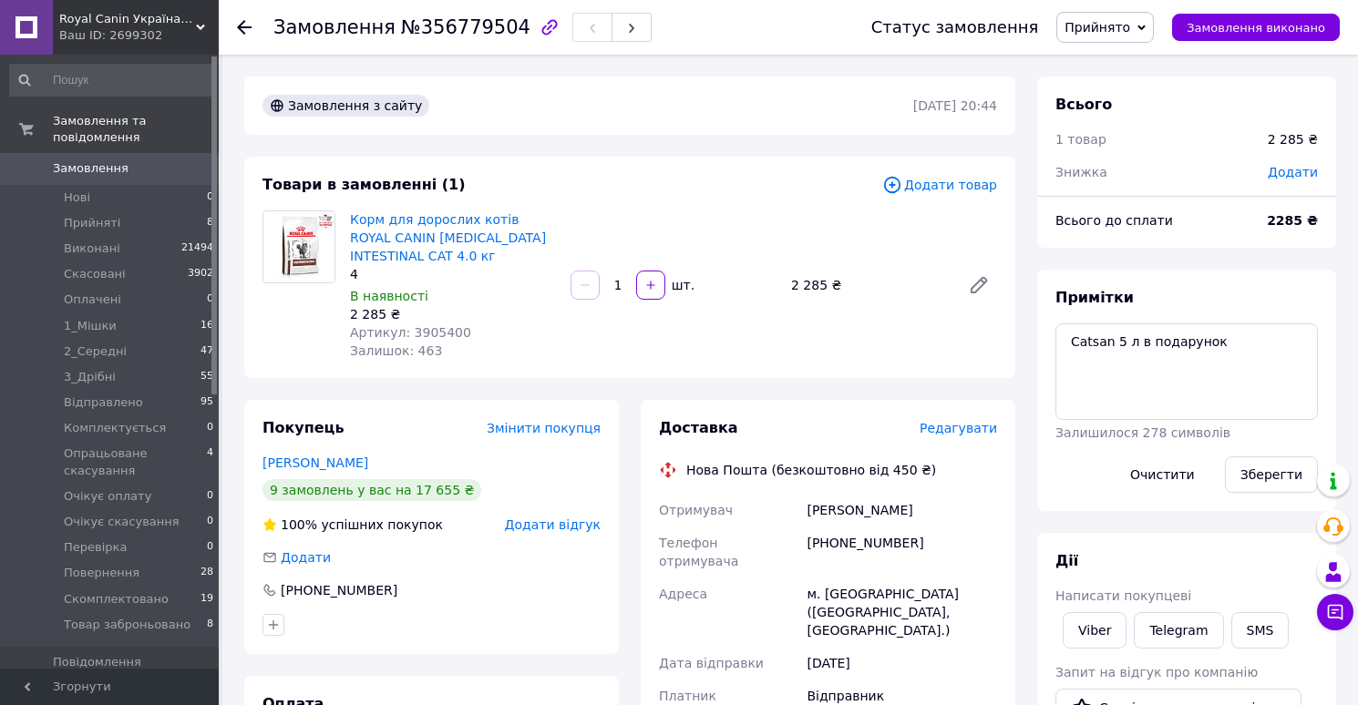
click at [956, 426] on span "Редагувати" at bounding box center [957, 428] width 77 height 15
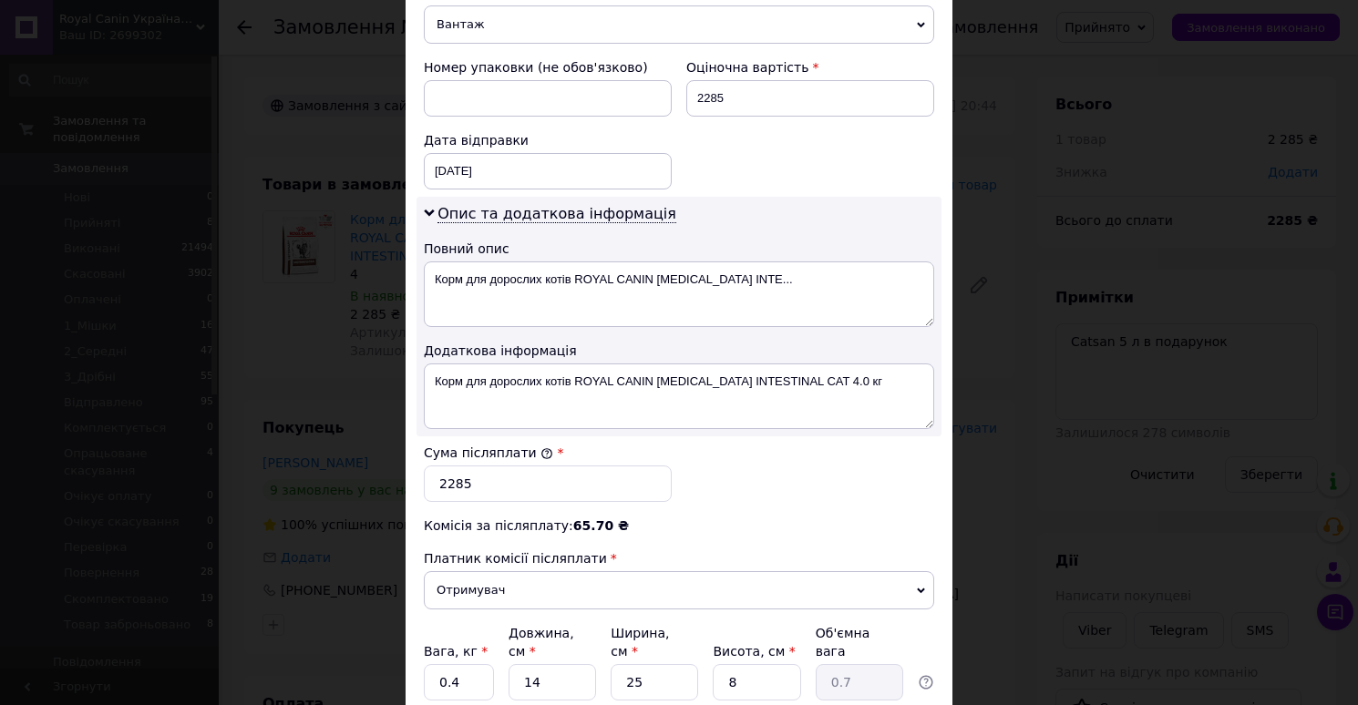
scroll to position [907, 0]
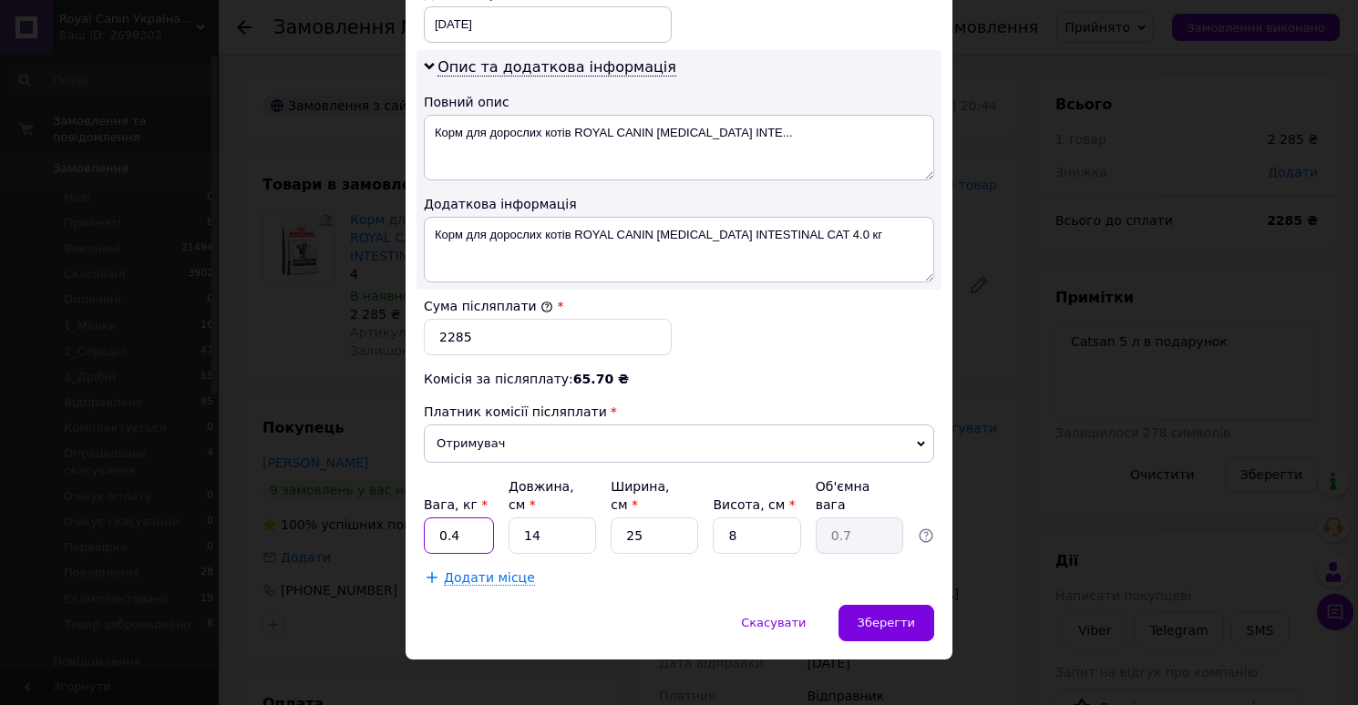
click at [487, 523] on input "0.4" at bounding box center [459, 536] width 70 height 36
type input "6"
click at [557, 526] on input "14" at bounding box center [551, 536] width 87 height 36
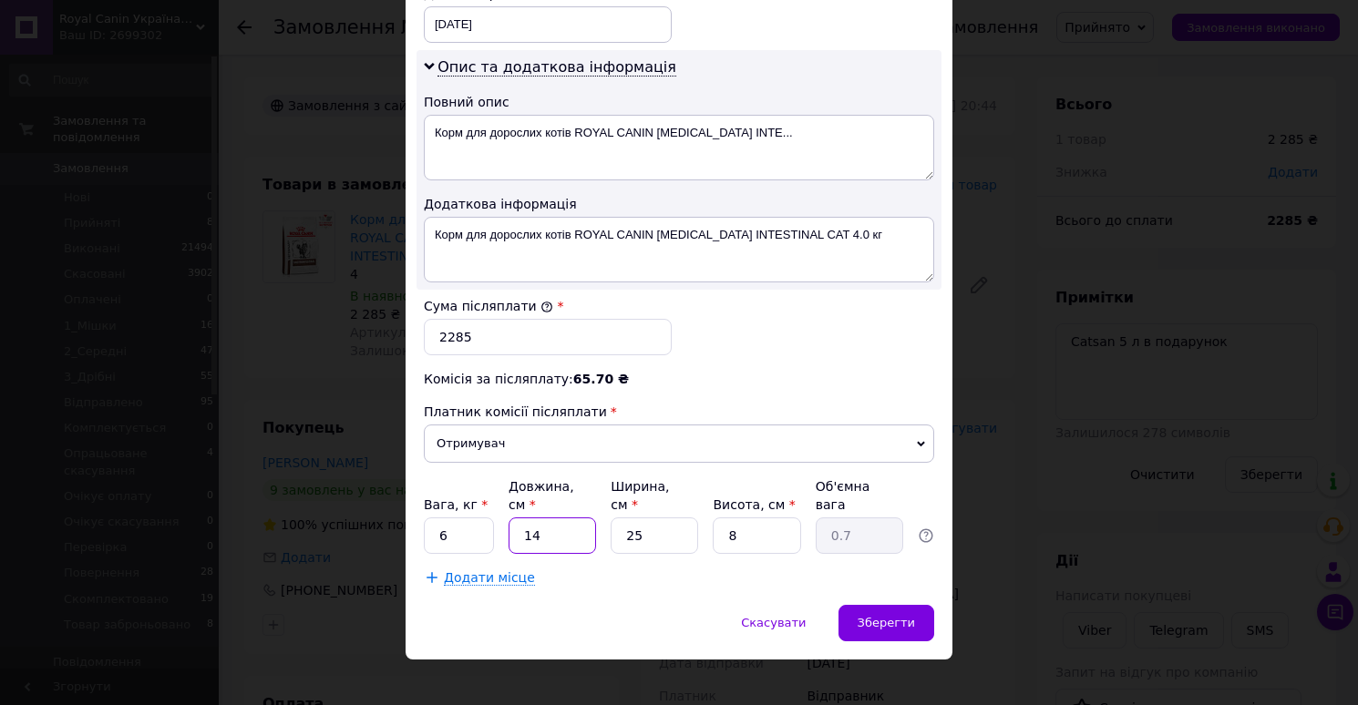
type input "3"
type input "0.15"
type input "38"
type input "1.9"
type input "38"
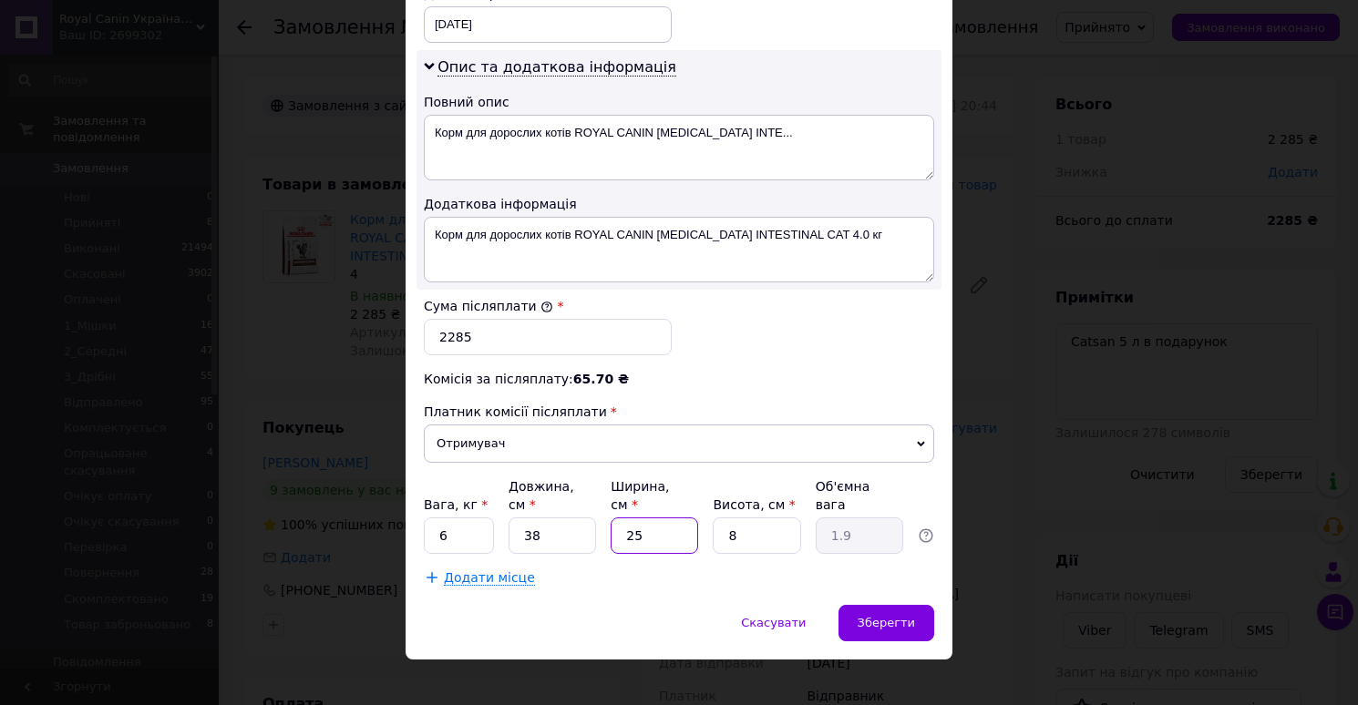
click at [652, 518] on input "25" at bounding box center [653, 536] width 87 height 36
type input "2"
type input "0.15"
type input "28"
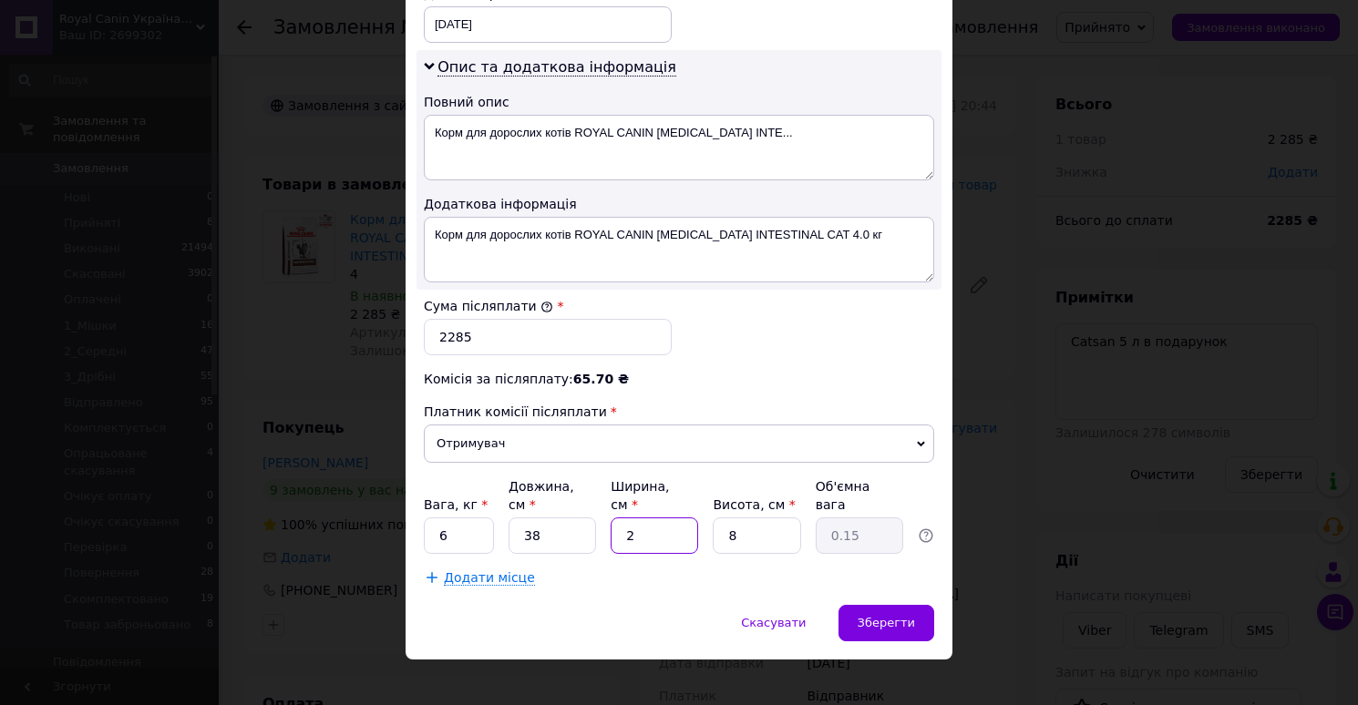
type input "2.13"
type input "28"
click at [747, 518] on input "8" at bounding box center [756, 536] width 87 height 36
type input "2"
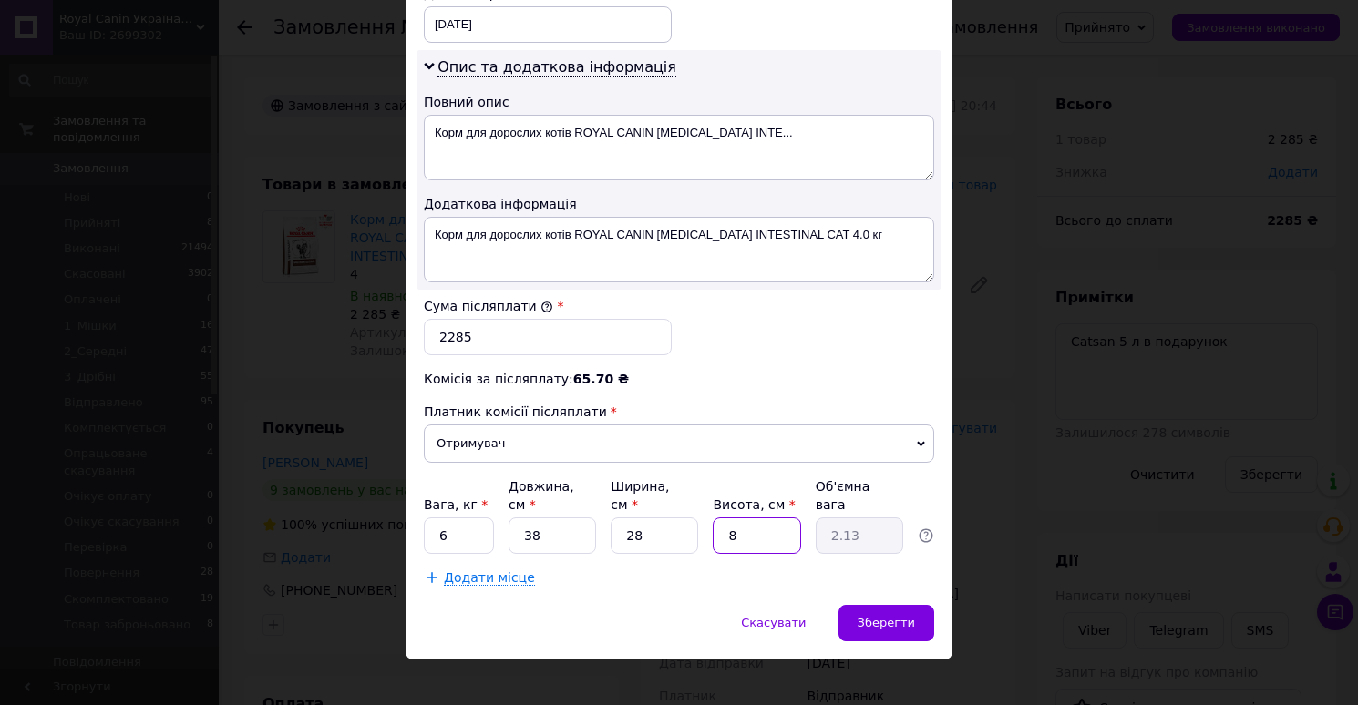
type input "0.53"
type input "22"
type input "5.85"
type input "22"
click at [874, 616] on span "Зберегти" at bounding box center [885, 623] width 57 height 14
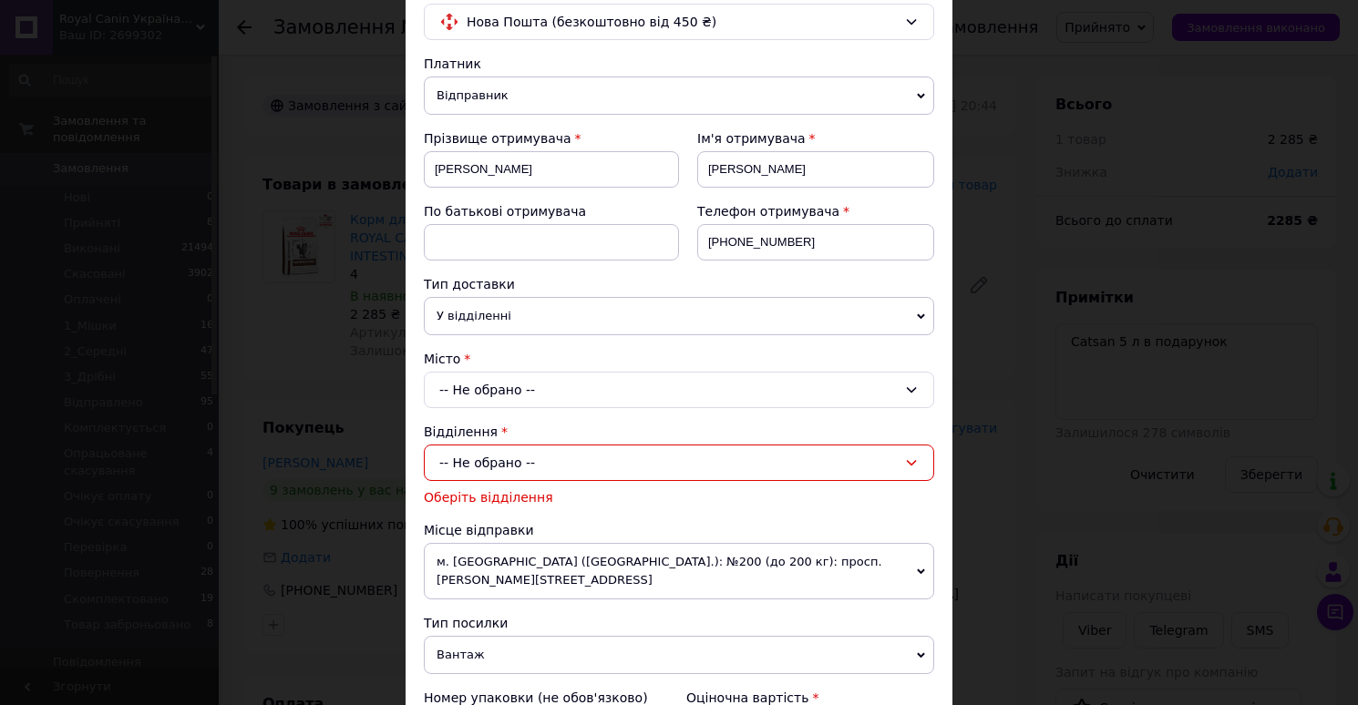
scroll to position [159, 0]
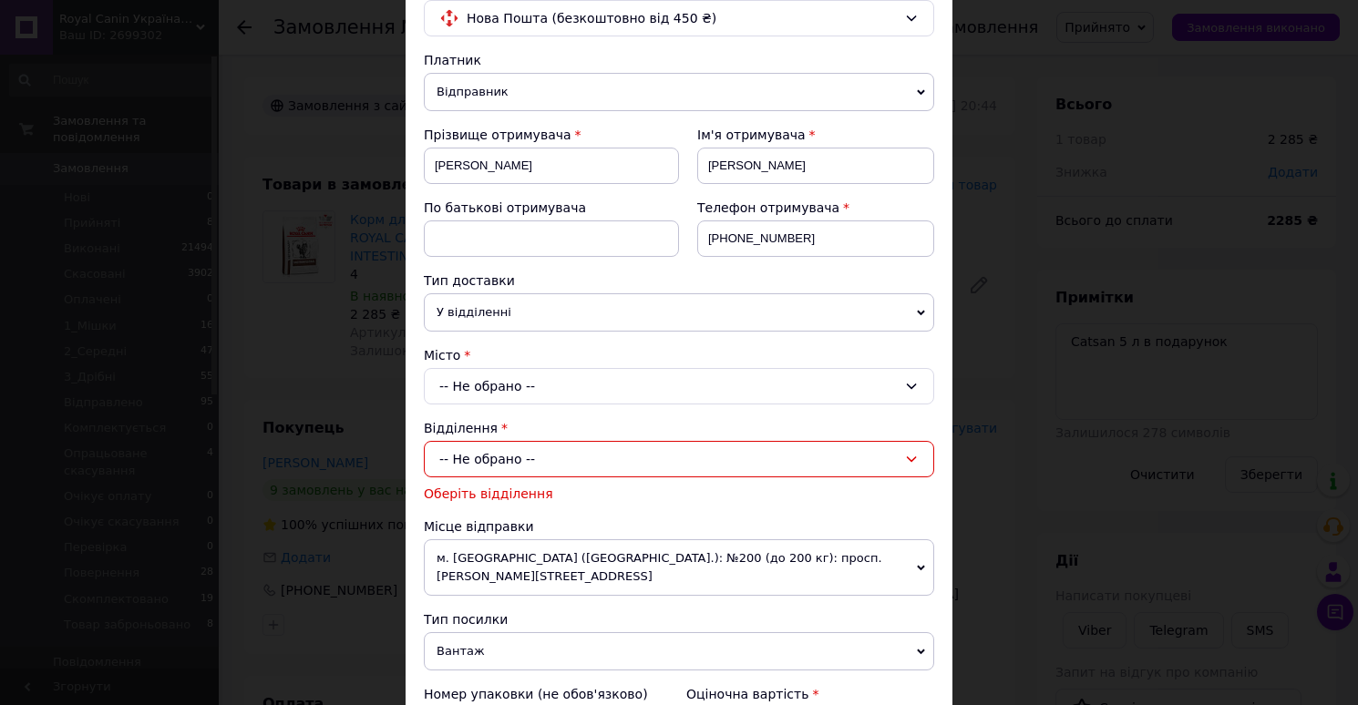
click at [979, 139] on div "× Редагування доставки Спосіб доставки Нова Пошта (безкоштовно від 450 ₴) Платн…" at bounding box center [679, 352] width 1358 height 705
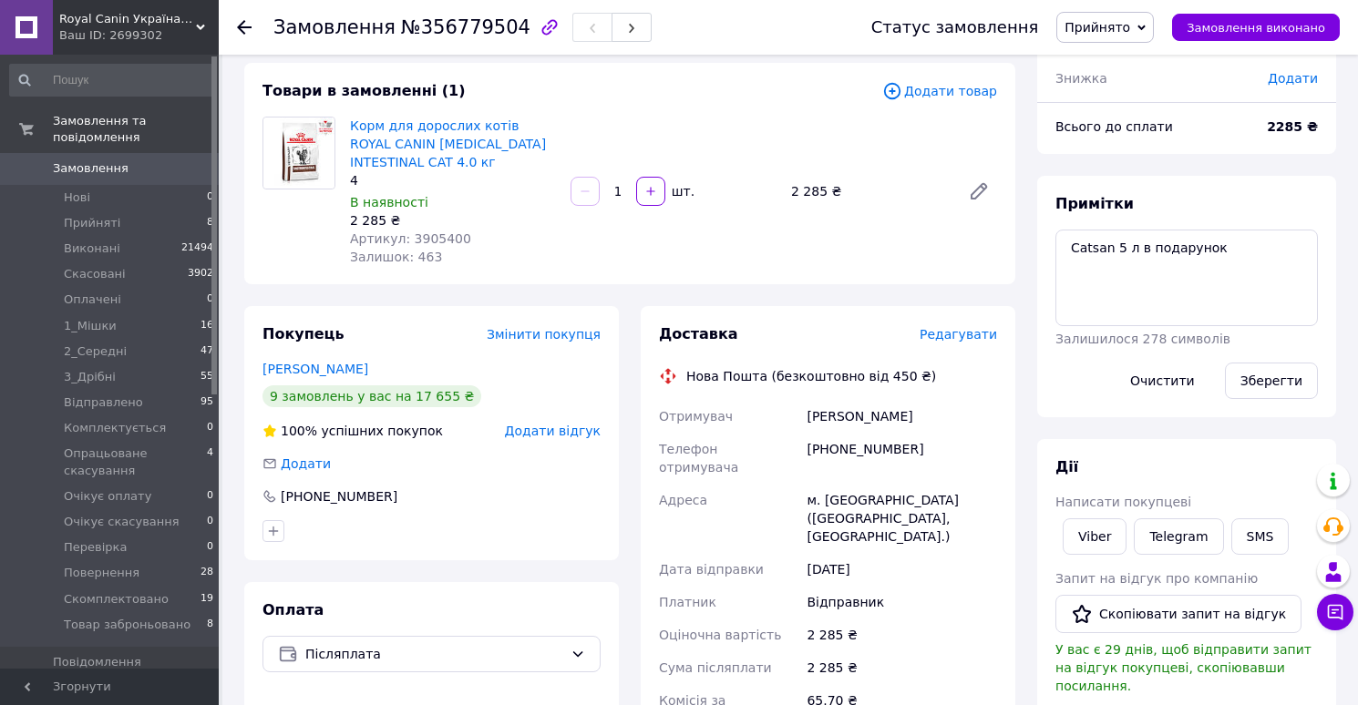
scroll to position [96, 0]
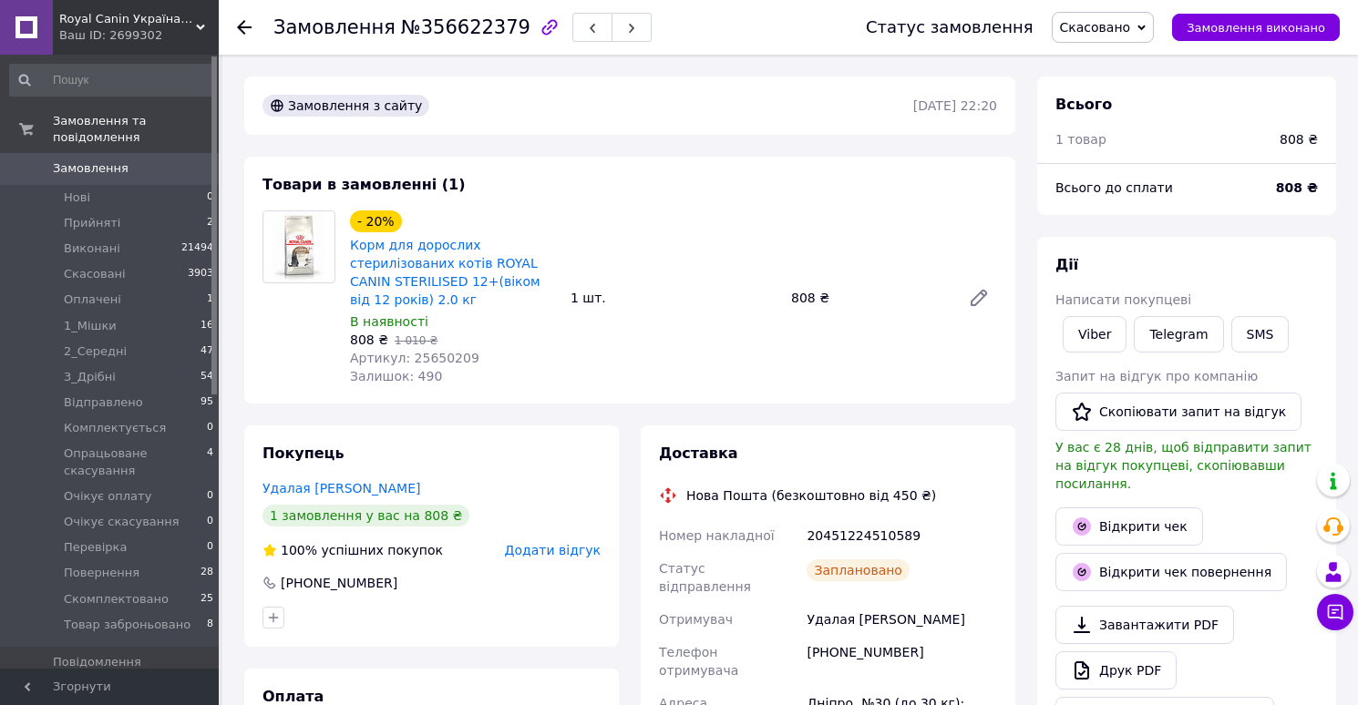
click at [1112, 31] on span "Скасовано" at bounding box center [1095, 27] width 71 height 15
click at [1123, 60] on li "Прийнято" at bounding box center [1140, 63] width 177 height 27
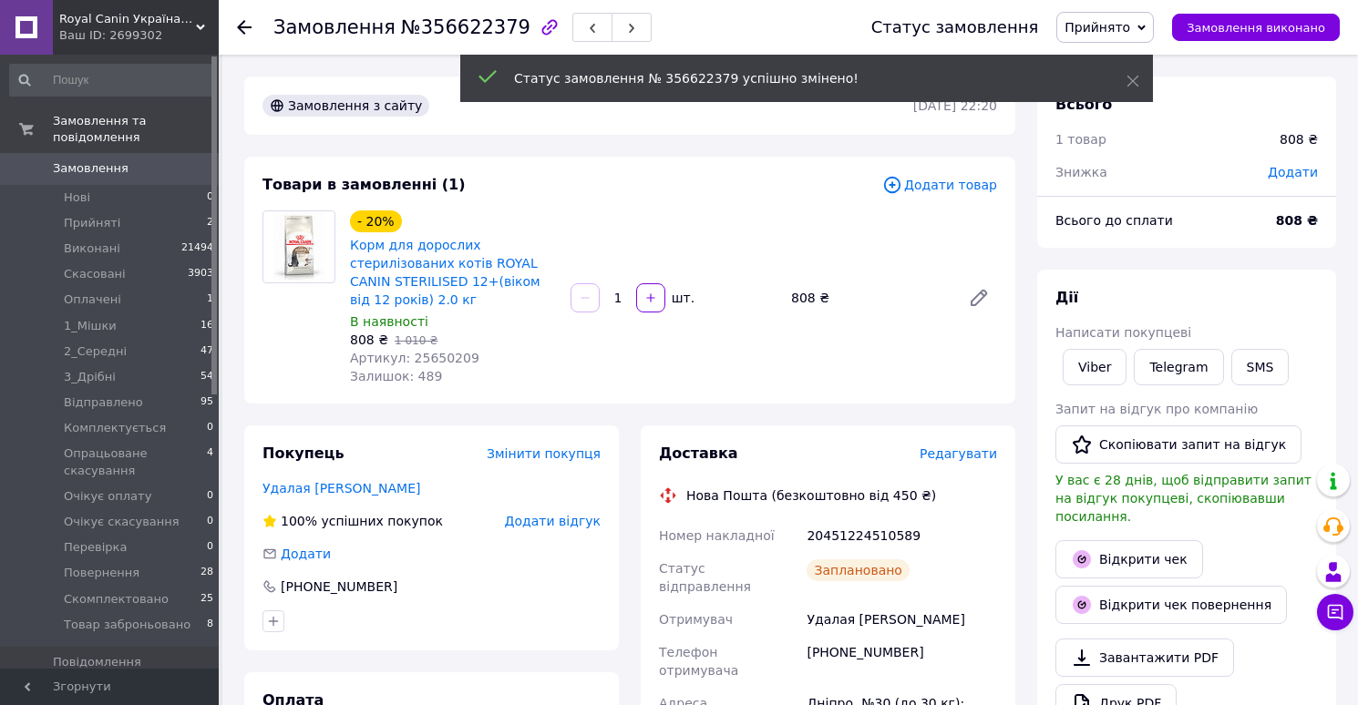
scroll to position [160, 0]
click at [968, 450] on span "Редагувати" at bounding box center [957, 453] width 77 height 15
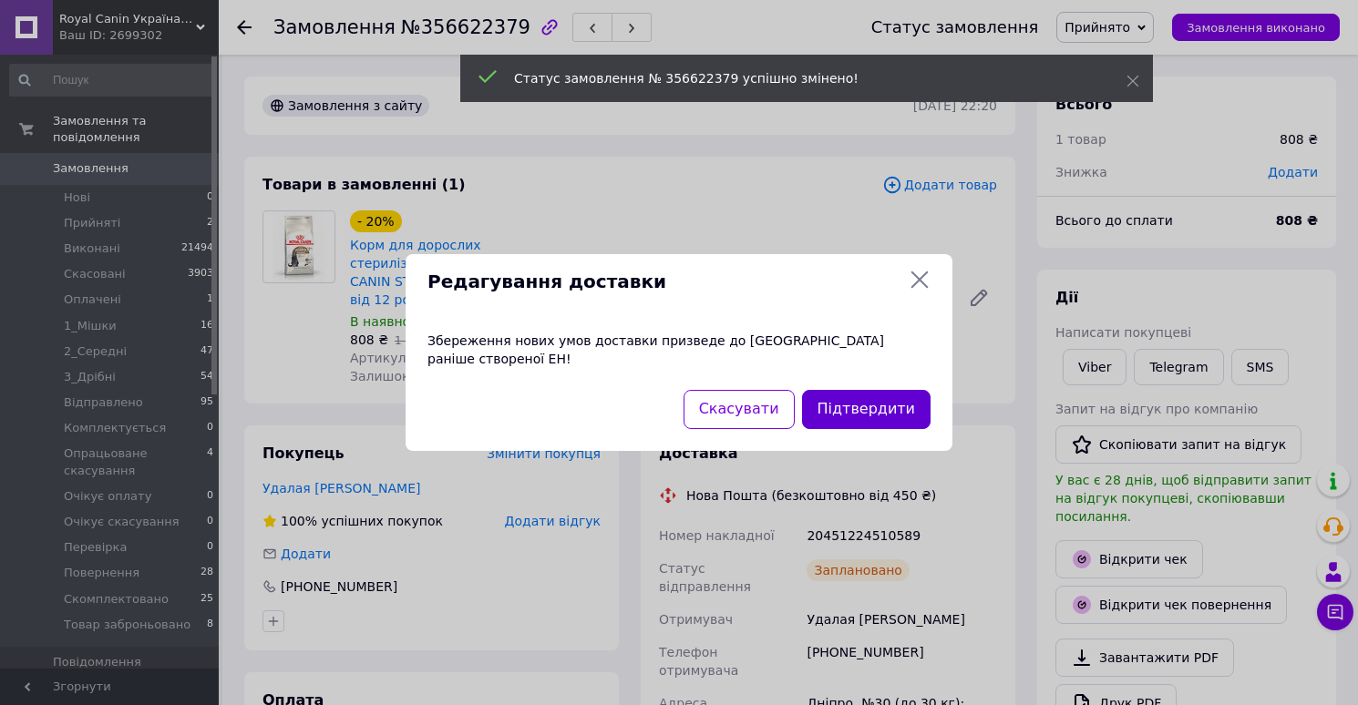
click at [870, 391] on button "Підтвердити" at bounding box center [866, 409] width 128 height 39
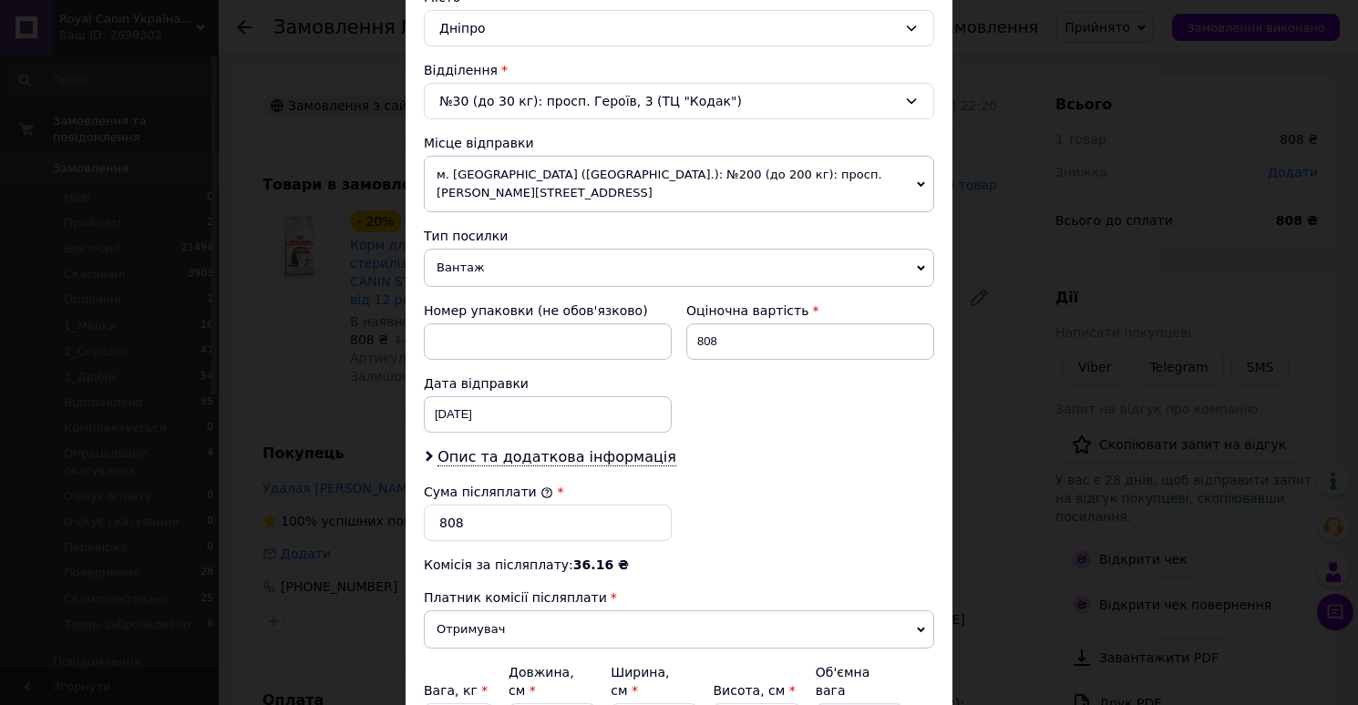
scroll to position [703, 0]
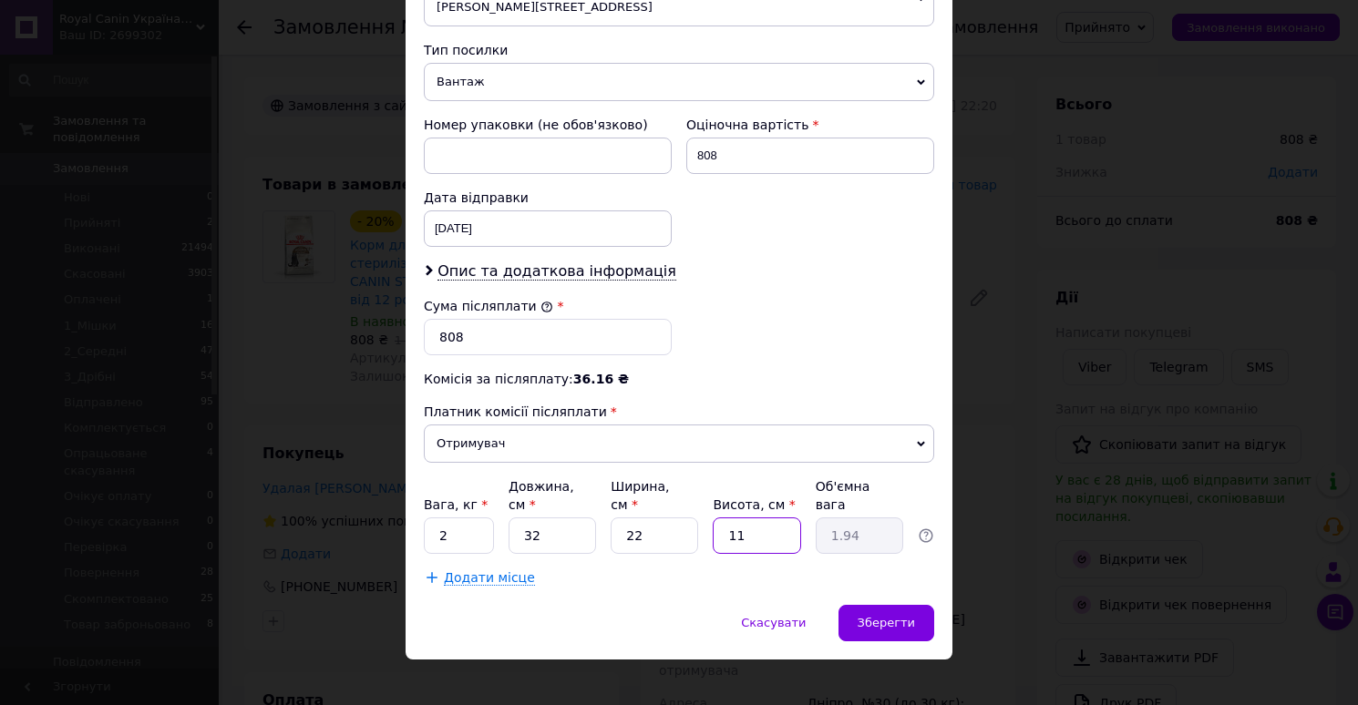
click at [769, 518] on input "11" at bounding box center [756, 536] width 87 height 36
type input "1"
type input "0.18"
type input "10"
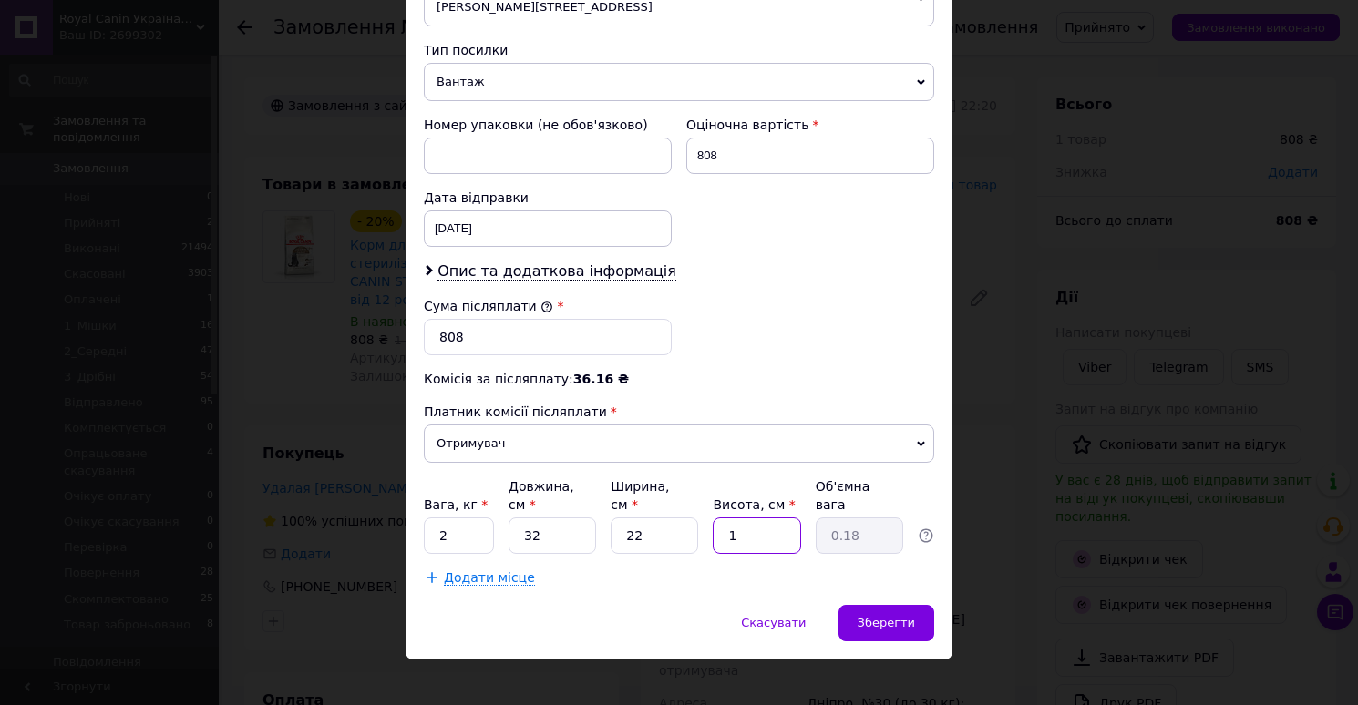
type input "1.76"
type input "10"
click at [887, 616] on span "Зберегти" at bounding box center [885, 623] width 57 height 14
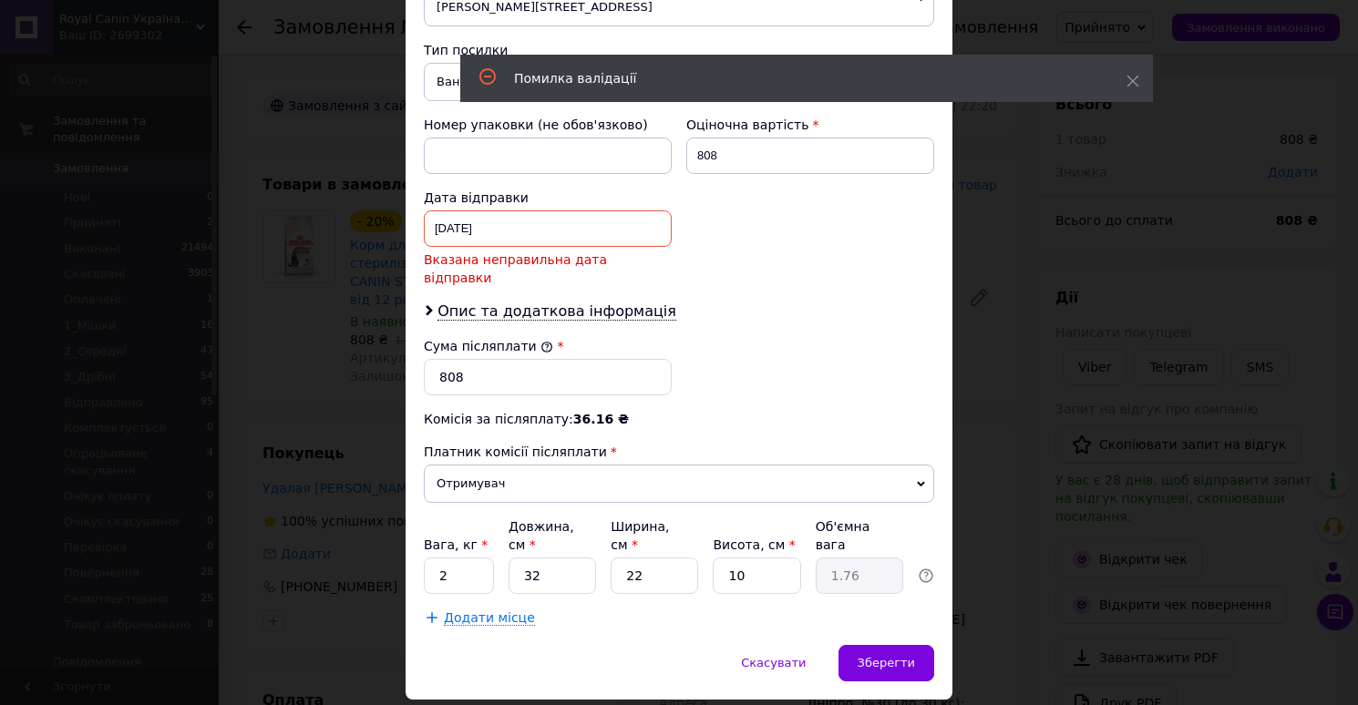
click at [476, 210] on div "11.08.2025 < 2025 > < Август > Пн Вт Ср Чт Пт Сб Вс 28 29 30 31 1 2 3 4 5 6 7 8…" at bounding box center [548, 228] width 248 height 36
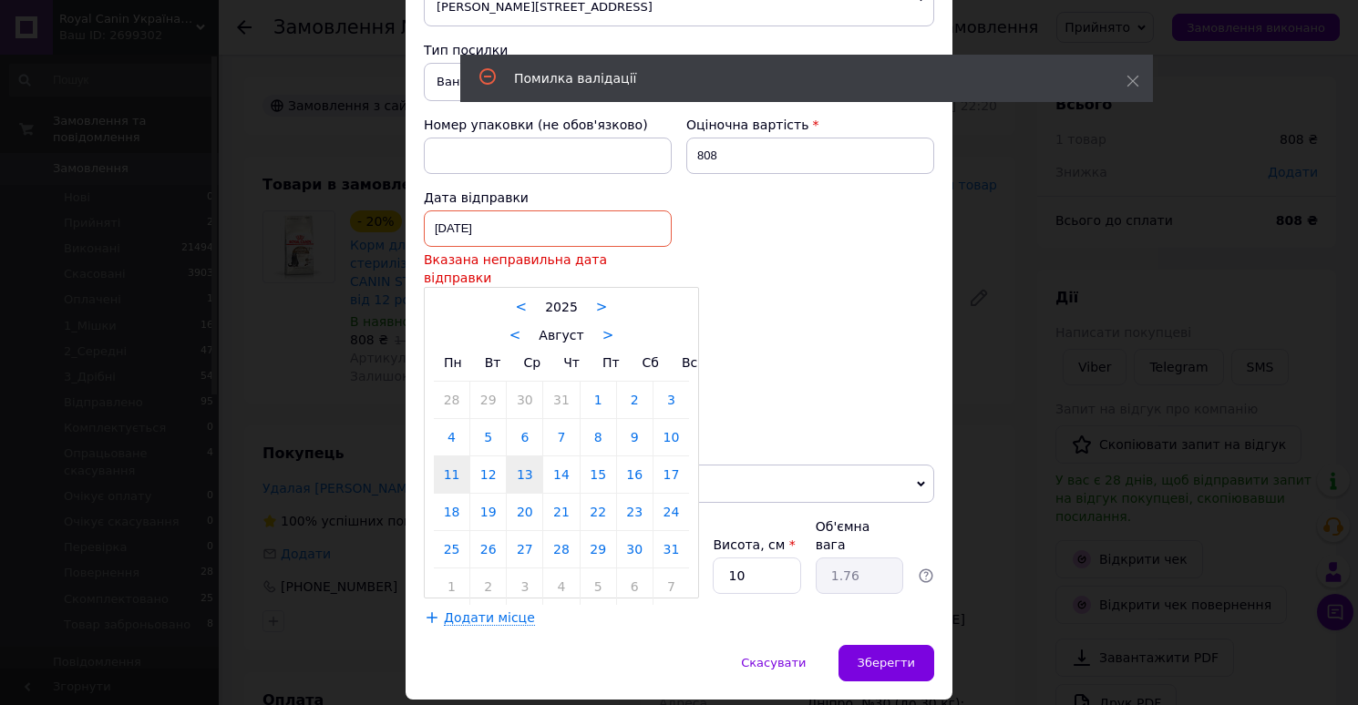
click at [519, 456] on link "13" at bounding box center [525, 474] width 36 height 36
type input "13.08.2025"
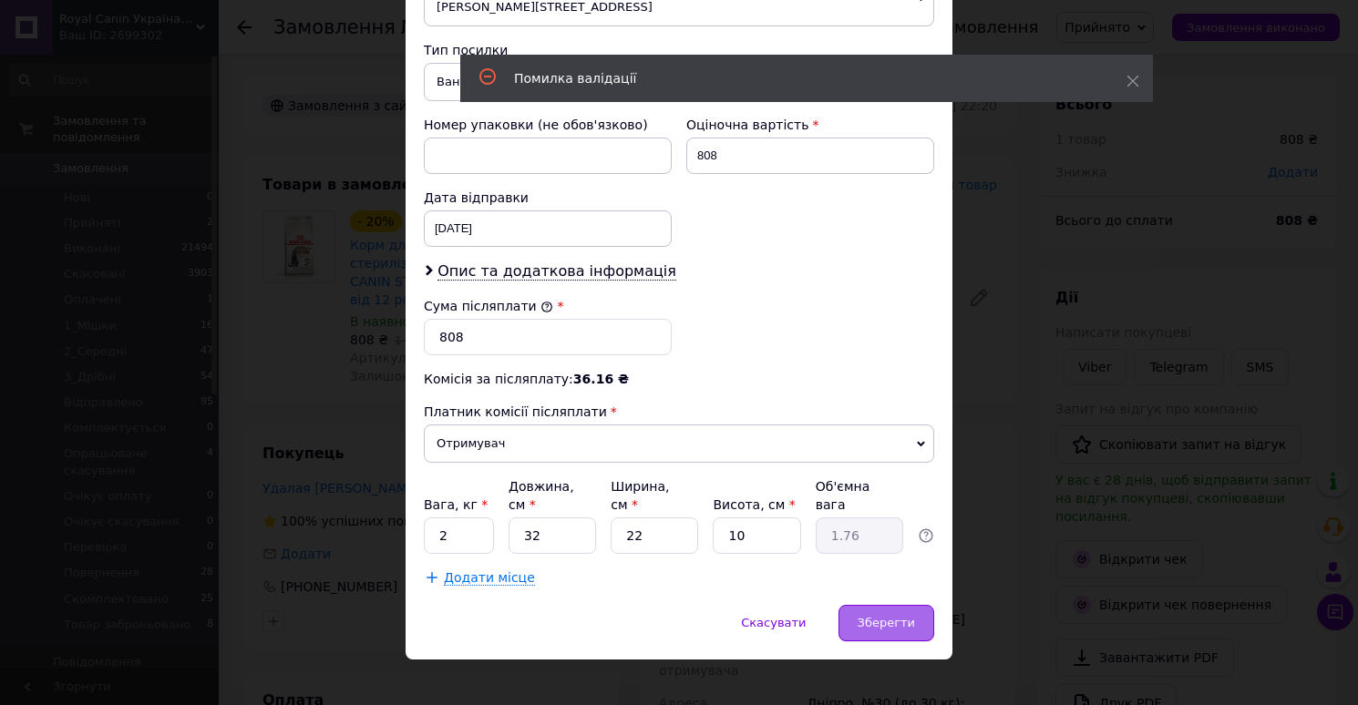
click at [892, 613] on div "Зберегти" at bounding box center [886, 623] width 96 height 36
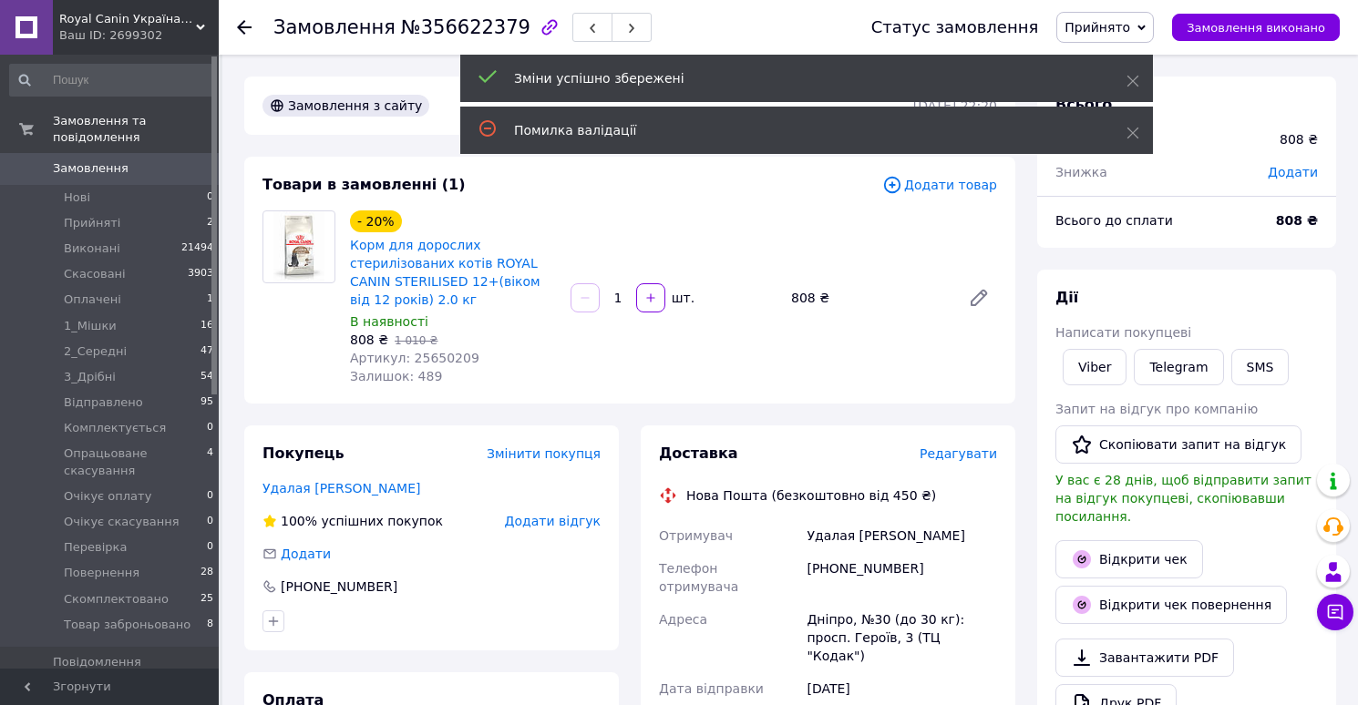
scroll to position [248, 0]
click at [1120, 27] on span "Прийнято" at bounding box center [1097, 27] width 66 height 15
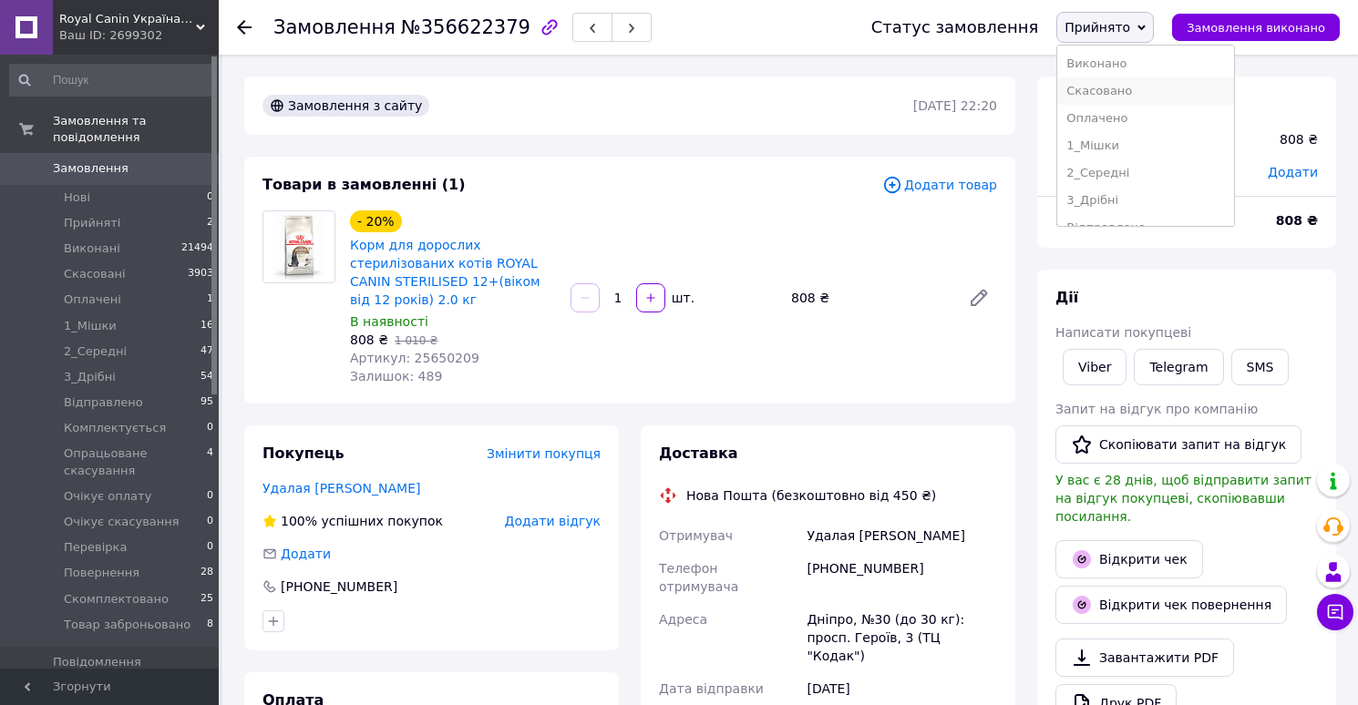
click at [1143, 90] on li "Скасовано" at bounding box center [1145, 90] width 177 height 27
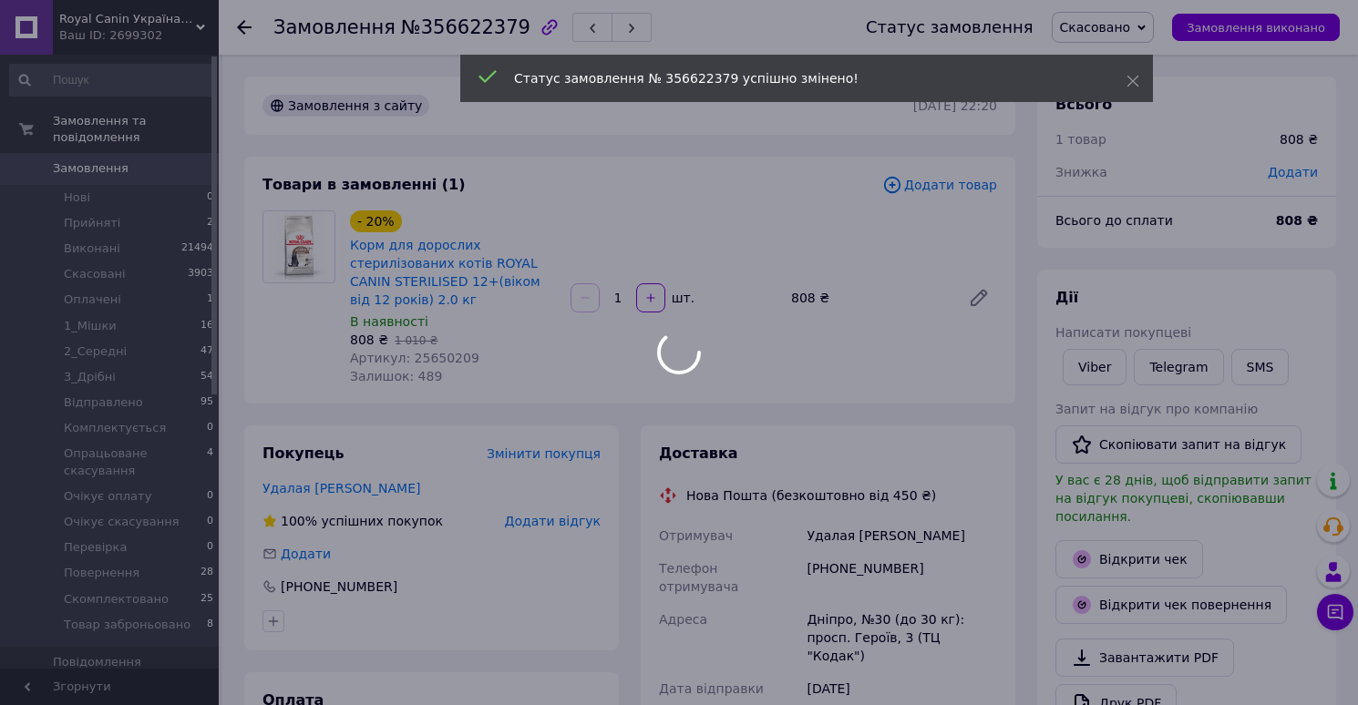
scroll to position [292, 0]
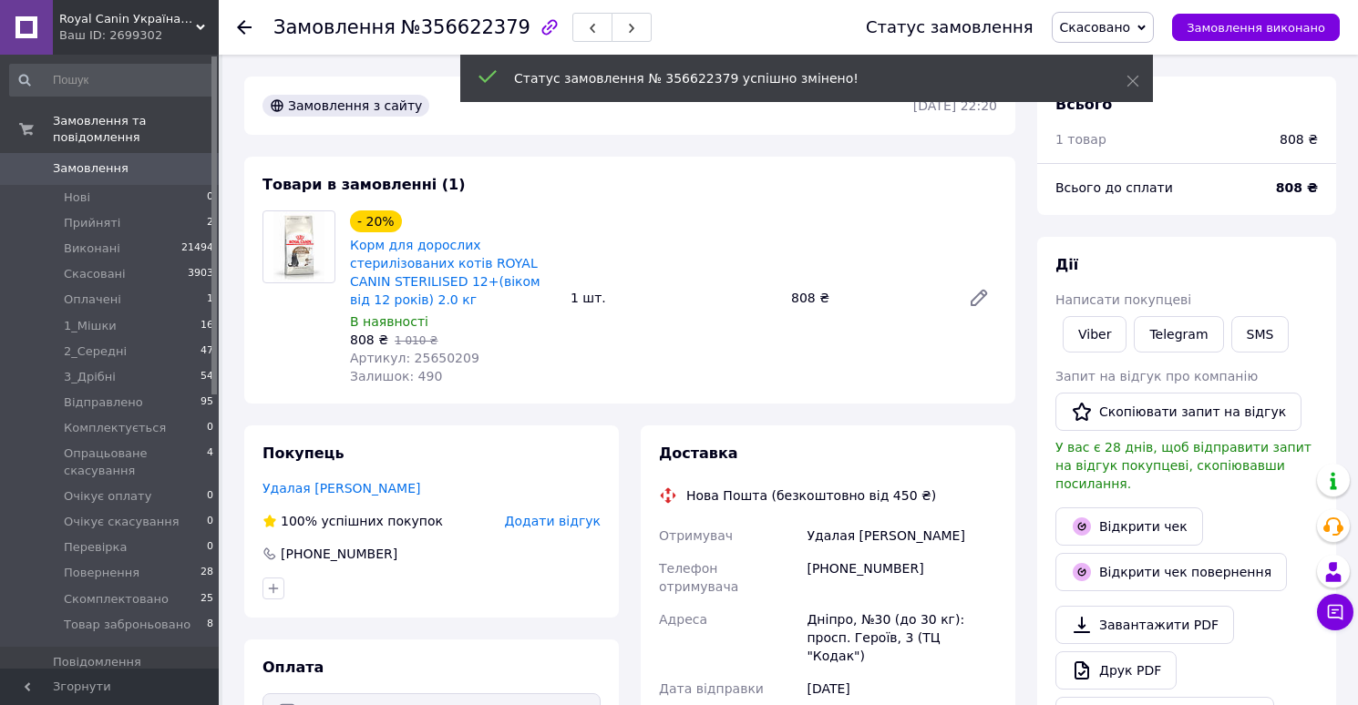
click at [449, 30] on span "№356622379" at bounding box center [465, 27] width 129 height 22
copy span "356622379"
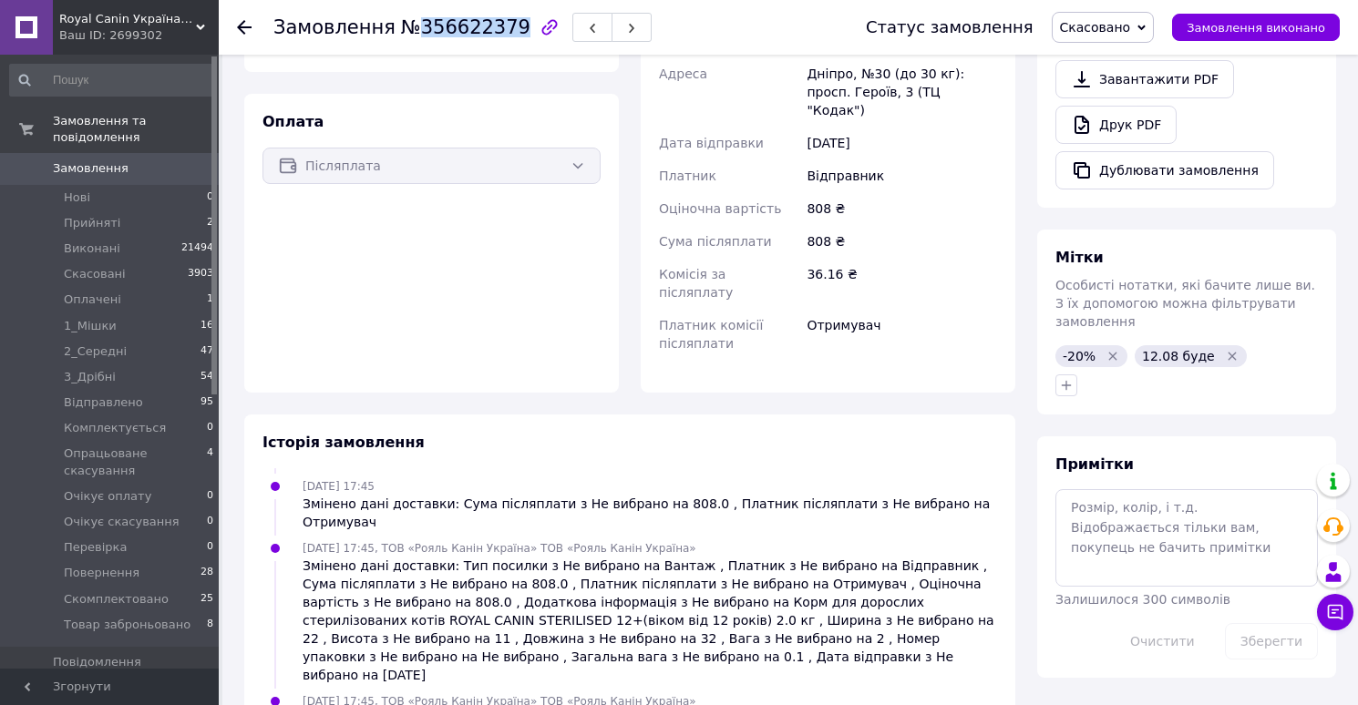
scroll to position [523, 0]
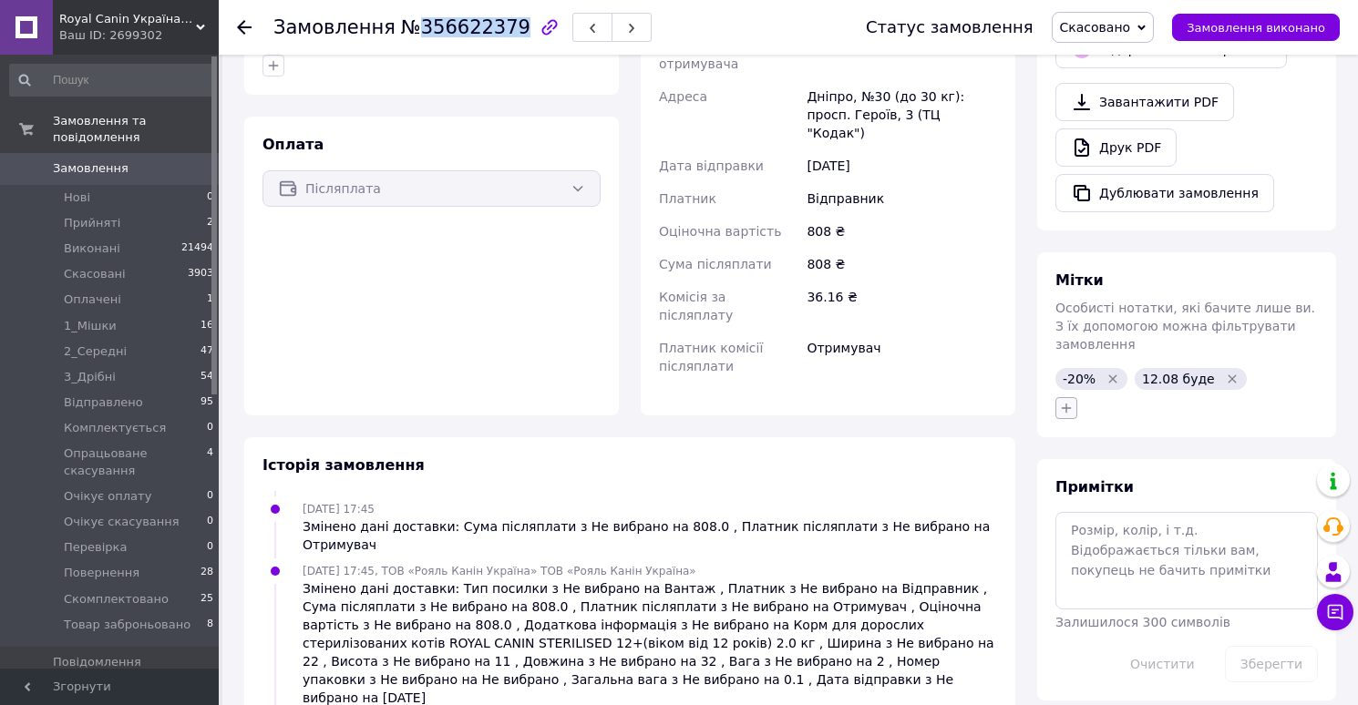
click at [1072, 401] on icon "button" at bounding box center [1066, 408] width 15 height 15
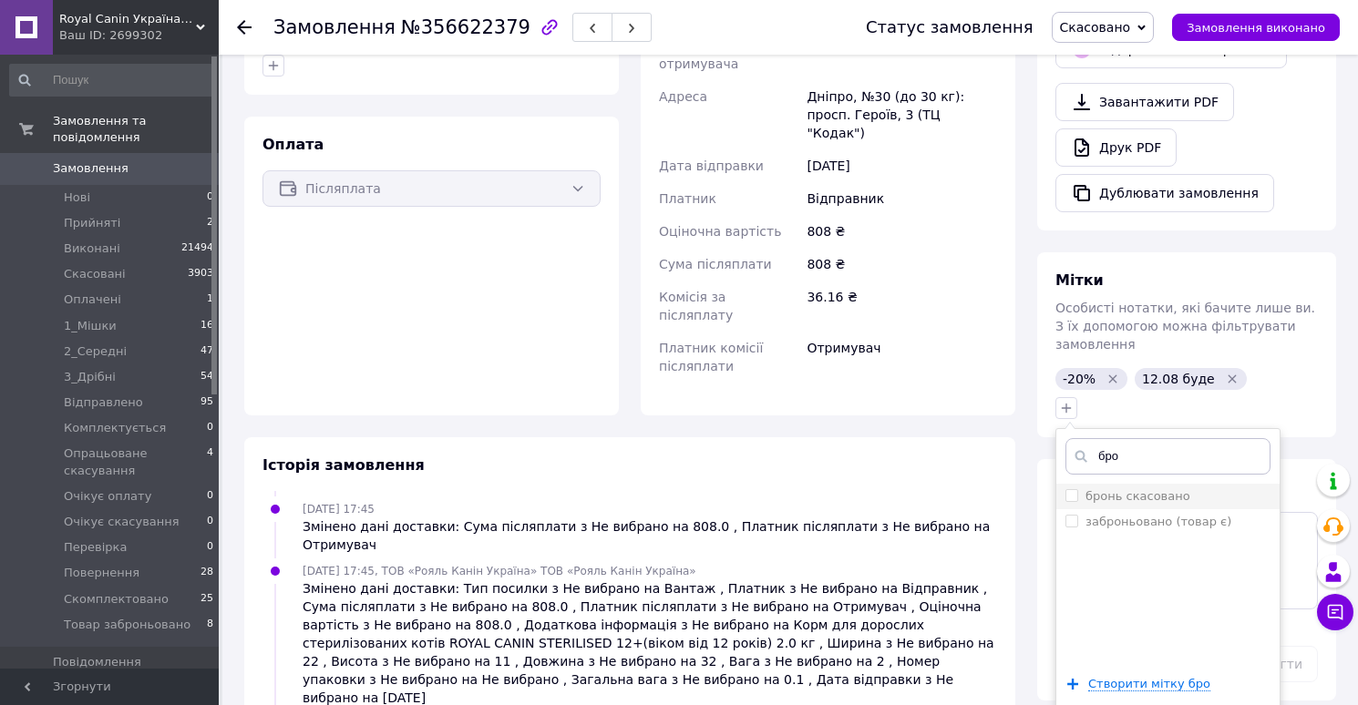
type input "бро"
click at [1124, 489] on label "бронь скасовано" at bounding box center [1137, 496] width 105 height 14
checkbox input "true"
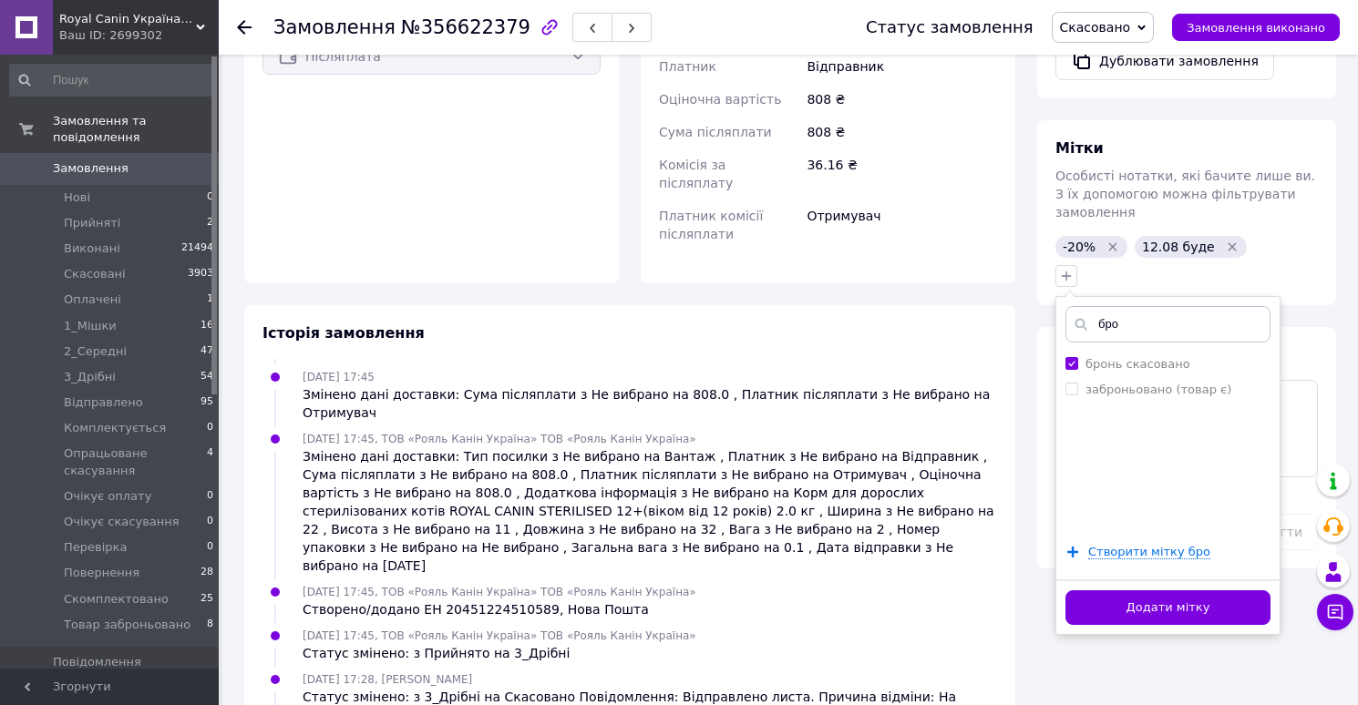
scroll to position [733, 0]
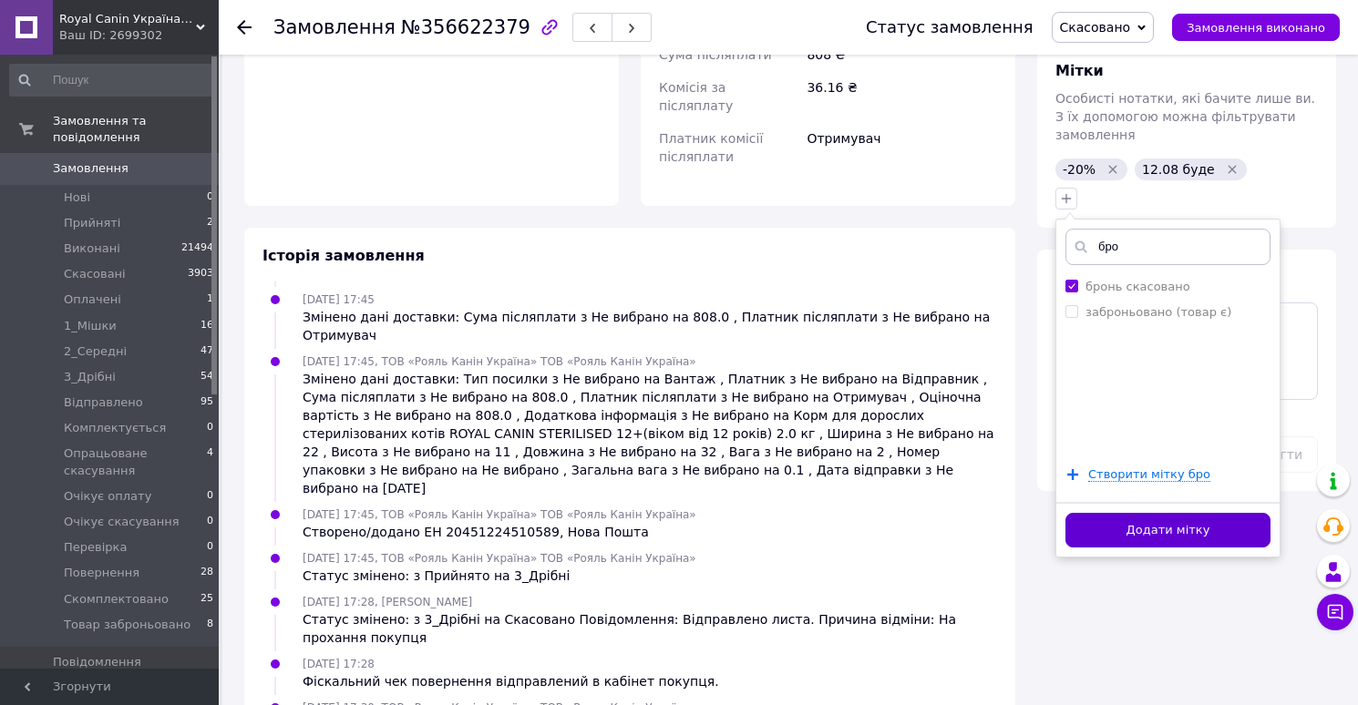
click at [1116, 513] on button "Додати мітку" at bounding box center [1167, 531] width 205 height 36
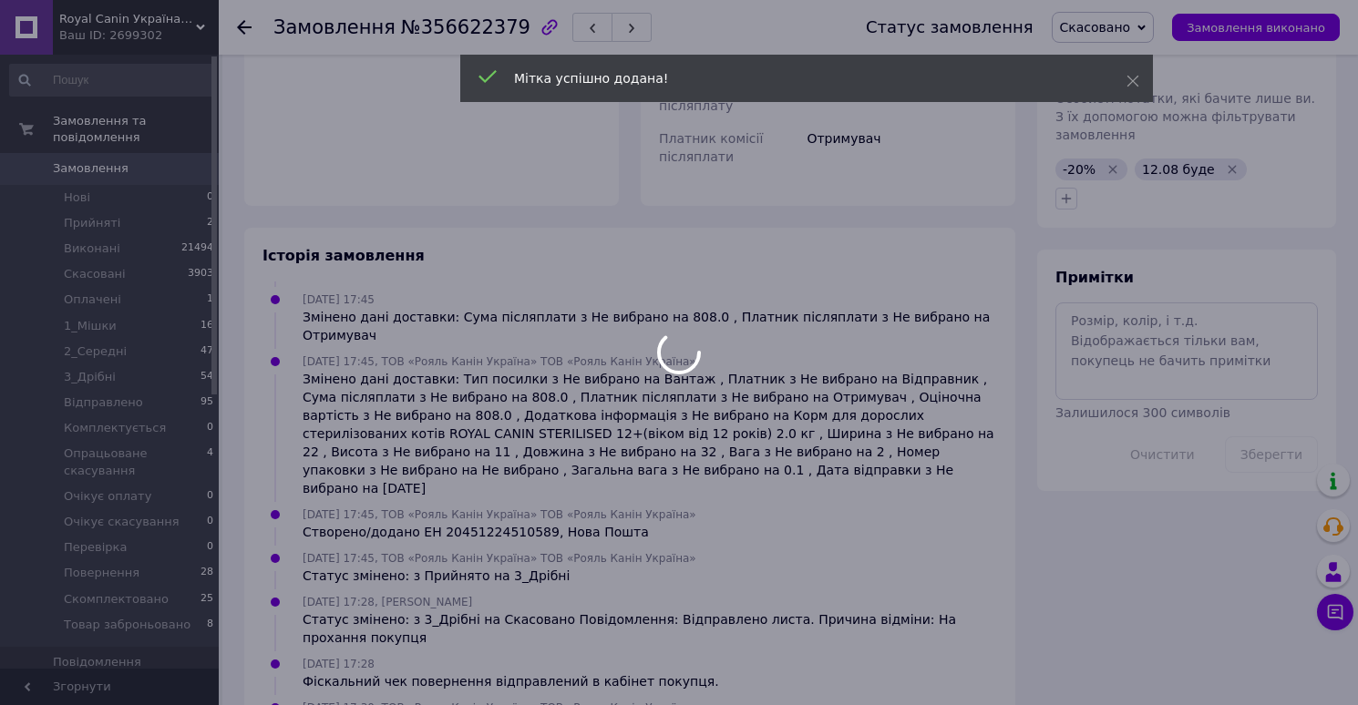
scroll to position [335, 0]
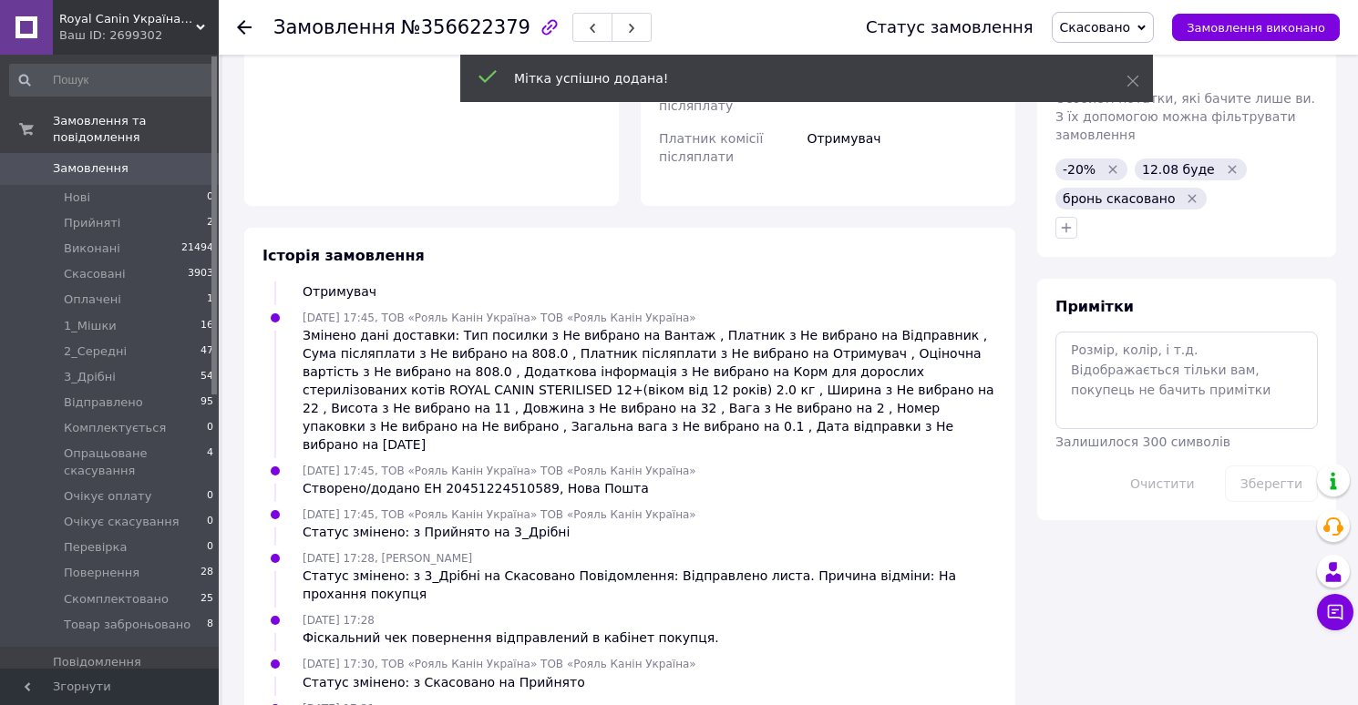
click at [1225, 162] on icon "Видалити мітку" at bounding box center [1232, 169] width 15 height 15
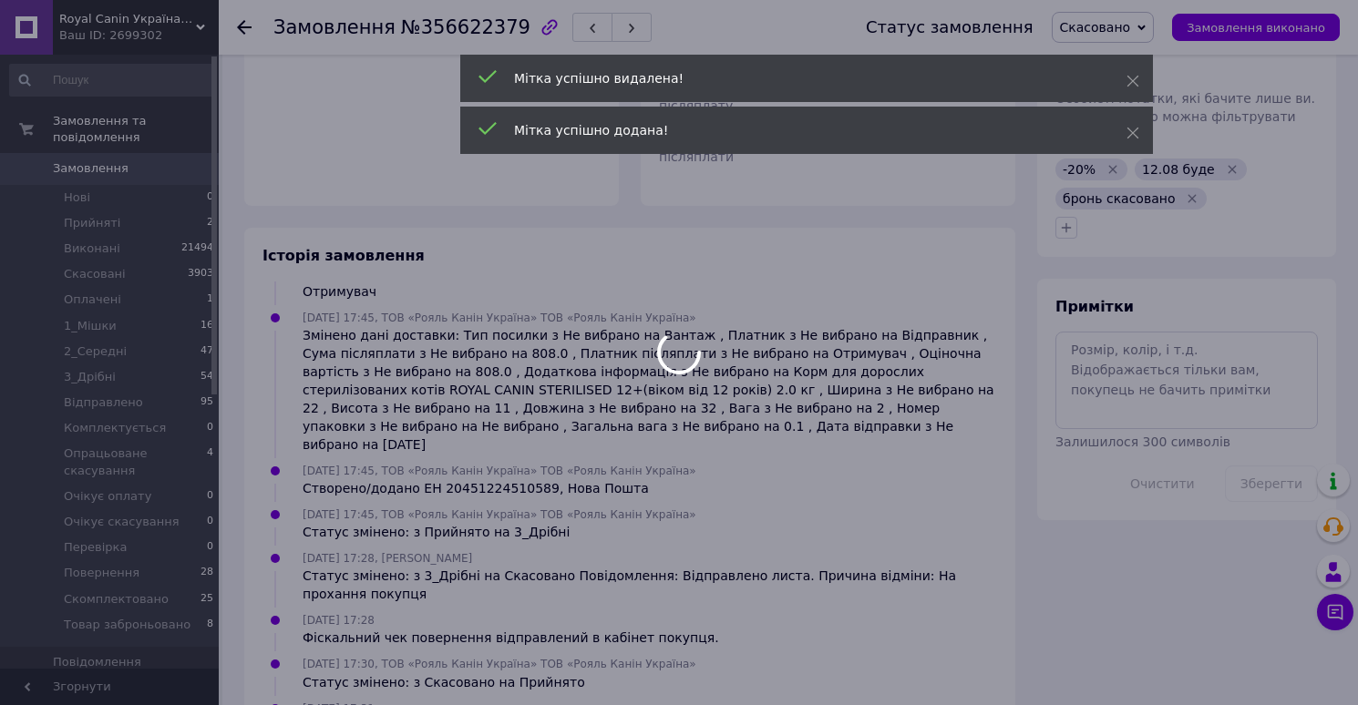
scroll to position [379, 0]
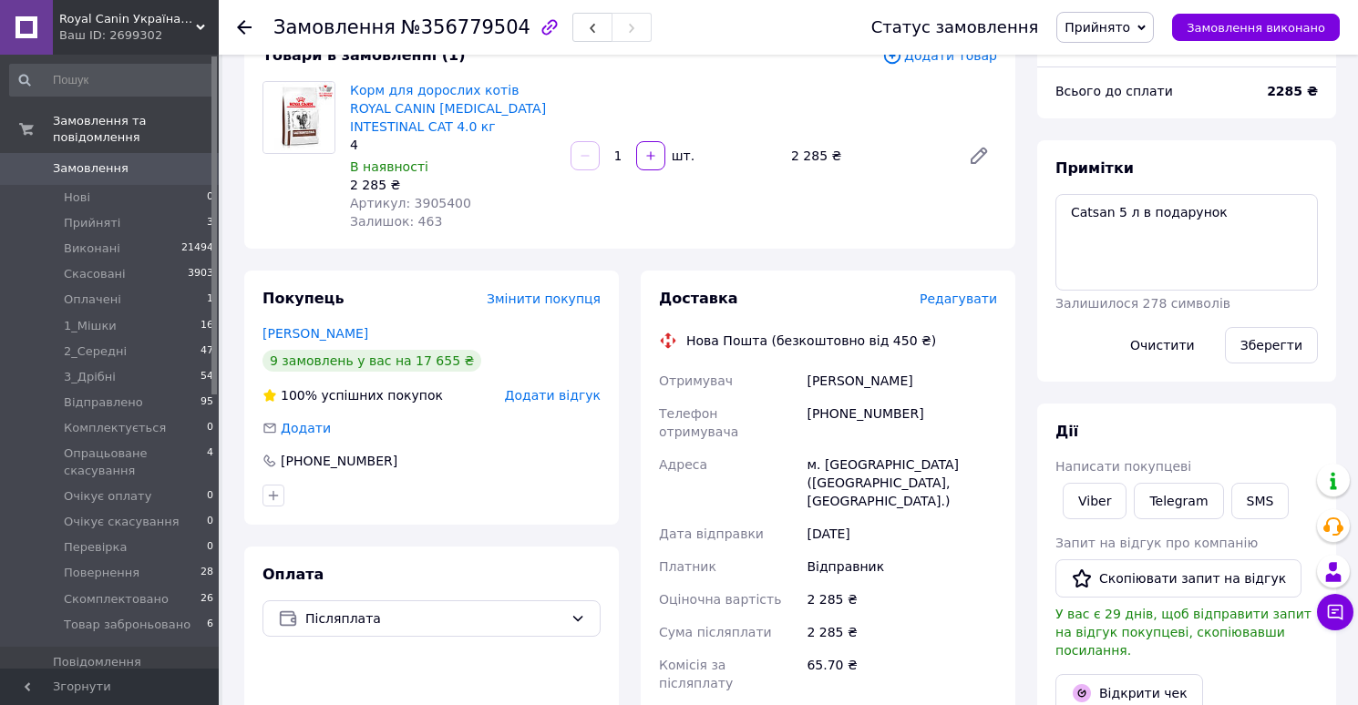
scroll to position [151, 0]
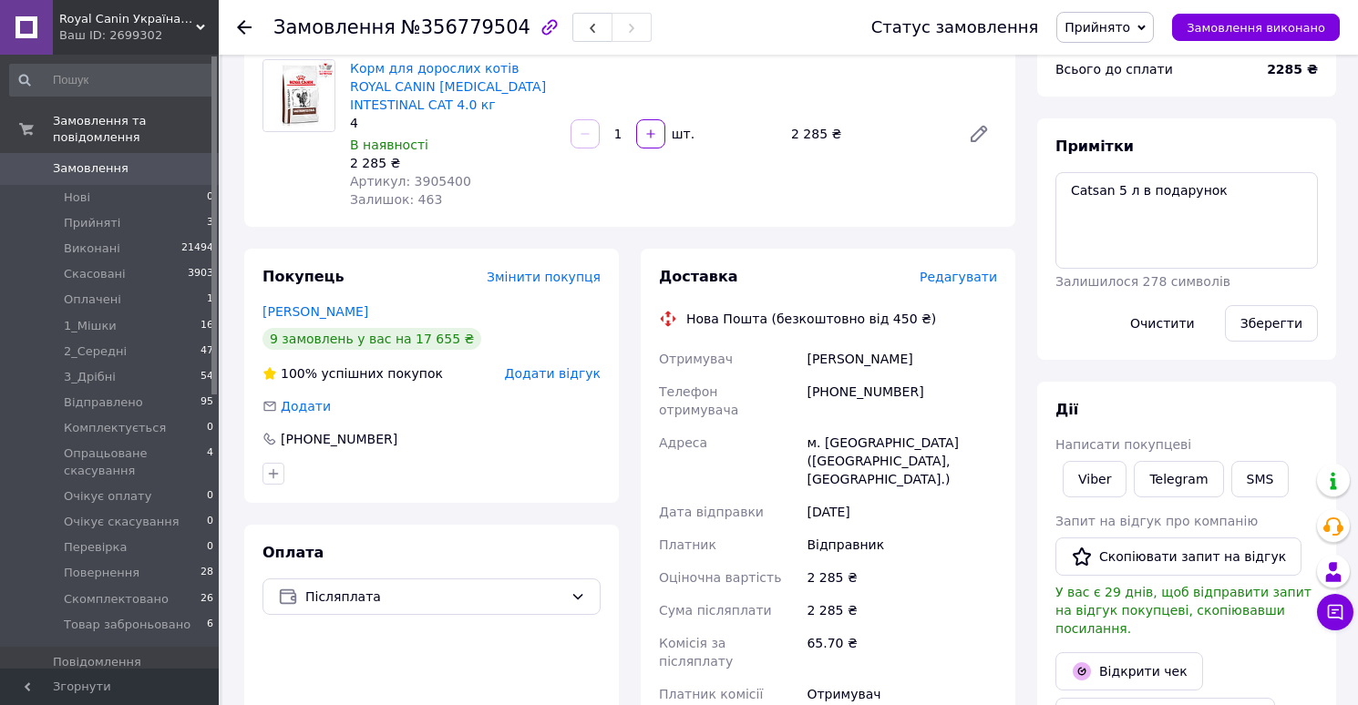
click at [951, 278] on span "Редагувати" at bounding box center [957, 277] width 77 height 15
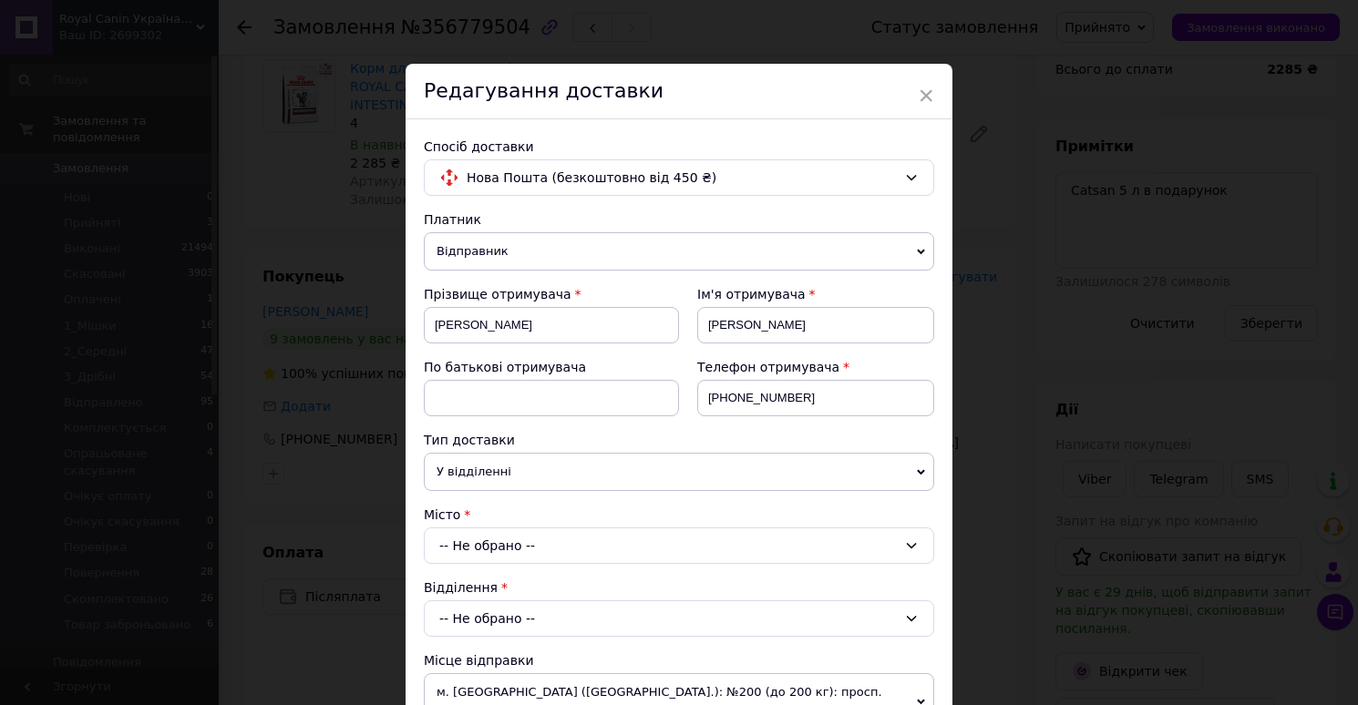
scroll to position [907, 0]
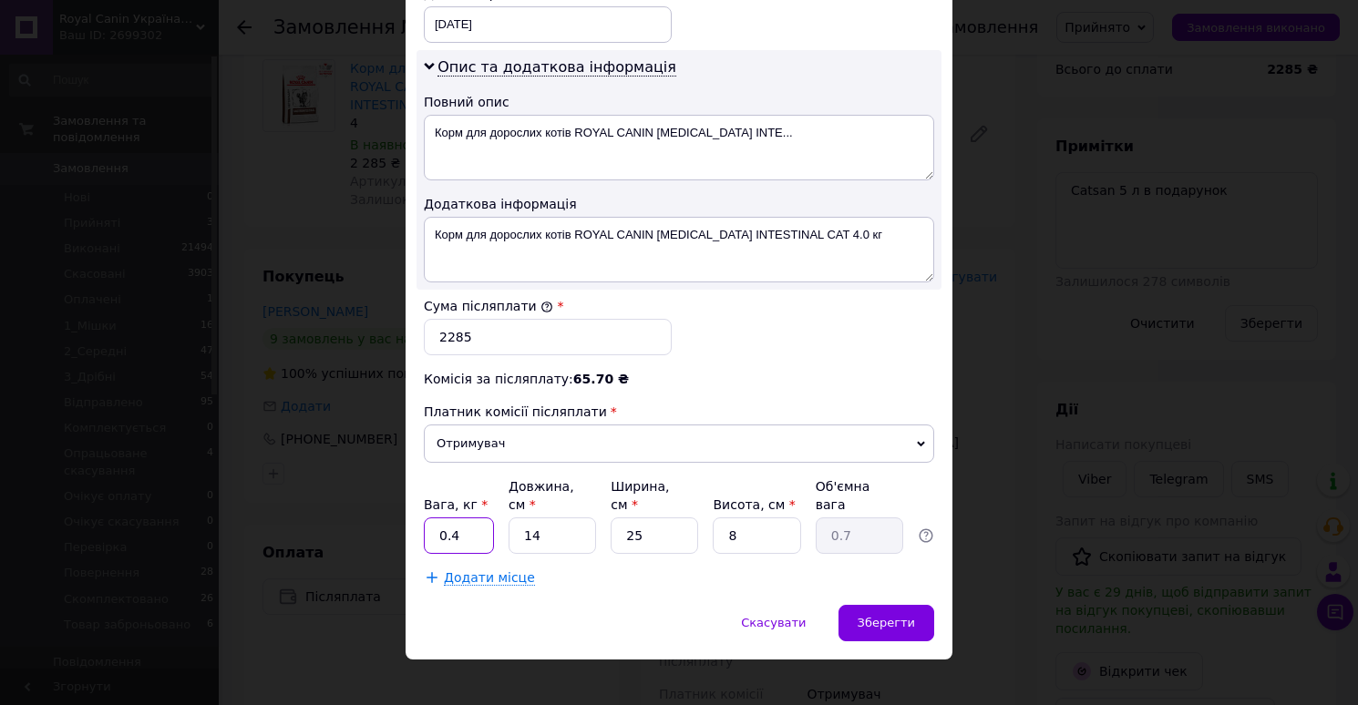
click at [490, 518] on input "0.4" at bounding box center [459, 536] width 70 height 36
type input "6"
click at [553, 526] on input "14" at bounding box center [551, 536] width 87 height 36
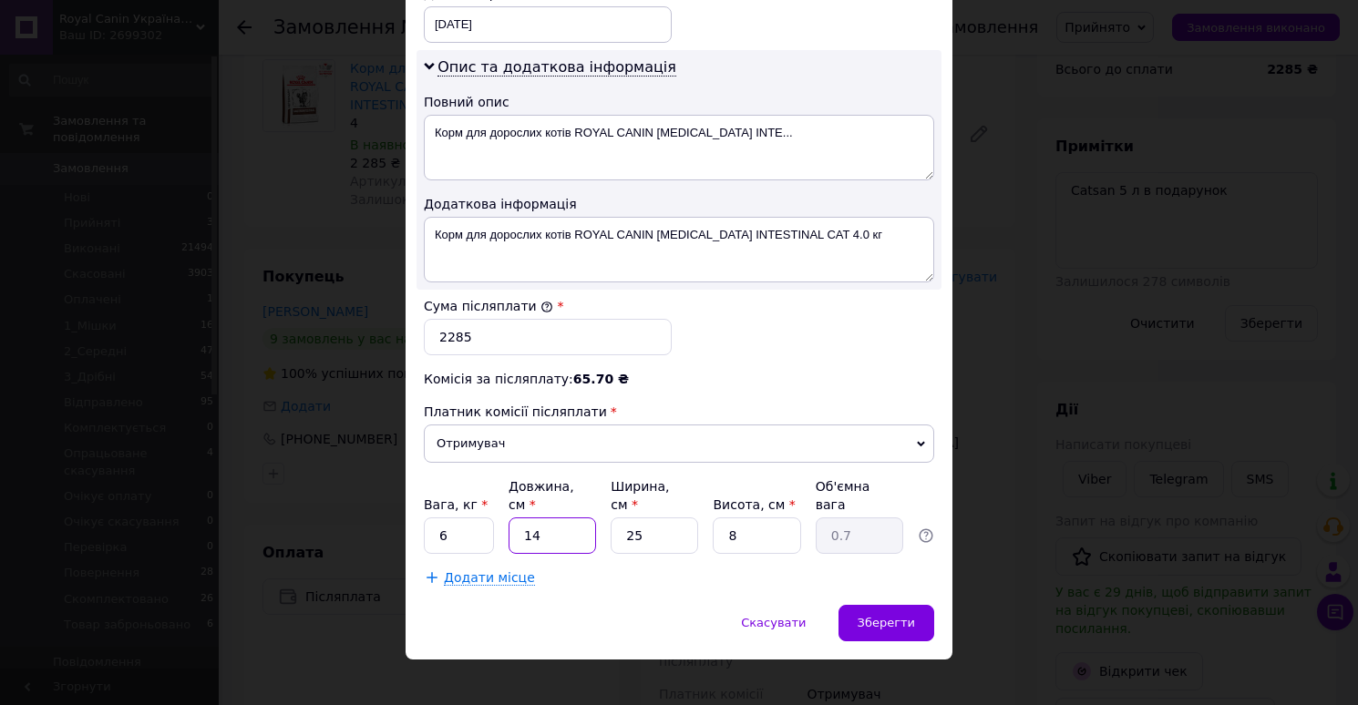
type input "3"
type input "0.15"
type input "38"
type input "1.9"
type input "38"
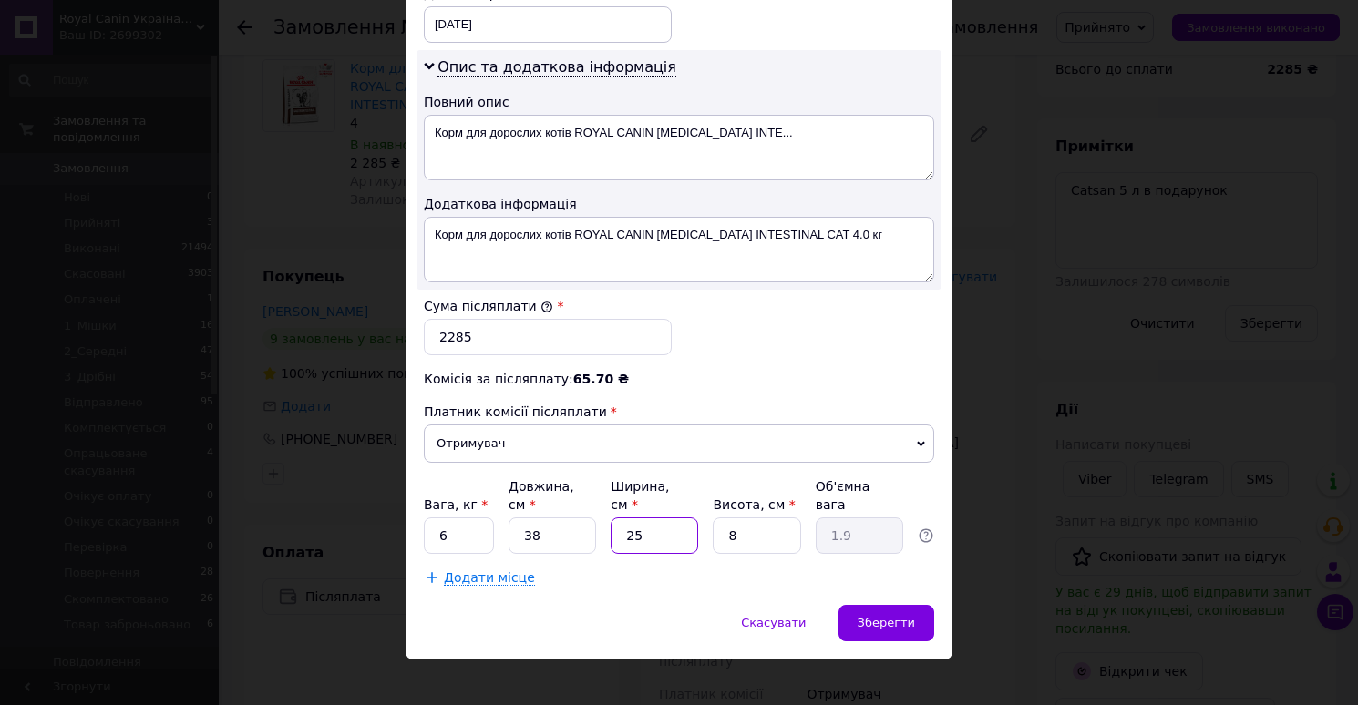
click at [659, 518] on input "25" at bounding box center [653, 536] width 87 height 36
type input "2"
type input "0.15"
type input "28"
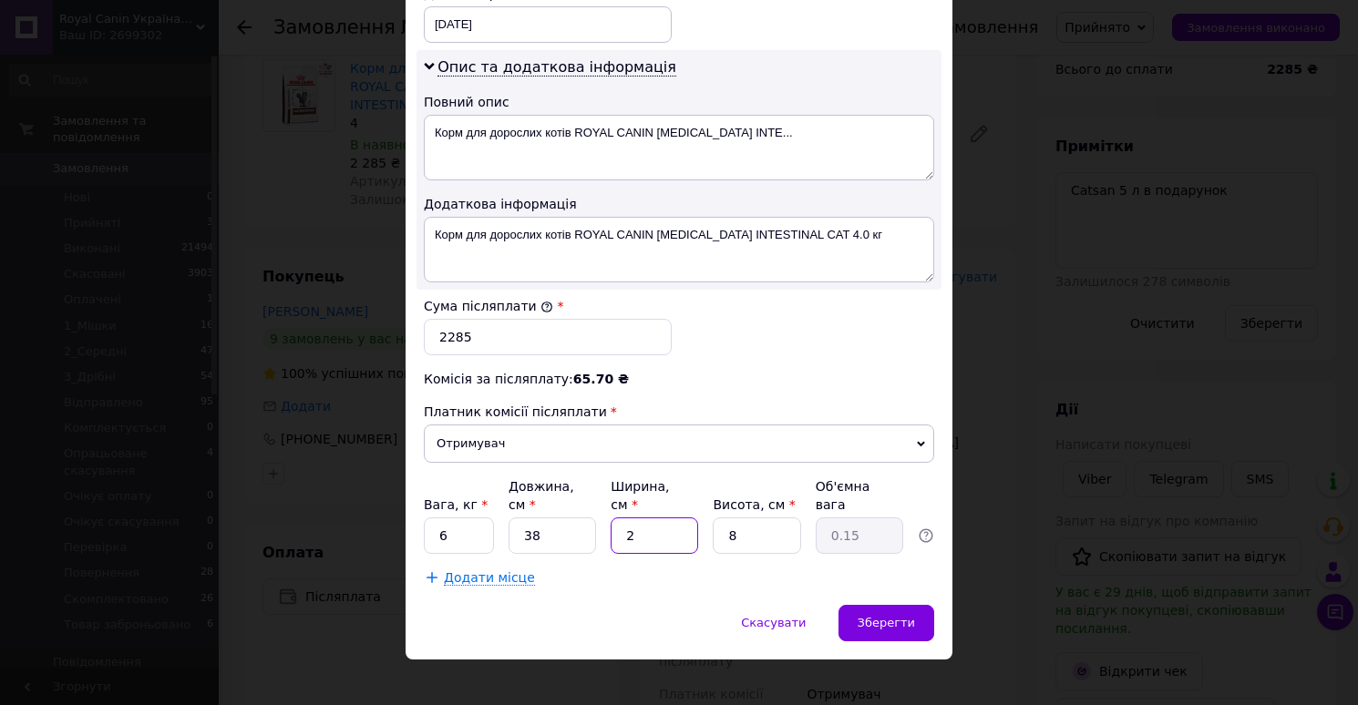
type input "2.13"
type input "28"
click at [769, 528] on input "8" at bounding box center [756, 536] width 87 height 36
type input "2"
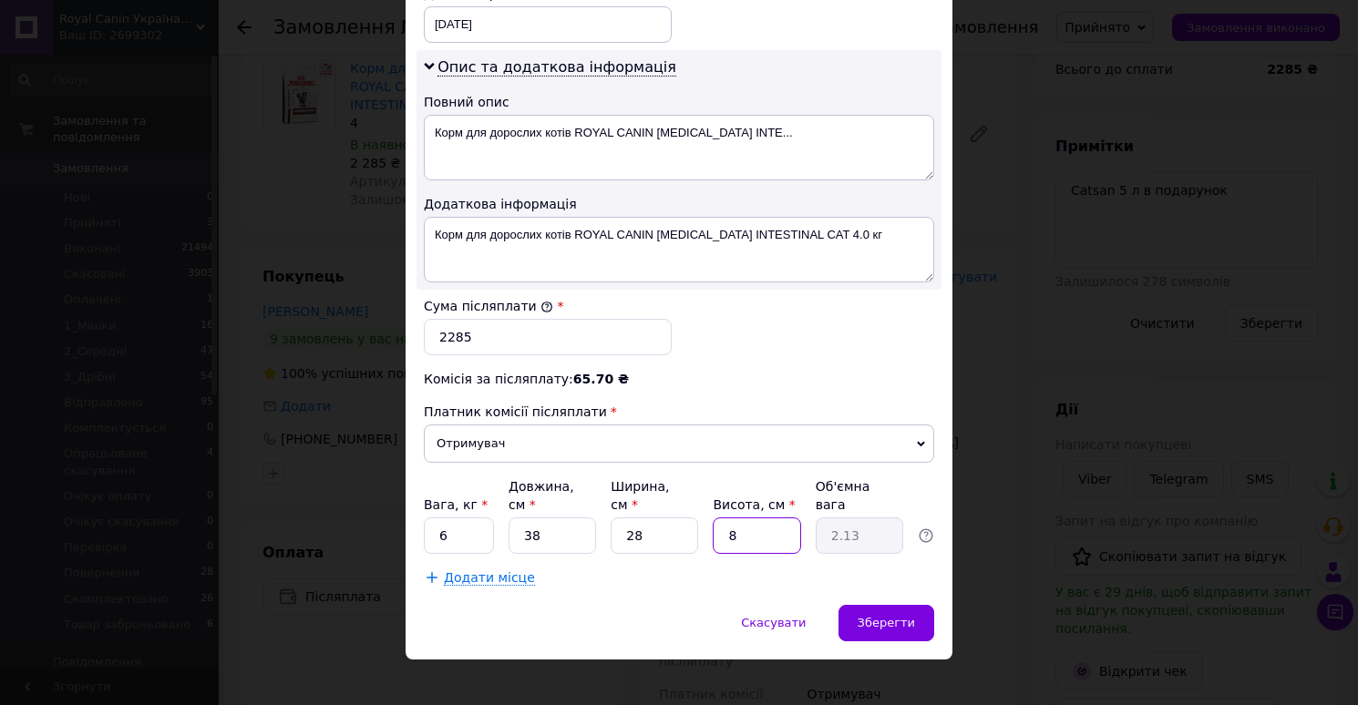
type input "0.53"
type input "22"
type input "5.85"
type input "22"
click at [863, 616] on span "Зберегти" at bounding box center [885, 623] width 57 height 14
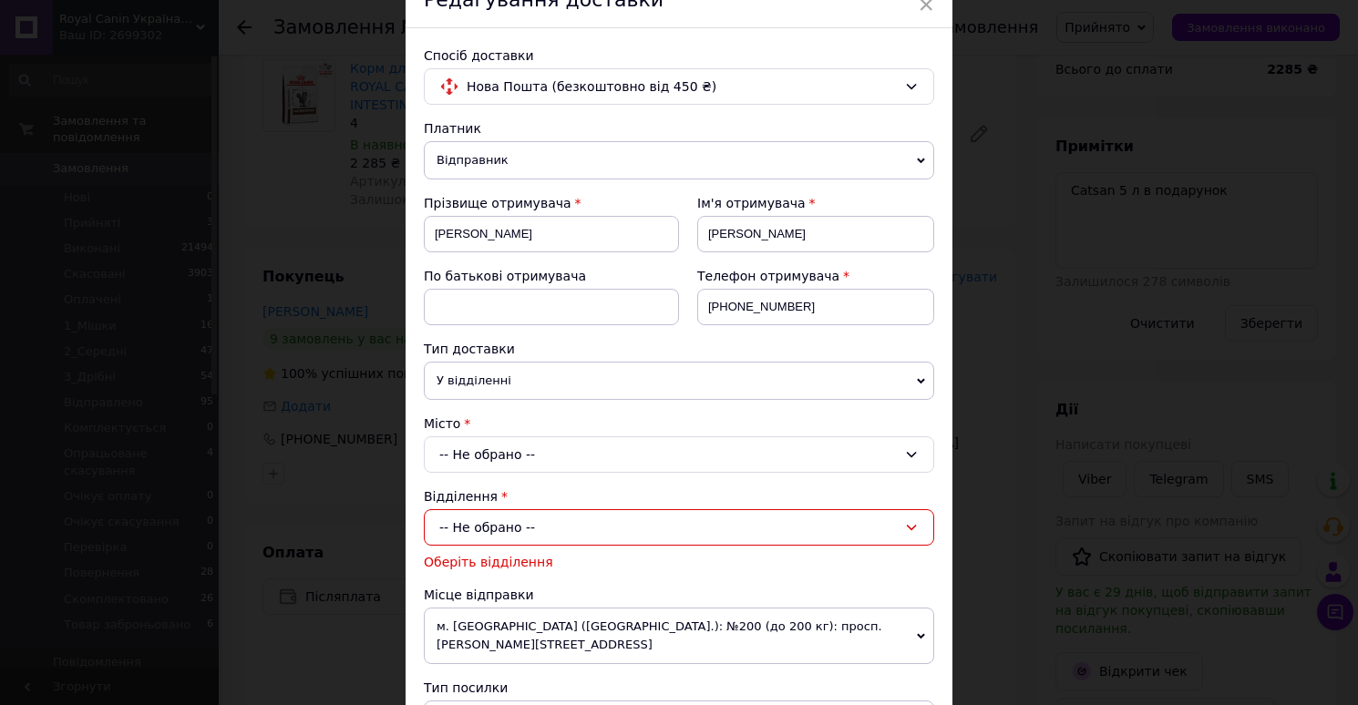
scroll to position [102, 0]
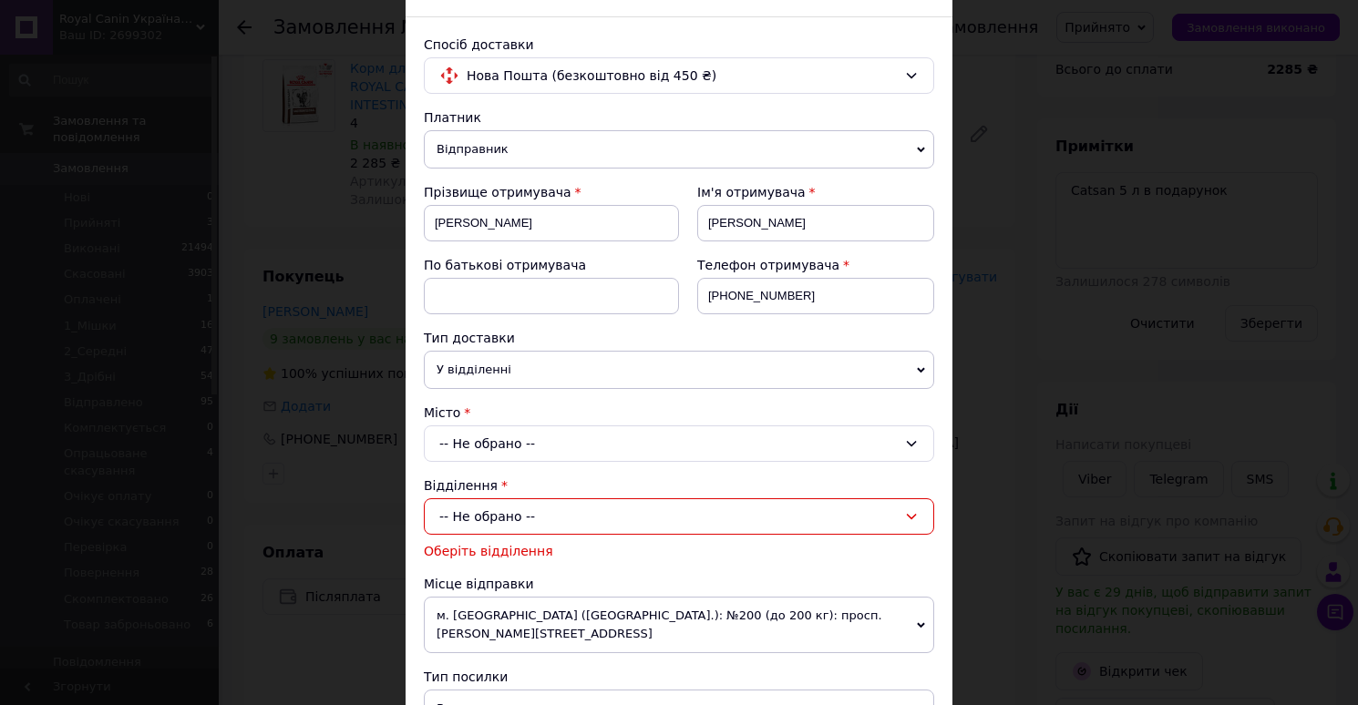
click at [572, 446] on div "-- Не обрано --" at bounding box center [679, 444] width 510 height 36
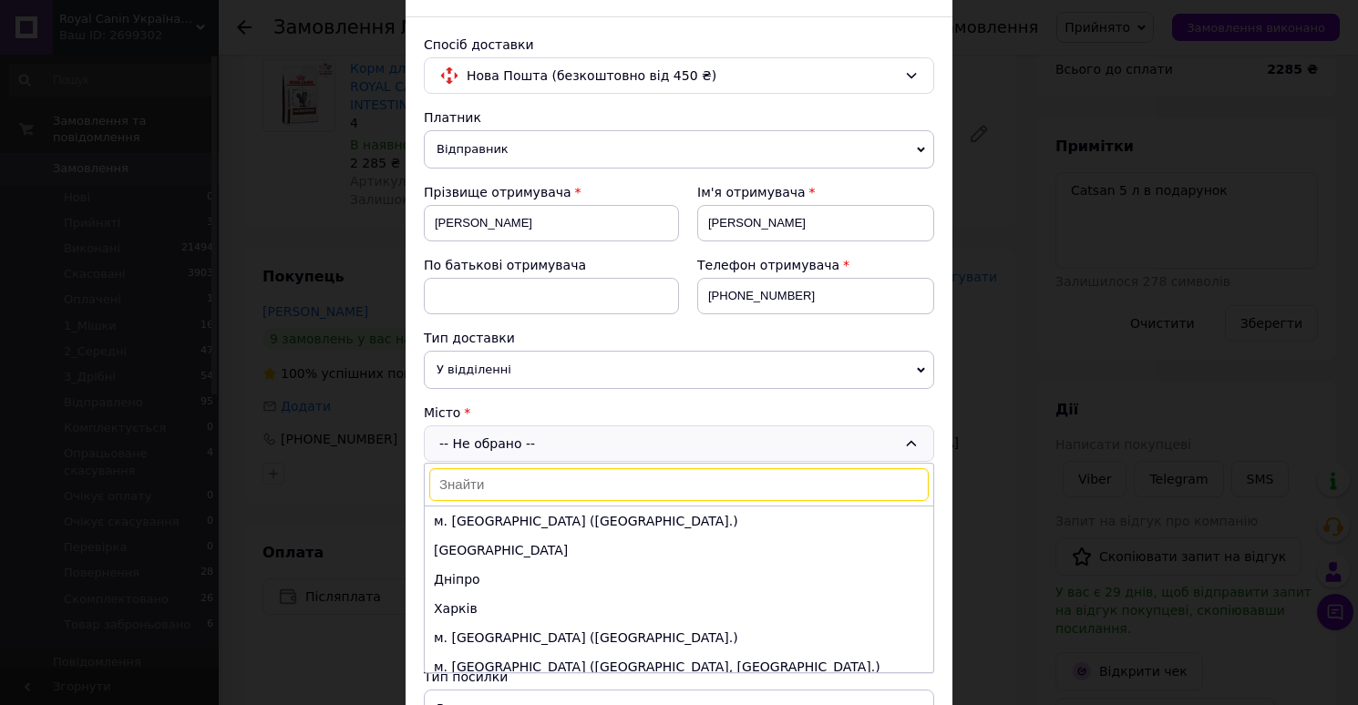
type input "Білозерське"
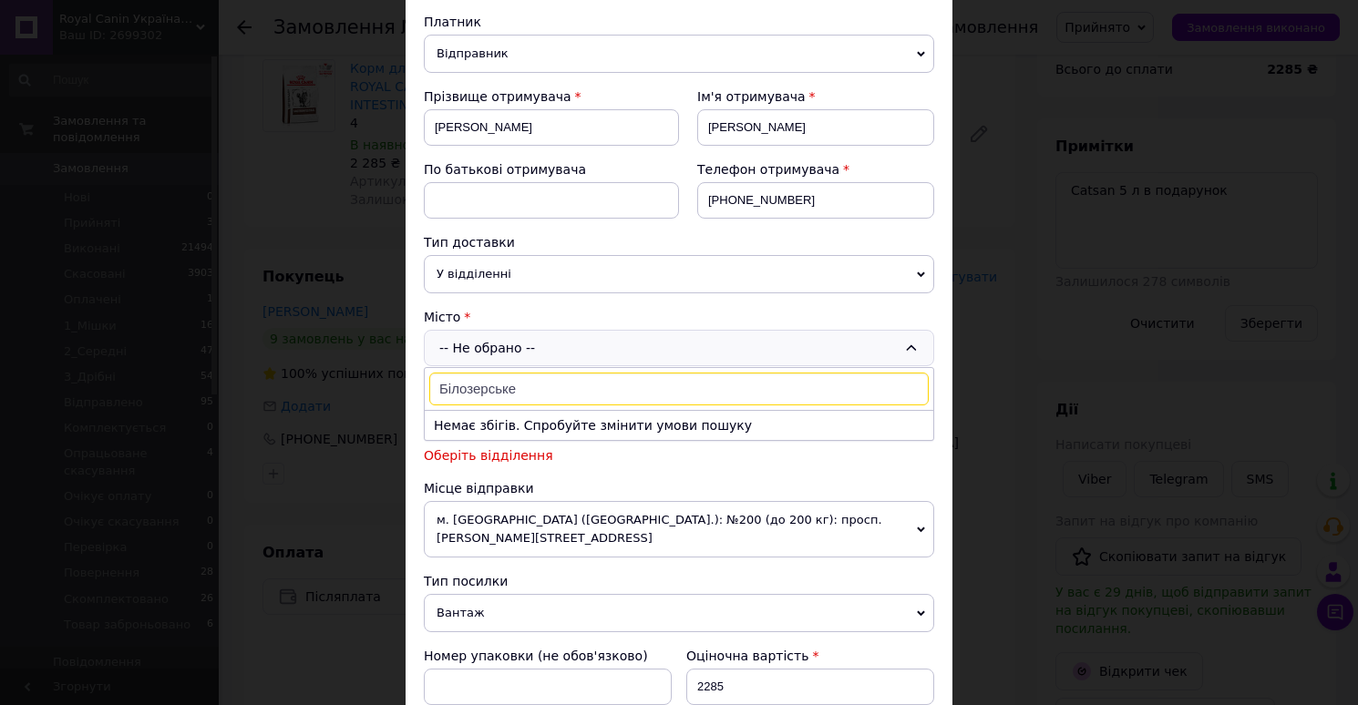
scroll to position [210, 0]
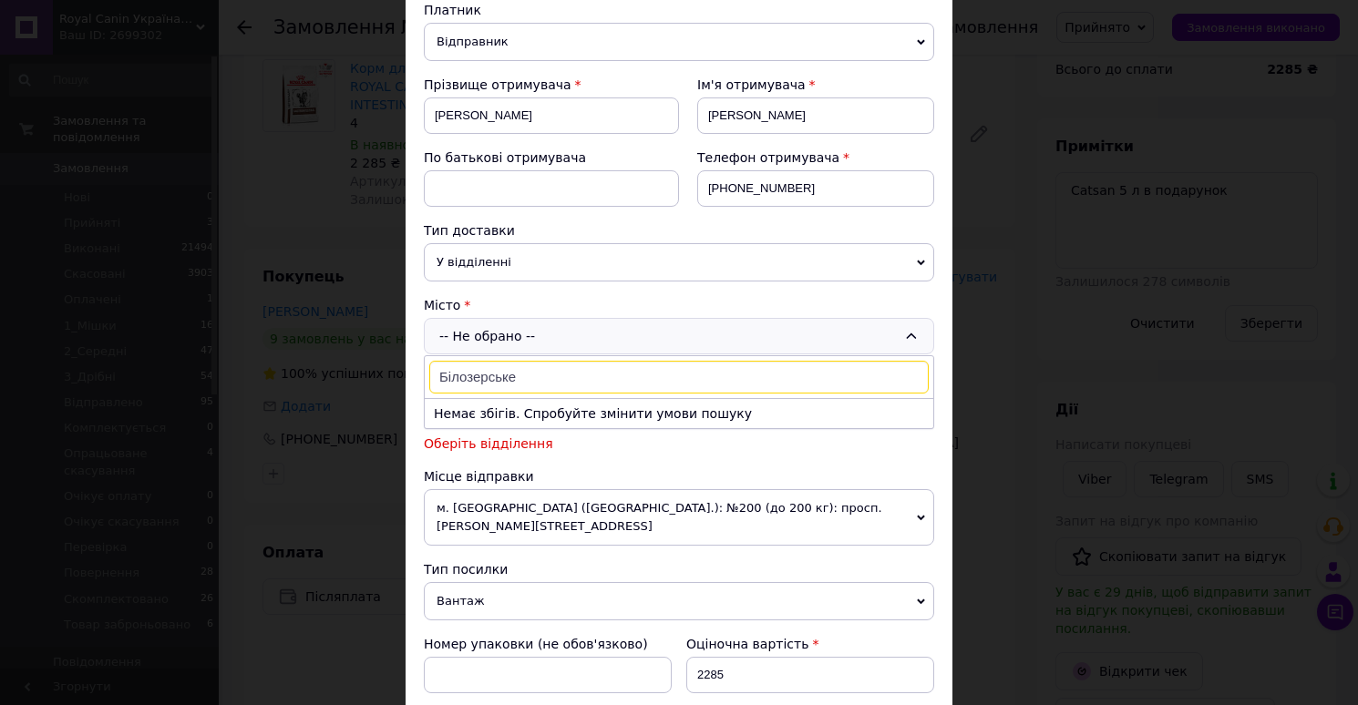
click at [537, 334] on div "-- Не обрано -- Білозерське Немає збігів. Спробуйте змінити умови пошуку" at bounding box center [679, 336] width 510 height 36
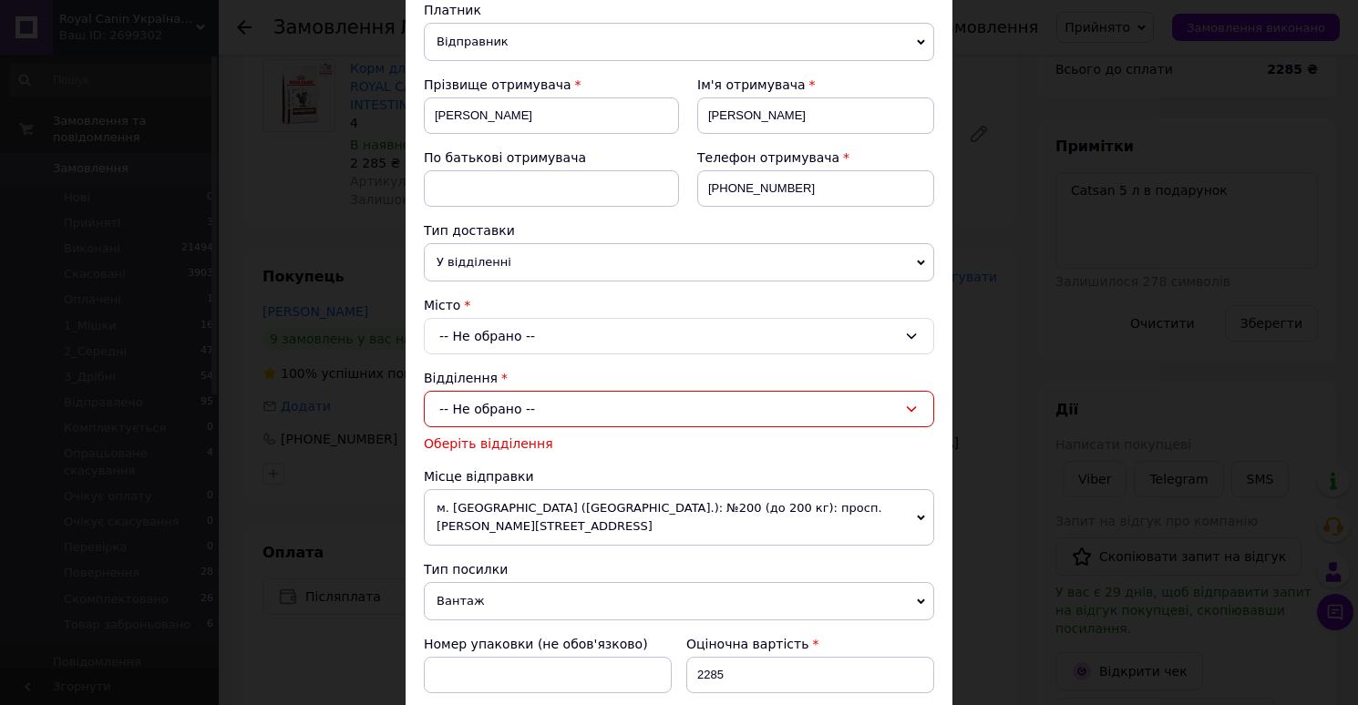
click at [530, 341] on div "-- Не обрано --" at bounding box center [679, 336] width 510 height 36
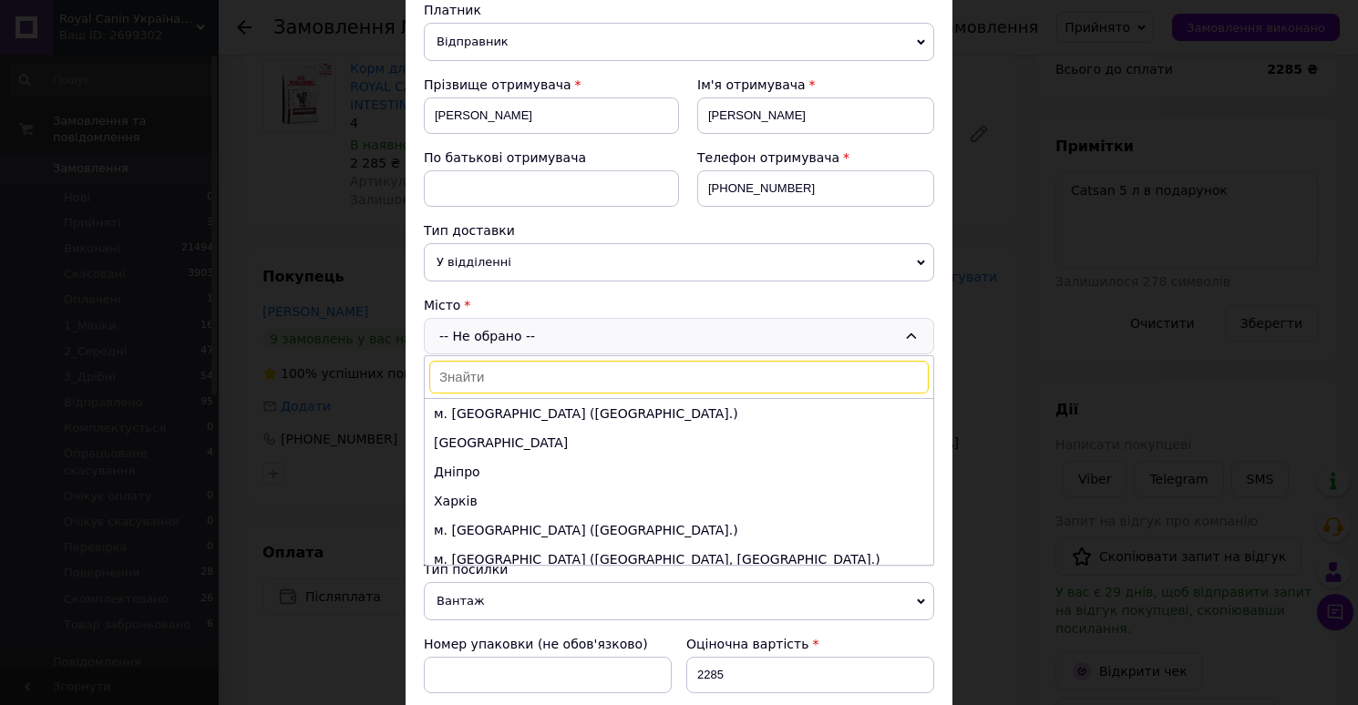
click at [502, 379] on input at bounding box center [678, 377] width 499 height 33
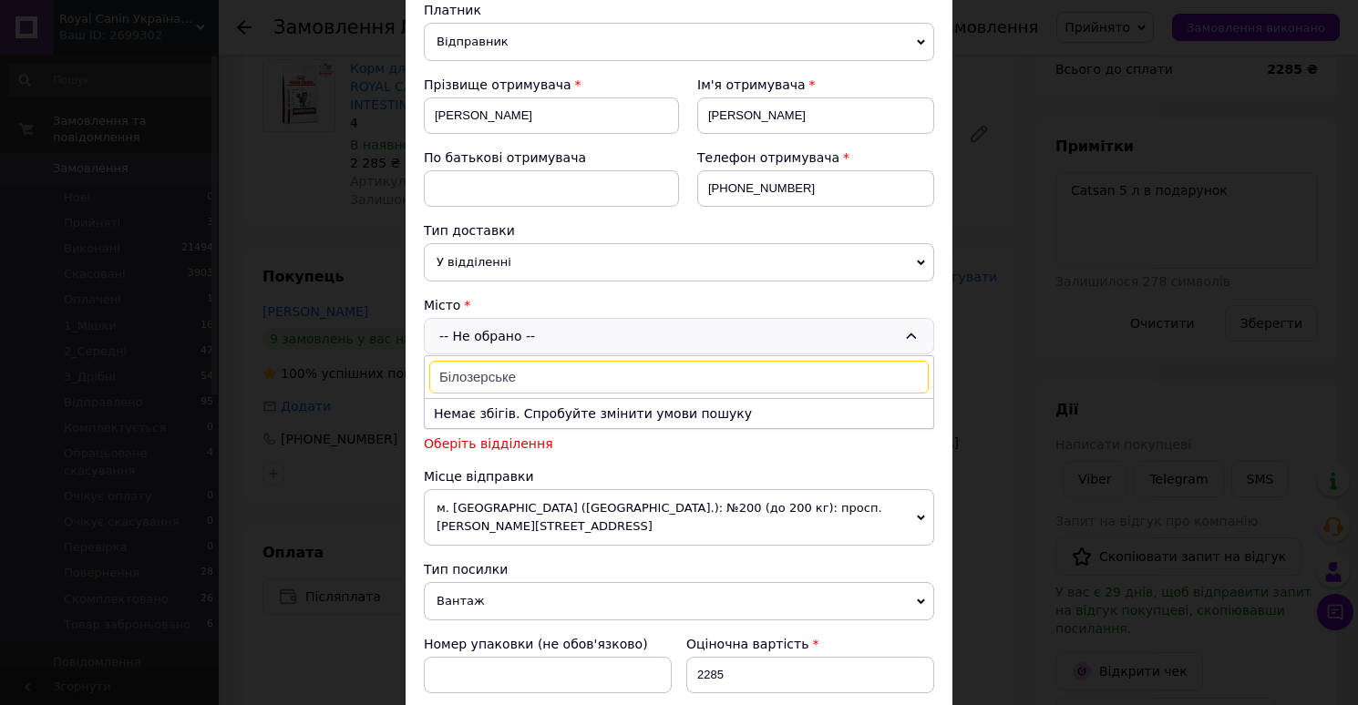
type input "Білозерське"
click at [485, 373] on input "Білозерське" at bounding box center [678, 377] width 499 height 33
click at [624, 376] on input "Білозерське" at bounding box center [678, 377] width 499 height 33
click at [966, 174] on div "× Редагування доставки Спосіб доставки Нова Пошта (безкоштовно від 450 ₴) Платн…" at bounding box center [679, 352] width 1358 height 705
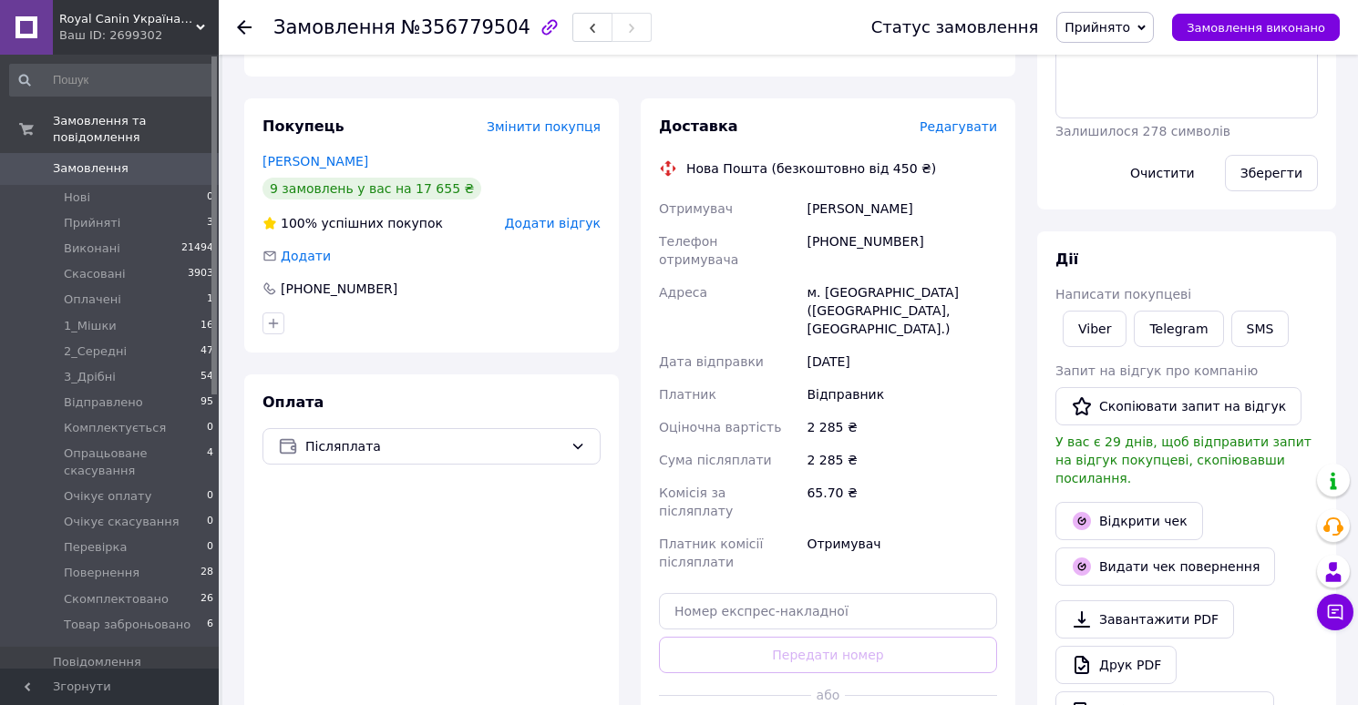
scroll to position [340, 0]
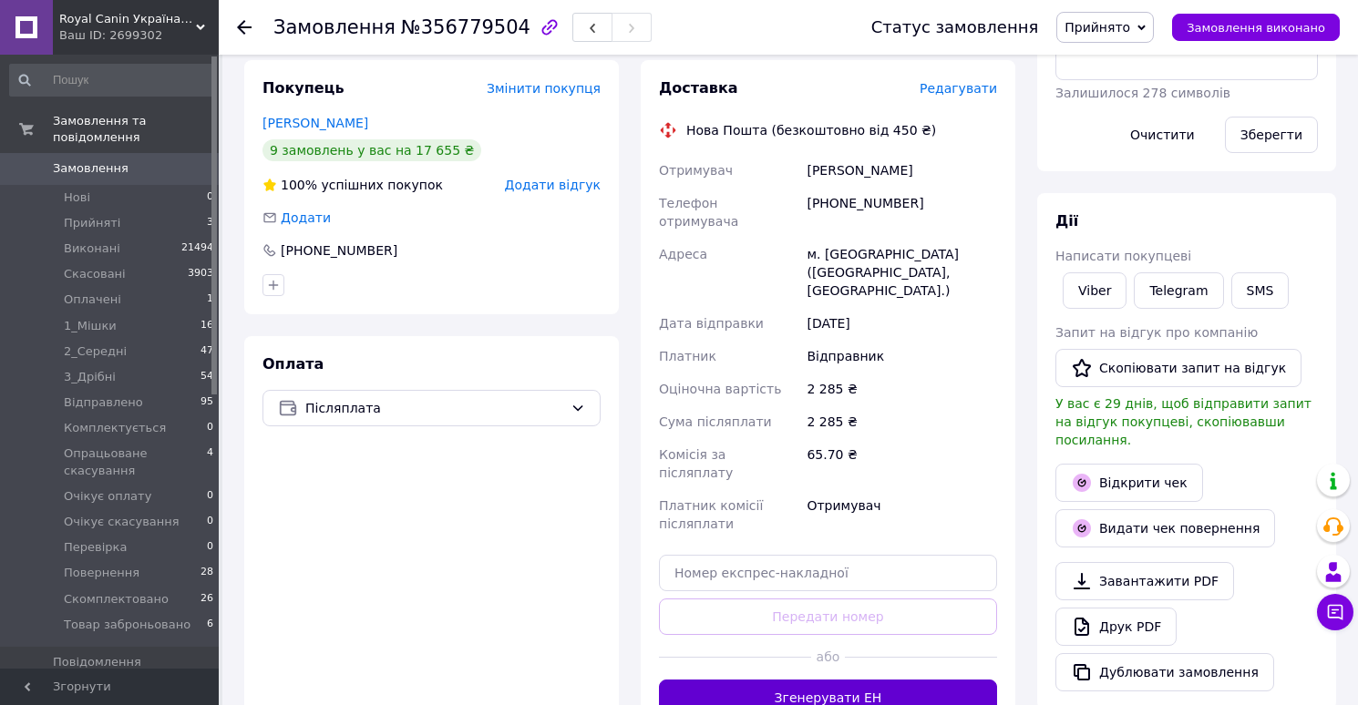
click at [859, 680] on button "Згенерувати ЕН" at bounding box center [828, 698] width 338 height 36
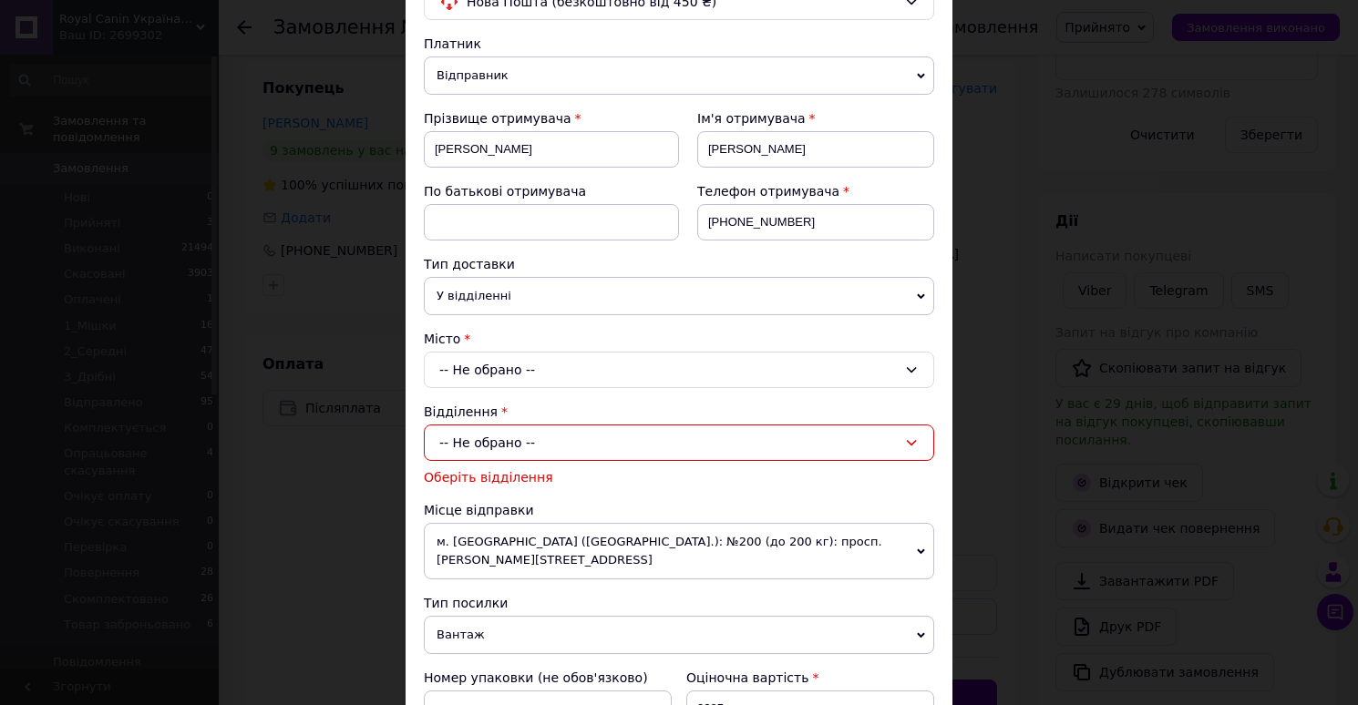
scroll to position [169, 0]
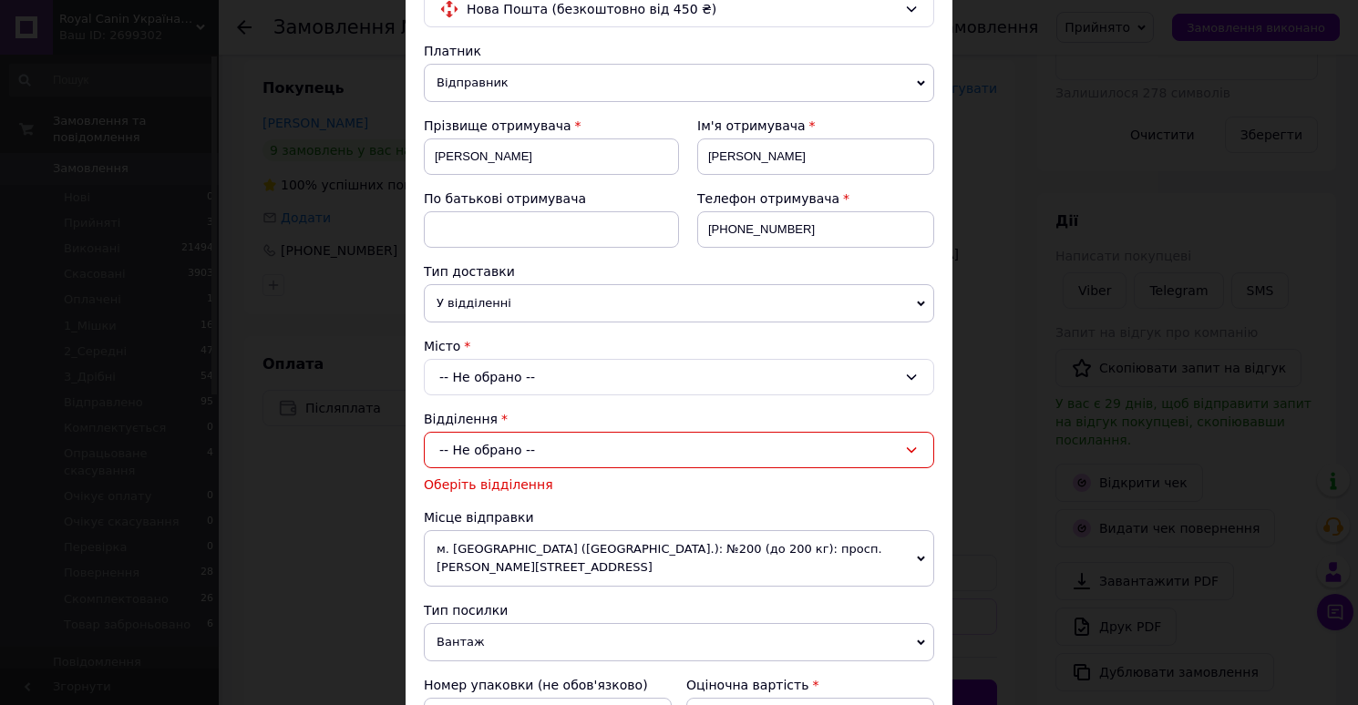
click at [706, 492] on div "Оберіть відділення" at bounding box center [679, 485] width 510 height 18
click at [619, 375] on div "-- Не обрано --" at bounding box center [679, 377] width 510 height 36
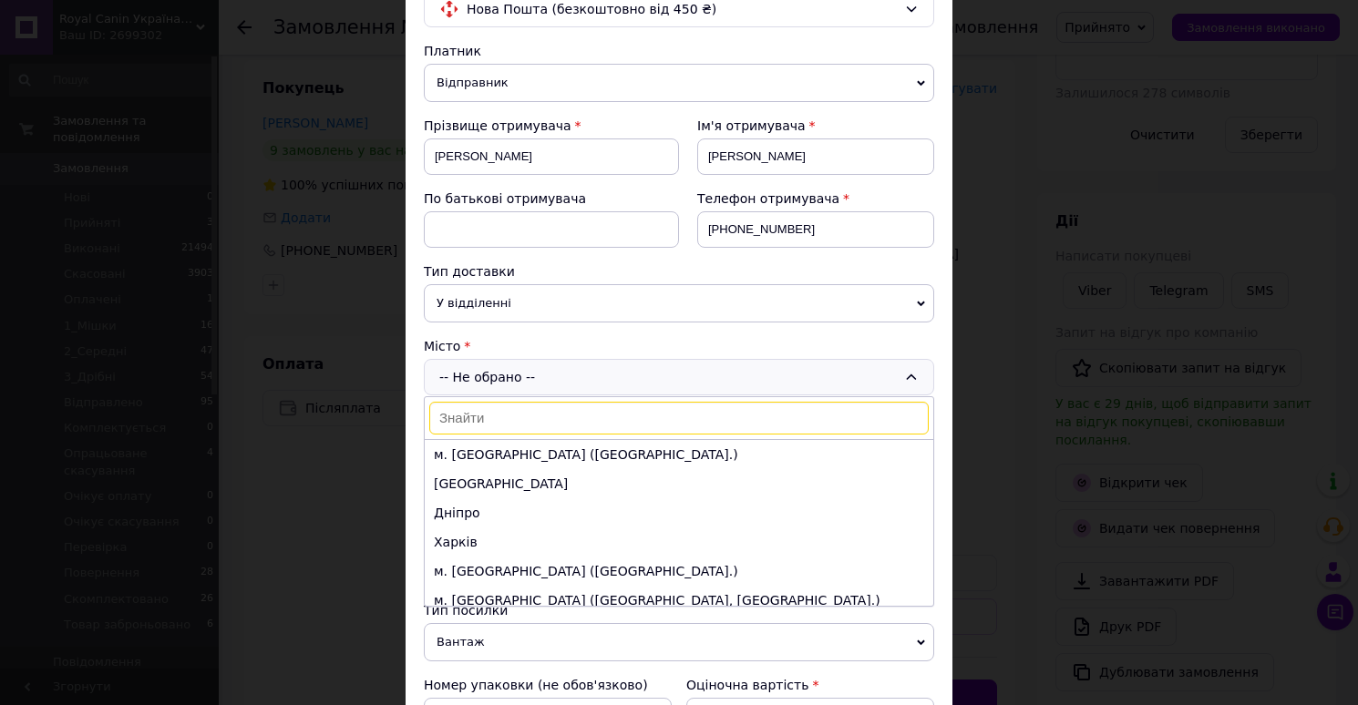
click at [518, 424] on input at bounding box center [678, 418] width 499 height 33
type input "Білозерське"
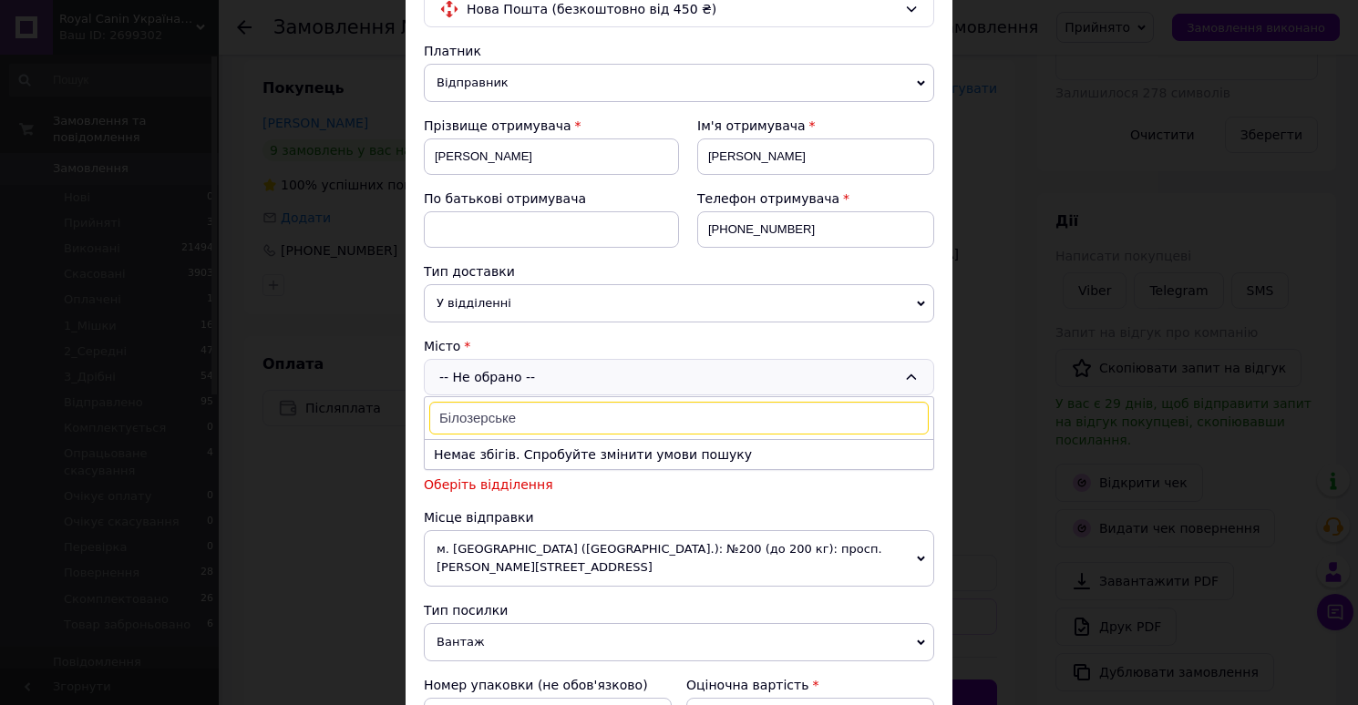
click at [1000, 339] on div "× Редагування доставки Спосіб доставки Нова Пошта (безкоштовно від 450 ₴) Платн…" at bounding box center [679, 352] width 1358 height 705
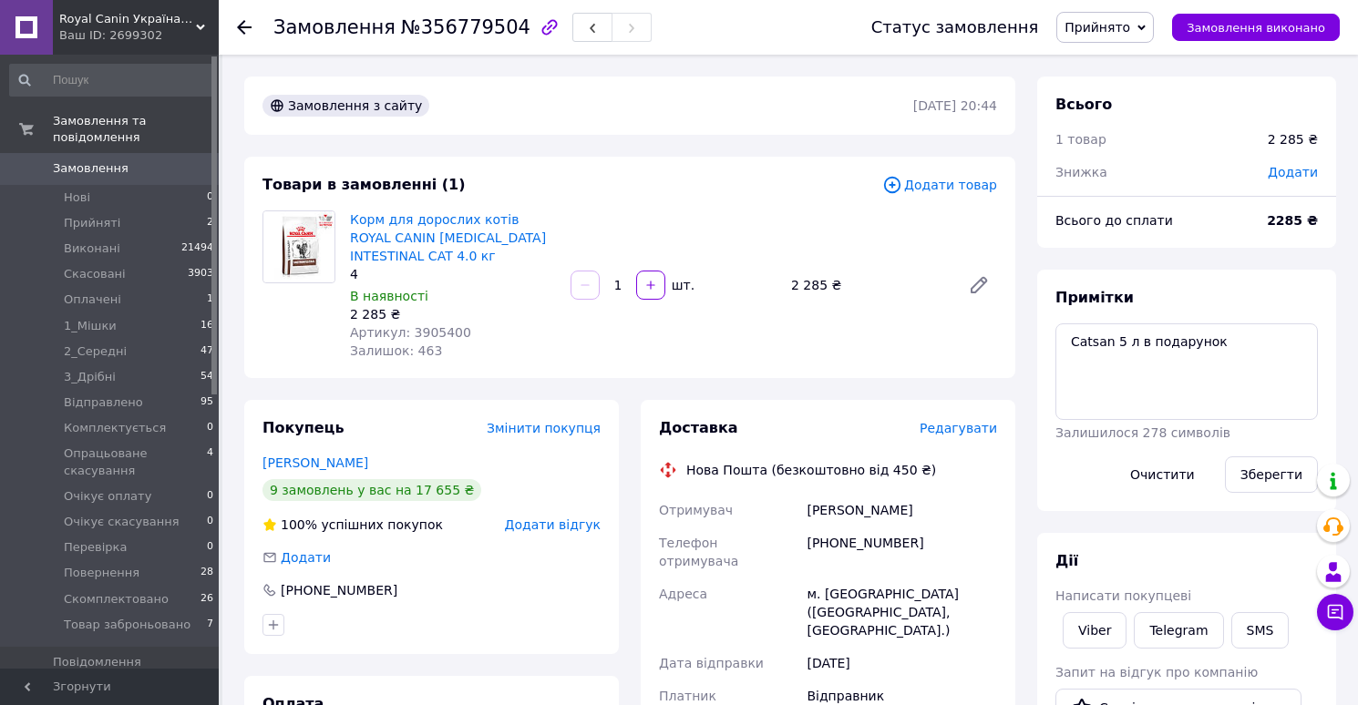
scroll to position [52, 0]
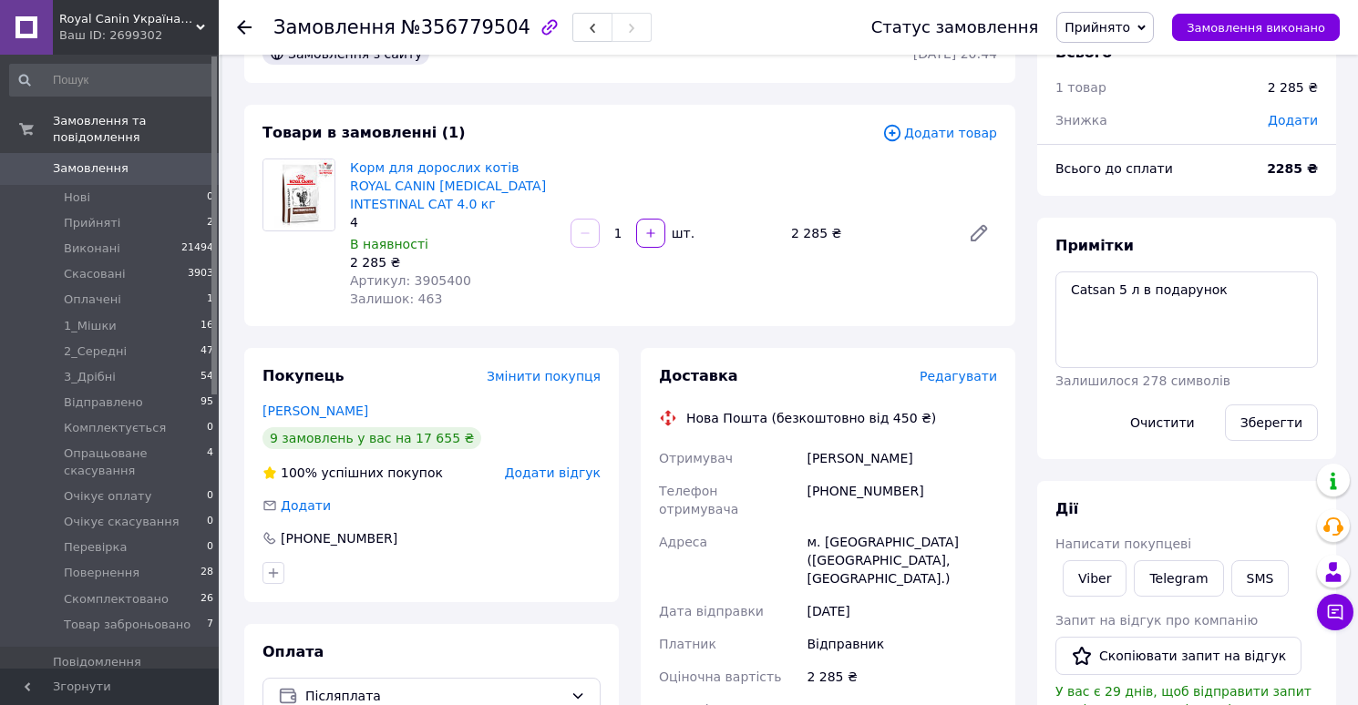
click at [846, 526] on div "м. [GEOGRAPHIC_DATA] ([GEOGRAPHIC_DATA], [GEOGRAPHIC_DATA].)" at bounding box center [902, 560] width 198 height 69
copy div "Білозерське"
click at [879, 526] on div "м. [GEOGRAPHIC_DATA] ([GEOGRAPHIC_DATA], [GEOGRAPHIC_DATA].)" at bounding box center [902, 560] width 198 height 69
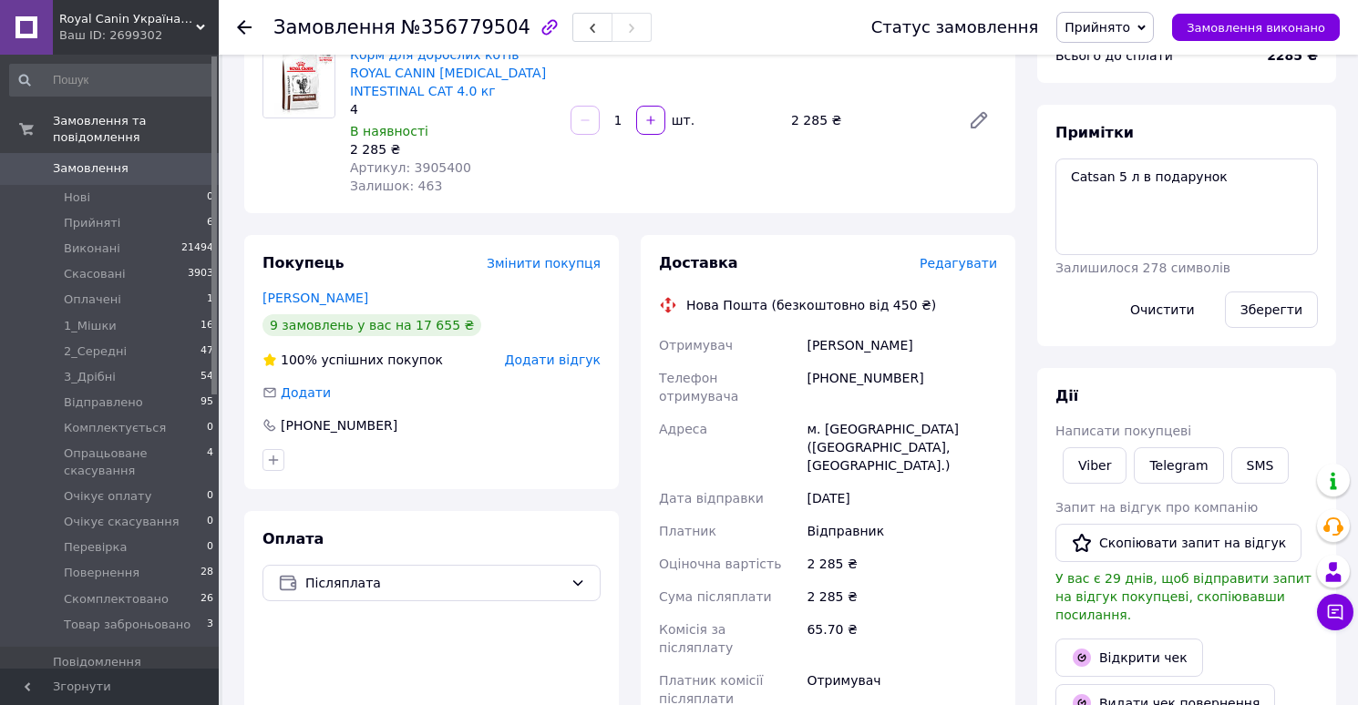
scroll to position [168, 0]
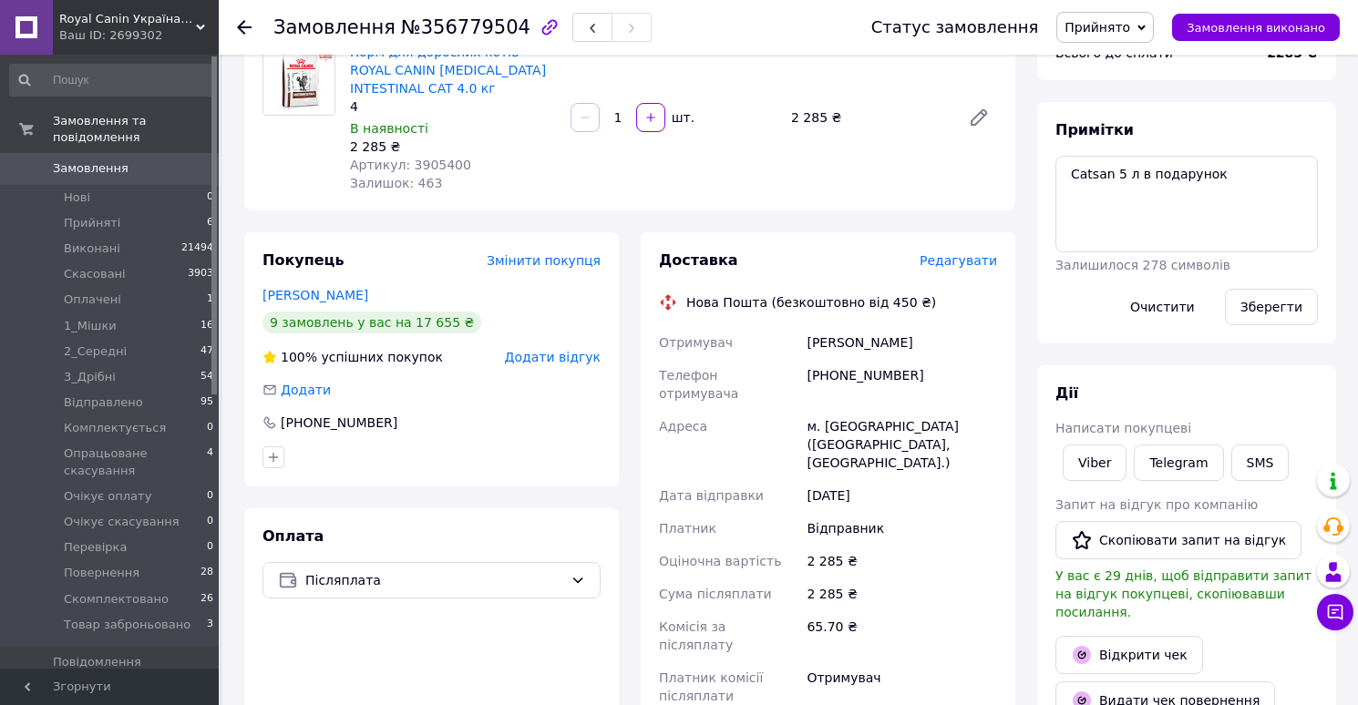
click at [960, 268] on span "Редагувати" at bounding box center [957, 260] width 77 height 15
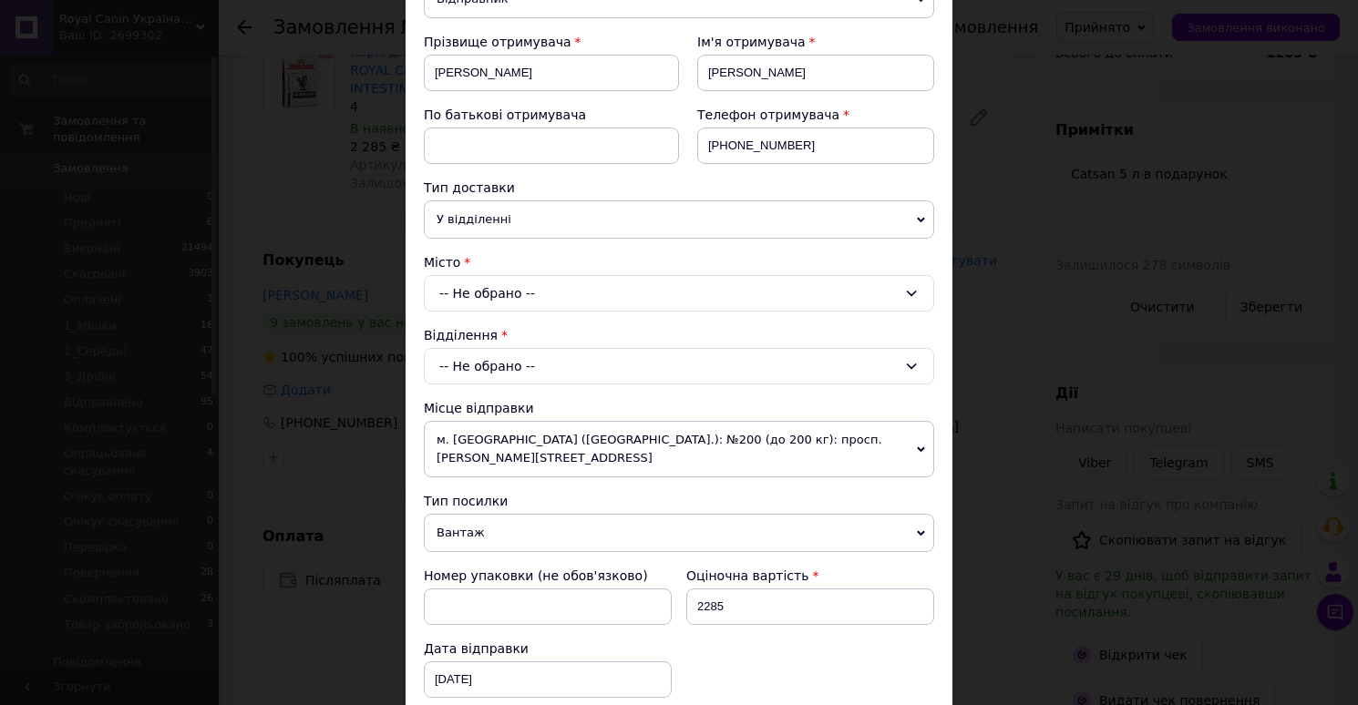
scroll to position [261, 0]
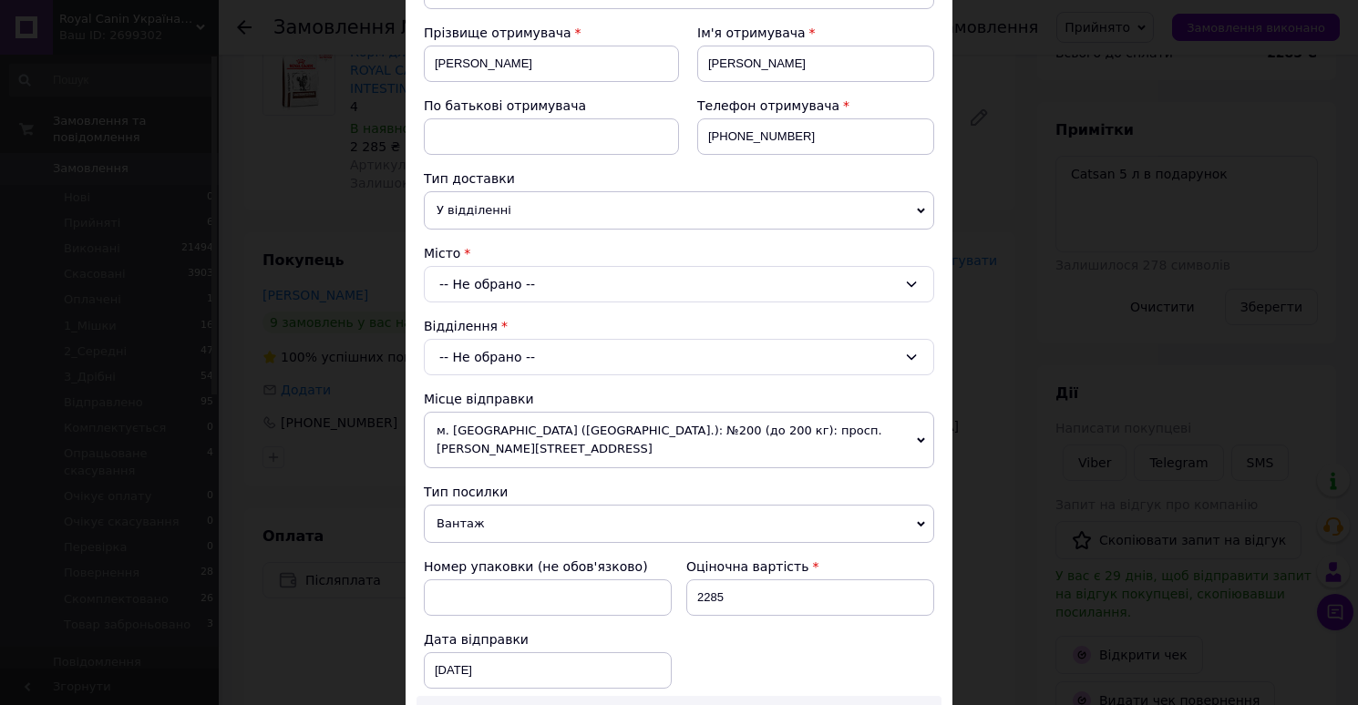
click at [654, 281] on div "-- Не обрано --" at bounding box center [679, 284] width 510 height 36
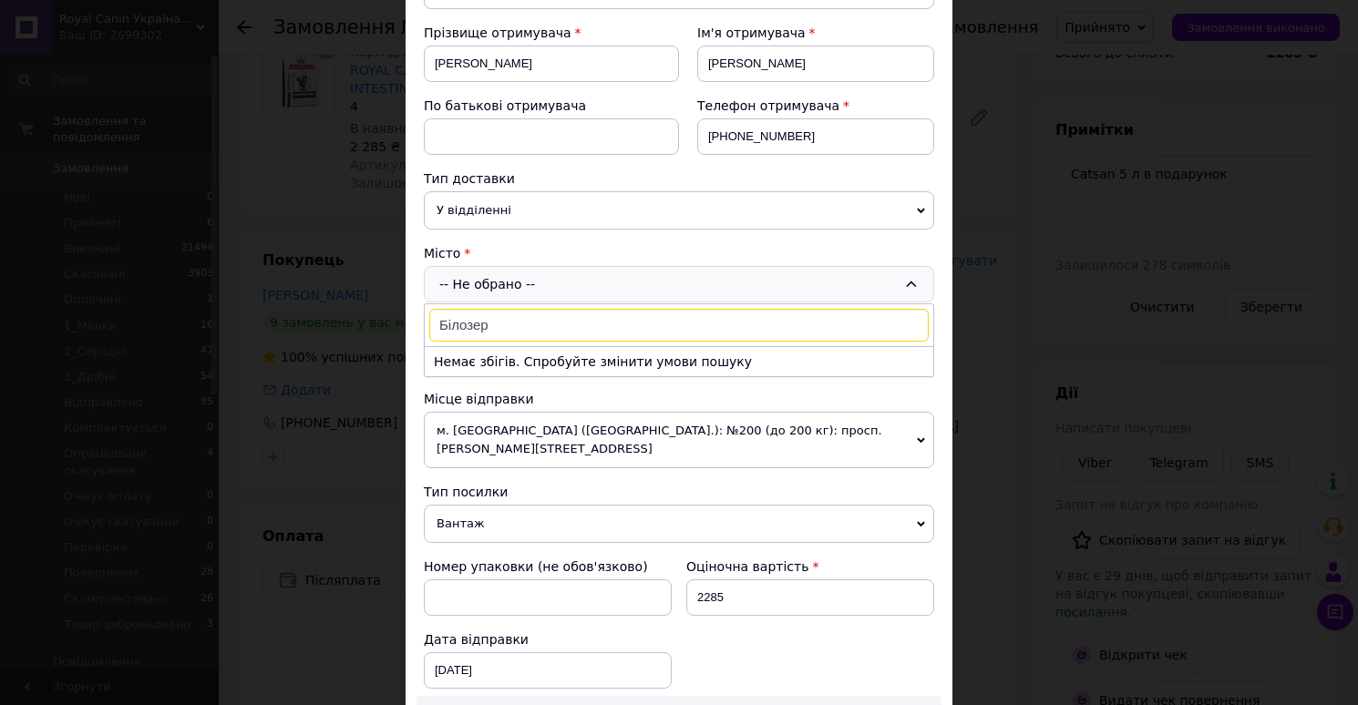
type input "Білозе"
click at [562, 362] on li "с. Білозе рне" at bounding box center [679, 361] width 508 height 29
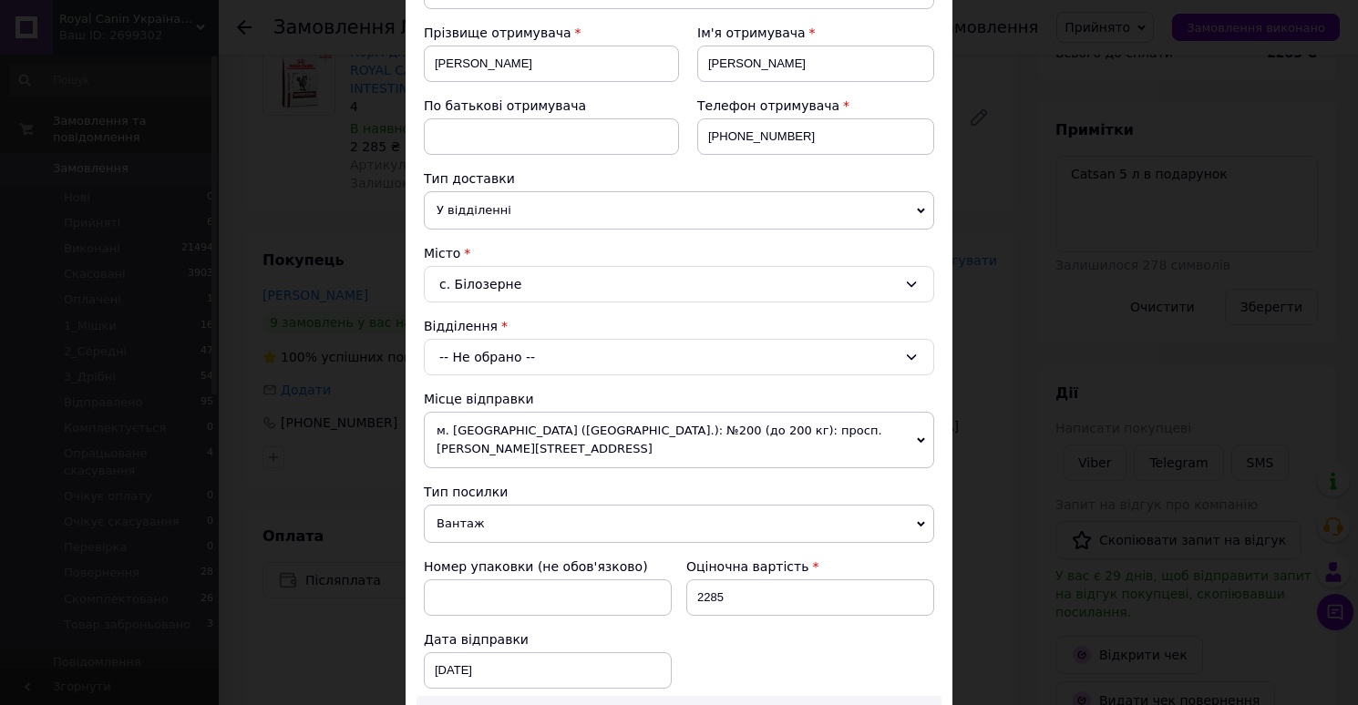
click at [608, 356] on div "-- Не обрано --" at bounding box center [679, 357] width 510 height 36
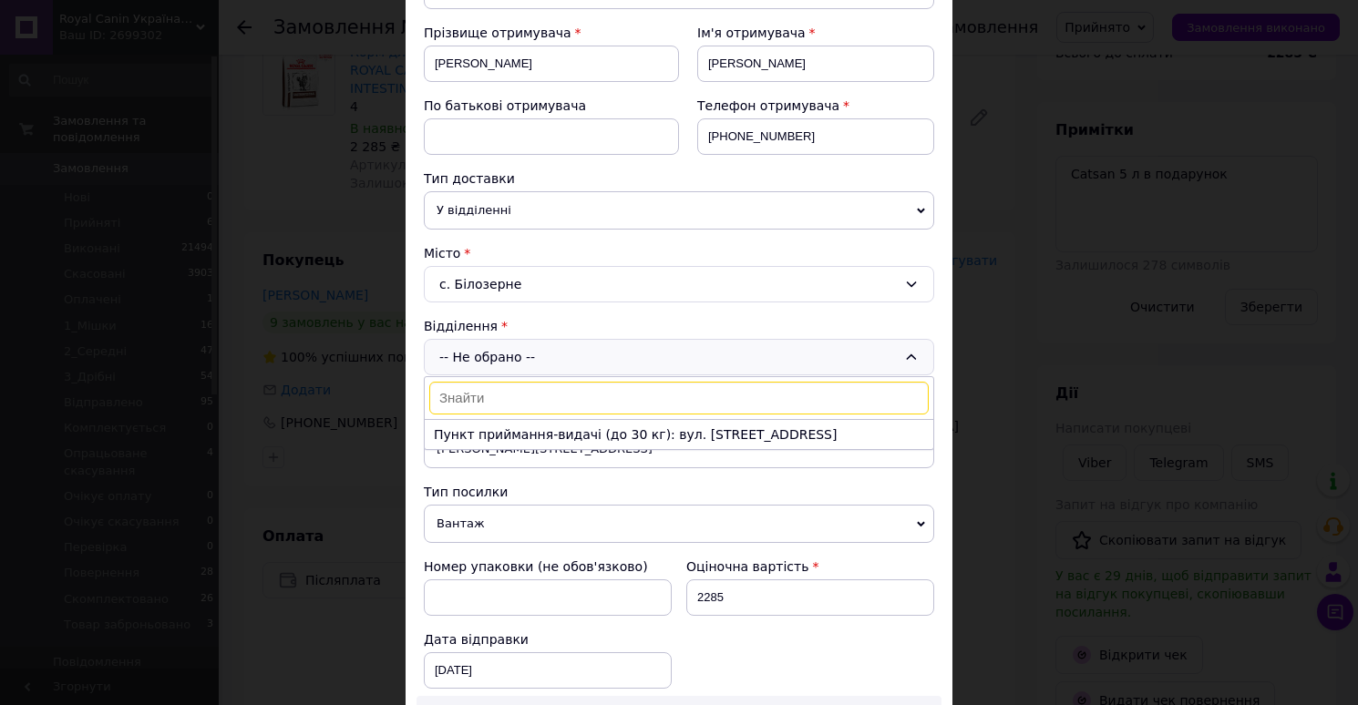
type input "1"
click at [580, 440] on li "Пункт приймання-видачі (до 30 кг): вул. [STREET_ADDRESS]" at bounding box center [679, 434] width 508 height 29
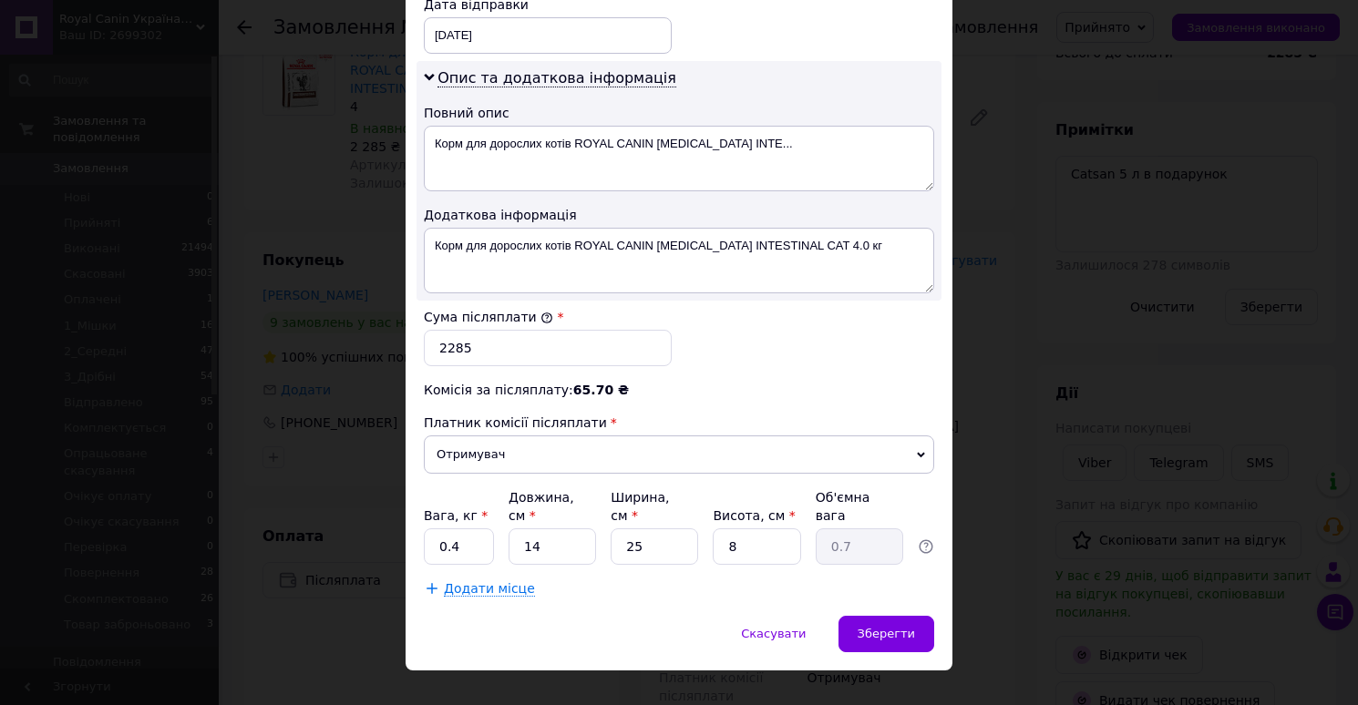
scroll to position [907, 0]
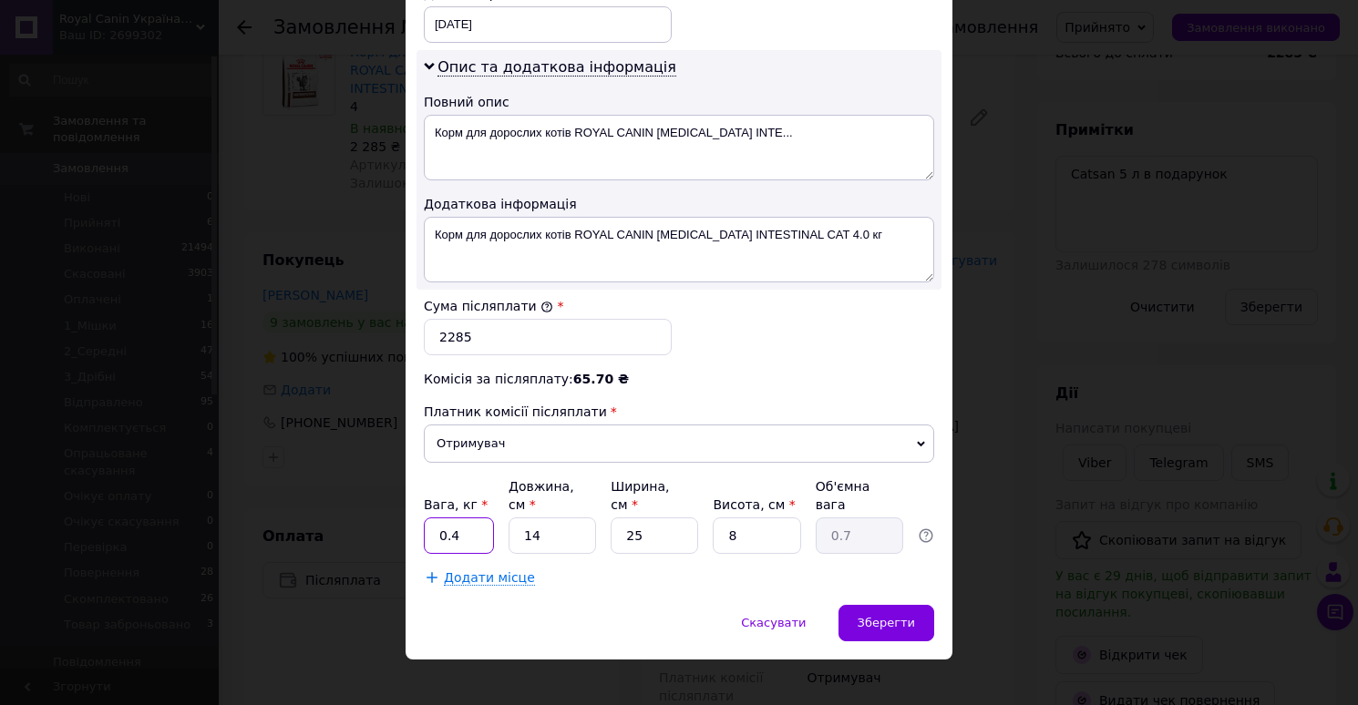
click at [477, 522] on input "0.4" at bounding box center [459, 536] width 70 height 36
type input "6"
click at [561, 527] on input "14" at bounding box center [551, 536] width 87 height 36
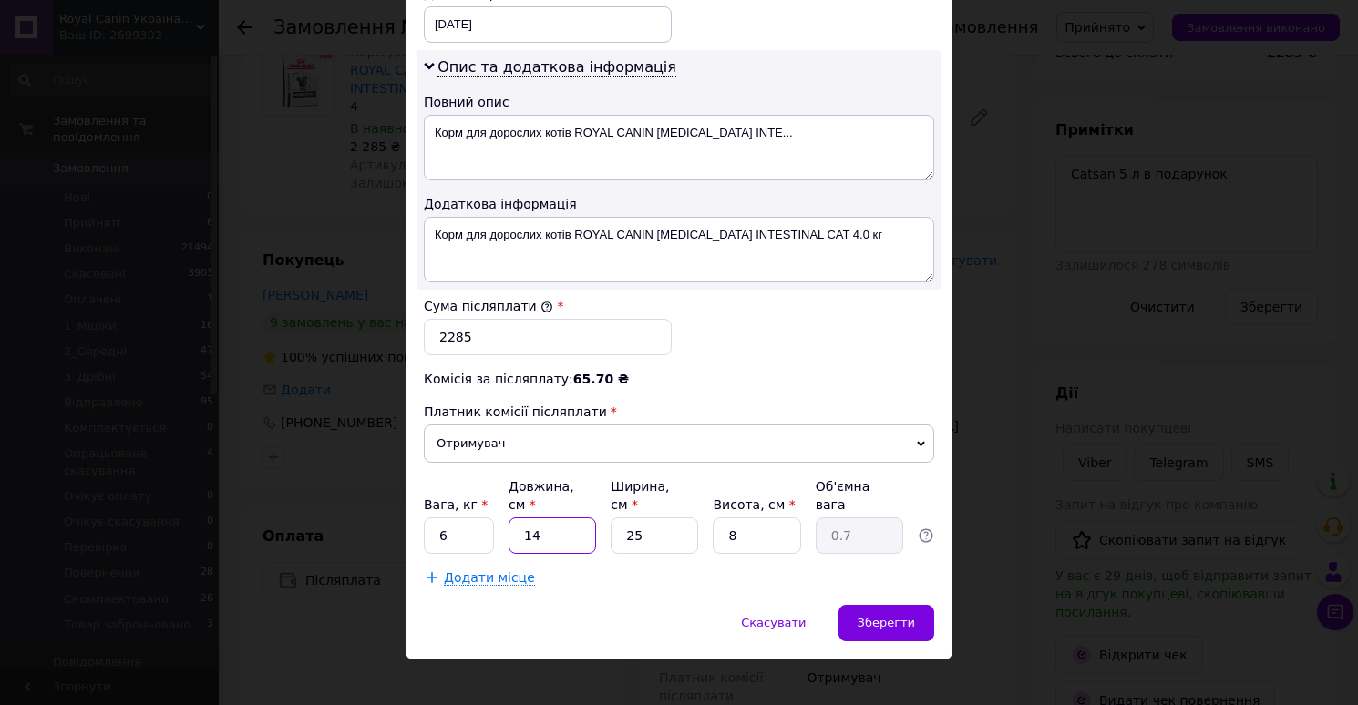
type input "3"
type input "0.15"
type input "38"
type input "1.9"
type input "38"
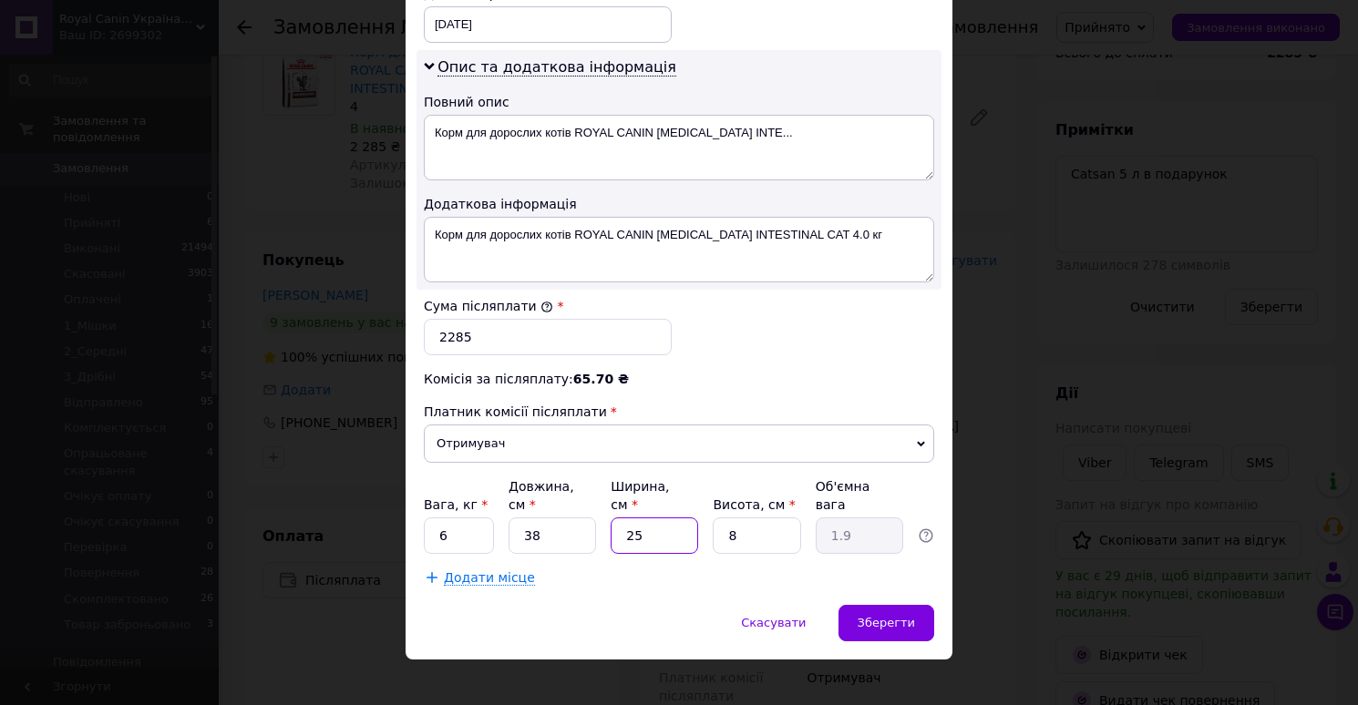
click at [669, 518] on input "25" at bounding box center [653, 536] width 87 height 36
type input "2"
type input "0.15"
type input "28"
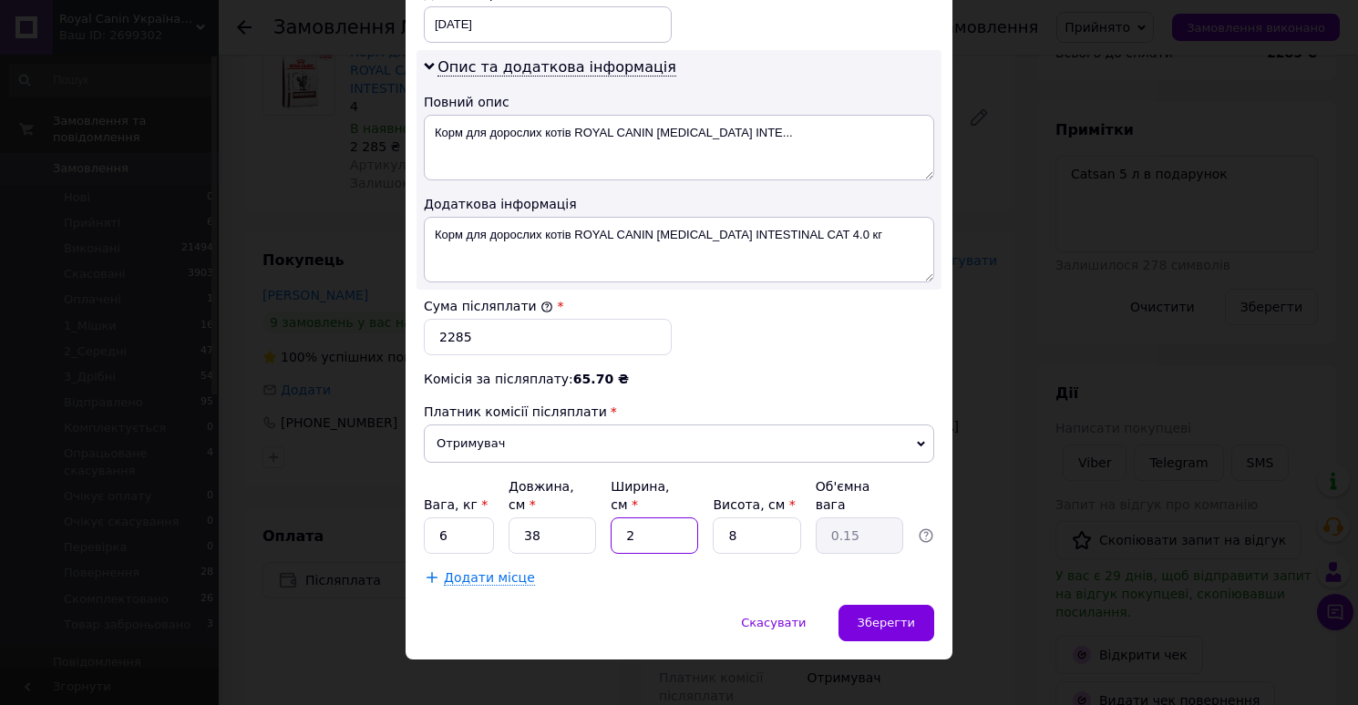
type input "2.13"
type input "28"
click at [752, 518] on input "8" at bounding box center [756, 536] width 87 height 36
type input "2"
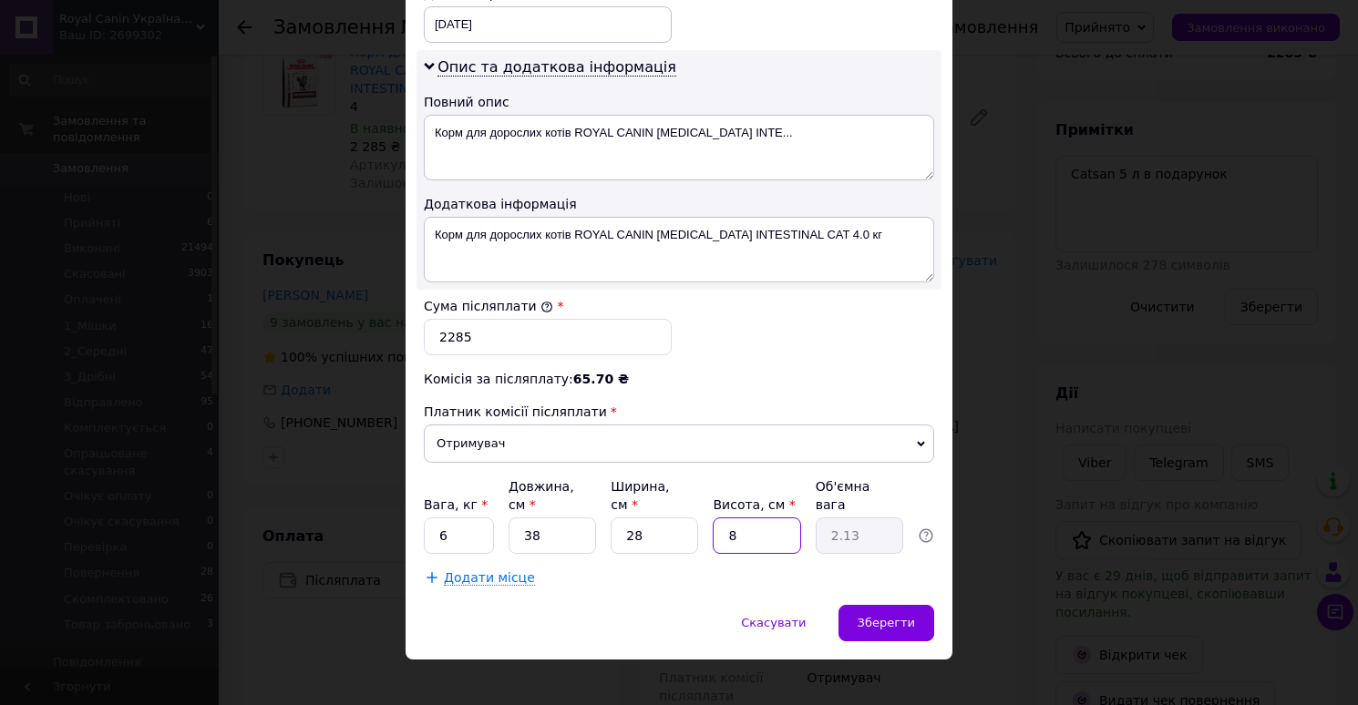
type input "0.53"
type input "22"
type input "5.85"
type input "22"
click at [884, 617] on div "Зберегти" at bounding box center [886, 623] width 96 height 36
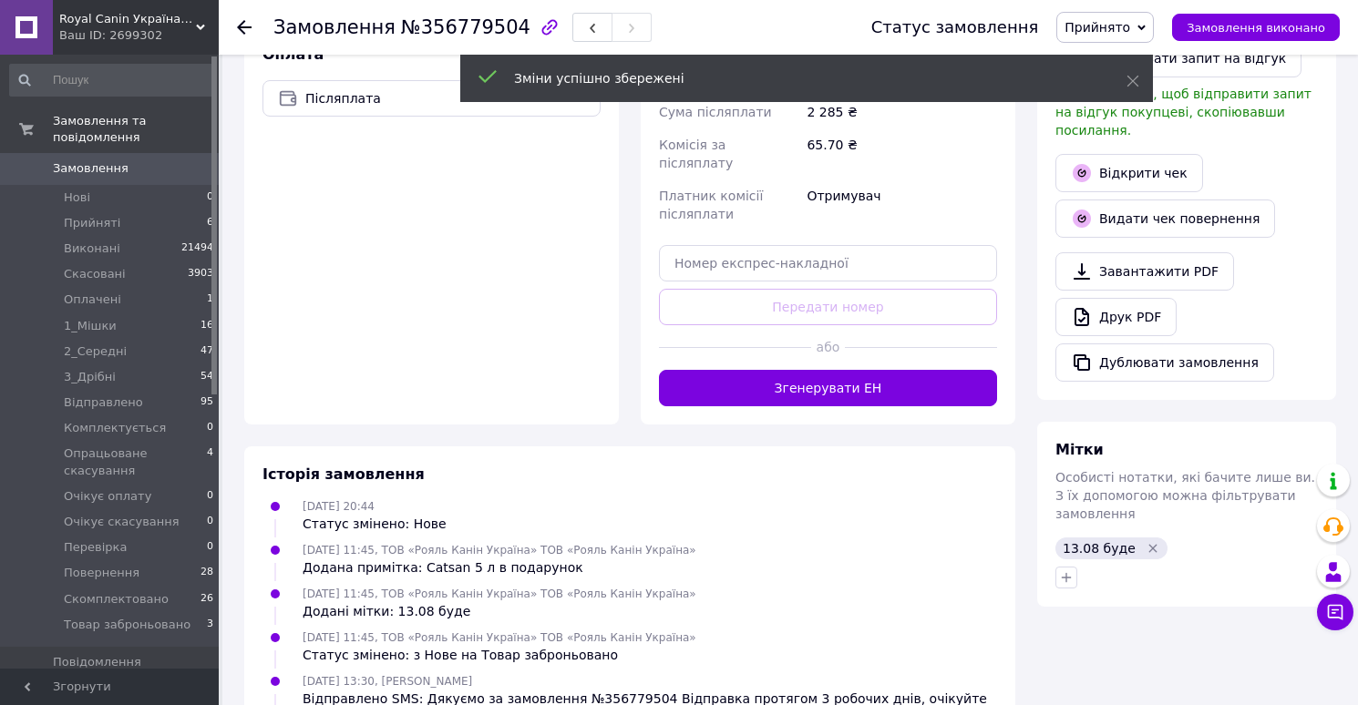
scroll to position [651, 0]
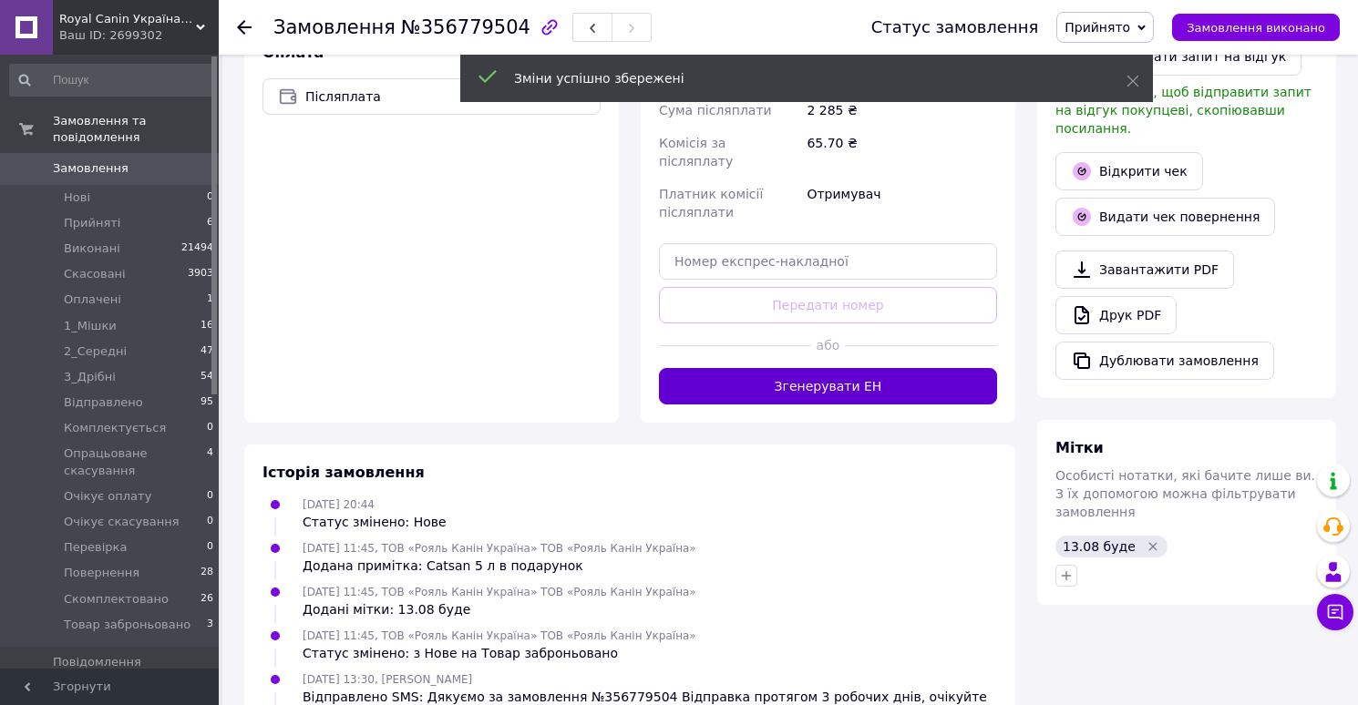
click at [876, 368] on button "Згенерувати ЕН" at bounding box center [828, 386] width 338 height 36
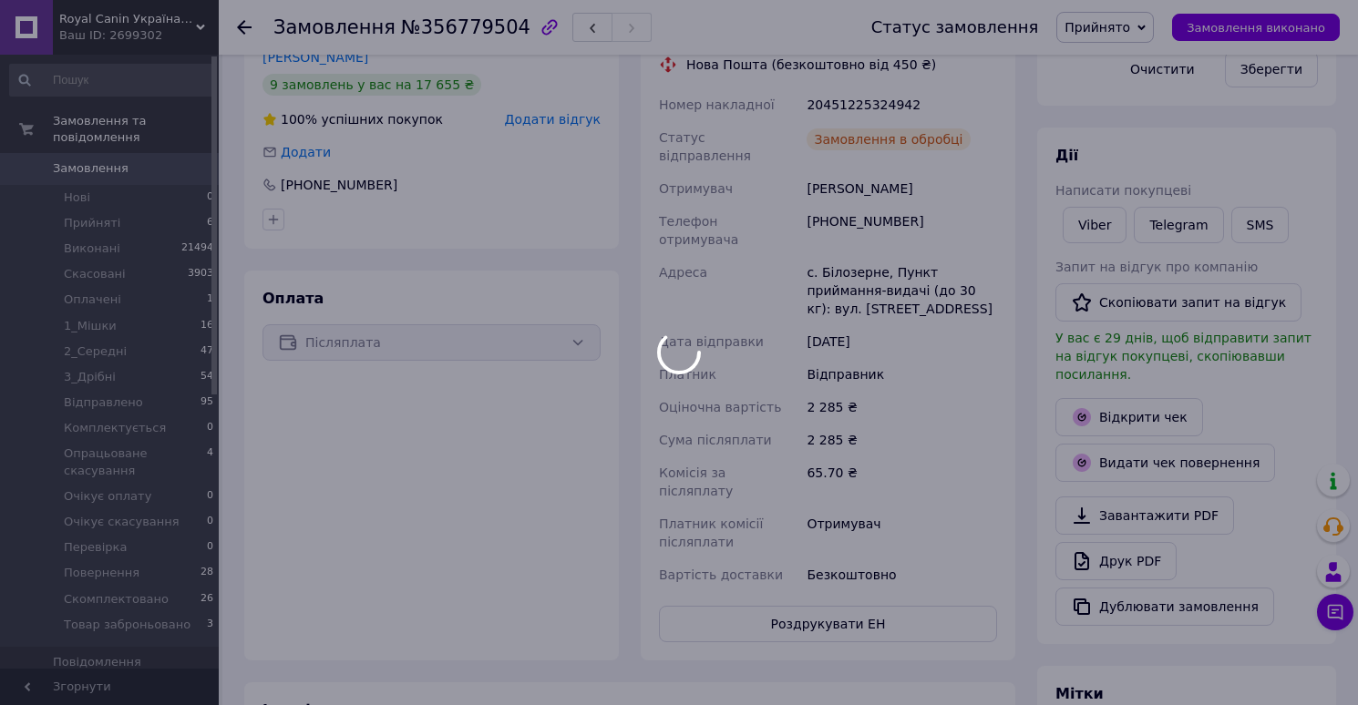
scroll to position [47, 0]
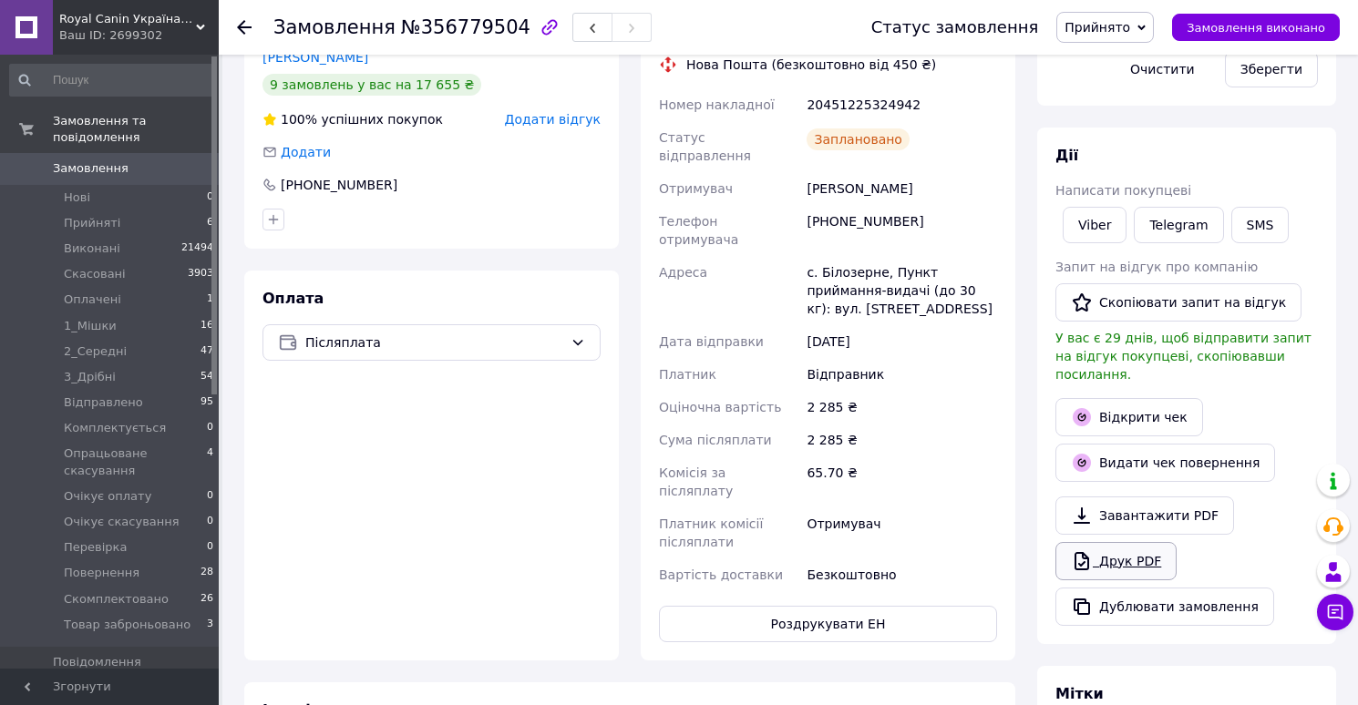
click at [1104, 542] on link "Друк PDF" at bounding box center [1115, 561] width 121 height 38
click at [1102, 22] on span "Прийнято" at bounding box center [1097, 27] width 66 height 15
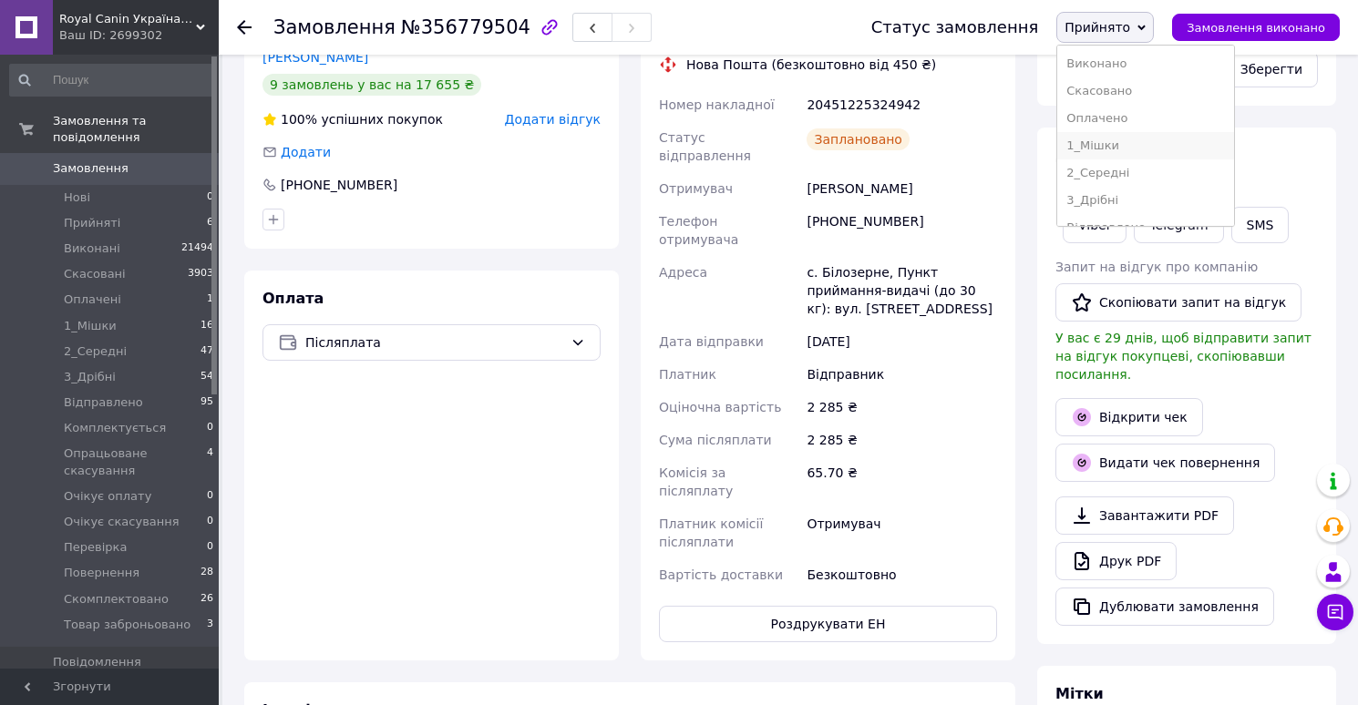
scroll to position [239, 0]
click at [1105, 179] on li "Скомплектовано" at bounding box center [1145, 180] width 177 height 27
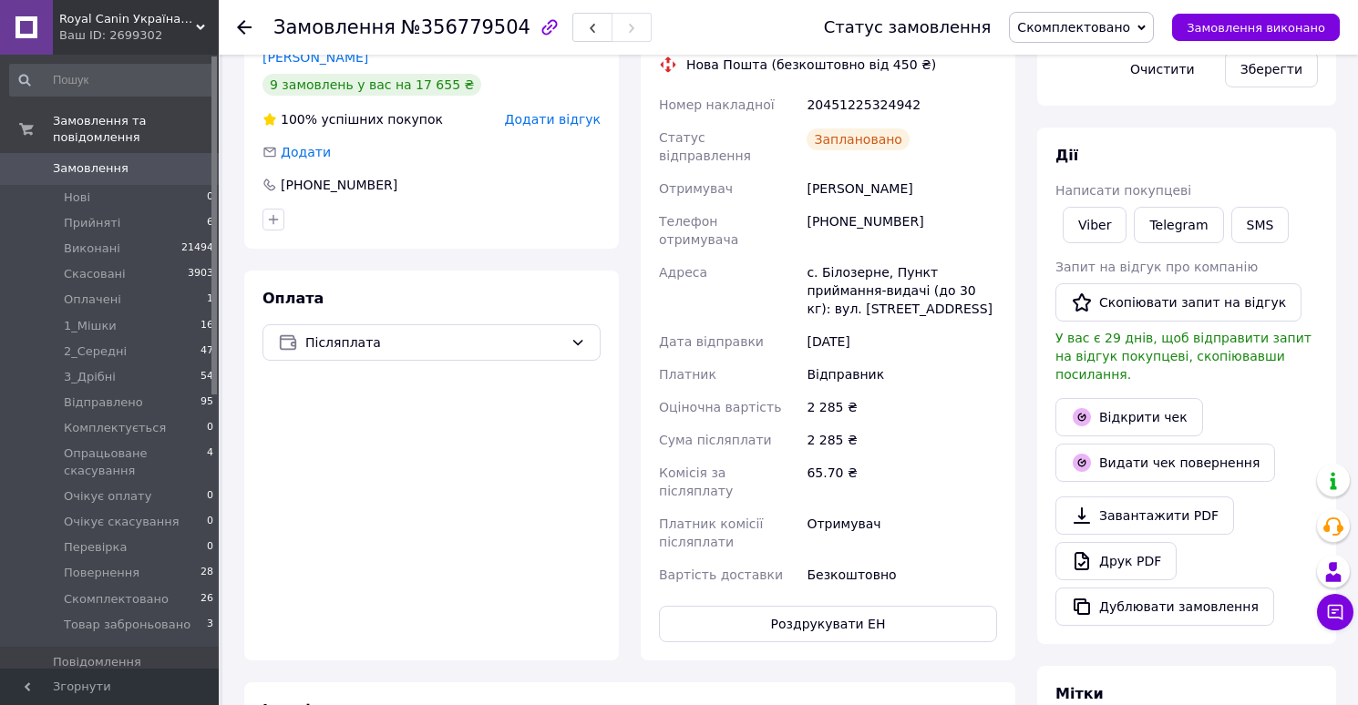
click at [867, 103] on div "20451225324942" at bounding box center [902, 104] width 198 height 33
copy div "20451225324942"
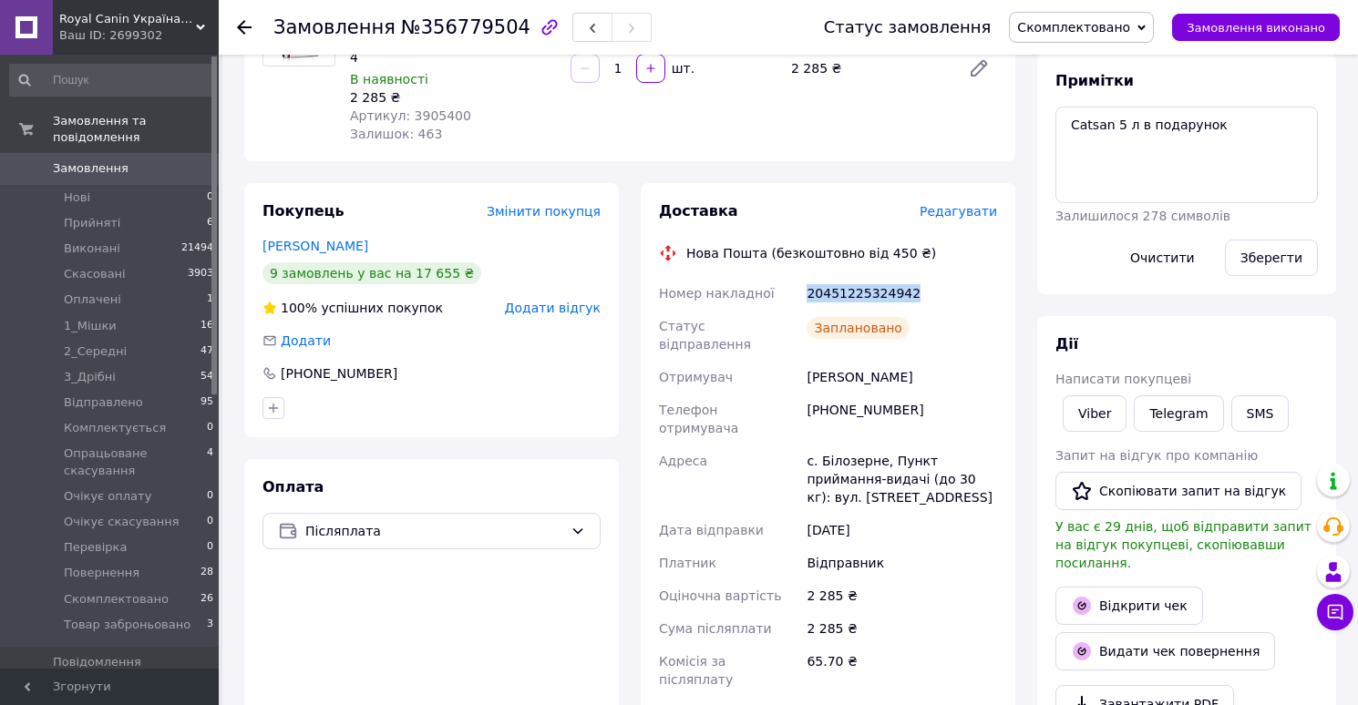
scroll to position [212, 0]
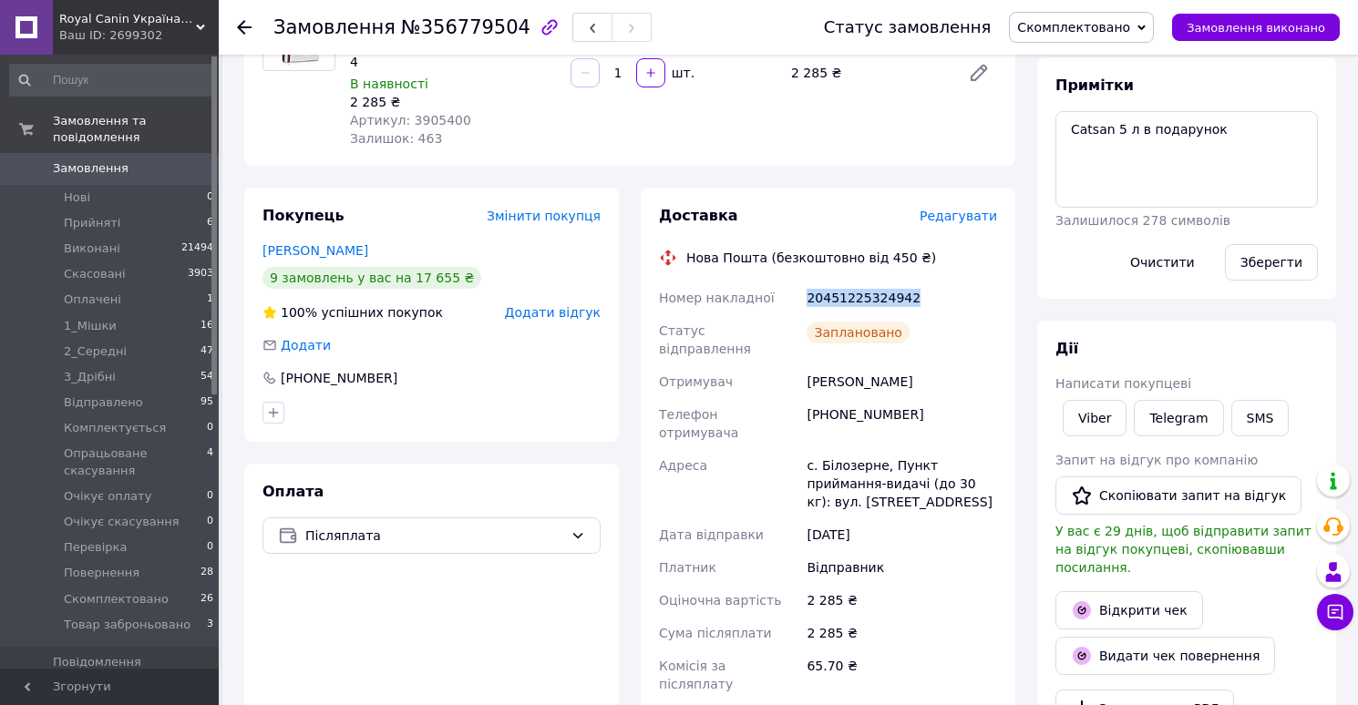
click at [833, 301] on div "20451225324942" at bounding box center [902, 298] width 198 height 33
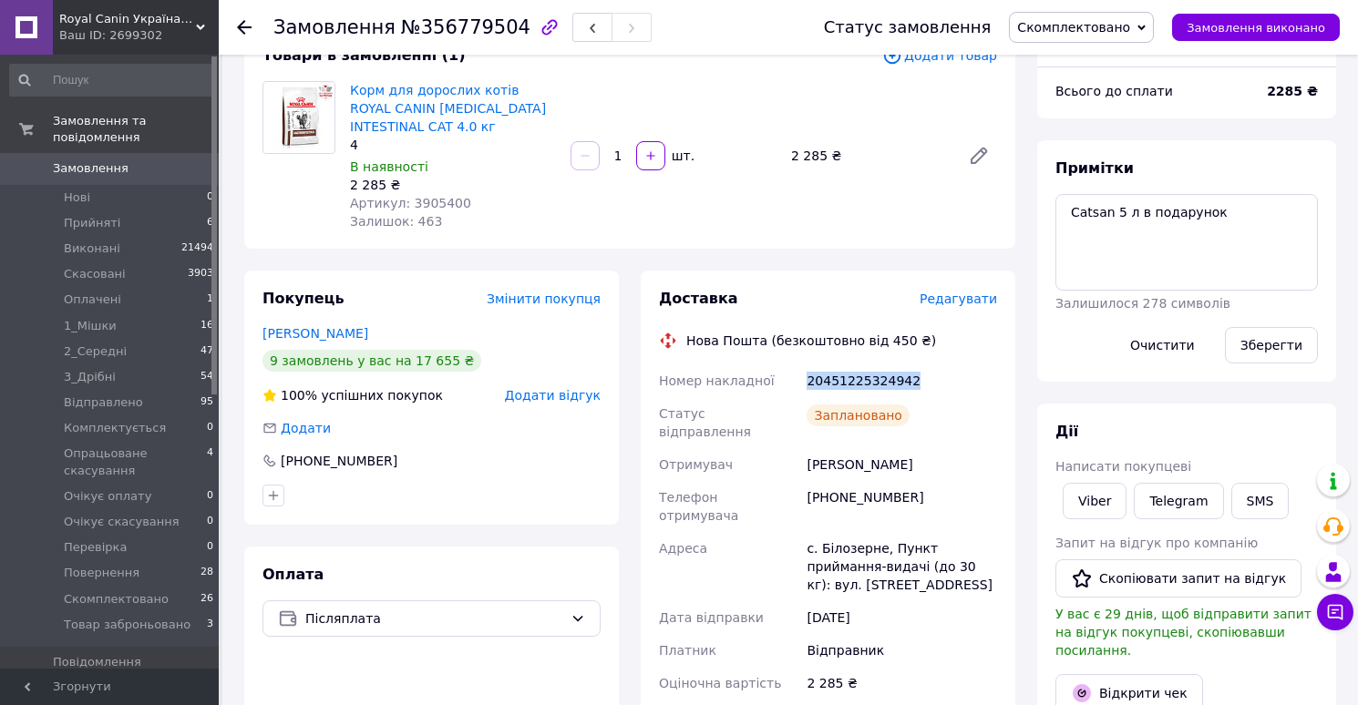
scroll to position [0, 0]
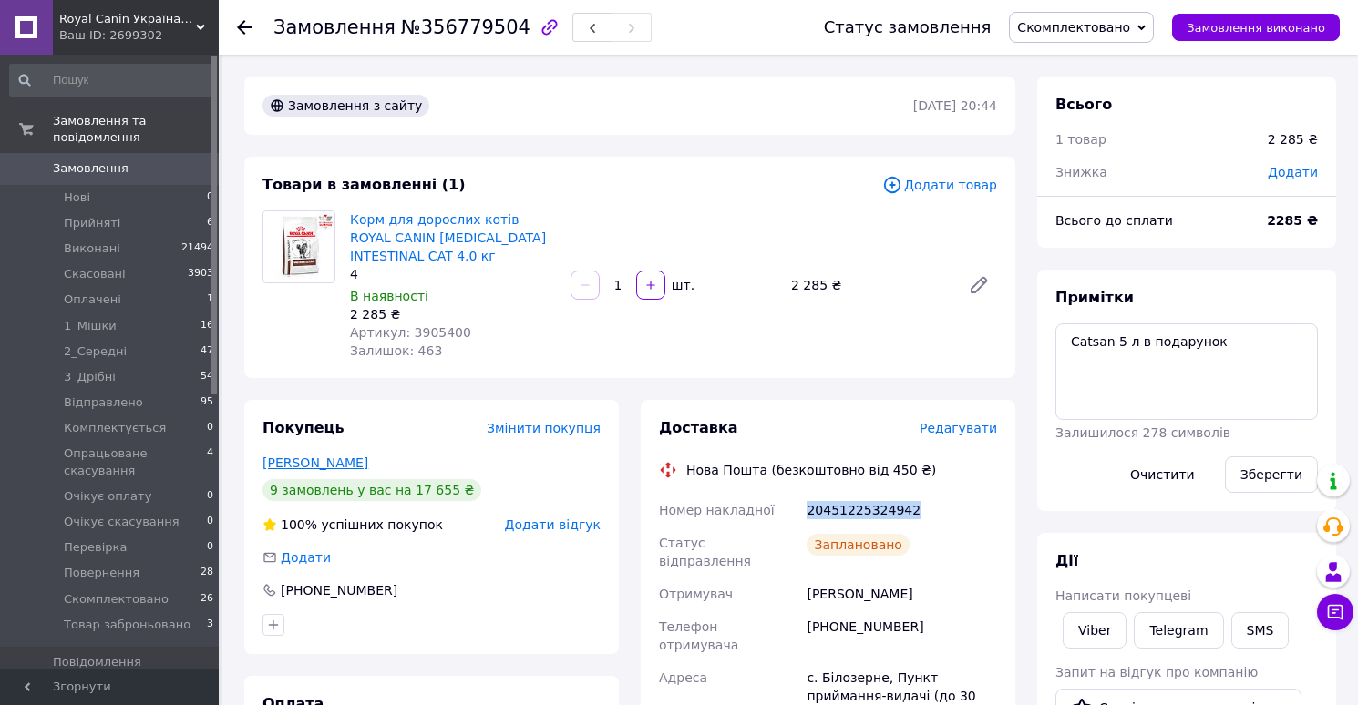
click at [332, 466] on link "Компаниец Елена" at bounding box center [315, 463] width 106 height 15
click at [966, 429] on span "Редагувати" at bounding box center [957, 428] width 77 height 15
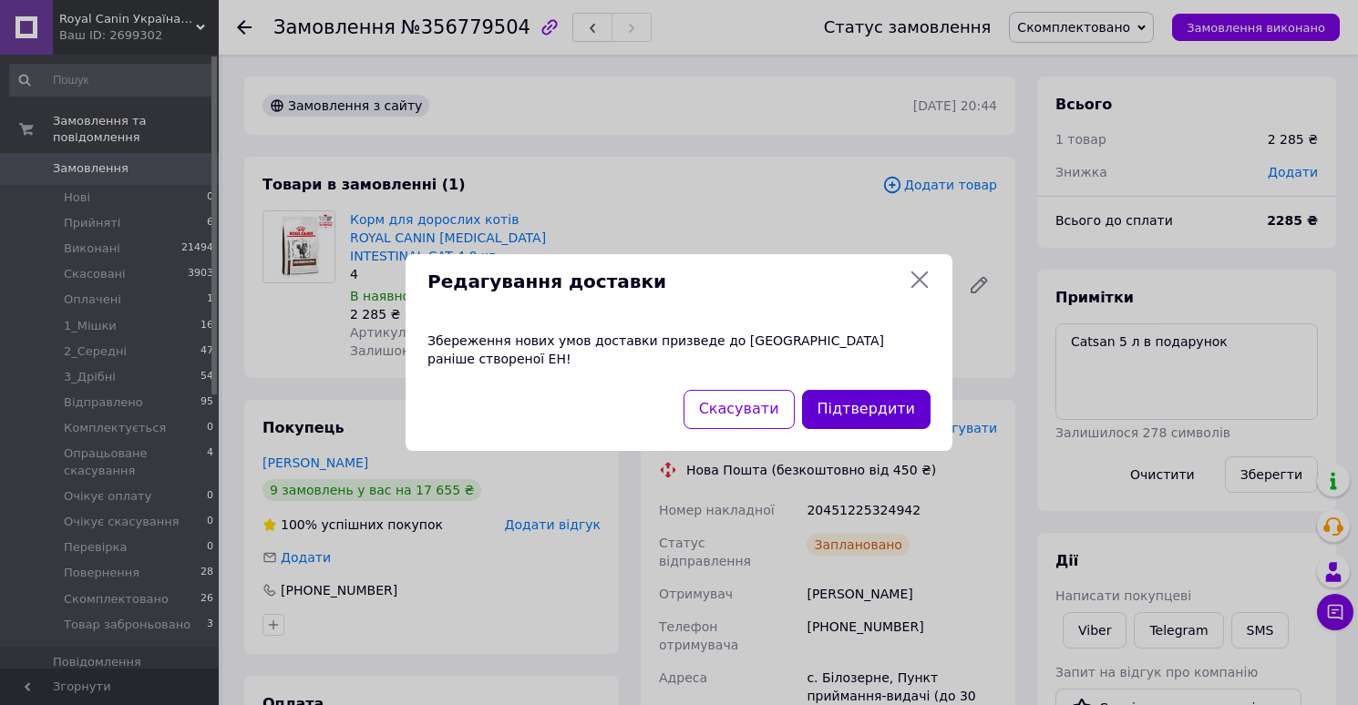
click at [876, 405] on button "Підтвердити" at bounding box center [866, 409] width 128 height 39
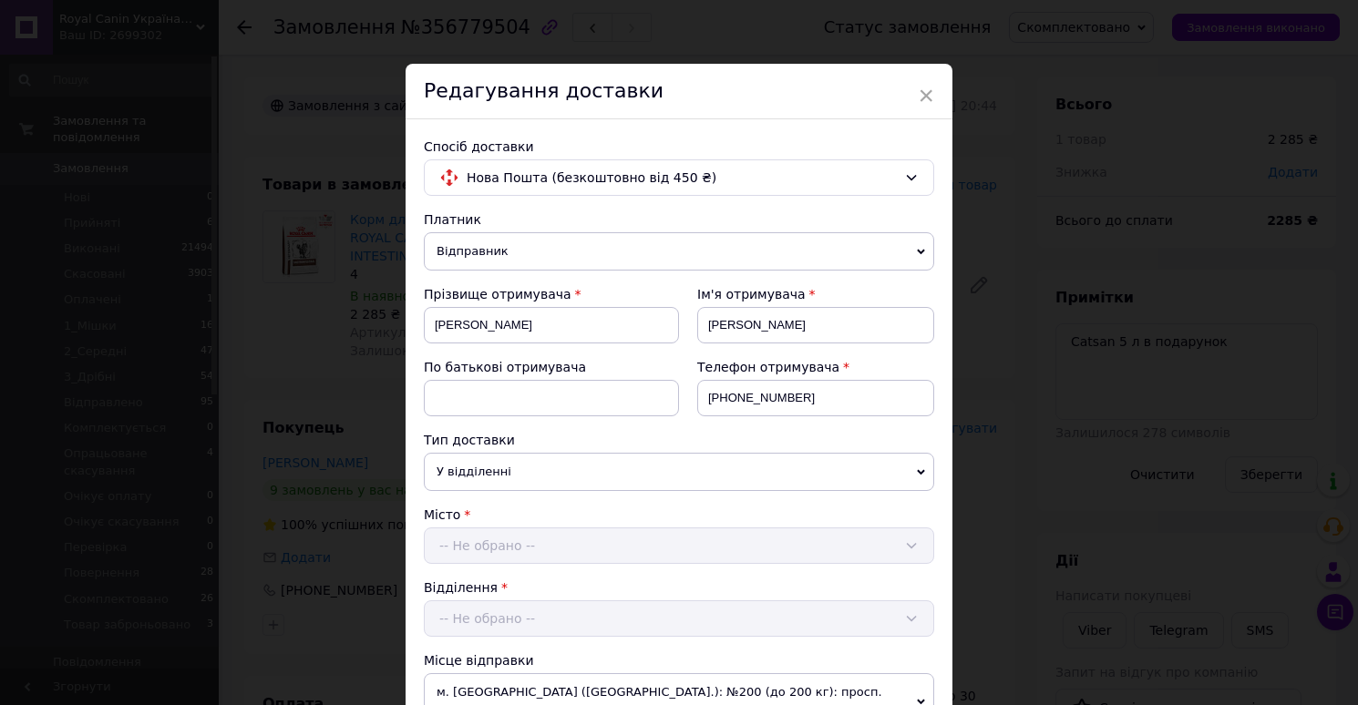
scroll to position [907, 0]
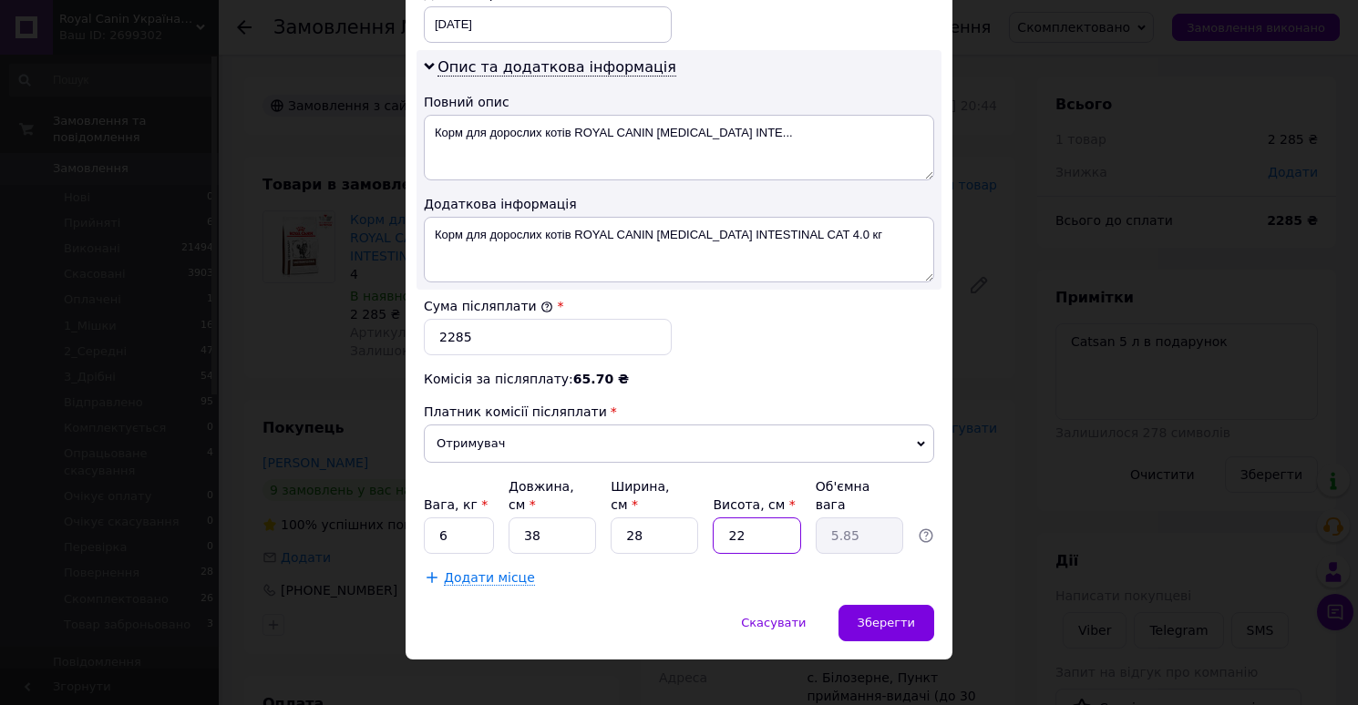
click at [769, 521] on input "22" at bounding box center [756, 536] width 87 height 36
type input "2"
type input "0.53"
type input "21"
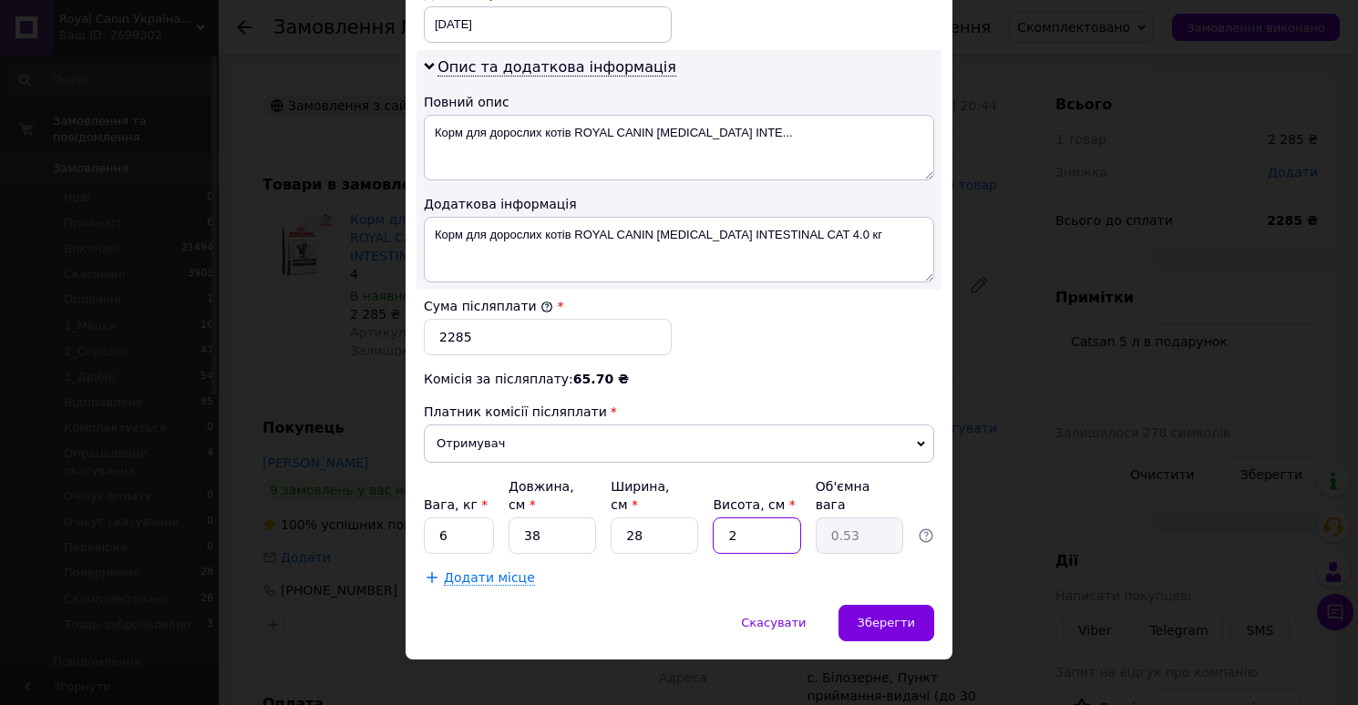
type input "5.59"
type input "21"
click at [891, 616] on span "Зберегти" at bounding box center [885, 623] width 57 height 14
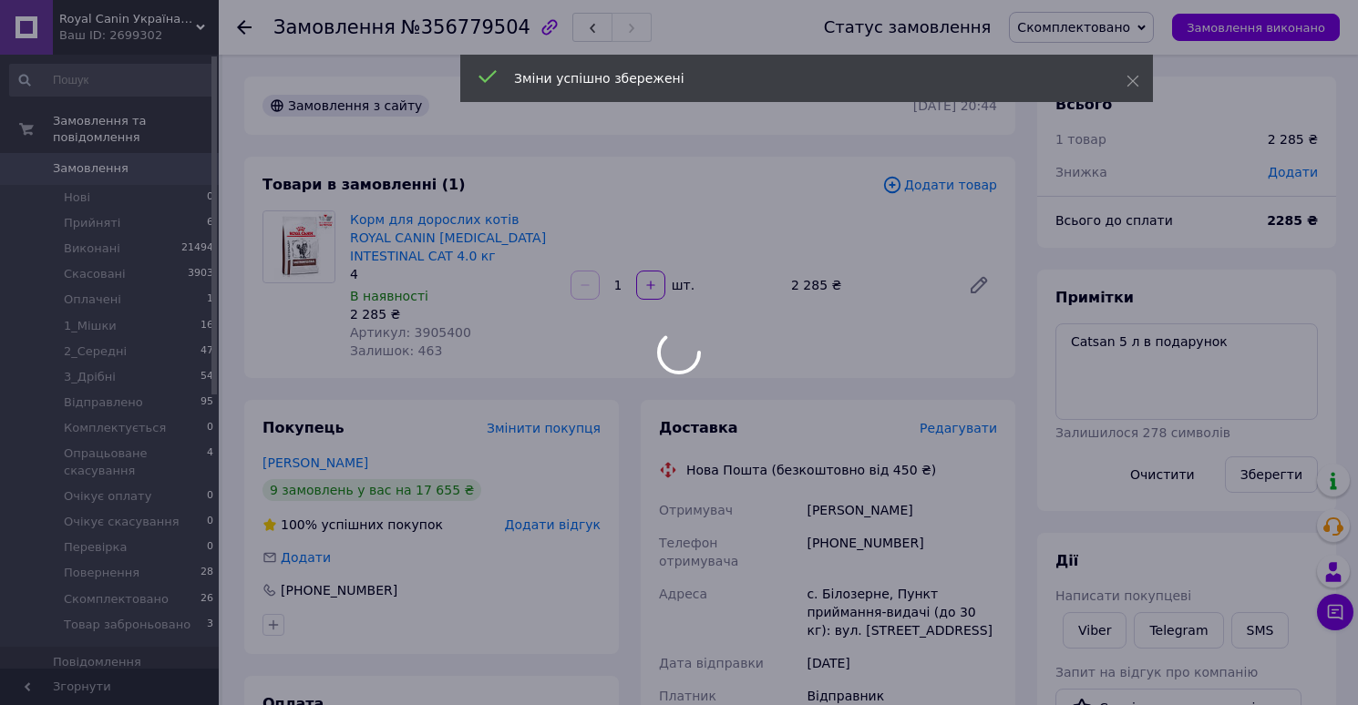
scroll to position [179, 0]
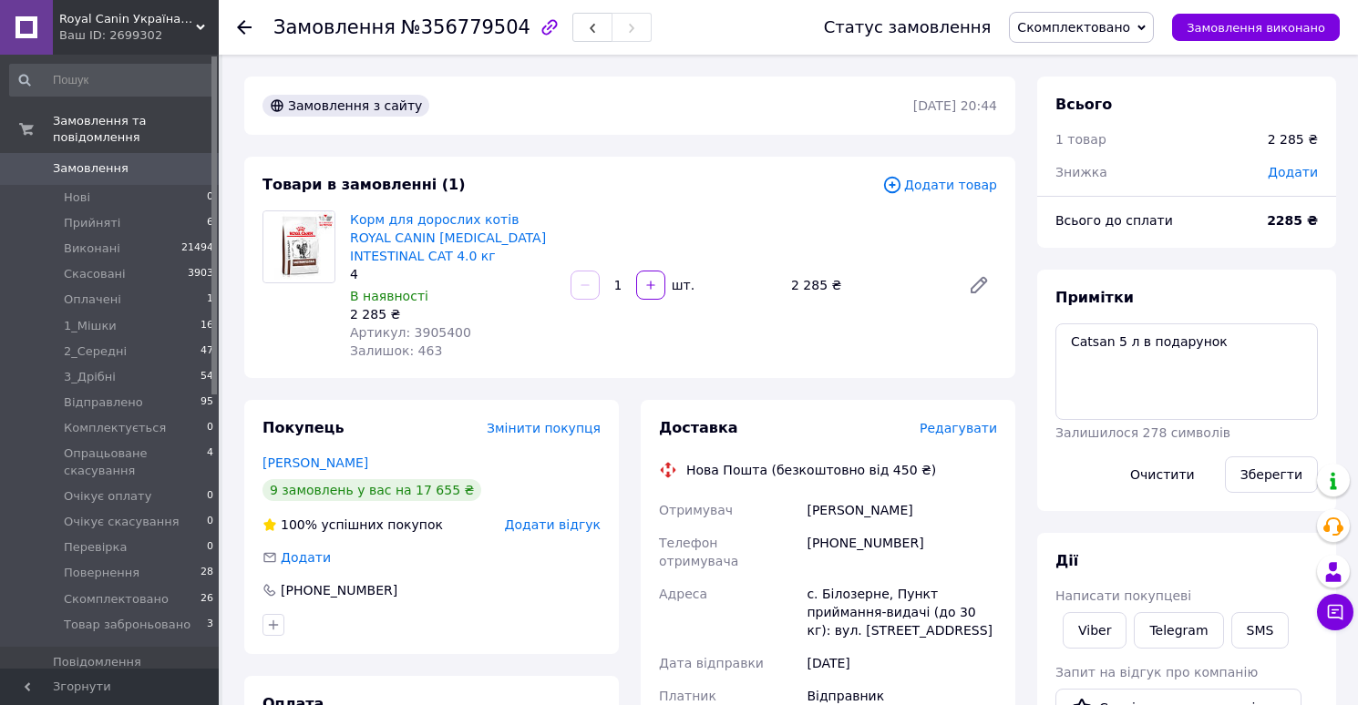
click at [1078, 23] on span "Скомплектовано" at bounding box center [1073, 27] width 113 height 15
click at [1086, 61] on li "Прийнято" at bounding box center [1098, 63] width 177 height 27
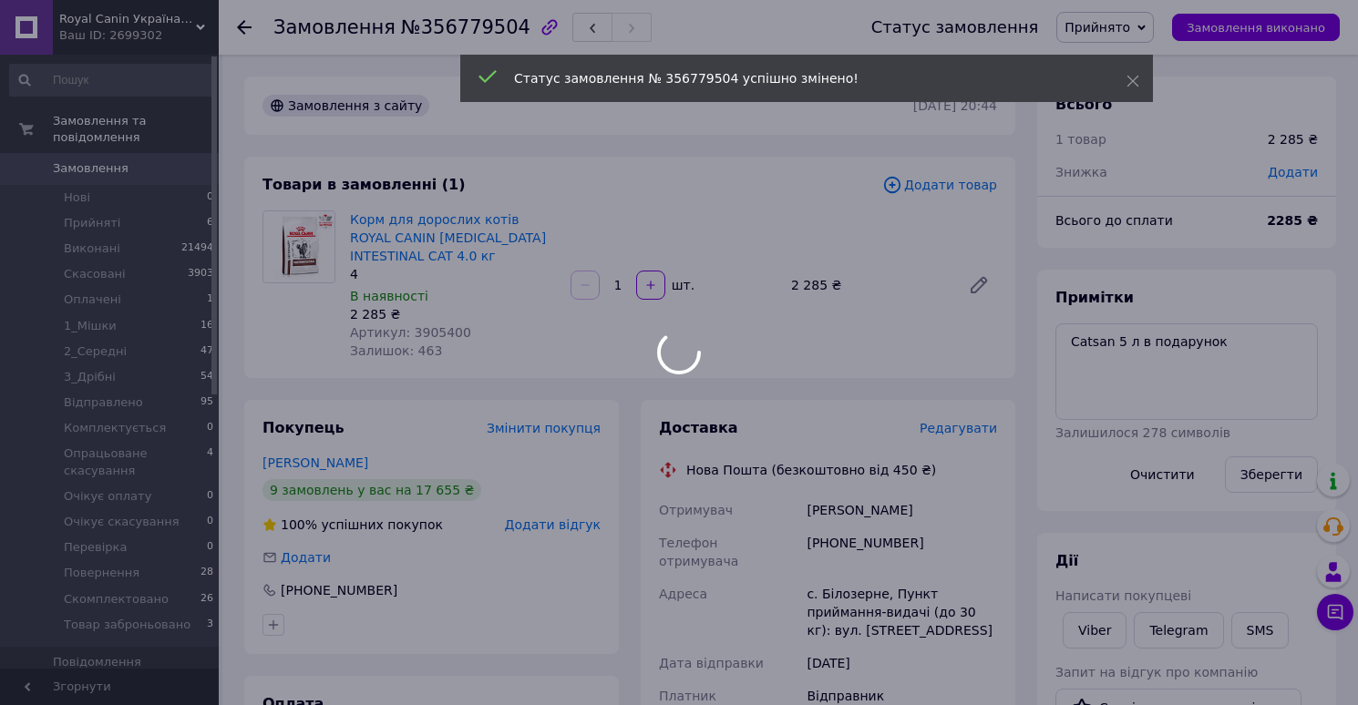
scroll to position [222, 0]
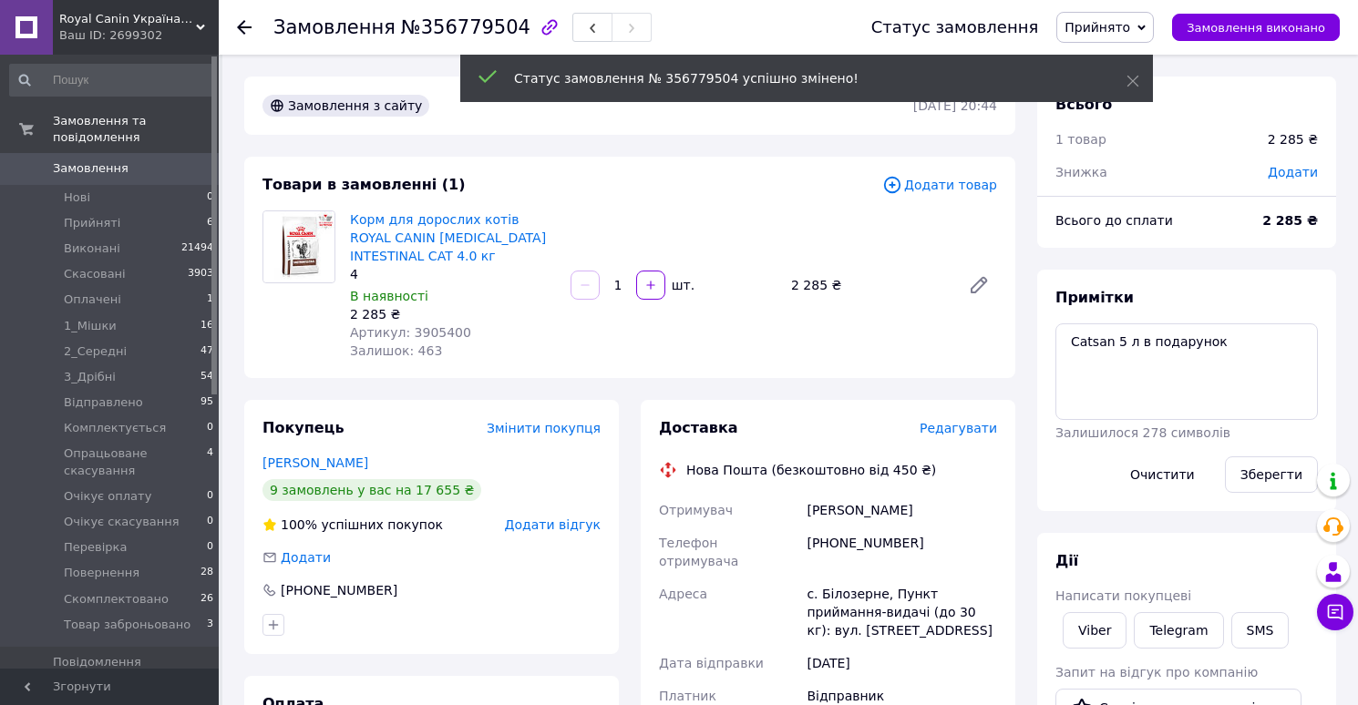
click at [960, 426] on span "Редагувати" at bounding box center [957, 428] width 77 height 15
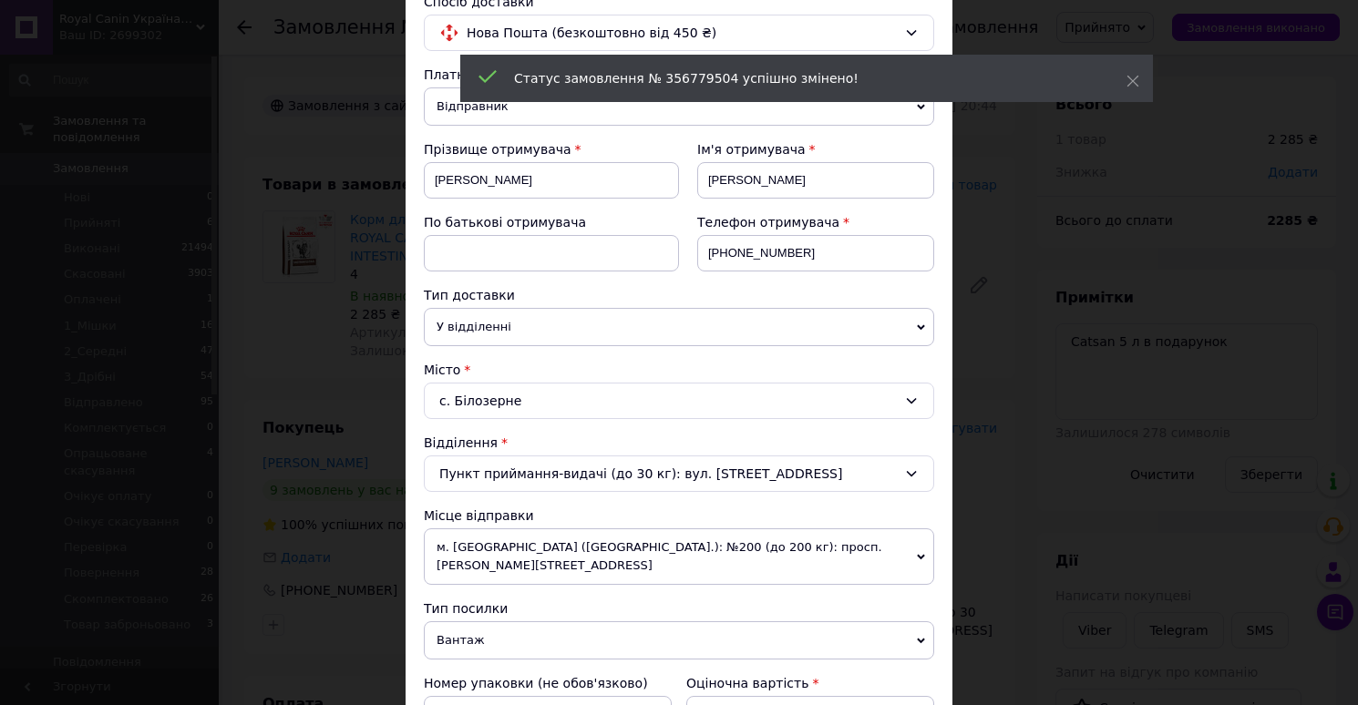
scroll to position [159, 0]
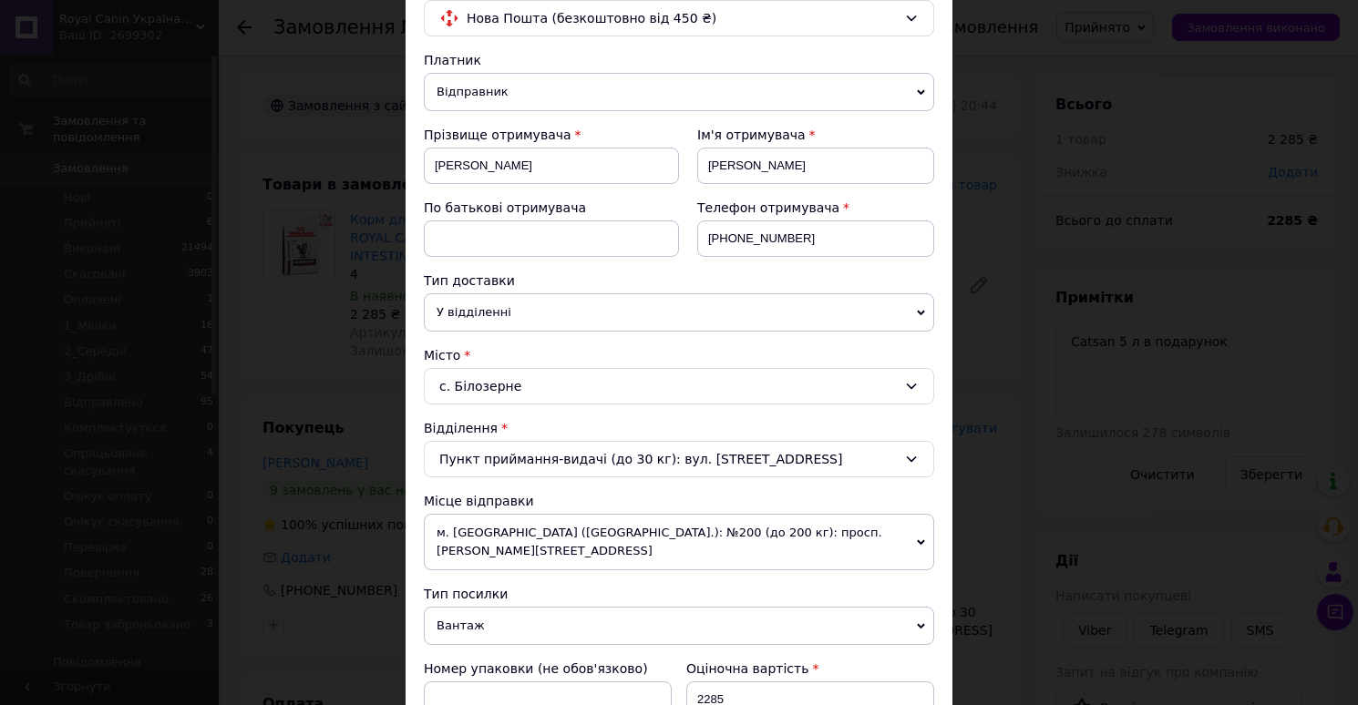
click at [690, 378] on div "с. Білозерне" at bounding box center [679, 386] width 510 height 36
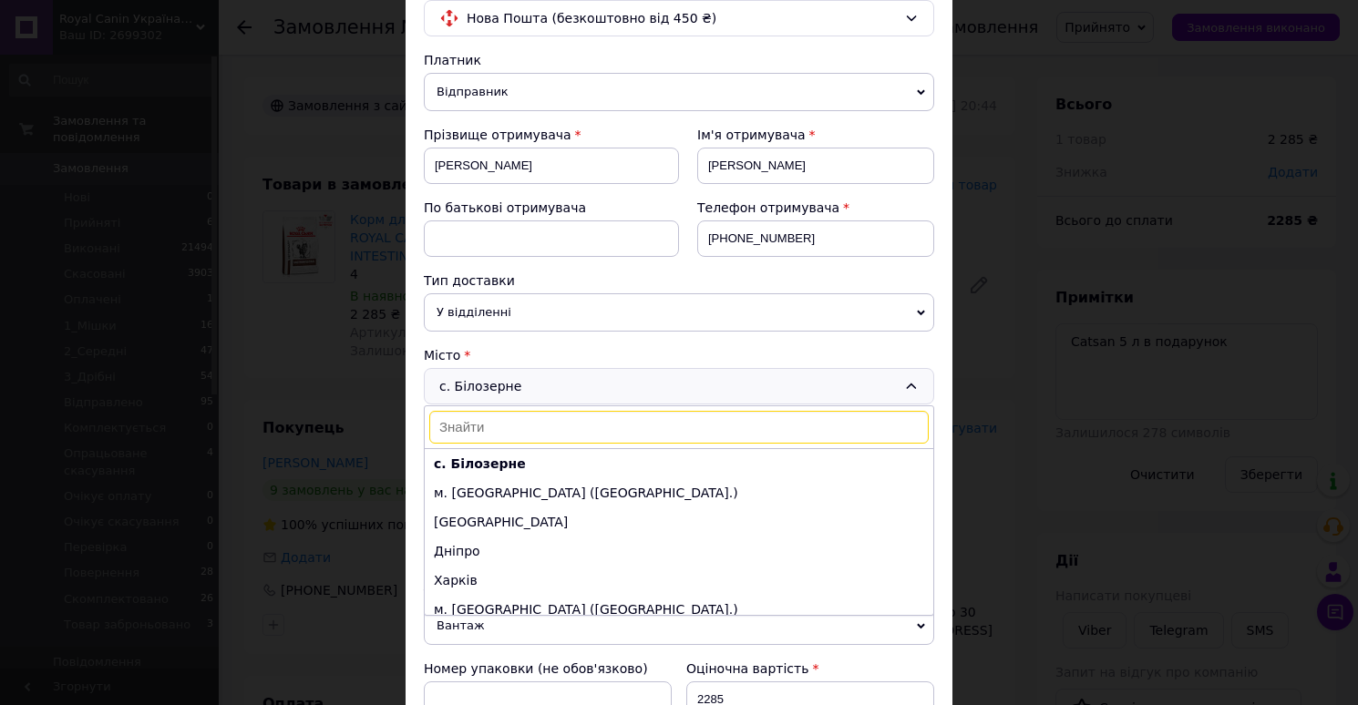
click at [530, 431] on input at bounding box center [678, 427] width 499 height 33
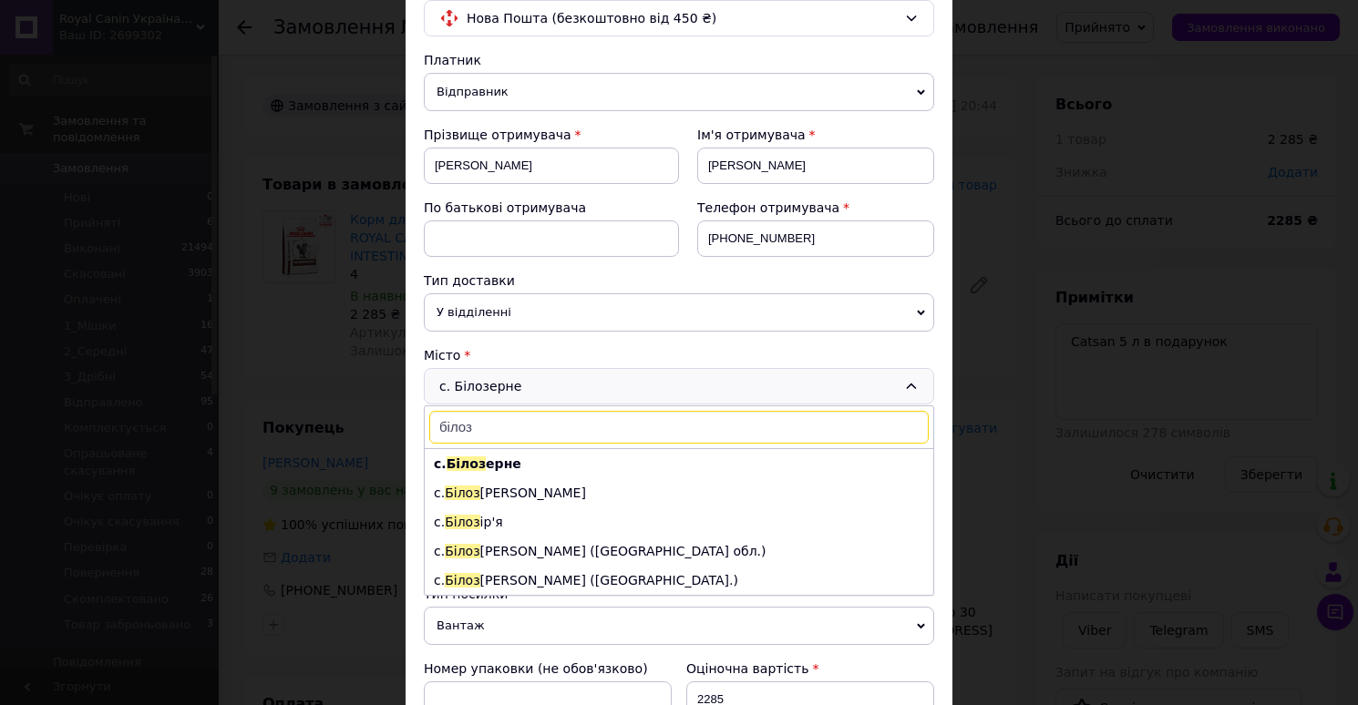
scroll to position [0, 0]
type input "білозе"
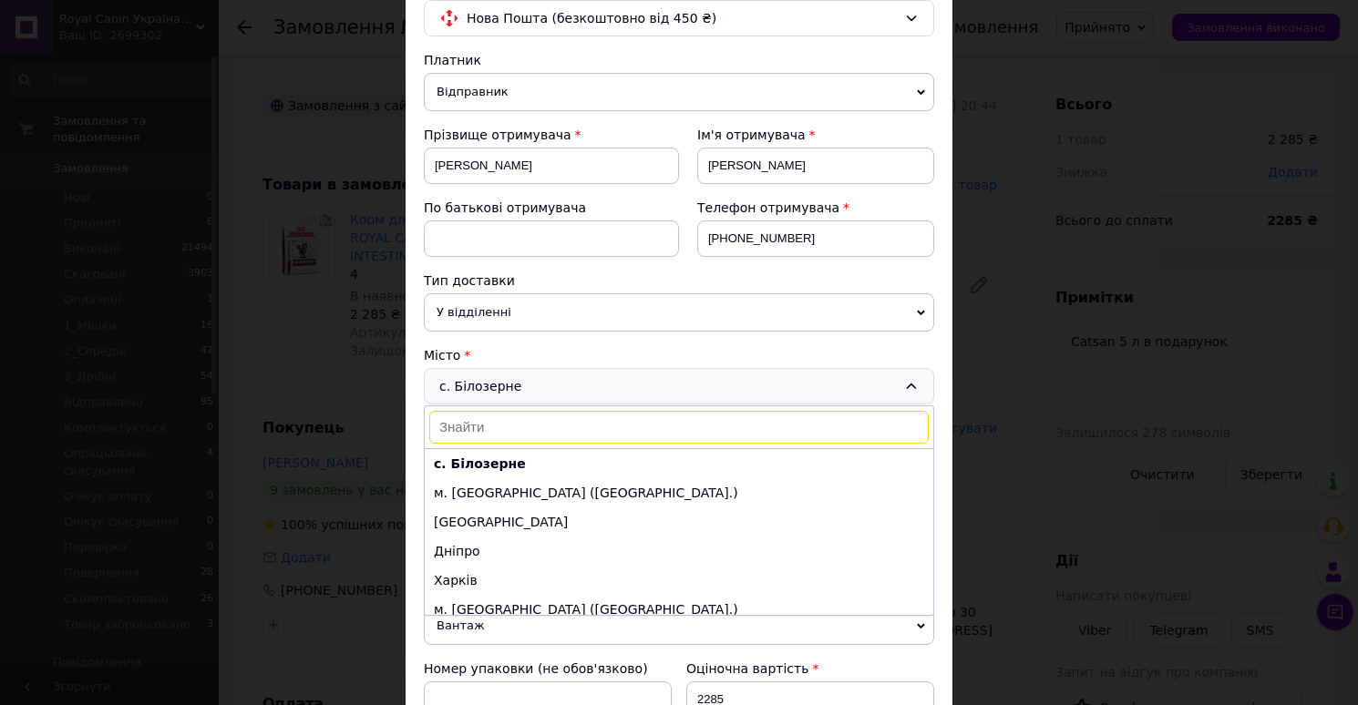
click at [702, 344] on div "Платник Відправник Отримувач Прізвище отримувача Компаниец Ім'я отримувача Елен…" at bounding box center [679, 693] width 510 height 1284
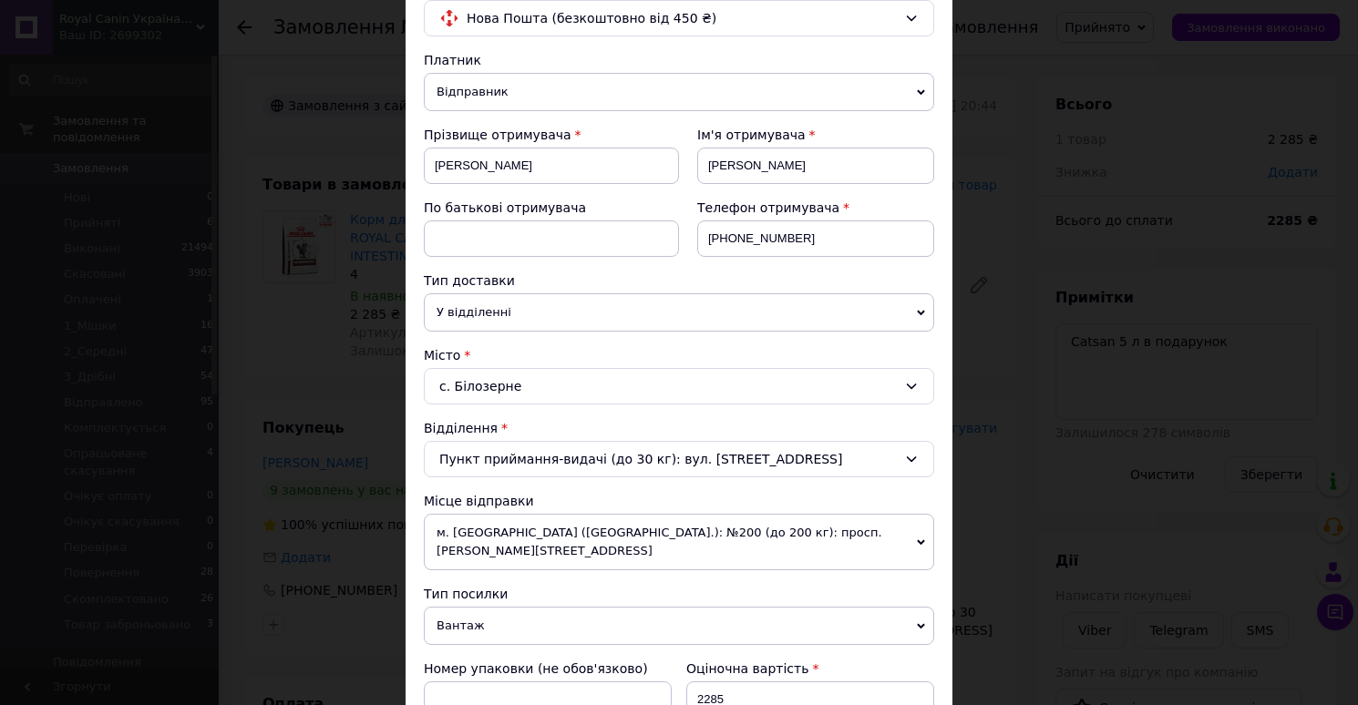
click at [977, 290] on div "× Редагування доставки Спосіб доставки Нова Пошта (безкоштовно від 450 ₴) Платн…" at bounding box center [679, 352] width 1358 height 705
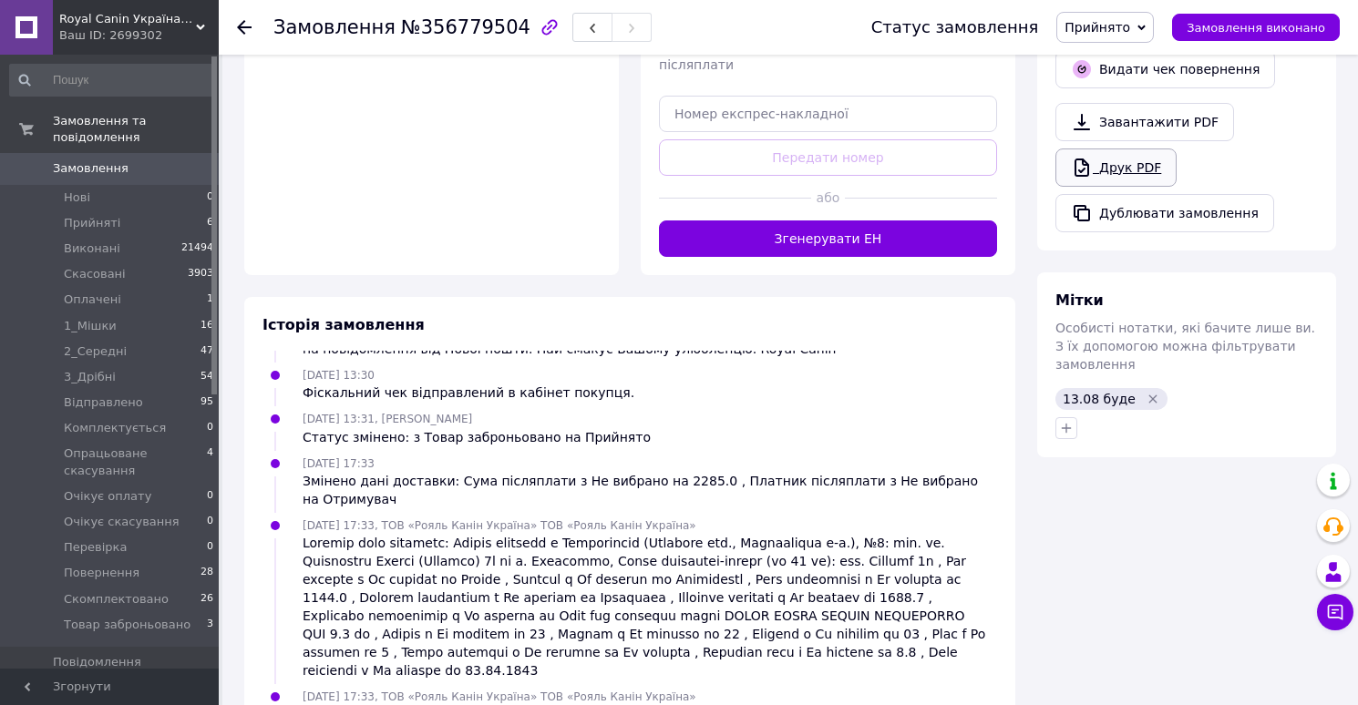
scroll to position [850, 0]
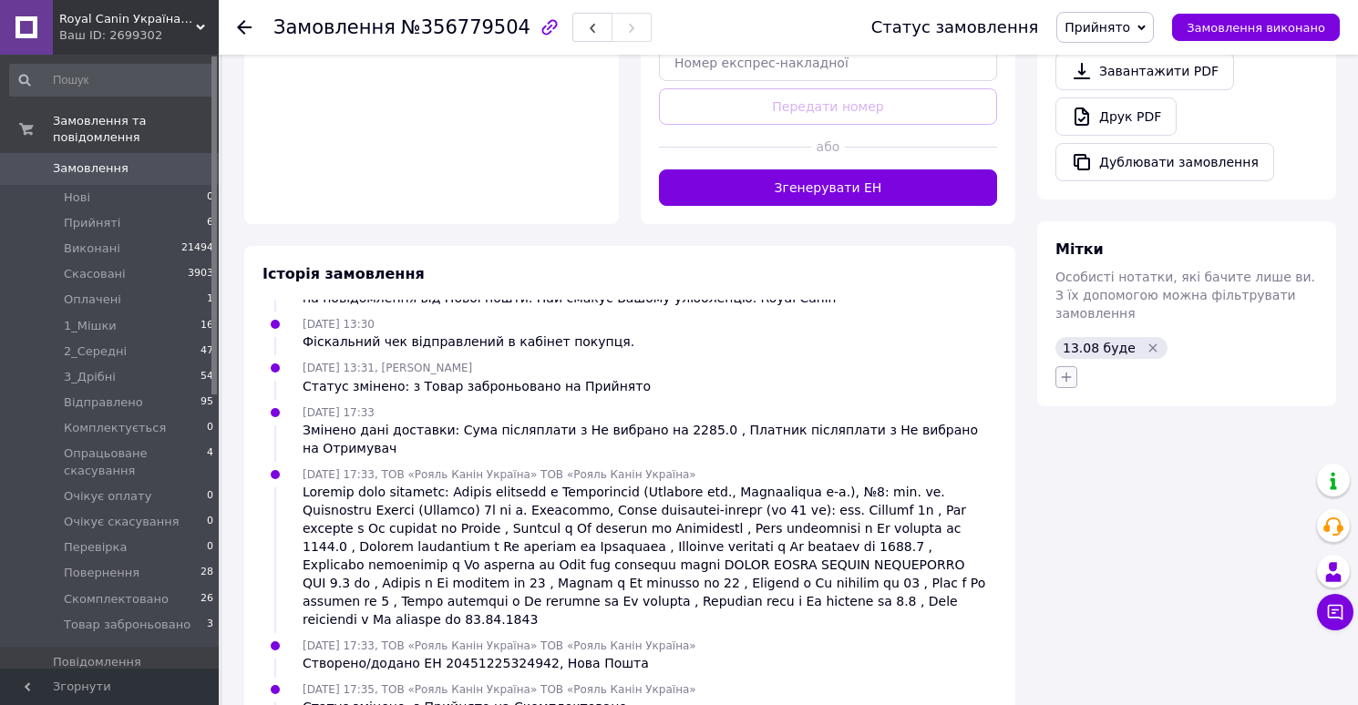
click at [1063, 370] on icon "button" at bounding box center [1066, 377] width 15 height 15
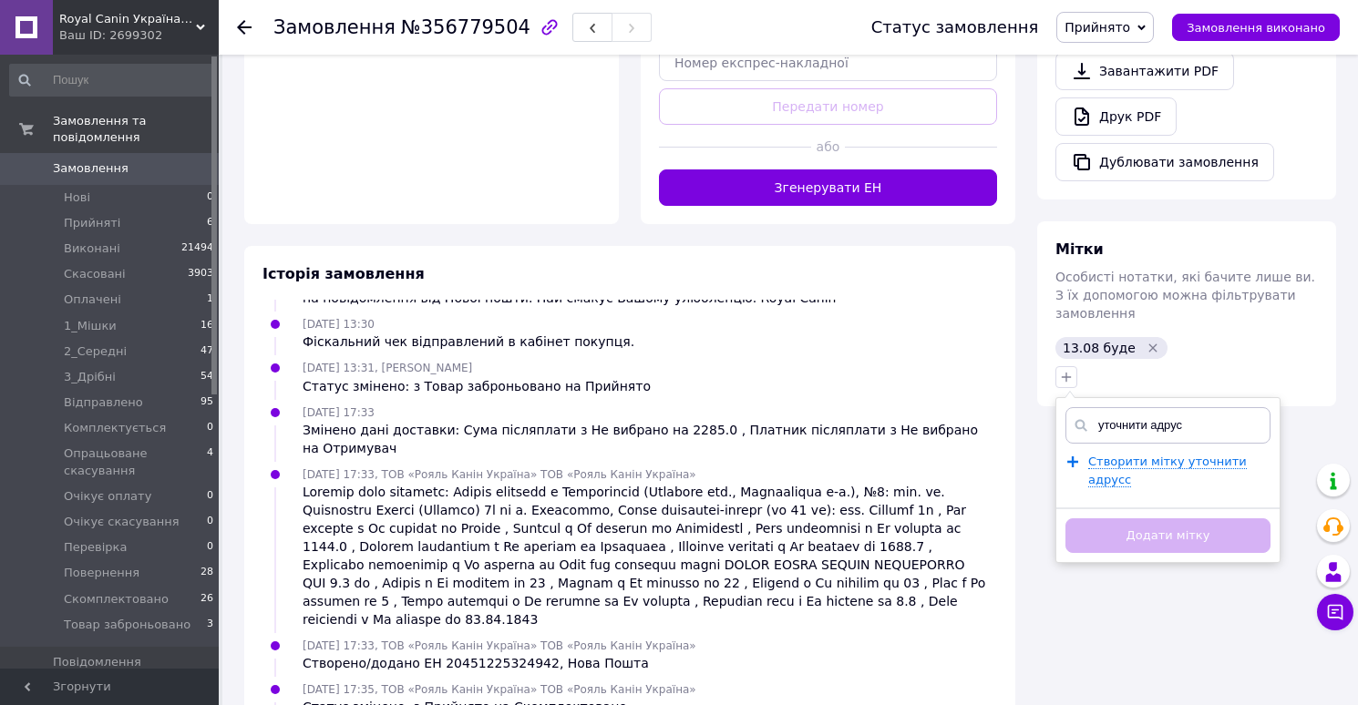
type input "уточнити адрусу"
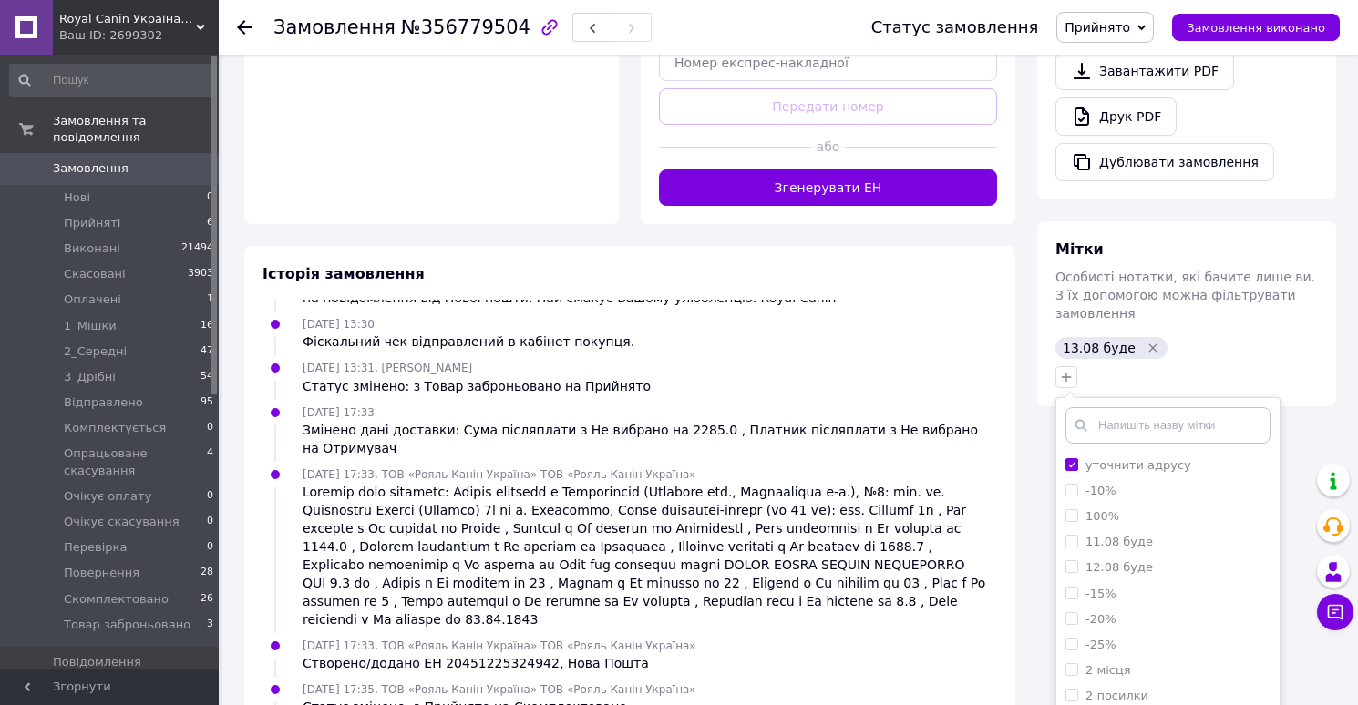
scroll to position [995, 0]
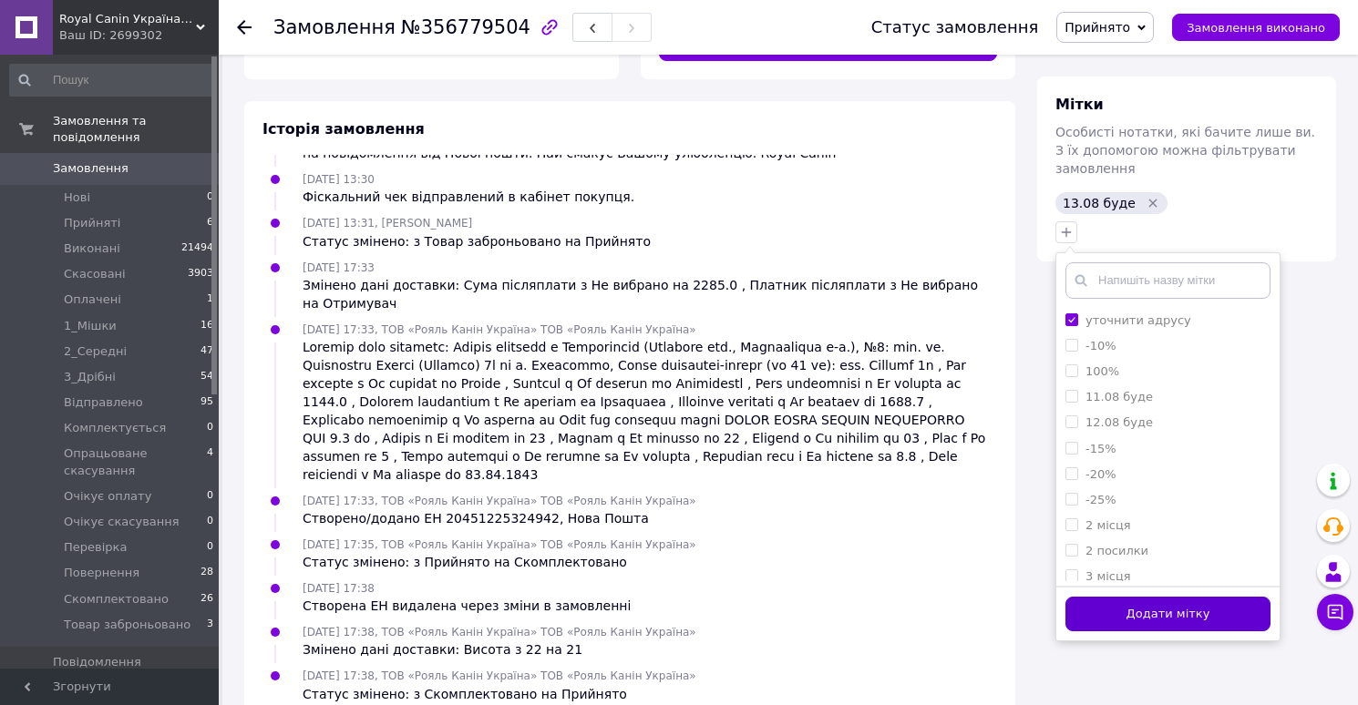
click at [1113, 597] on button "Додати мітку" at bounding box center [1167, 615] width 205 height 36
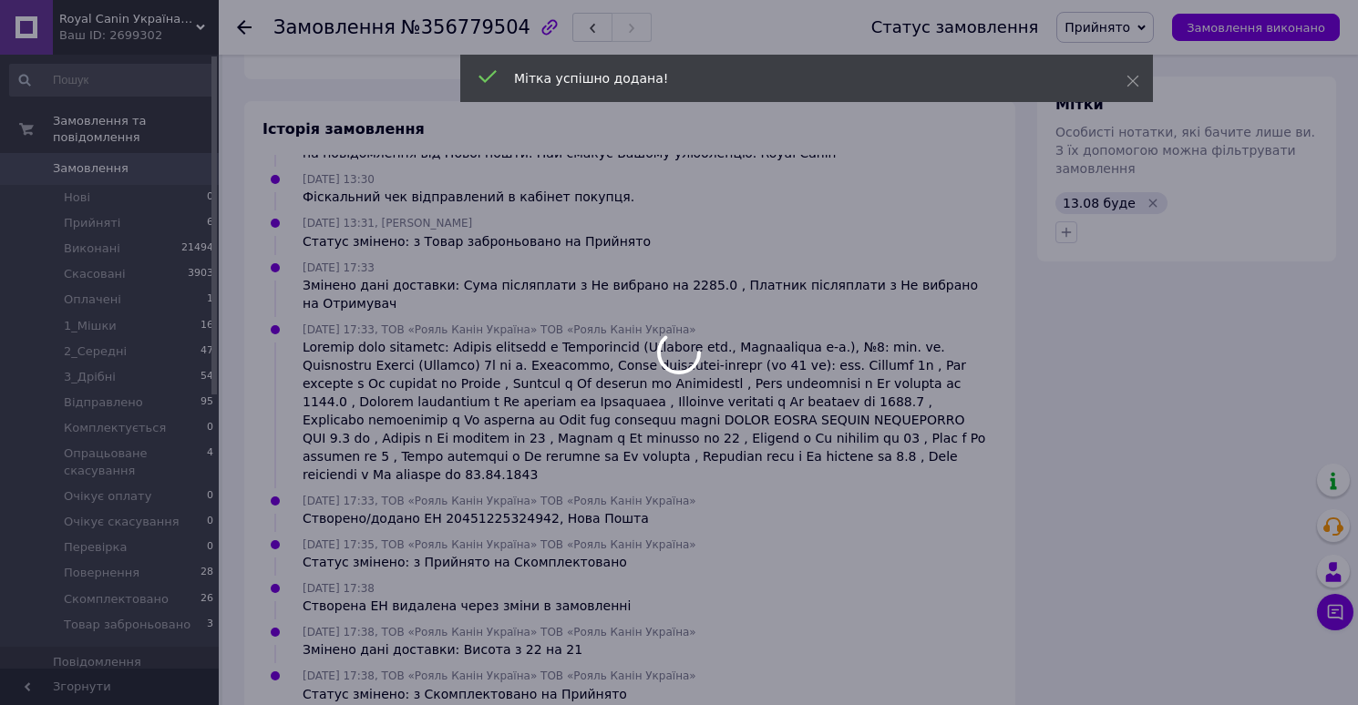
scroll to position [266, 0]
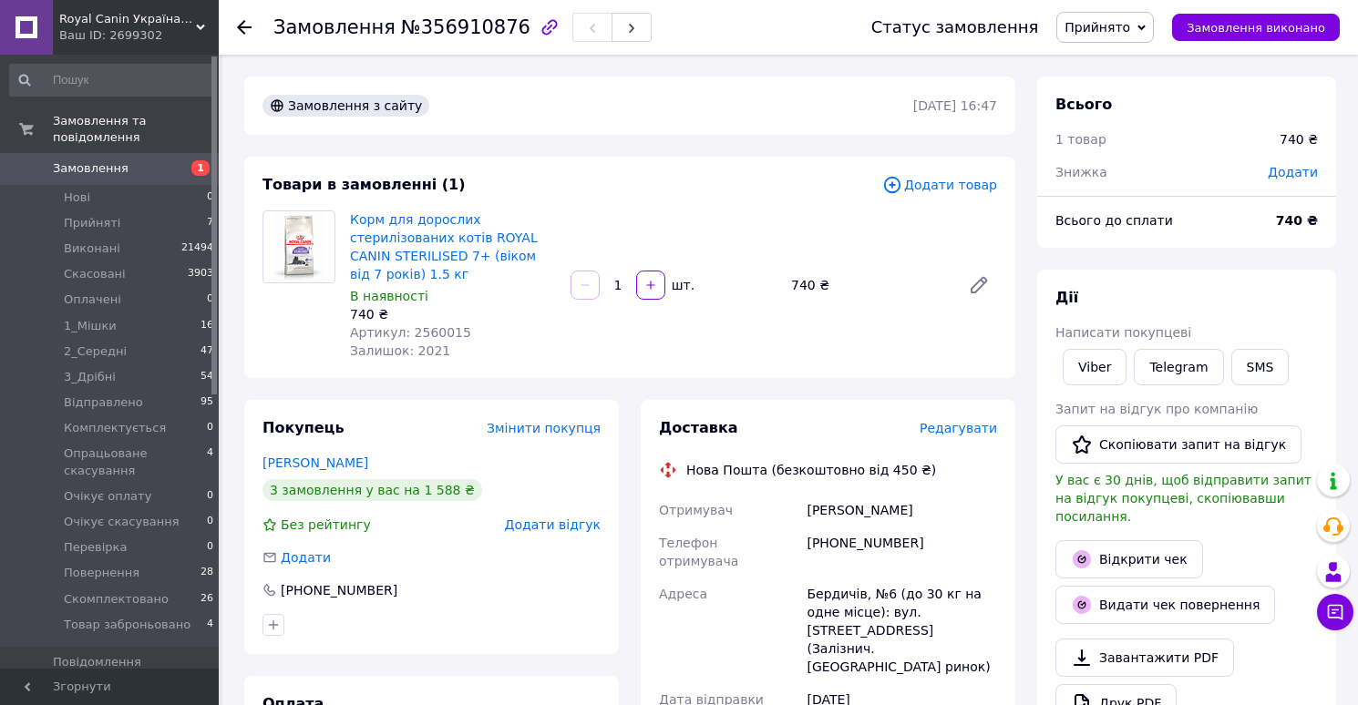
scroll to position [24, 0]
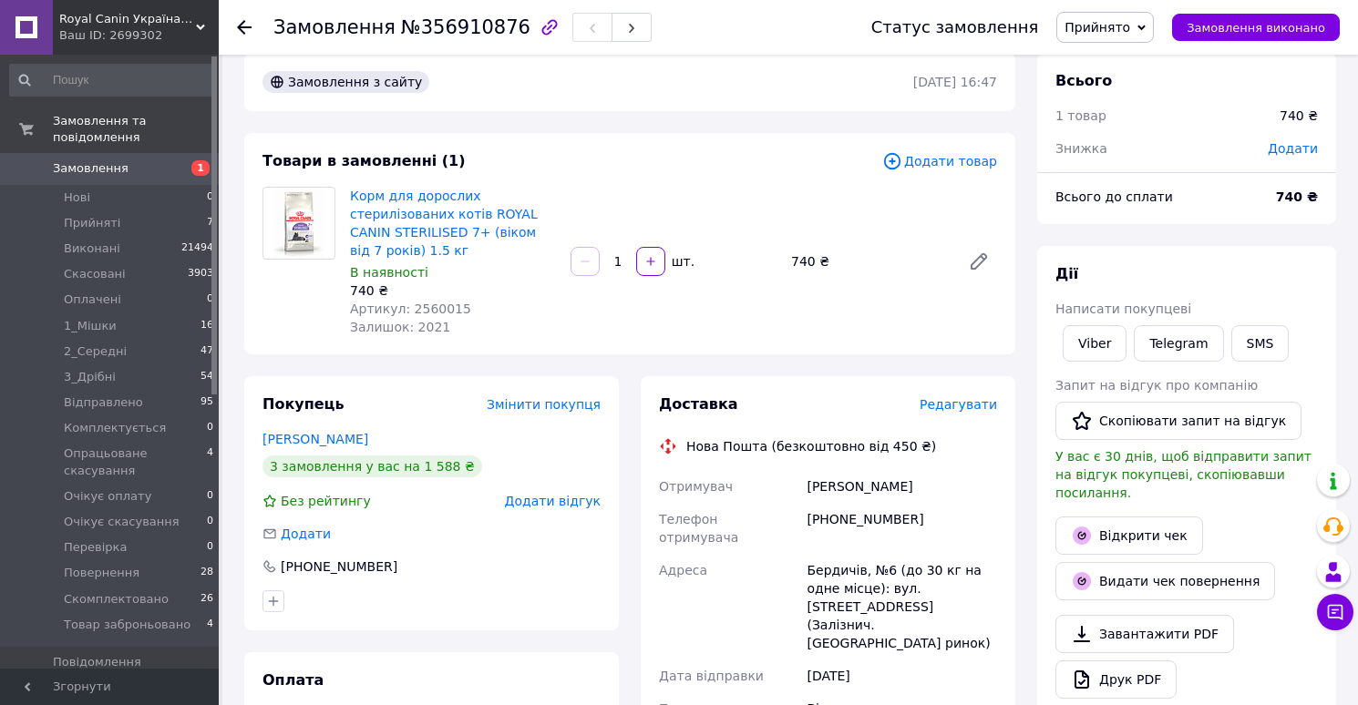
click at [959, 408] on span "Редагувати" at bounding box center [957, 404] width 77 height 15
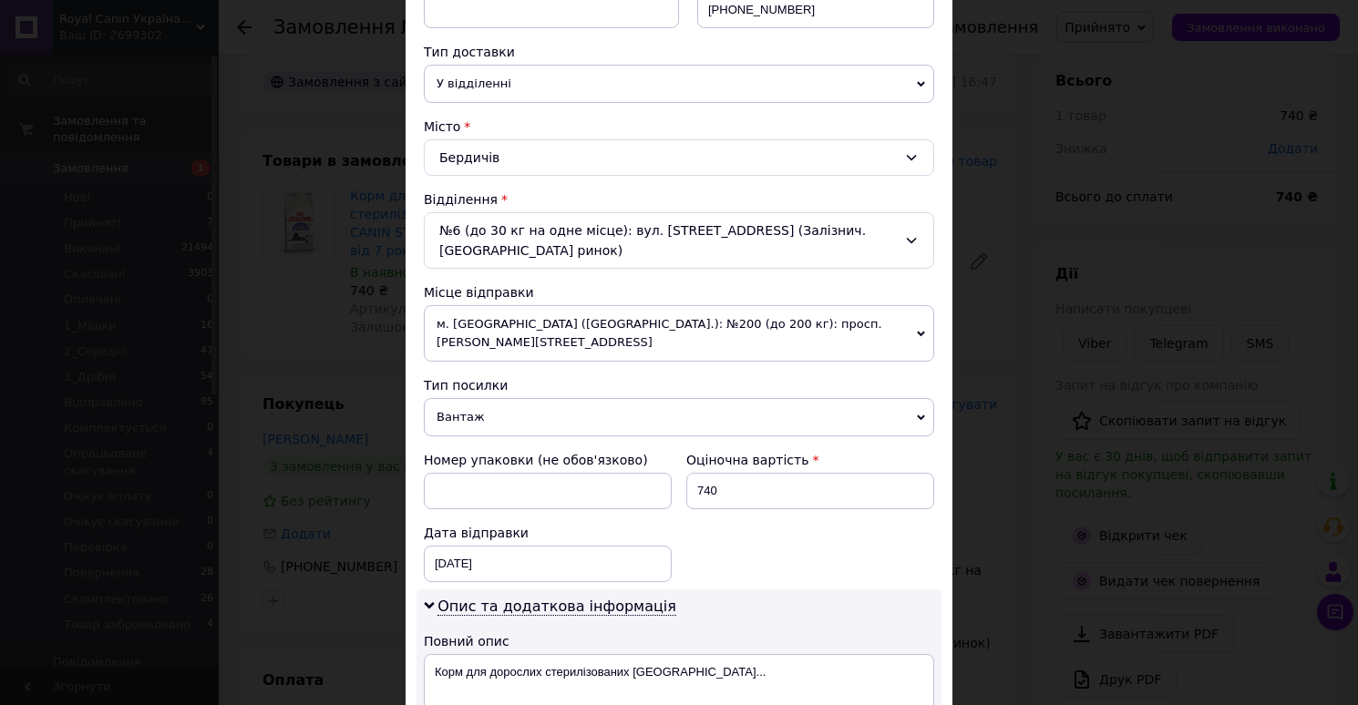
scroll to position [928, 0]
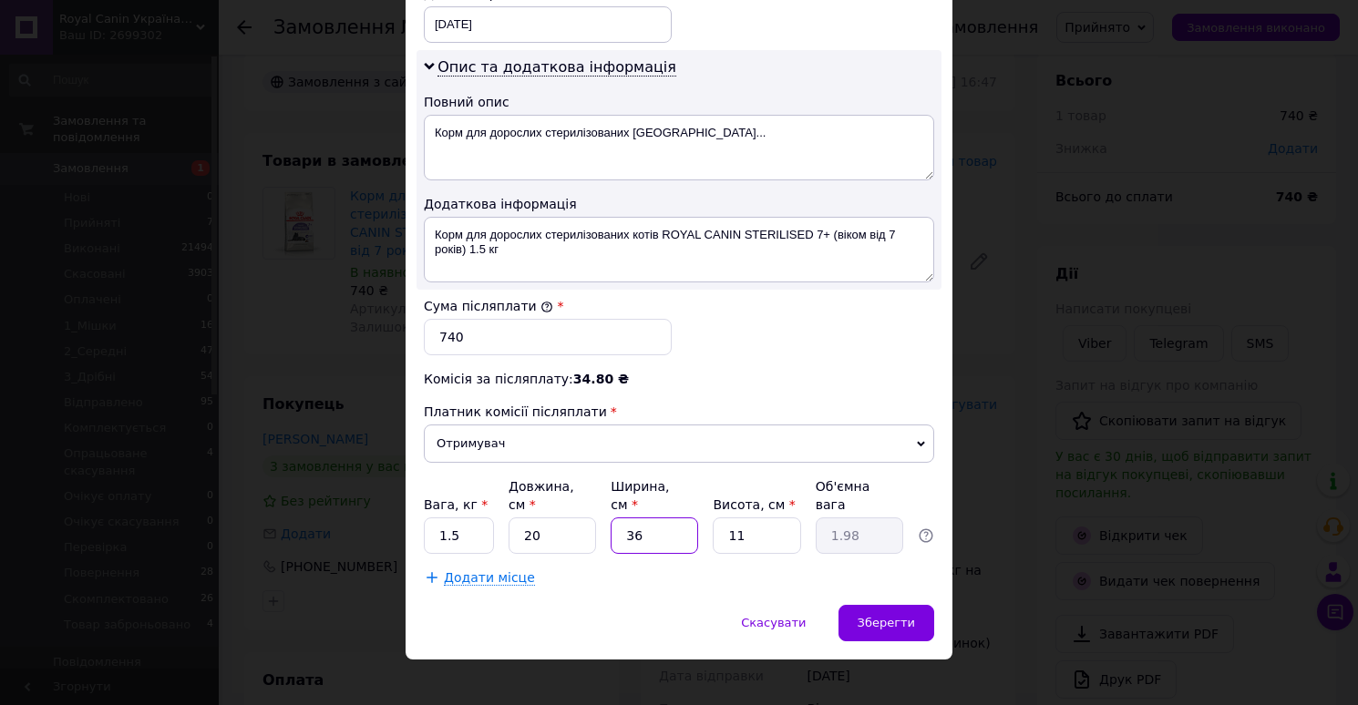
click at [655, 518] on input "36" at bounding box center [653, 536] width 87 height 36
type input "3"
type input "0.17"
type input "30"
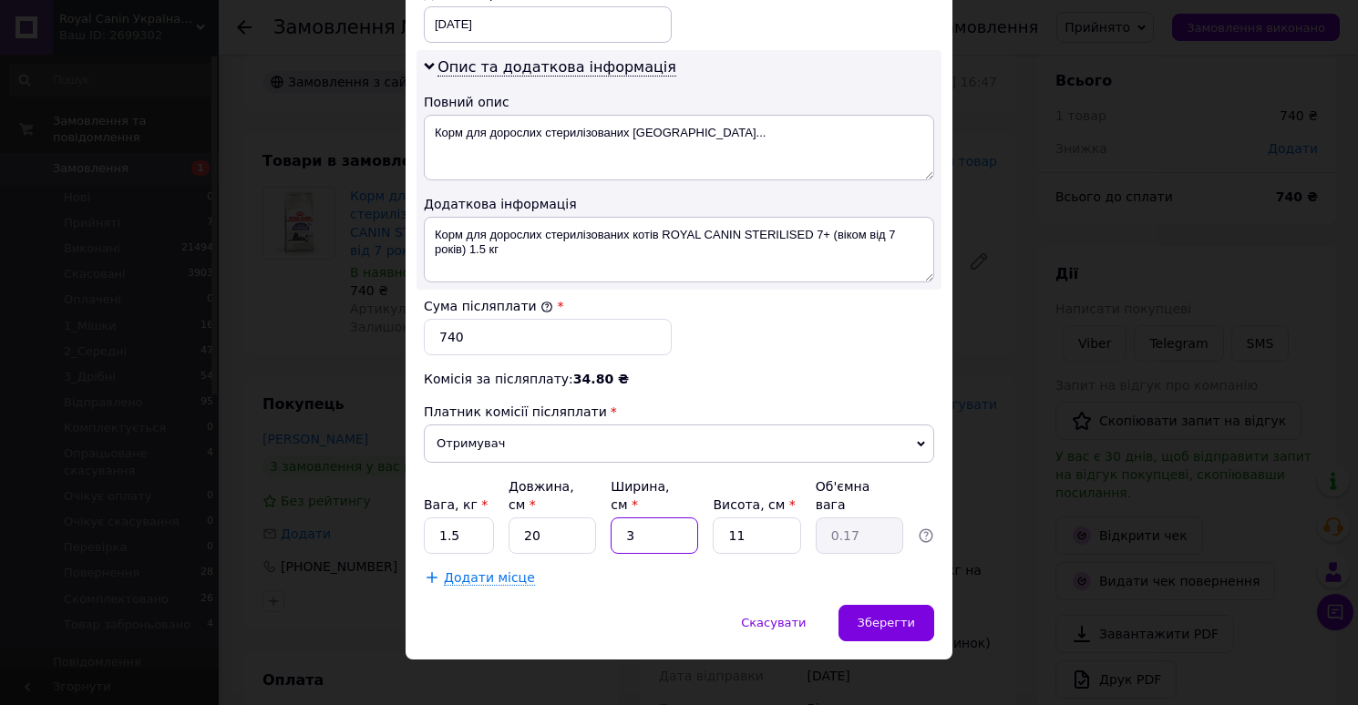
type input "1.65"
type input "30"
click at [764, 518] on input "11" at bounding box center [756, 536] width 87 height 36
type input "1"
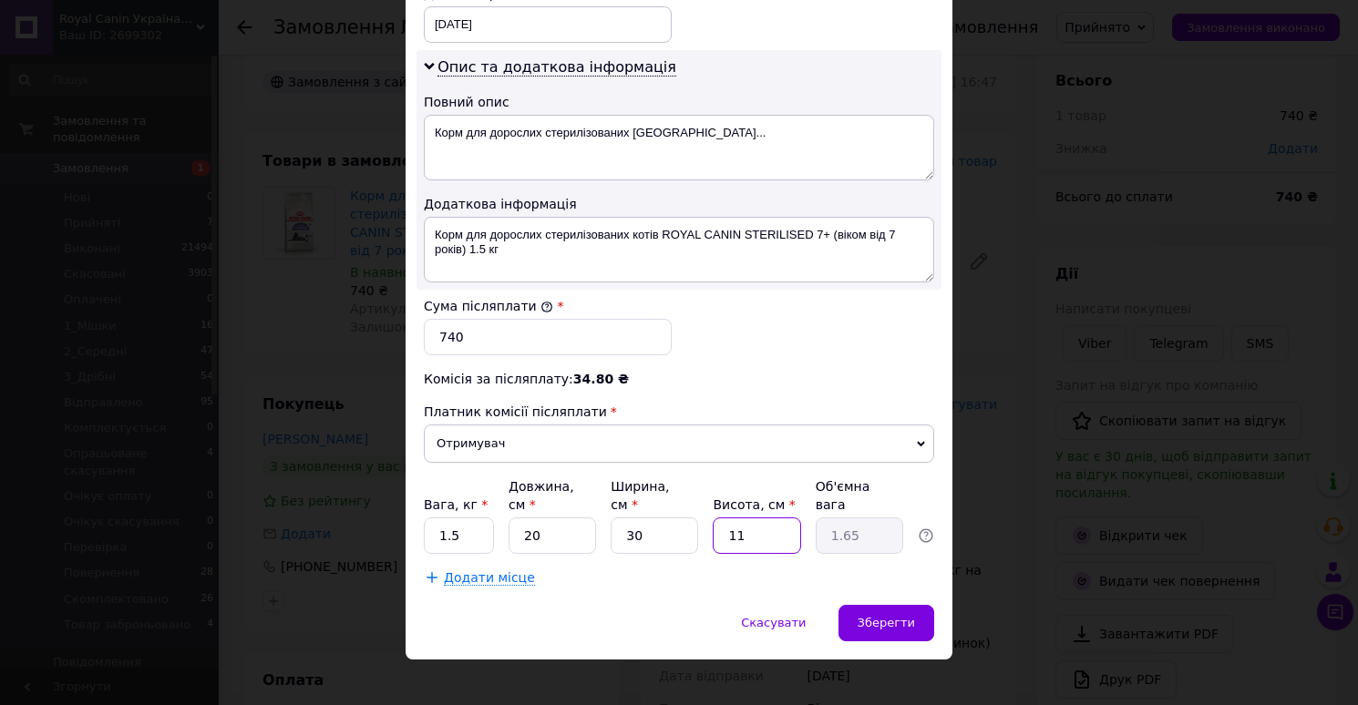
type input "0.15"
type input "10"
type input "1.5"
type input "10"
click at [866, 616] on span "Зберегти" at bounding box center [885, 623] width 57 height 14
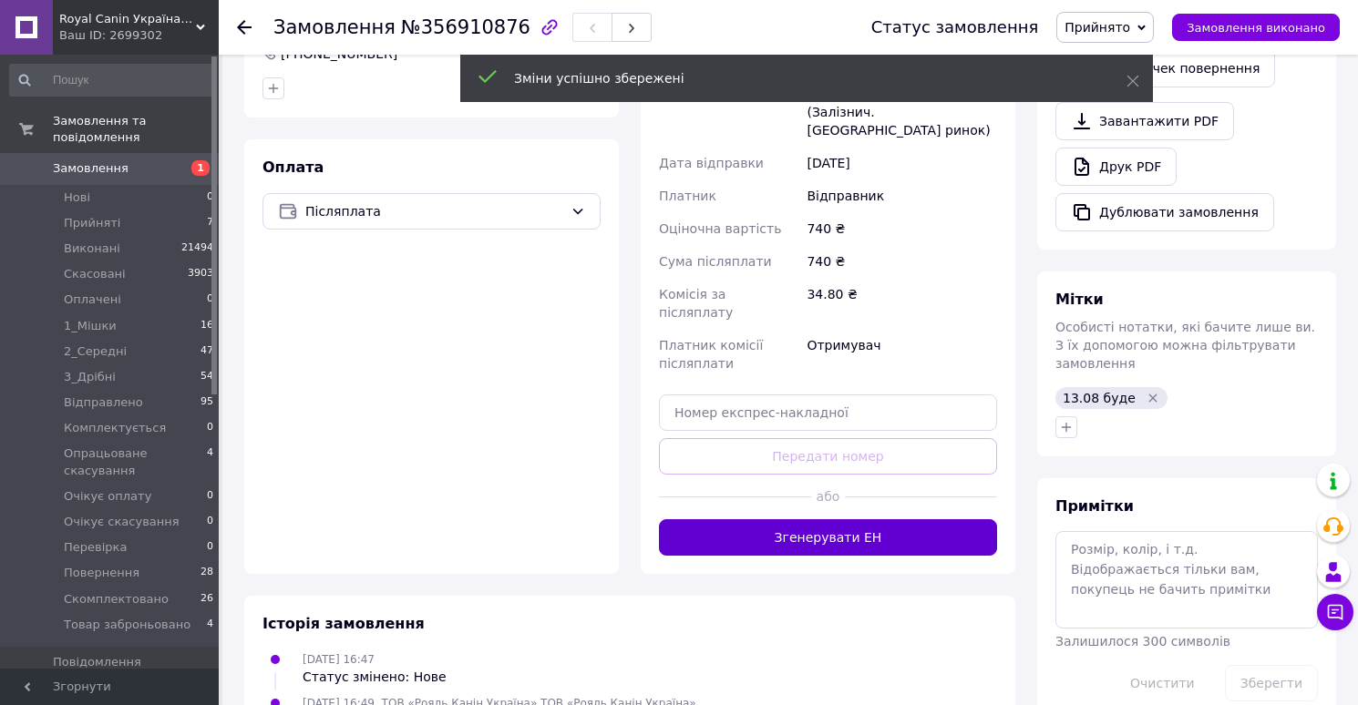
click at [832, 519] on button "Згенерувати ЕН" at bounding box center [828, 537] width 338 height 36
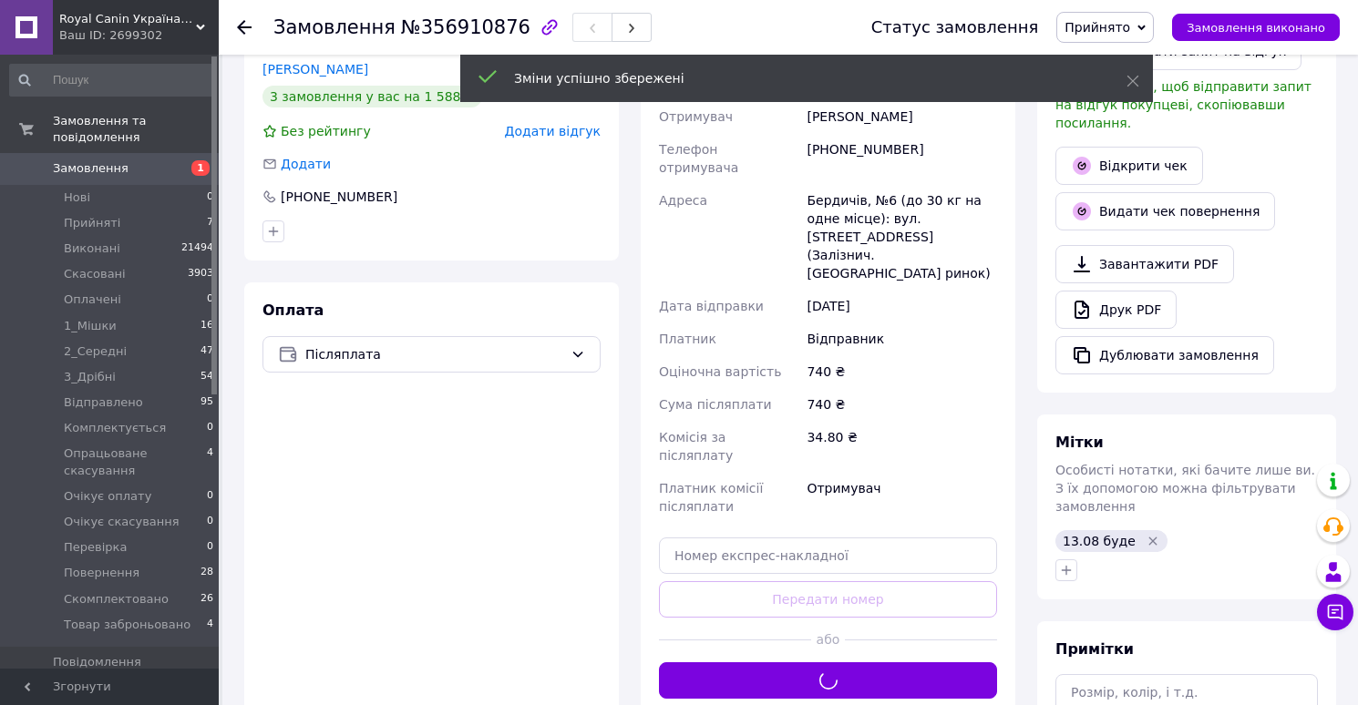
scroll to position [388, 0]
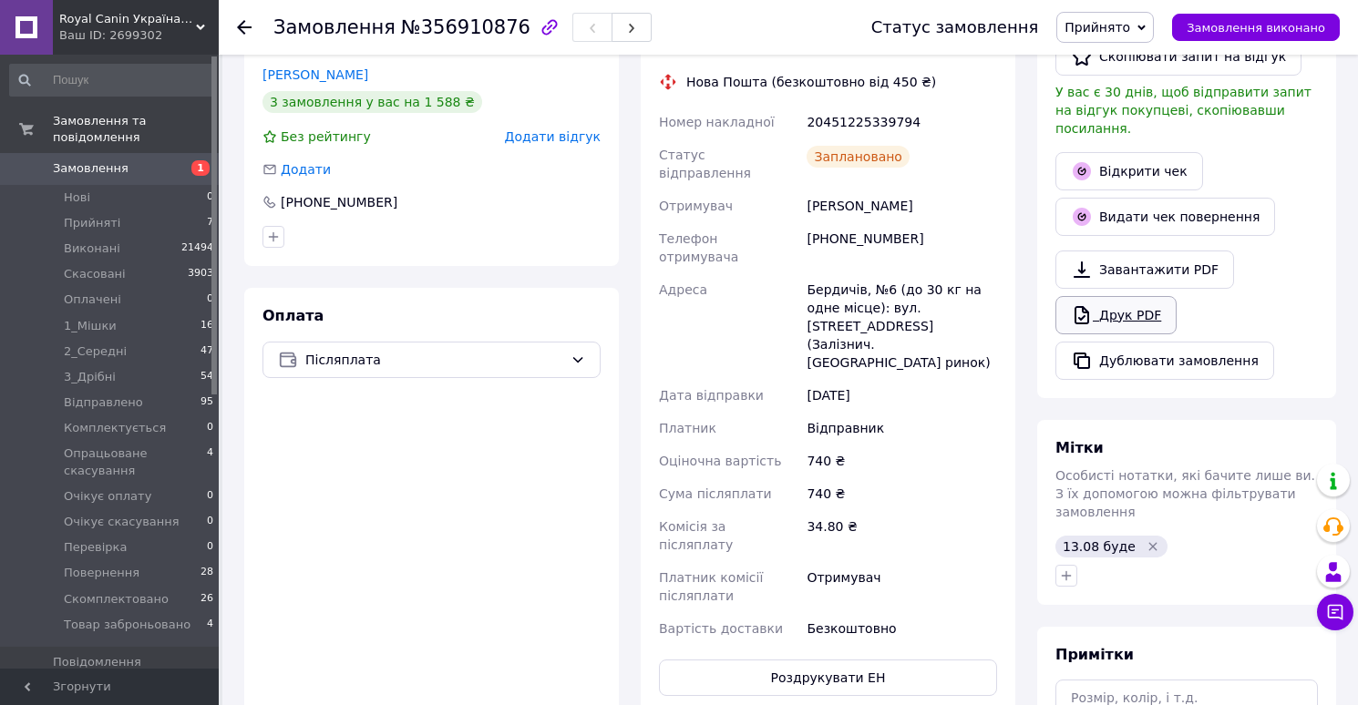
click at [1112, 305] on link "Друк PDF" at bounding box center [1115, 315] width 121 height 38
click at [1102, 35] on span "Прийнято" at bounding box center [1104, 27] width 97 height 31
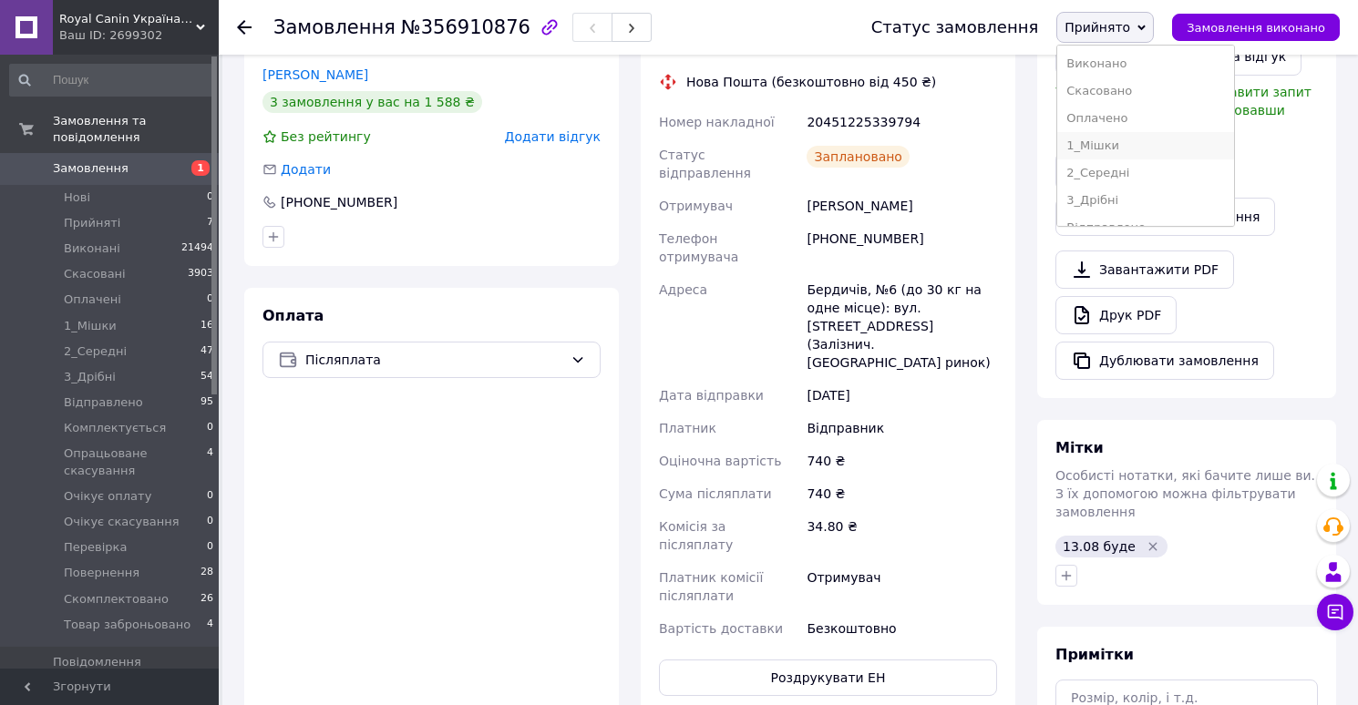
scroll to position [239, 0]
click at [1108, 180] on li "Скомплектовано" at bounding box center [1145, 180] width 177 height 27
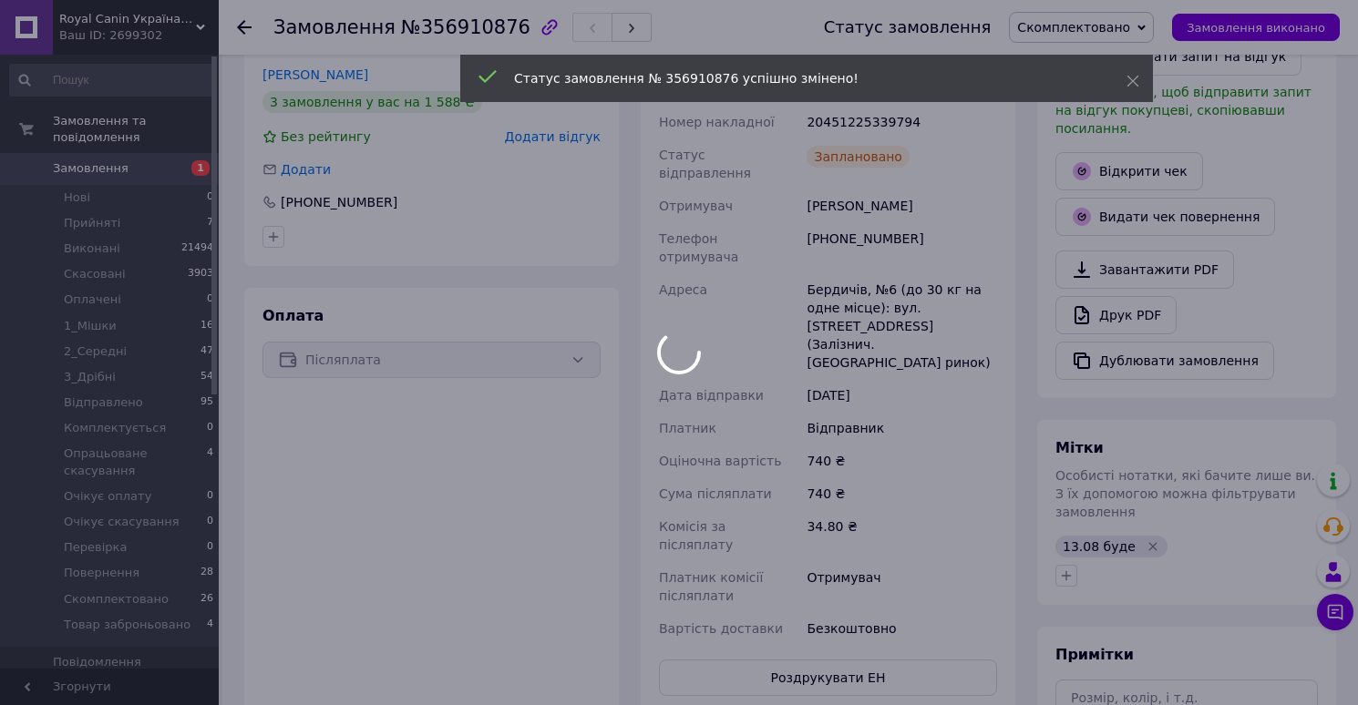
scroll to position [11, 0]
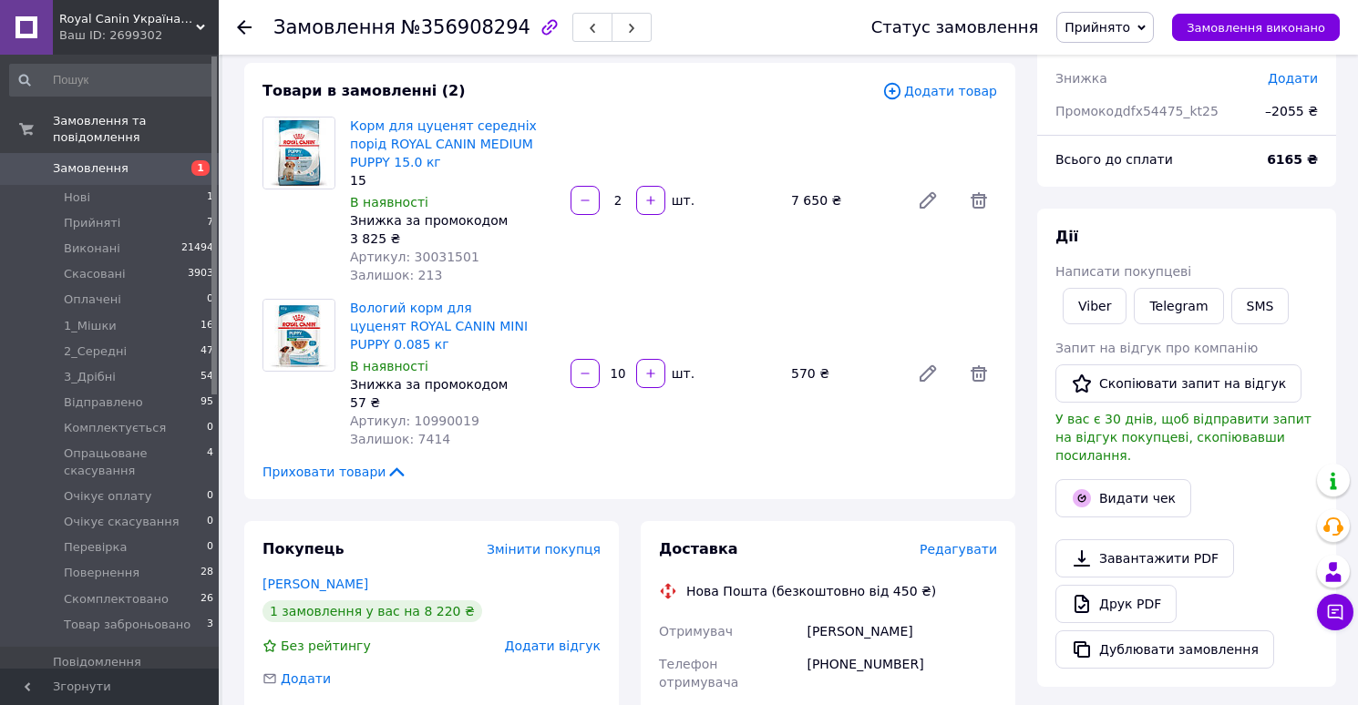
scroll to position [108, 0]
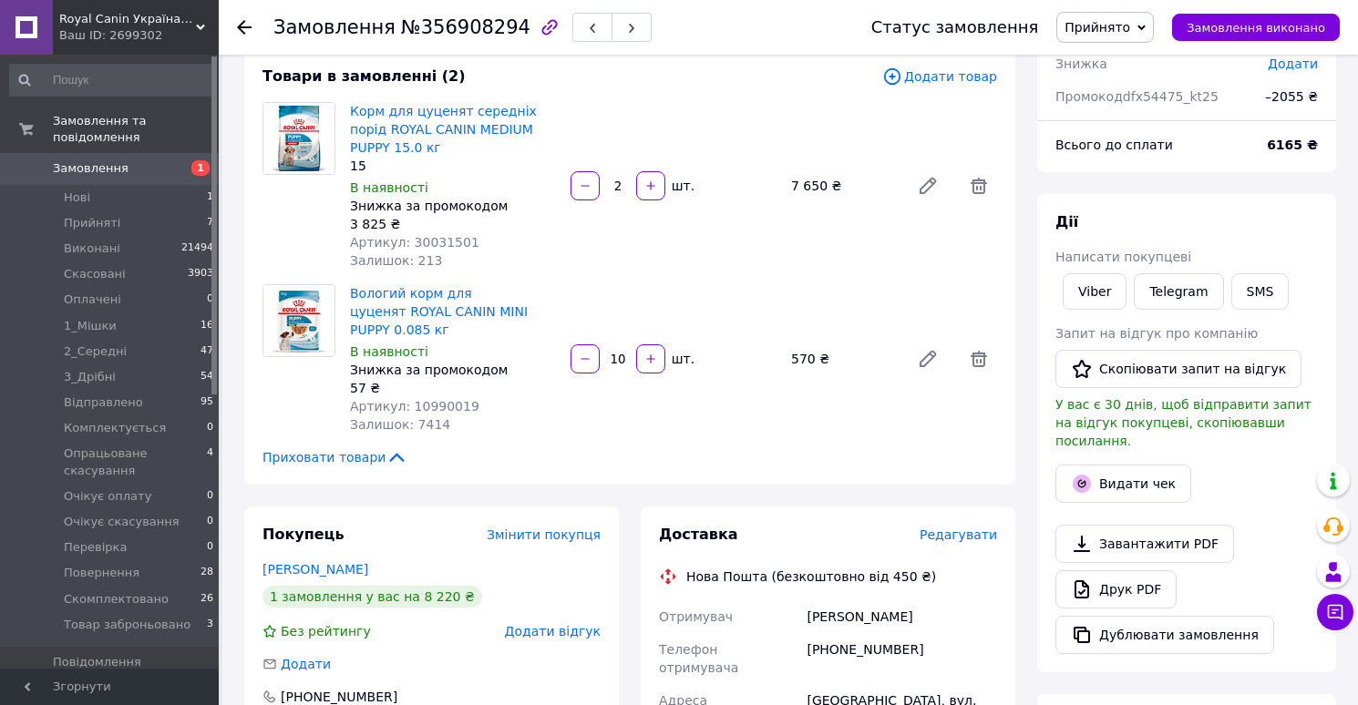
click at [945, 531] on span "Редагувати" at bounding box center [957, 535] width 77 height 15
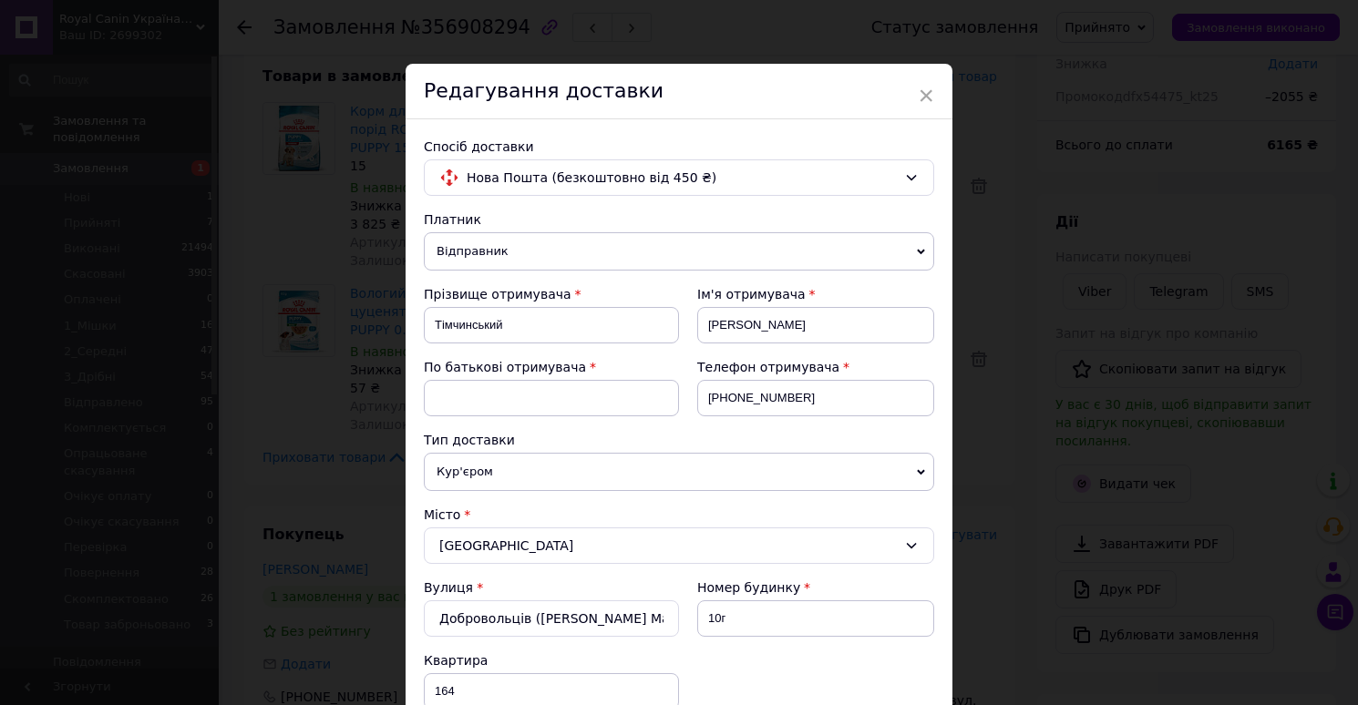
scroll to position [833, 0]
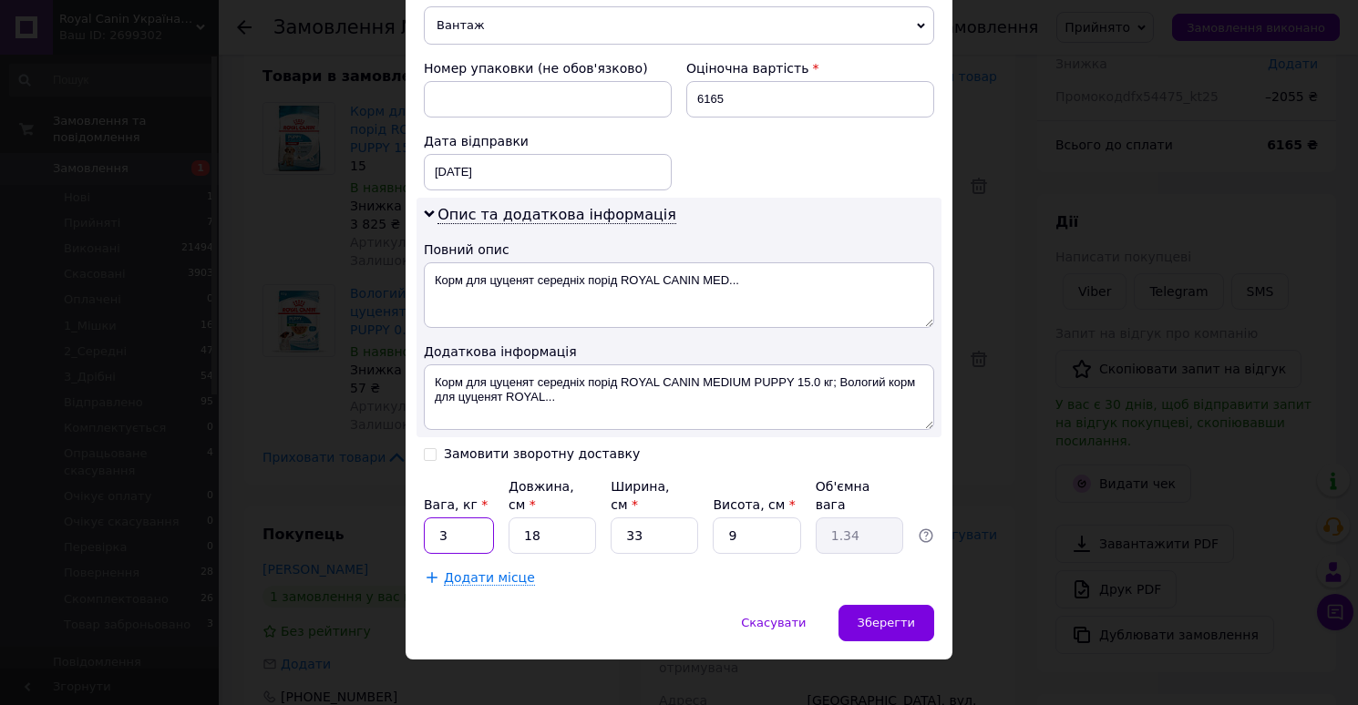
click at [465, 520] on input "3" at bounding box center [459, 536] width 70 height 36
type input "15"
click at [553, 519] on input "18" at bounding box center [551, 536] width 87 height 36
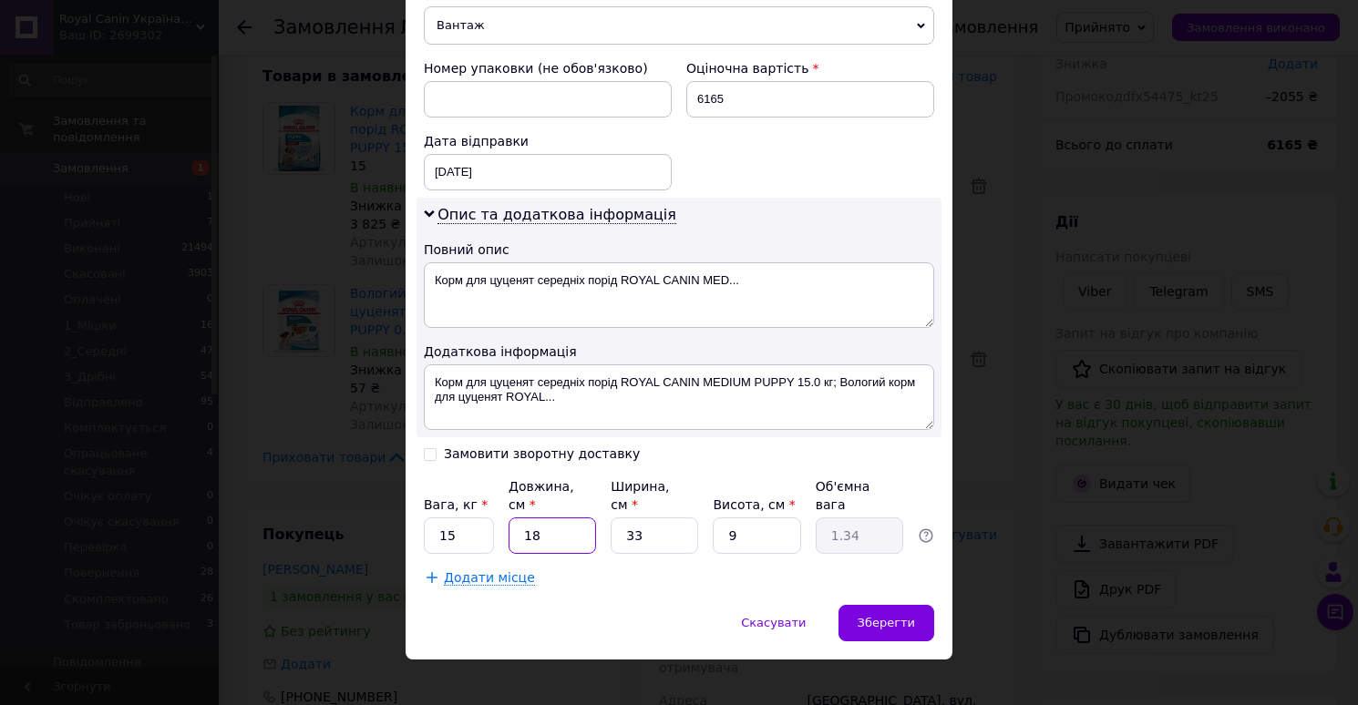
type input "6"
type input "0.45"
type input "60"
type input "4.46"
type input "60"
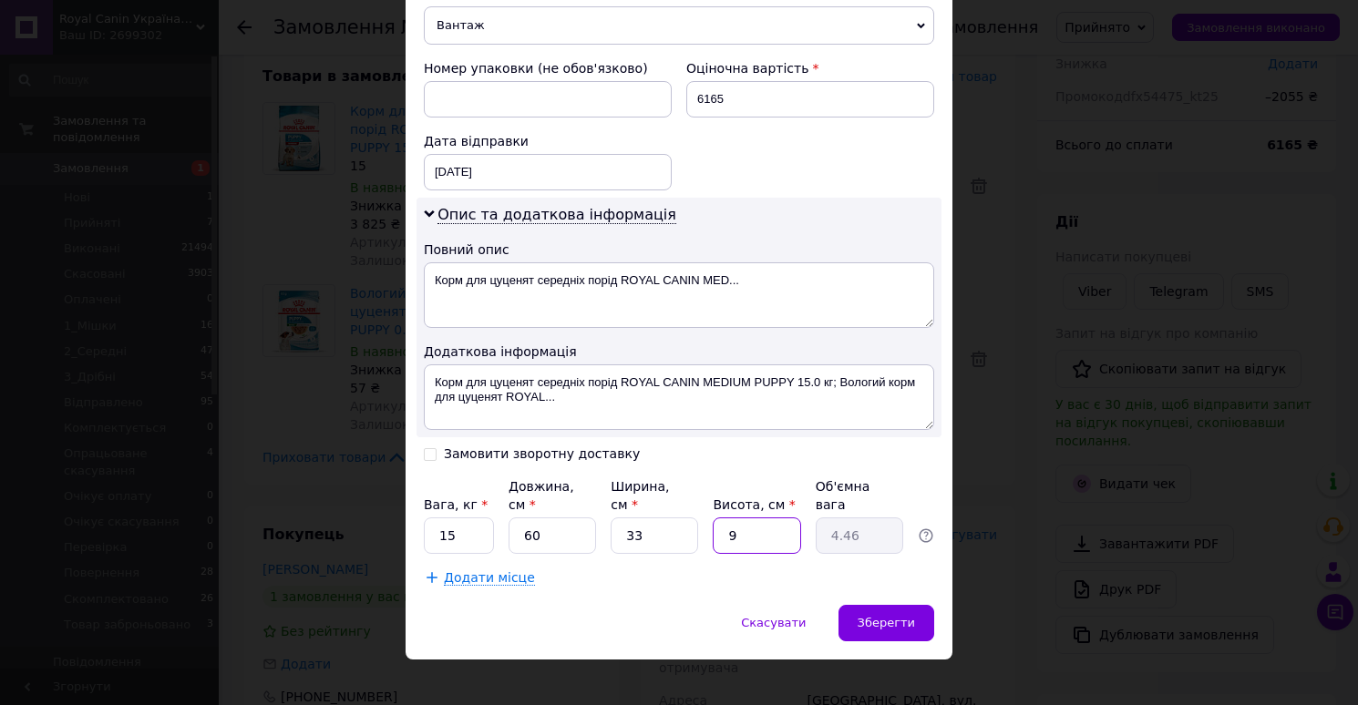
click at [752, 518] on input "9" at bounding box center [756, 536] width 87 height 36
type input "2"
type input "0.99"
type input "27"
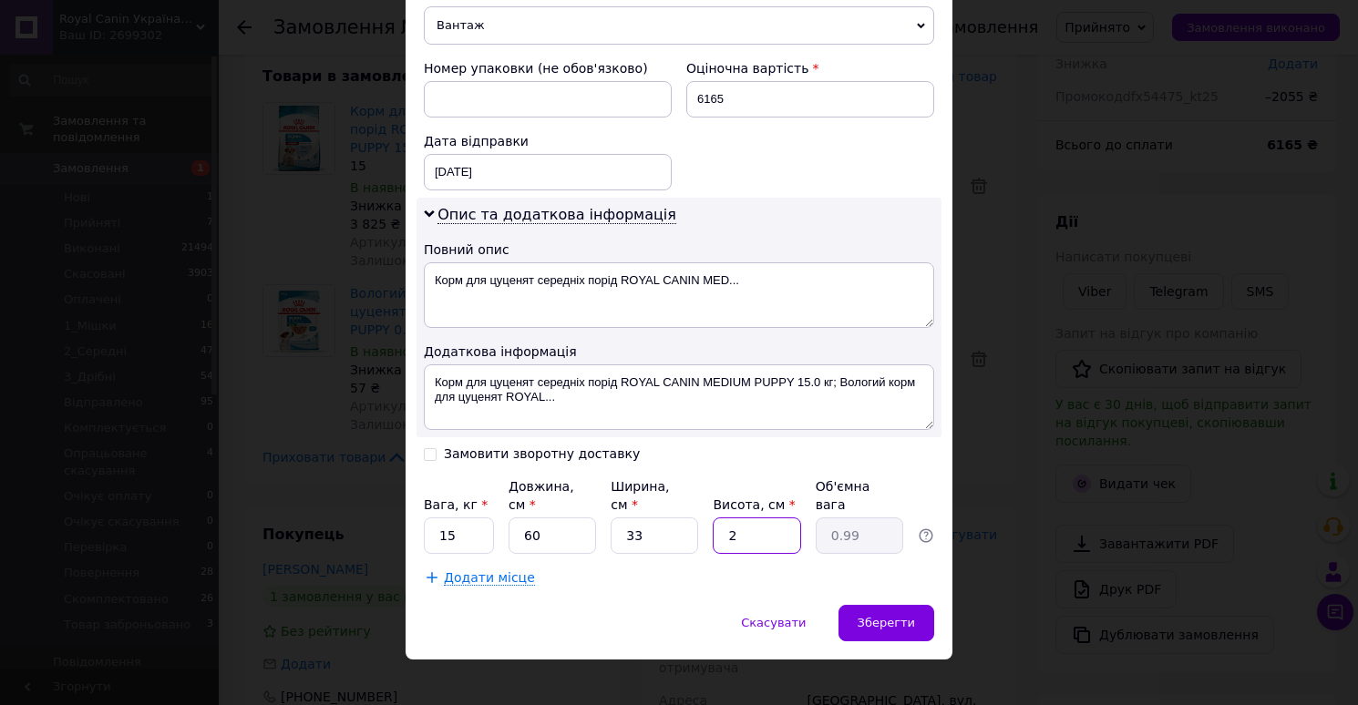
type input "13.37"
type input "27"
click at [508, 570] on span "Додати місце" at bounding box center [489, 577] width 91 height 15
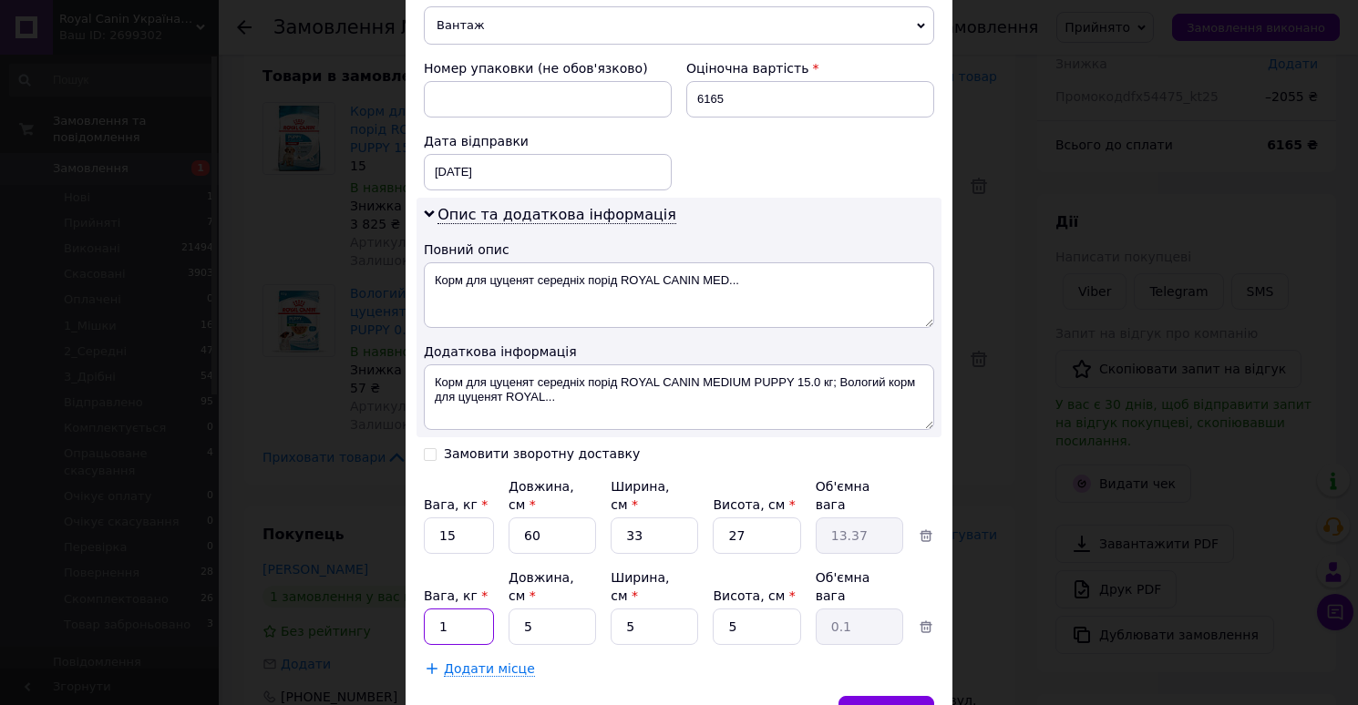
click at [458, 554] on input "1" at bounding box center [459, 536] width 70 height 36
type input "16"
click at [540, 554] on input "5" at bounding box center [551, 536] width 87 height 36
click at [545, 554] on input "5" at bounding box center [551, 536] width 87 height 36
type input "6"
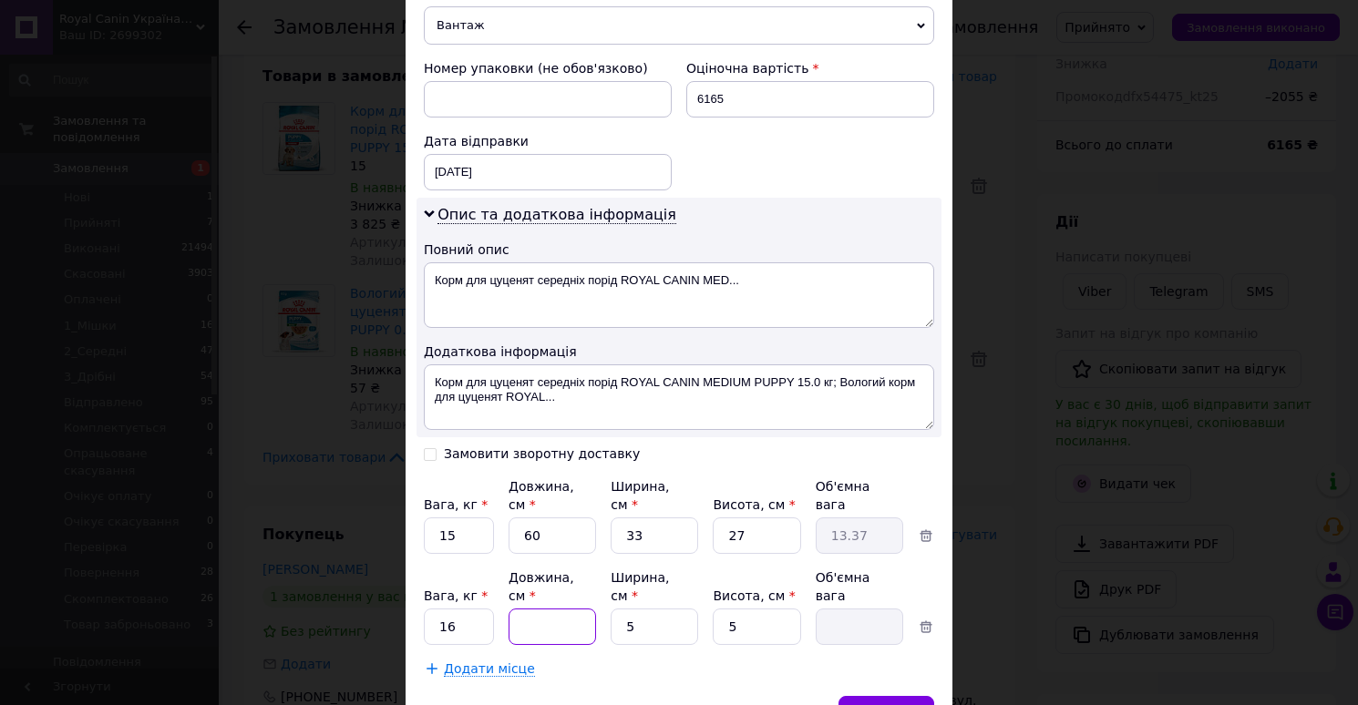
type input "0.1"
type input "60"
type input "0.38"
type input "60"
click at [641, 554] on input "5" at bounding box center [653, 536] width 87 height 36
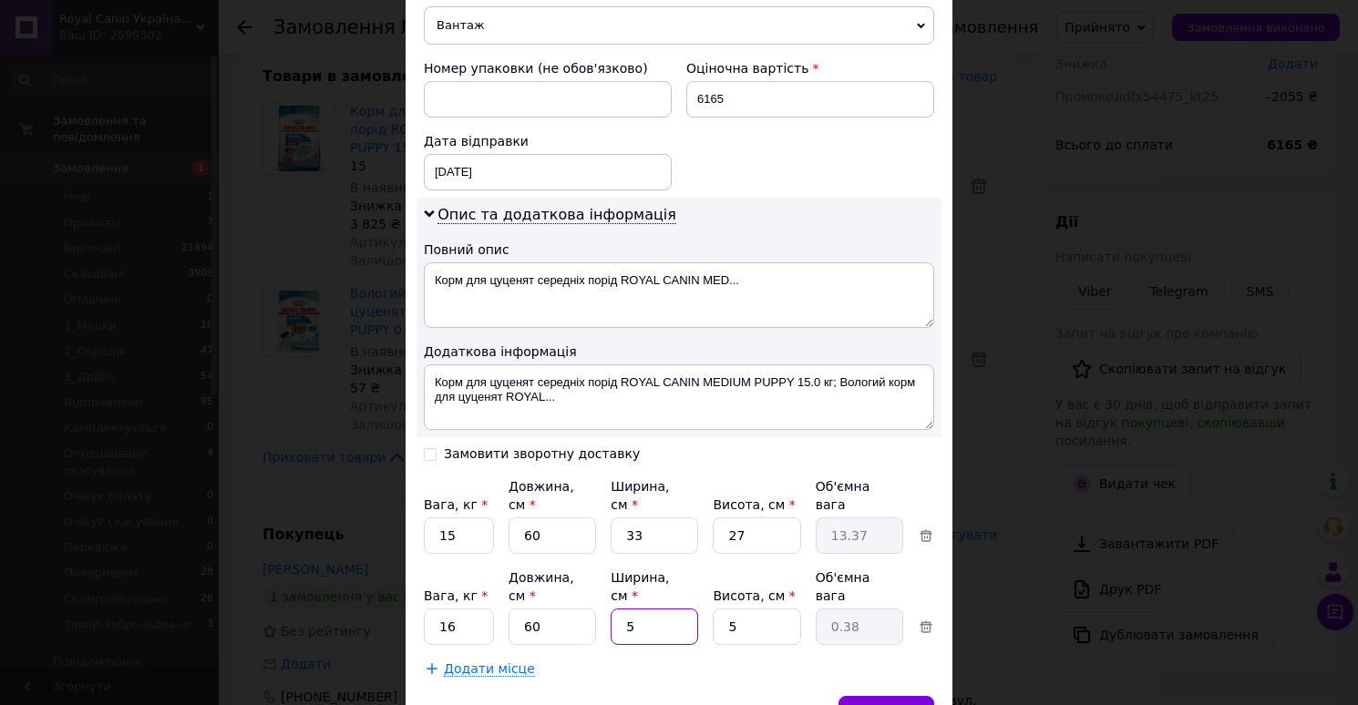
click at [641, 554] on input "5" at bounding box center [653, 536] width 87 height 36
type input "3"
type input "0.23"
type input "33"
type input "2.48"
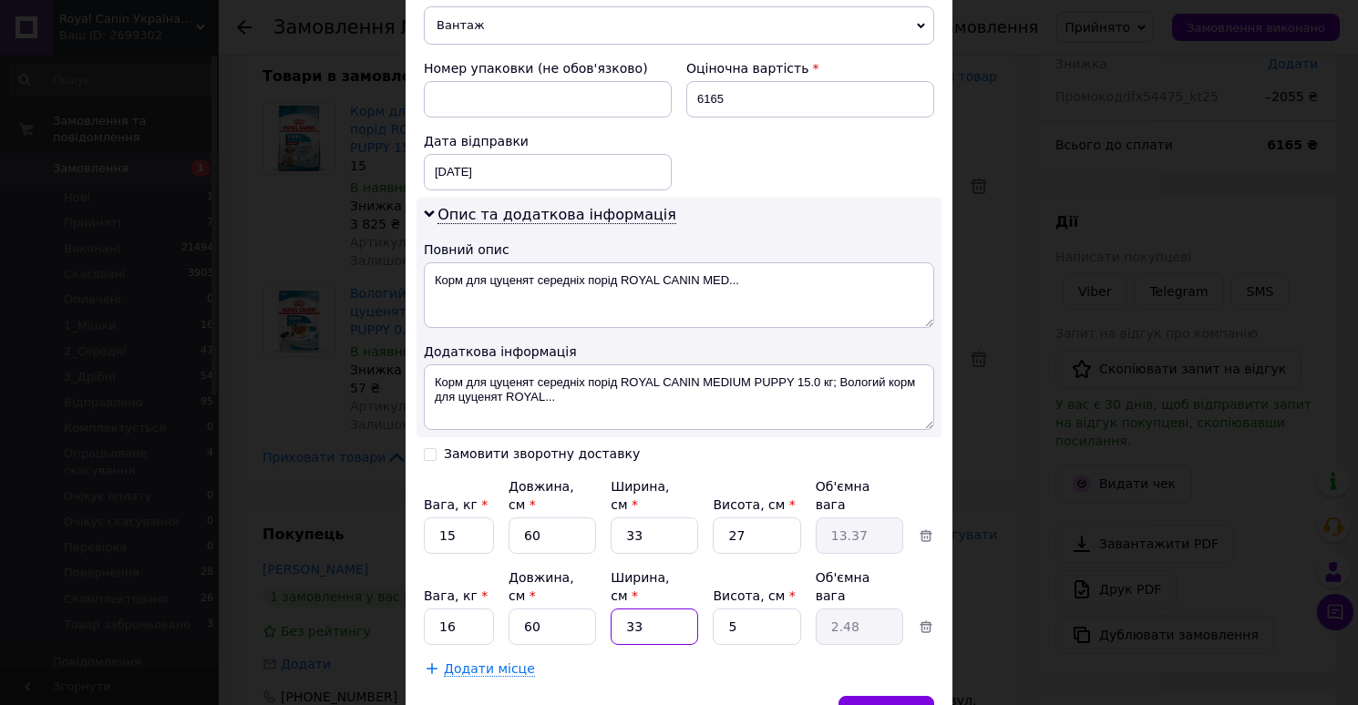
type input "33"
click at [771, 554] on input "5" at bounding box center [756, 536] width 87 height 36
type input "3"
type input "1.49"
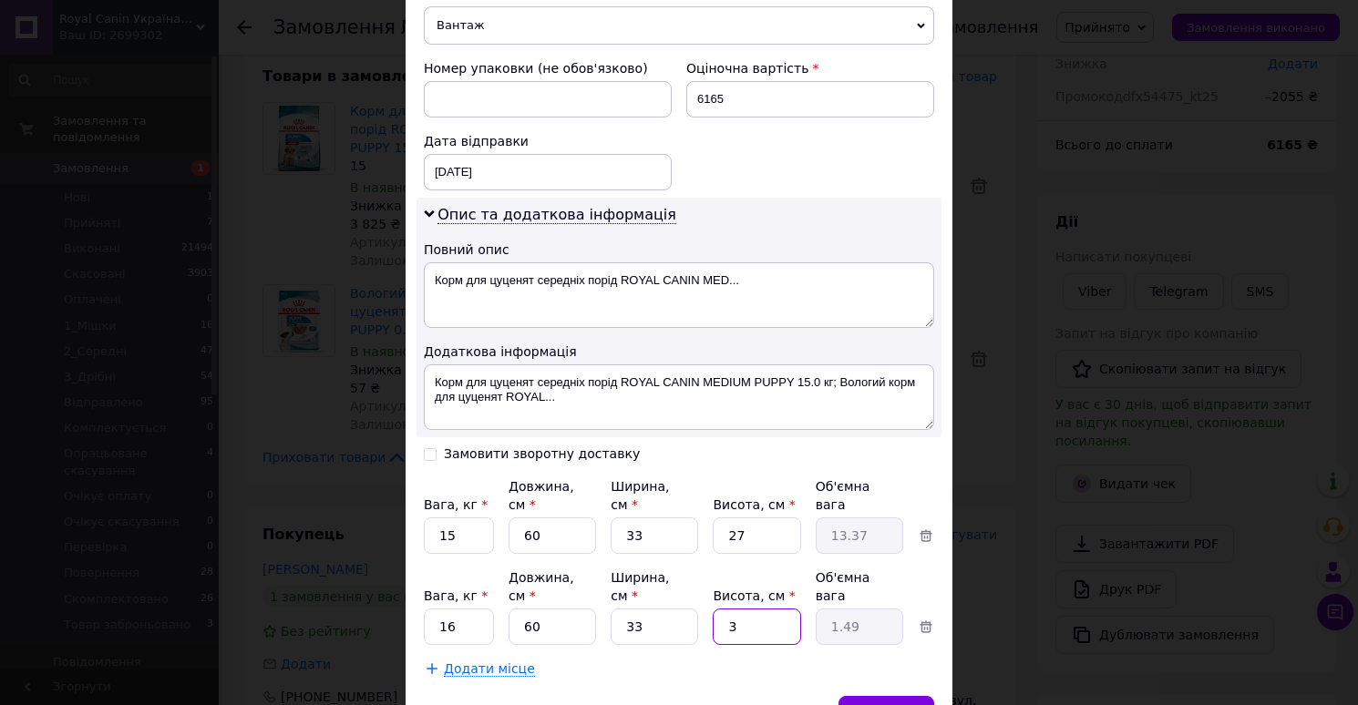
type input "30"
type input "14.85"
type input "30"
click at [867, 696] on div "Зберегти" at bounding box center [886, 714] width 96 height 36
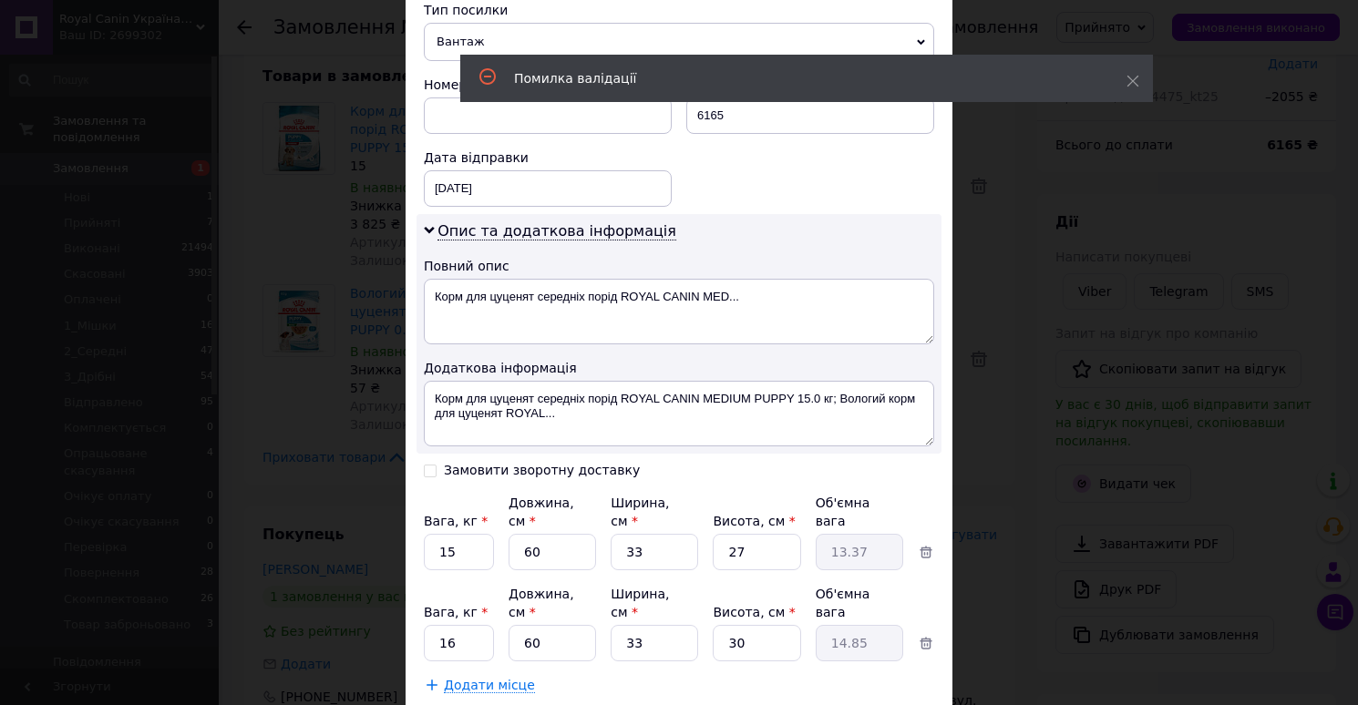
scroll to position [46, 0]
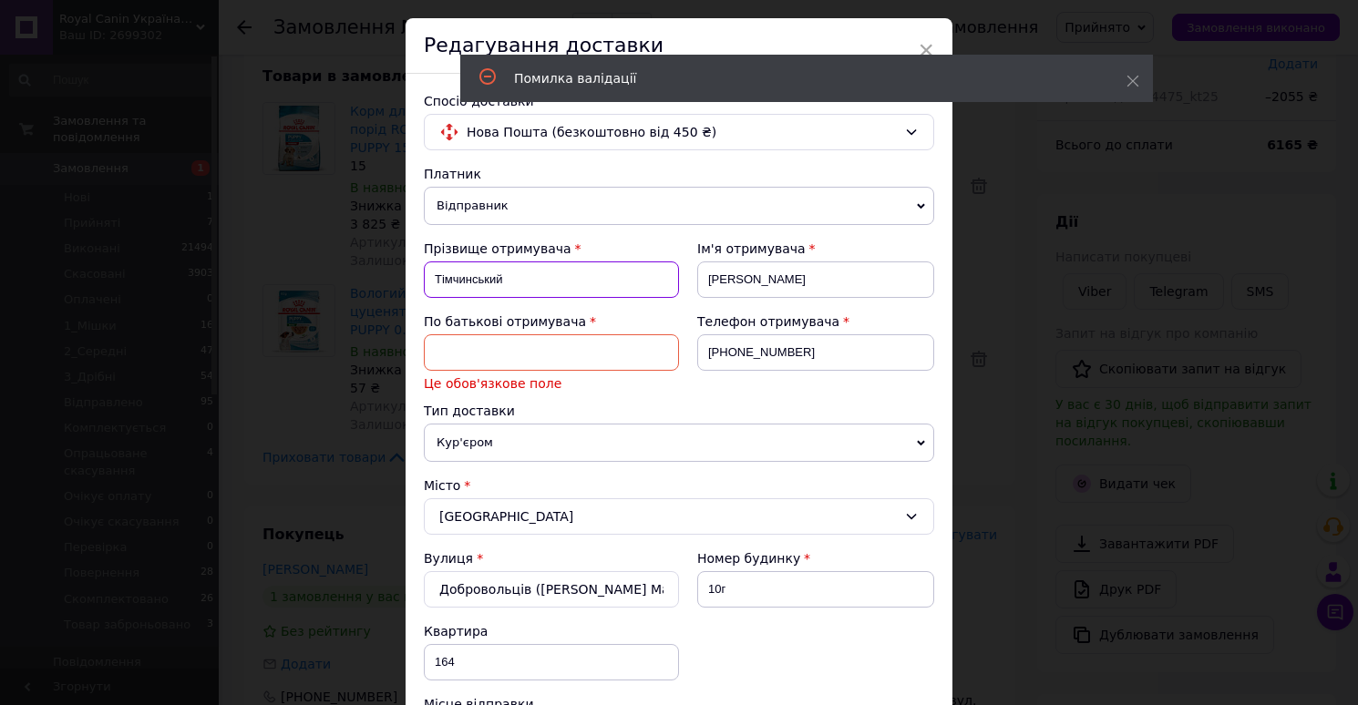
click at [454, 272] on input "Тімчинський" at bounding box center [551, 279] width 255 height 36
click at [462, 344] on input at bounding box center [551, 352] width 255 height 36
paste input "Тімчинський"
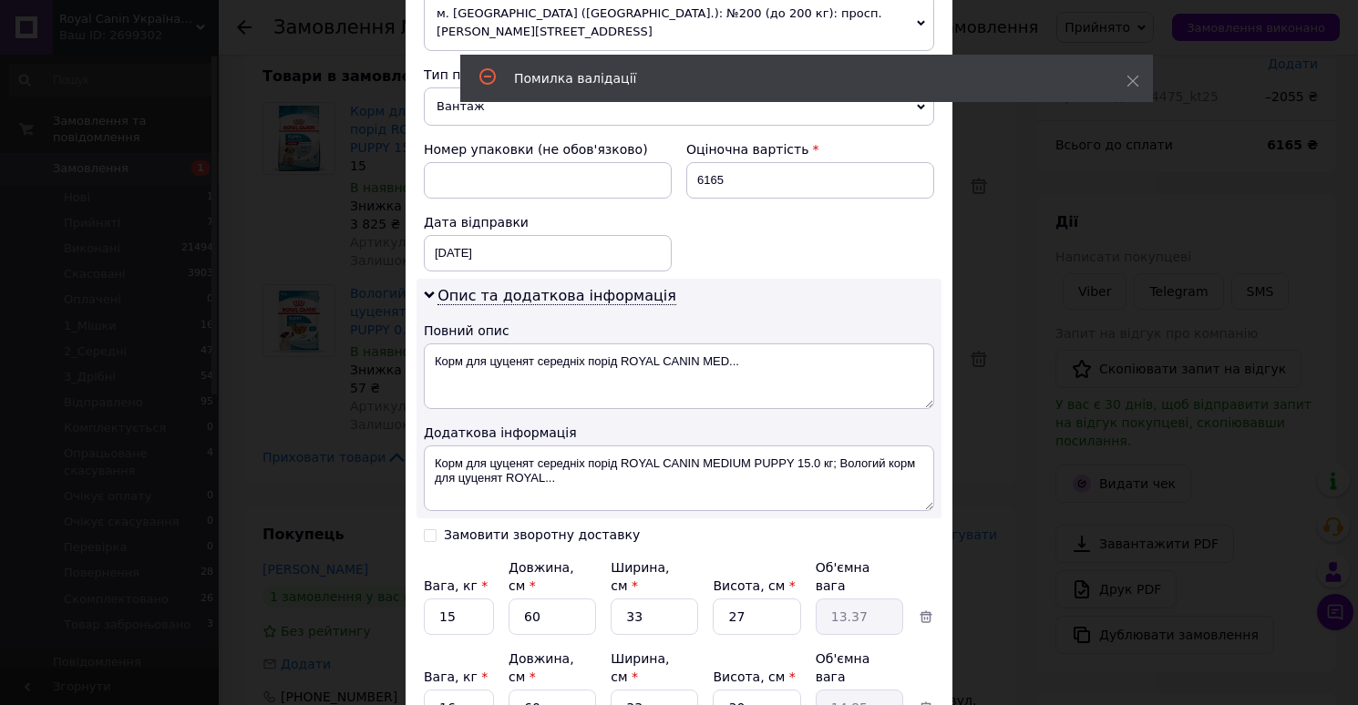
scroll to position [924, 0]
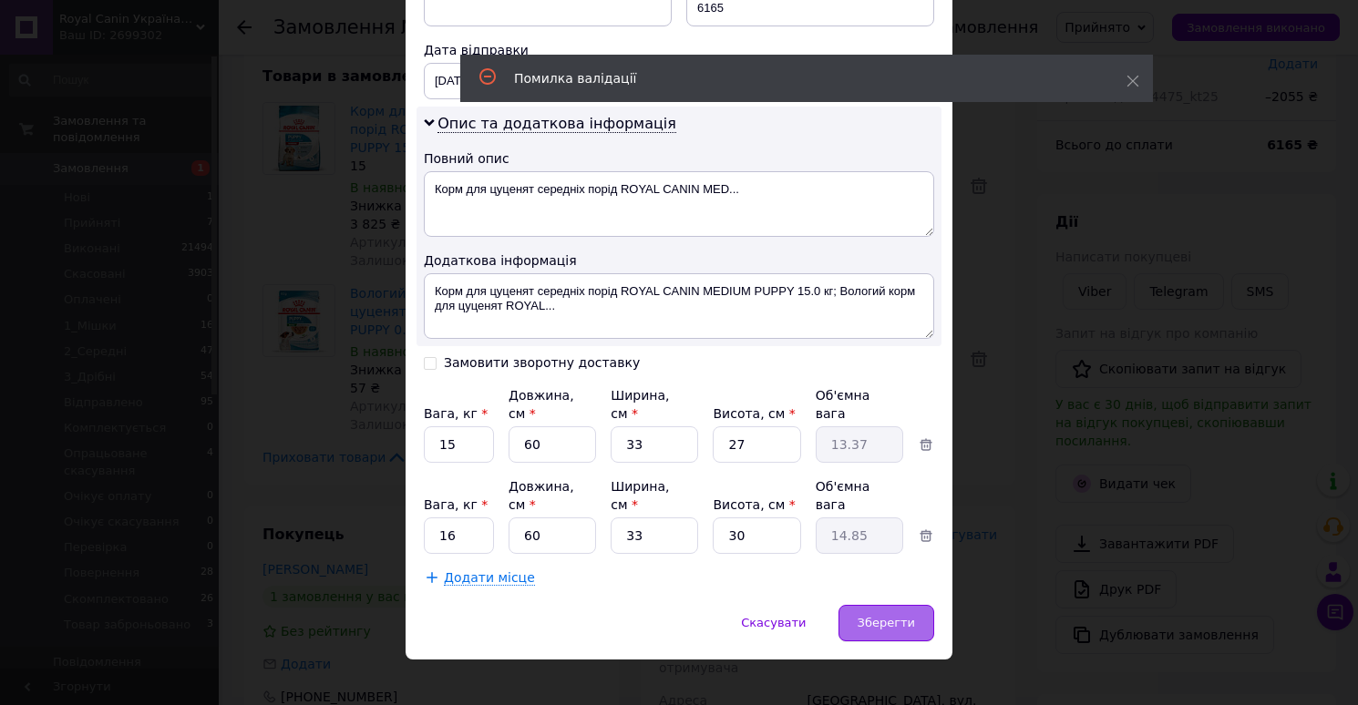
type input "Тімчинський"
click at [868, 605] on div "Зберегти" at bounding box center [886, 623] width 96 height 36
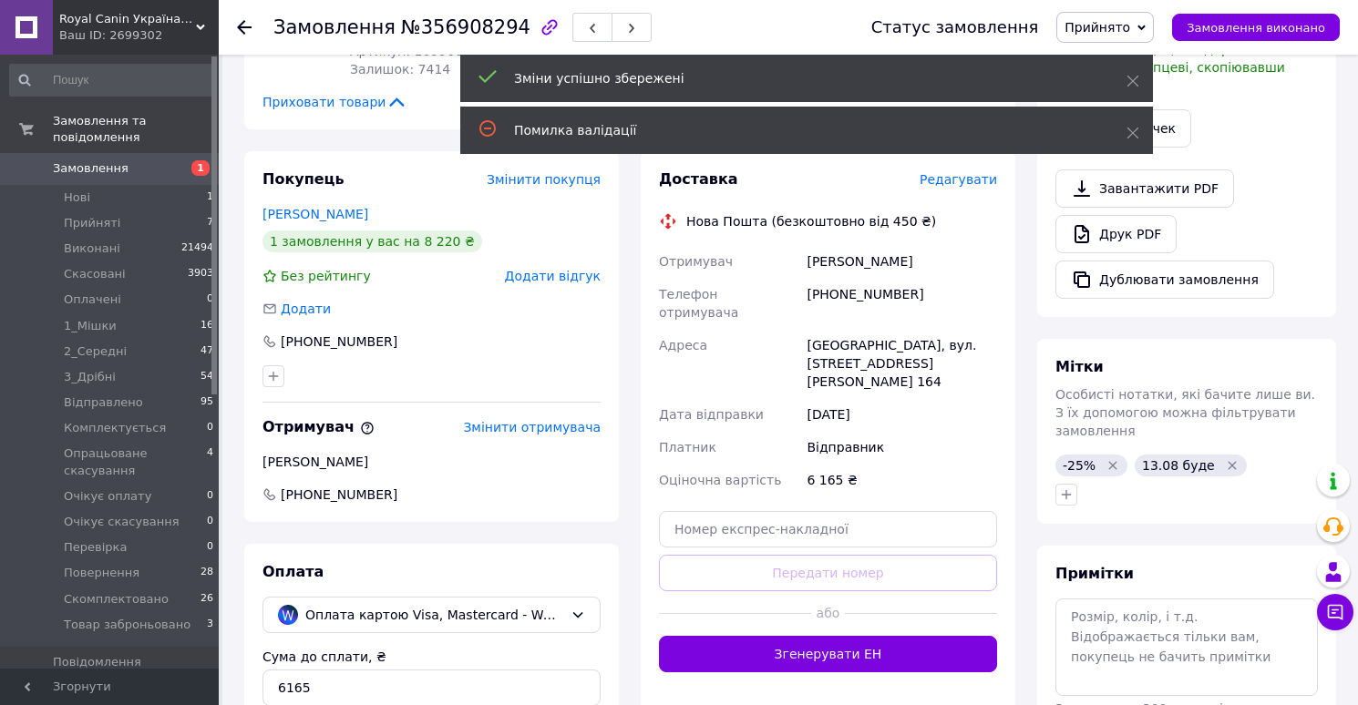
scroll to position [512, 0]
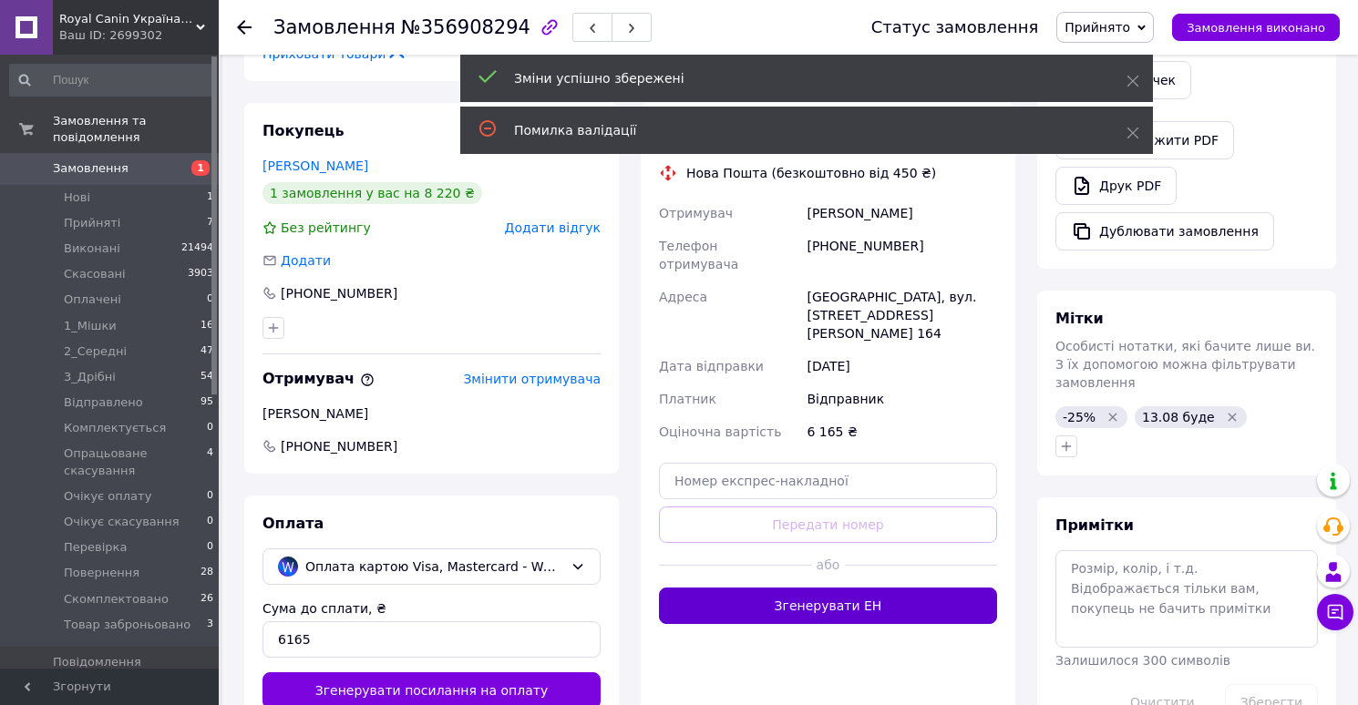
click at [812, 592] on button "Згенерувати ЕН" at bounding box center [828, 606] width 338 height 36
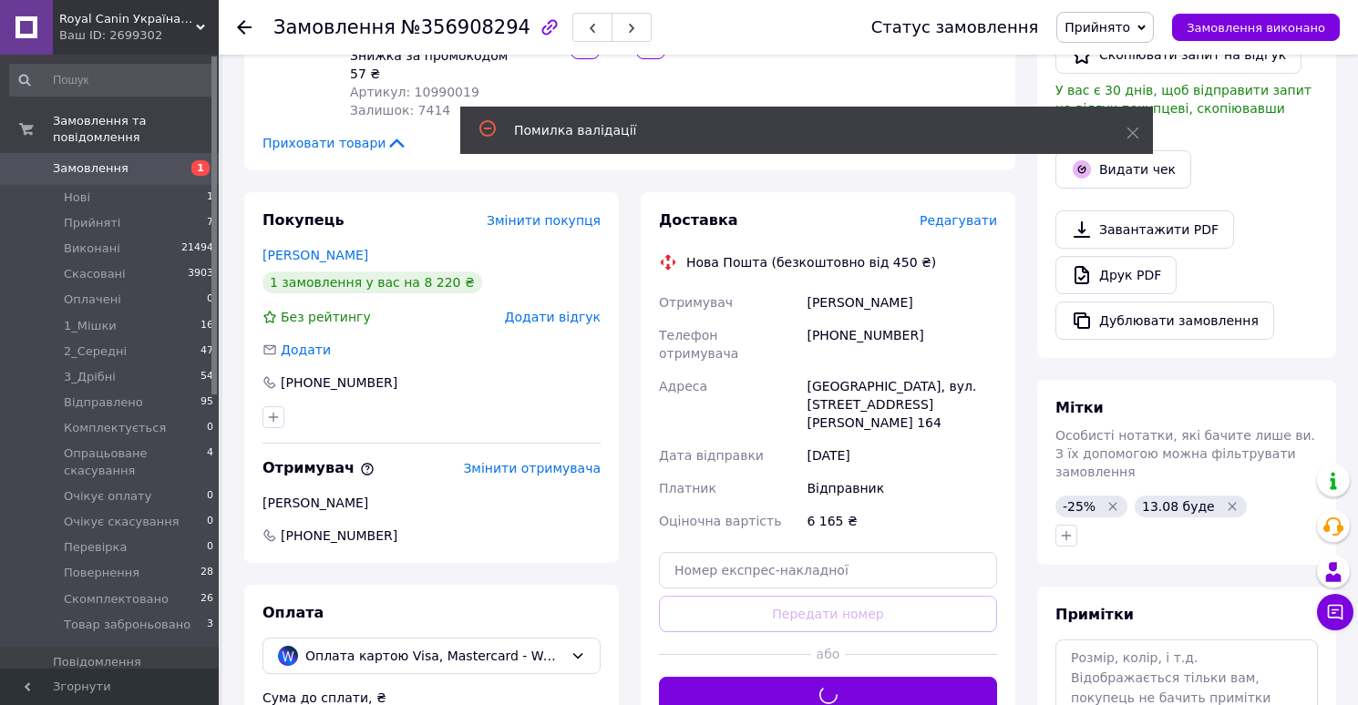
scroll to position [400, 0]
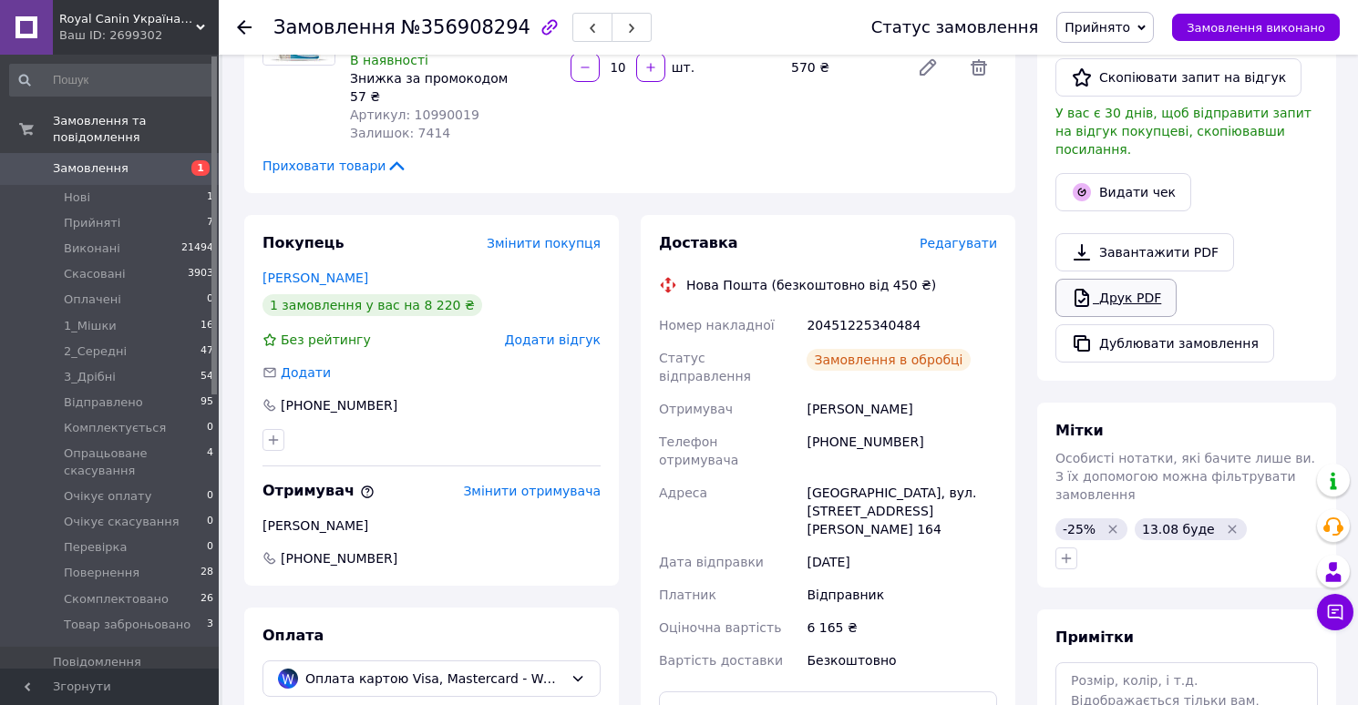
click at [1096, 289] on link "Друк PDF" at bounding box center [1115, 298] width 121 height 38
click at [1096, 28] on span "Прийнято" at bounding box center [1097, 27] width 66 height 15
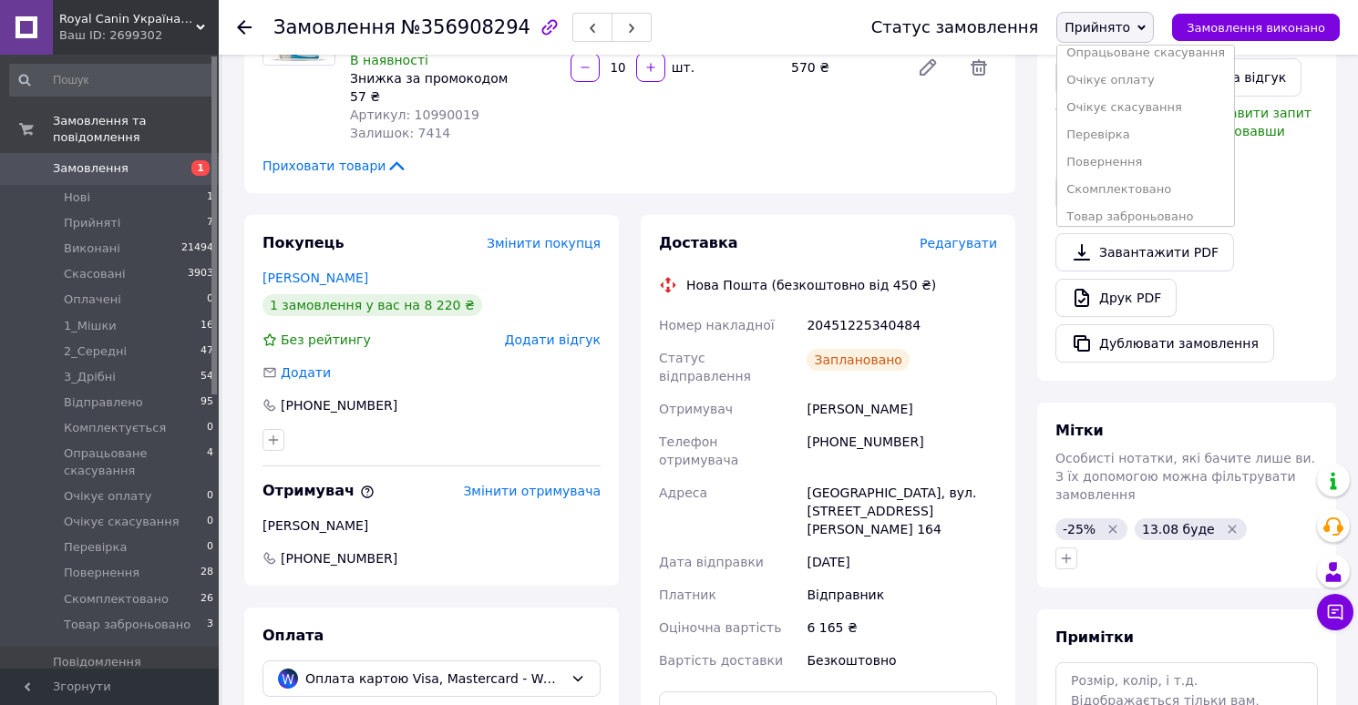
scroll to position [239, 0]
click at [1093, 179] on li "Скомплектовано" at bounding box center [1145, 180] width 177 height 27
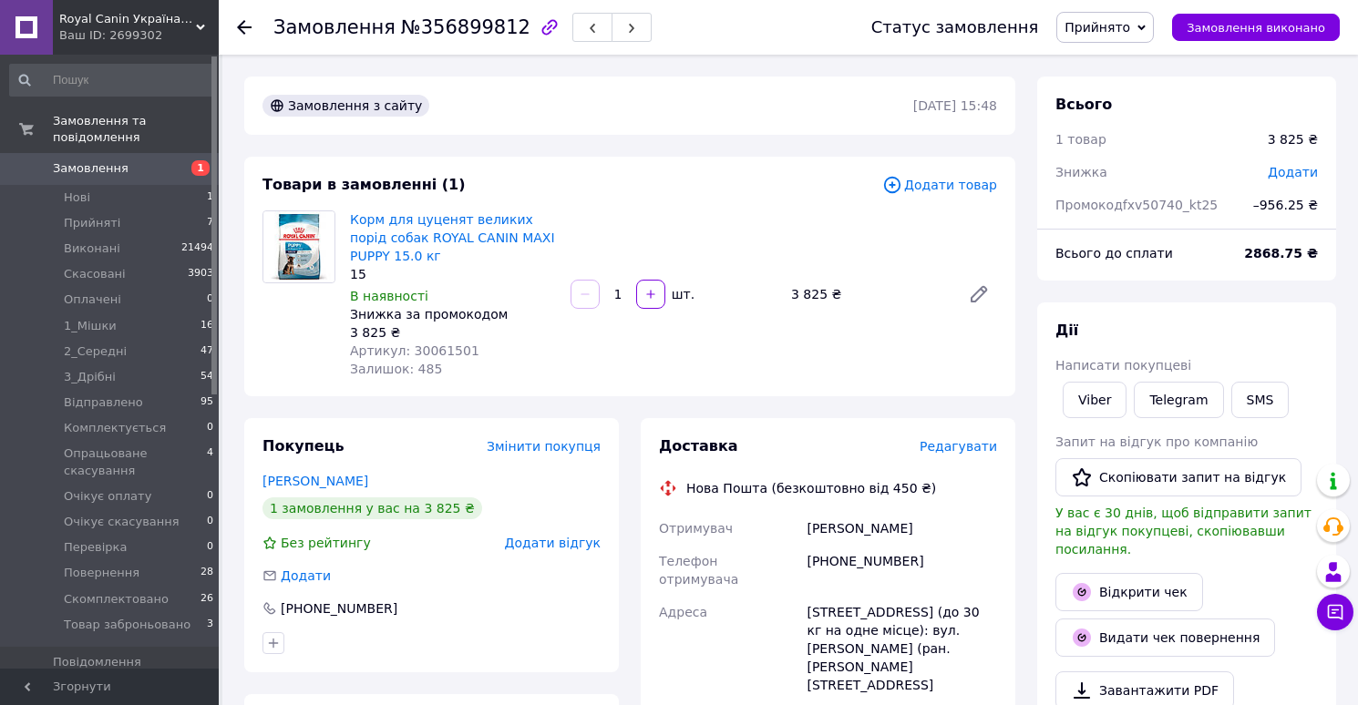
scroll to position [37, 0]
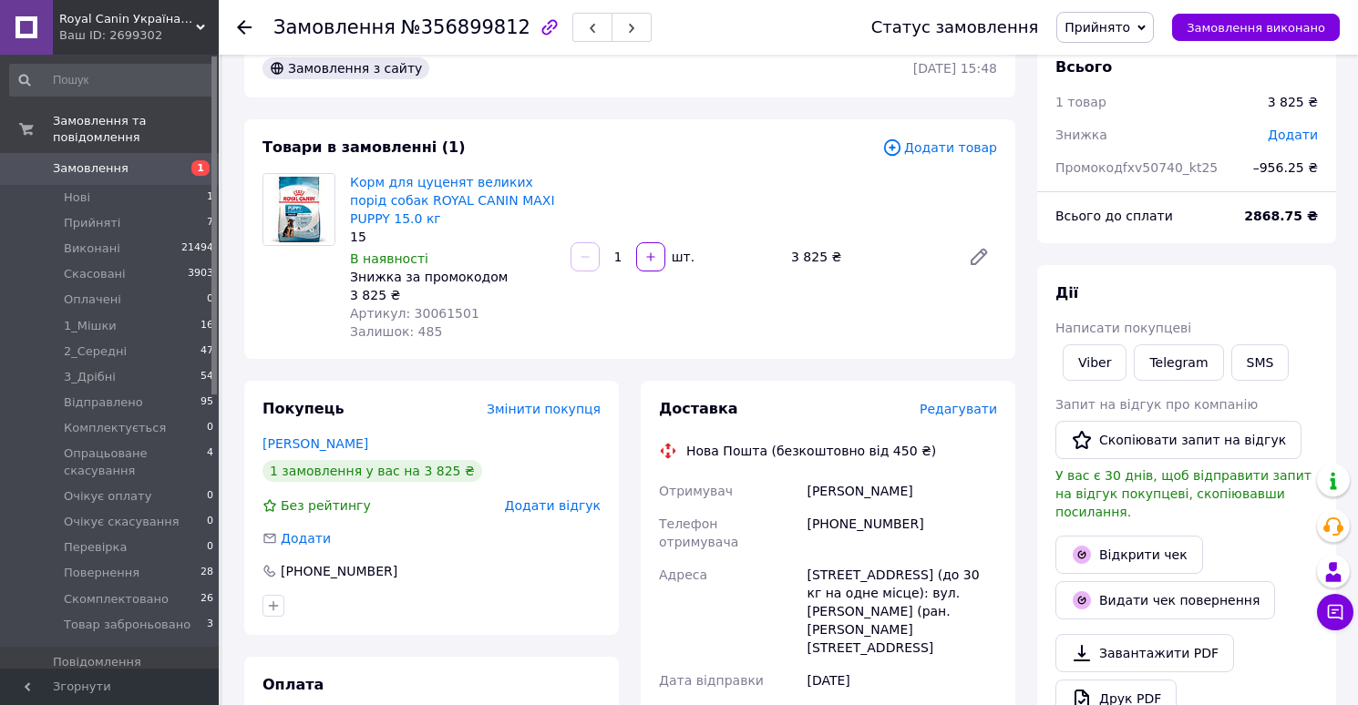
click at [954, 413] on span "Редагувати" at bounding box center [957, 409] width 77 height 15
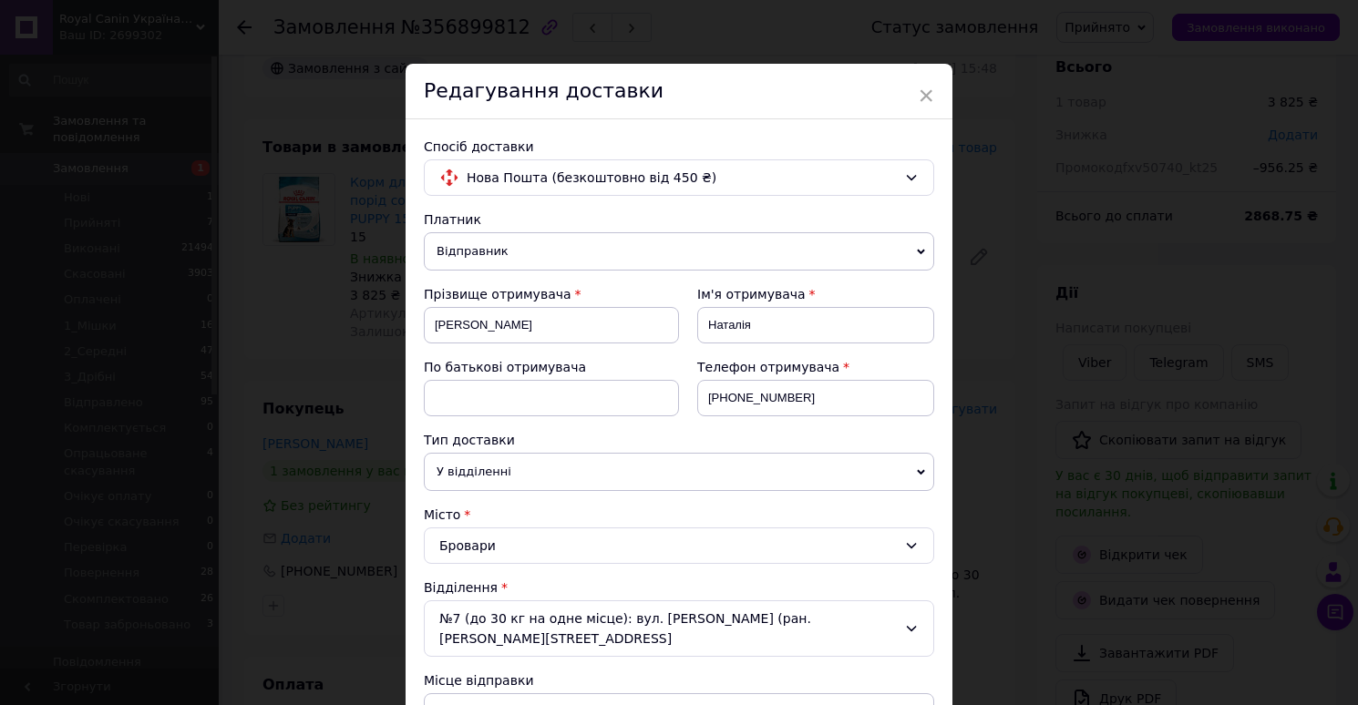
scroll to position [928, 0]
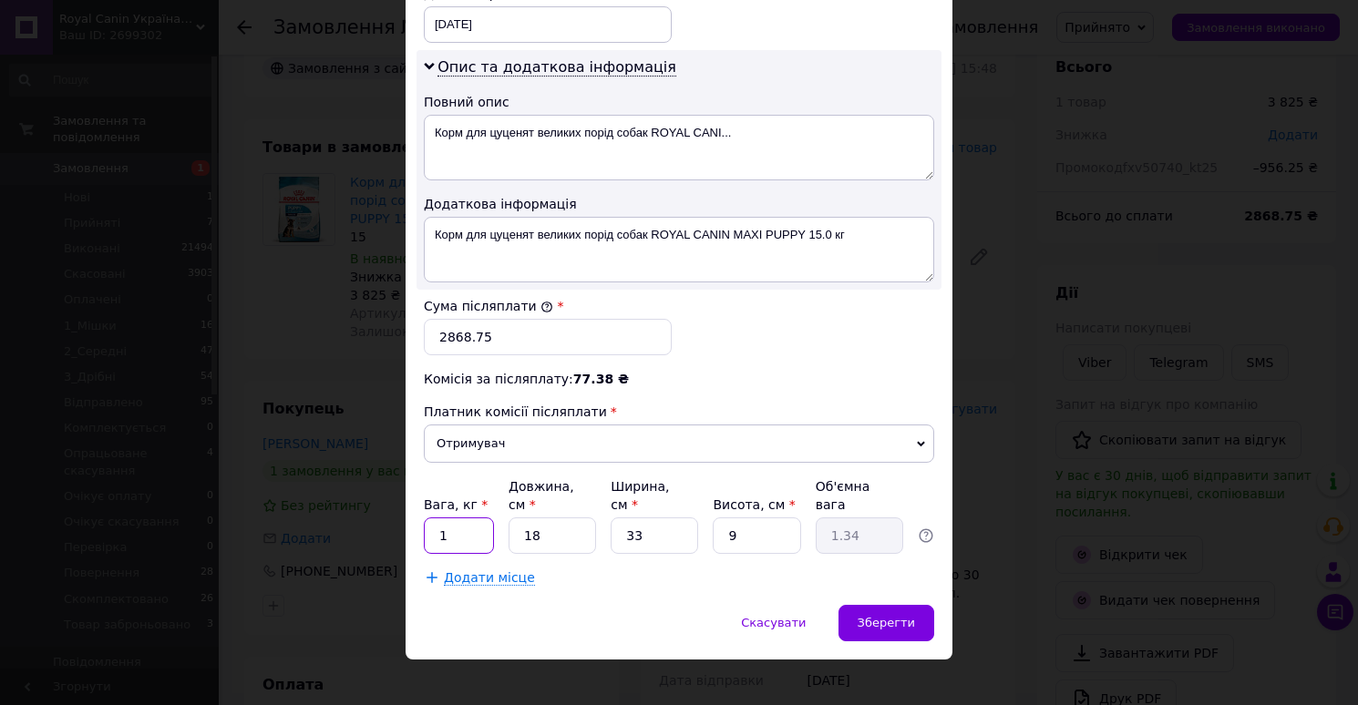
click at [465, 518] on input "1" at bounding box center [459, 536] width 70 height 36
type input "15"
click at [551, 519] on input "18" at bounding box center [551, 536] width 87 height 36
type input "6"
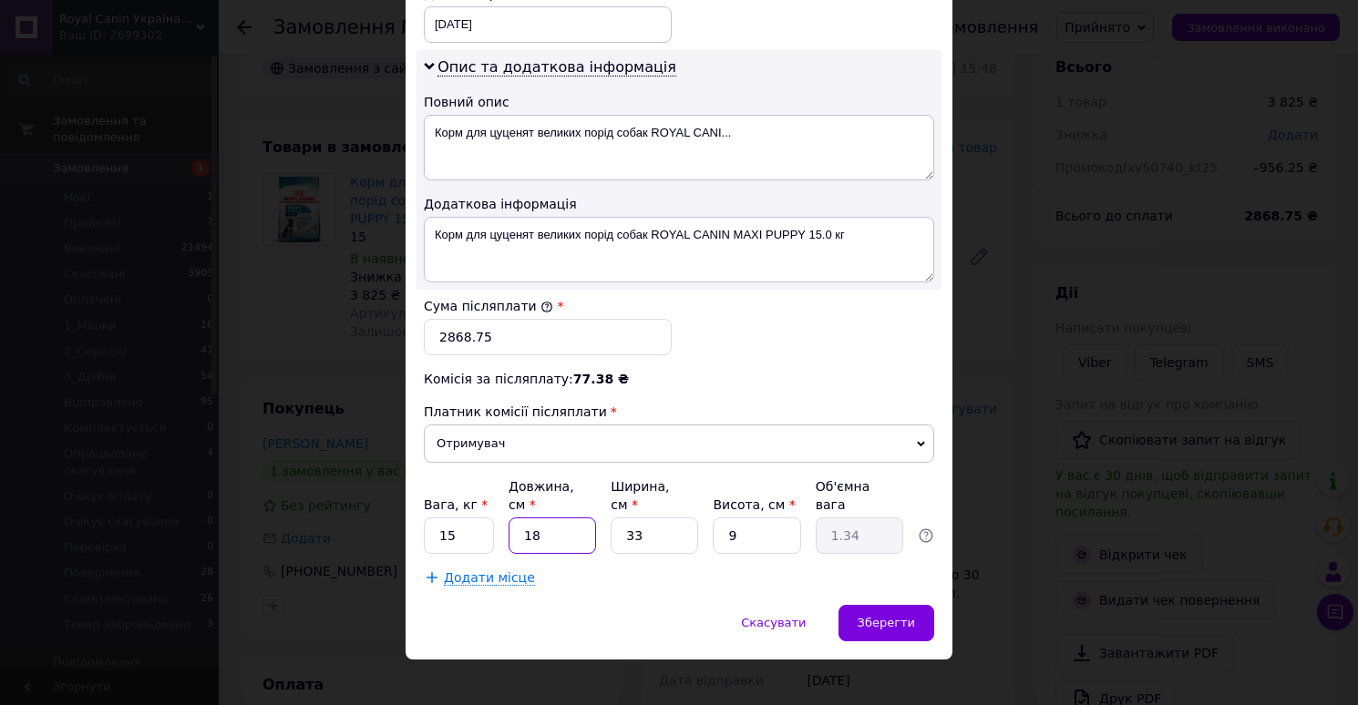
type input "0.45"
type input "60"
type input "4.46"
type input "60"
click at [770, 520] on input "9" at bounding box center [756, 536] width 87 height 36
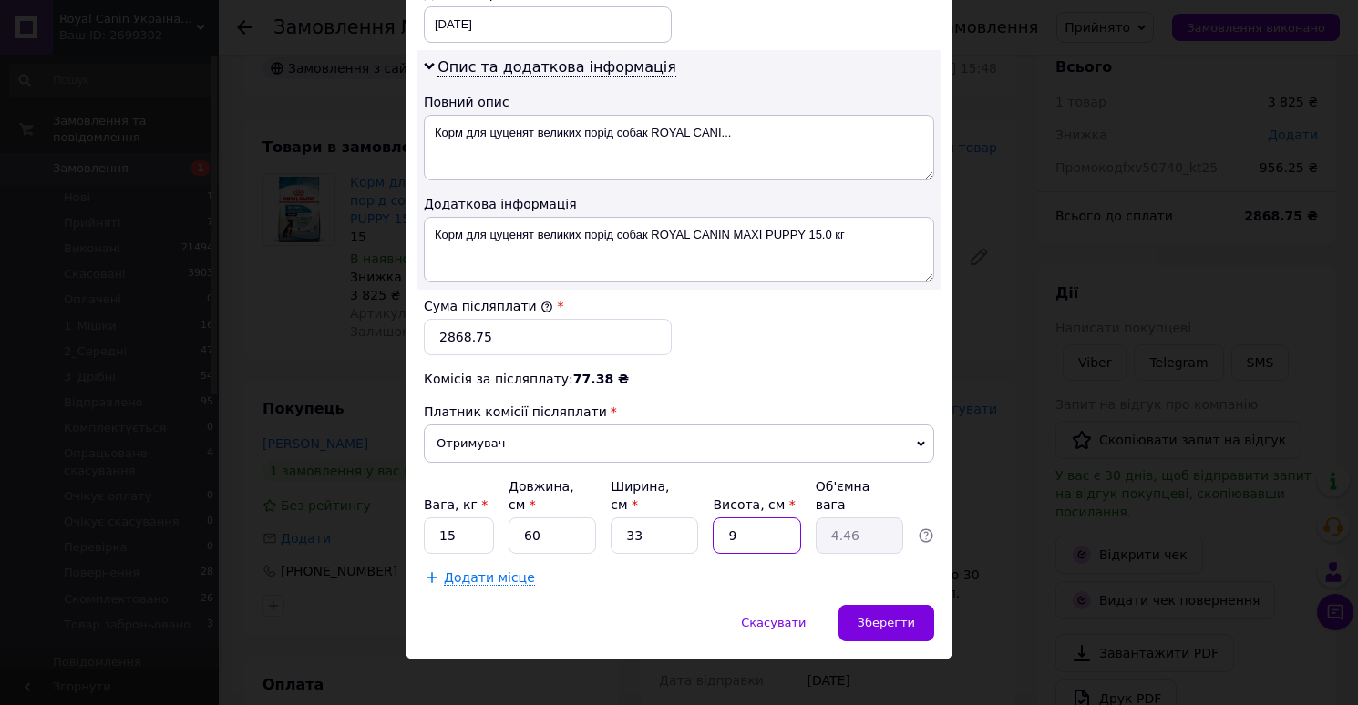
click at [770, 520] on input "9" at bounding box center [756, 536] width 87 height 36
type input "2"
type input "0.99"
type input "27"
type input "13.37"
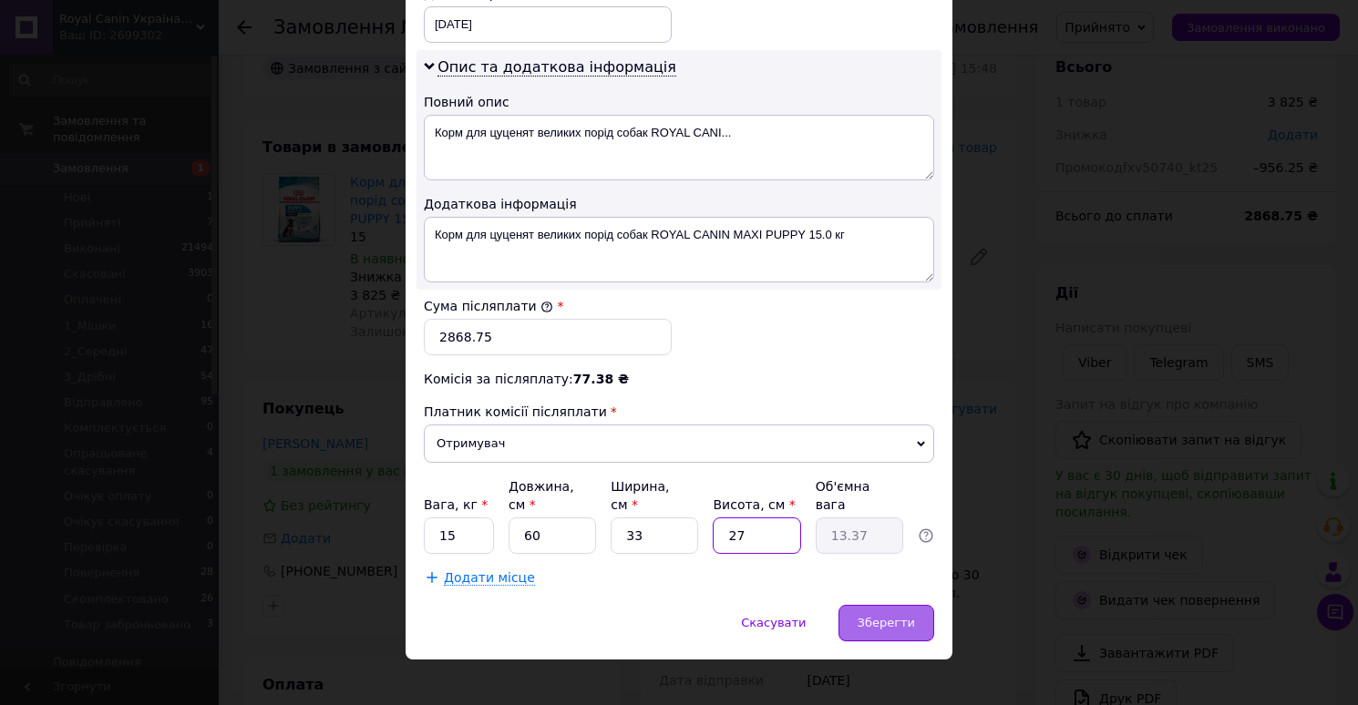
type input "27"
click at [892, 616] on span "Зберегти" at bounding box center [885, 623] width 57 height 14
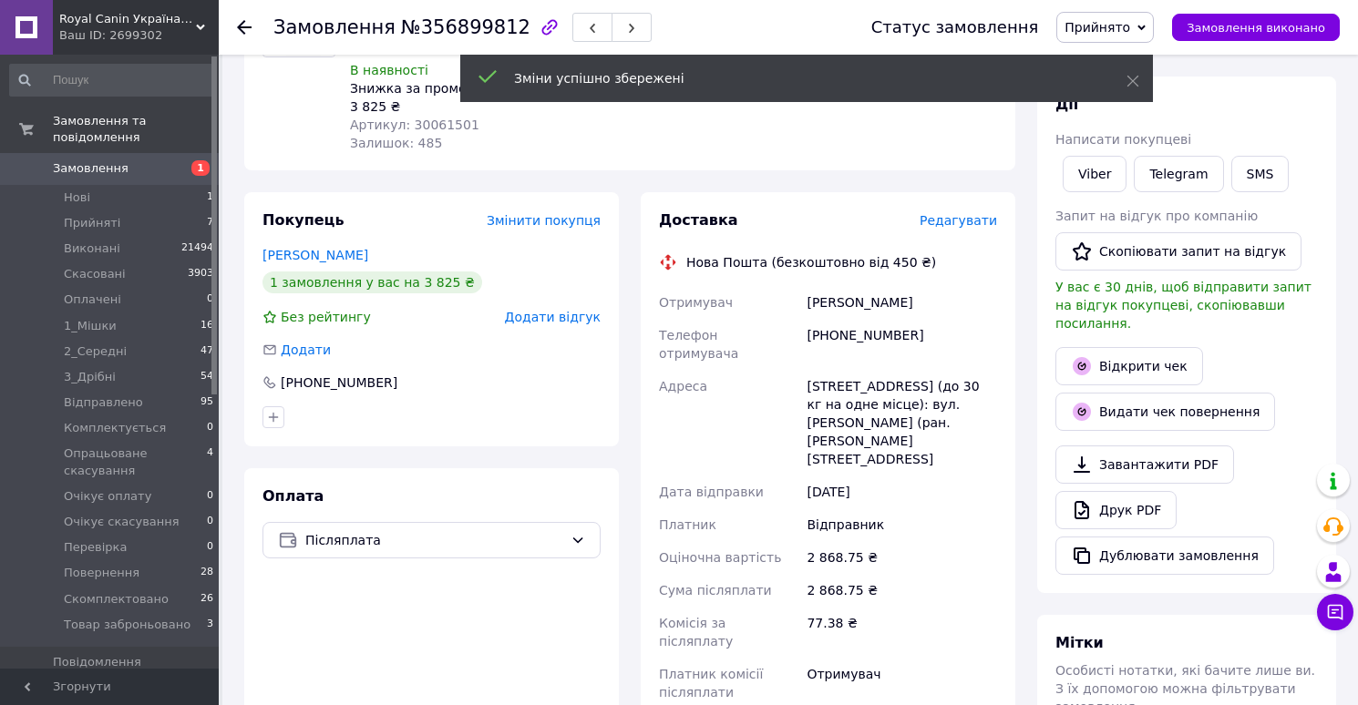
scroll to position [415, 0]
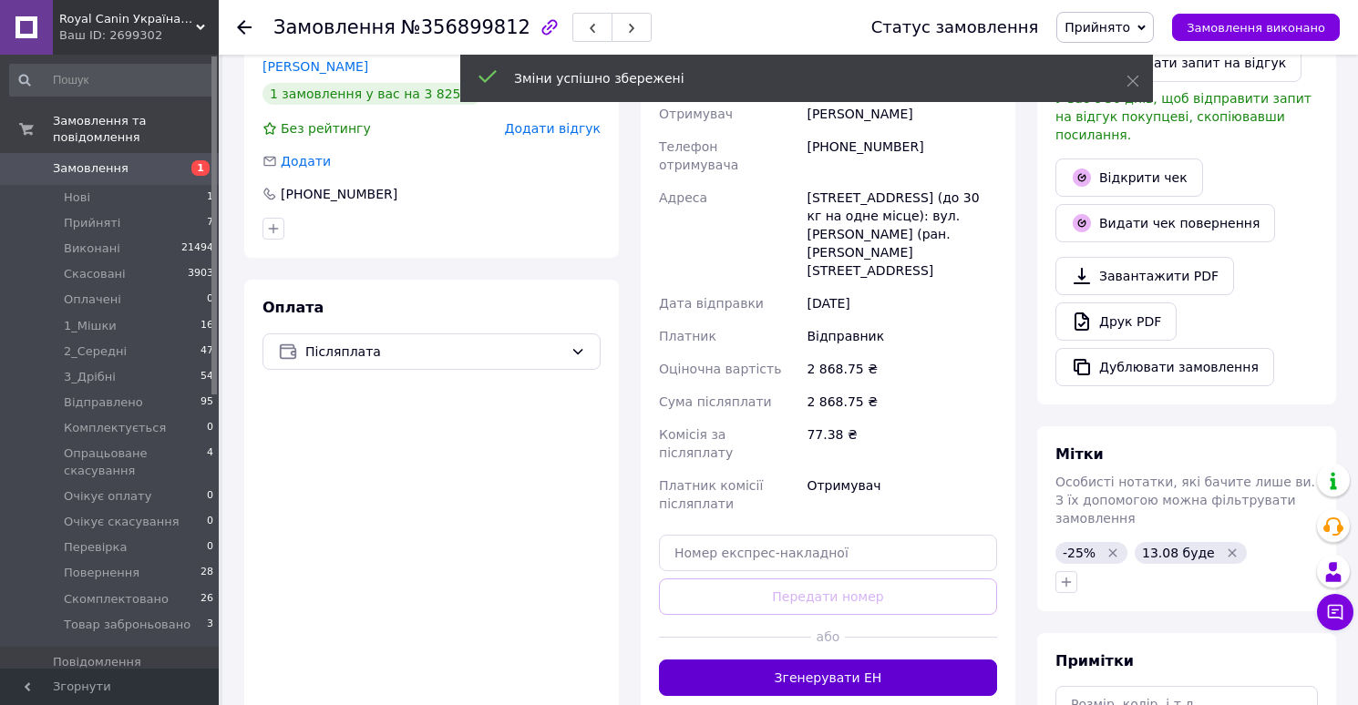
click at [773, 660] on button "Згенерувати ЕН" at bounding box center [828, 678] width 338 height 36
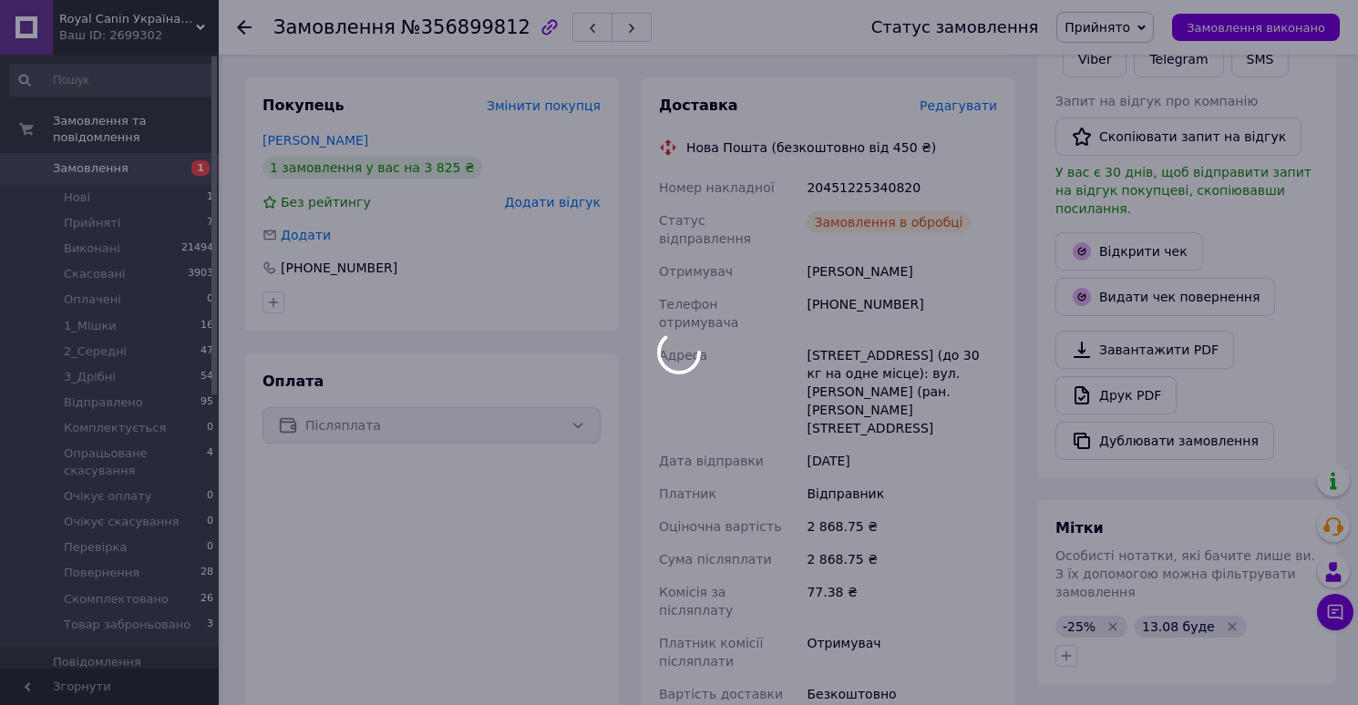
scroll to position [321, 0]
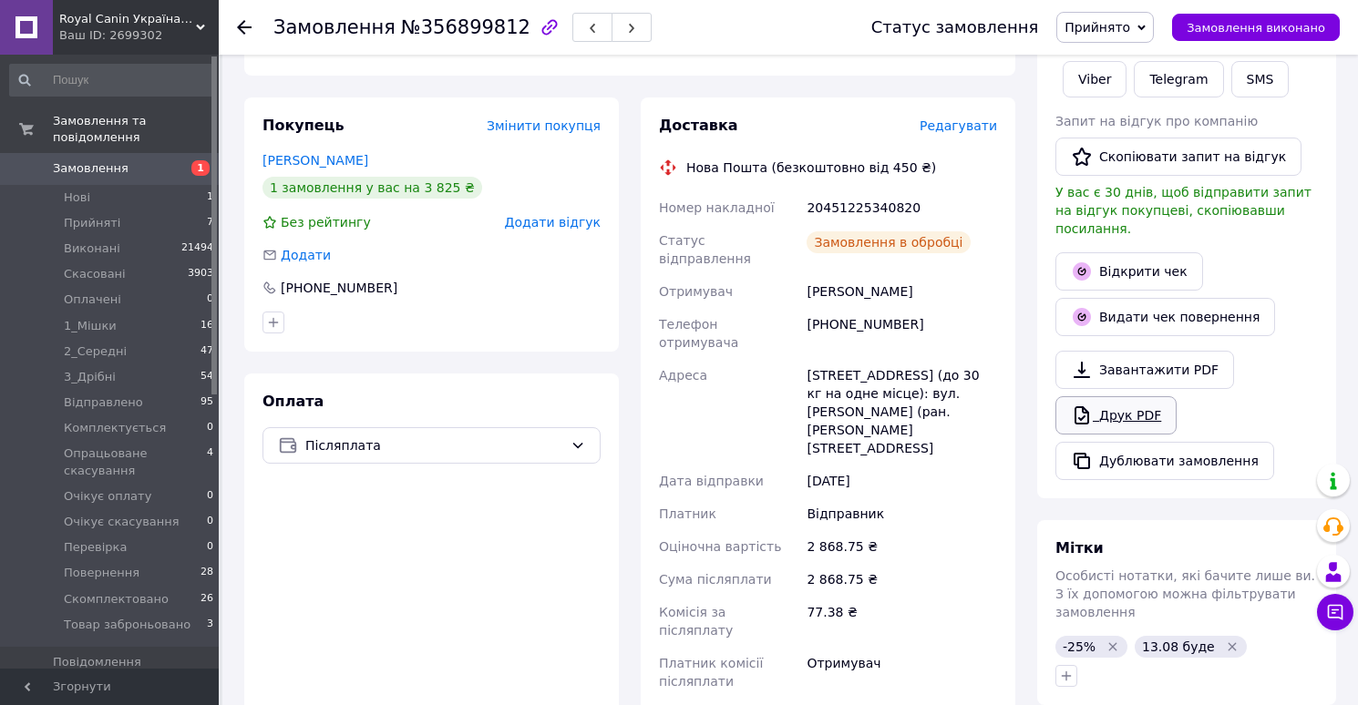
click at [1091, 405] on icon at bounding box center [1082, 416] width 22 height 22
click at [1103, 39] on span "Прийнято" at bounding box center [1104, 27] width 97 height 31
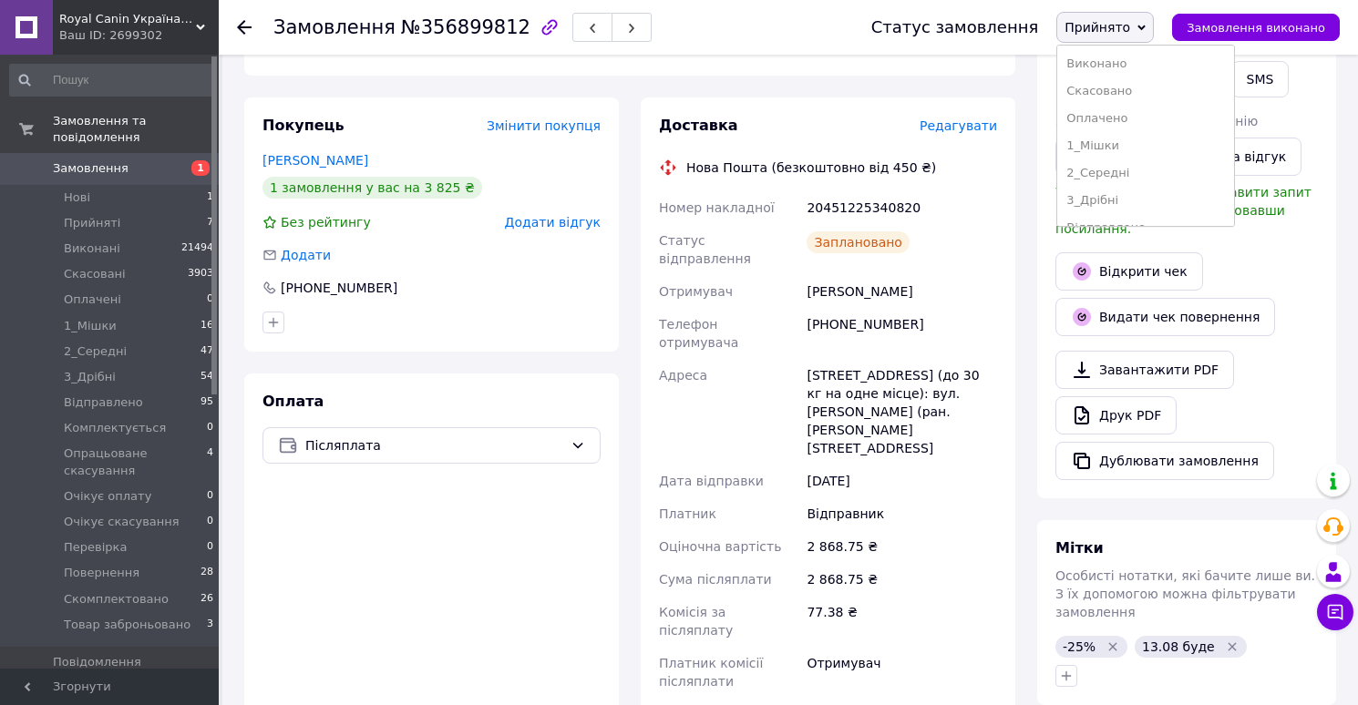
click at [1097, 38] on span "Прийнято" at bounding box center [1104, 27] width 97 height 31
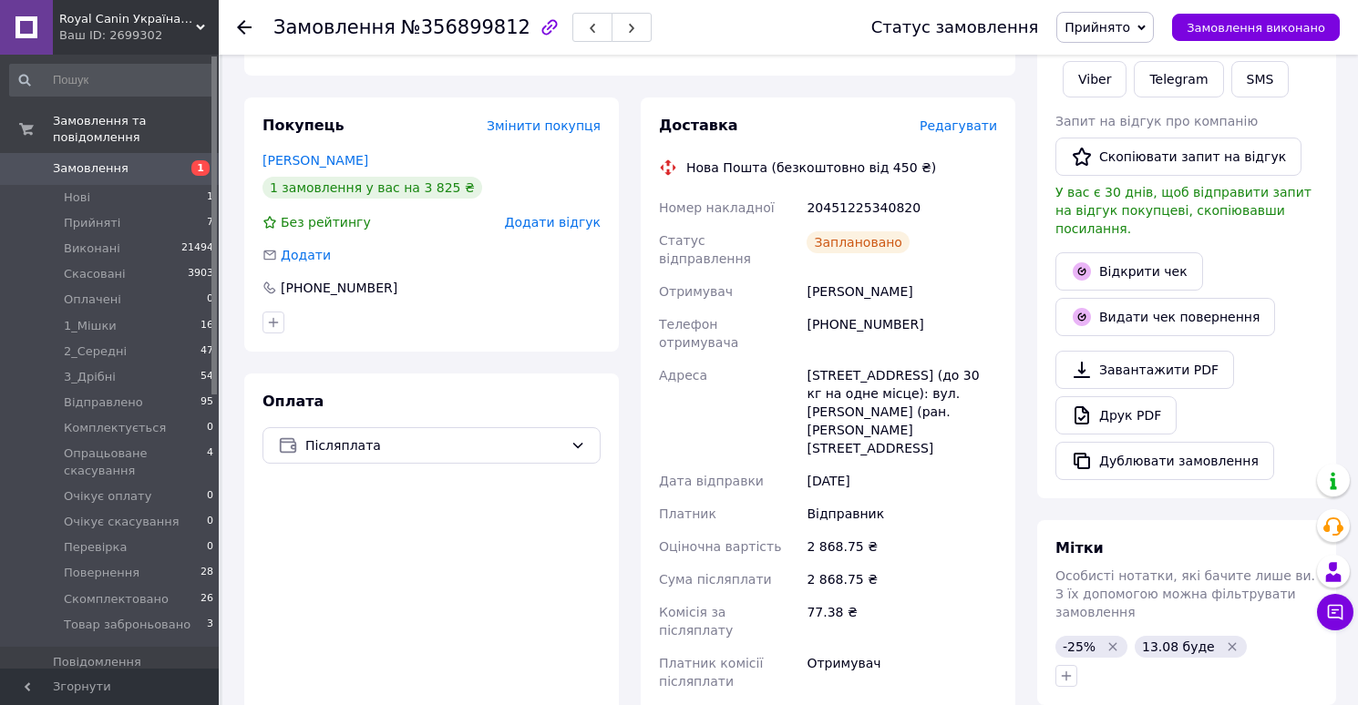
click at [1098, 28] on span "Прийнято" at bounding box center [1097, 27] width 66 height 15
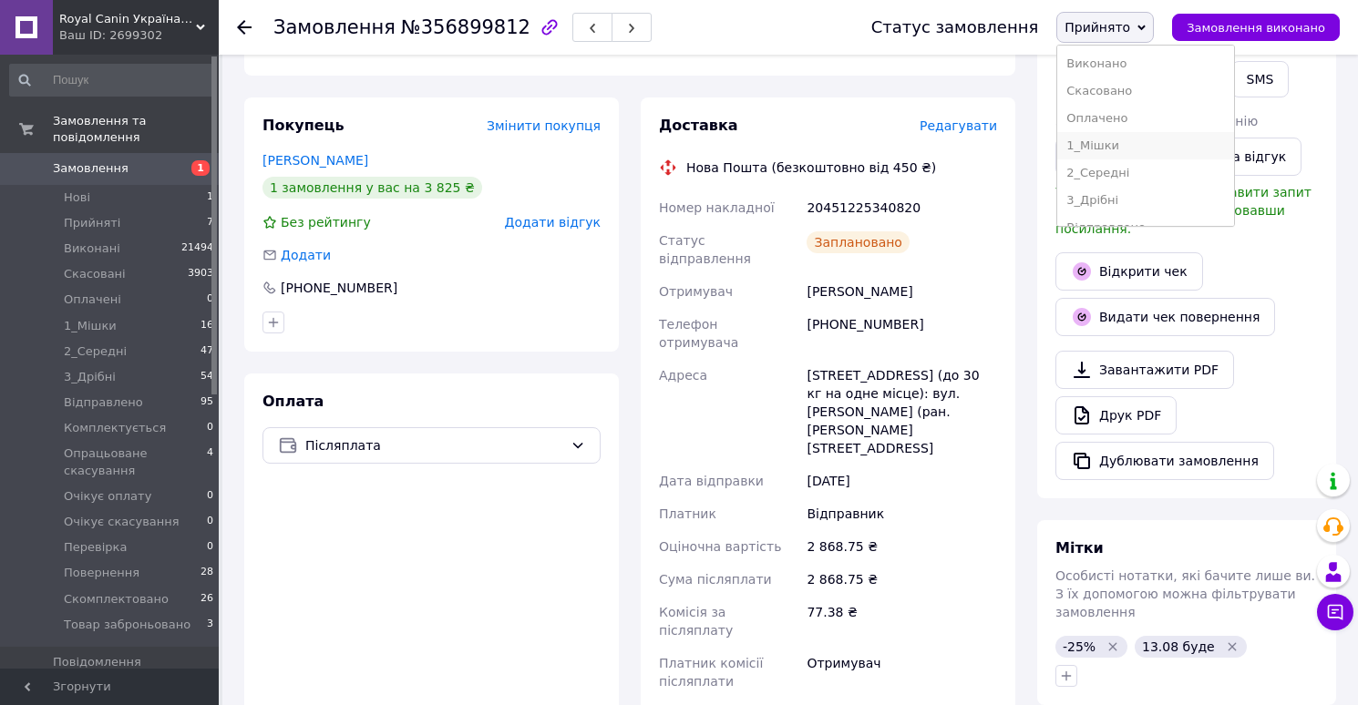
scroll to position [239, 0]
click at [1100, 173] on li "Скомплектовано" at bounding box center [1145, 180] width 177 height 27
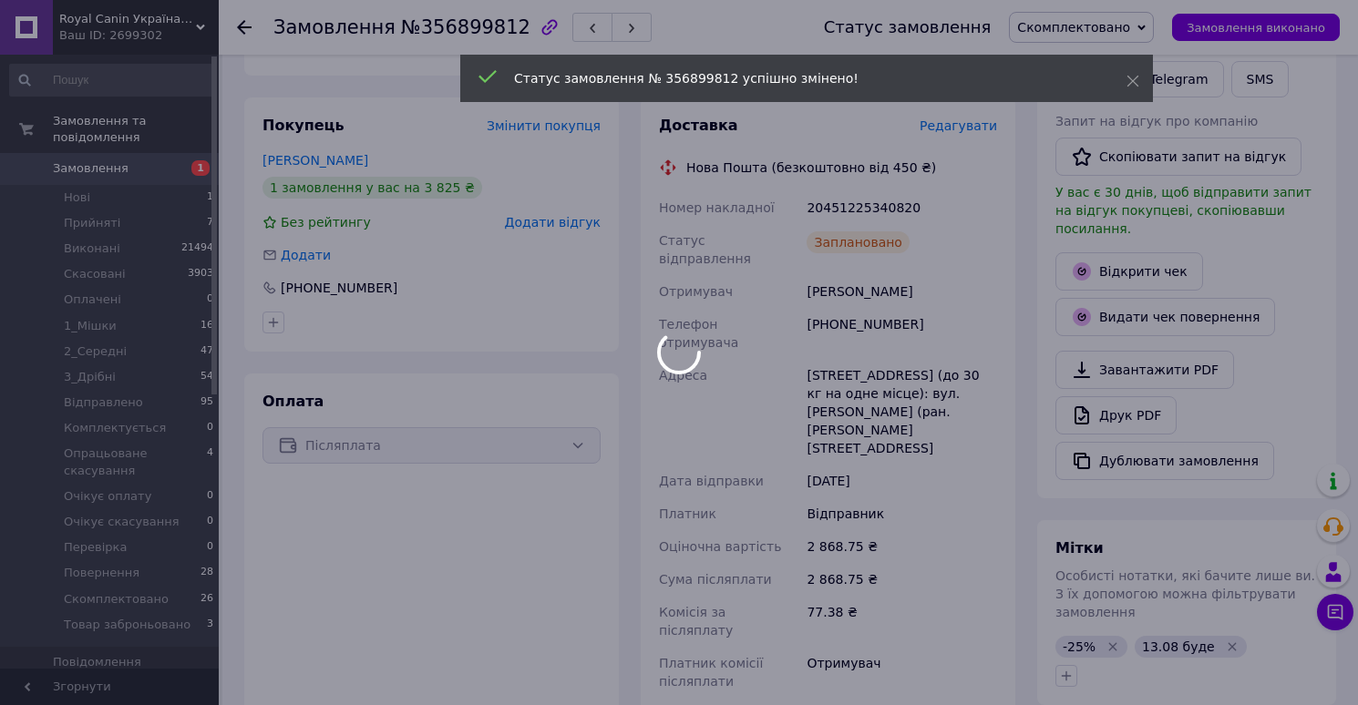
scroll to position [11, 0]
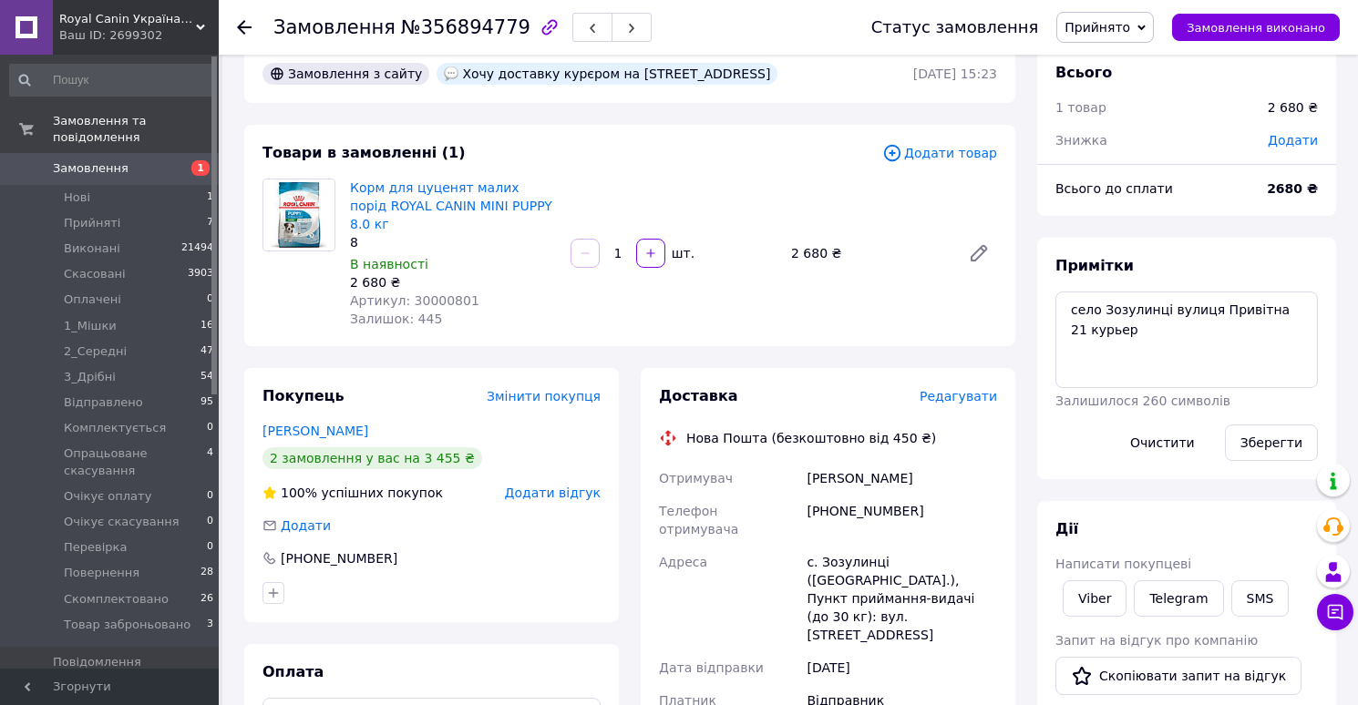
scroll to position [38, 0]
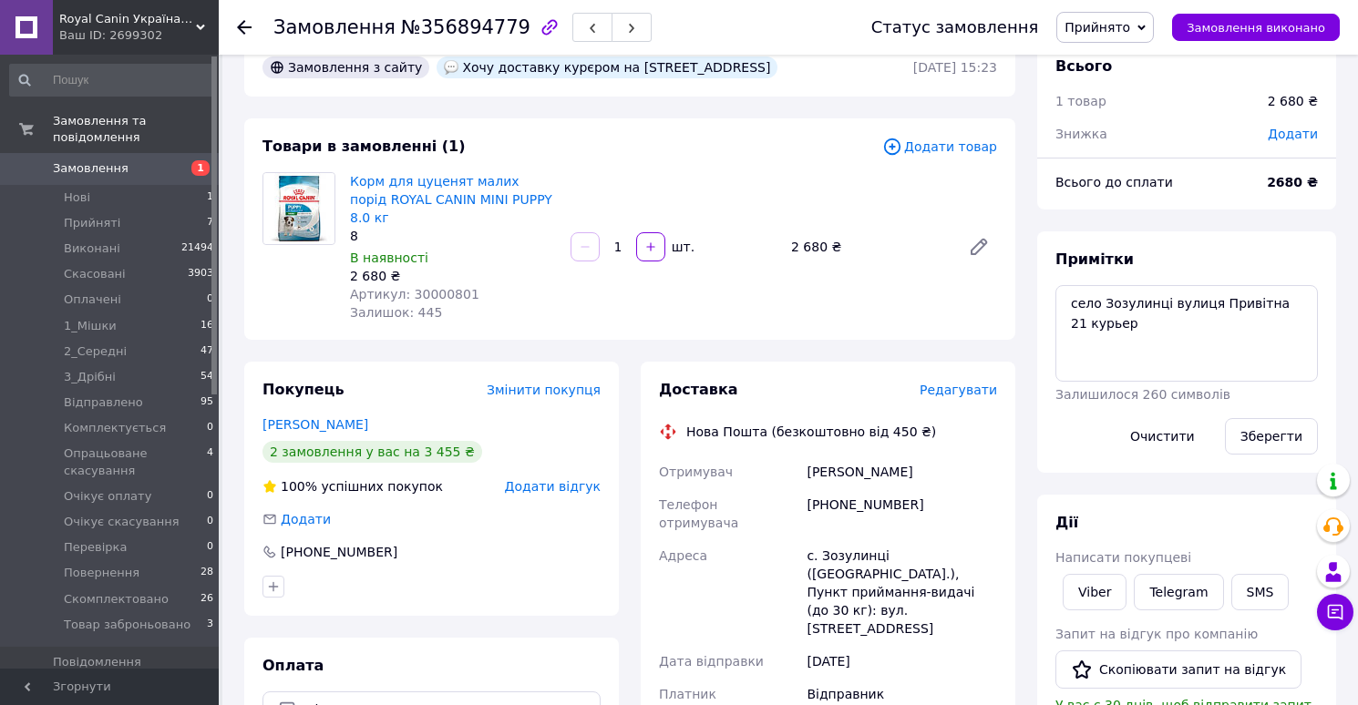
click at [956, 397] on span "Редагувати" at bounding box center [957, 390] width 77 height 15
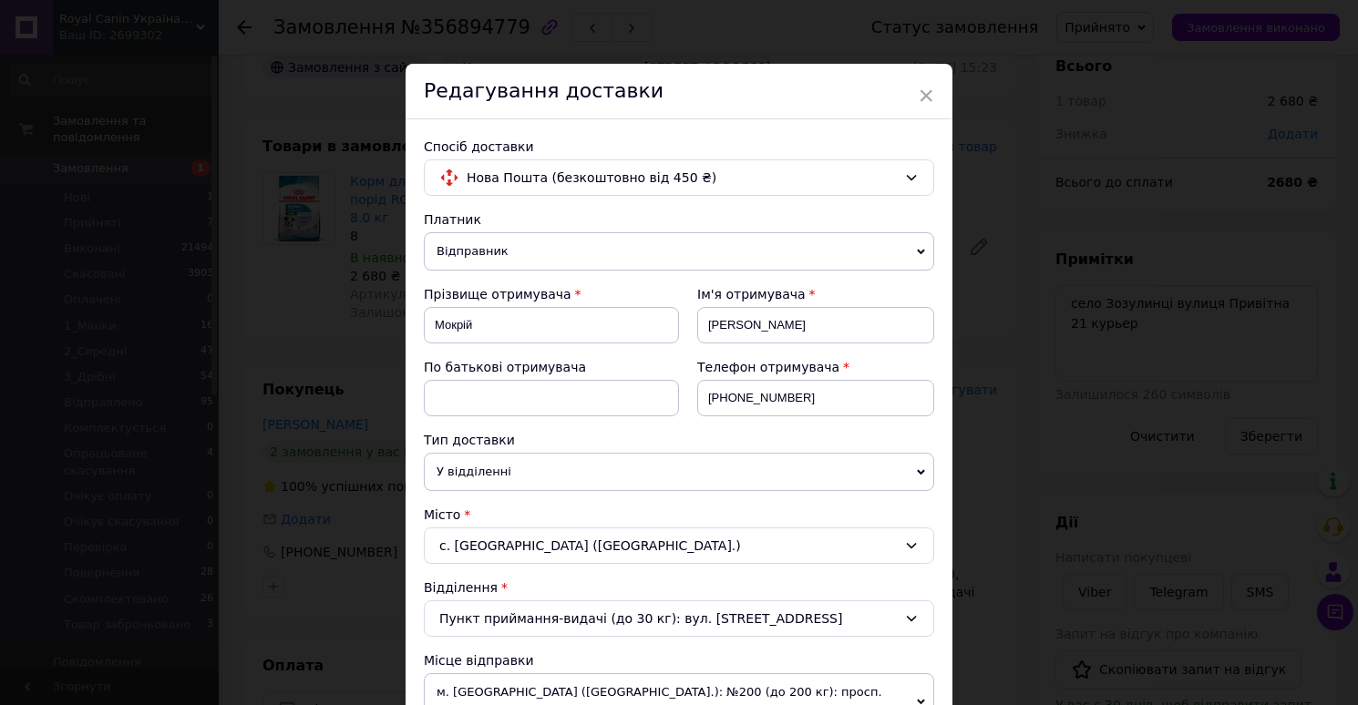
scroll to position [907, 0]
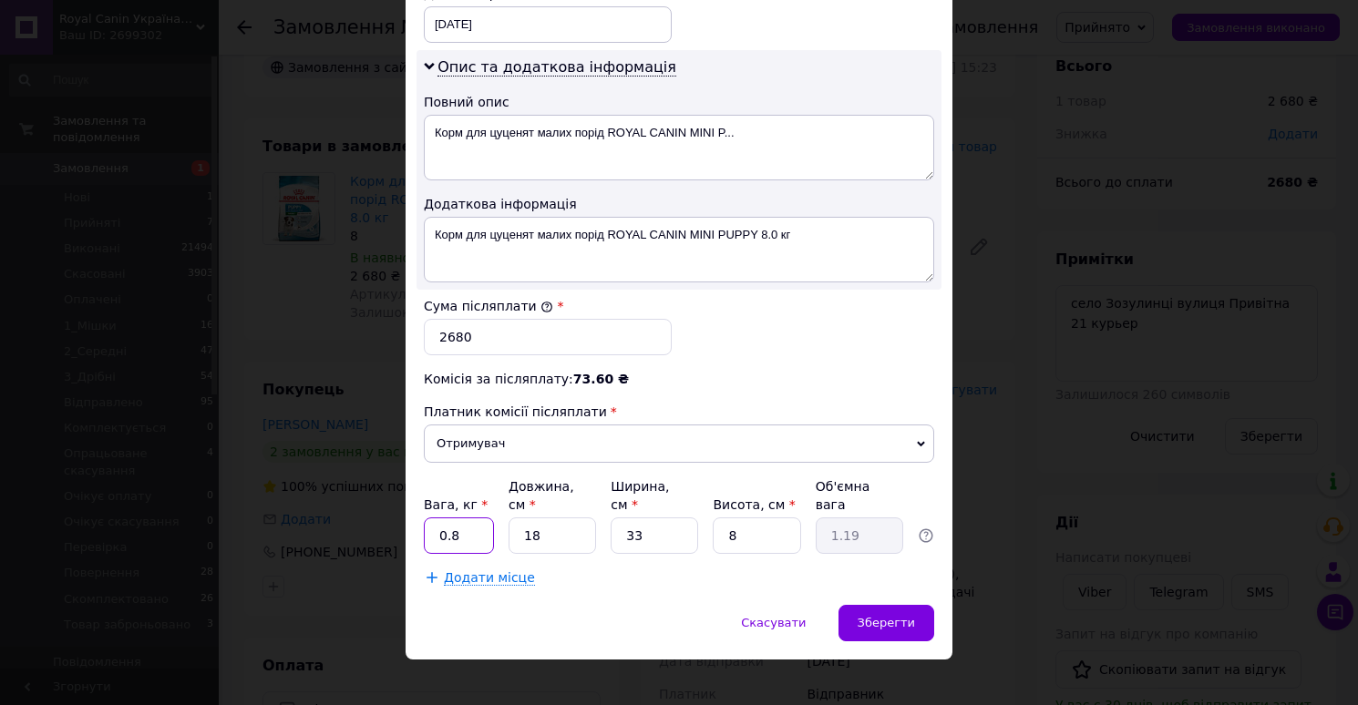
click at [473, 523] on input "0.8" at bounding box center [459, 536] width 70 height 36
type input "8"
click at [565, 523] on input "18" at bounding box center [551, 536] width 87 height 36
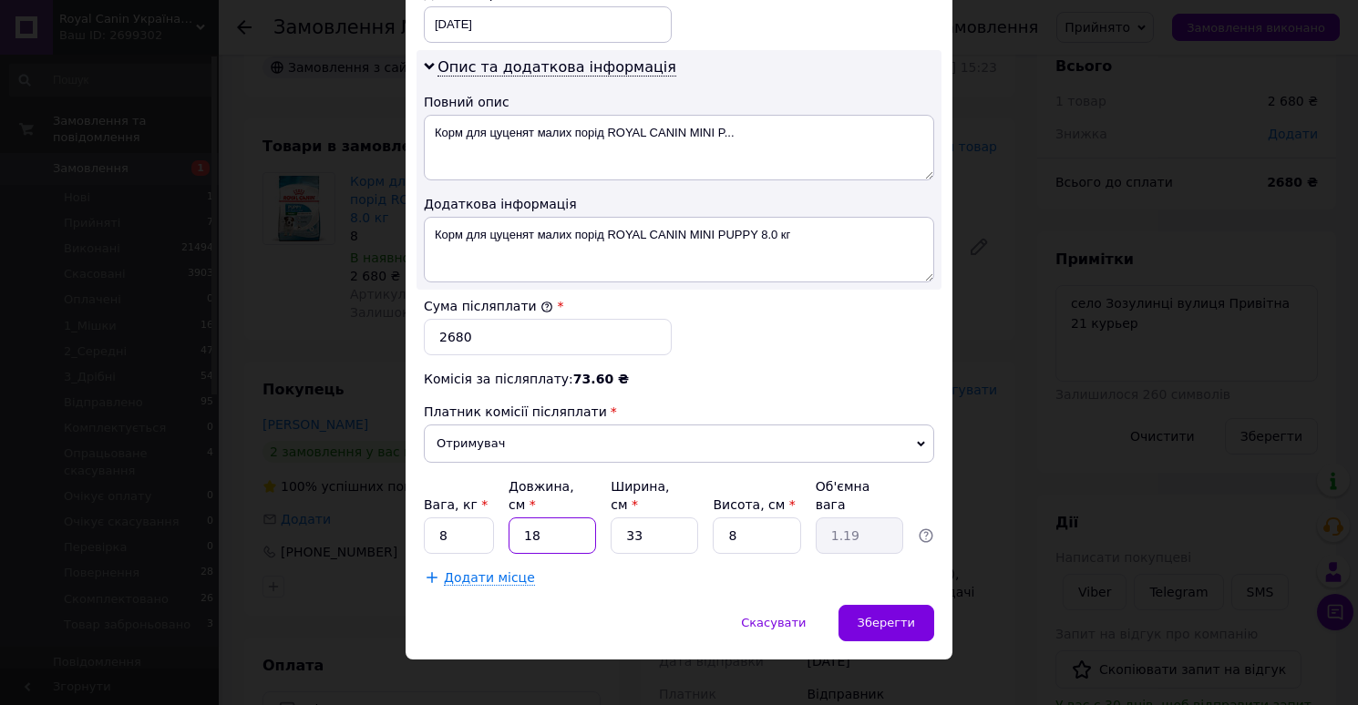
type input "5"
type input "0.33"
type input "50"
type input "3.3"
type input "50"
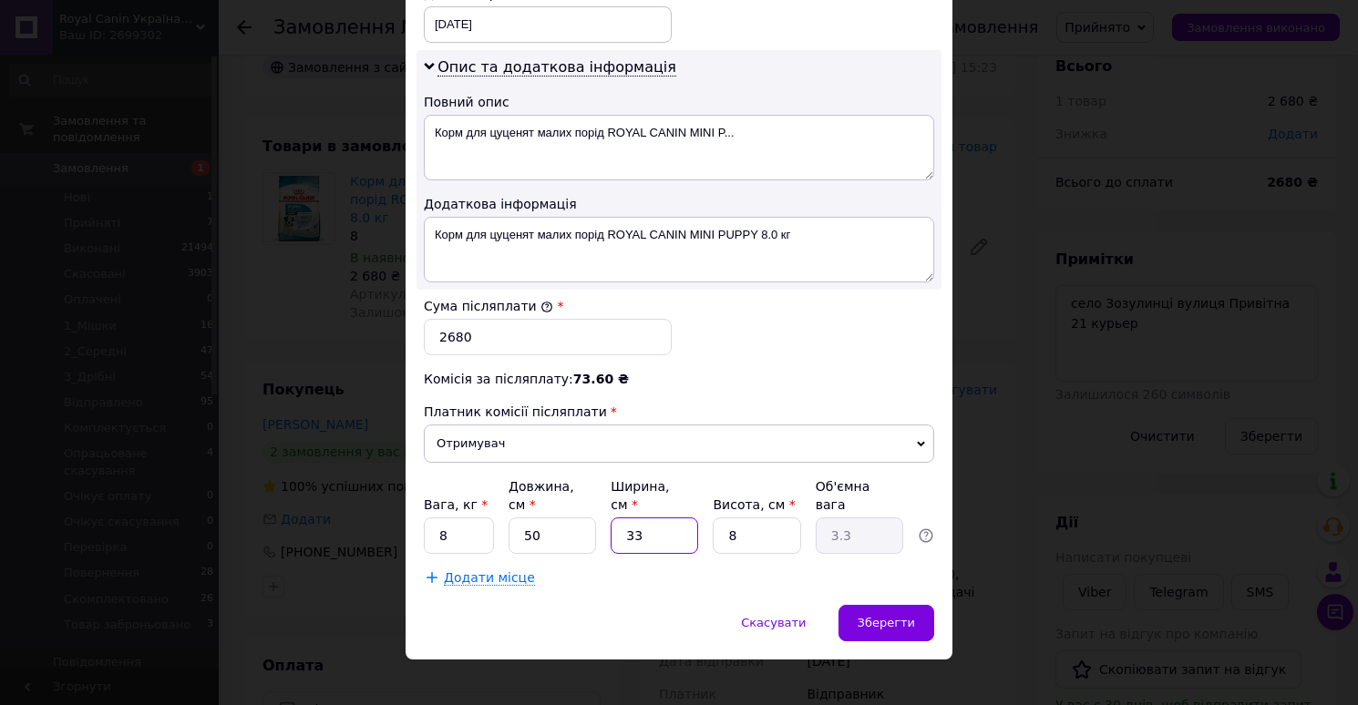
click at [666, 518] on input "33" at bounding box center [653, 536] width 87 height 36
type input "2"
type input "0.2"
type input "25"
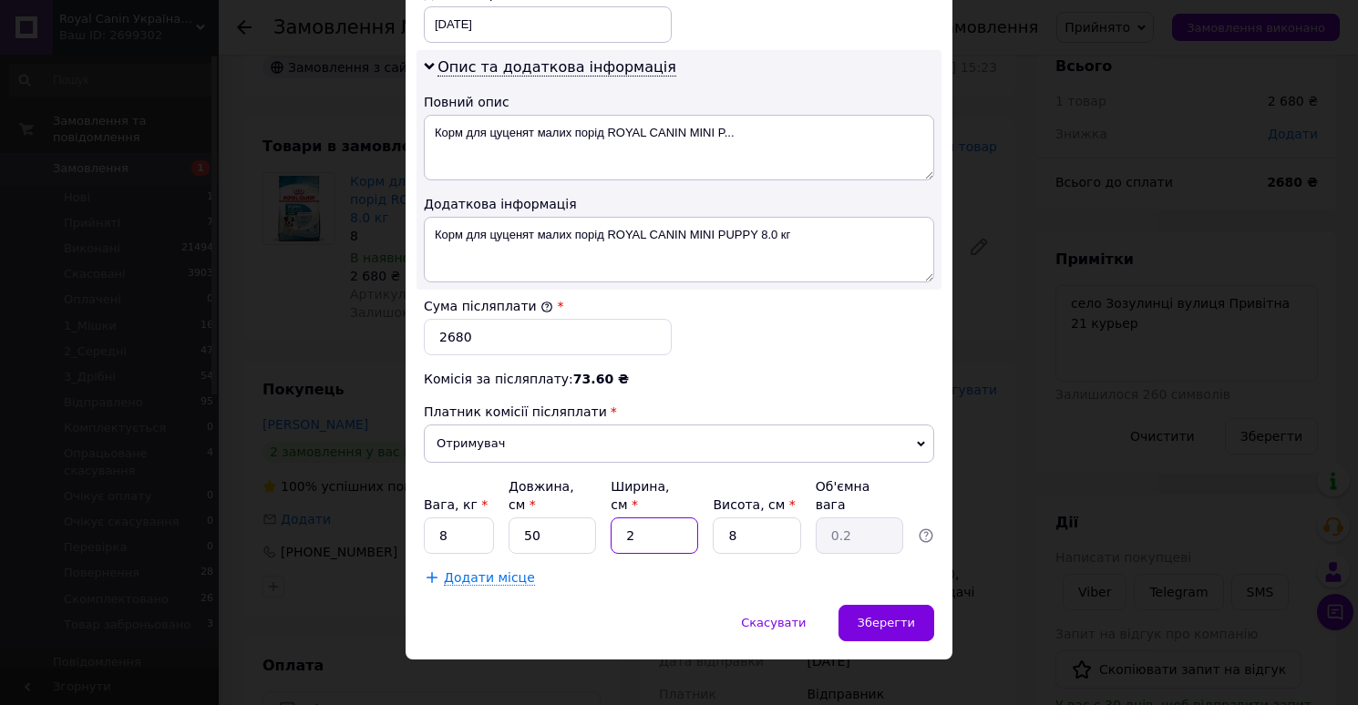
type input "2.5"
type input "25"
click at [752, 518] on input "8" at bounding box center [756, 536] width 87 height 36
type input "3"
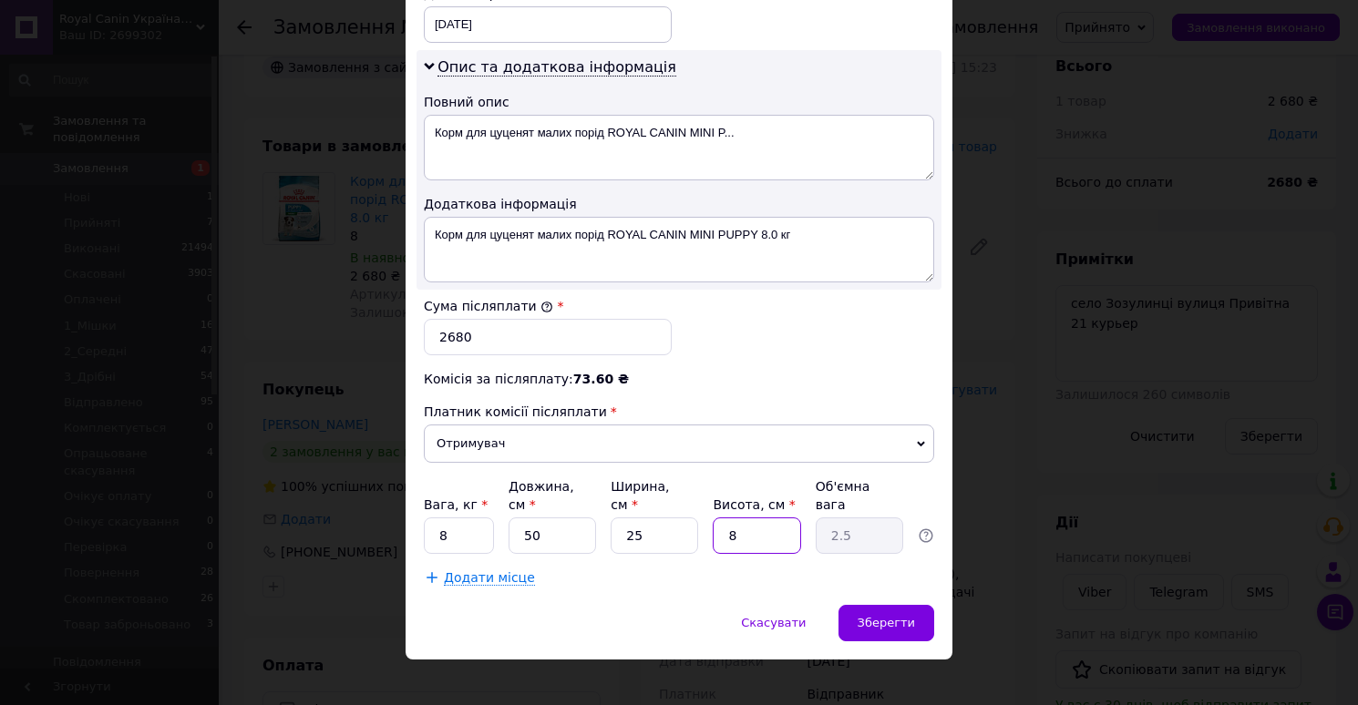
type input "0.94"
type input "30"
type input "9.38"
type input "30"
click at [869, 605] on div "Зберегти" at bounding box center [886, 623] width 96 height 36
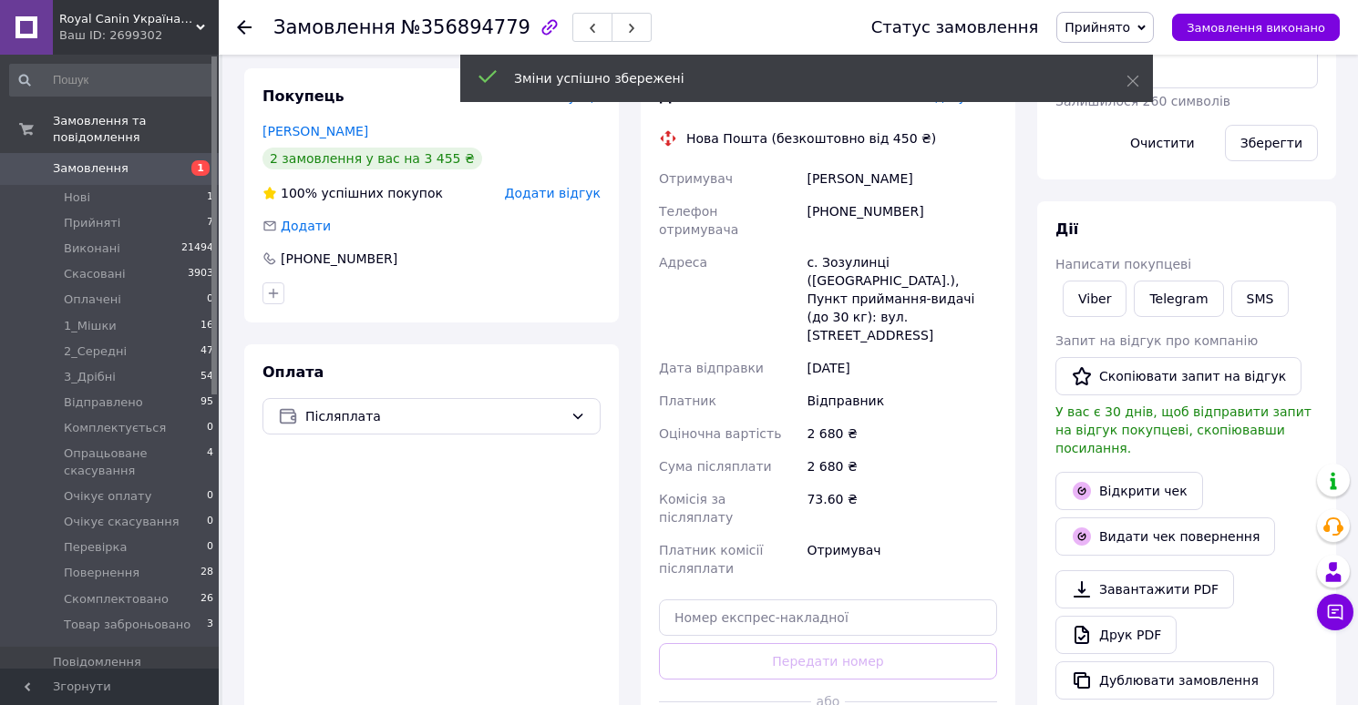
scroll to position [400, 0]
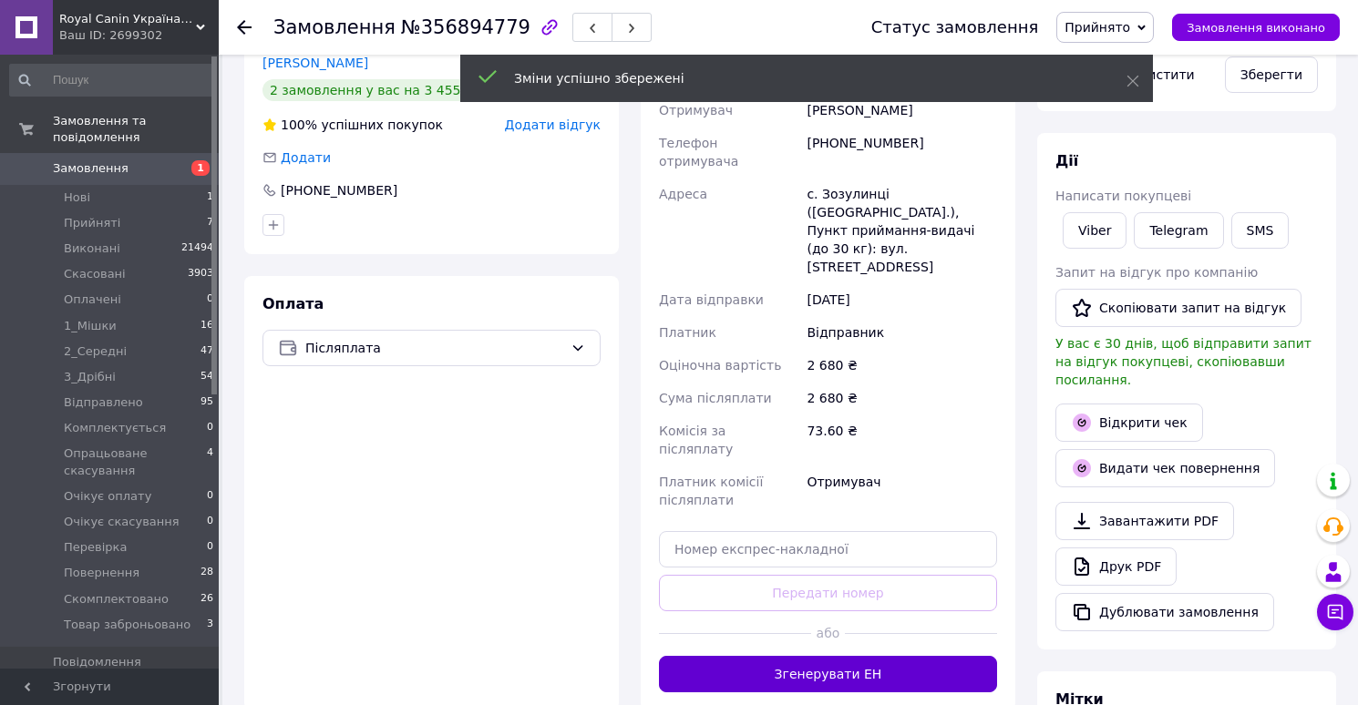
click at [800, 656] on button "Згенерувати ЕН" at bounding box center [828, 674] width 338 height 36
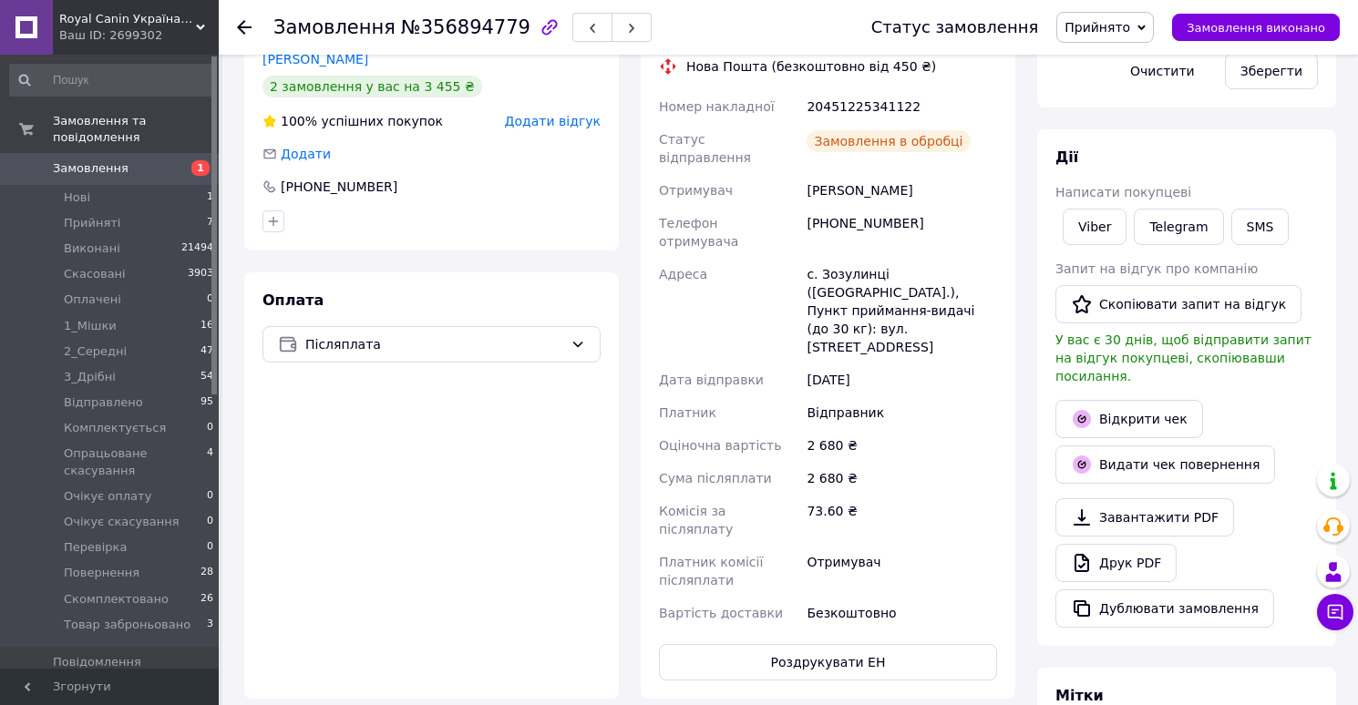
scroll to position [503, 0]
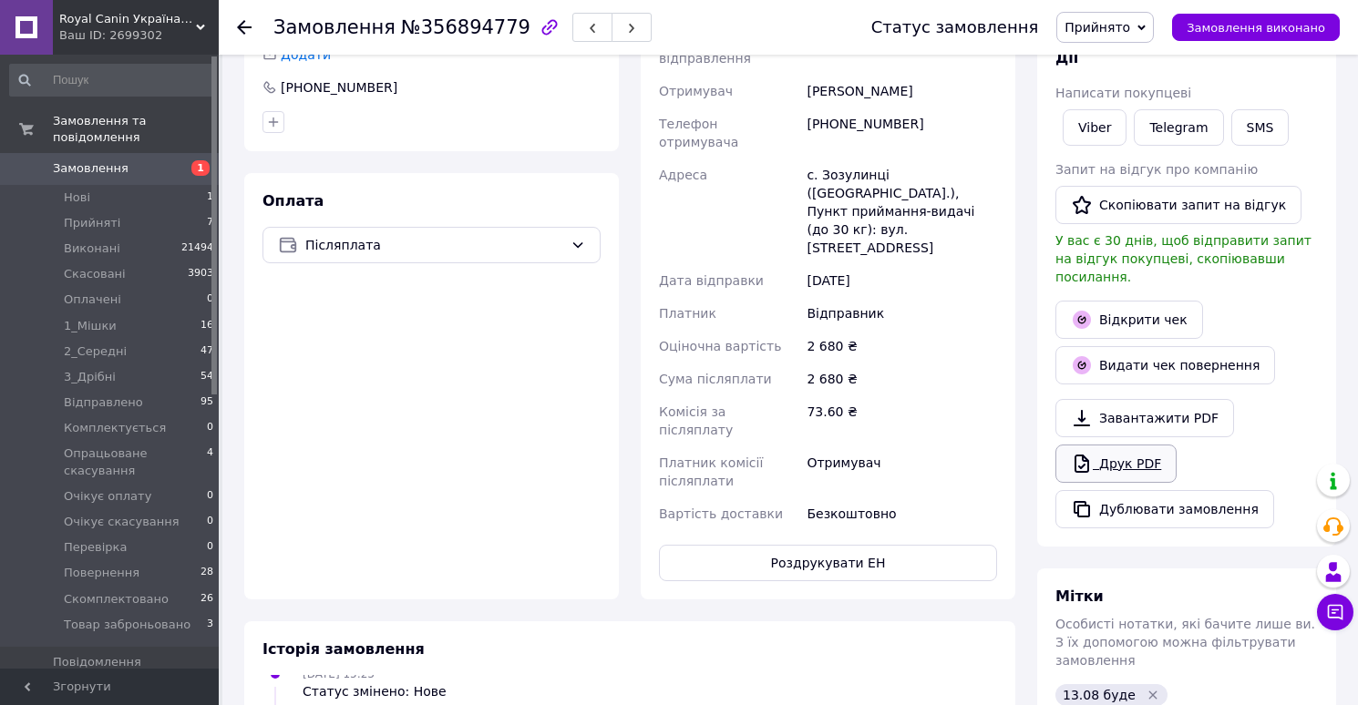
click at [1131, 456] on link "Друк PDF" at bounding box center [1115, 464] width 121 height 38
click at [1098, 23] on span "Прийнято" at bounding box center [1097, 27] width 66 height 15
click at [1100, 181] on li "Скомплектовано" at bounding box center [1145, 180] width 177 height 27
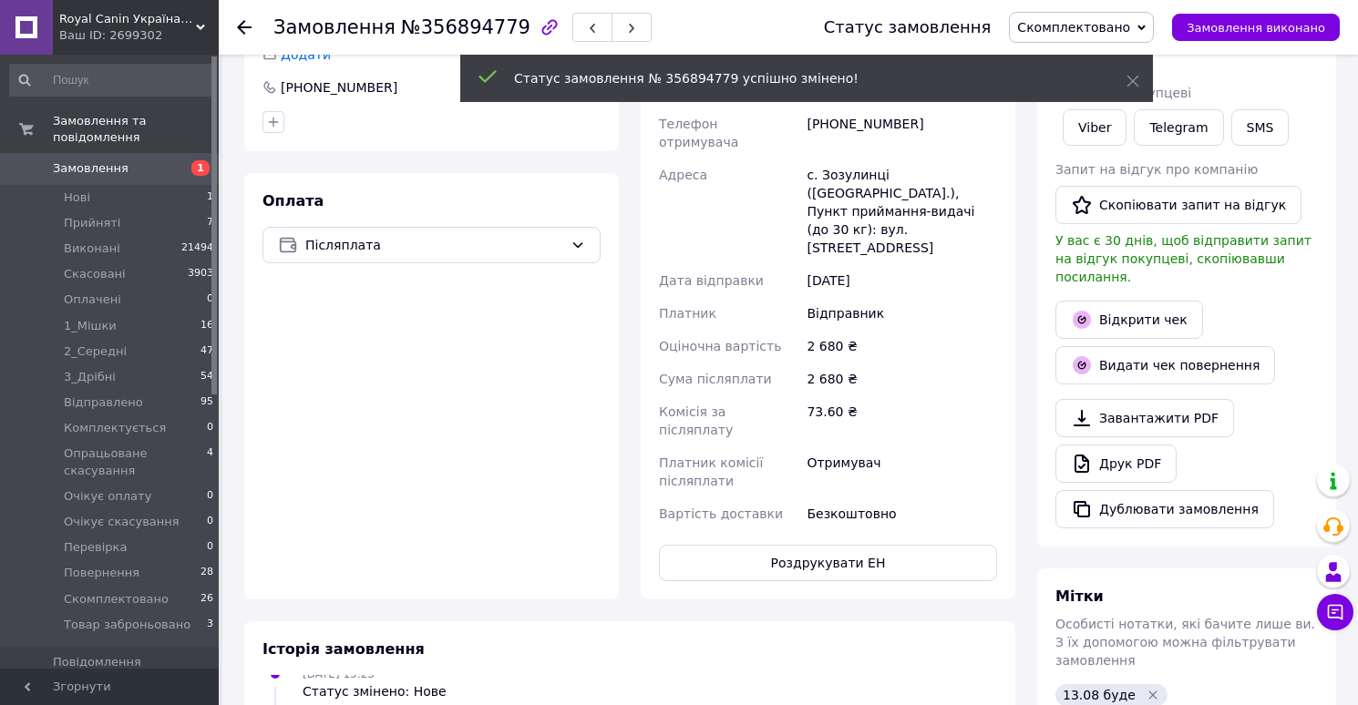
scroll to position [55, 0]
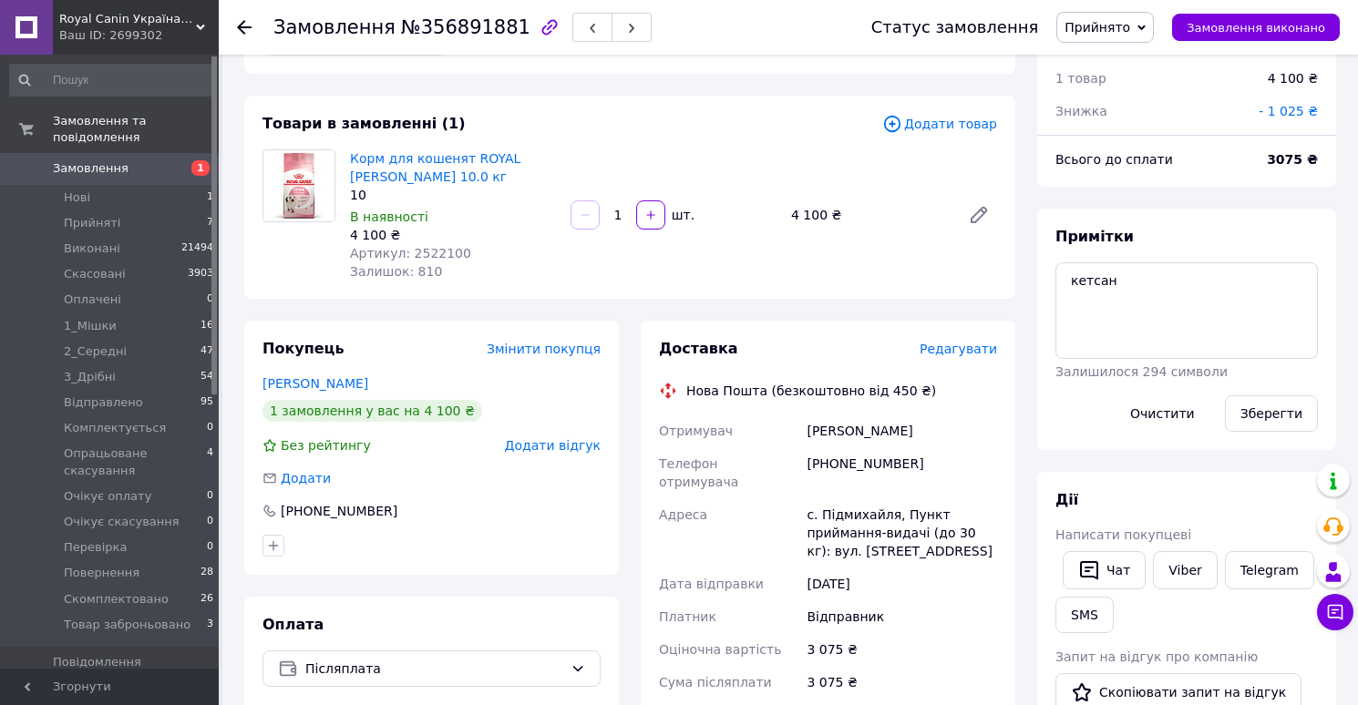
scroll to position [83, 0]
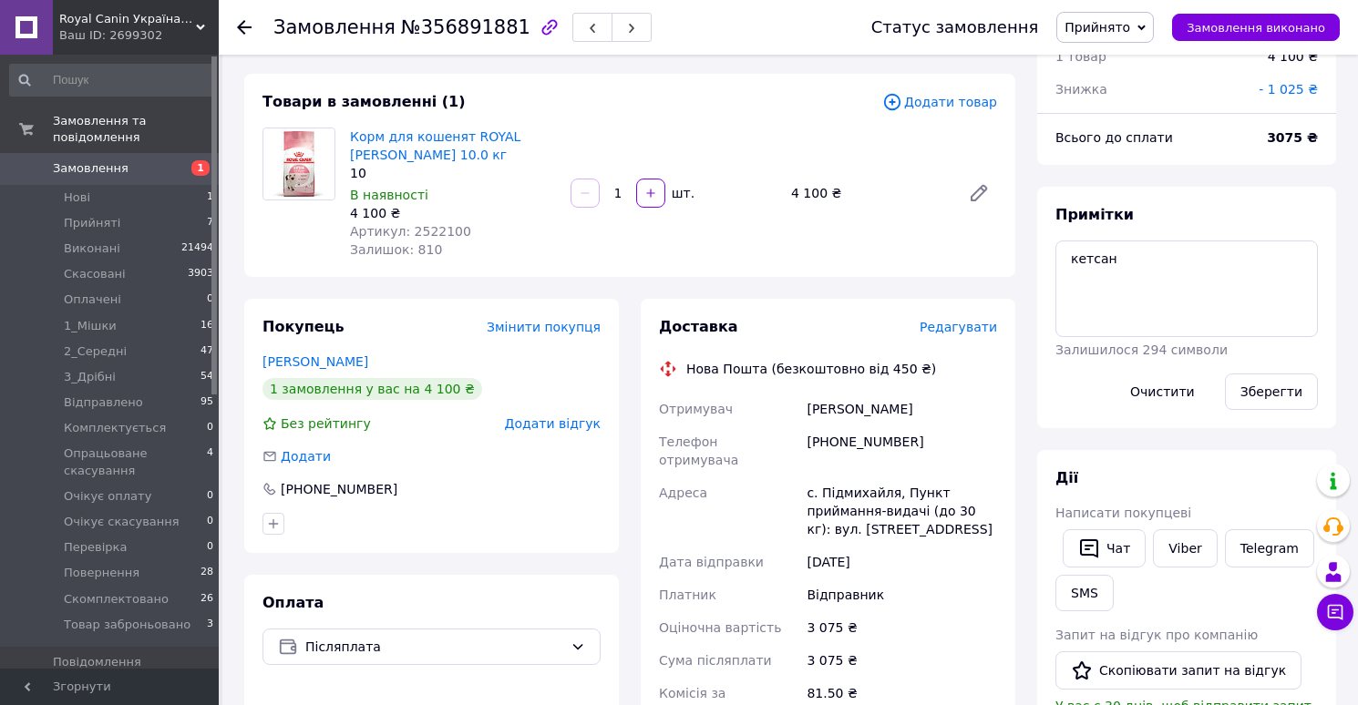
click at [949, 330] on span "Редагувати" at bounding box center [957, 327] width 77 height 15
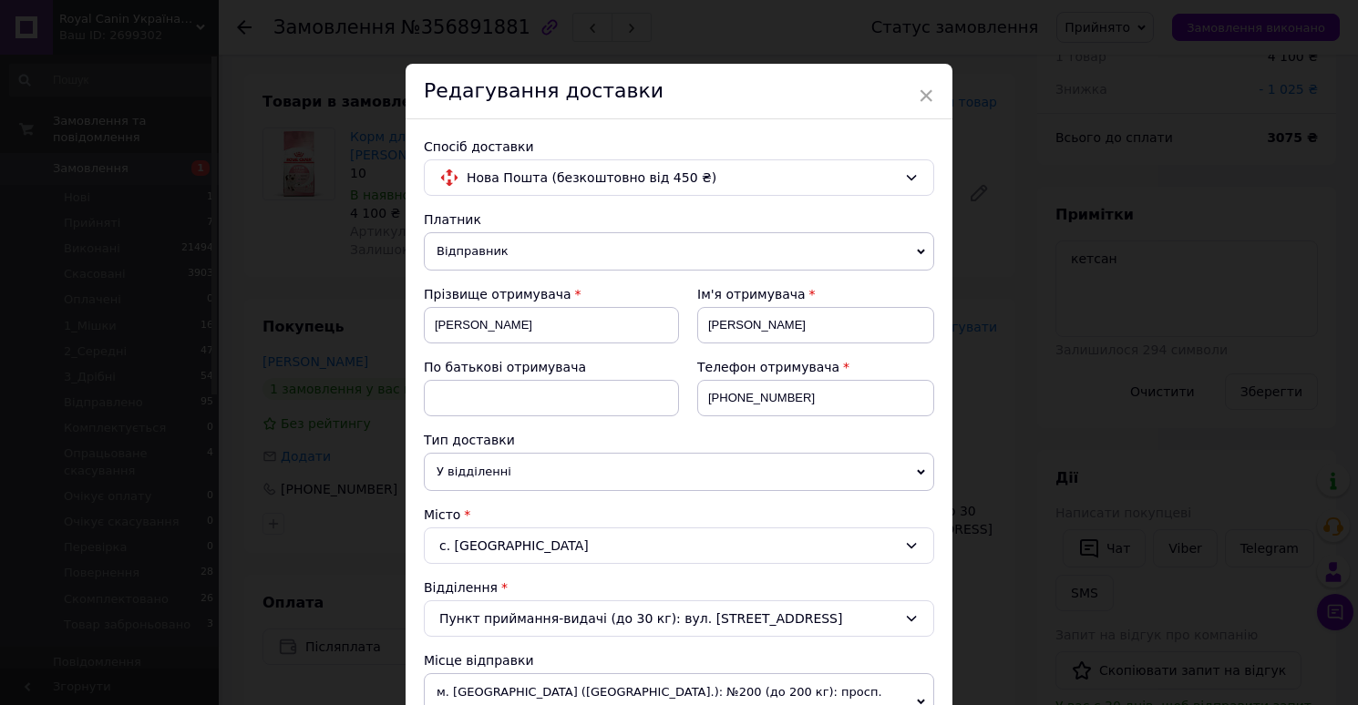
scroll to position [703, 0]
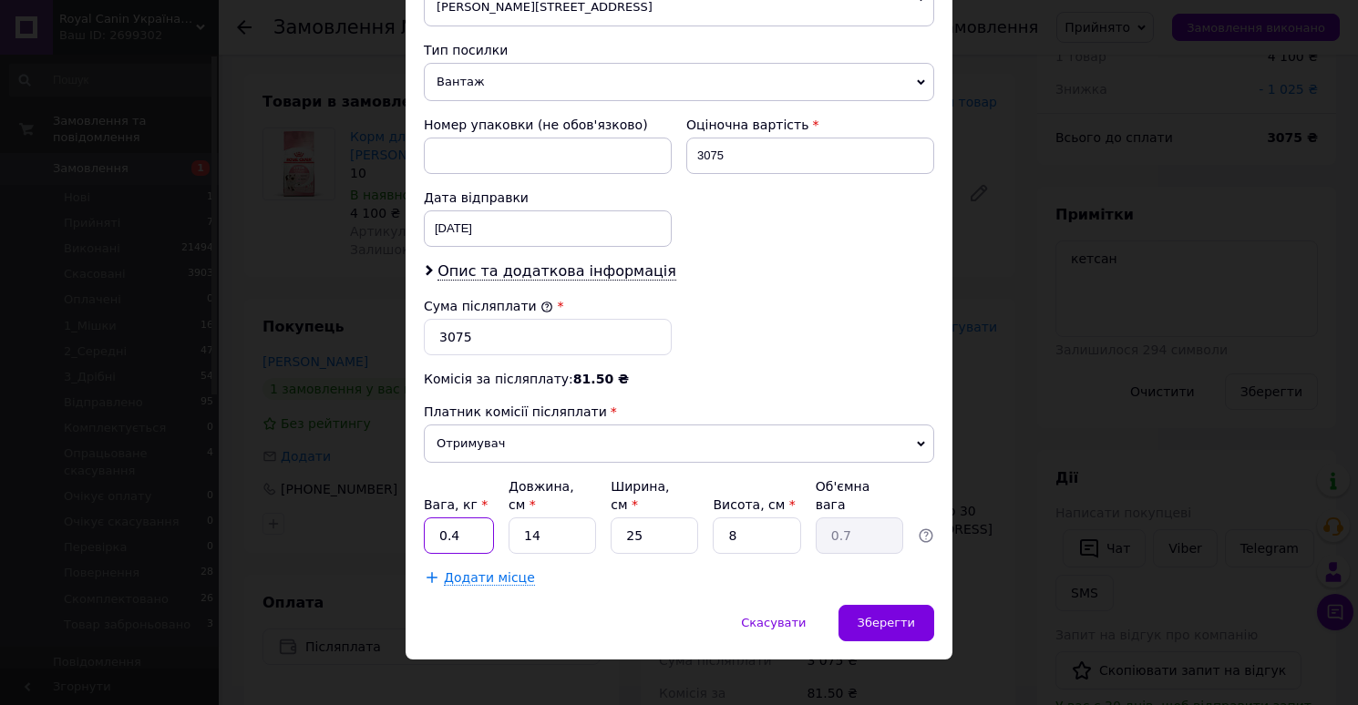
click at [468, 518] on input "0.4" at bounding box center [459, 536] width 70 height 36
type input "10"
click at [569, 520] on input "14" at bounding box center [551, 536] width 87 height 36
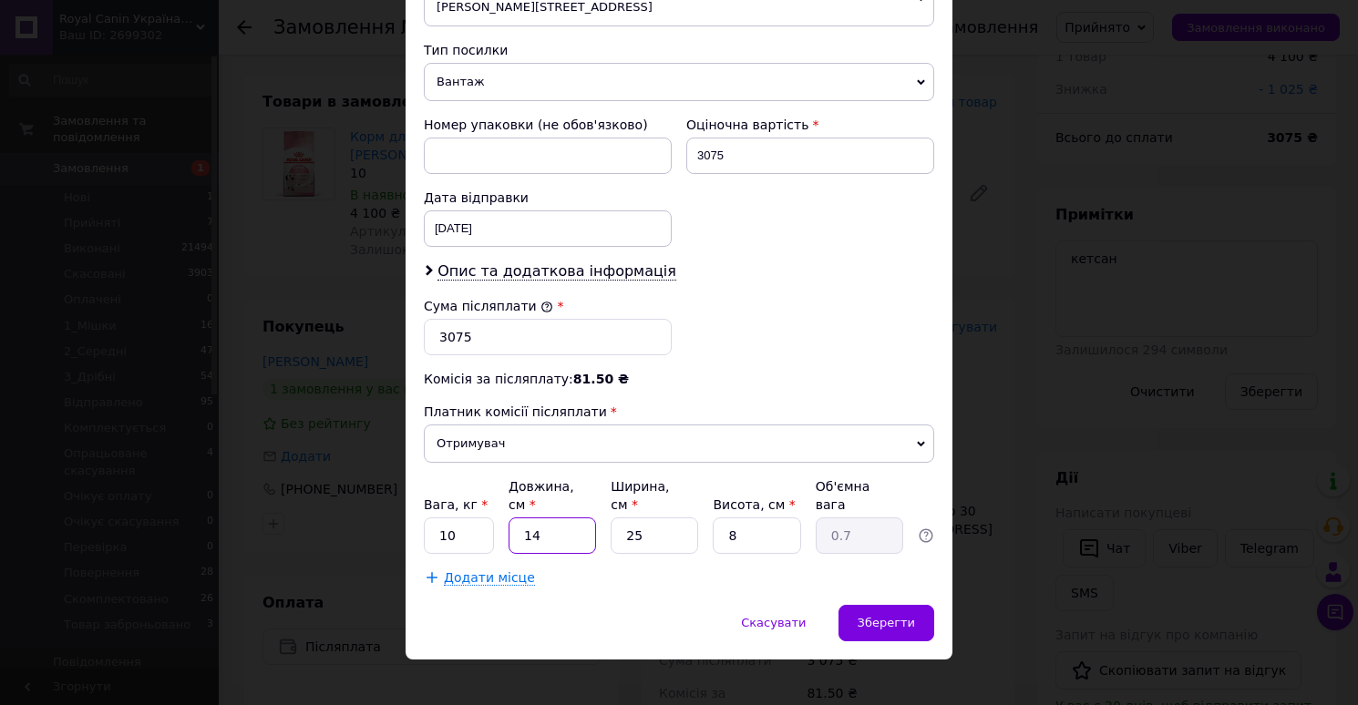
type input "5"
type input "0.25"
type input "50"
type input "2.5"
type input "50"
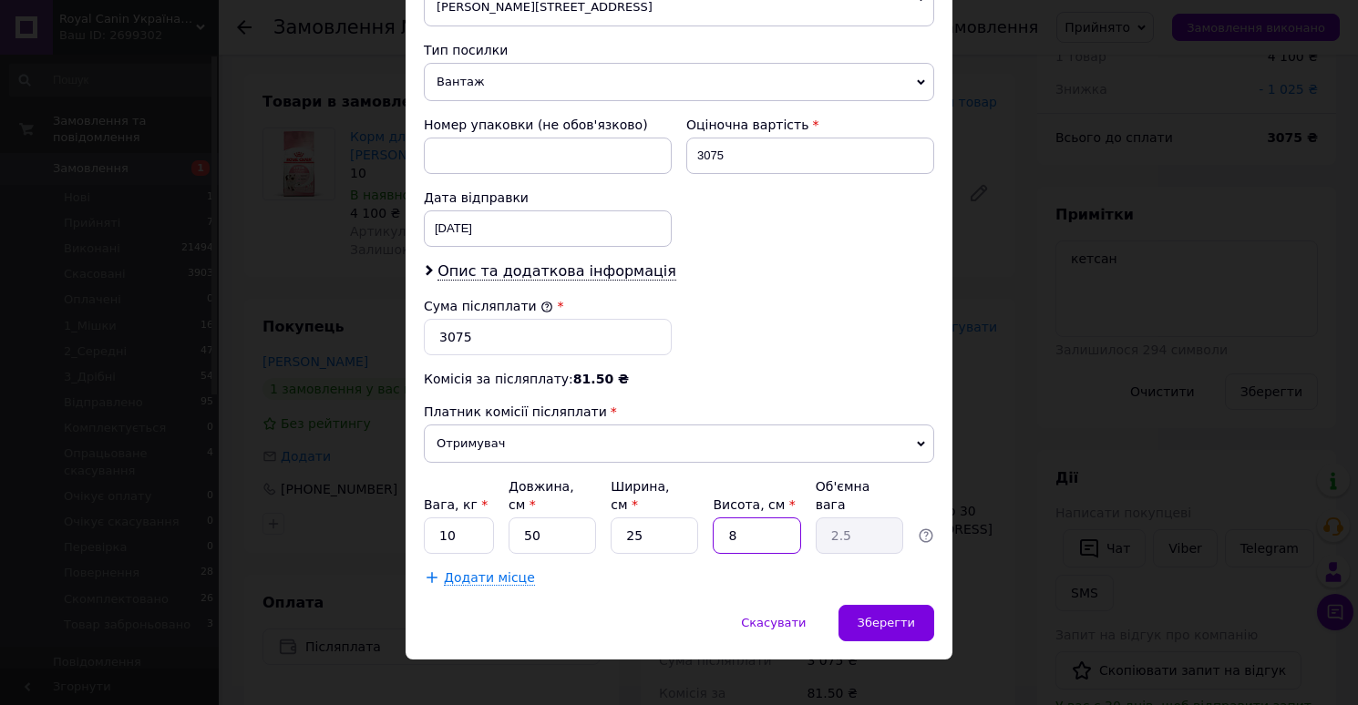
click at [753, 521] on input "8" at bounding box center [756, 536] width 87 height 36
type input "3"
type input "0.94"
type input "30"
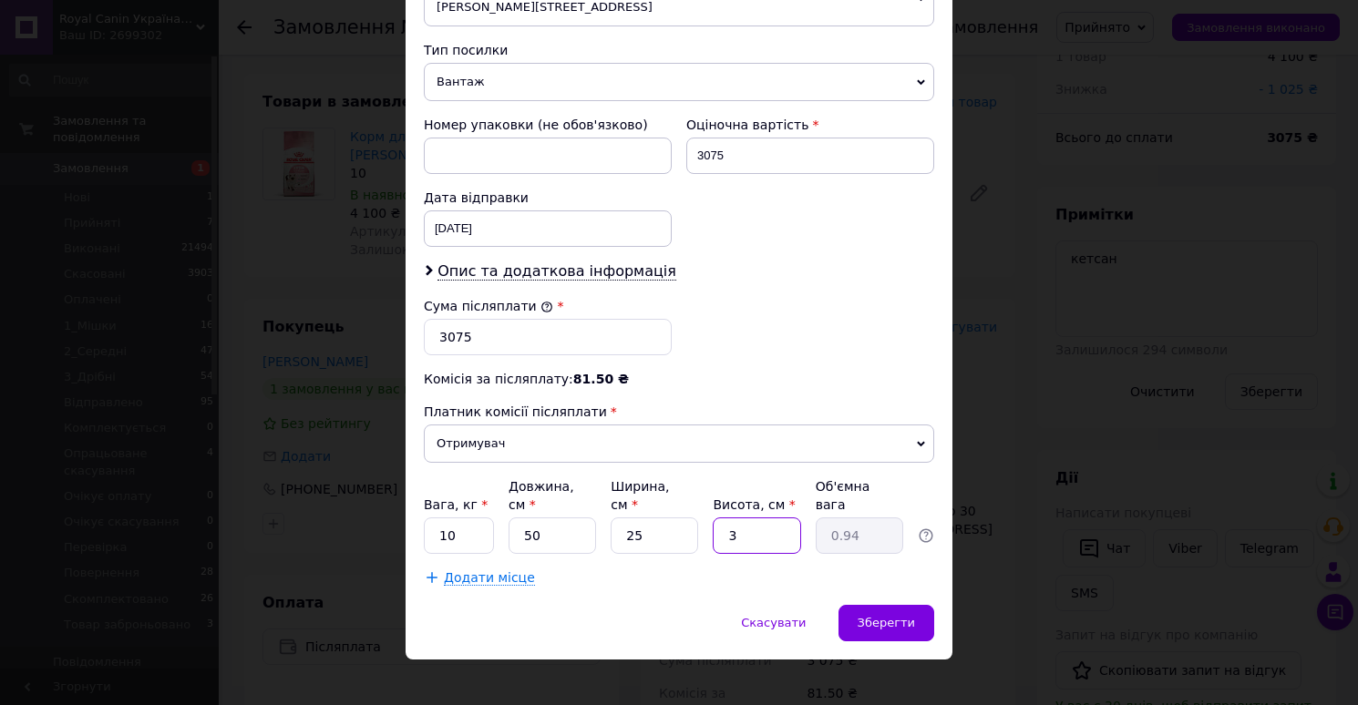
type input "9.38"
type input "30"
click at [856, 605] on div "Зберегти" at bounding box center [886, 623] width 96 height 36
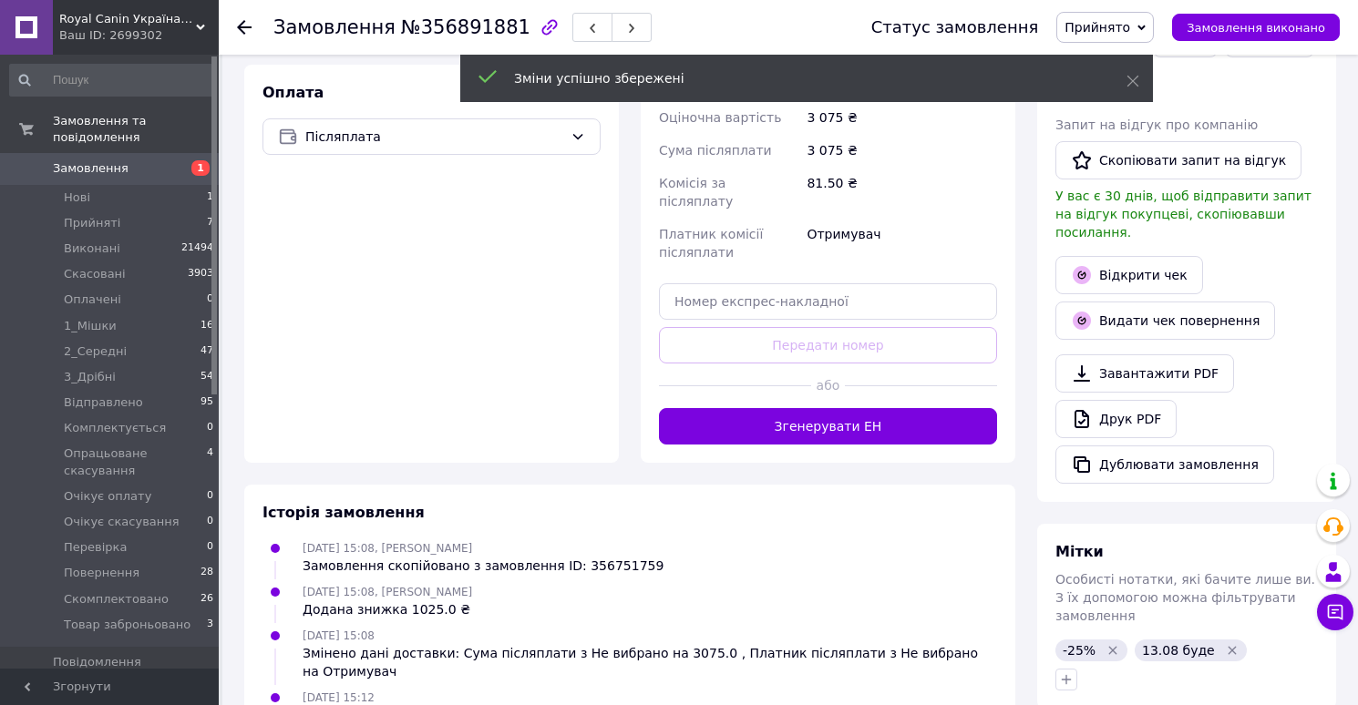
scroll to position [657, 0]
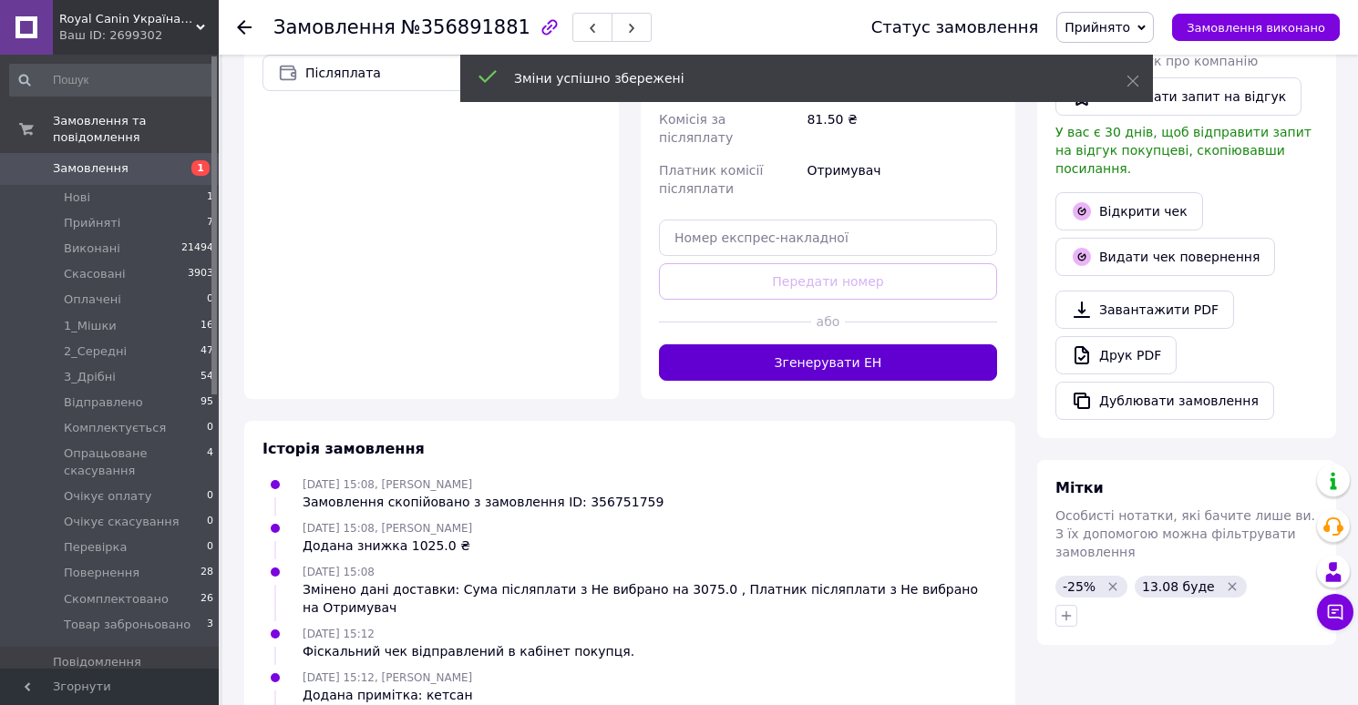
click at [836, 344] on button "Згенерувати ЕН" at bounding box center [828, 362] width 338 height 36
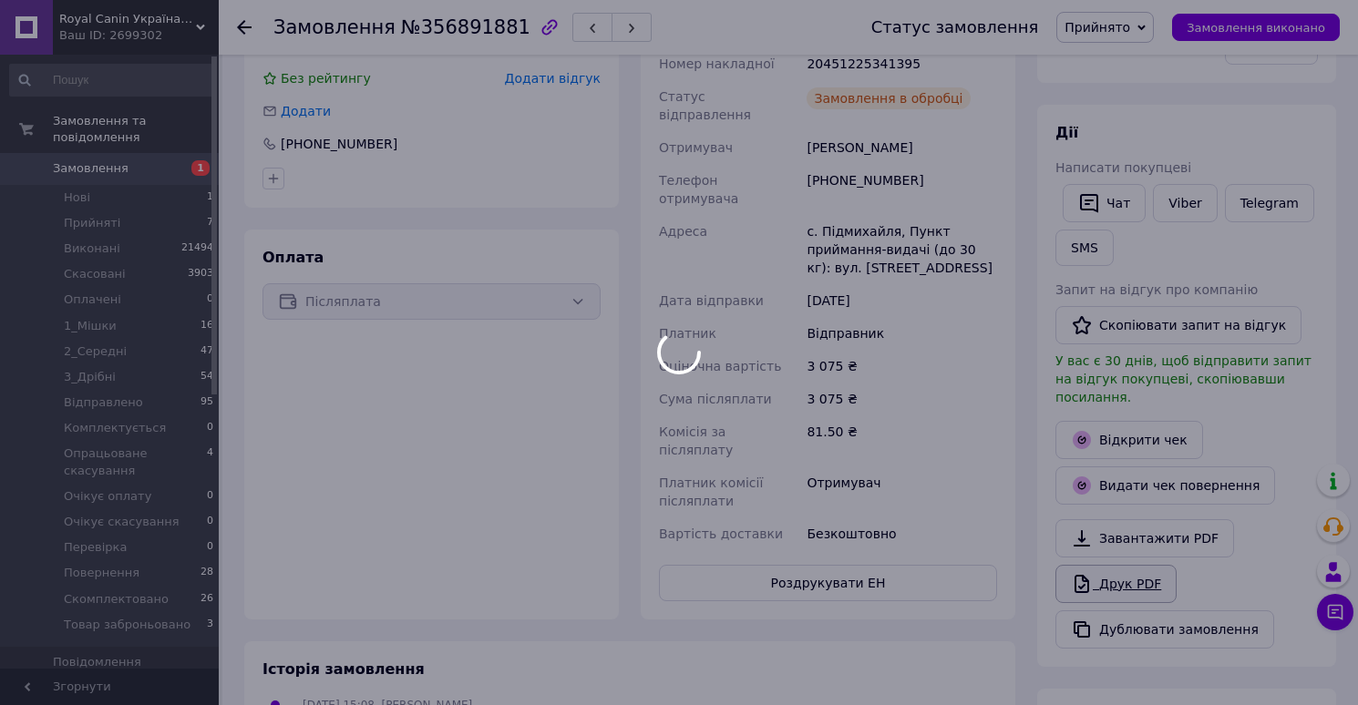
scroll to position [18, 0]
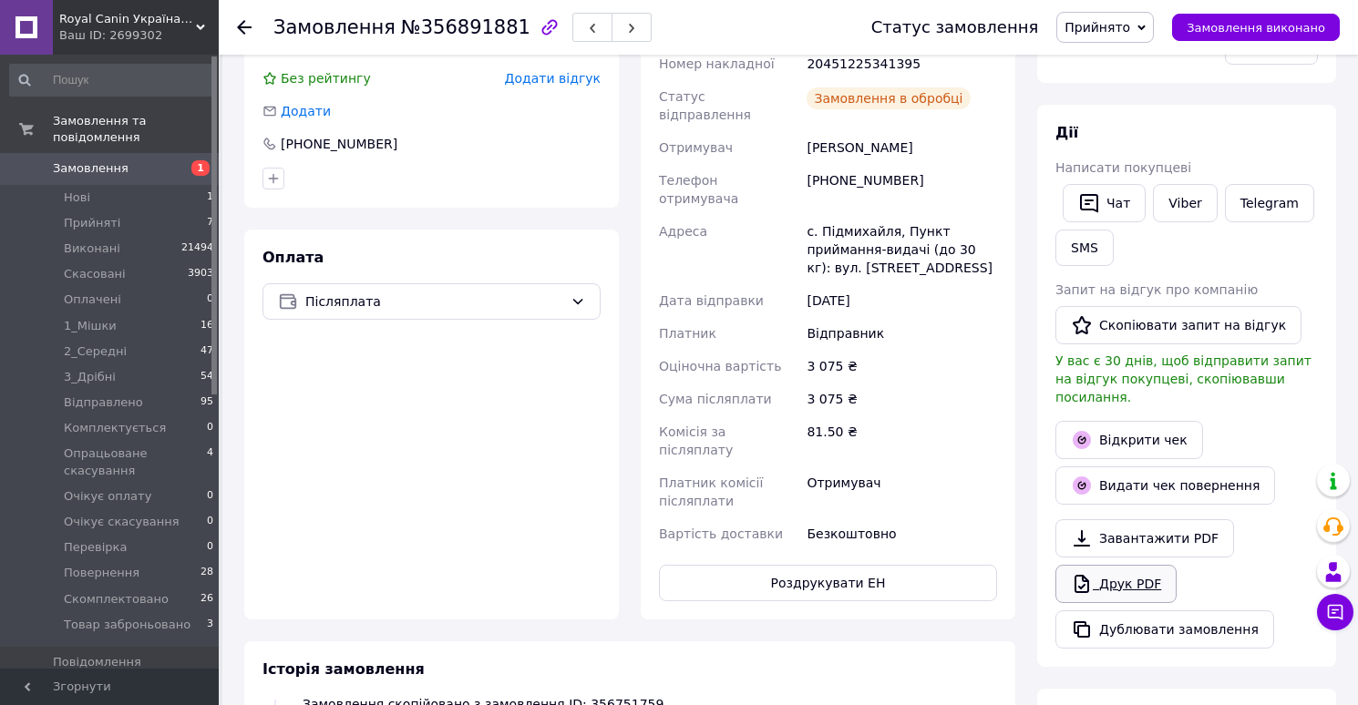
click at [1102, 565] on link "Друк PDF" at bounding box center [1115, 584] width 121 height 38
click at [1091, 22] on span "Прийнято" at bounding box center [1097, 27] width 66 height 15
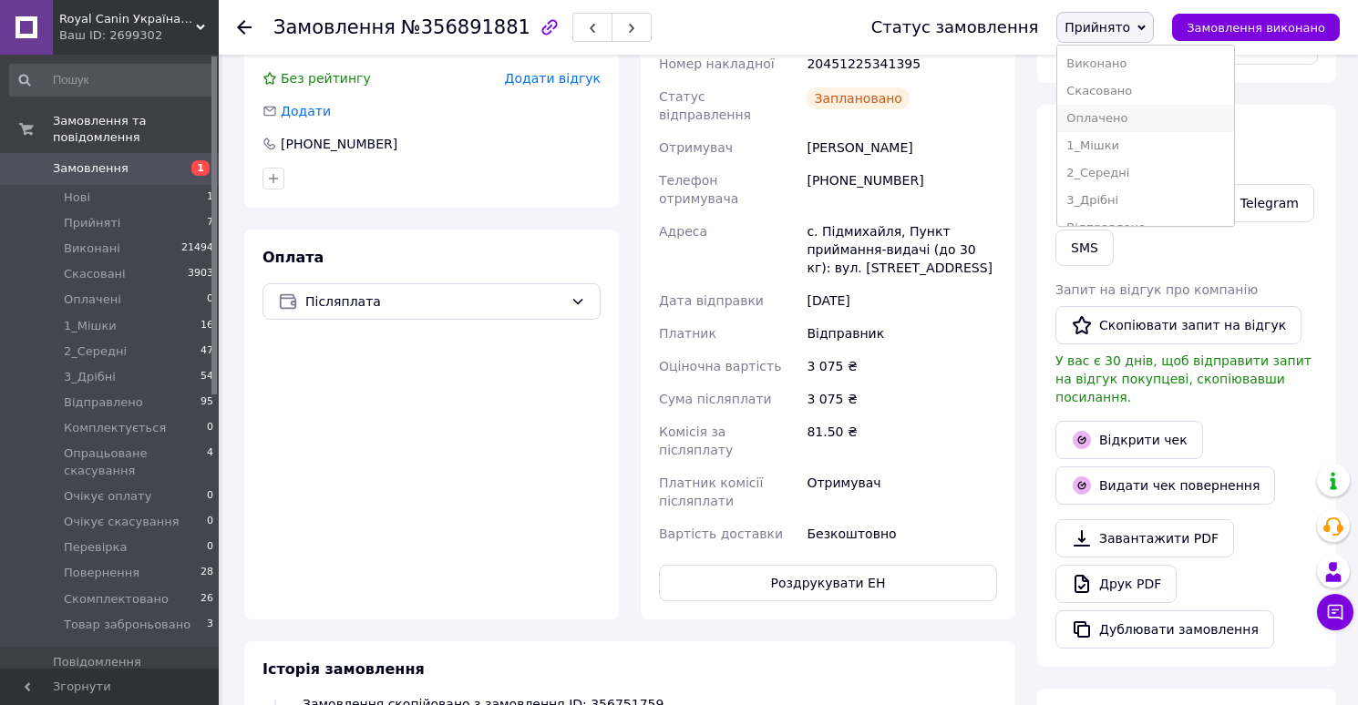
scroll to position [239, 0]
click at [1101, 180] on li "Скомплектовано" at bounding box center [1145, 180] width 177 height 27
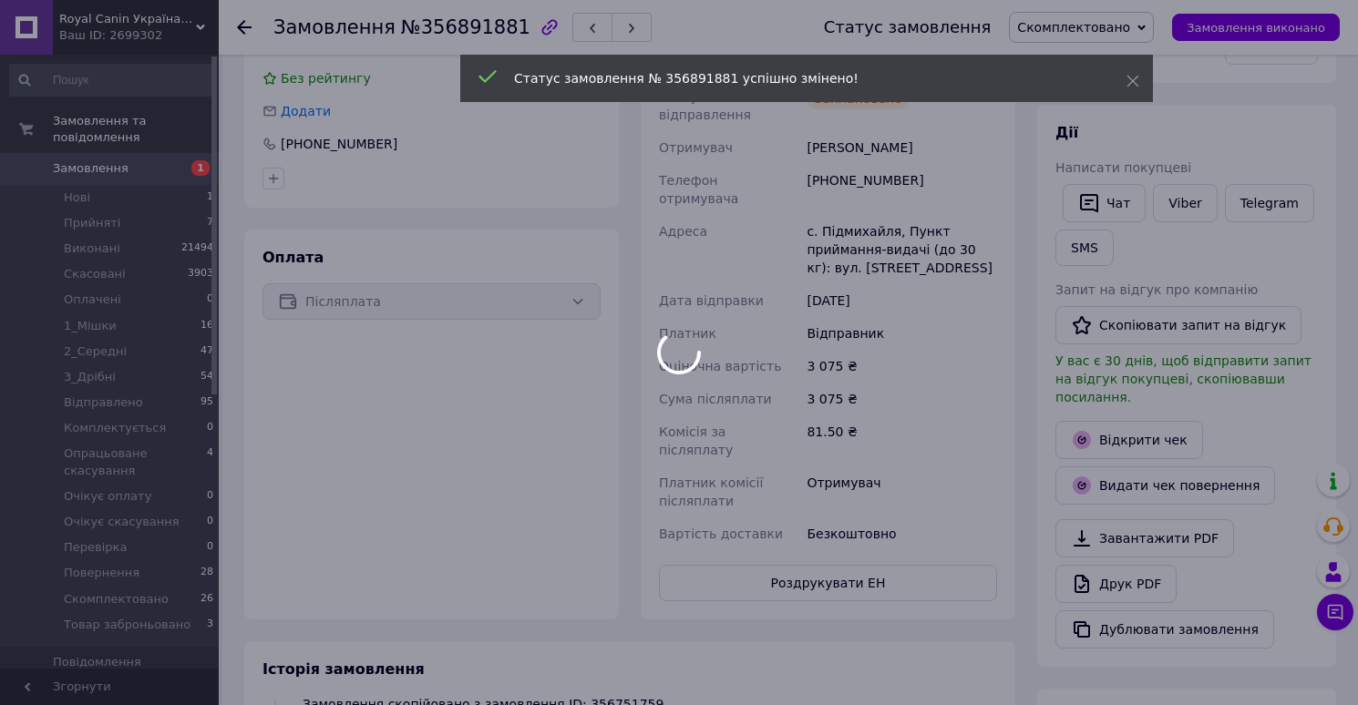
scroll to position [62, 0]
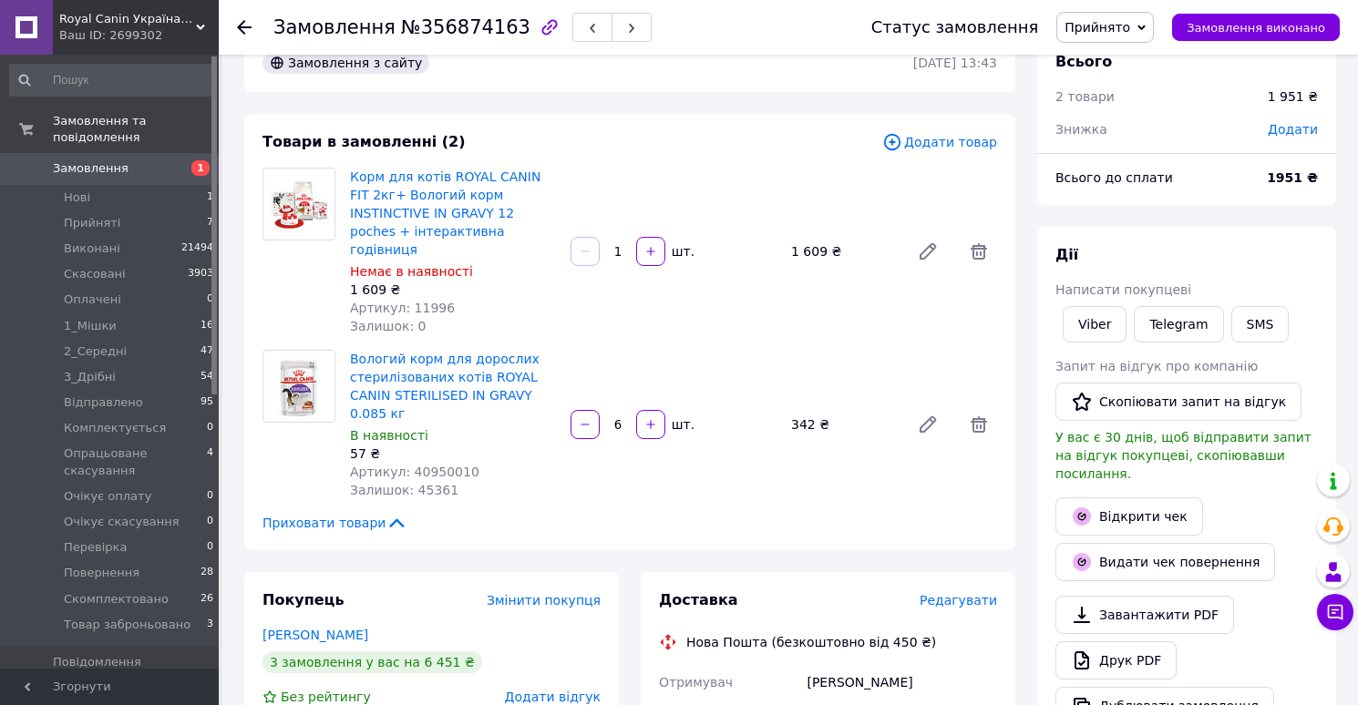
scroll to position [53, 0]
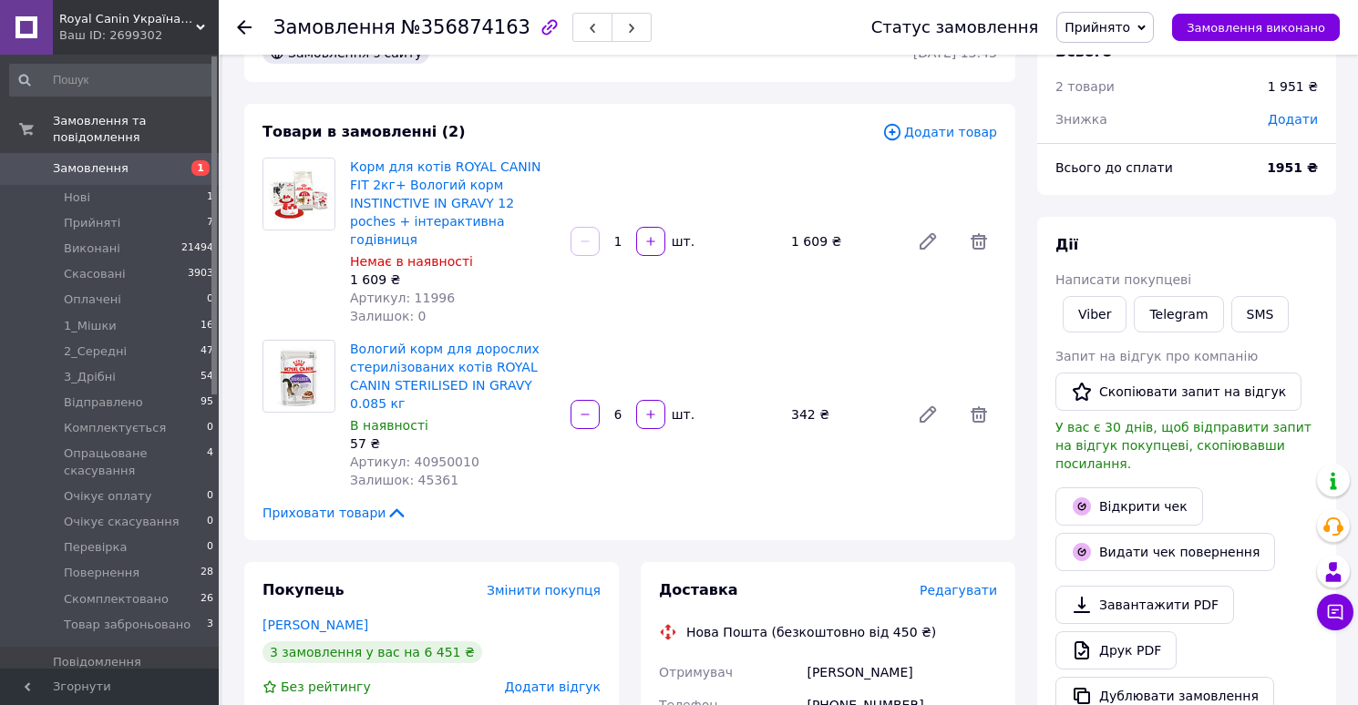
click at [959, 583] on span "Редагувати" at bounding box center [957, 590] width 77 height 15
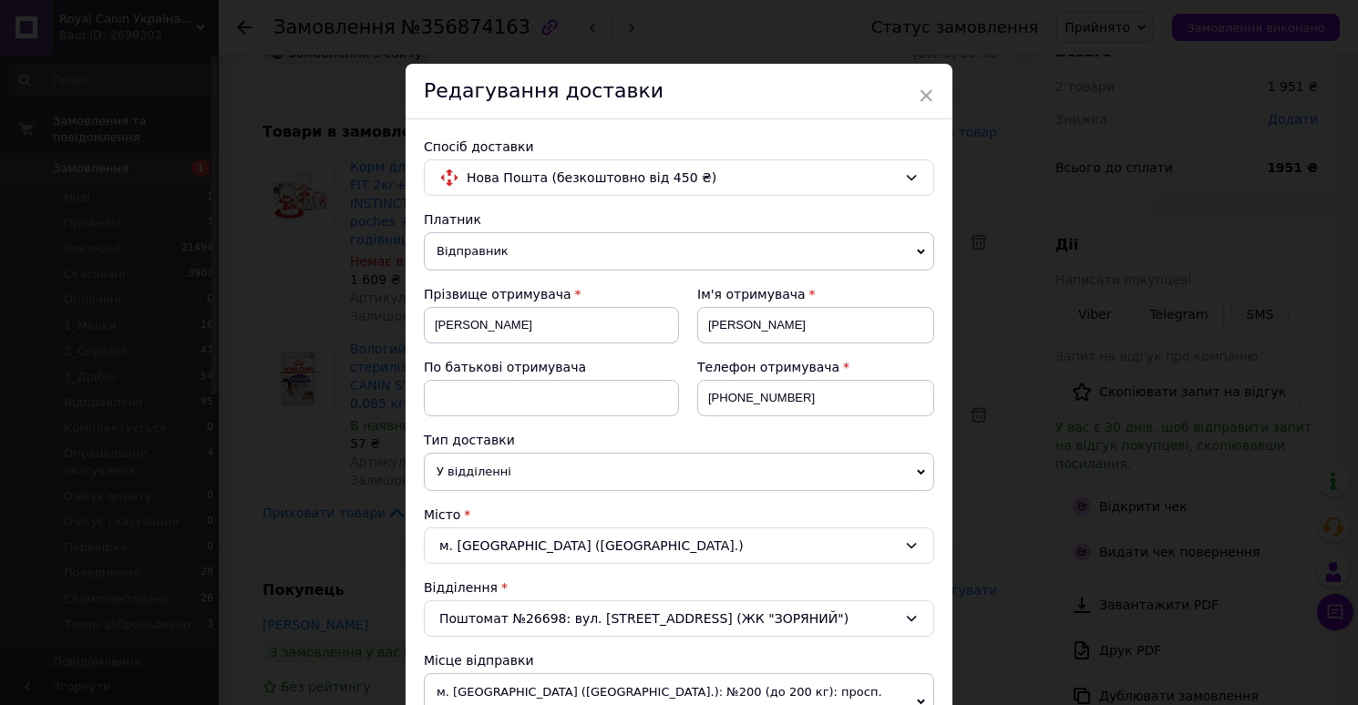
scroll to position [907, 0]
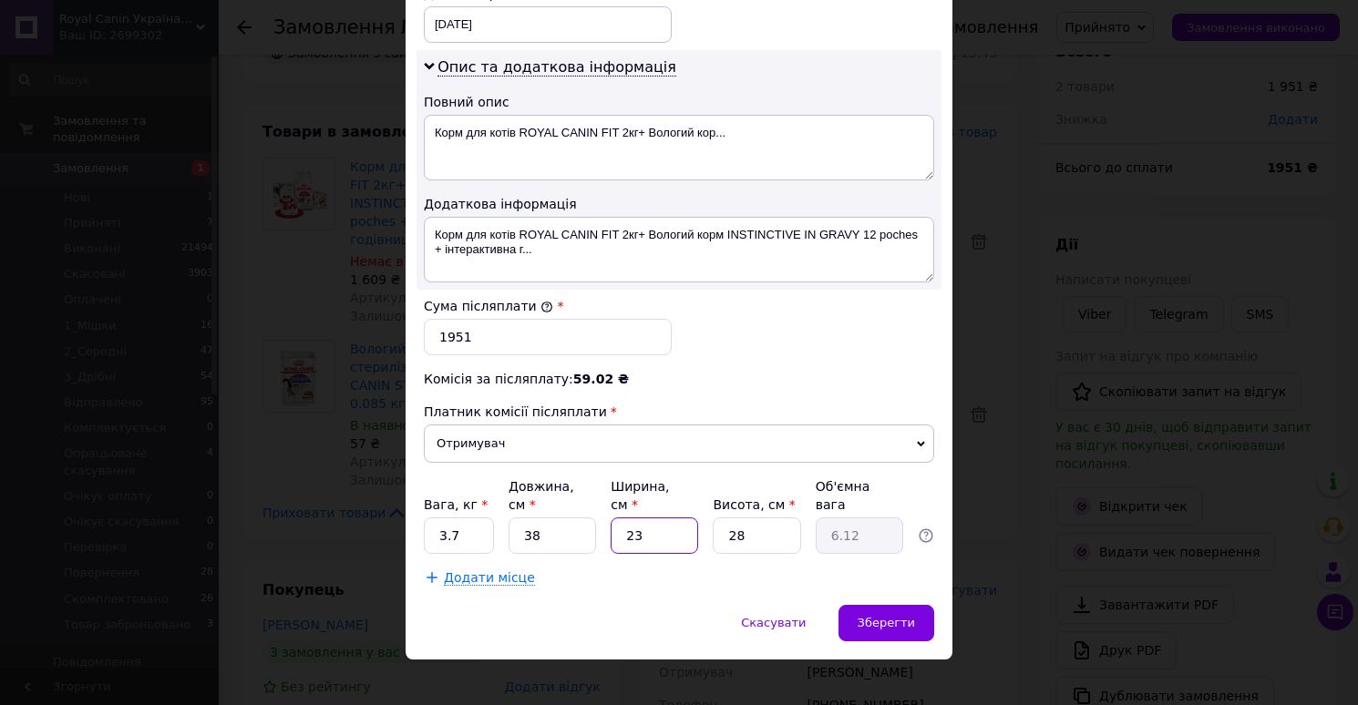
click at [672, 518] on input "23" at bounding box center [653, 536] width 87 height 36
type input "2"
type input "0.53"
type input "22"
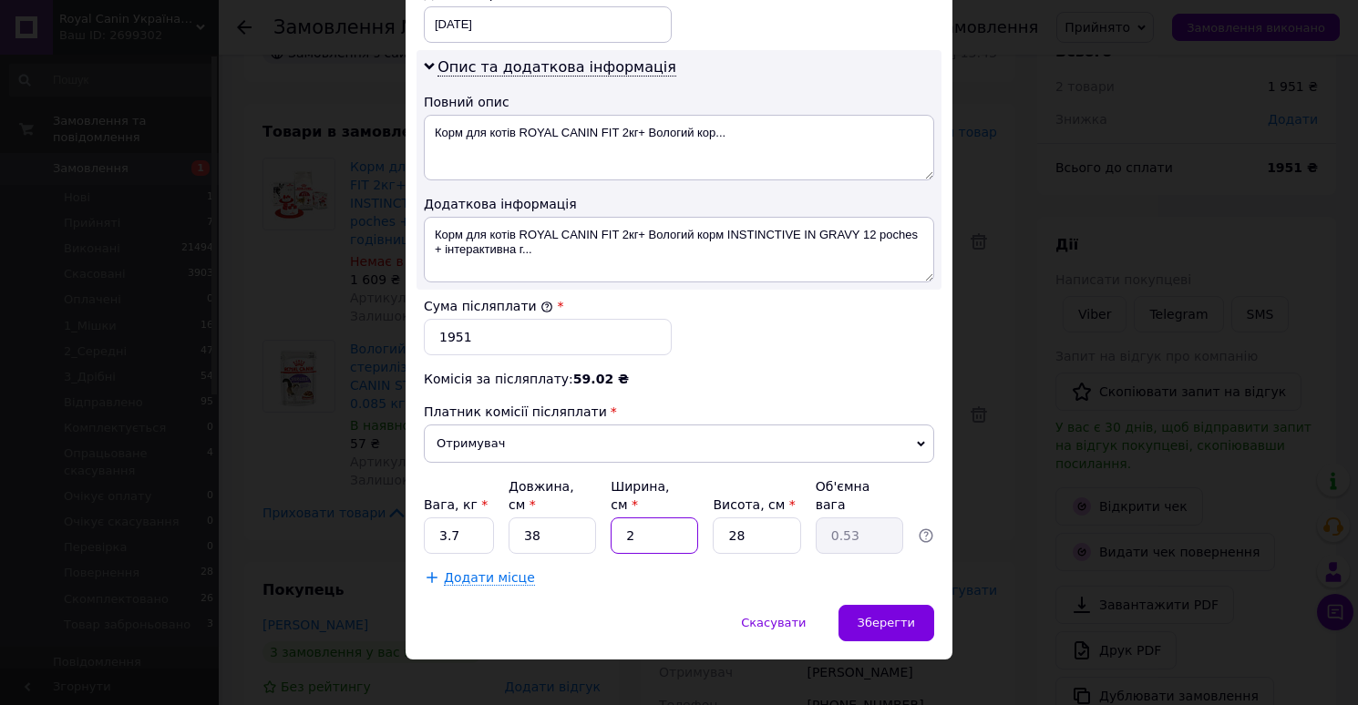
type input "5.85"
type input "22"
click at [877, 605] on div "Зберегти" at bounding box center [886, 623] width 96 height 36
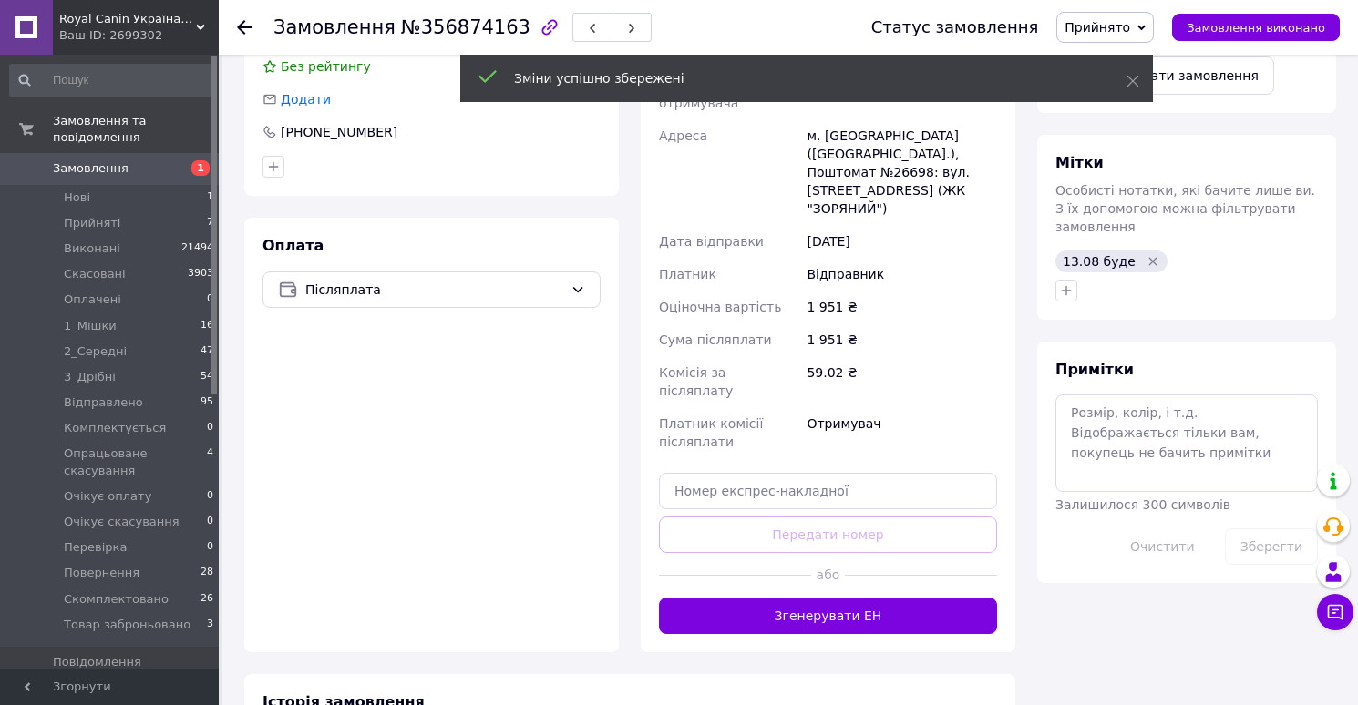
scroll to position [696, 0]
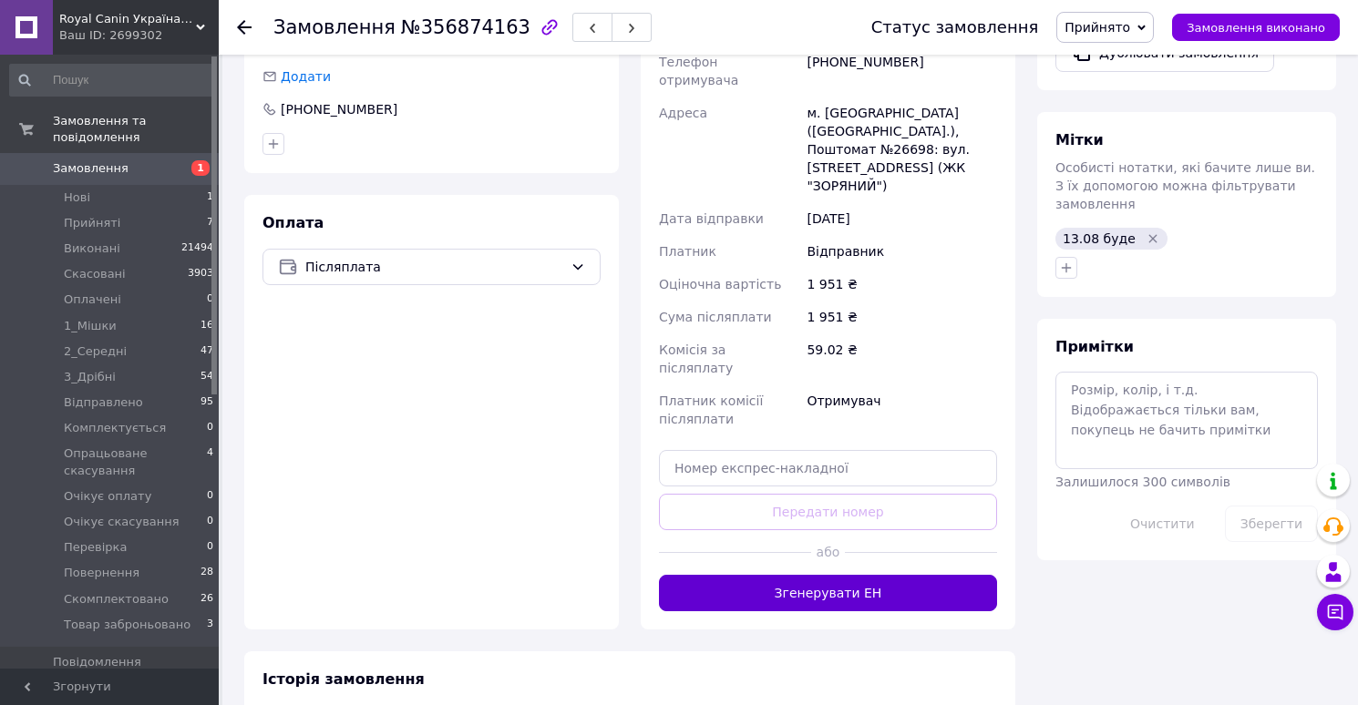
click at [814, 575] on button "Згенерувати ЕН" at bounding box center [828, 593] width 338 height 36
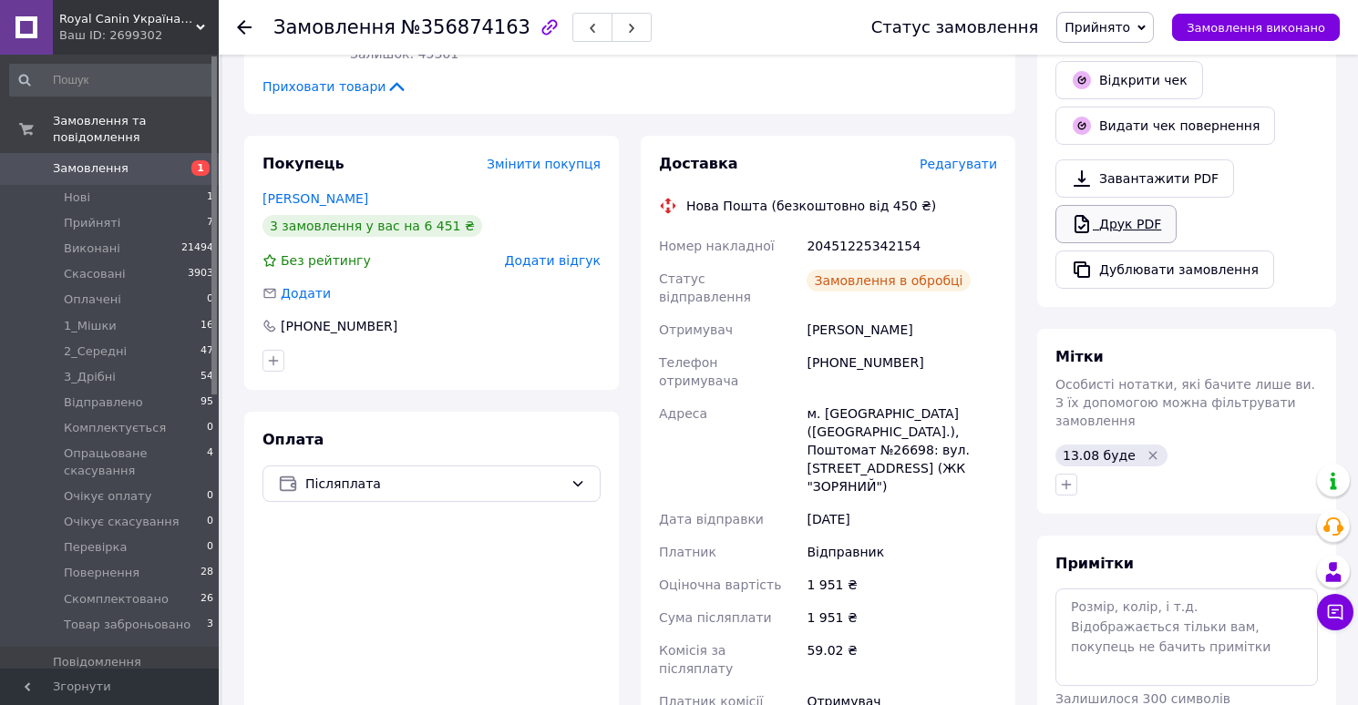
scroll to position [109, 0]
click at [1130, 205] on link "Друк PDF" at bounding box center [1115, 224] width 121 height 38
click at [1117, 26] on span "Прийнято" at bounding box center [1097, 27] width 66 height 15
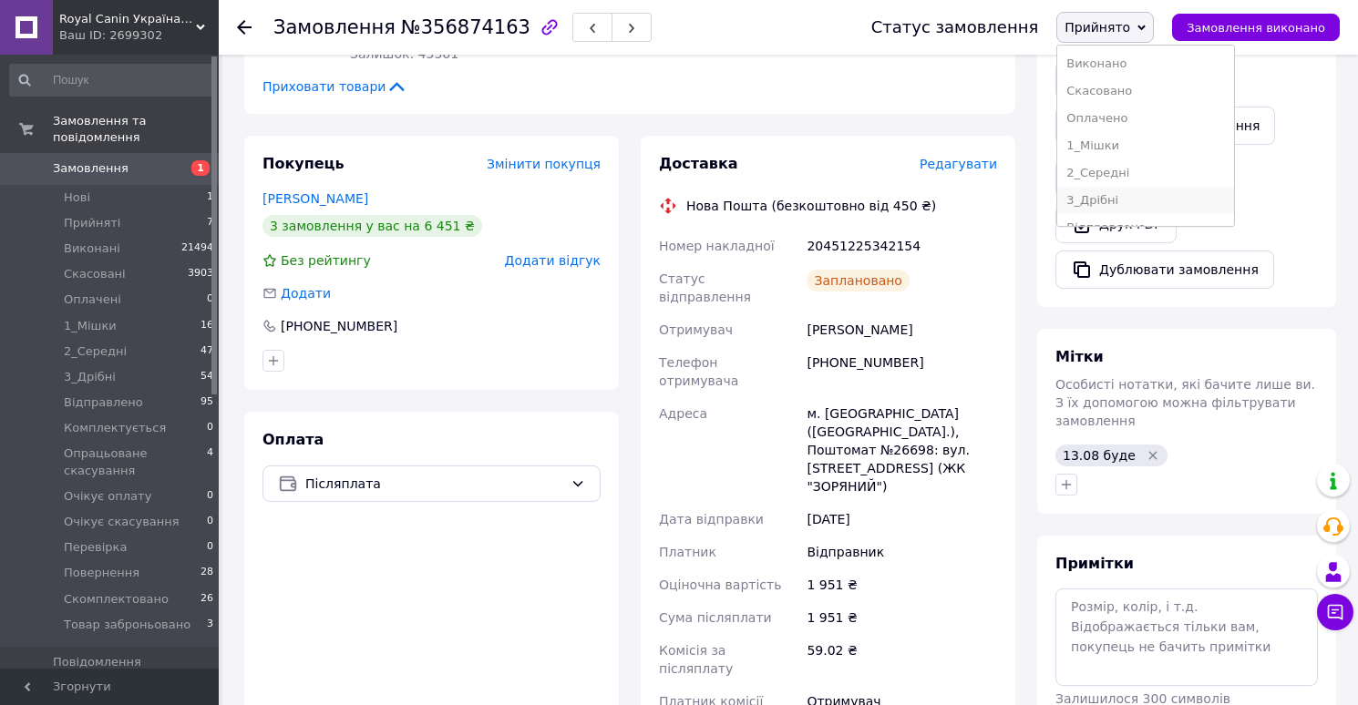
click at [1119, 194] on li "3_Дрібні" at bounding box center [1145, 200] width 177 height 27
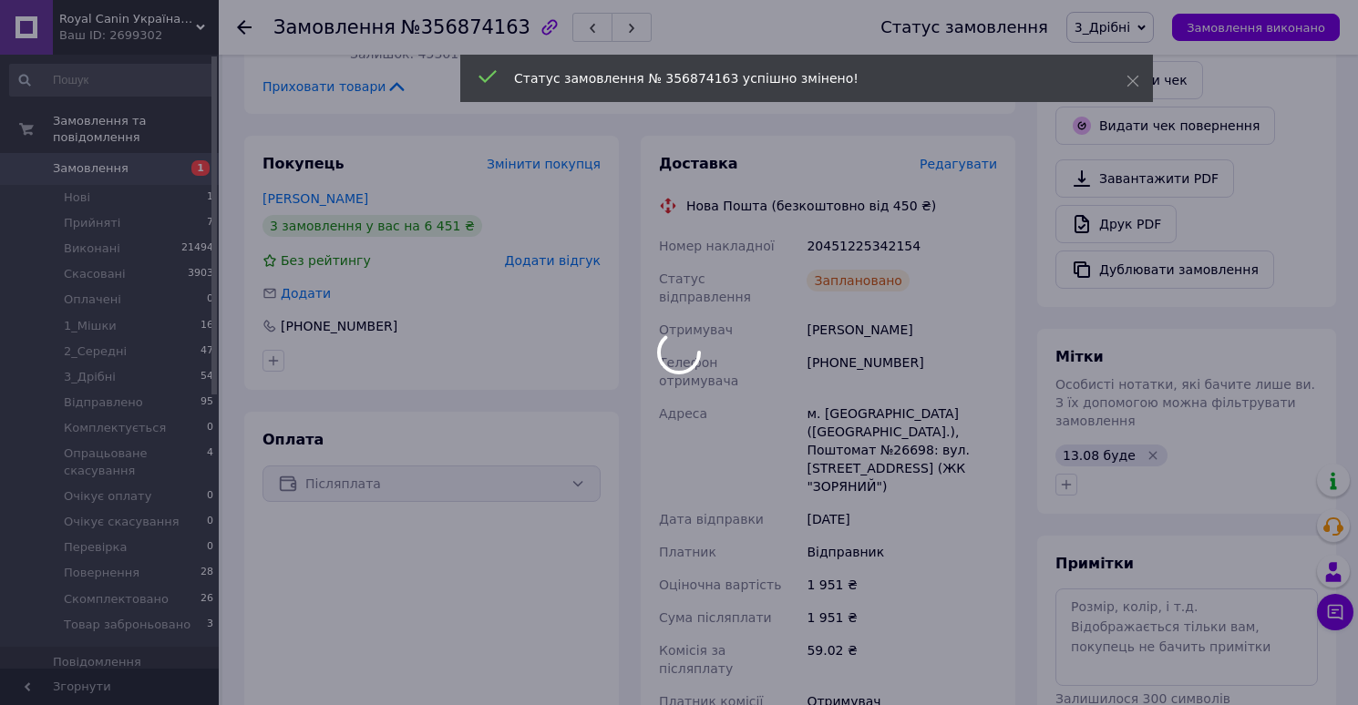
scroll to position [153, 0]
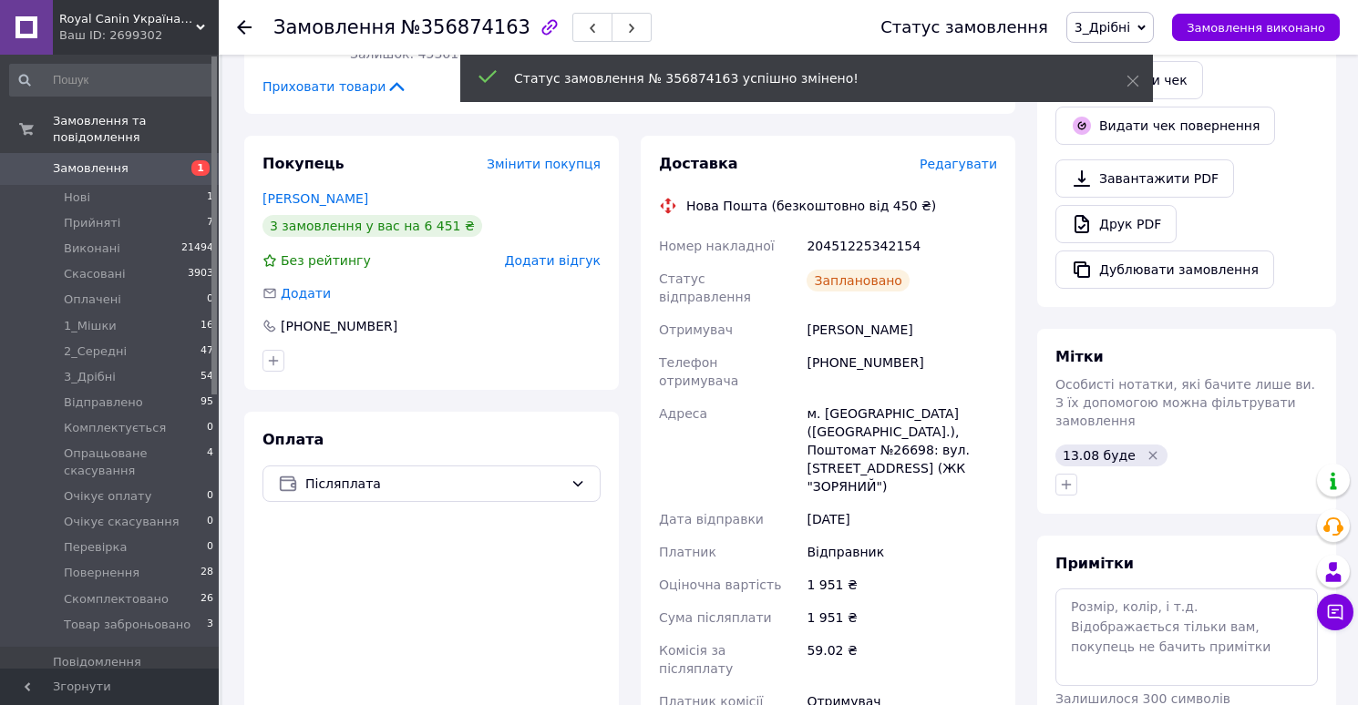
click at [854, 230] on div "20451225342154" at bounding box center [902, 246] width 198 height 33
copy div "20451225342154"
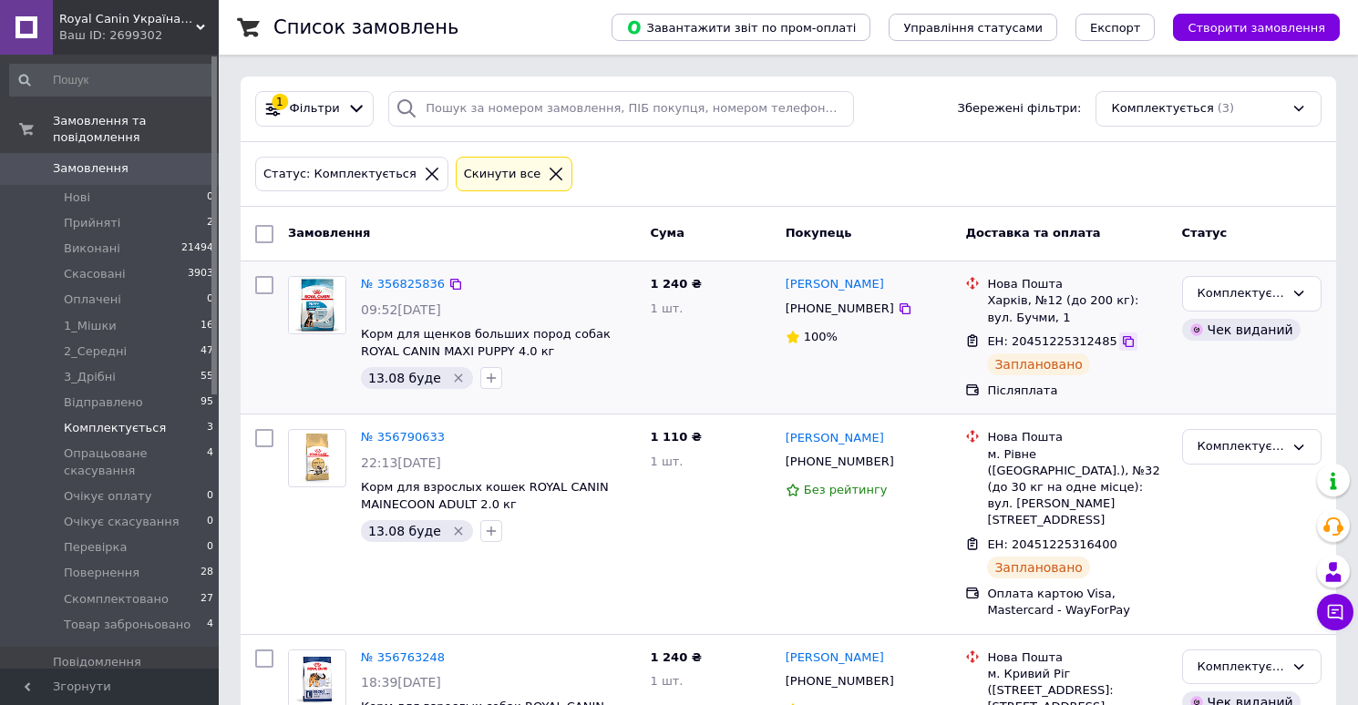
click at [1121, 341] on icon at bounding box center [1128, 341] width 15 height 15
click at [1121, 538] on icon at bounding box center [1128, 545] width 15 height 15
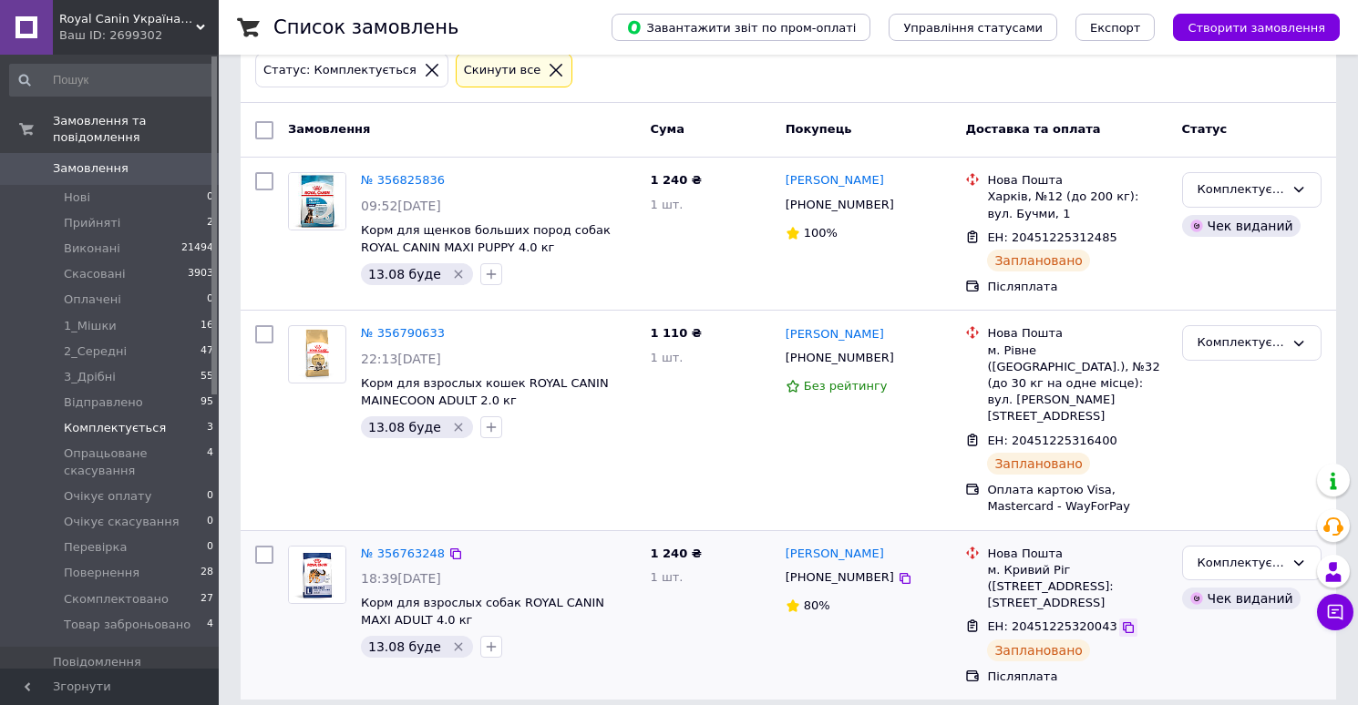
click at [1123, 622] on icon at bounding box center [1128, 627] width 11 height 11
click at [112, 351] on span "2_Середні" at bounding box center [95, 352] width 63 height 16
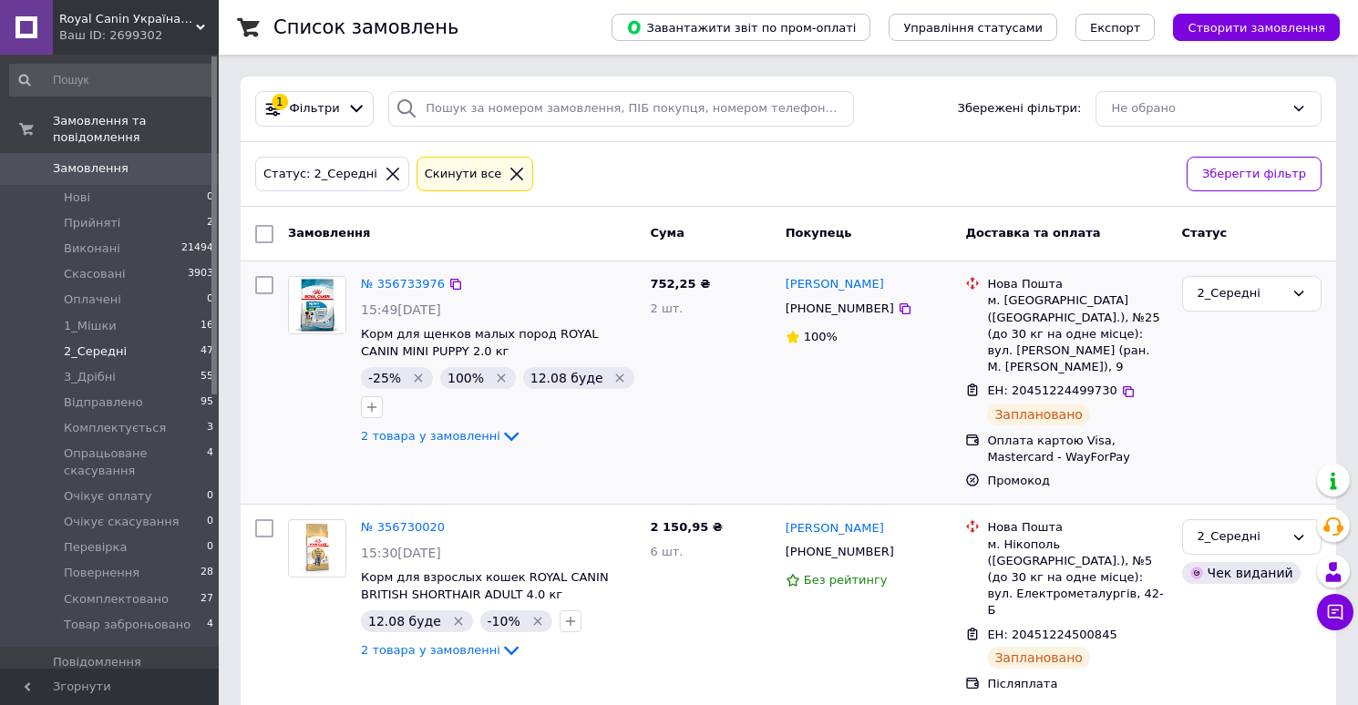
scroll to position [931, 0]
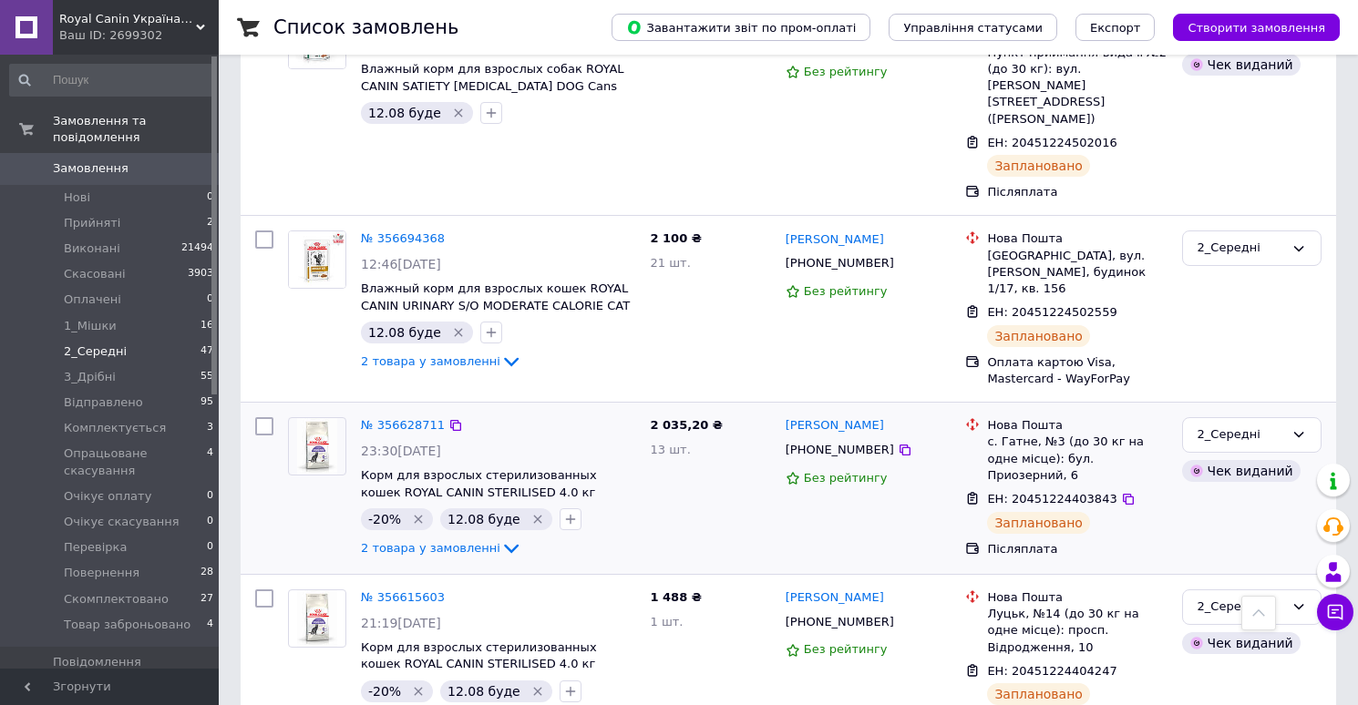
click at [264, 417] on input "checkbox" at bounding box center [264, 426] width 18 height 18
checkbox input "true"
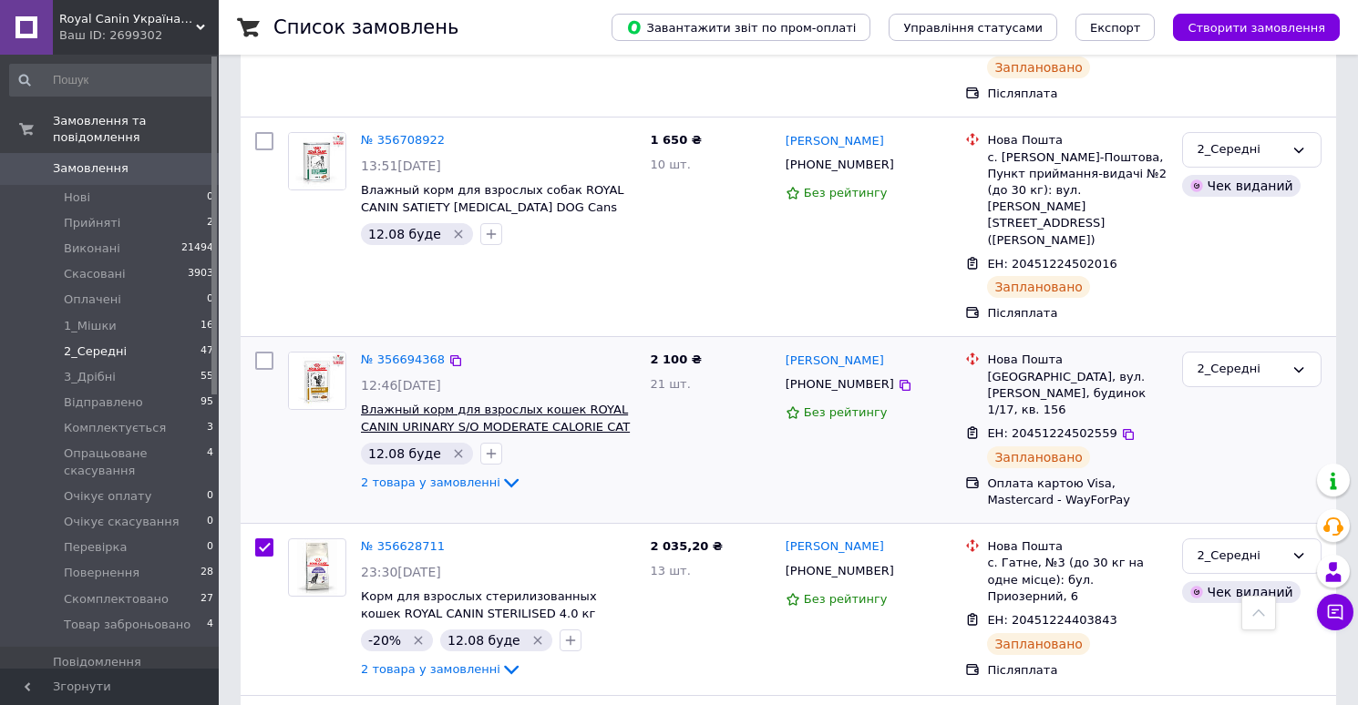
scroll to position [0, 0]
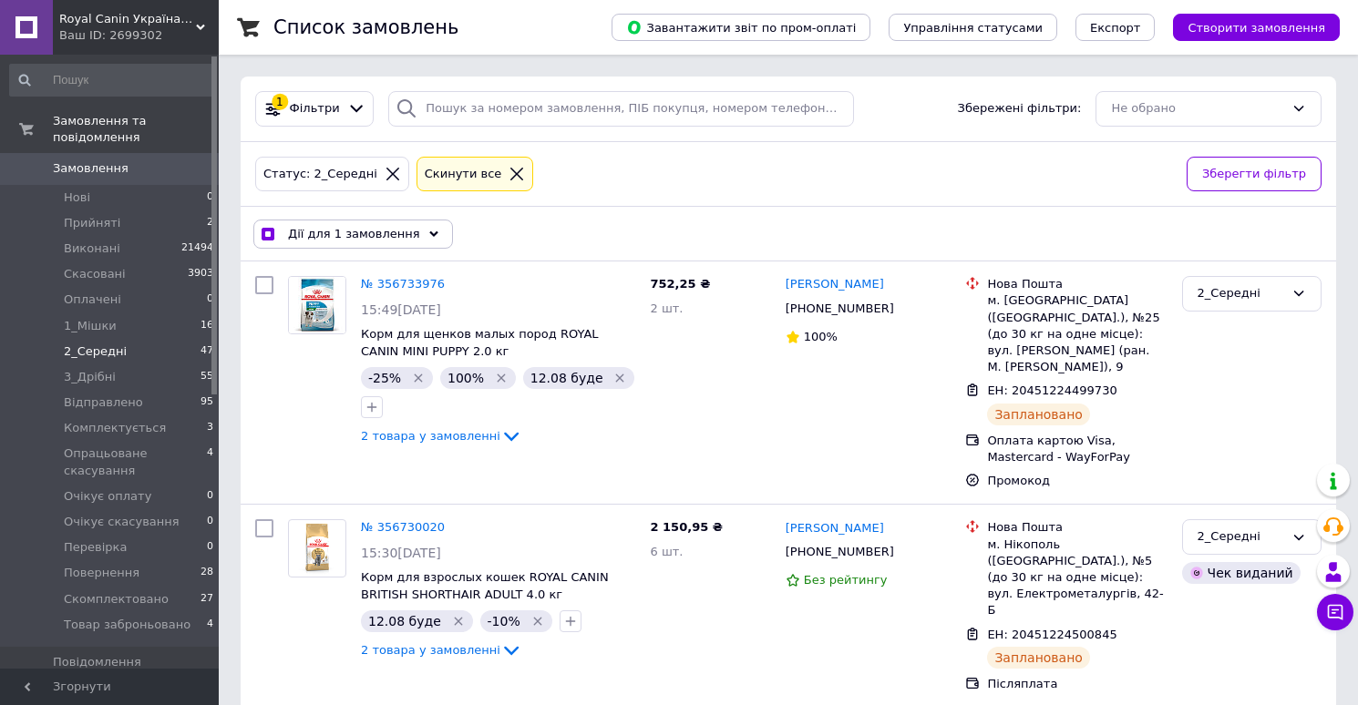
click at [398, 243] on div "Дії для 1 замовлення" at bounding box center [353, 234] width 200 height 29
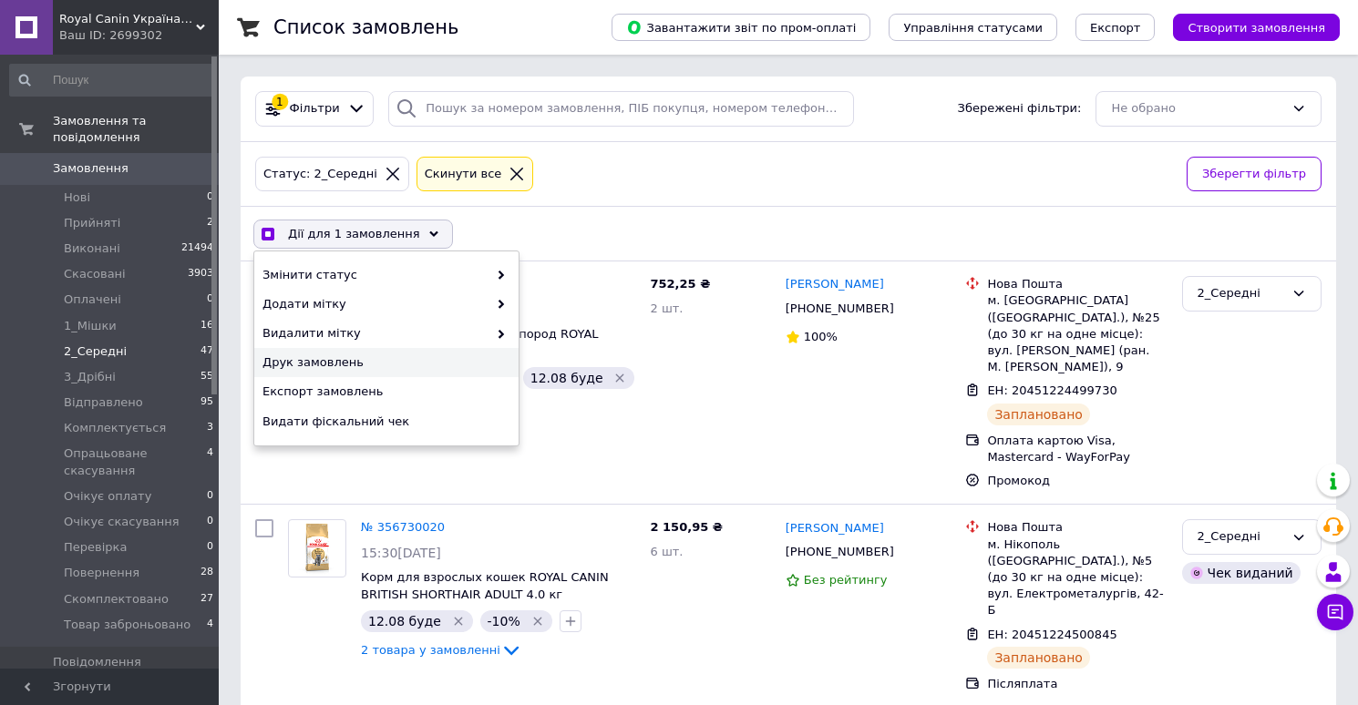
click at [359, 361] on span "Друк замовлень" at bounding box center [383, 362] width 243 height 16
checkbox input "true"
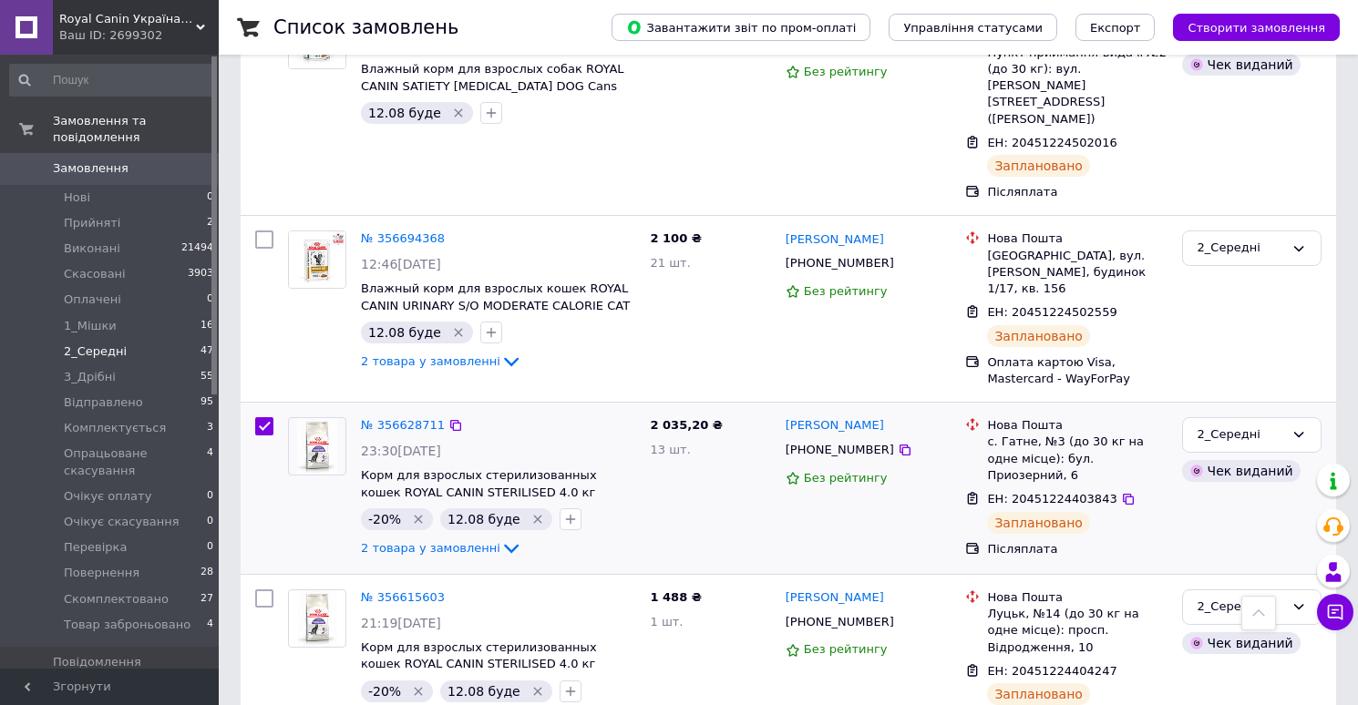
click at [263, 417] on input "checkbox" at bounding box center [264, 426] width 18 height 18
checkbox input "false"
click at [267, 590] on input "checkbox" at bounding box center [264, 599] width 18 height 18
checkbox input "true"
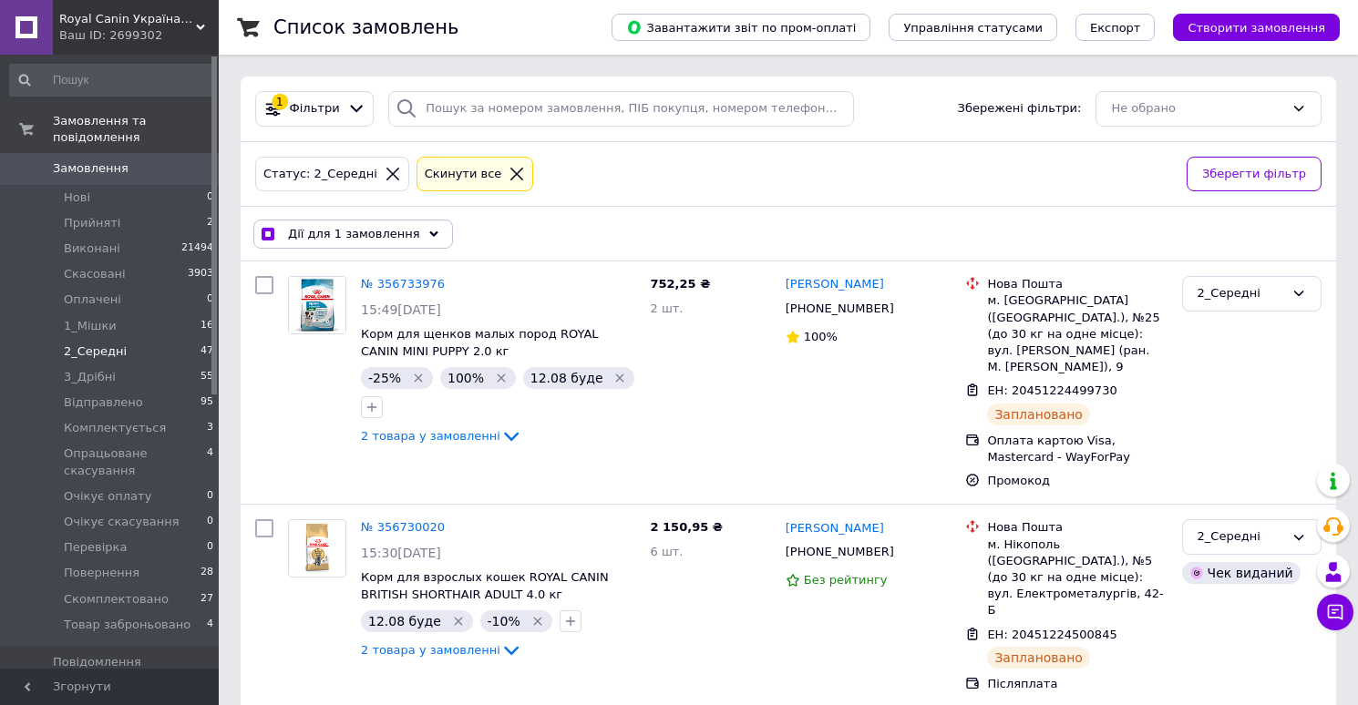
click at [385, 228] on span "Дії для 1 замовлення" at bounding box center [354, 234] width 132 height 16
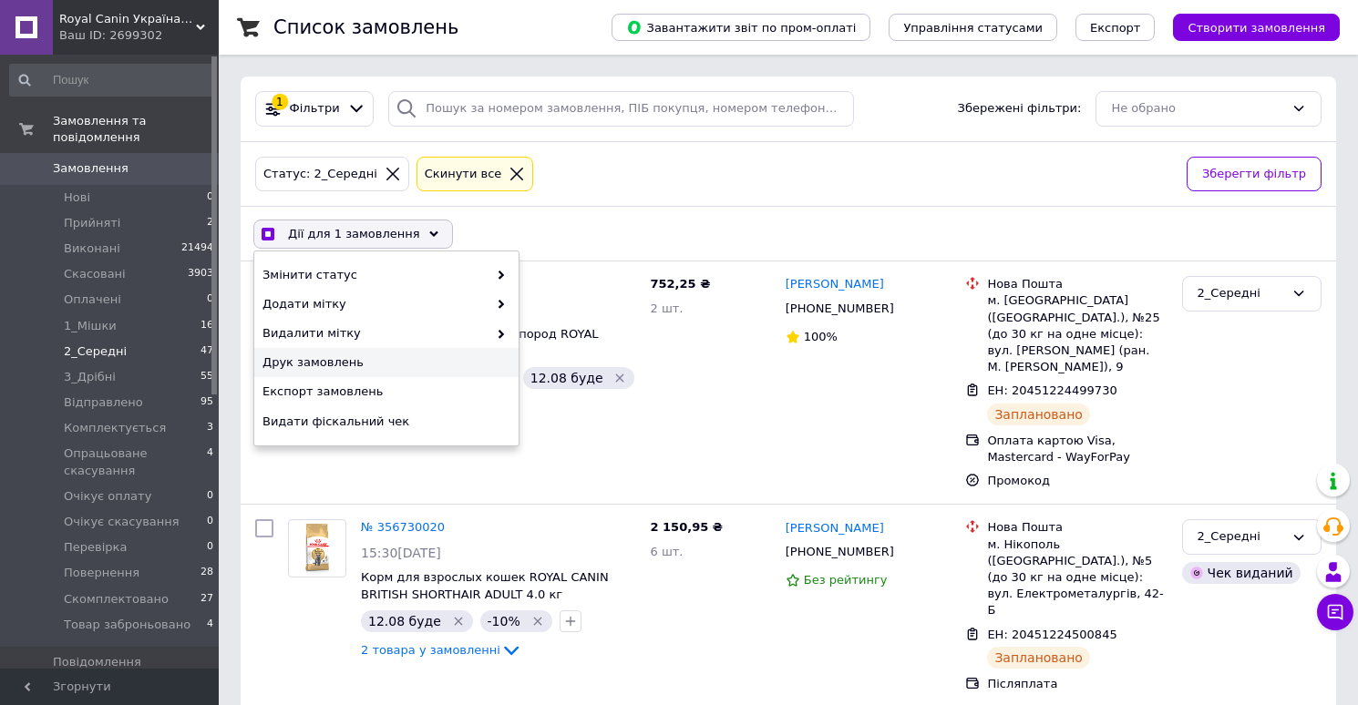
click at [344, 364] on span "Друк замовлень" at bounding box center [383, 362] width 243 height 16
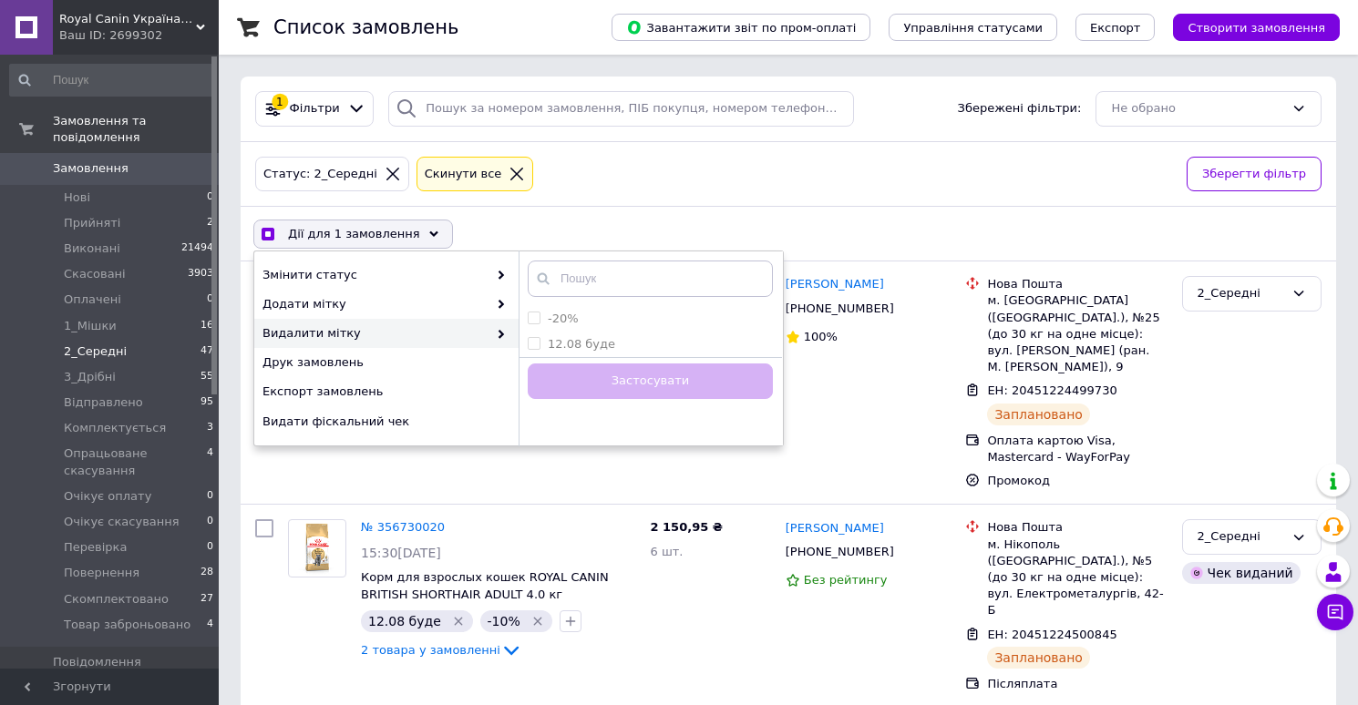
click at [817, 232] on div "Дії для 1 замовлення Вибрати все 47 замовлень Вибрані всі 47 замовлень Скасуват…" at bounding box center [788, 233] width 1088 height 47
checkbox input "true"
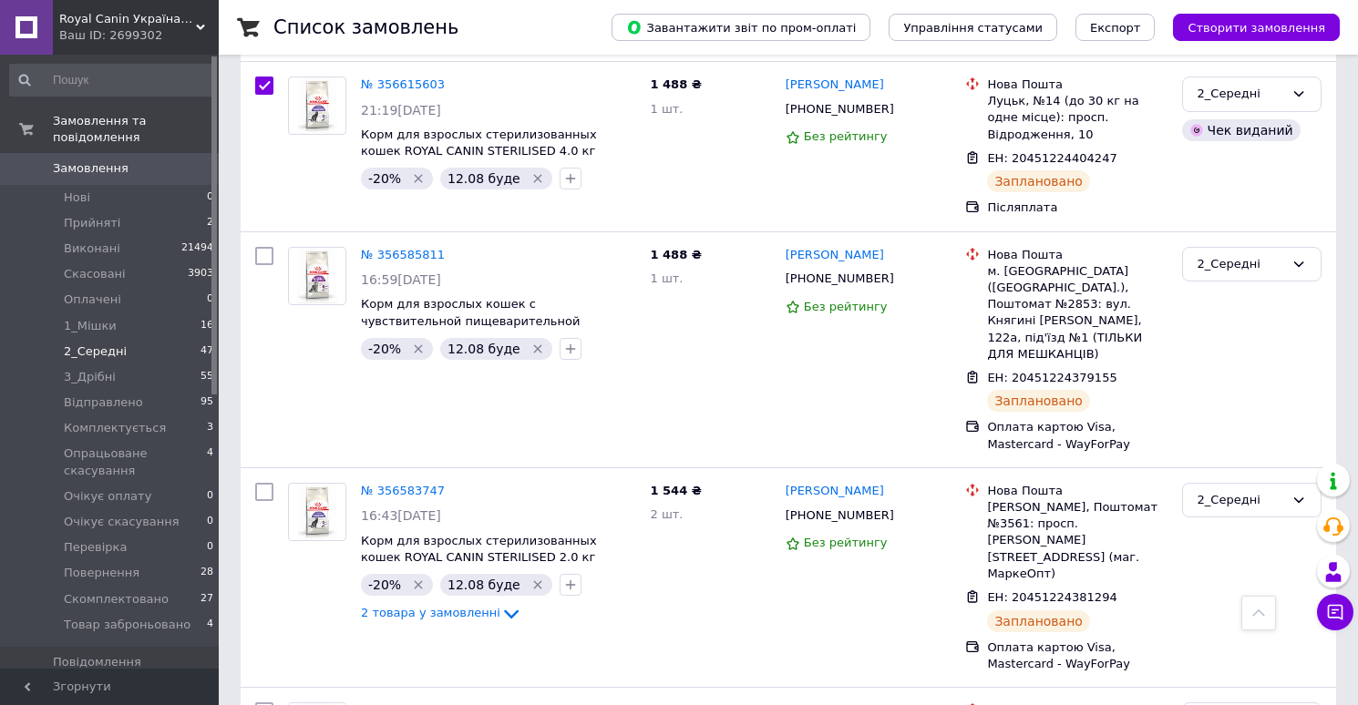
scroll to position [8337, 0]
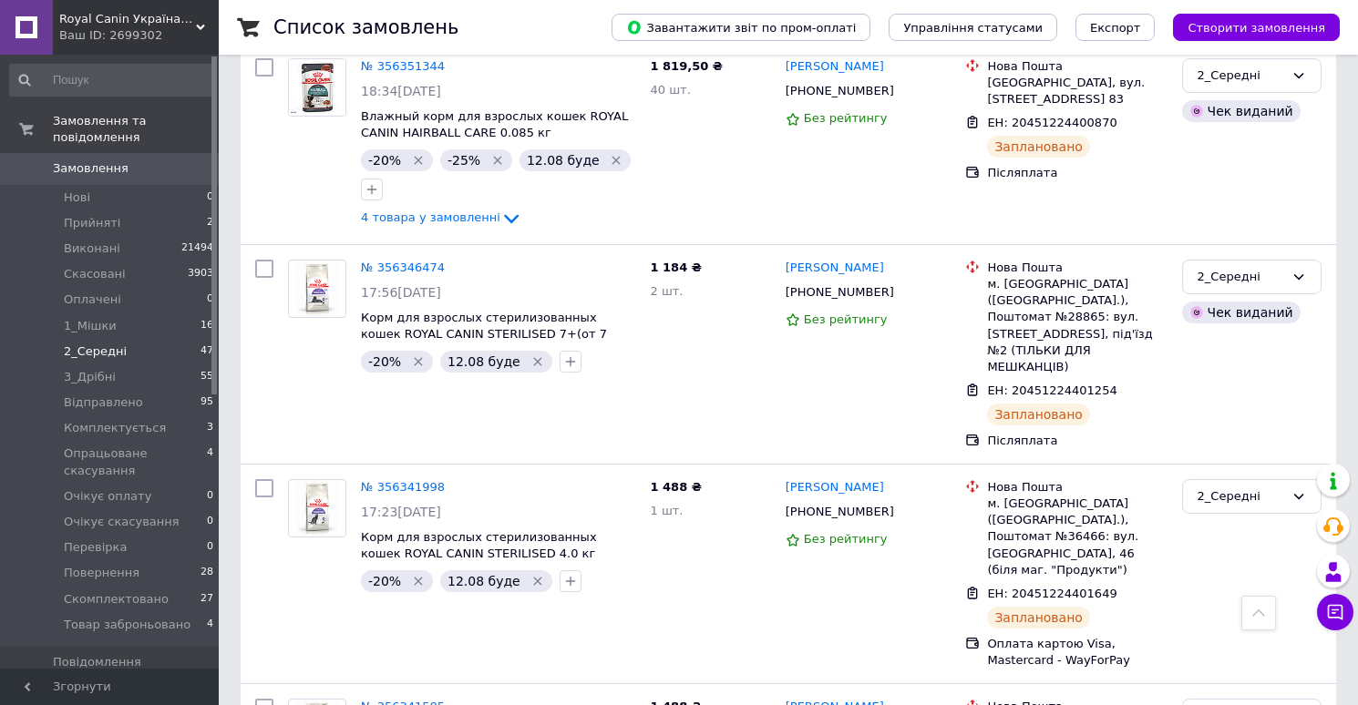
checkbox input "true"
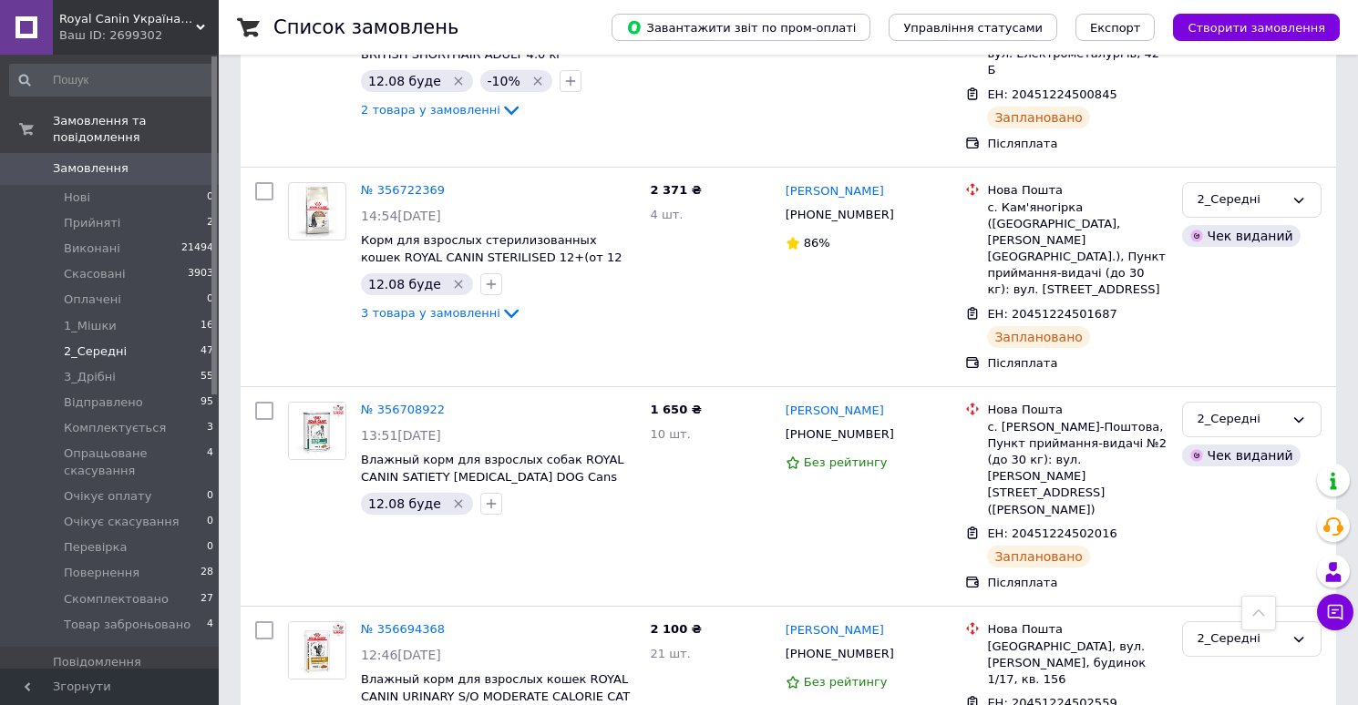
scroll to position [0, 0]
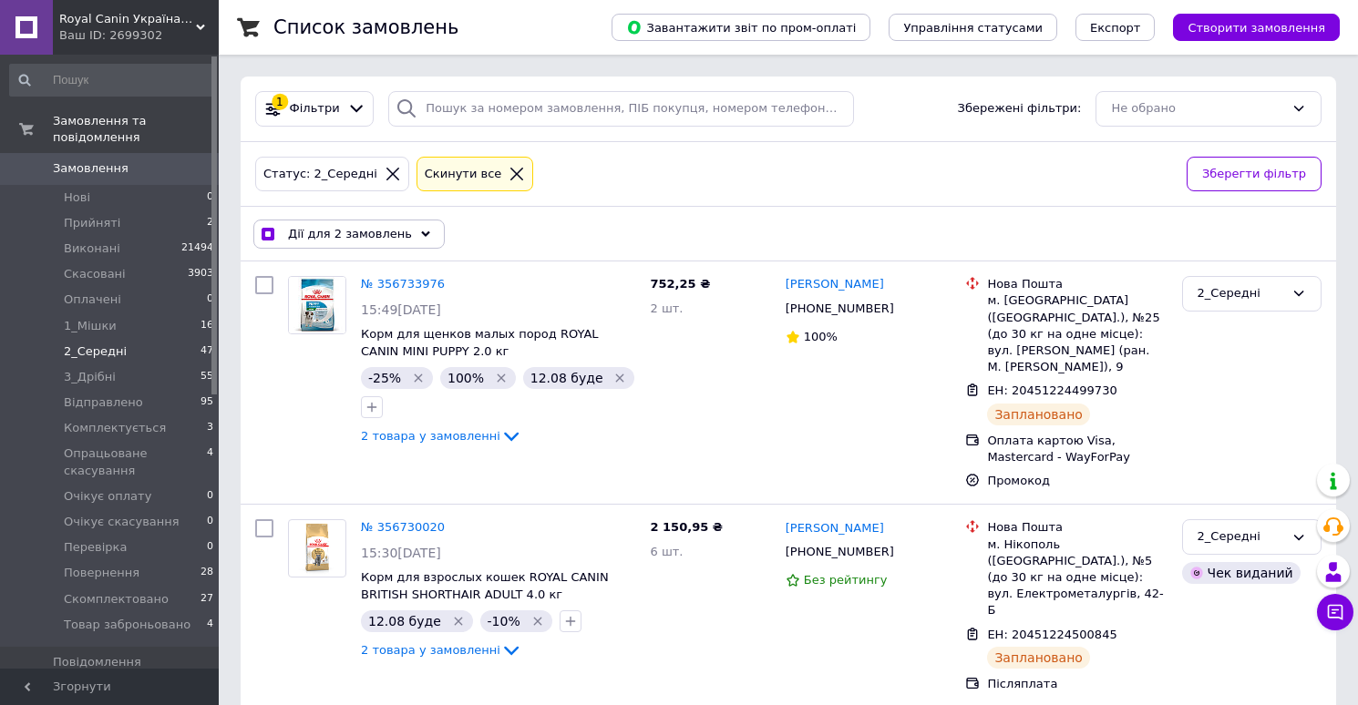
click at [365, 235] on span "Дії для 2 замовлень" at bounding box center [350, 234] width 124 height 16
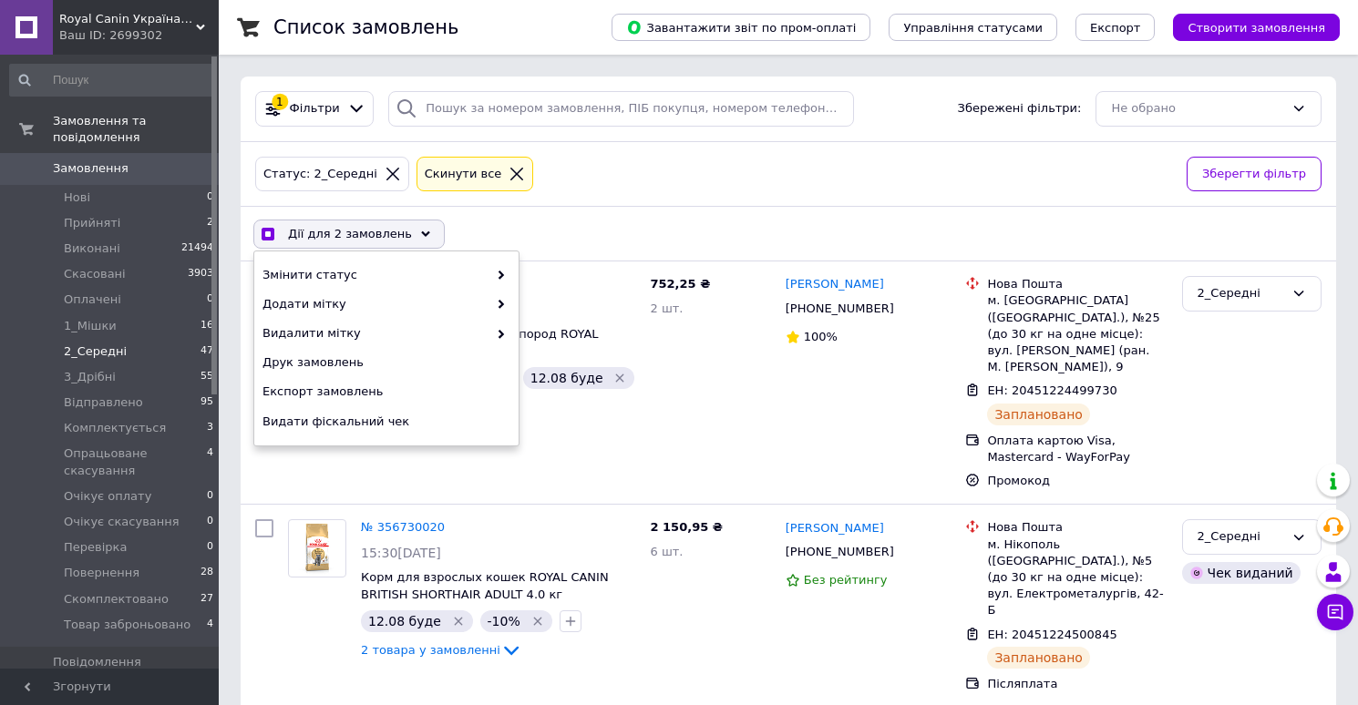
click at [374, 221] on div "Дії для 2 замовлень" at bounding box center [348, 234] width 191 height 29
checkbox input "true"
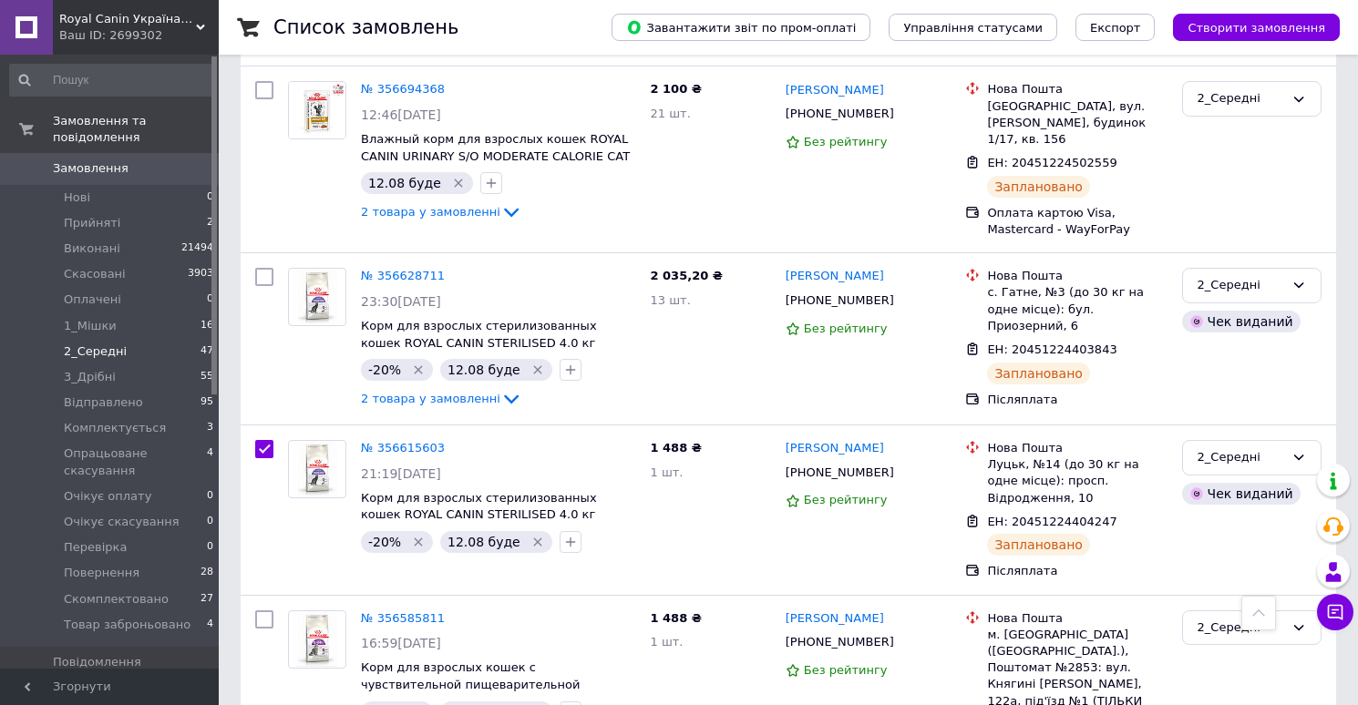
scroll to position [1092, 0]
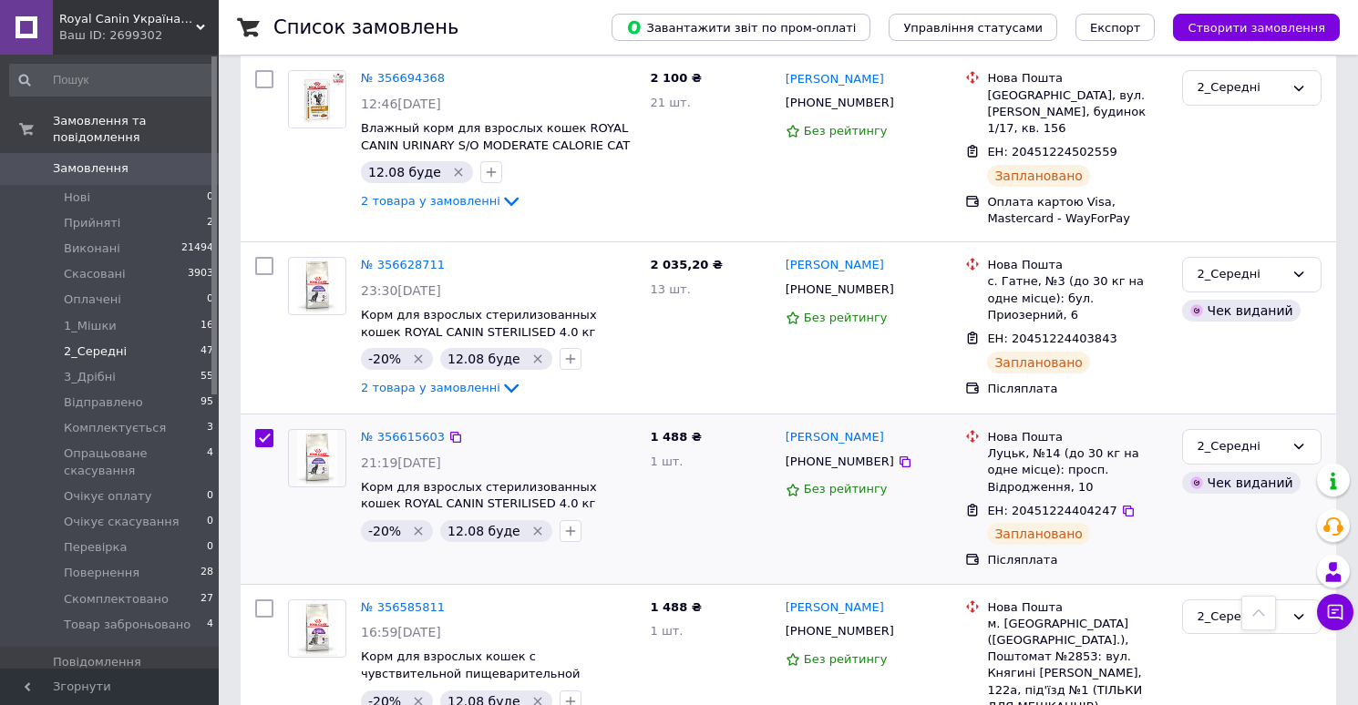
click at [257, 429] on input "checkbox" at bounding box center [264, 438] width 18 height 18
checkbox input "false"
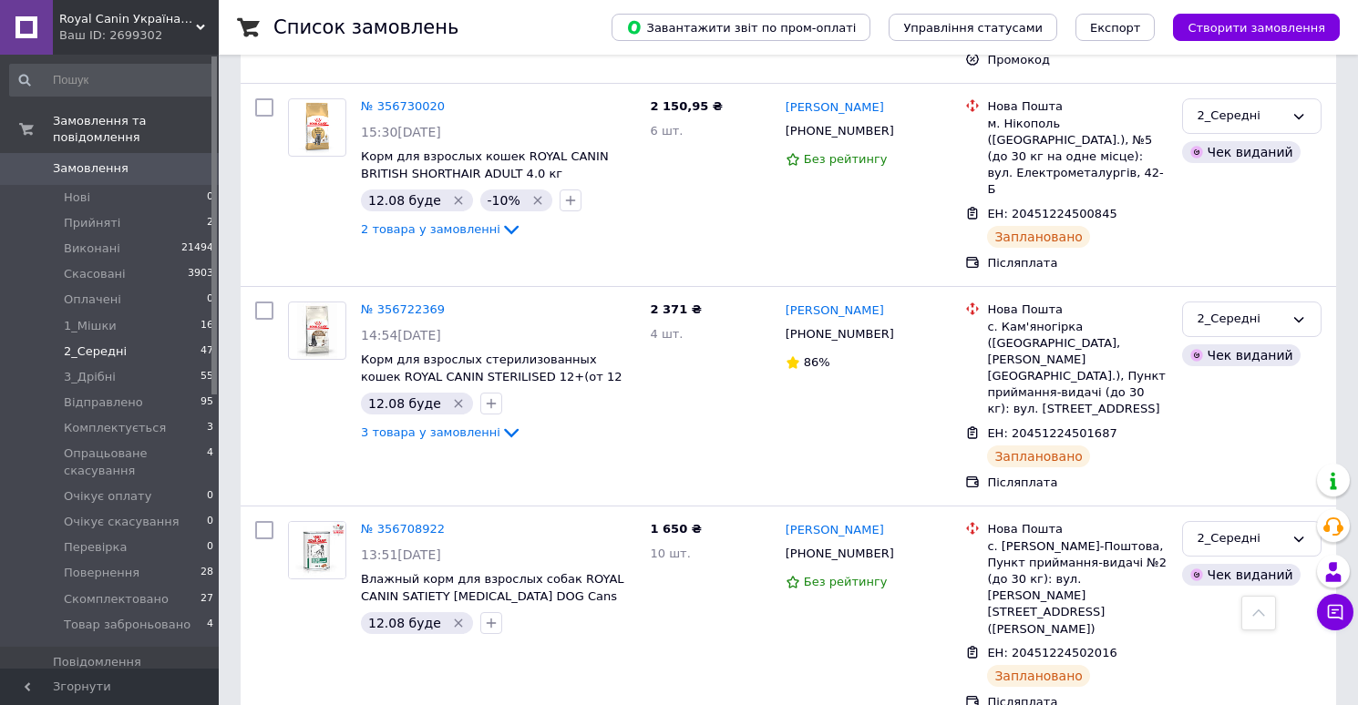
scroll to position [0, 0]
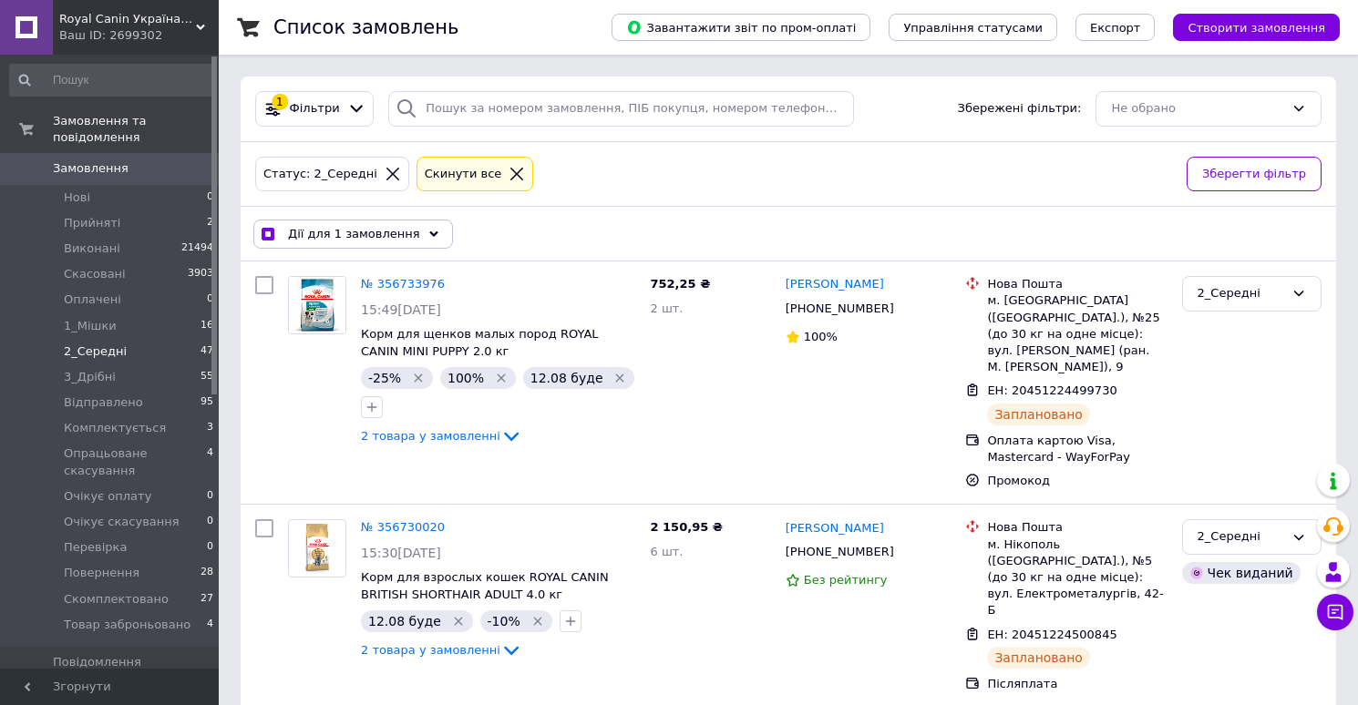
click at [367, 238] on span "Дії для 1 замовлення" at bounding box center [354, 234] width 132 height 16
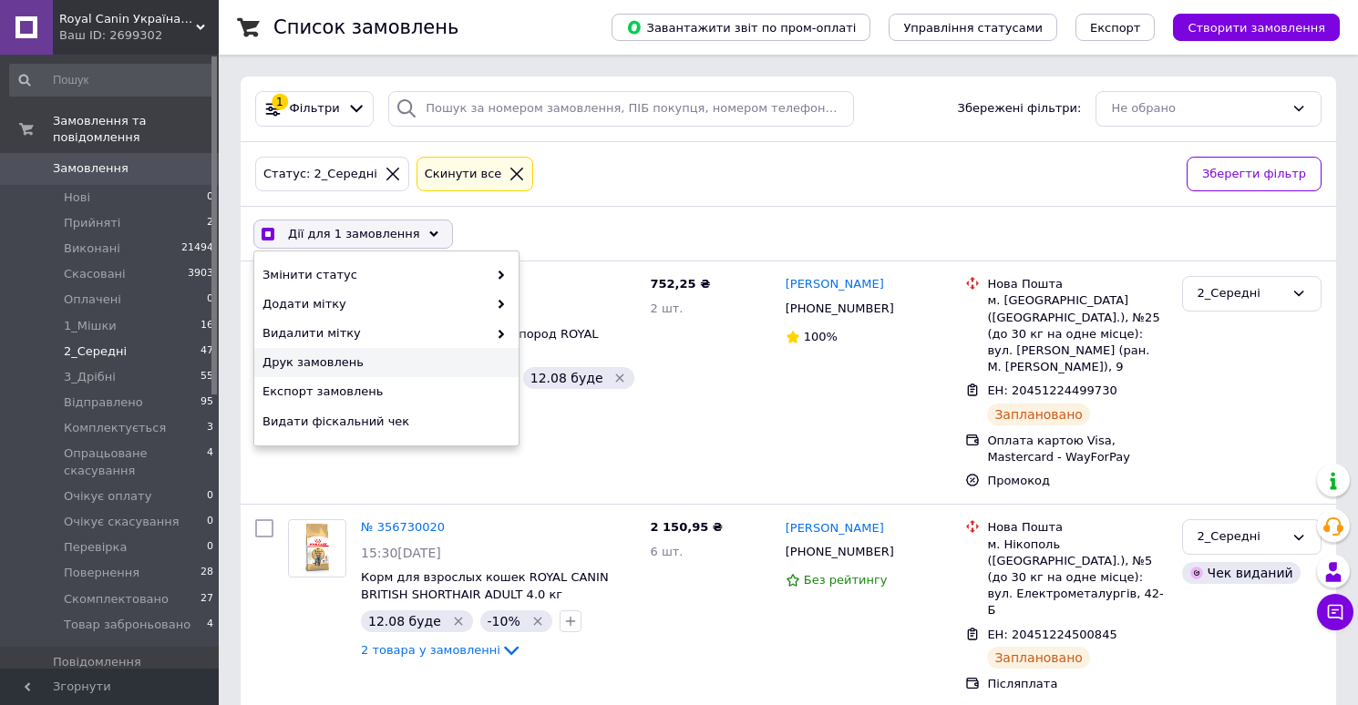
click at [332, 354] on div "Друк замовлень" at bounding box center [386, 362] width 264 height 29
click at [576, 228] on div "Дії для 1 замовлення Вибрати все 47 замовлень Вибрані всі 47 замовлень Скасуват…" at bounding box center [788, 233] width 1088 height 47
checkbox input "true"
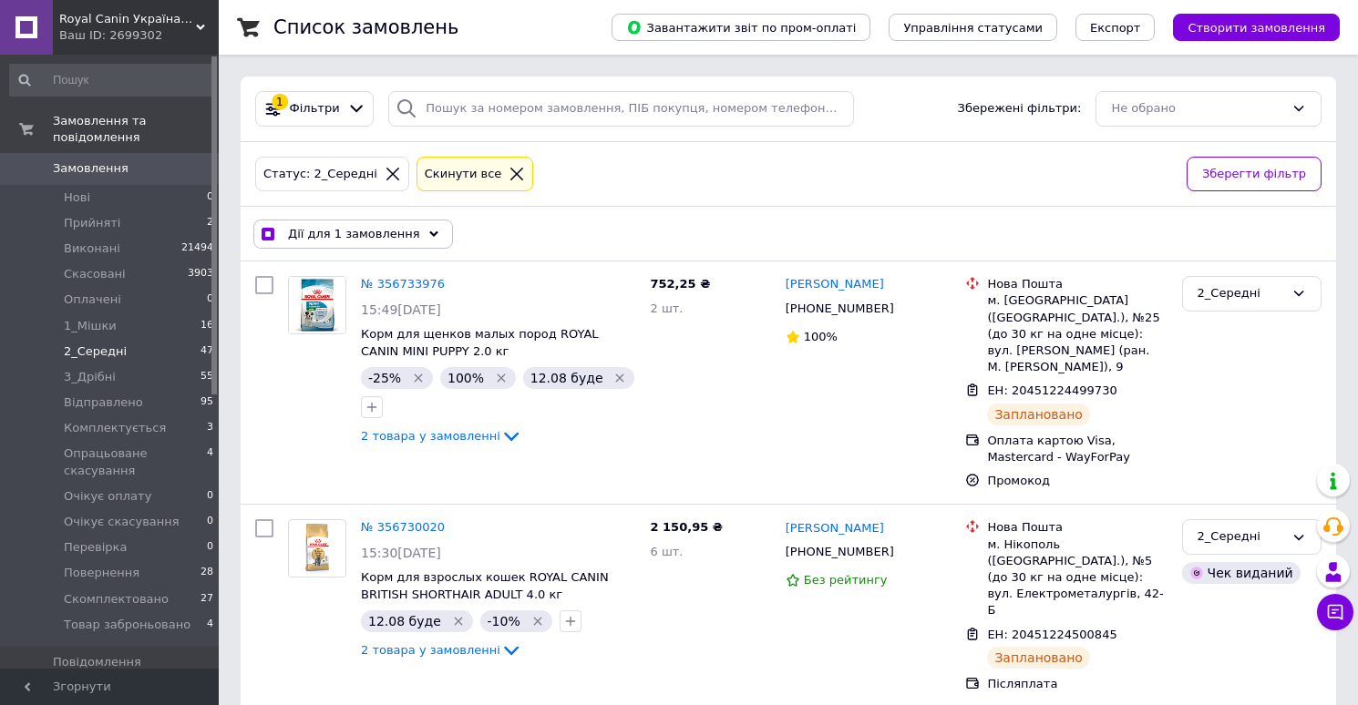
click at [111, 166] on span "Замовлення" at bounding box center [91, 168] width 76 height 16
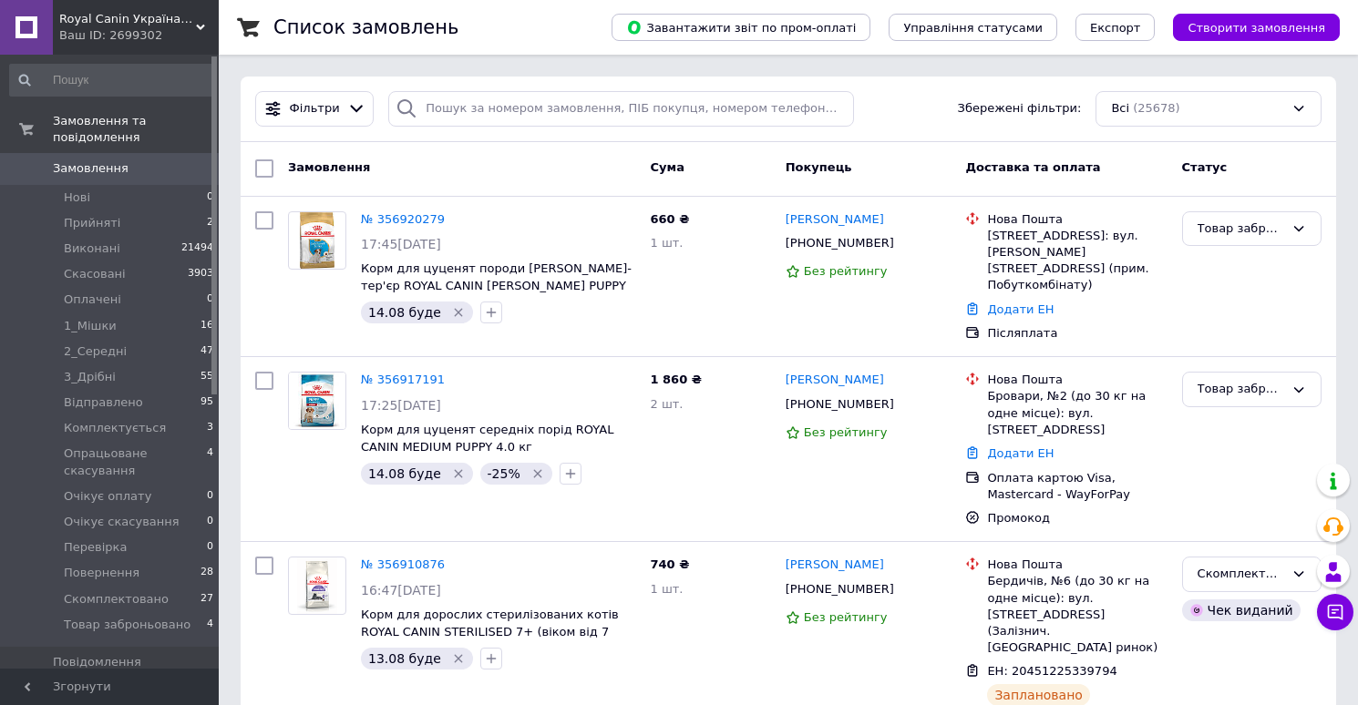
click at [79, 167] on span "Замовлення" at bounding box center [91, 168] width 76 height 16
click at [121, 427] on span "Комплектується" at bounding box center [115, 428] width 102 height 16
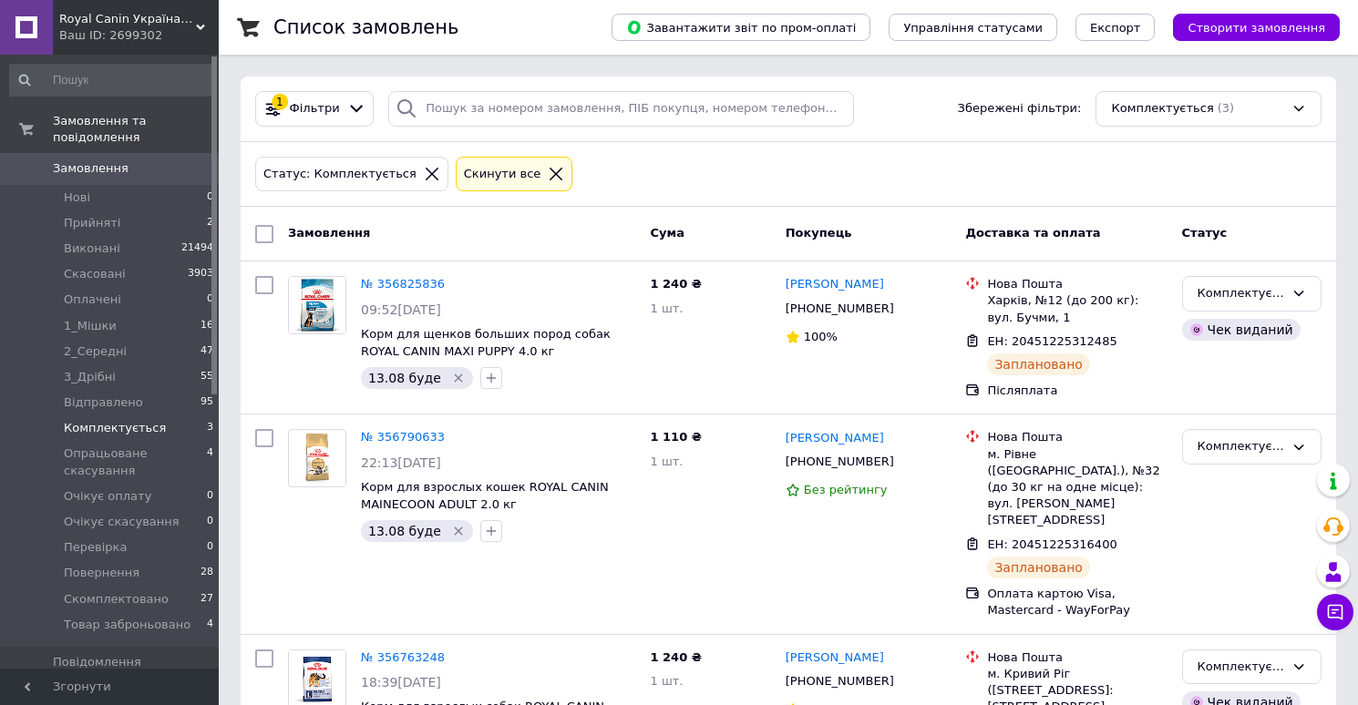
click at [266, 237] on input "checkbox" at bounding box center [264, 234] width 18 height 18
checkbox input "true"
click at [336, 231] on span "Дії для 3 замовлень" at bounding box center [350, 234] width 124 height 16
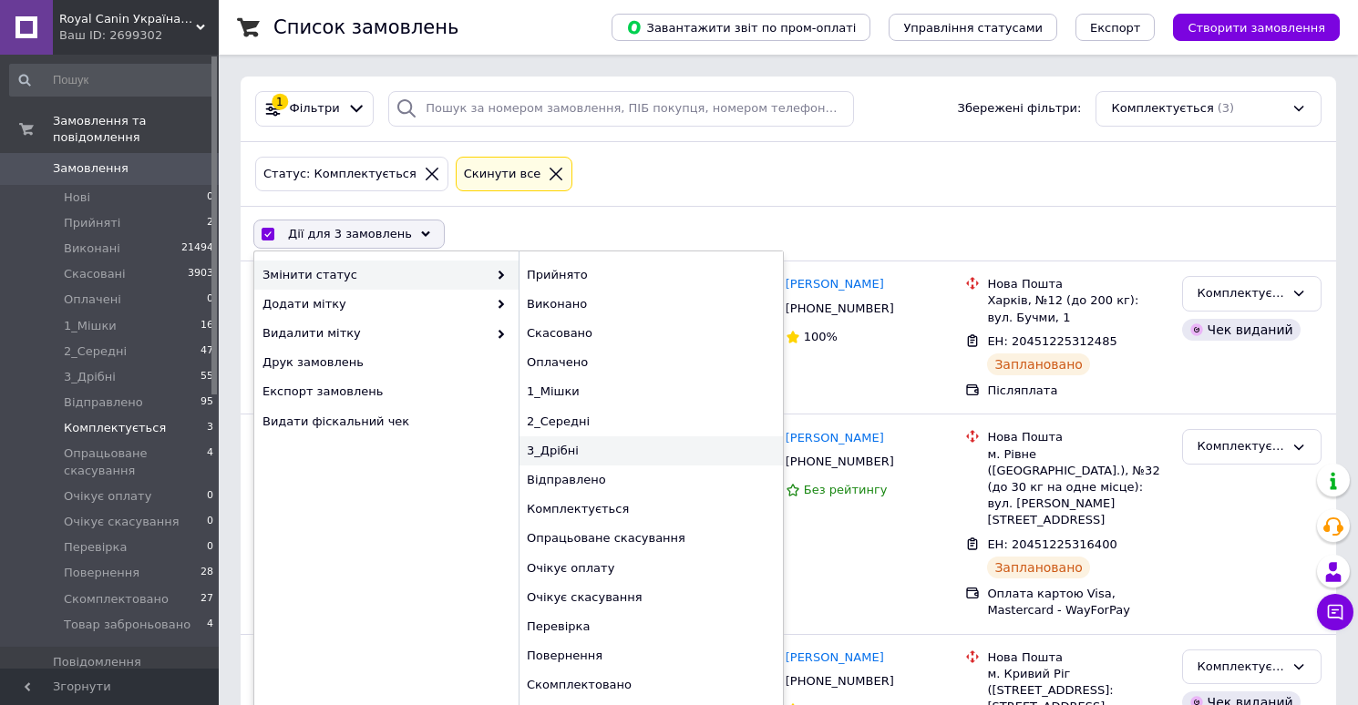
click at [558, 446] on div "3_Дрібні" at bounding box center [650, 450] width 264 height 29
checkbox input "false"
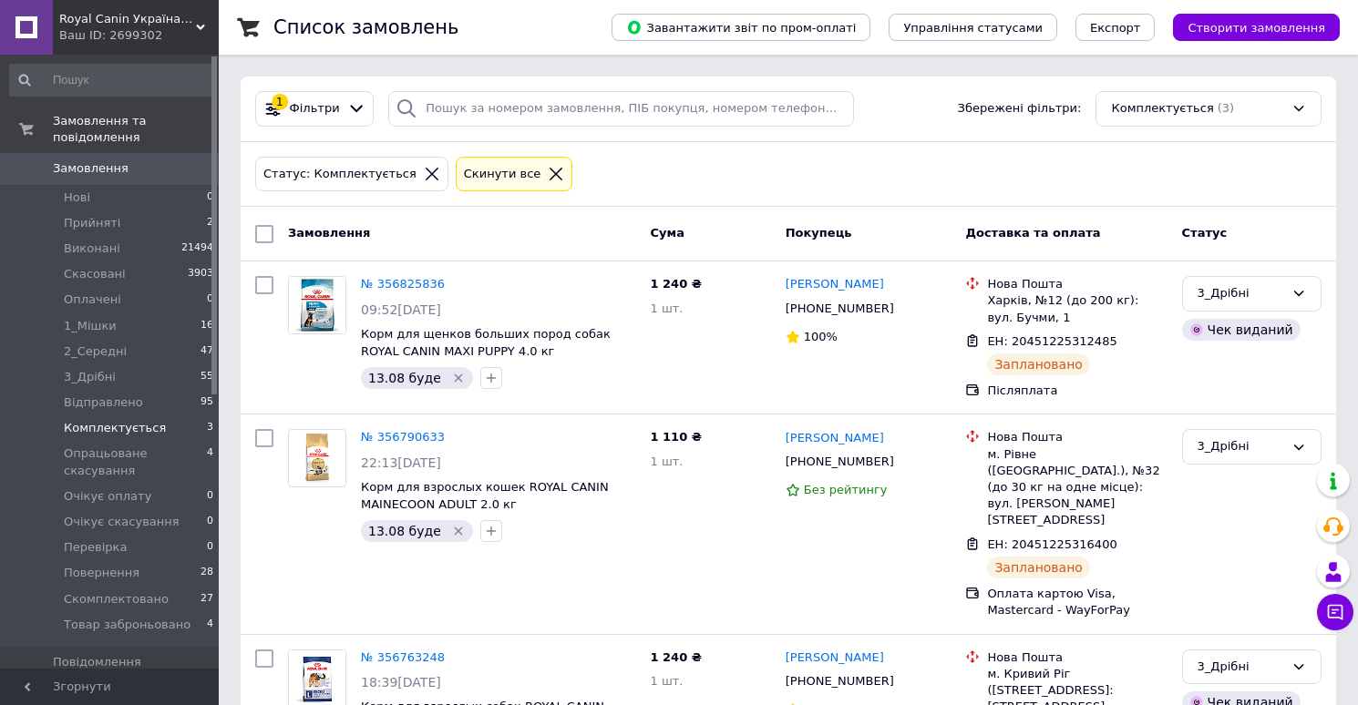
click at [105, 174] on span "Замовлення" at bounding box center [91, 168] width 76 height 16
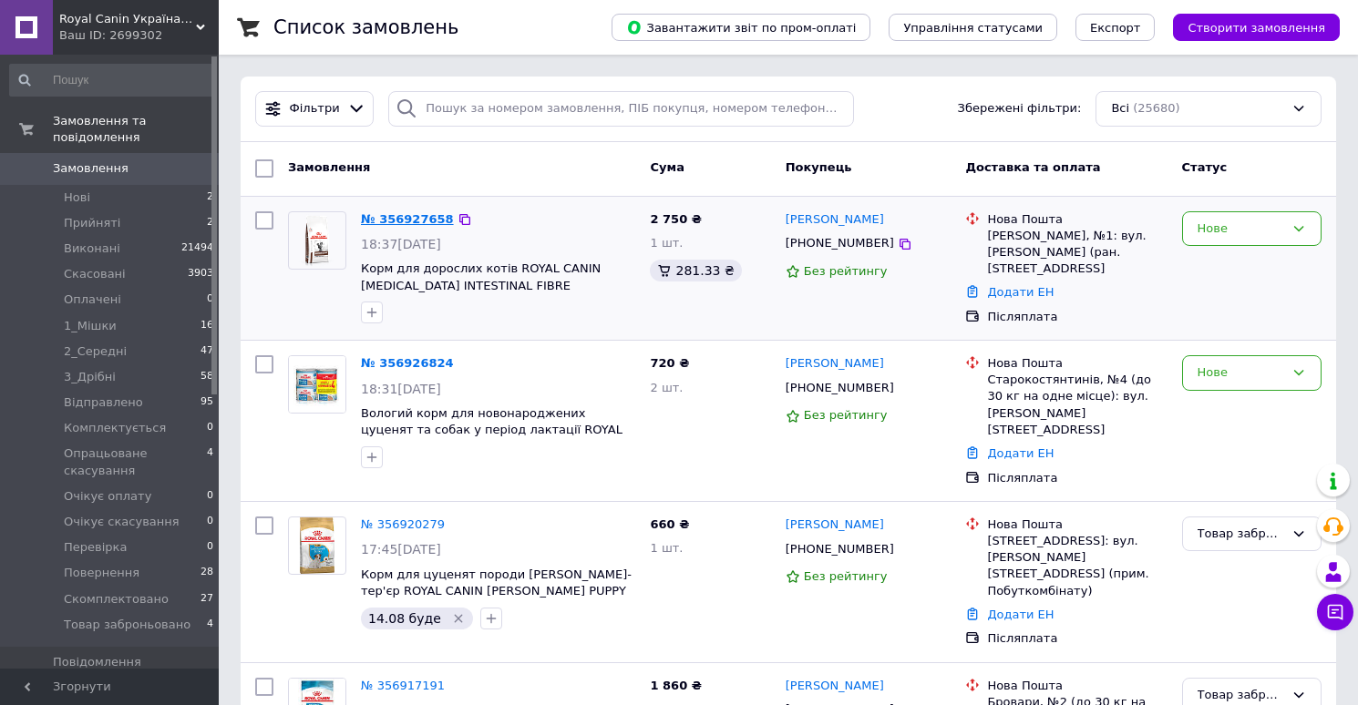
click at [425, 221] on link "№ 356927658" at bounding box center [407, 219] width 93 height 14
click at [417, 362] on link "№ 356926824" at bounding box center [407, 363] width 93 height 14
click at [117, 175] on span "Замовлення" at bounding box center [91, 168] width 76 height 16
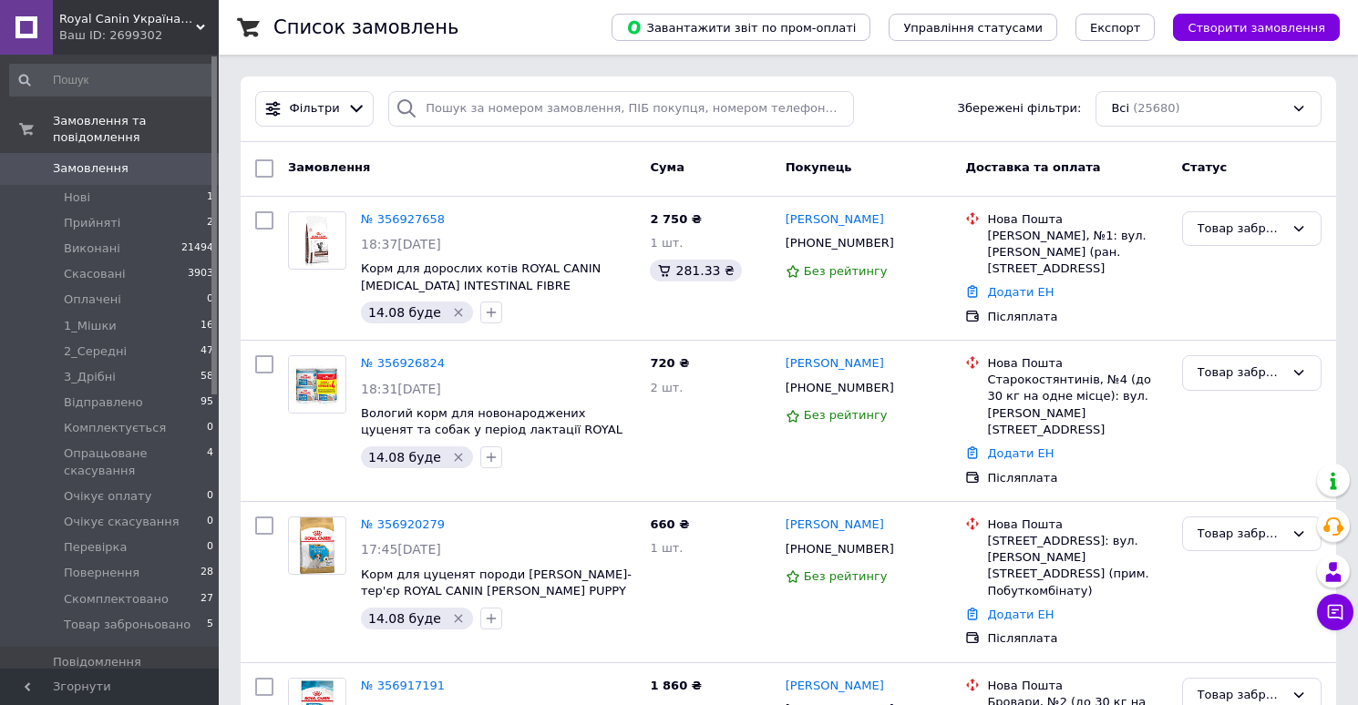
click at [98, 170] on span "Замовлення" at bounding box center [91, 168] width 76 height 16
click at [73, 191] on span "Нові" at bounding box center [77, 198] width 26 height 16
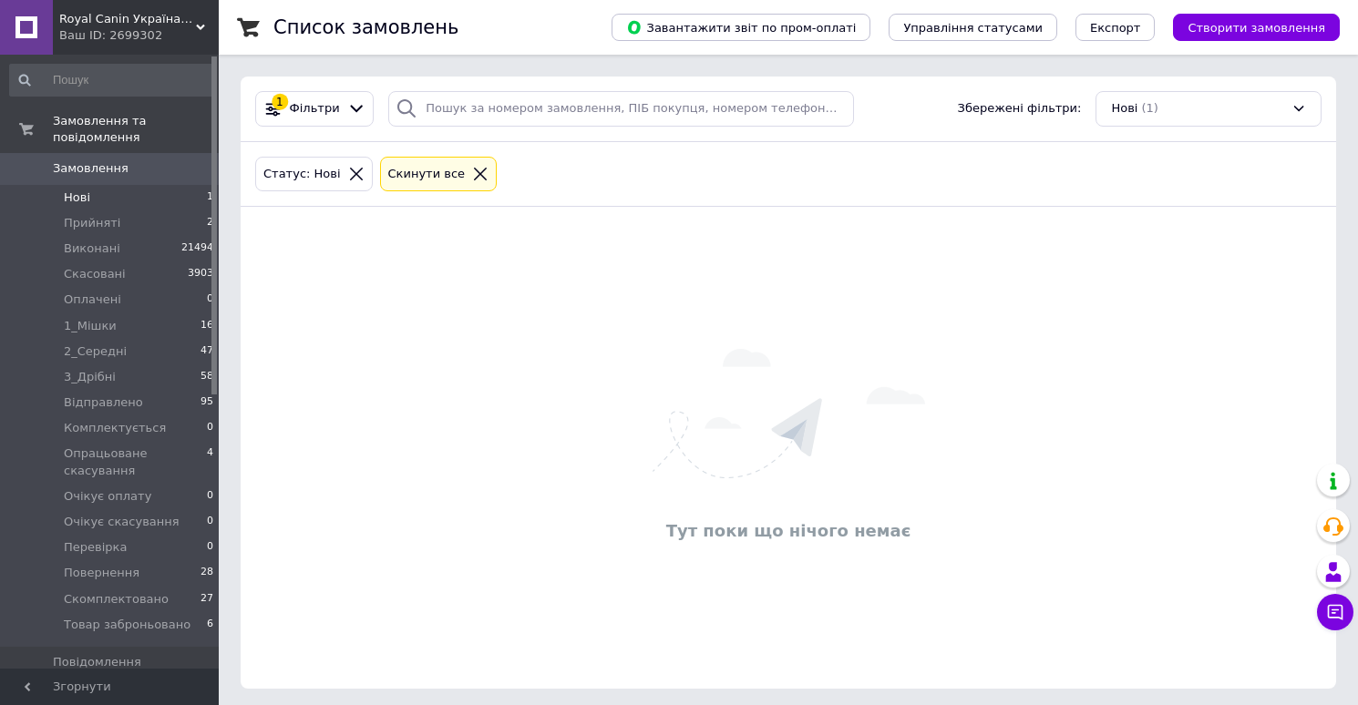
click at [120, 174] on span "Замовлення" at bounding box center [91, 168] width 76 height 16
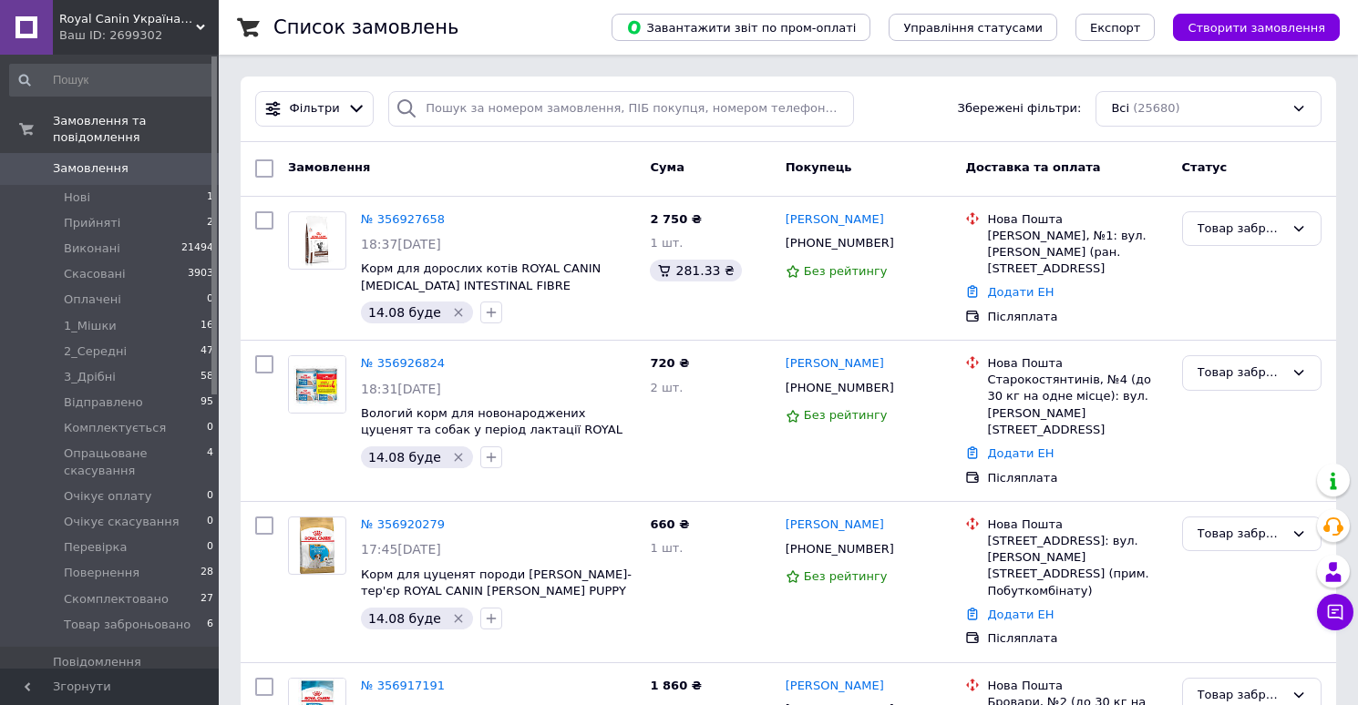
click at [97, 171] on span "Замовлення" at bounding box center [91, 168] width 76 height 16
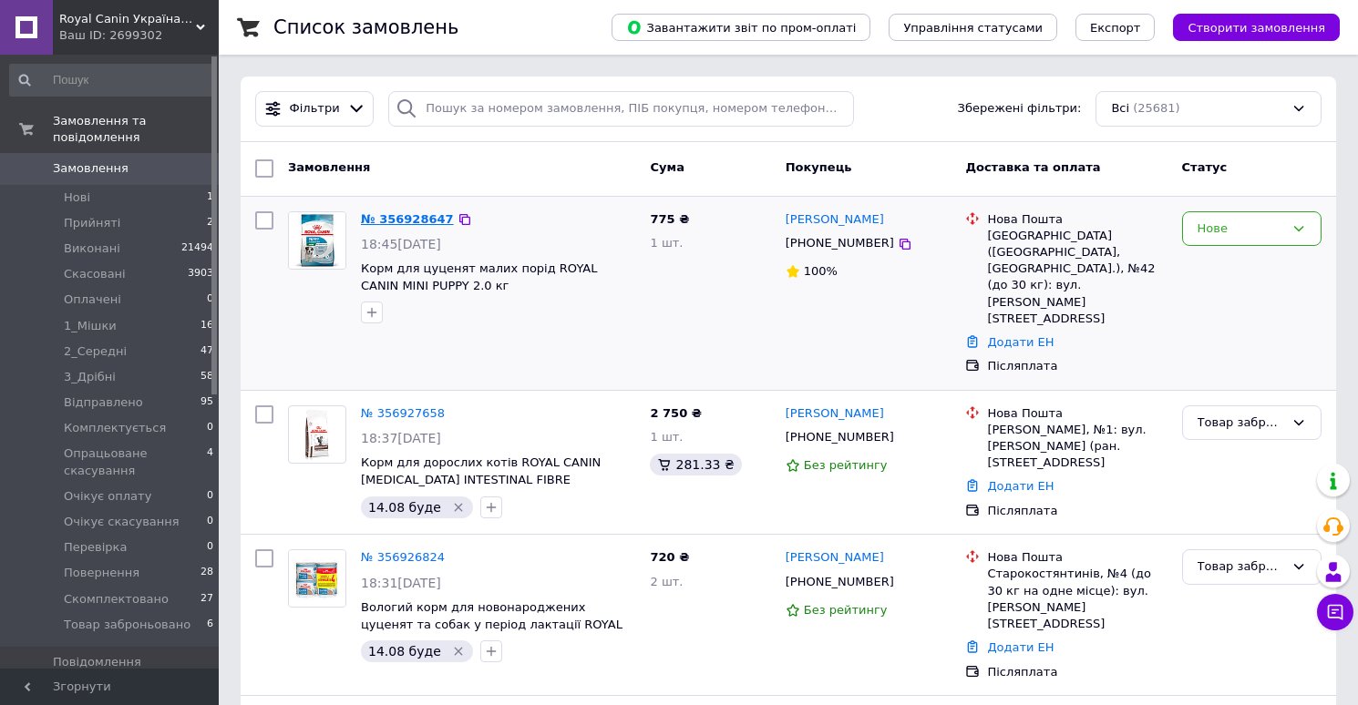
click at [404, 224] on link "№ 356928647" at bounding box center [407, 219] width 93 height 14
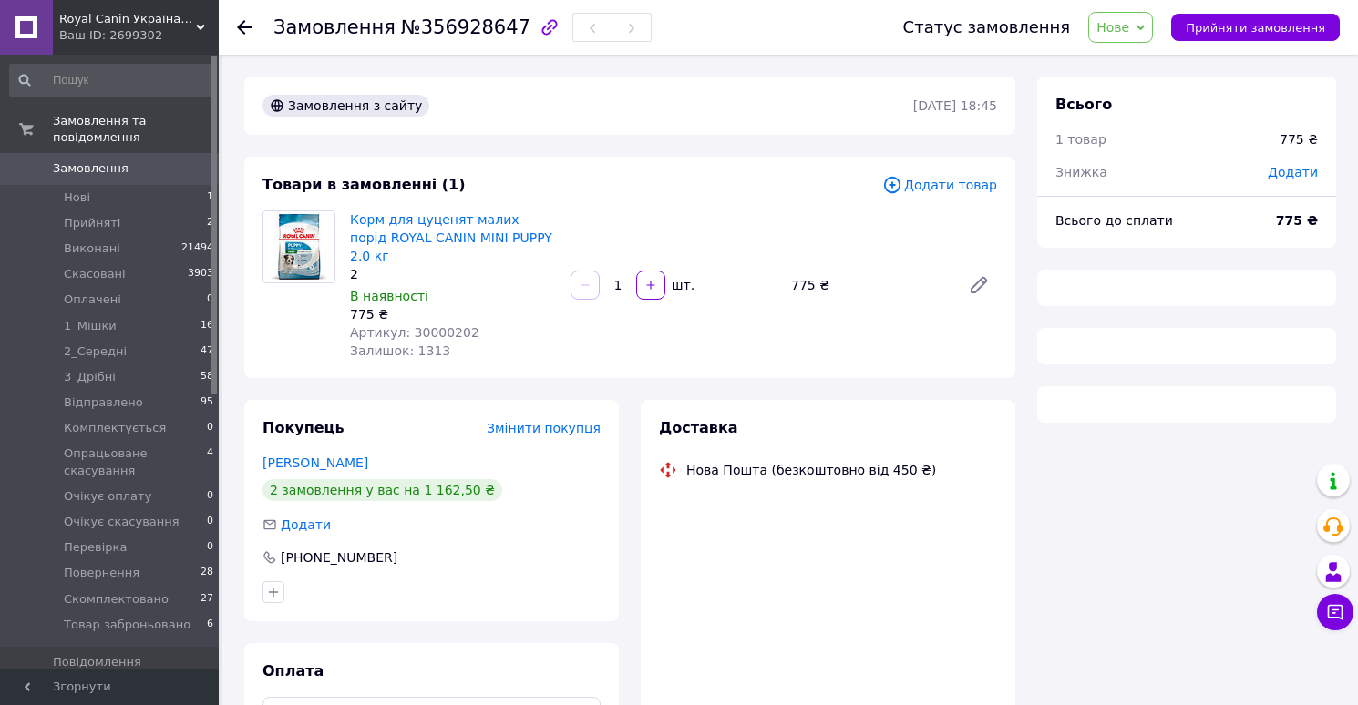
click at [456, 33] on span "№356928647" at bounding box center [465, 27] width 129 height 22
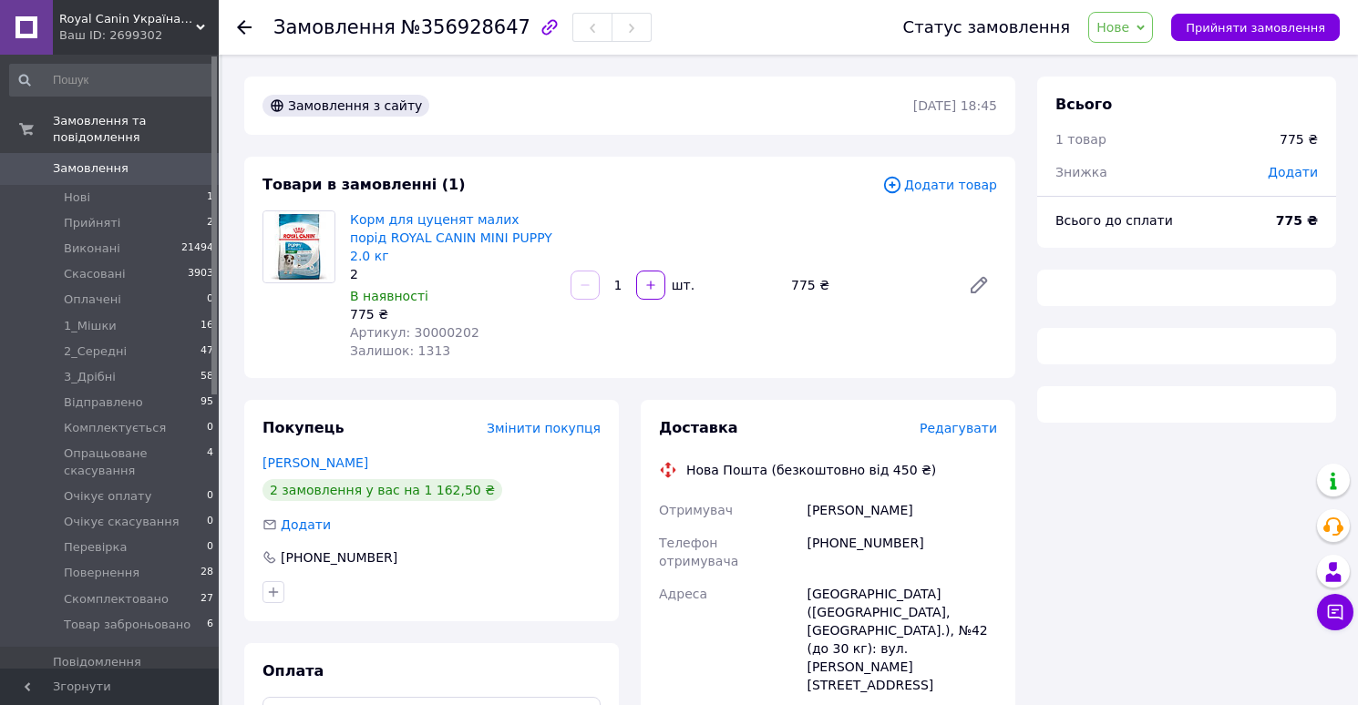
click at [456, 33] on span "№356928647" at bounding box center [465, 27] width 129 height 22
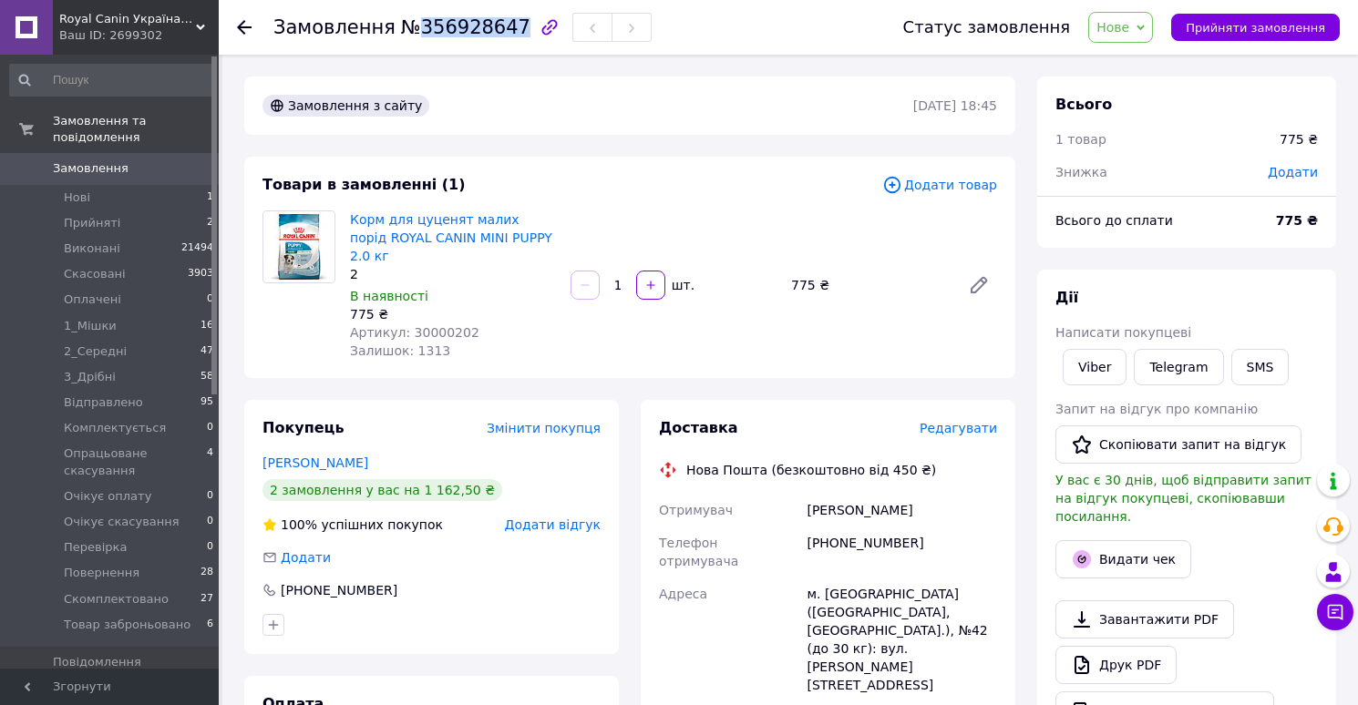
copy span "356928647"
click at [452, 325] on span "Артикул: 30000202" at bounding box center [414, 332] width 129 height 15
copy span "30000202"
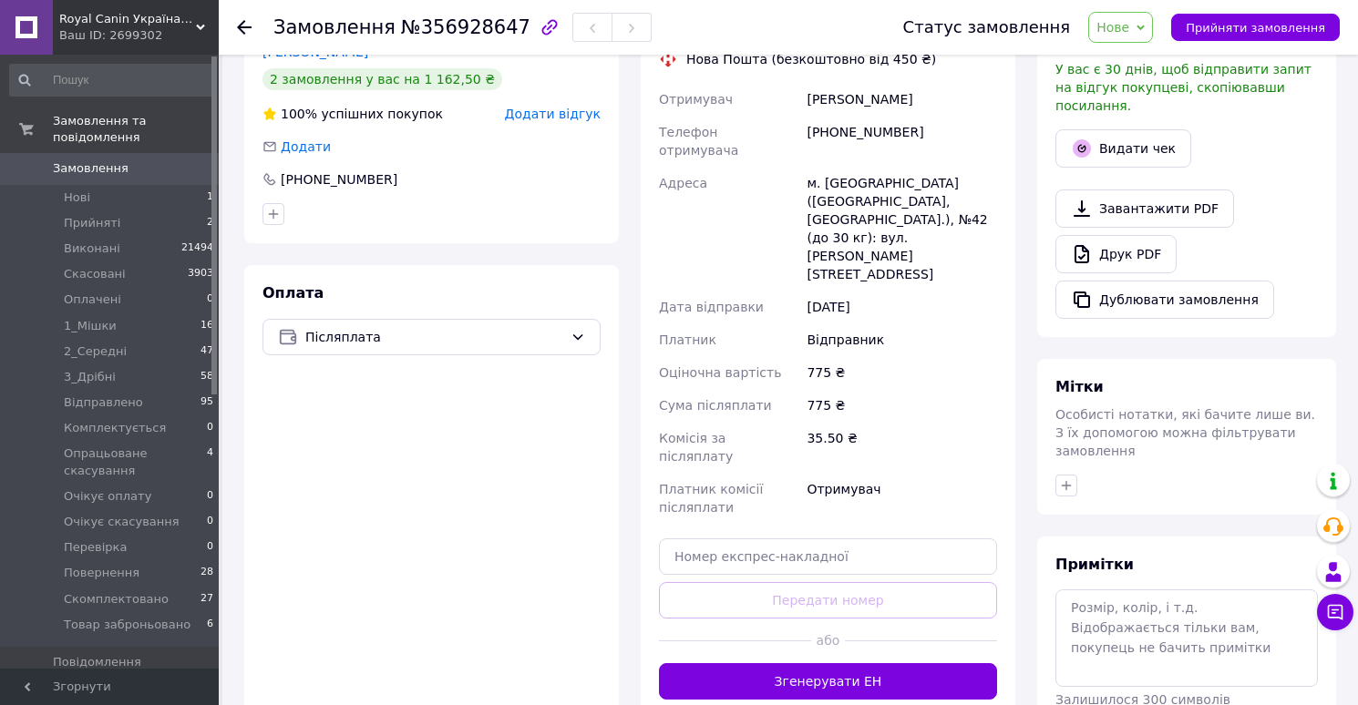
scroll to position [472, 0]
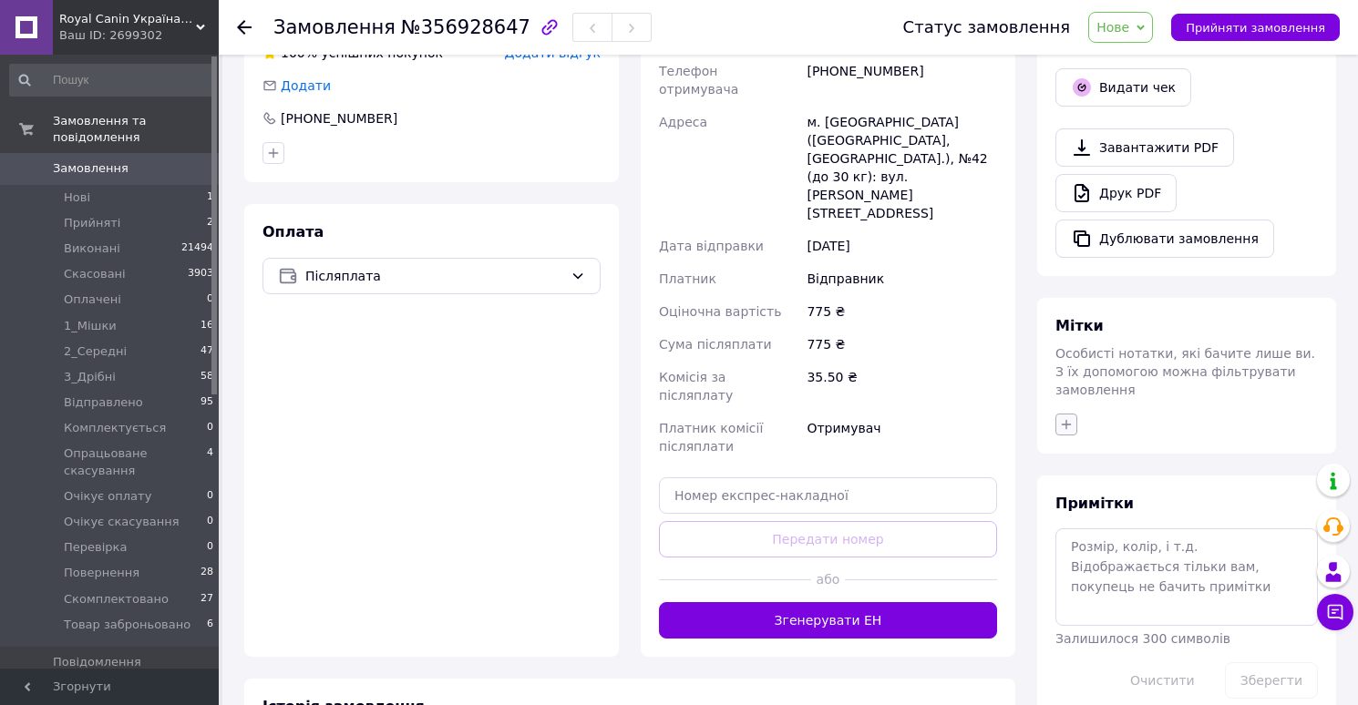
click at [1061, 417] on icon "button" at bounding box center [1066, 424] width 15 height 15
type input "є"
click at [1124, 556] on div "заброньовано (товар є)" at bounding box center [1158, 564] width 146 height 16
click at [1077, 557] on input "заброньовано (товар є)" at bounding box center [1071, 563] width 12 height 12
click at [1109, 557] on label "заброньовано (товар є)" at bounding box center [1158, 564] width 146 height 14
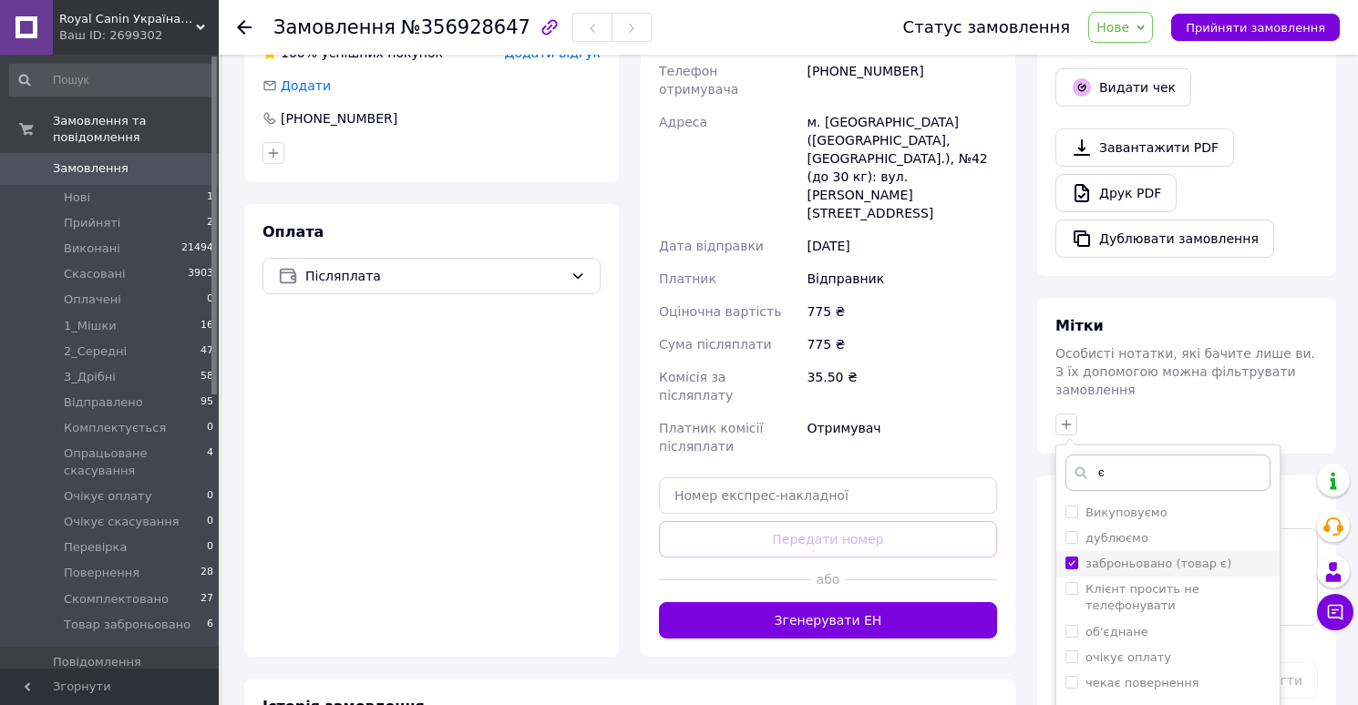
checkbox input "true"
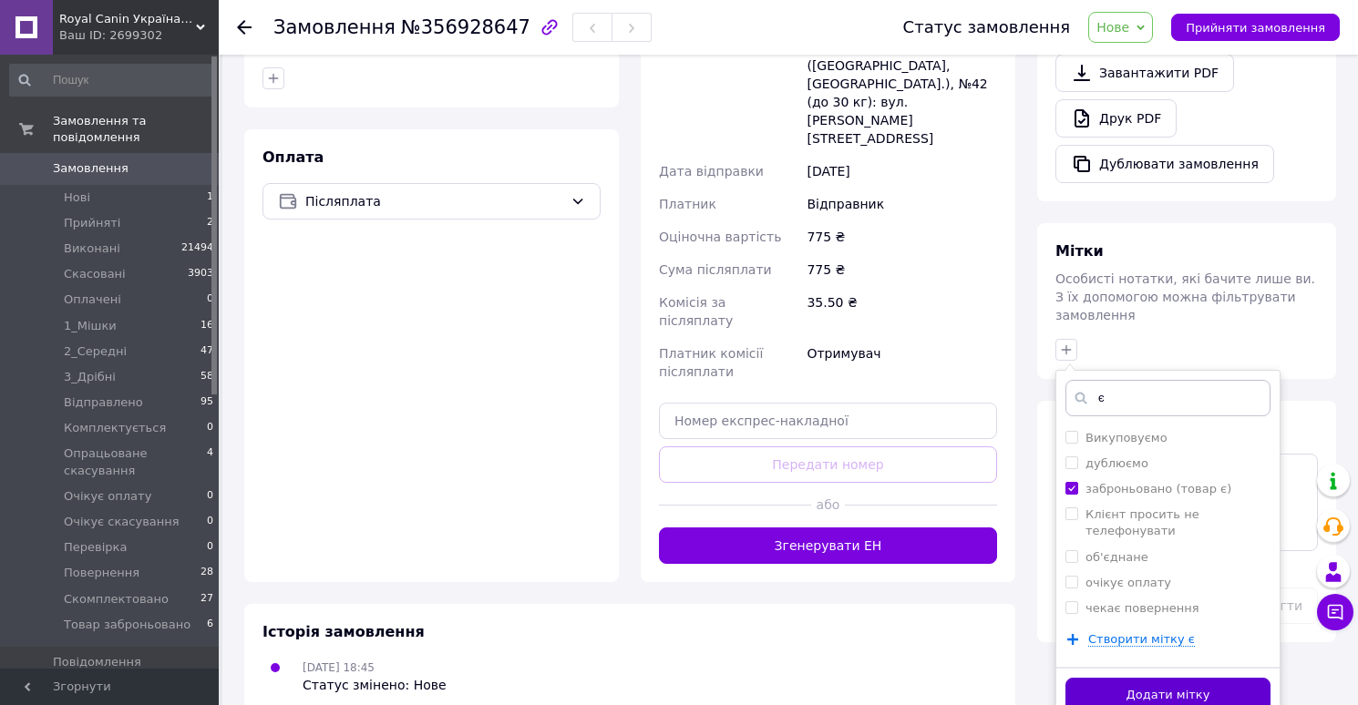
click at [1090, 678] on button "Додати мітку" at bounding box center [1167, 696] width 205 height 36
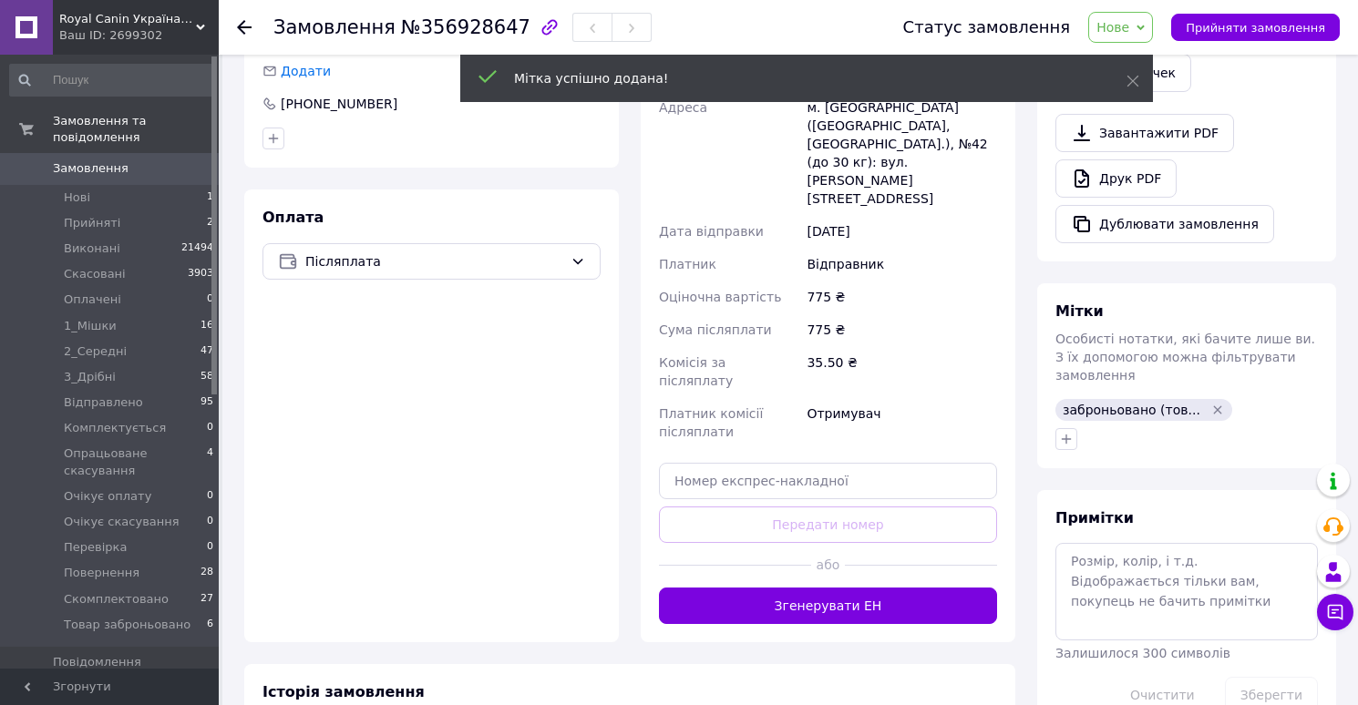
scroll to position [528, 0]
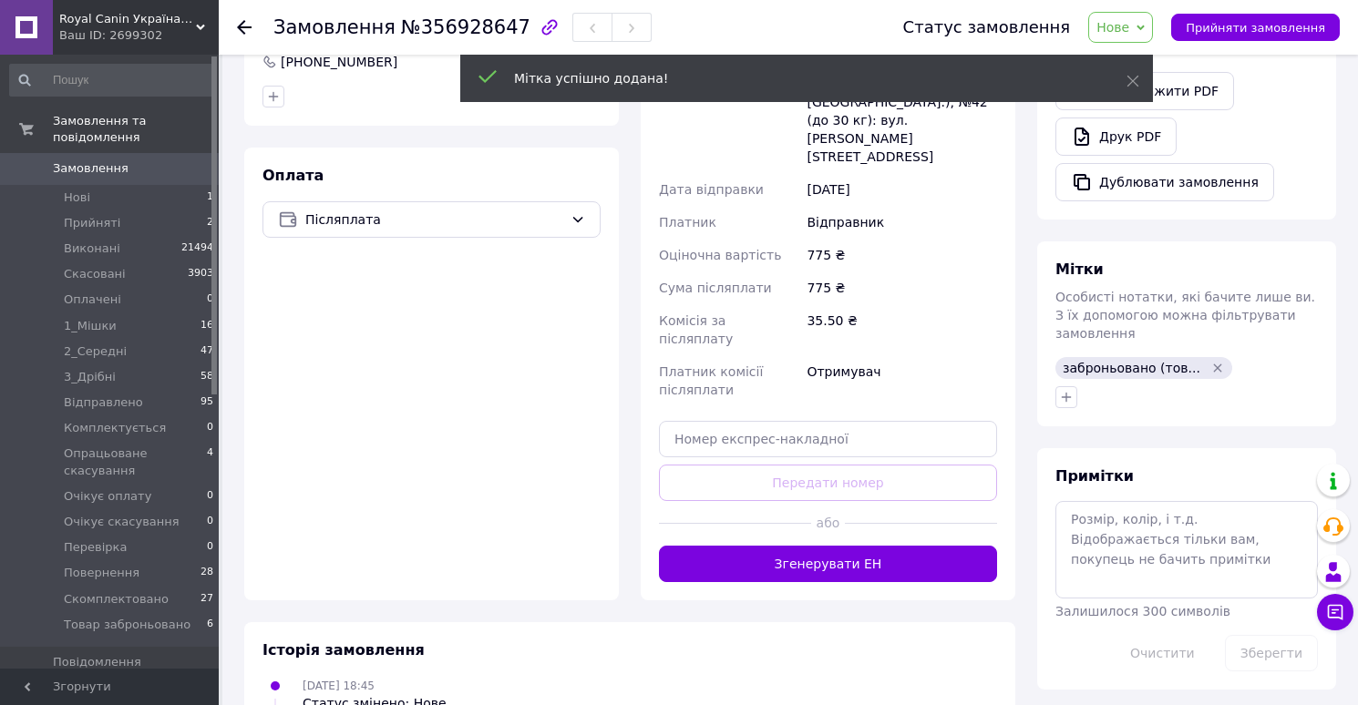
click at [1123, 24] on span "Нове" at bounding box center [1112, 27] width 33 height 15
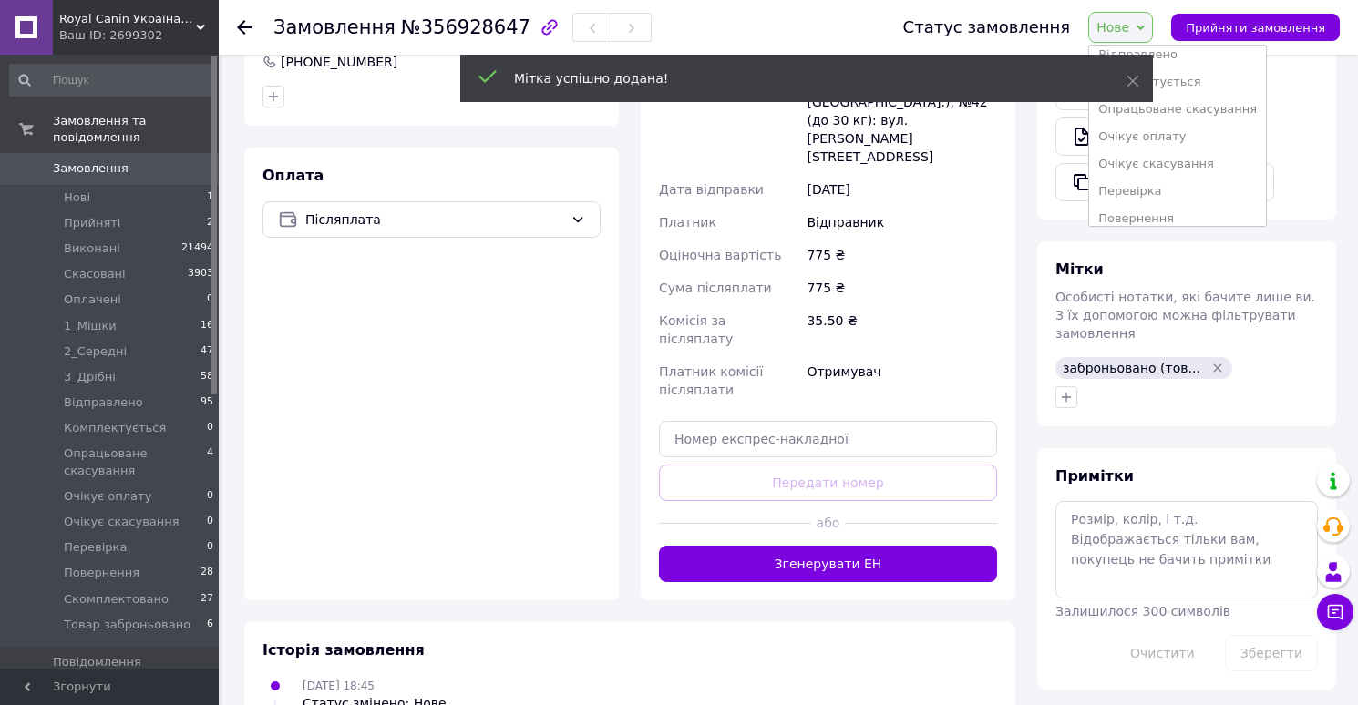
scroll to position [266, 0]
click at [1128, 200] on li "Товар заброньовано" at bounding box center [1177, 207] width 177 height 27
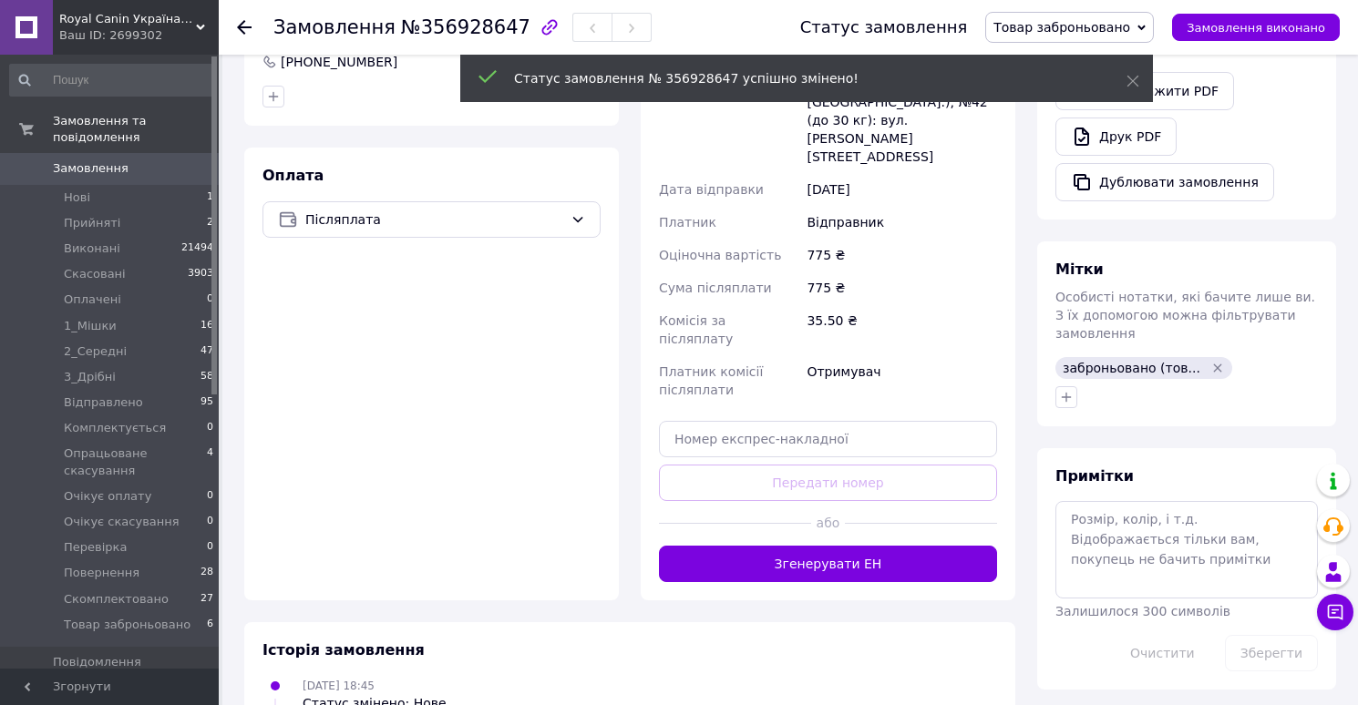
click at [105, 163] on span "Замовлення" at bounding box center [91, 168] width 76 height 16
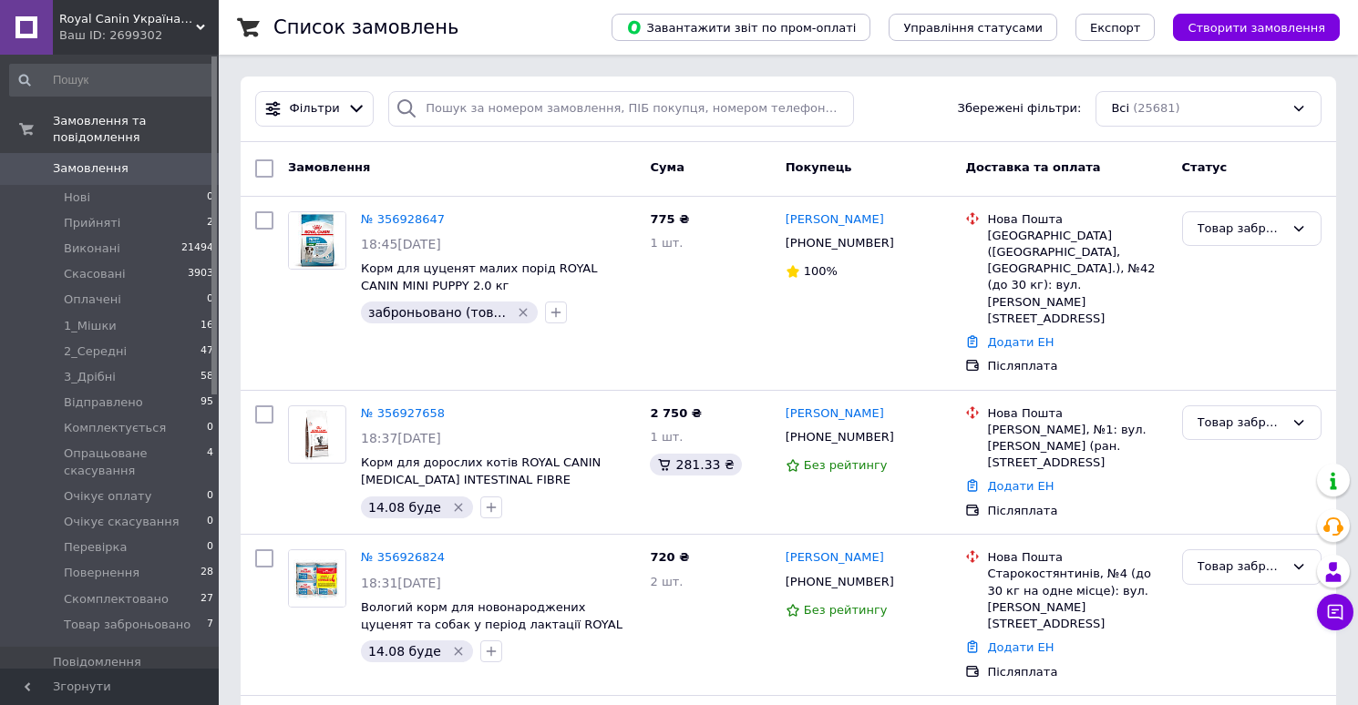
click at [97, 168] on span "Замовлення" at bounding box center [91, 168] width 76 height 16
click at [123, 171] on span "Замовлення" at bounding box center [111, 168] width 116 height 16
click at [94, 166] on span "Замовлення" at bounding box center [91, 168] width 76 height 16
click at [133, 406] on span "Відправлено" at bounding box center [103, 403] width 79 height 16
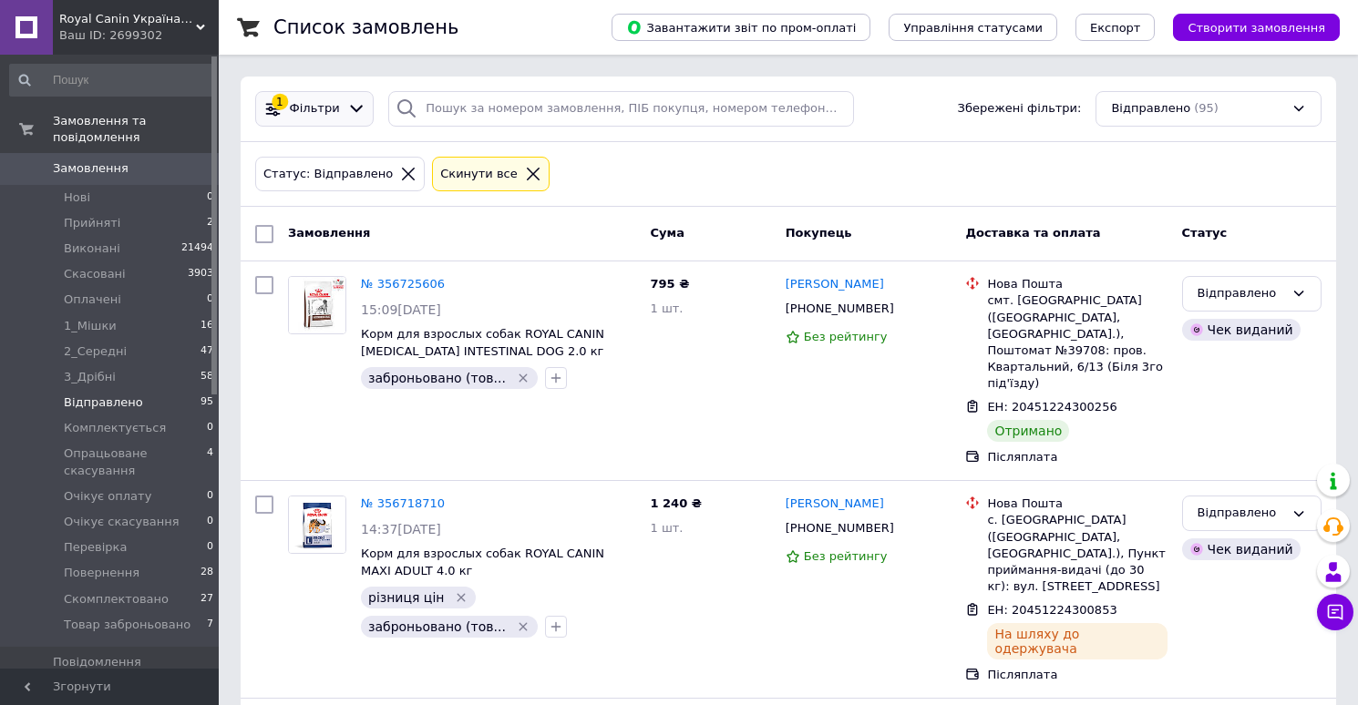
click at [323, 115] on span "Фільтри" at bounding box center [315, 108] width 50 height 17
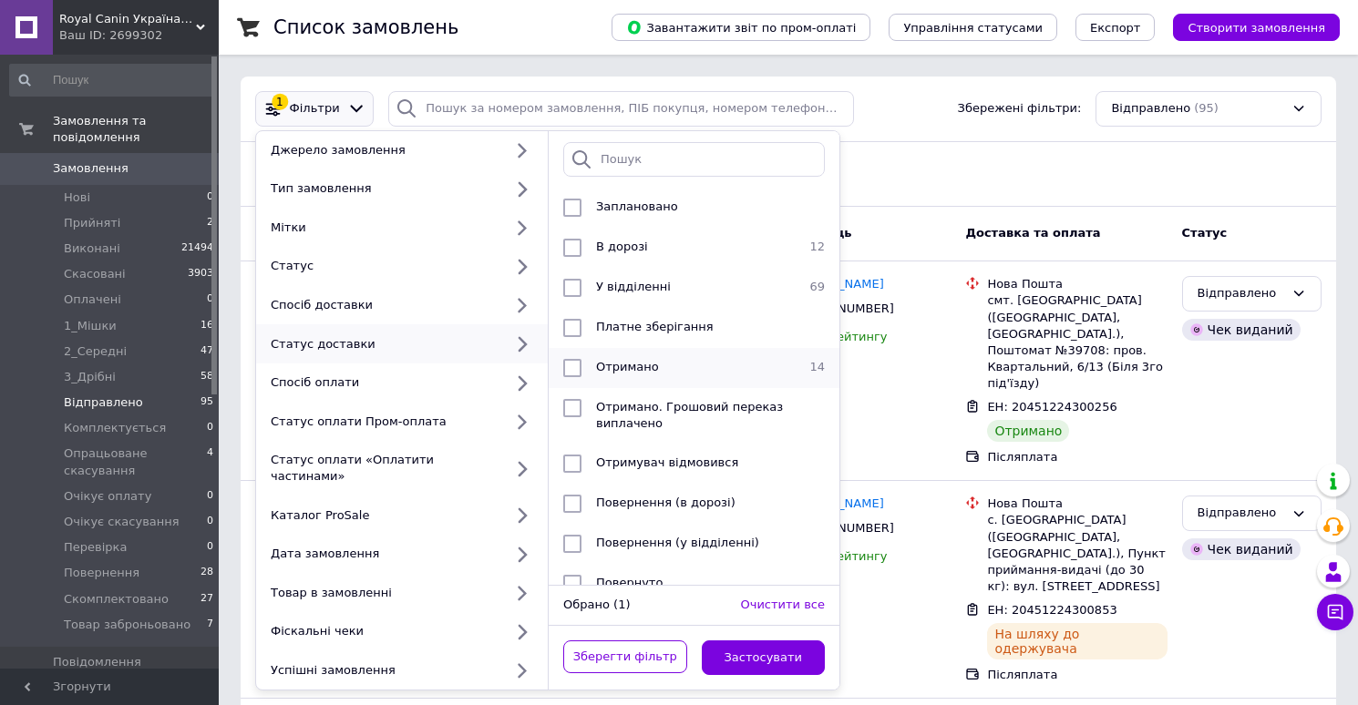
click at [628, 365] on span "Отримано" at bounding box center [627, 367] width 63 height 14
checkbox input "true"
click at [759, 641] on button "Застосувати" at bounding box center [764, 659] width 124 height 36
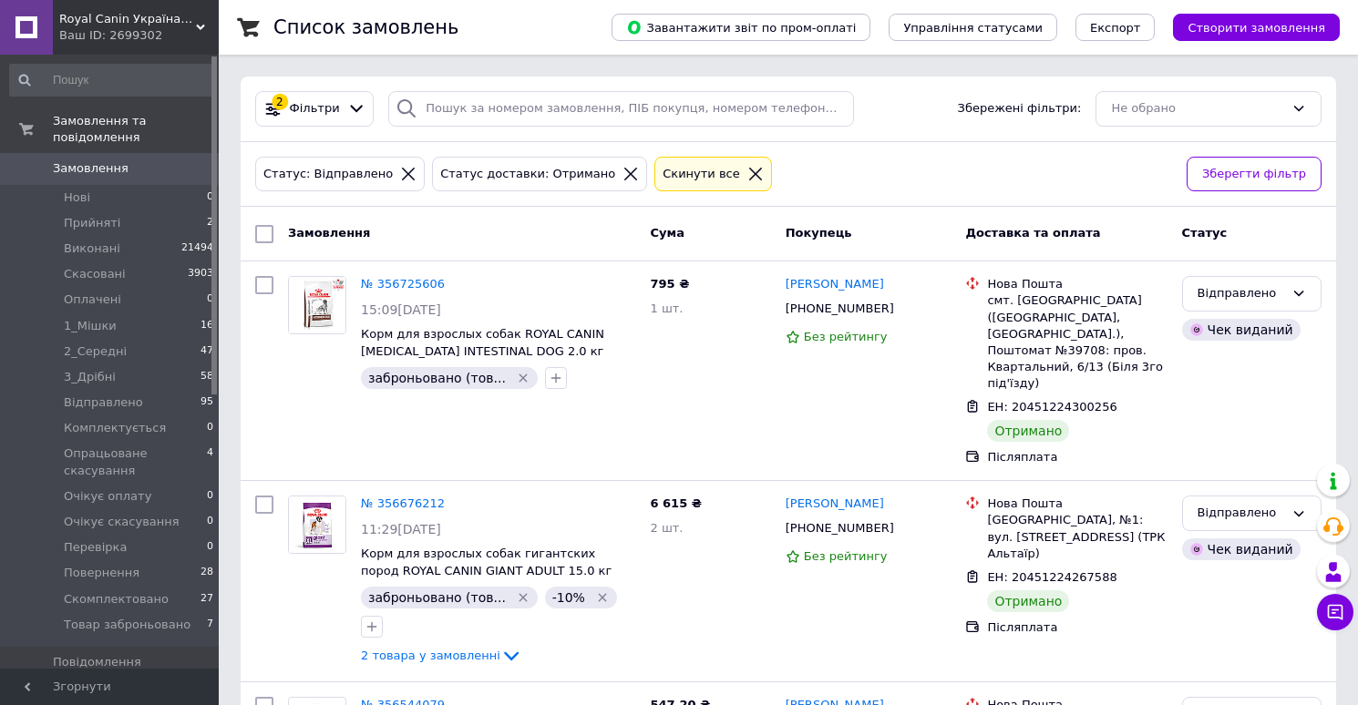
click at [262, 237] on input "checkbox" at bounding box center [264, 234] width 18 height 18
checkbox input "true"
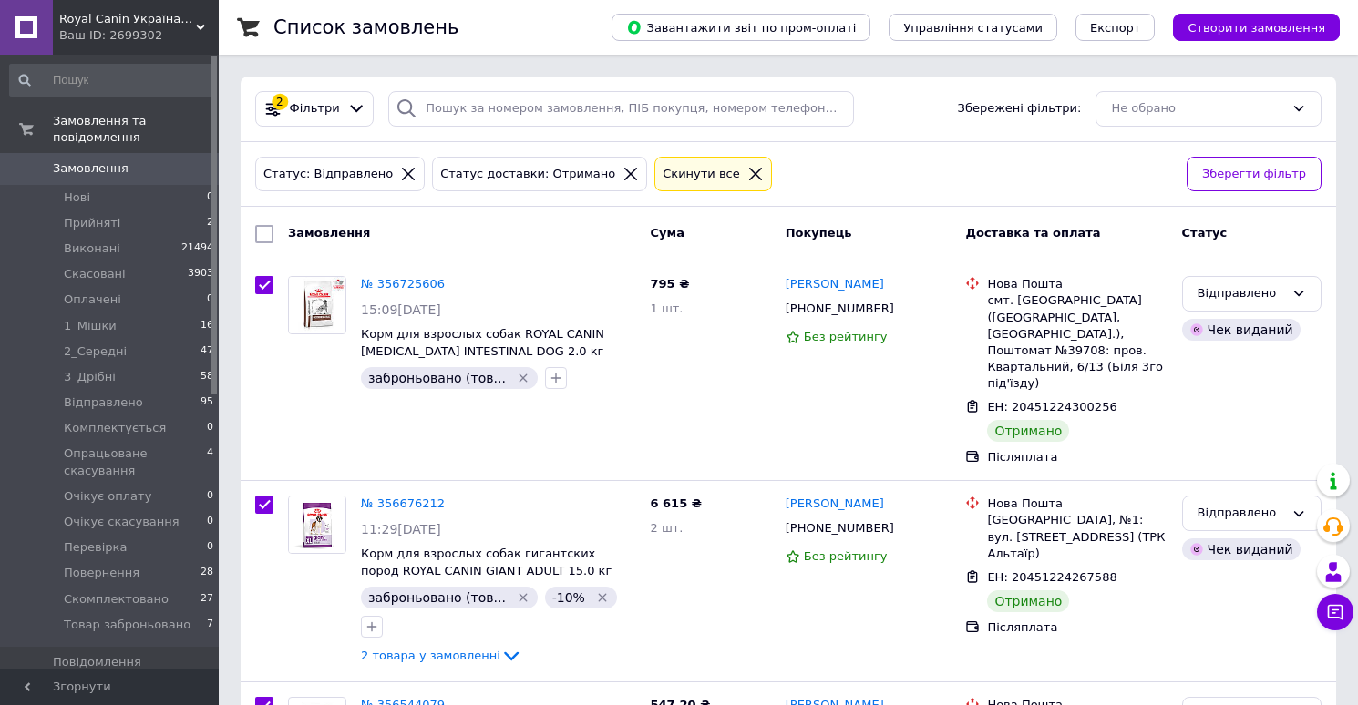
checkbox input "true"
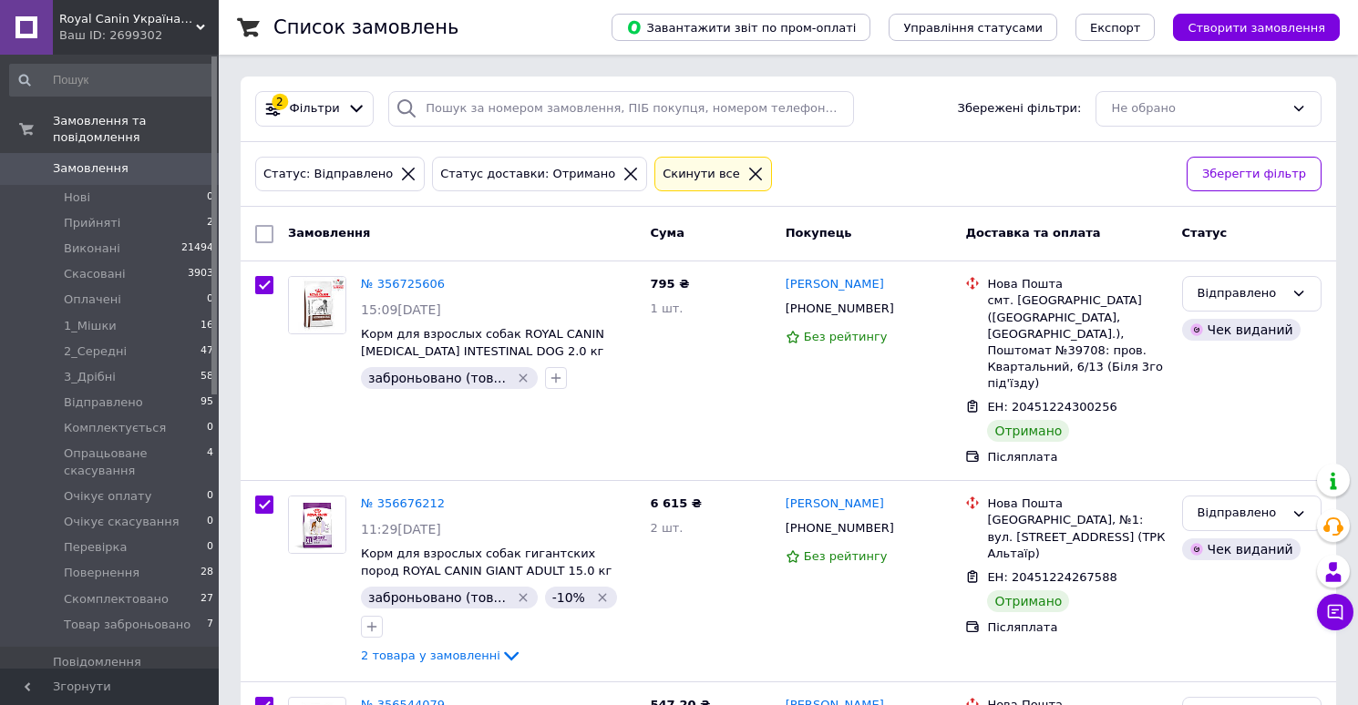
checkbox input "true"
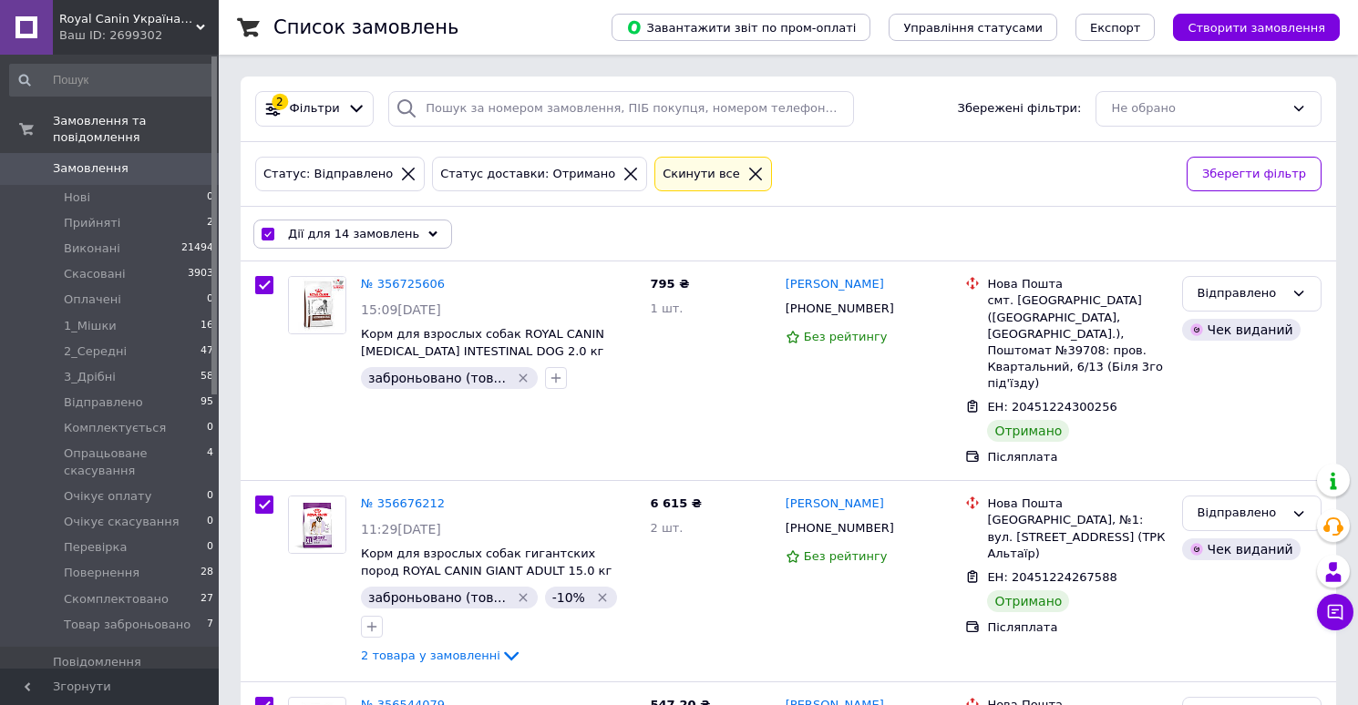
click at [363, 237] on span "Дії для 14 замовлень" at bounding box center [353, 234] width 131 height 16
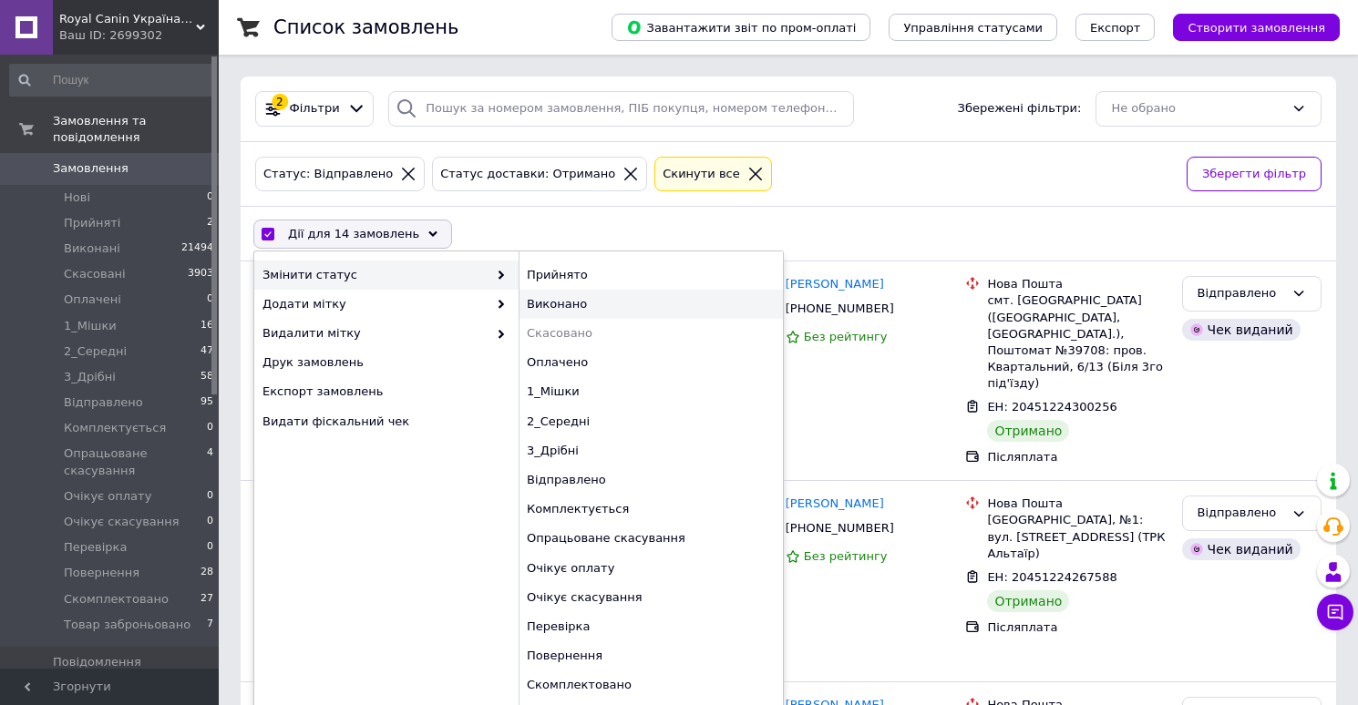
click at [568, 297] on div "Виконано" at bounding box center [650, 304] width 264 height 29
checkbox input "false"
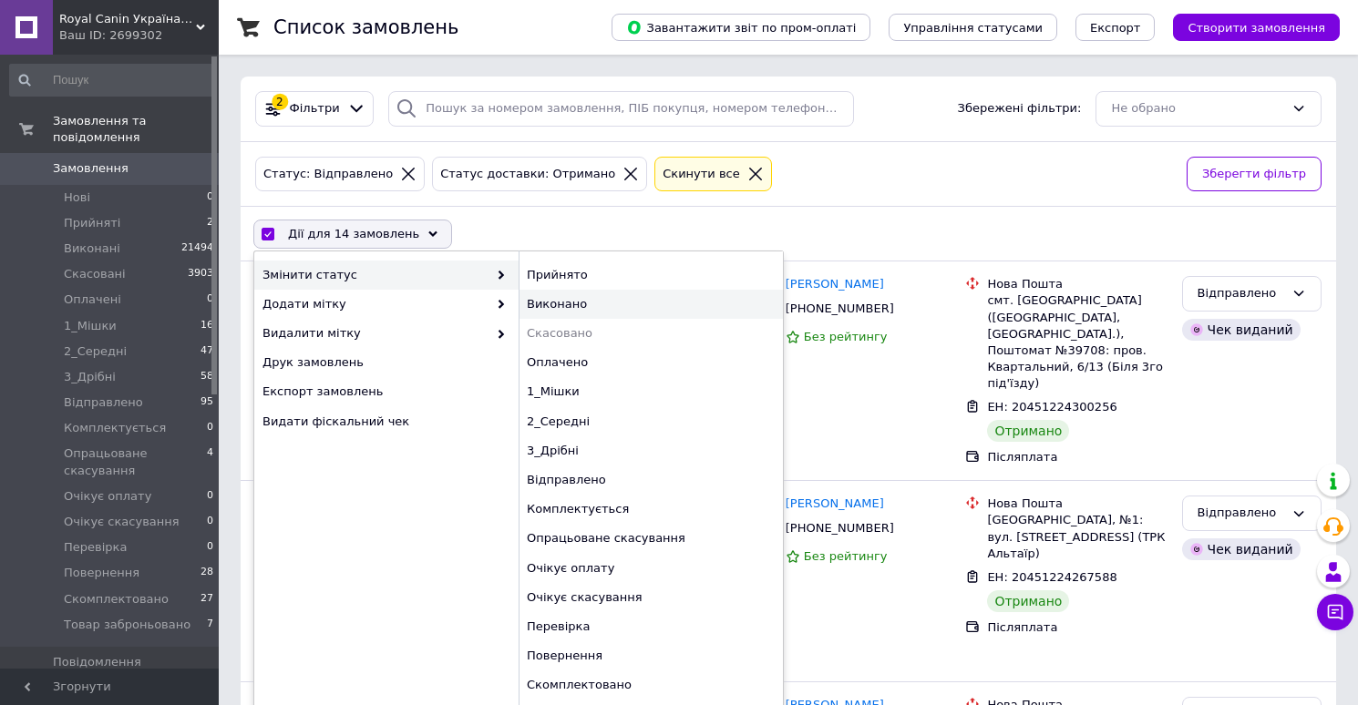
checkbox input "false"
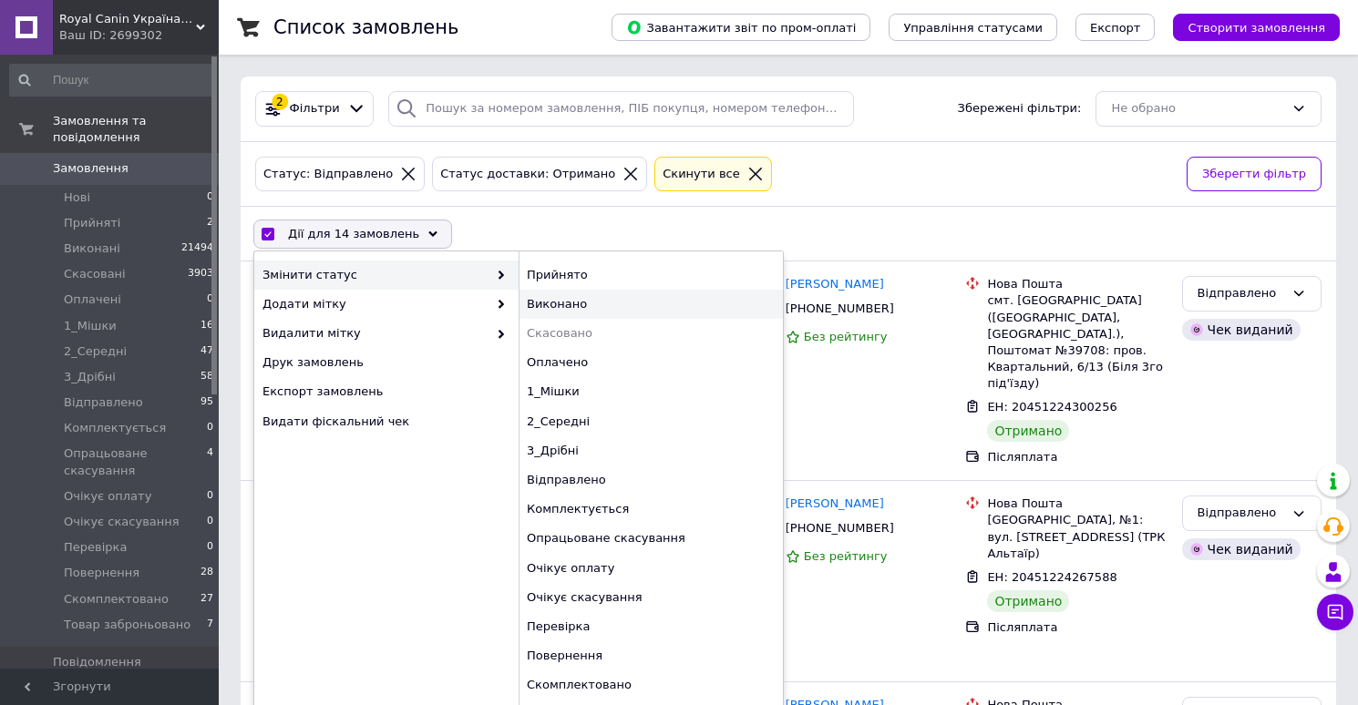
checkbox input "false"
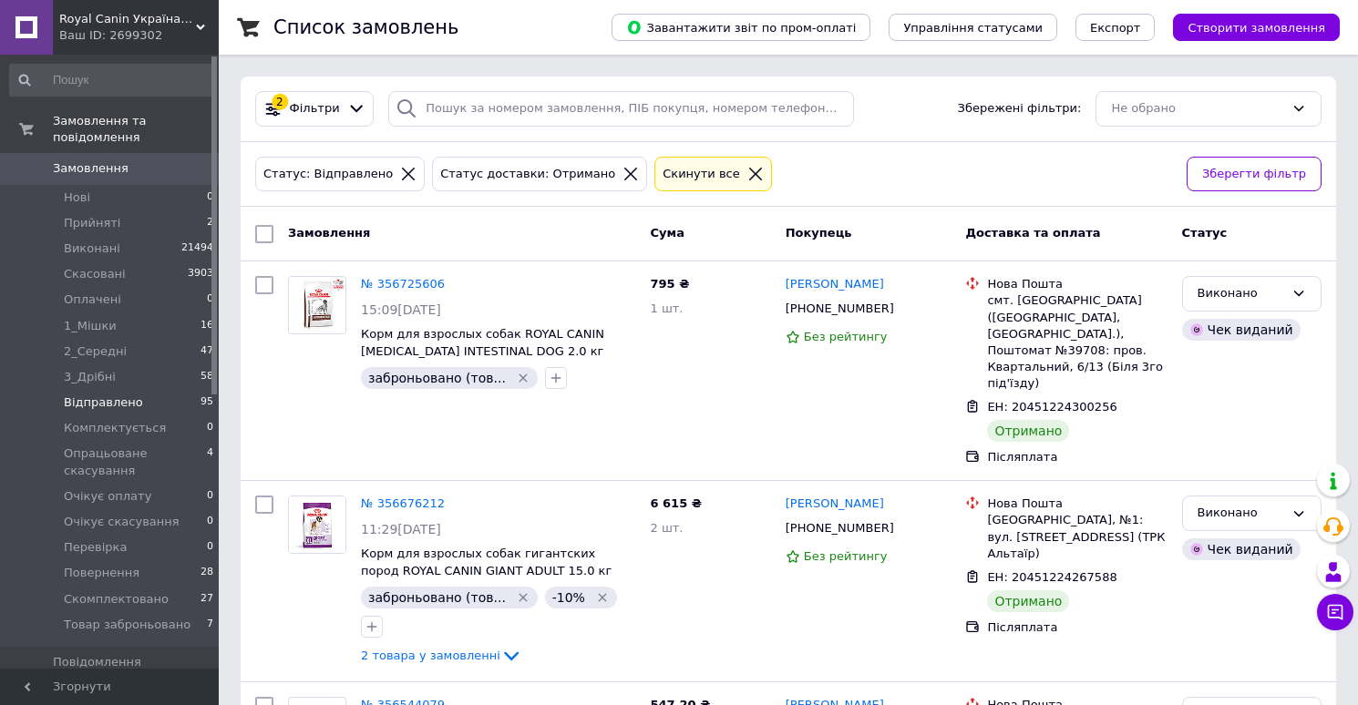
click at [119, 410] on span "Відправлено" at bounding box center [103, 403] width 79 height 16
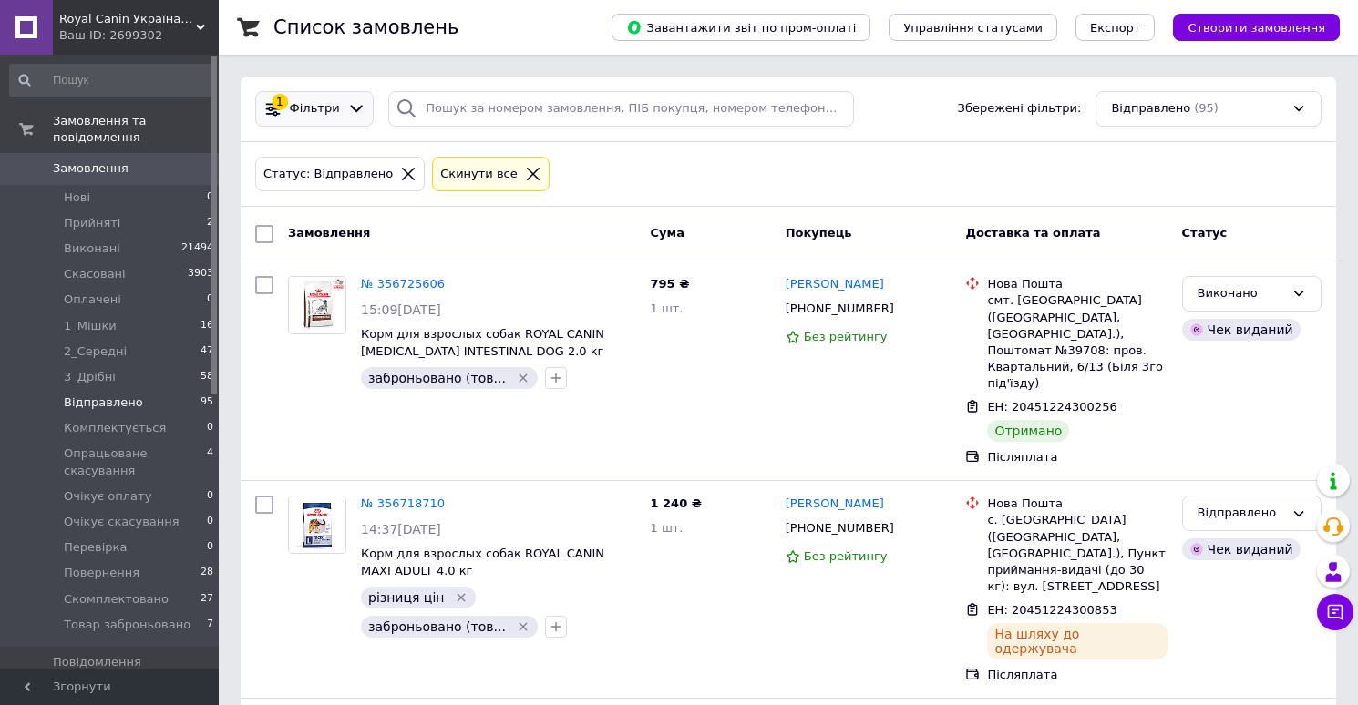
click at [313, 106] on span "Фільтри" at bounding box center [315, 108] width 50 height 17
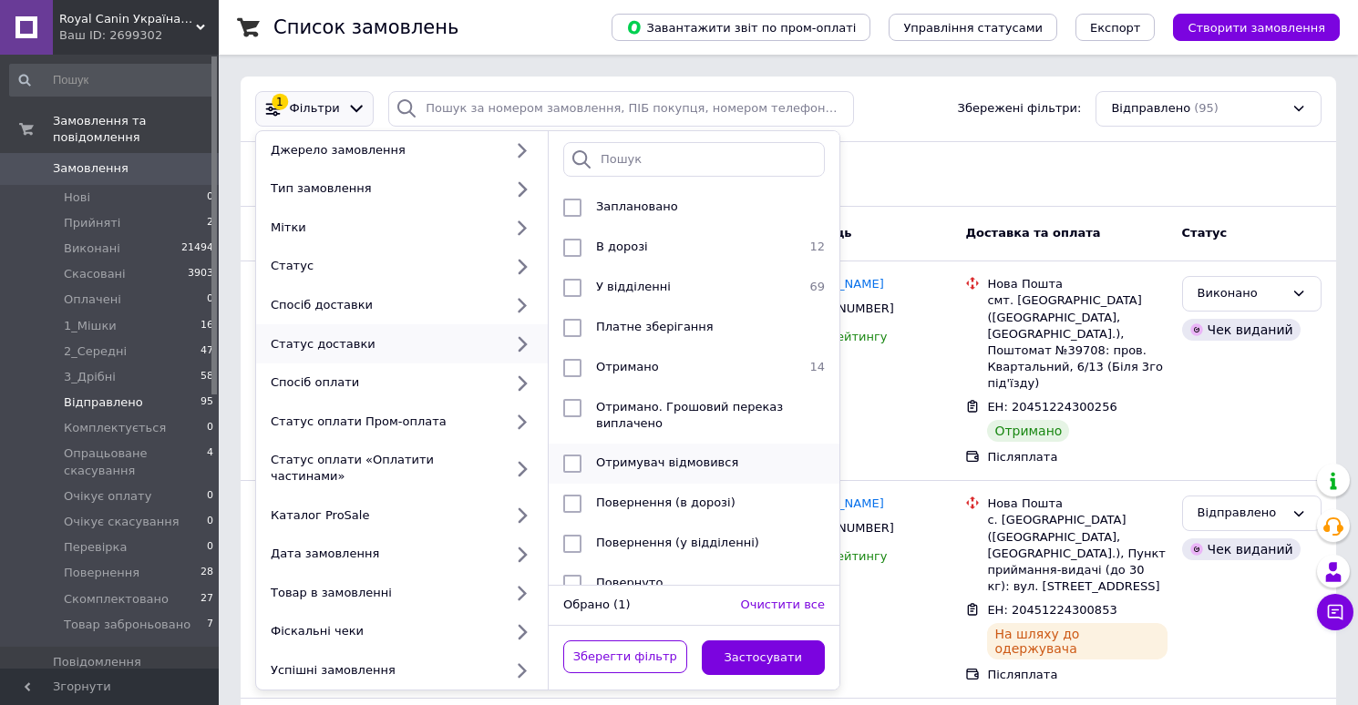
click at [681, 460] on span "Отримувач відмовився" at bounding box center [667, 463] width 142 height 14
checkbox input "true"
click at [752, 644] on button "Застосувати" at bounding box center [764, 659] width 124 height 36
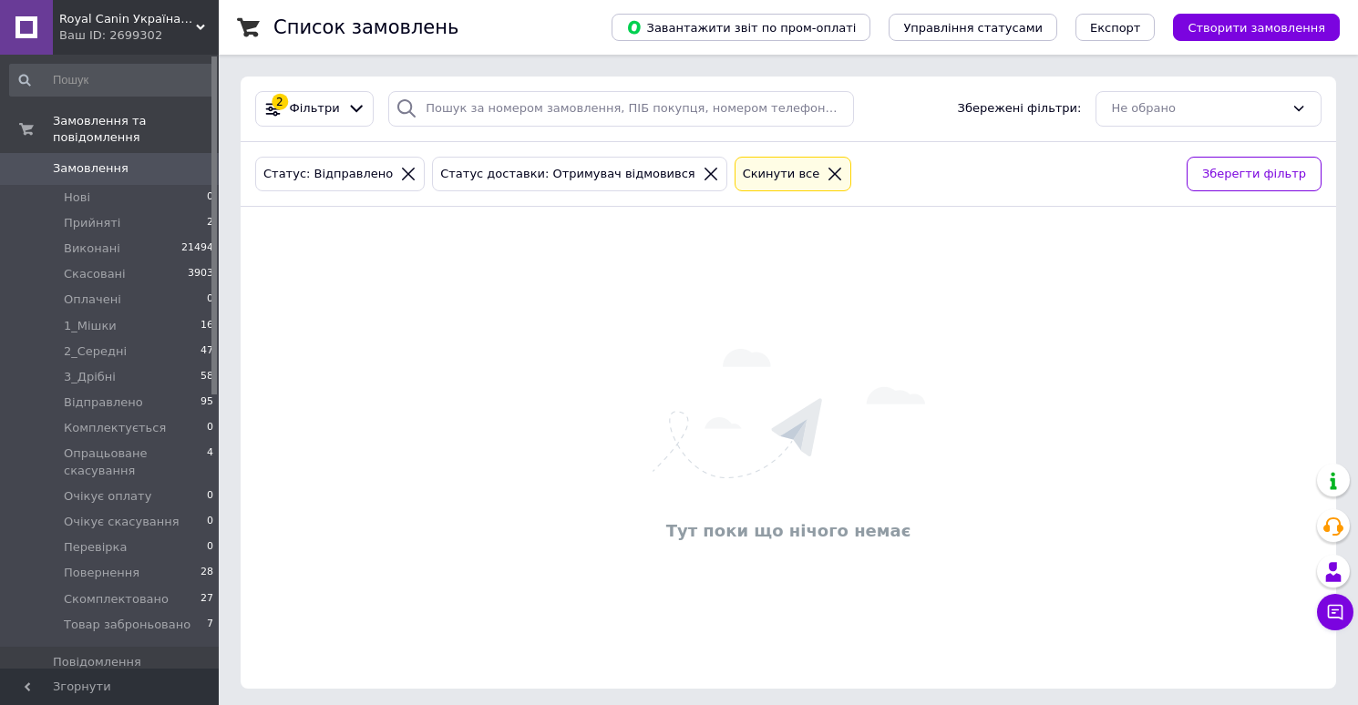
click at [83, 173] on span "Замовлення" at bounding box center [91, 168] width 76 height 16
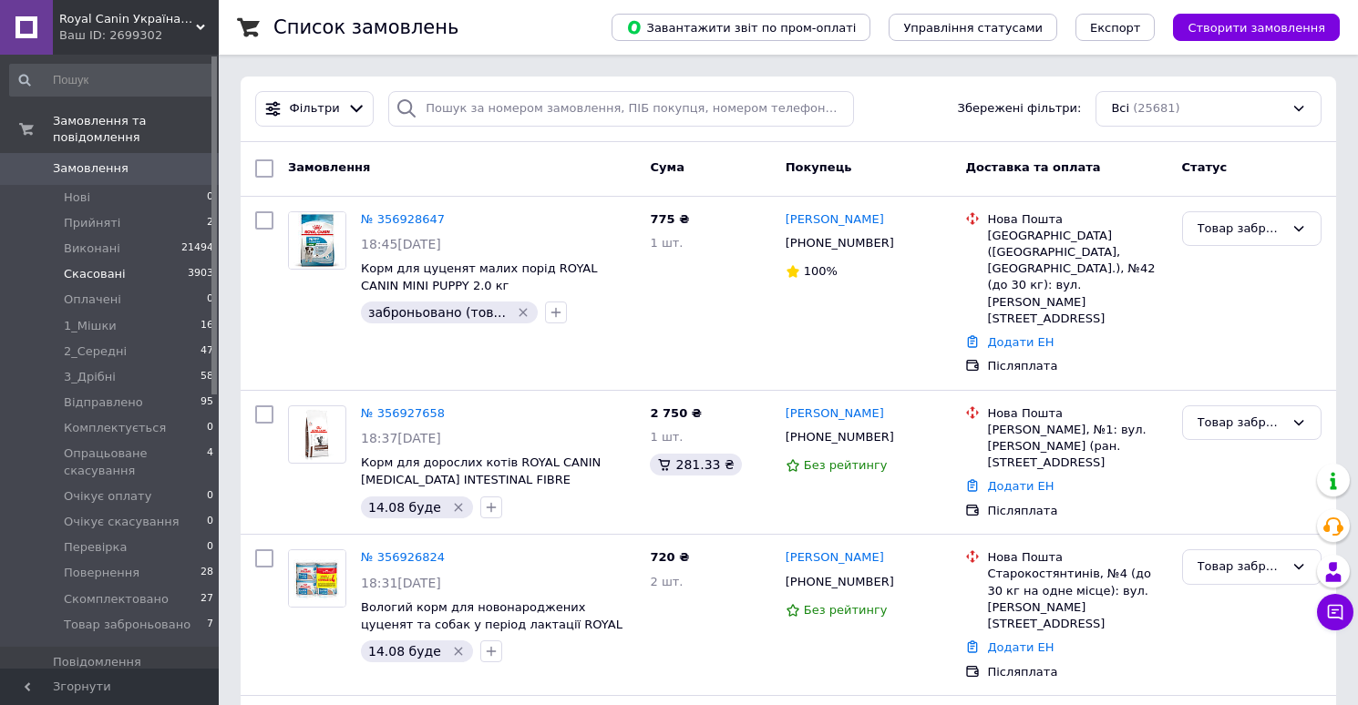
click at [108, 281] on span "Скасовані" at bounding box center [95, 274] width 62 height 16
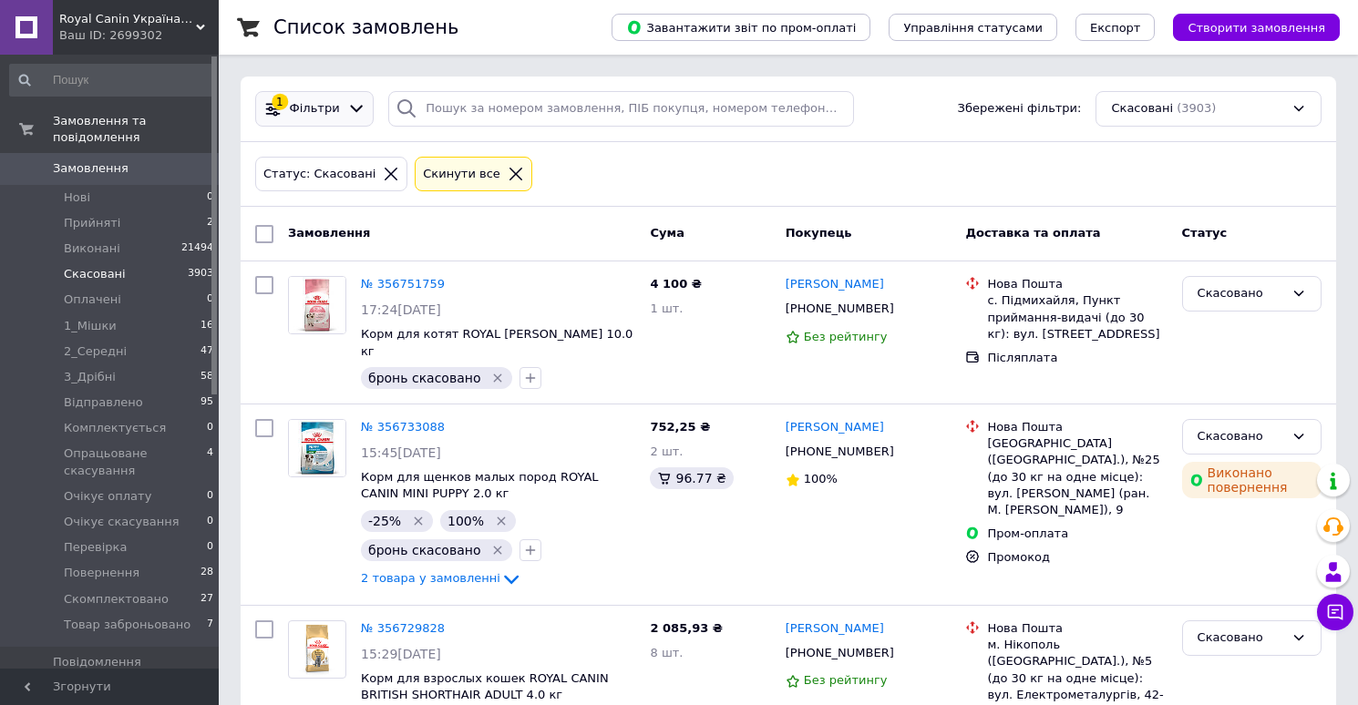
click at [315, 121] on div "1 Фільтри" at bounding box center [314, 109] width 118 height 36
click at [295, 103] on span "Фільтри" at bounding box center [315, 108] width 50 height 17
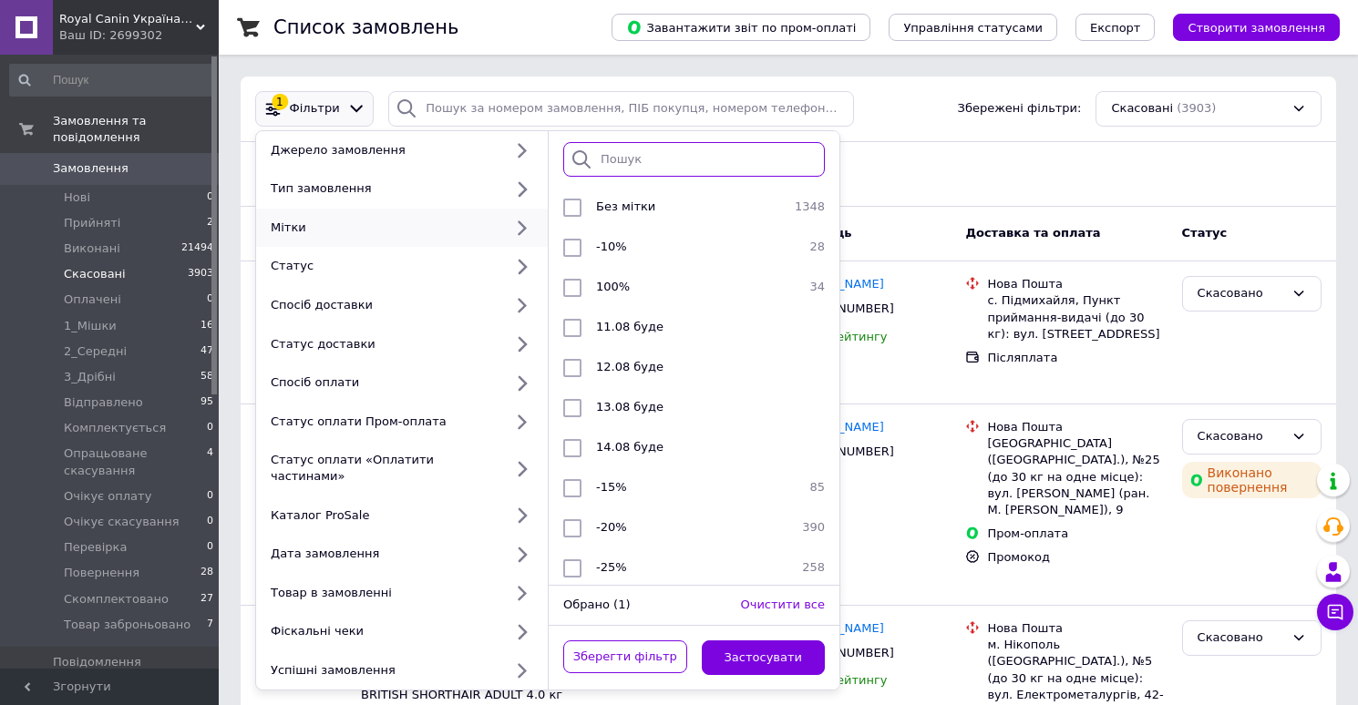
click at [653, 156] on input "search" at bounding box center [693, 160] width 261 height 36
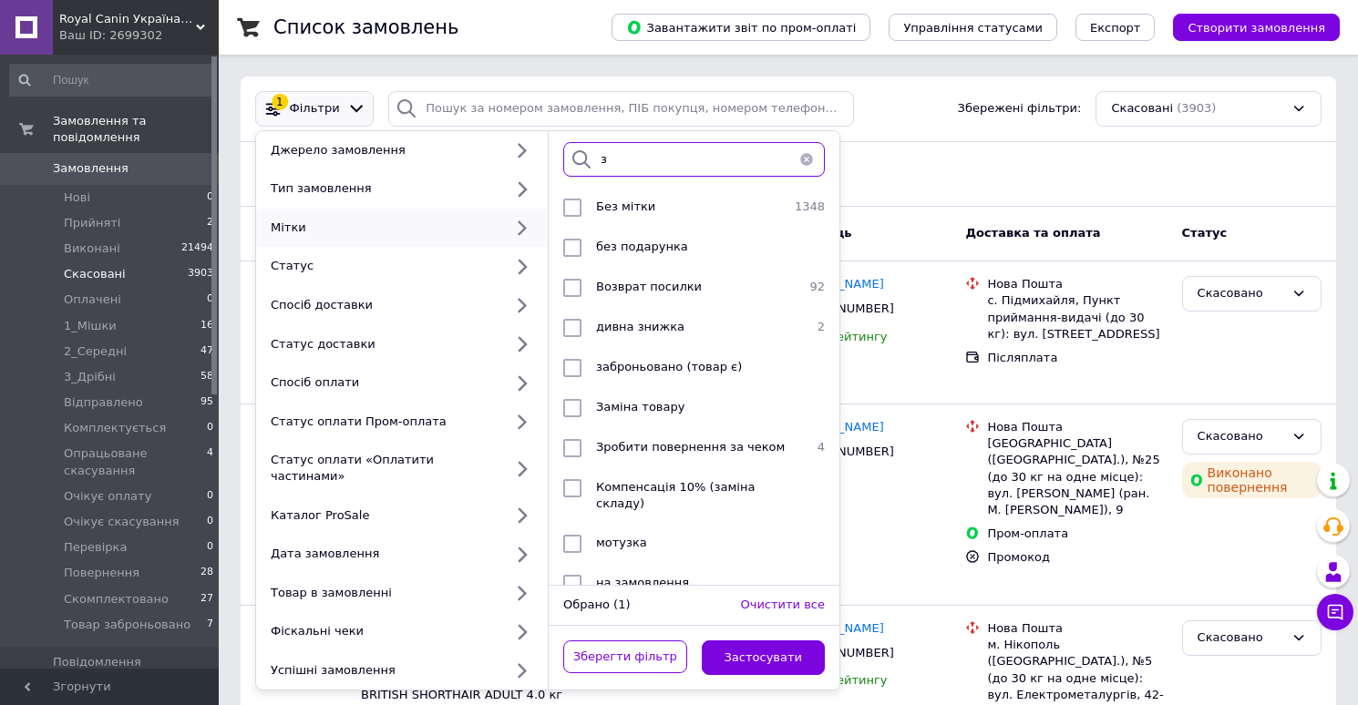
type input "за"
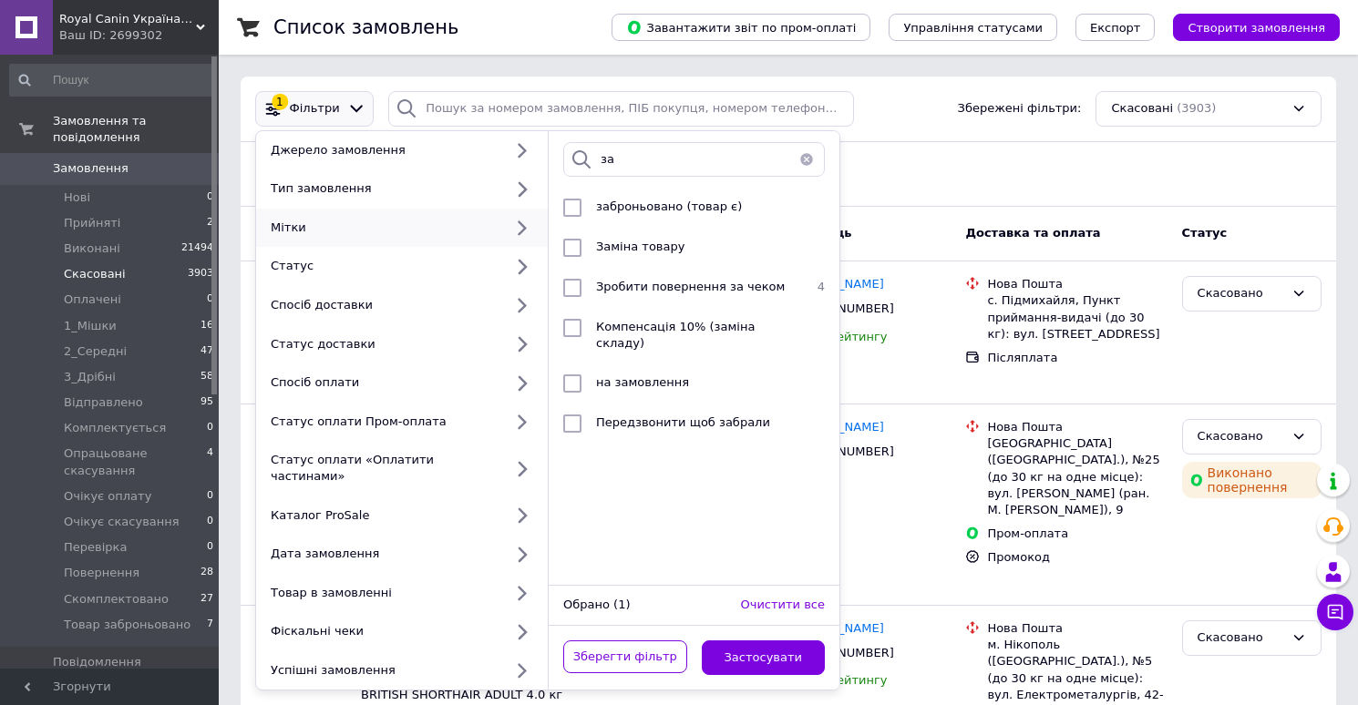
click at [873, 169] on div "Статус: Скасовані Cкинути все" at bounding box center [787, 174] width 1073 height 43
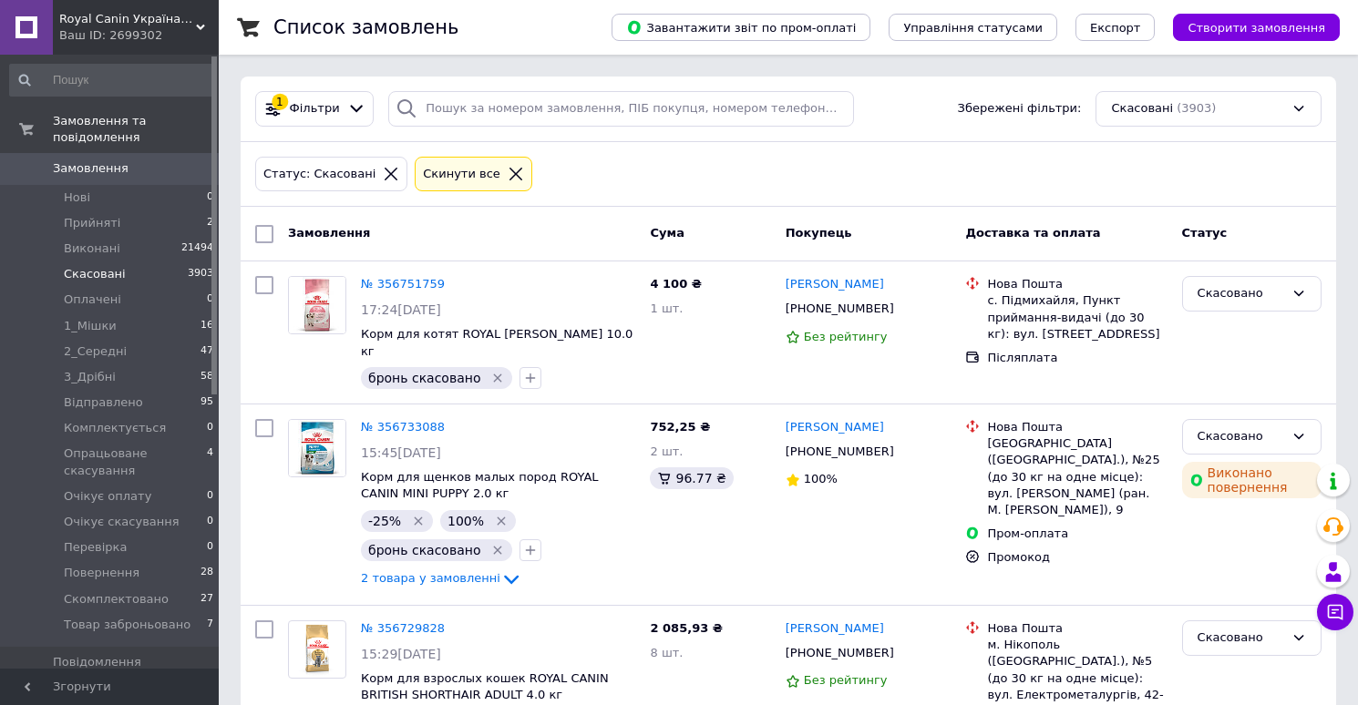
click at [97, 166] on span "Замовлення" at bounding box center [91, 168] width 76 height 16
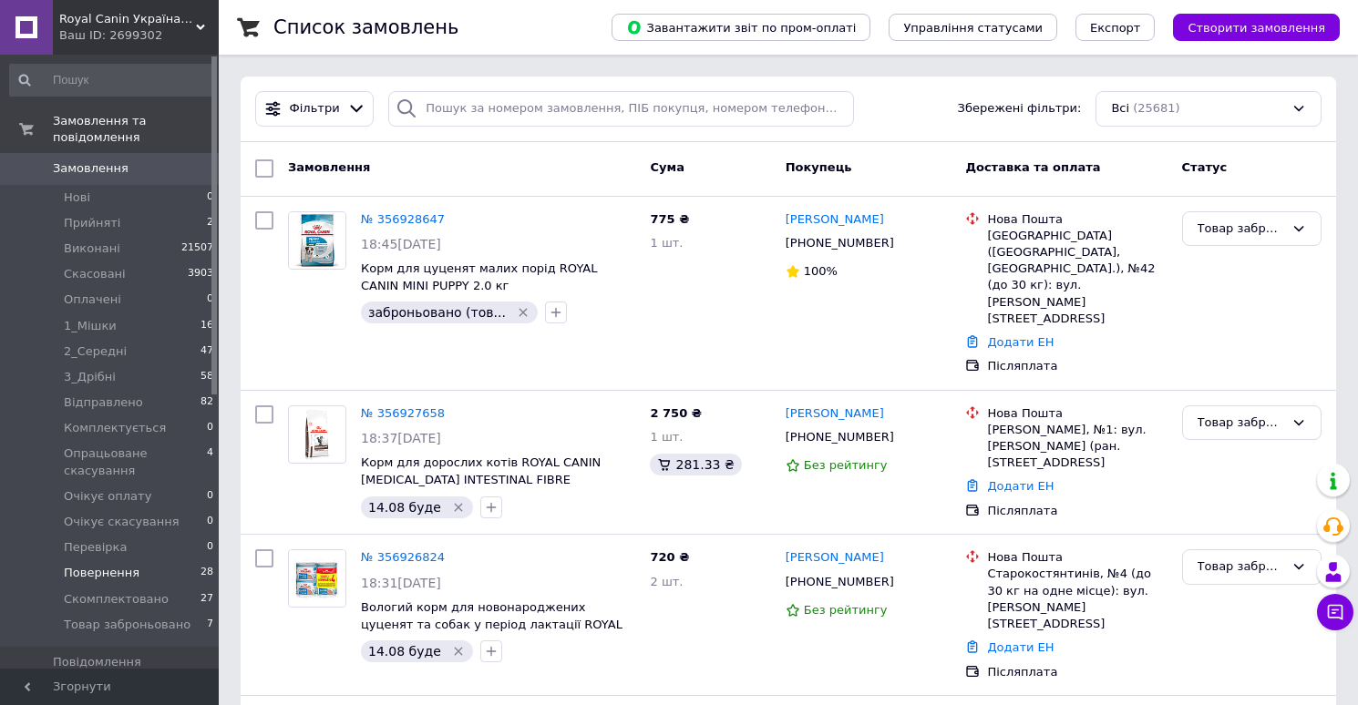
click at [110, 575] on span "Повернення" at bounding box center [102, 573] width 76 height 16
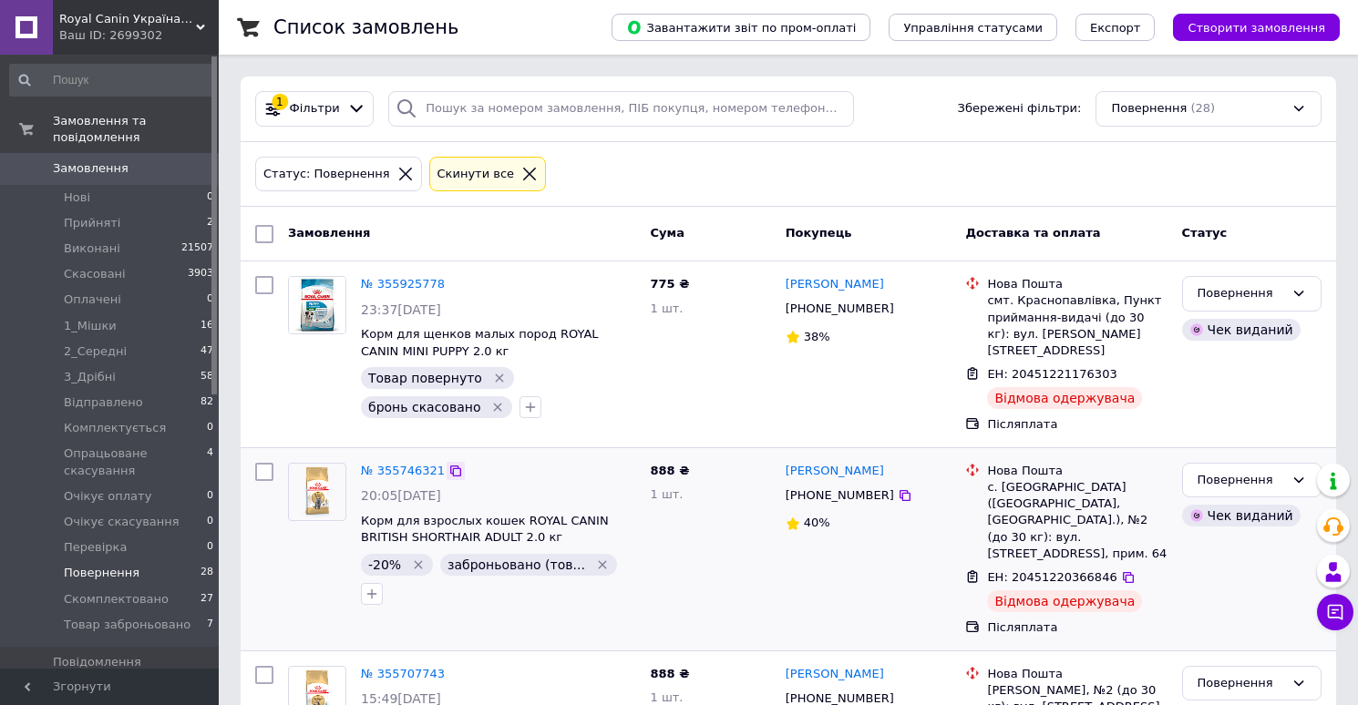
click at [450, 464] on icon at bounding box center [455, 471] width 15 height 15
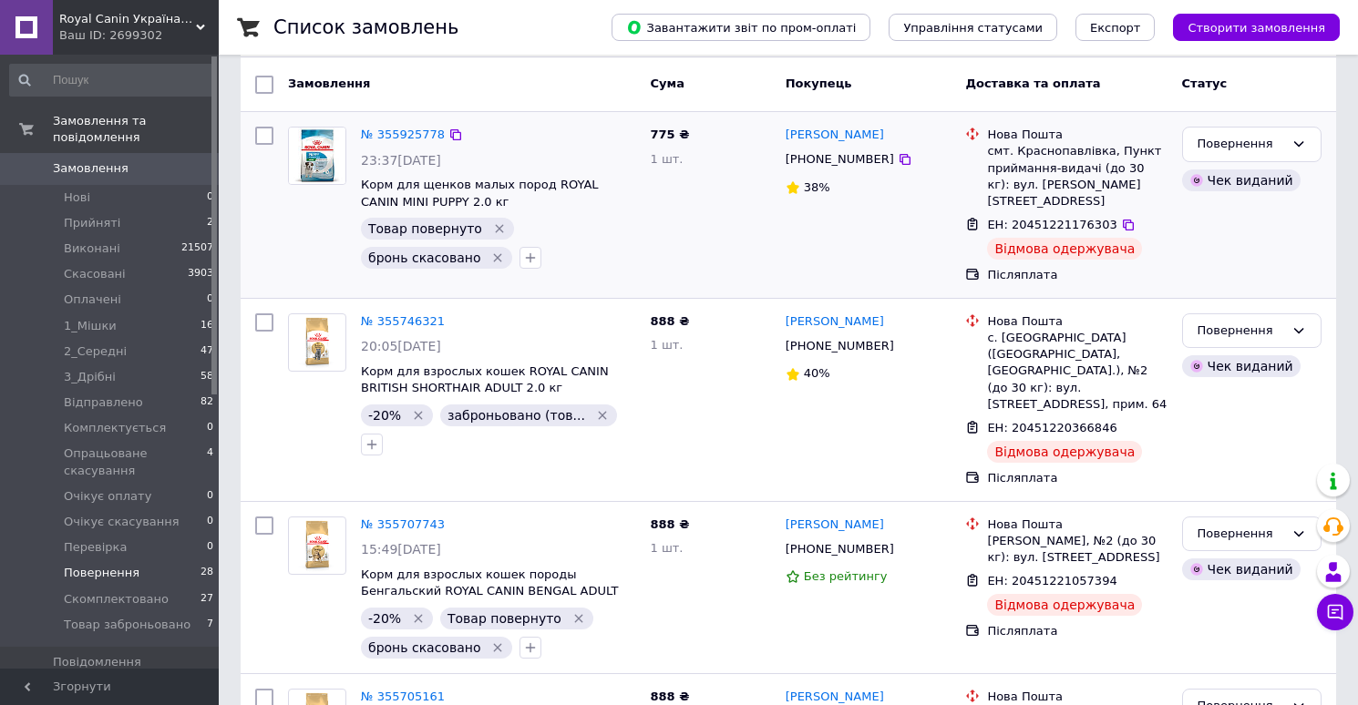
scroll to position [189, 0]
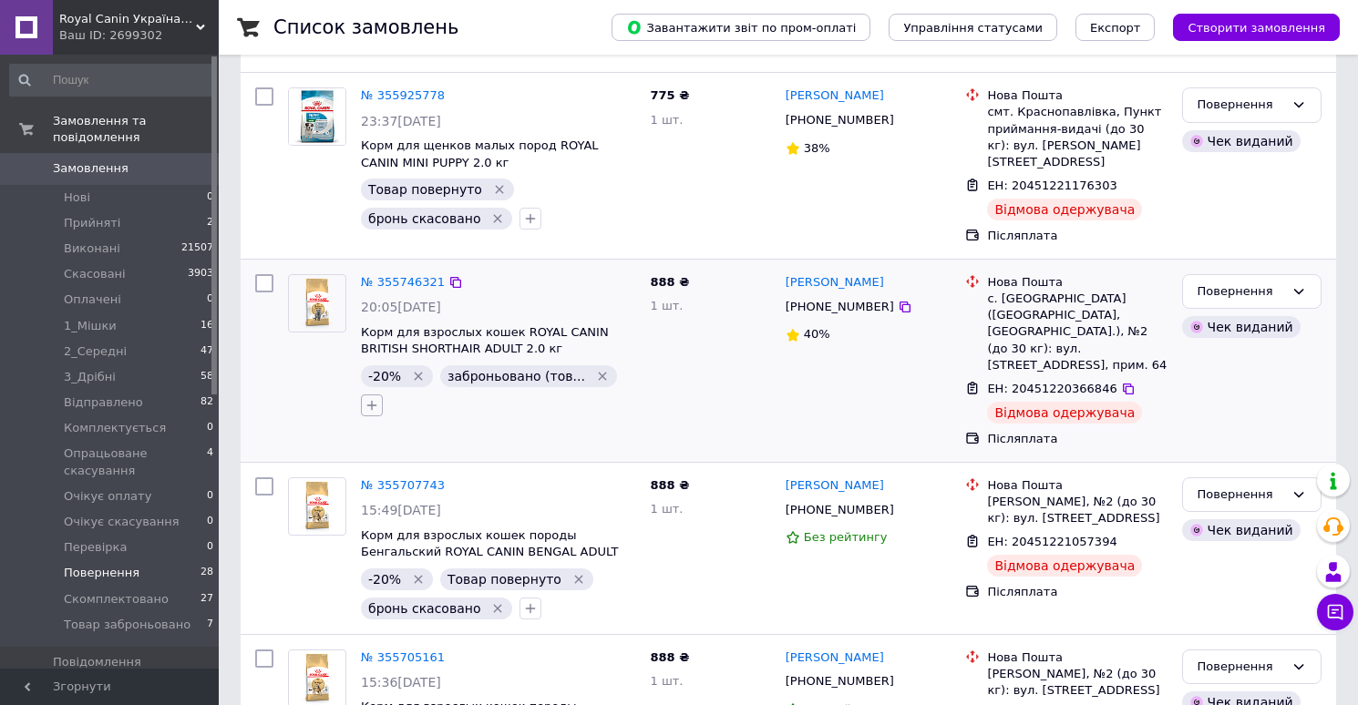
click at [379, 398] on icon "button" at bounding box center [371, 405] width 15 height 15
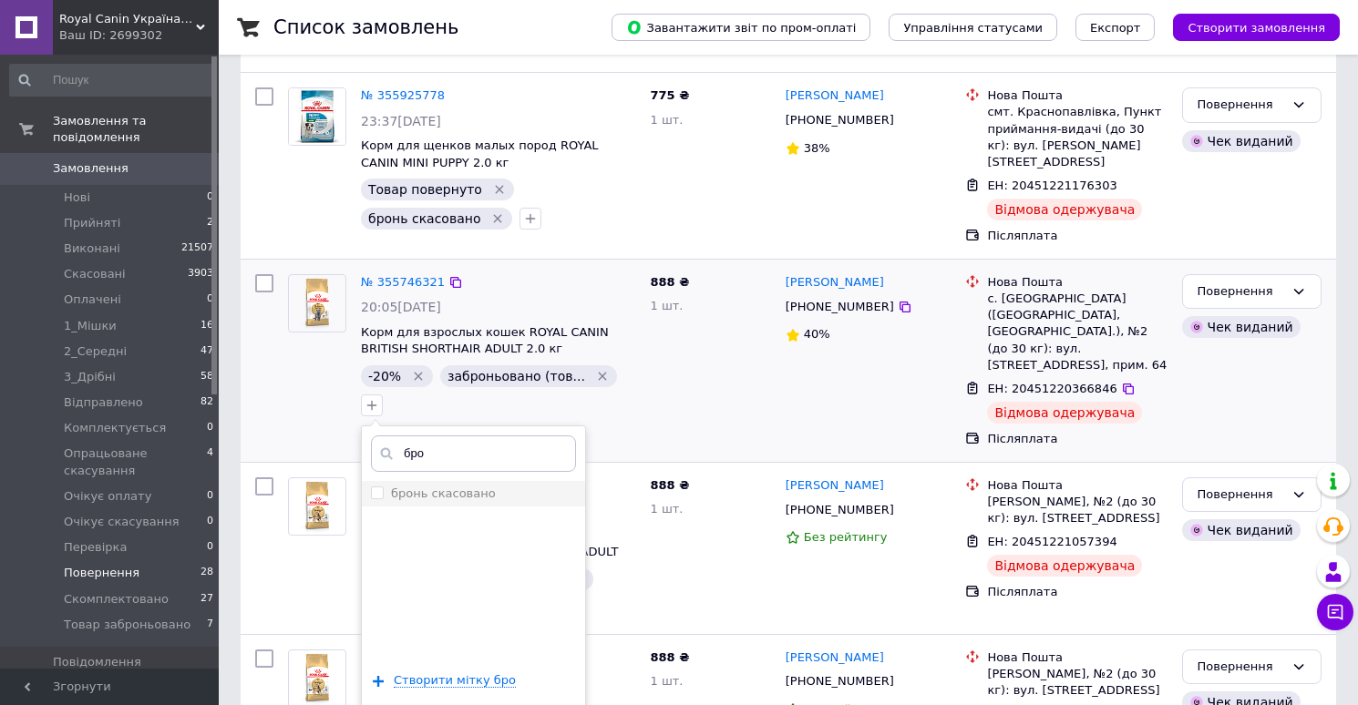
type input "бро"
click at [496, 486] on div "бронь скасовано" at bounding box center [443, 494] width 105 height 16
click at [383, 487] on input "бронь скасовано" at bounding box center [377, 493] width 12 height 12
click at [585, 481] on li "бронь скасовано" at bounding box center [473, 494] width 223 height 26
checkbox input "true"
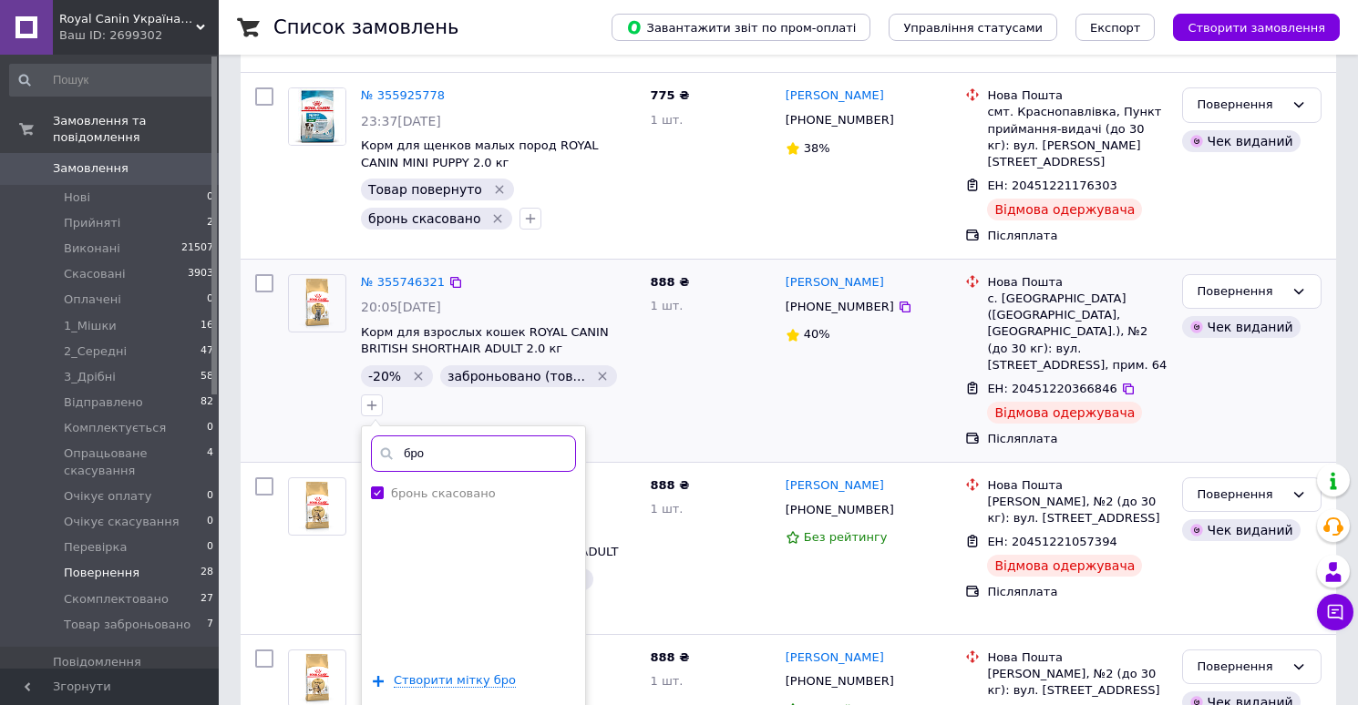
click at [576, 436] on input "бро" at bounding box center [473, 454] width 205 height 36
type input "това"
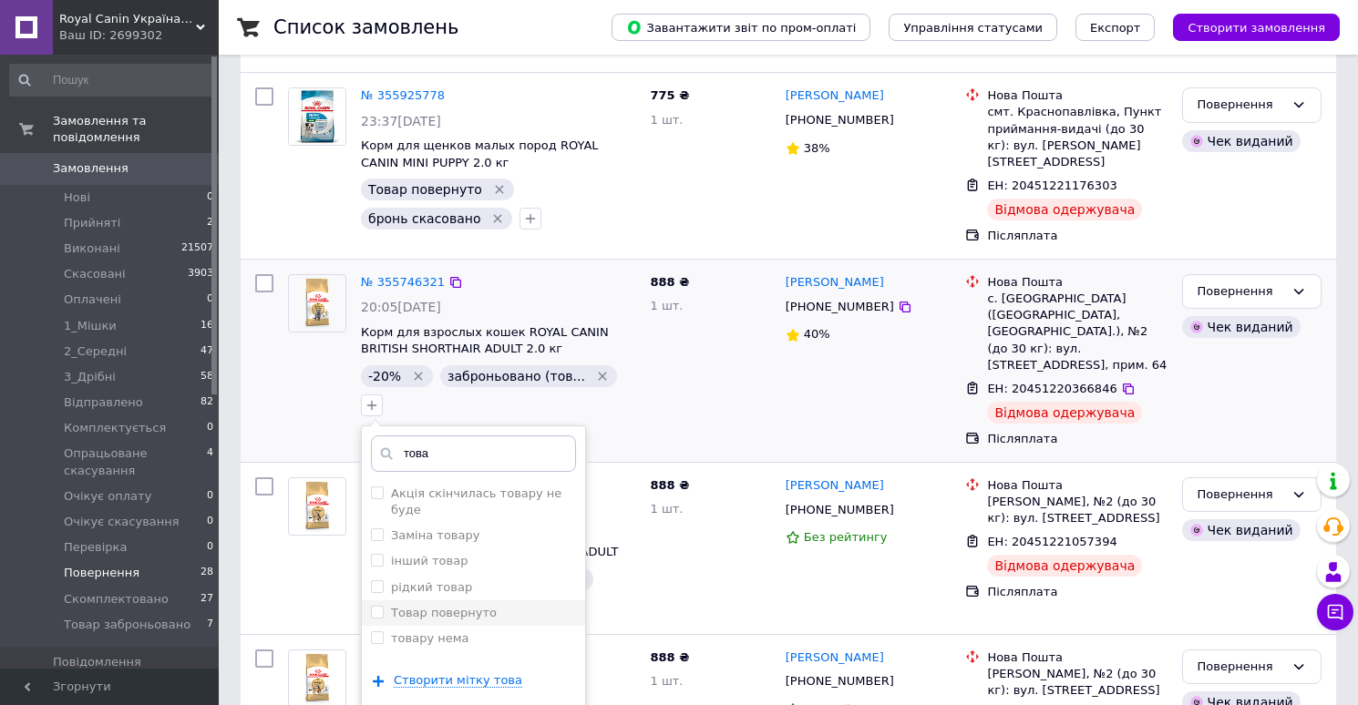
click at [497, 606] on label "Товар повернуто" at bounding box center [444, 613] width 106 height 14
checkbox input "true"
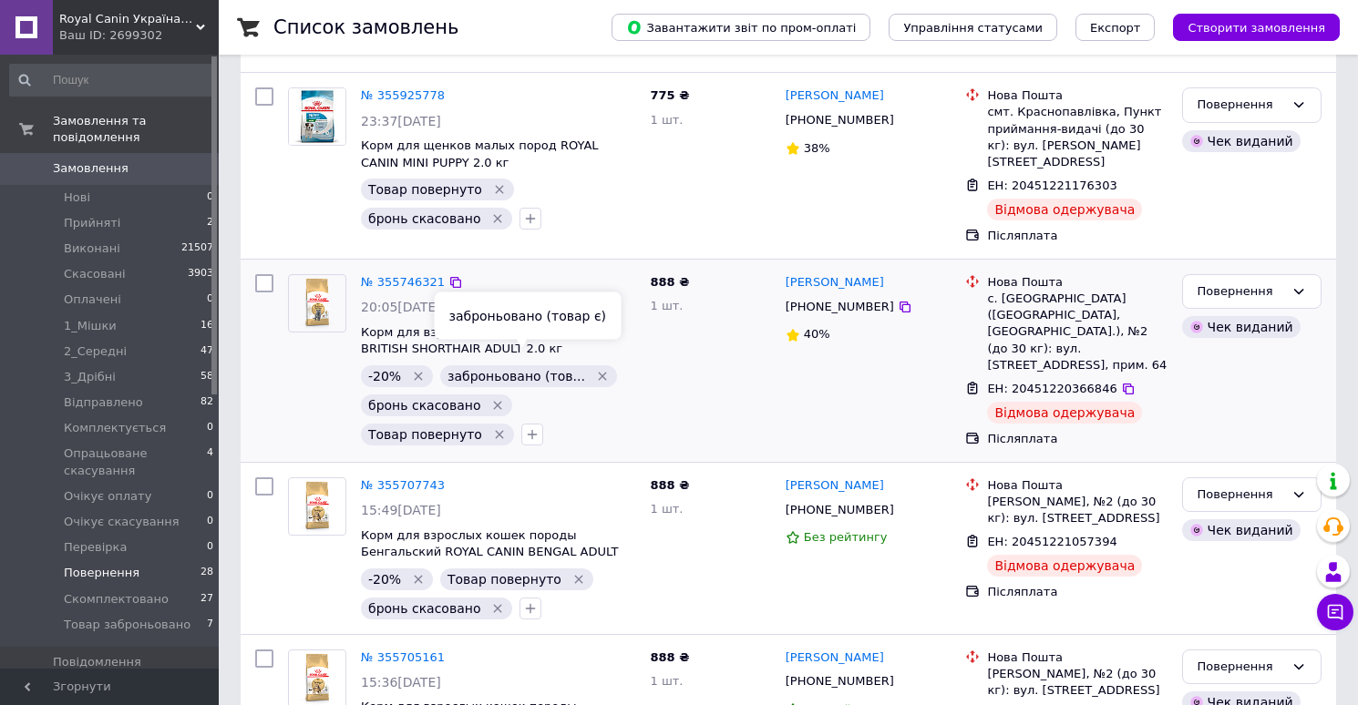
click at [595, 369] on icon "Видалити мітку" at bounding box center [602, 376] width 15 height 15
click at [120, 175] on span "Замовлення" at bounding box center [91, 168] width 76 height 16
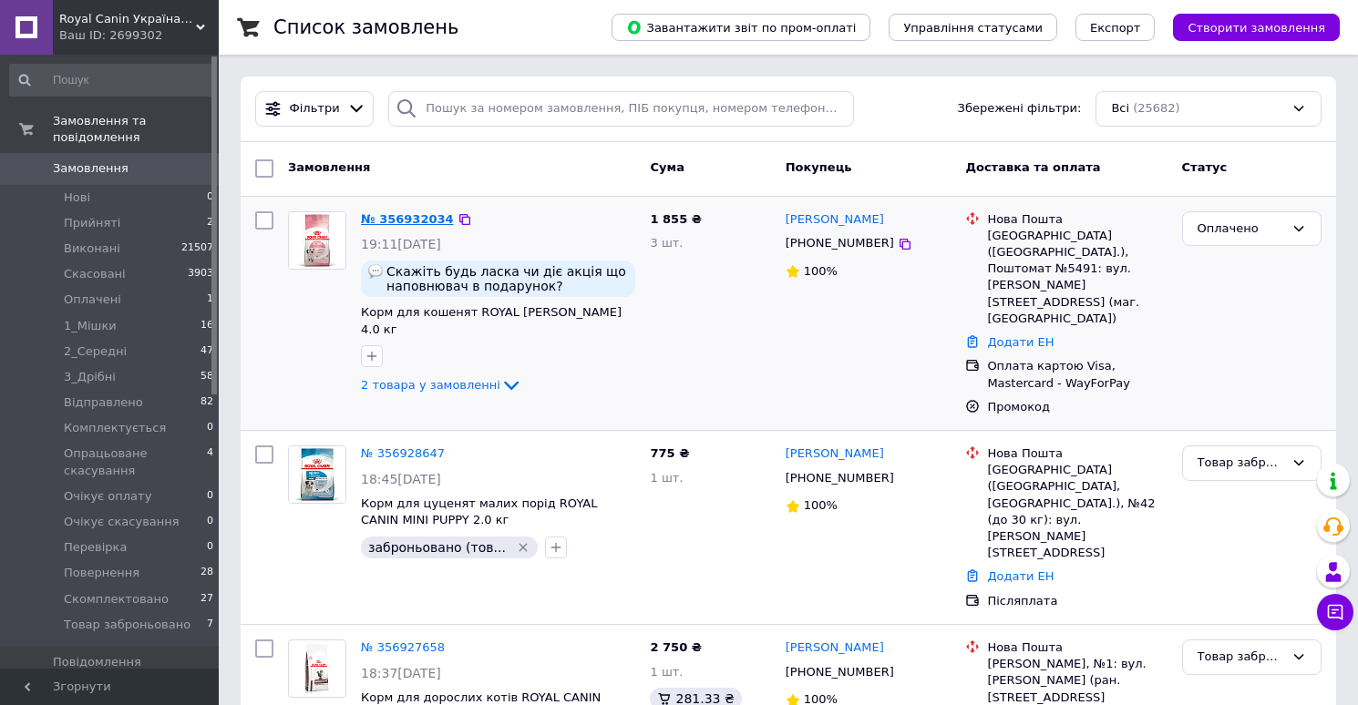
click at [400, 219] on link "№ 356932034" at bounding box center [407, 219] width 93 height 14
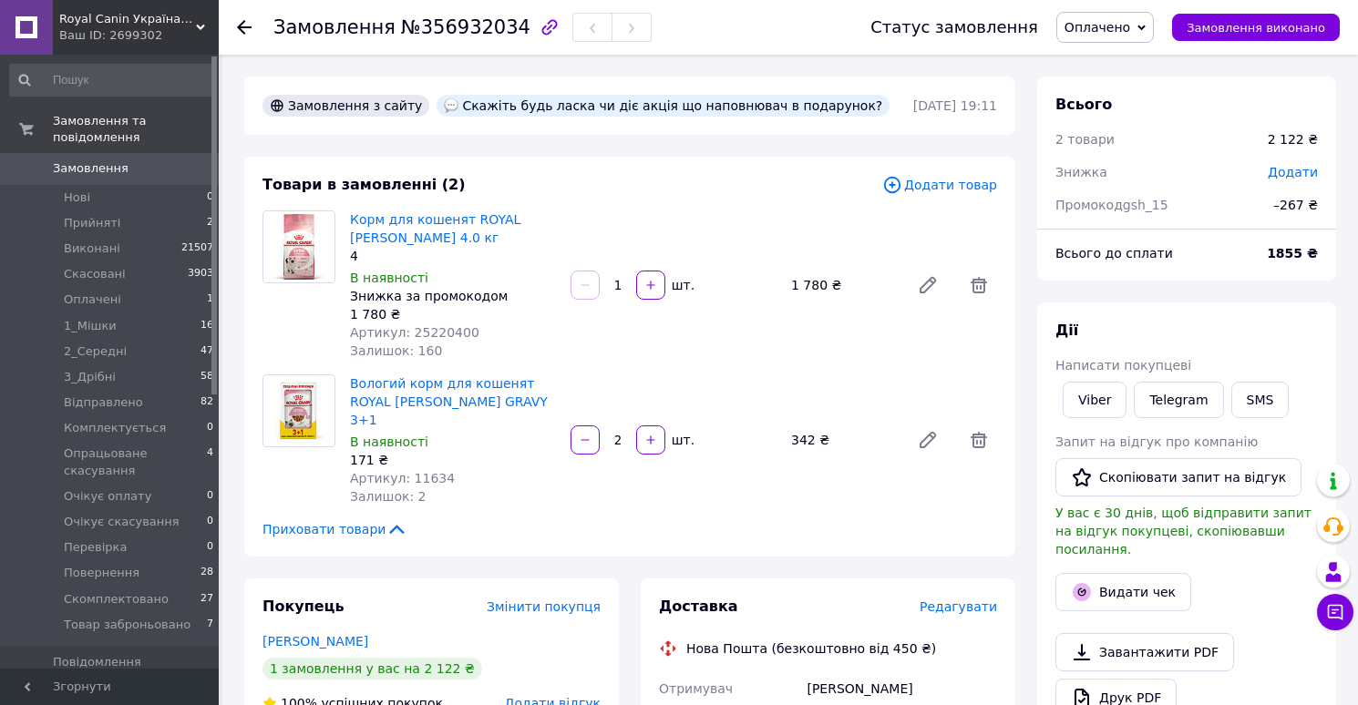
click at [478, 35] on span "№356932034" at bounding box center [465, 27] width 129 height 22
copy span "356932034"
click at [438, 330] on span "Артикул: 25220400" at bounding box center [414, 332] width 129 height 15
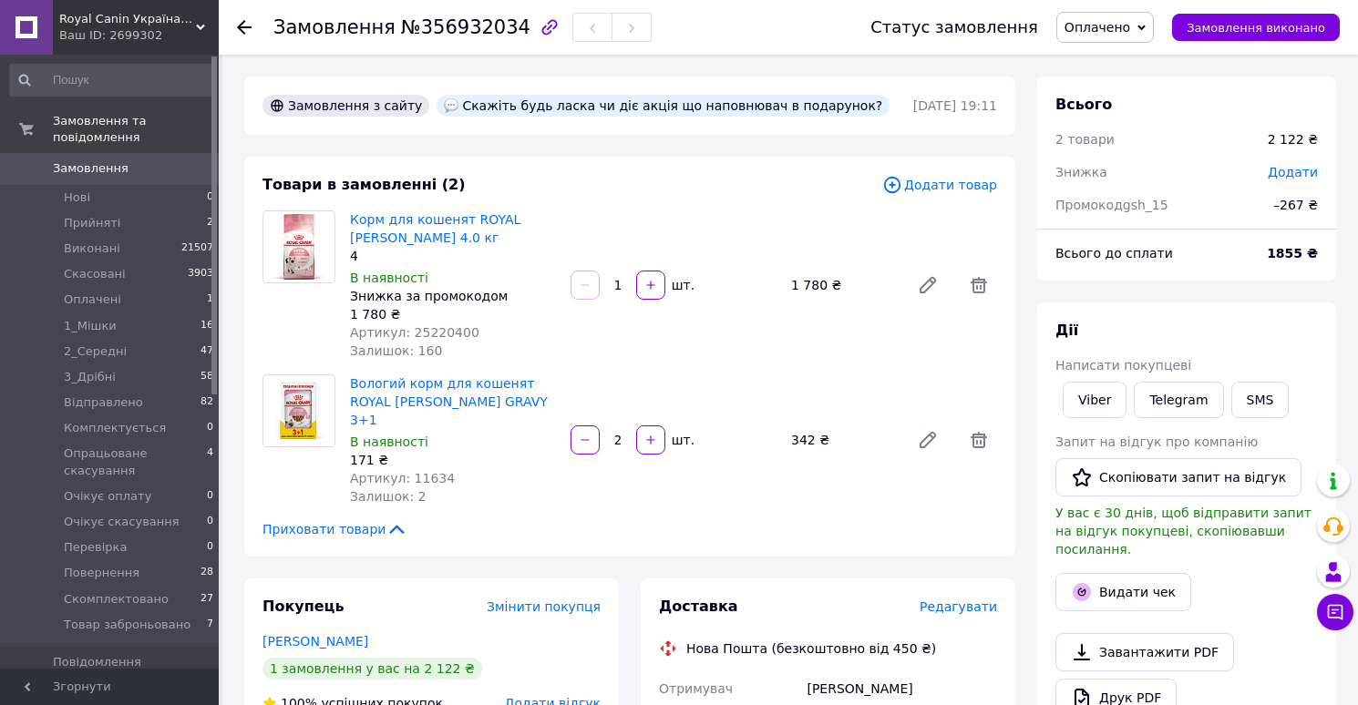
click at [438, 330] on span "Артикул: 25220400" at bounding box center [414, 332] width 129 height 15
copy span "25220400"
click at [420, 471] on span "Артикул: 11634" at bounding box center [402, 478] width 105 height 15
copy span "11634"
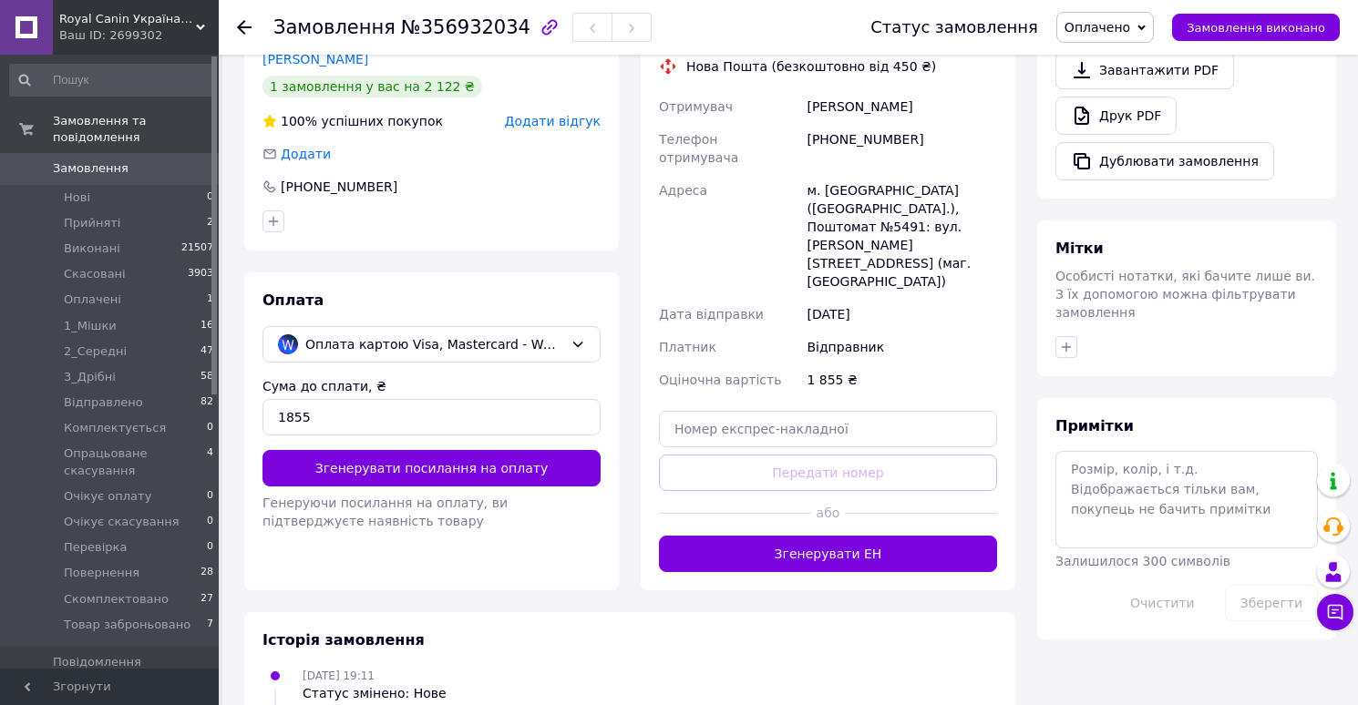
scroll to position [602, 0]
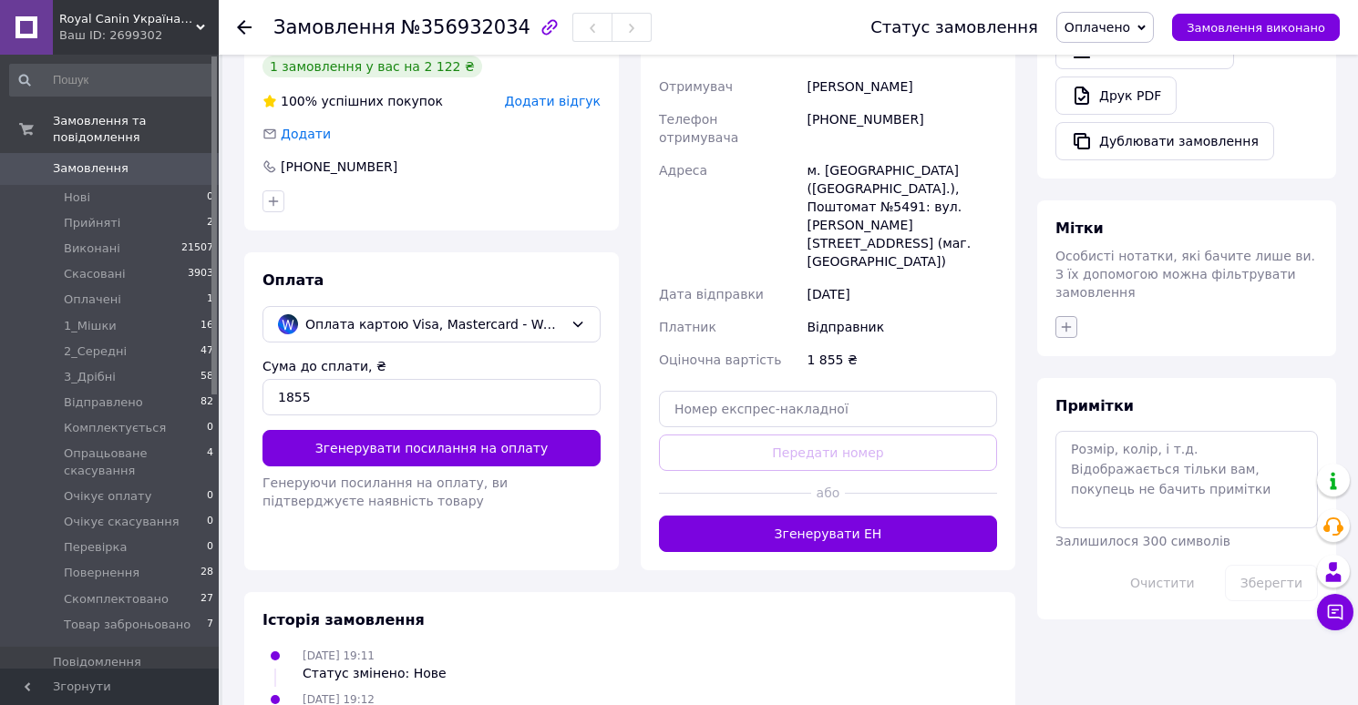
click at [1067, 320] on icon "button" at bounding box center [1066, 327] width 15 height 15
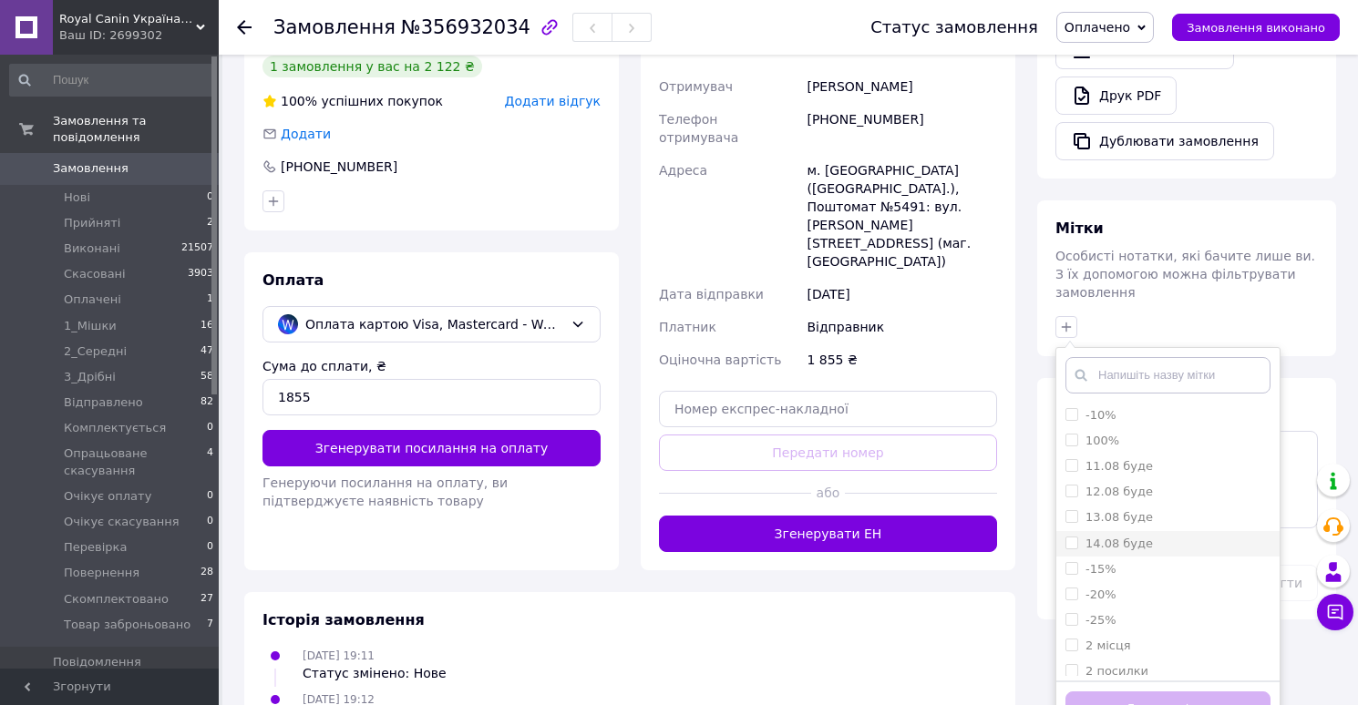
click at [1109, 537] on label "14.08 буде" at bounding box center [1118, 544] width 67 height 14
checkbox input "true"
click at [1103, 562] on label "-15%" at bounding box center [1100, 569] width 31 height 14
checkbox input "true"
click at [1115, 434] on label "100%" at bounding box center [1102, 441] width 34 height 14
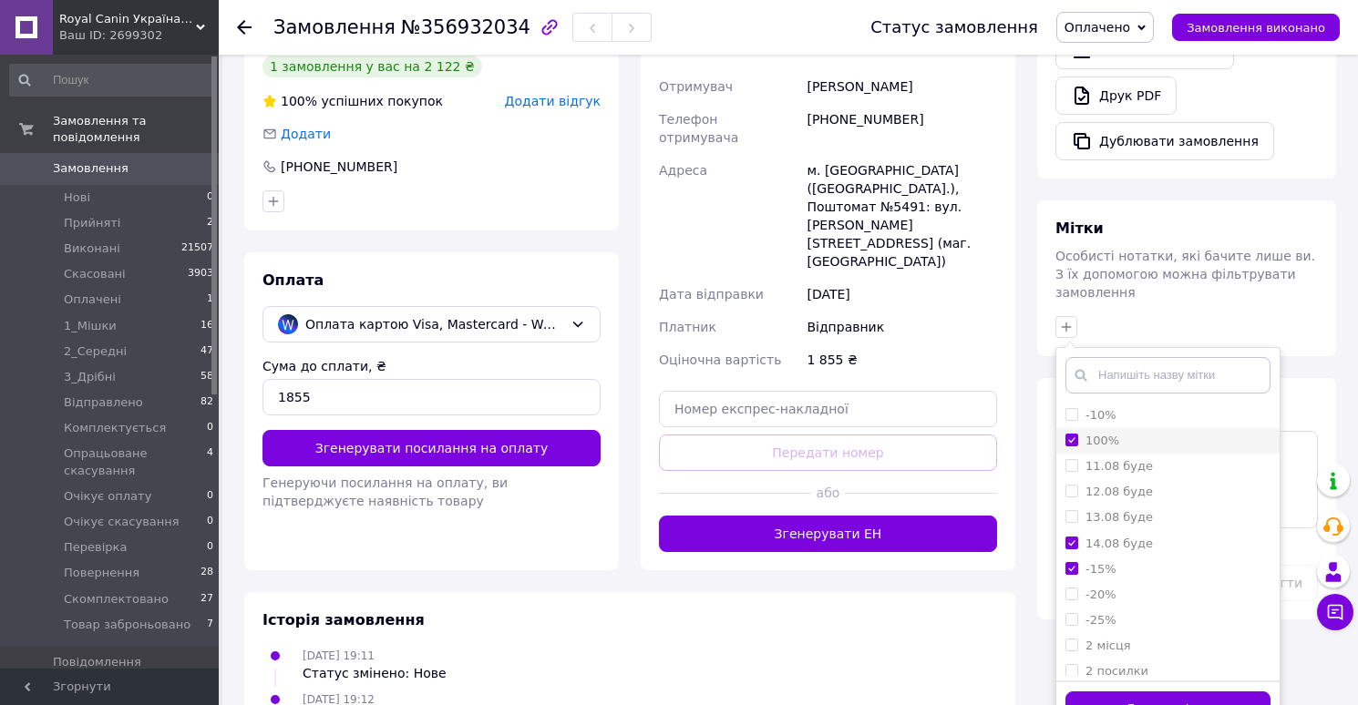
checkbox input "true"
click at [1101, 692] on button "Додати мітку" at bounding box center [1167, 710] width 205 height 36
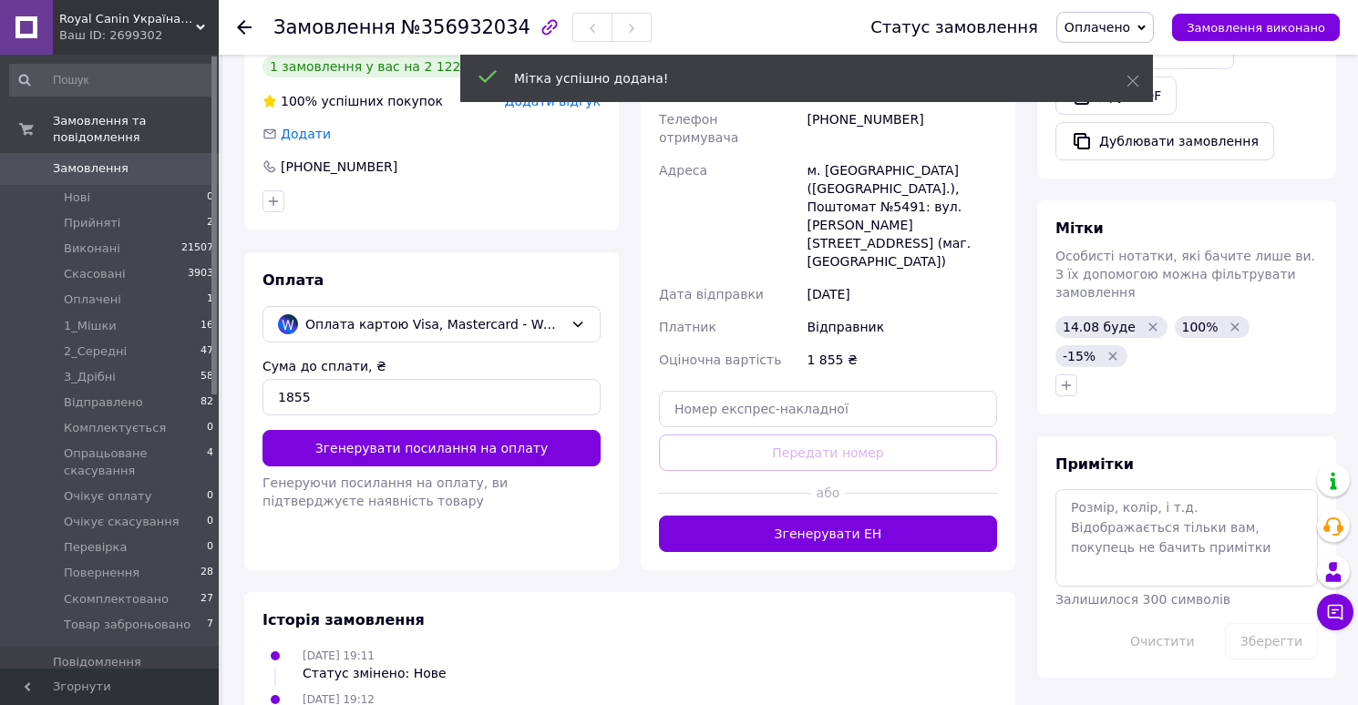
click at [1100, 32] on span "Оплачено" at bounding box center [1097, 27] width 66 height 15
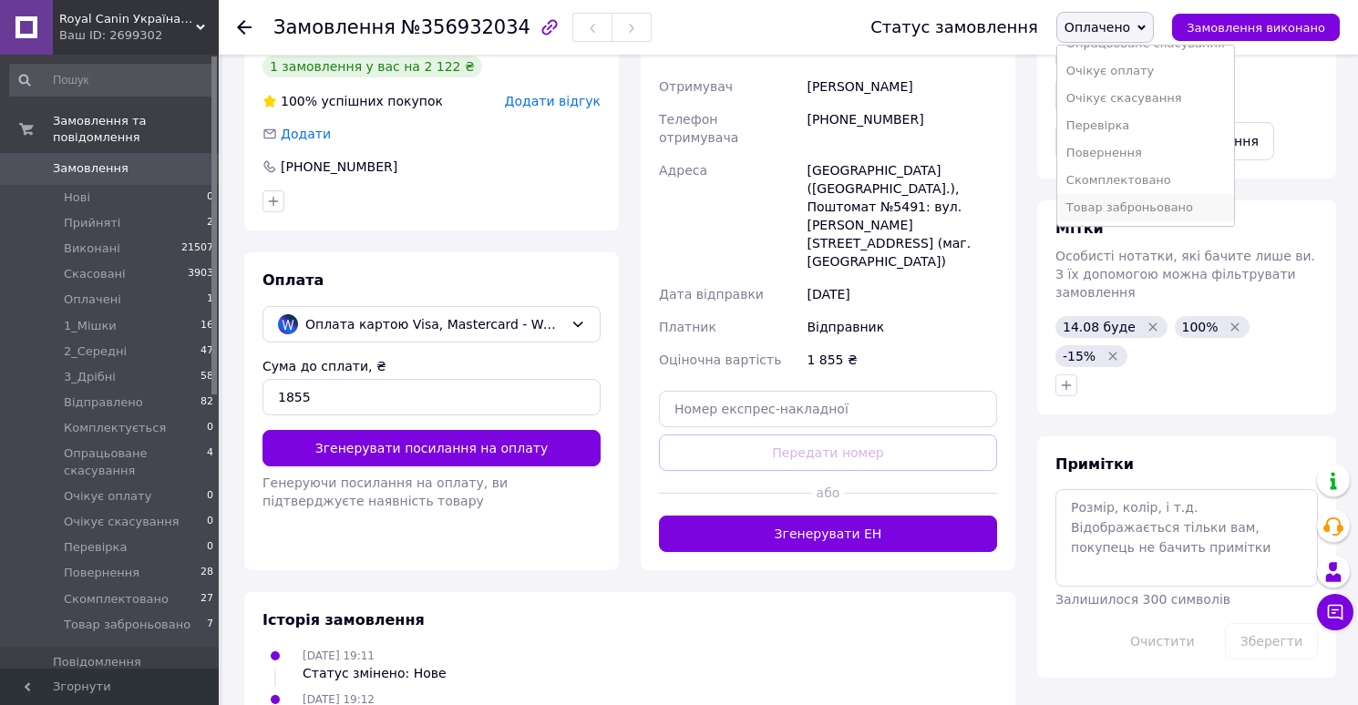
click at [1114, 205] on li "Товар заброньовано" at bounding box center [1145, 207] width 177 height 27
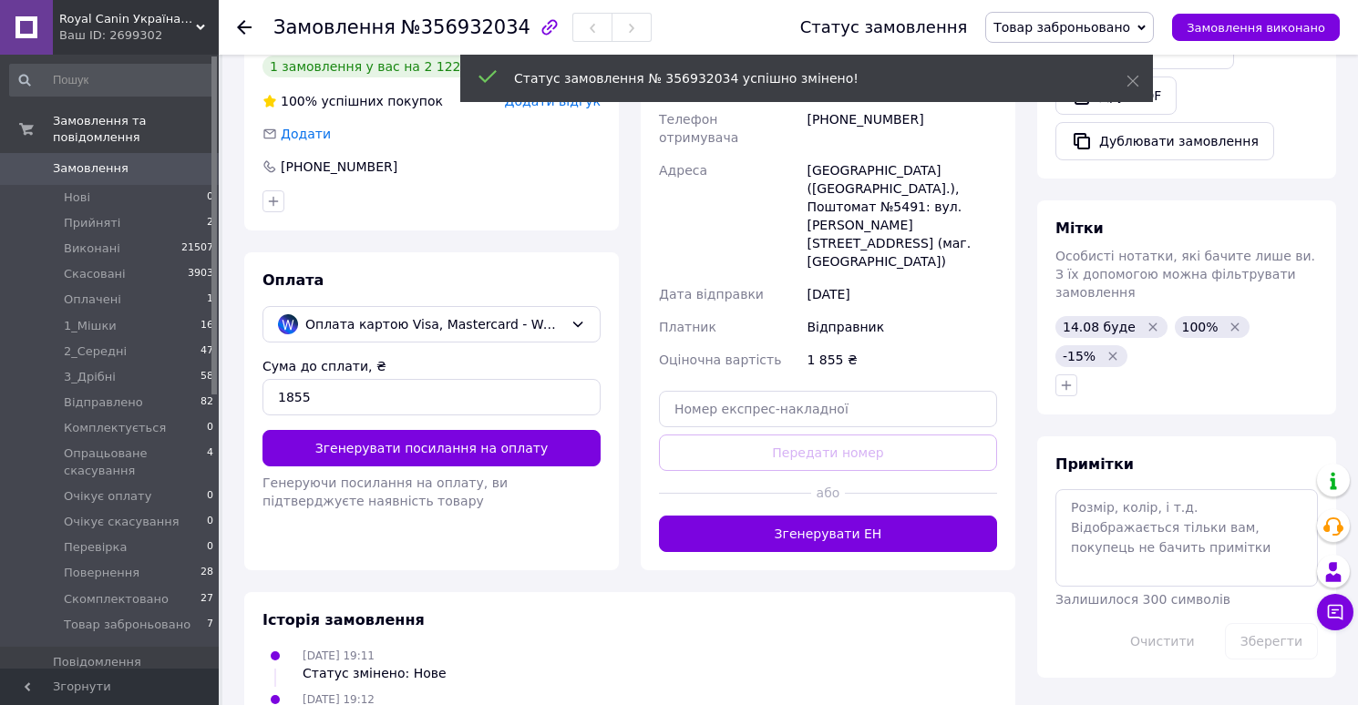
click at [78, 174] on span "Замовлення" at bounding box center [91, 168] width 76 height 16
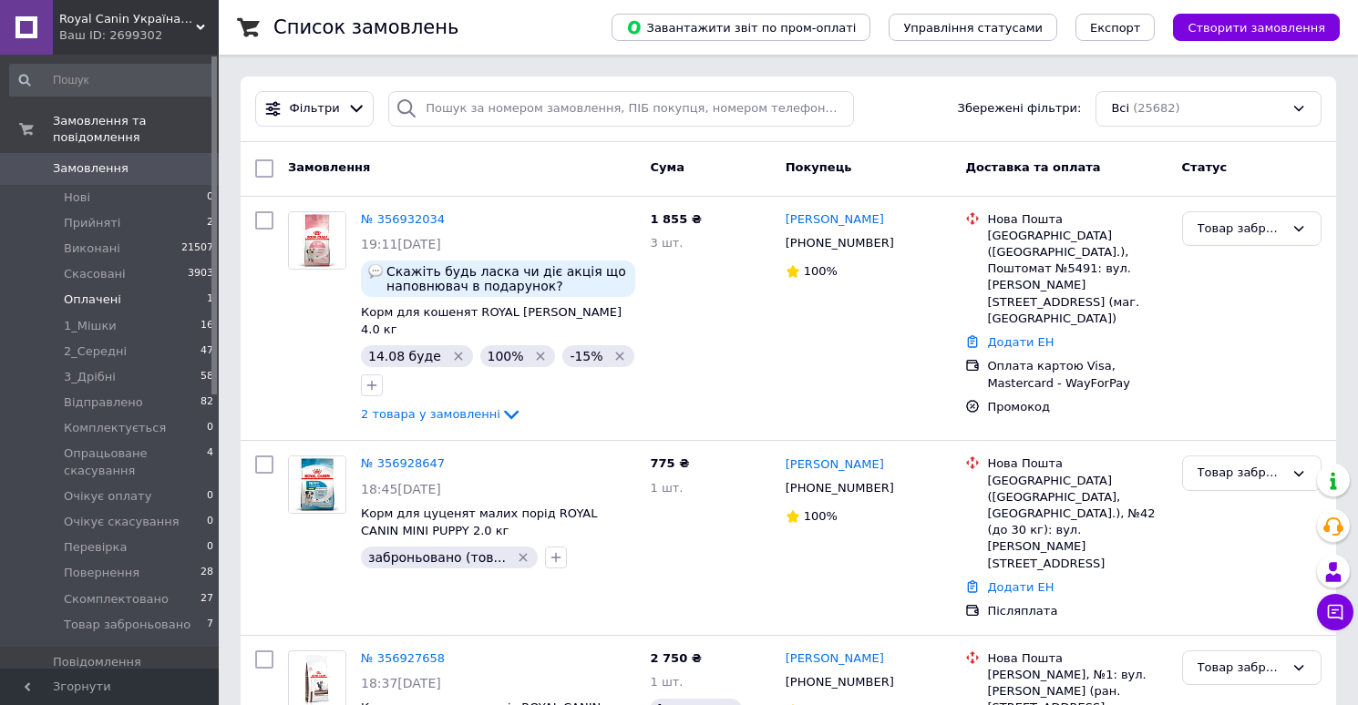
click at [97, 298] on span "Оплачені" at bounding box center [92, 300] width 57 height 16
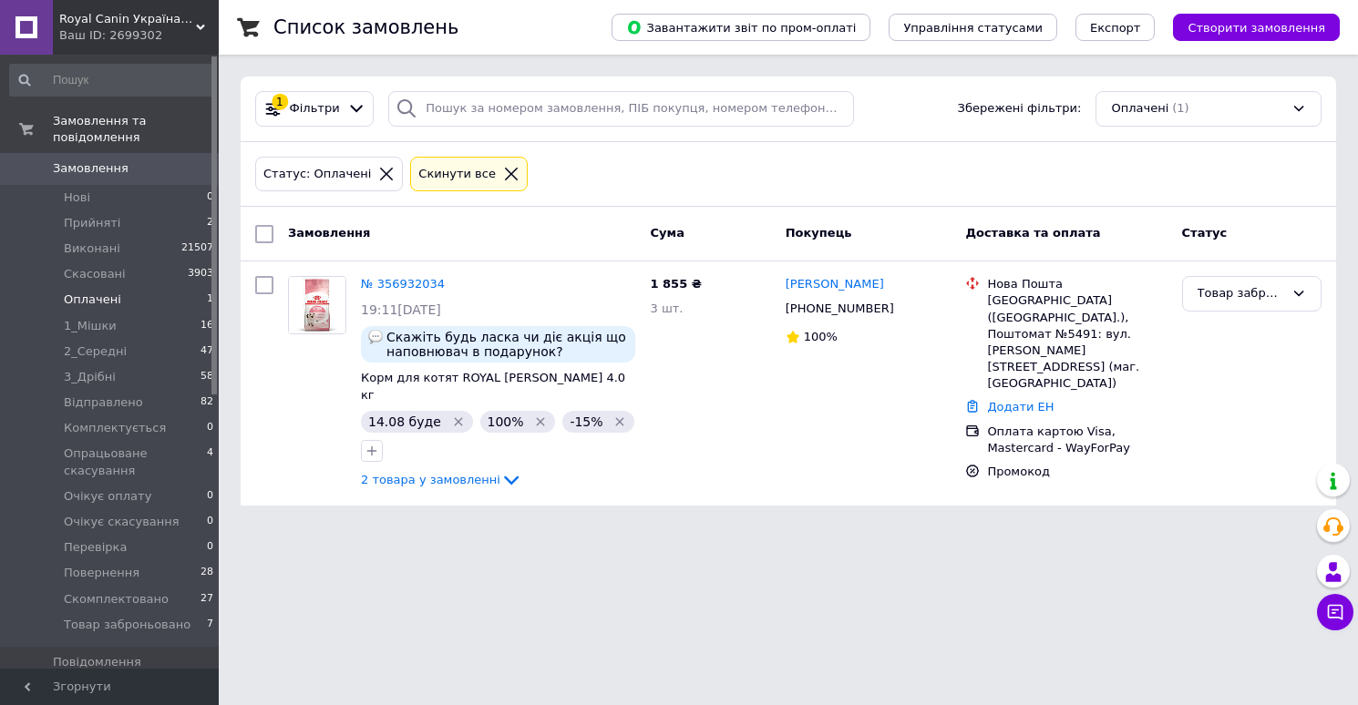
click at [92, 174] on span "Замовлення" at bounding box center [91, 168] width 76 height 16
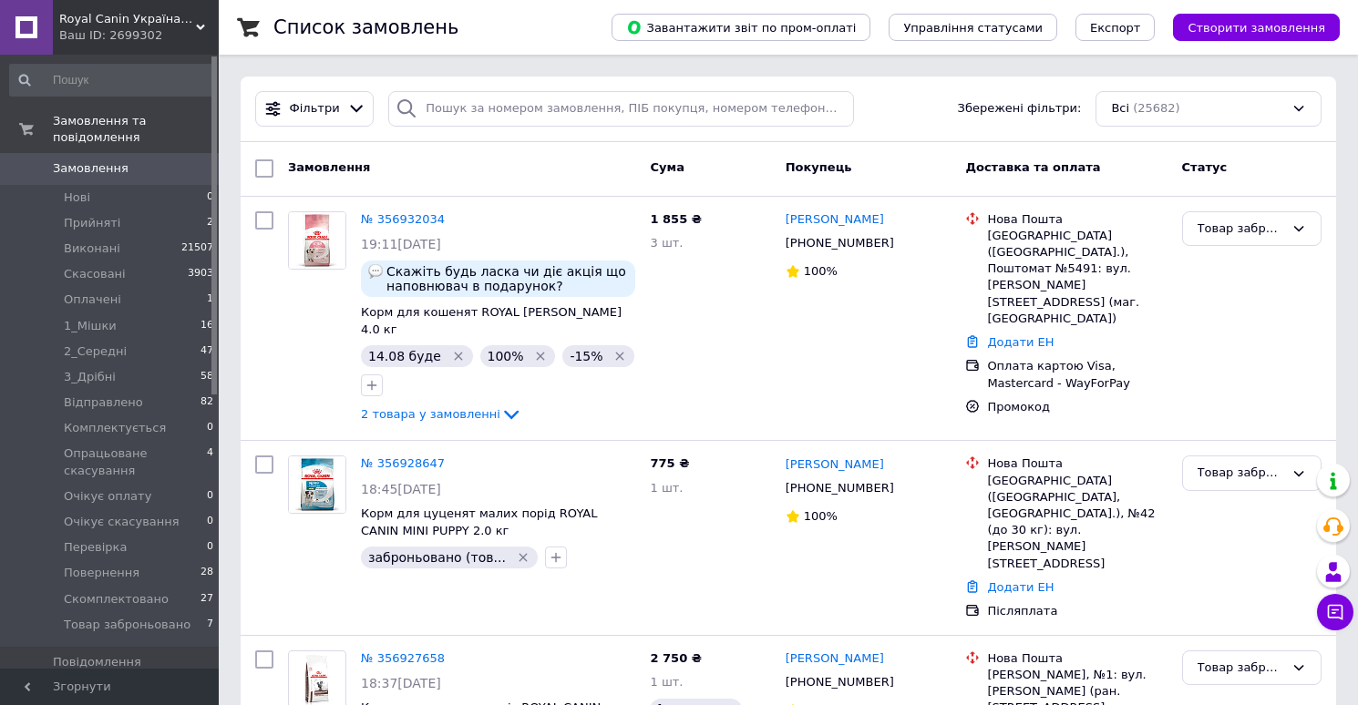
click at [106, 172] on span "Замовлення" at bounding box center [91, 168] width 76 height 16
click at [120, 403] on span "Відправлено" at bounding box center [103, 403] width 79 height 16
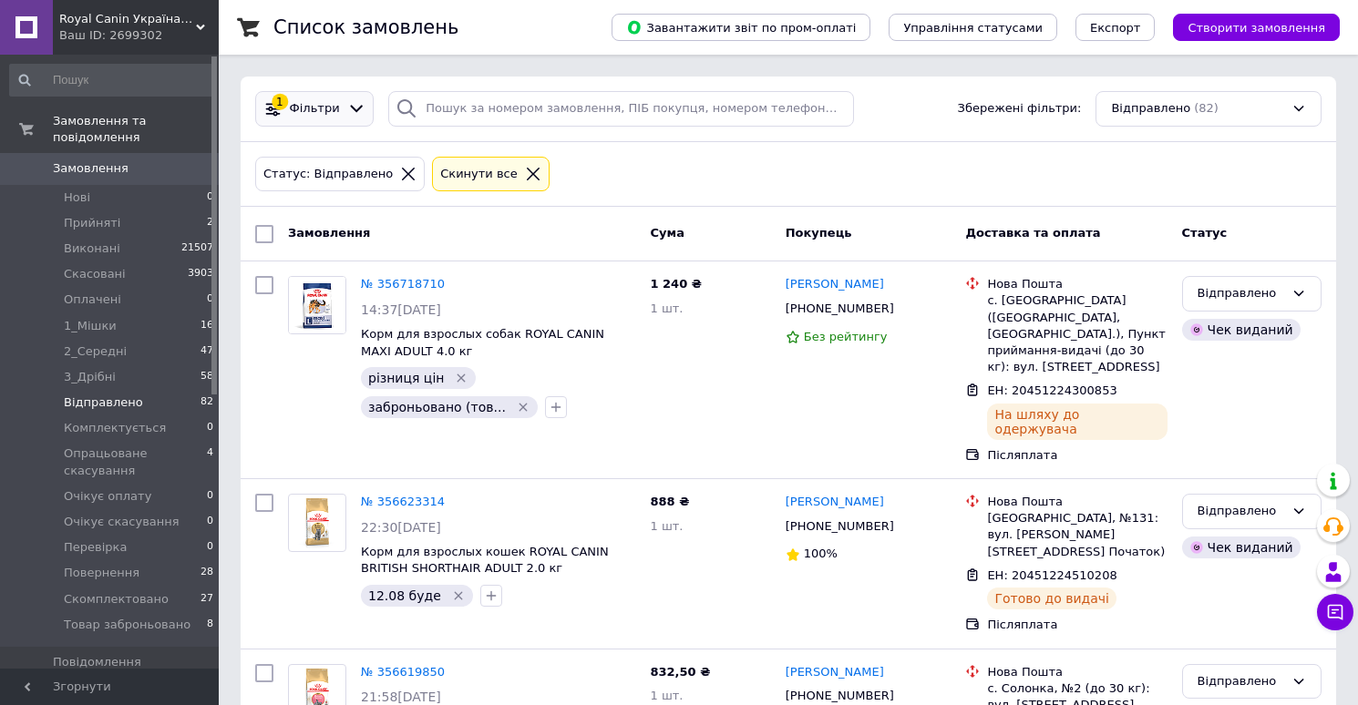
click at [317, 102] on span "Фільтри" at bounding box center [315, 108] width 50 height 17
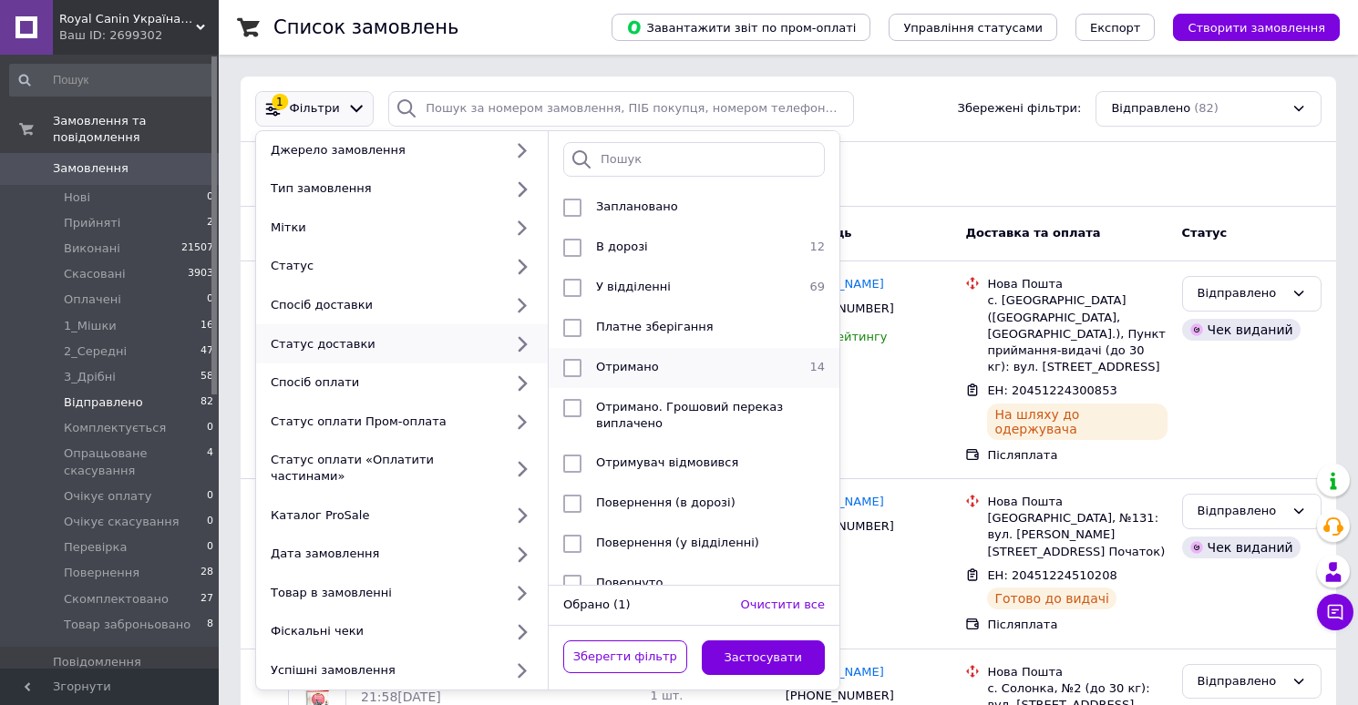
click at [645, 365] on span "Отримано" at bounding box center [627, 367] width 63 height 14
checkbox input "true"
click at [737, 641] on button "Застосувати" at bounding box center [764, 659] width 124 height 36
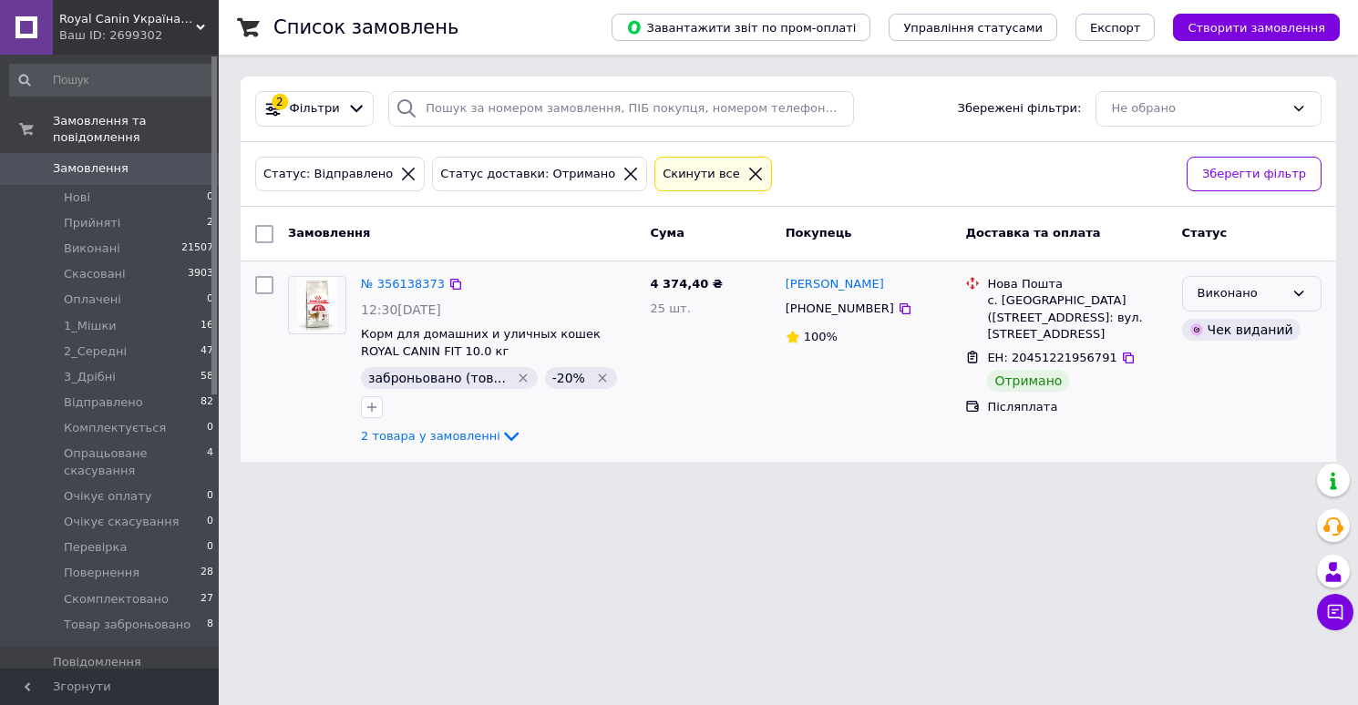
click at [1223, 286] on div "Виконано" at bounding box center [1240, 293] width 87 height 19
click at [1144, 283] on div "Нова Пошта" at bounding box center [1076, 284] width 179 height 16
click at [120, 407] on span "Відправлено" at bounding box center [103, 403] width 79 height 16
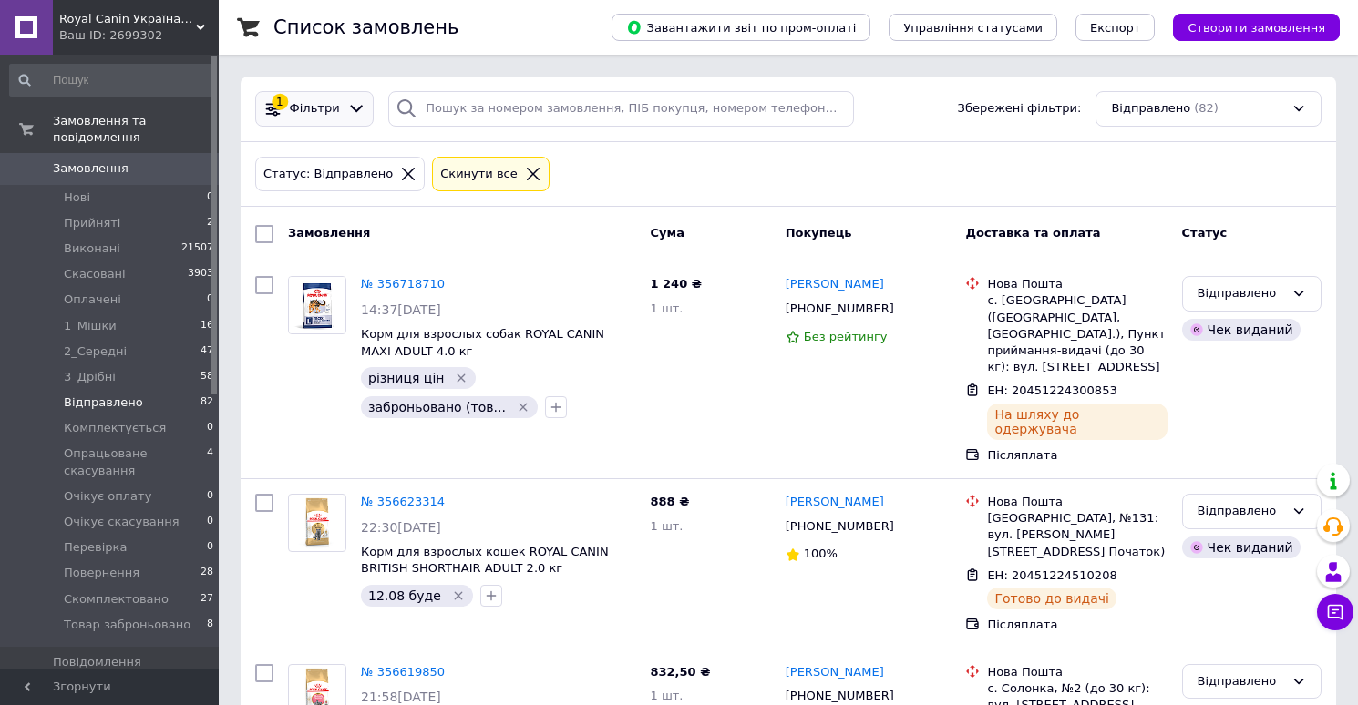
click at [301, 100] on span "Фільтри" at bounding box center [315, 108] width 50 height 17
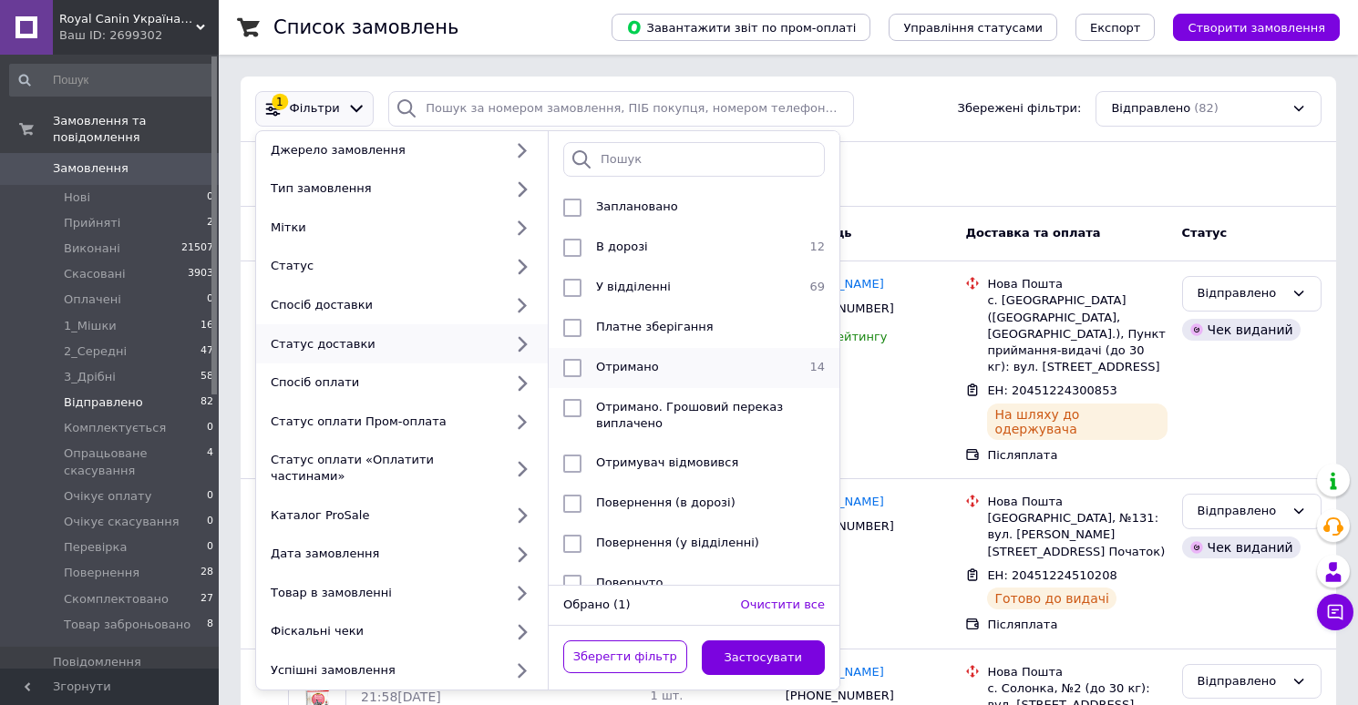
click at [666, 365] on div "Отримано" at bounding box center [692, 368] width 206 height 18
checkbox input "true"
click at [749, 641] on button "Застосувати" at bounding box center [764, 659] width 124 height 36
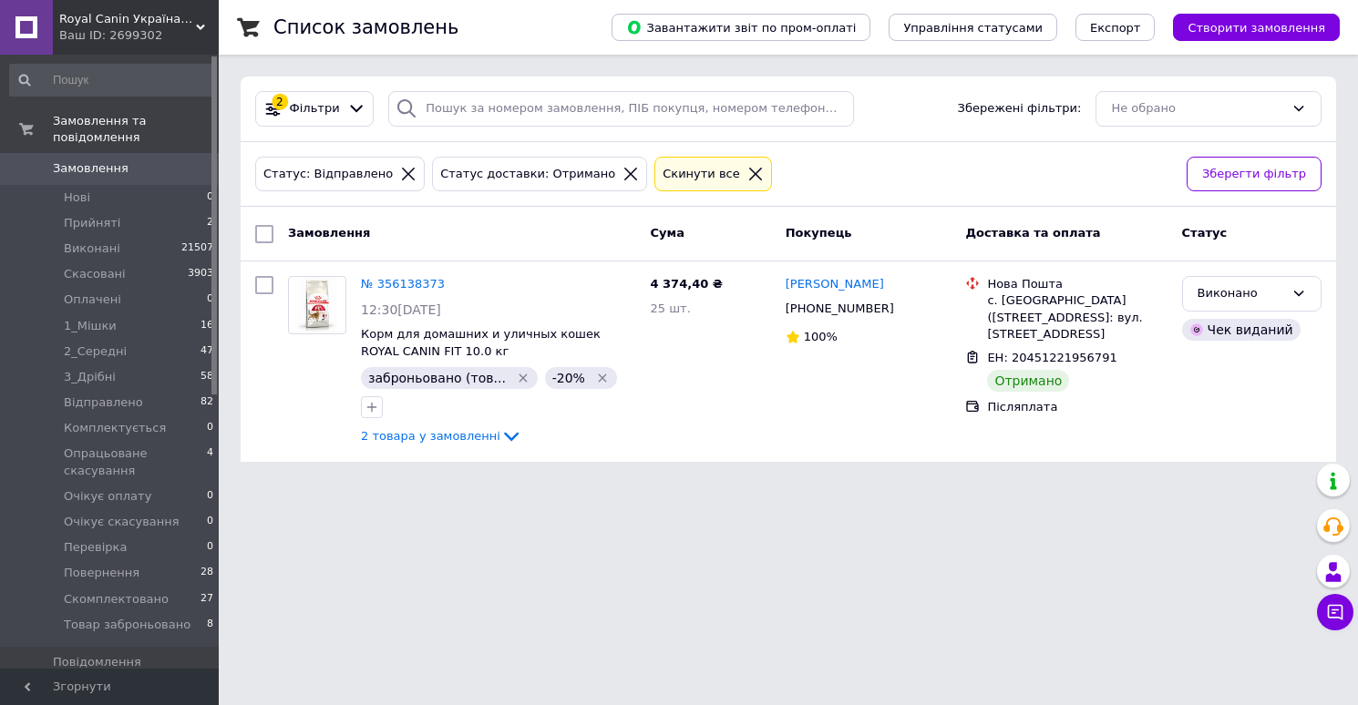
click at [70, 167] on span "Замовлення" at bounding box center [91, 168] width 76 height 16
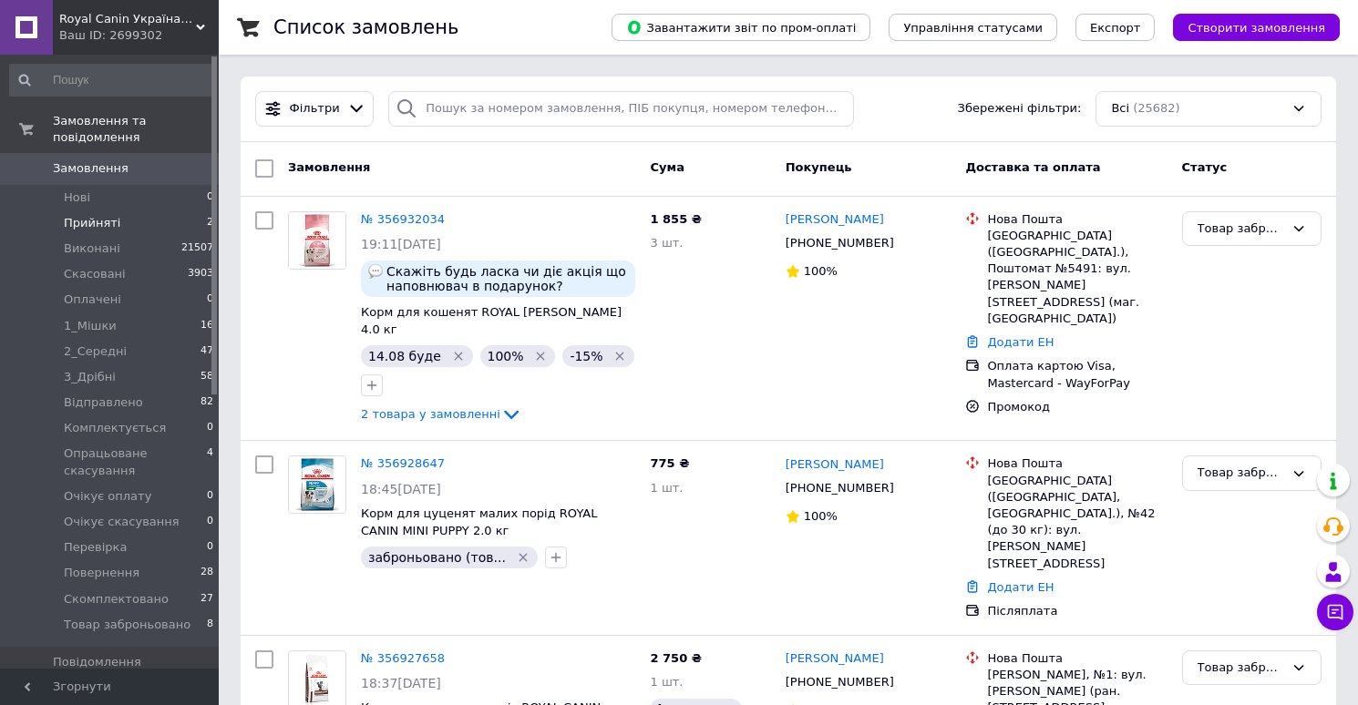
click at [113, 226] on span "Прийняті" at bounding box center [92, 223] width 56 height 16
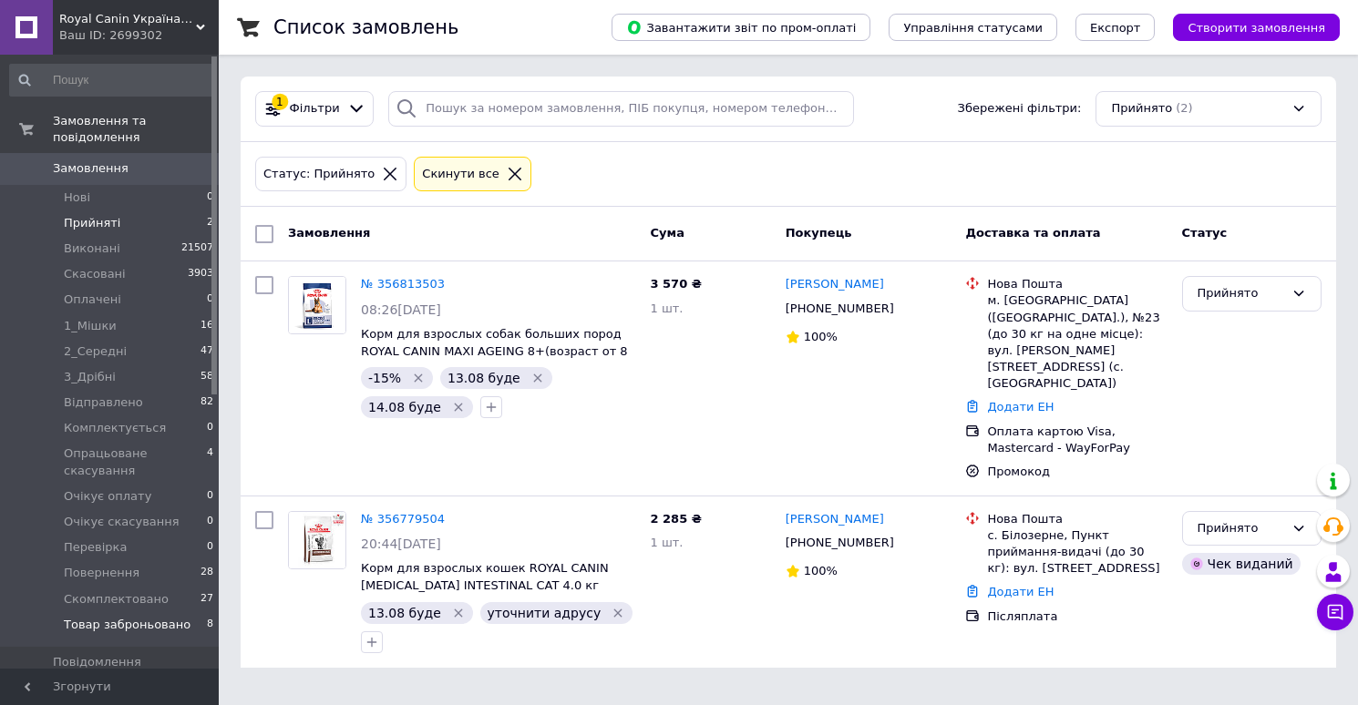
click at [140, 626] on span "Товар заброньовано" at bounding box center [127, 625] width 127 height 16
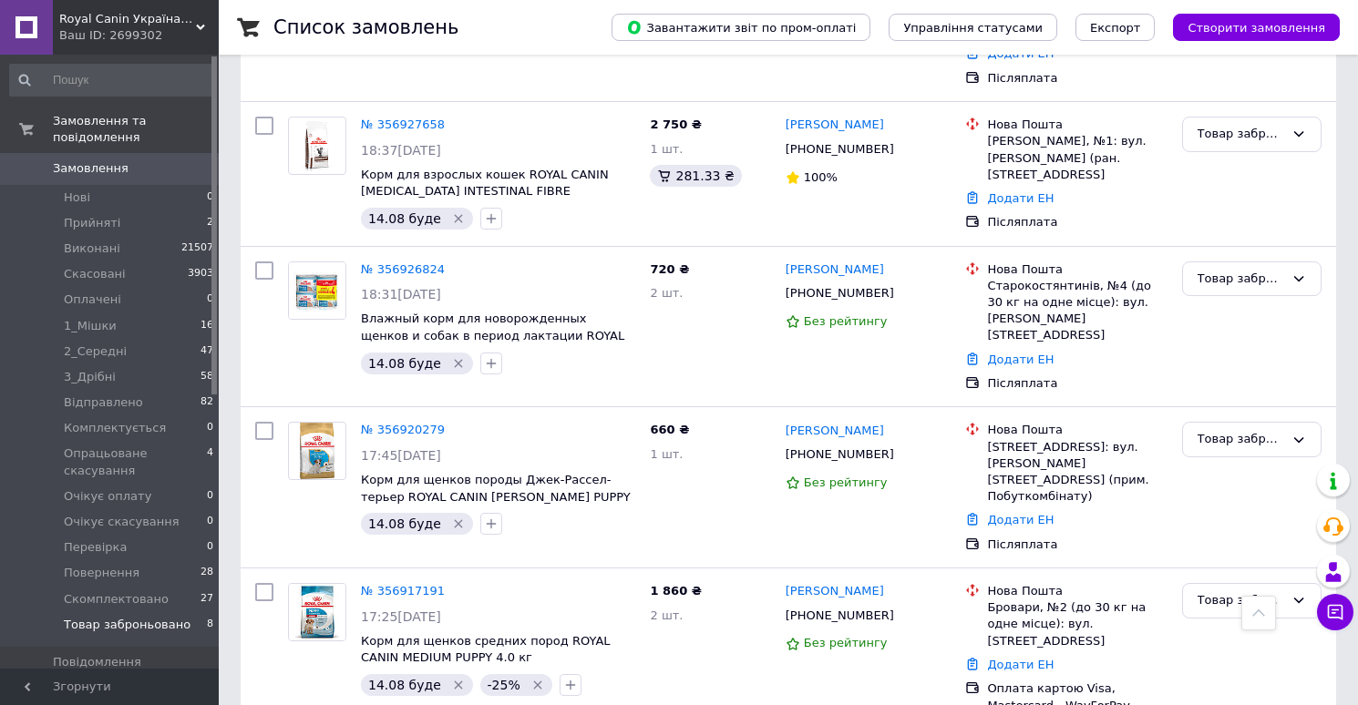
scroll to position [872, 0]
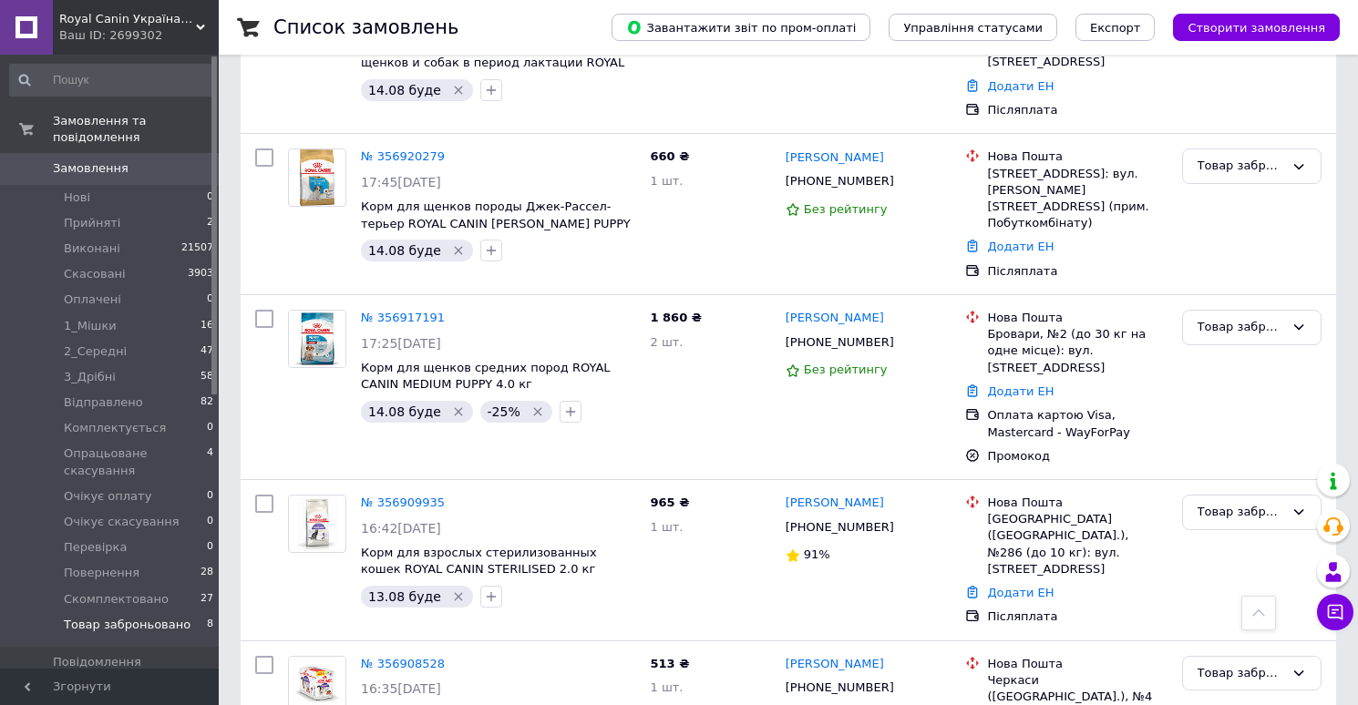
click at [108, 167] on span "Замовлення" at bounding box center [91, 168] width 76 height 16
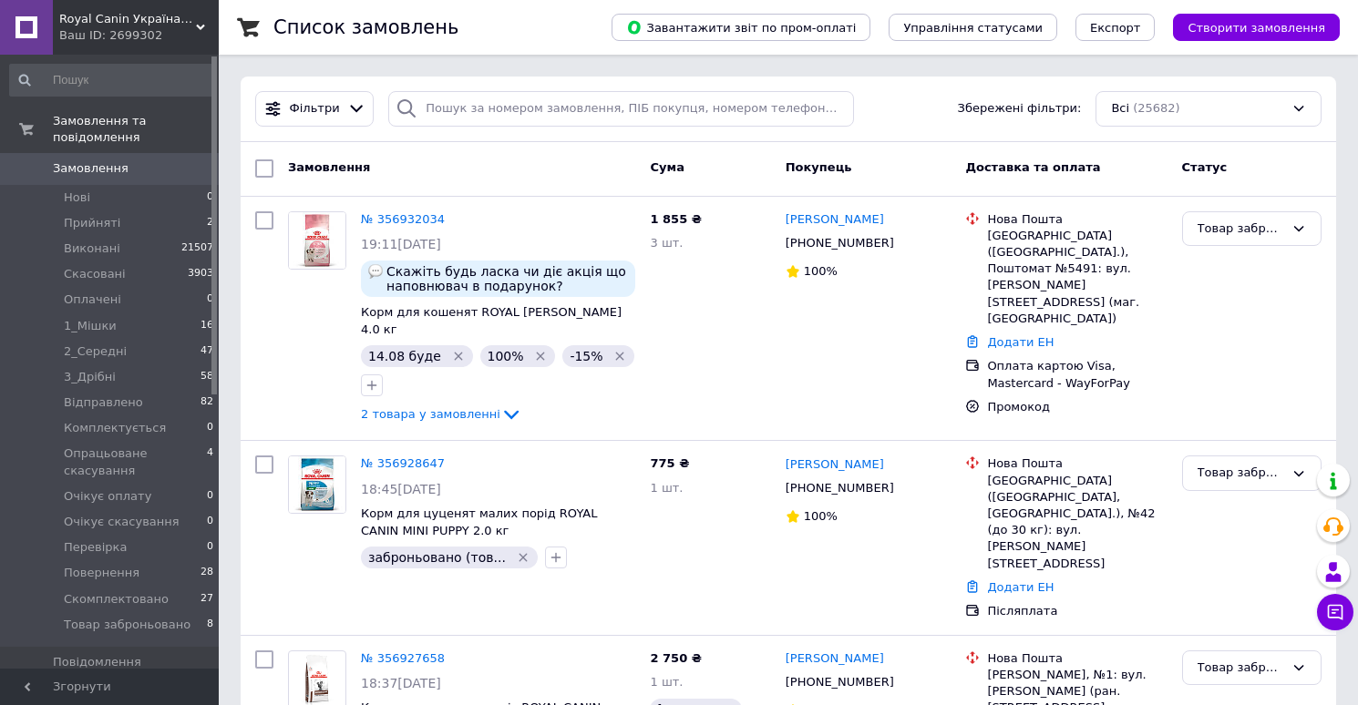
click at [115, 165] on span "Замовлення" at bounding box center [91, 168] width 76 height 16
click at [108, 267] on span "Скасовані" at bounding box center [95, 274] width 62 height 16
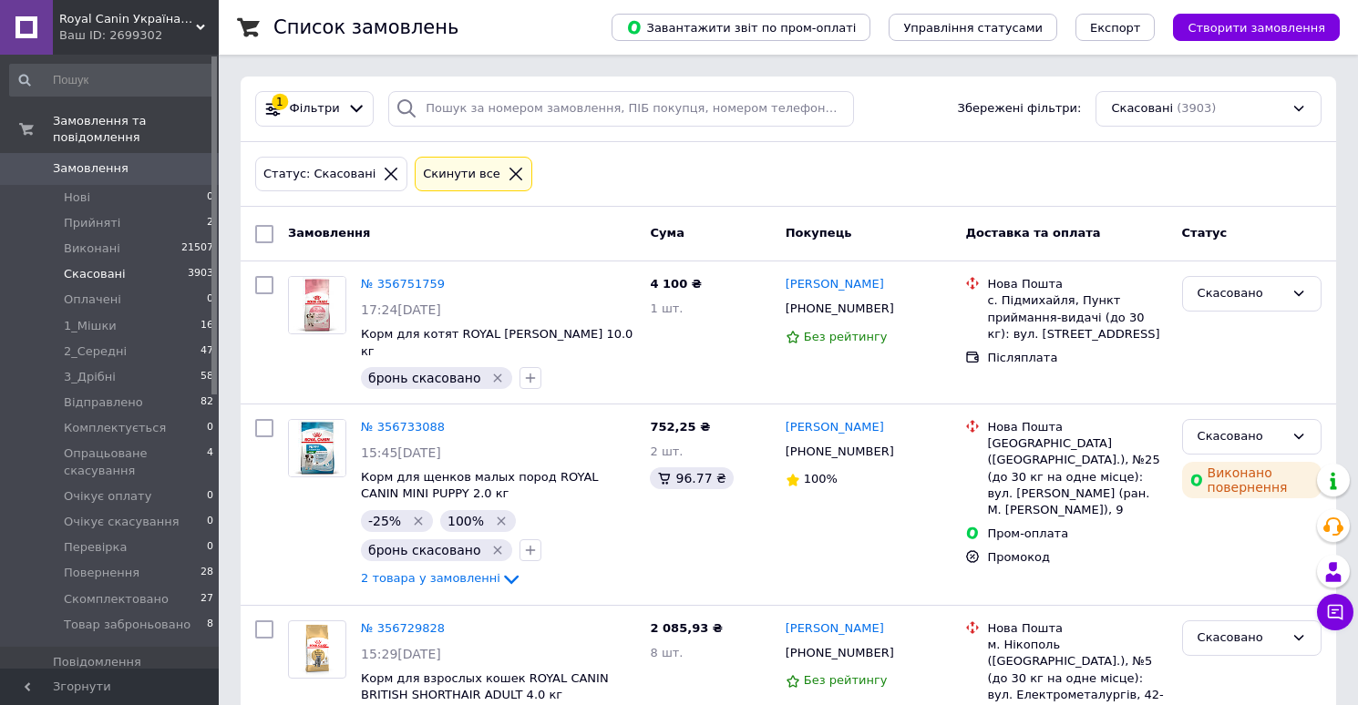
click at [105, 169] on span "Замовлення" at bounding box center [91, 168] width 76 height 16
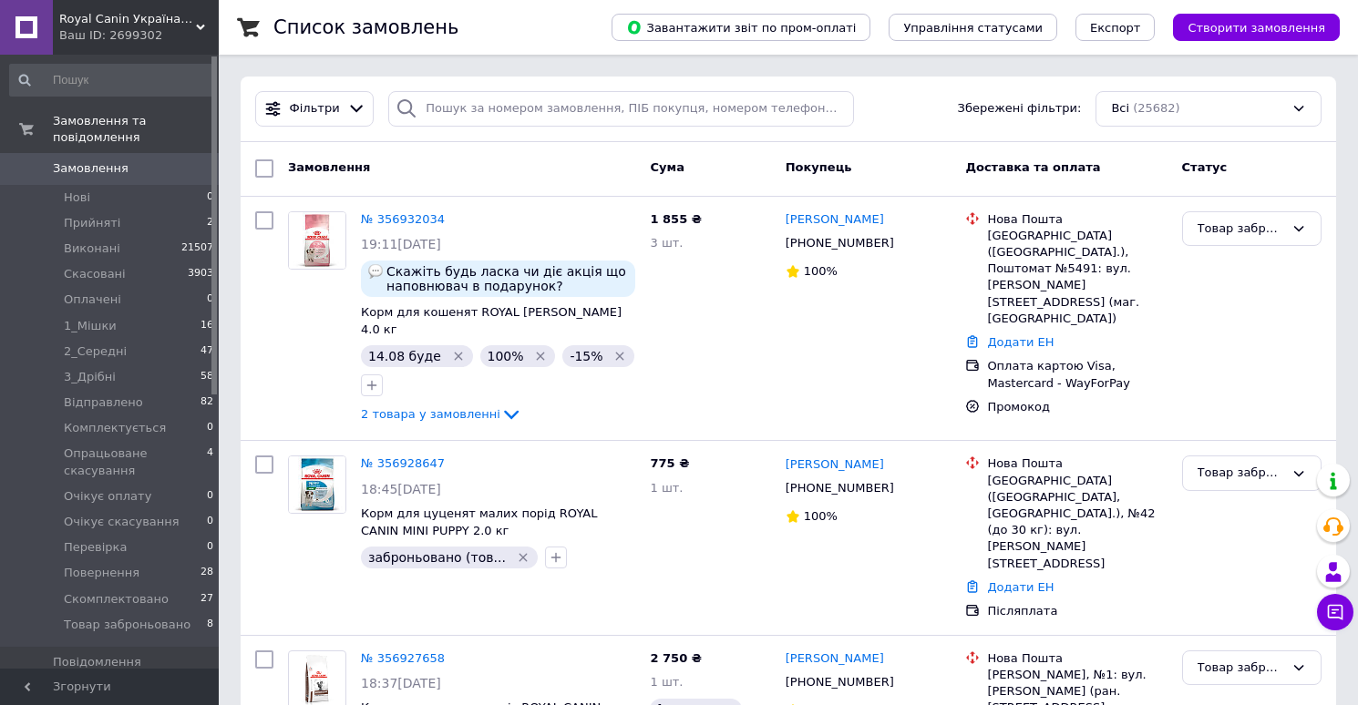
click at [117, 176] on span "Замовлення" at bounding box center [91, 168] width 76 height 16
click at [91, 321] on span "1_Мішки" at bounding box center [90, 326] width 53 height 16
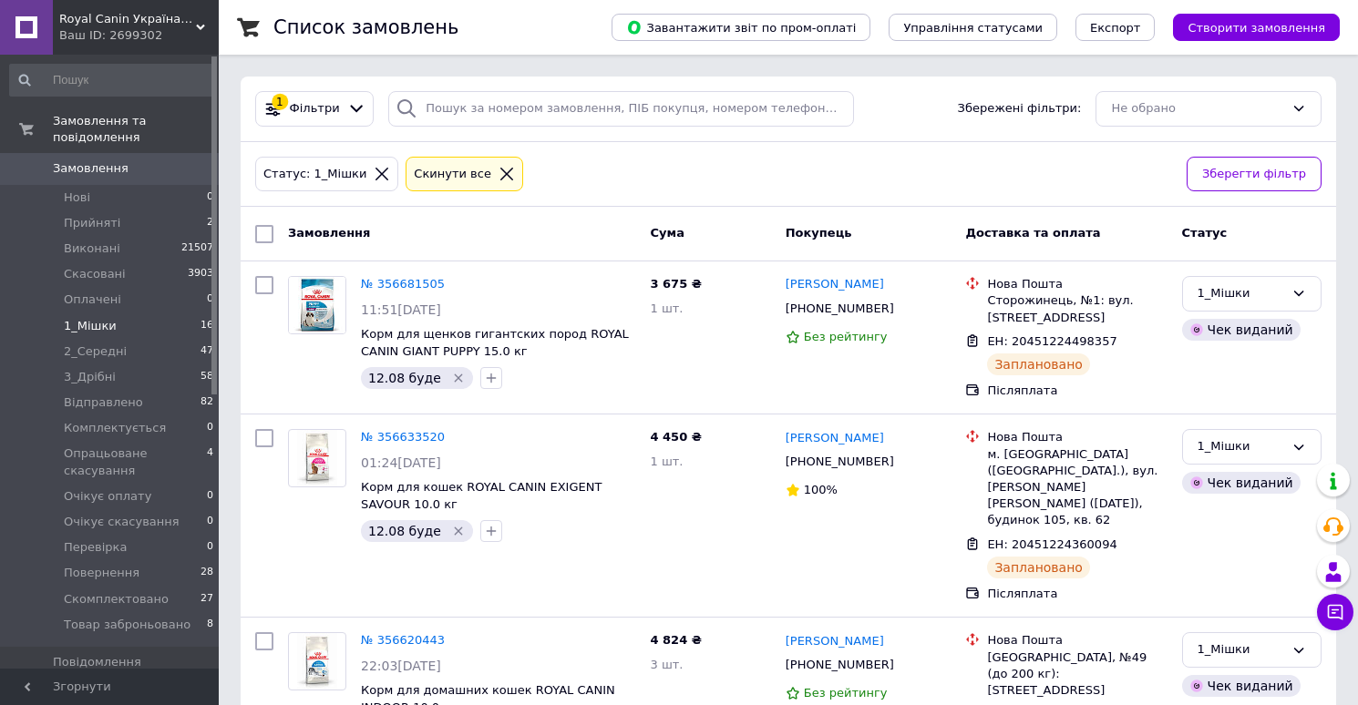
click at [265, 231] on input "checkbox" at bounding box center [264, 234] width 18 height 18
checkbox input "true"
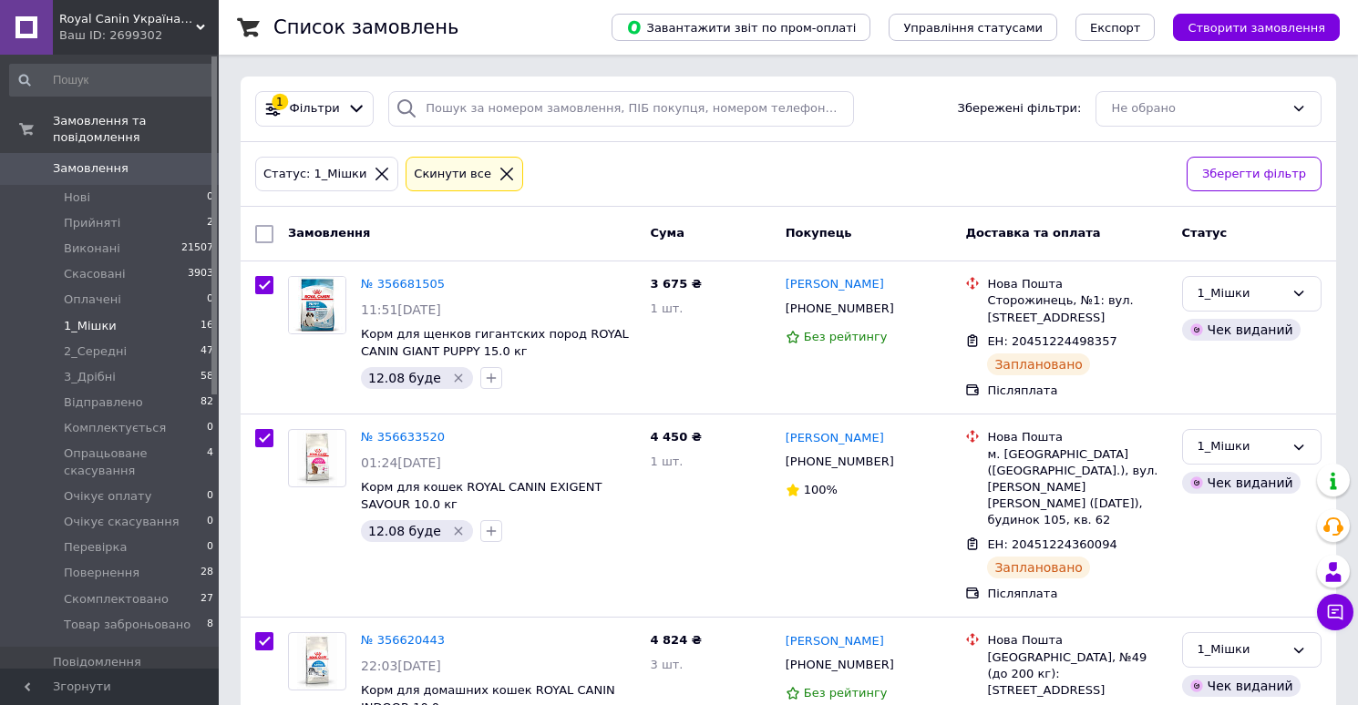
checkbox input "true"
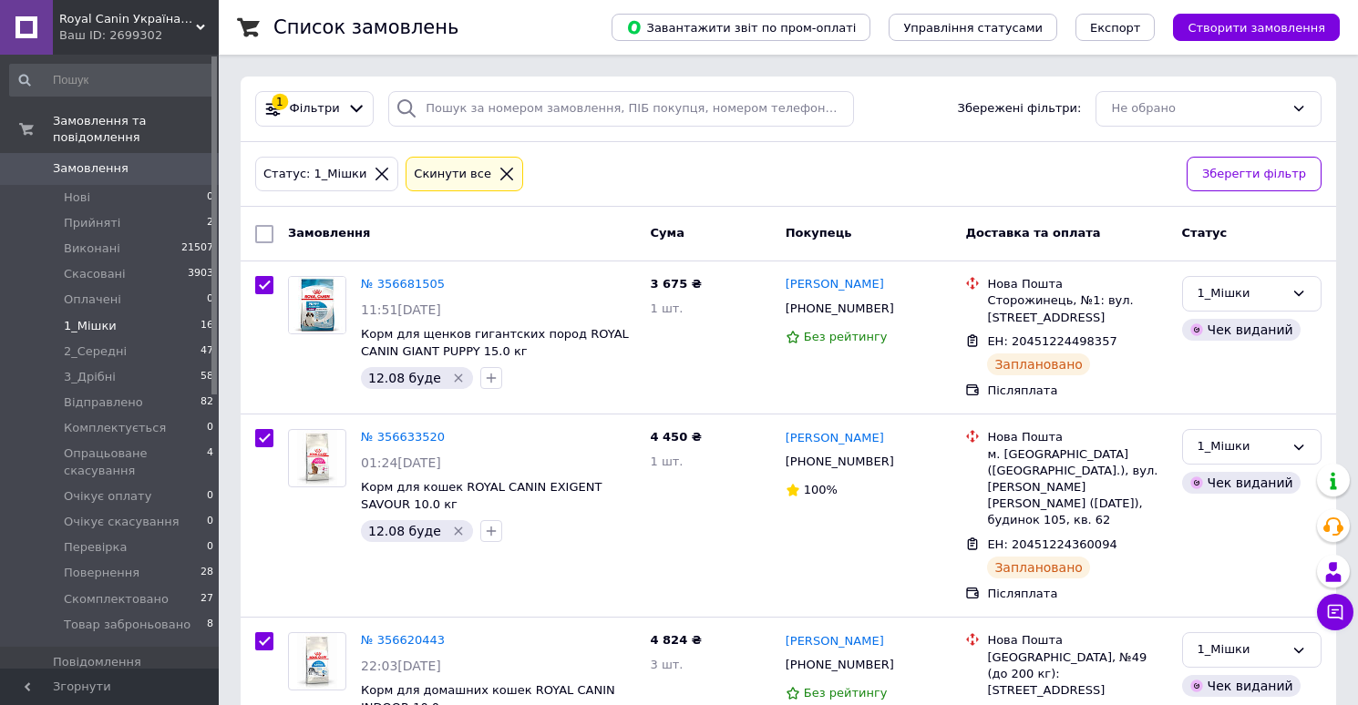
checkbox input "true"
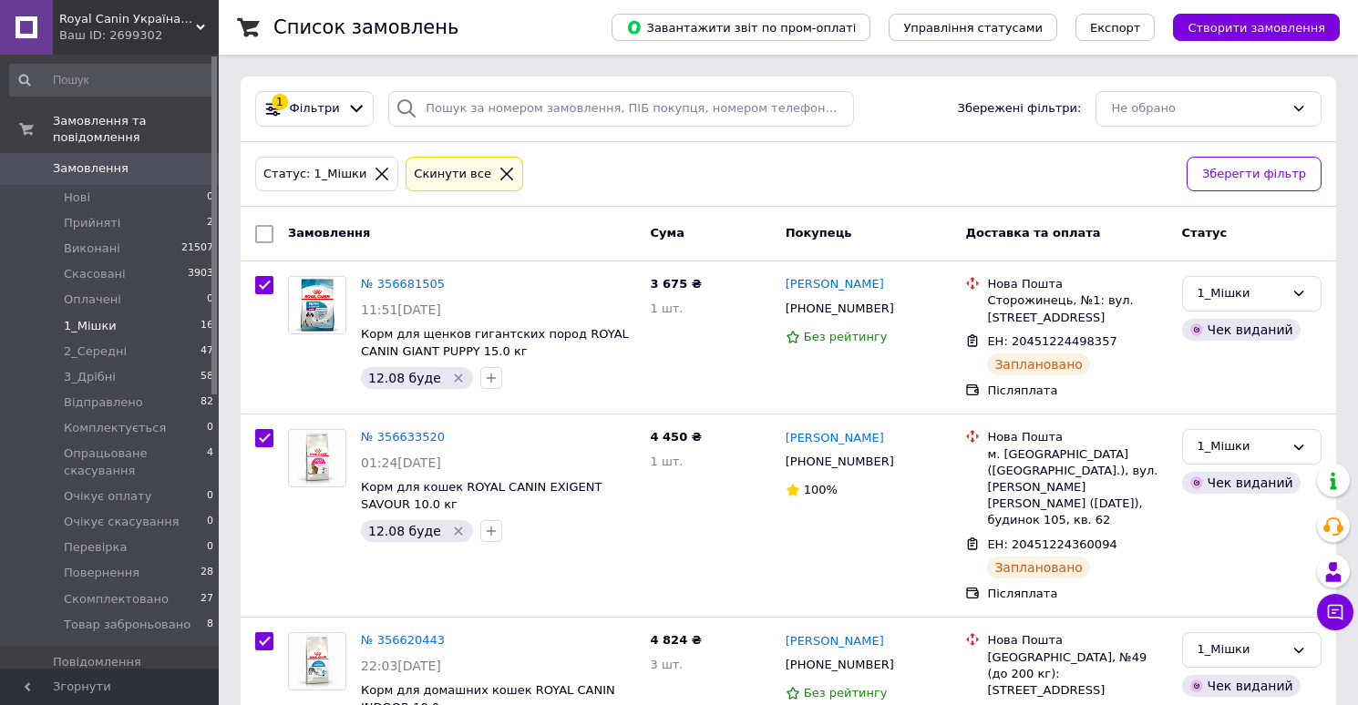
checkbox input "true"
click at [356, 226] on span "Дії для 16 замовлень" at bounding box center [353, 234] width 131 height 16
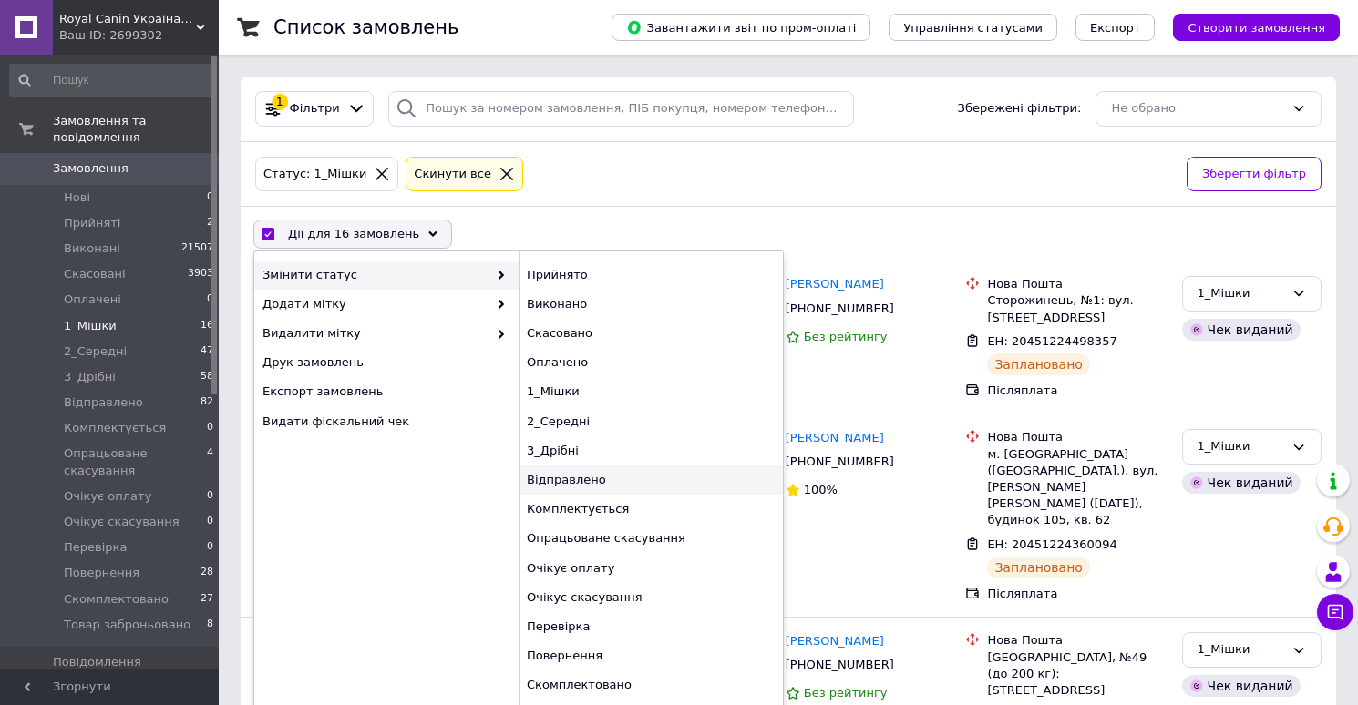
click at [570, 477] on div "Відправлено" at bounding box center [650, 480] width 264 height 29
checkbox input "false"
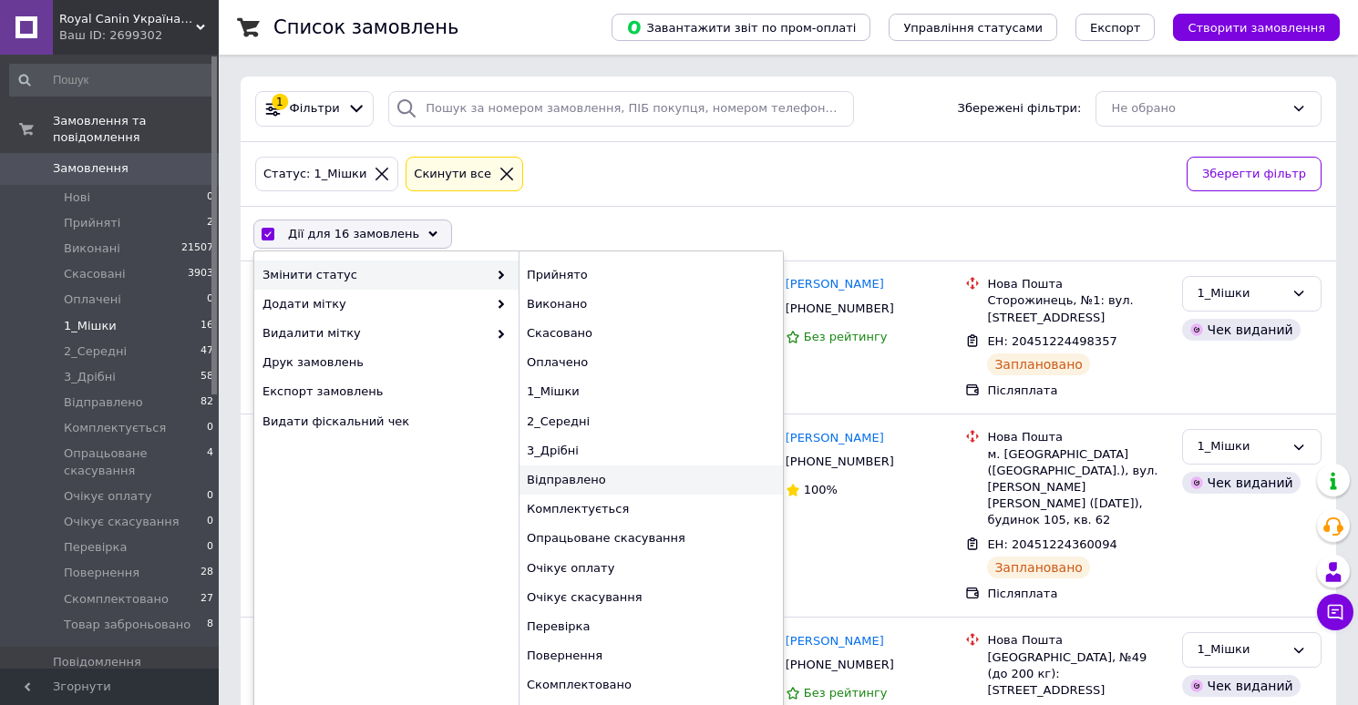
checkbox input "false"
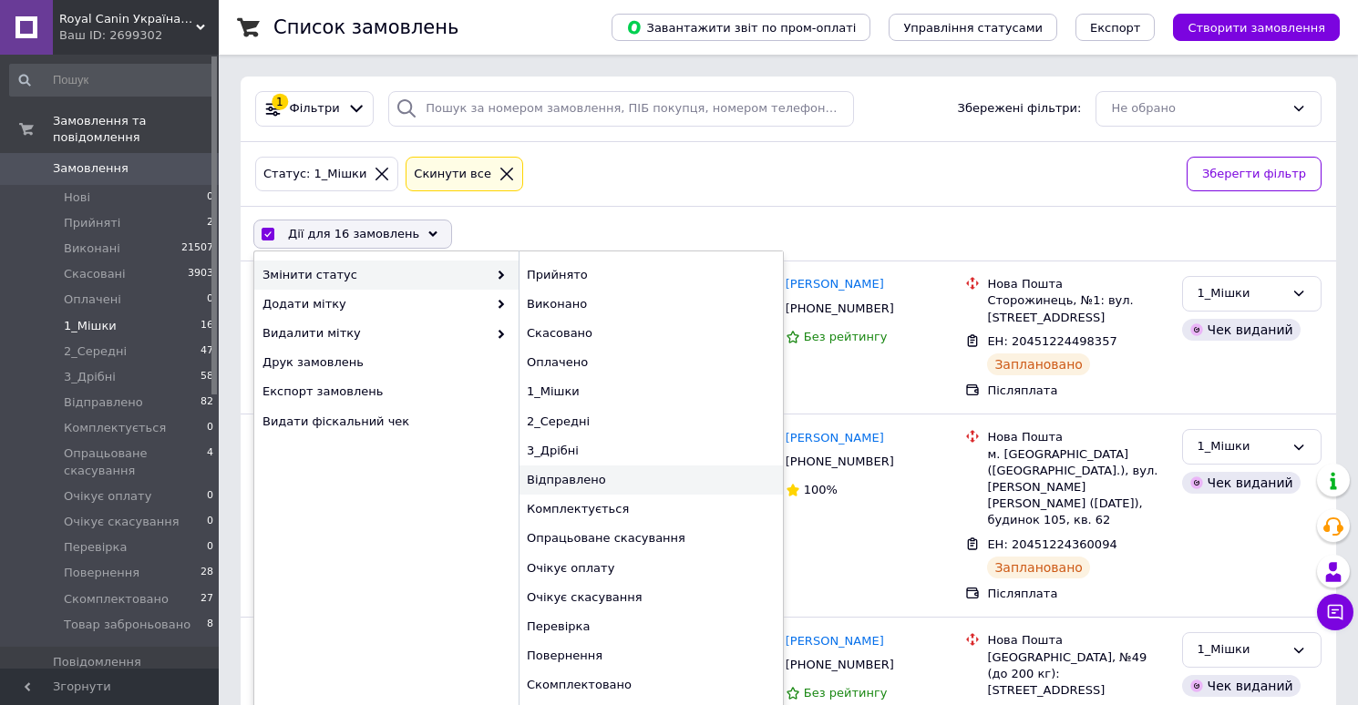
checkbox input "false"
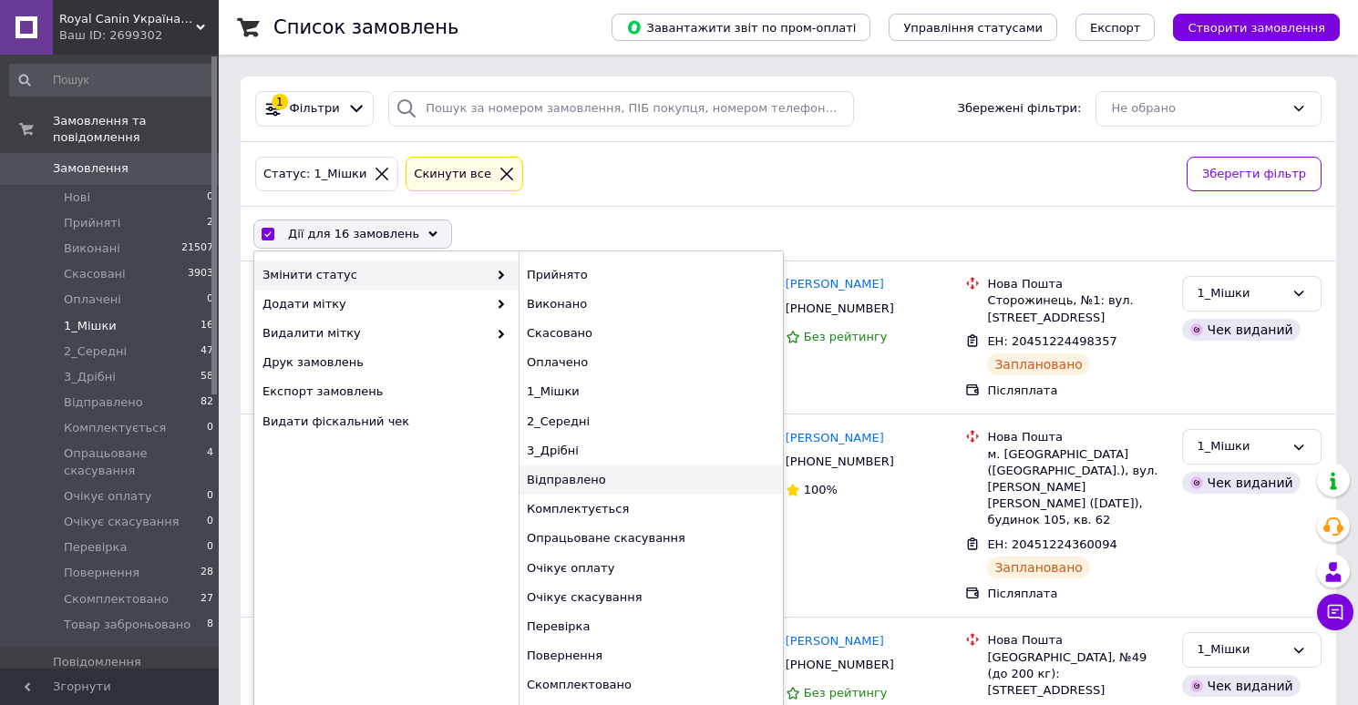
checkbox input "false"
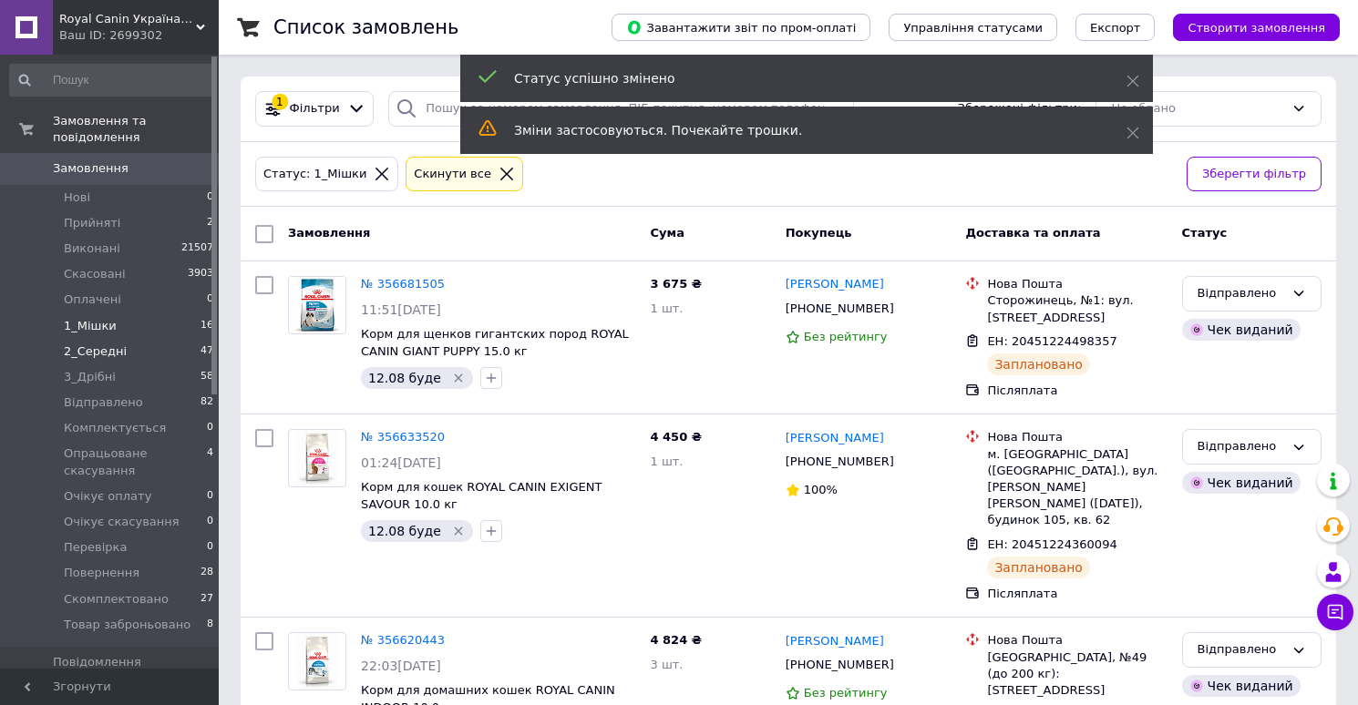
click at [104, 360] on li "2_Середні 47" at bounding box center [112, 352] width 224 height 26
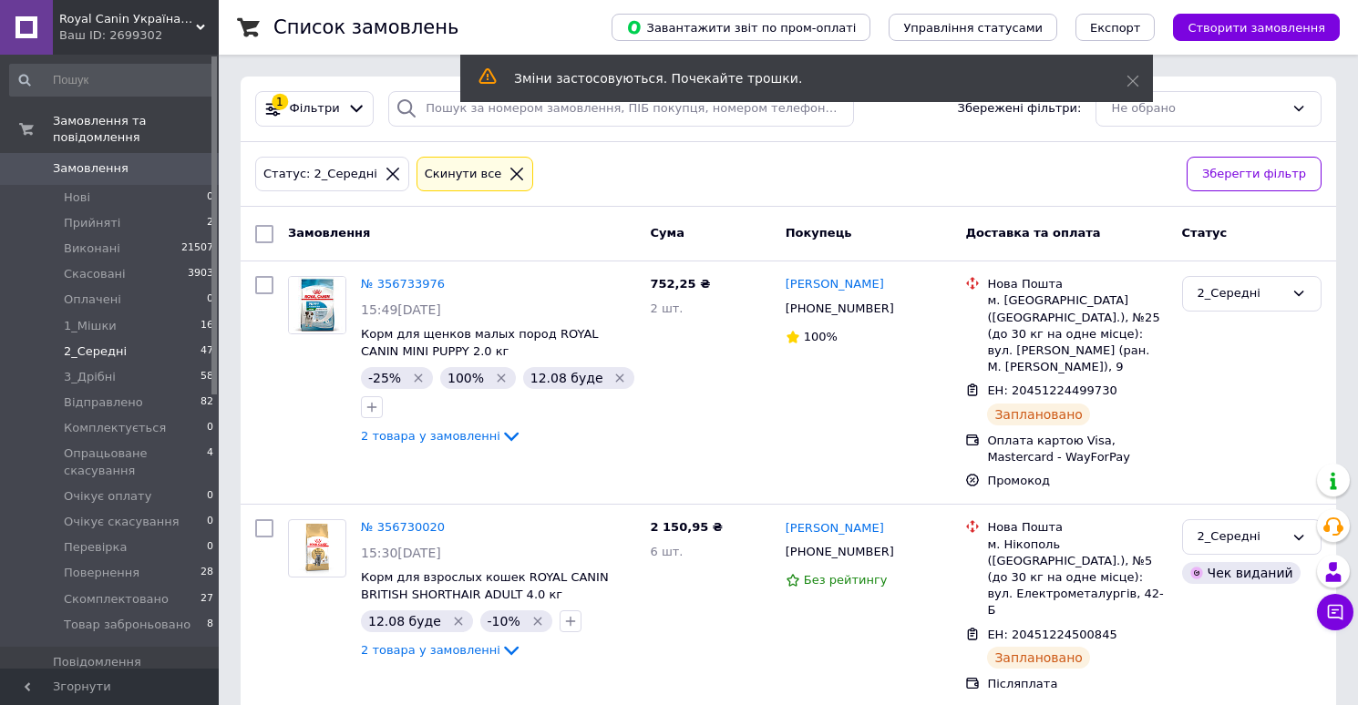
click at [263, 233] on input "checkbox" at bounding box center [264, 234] width 18 height 18
checkbox input "true"
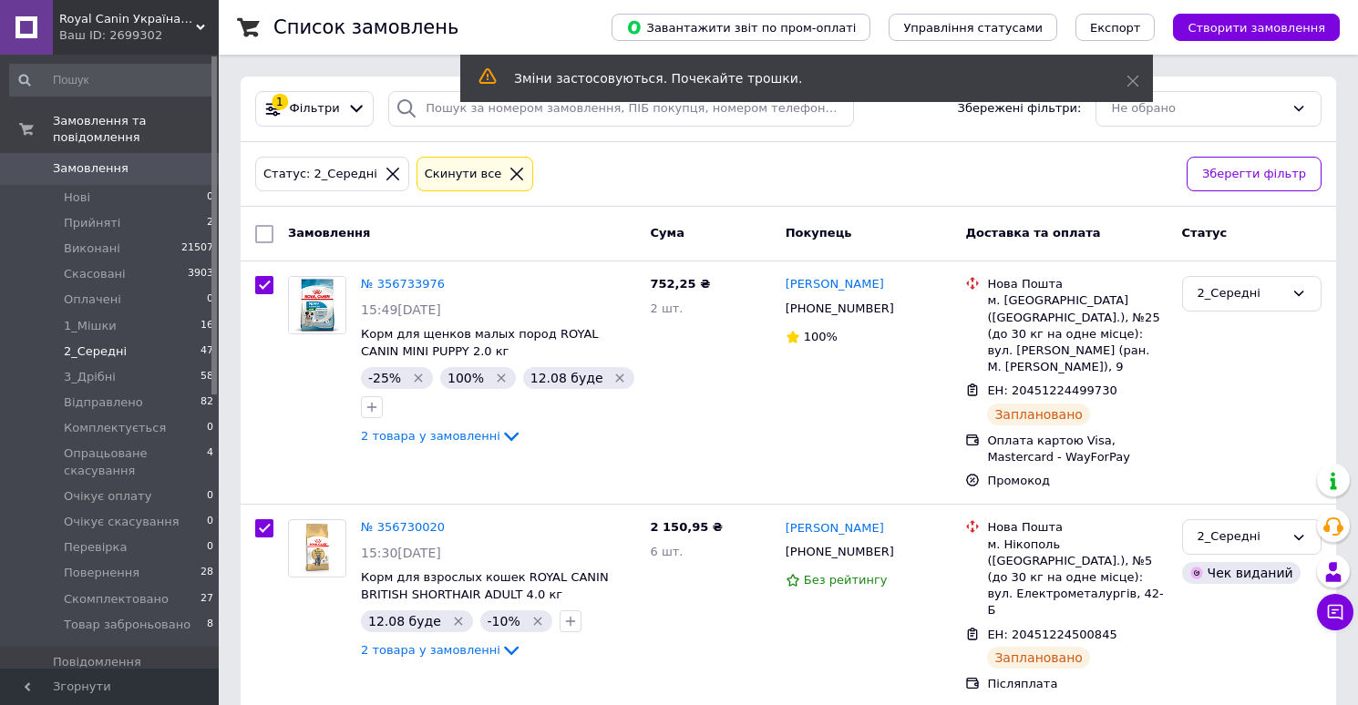
checkbox input "true"
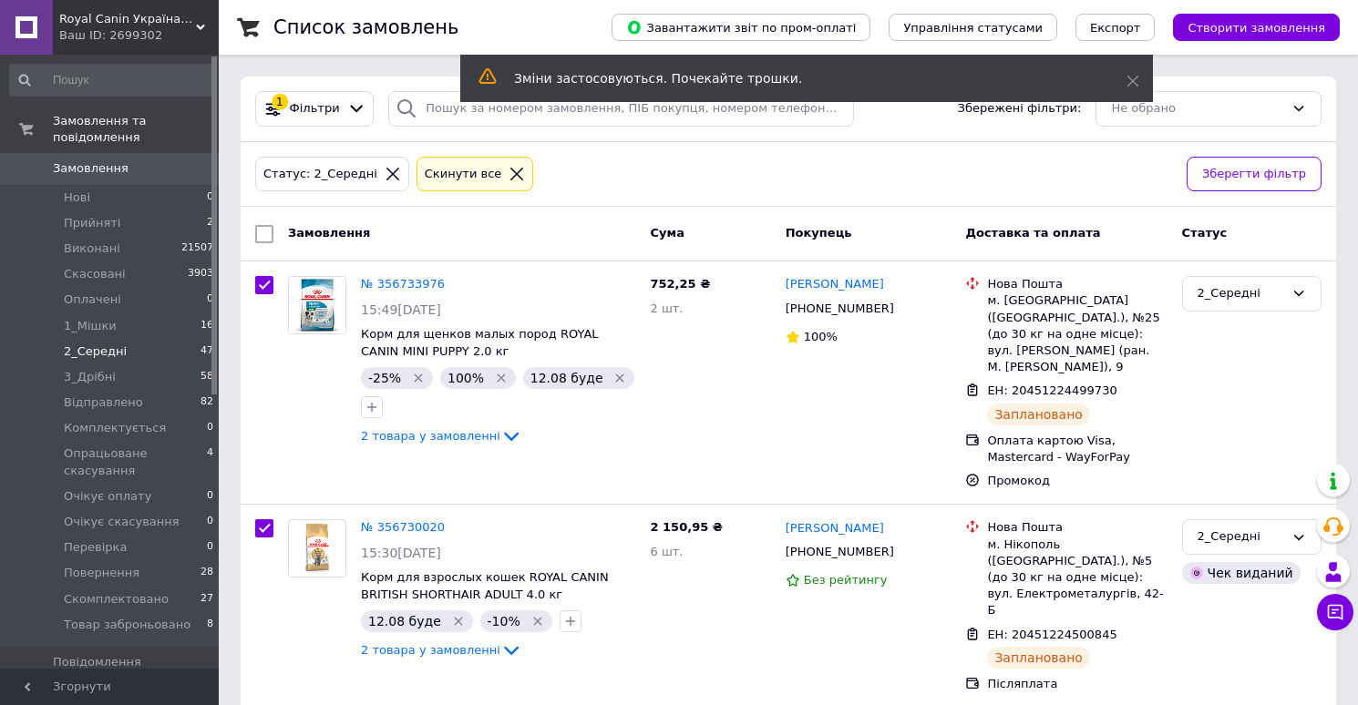
checkbox input "true"
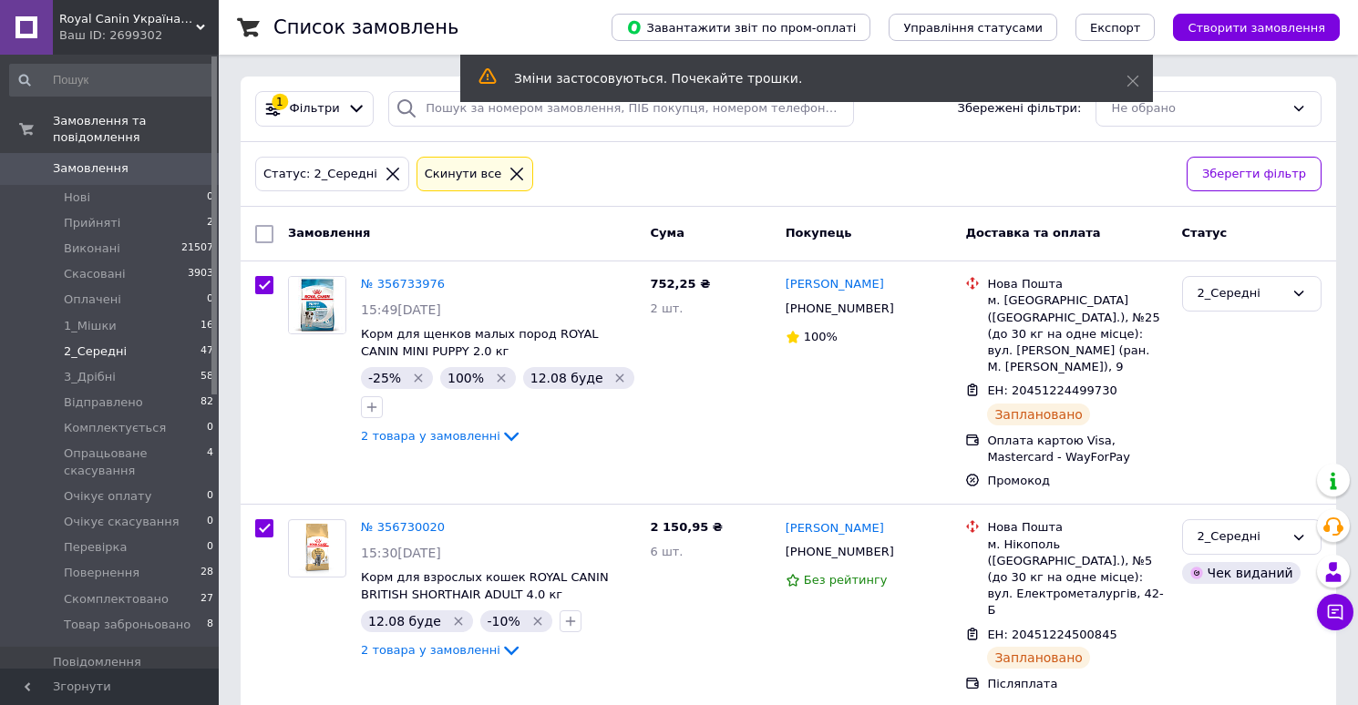
checkbox input "true"
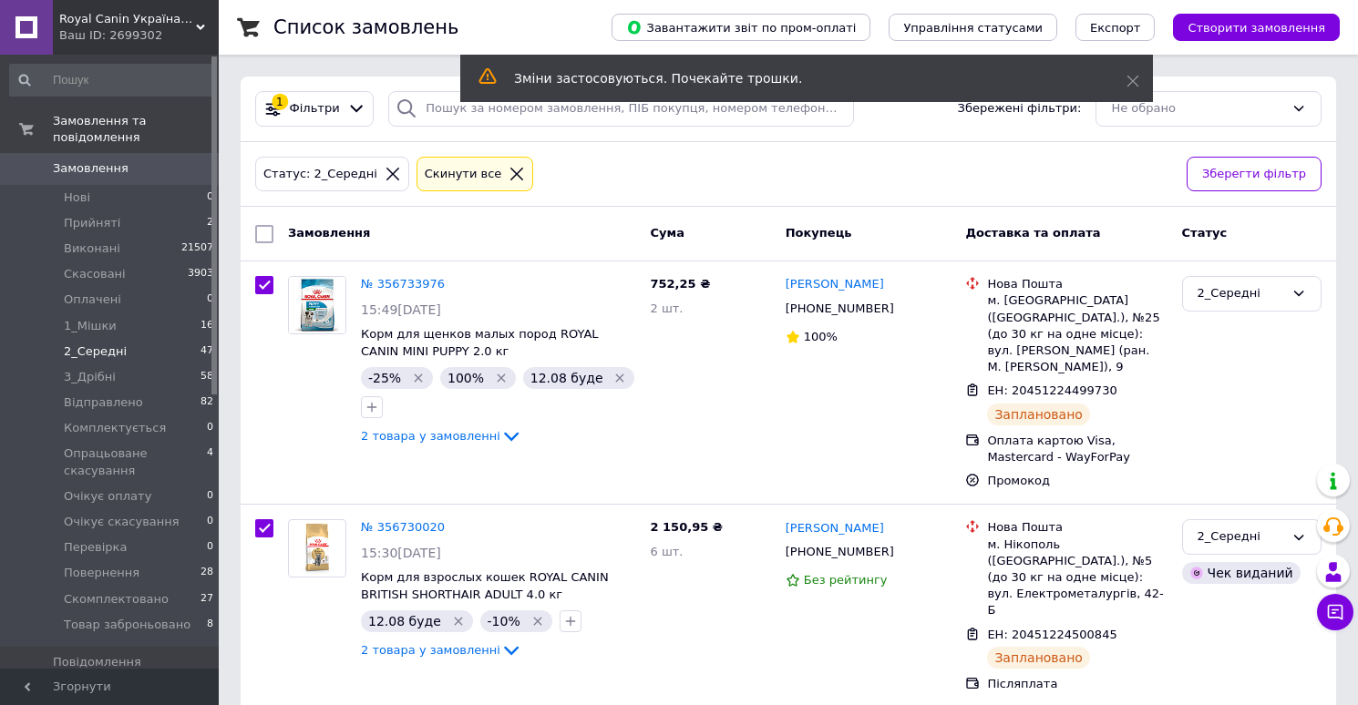
checkbox input "true"
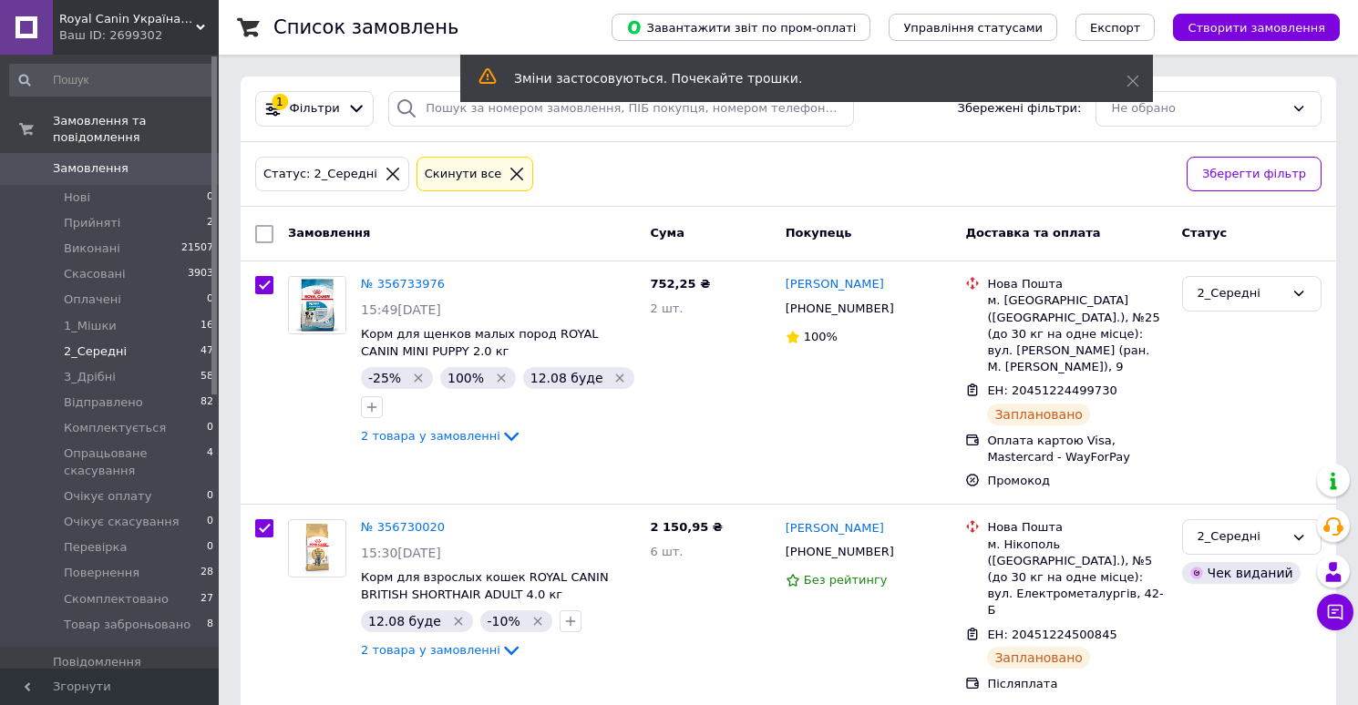
checkbox input "true"
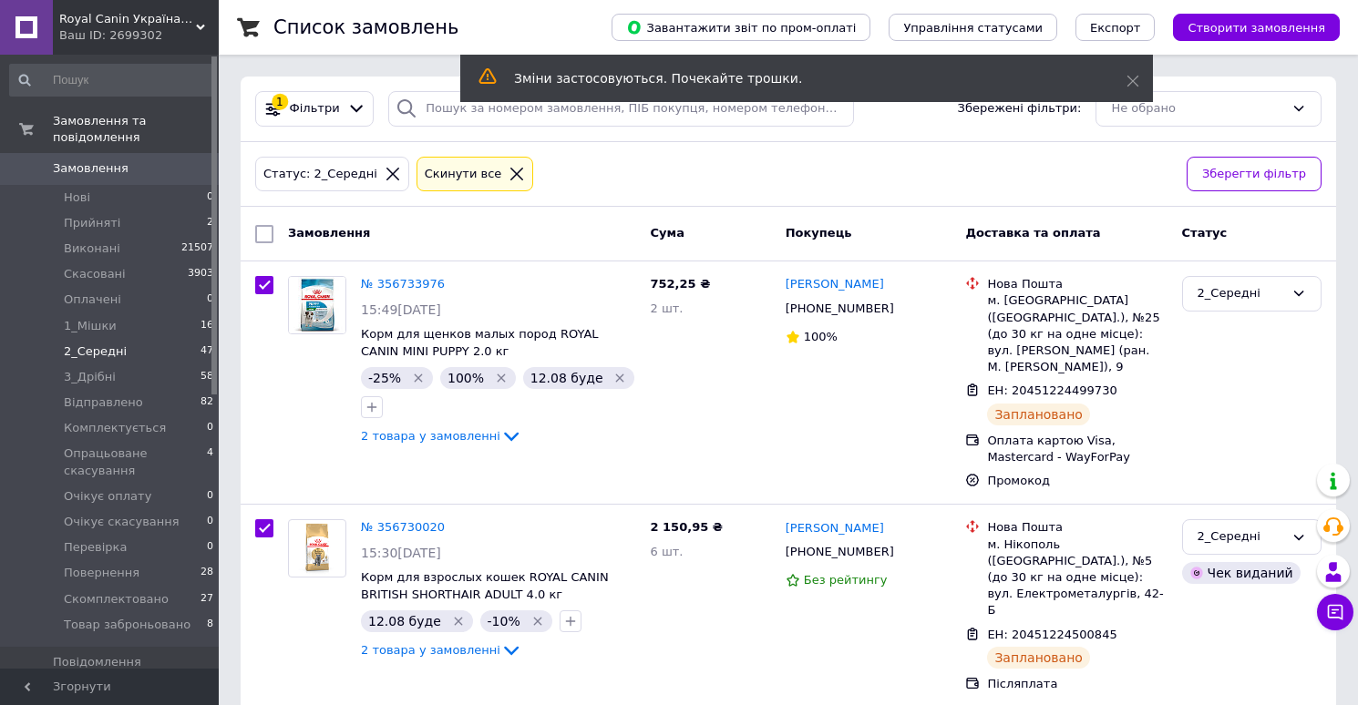
checkbox input "true"
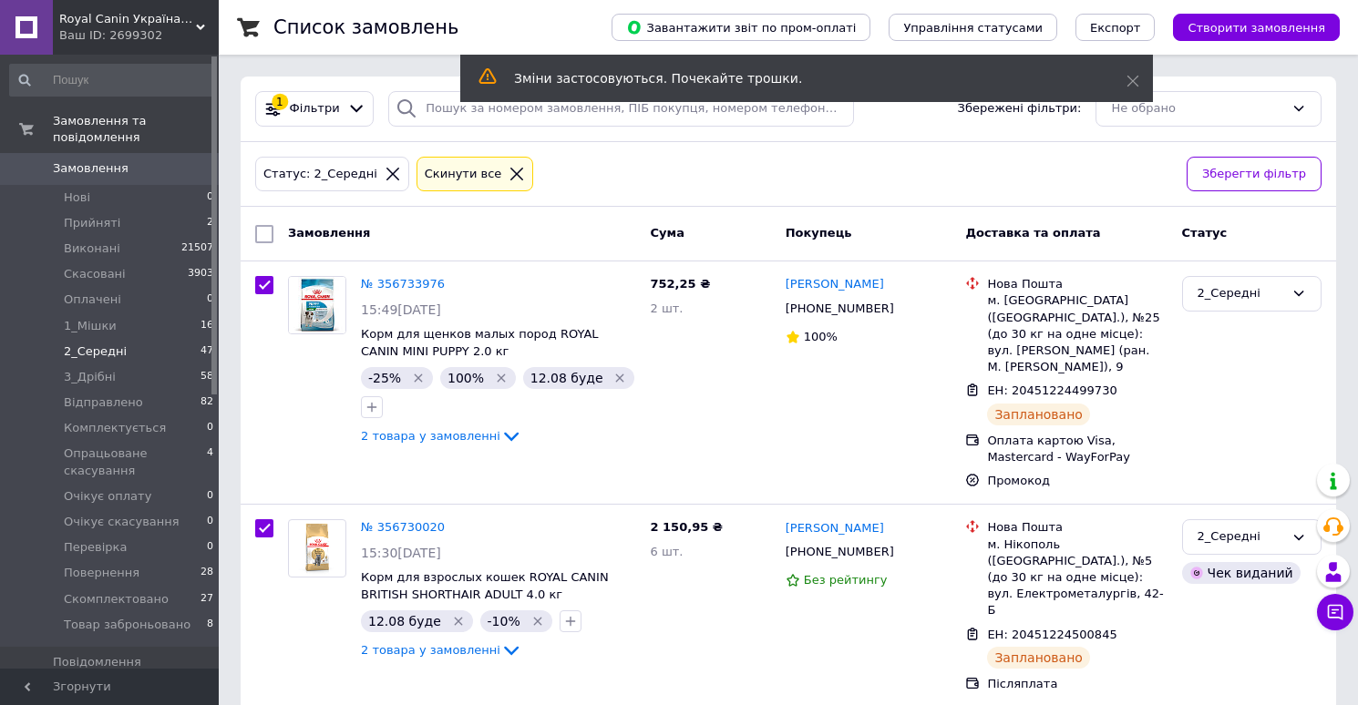
checkbox input "true"
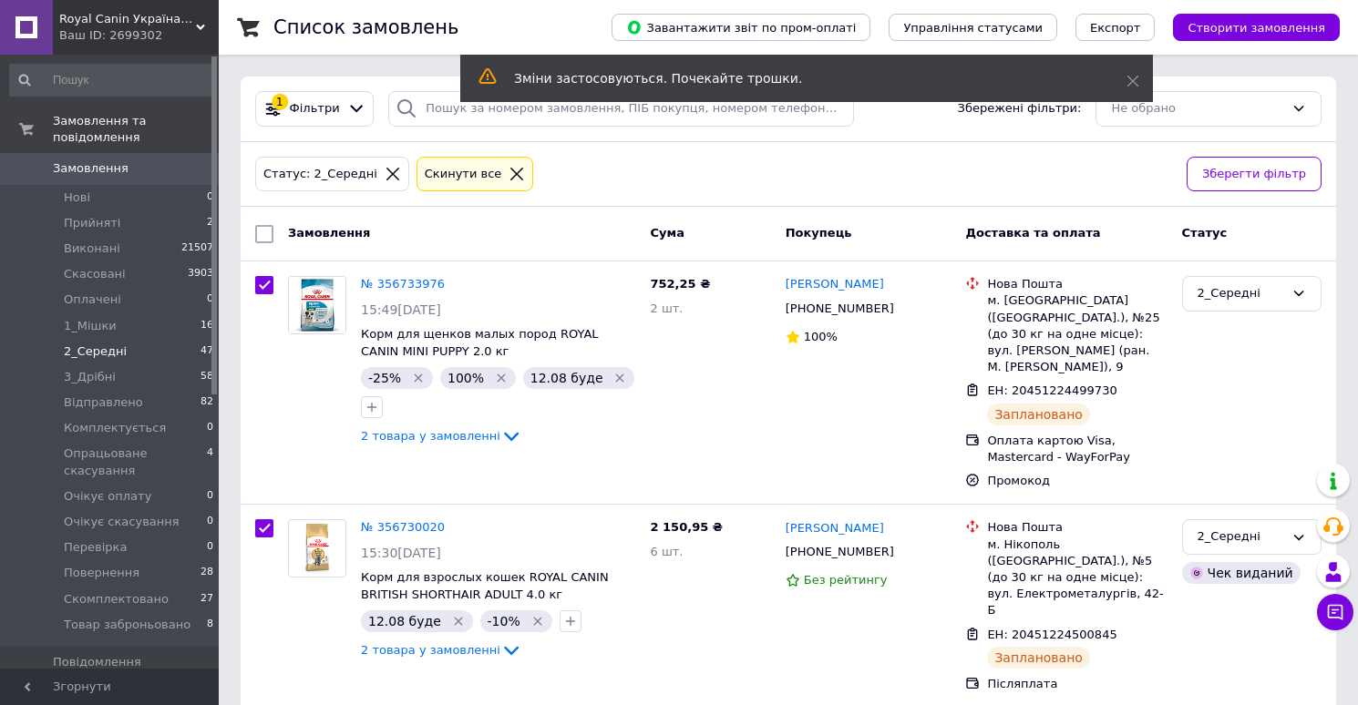
checkbox input "true"
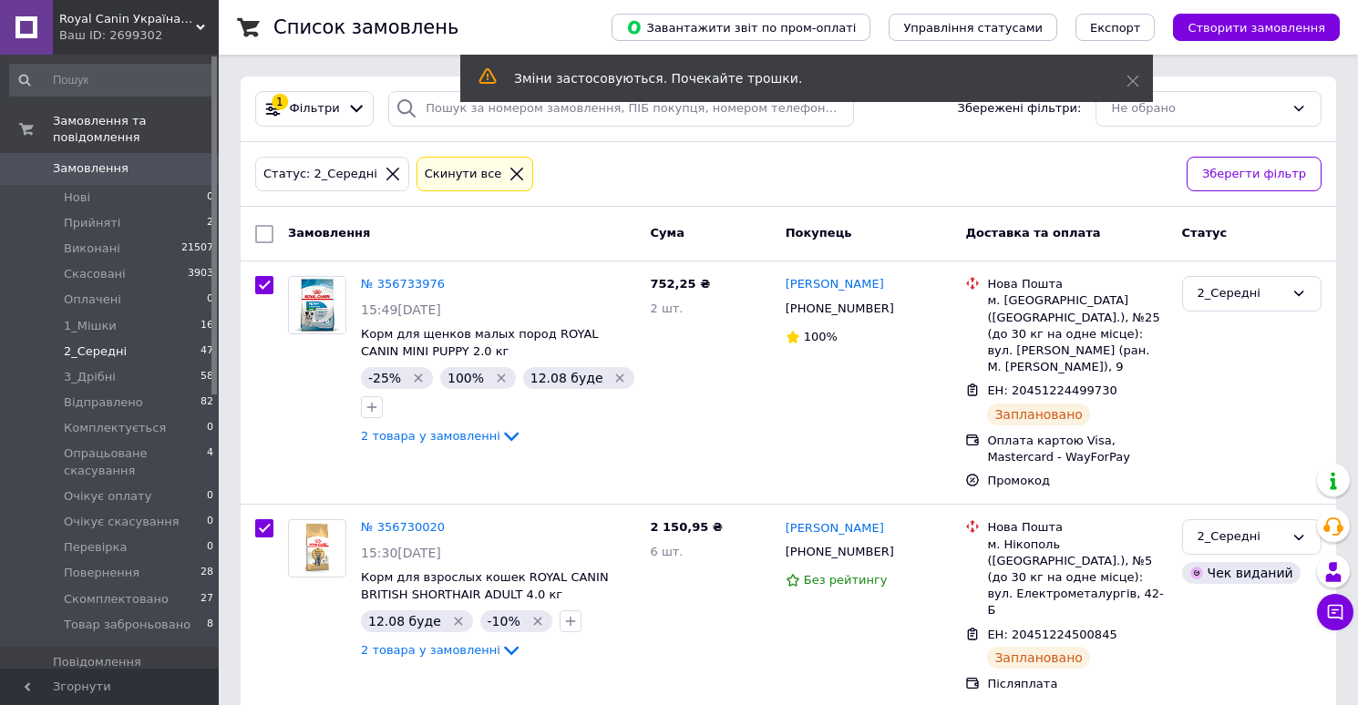
checkbox input "true"
click at [333, 237] on span "Дії для 47 замовлень" at bounding box center [353, 234] width 131 height 16
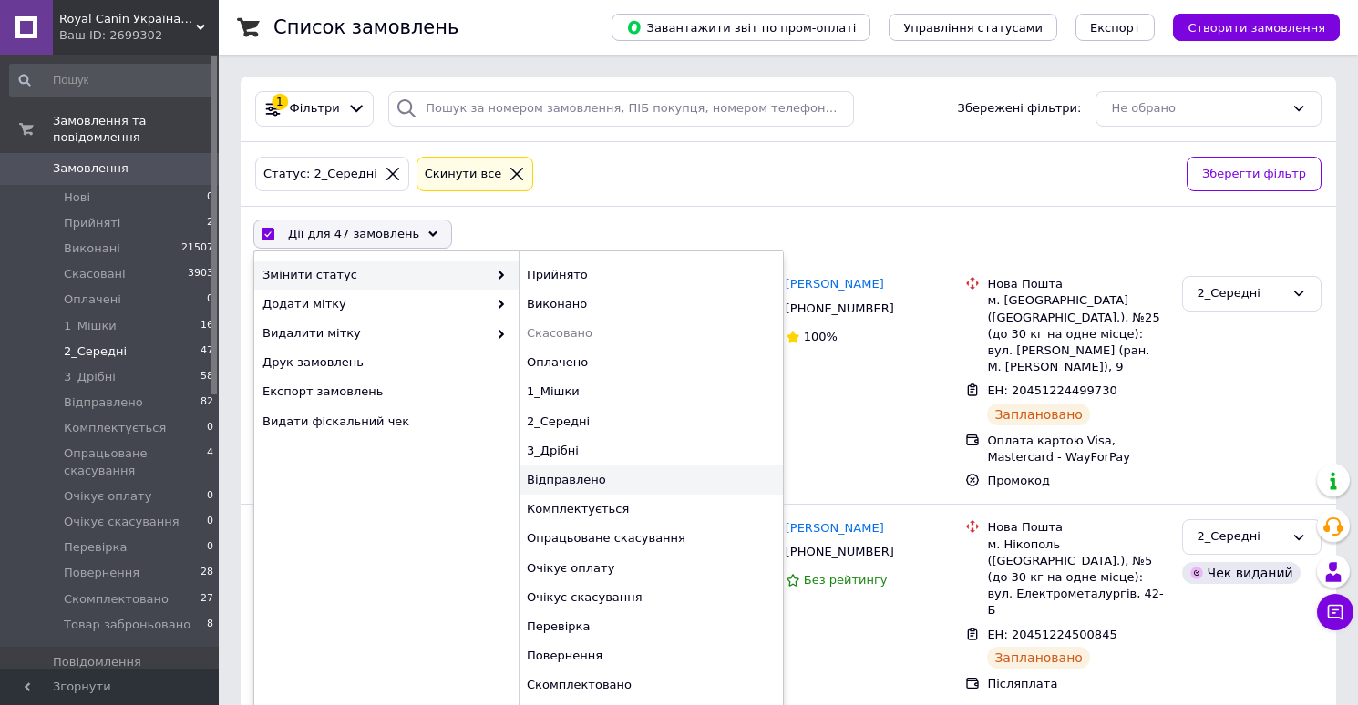
click at [579, 480] on div "Відправлено" at bounding box center [650, 480] width 264 height 29
checkbox input "false"
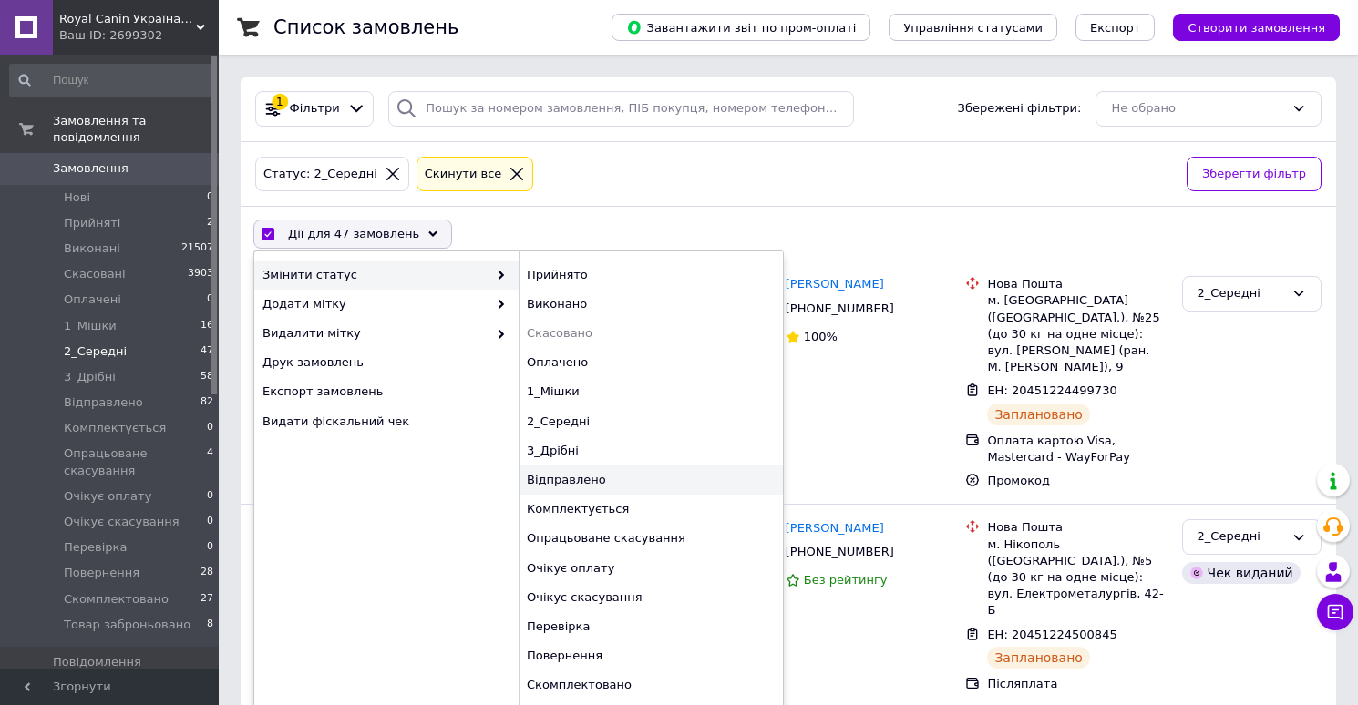
checkbox input "false"
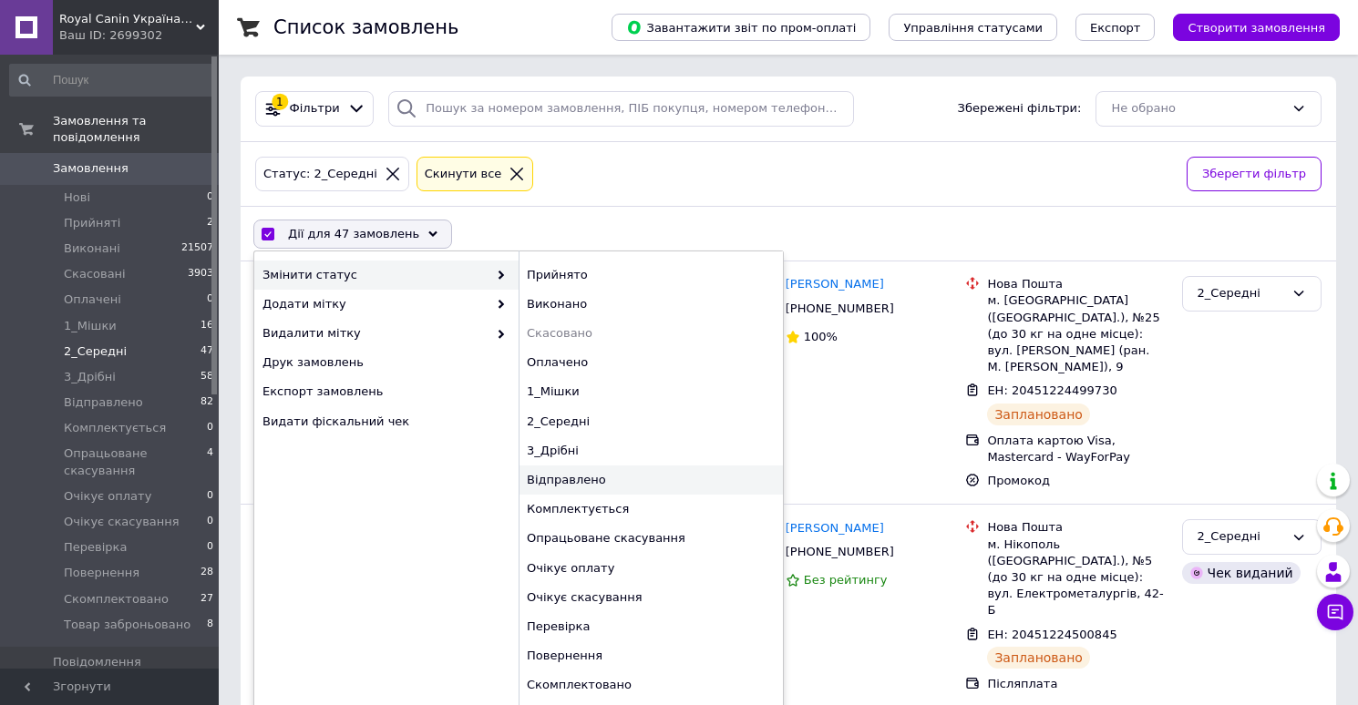
checkbox input "false"
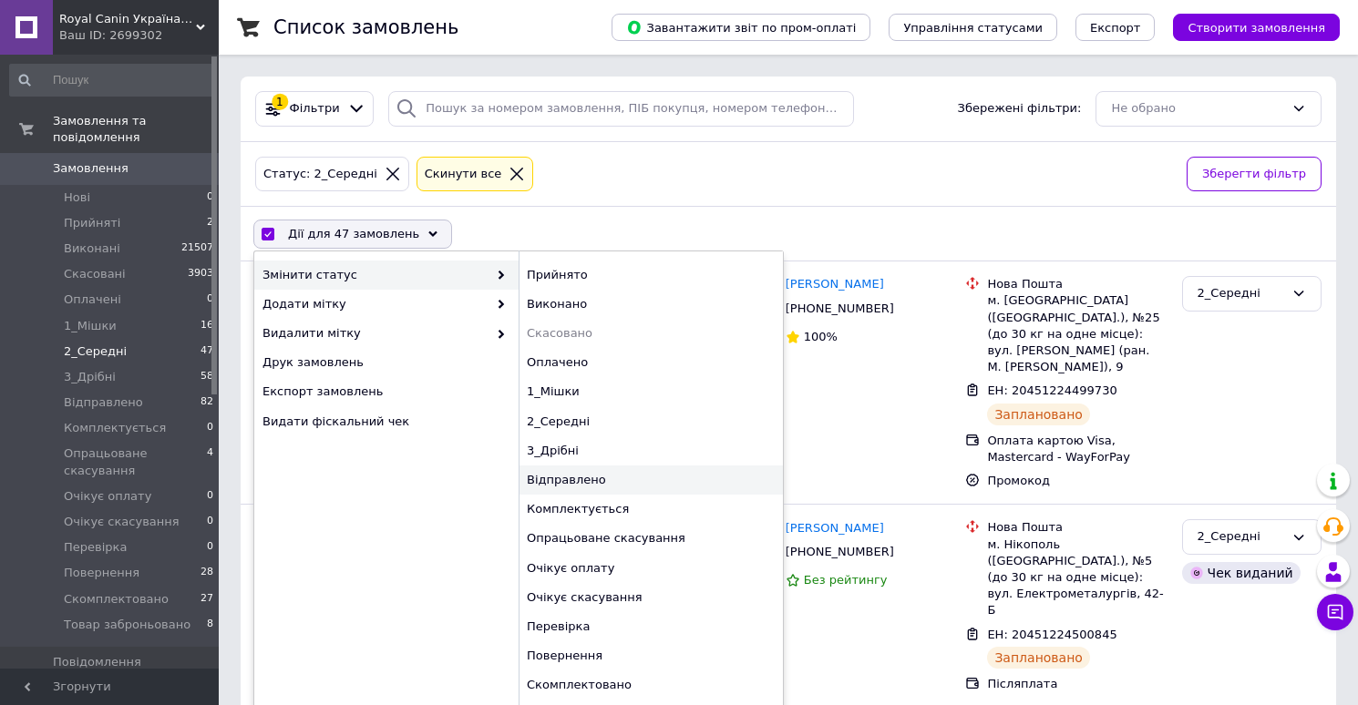
checkbox input "false"
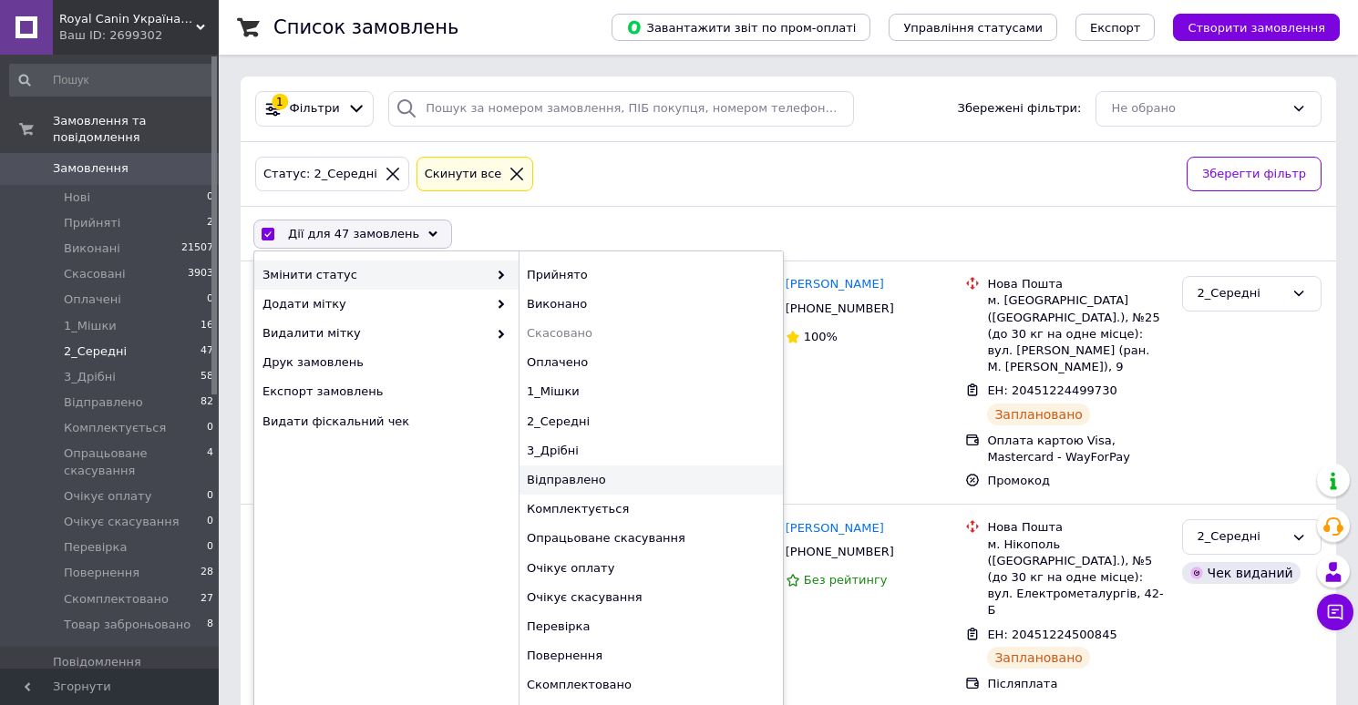
checkbox input "false"
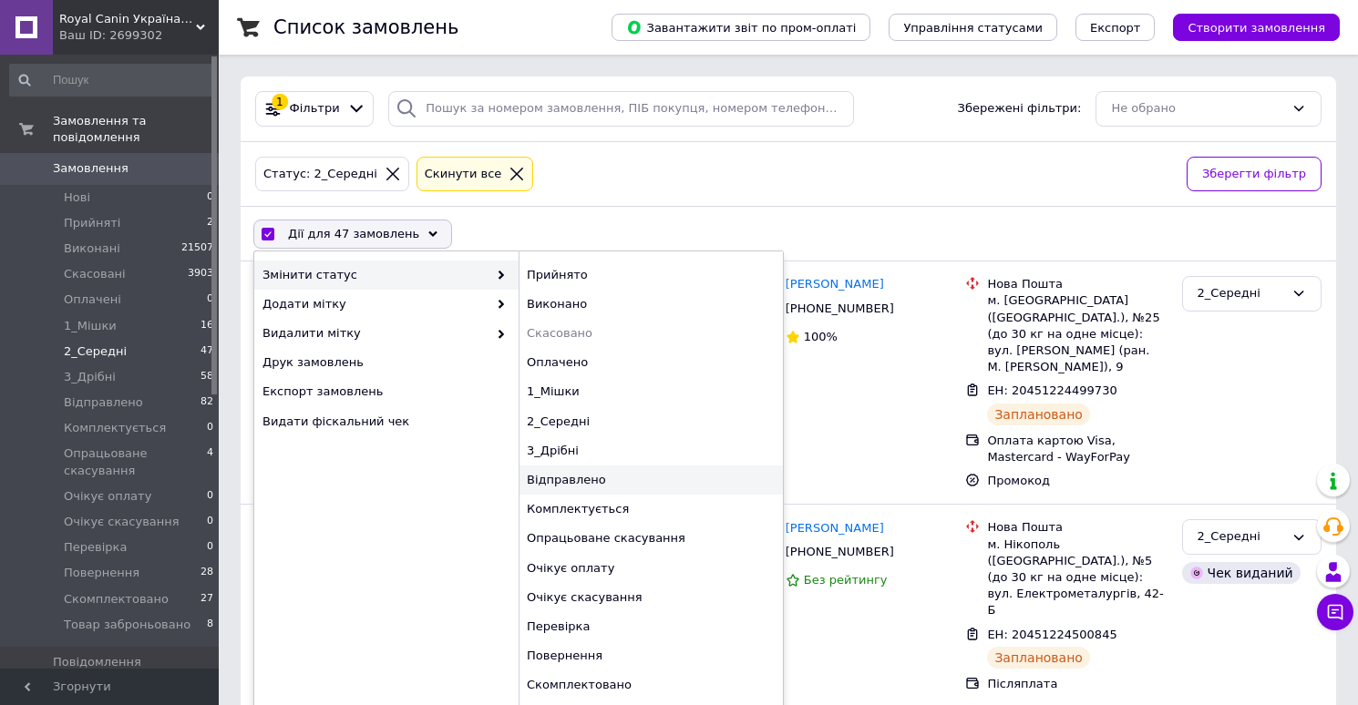
checkbox input "false"
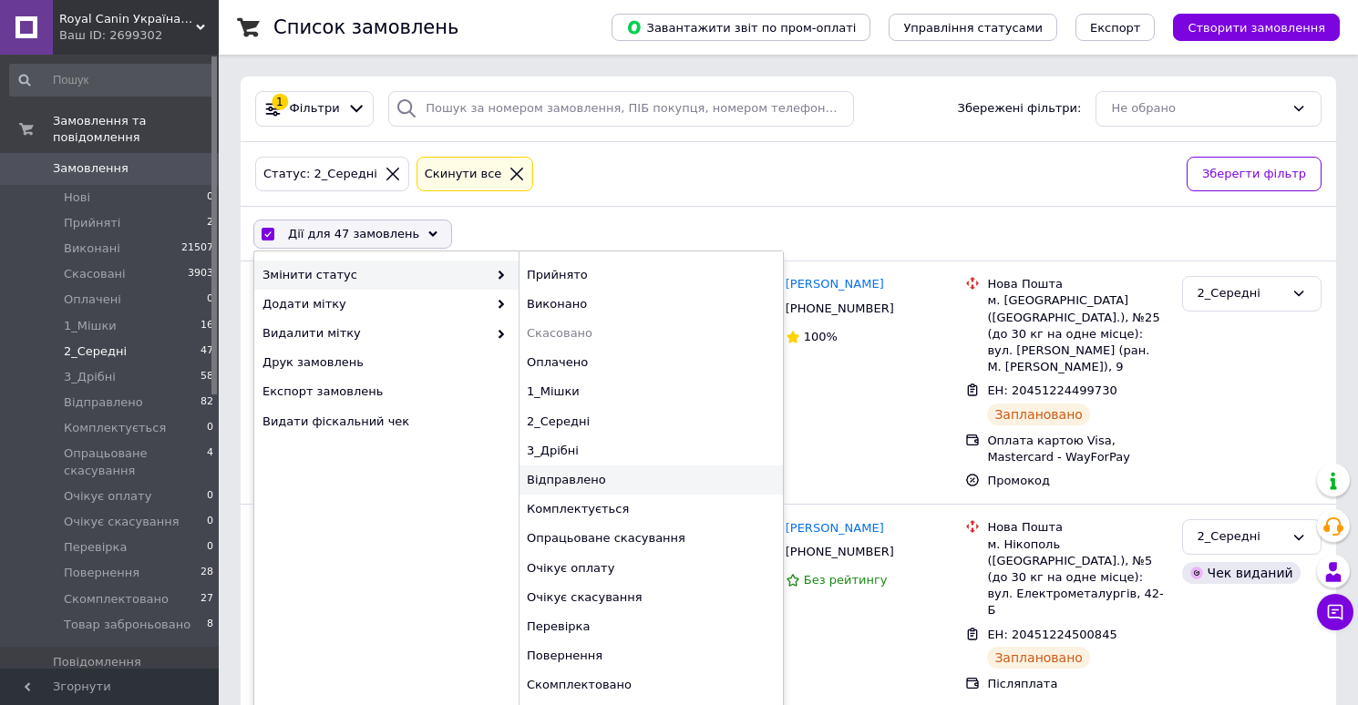
checkbox input "false"
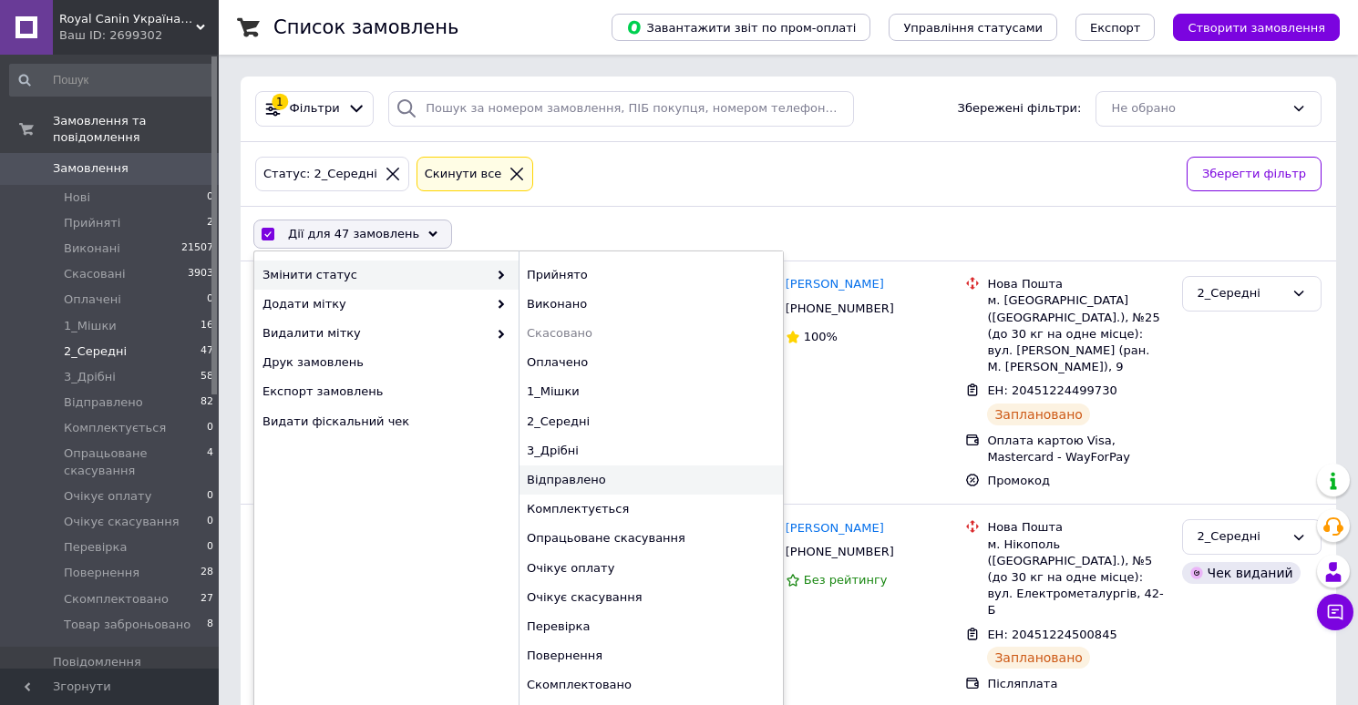
checkbox input "false"
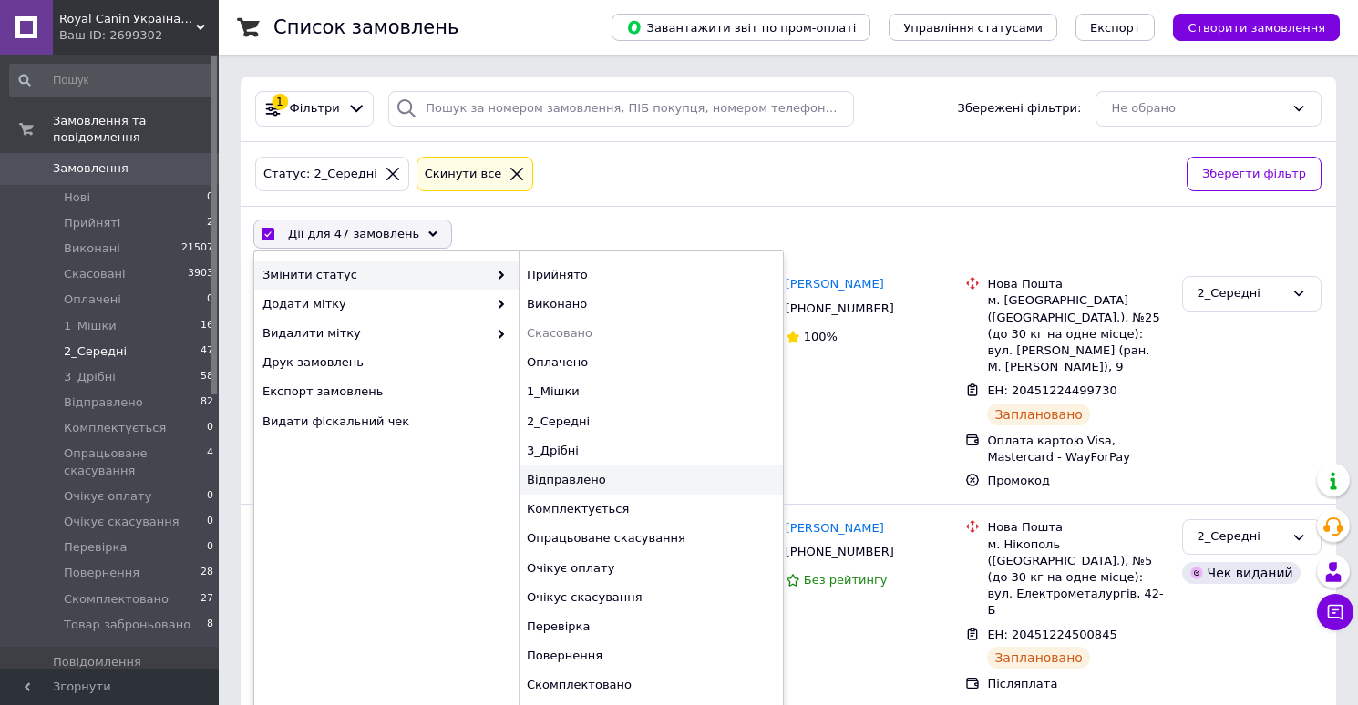
checkbox input "false"
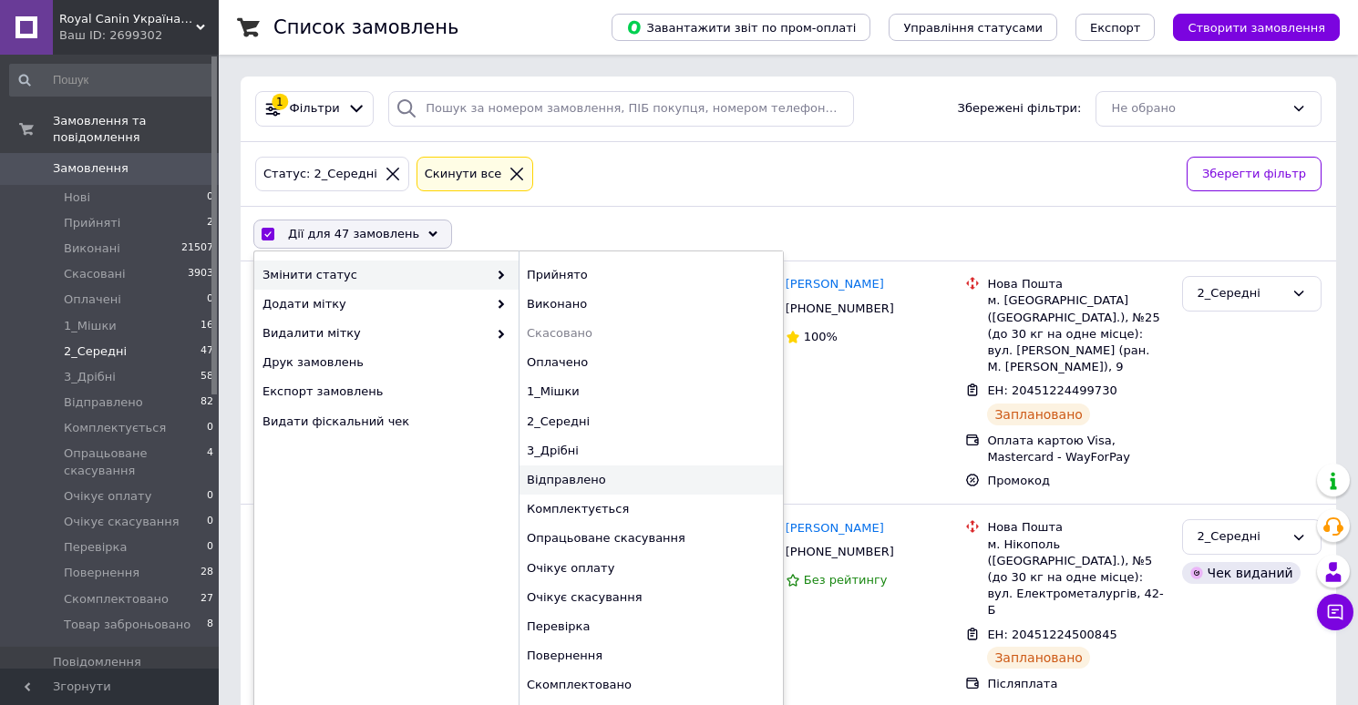
checkbox input "false"
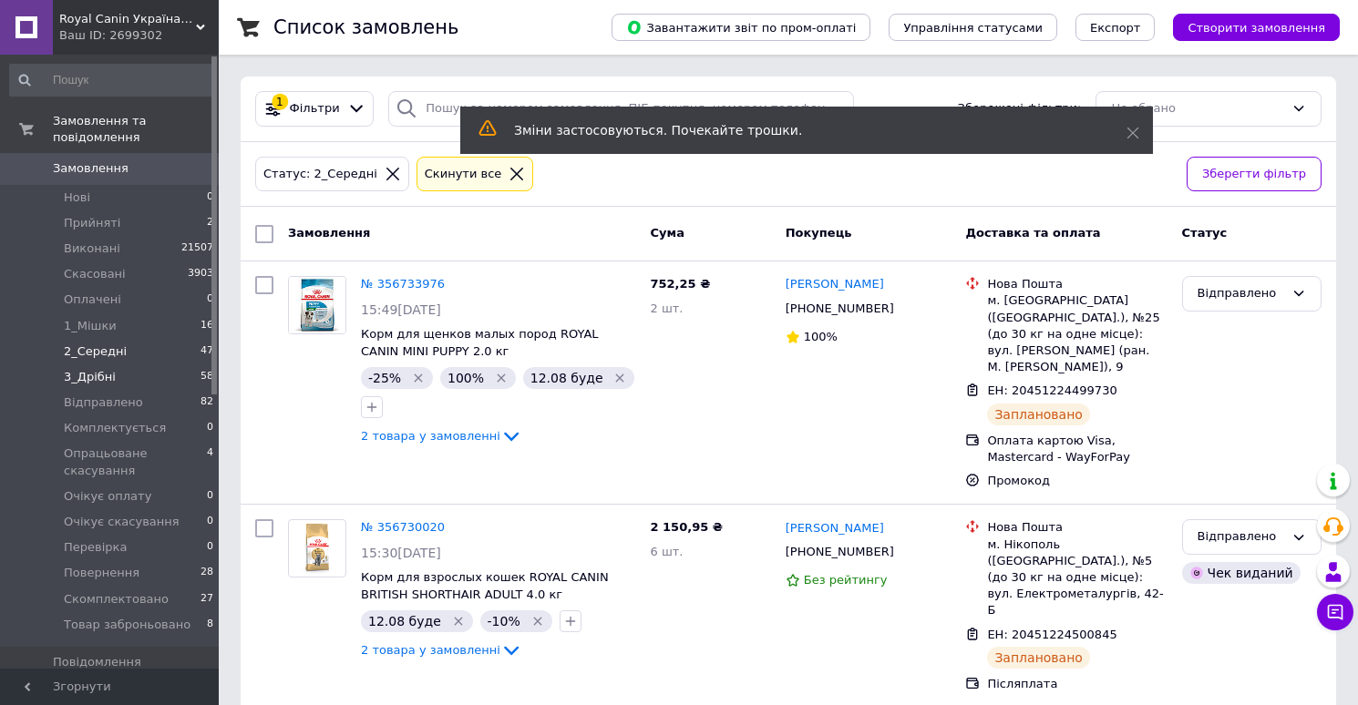
click at [120, 378] on li "3_Дрібні 58" at bounding box center [112, 377] width 224 height 26
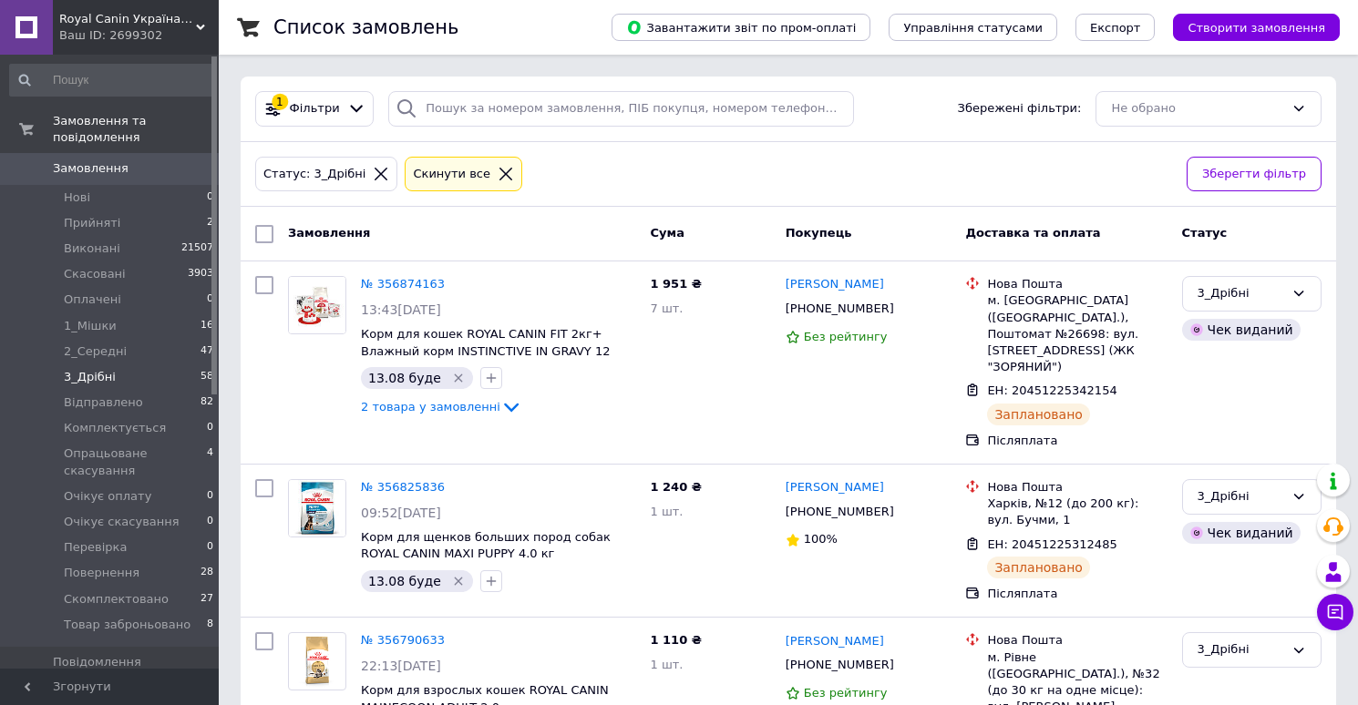
click at [260, 239] on input "checkbox" at bounding box center [264, 234] width 18 height 18
checkbox input "true"
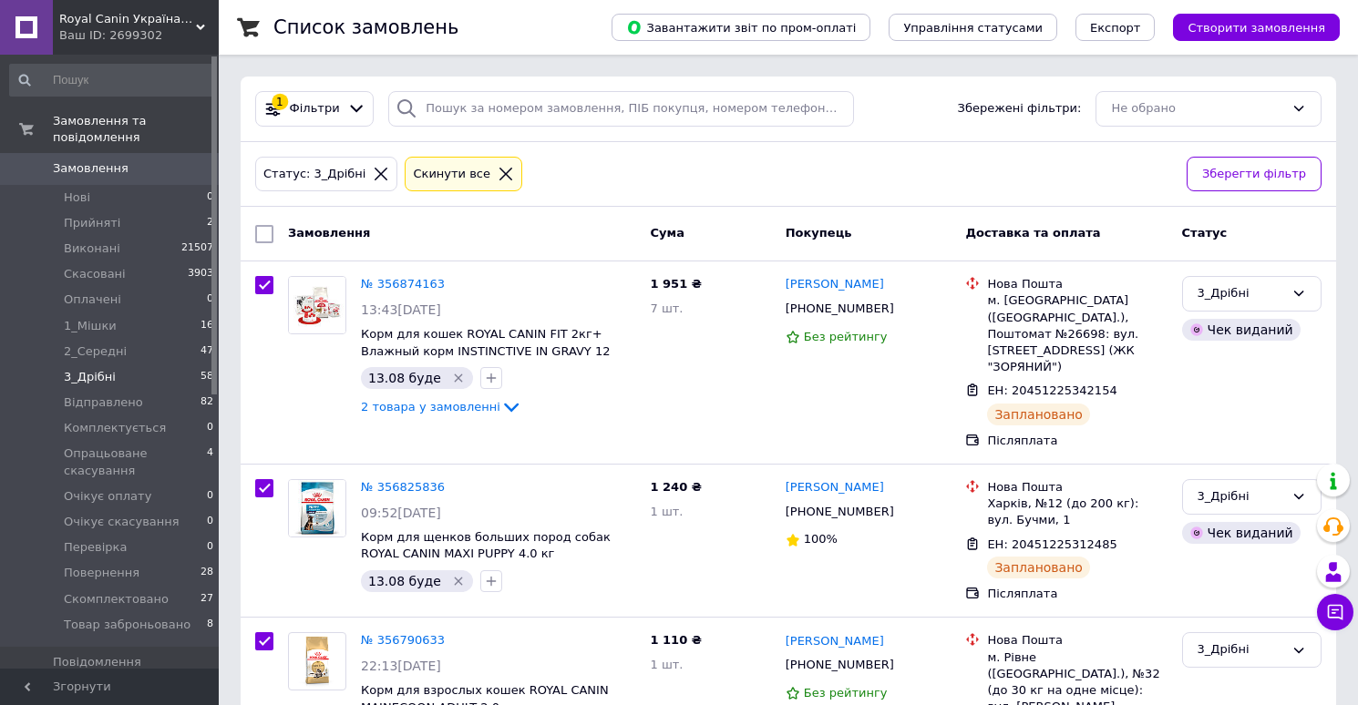
checkbox input "true"
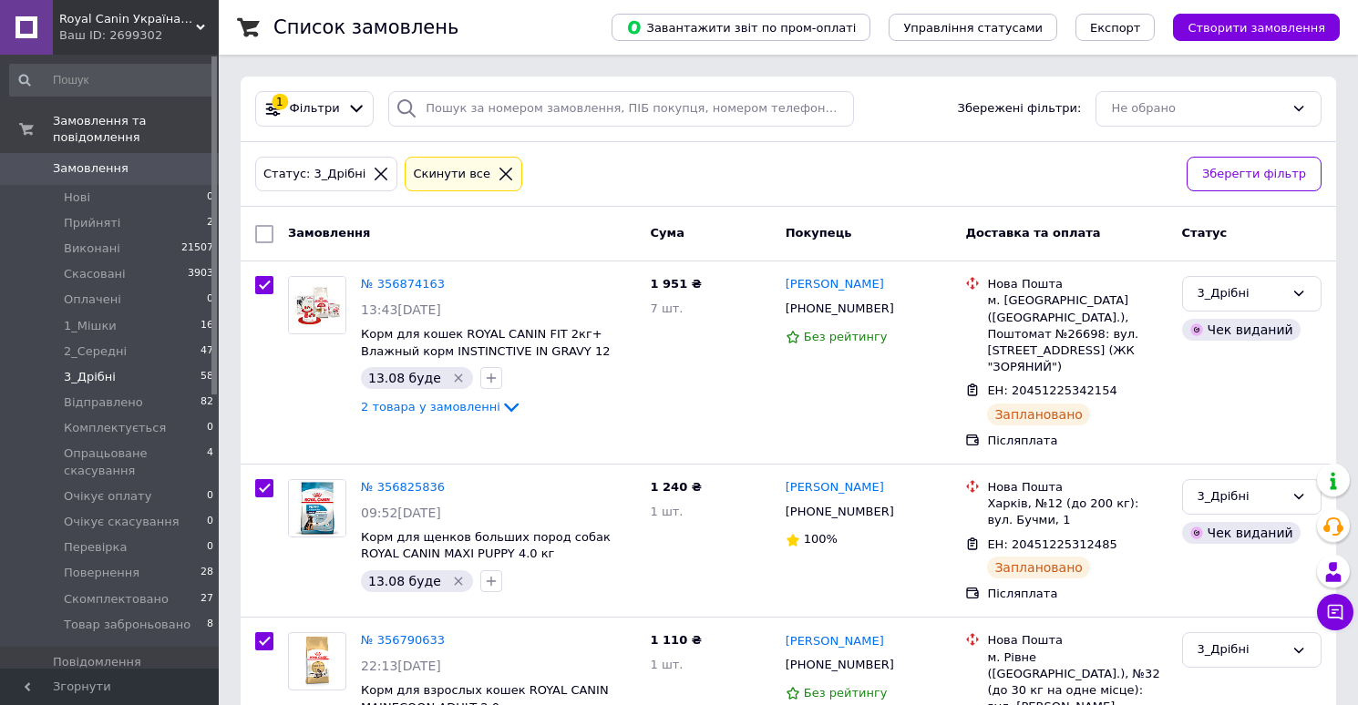
checkbox input "true"
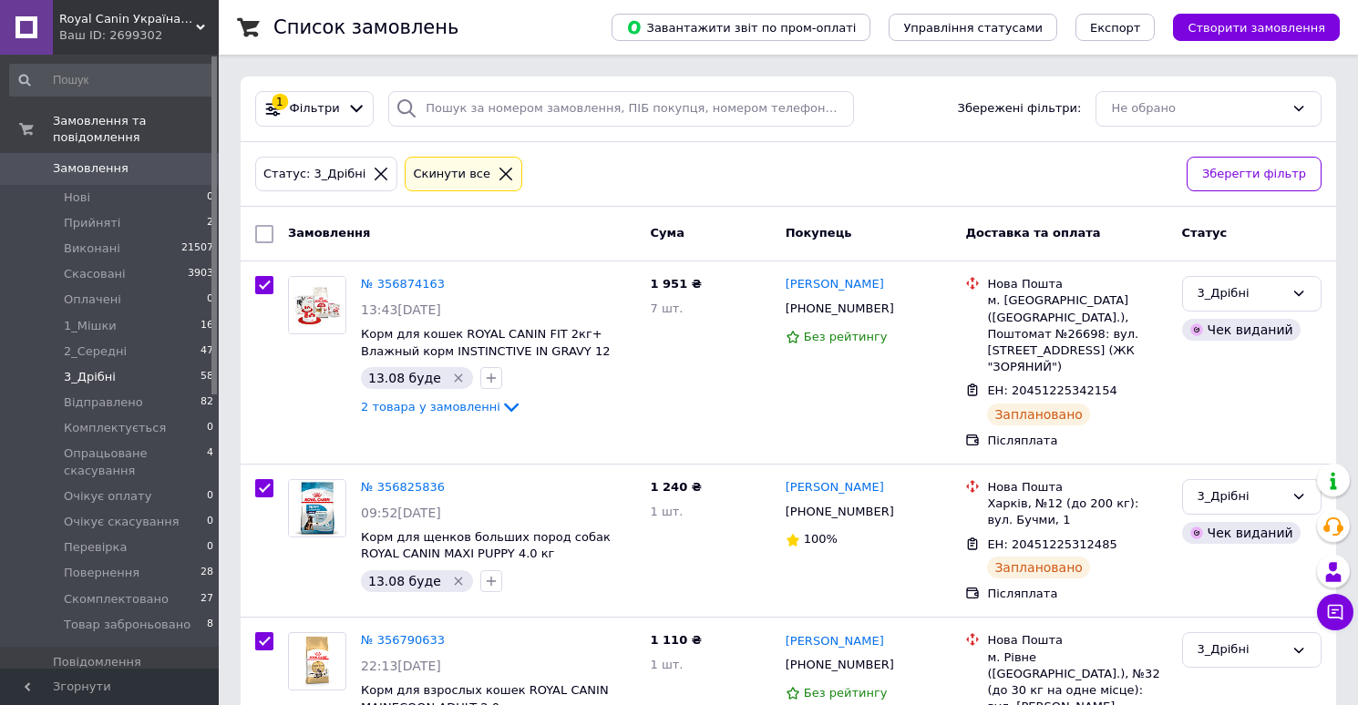
checkbox input "true"
click at [380, 231] on span "Дії для 58 замовлень" at bounding box center [353, 234] width 131 height 16
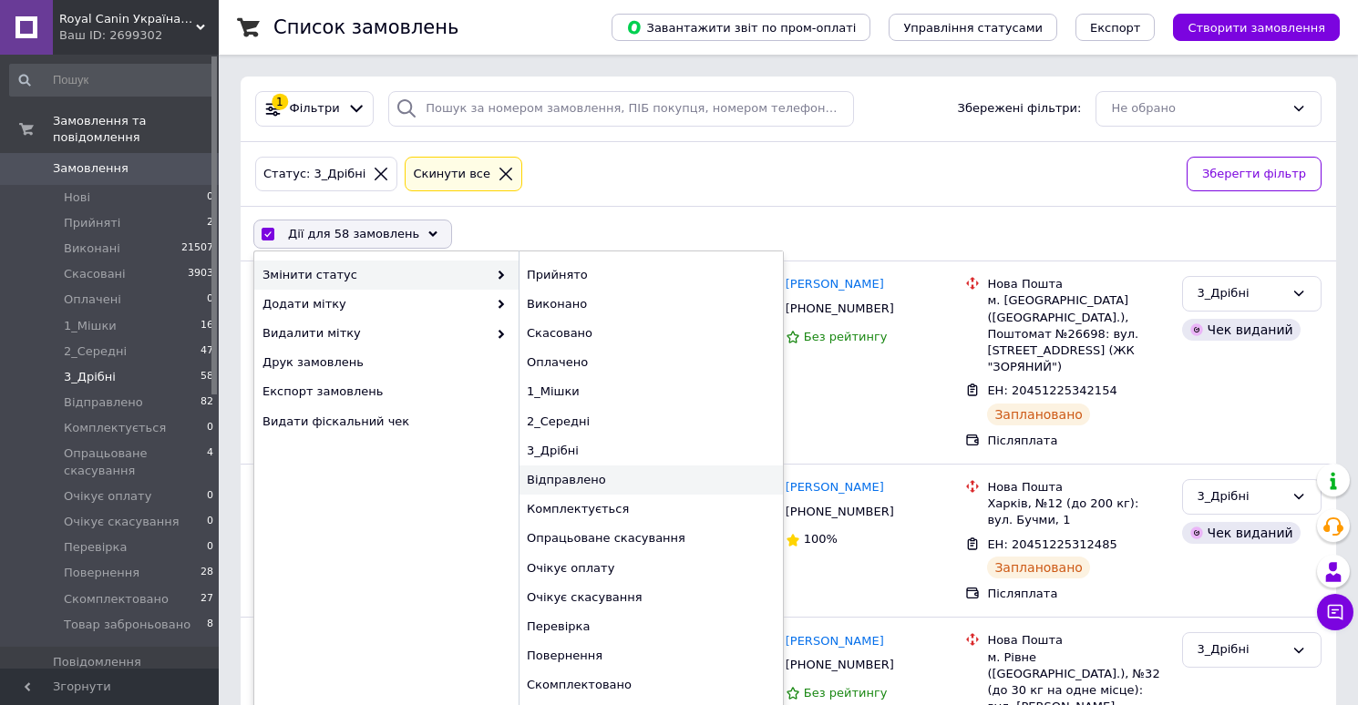
click at [566, 476] on div "Відправлено" at bounding box center [650, 480] width 264 height 29
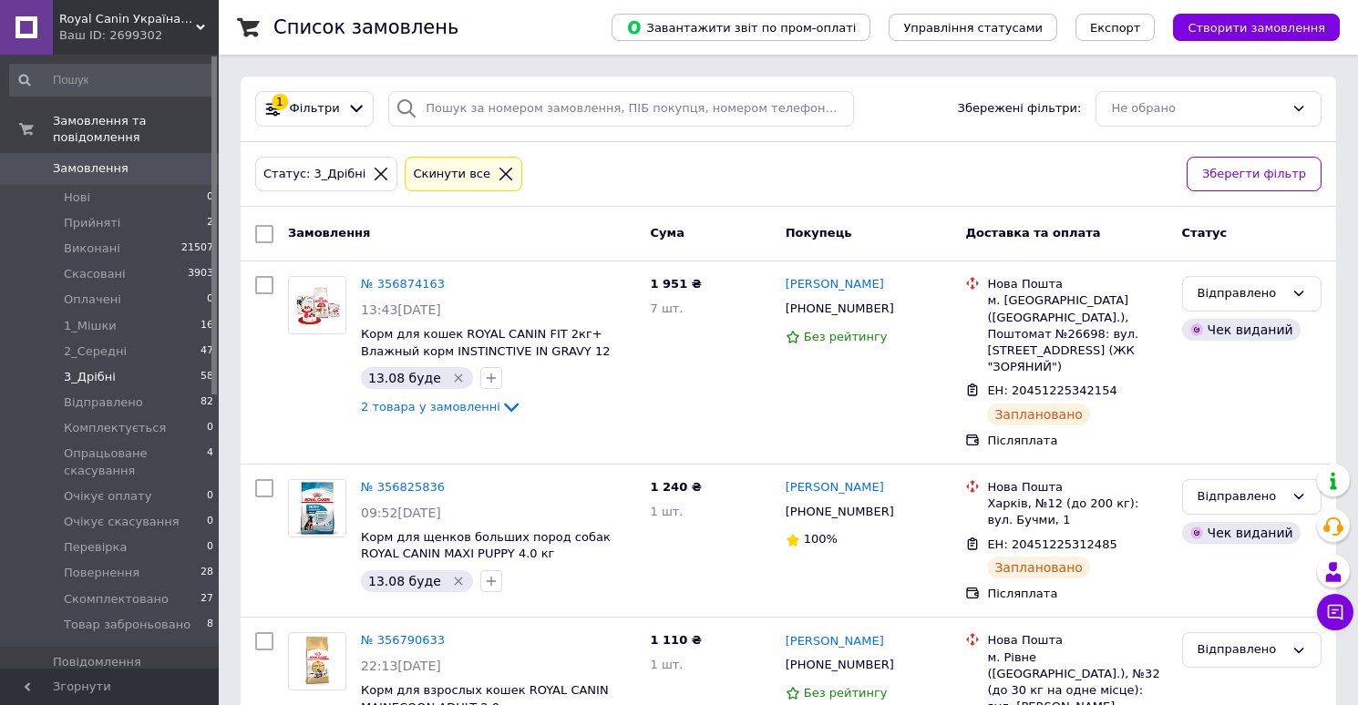
click at [86, 167] on span "Замовлення" at bounding box center [91, 168] width 76 height 16
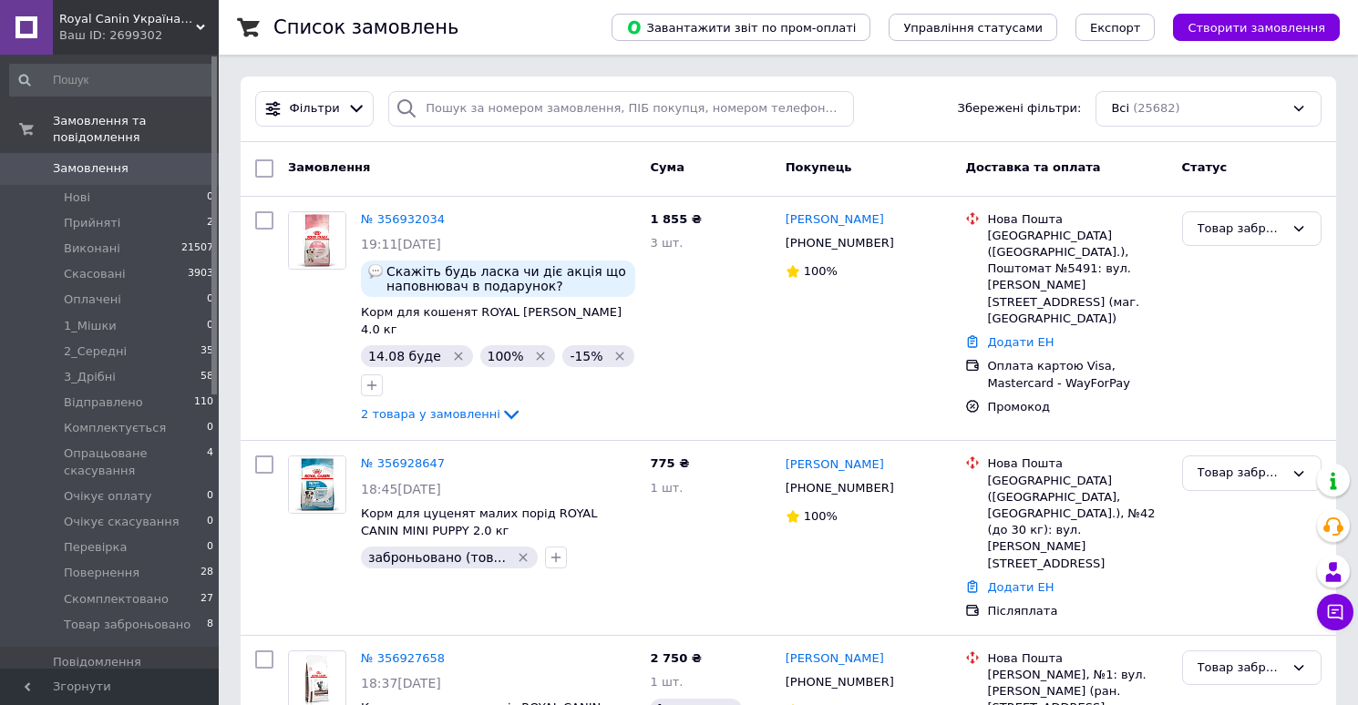
click at [82, 168] on span "Замовлення" at bounding box center [91, 168] width 76 height 16
